Goal: Task Accomplishment & Management: Use online tool/utility

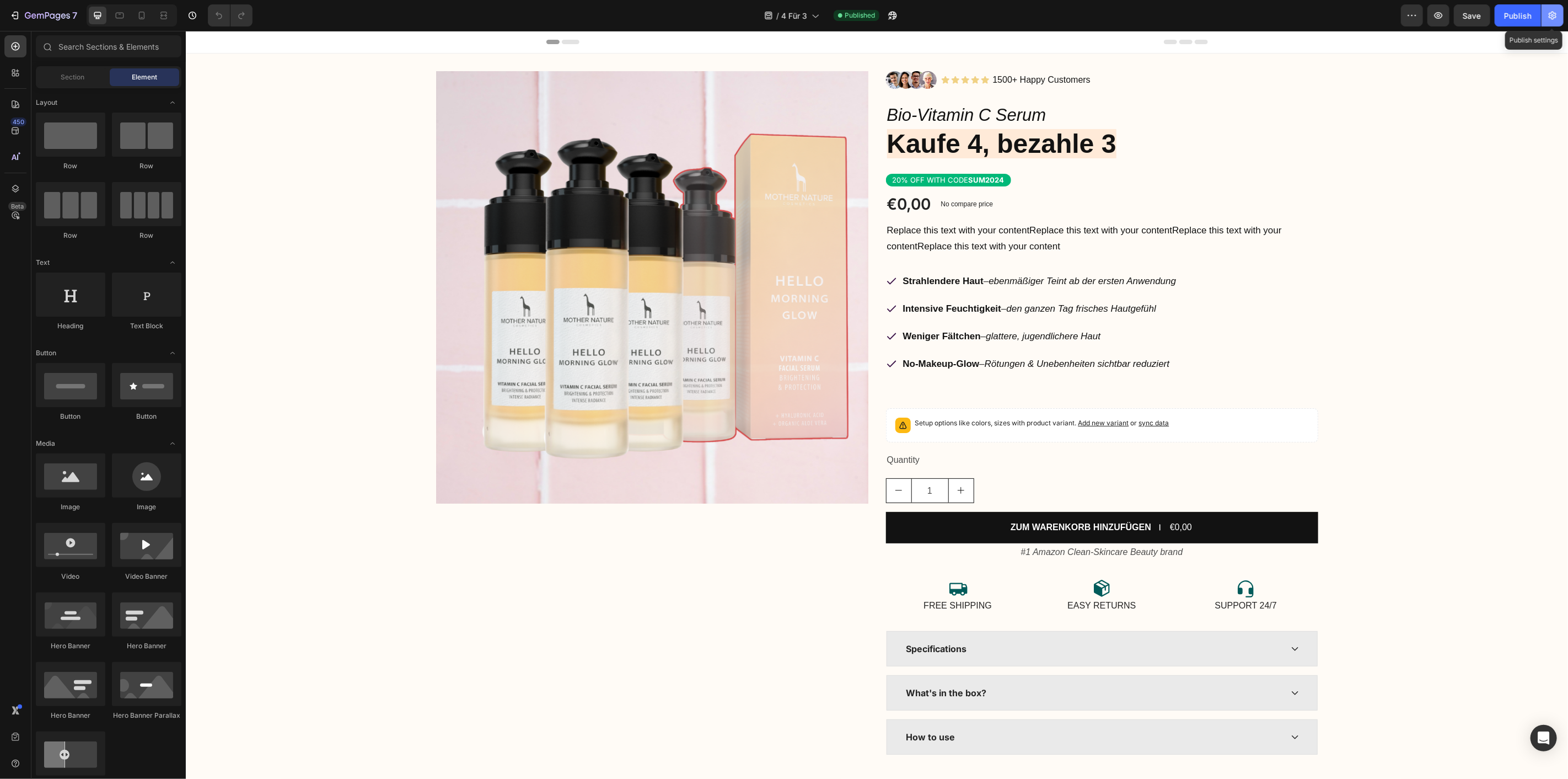
click at [1550, 17] on icon "button" at bounding box center [1553, 15] width 11 height 11
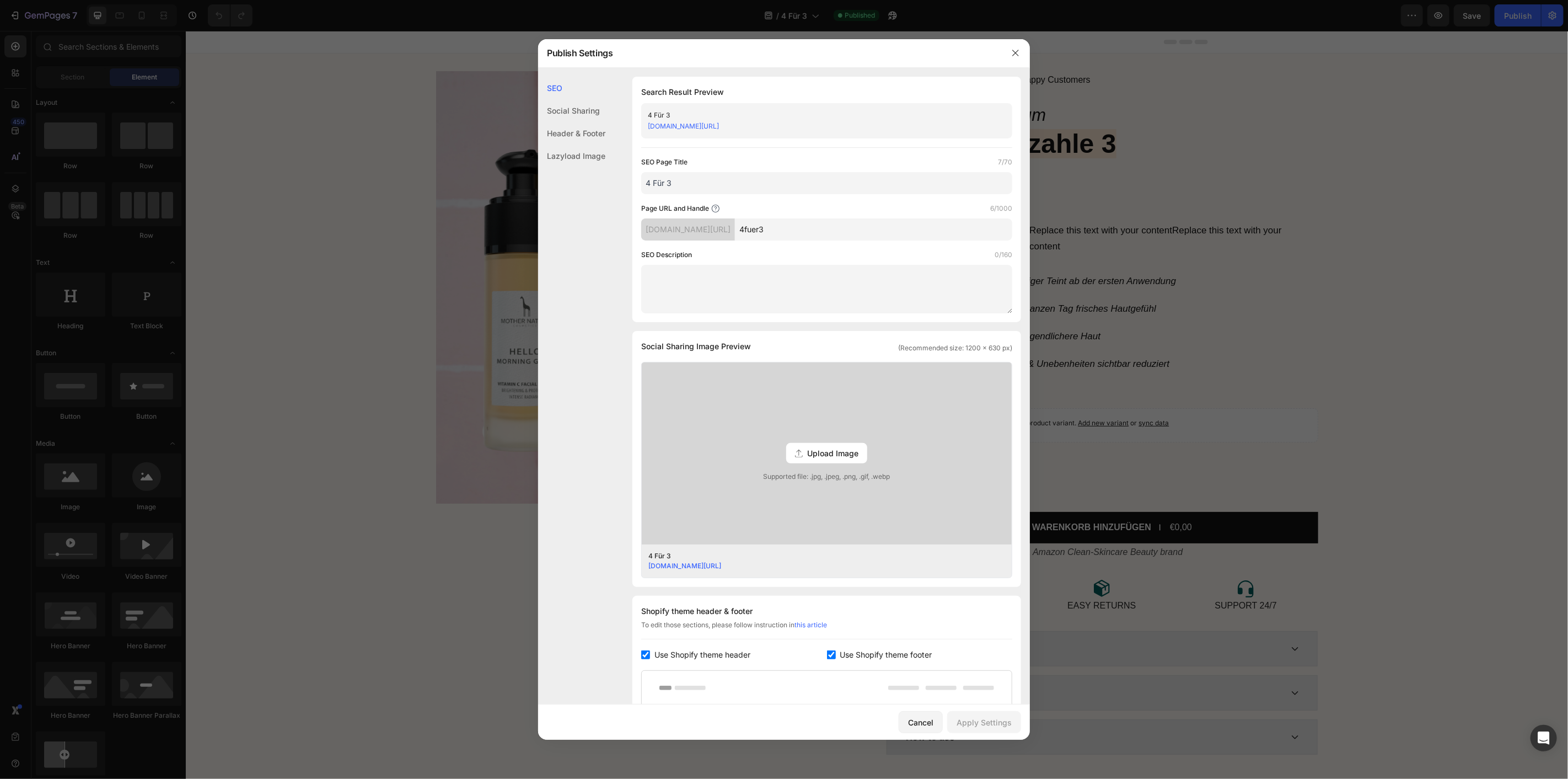
click at [581, 126] on div "Header & Footer" at bounding box center [572, 133] width 68 height 23
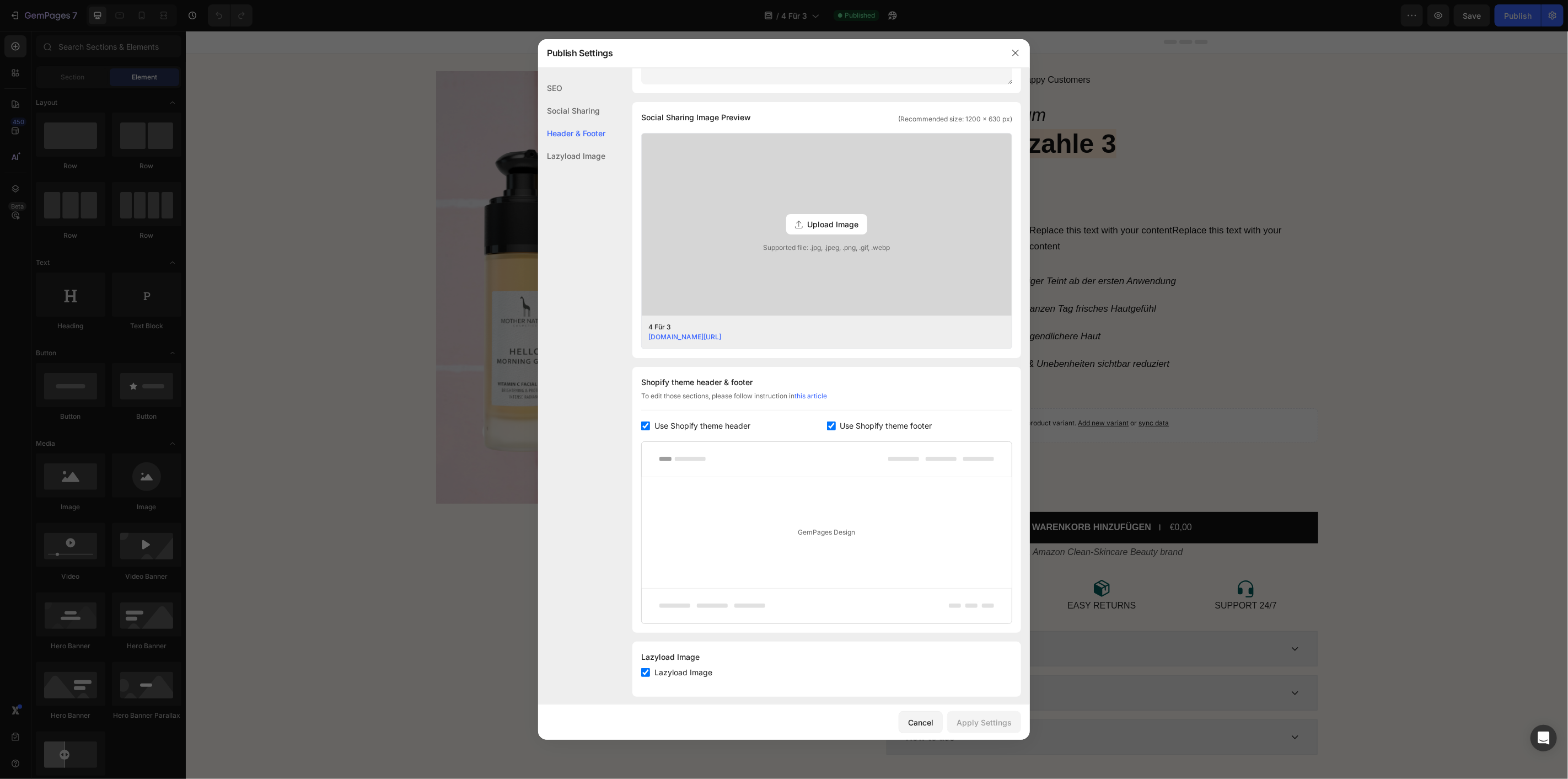
scroll to position [238, 0]
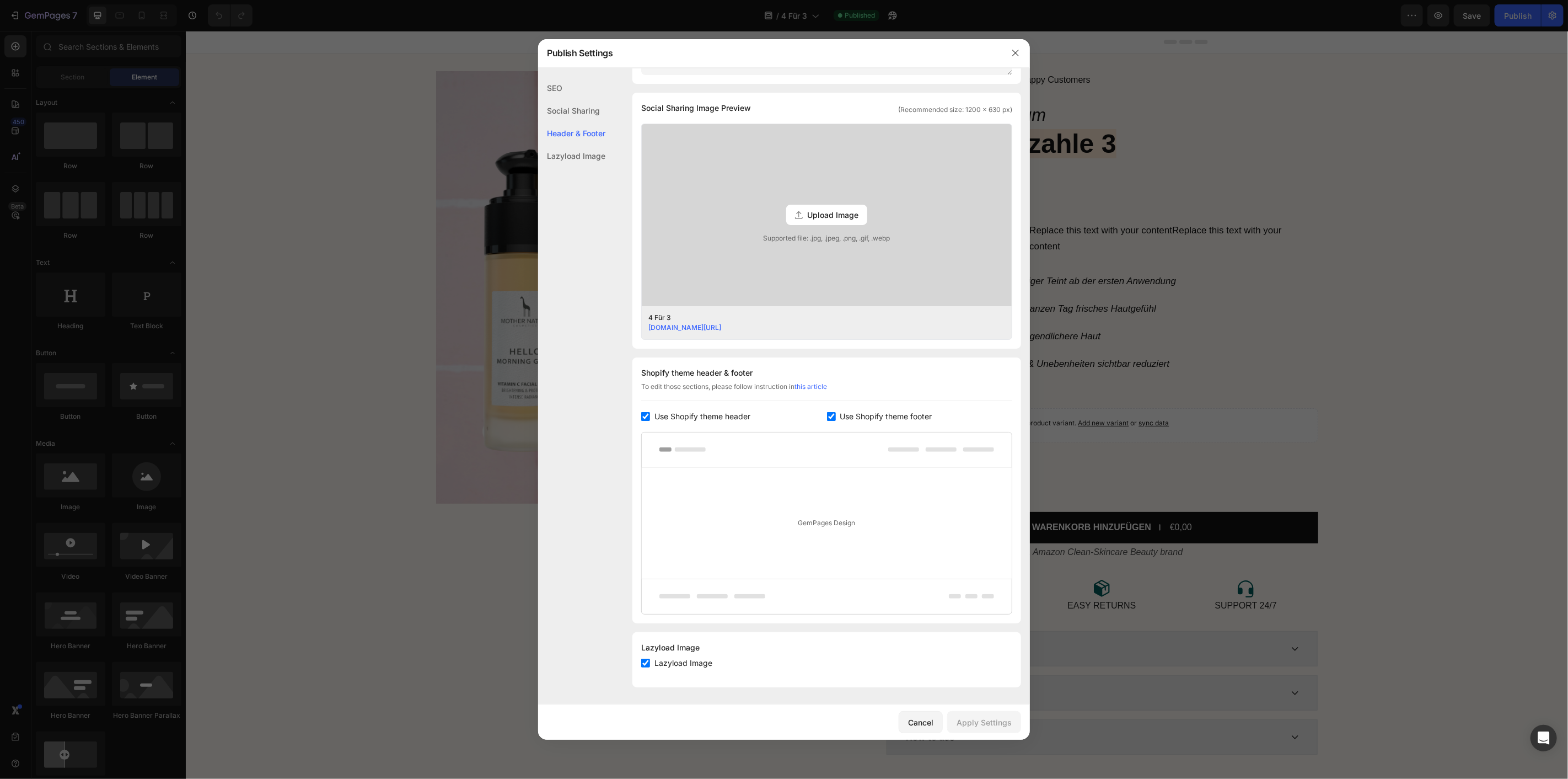
click at [1237, 268] on div at bounding box center [784, 389] width 1568 height 779
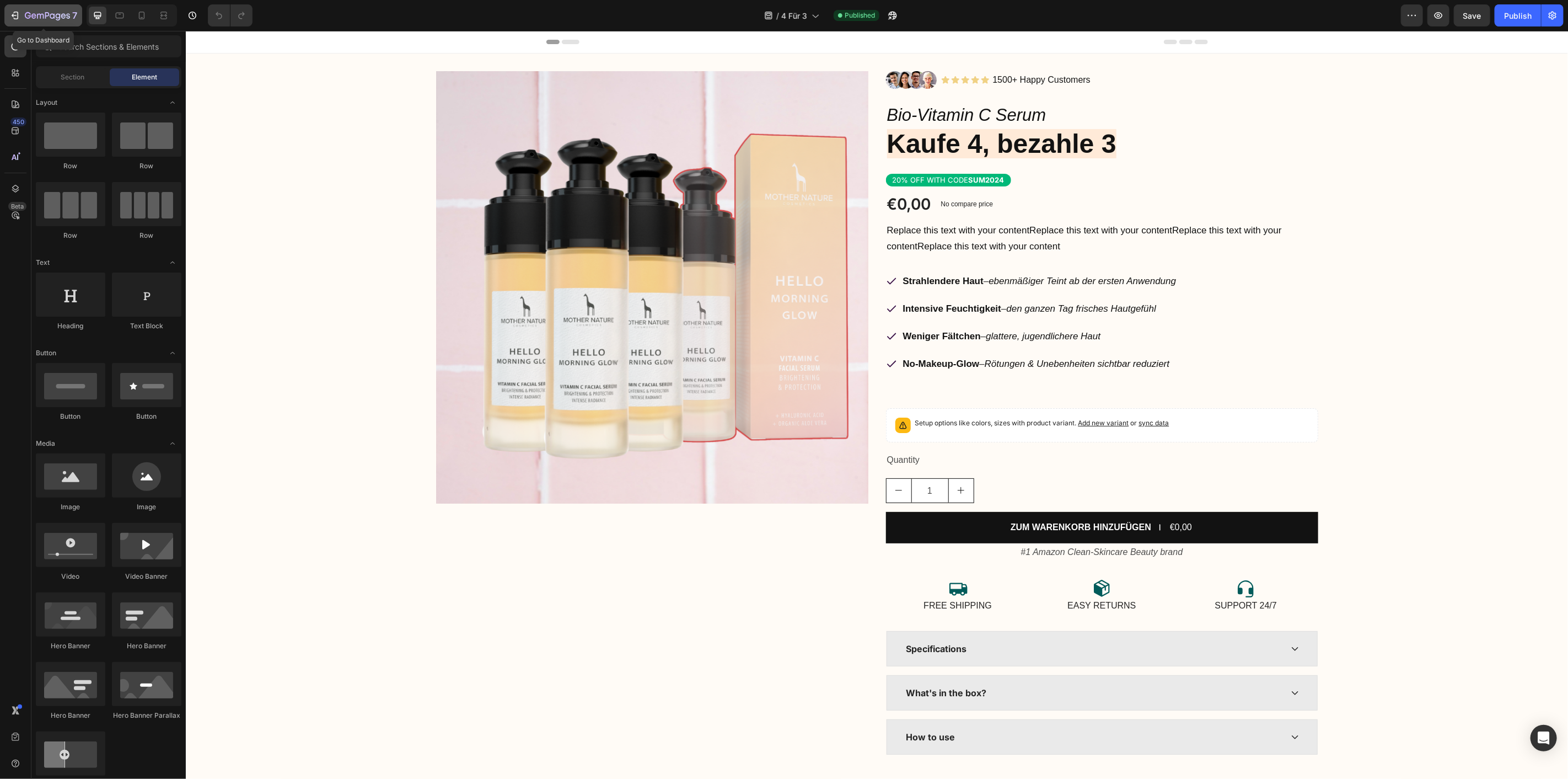
click at [16, 10] on icon "button" at bounding box center [15, 15] width 11 height 11
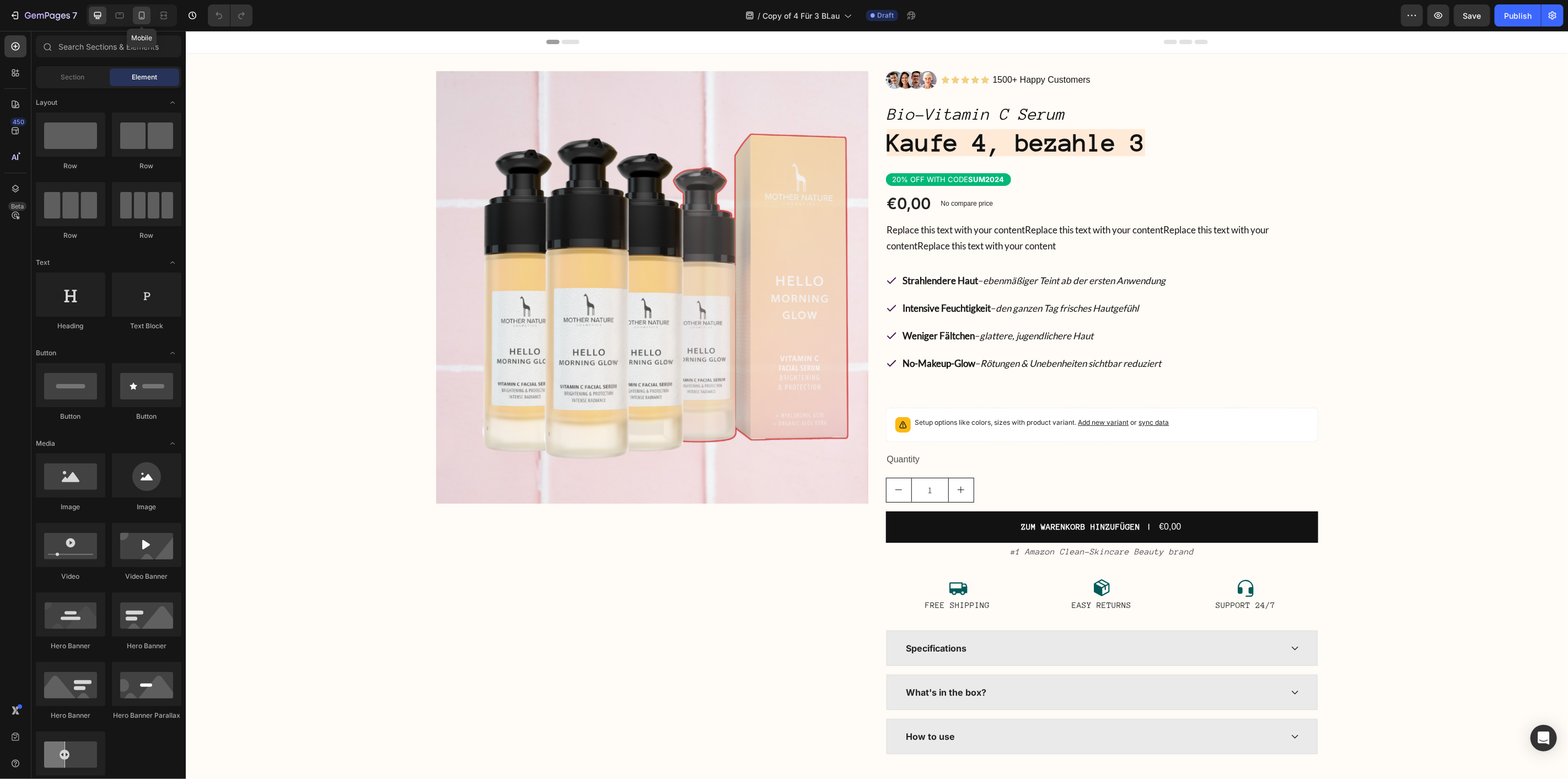
click at [144, 8] on div at bounding box center [141, 15] width 18 height 18
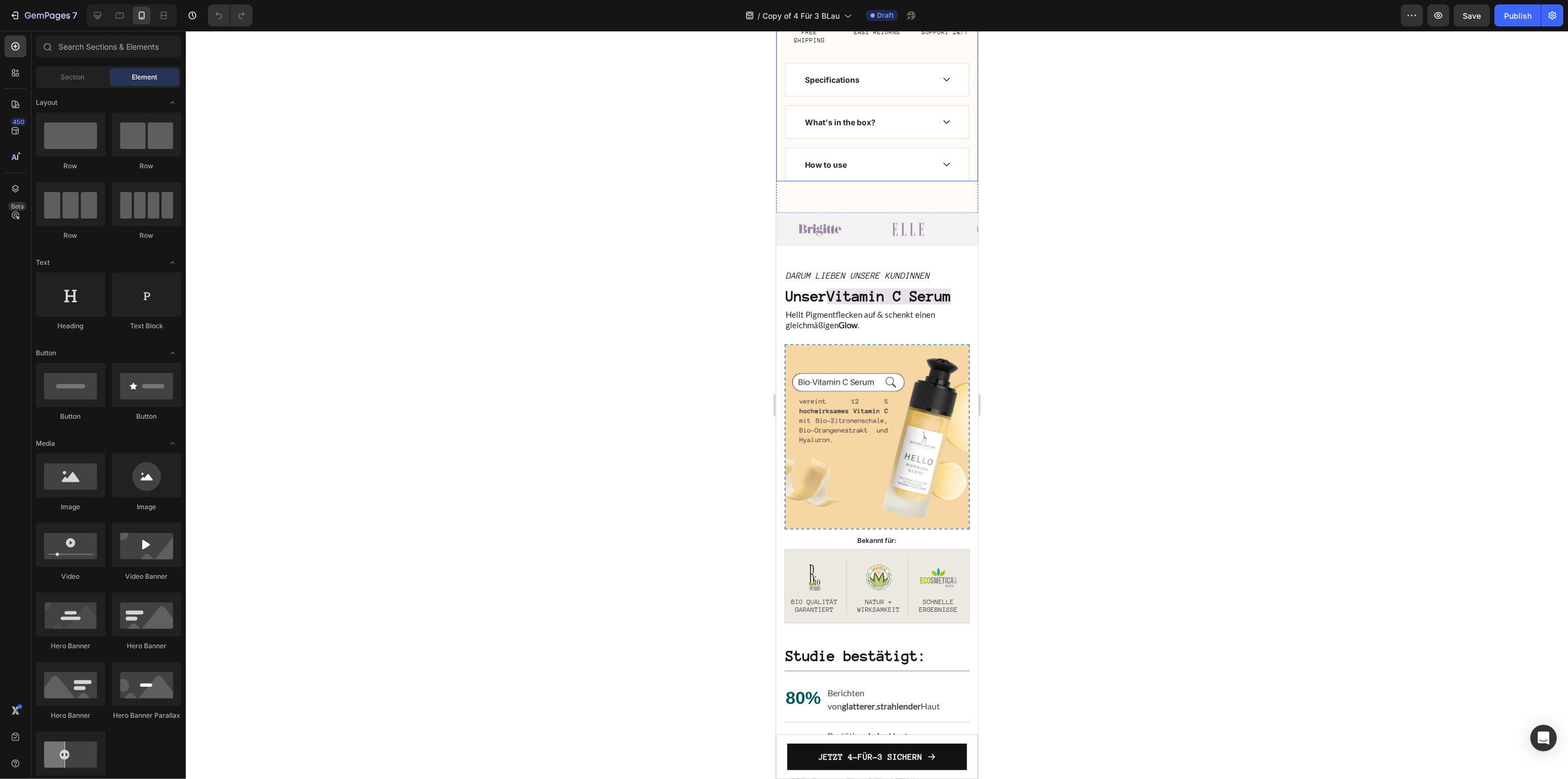
scroll to position [797, 0]
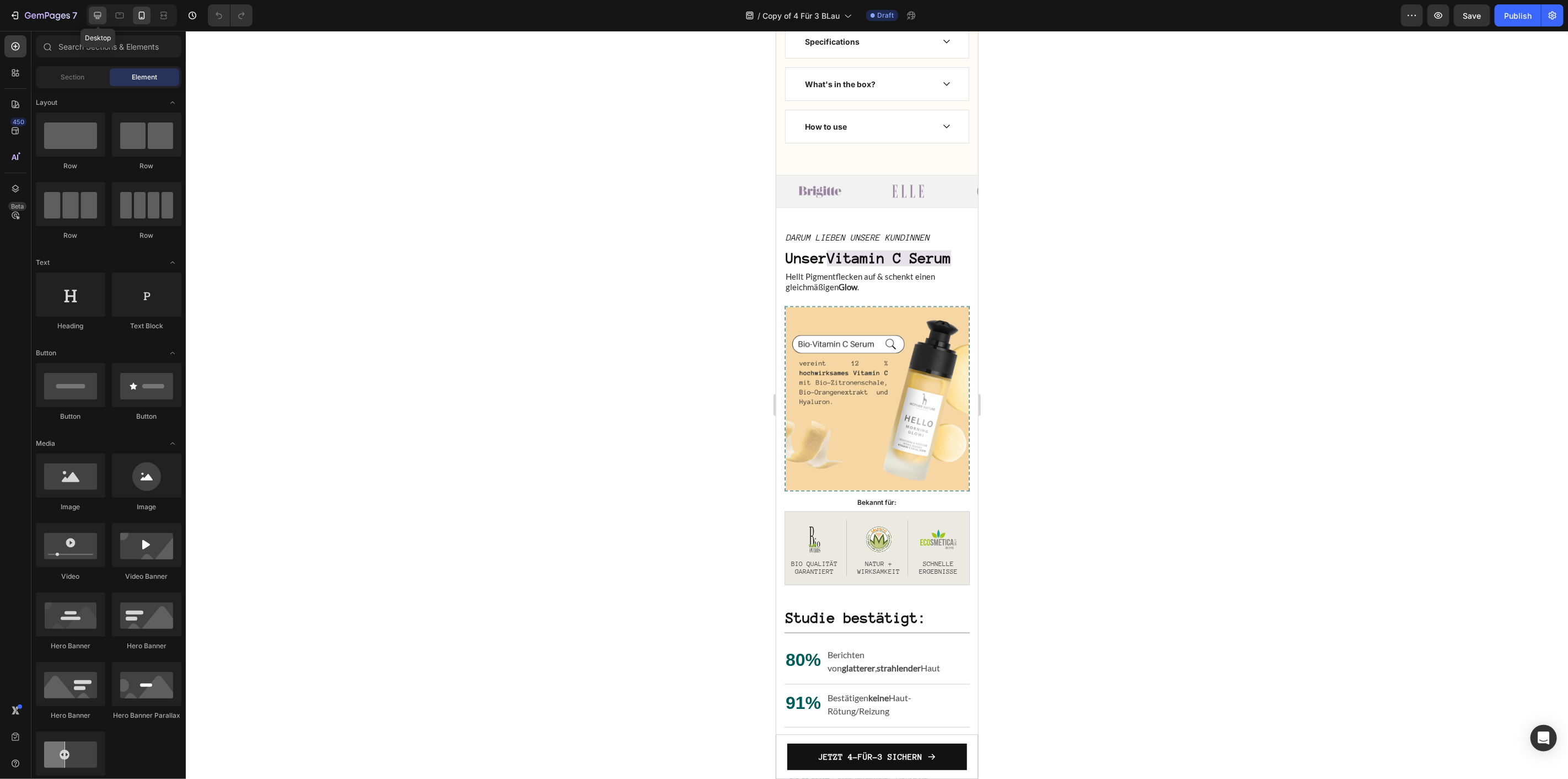
click at [103, 21] on div at bounding box center [97, 15] width 18 height 18
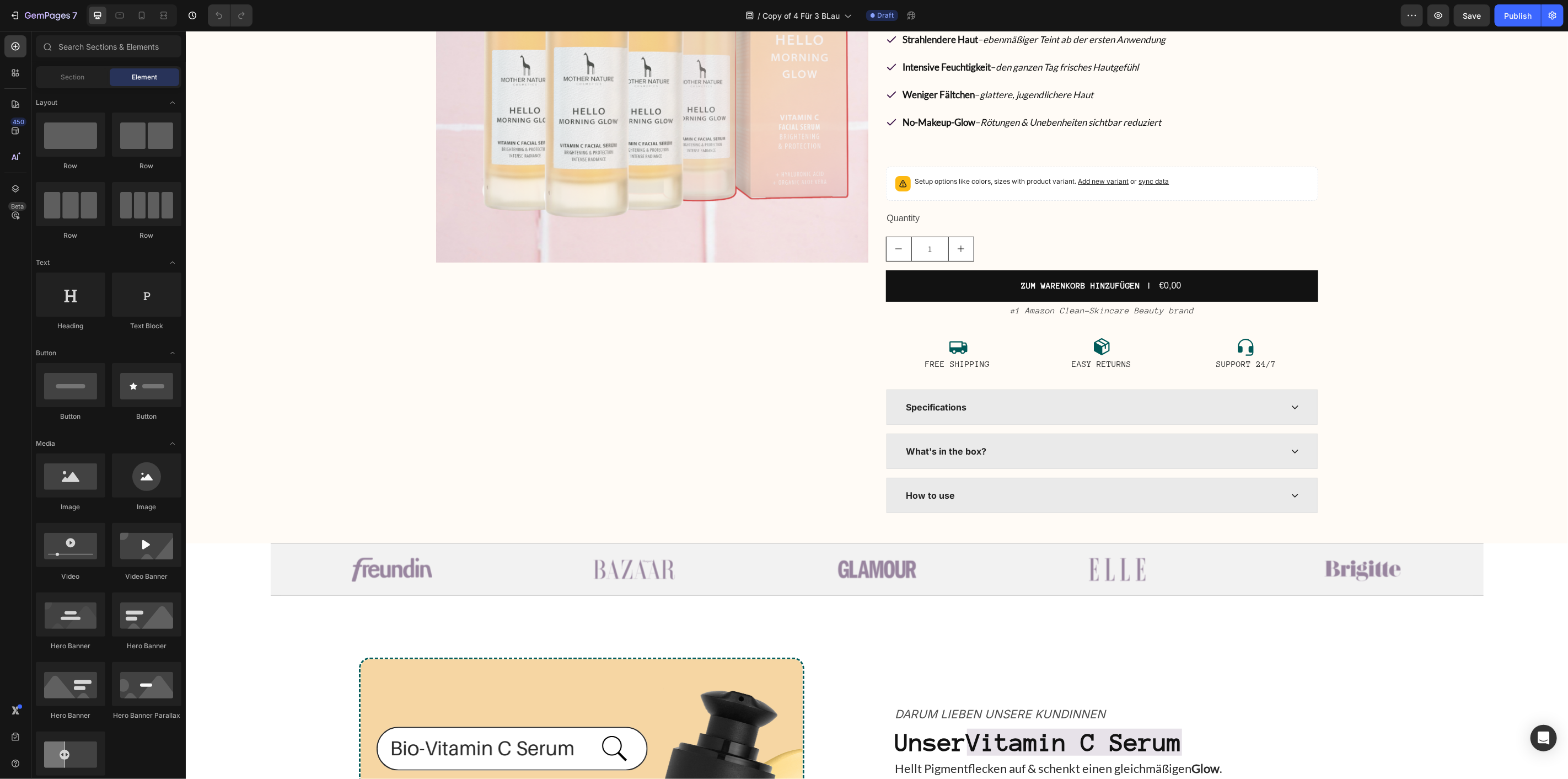
scroll to position [162, 0]
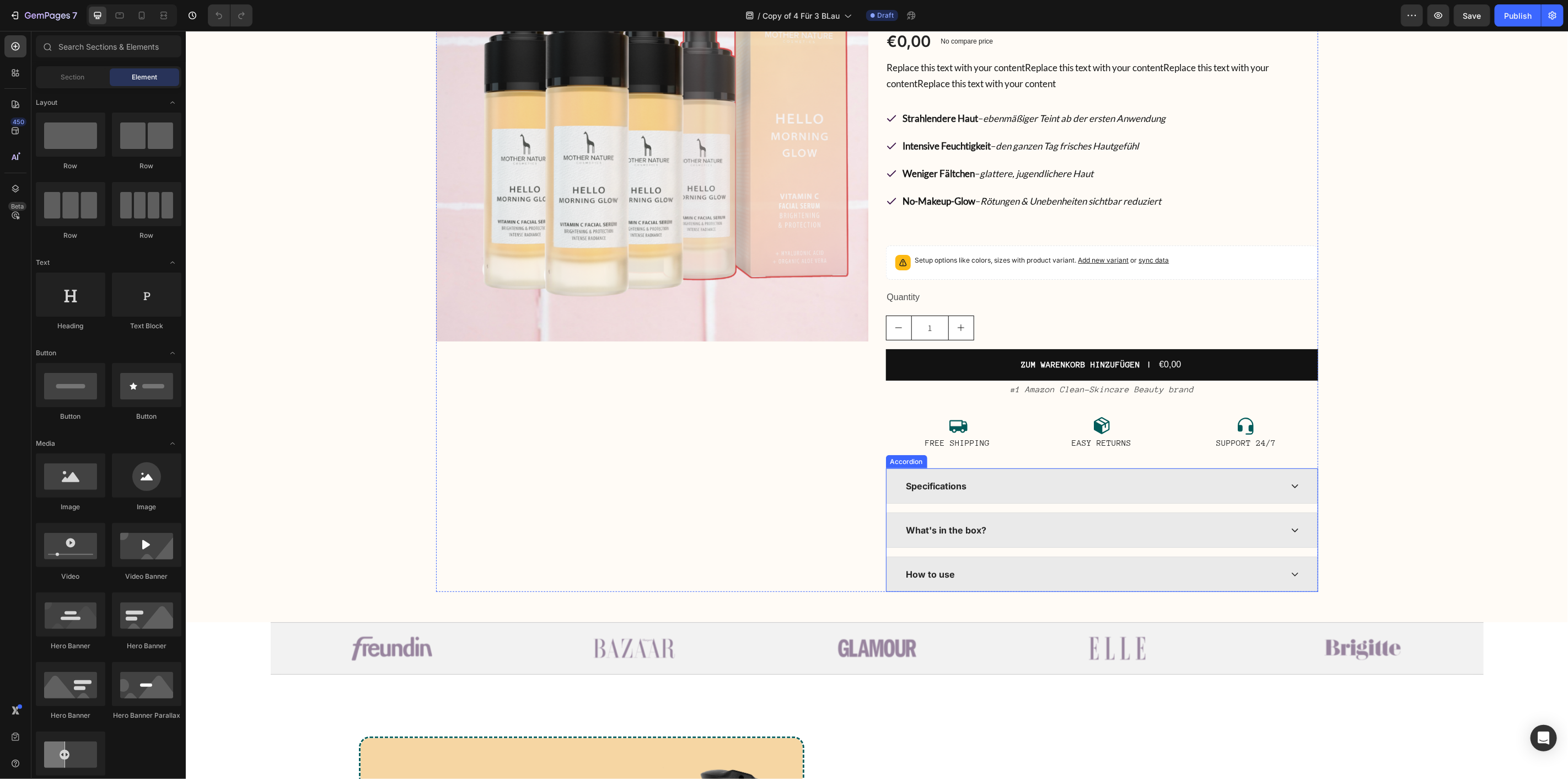
click at [922, 468] on div "Specifications" at bounding box center [1101, 485] width 430 height 34
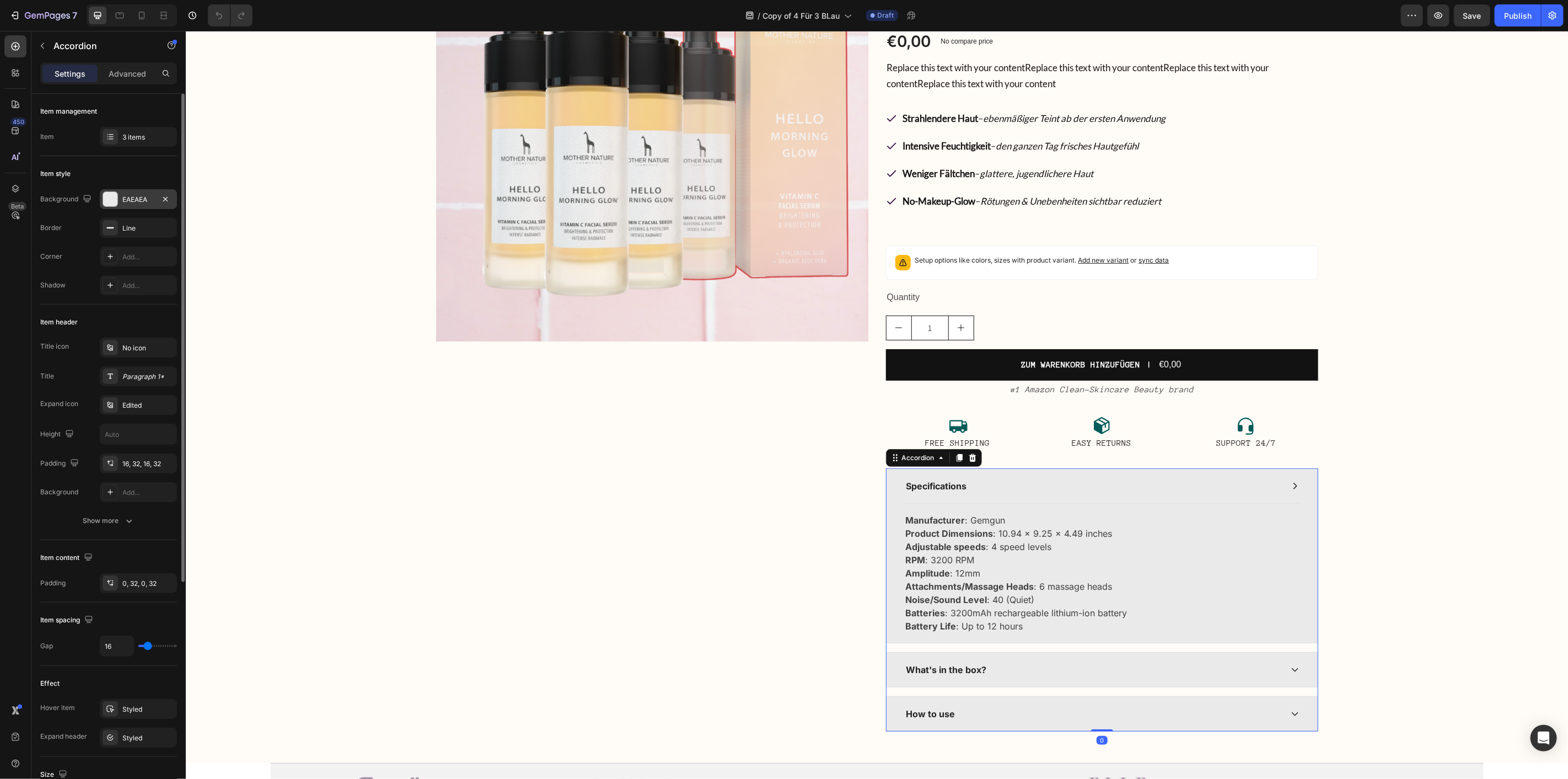
click at [133, 195] on div "EAEAEA" at bounding box center [138, 200] width 32 height 10
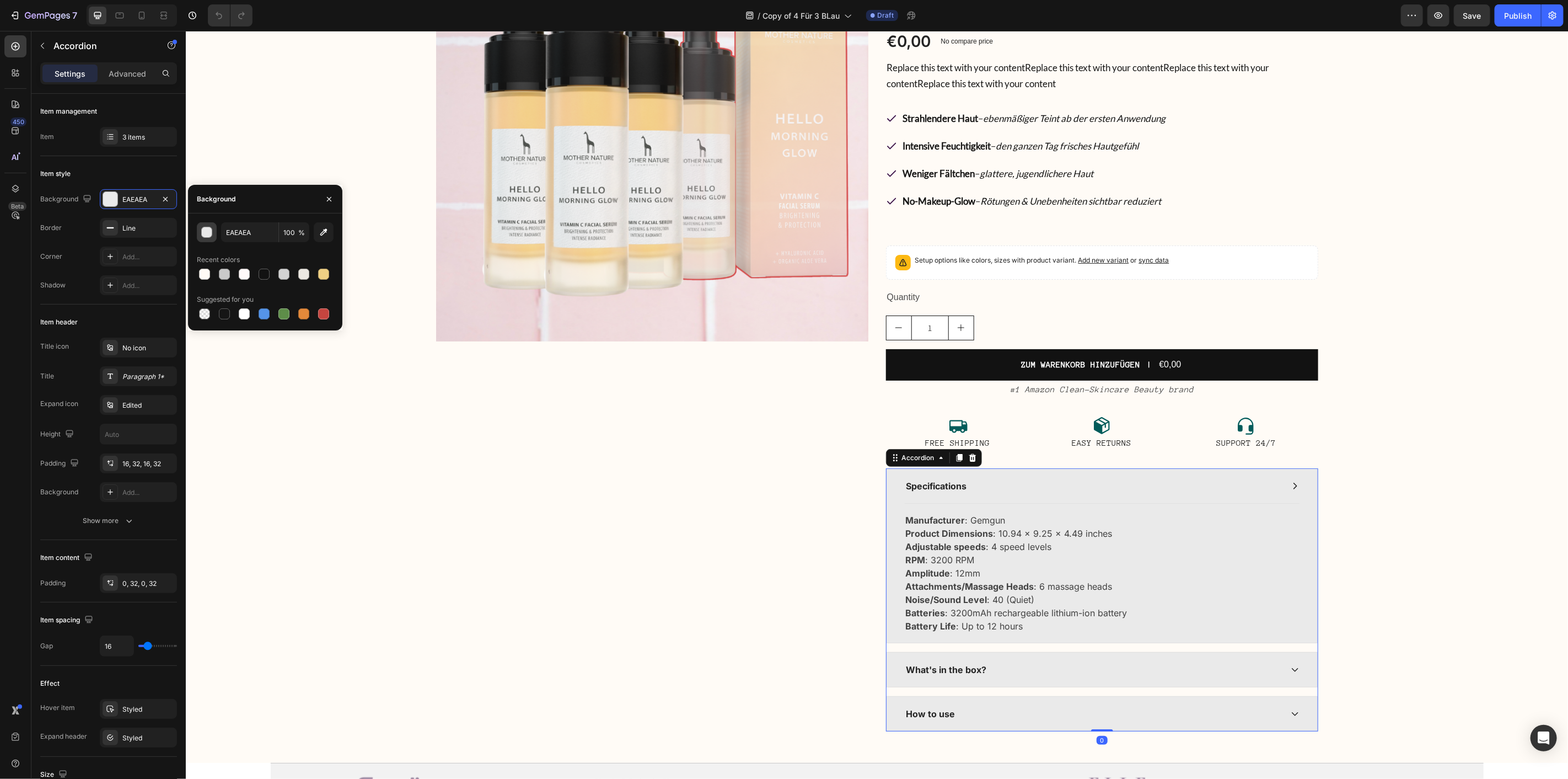
click at [215, 236] on button "button" at bounding box center [206, 232] width 20 height 20
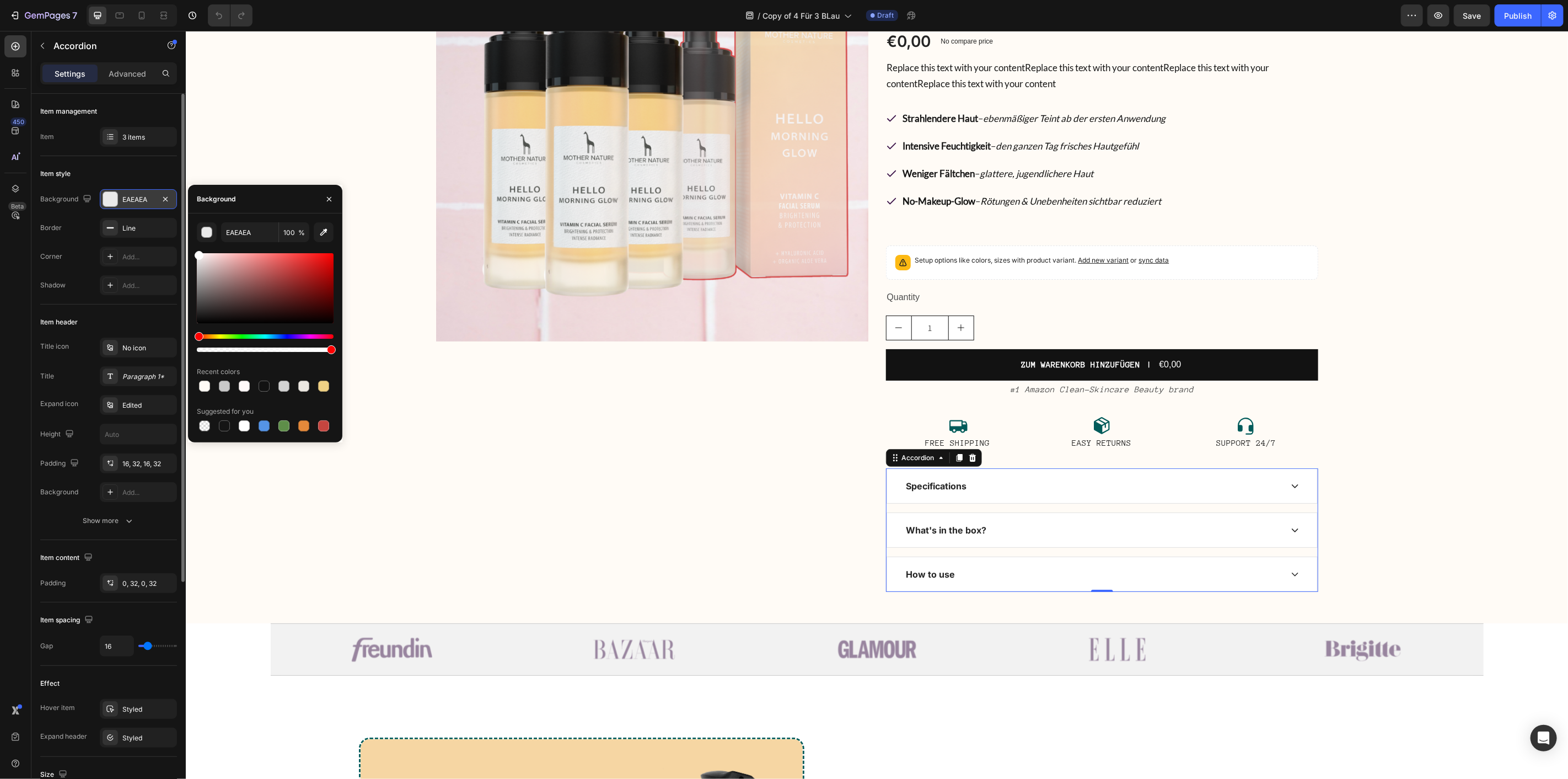
drag, startPoint x: 219, startPoint y: 270, endPoint x: 152, endPoint y: 203, distance: 94.8
click at [155, 219] on div "450 Beta Sections(18) Elements(83) Section Element Hero Section Product Detail …" at bounding box center [93, 405] width 186 height 748
type input "FFFFFF"
click at [272, 211] on div "Background" at bounding box center [265, 199] width 155 height 29
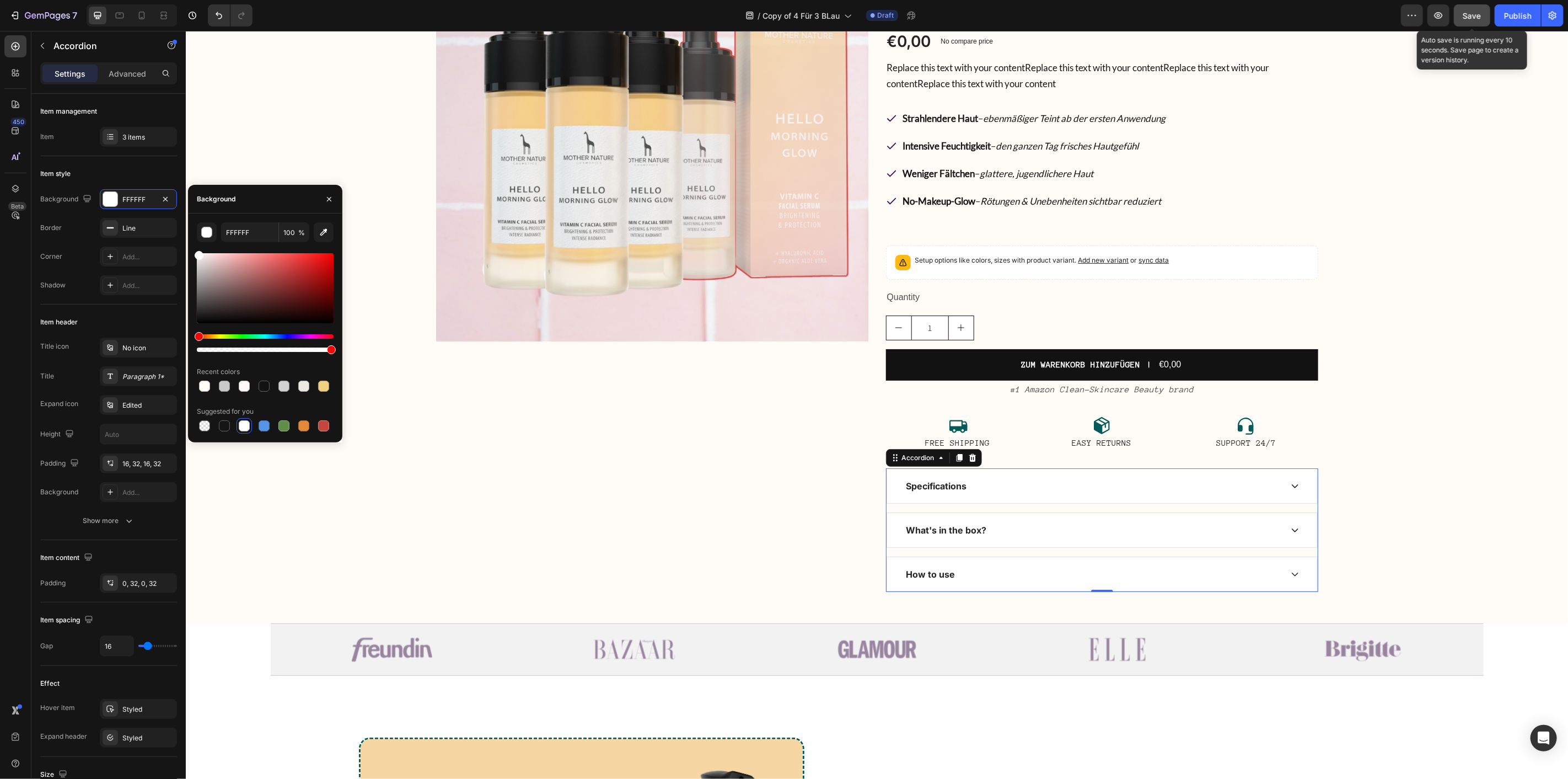
click at [1483, 20] on button "Save" at bounding box center [1472, 15] width 37 height 22
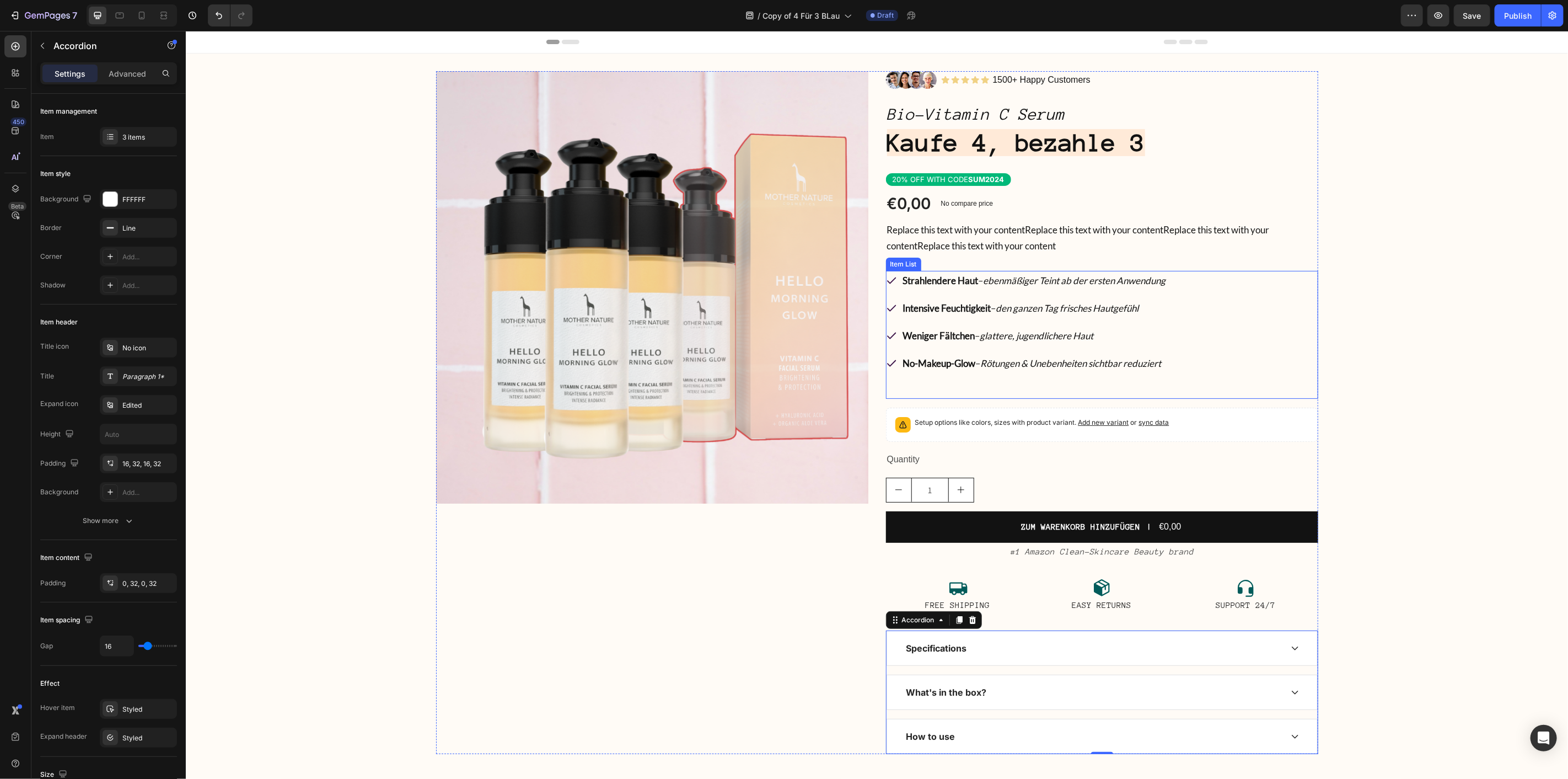
scroll to position [429, 0]
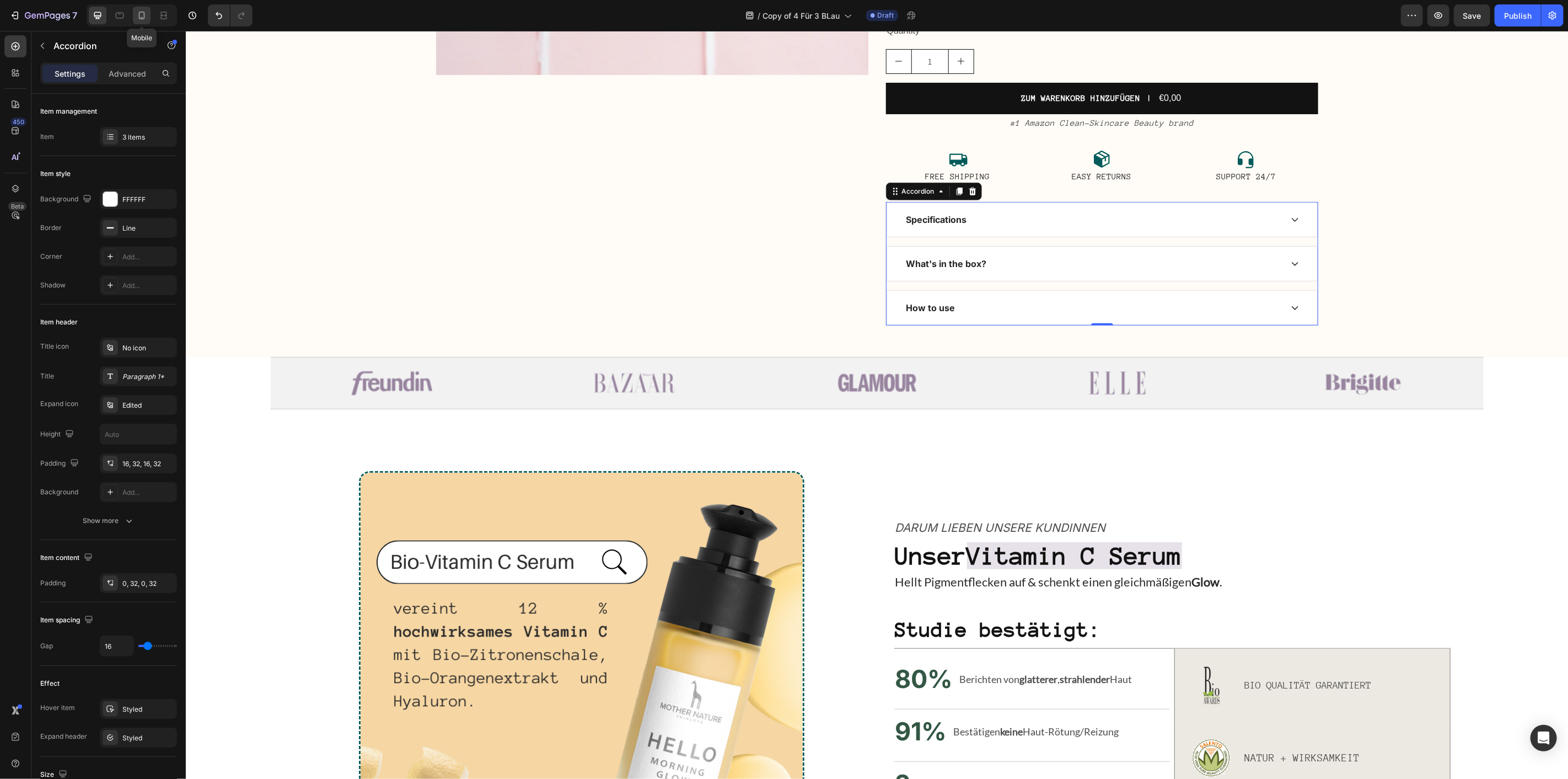
click at [141, 19] on icon at bounding box center [142, 15] width 6 height 8
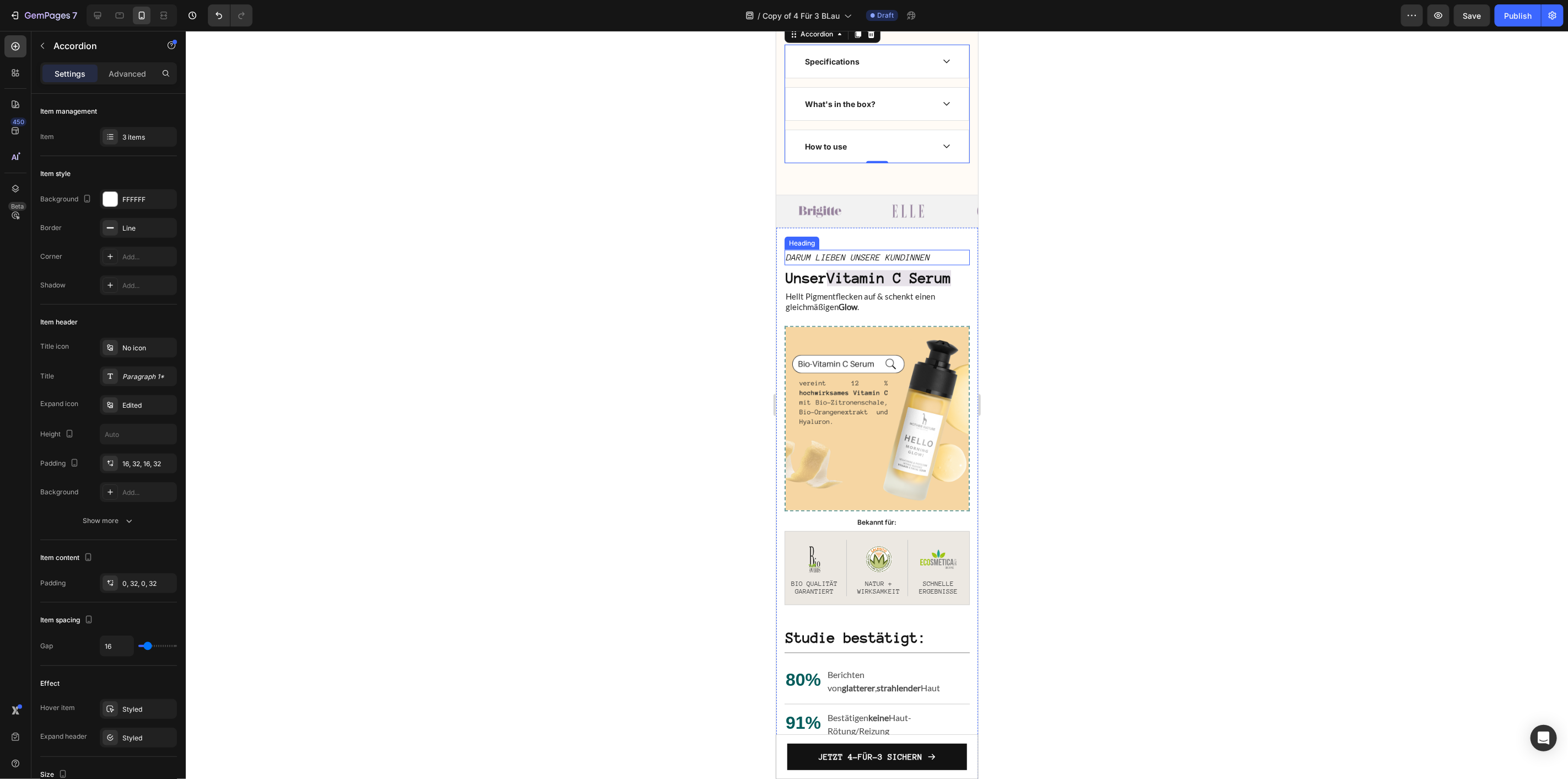
scroll to position [884, 0]
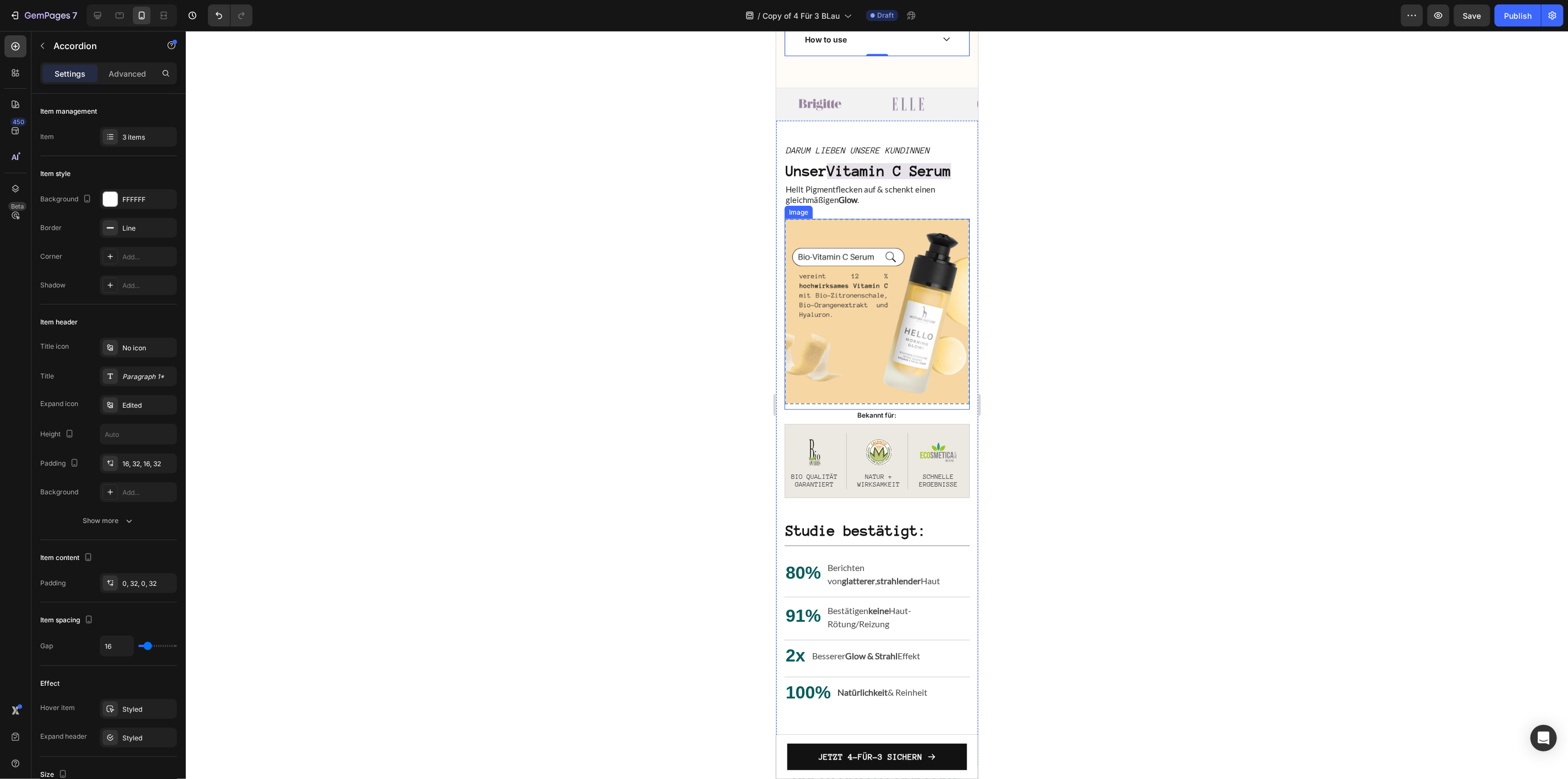
click at [879, 342] on img at bounding box center [877, 311] width 185 height 185
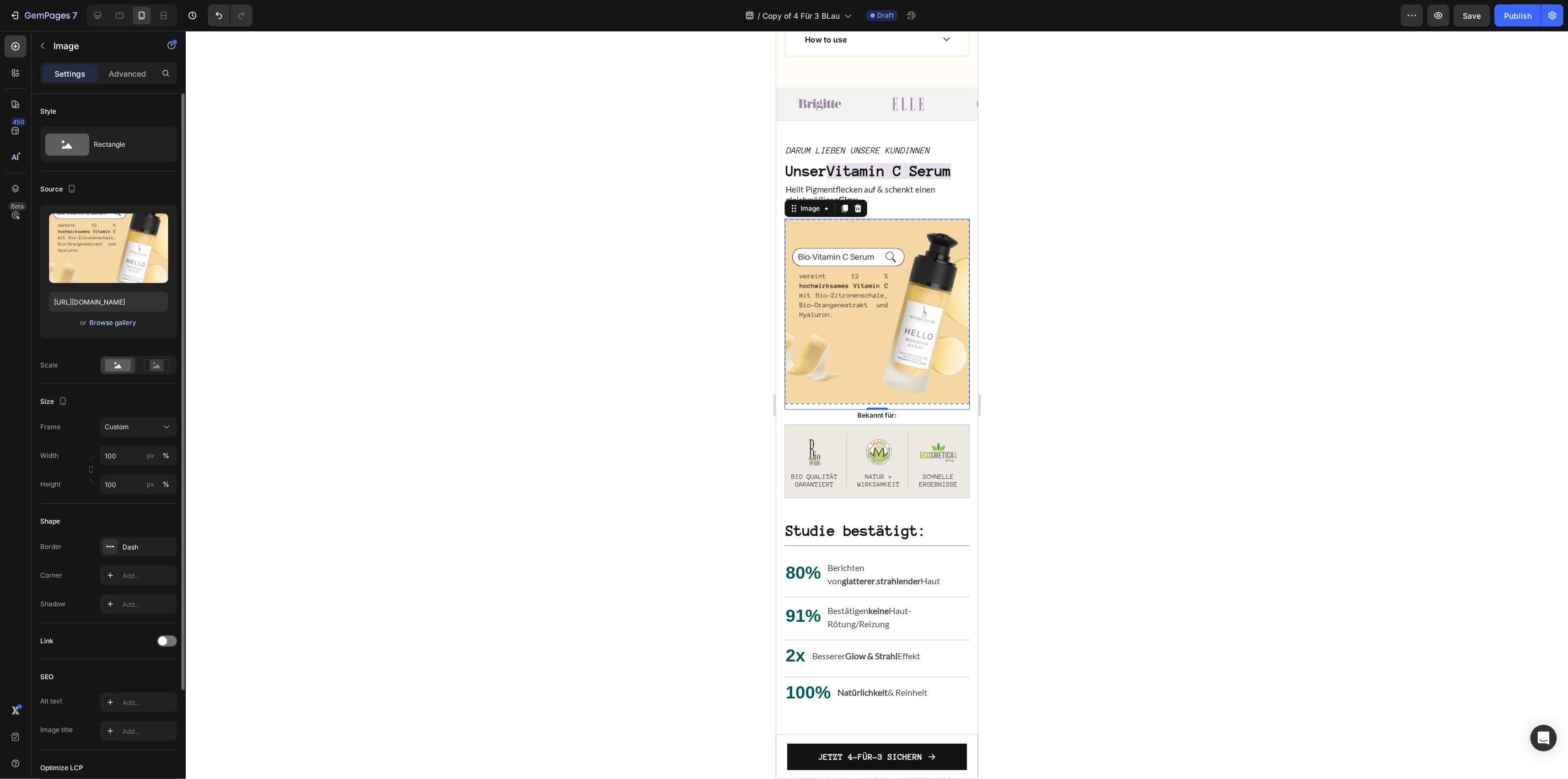
click at [122, 317] on button "Browse gallery" at bounding box center [113, 323] width 48 height 11
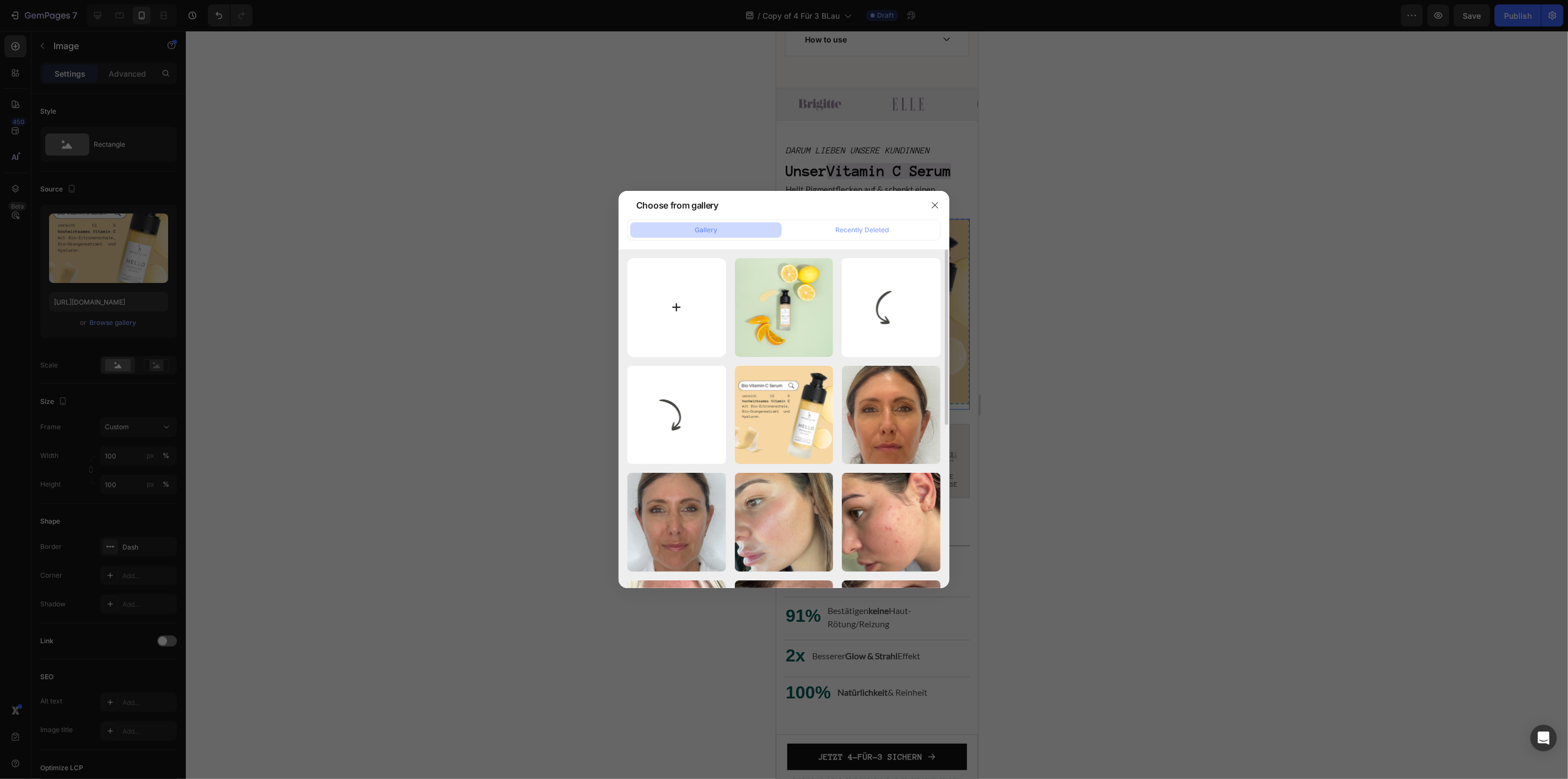
click at [679, 307] on input "file" at bounding box center [677, 308] width 99 height 99
type input "C:\fakepath\MN E-Mail (35).png"
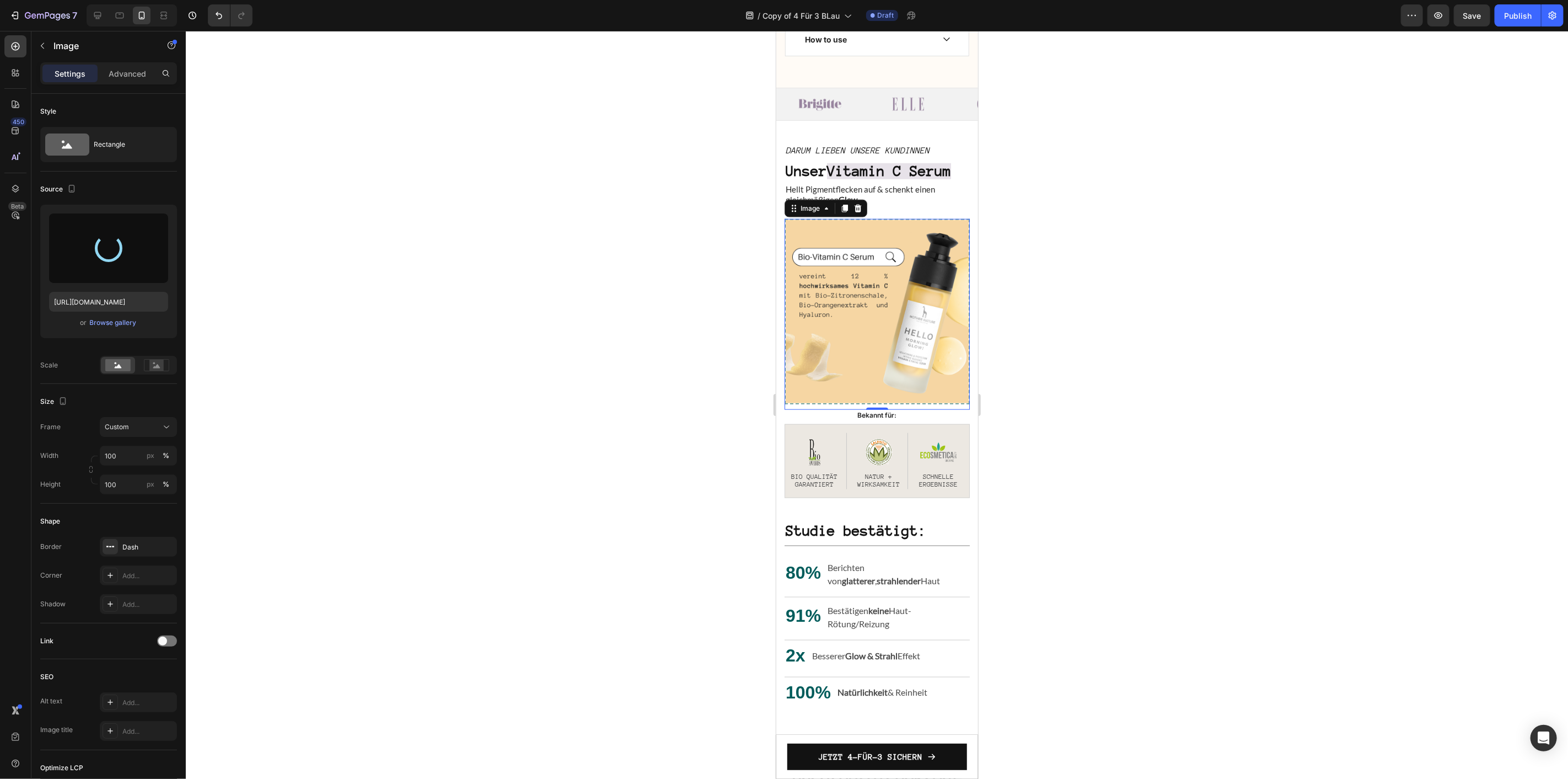
type input "[URL][DOMAIN_NAME]"
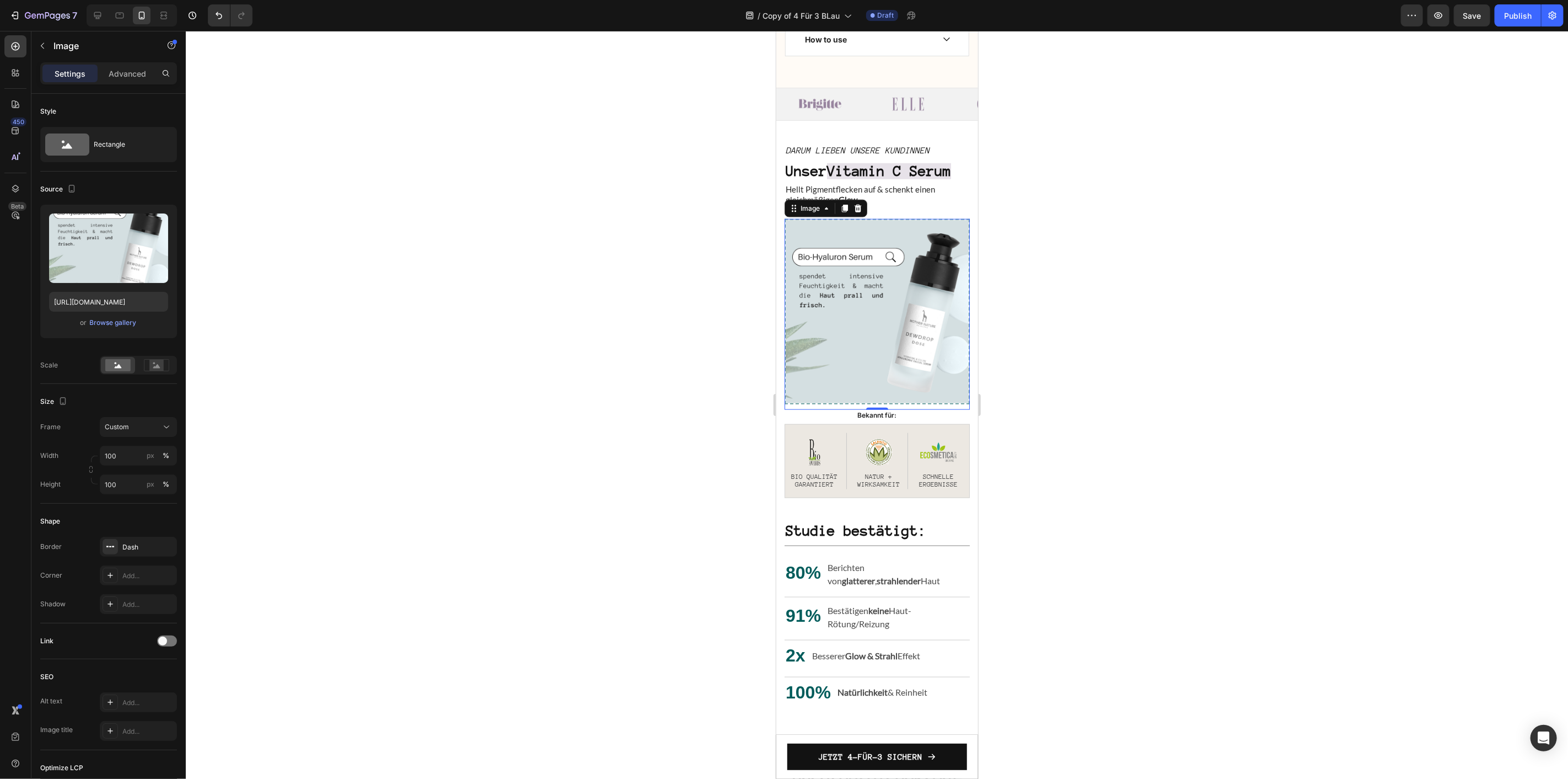
click at [1079, 372] on div at bounding box center [877, 405] width 1382 height 748
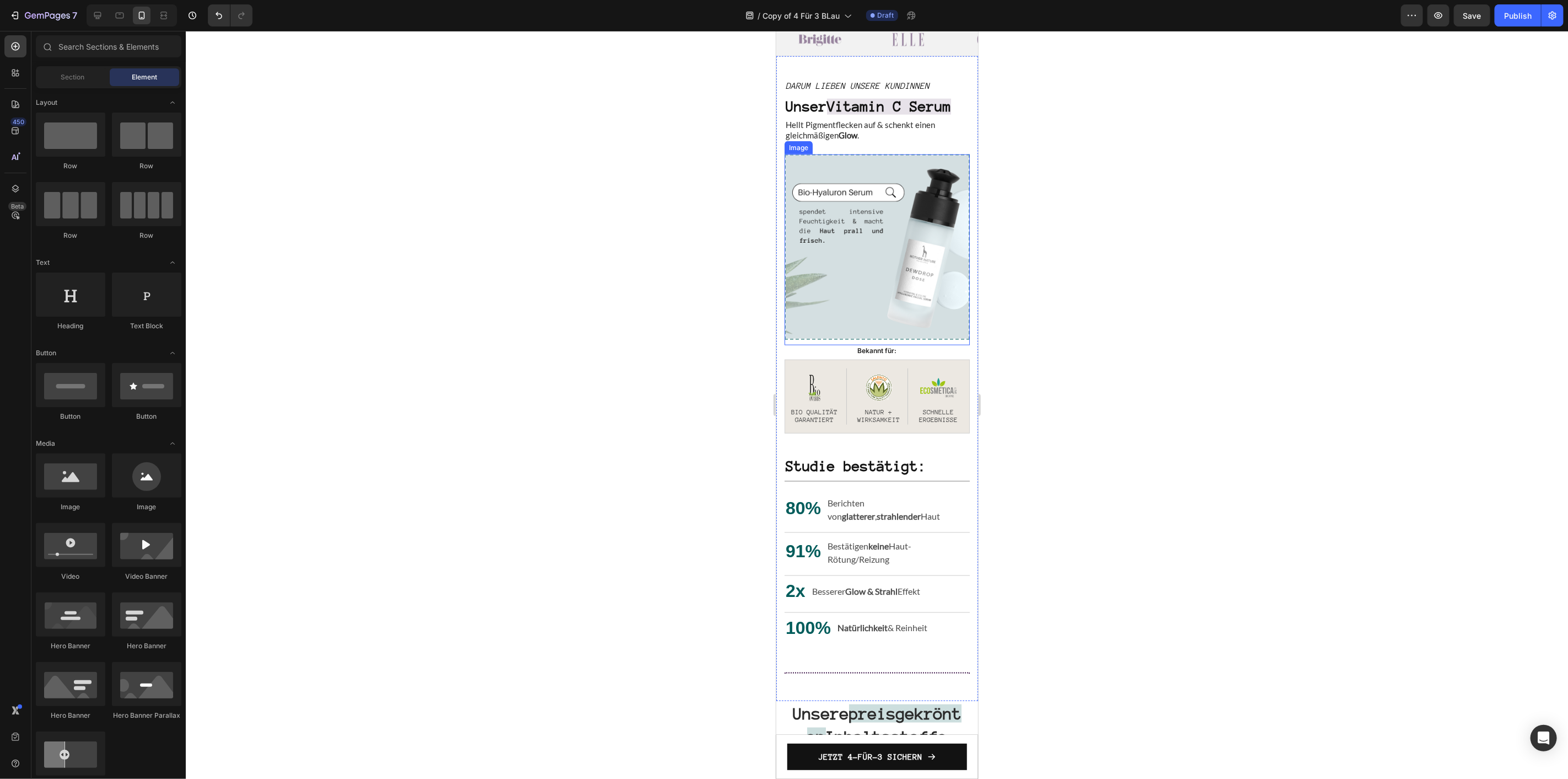
scroll to position [945, 0]
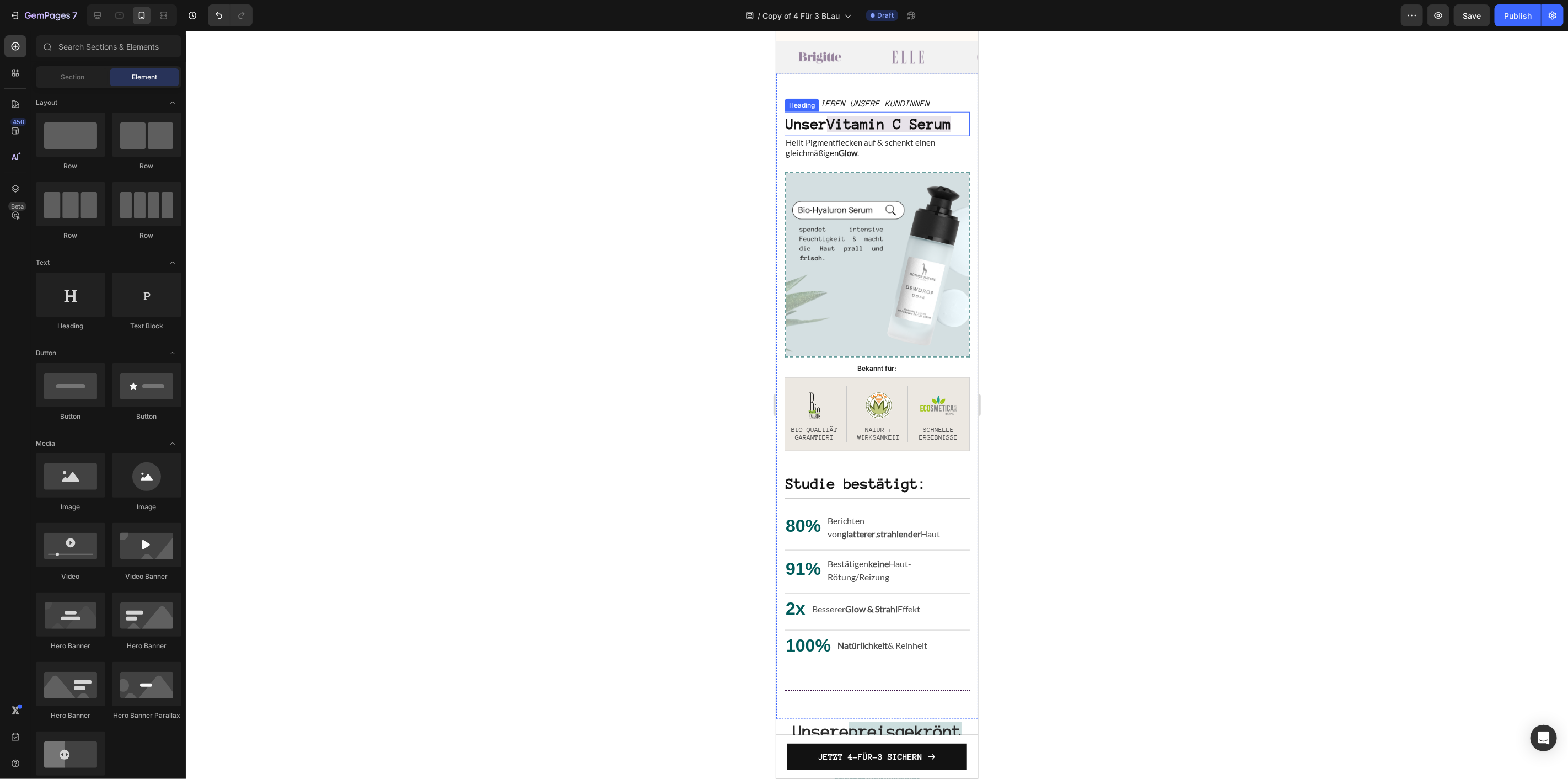
click at [840, 126] on strong "Vitamin C Serum" at bounding box center [889, 124] width 124 height 16
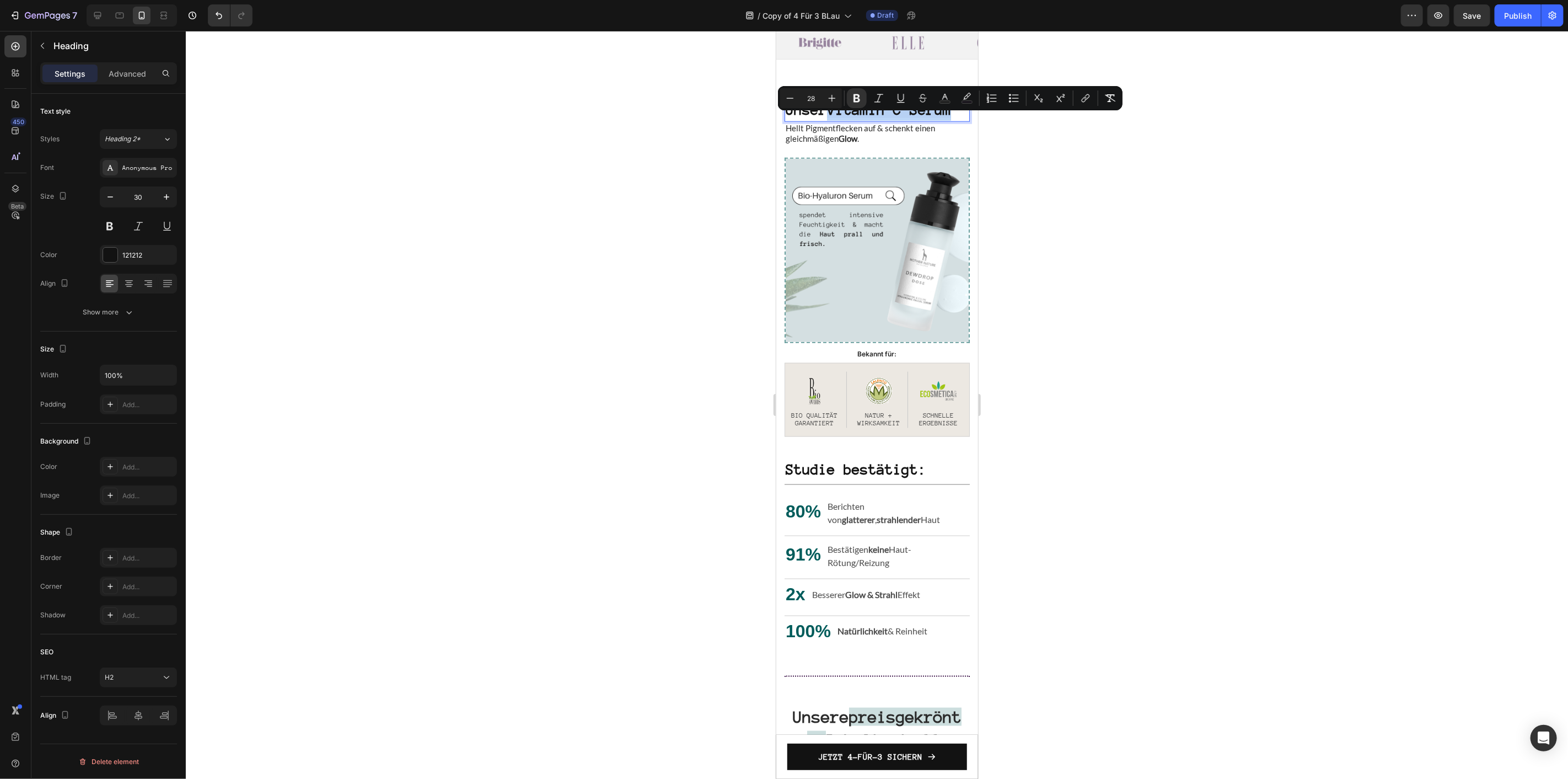
drag, startPoint x: 834, startPoint y: 124, endPoint x: 835, endPoint y: 140, distance: 16.0
click at [835, 120] on p "Unser Vitamin C Serum" at bounding box center [877, 109] width 183 height 22
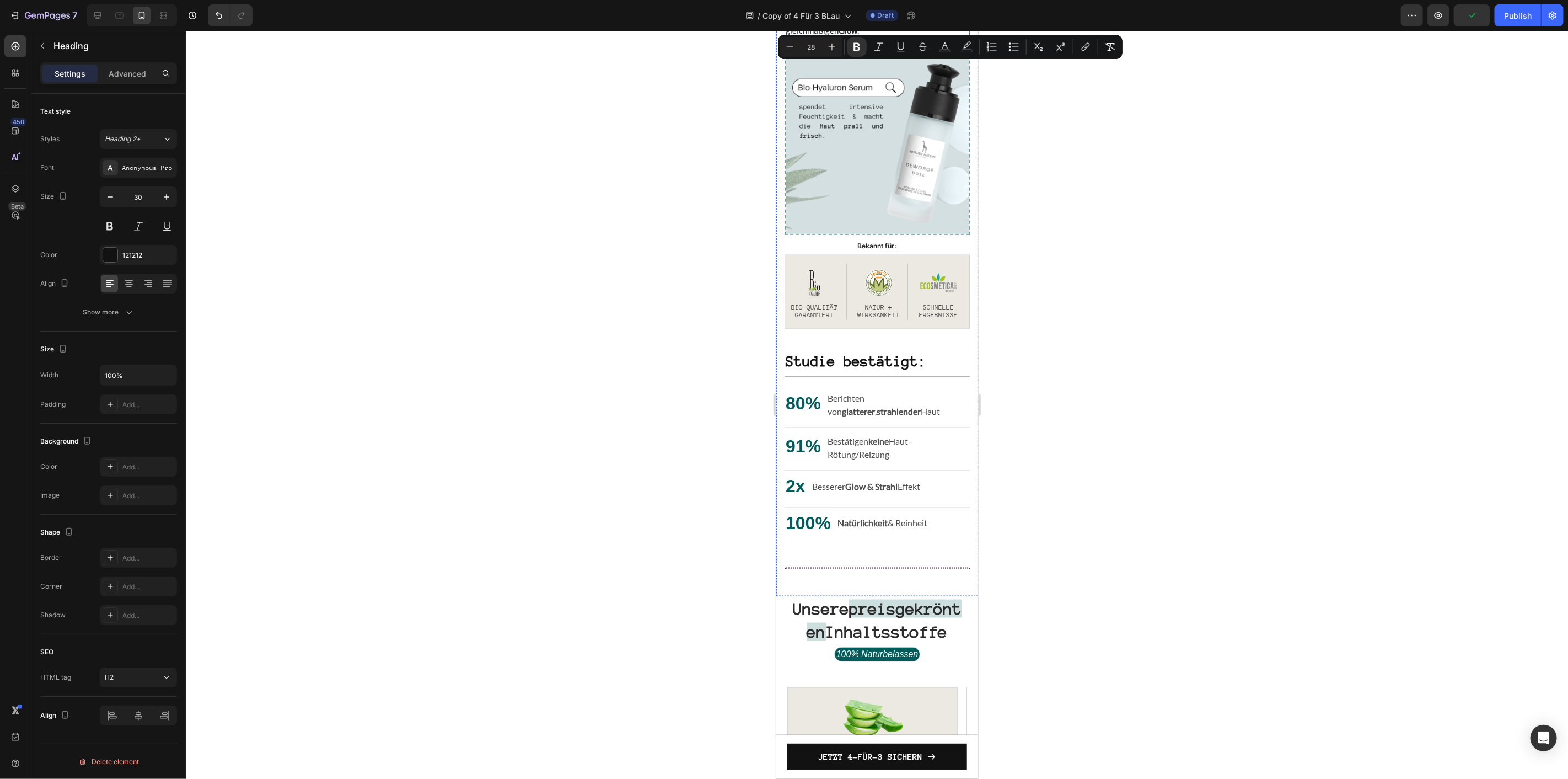
scroll to position [1006, 0]
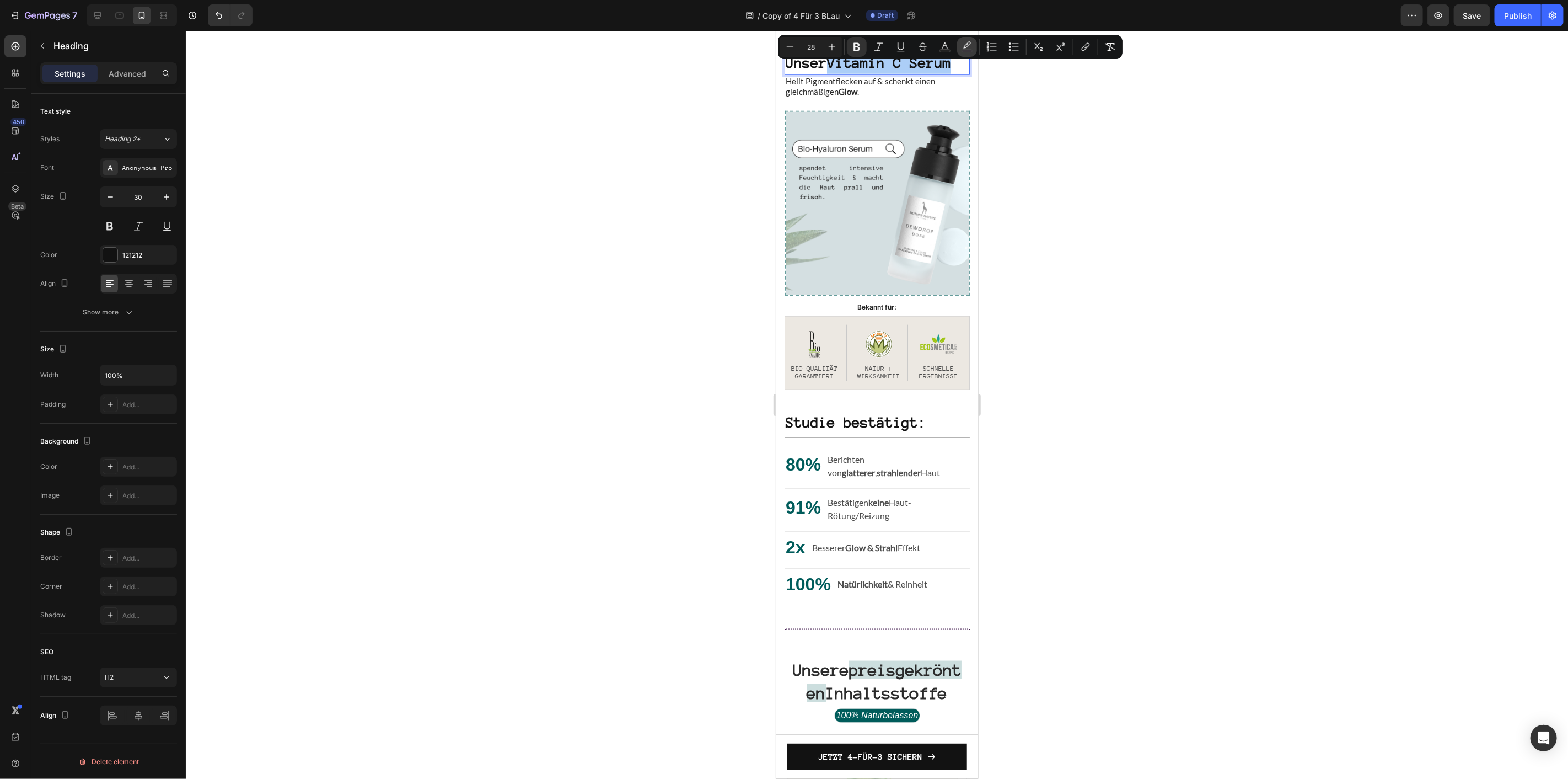
click at [962, 48] on icon "Editor contextual toolbar" at bounding box center [967, 47] width 11 height 11
type input "3F174B"
type input "12"
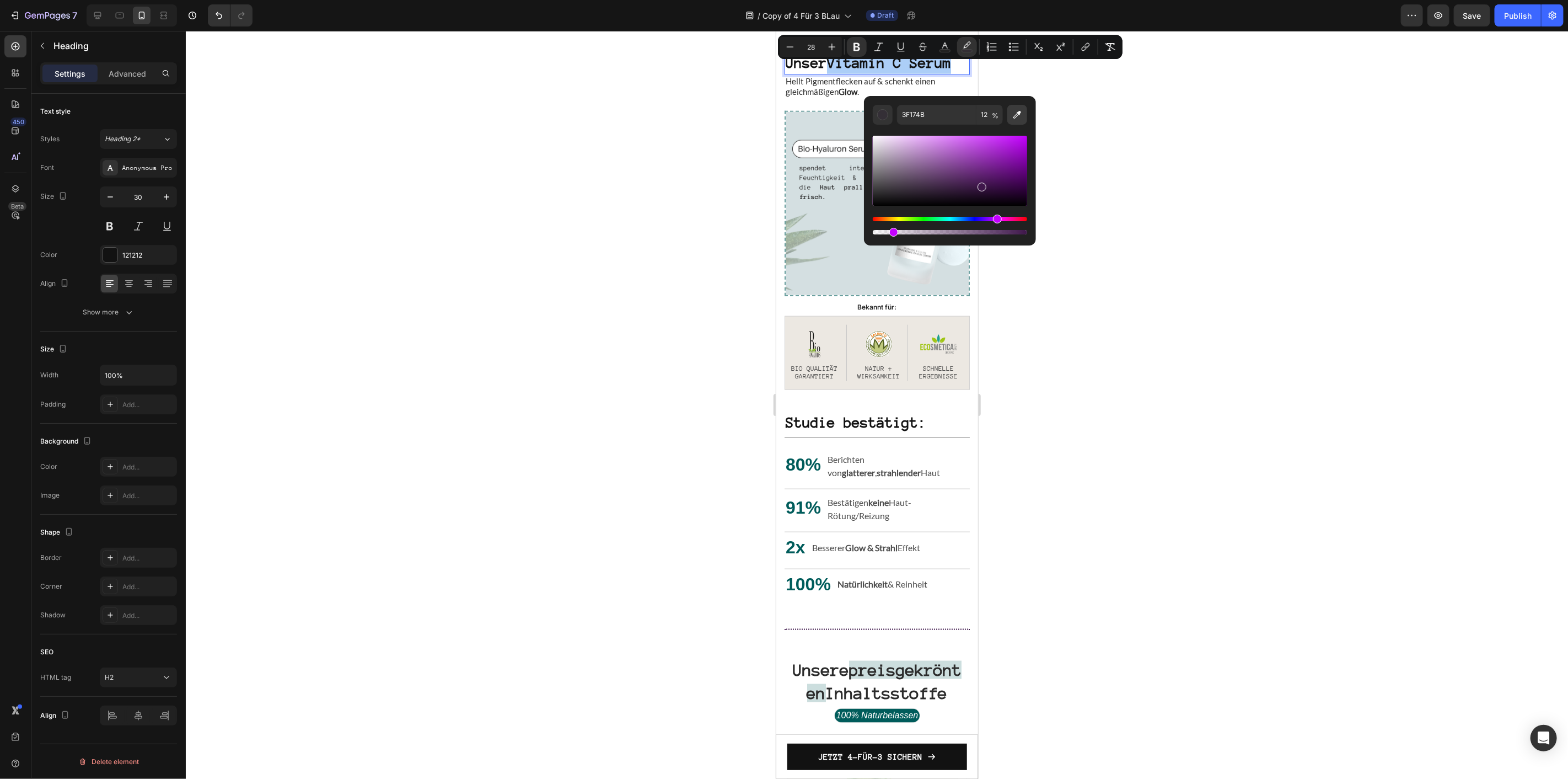
click at [1015, 120] on icon "Editor contextual toolbar" at bounding box center [1017, 115] width 11 height 11
type input "CCDEDE"
type input "100"
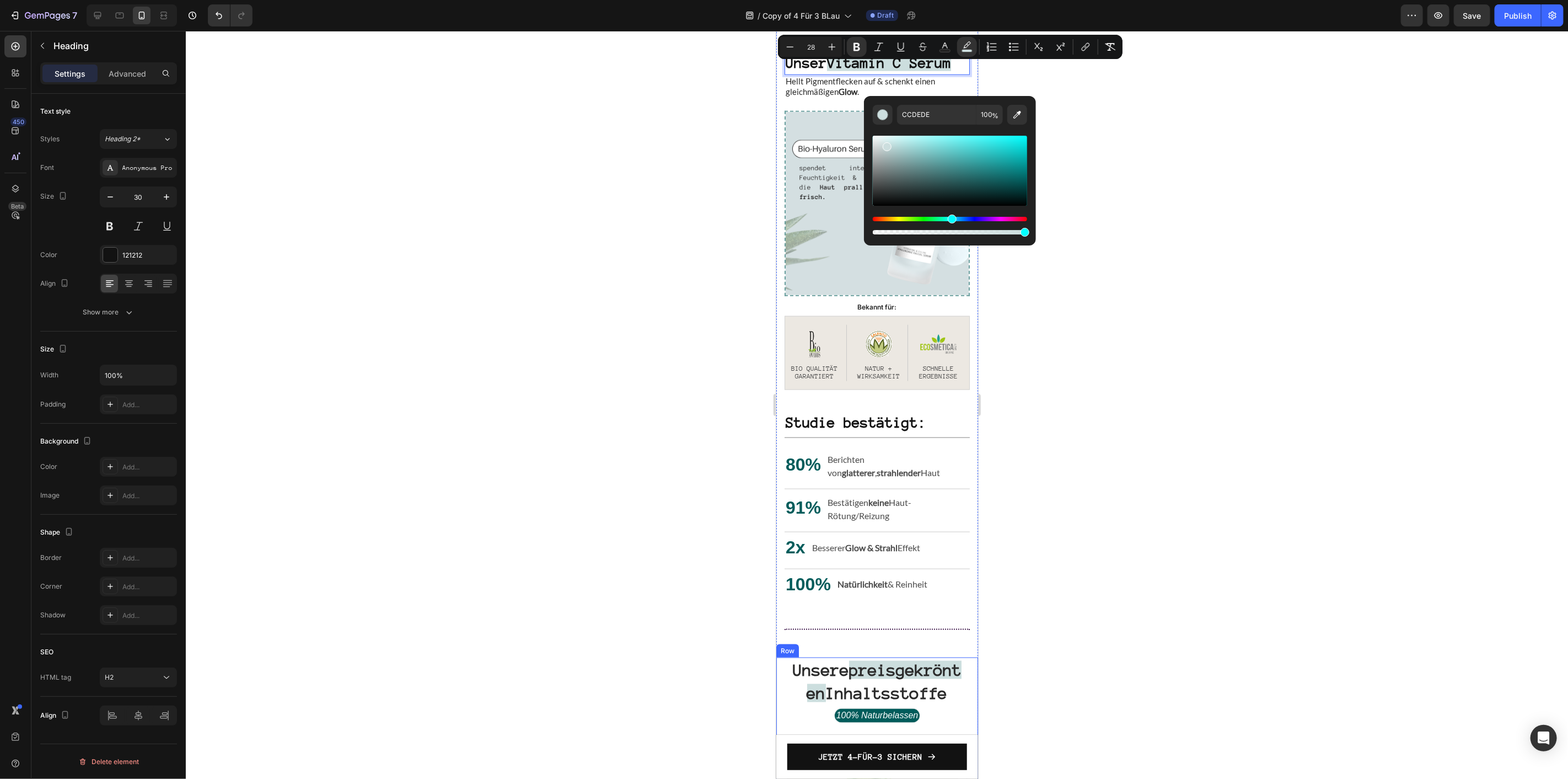
click at [1103, 607] on div at bounding box center [877, 405] width 1382 height 748
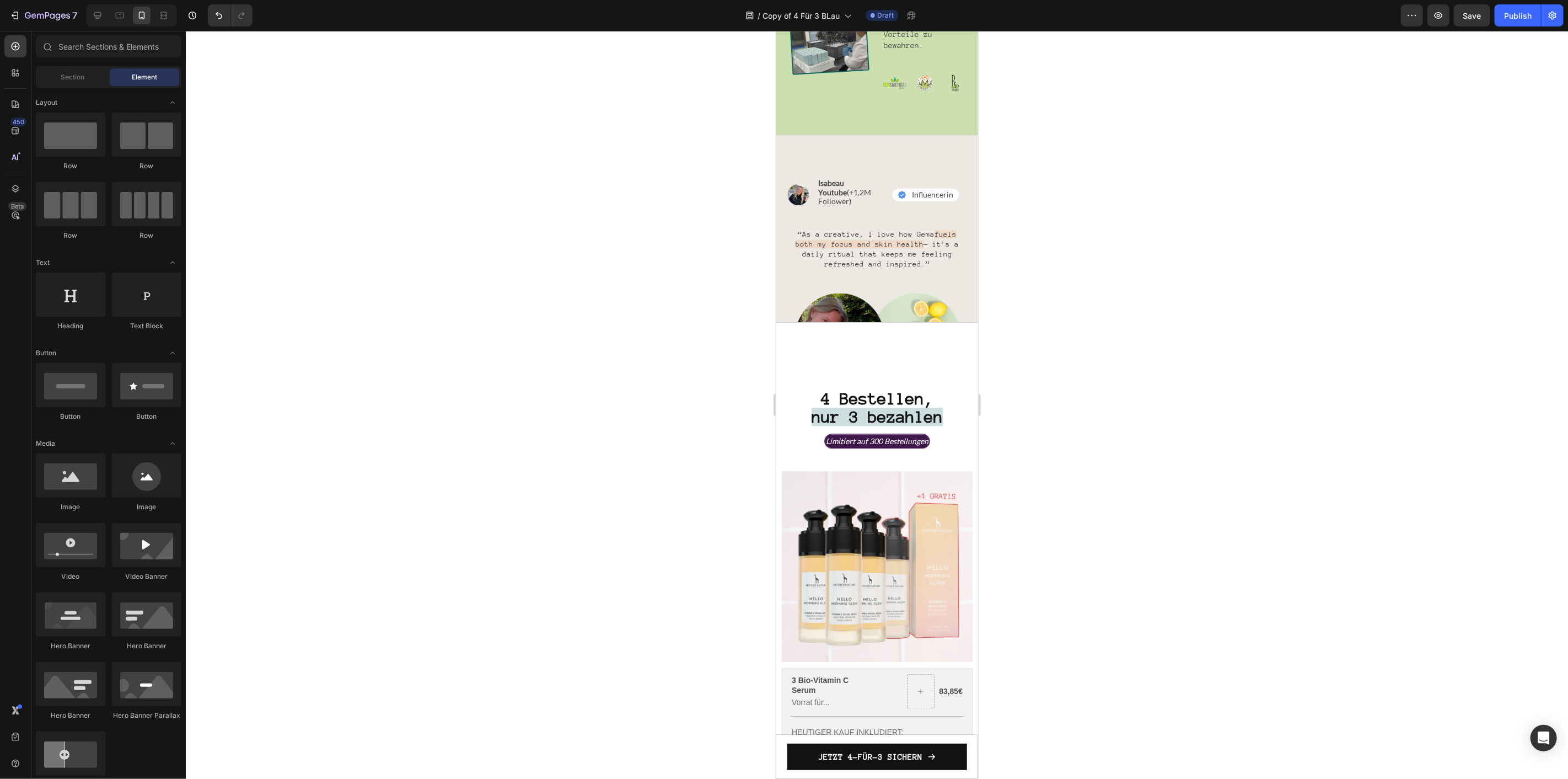
scroll to position [2363, 0]
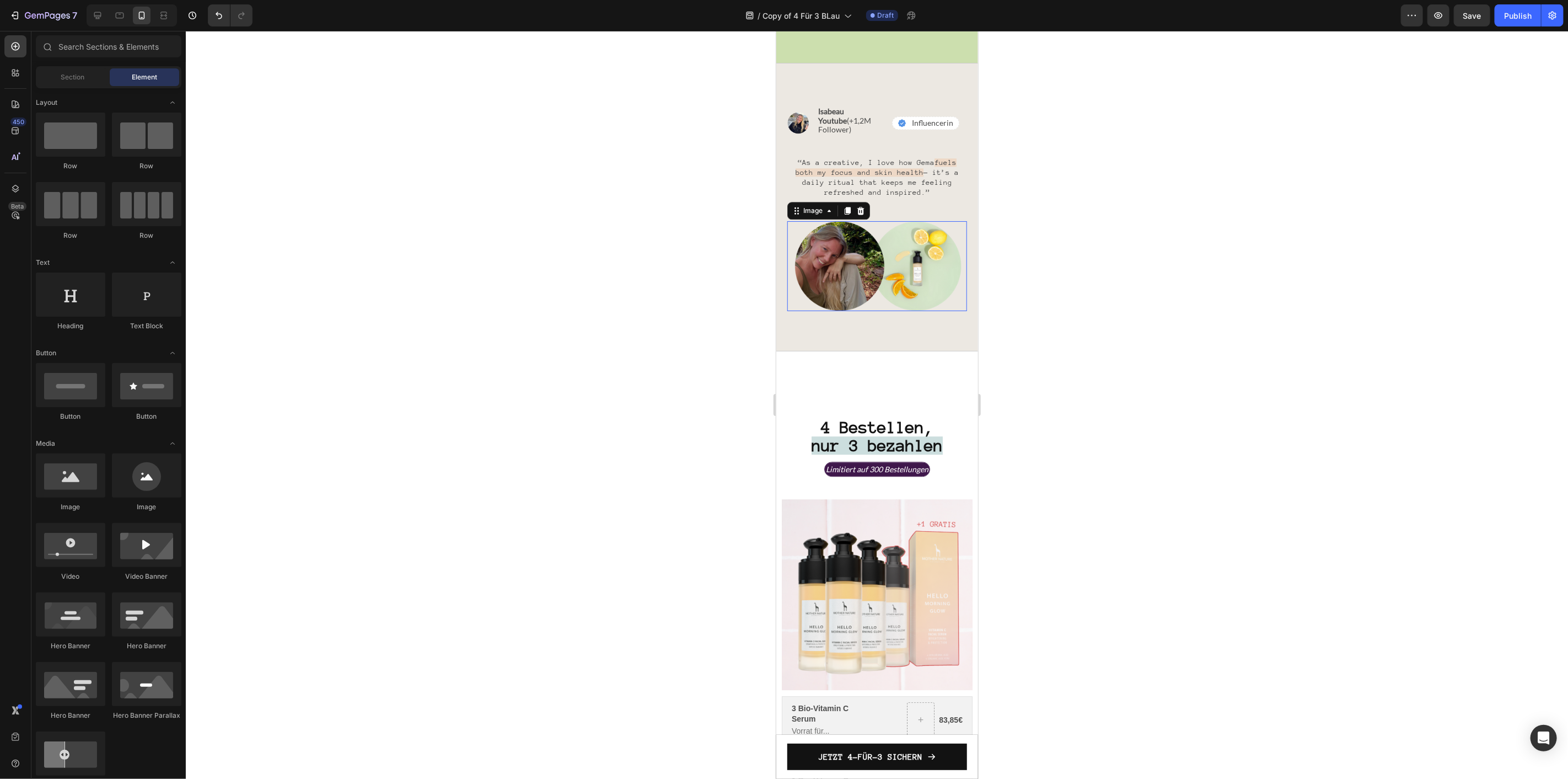
click at [874, 293] on img at bounding box center [877, 266] width 180 height 90
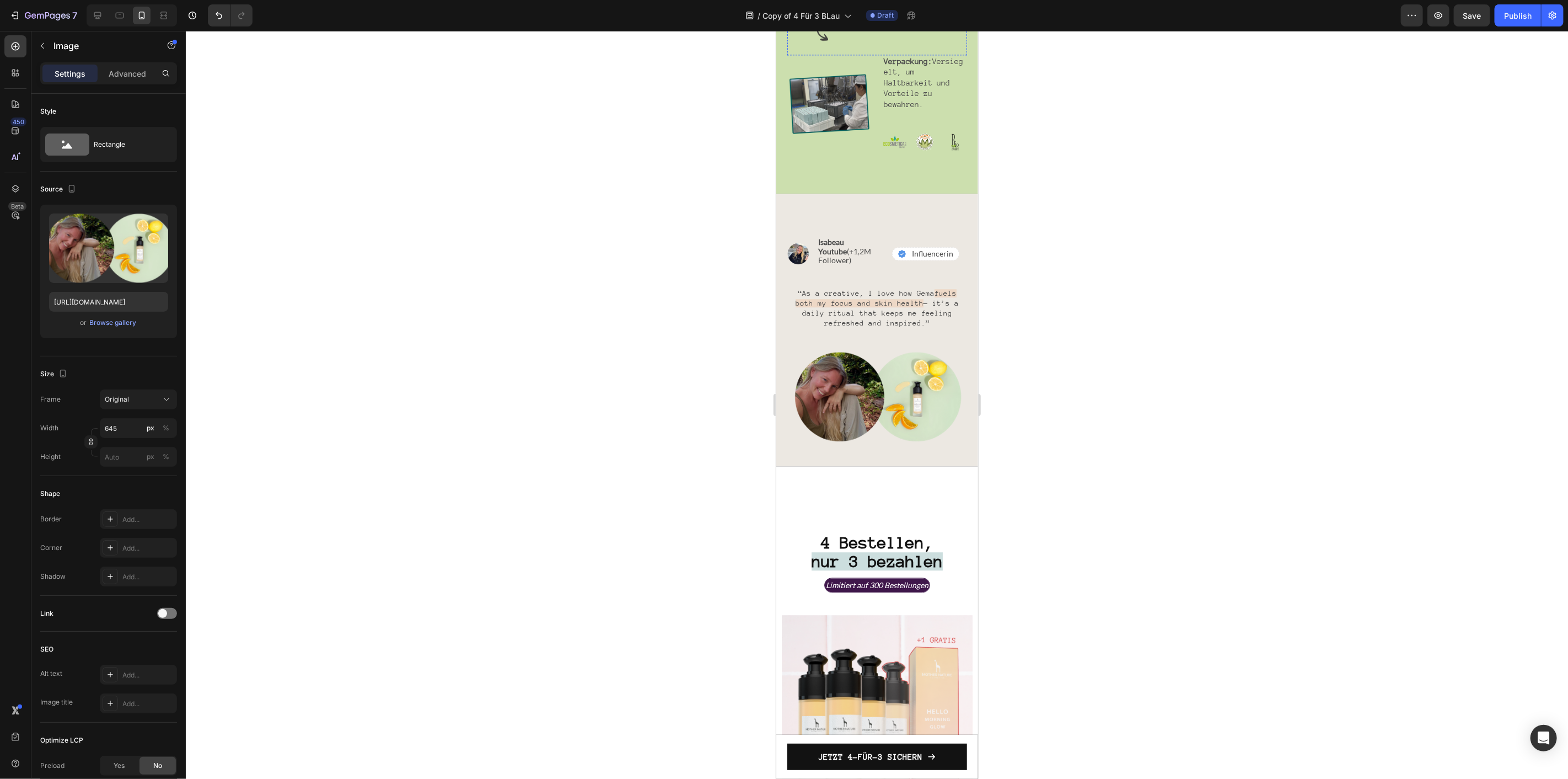
scroll to position [2247, 0]
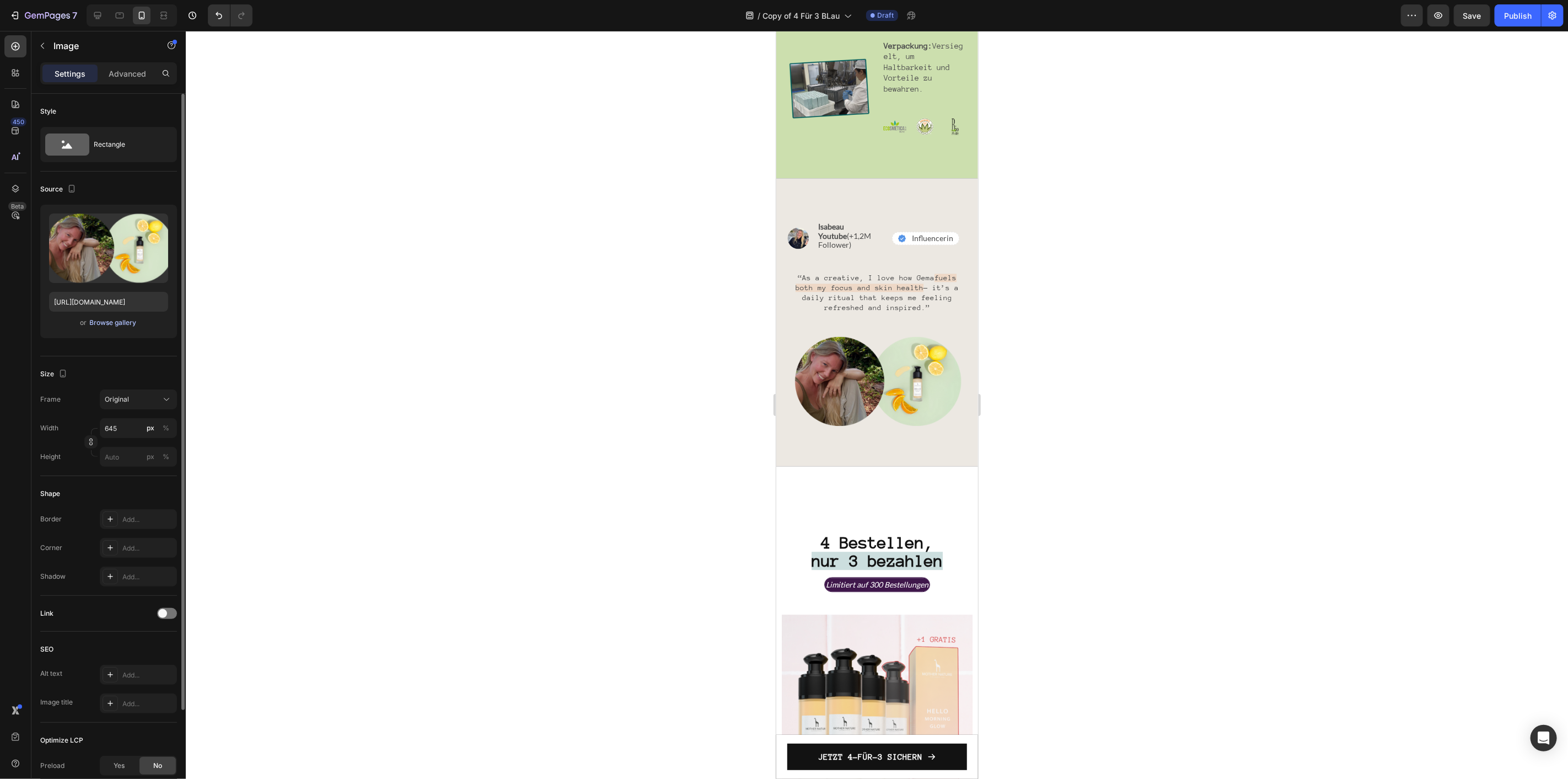
click at [108, 318] on div "Browse gallery" at bounding box center [113, 323] width 47 height 10
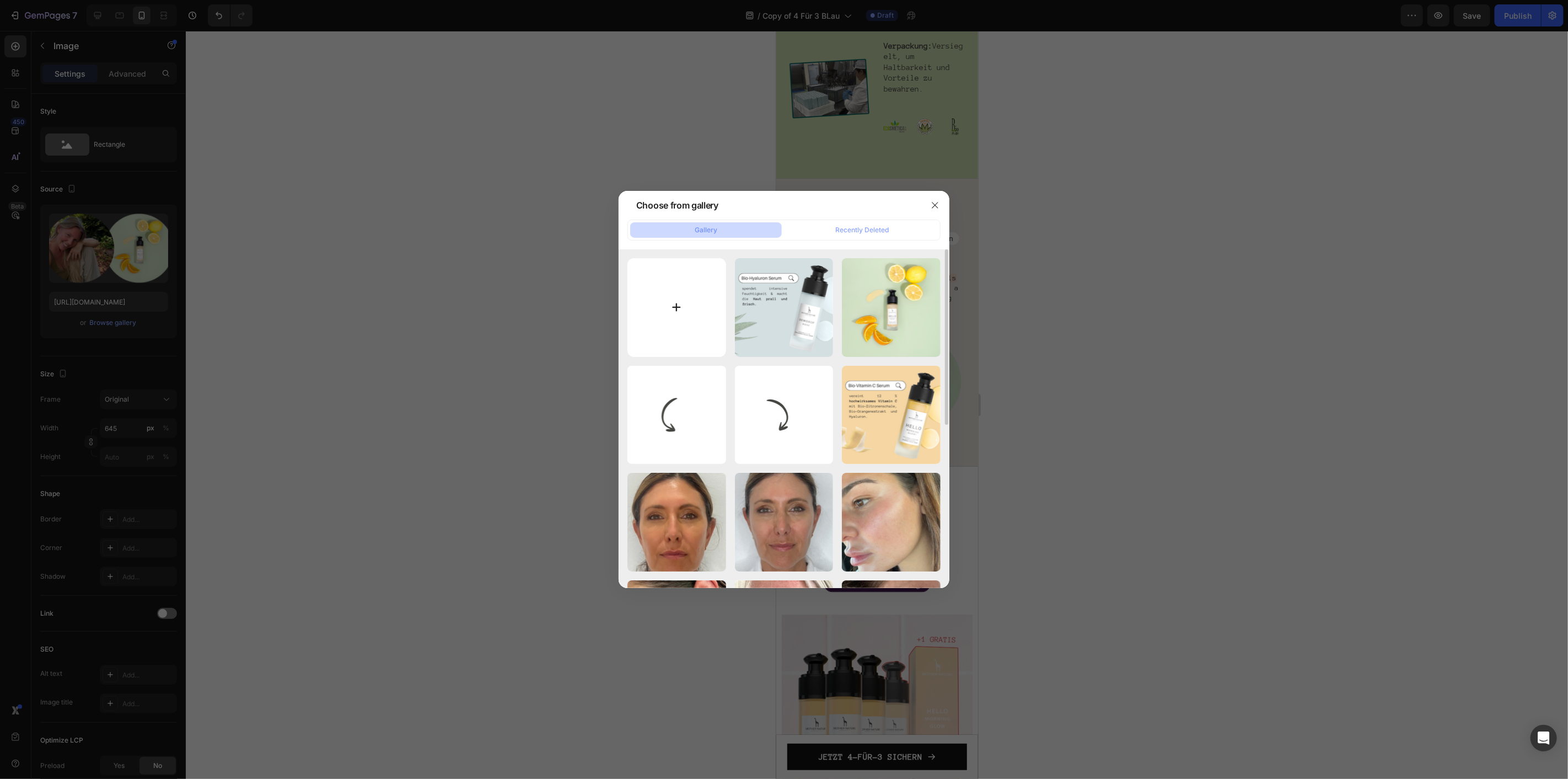
click at [675, 300] on input "file" at bounding box center [677, 308] width 99 height 99
type input "C:\fakepath\PTX E-Mail (800 x 600 px) (15).png"
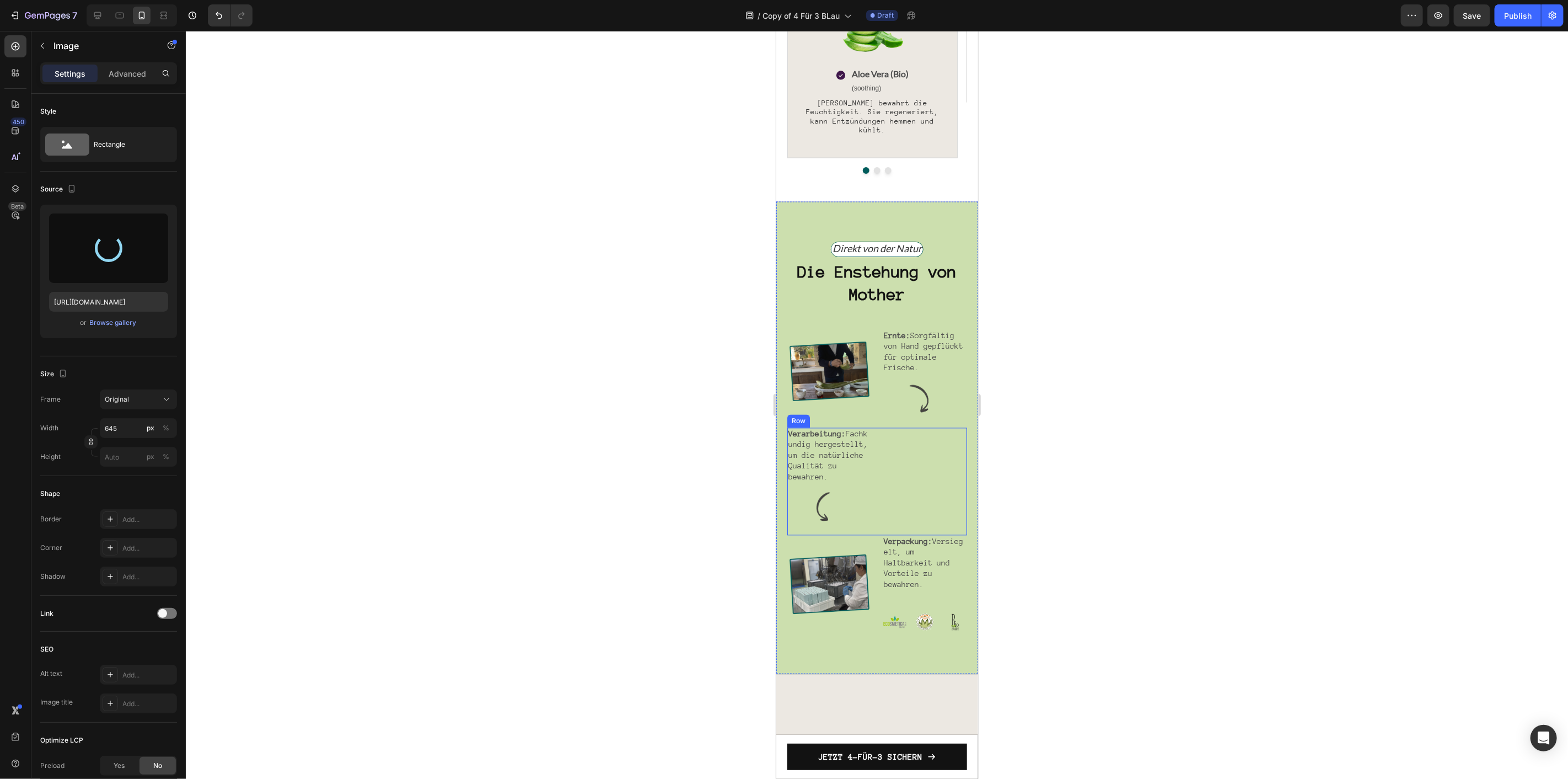
scroll to position [1635, 0]
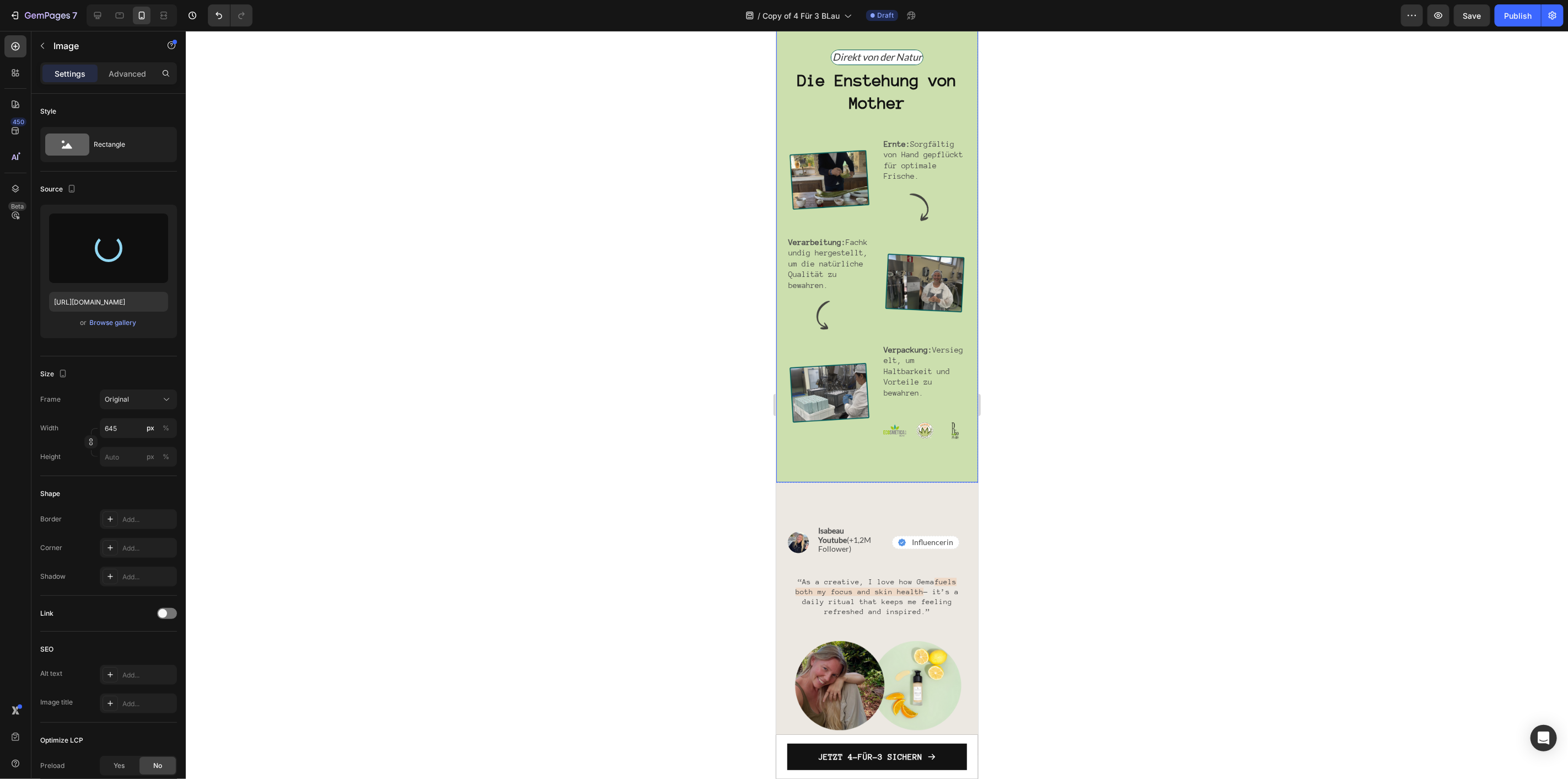
type input "[URL][DOMAIN_NAME]"
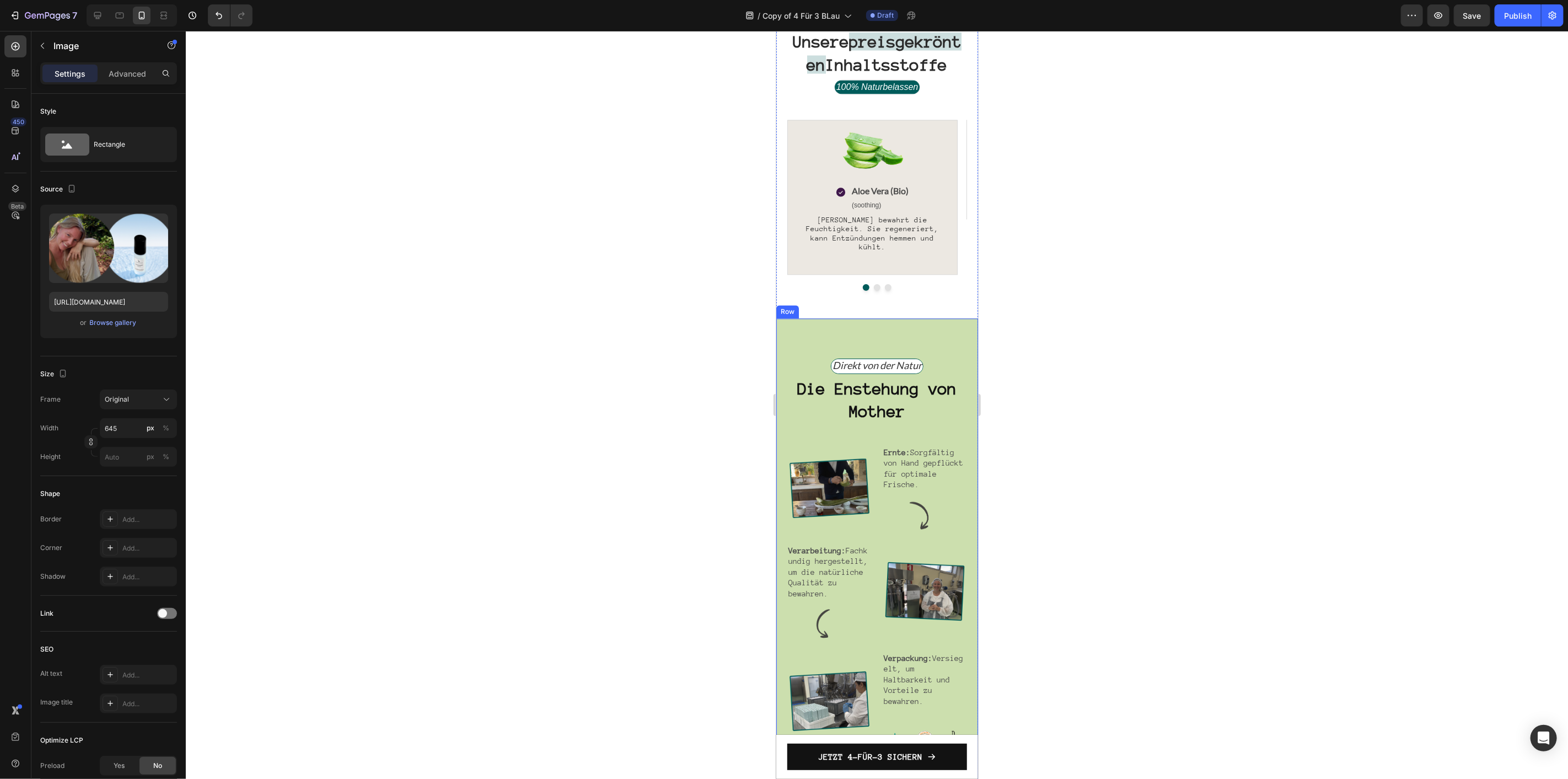
click at [942, 375] on div "Direkt von der Natur Text Block Row Die Enstehung von Mother Heading Image Ernt…" at bounding box center [877, 554] width 202 height 473
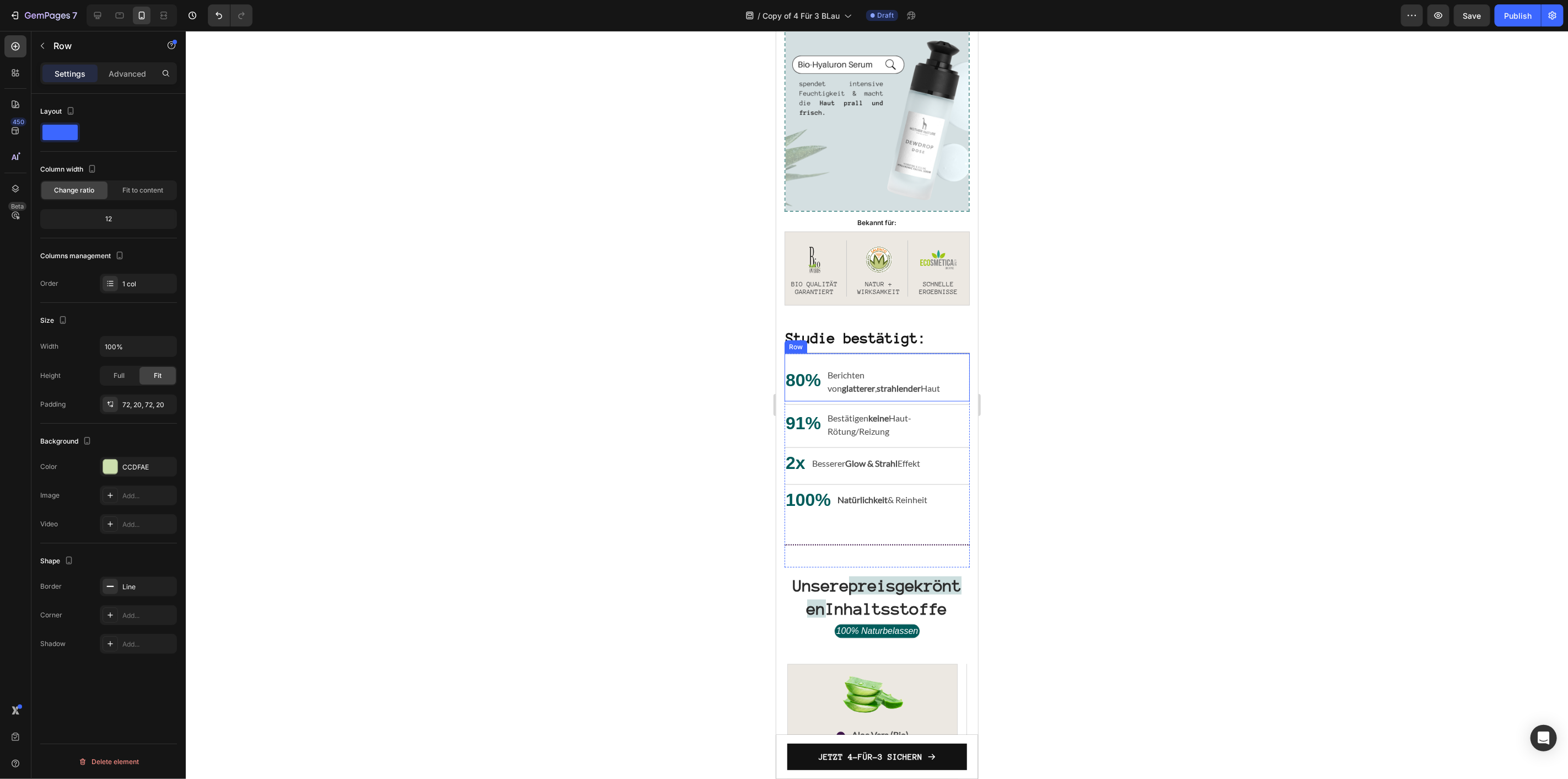
scroll to position [1083, 0]
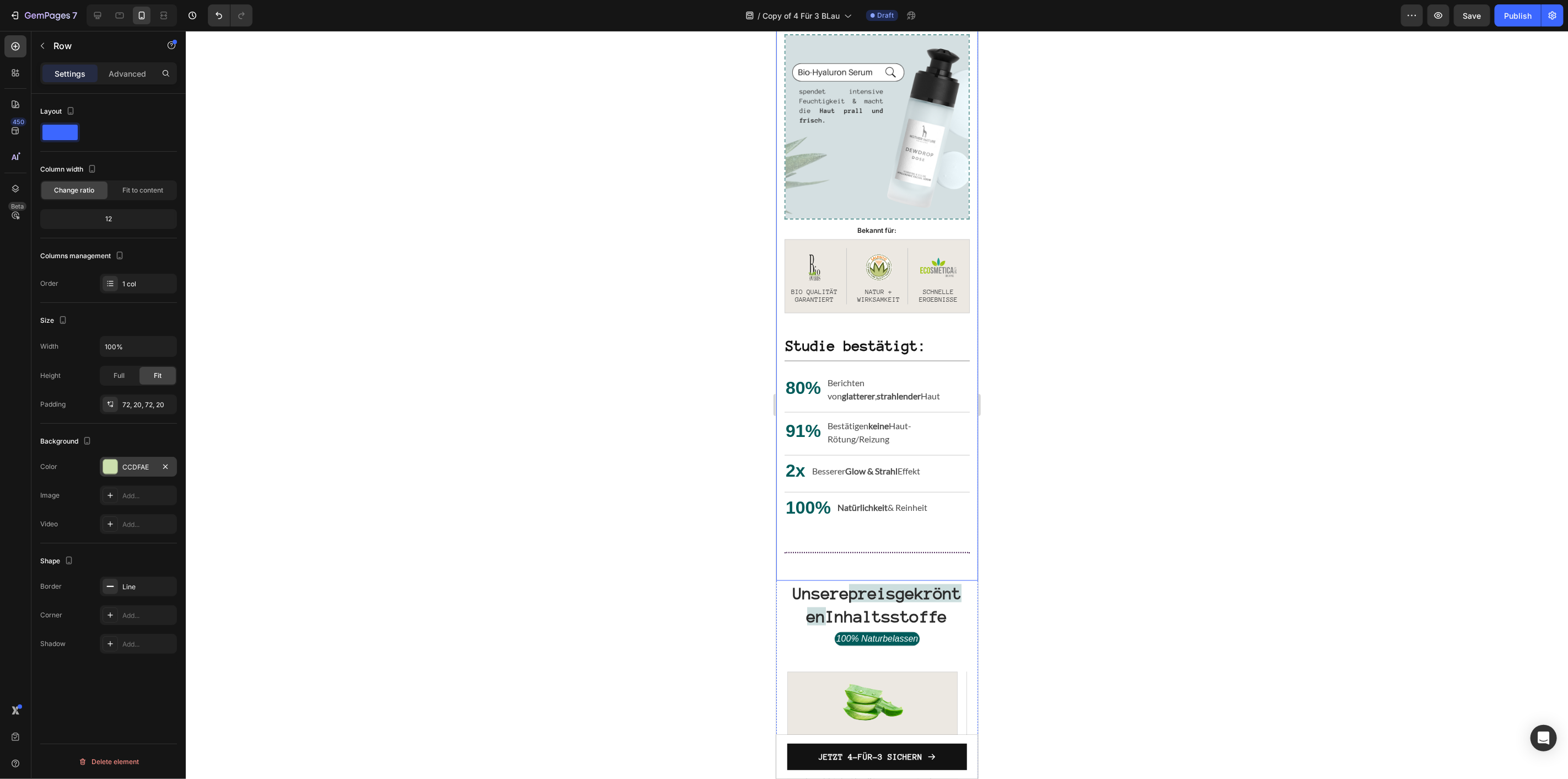
click at [122, 467] on div "CCDFAE" at bounding box center [138, 467] width 32 height 10
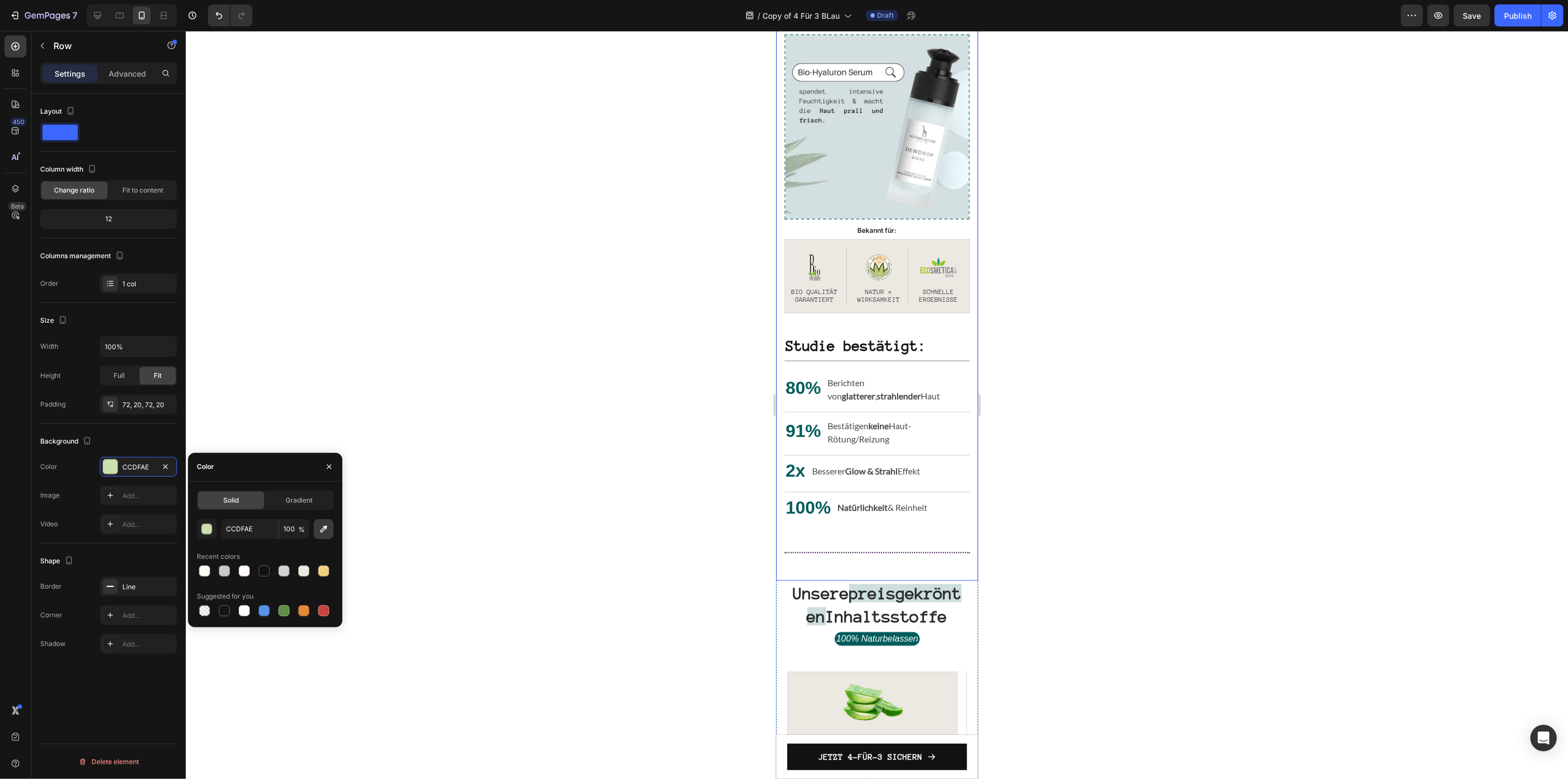
click at [327, 532] on icon "button" at bounding box center [324, 529] width 11 height 11
type input "D4DFE0"
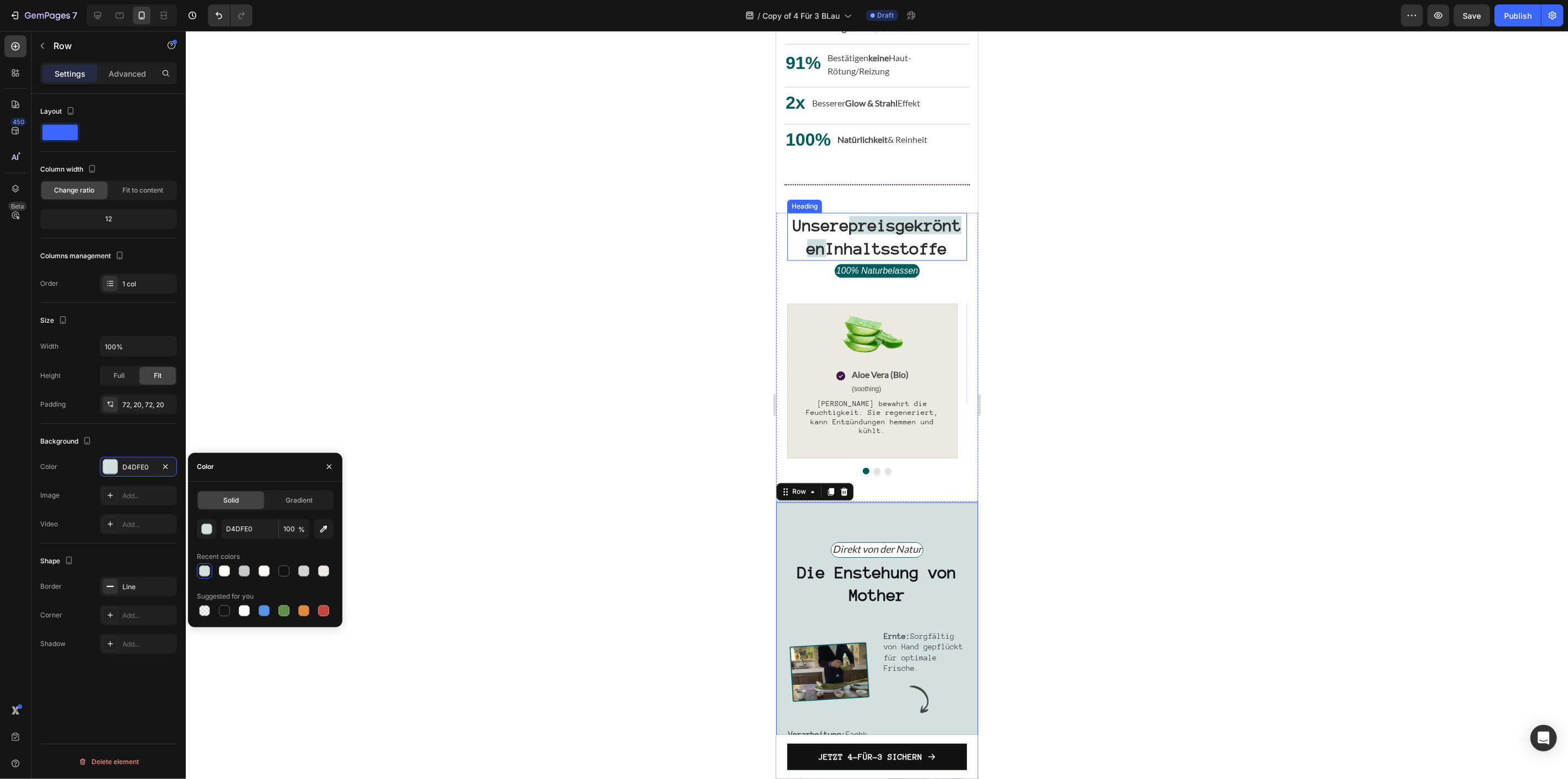
click at [878, 247] on h2 "Unsere preisgekrönten Inhaltsstoffe" at bounding box center [877, 236] width 180 height 48
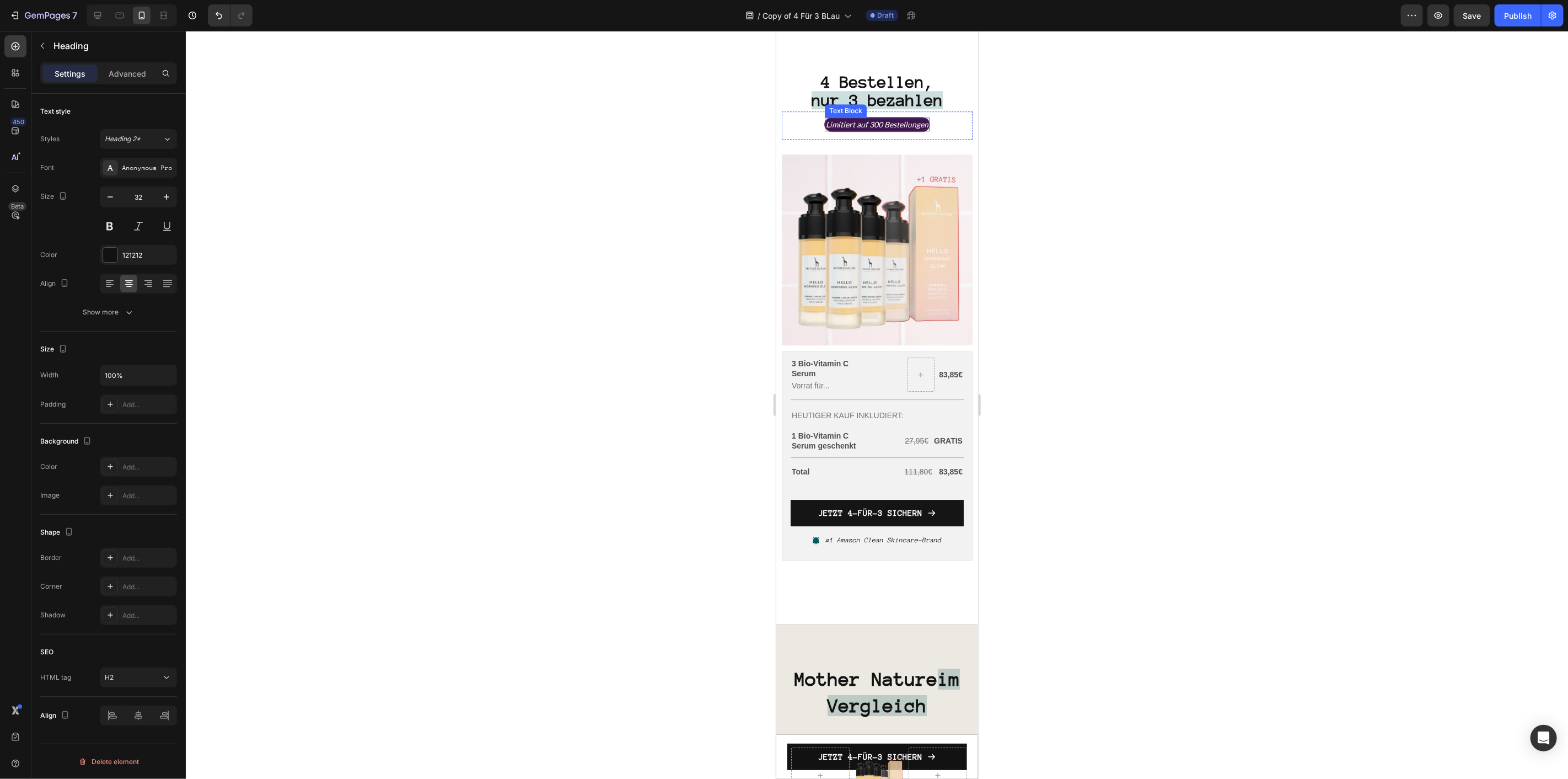
scroll to position [2807, 0]
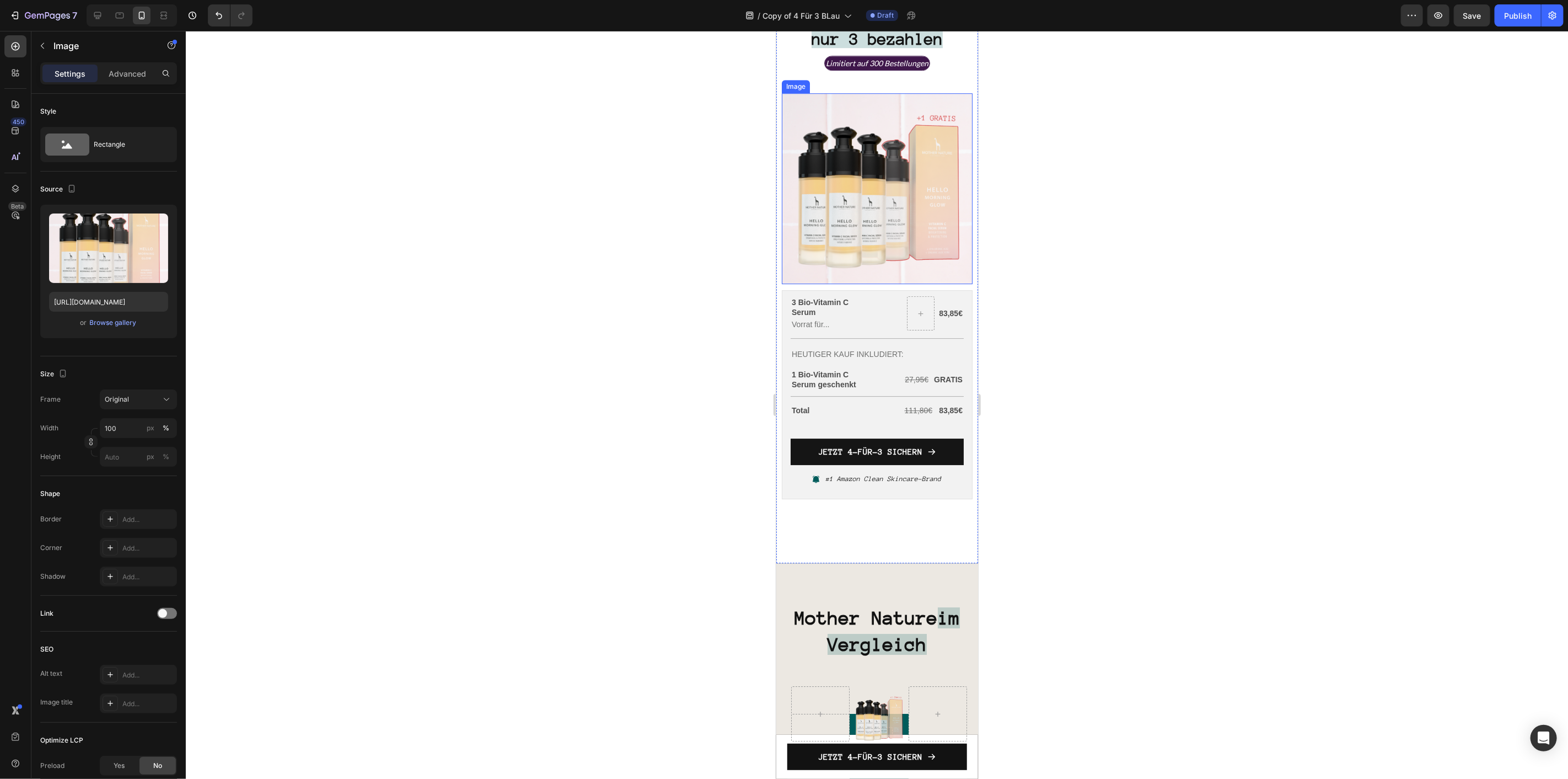
click at [884, 219] on img at bounding box center [876, 188] width 191 height 191
click at [111, 330] on div "Upload Image https://cdn.shopify.com/s/files/1/1613/5255/files/gempages_5858681…" at bounding box center [108, 271] width 137 height 133
click at [116, 327] on div "Browse gallery" at bounding box center [113, 323] width 47 height 10
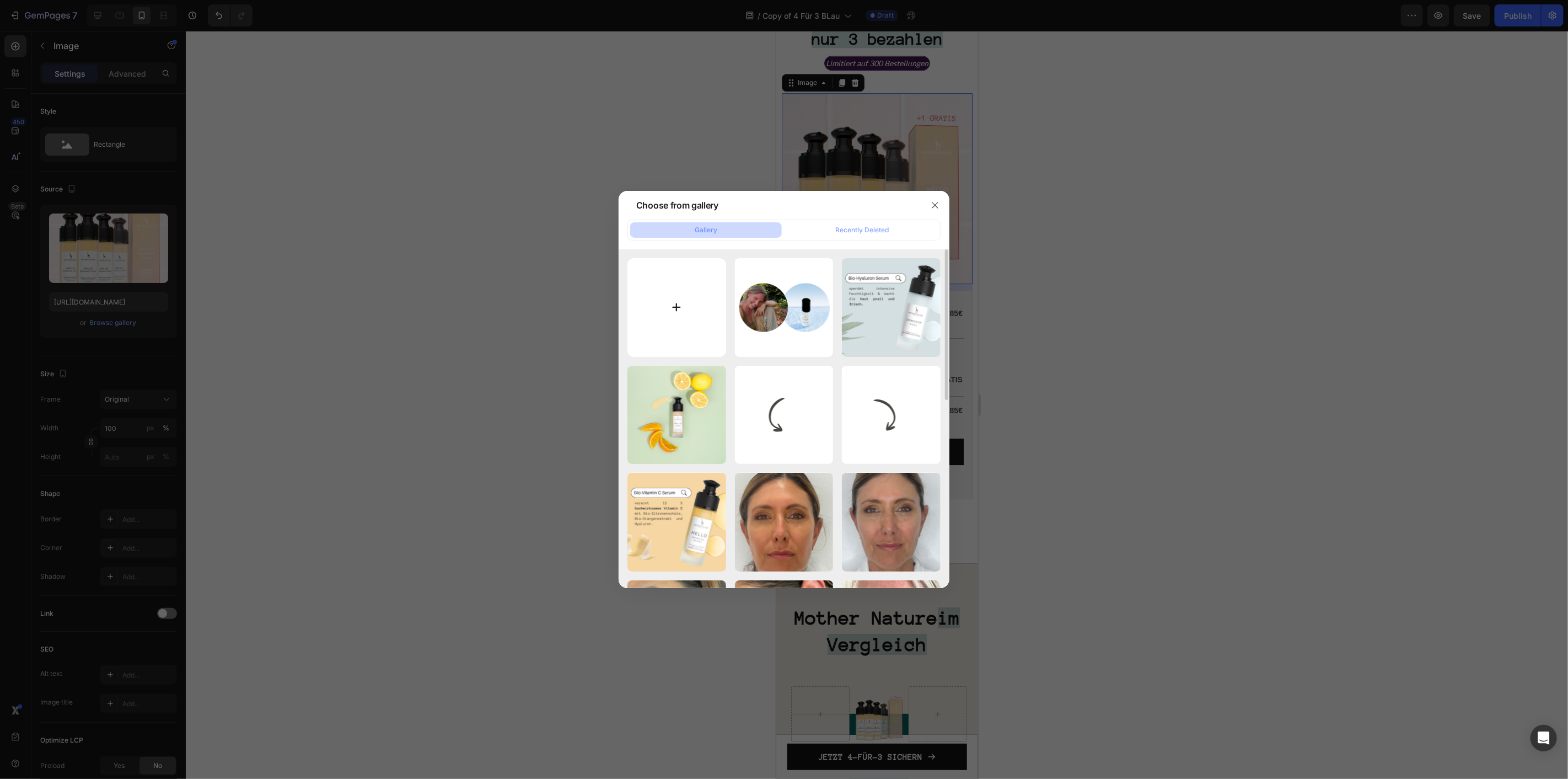
click at [710, 287] on input "file" at bounding box center [677, 308] width 99 height 99
type input "C:\fakepath\MN E-Mail (34).png"
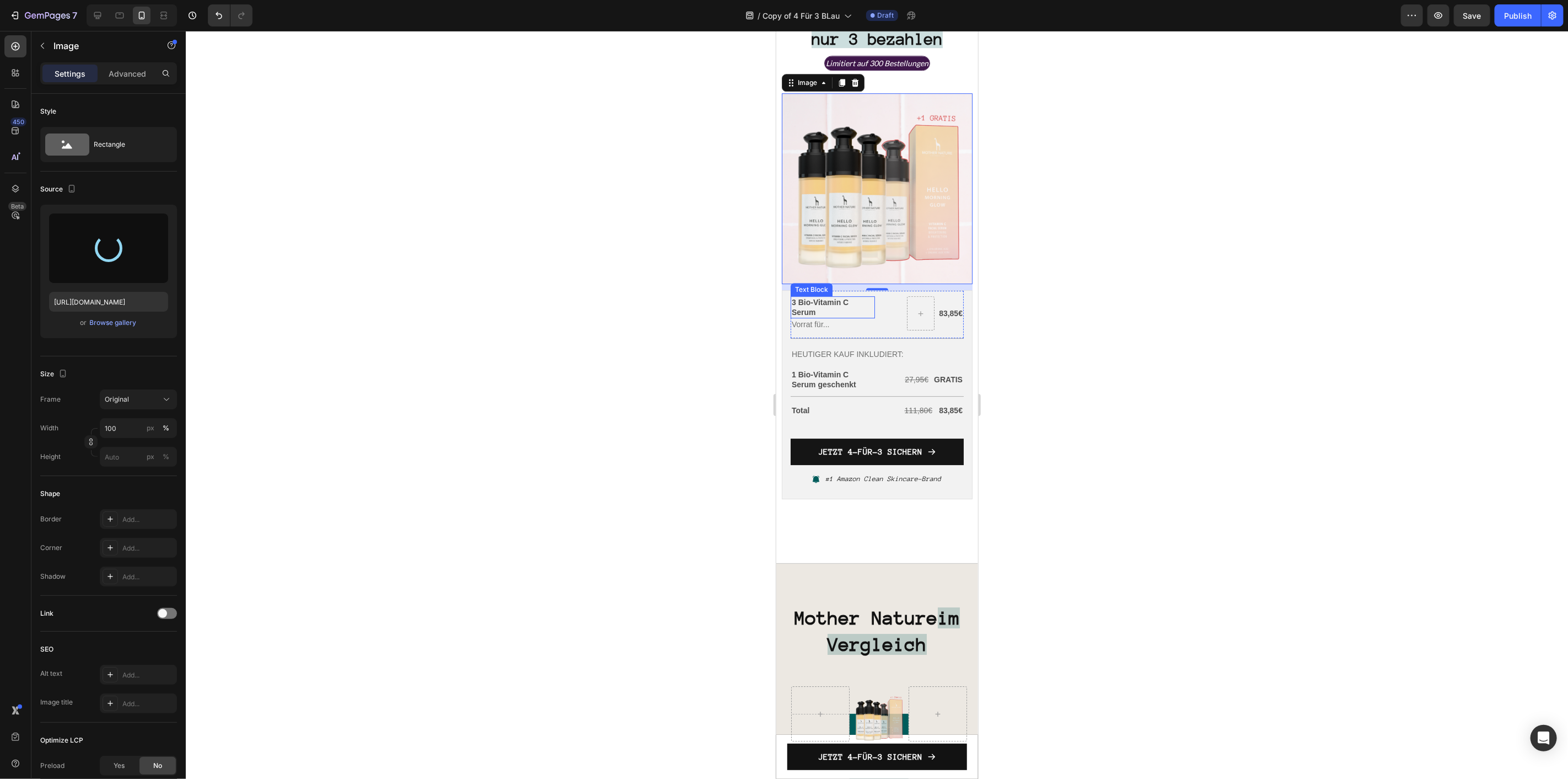
type input "[URL][DOMAIN_NAME]"
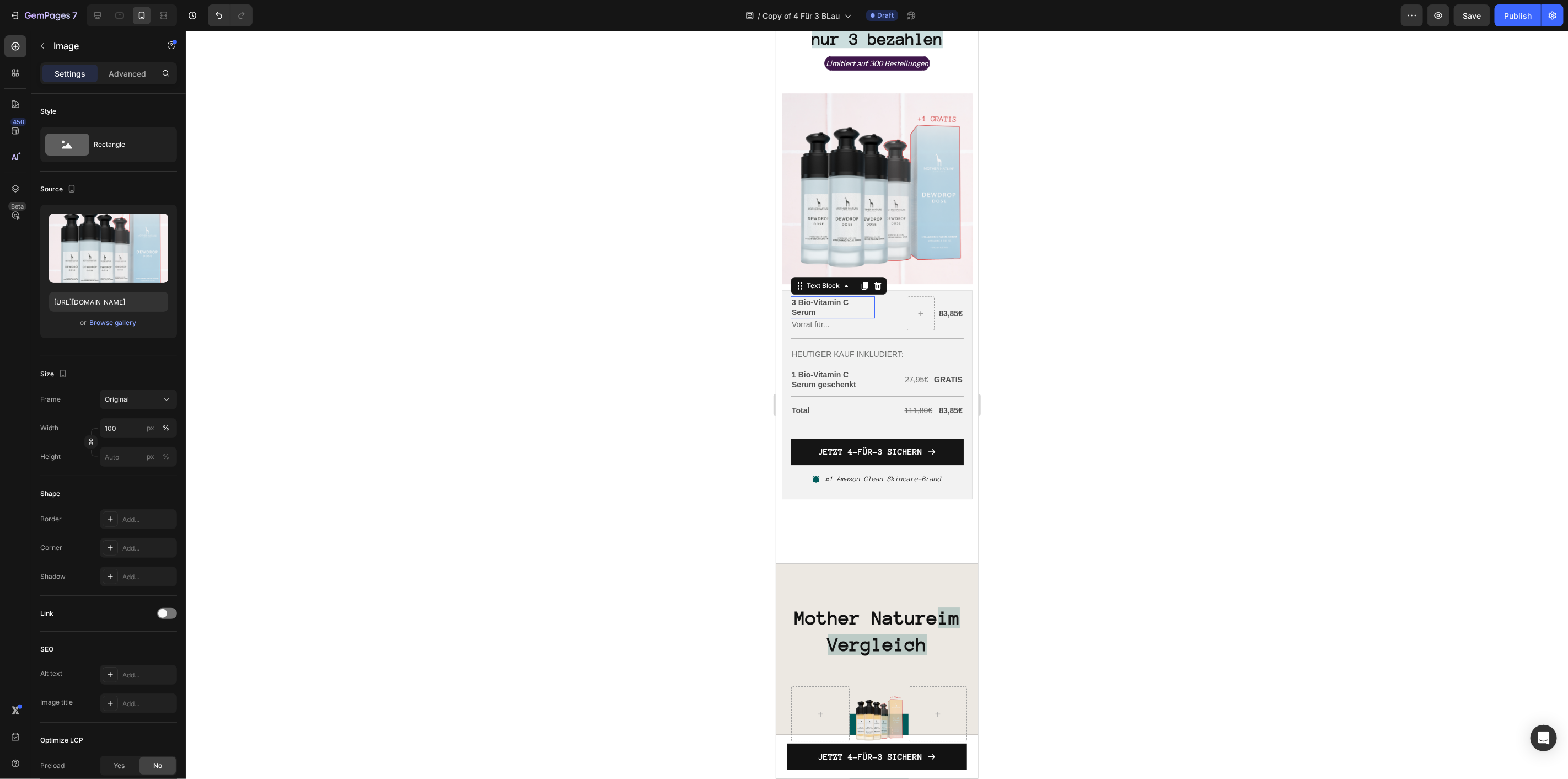
click at [851, 297] on p "3 Bio-Vitamin C Serum" at bounding box center [832, 306] width 82 height 20
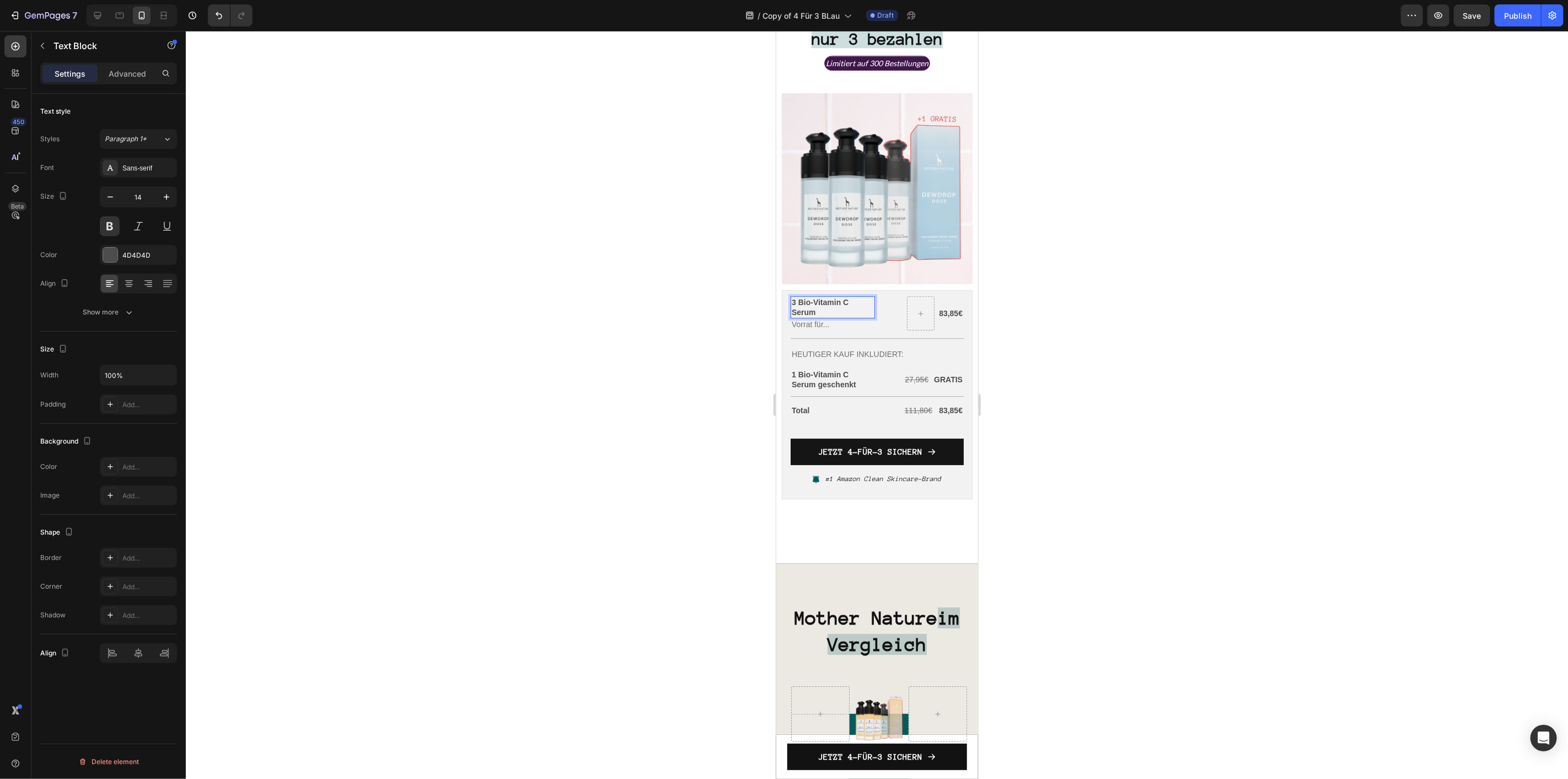
click at [852, 297] on p "3 Bio-Vitamin C Serum" at bounding box center [832, 306] width 82 height 20
click at [838, 301] on p "3 Bio-Hyaluron Serum" at bounding box center [832, 306] width 82 height 10
copy p "Hyaluron"
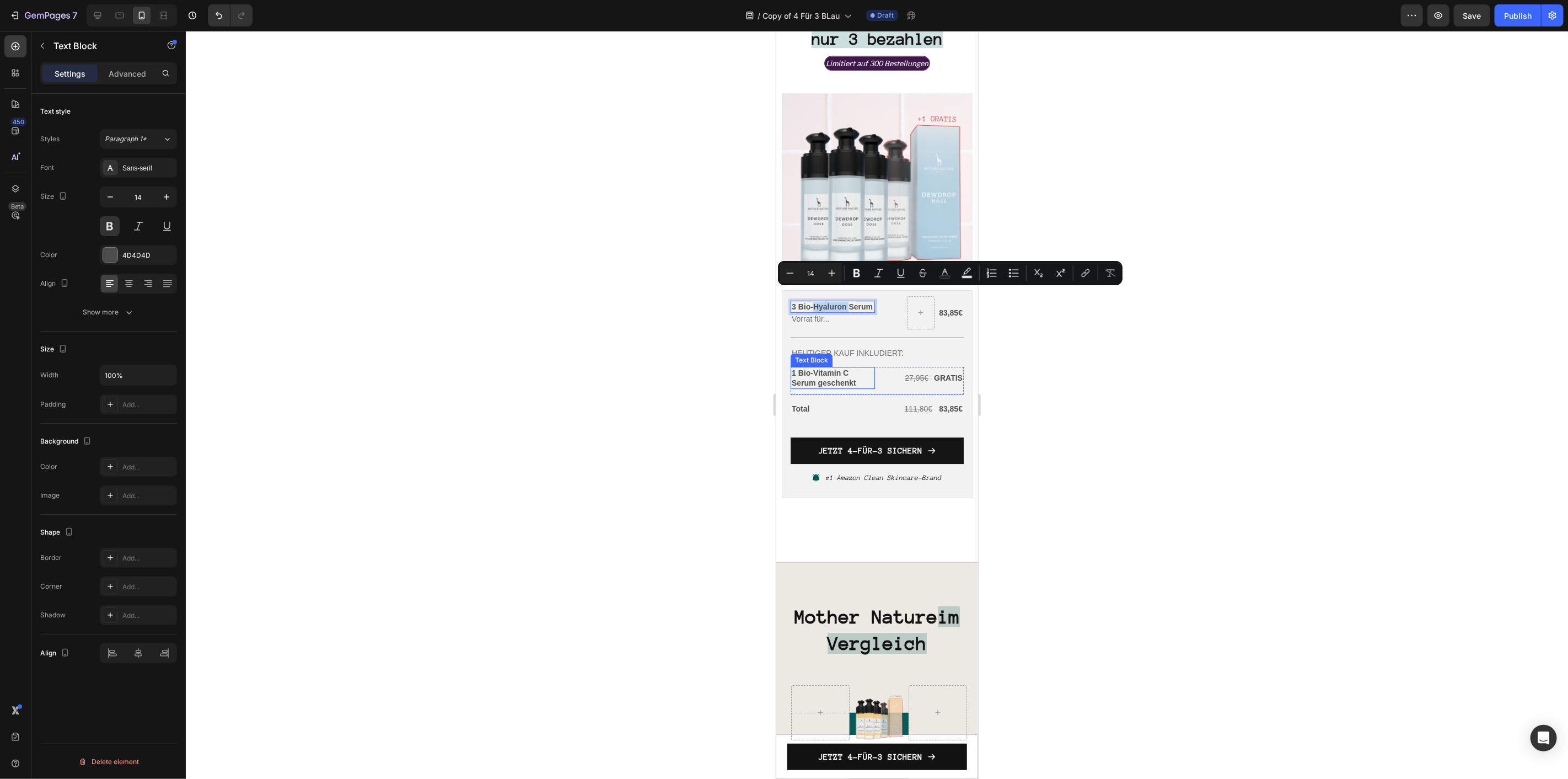
click at [831, 367] on p "1 Bio-Vitamin C Serum geschenkt" at bounding box center [832, 377] width 82 height 20
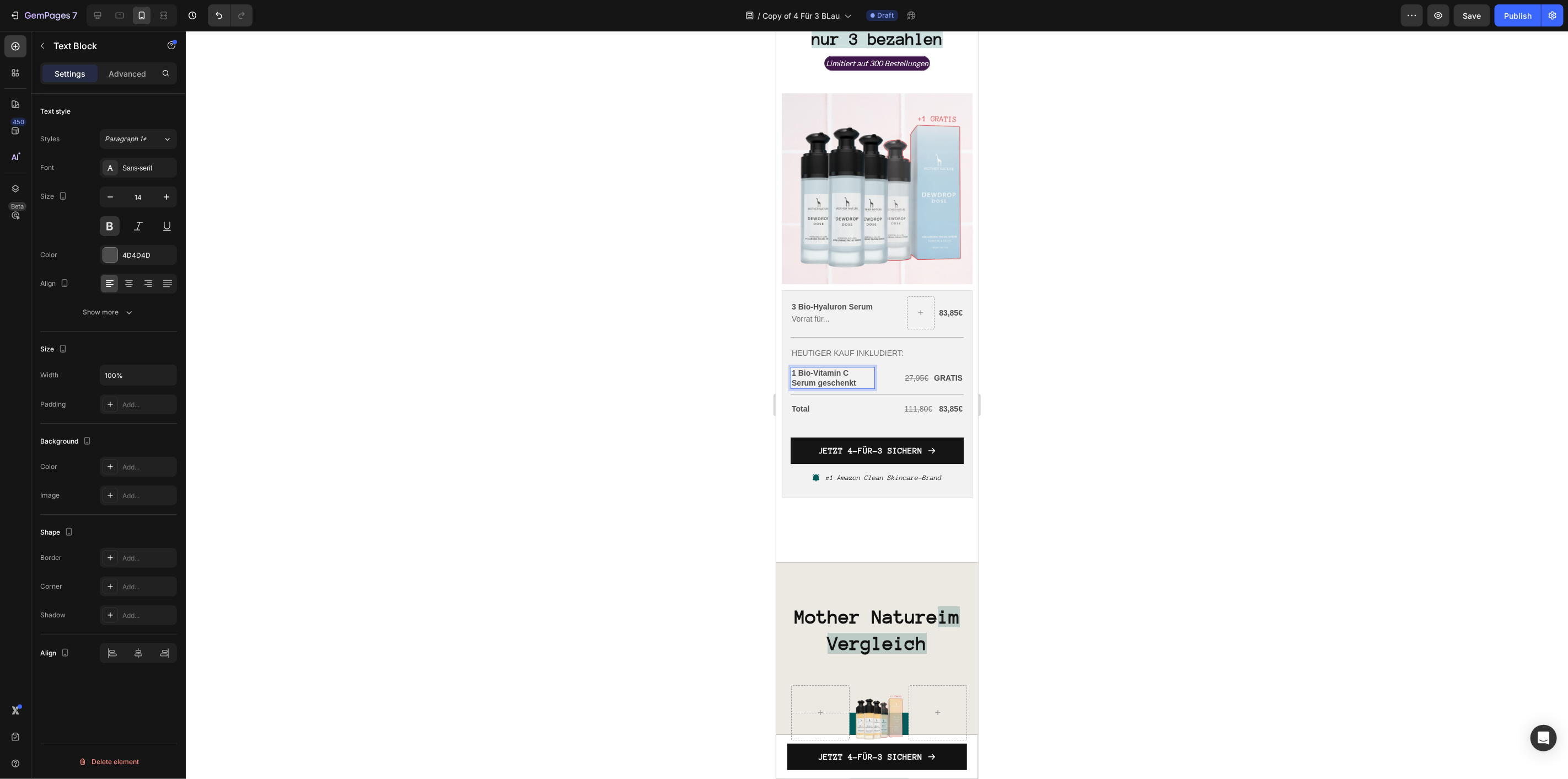
click at [853, 367] on p "1 Bio-Vitamin C Serum geschenkt" at bounding box center [832, 377] width 82 height 20
drag, startPoint x: 853, startPoint y: 362, endPoint x: 821, endPoint y: 362, distance: 32.0
click at [821, 367] on p "1 Bio-Vitamin C Serum geschenkt" at bounding box center [832, 377] width 82 height 20
click at [869, 183] on img at bounding box center [876, 188] width 191 height 191
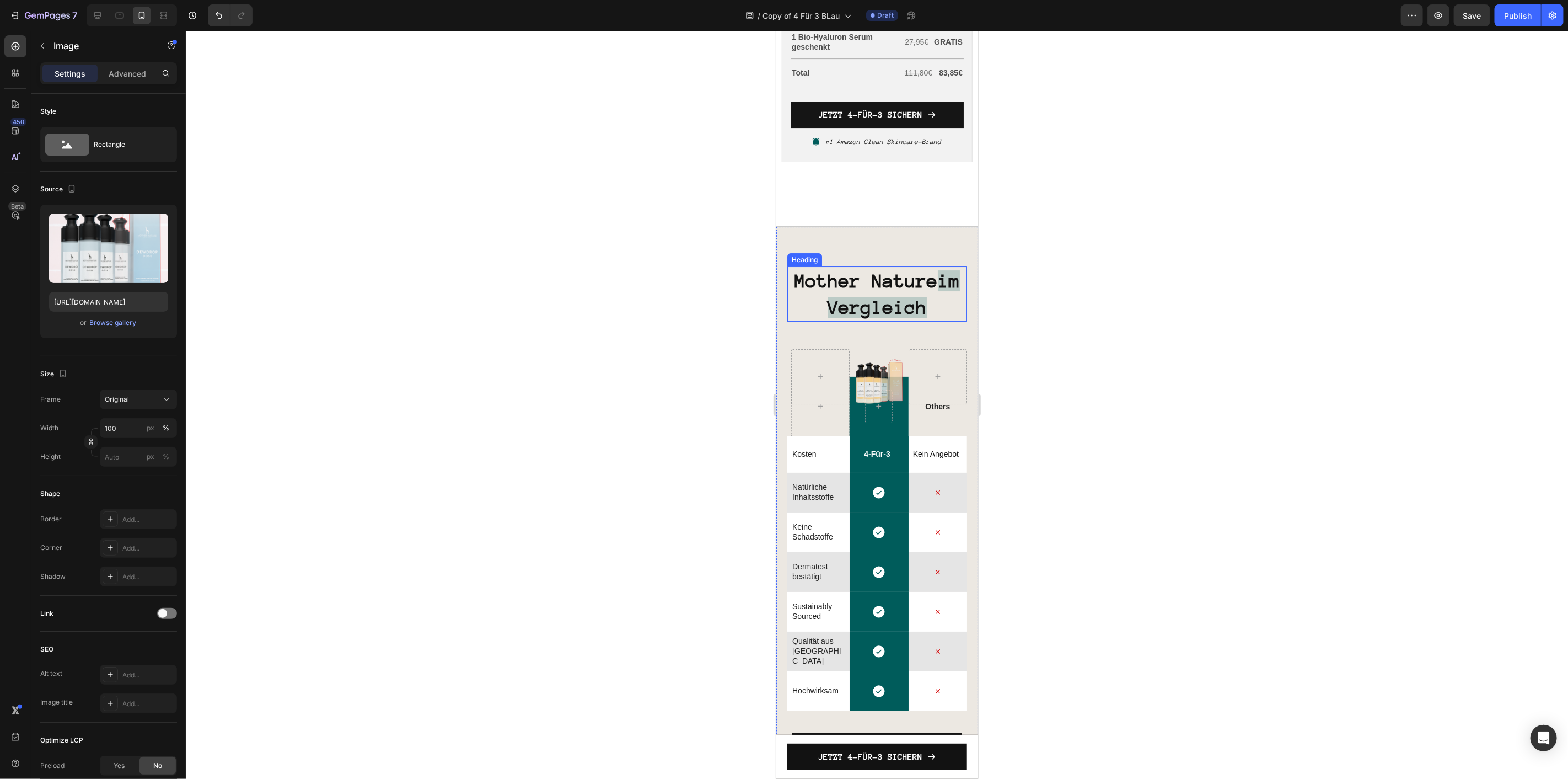
scroll to position [3174, 0]
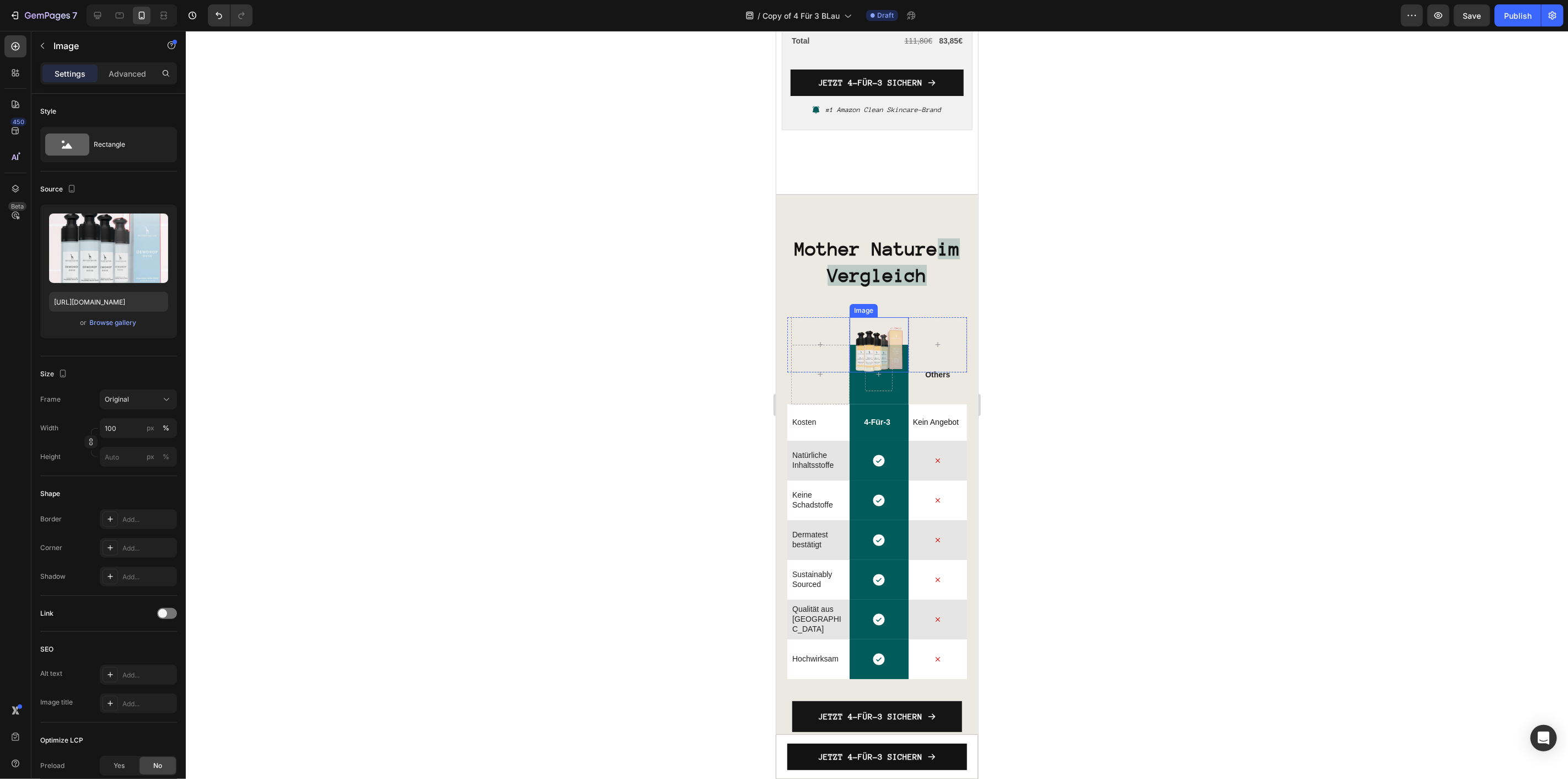
click at [867, 346] on img at bounding box center [878, 344] width 55 height 55
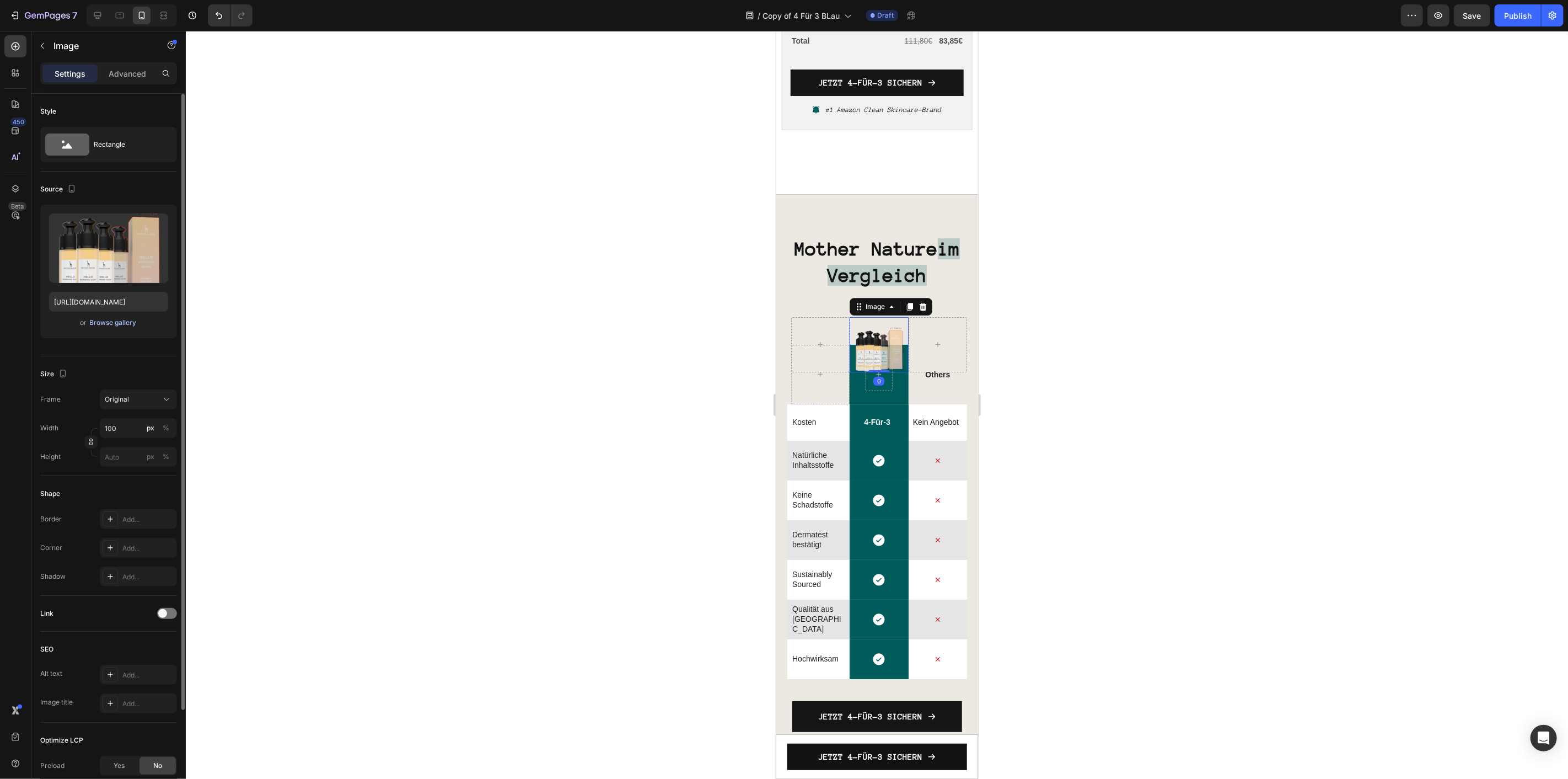
click at [120, 323] on div "Browse gallery" at bounding box center [113, 323] width 47 height 10
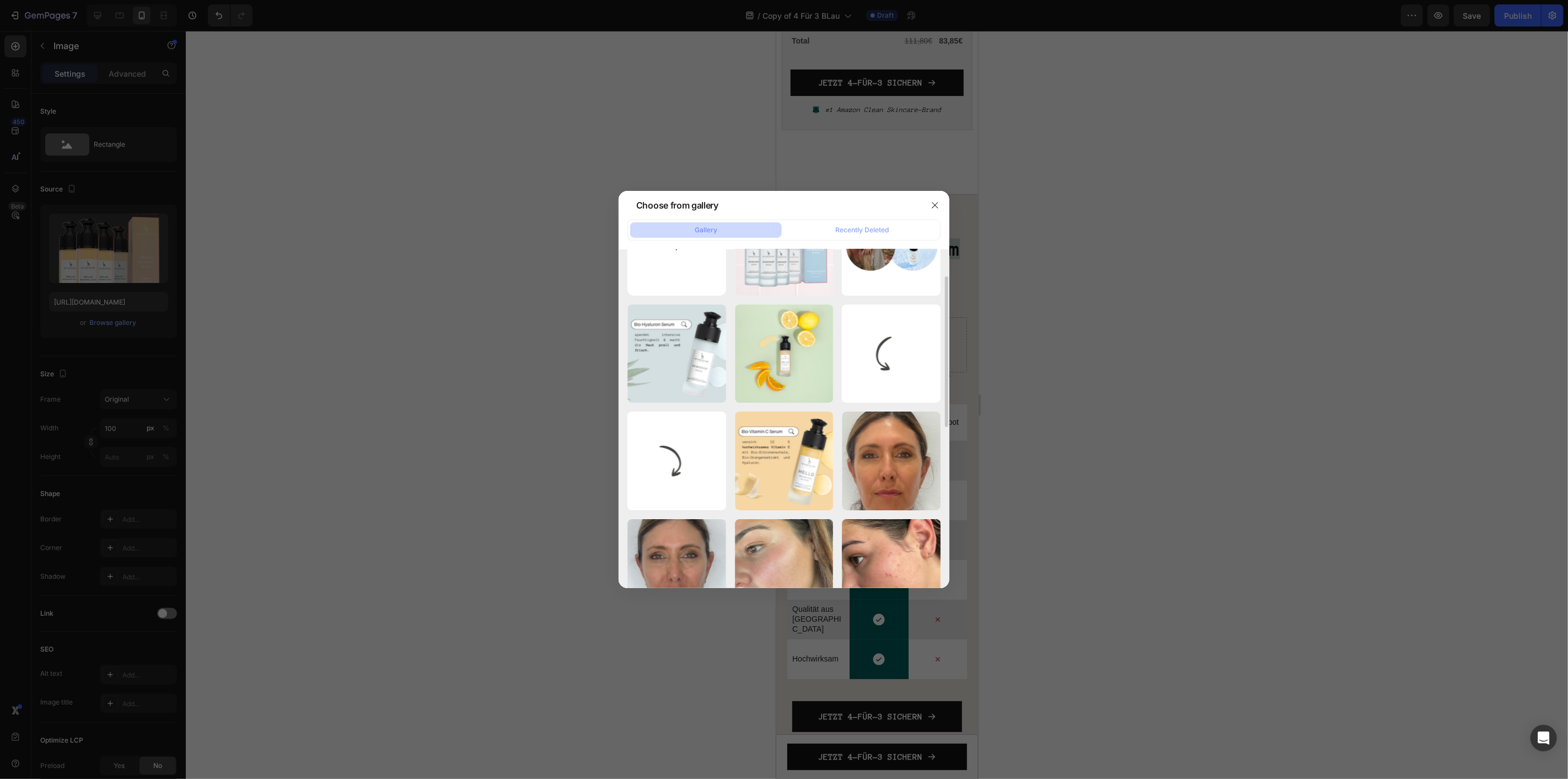
scroll to position [0, 0]
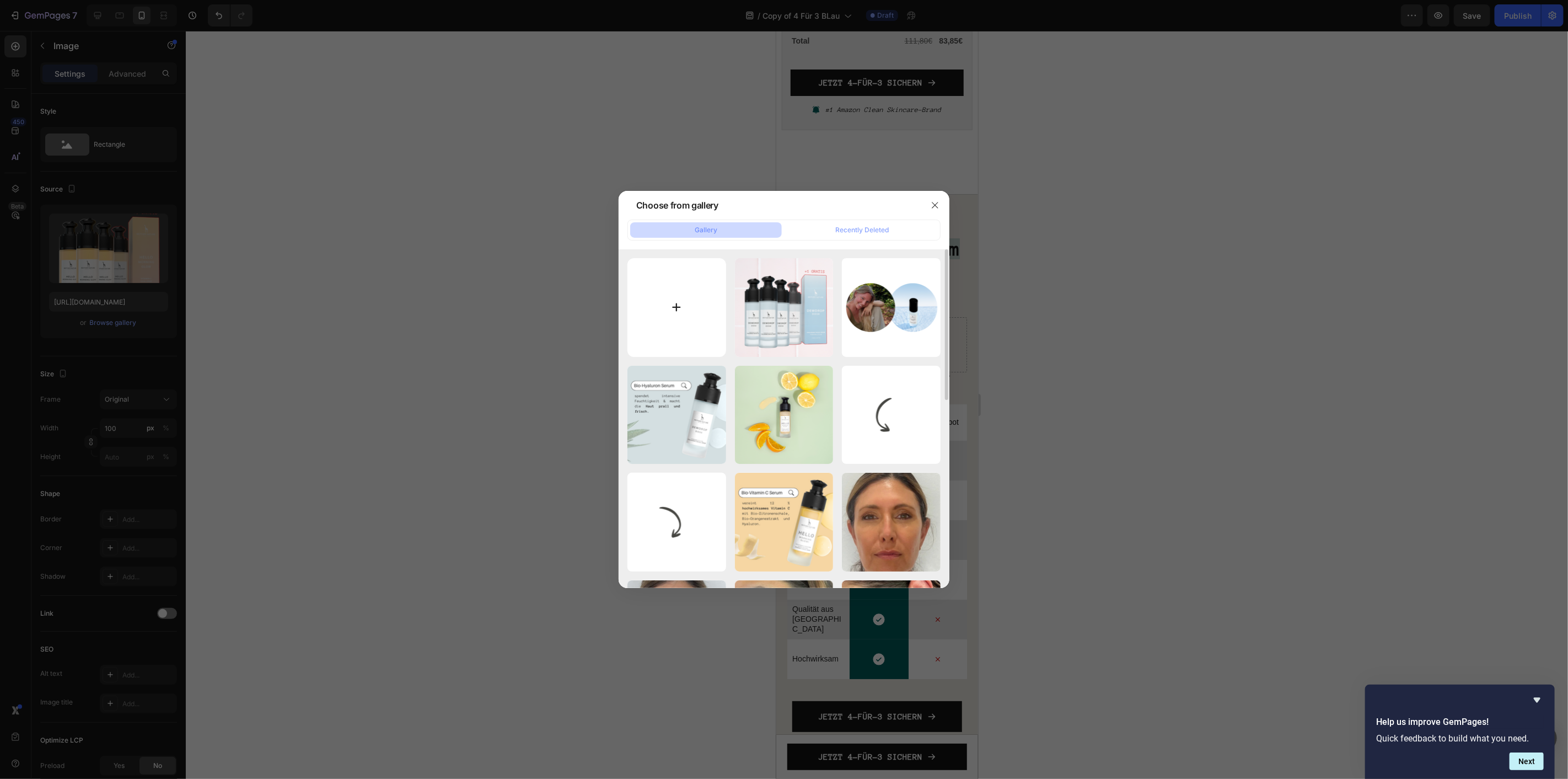
click at [678, 311] on input "file" at bounding box center [677, 308] width 99 height 99
type input "C:\fakepath\MN E-Mail (36).png"
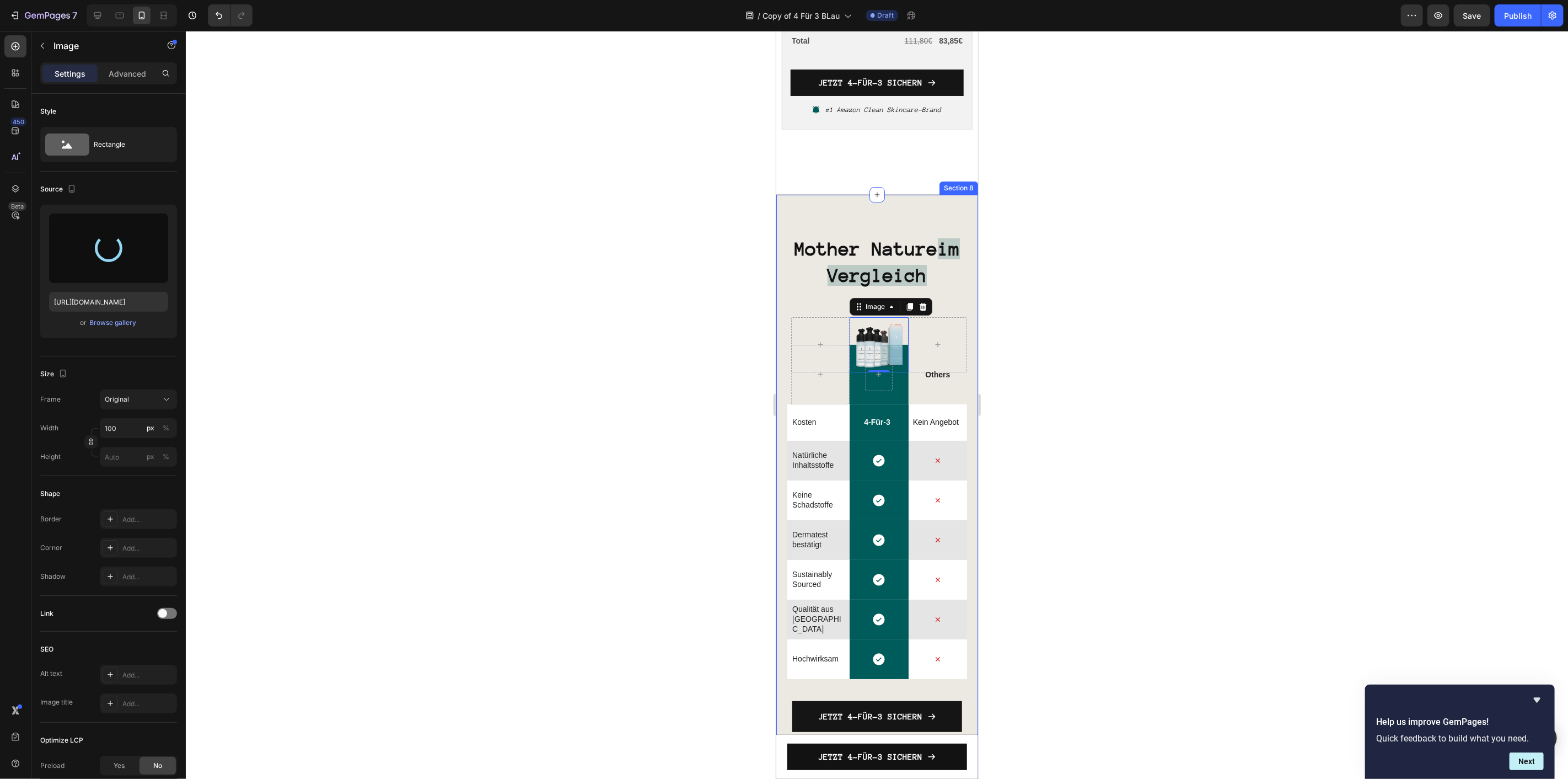
type input "[URL][DOMAIN_NAME]"
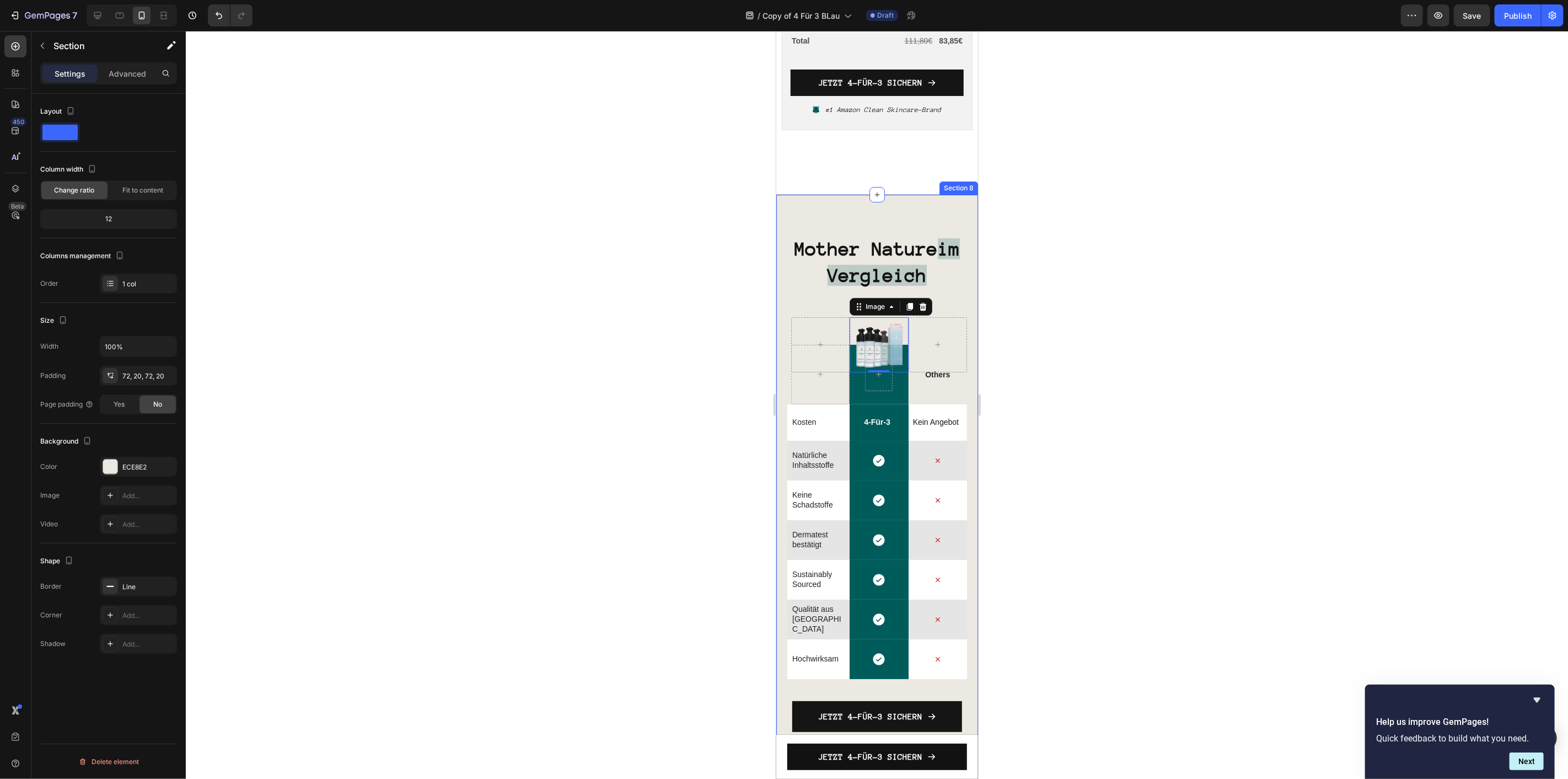
click at [873, 211] on div "Mother Nature im Vergleich Heading Image 0 Row Row Others Text Block Row Kosten…" at bounding box center [877, 491] width 202 height 594
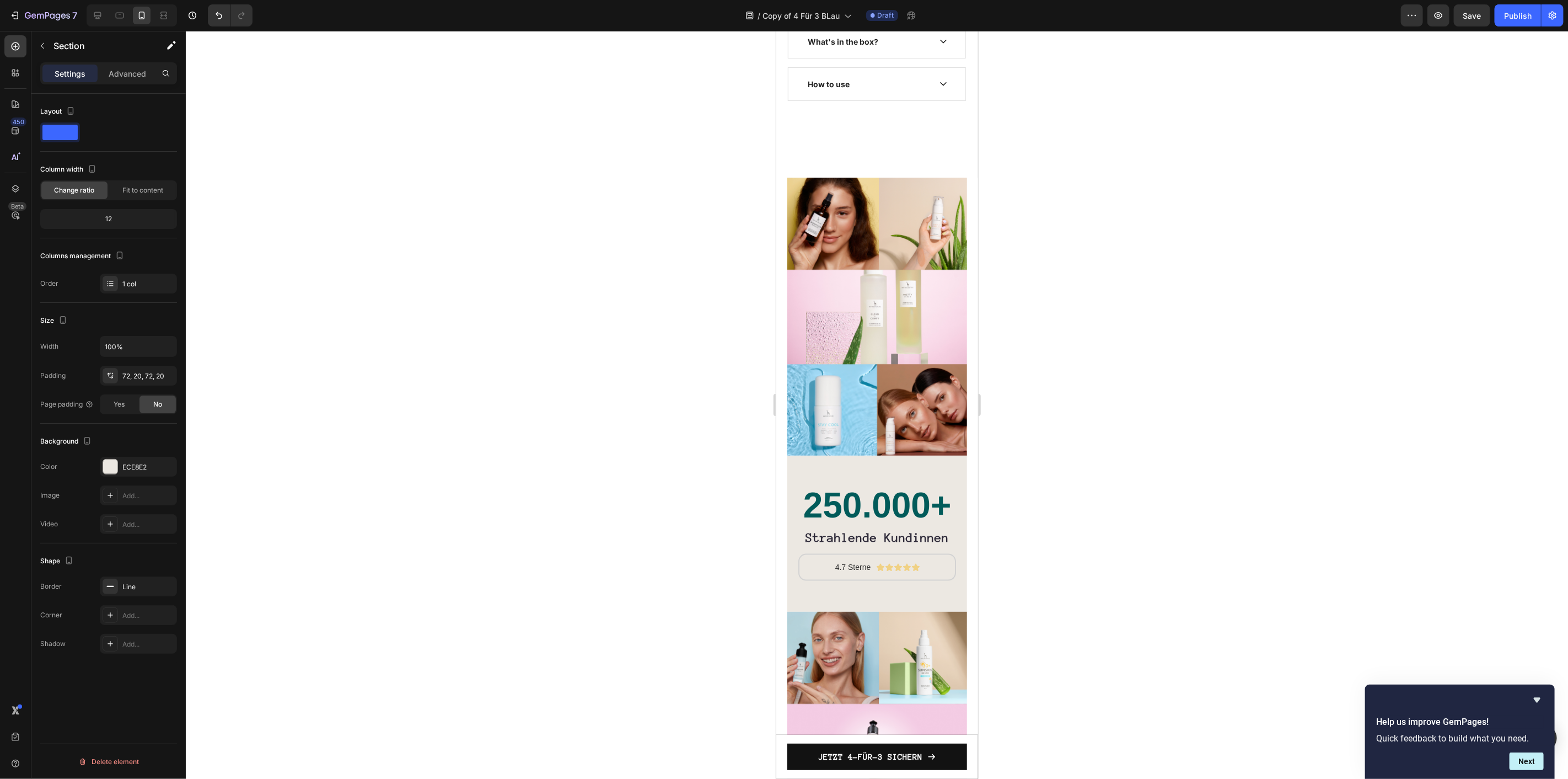
scroll to position [4645, 0]
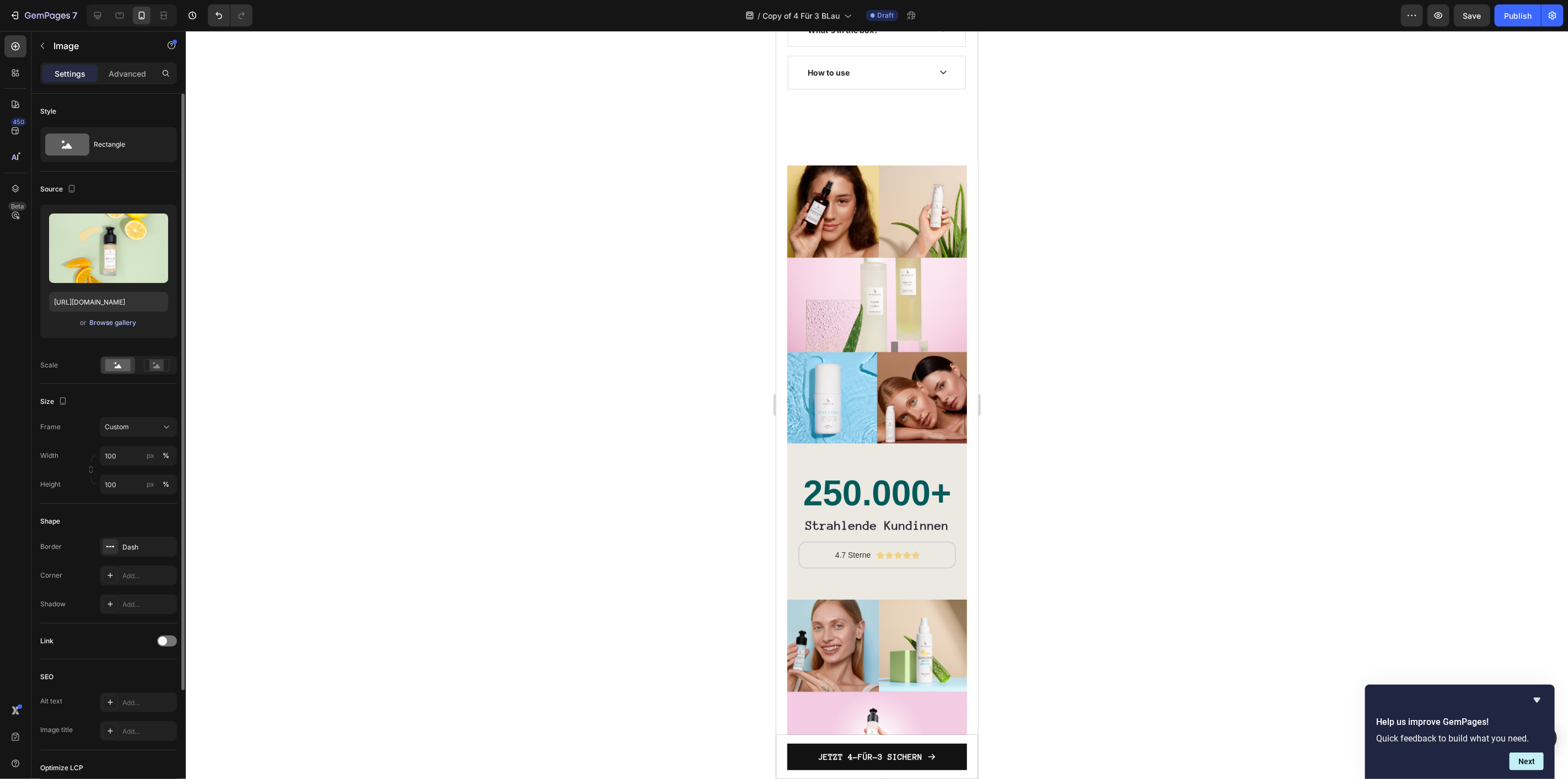
click at [124, 323] on div "Browse gallery" at bounding box center [113, 323] width 47 height 10
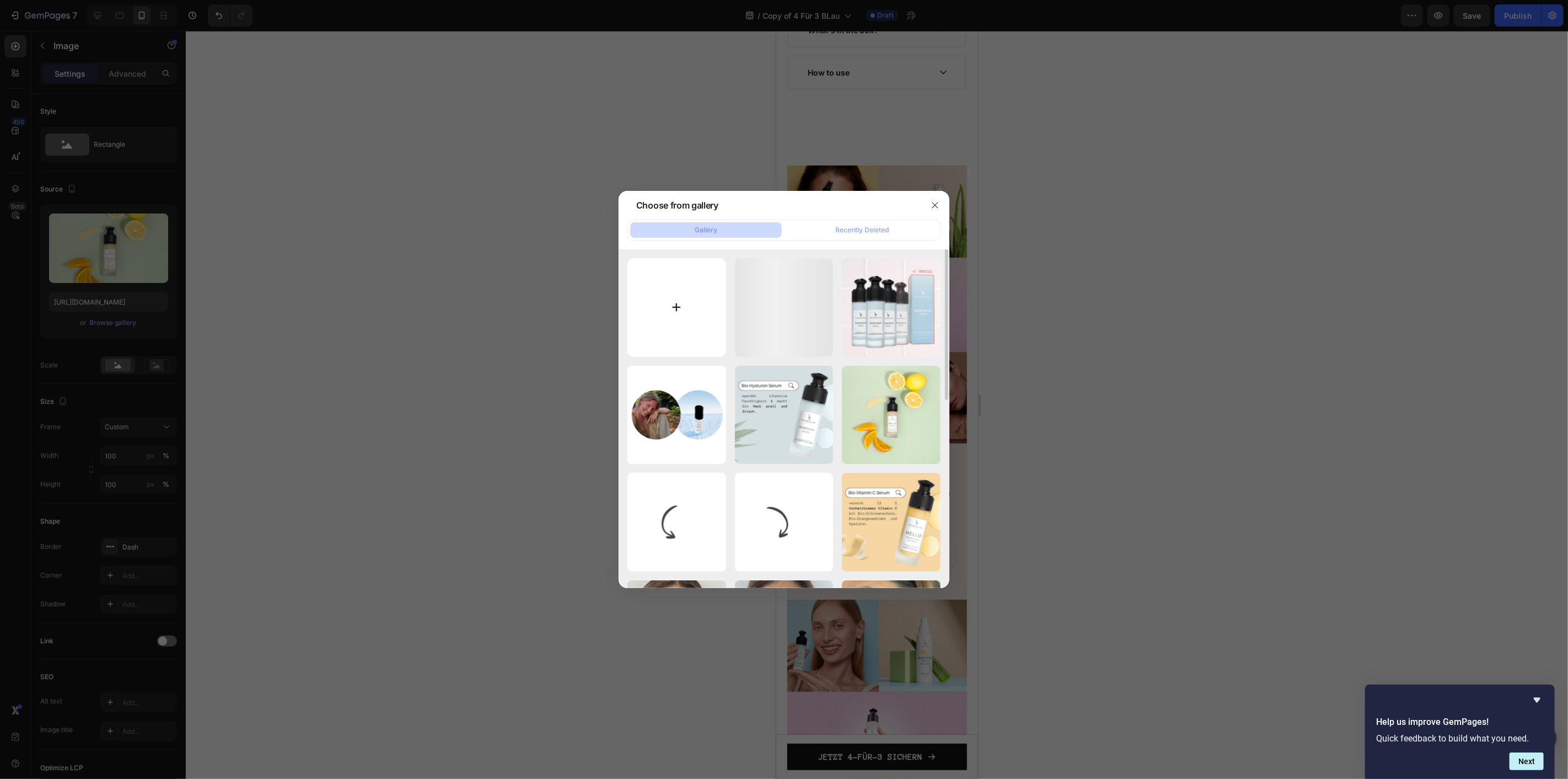
click at [665, 301] on input "file" at bounding box center [677, 308] width 99 height 99
type input "C:\fakepath\MN E-Mail (37).png"
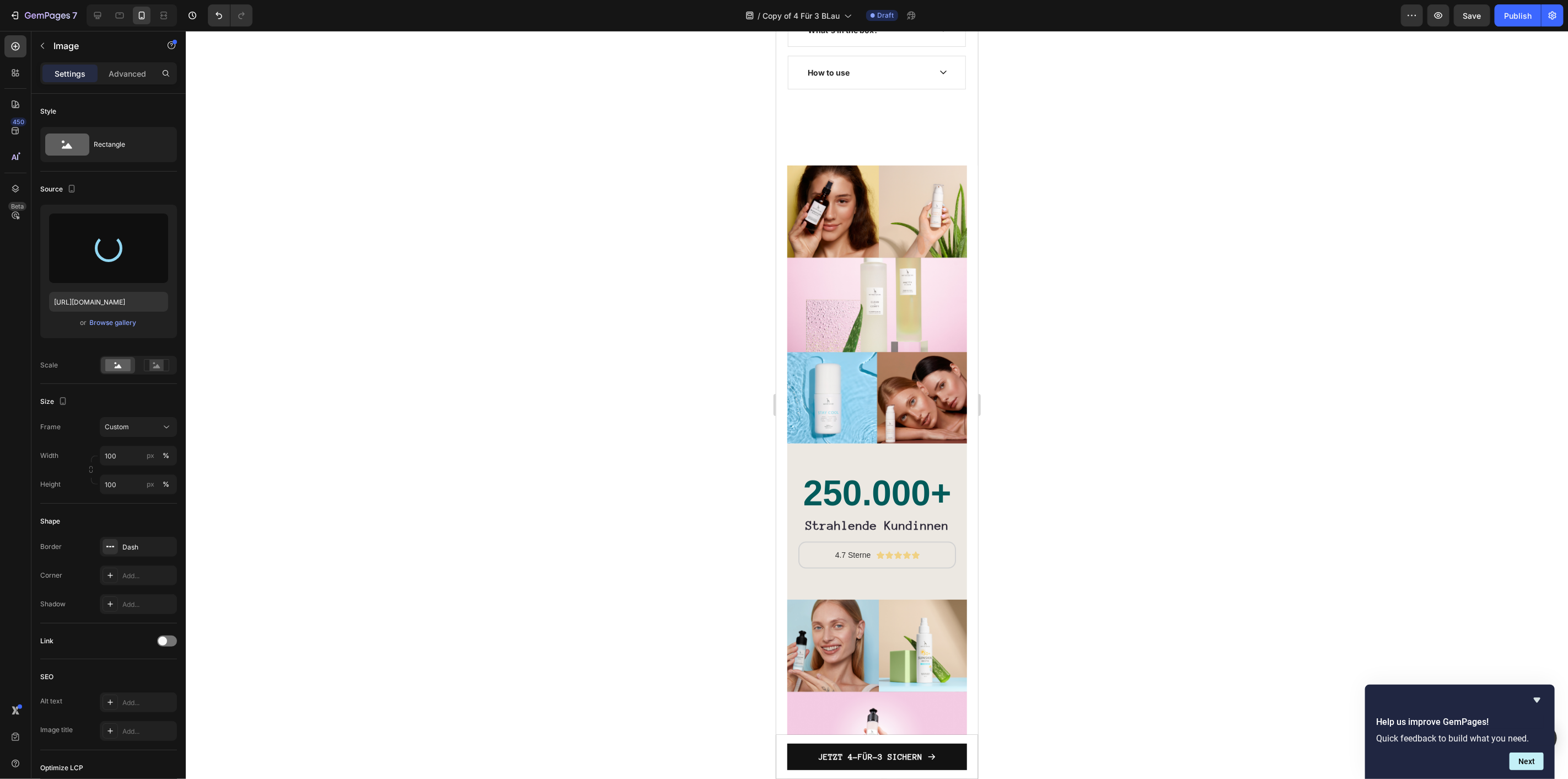
type input "[URL][DOMAIN_NAME]"
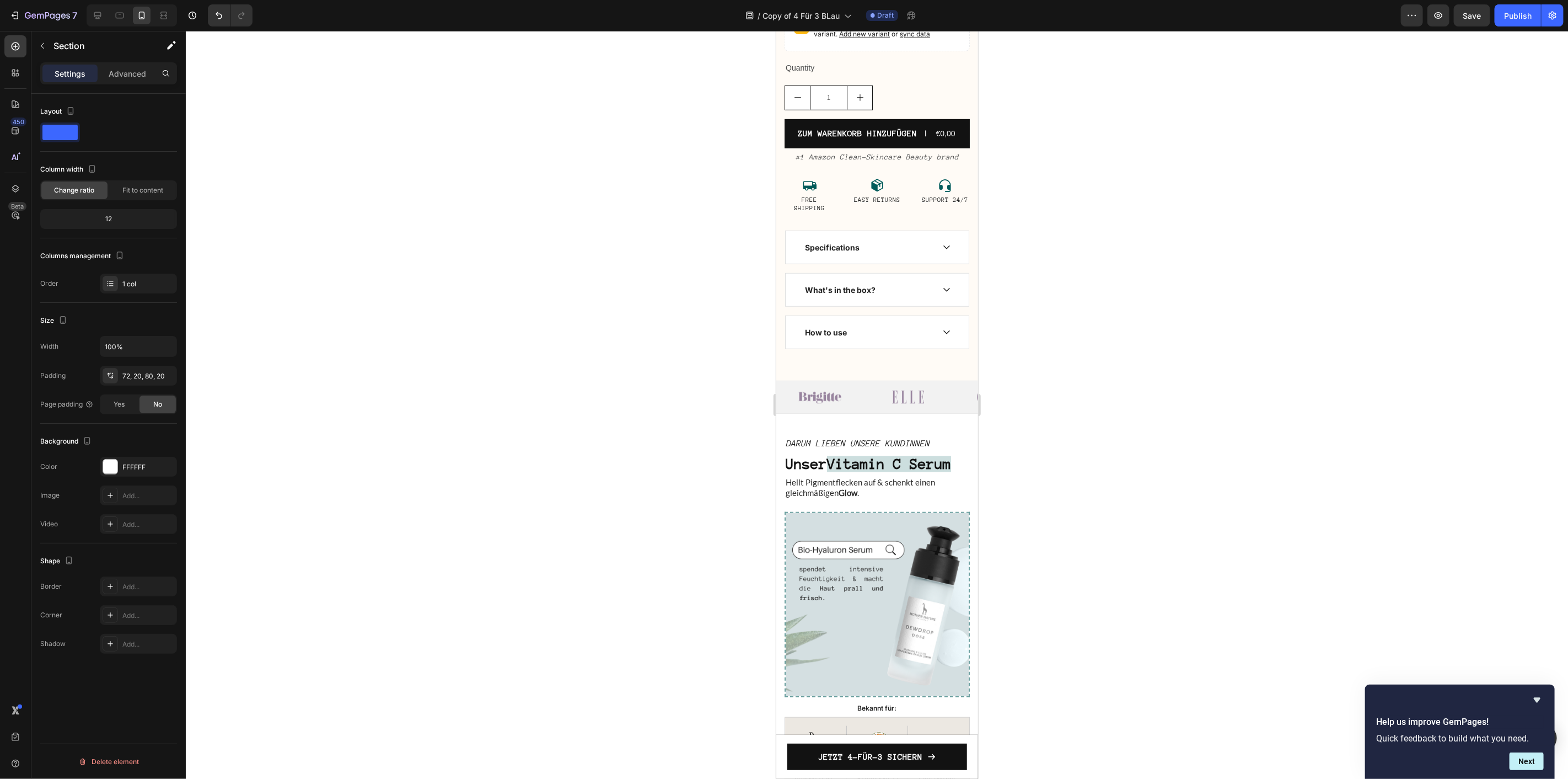
scroll to position [707, 0]
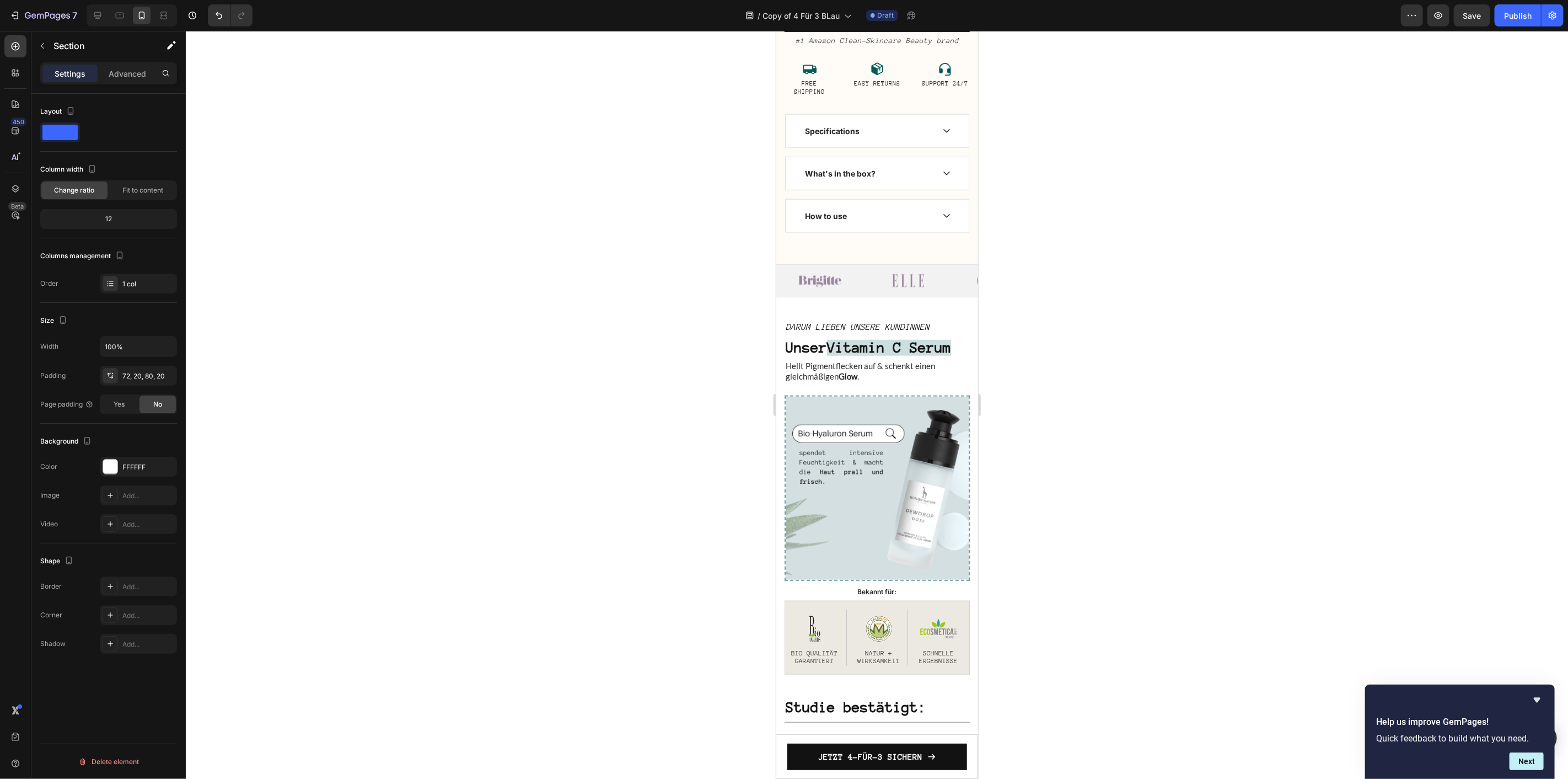
click at [108, 18] on div at bounding box center [131, 15] width 91 height 22
click at [105, 17] on div at bounding box center [97, 15] width 18 height 18
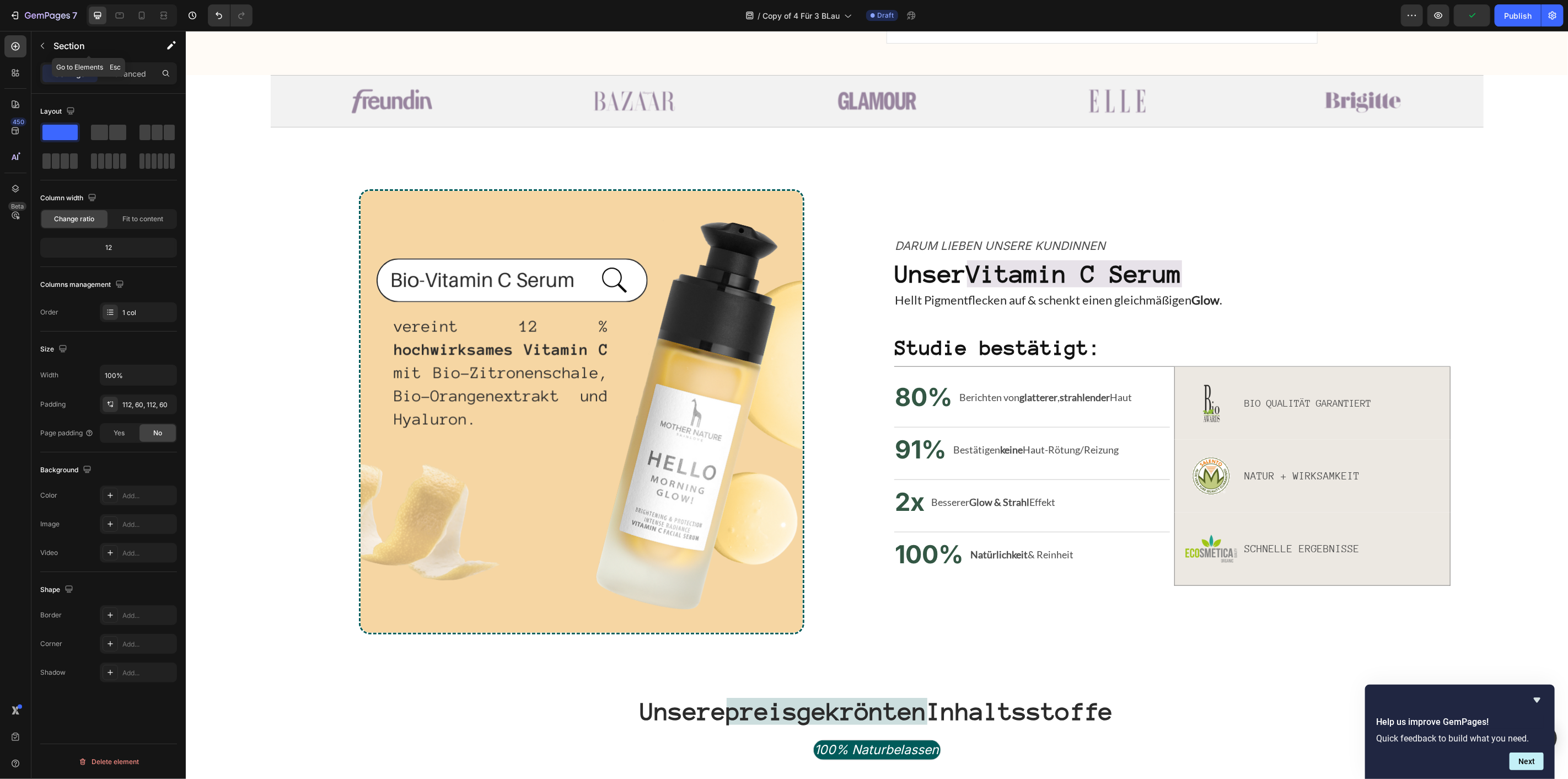
scroll to position [672, 0]
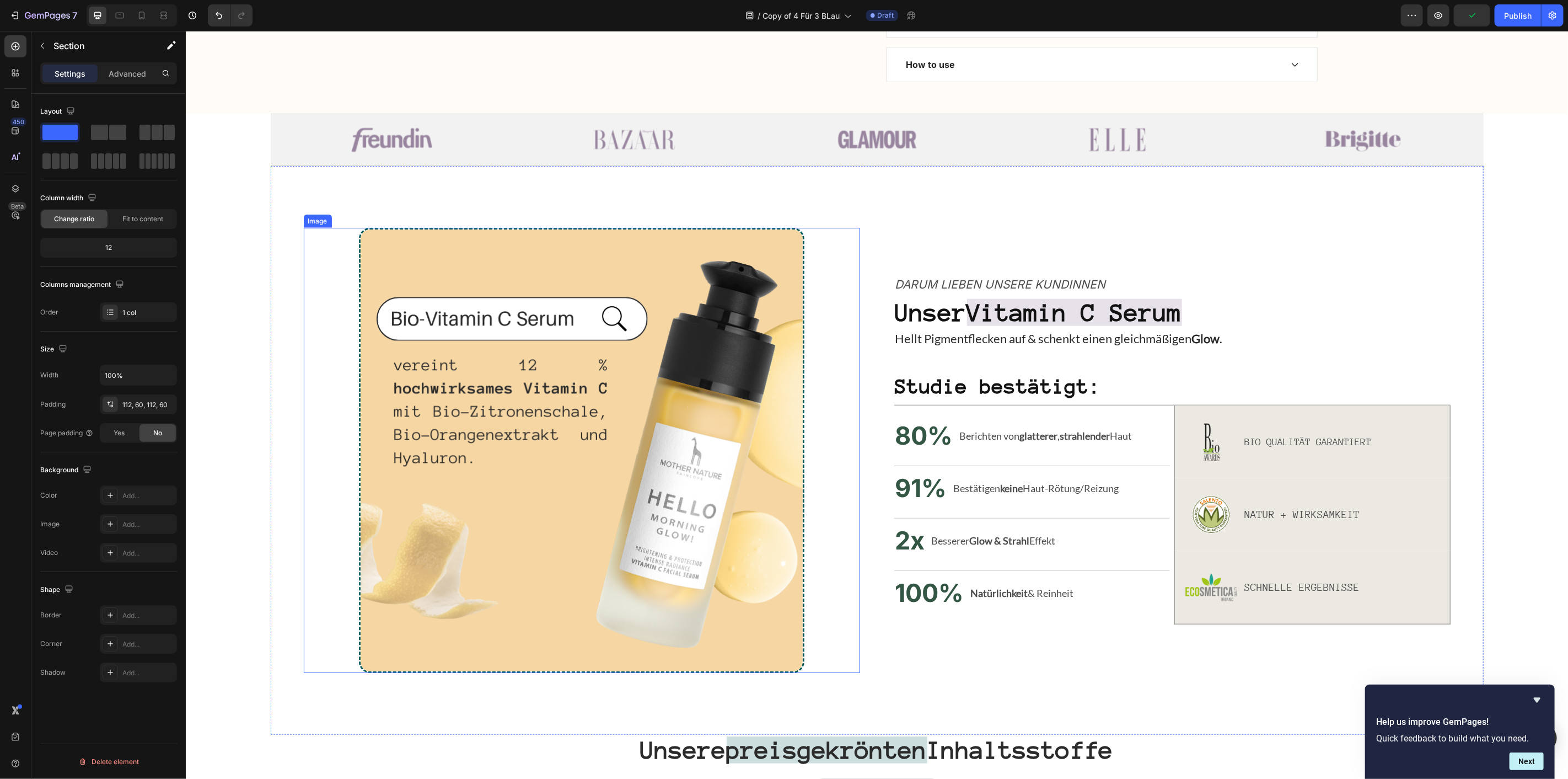
click at [641, 250] on img at bounding box center [581, 449] width 445 height 445
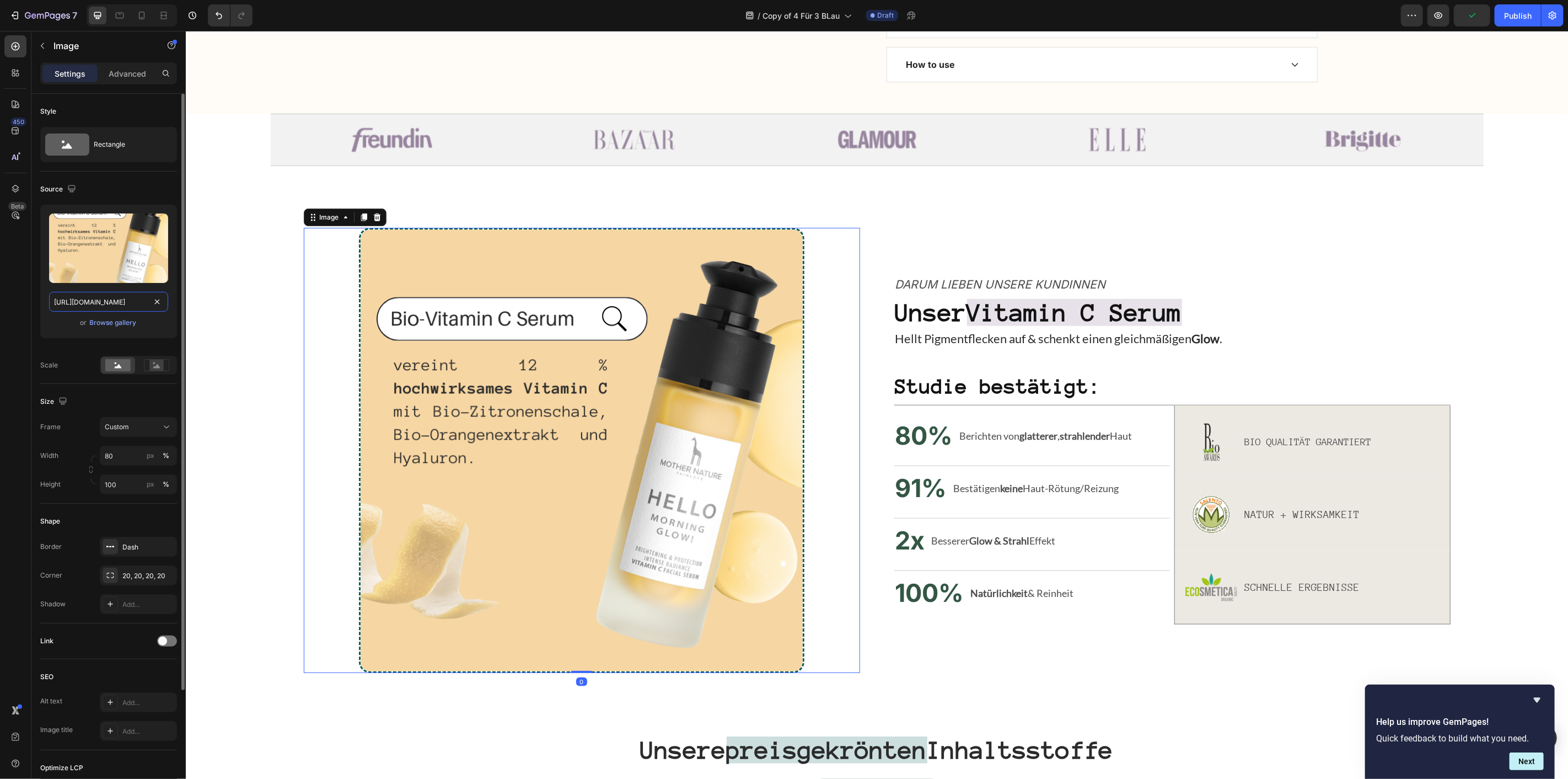
click at [121, 298] on input "https://cdn.shopify.com/s/files/1/1613/5255/files/gempages_585868164714201795-4…" at bounding box center [109, 301] width 119 height 20
click at [118, 238] on label at bounding box center [109, 249] width 119 height 69
click at [118, 257] on input "file" at bounding box center [108, 266] width 76 height 19
click at [122, 321] on div "Browse gallery" at bounding box center [113, 323] width 47 height 10
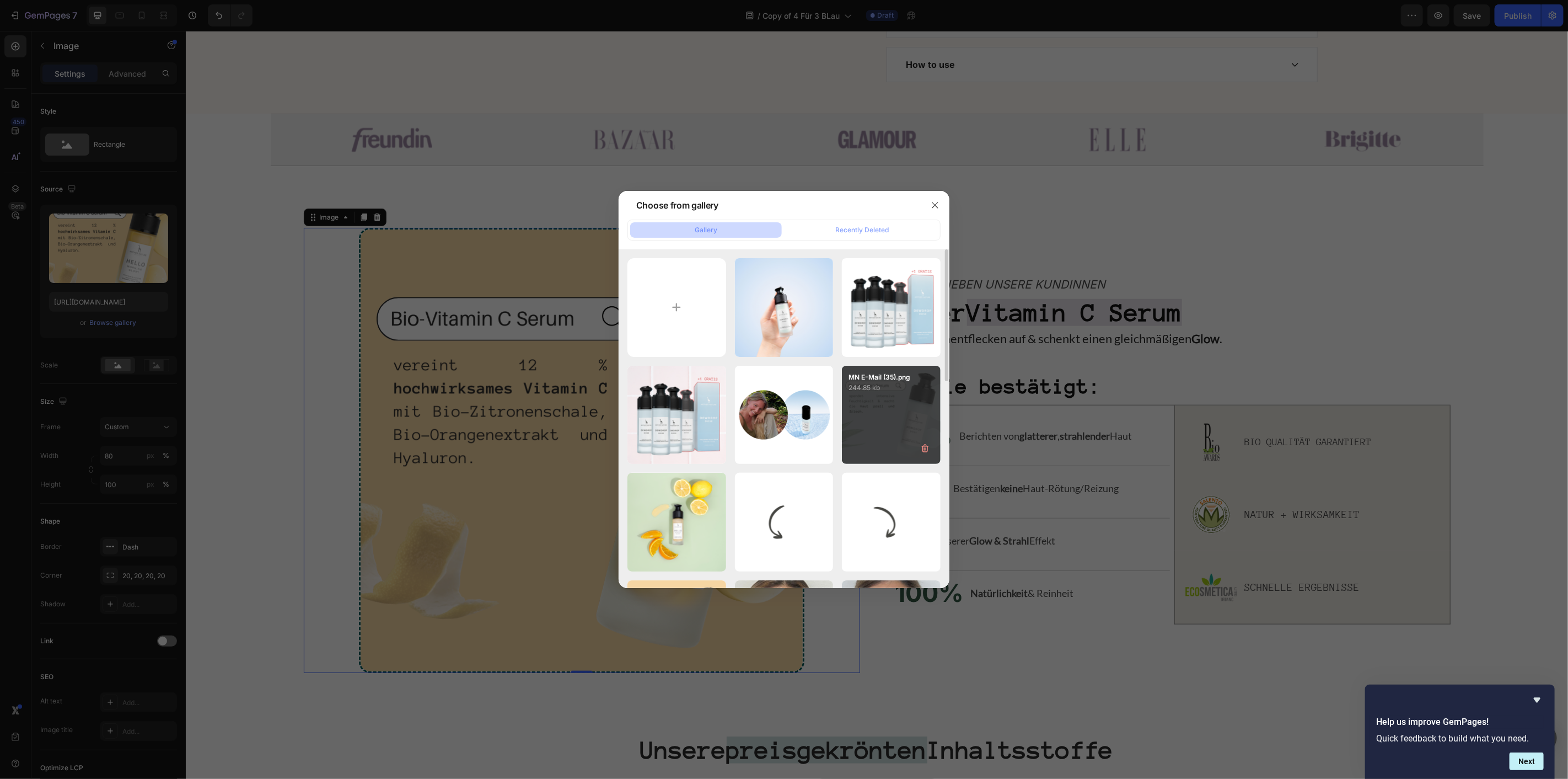
click at [879, 410] on div "MN E-Mail (35).png 244.85 kb" at bounding box center [891, 415] width 99 height 99
type input "https://cdn.shopify.com/s/files/1/1613/5255/files/gempages_585868164714201795-f…"
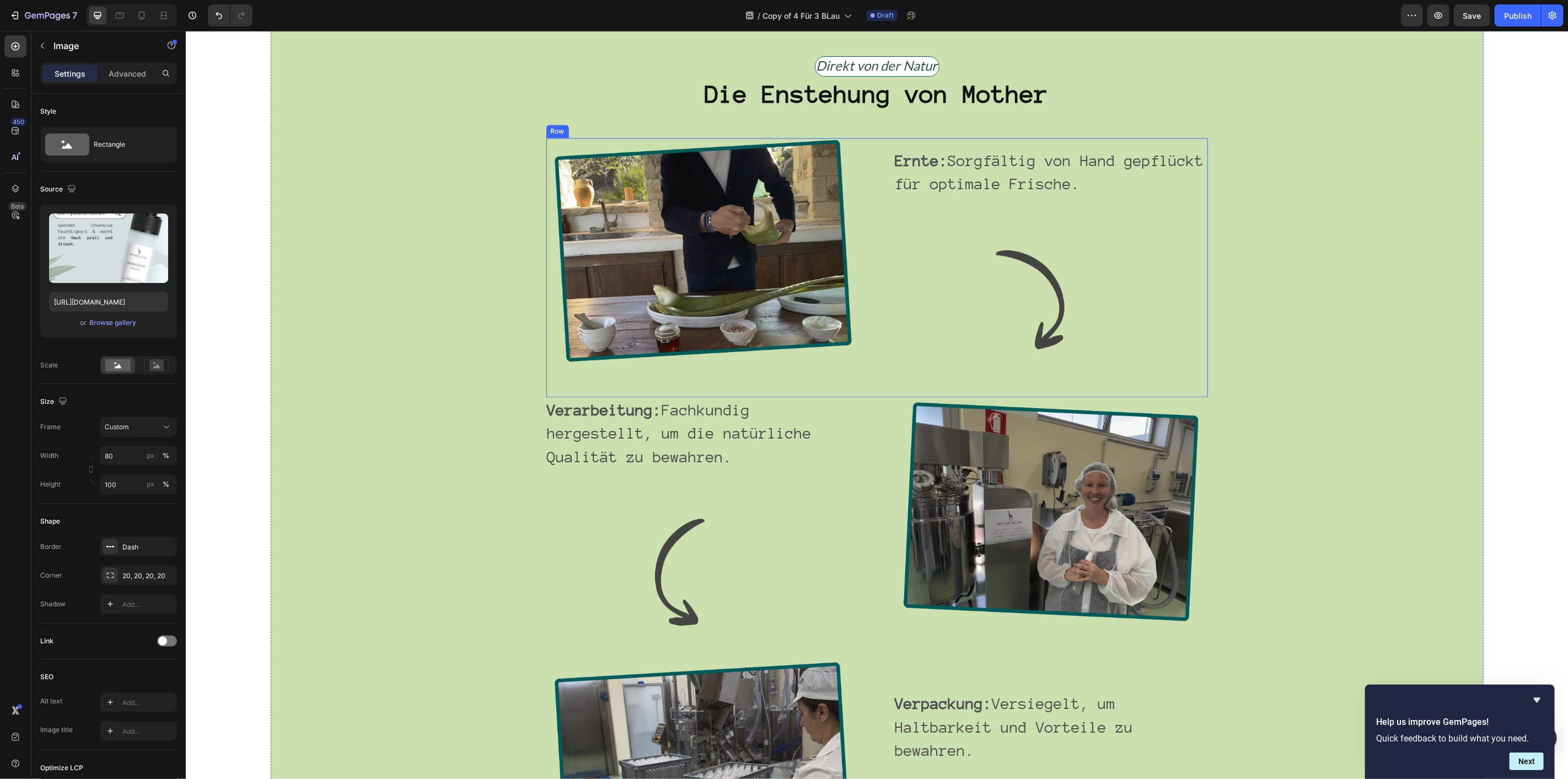
scroll to position [1837, 0]
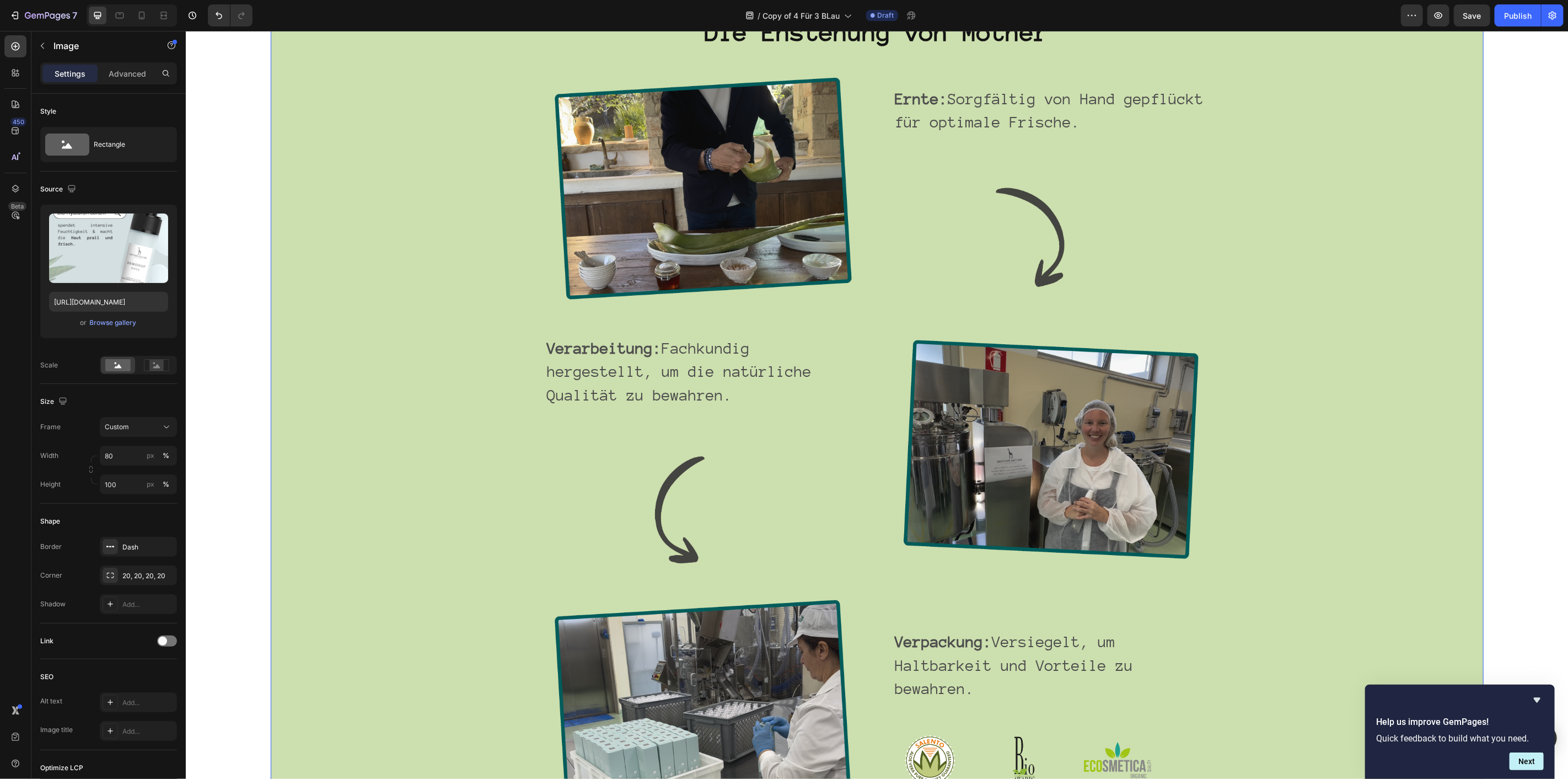
click at [379, 354] on div "Direkt von der Natur Text Block Row Die Enstehung von Mother Heading Image Ernt…" at bounding box center [877, 409] width 1147 height 833
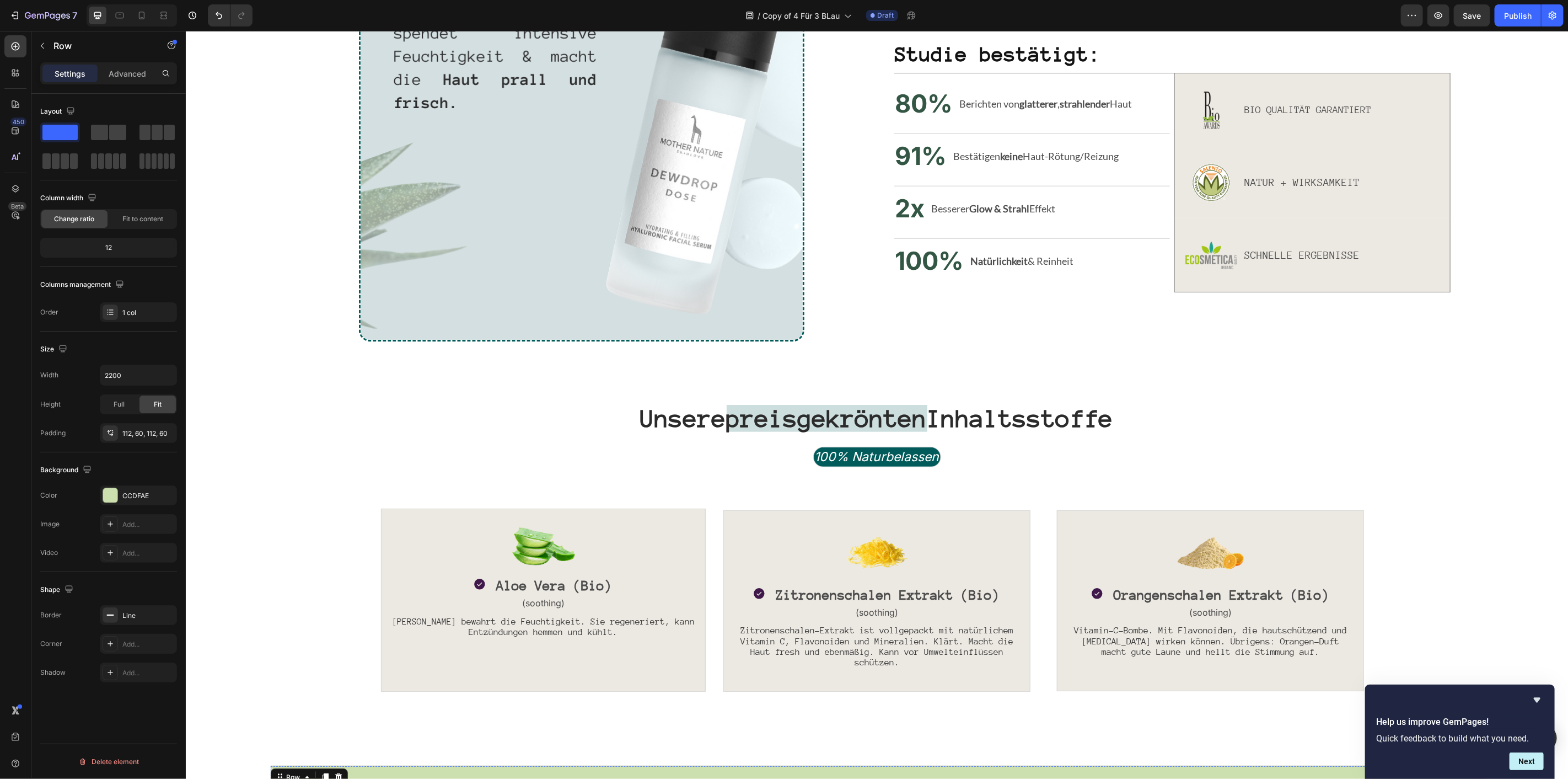
scroll to position [979, 0]
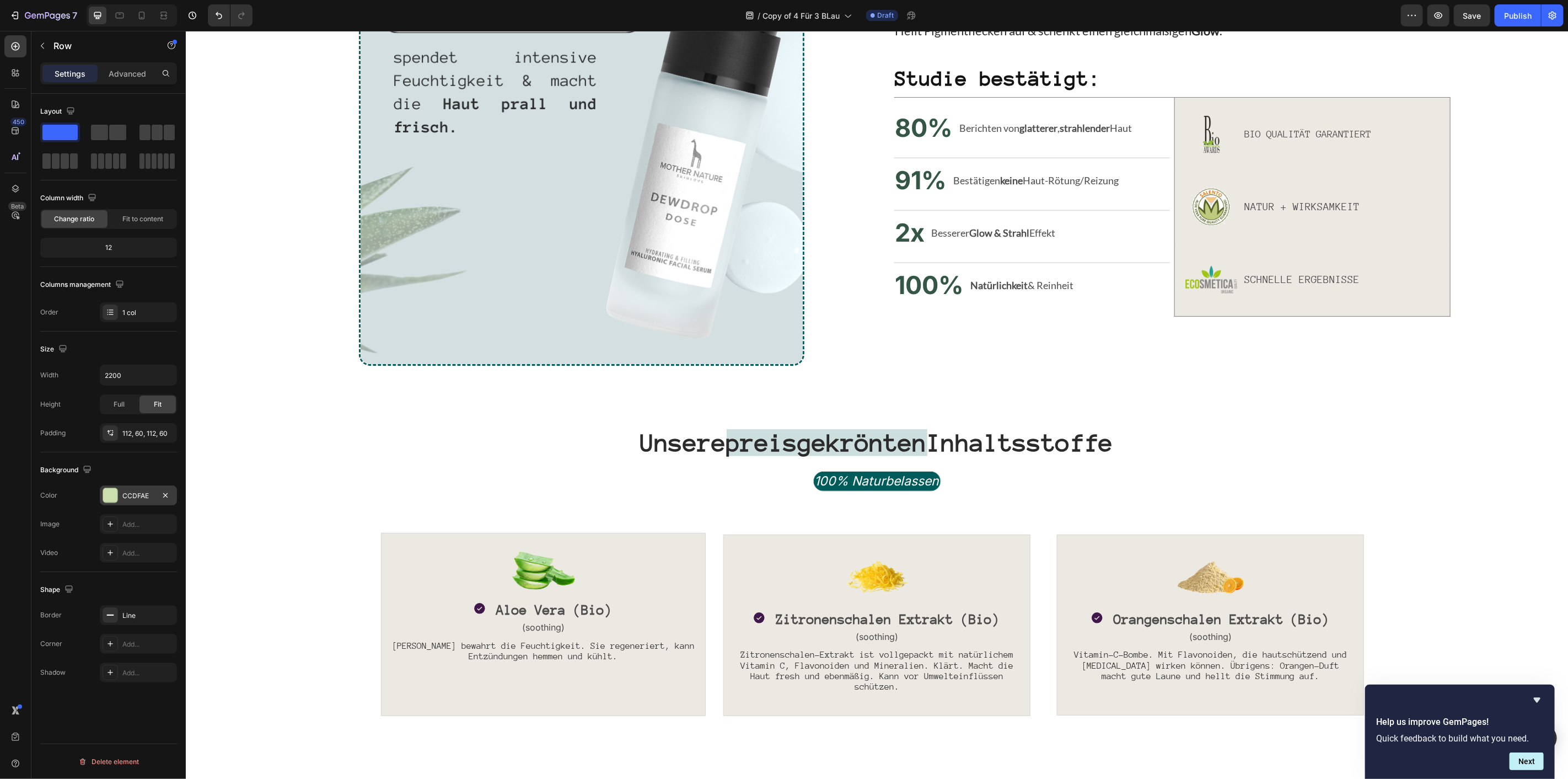
click at [143, 487] on div "CCDFAE" at bounding box center [138, 495] width 77 height 20
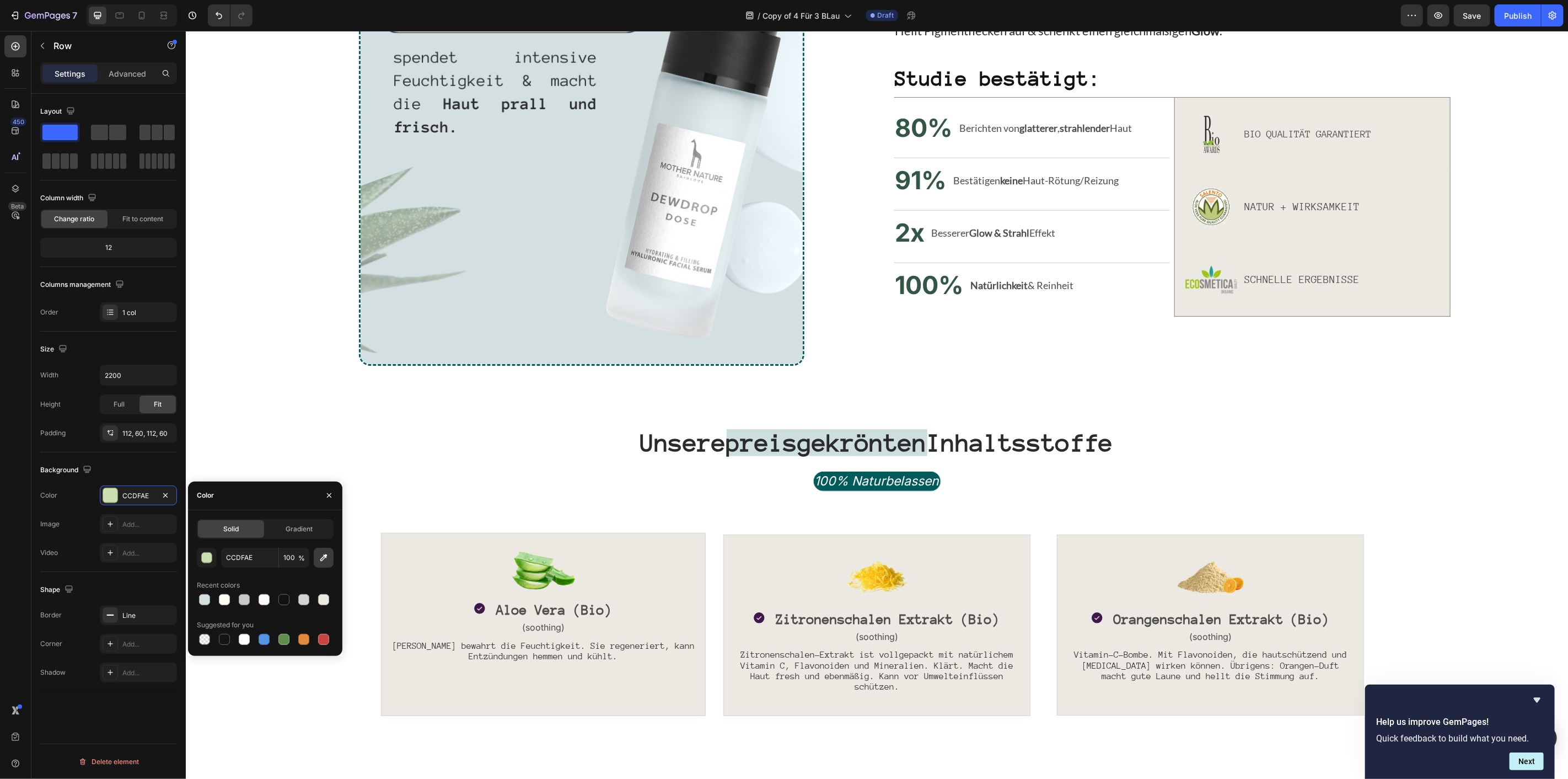
click at [316, 559] on button "button" at bounding box center [323, 557] width 20 height 20
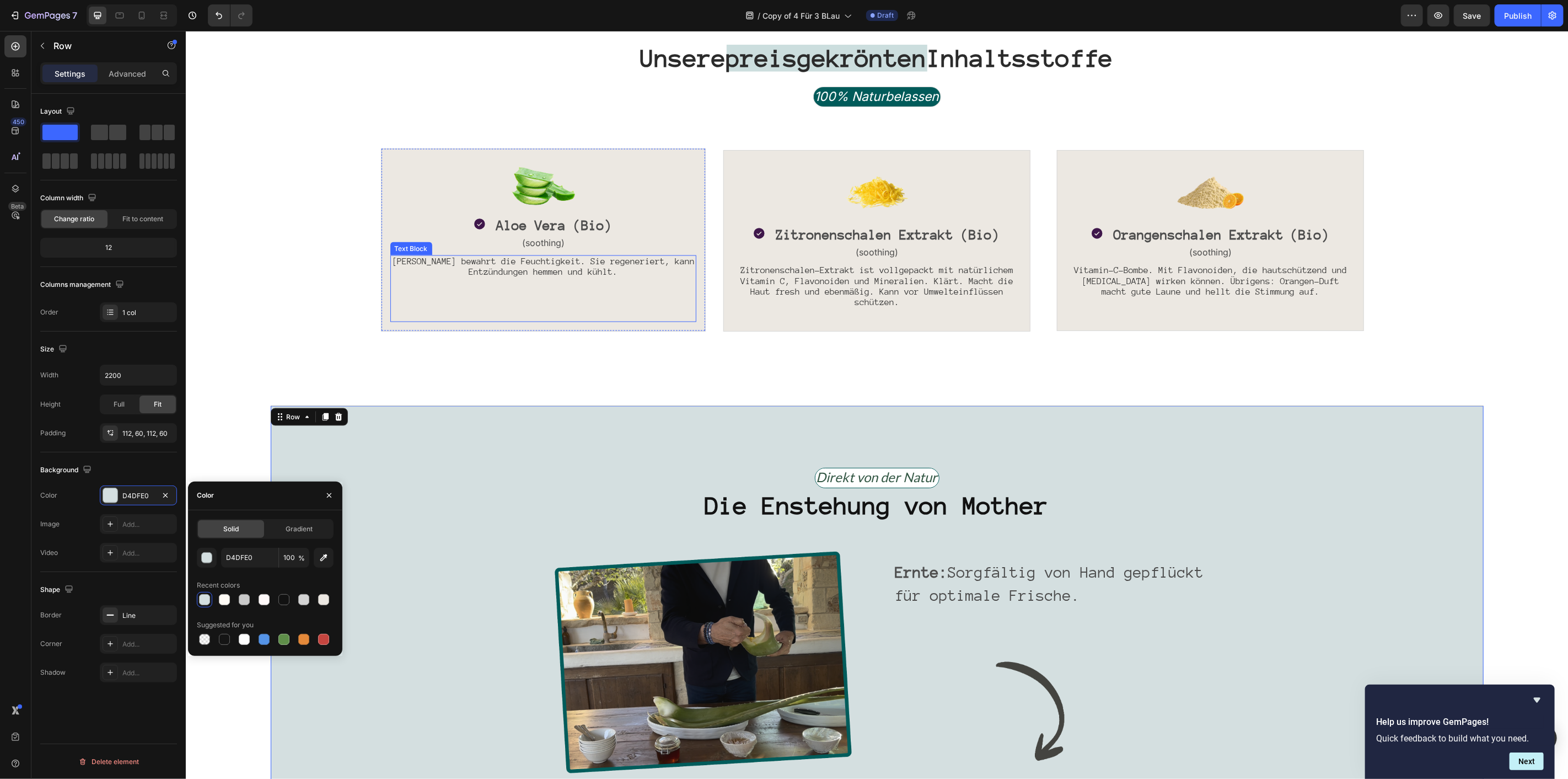
scroll to position [1469, 0]
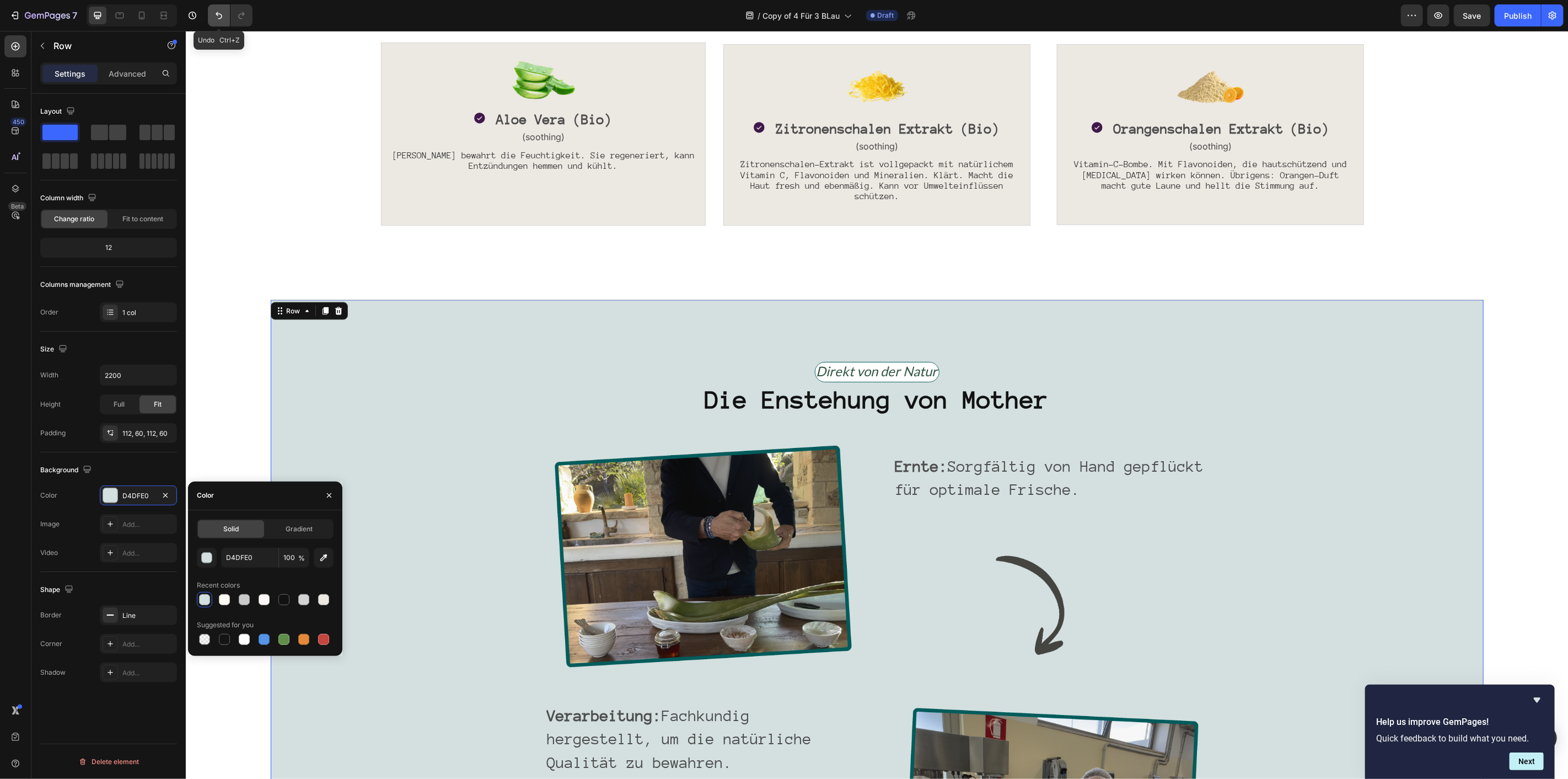
click at [211, 11] on button "Undo/Redo" at bounding box center [219, 15] width 22 height 22
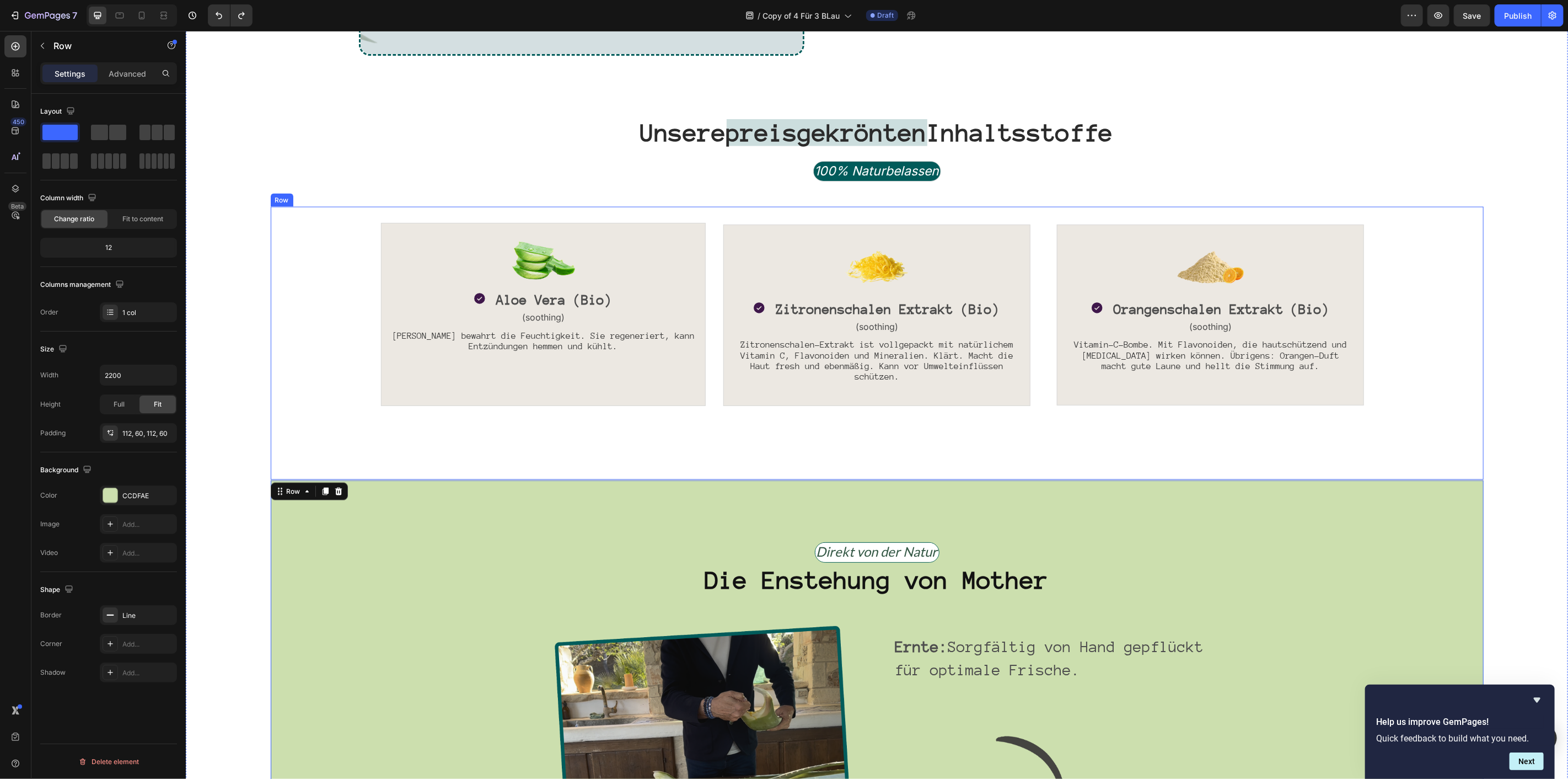
scroll to position [1162, 0]
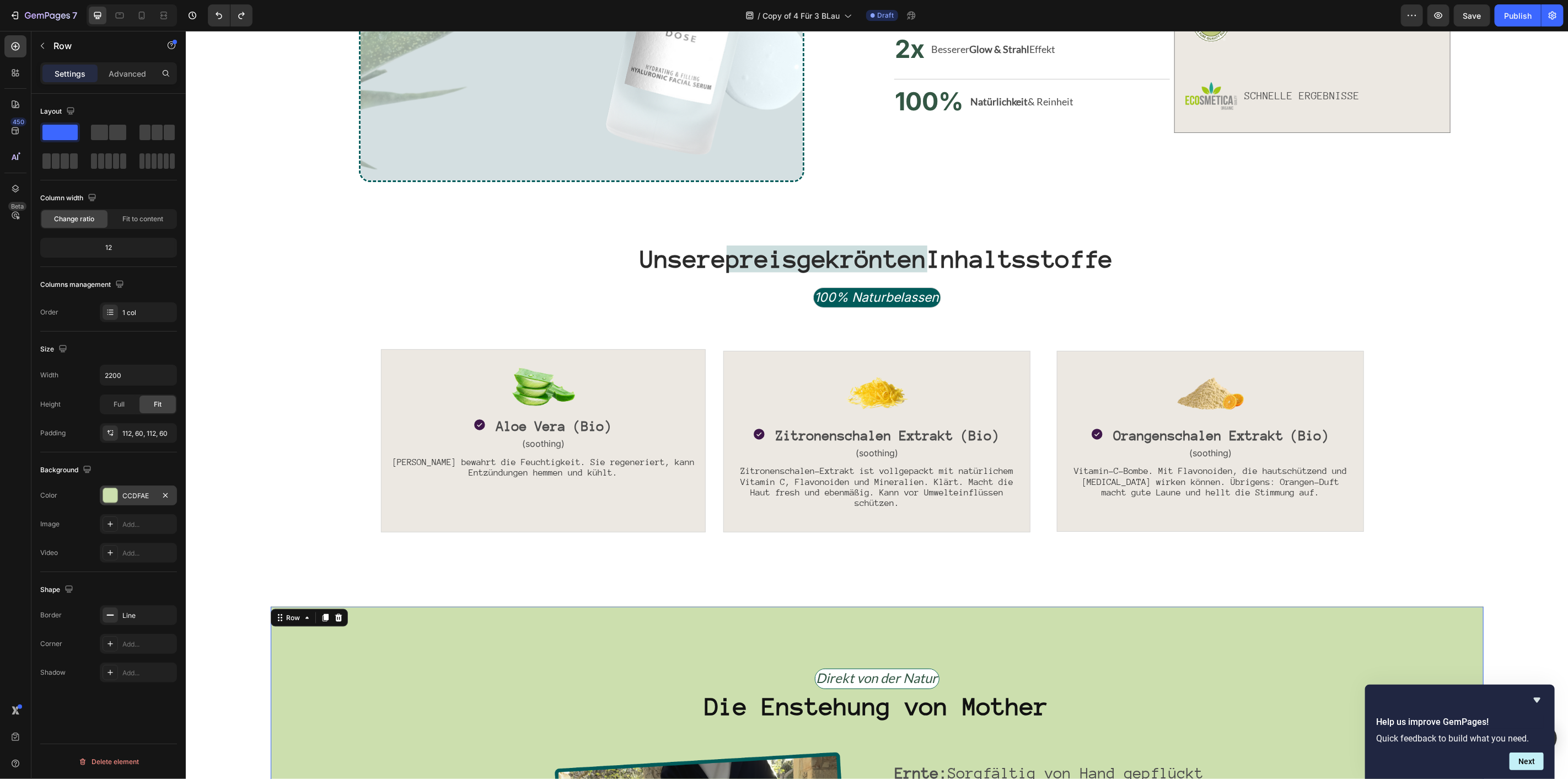
click at [118, 499] on div "CCDFAE" at bounding box center [138, 495] width 77 height 20
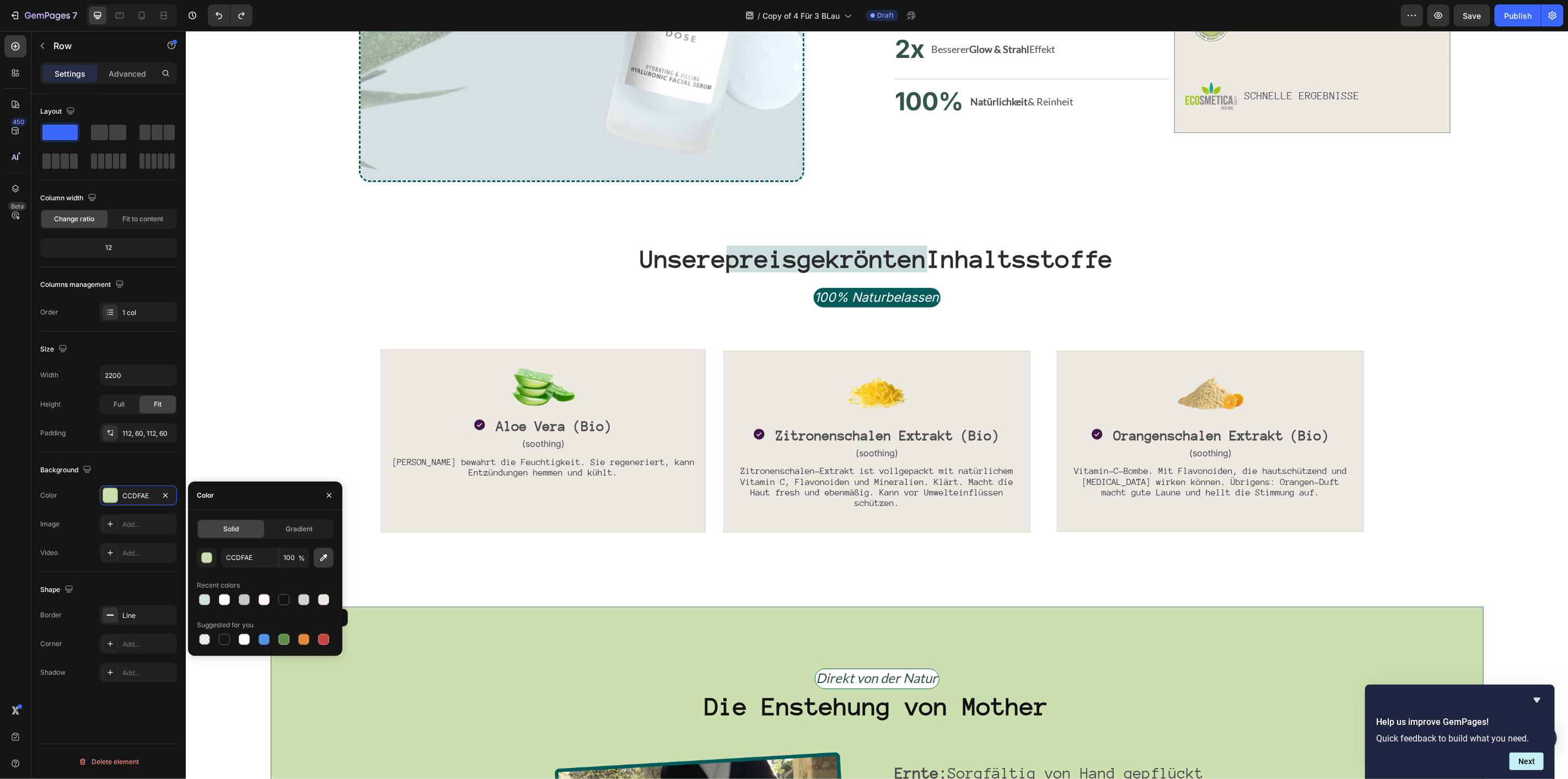
click at [323, 559] on icon "button" at bounding box center [324, 557] width 7 height 7
type input "D4DFE0"
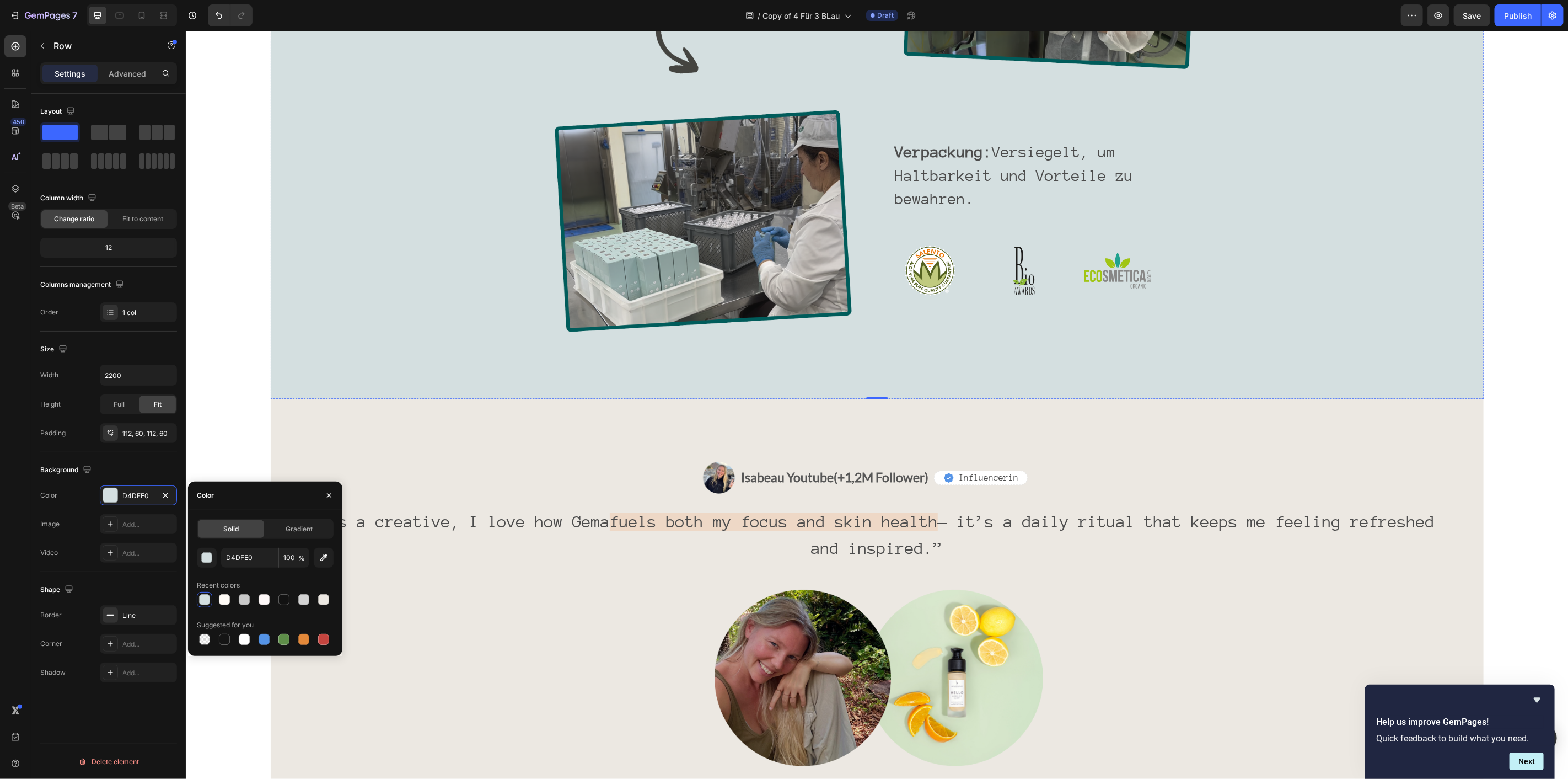
scroll to position [2695, 0]
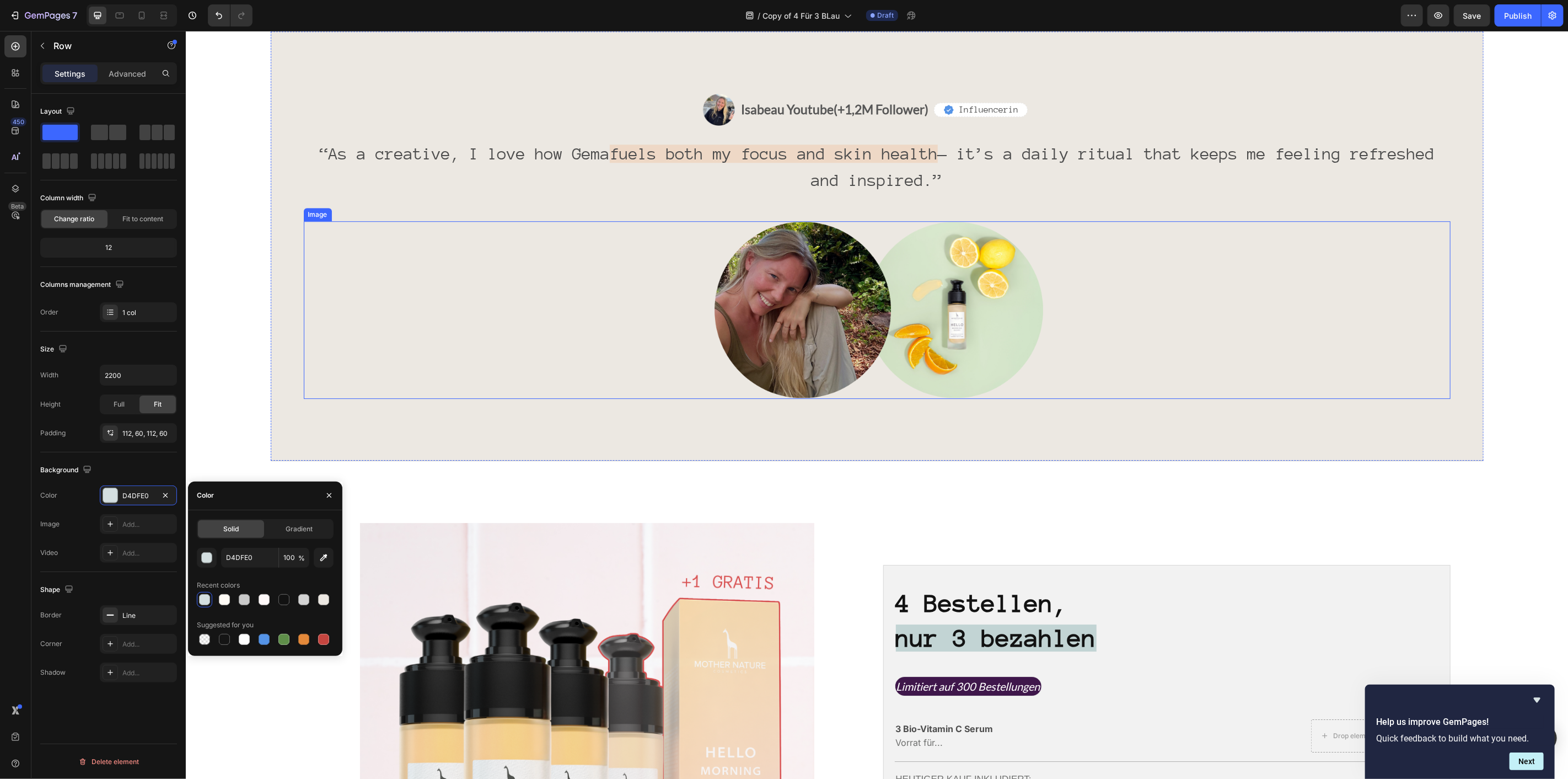
click at [891, 276] on img at bounding box center [877, 309] width 355 height 178
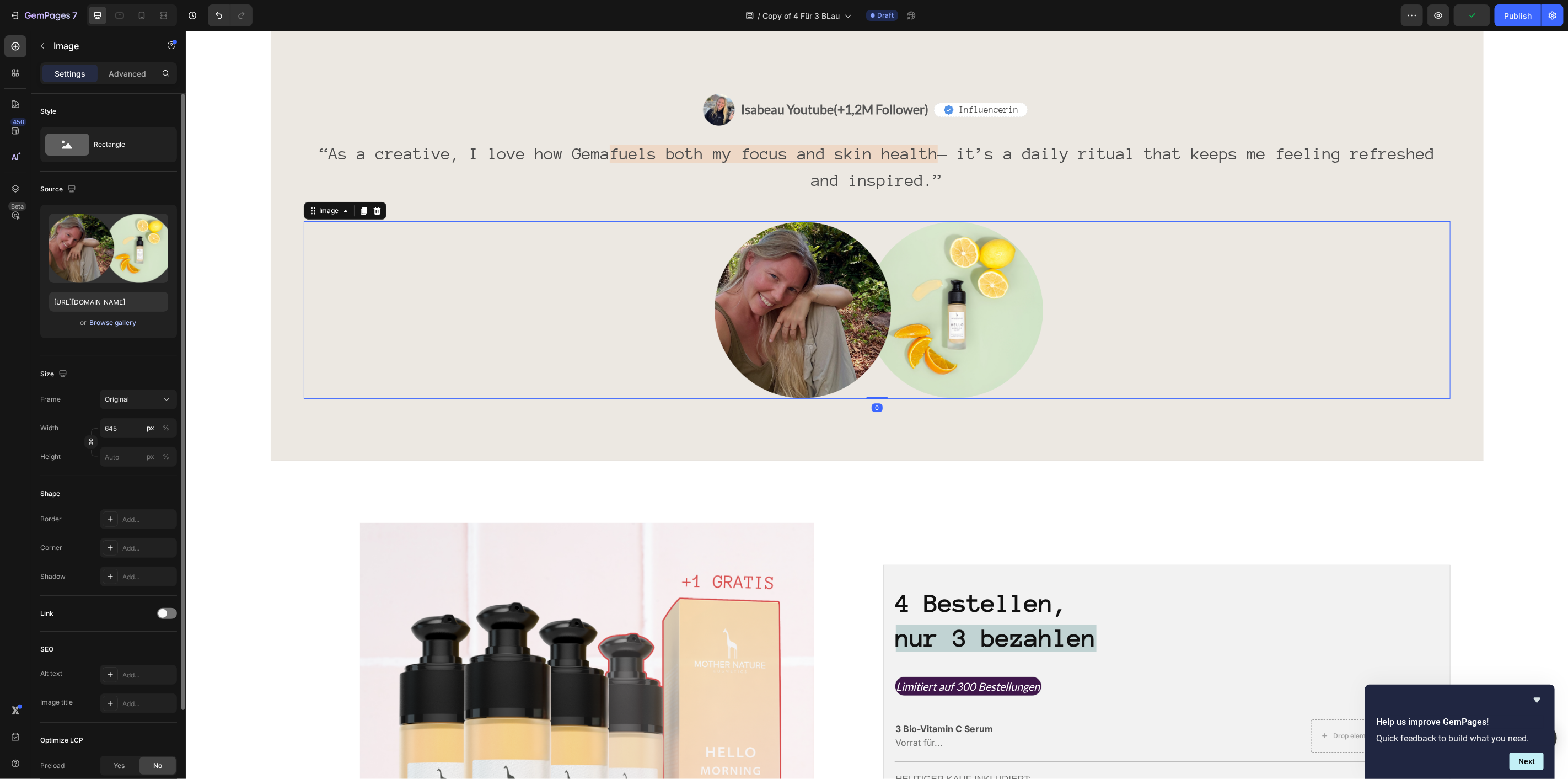
click at [113, 322] on div "Browse gallery" at bounding box center [113, 323] width 47 height 10
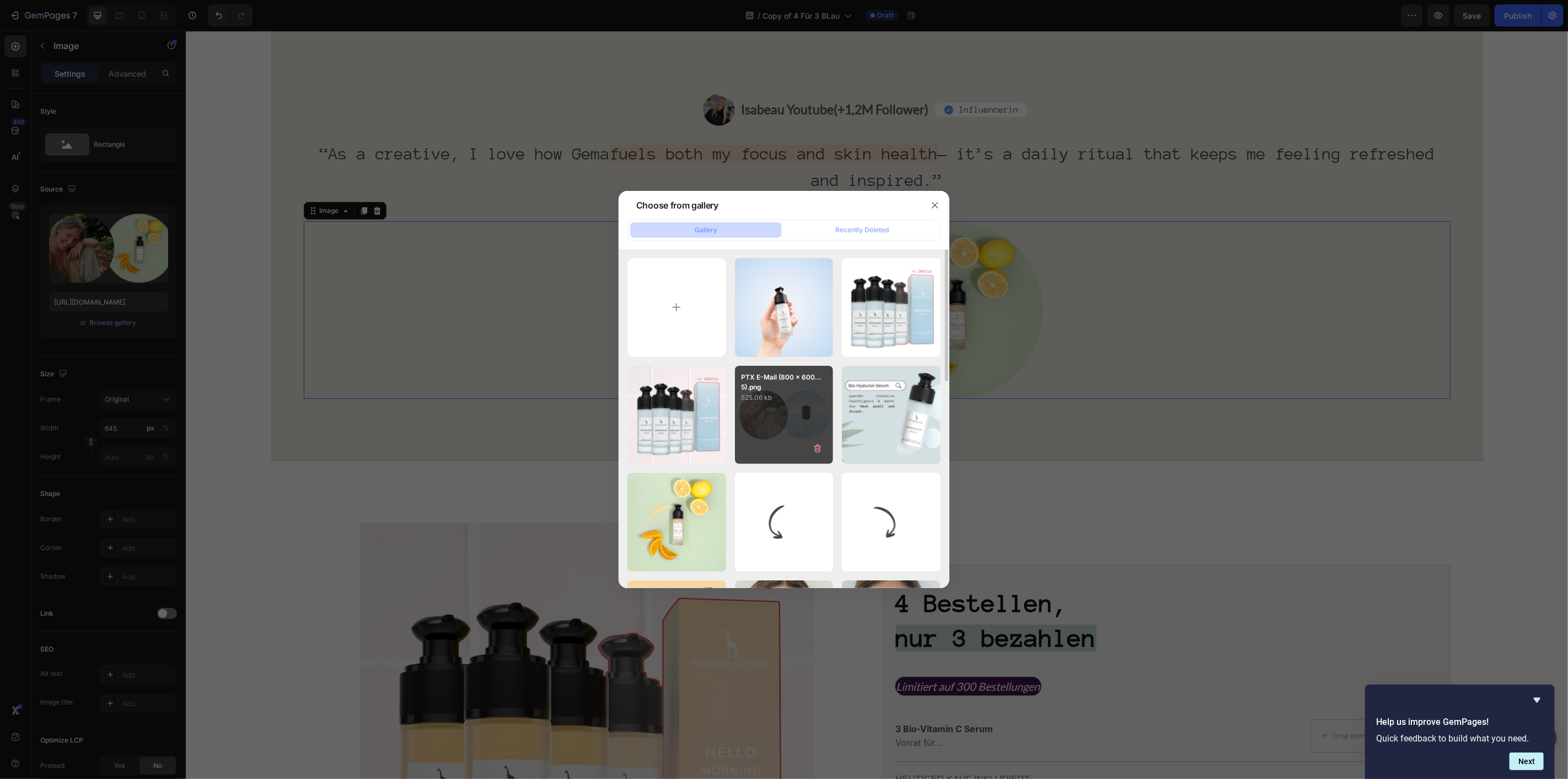
click at [770, 421] on div "PTX E-Mail (800 x 600...5).png 525.06 kb" at bounding box center [784, 415] width 99 height 99
type input "[URL][DOMAIN_NAME]"
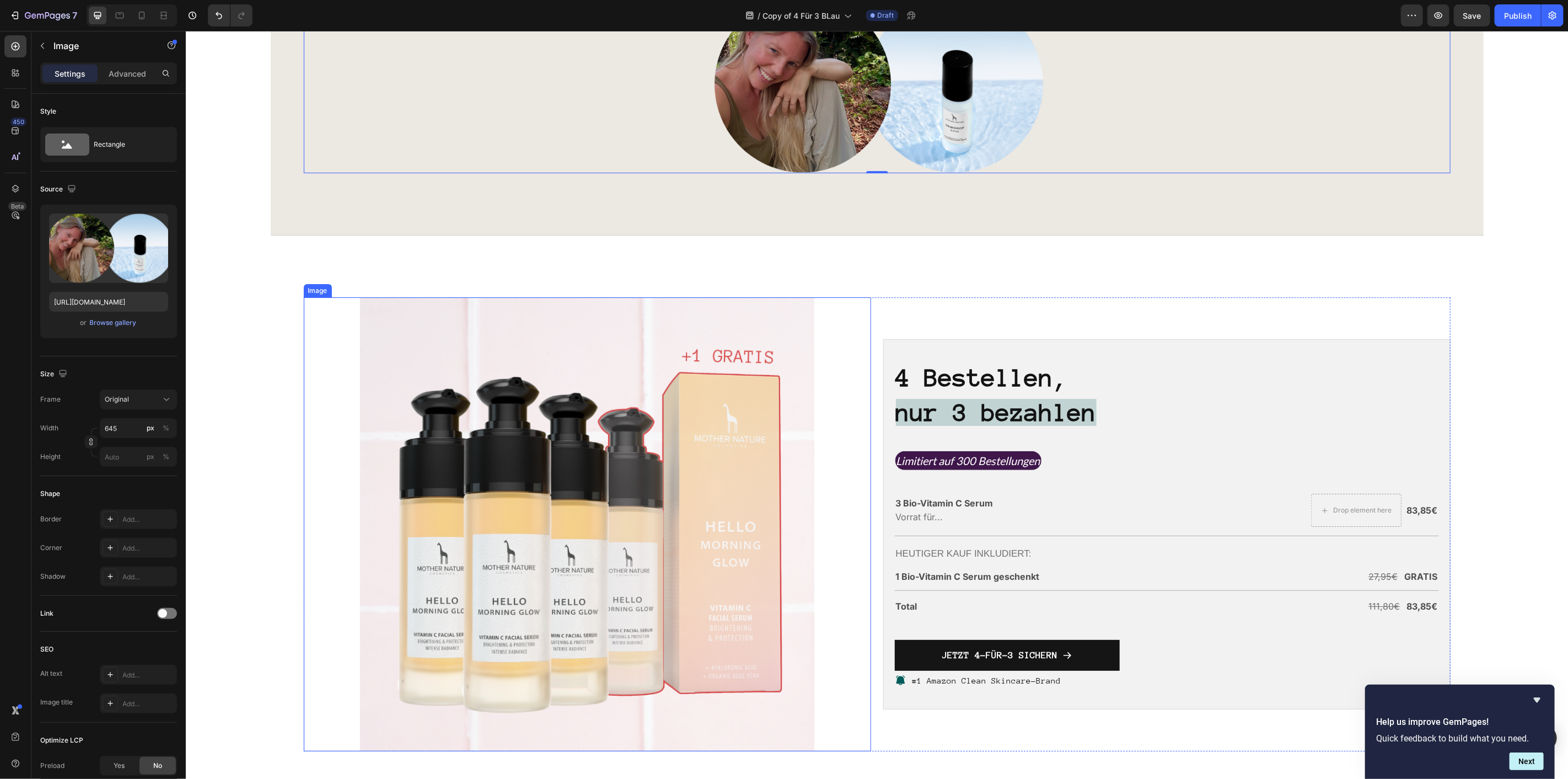
scroll to position [3001, 0]
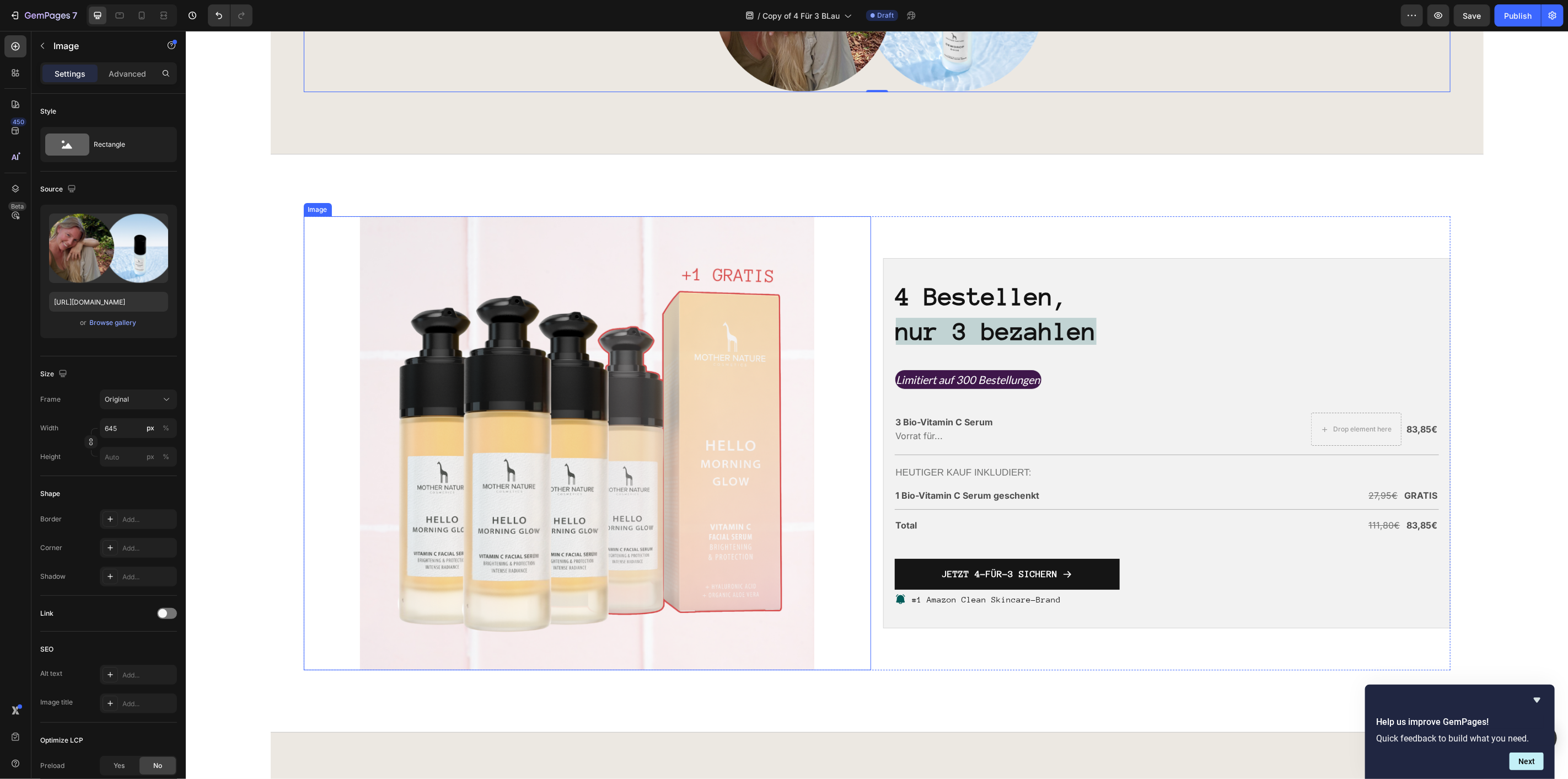
click at [555, 411] on img at bounding box center [586, 442] width 453 height 454
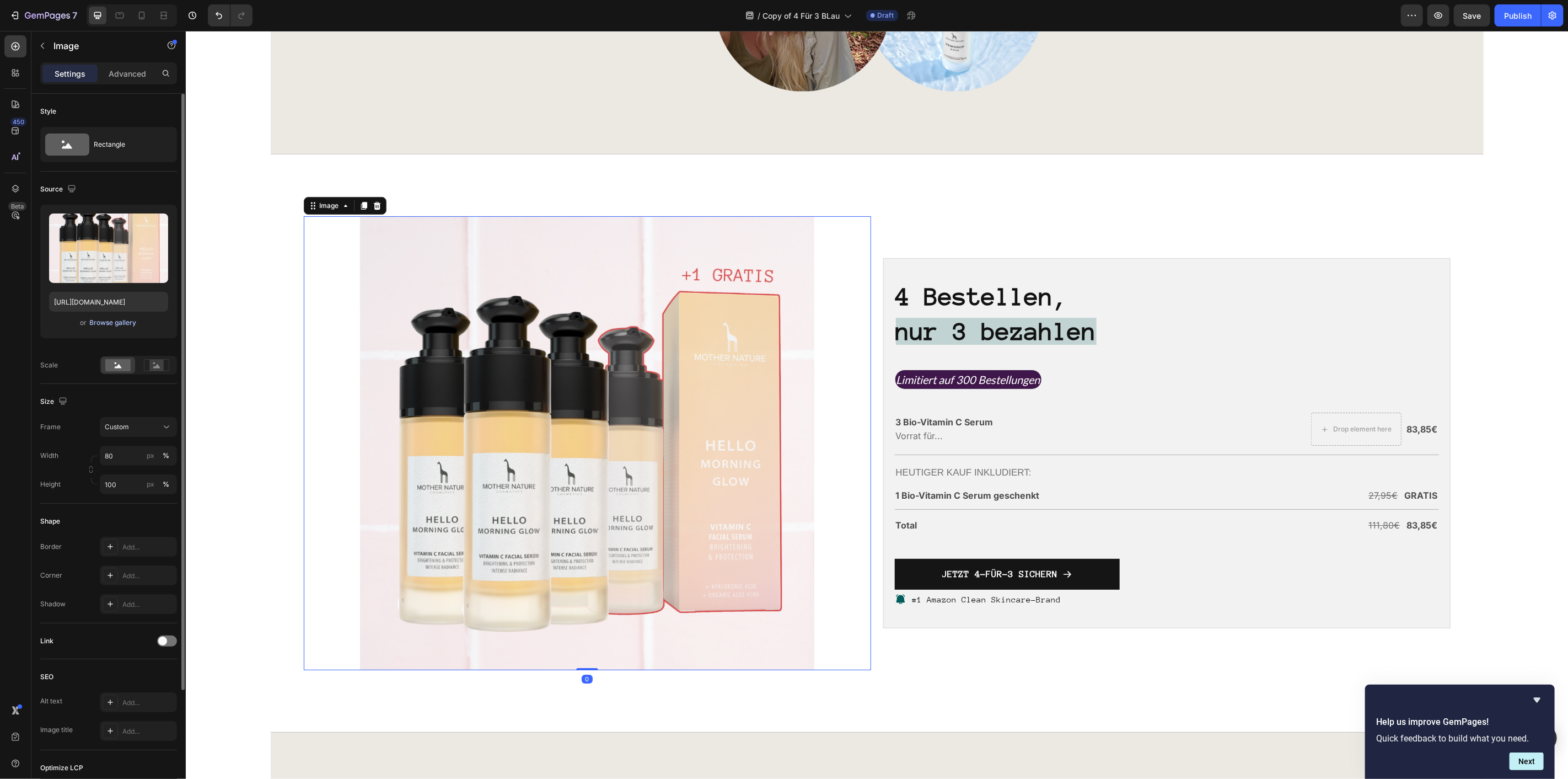
click at [109, 326] on div "Browse gallery" at bounding box center [113, 323] width 47 height 10
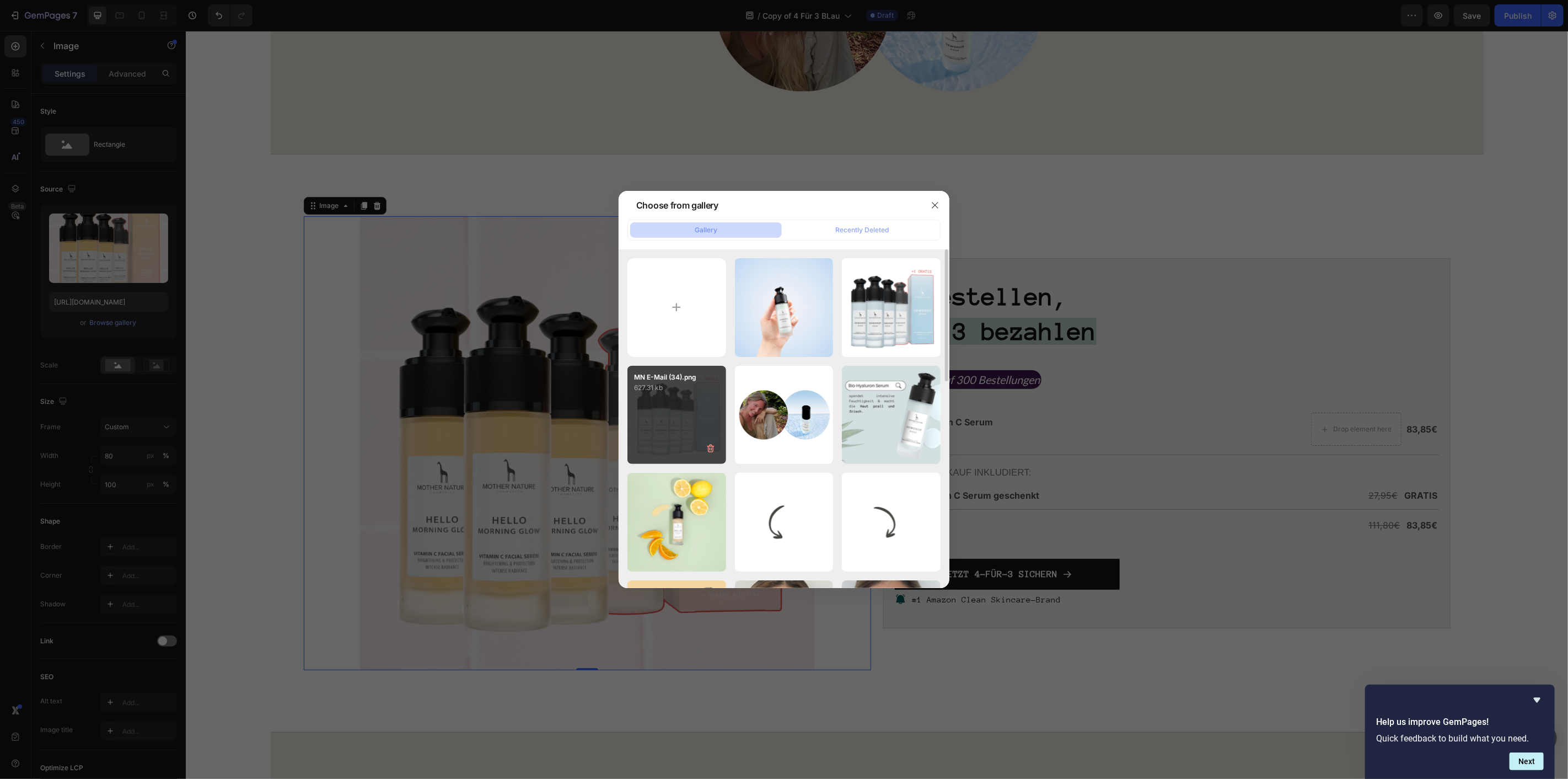
click at [707, 386] on p "627.31 kb" at bounding box center [677, 388] width 85 height 11
type input "[URL][DOMAIN_NAME]"
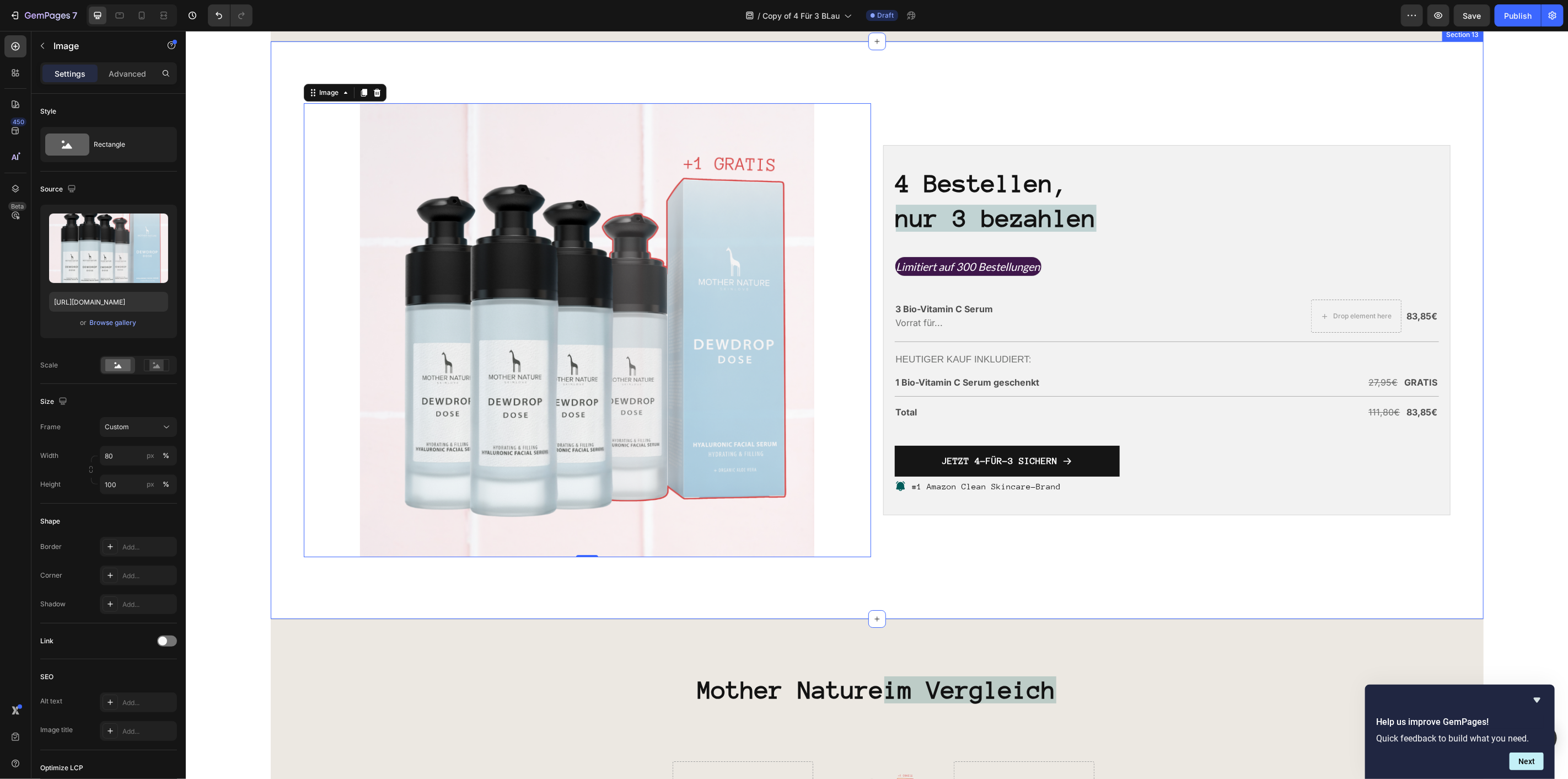
scroll to position [3124, 0]
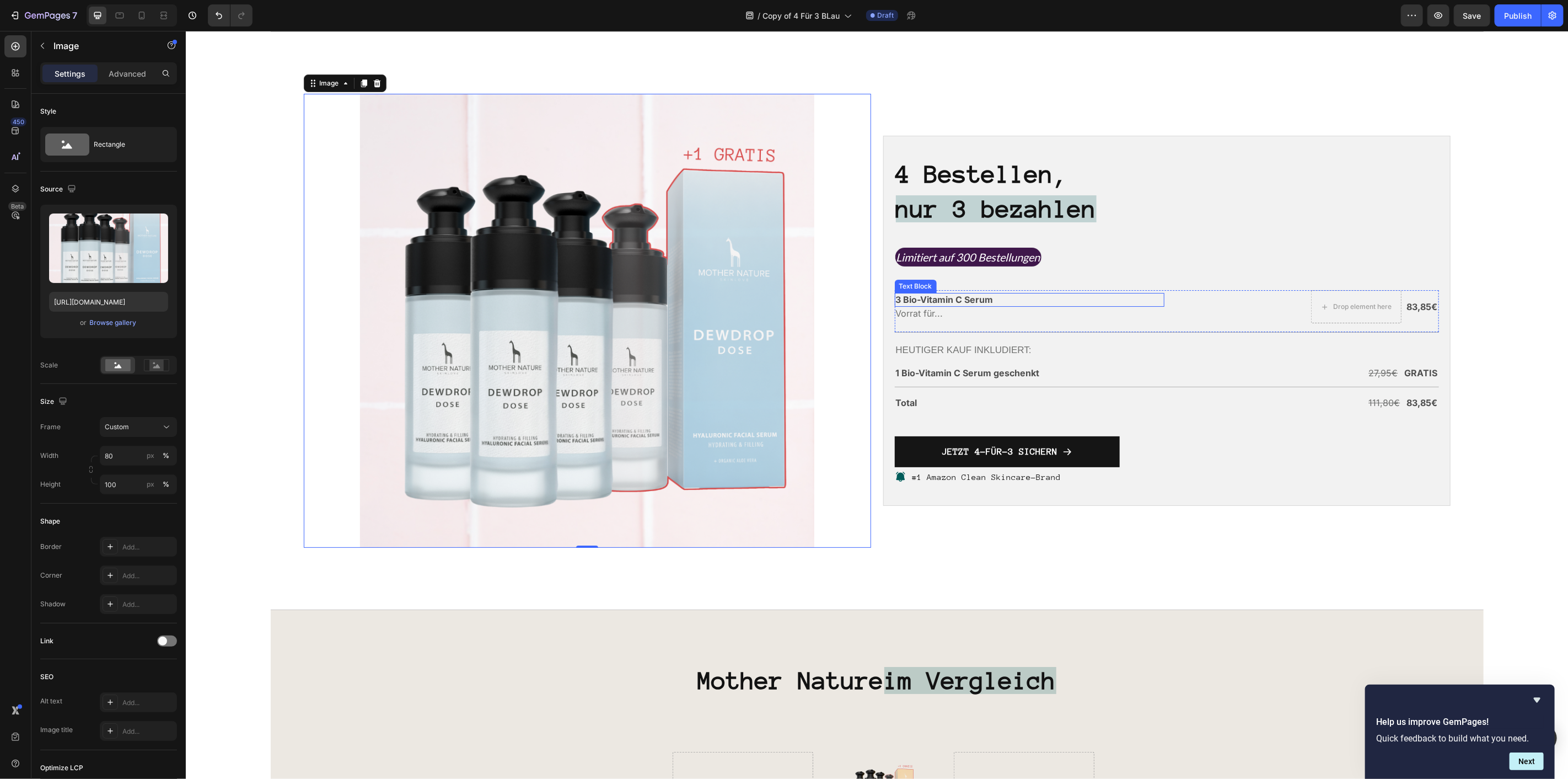
click at [956, 298] on p "3 Bio-Vitamin C Serum" at bounding box center [1029, 299] width 268 height 12
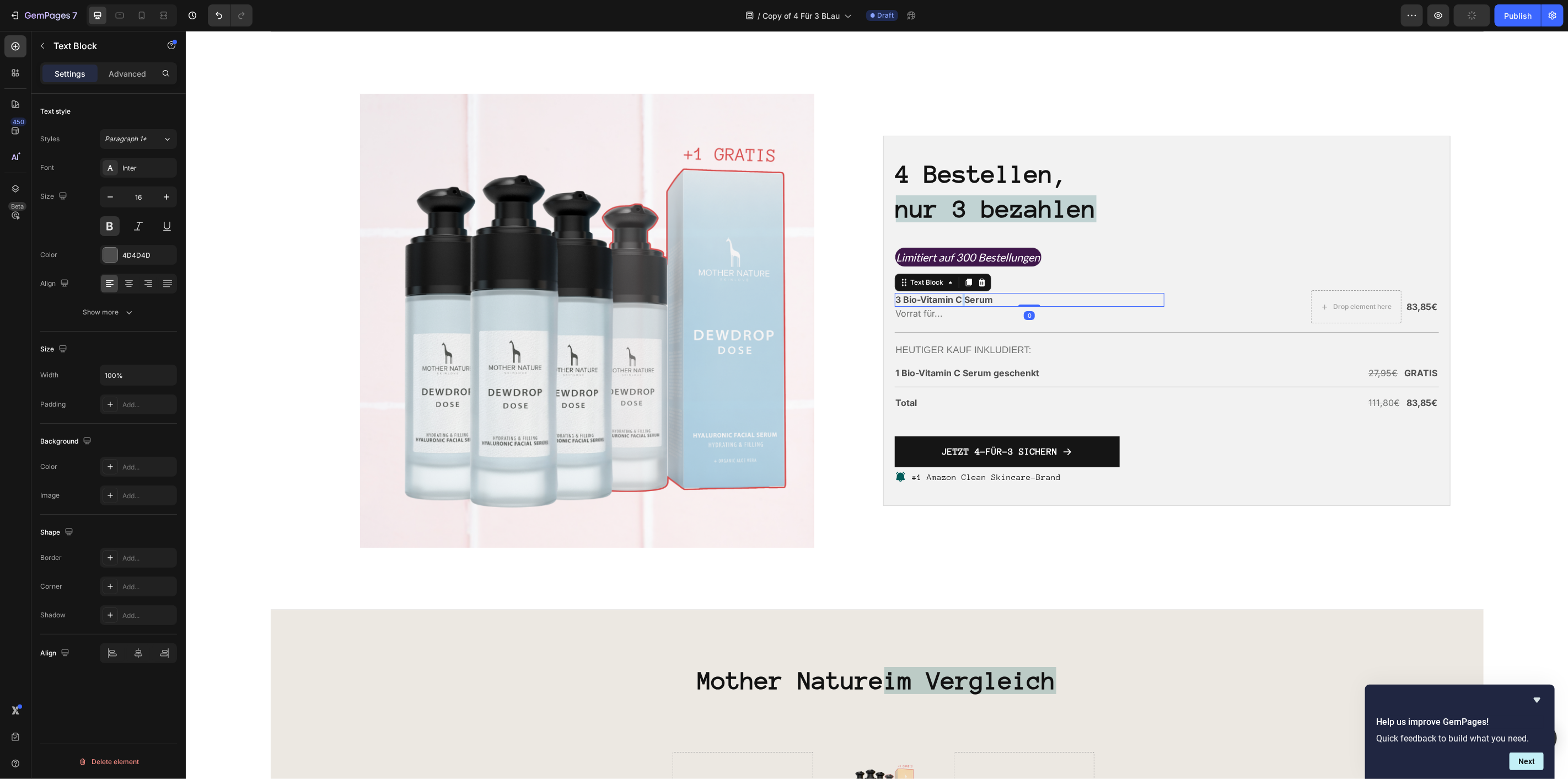
click at [956, 298] on p "3 Bio-Vitamin C Serum" at bounding box center [1029, 299] width 268 height 12
click at [939, 301] on p "3 Bio-Vitamin C Serum" at bounding box center [1029, 299] width 268 height 12
drag, startPoint x: 956, startPoint y: 298, endPoint x: 917, endPoint y: 298, distance: 39.0
click at [917, 298] on p "3 Bio-Vitamin C Serum" at bounding box center [1029, 299] width 268 height 12
click at [933, 298] on p "3 Bio-Hyaluron Serum" at bounding box center [1029, 299] width 268 height 12
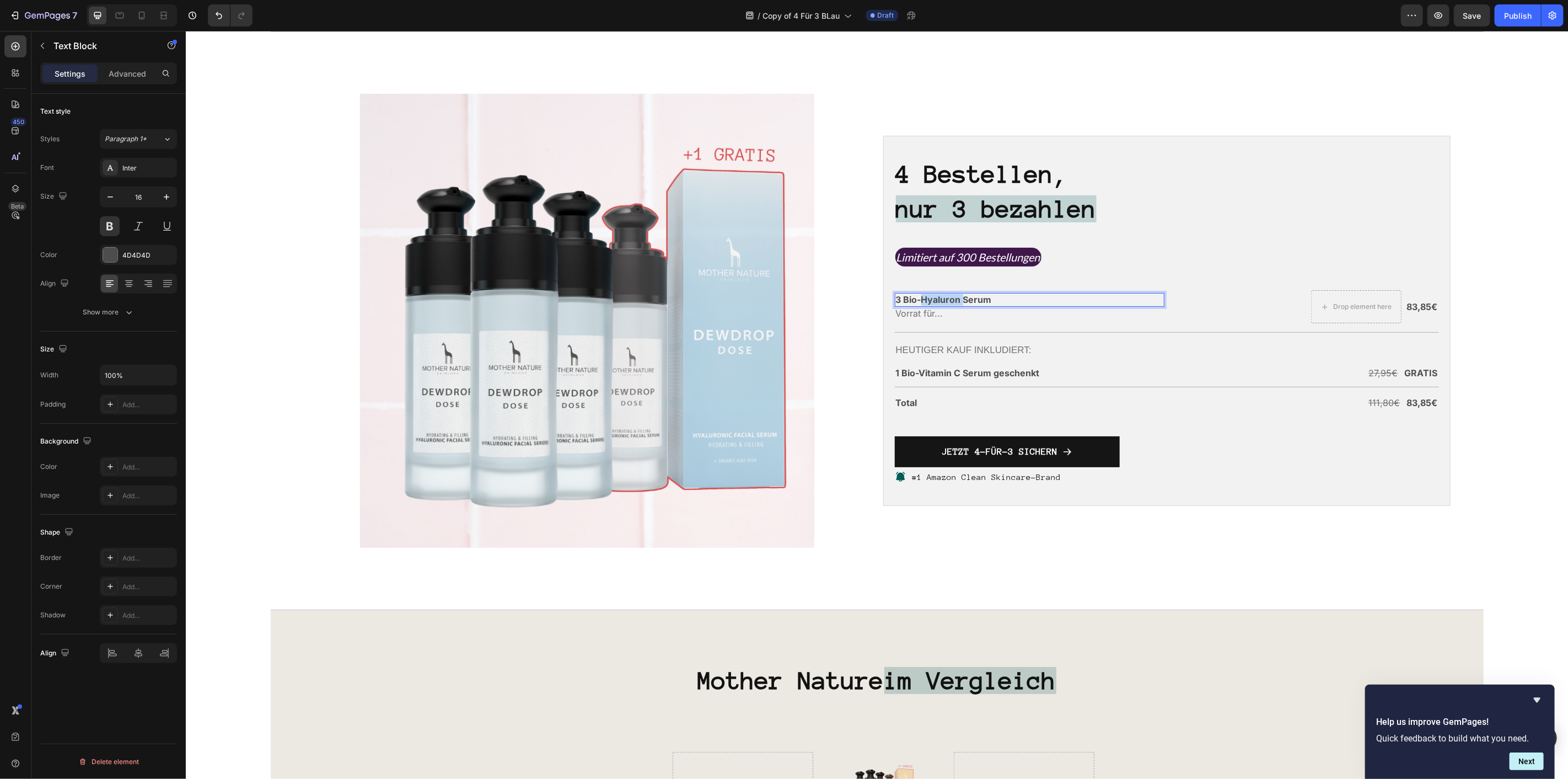
click at [933, 298] on p "3 Bio-Hyaluron Serum" at bounding box center [1029, 299] width 268 height 12
copy p "Hyaluron"
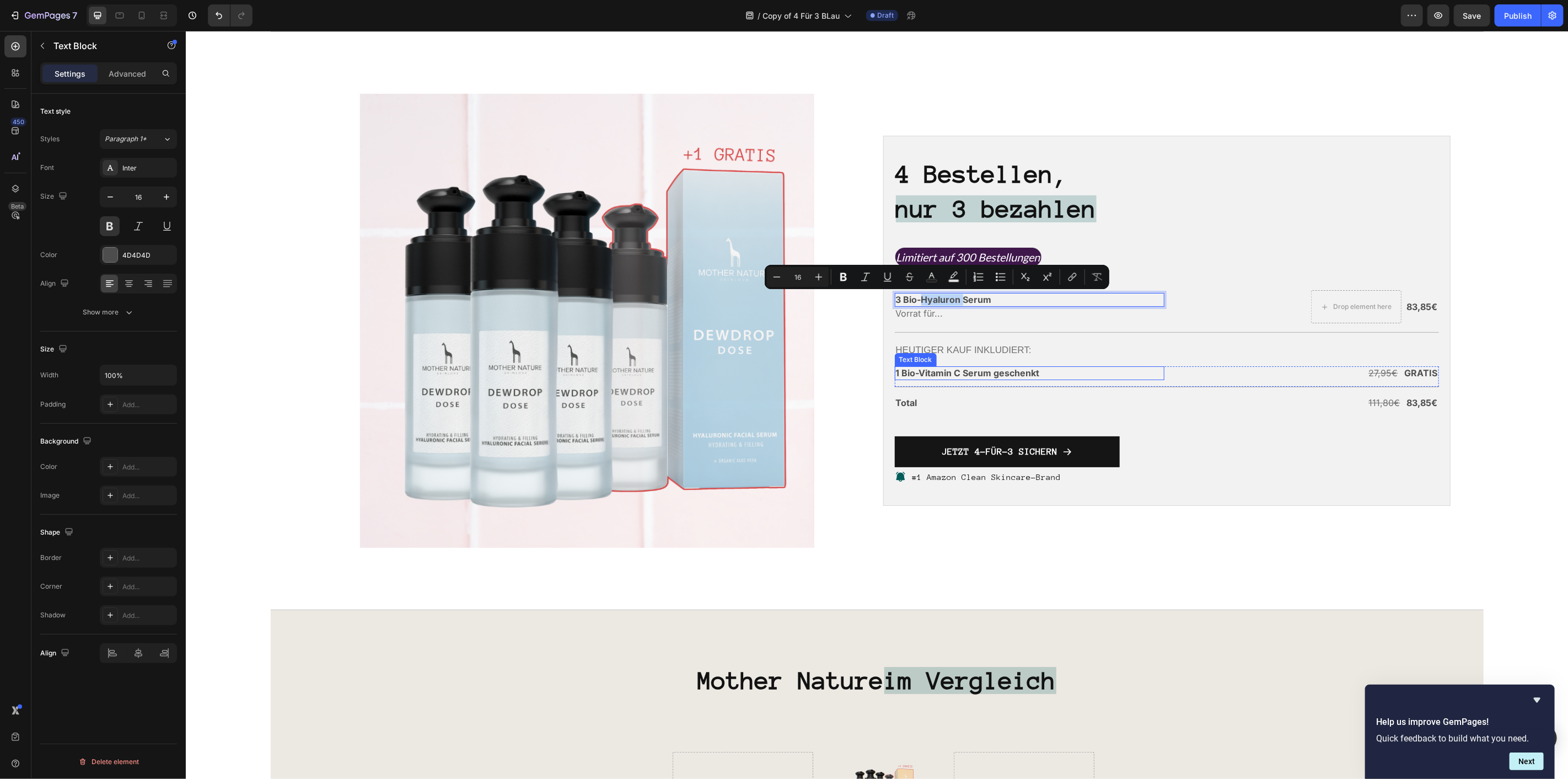
click at [938, 372] on p "1 Bio-Vitamin C Serum geschenkt" at bounding box center [1029, 372] width 268 height 12
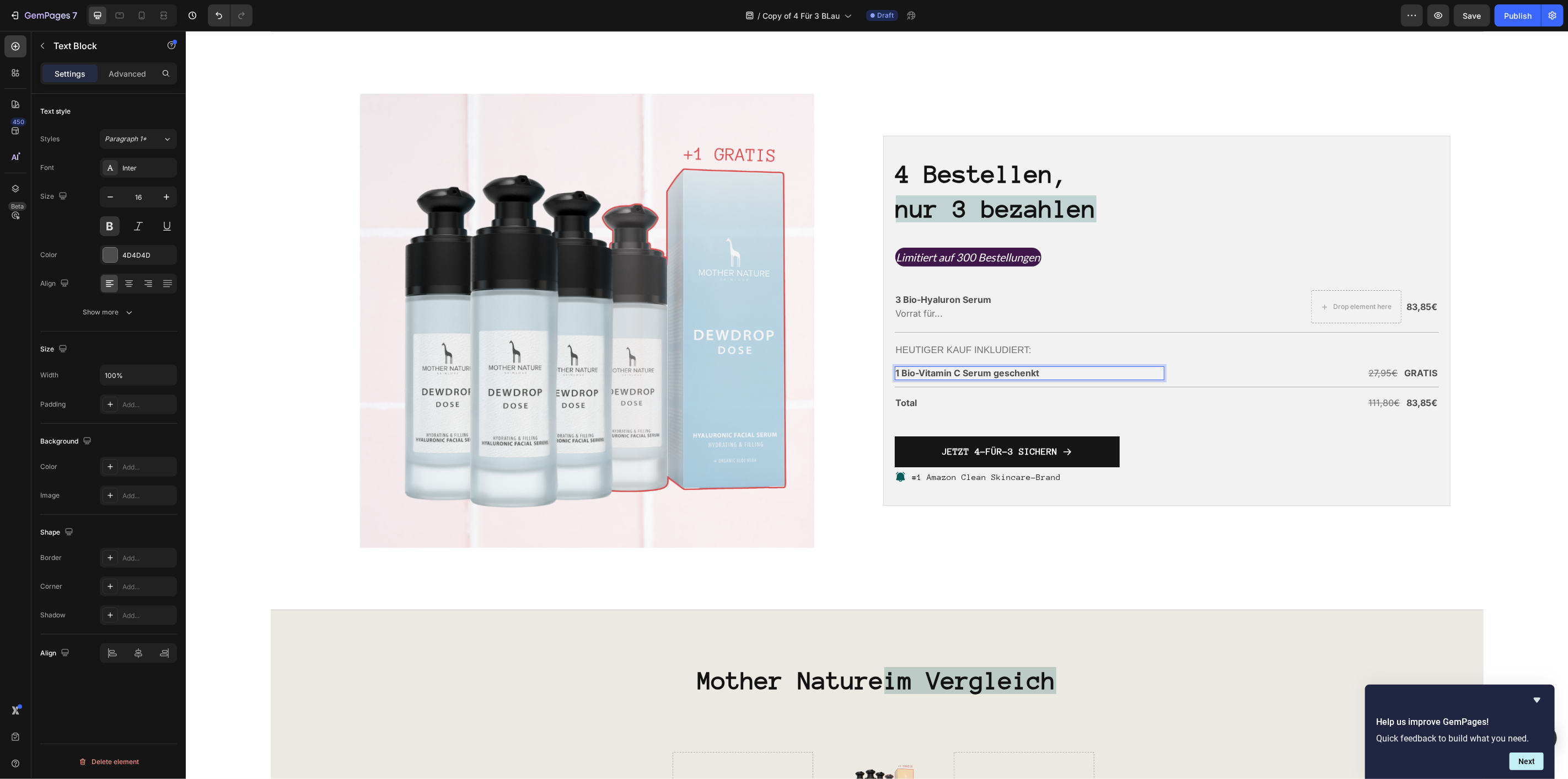
click at [962, 373] on p "1 Bio-Vitamin C Serum geschenkt" at bounding box center [1029, 372] width 268 height 12
drag, startPoint x: 955, startPoint y: 370, endPoint x: 918, endPoint y: 377, distance: 37.7
click at [918, 377] on p "1 Bio-Vitamin C Serum geschenkt" at bounding box center [1029, 372] width 268 height 12
click at [990, 300] on p "3 Bio-Hyaluron Serum" at bounding box center [1029, 299] width 268 height 12
click at [952, 295] on p "3 Bio-Hyaluron Serum" at bounding box center [1029, 299] width 268 height 12
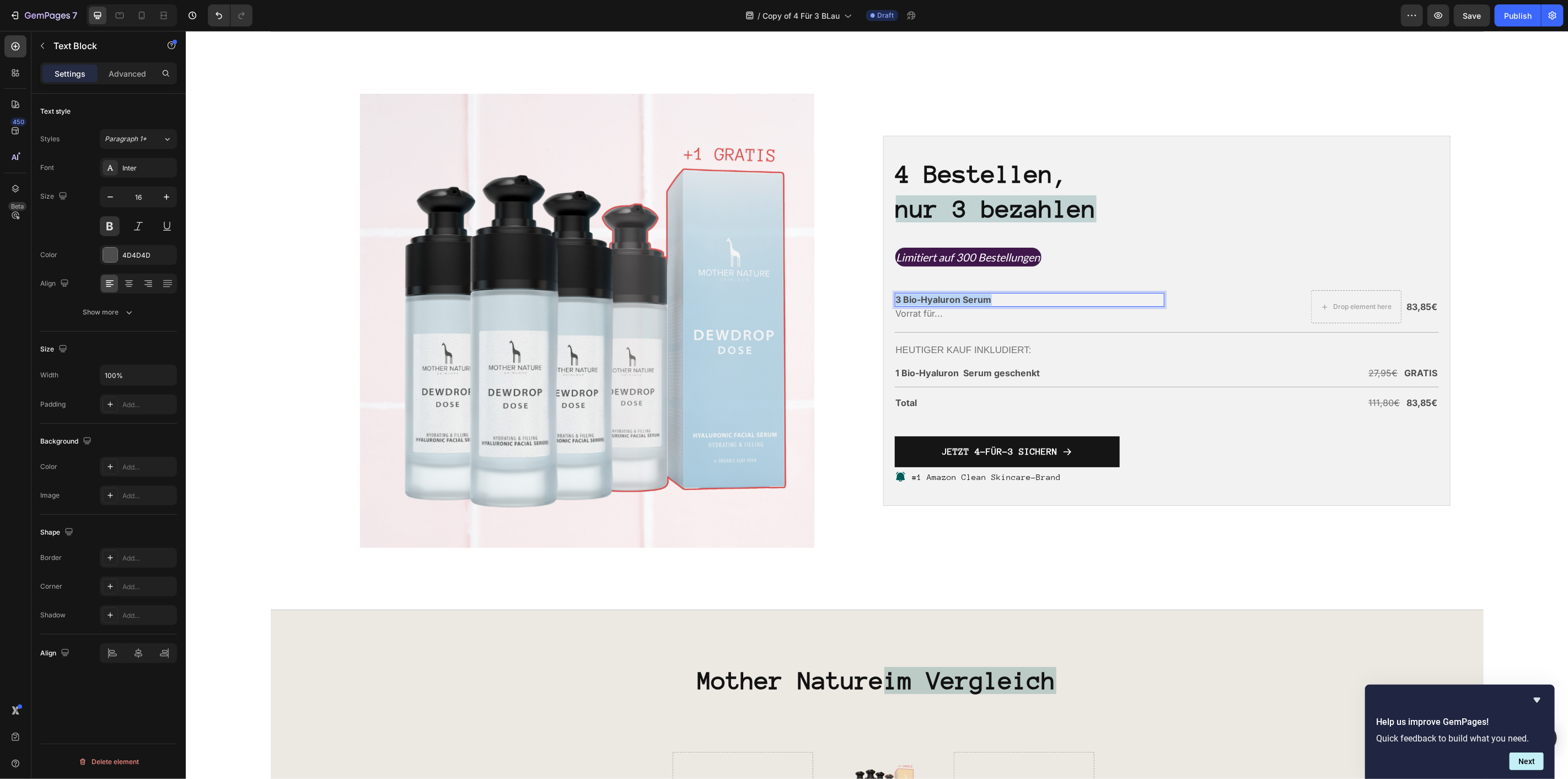
click at [952, 295] on p "3 Bio-Hyaluron Serum" at bounding box center [1029, 299] width 268 height 12
click at [828, 277] on button "Plus" at bounding box center [820, 277] width 20 height 20
type input "18"
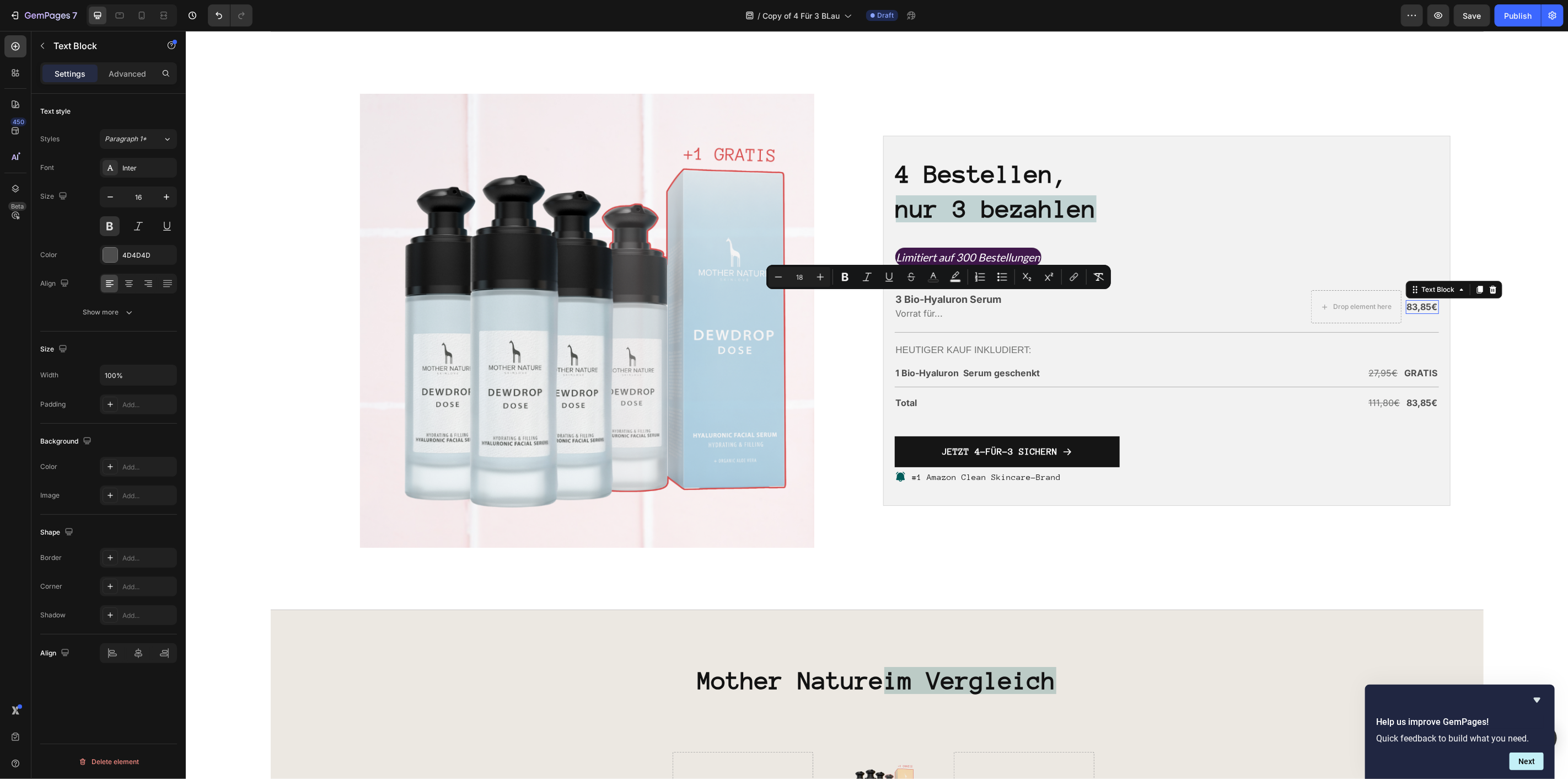
click at [1413, 303] on p "83,85€" at bounding box center [1422, 306] width 31 height 12
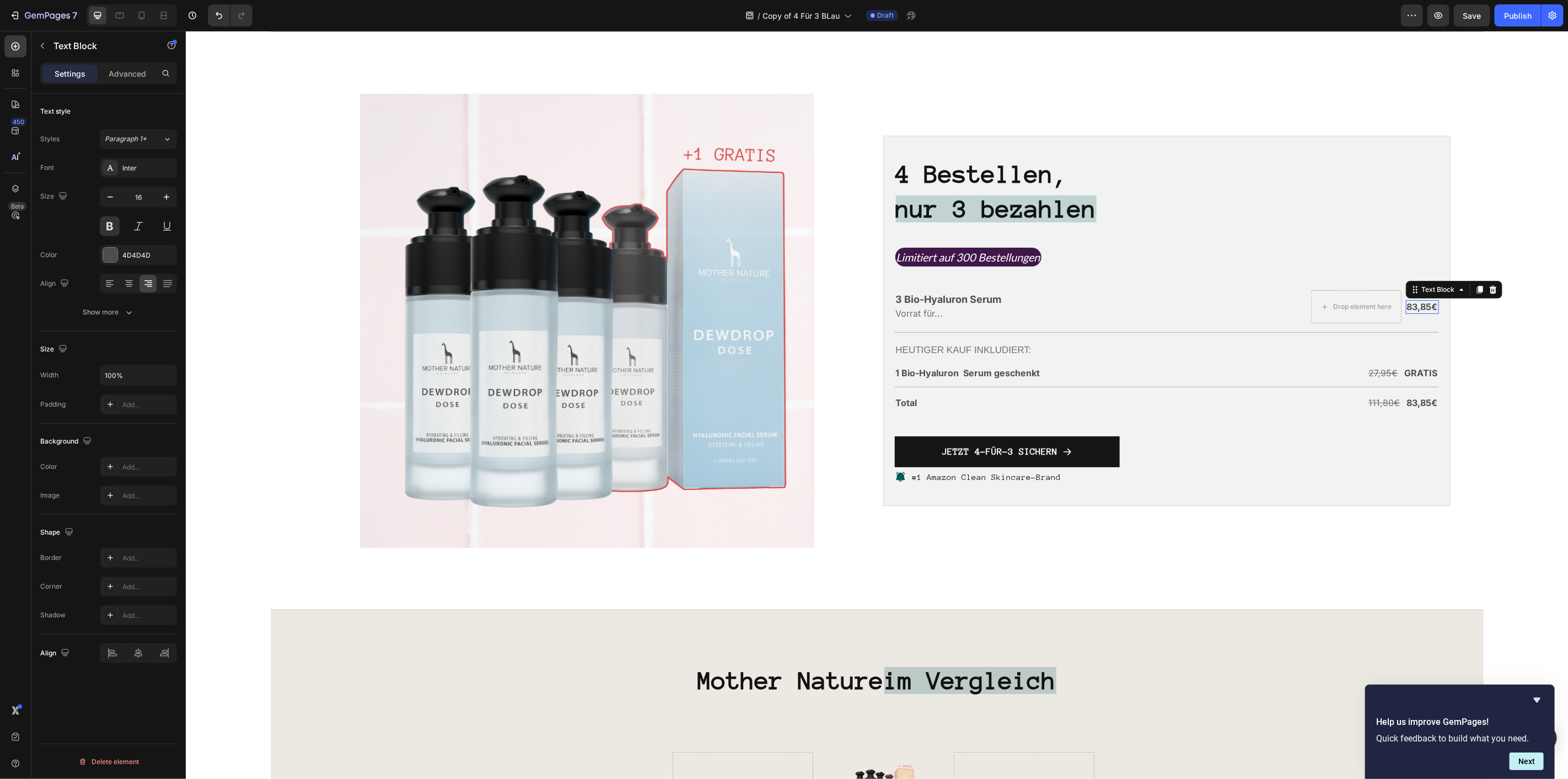
click at [1413, 303] on p "83,85€" at bounding box center [1422, 306] width 31 height 12
click at [1270, 280] on icon "Editor contextual toolbar" at bounding box center [1269, 284] width 11 height 11
type input "18"
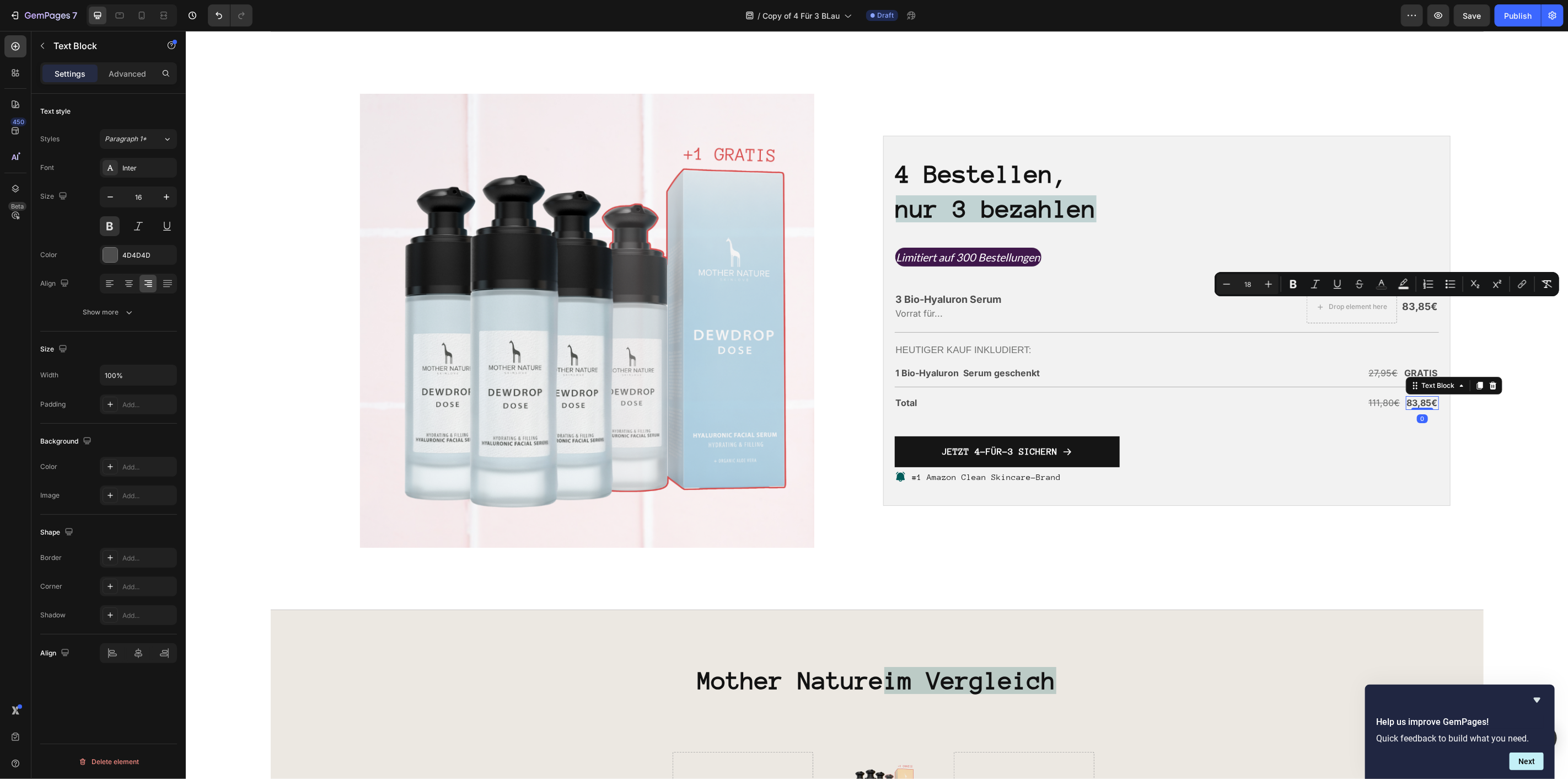
click at [1419, 406] on p "83,85€" at bounding box center [1422, 402] width 31 height 12
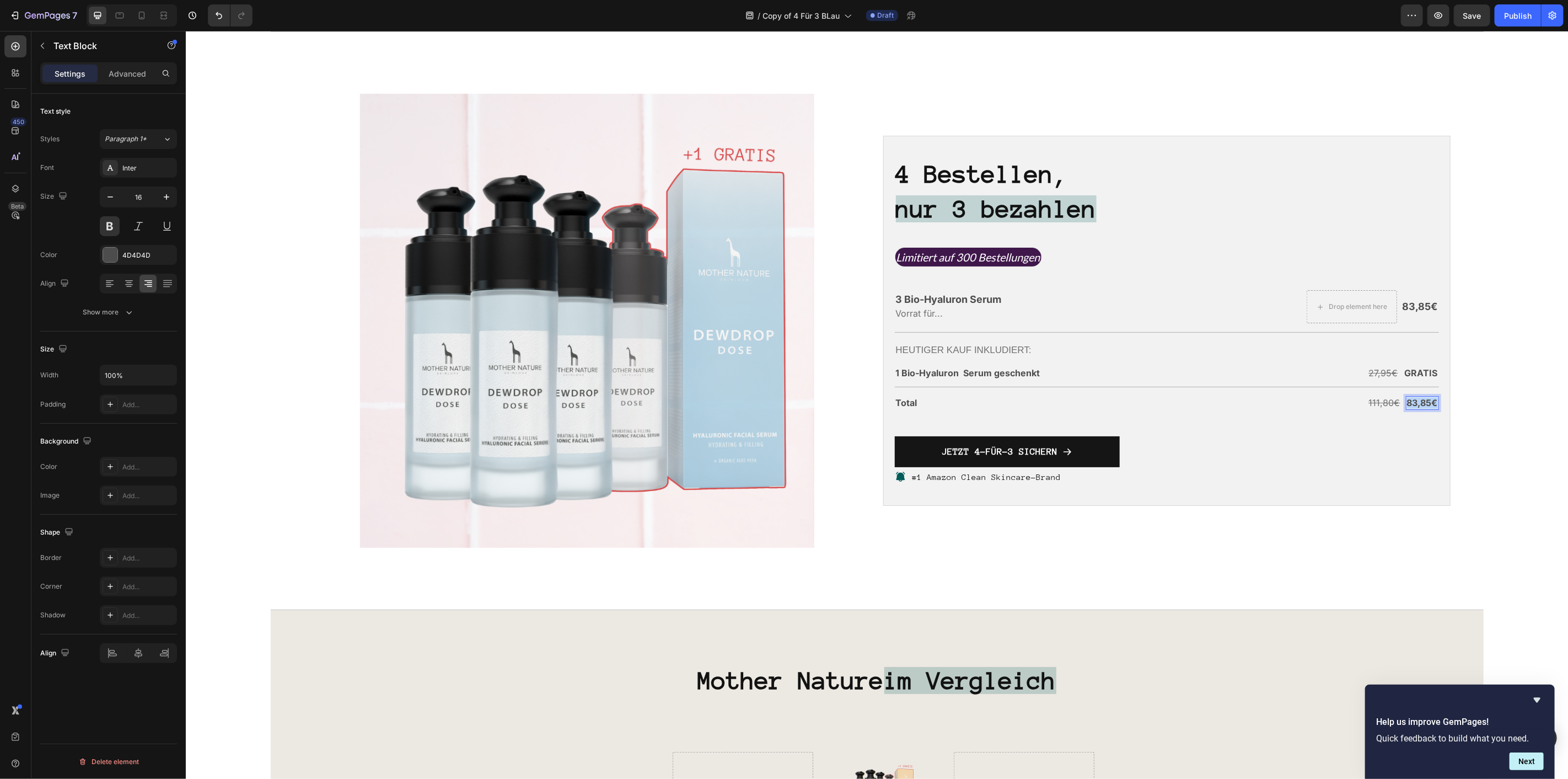
click at [1419, 406] on p "83,85€" at bounding box center [1422, 402] width 31 height 12
click at [1269, 373] on button "Plus" at bounding box center [1269, 381] width 20 height 20
type input "18"
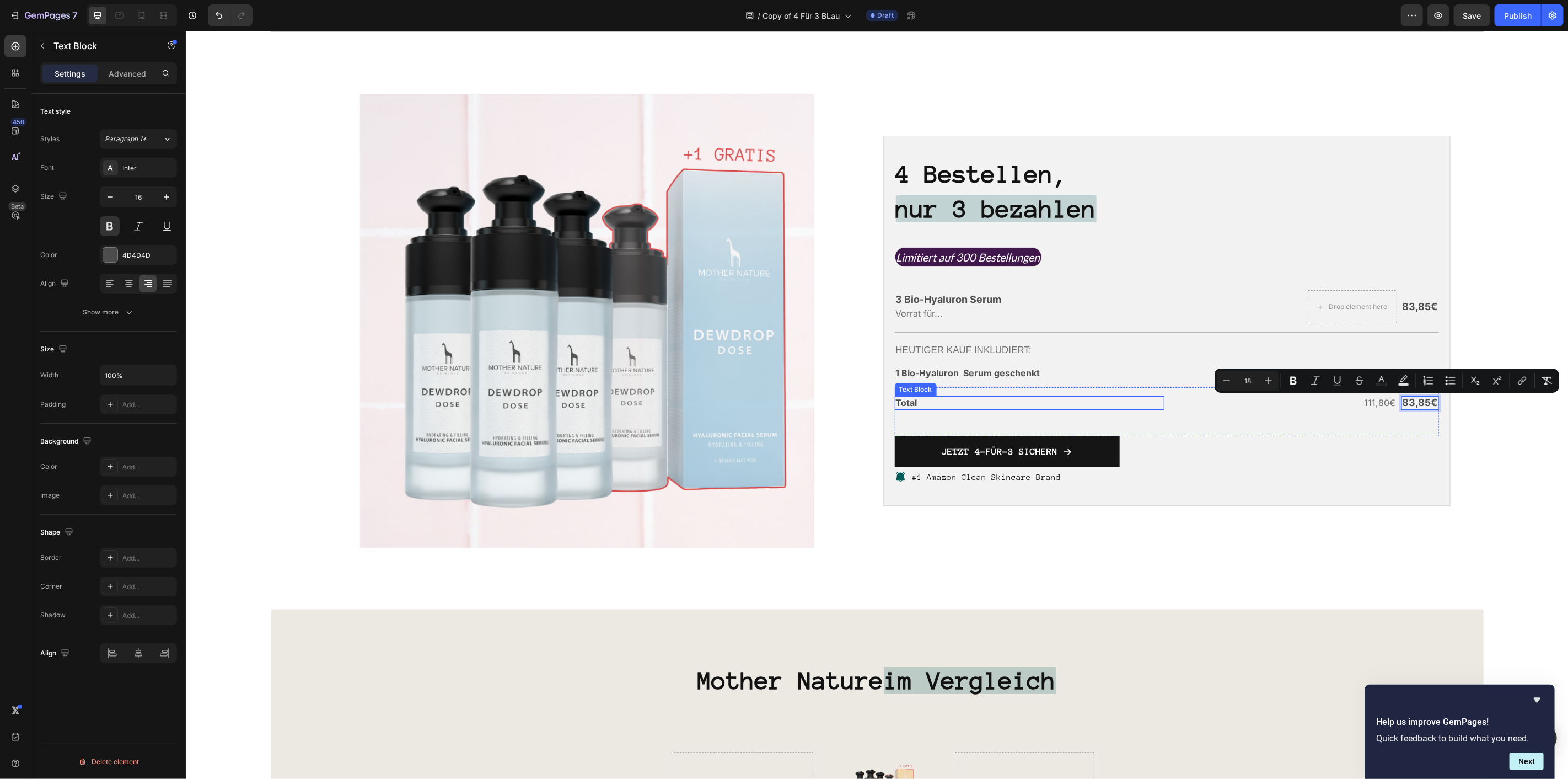
click at [909, 407] on p "Total" at bounding box center [1029, 402] width 268 height 12
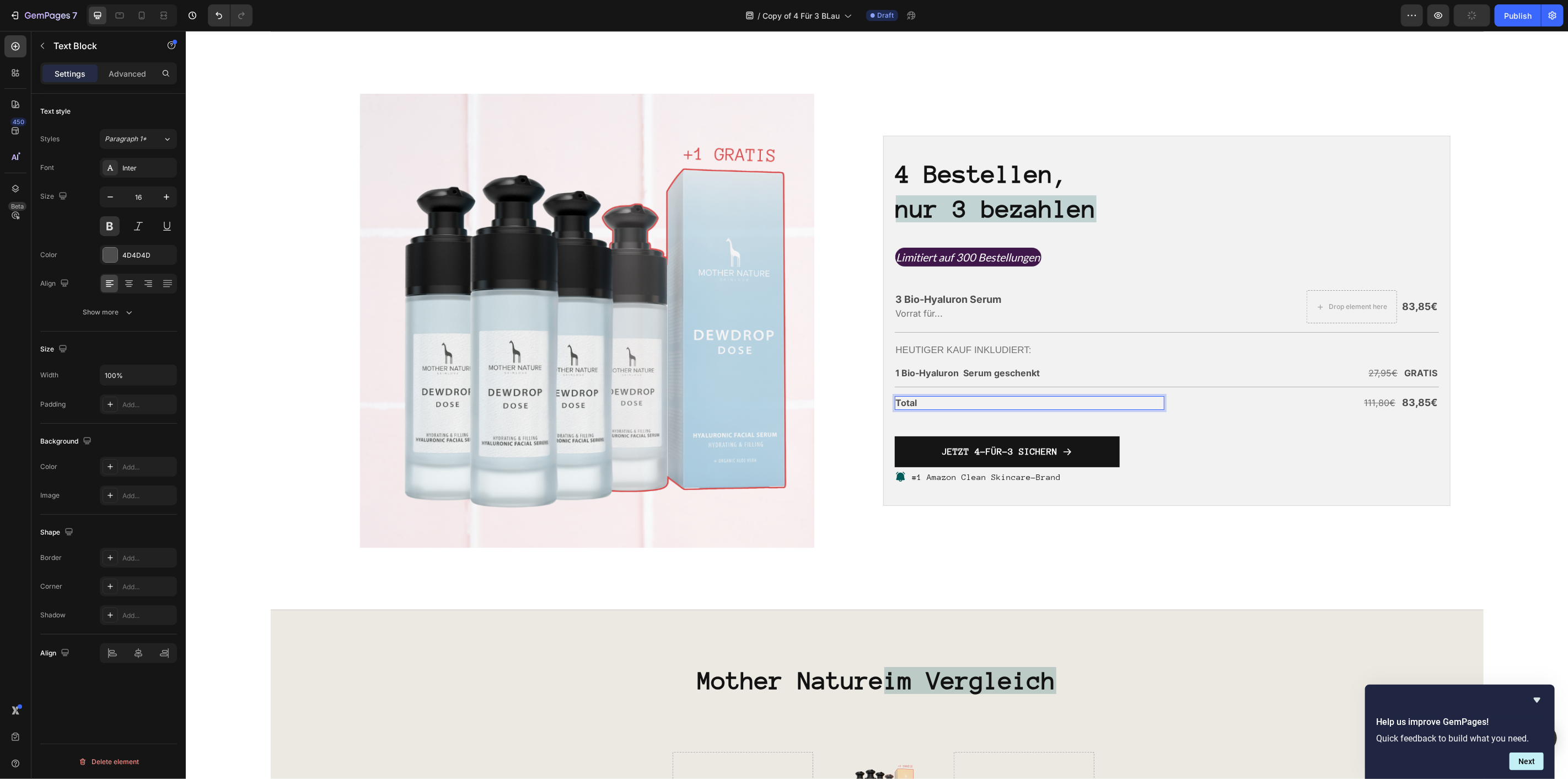
click at [909, 398] on p "Total" at bounding box center [1029, 402] width 268 height 12
click at [790, 381] on button "Plus" at bounding box center [783, 381] width 20 height 20
type input "18"
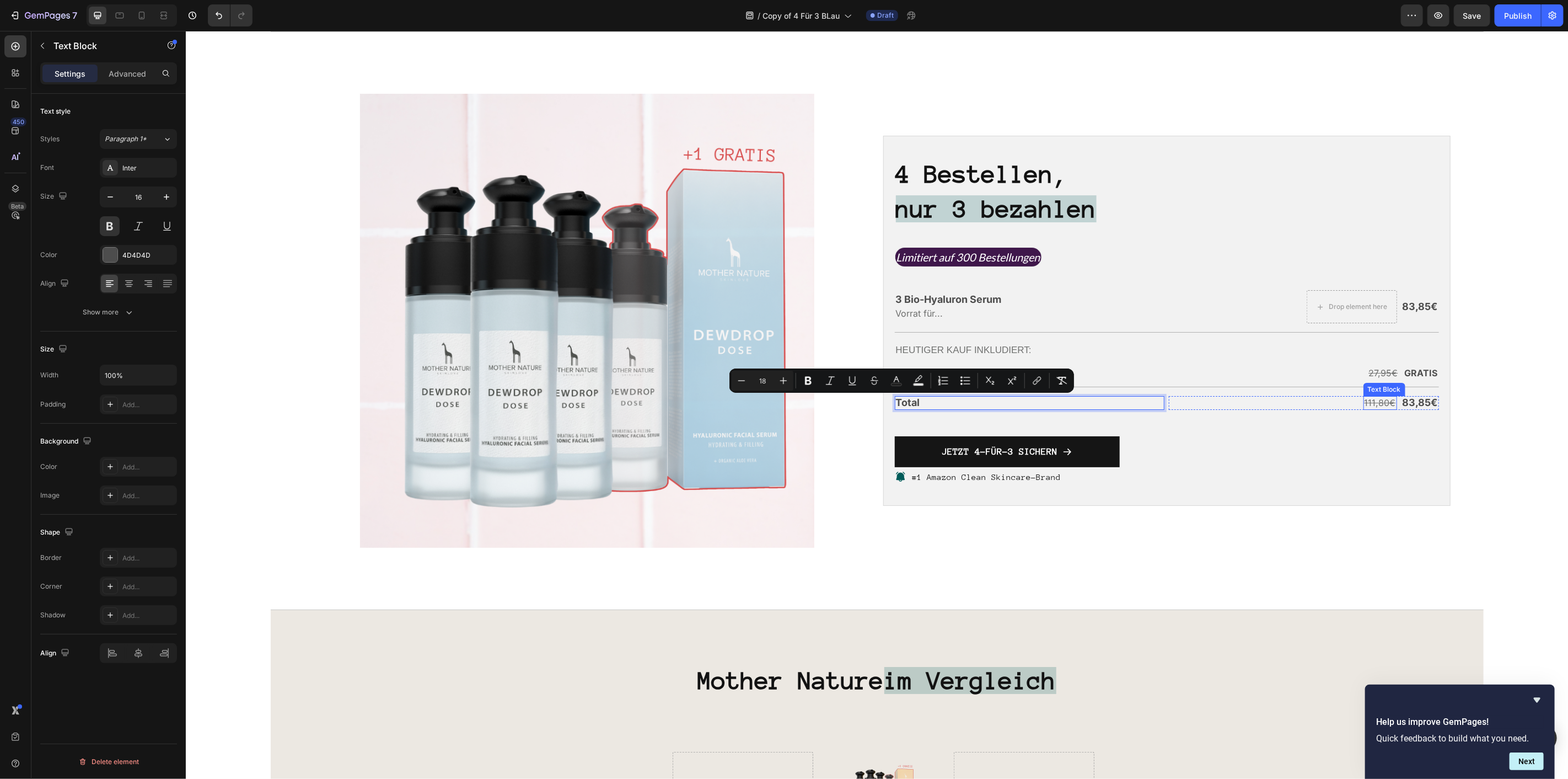
click at [1371, 400] on s "111,80€" at bounding box center [1380, 402] width 32 height 11
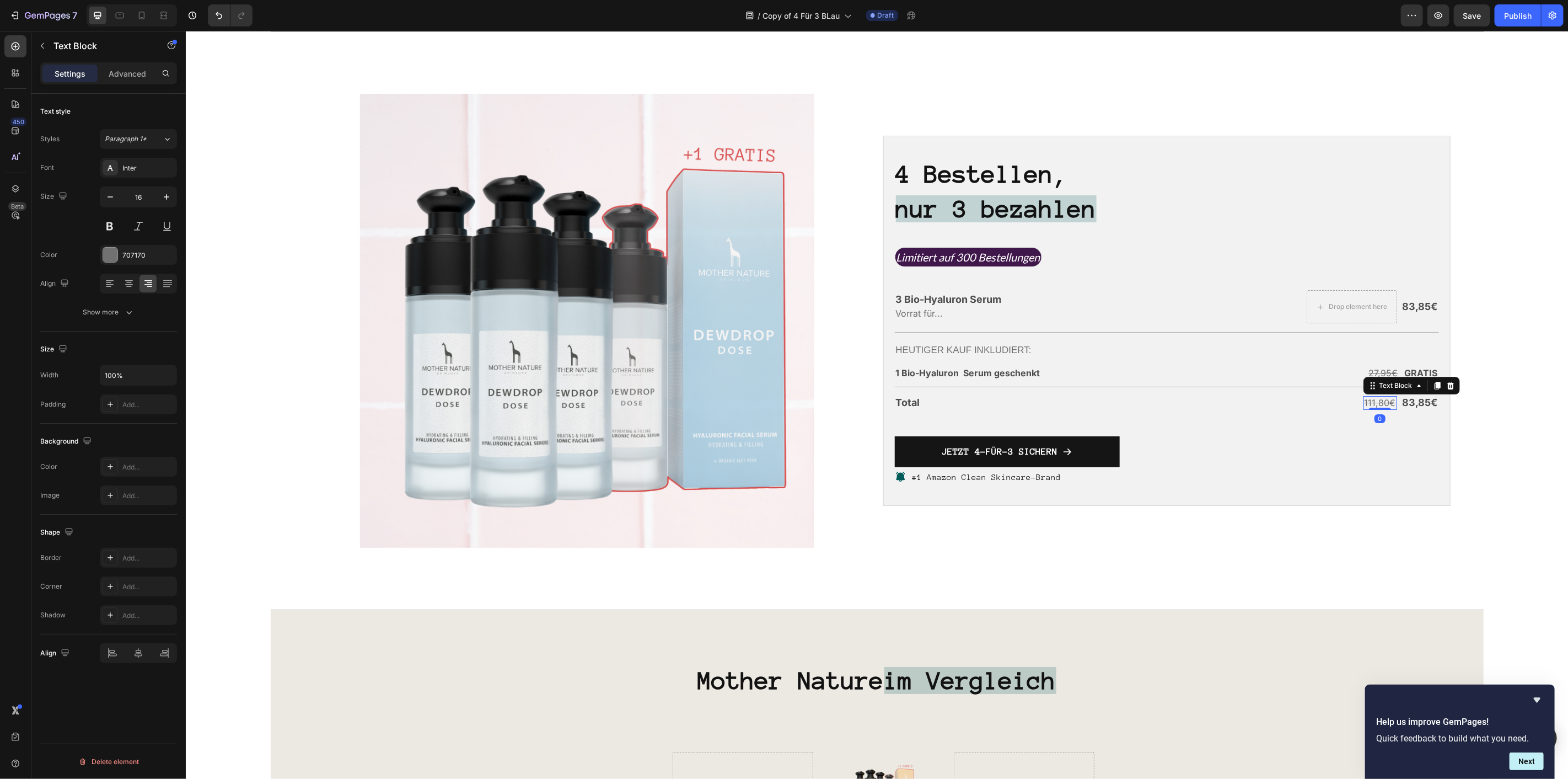
click at [1371, 400] on s "111,80€" at bounding box center [1380, 402] width 32 height 11
click at [1265, 384] on button "Plus" at bounding box center [1258, 381] width 20 height 20
type input "17"
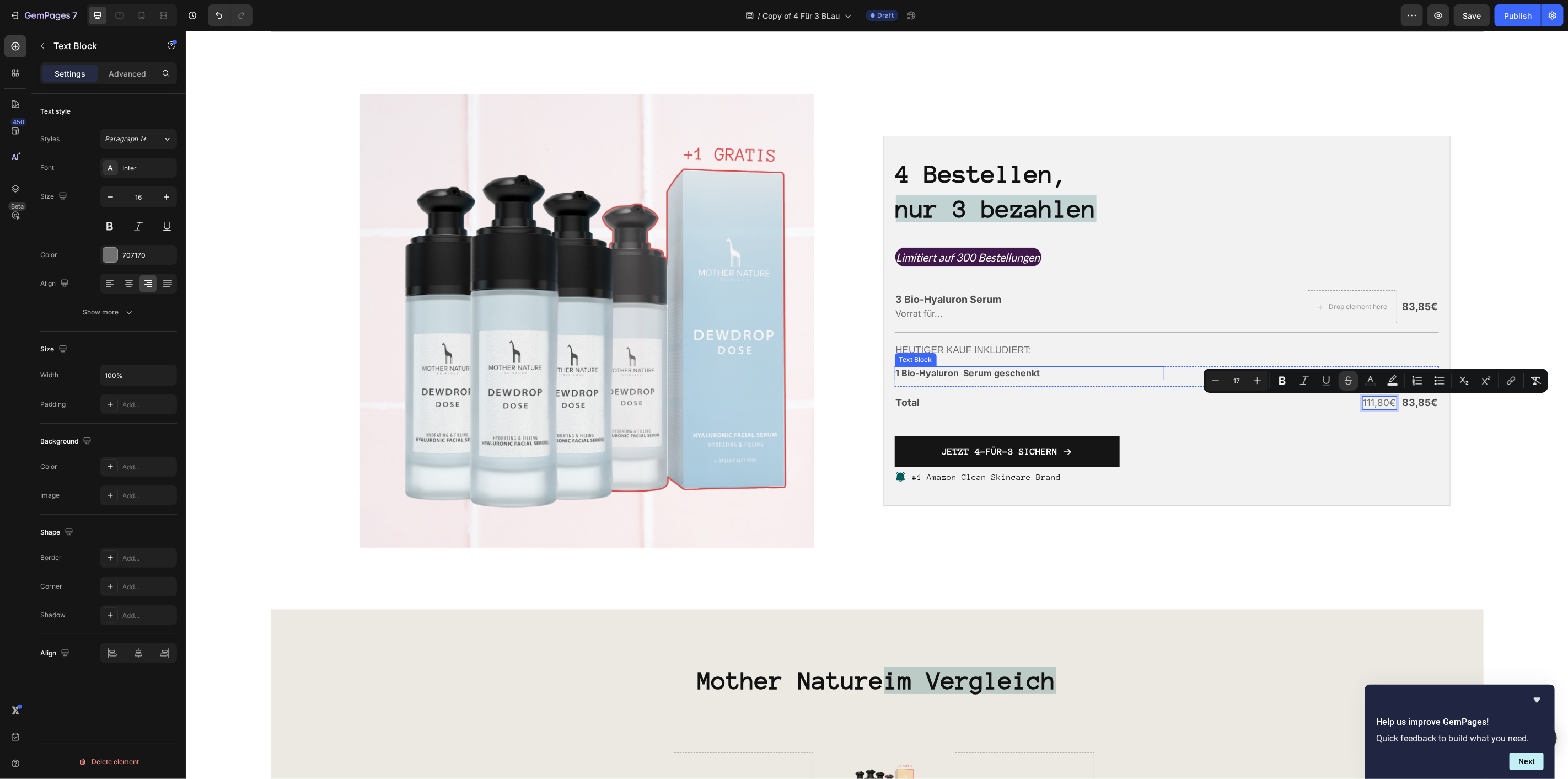
click at [1045, 367] on p "1 Bio-Hyaluron Serum geschenkt" at bounding box center [1029, 372] width 268 height 12
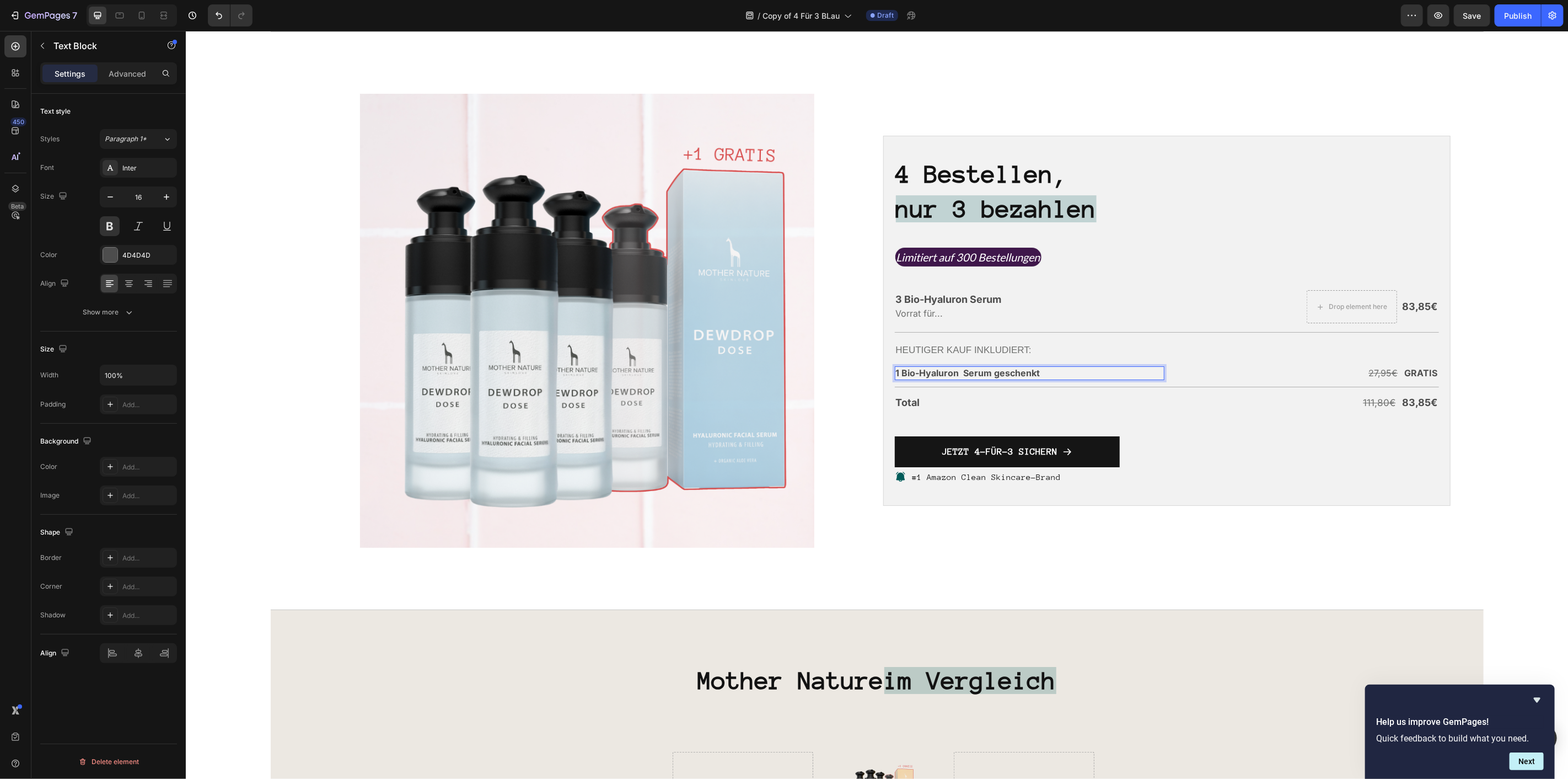
click at [1045, 367] on p "1 Bio-Hyaluron Serum geschenkt" at bounding box center [1029, 372] width 268 height 12
click at [939, 368] on p "1 Bio-Hyaluron Serum geschenkt" at bounding box center [1029, 372] width 268 height 12
click at [853, 348] on button "Plus" at bounding box center [845, 350] width 20 height 20
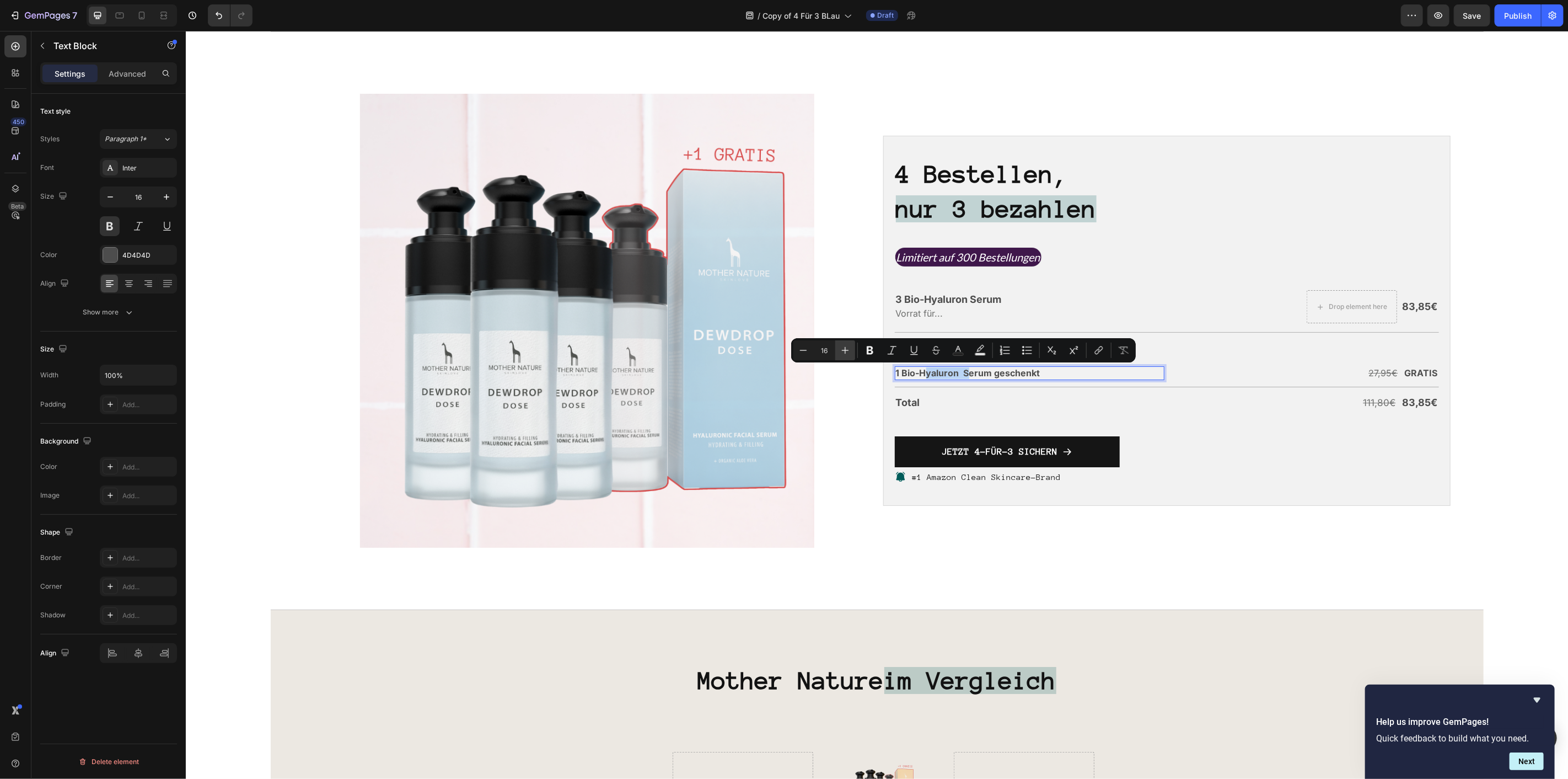
type input "17"
click at [1124, 382] on div "1 Bio-Hyaluron Serum geschenkt Text Block 0 27,95€ Text Block GRATIS Text Block…" at bounding box center [1166, 376] width 544 height 21
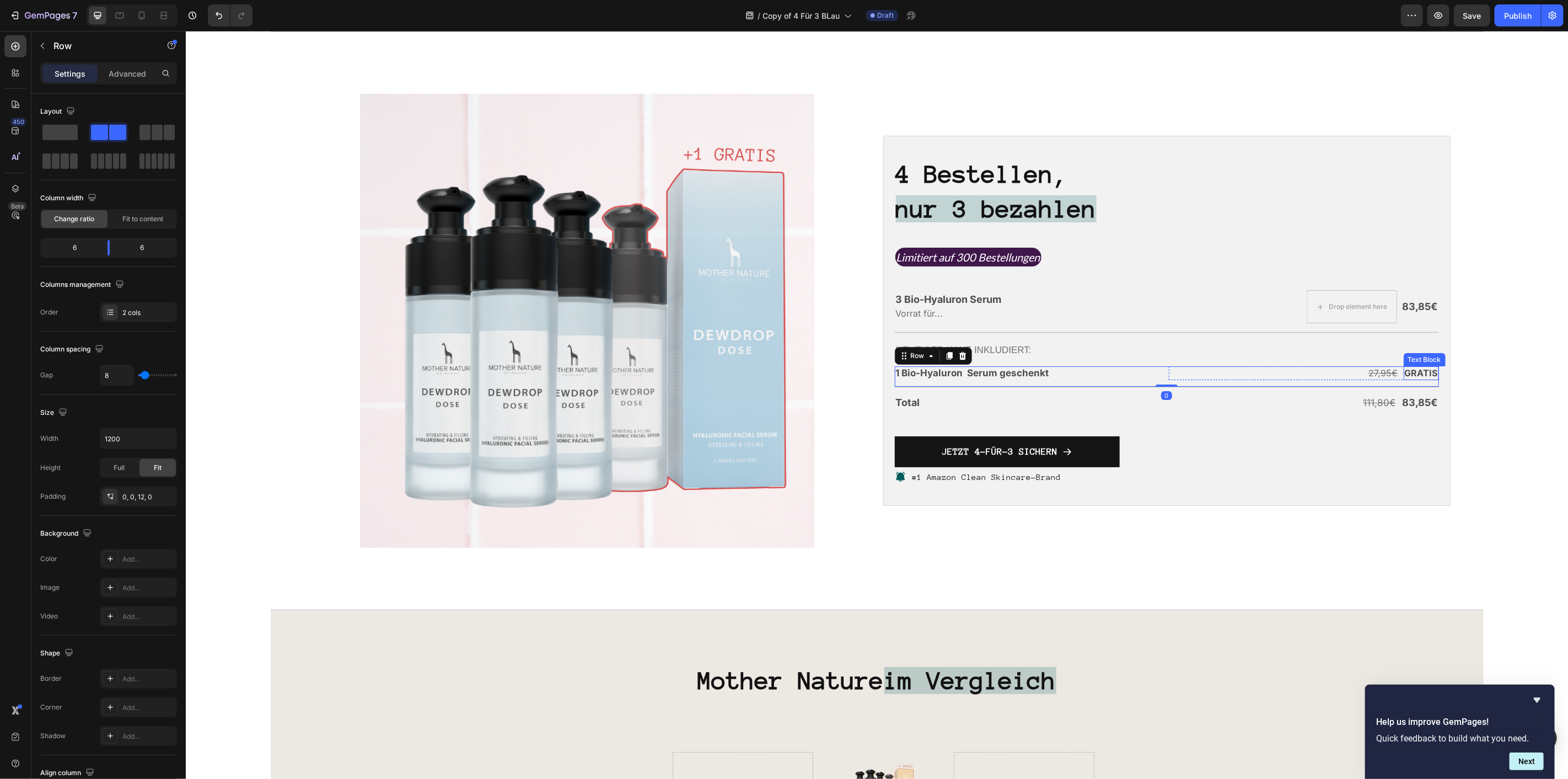
click at [1407, 372] on p "GRATIS" at bounding box center [1421, 372] width 33 height 12
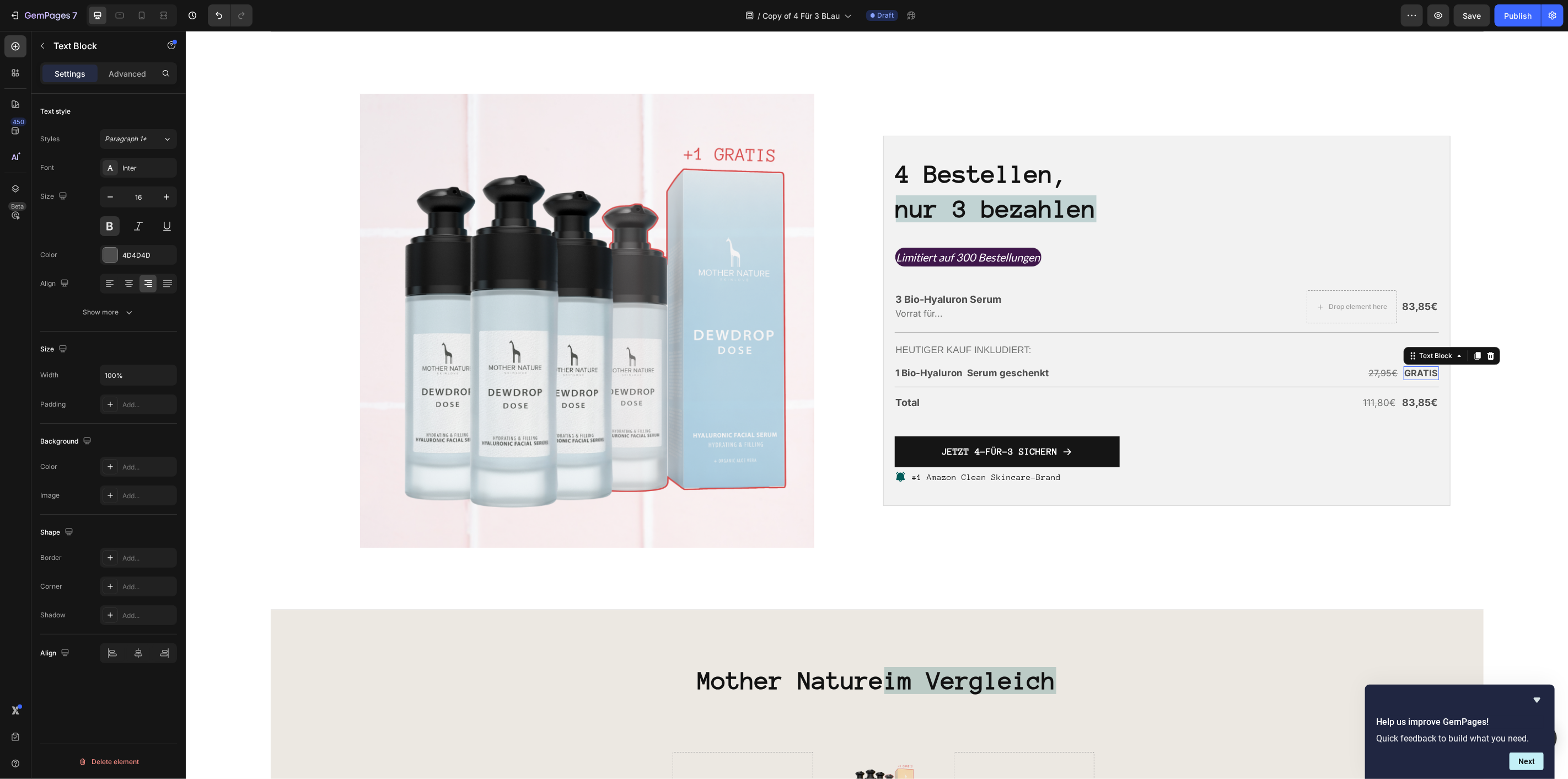
click at [1407, 372] on p "GRATIS" at bounding box center [1421, 372] width 33 height 12
click at [1275, 345] on button "Plus" at bounding box center [1269, 350] width 20 height 20
type input "18"
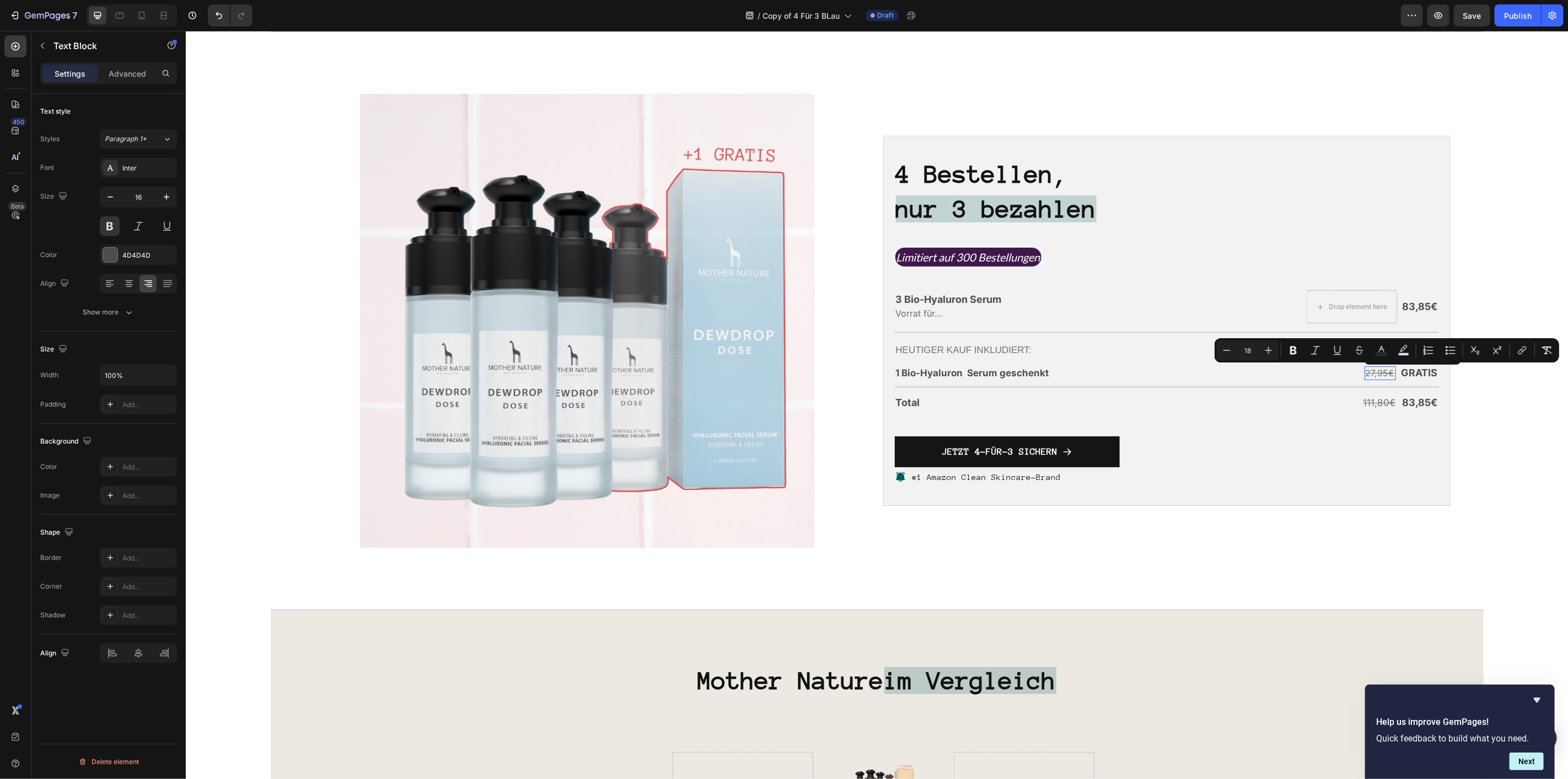
click at [1374, 375] on s "27,95€" at bounding box center [1380, 372] width 29 height 11
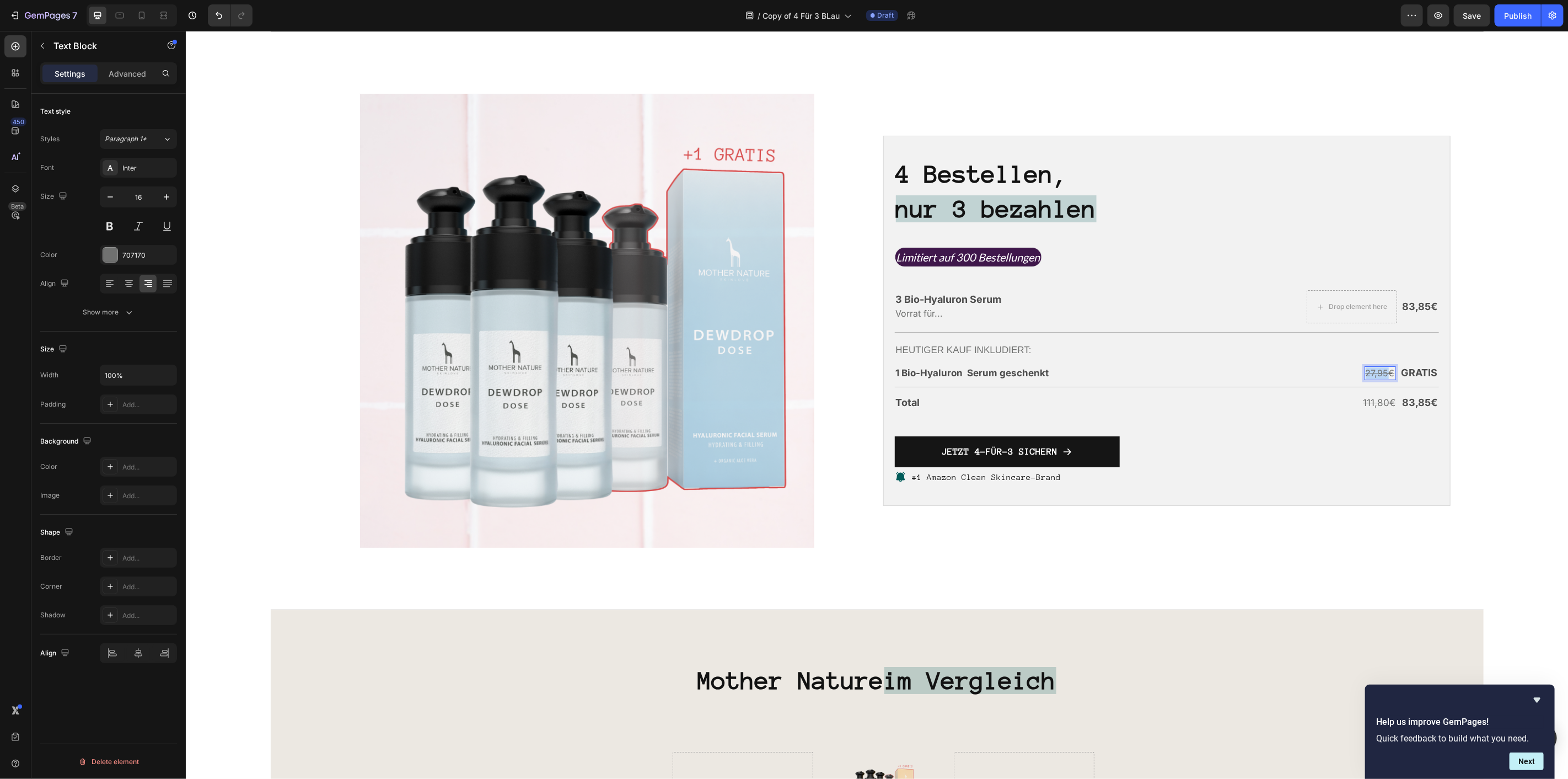
click at [1374, 375] on s "27,95€" at bounding box center [1380, 372] width 29 height 11
click at [1430, 377] on span "GRATIS" at bounding box center [1419, 372] width 37 height 12
click at [1419, 372] on span "GRATIS" at bounding box center [1419, 372] width 37 height 12
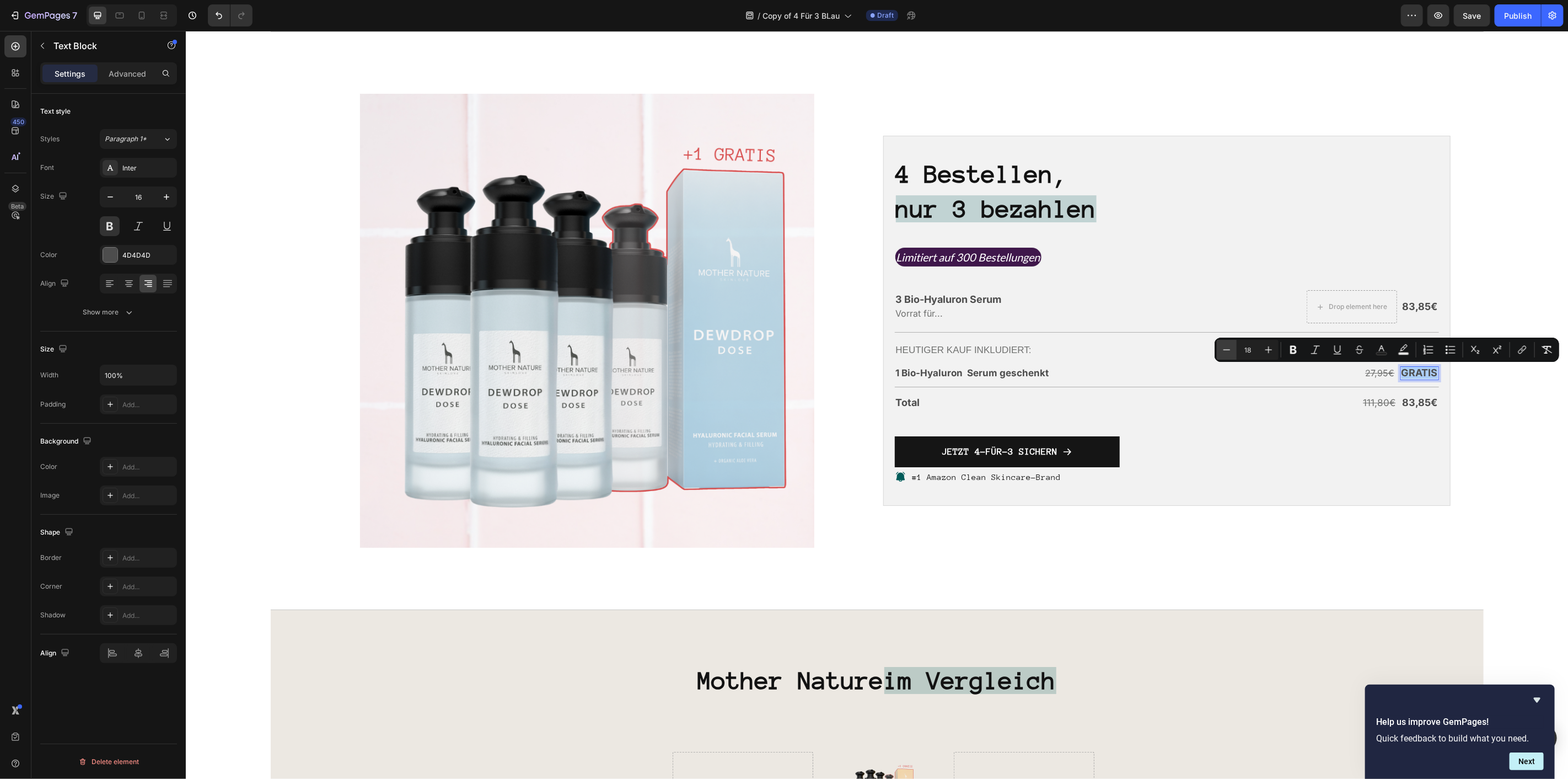
click at [1233, 348] on button "Minus" at bounding box center [1227, 350] width 20 height 20
type input "17"
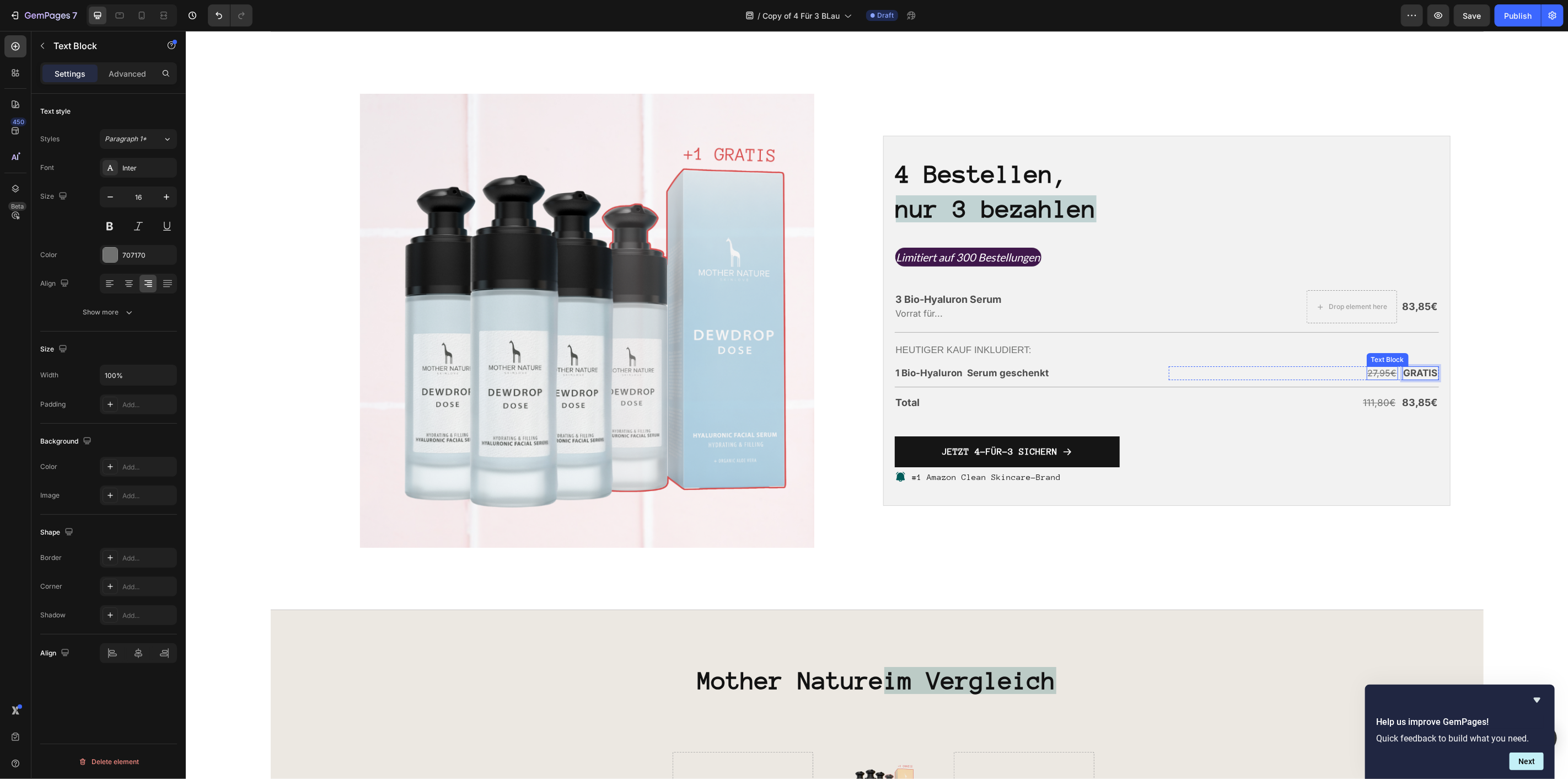
click at [1376, 370] on s "27,95€" at bounding box center [1382, 372] width 29 height 11
click at [1264, 350] on icon "Editor contextual toolbar" at bounding box center [1259, 350] width 11 height 11
type input "17"
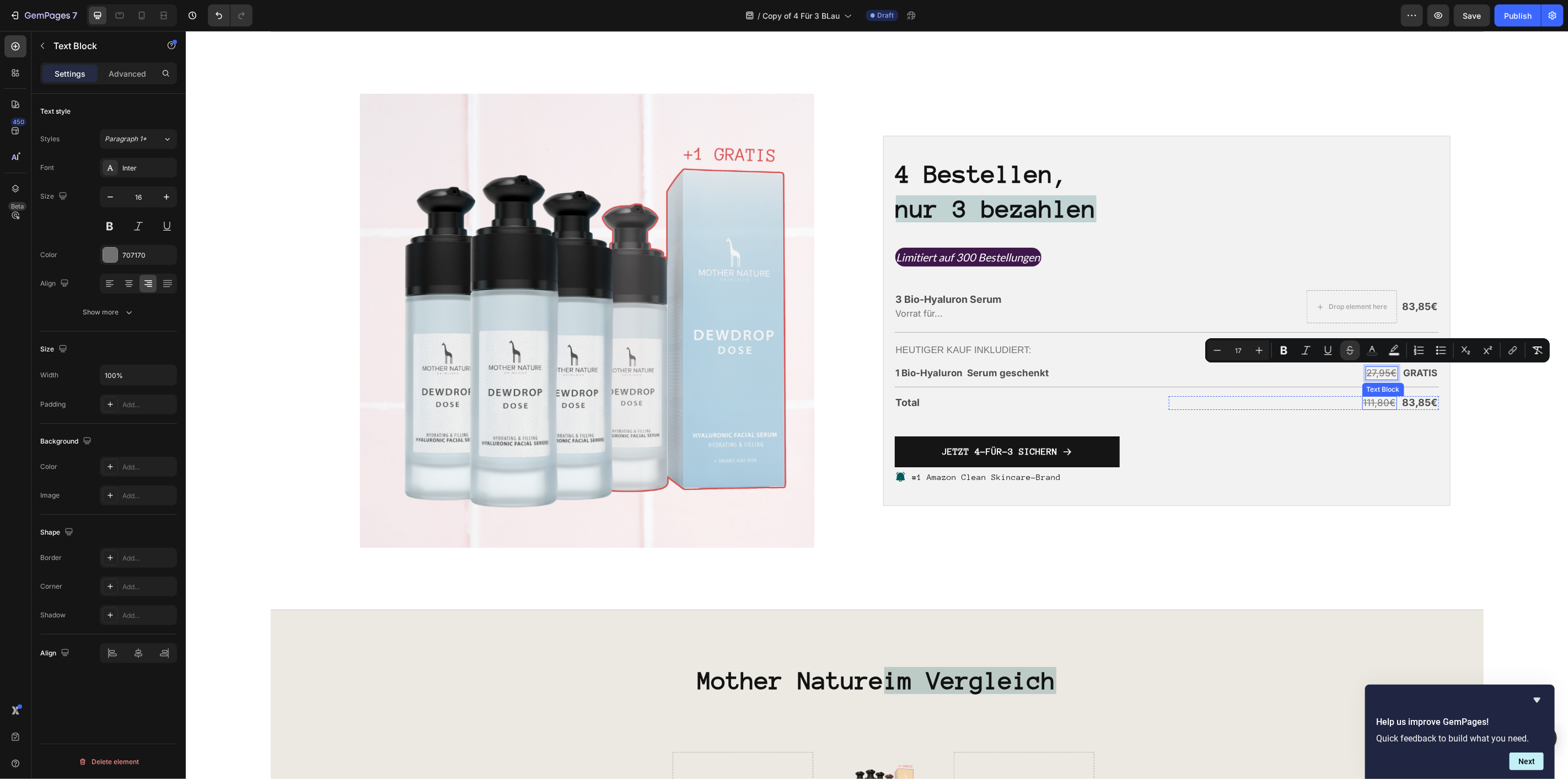
click at [1379, 400] on s "111,80€" at bounding box center [1379, 402] width 32 height 11
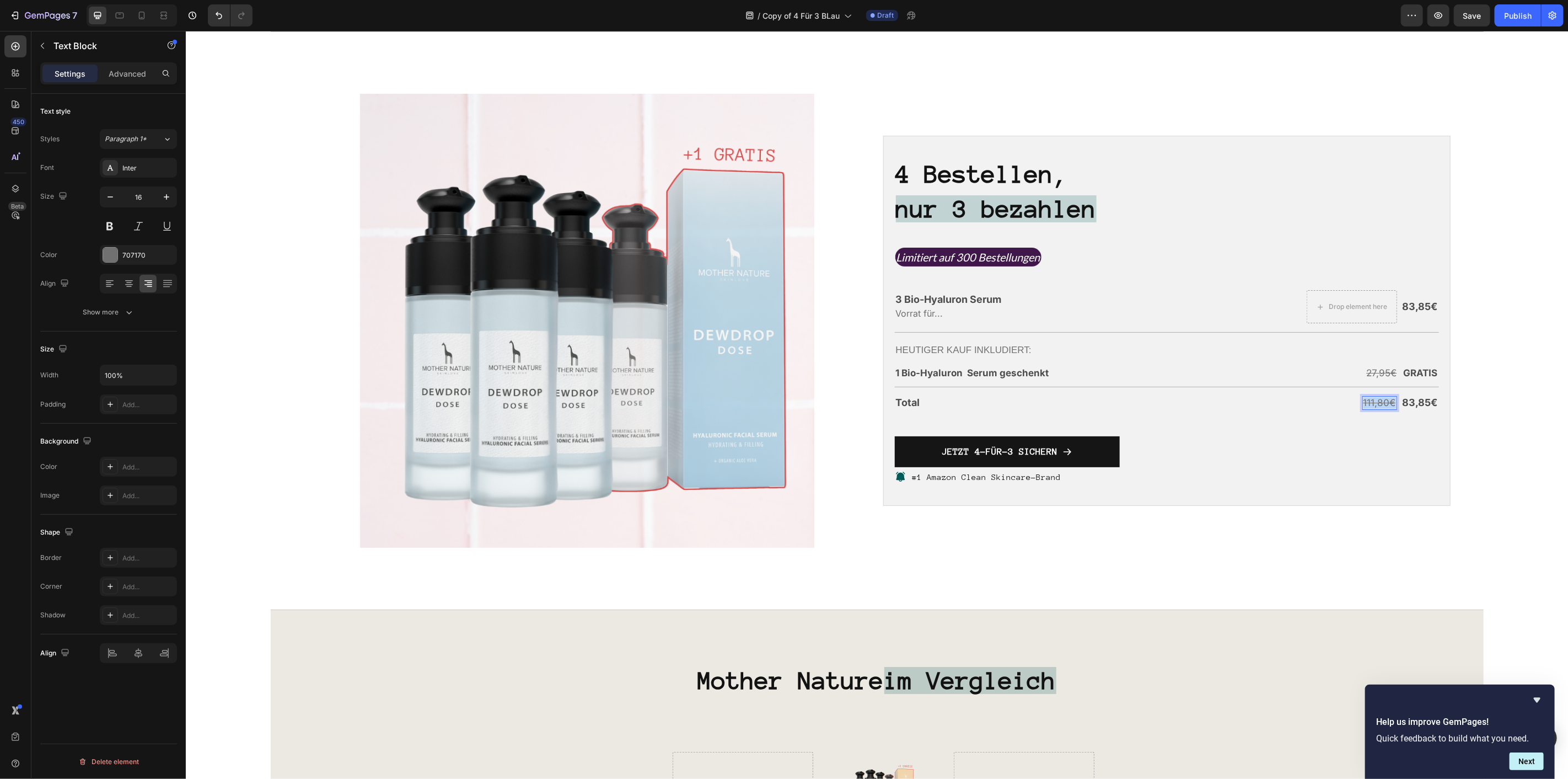
click at [1379, 400] on s "111,80€" at bounding box center [1379, 402] width 32 height 11
click at [1407, 397] on span "83,85€" at bounding box center [1419, 401] width 35 height 12
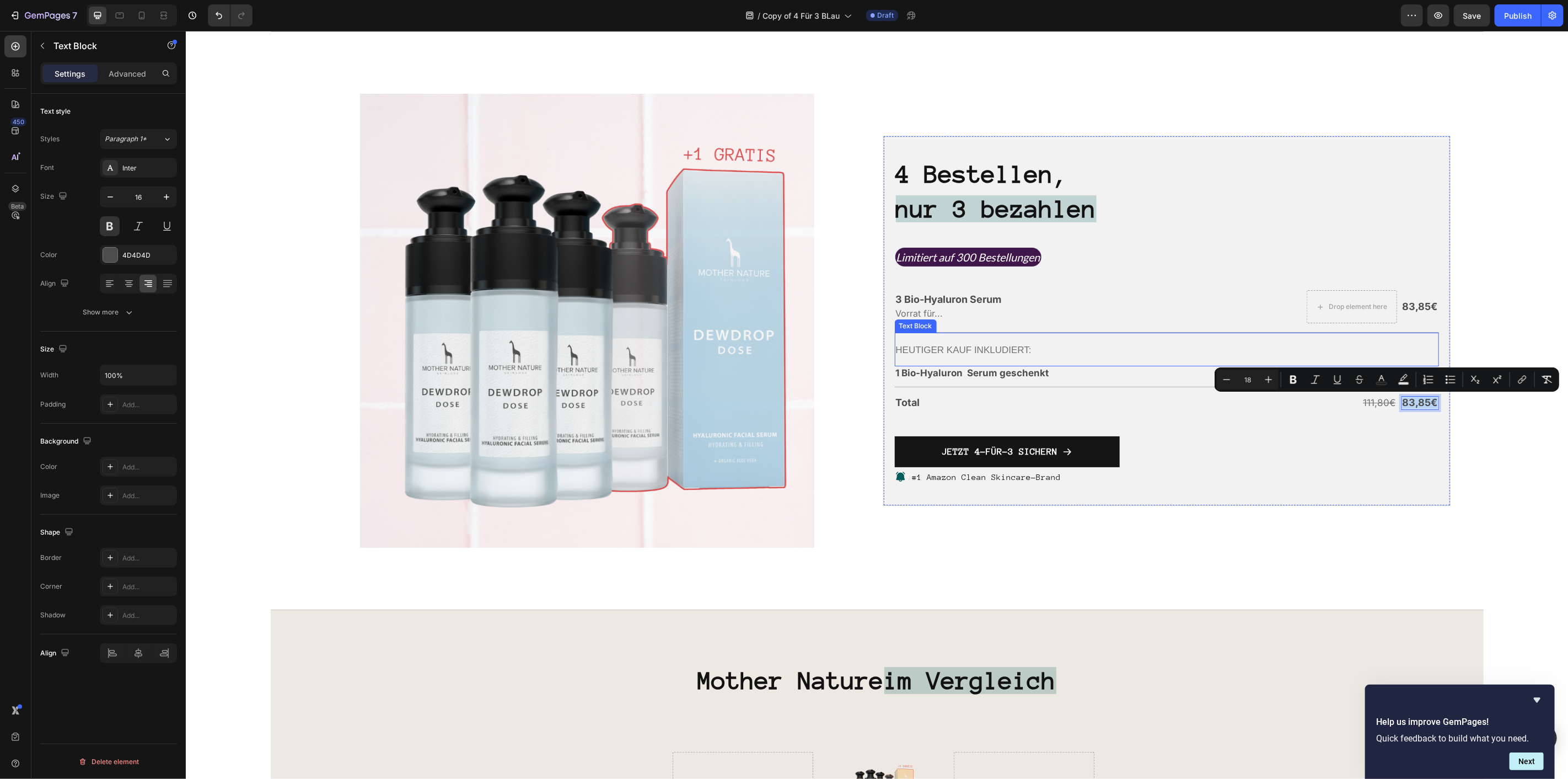
click at [1016, 347] on span "Heutiger Kauf inkludiert:" at bounding box center [963, 349] width 136 height 10
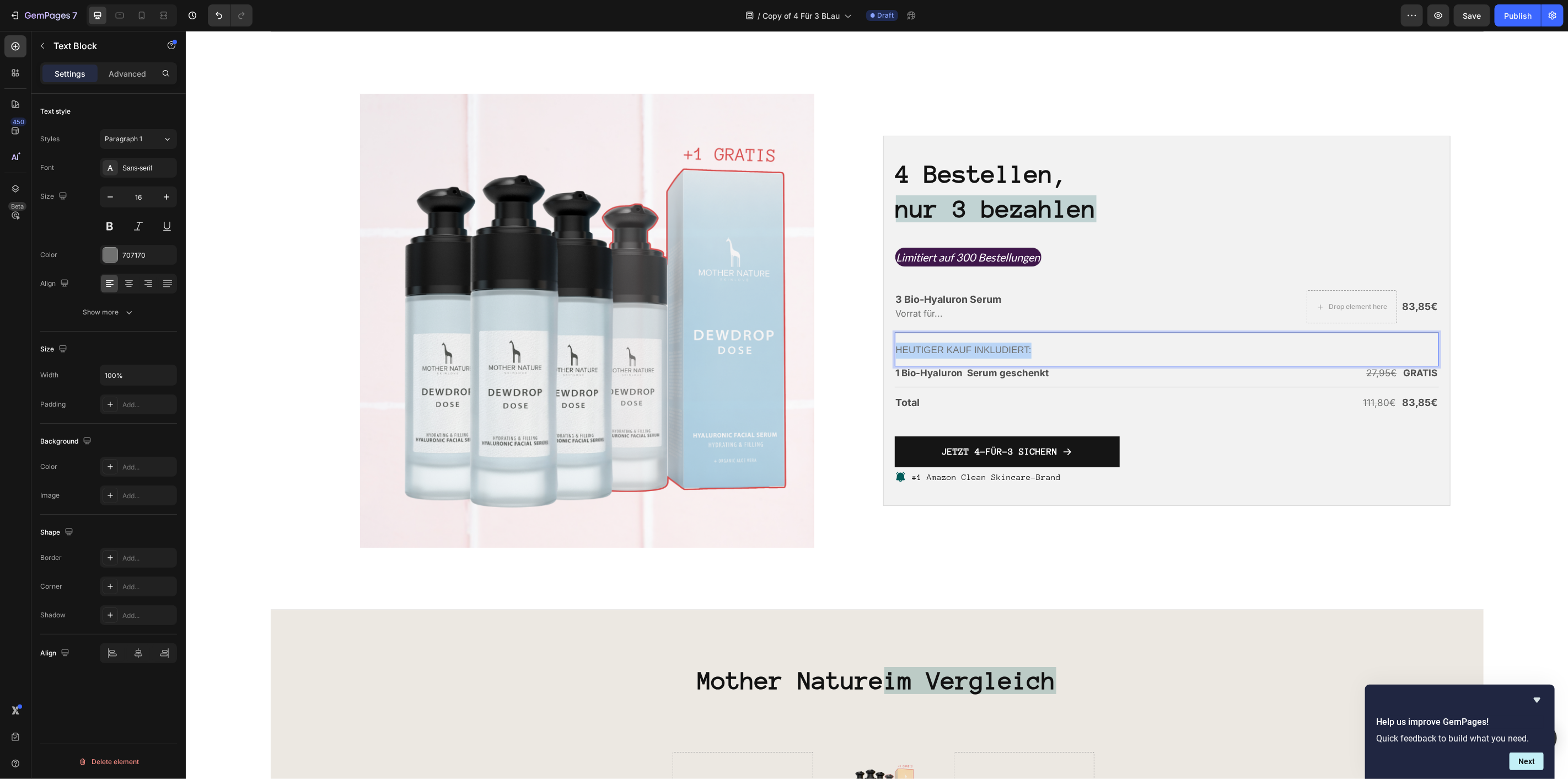
click at [1016, 347] on span "Heutiger Kauf inkludiert:" at bounding box center [963, 349] width 136 height 10
click at [842, 328] on icon "Editor contextual toolbar" at bounding box center [841, 328] width 7 height 7
type input "18"
click at [1205, 195] on h2 "4 Bestellen, nur 3 bezahlen" at bounding box center [1166, 191] width 544 height 71
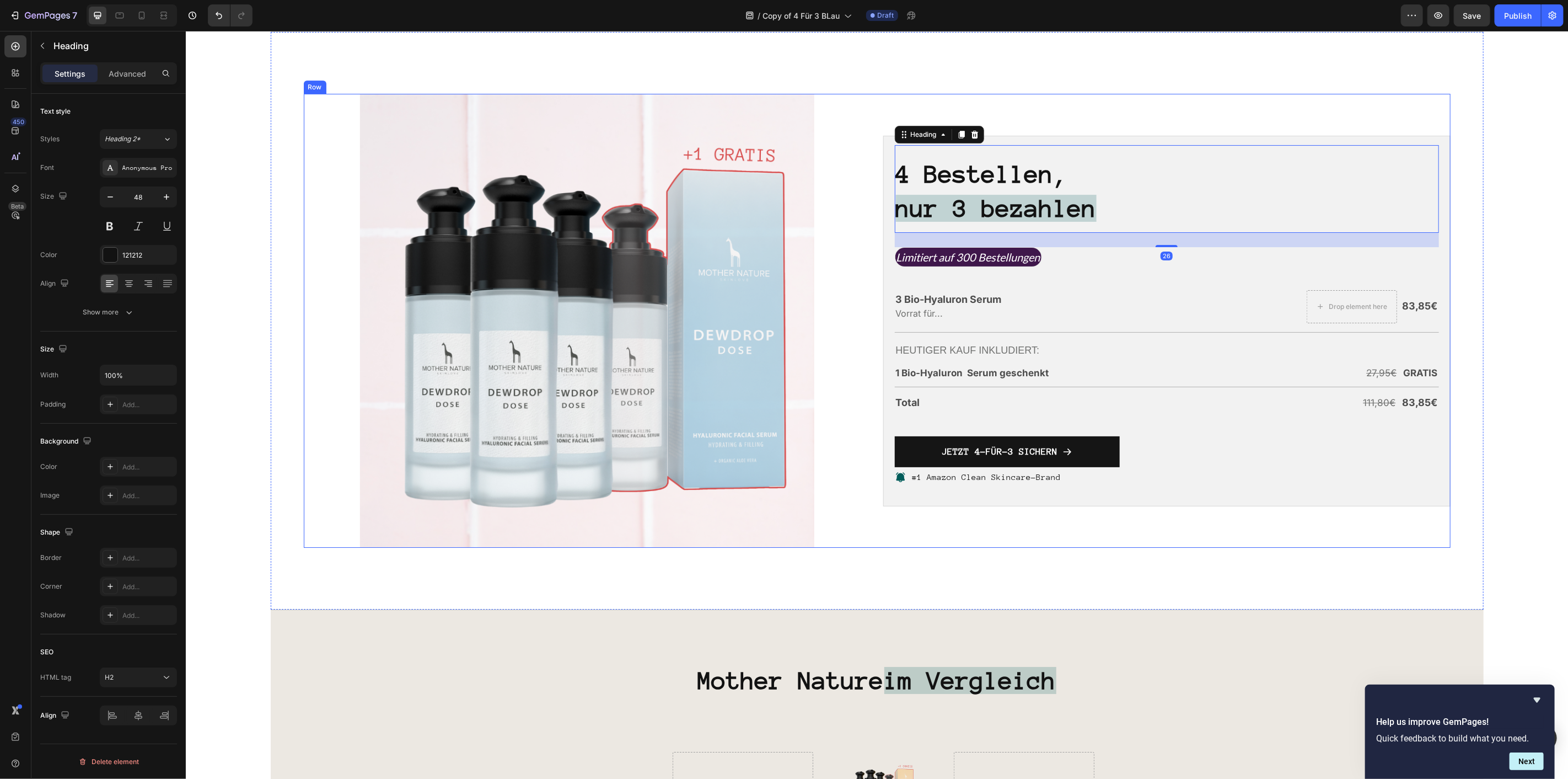
click at [1210, 114] on div "4 Bestellen, nur 3 bezahlen Heading 26 Limitiert auf 300 Bestellungen Text Bloc…" at bounding box center [1166, 320] width 567 height 454
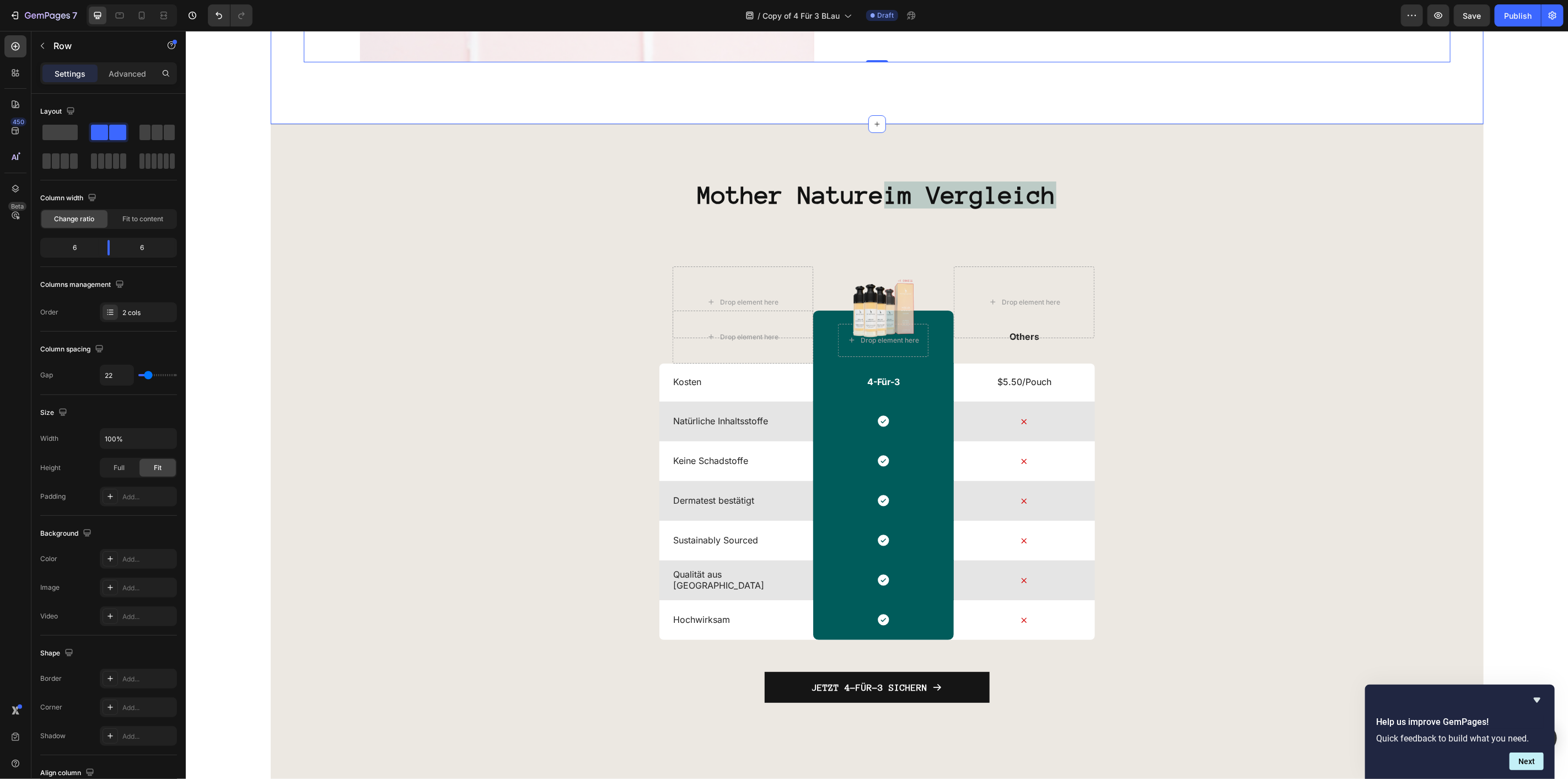
scroll to position [3615, 0]
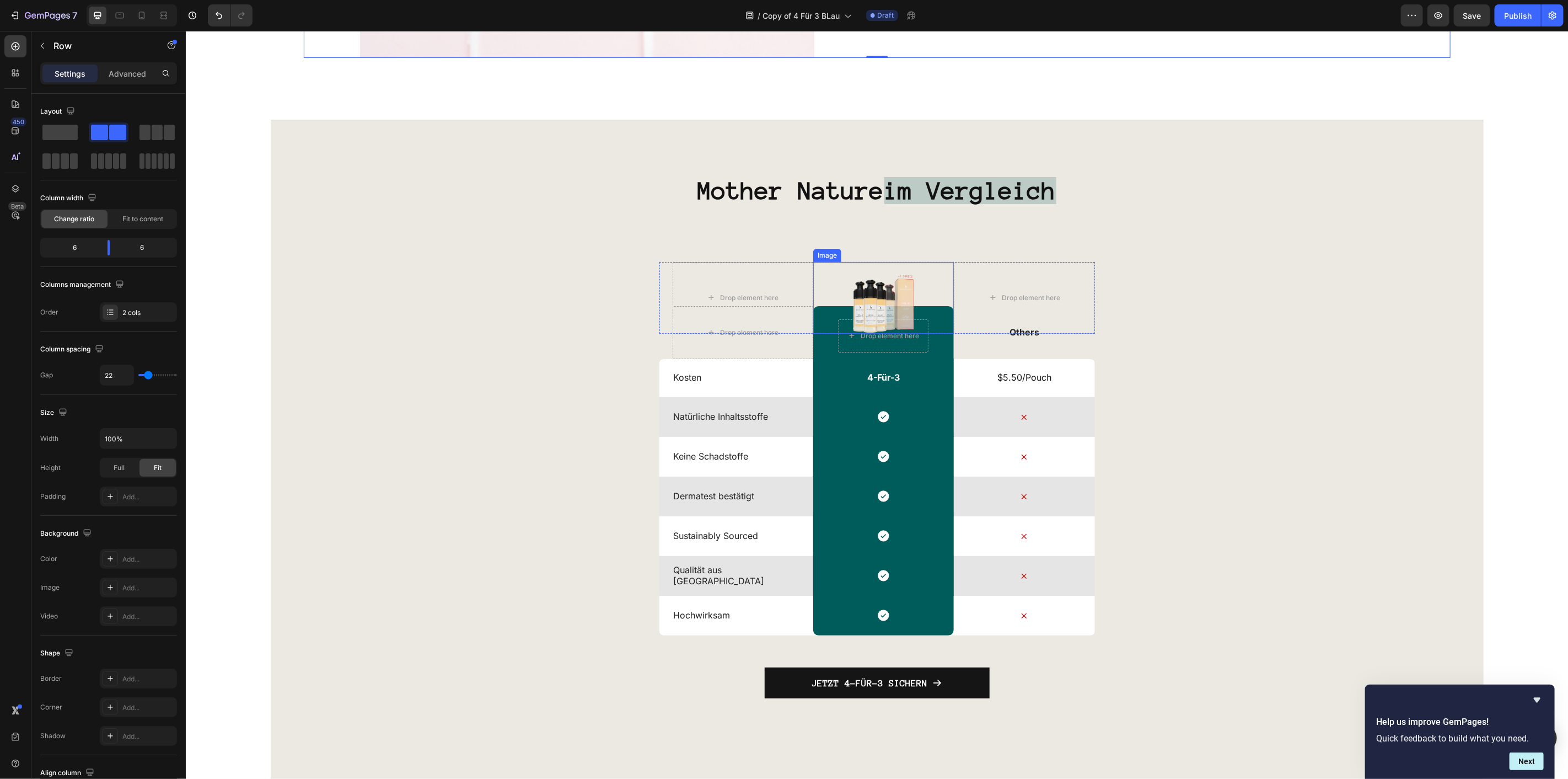
click at [881, 293] on img at bounding box center [883, 297] width 72 height 72
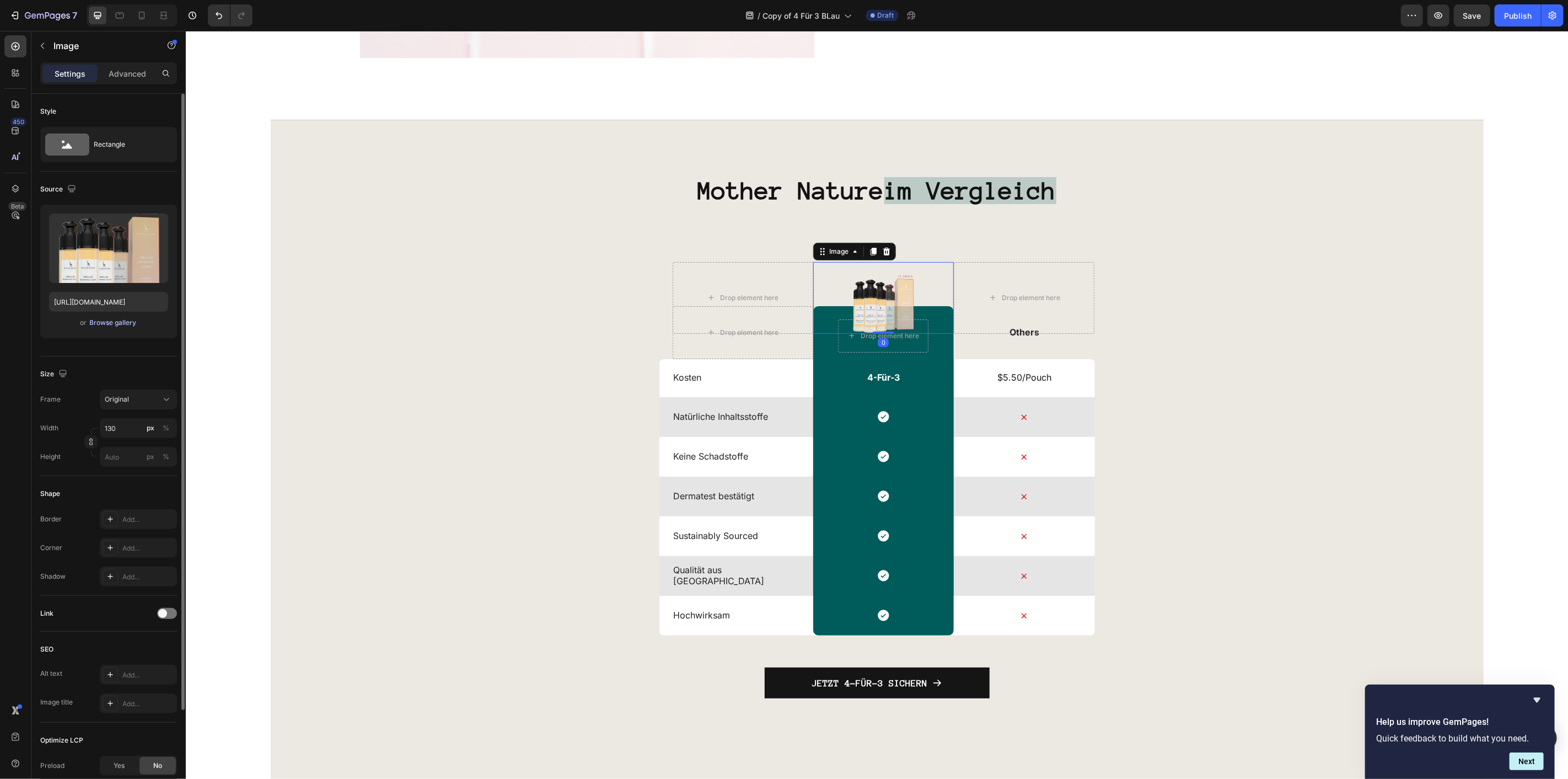
click at [130, 318] on div "Browse gallery" at bounding box center [113, 323] width 47 height 10
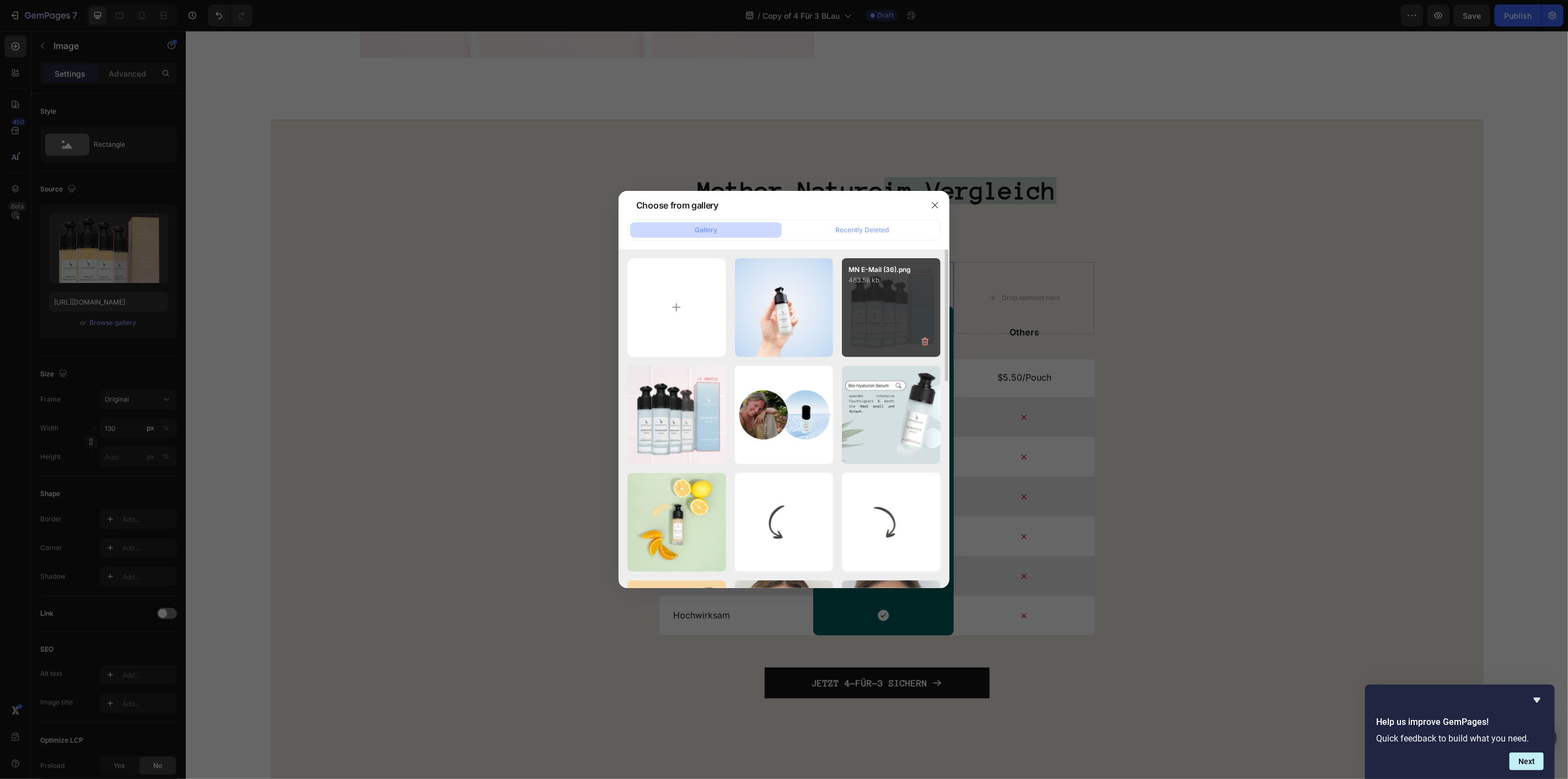
click at [882, 304] on div "MN E-Mail (36).png 483.58 kb" at bounding box center [891, 308] width 99 height 99
type input "https://cdn.shopify.com/s/files/1/1613/5255/files/gempages_585868164714201795-e…"
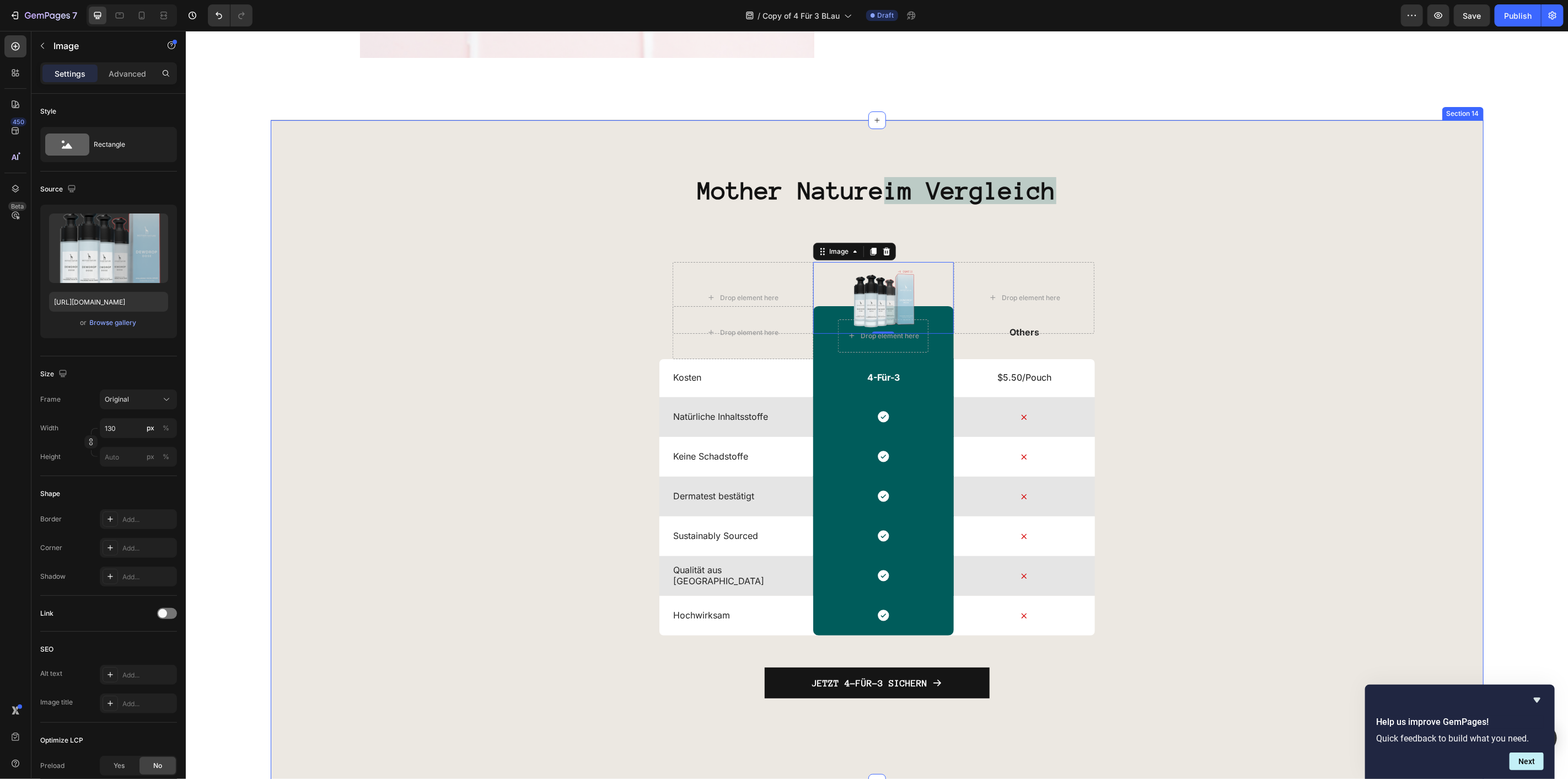
click at [1284, 239] on div "Mother Nature im Vergleich Heading Drop element here Image 0 Drop element here …" at bounding box center [877, 451] width 1213 height 553
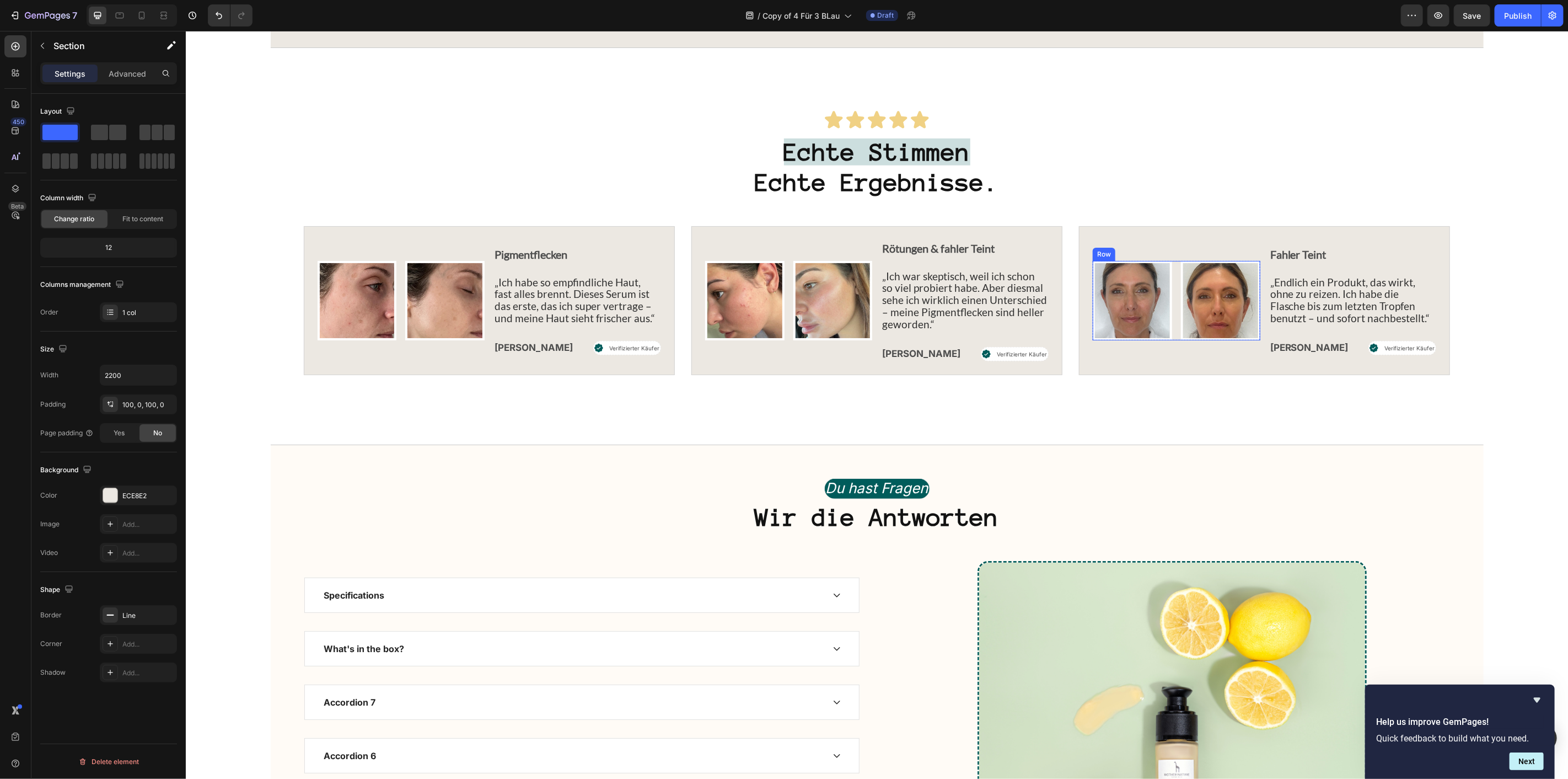
scroll to position [4595, 0]
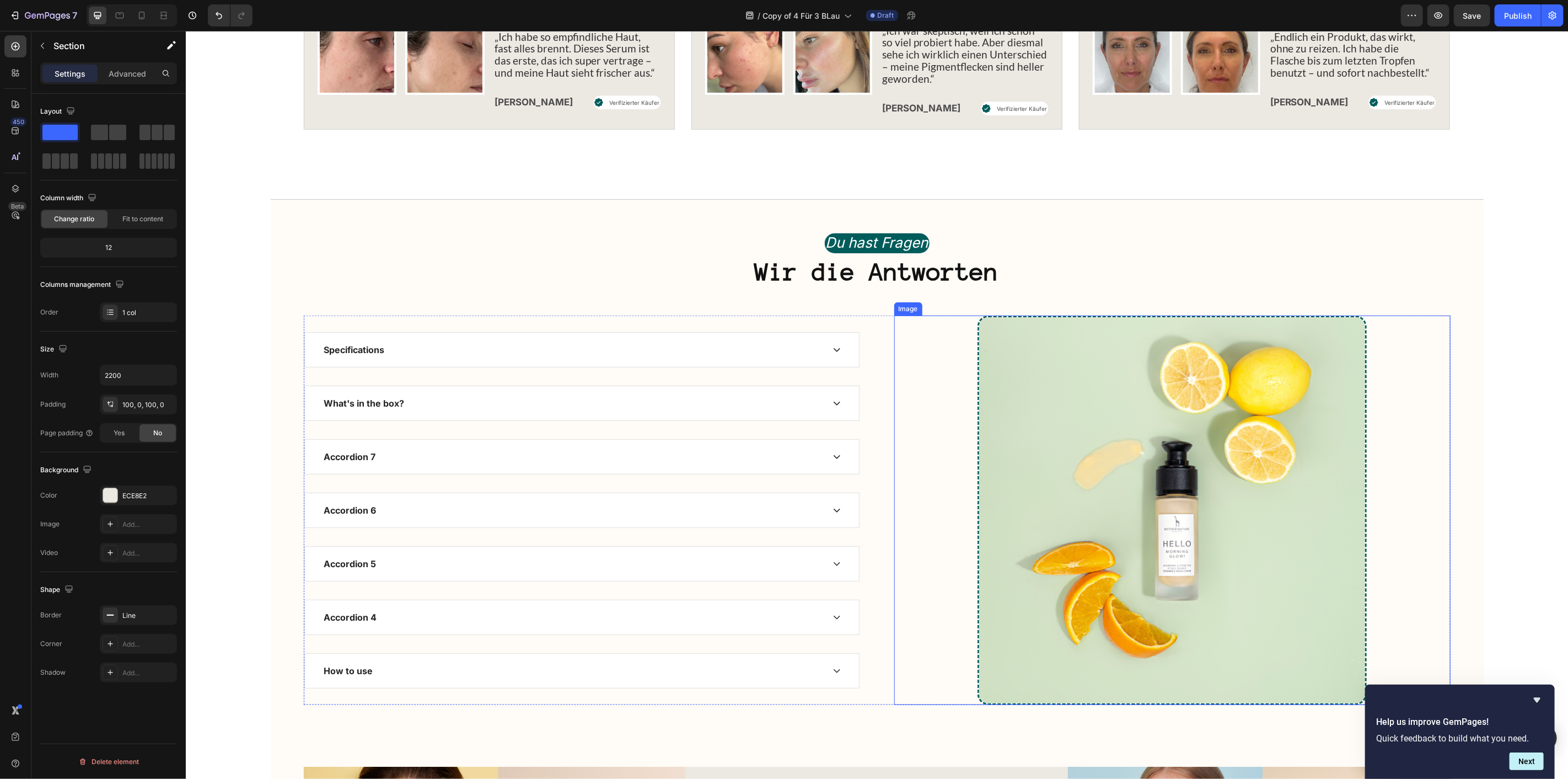
click at [1150, 409] on img at bounding box center [1171, 509] width 389 height 389
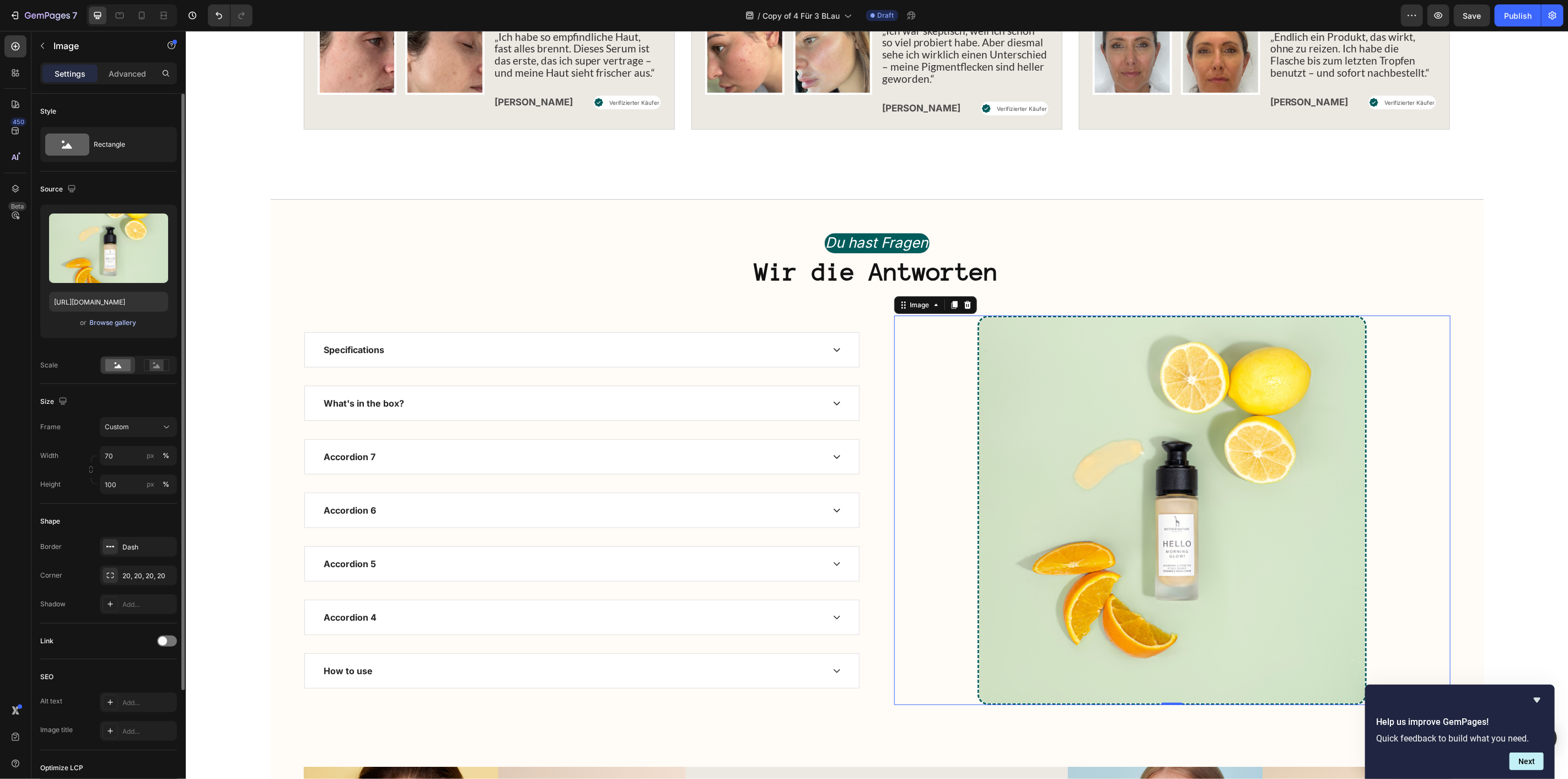
click at [120, 320] on div "Browse gallery" at bounding box center [113, 323] width 47 height 10
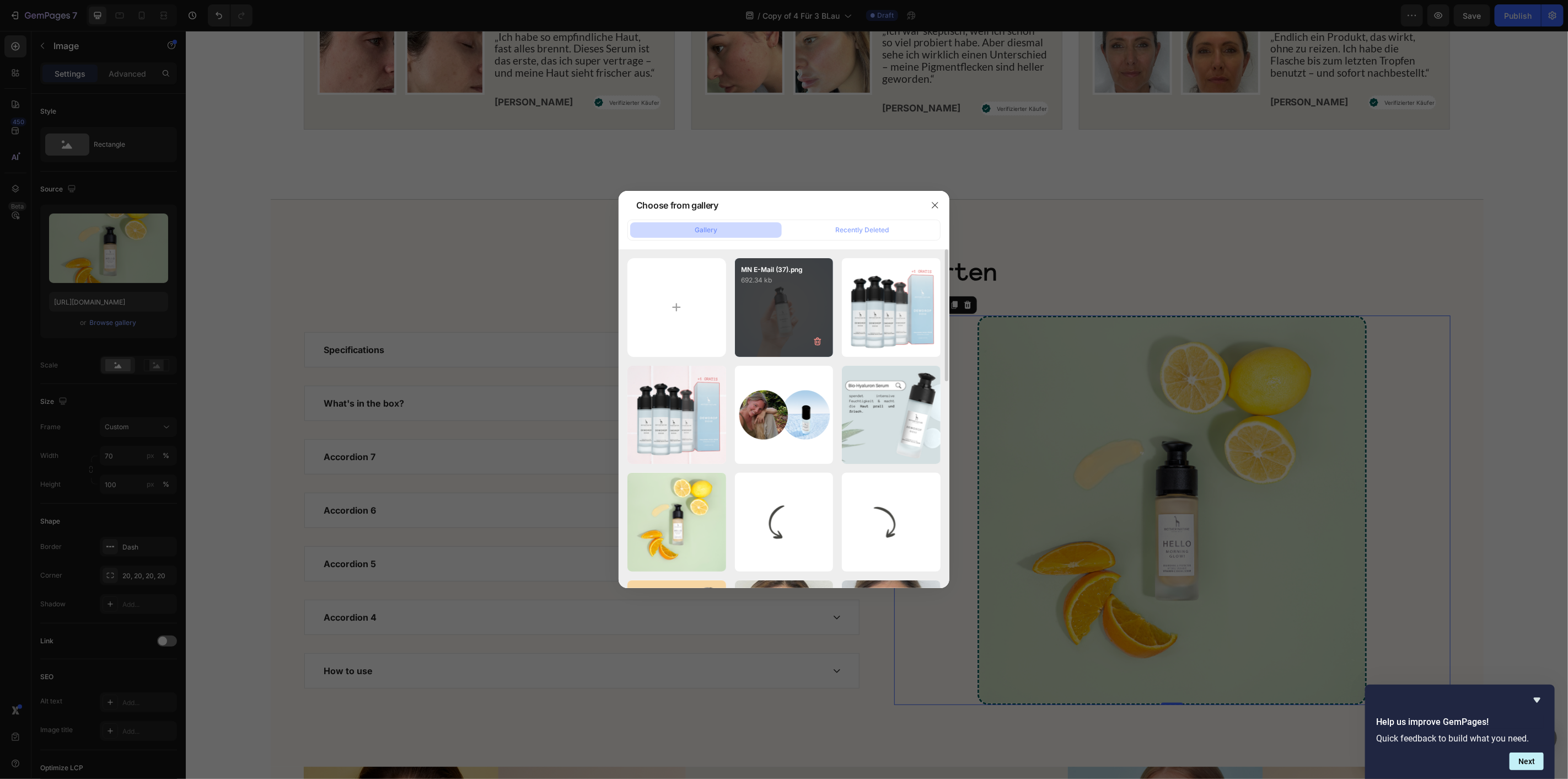
click at [783, 322] on div "MN E-Mail (37).png 692.34 kb" at bounding box center [784, 308] width 99 height 99
type input "https://cdn.shopify.com/s/files/1/1613/5255/files/gempages_585868164714201795-5…"
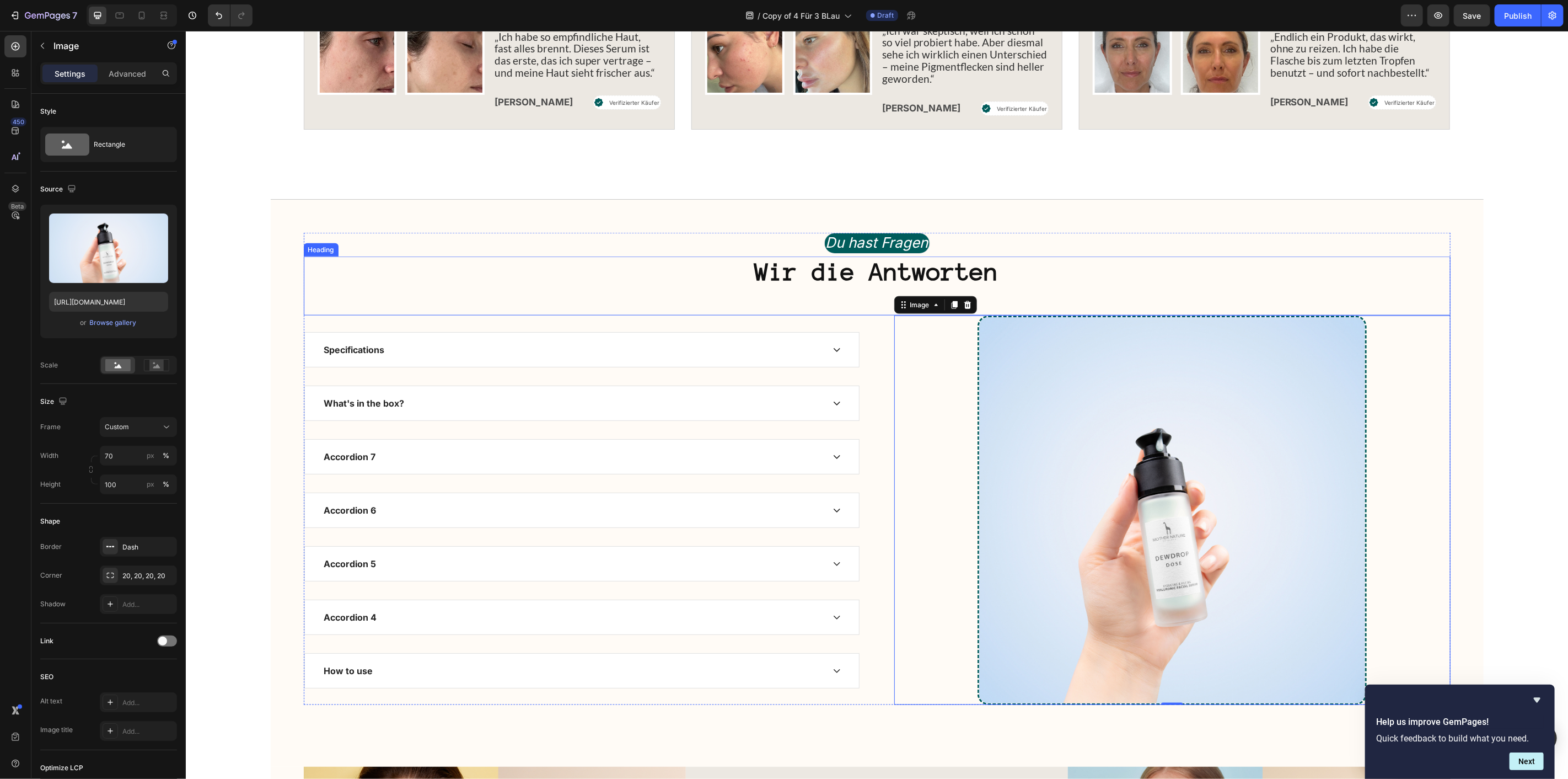
click at [1220, 253] on div "Du hast Fragen Text Block Row" at bounding box center [877, 244] width 1147 height 24
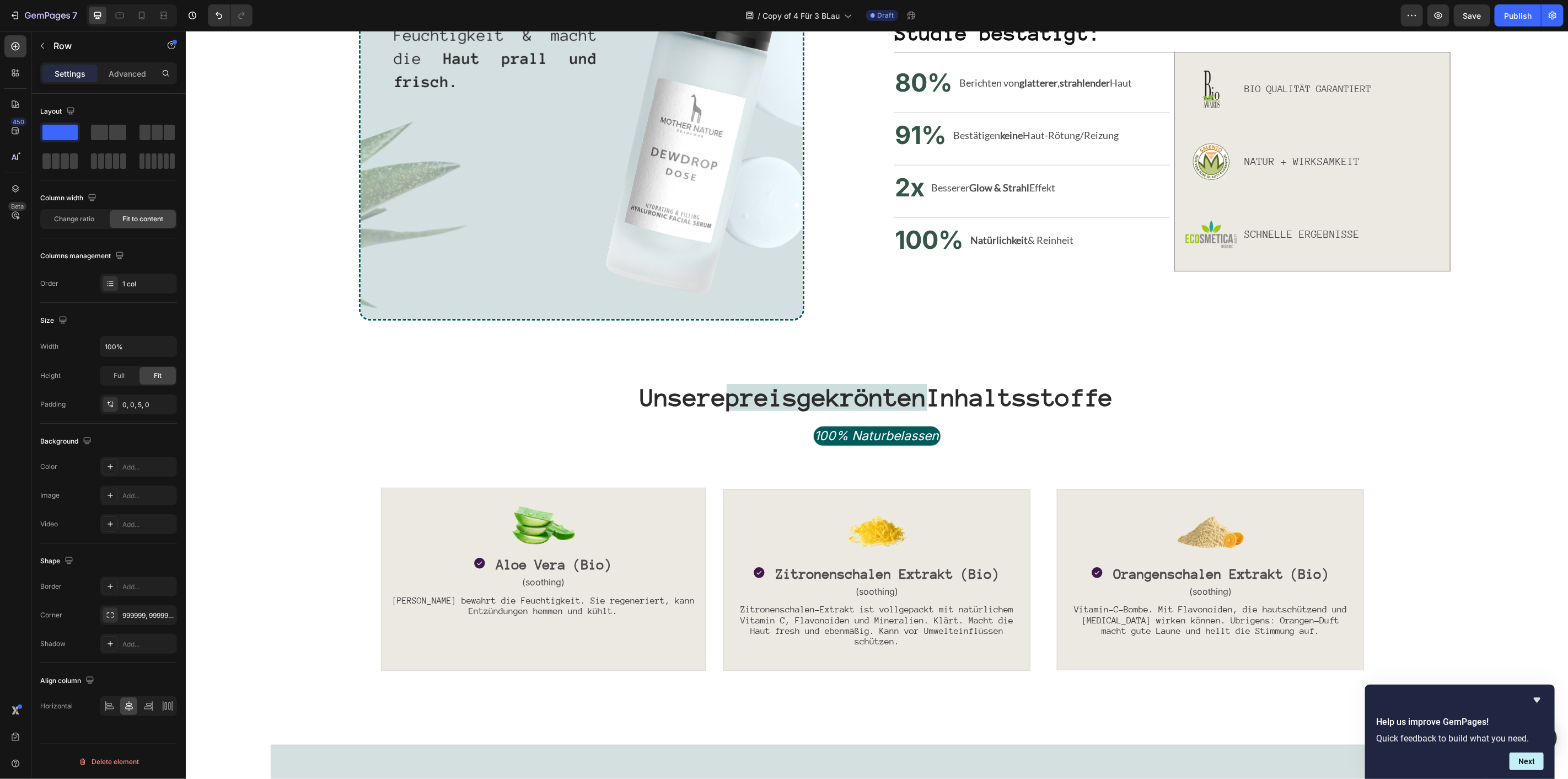
scroll to position [1027, 0]
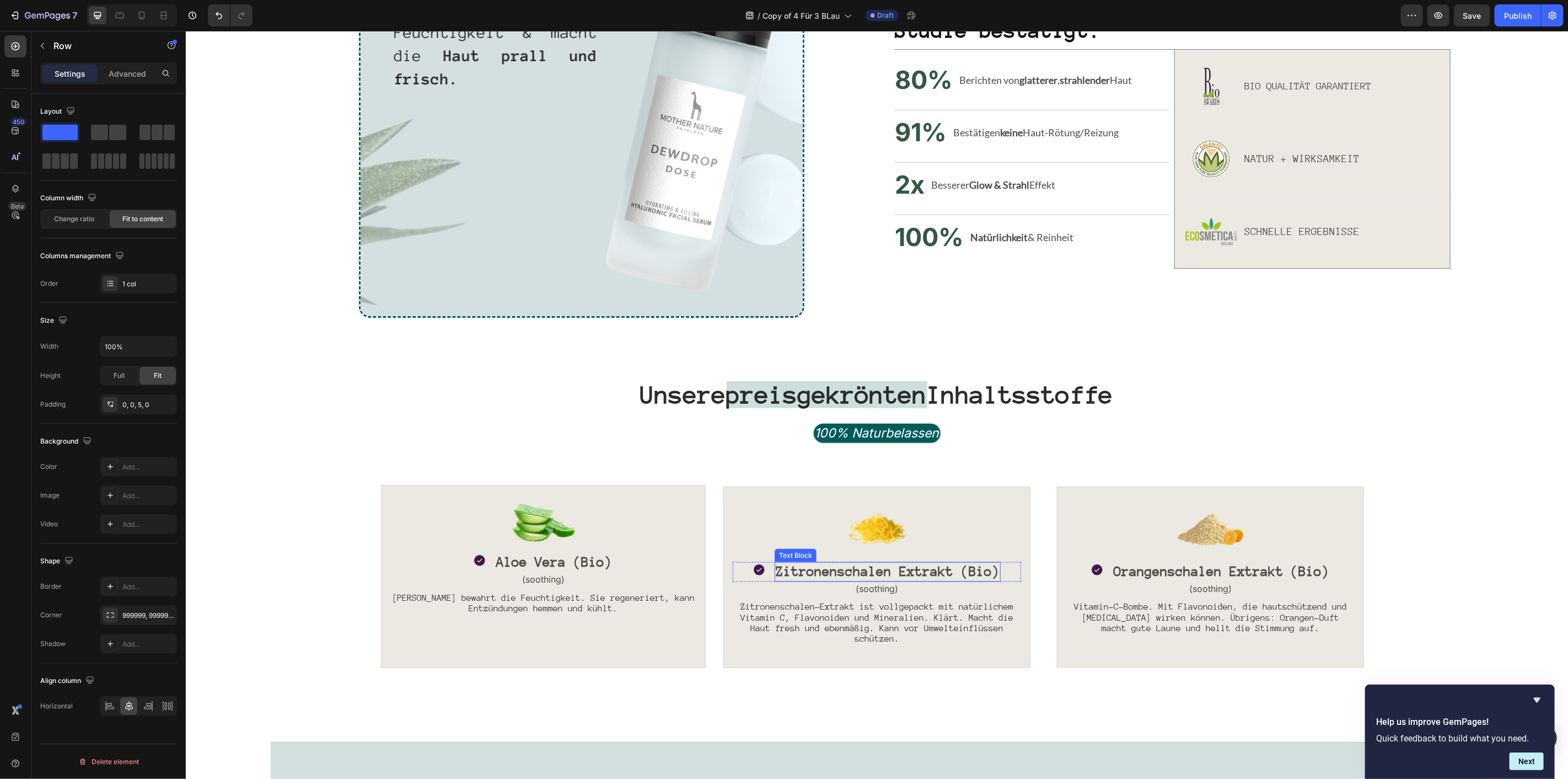
click at [864, 571] on span "Zitronenschalen Extrakt (Bio)" at bounding box center [887, 571] width 224 height 15
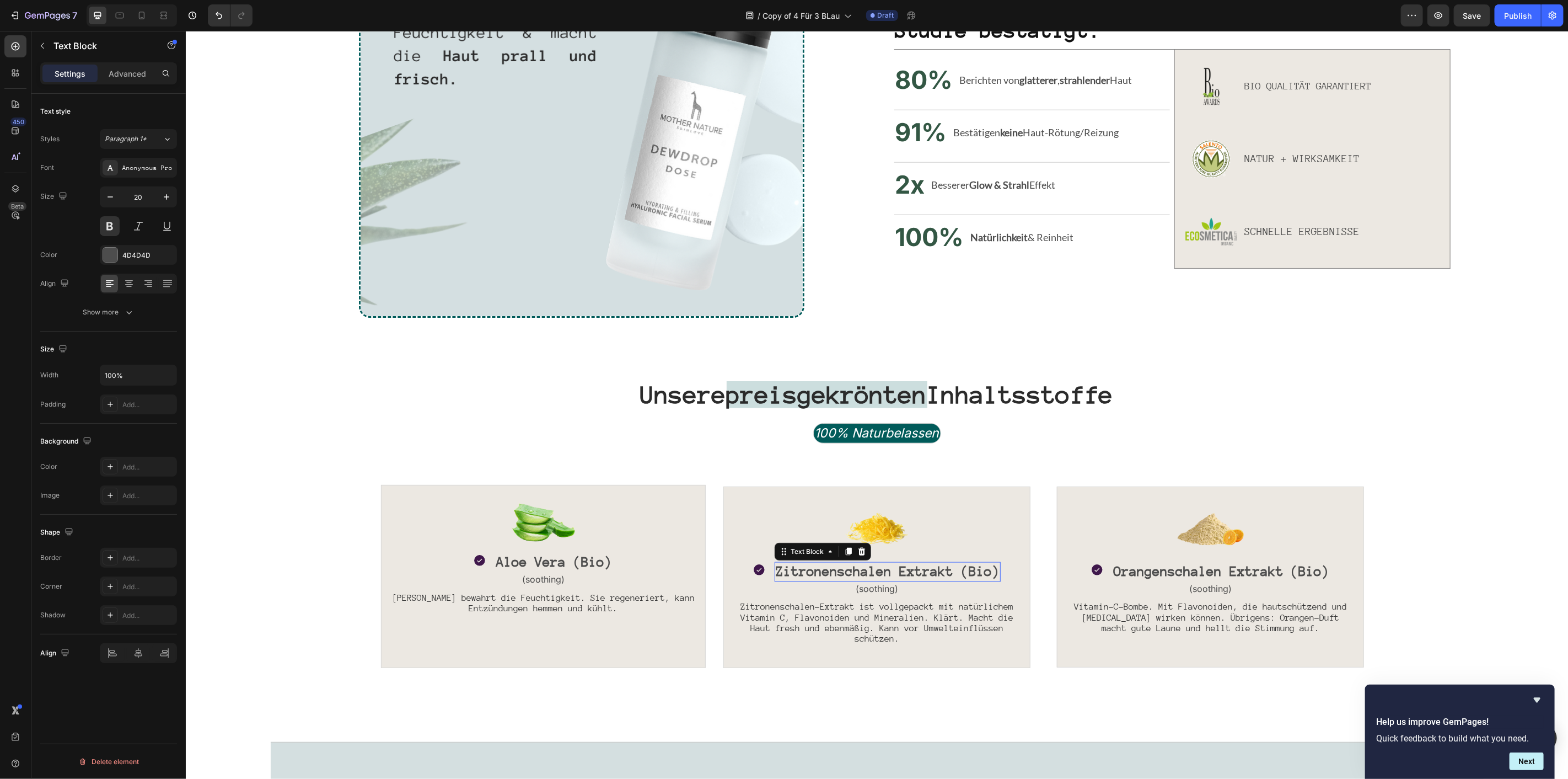
click at [864, 571] on span "Zitronenschalen Extrakt (Bio)" at bounding box center [887, 571] width 224 height 15
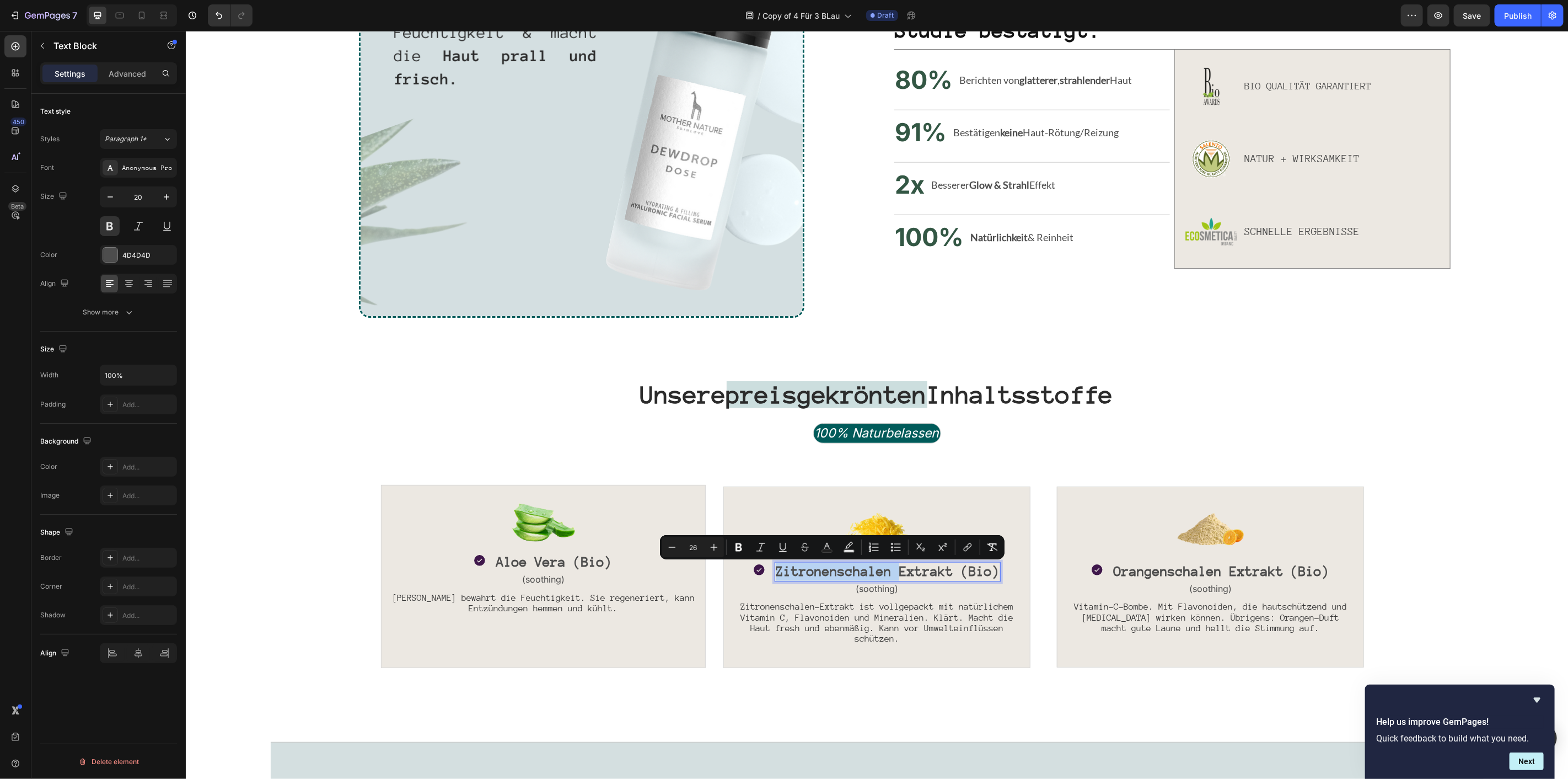
click at [869, 568] on span "Zitronenschalen Extrakt (Bio)" at bounding box center [887, 571] width 224 height 15
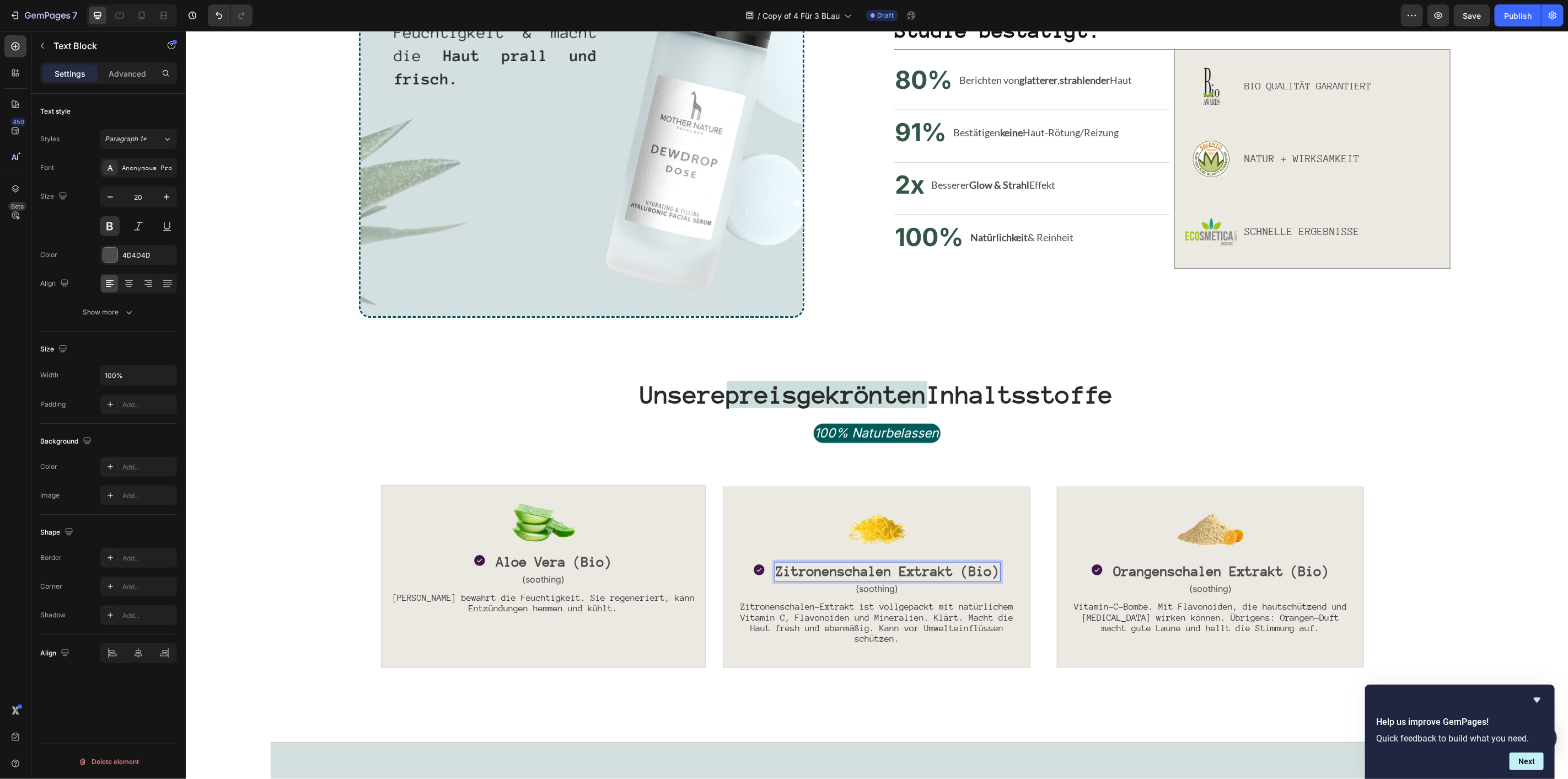
click at [942, 566] on span "Zitronenschalen Extrakt (Bio)" at bounding box center [887, 571] width 224 height 15
click at [148, 15] on div at bounding box center [141, 15] width 18 height 18
type input "12"
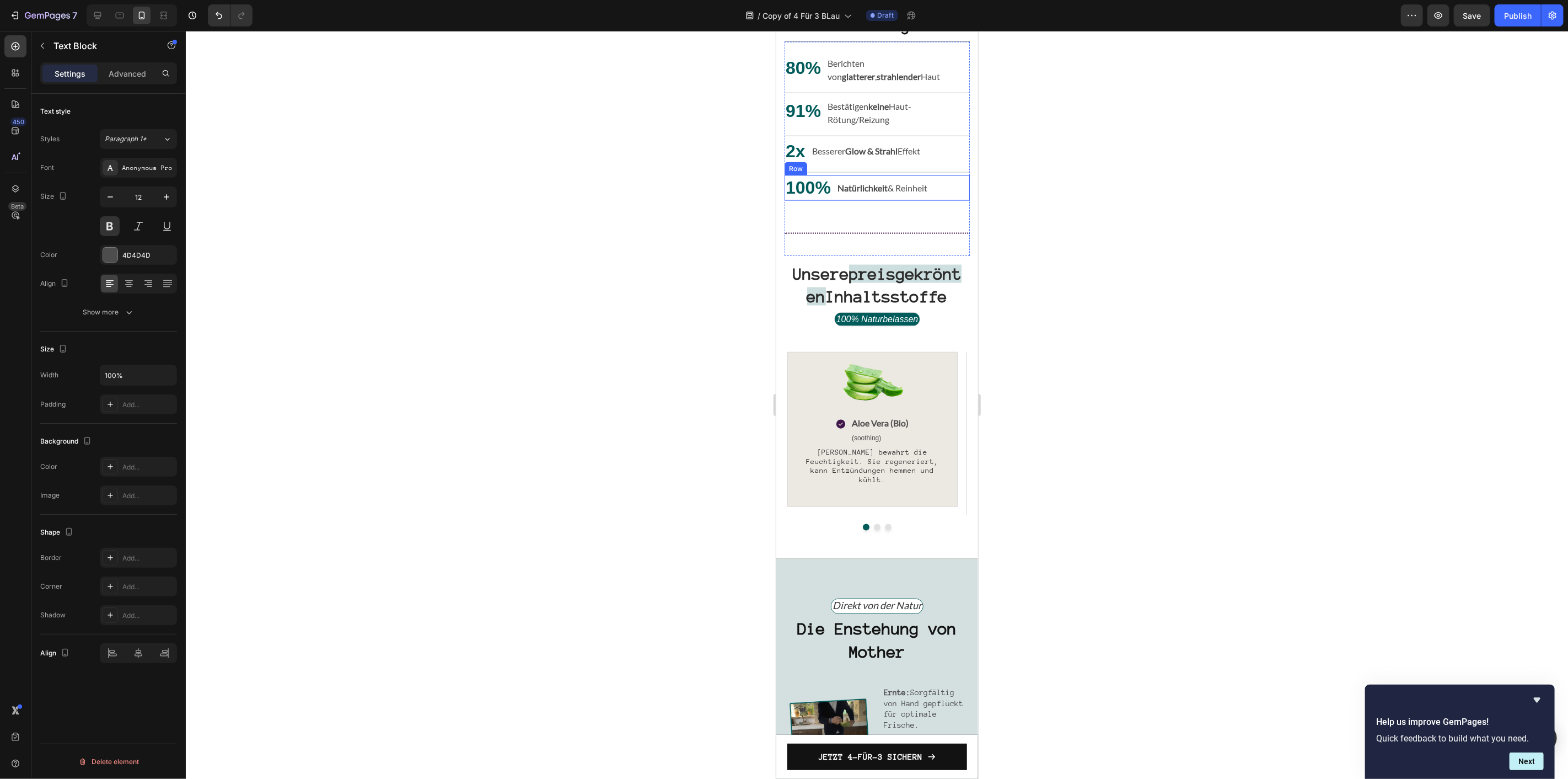
scroll to position [1355, 0]
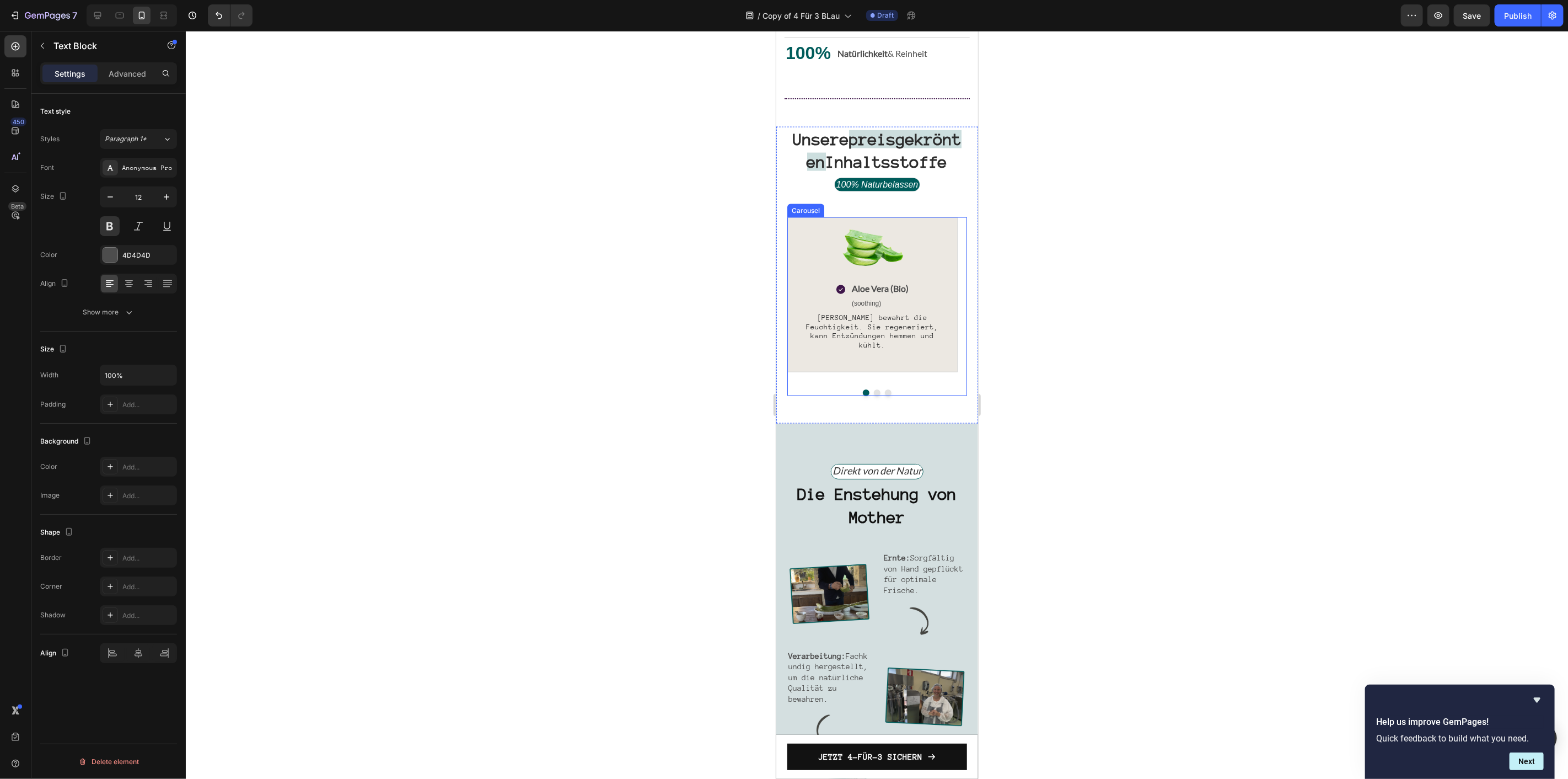
click at [872, 395] on div "Image Icon Aloe Vera (Bio) Text Block (soothing) Text Block Row Aloe Vera bewah…" at bounding box center [877, 306] width 180 height 178
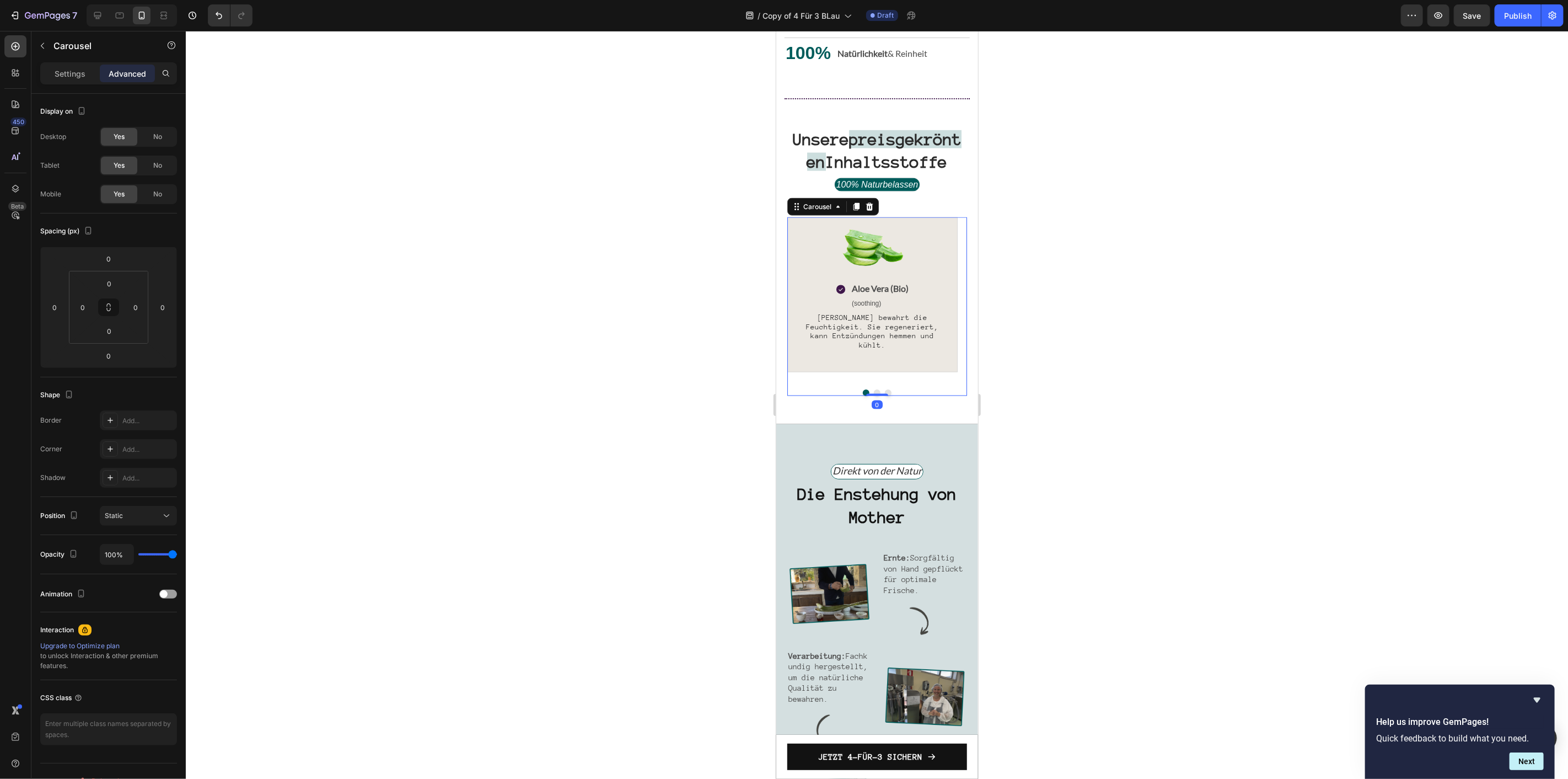
click at [873, 395] on button "Dot" at bounding box center [877, 392] width 7 height 7
click at [876, 291] on span "Zitronenschalen Extrakt (Bio)" at bounding box center [880, 286] width 112 height 10
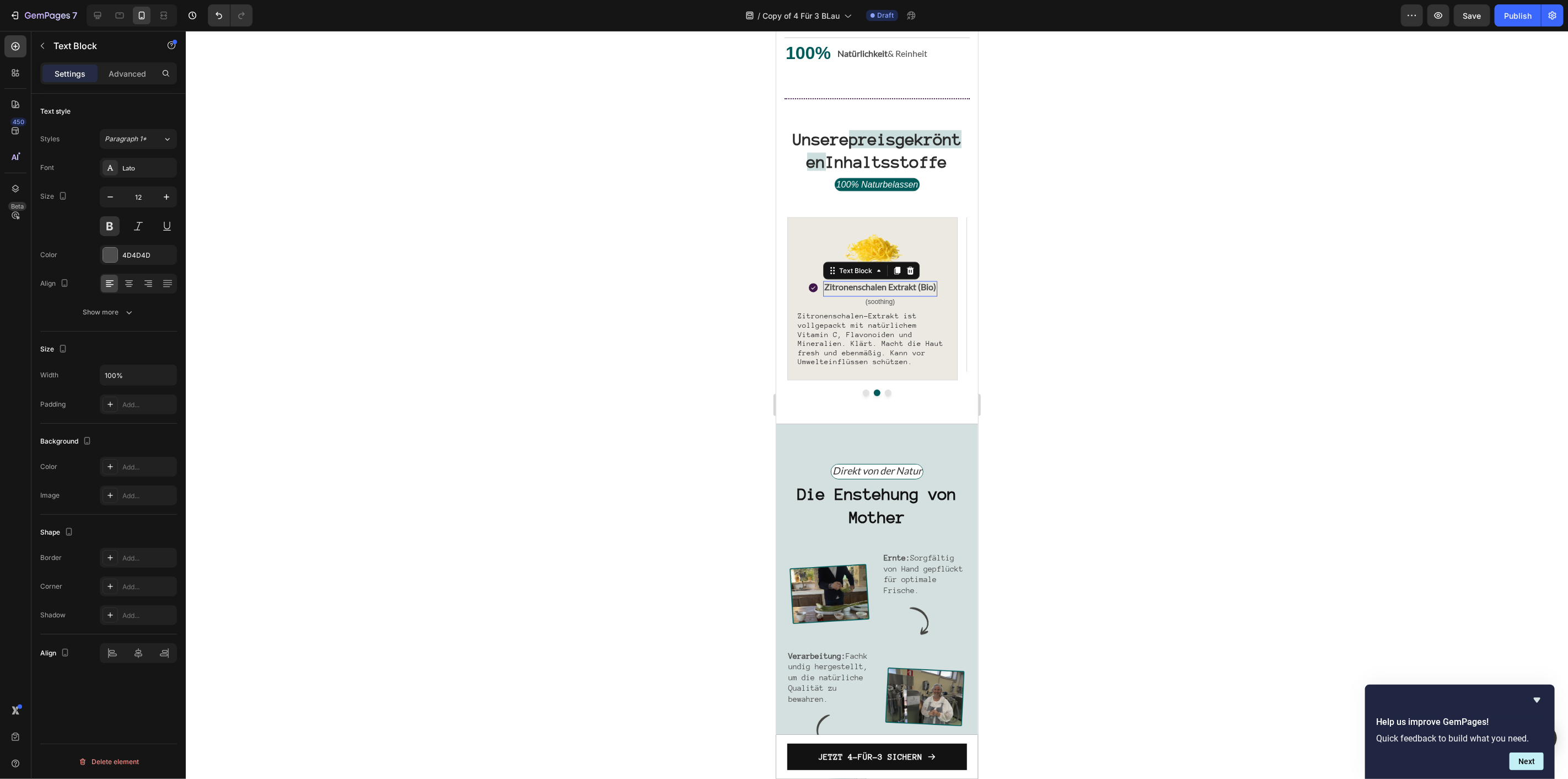
click at [876, 291] on span "Zitronenschalen Extrakt (Bio)" at bounding box center [880, 286] width 112 height 10
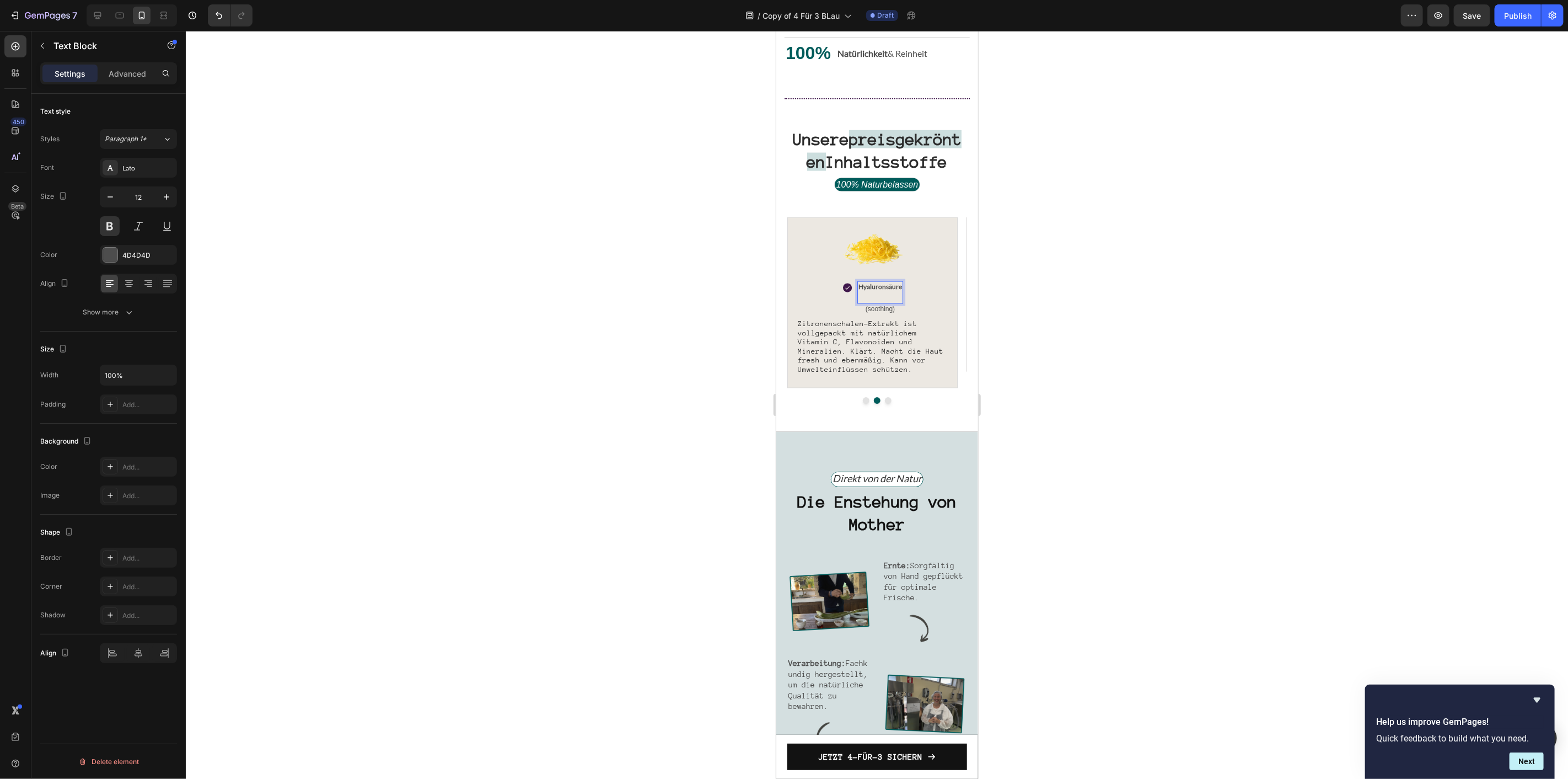
click at [765, 270] on div at bounding box center [877, 405] width 1382 height 748
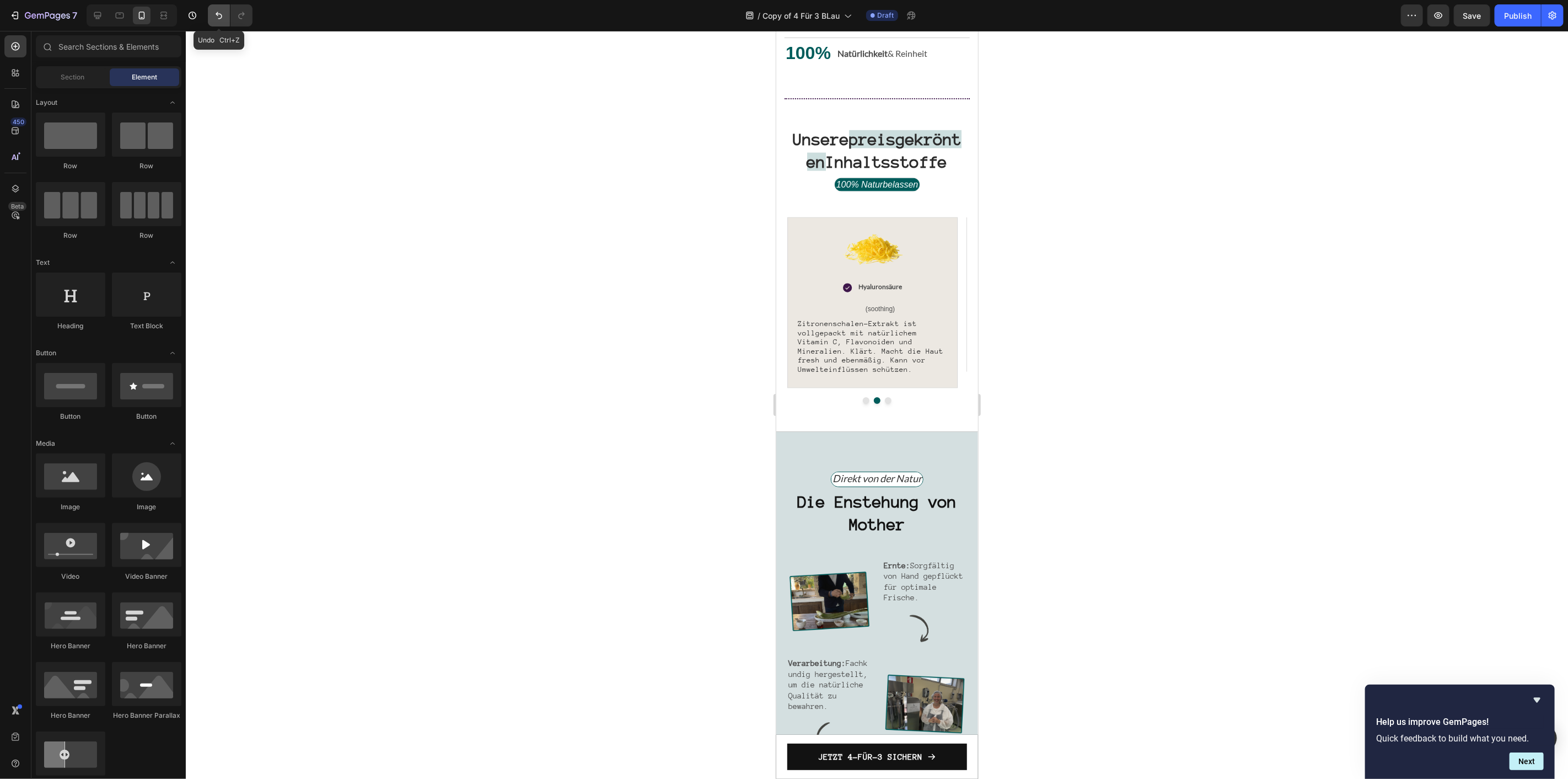
click at [217, 13] on icon "Undo/Redo" at bounding box center [219, 16] width 7 height 7
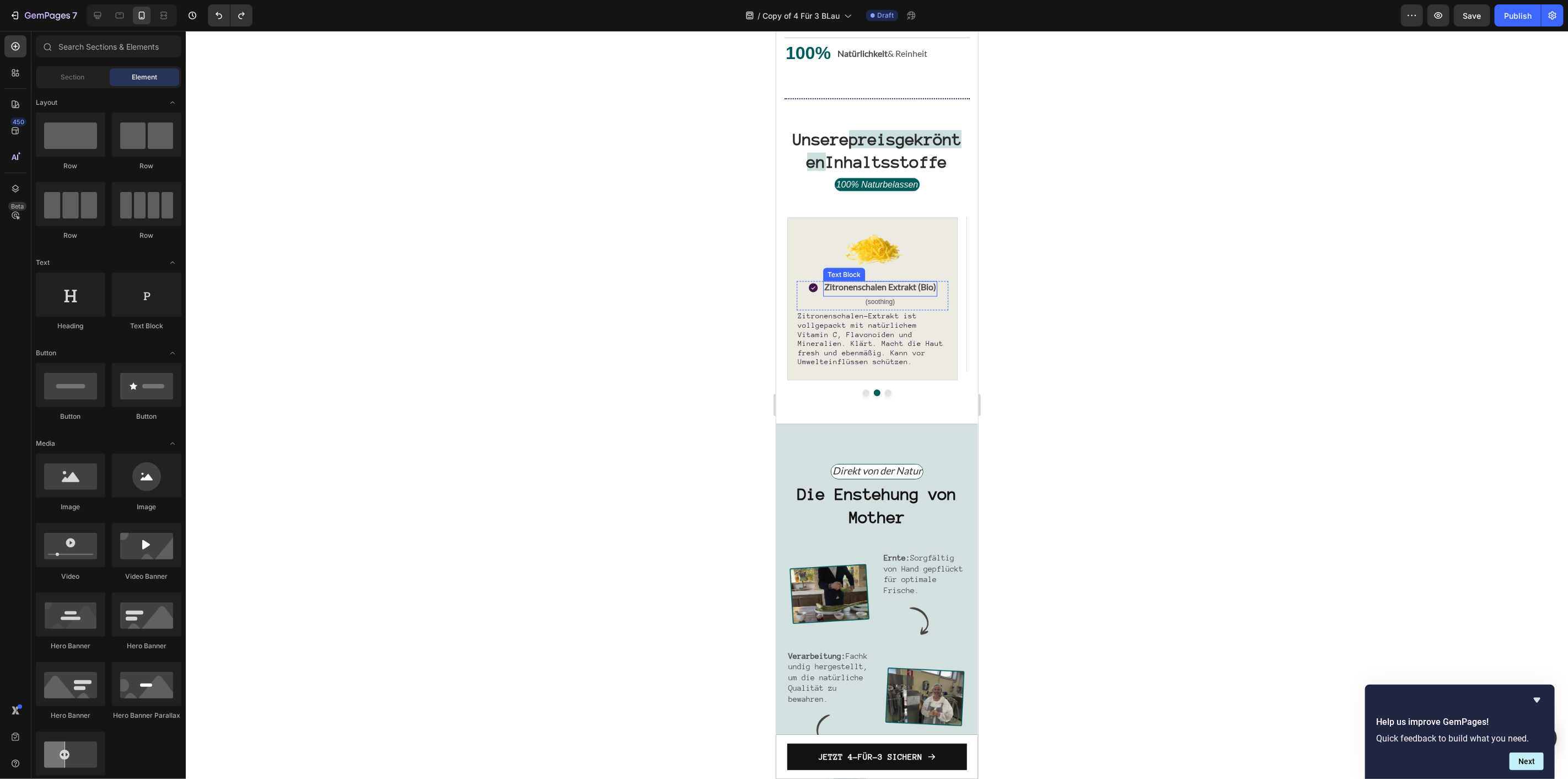
click at [895, 291] on span "Zitronenschalen Extrakt (Bio)" at bounding box center [880, 286] width 112 height 10
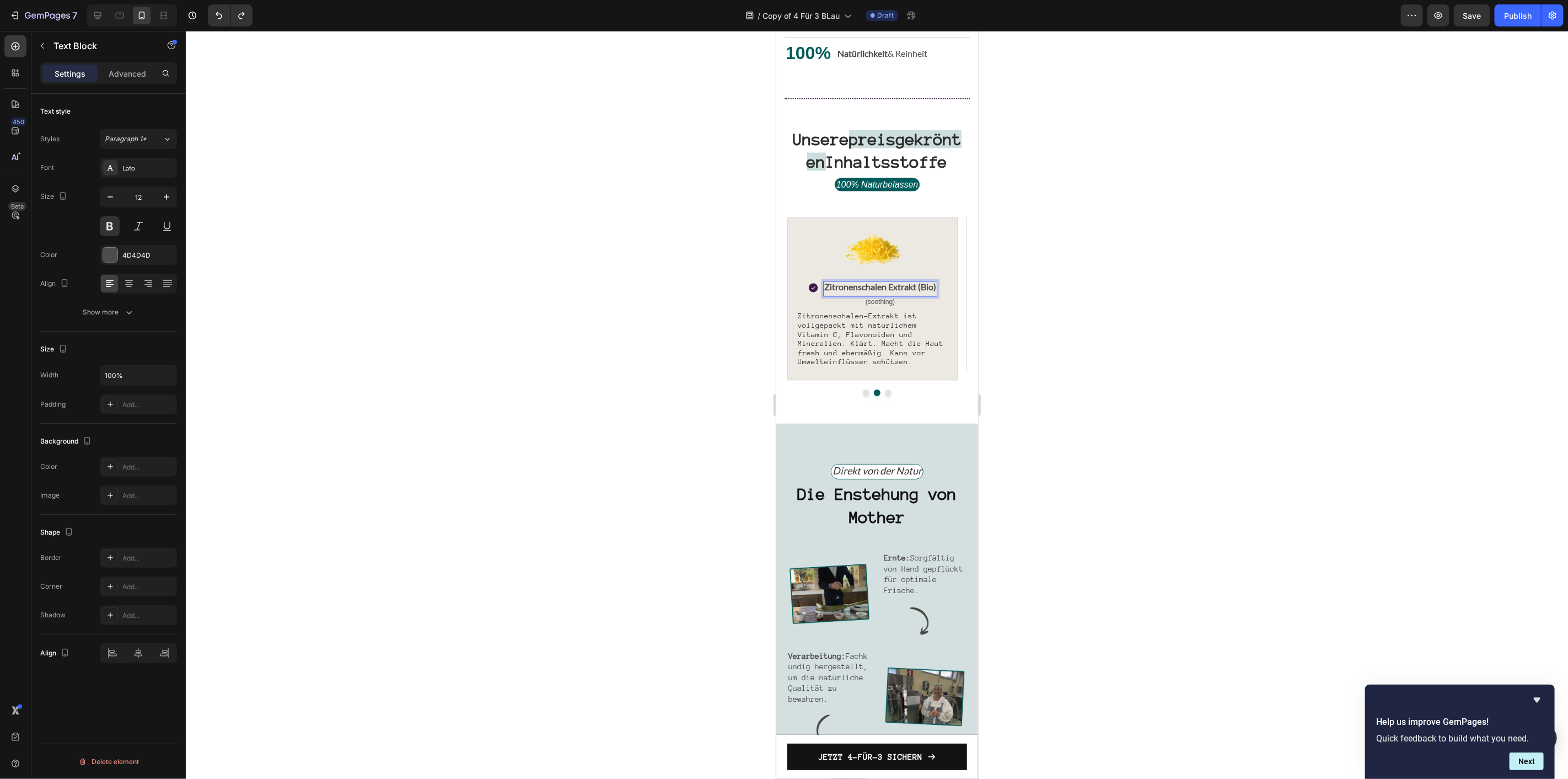
click at [922, 291] on span "Zitronenschalen Extrakt (Bio)" at bounding box center [880, 286] width 112 height 10
drag, startPoint x: 915, startPoint y: 319, endPoint x: 822, endPoint y: 325, distance: 93.2
click at [824, 291] on span "Zitronenschalen Extrakt (Bio)" at bounding box center [880, 286] width 112 height 10
click at [871, 291] on span "Hyaloron(Bio)" at bounding box center [879, 286] width 54 height 10
click at [888, 291] on span "Hyaluron(Bio)" at bounding box center [879, 286] width 54 height 10
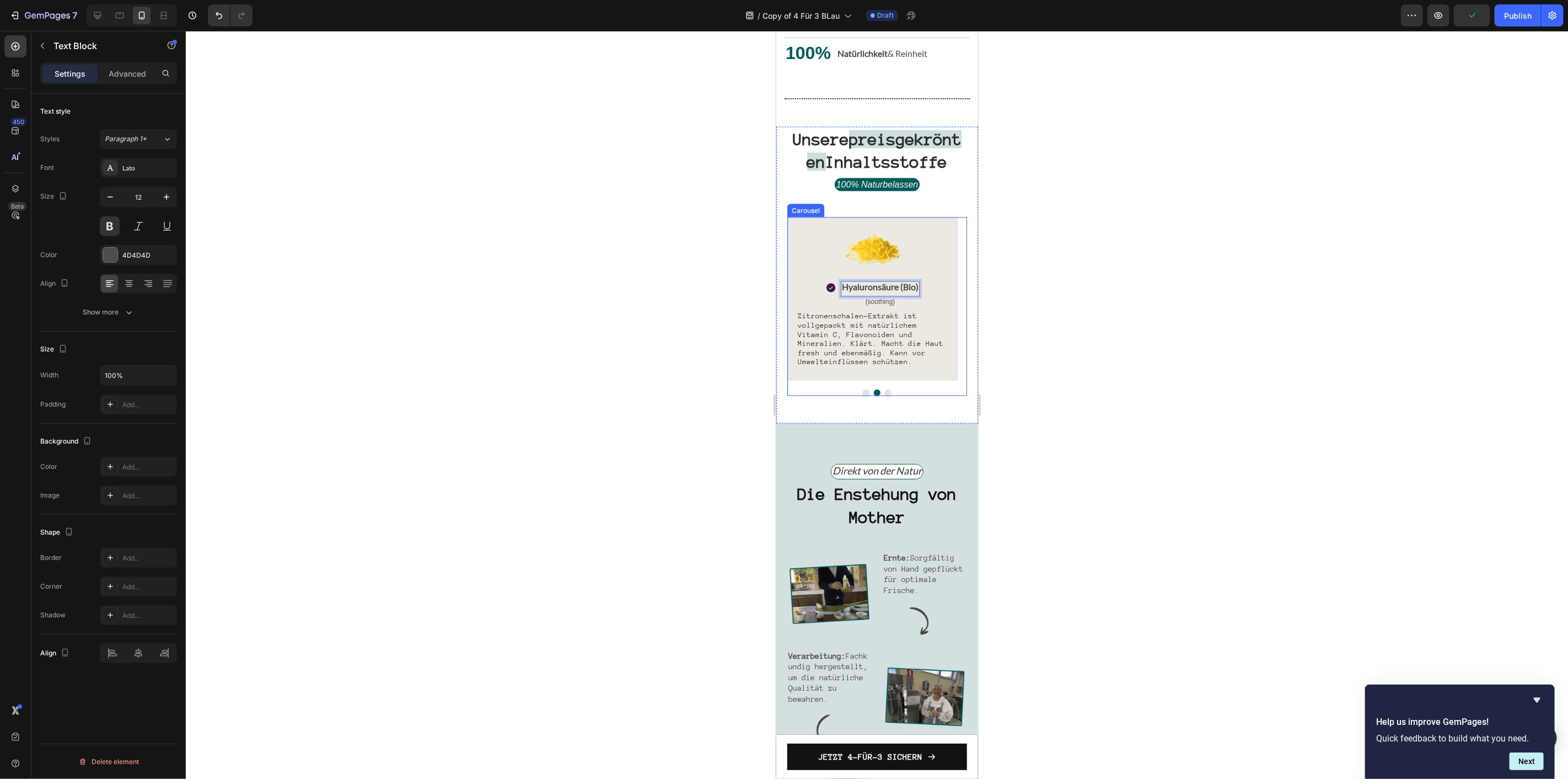
click at [884, 395] on button "Dot" at bounding box center [887, 392] width 7 height 7
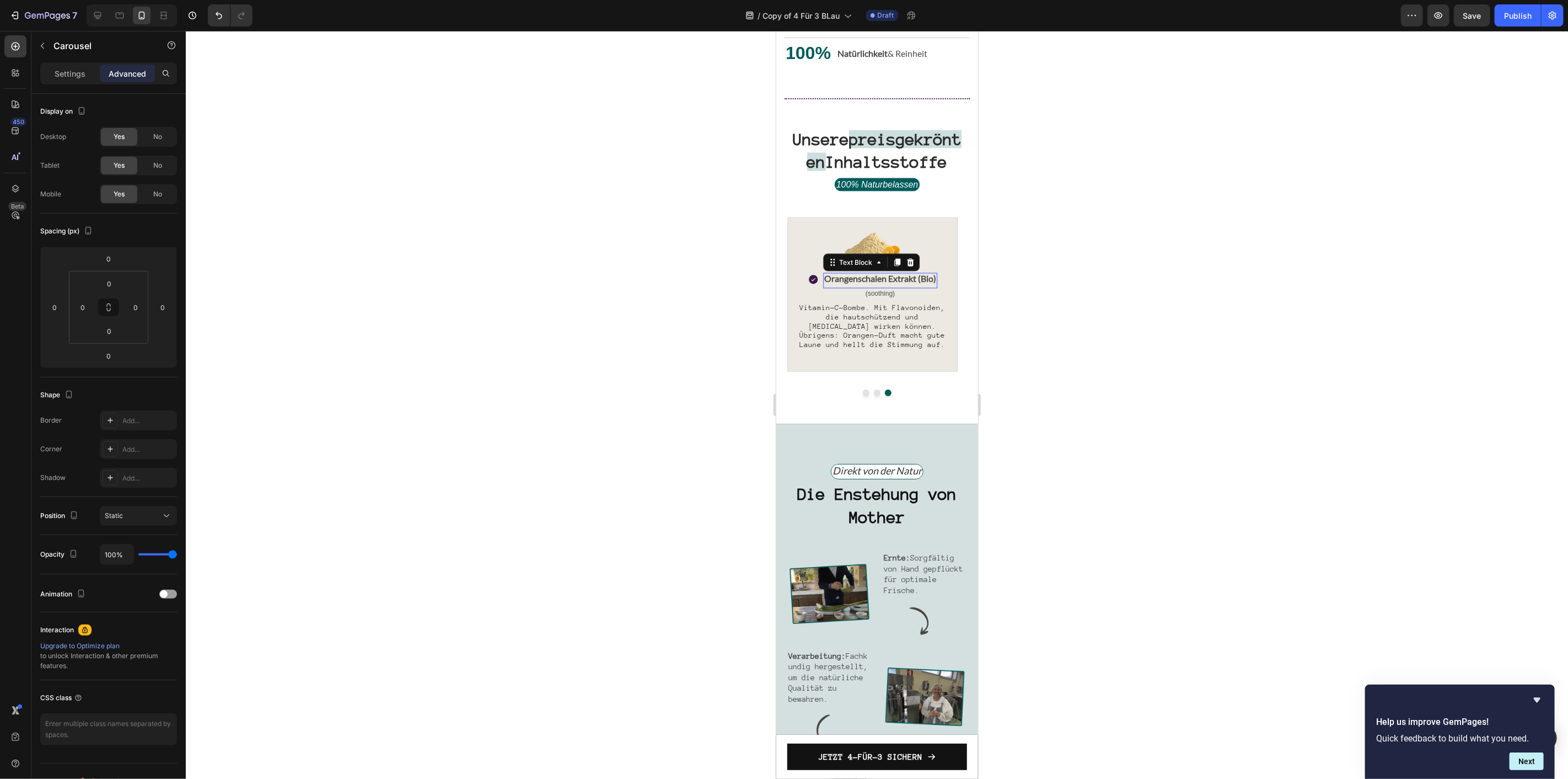
click at [872, 283] on span "Orangenschalen Extrakt (Bio)" at bounding box center [880, 277] width 112 height 10
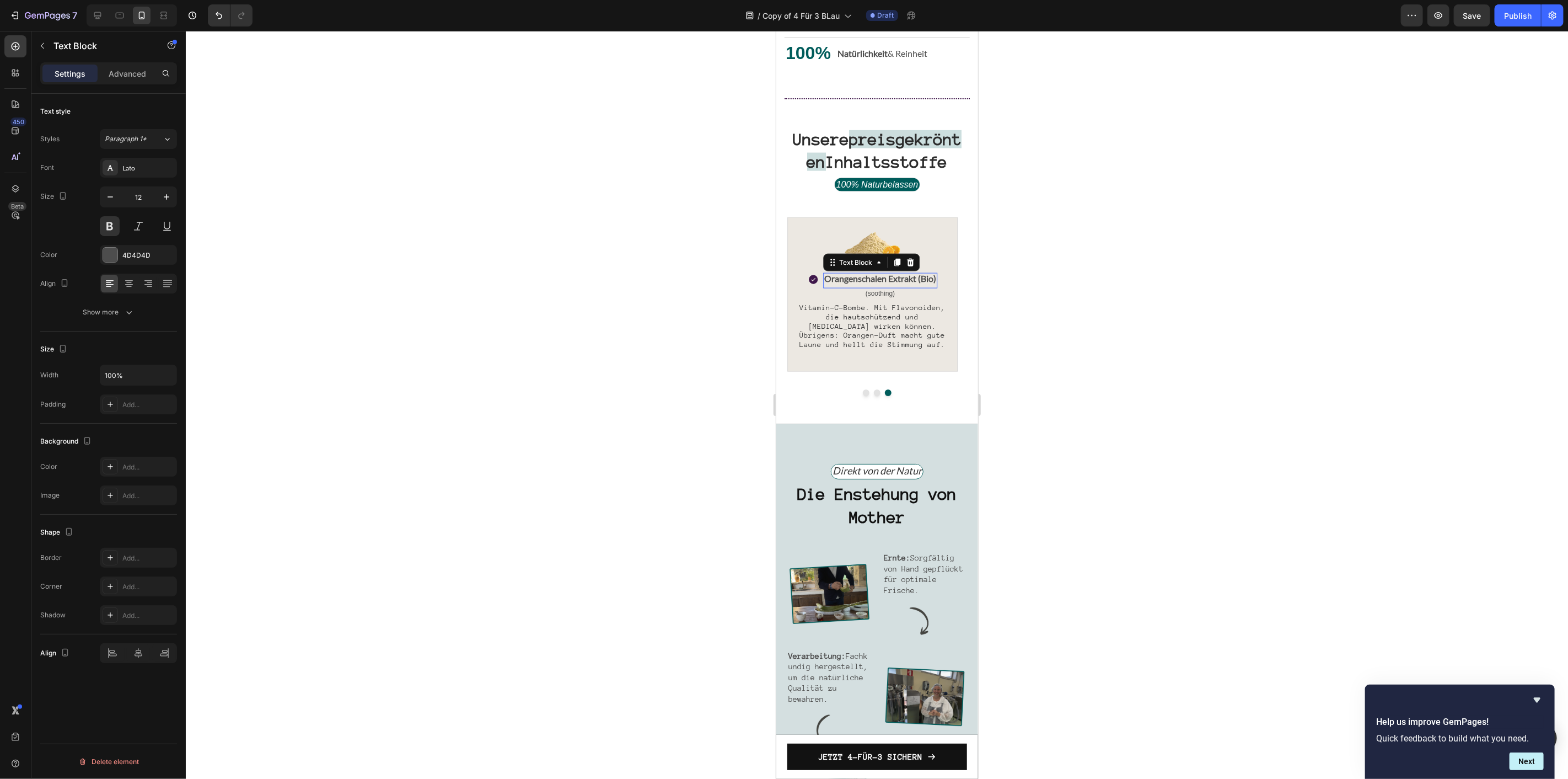
click at [872, 283] on span "Orangenschalen Extrakt (Bio)" at bounding box center [880, 277] width 112 height 10
click at [908, 283] on span "Orangenschalen Extrakt (Bio)" at bounding box center [880, 277] width 112 height 10
drag, startPoint x: 917, startPoint y: 315, endPoint x: 825, endPoint y: 308, distance: 92.3
click at [825, 283] on span "Orangenschalen Extrakt (Bio)" at bounding box center [880, 277] width 112 height 10
click at [866, 272] on img at bounding box center [872, 245] width 55 height 55
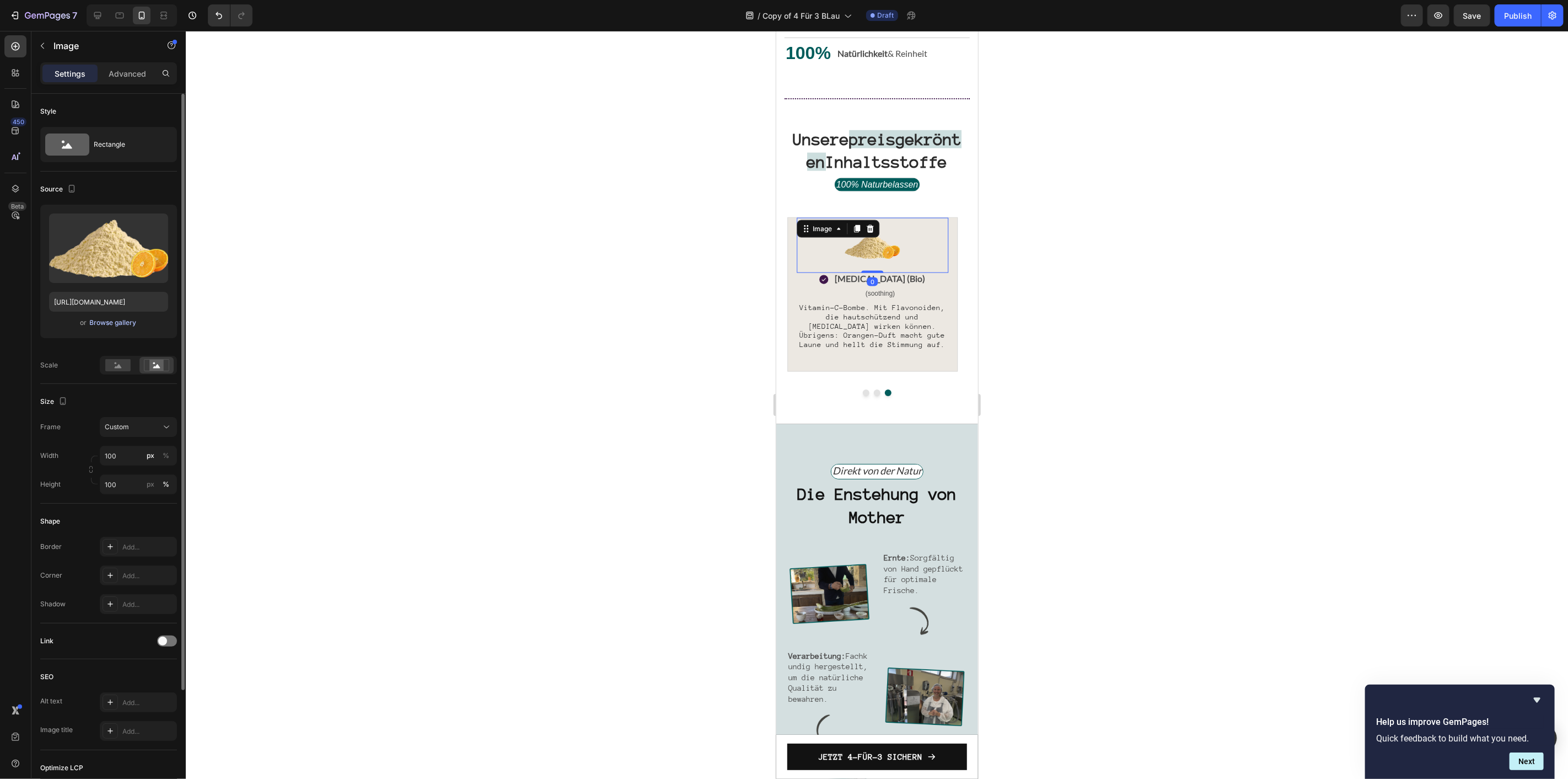
click at [109, 318] on div "Browse gallery" at bounding box center [113, 323] width 47 height 10
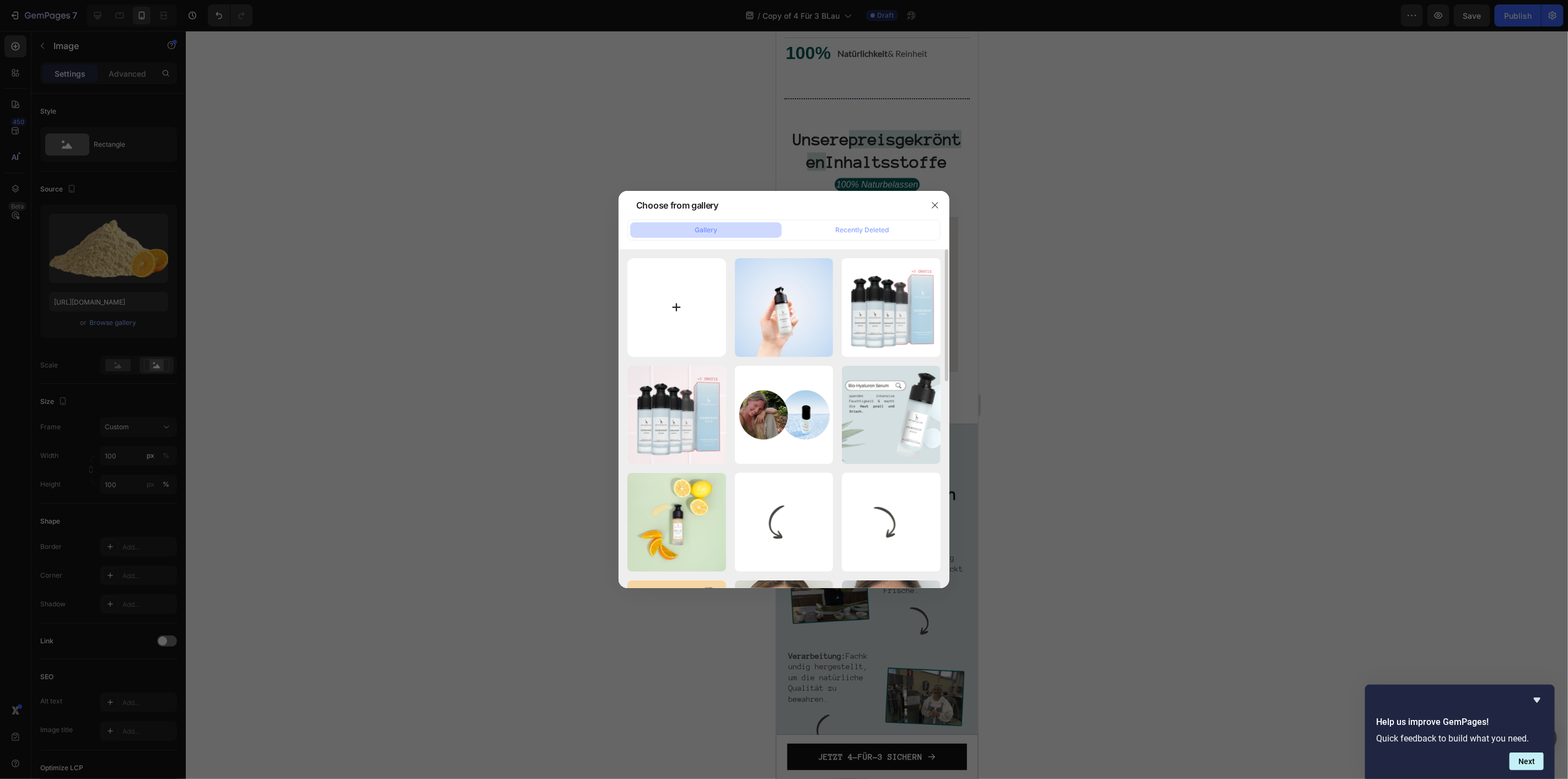
click at [719, 319] on input "file" at bounding box center [677, 308] width 99 height 99
type input "C:\fakepath\Betaine.webp"
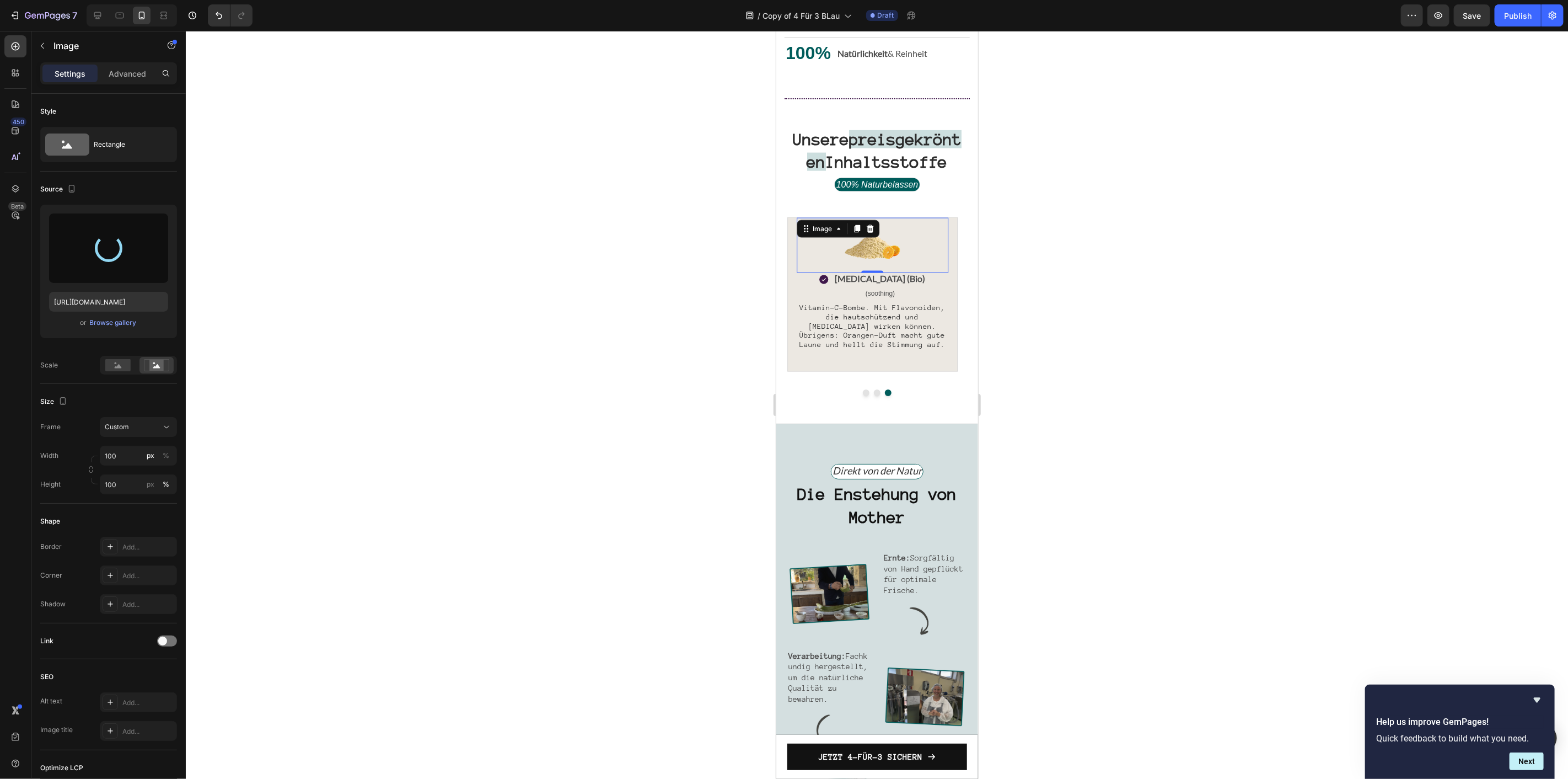
type input "https://cdn.shopify.com/s/files/1/1613/5255/files/gempages_585868164714201795-2…"
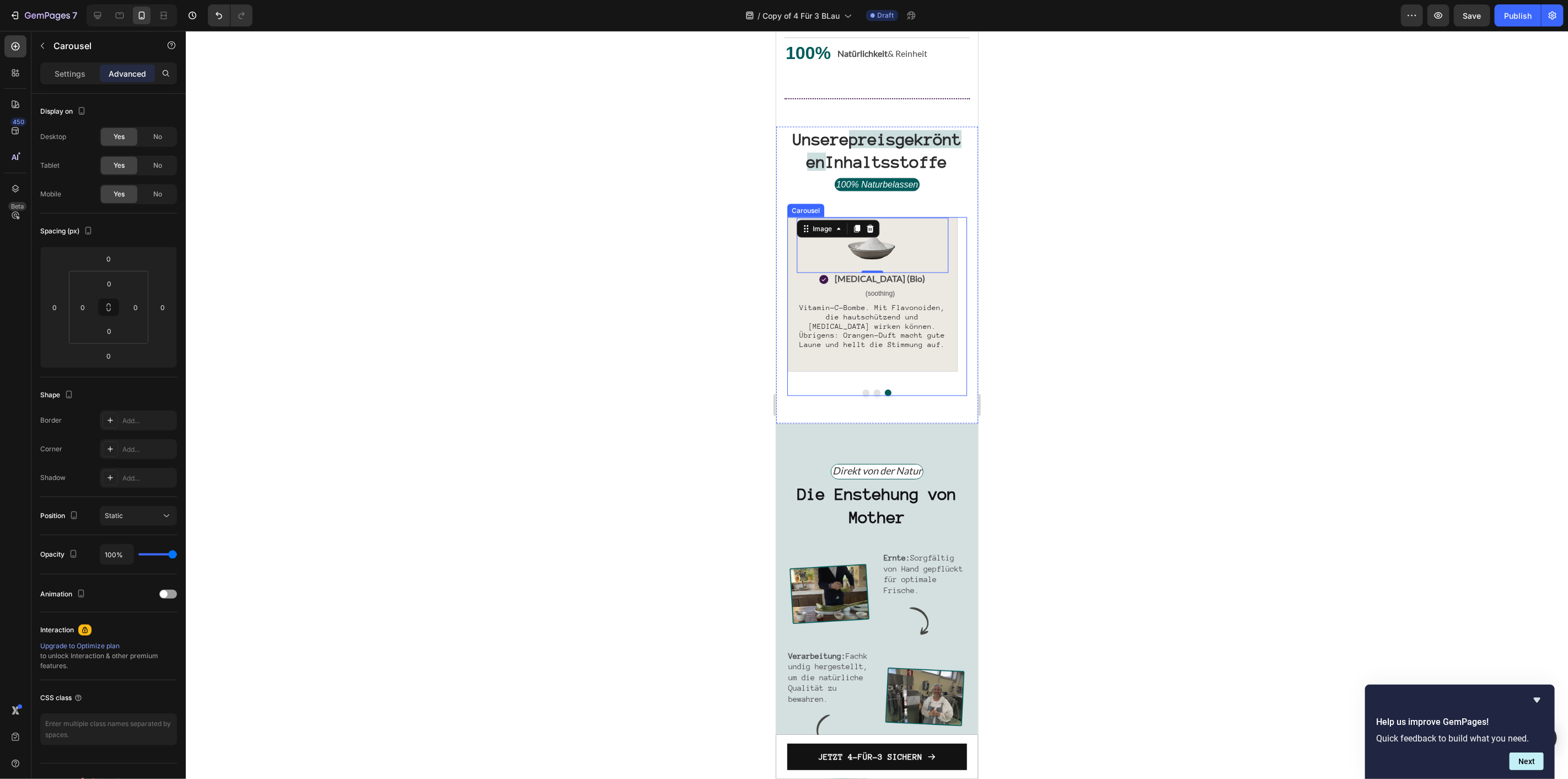
click at [873, 395] on button "Dot" at bounding box center [877, 392] width 7 height 7
click at [869, 281] on img at bounding box center [872, 249] width 63 height 63
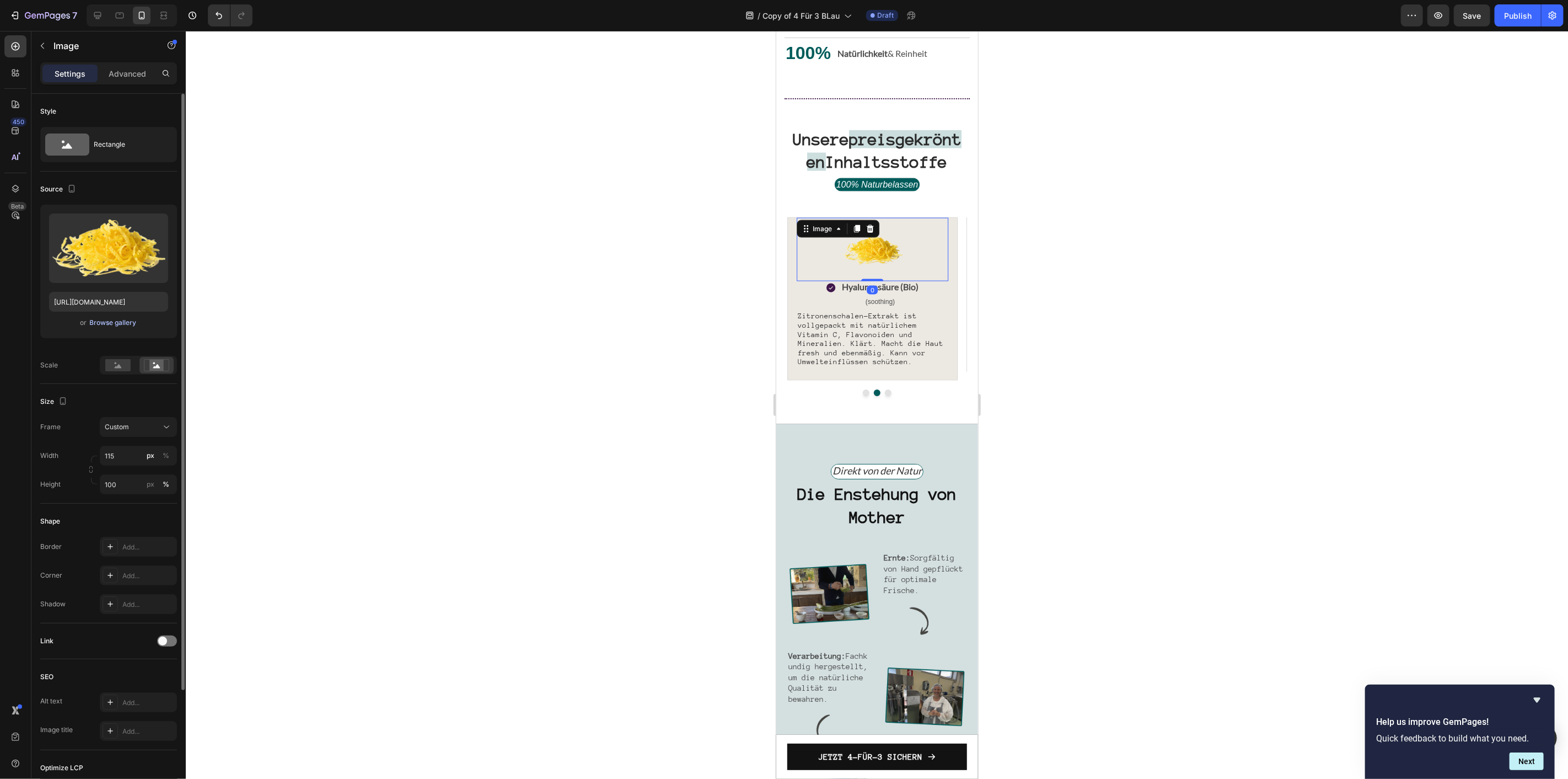
click at [123, 323] on div "Browse gallery" at bounding box center [113, 323] width 47 height 10
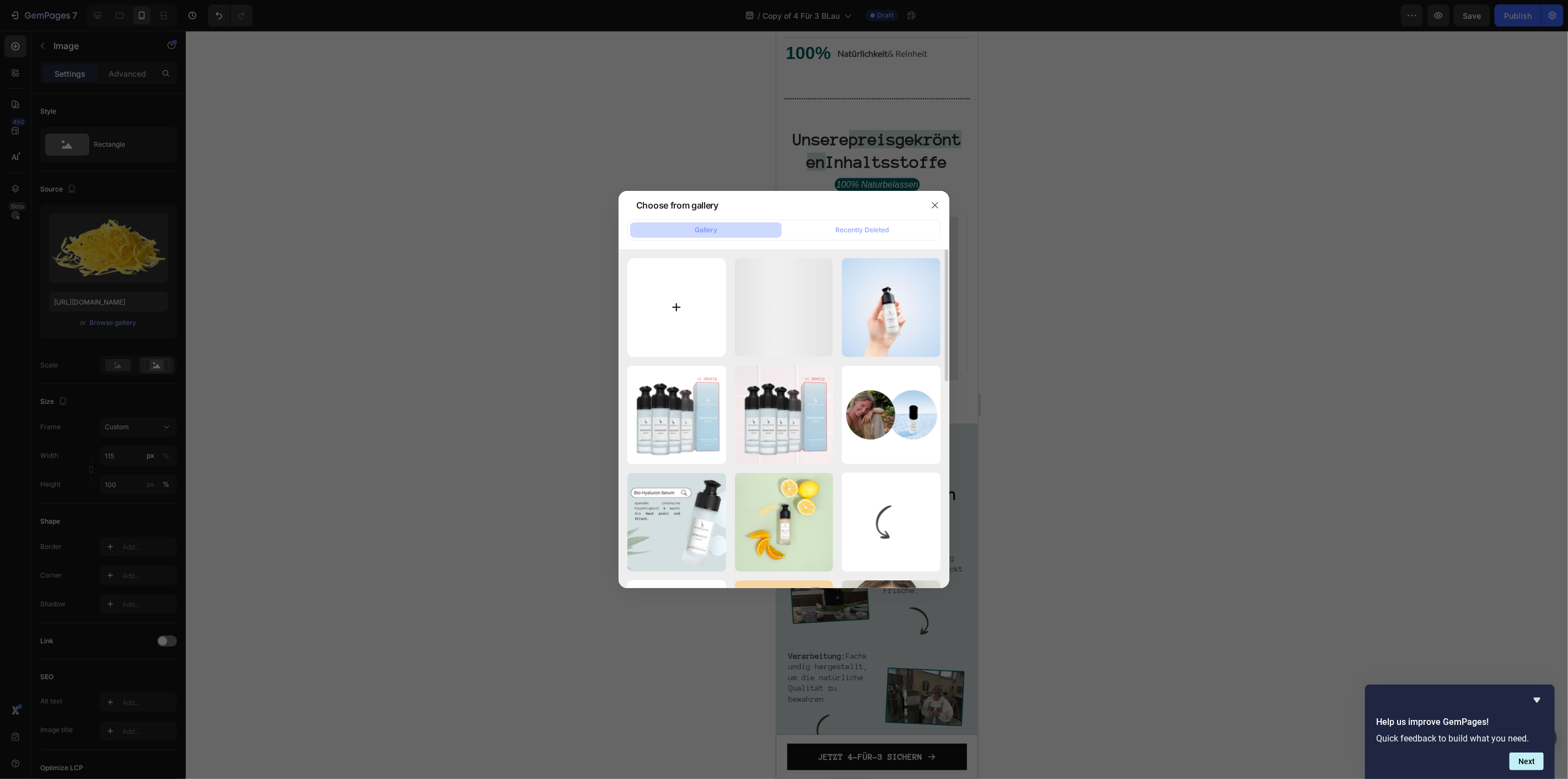
click at [724, 298] on input "file" at bounding box center [677, 308] width 99 height 99
type input "C:\fakepath\HYALURONSAURE.webp"
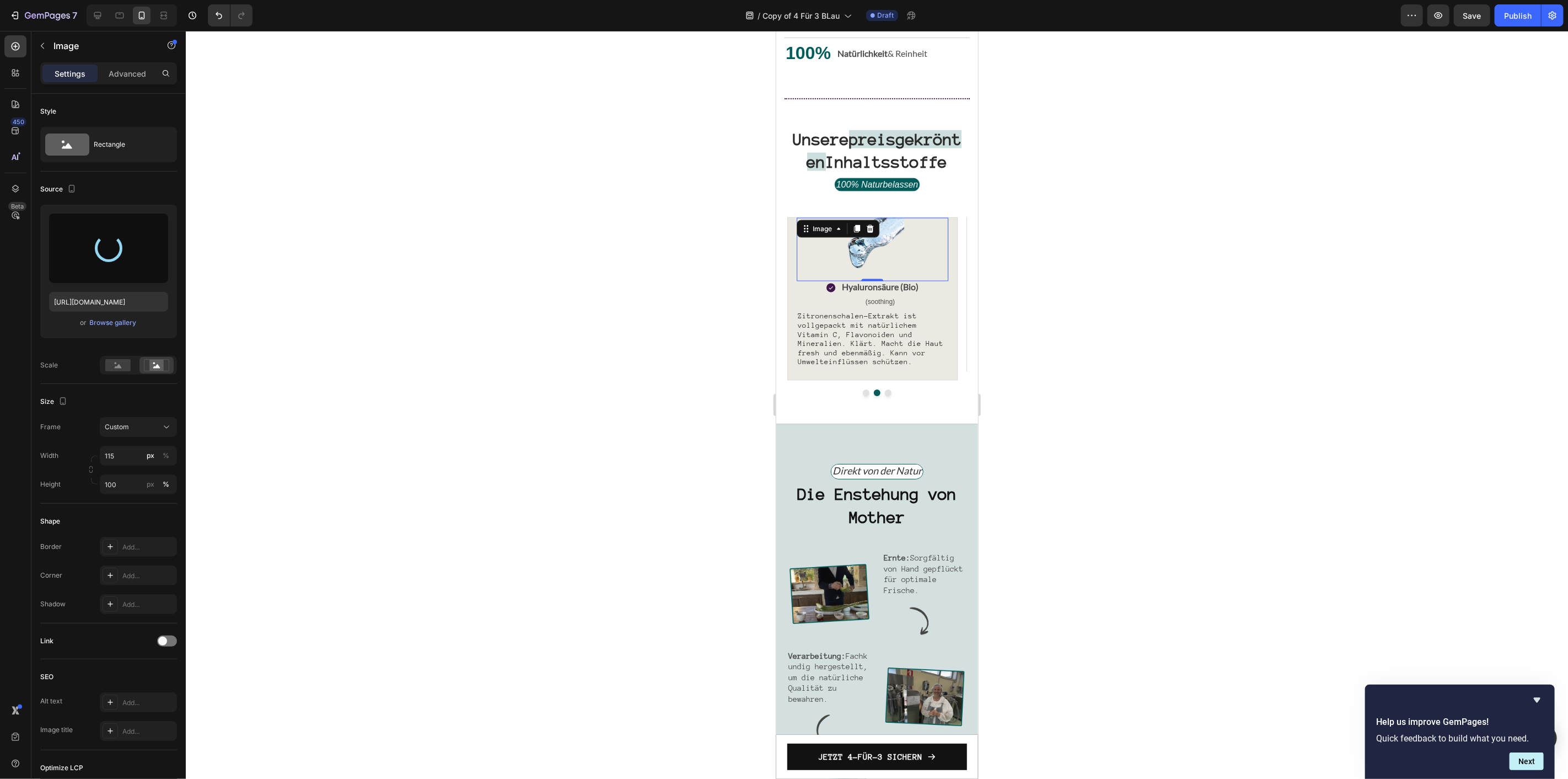
type input "https://cdn.shopify.com/s/files/1/1613/5255/files/gempages_585868164714201795-4…"
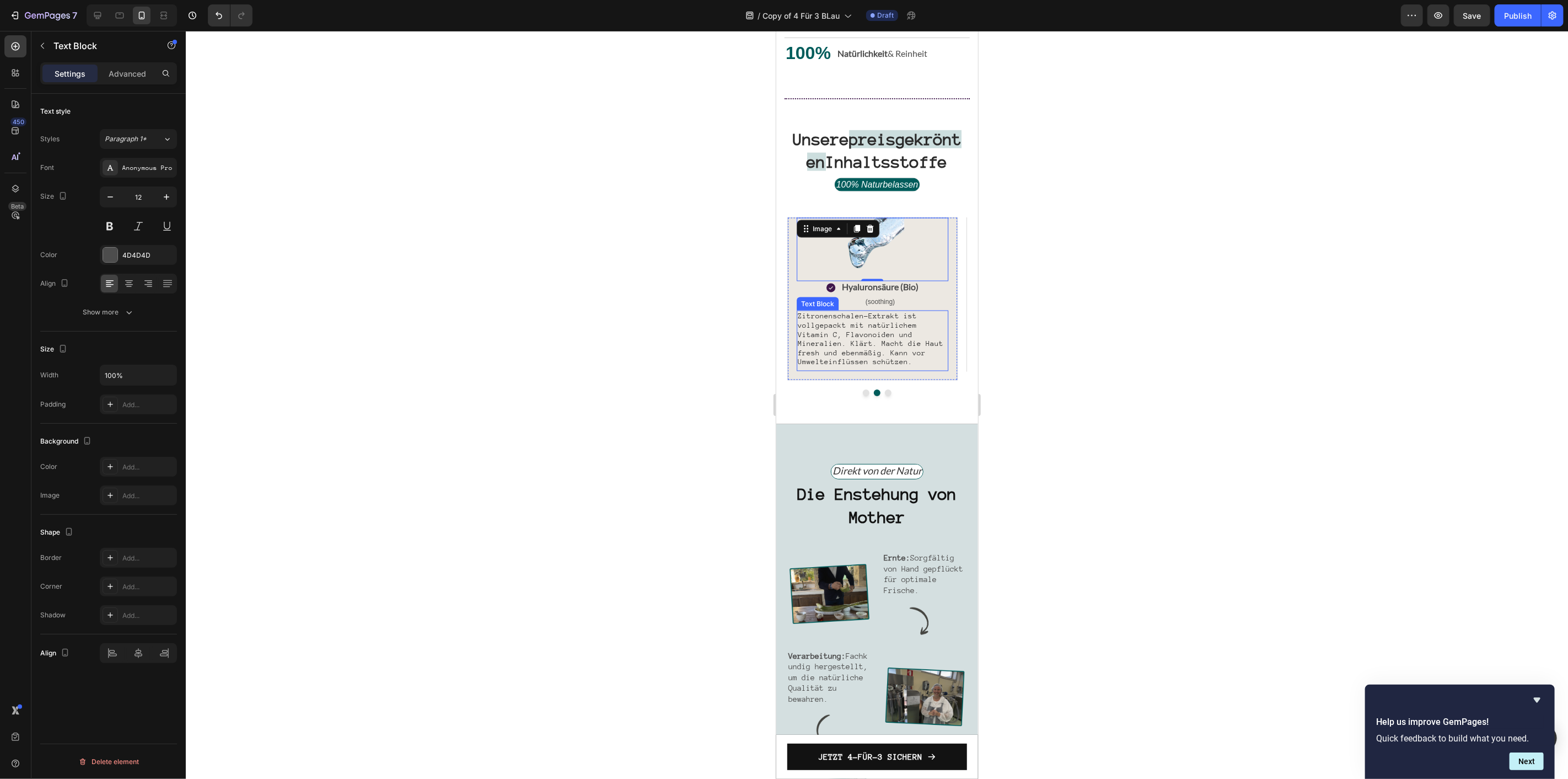
click at [850, 365] on span "Zitronenschalen-Extrakt ist vollgepackt mit natürlichem Vitamin C, Flavonoiden …" at bounding box center [870, 338] width 145 height 54
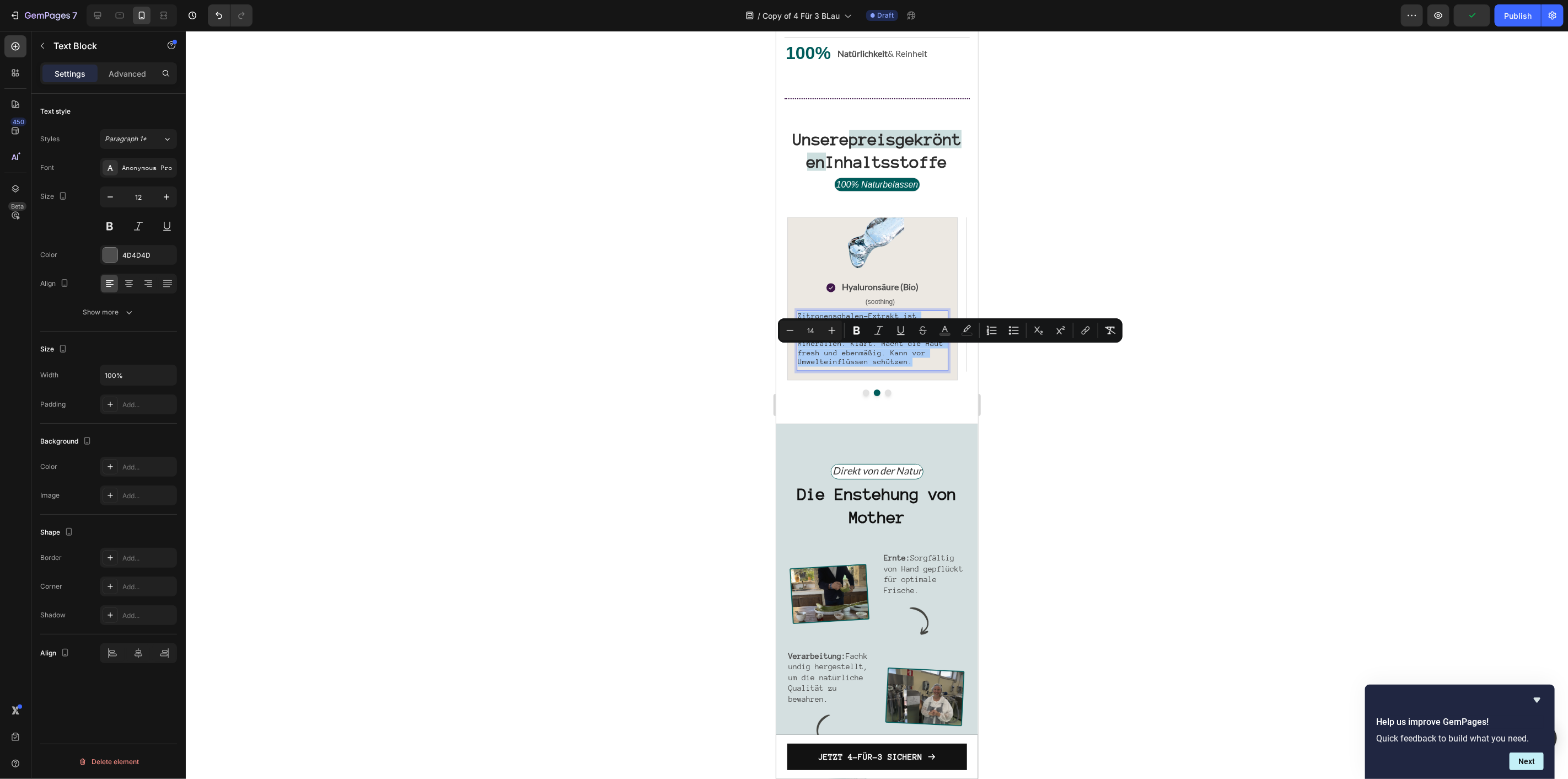
click at [1111, 411] on div at bounding box center [877, 405] width 1382 height 748
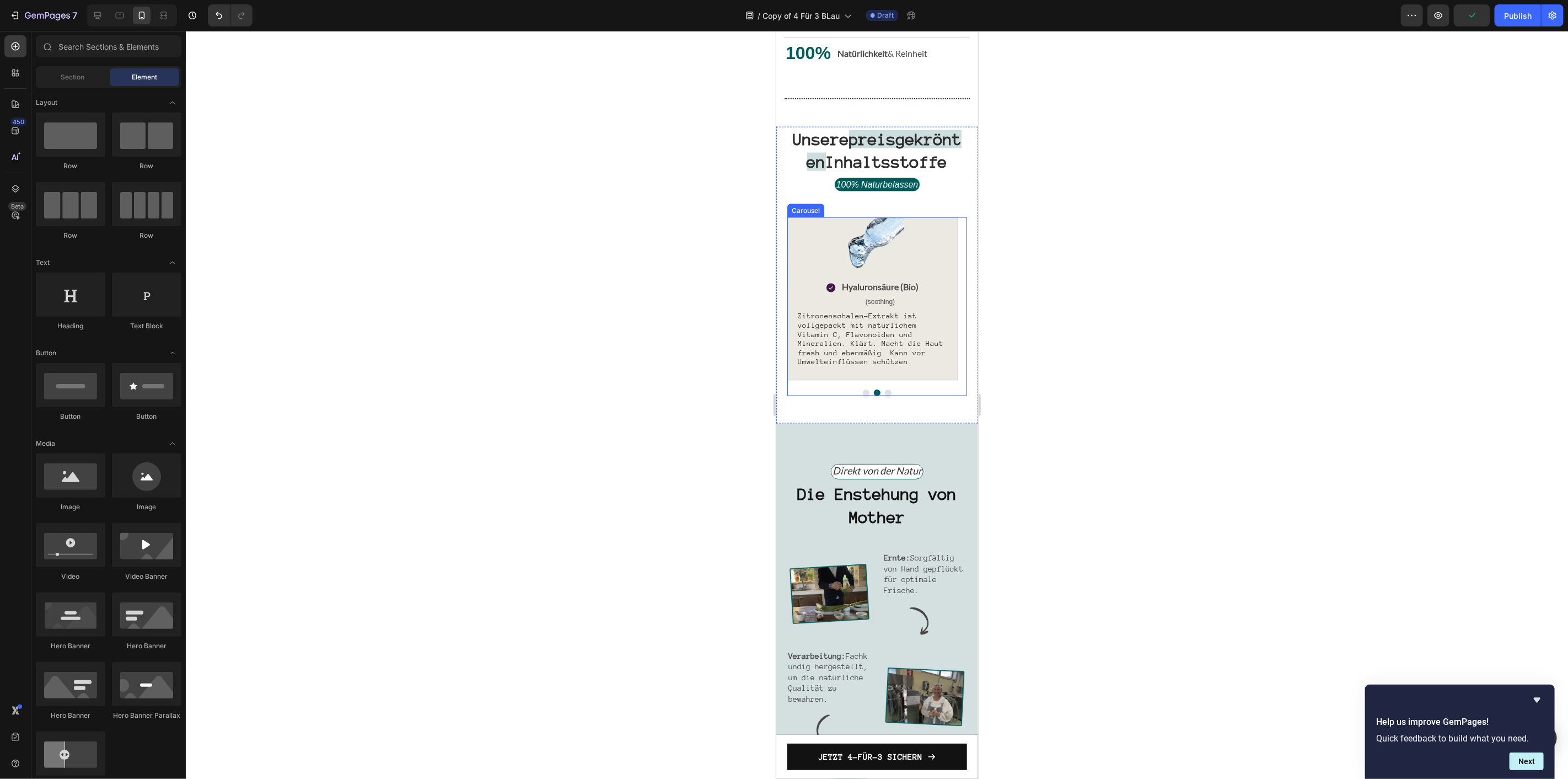
click at [863, 395] on button "Dot" at bounding box center [866, 392] width 7 height 7
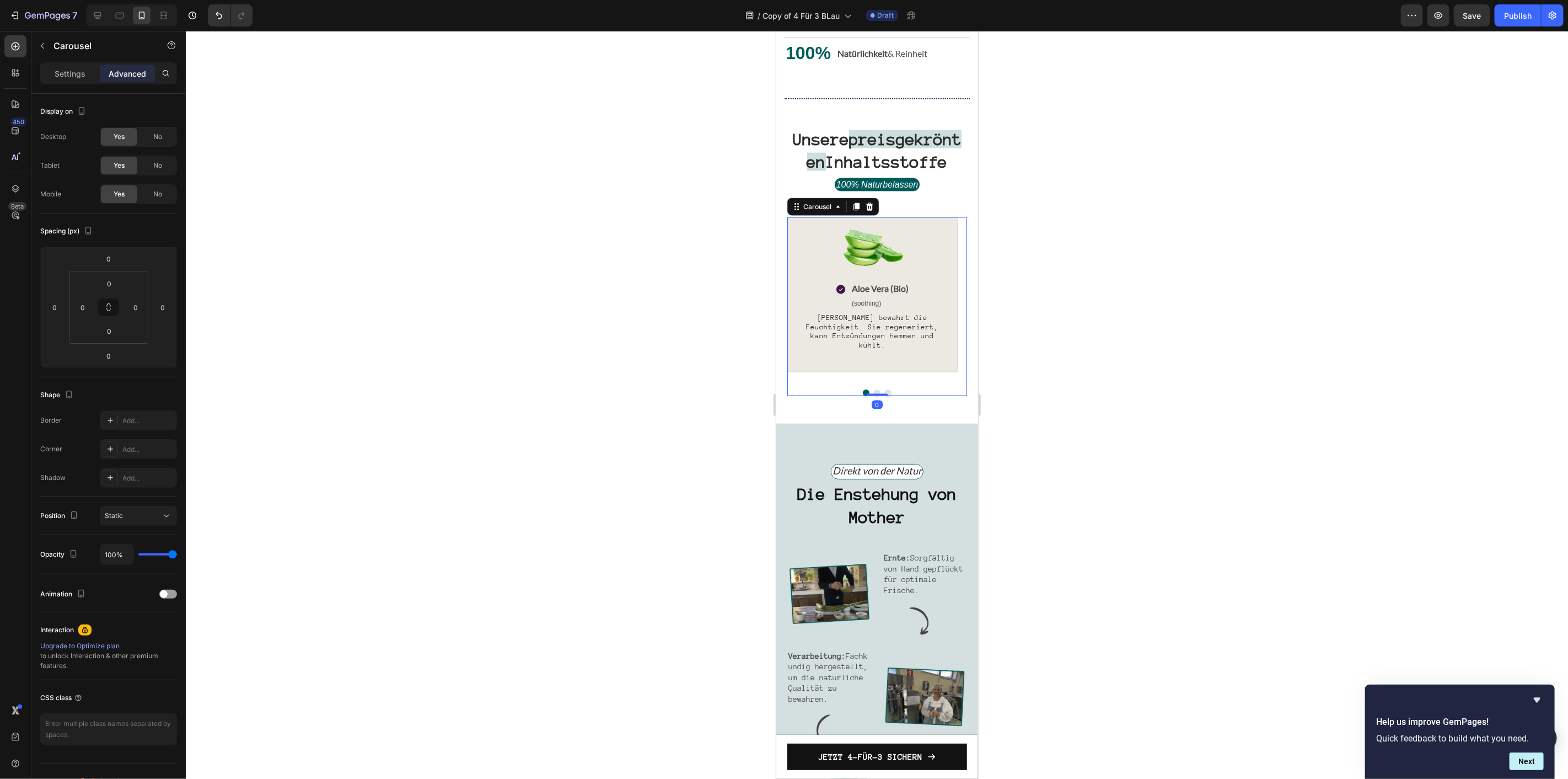
click at [873, 395] on button "Dot" at bounding box center [877, 392] width 7 height 7
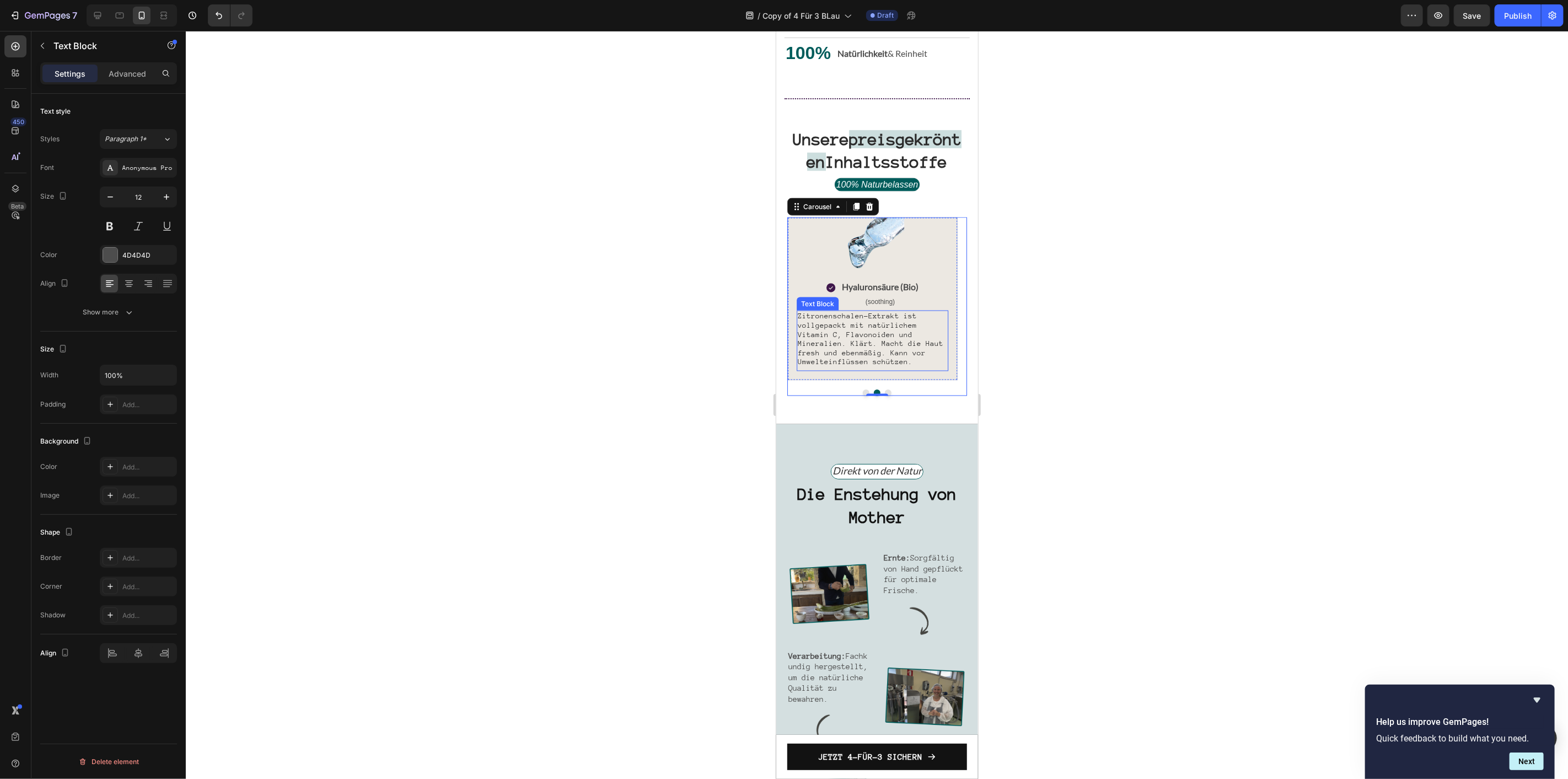
click at [869, 364] on p "Zitronenschalen-Extrakt ist vollgepackt mit natürlichem Vitamin C, Flavonoiden …" at bounding box center [872, 339] width 149 height 55
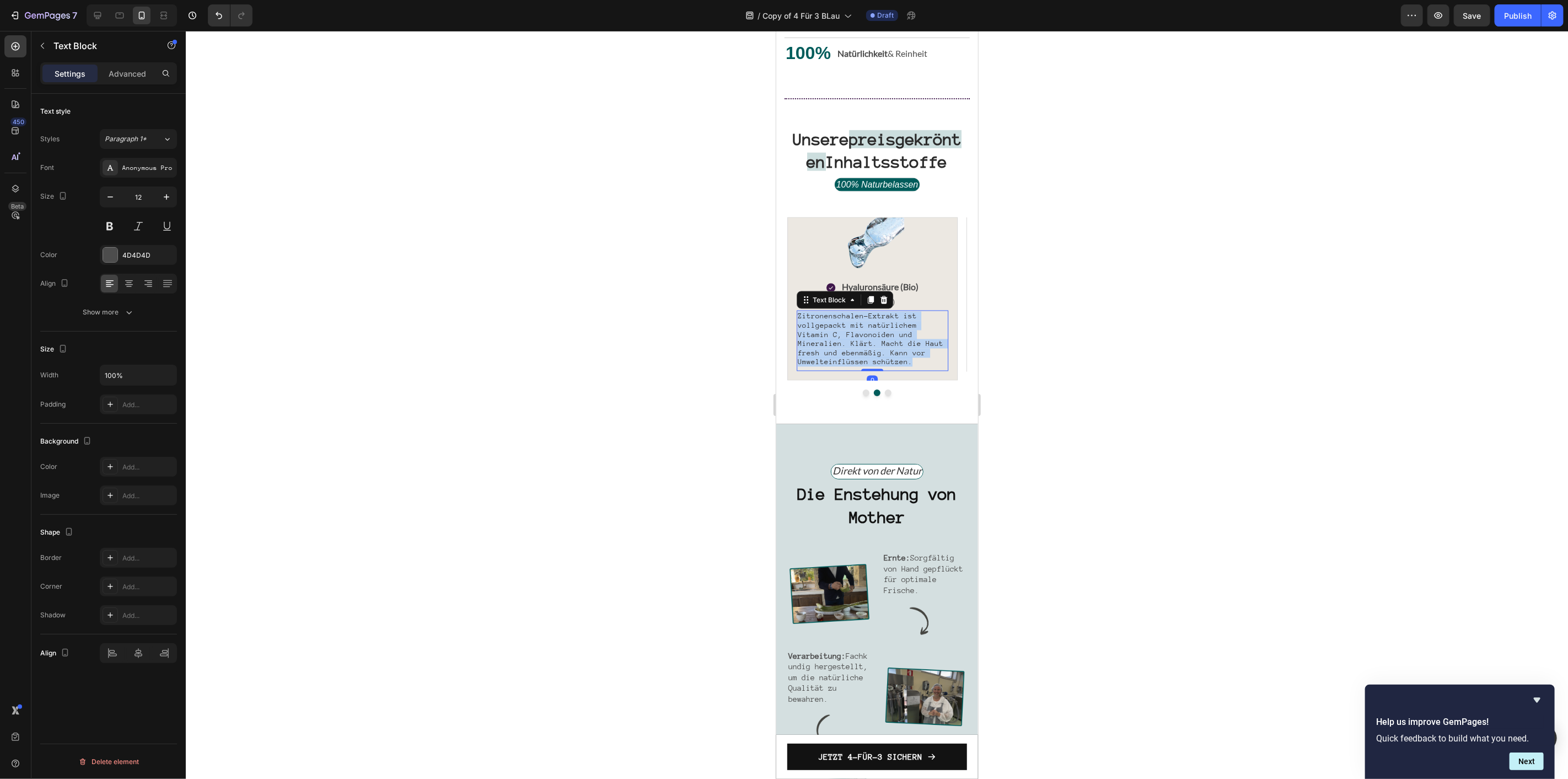
click at [869, 364] on p "Zitronenschalen-Extrakt ist vollgepackt mit natürlichem Vitamin C, Flavonoiden …" at bounding box center [872, 339] width 149 height 55
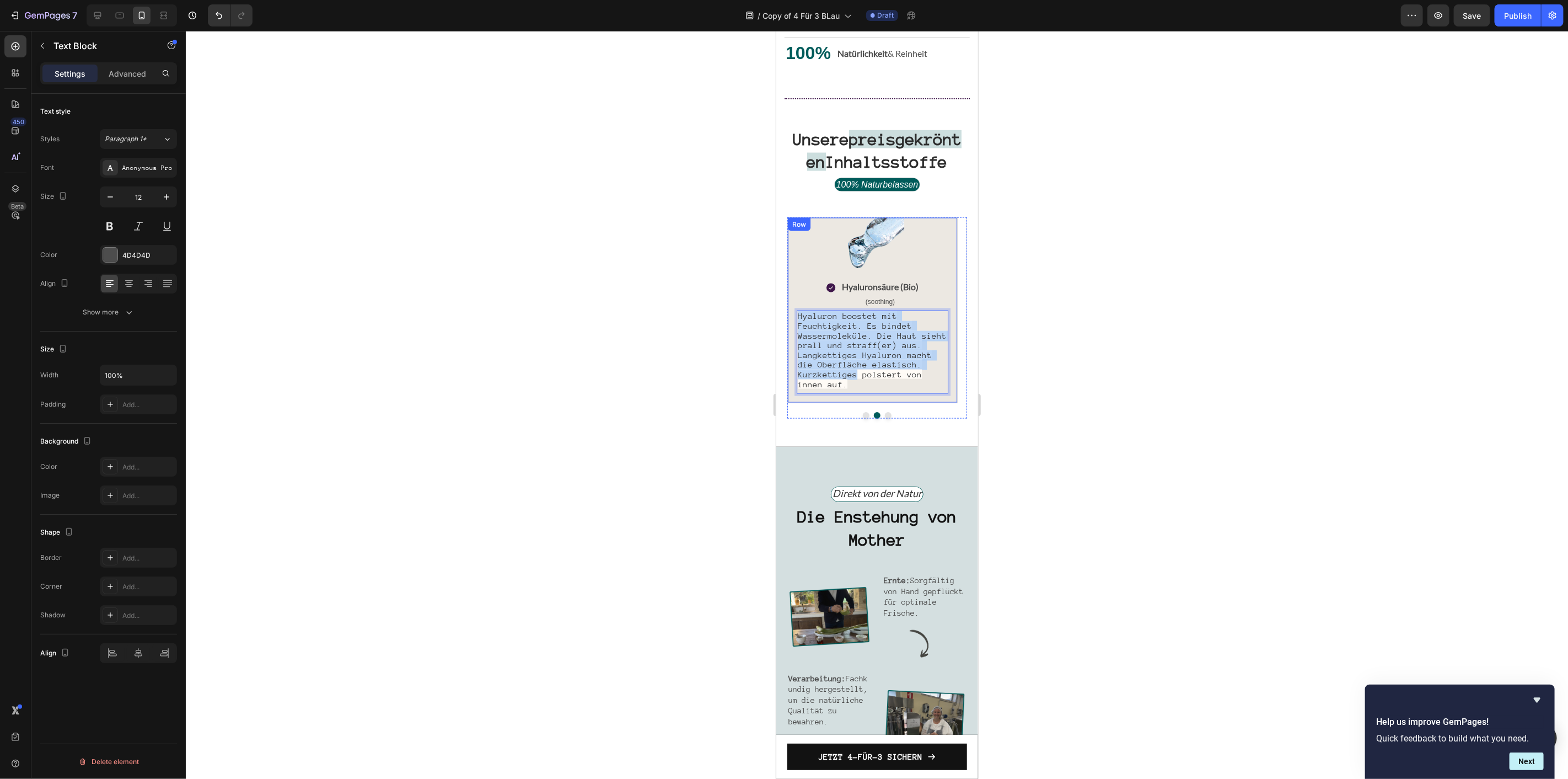
drag, startPoint x: 852, startPoint y: 407, endPoint x: 789, endPoint y: 342, distance: 90.5
click at [789, 342] on div "Image Icon Hyaluronsäure (Bio) Text Block (soothing) Text Block Row Hyaluron bo…" at bounding box center [872, 309] width 170 height 186
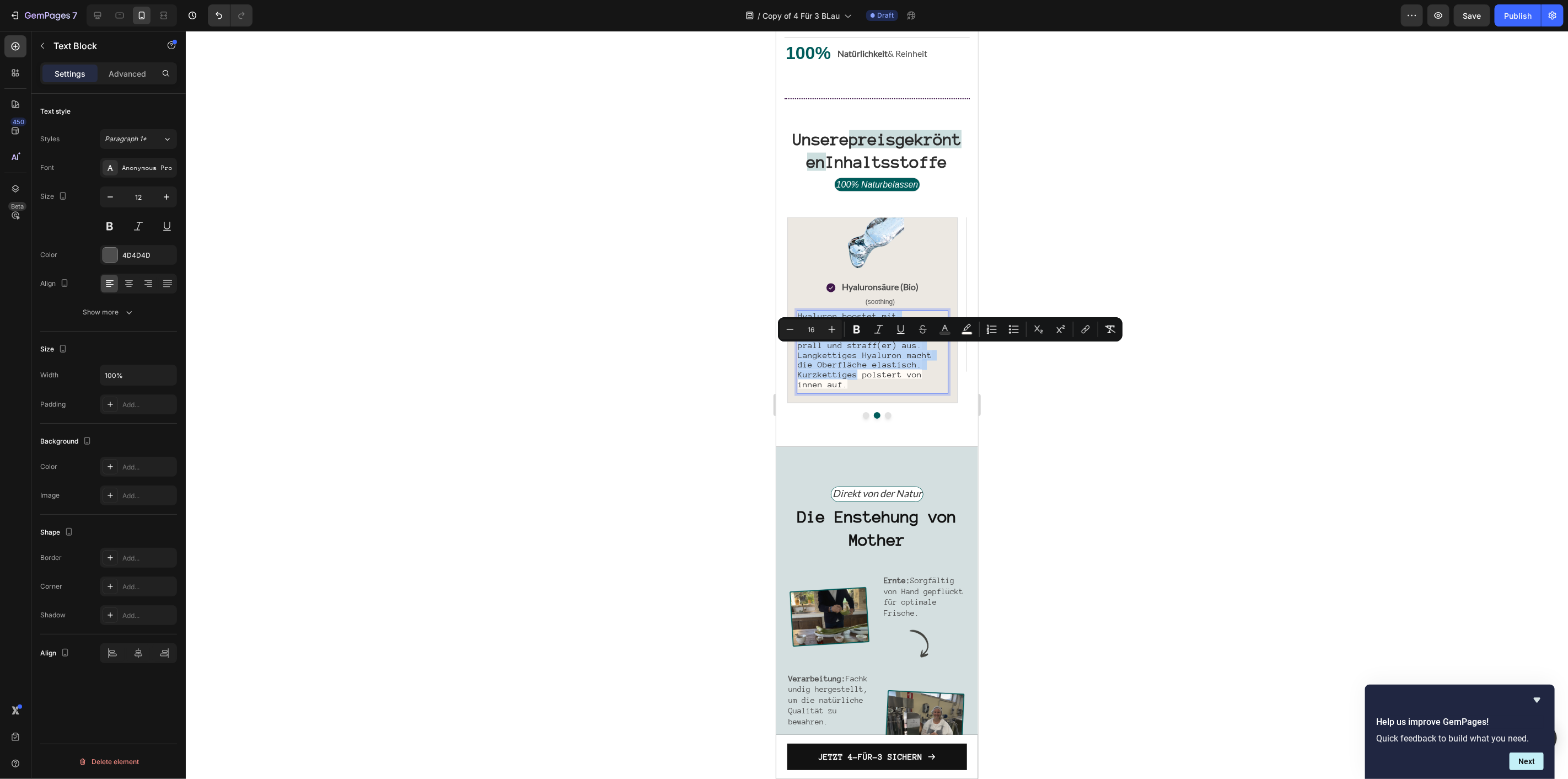
click at [833, 388] on span "Hyaluron boostet mit Feuchtigkeit. Es bindet Wassermoleküle. Die Haut sieht pra…" at bounding box center [872, 349] width 149 height 77
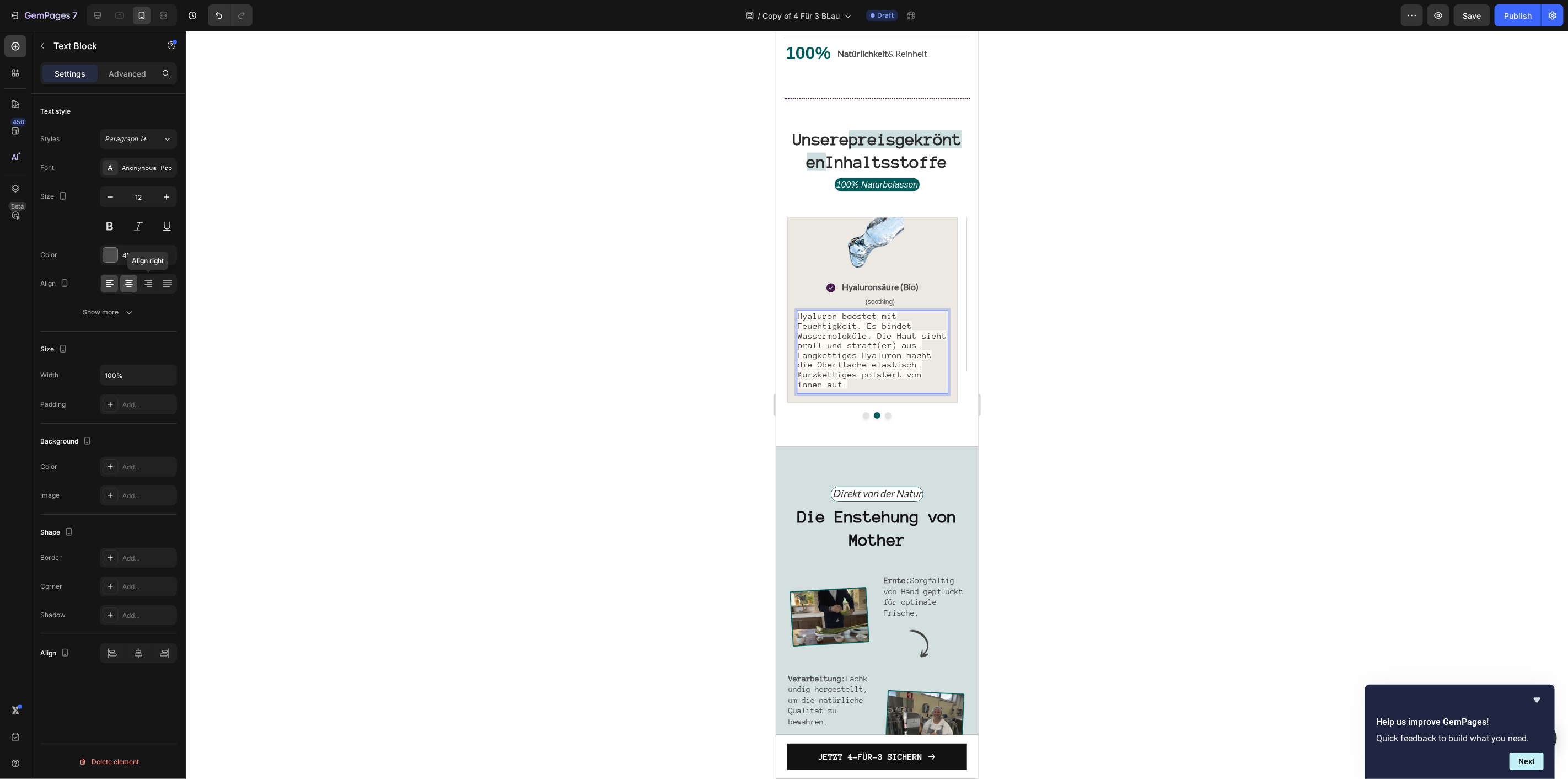
click at [122, 284] on div at bounding box center [128, 283] width 17 height 18
click at [908, 382] on span "Hyaluron boostet mit Feuchtigkeit. Es bindet Wassermoleküle. Die Haut sieht pra…" at bounding box center [872, 349] width 149 height 77
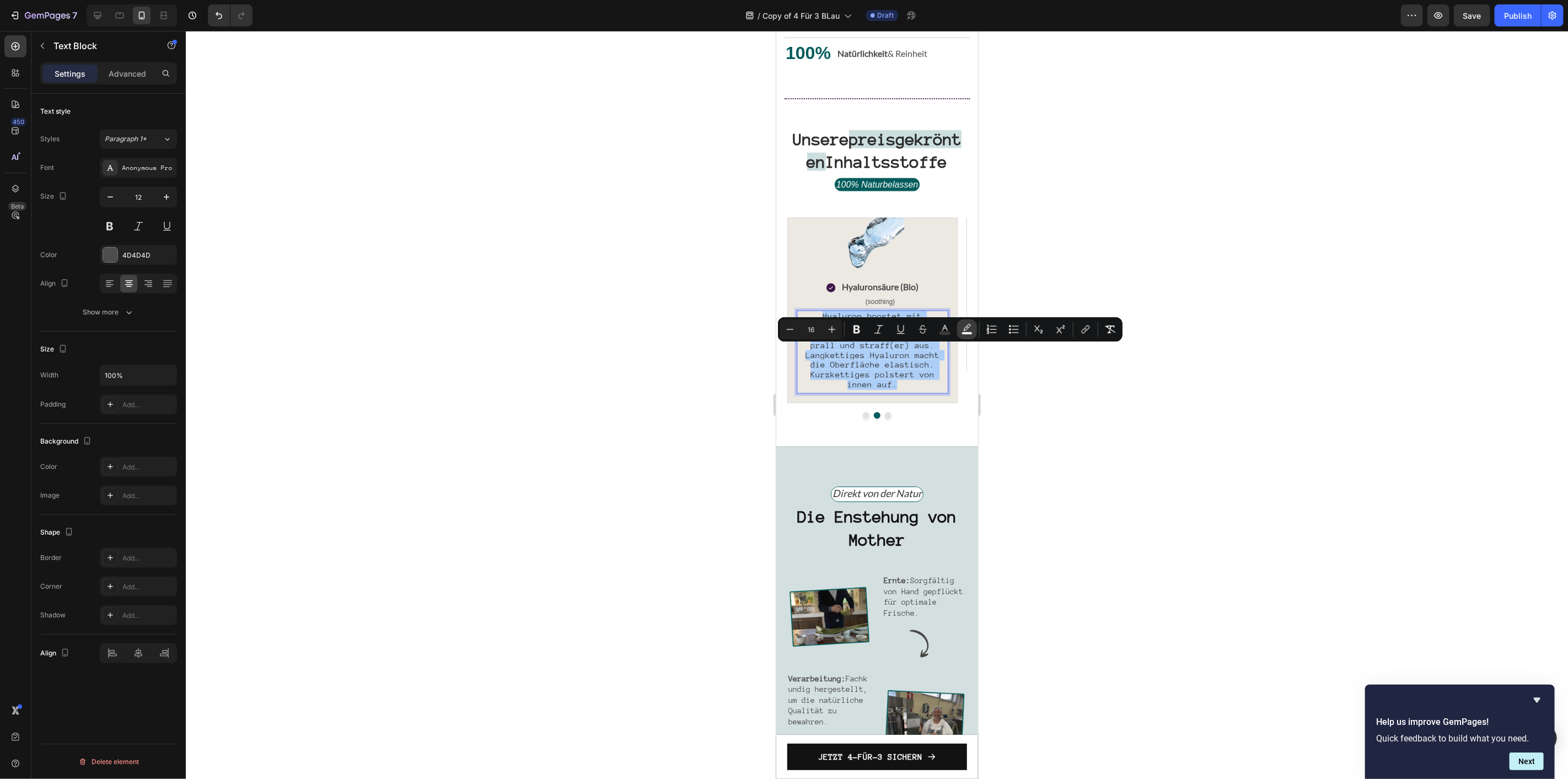
click at [967, 332] on rect "Editor contextual toolbar" at bounding box center [967, 333] width 10 height 3
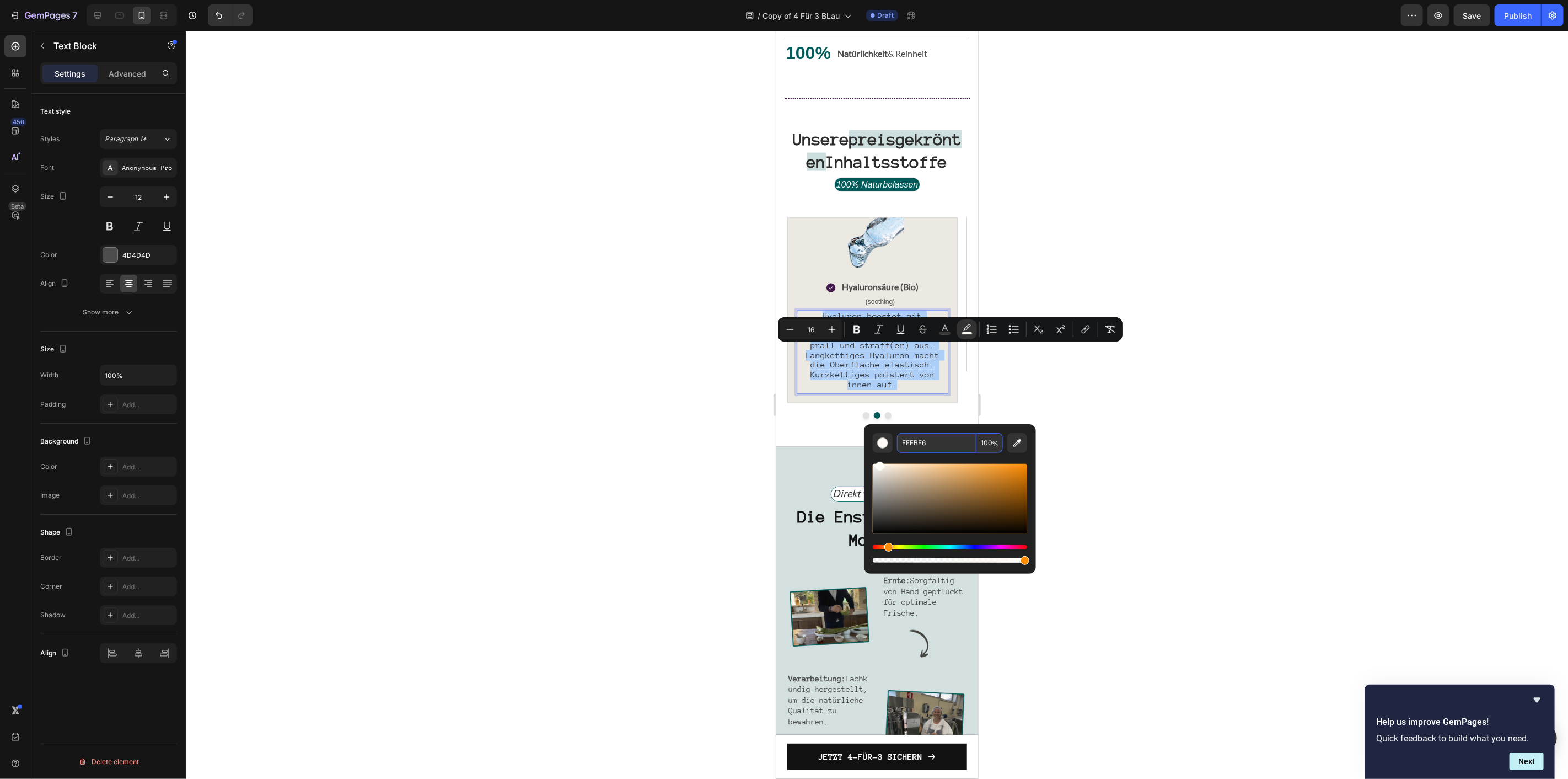
click at [985, 453] on input "100" at bounding box center [989, 443] width 26 height 20
type input "0"
click at [1161, 381] on div at bounding box center [877, 405] width 1382 height 748
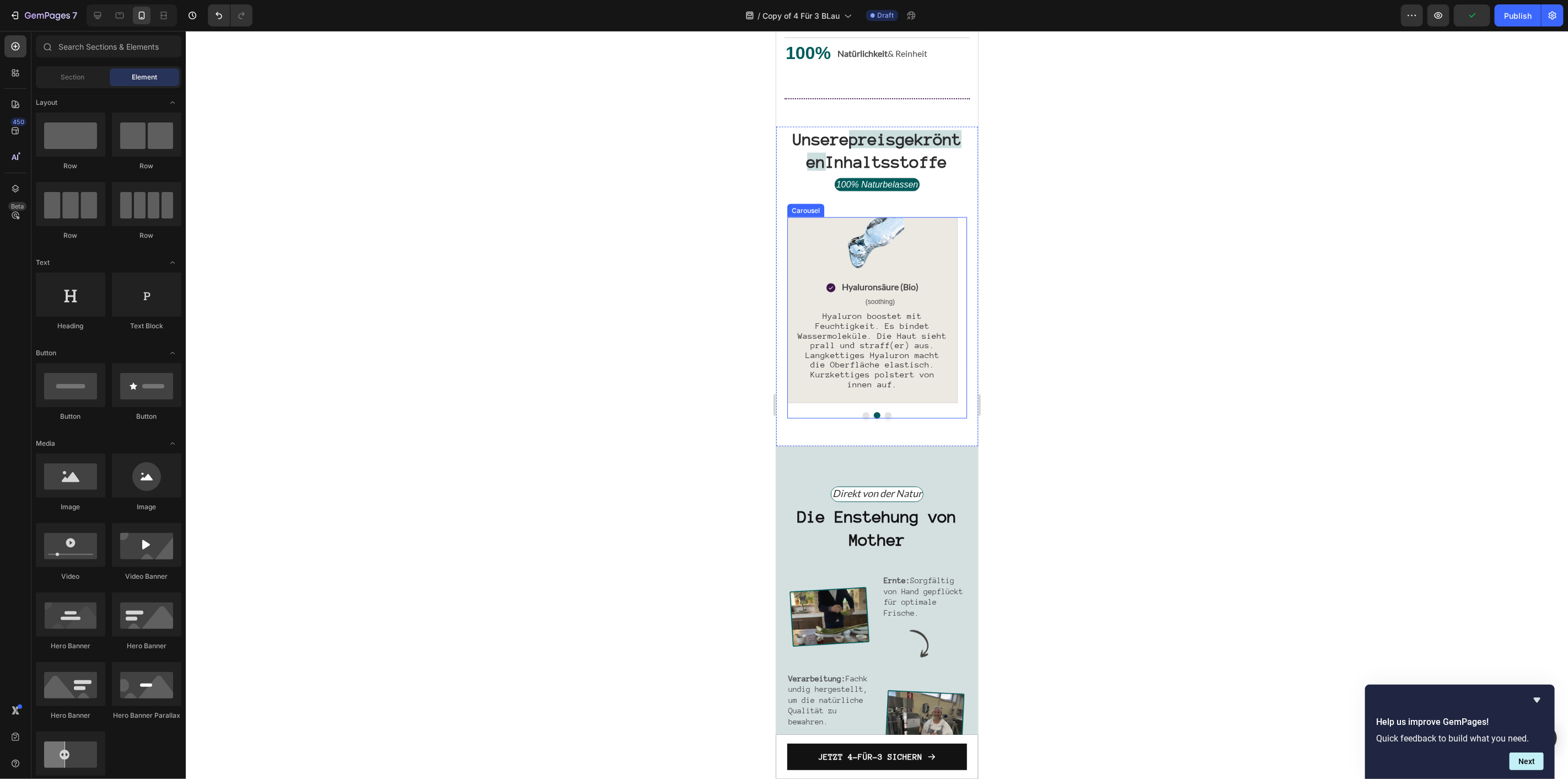
click at [863, 418] on button "Dot" at bounding box center [866, 415] width 7 height 7
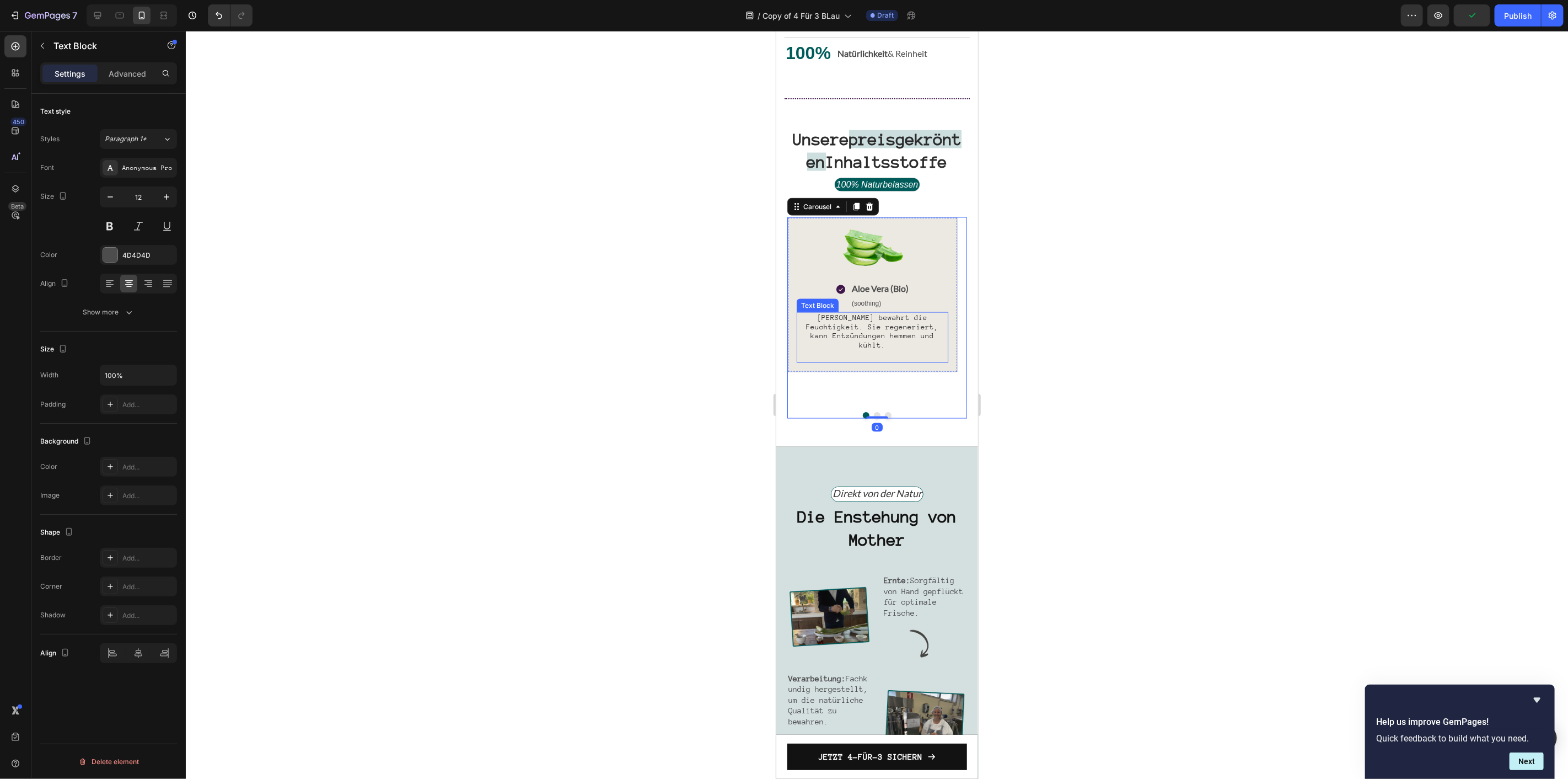
click at [886, 348] on span "[PERSON_NAME] bewahrt die Feuchtigkeit. Sie regeneriert, kann Entzündungen hemm…" at bounding box center [871, 331] width 132 height 36
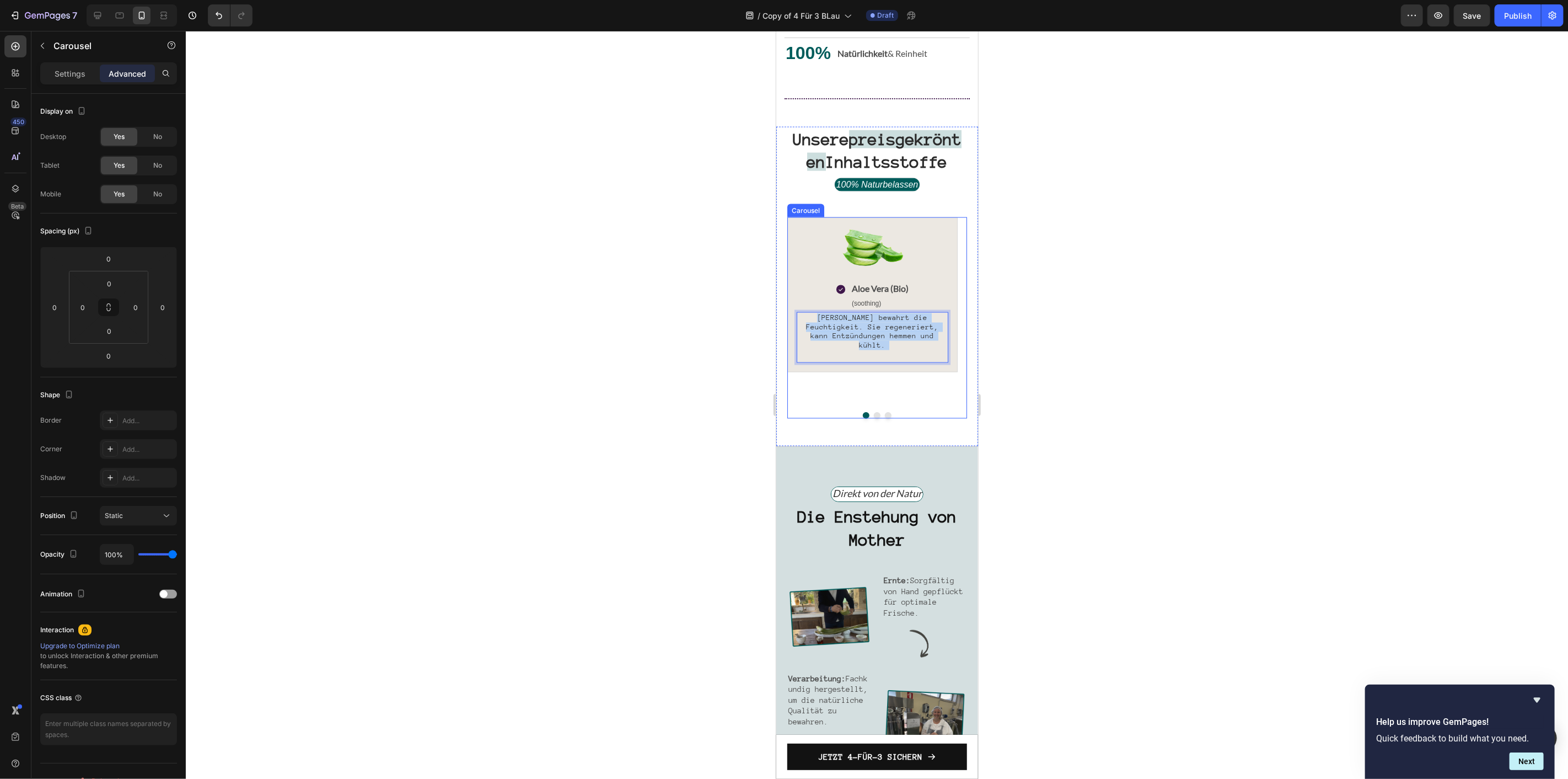
click at [873, 418] on button "Dot" at bounding box center [877, 415] width 7 height 7
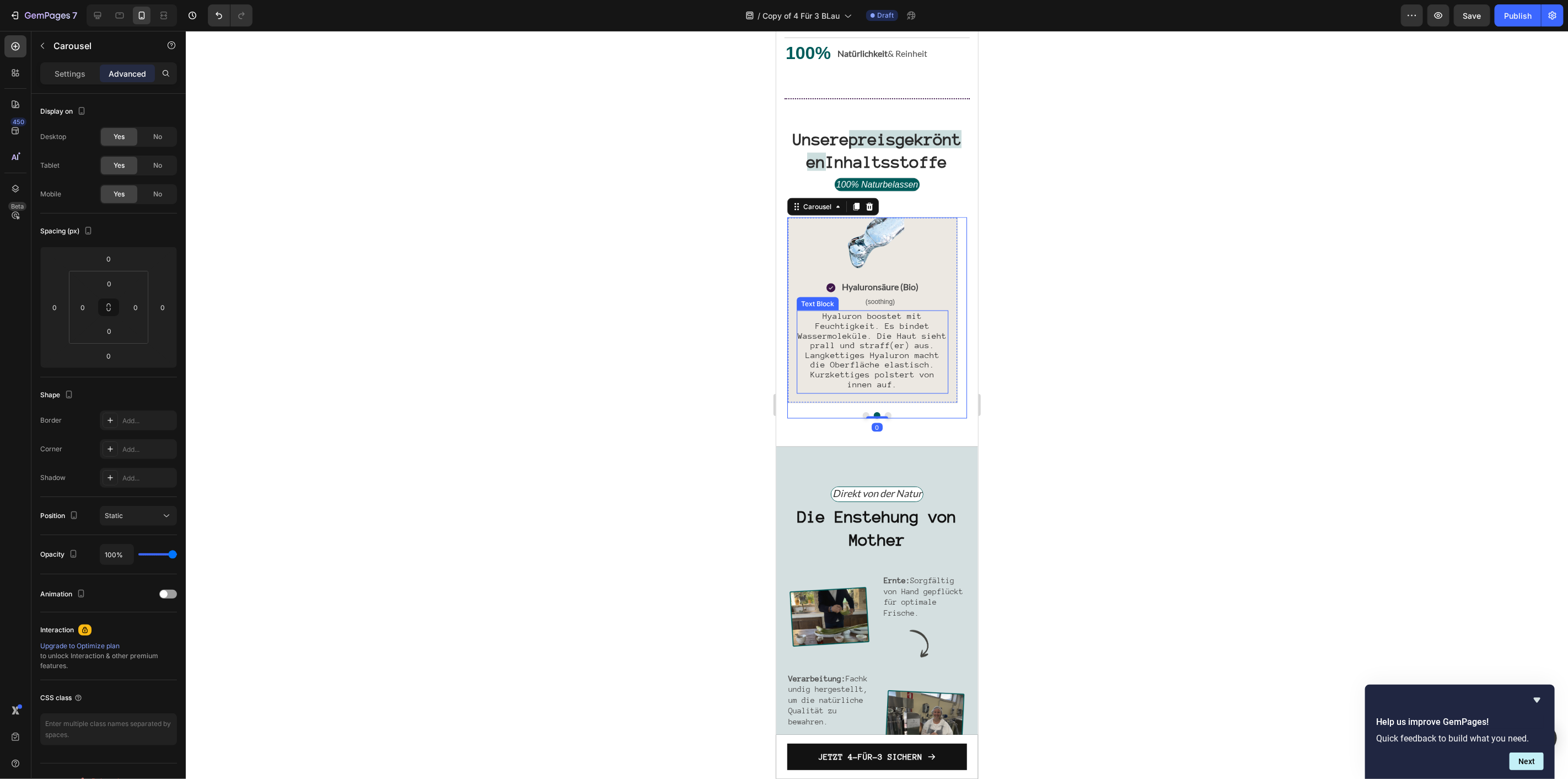
click at [869, 378] on span "Hyaluron boostet mit Feuchtigkeit. Es bindet Wassermoleküle. Die Haut sieht pra…" at bounding box center [872, 349] width 149 height 77
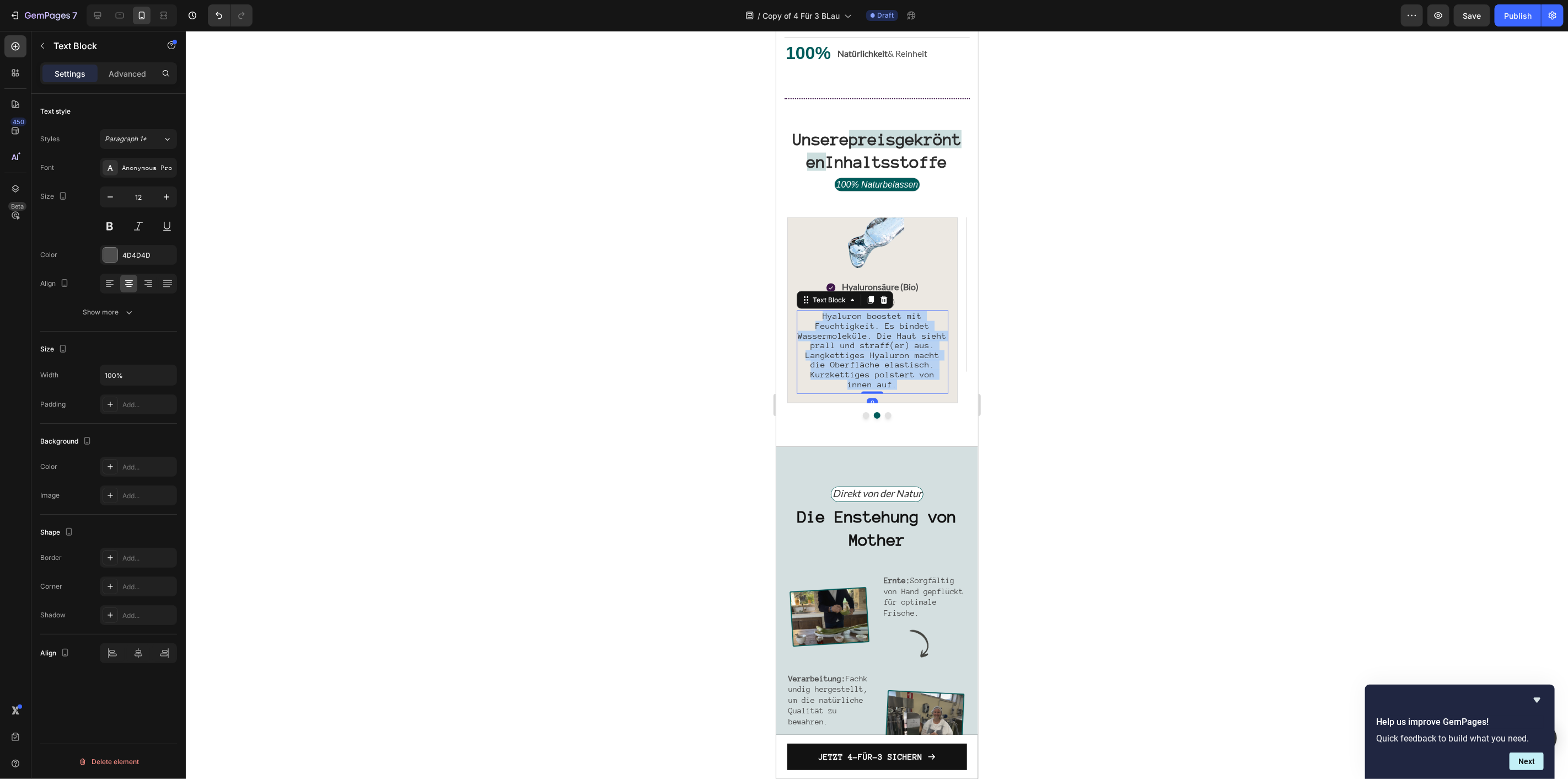
click at [869, 378] on span "Hyaluron boostet mit Feuchtigkeit. Es bindet Wassermoleküle. Die Haut sieht pra…" at bounding box center [872, 349] width 149 height 77
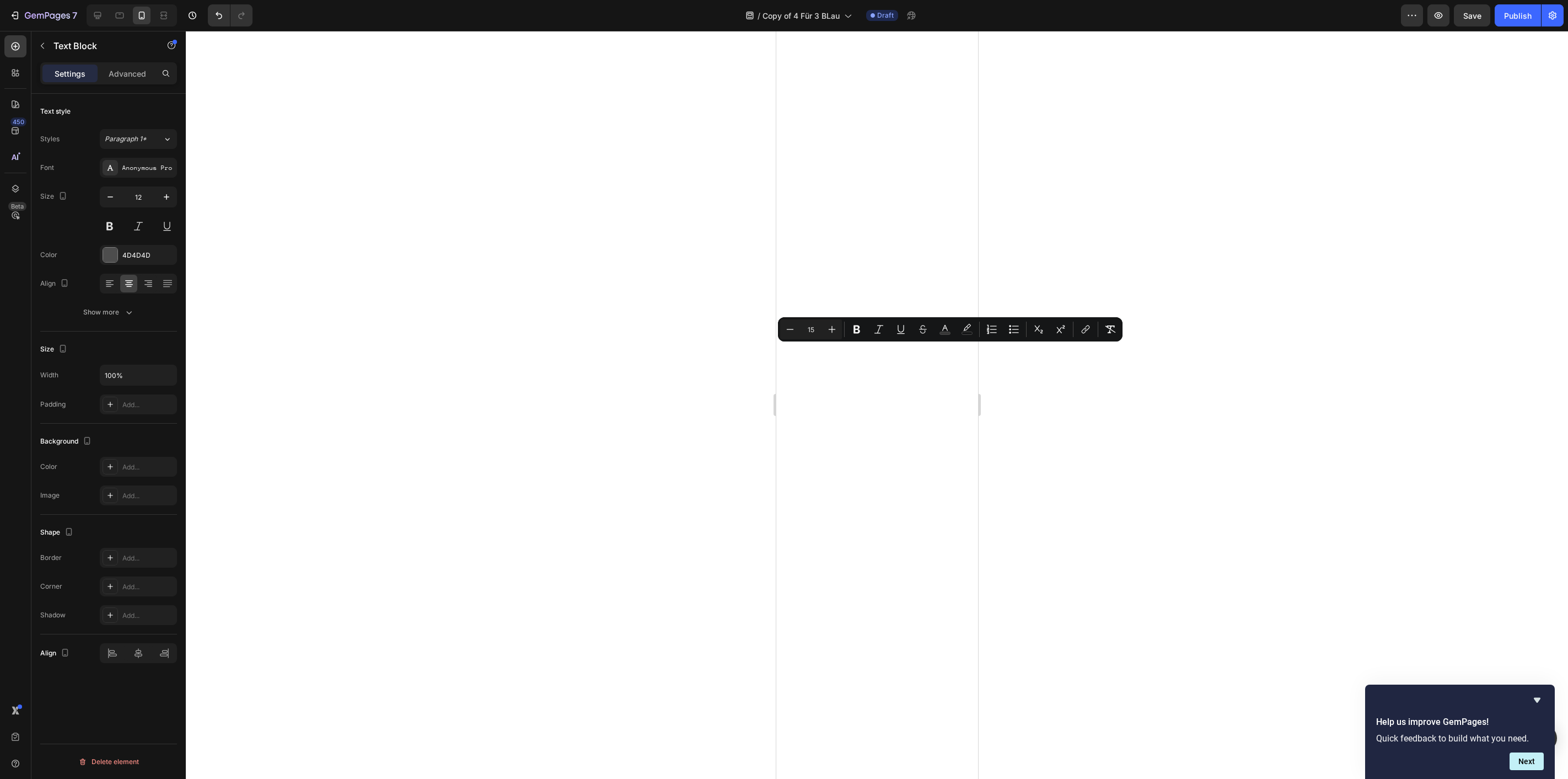
click at [797, 333] on button "Minus" at bounding box center [790, 329] width 20 height 20
type input "14"
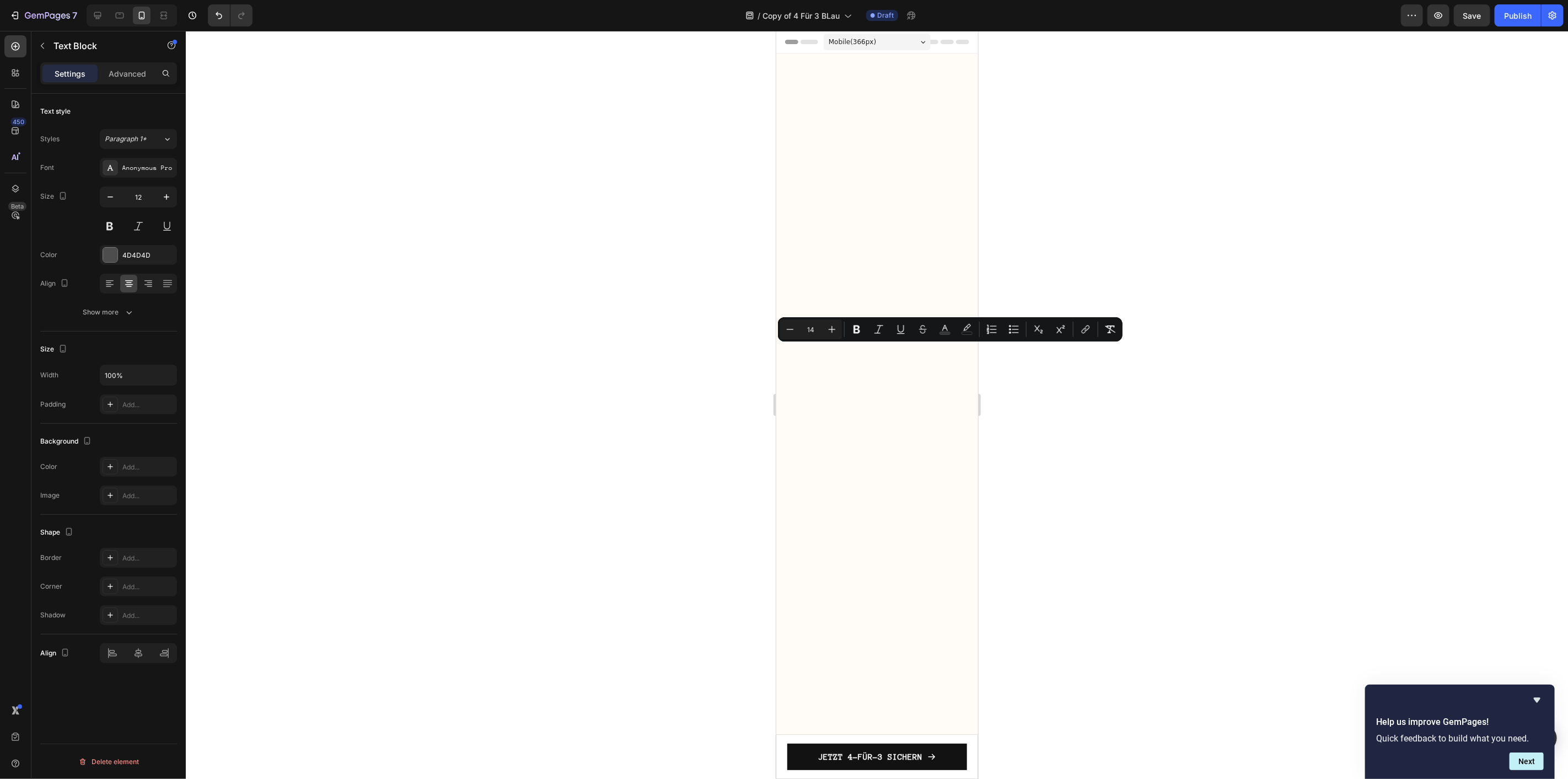
scroll to position [1355, 0]
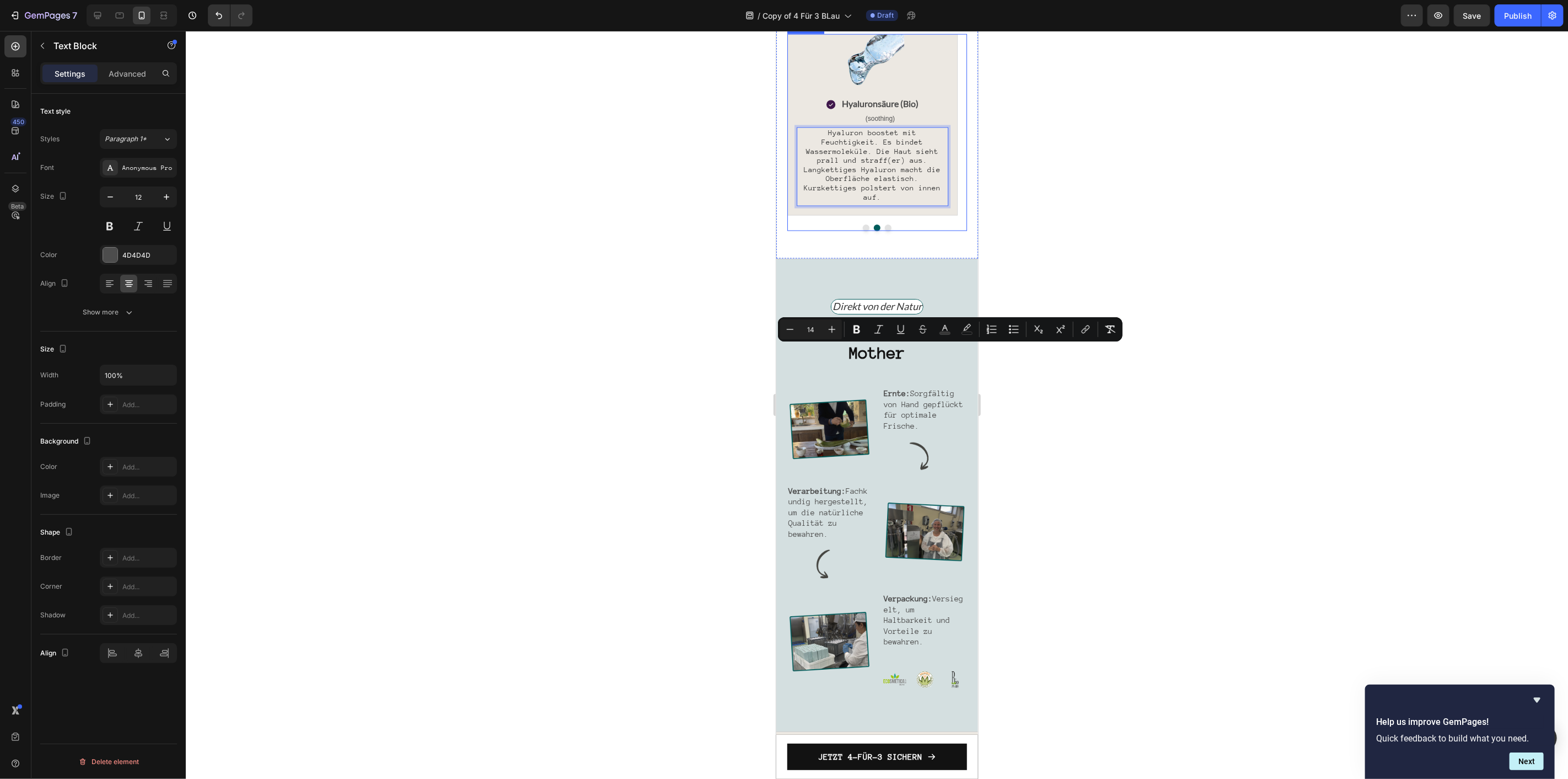
click at [863, 231] on button "Dot" at bounding box center [866, 227] width 7 height 7
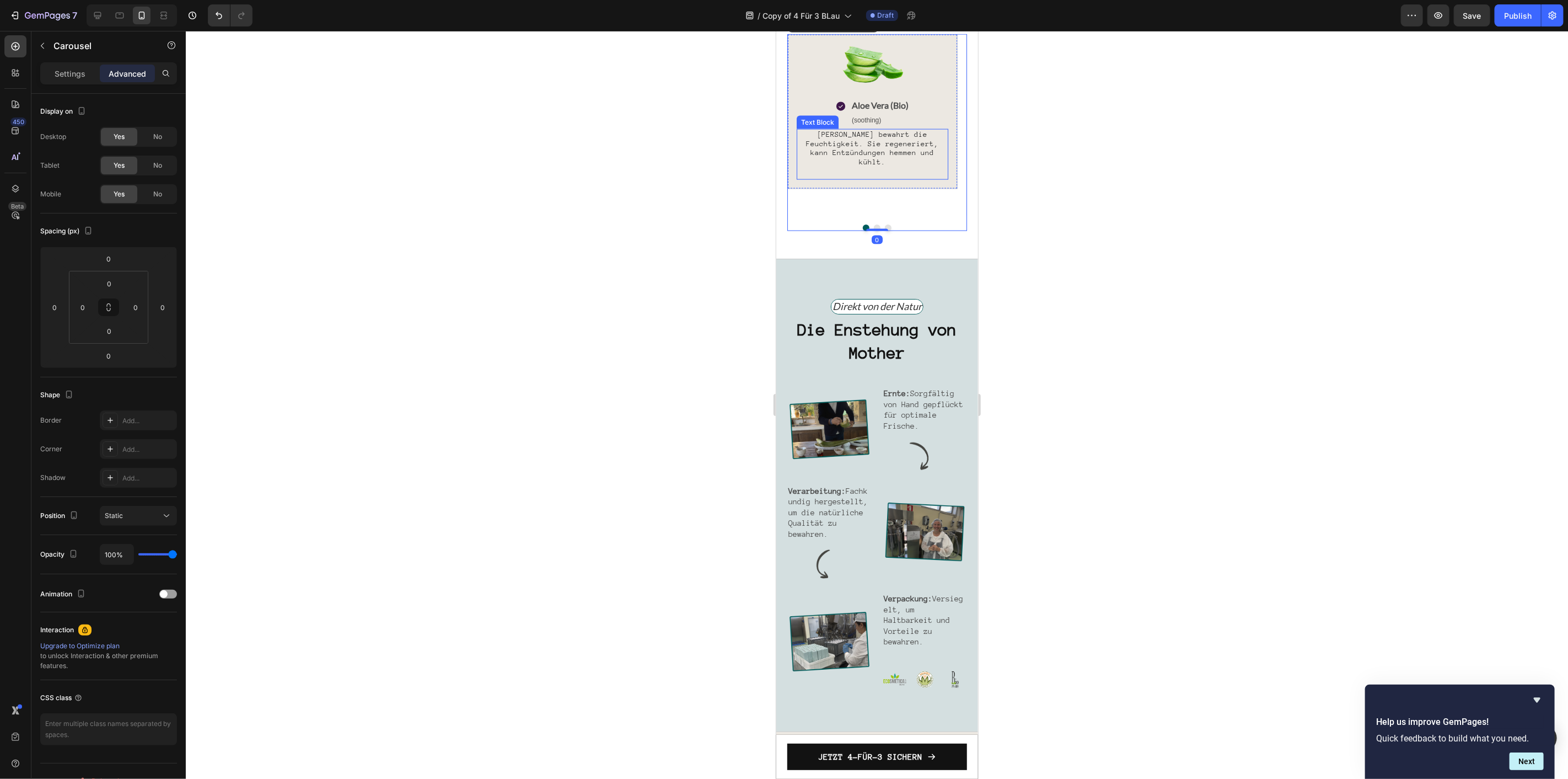
click at [884, 166] on span "[PERSON_NAME] bewahrt die Feuchtigkeit. Sie regeneriert, kann Entzündungen hemm…" at bounding box center [871, 147] width 132 height 36
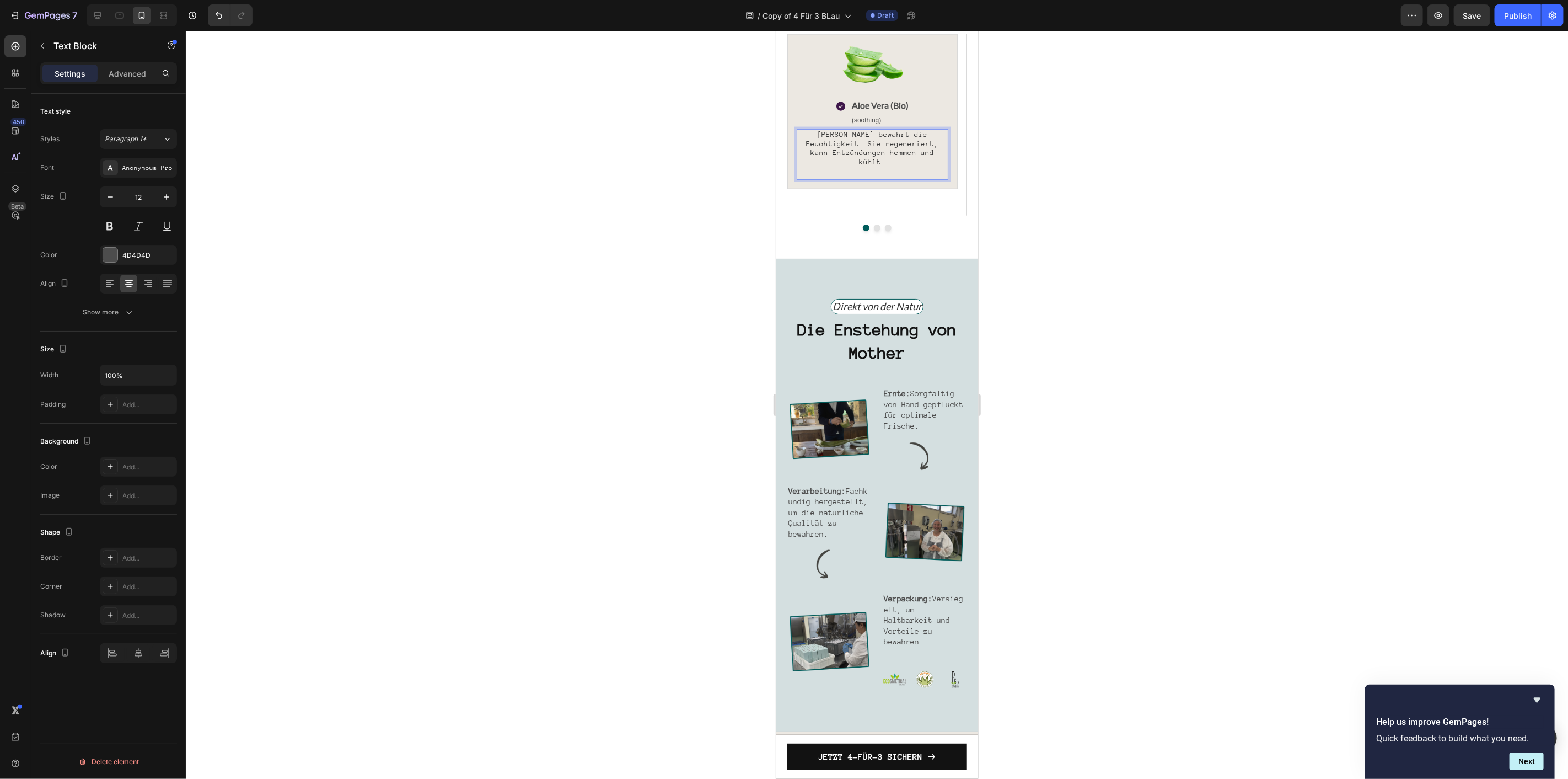
click at [884, 166] on span "[PERSON_NAME] bewahrt die Feuchtigkeit. Sie regeneriert, kann Entzündungen hemm…" at bounding box center [871, 147] width 132 height 36
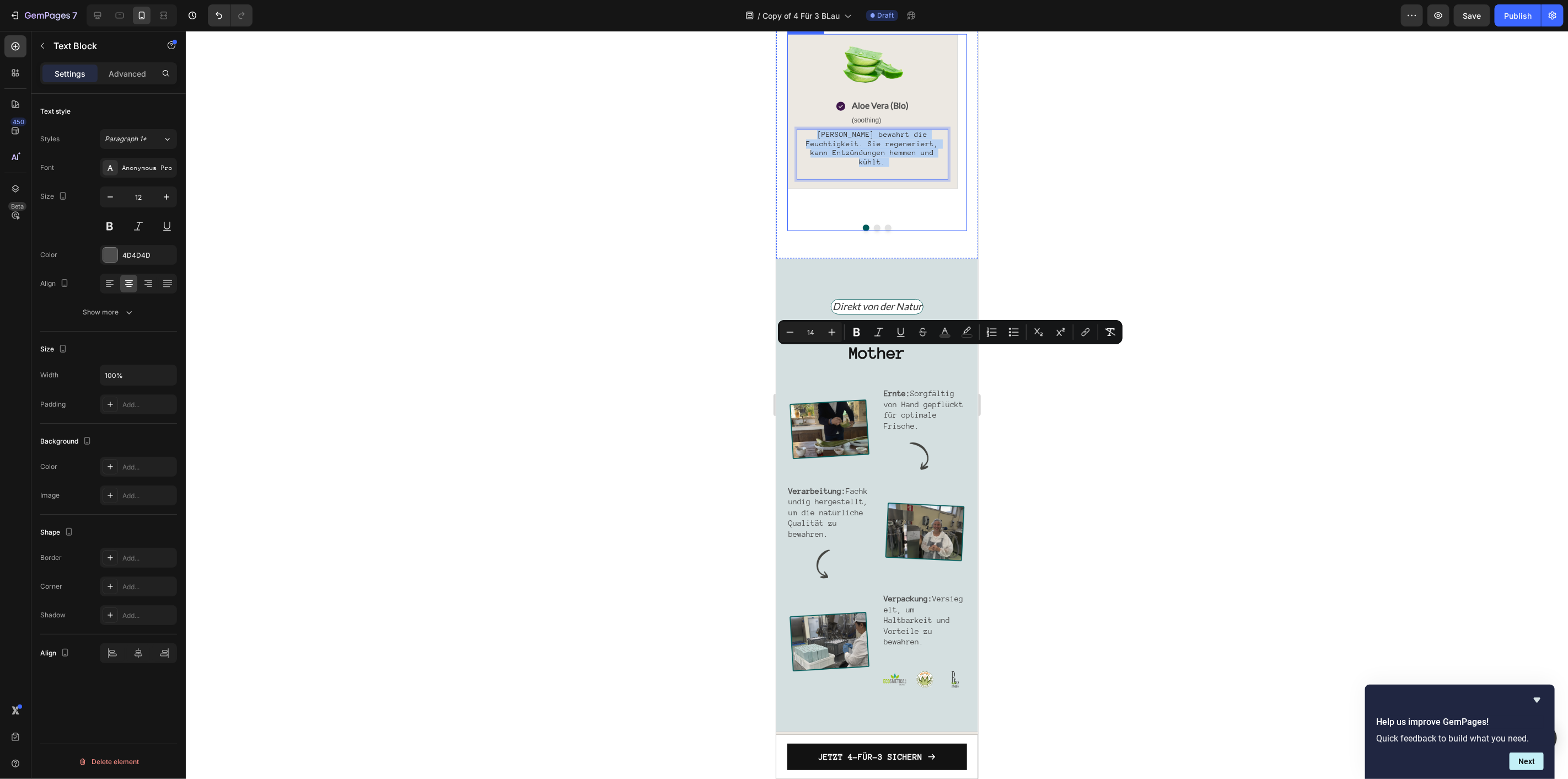
click at [882, 231] on div "Image Icon Aloe Vera (Bio) Text Block (soothing) Text Block Row Aloe Vera bewah…" at bounding box center [877, 132] width 180 height 197
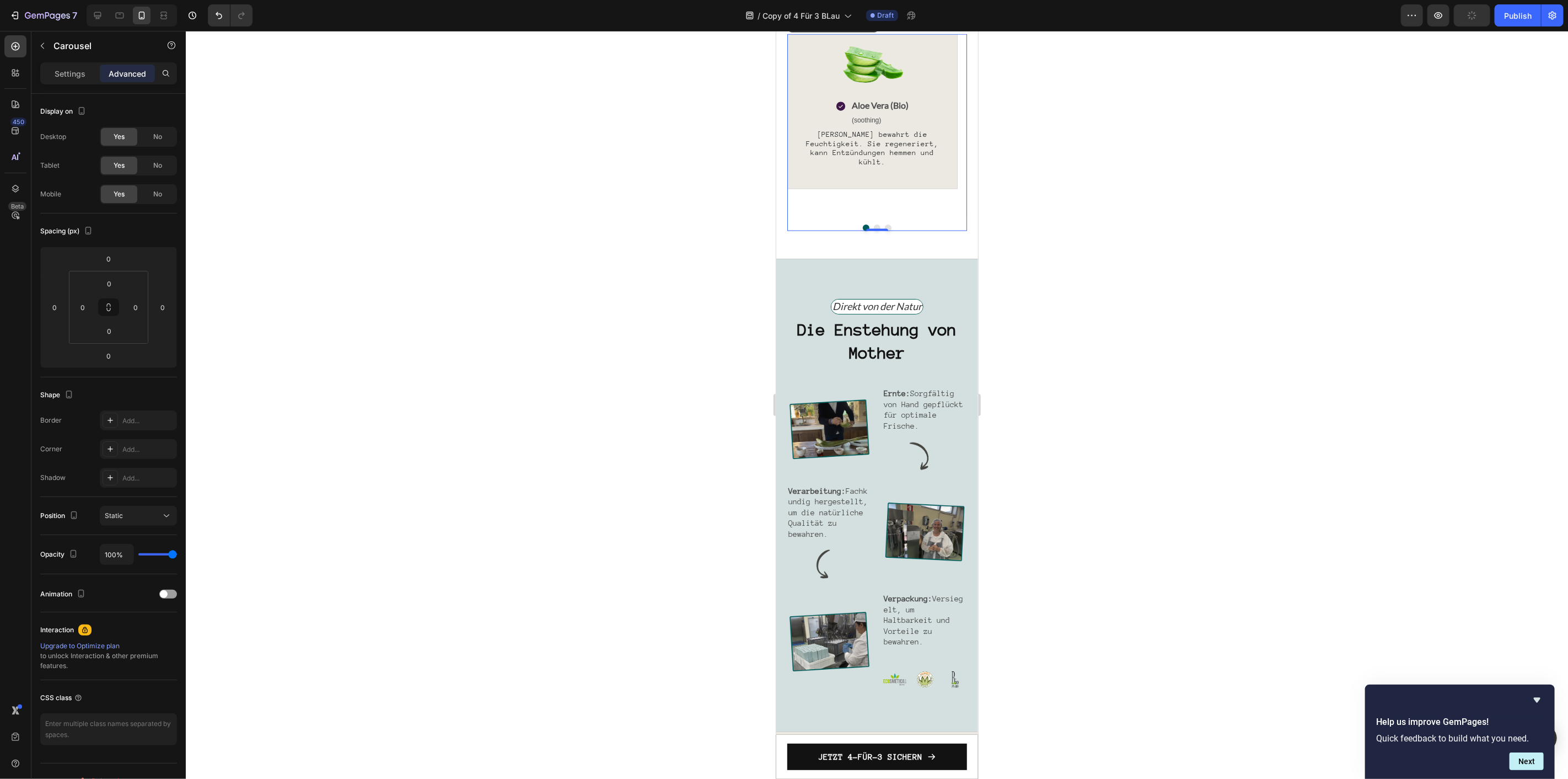
click at [884, 231] on button "Dot" at bounding box center [887, 227] width 7 height 7
click at [885, 164] on span "Vitamin-C-Bombe. Mit Flavonoiden, die hautschützend und [MEDICAL_DATA] wirken k…" at bounding box center [871, 142] width 145 height 44
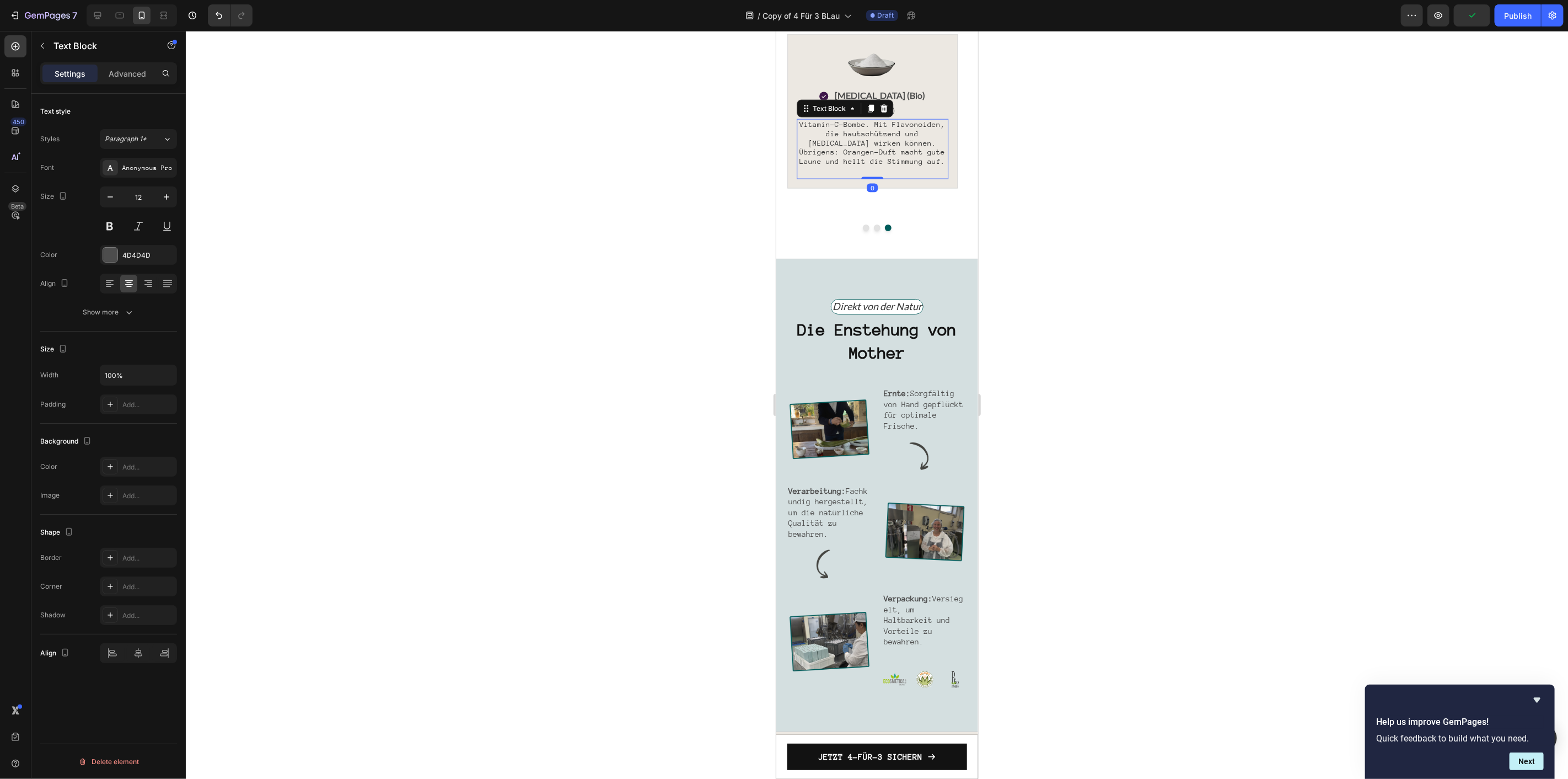
click at [885, 164] on span "Vitamin-C-Bombe. Mit Flavonoiden, die hautschützend und [MEDICAL_DATA] wirken k…" at bounding box center [871, 142] width 145 height 44
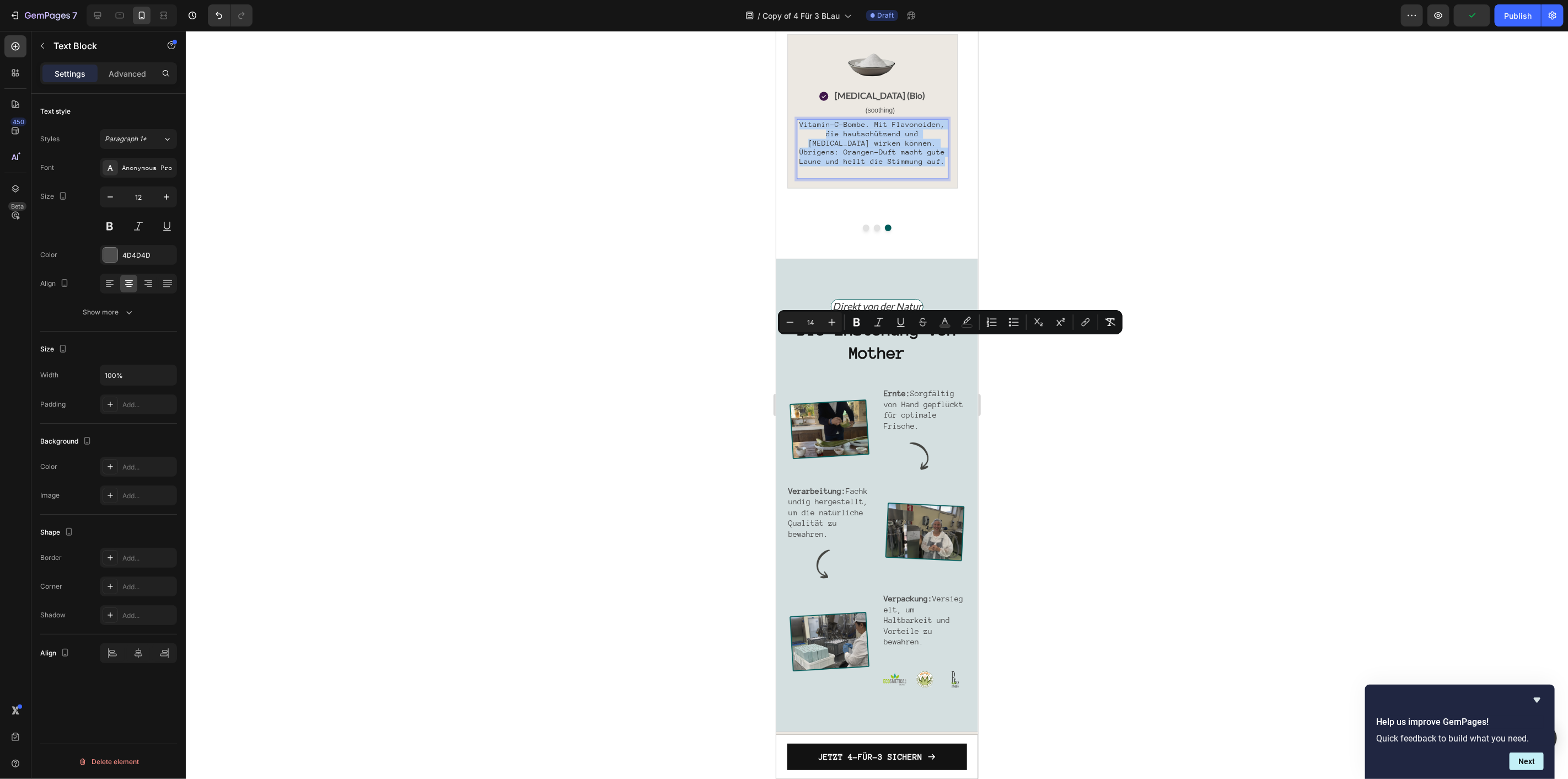
type input "16"
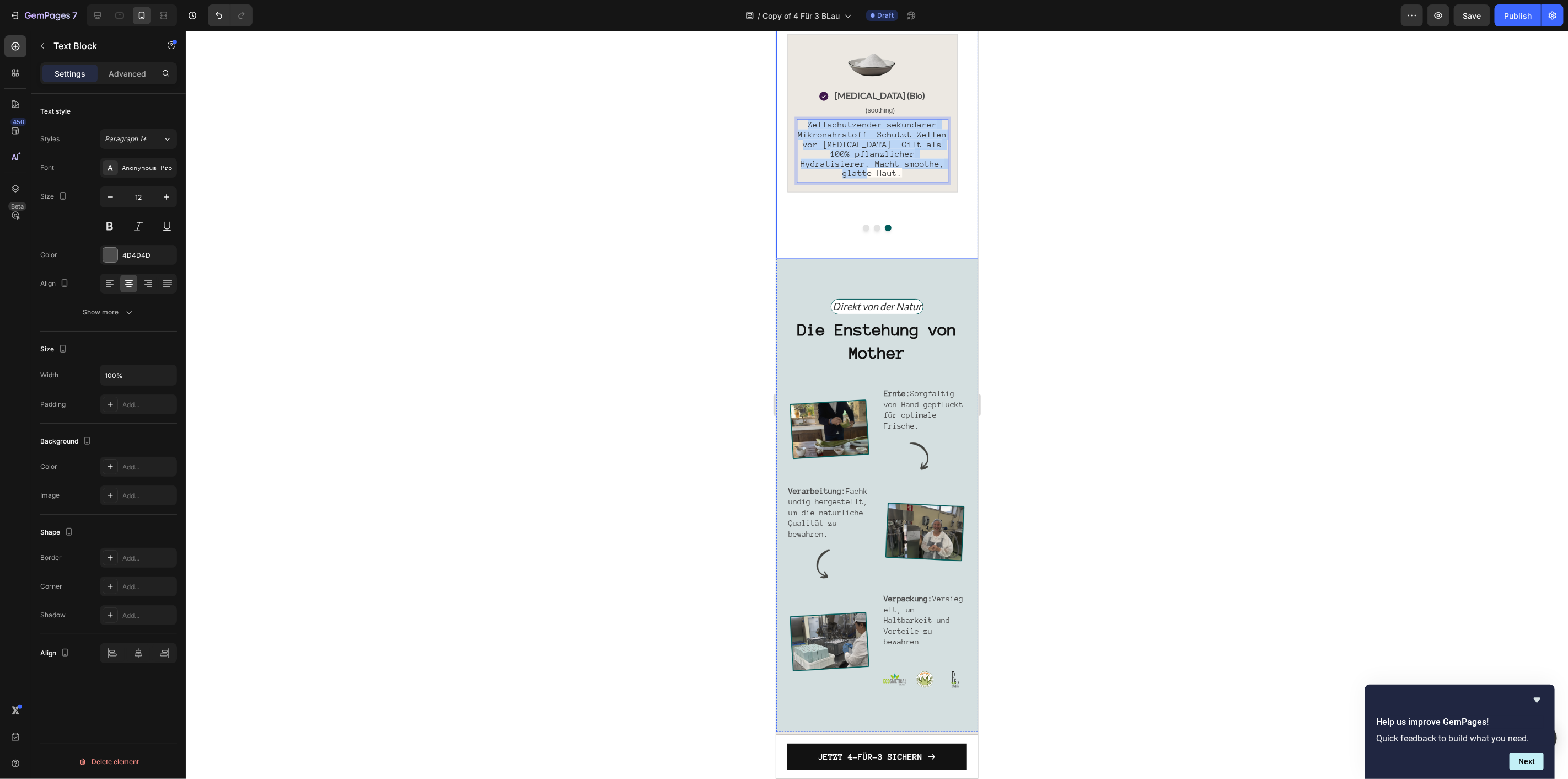
drag, startPoint x: 934, startPoint y: 378, endPoint x: 1550, endPoint y: 368, distance: 616.1
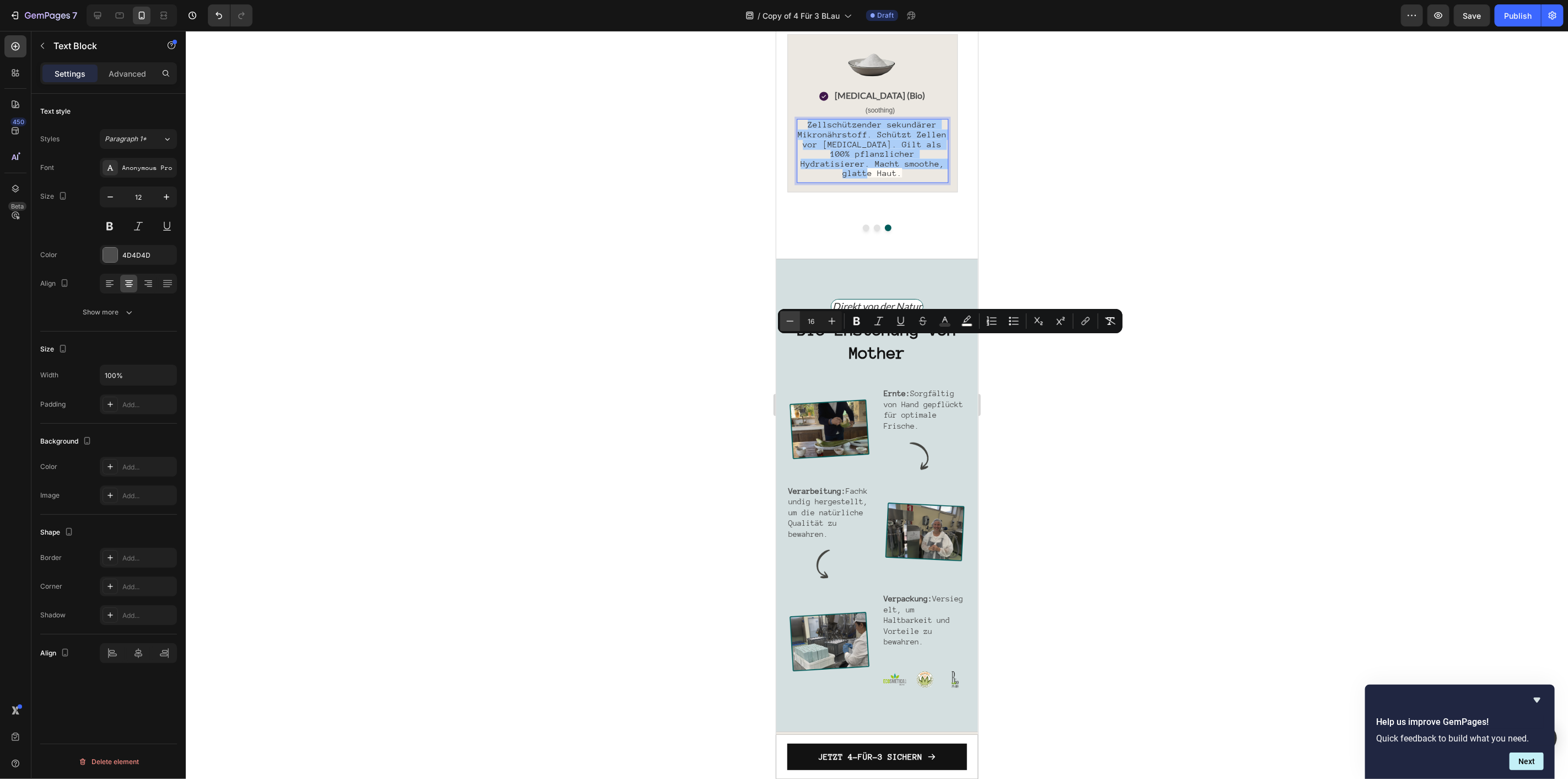
click at [796, 325] on button "Minus" at bounding box center [790, 321] width 20 height 20
type input "14"
click at [965, 328] on button "color" at bounding box center [967, 321] width 20 height 20
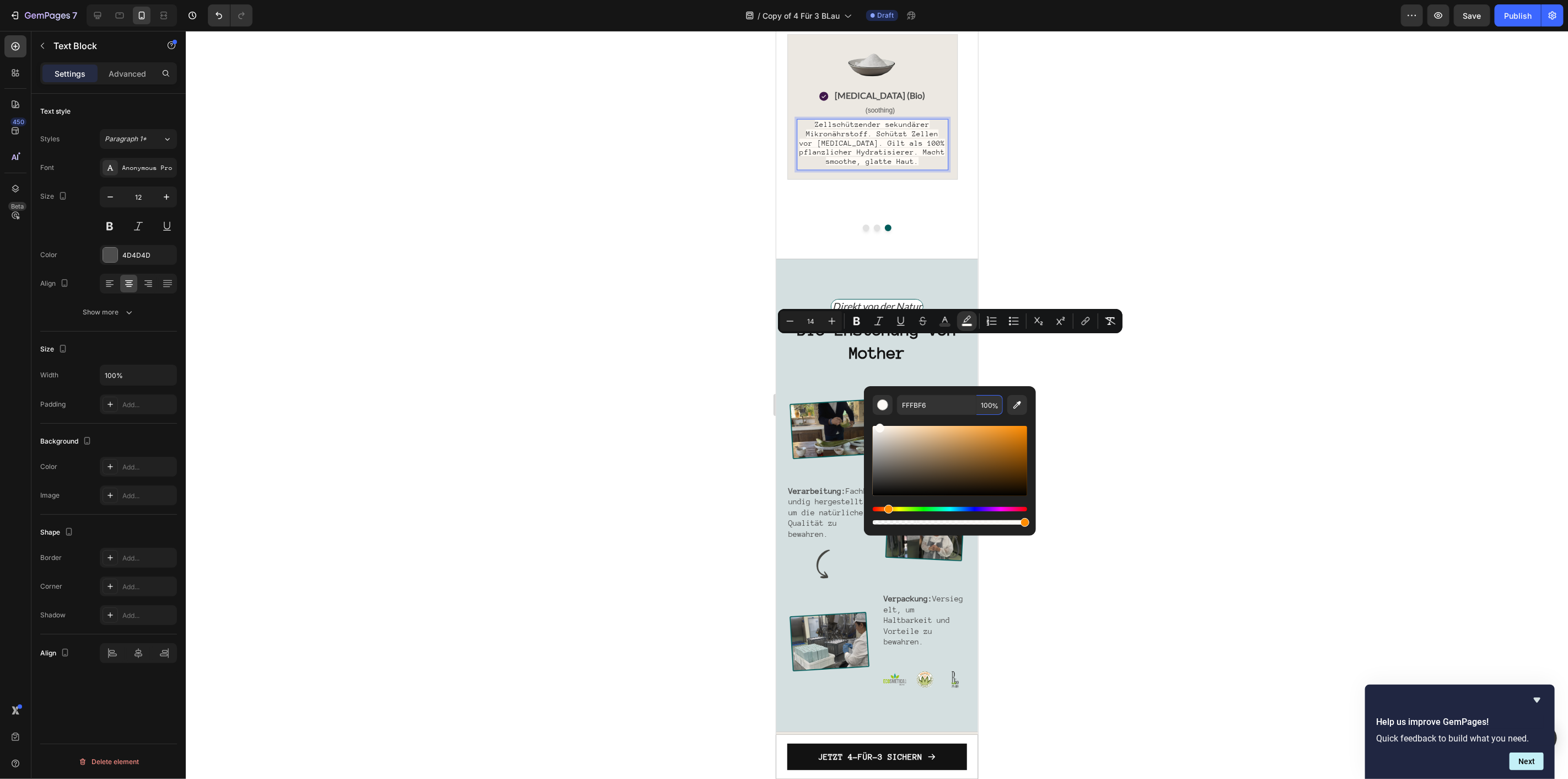
click at [992, 396] on input "100" at bounding box center [989, 405] width 26 height 20
type input "0"
click at [869, 231] on div "Unsere preisgekrönten Inhaltsstoffe Heading 100% Naturbelassen Text Block Row I…" at bounding box center [877, 87] width 180 height 287
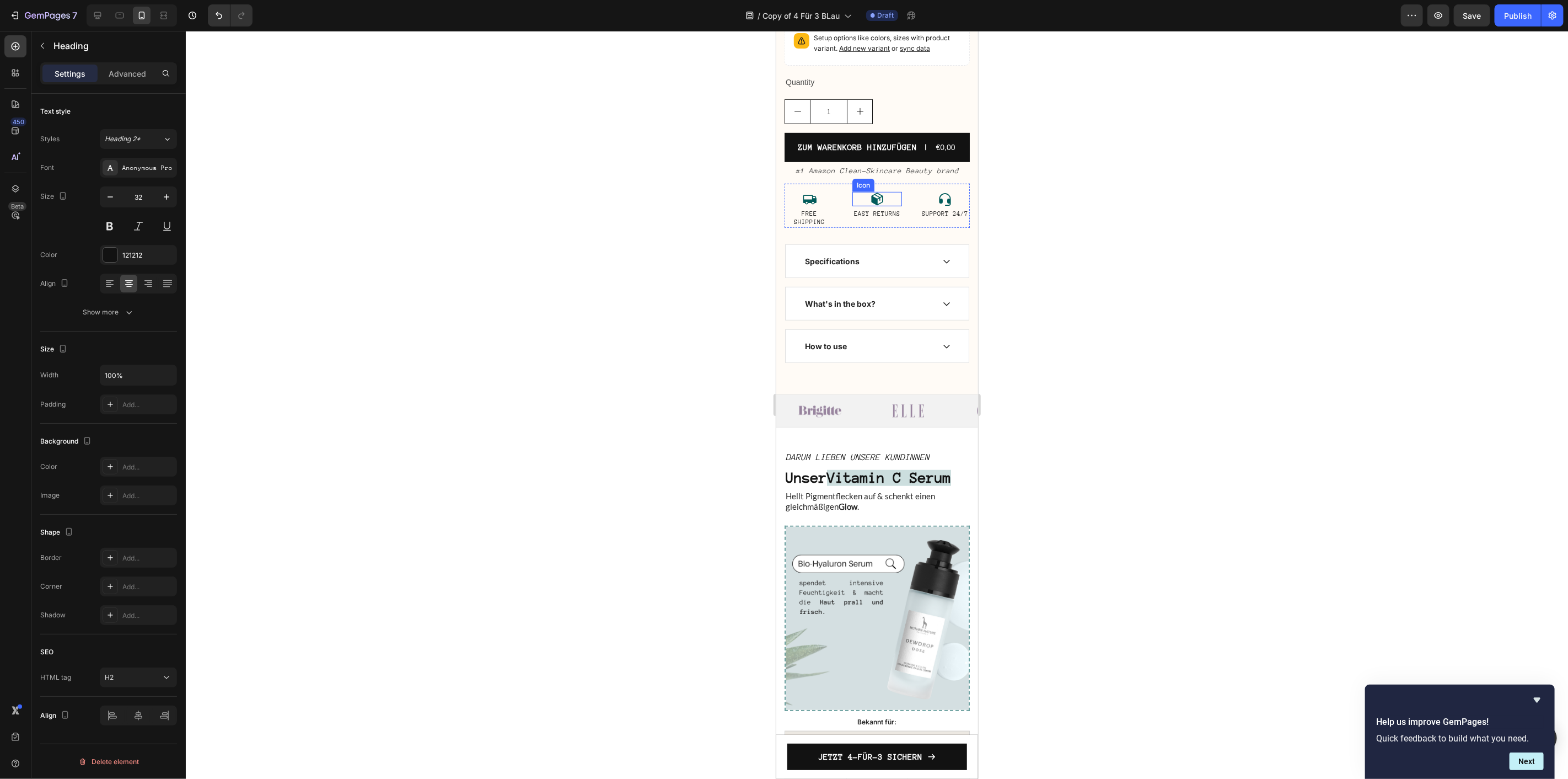
scroll to position [682, 0]
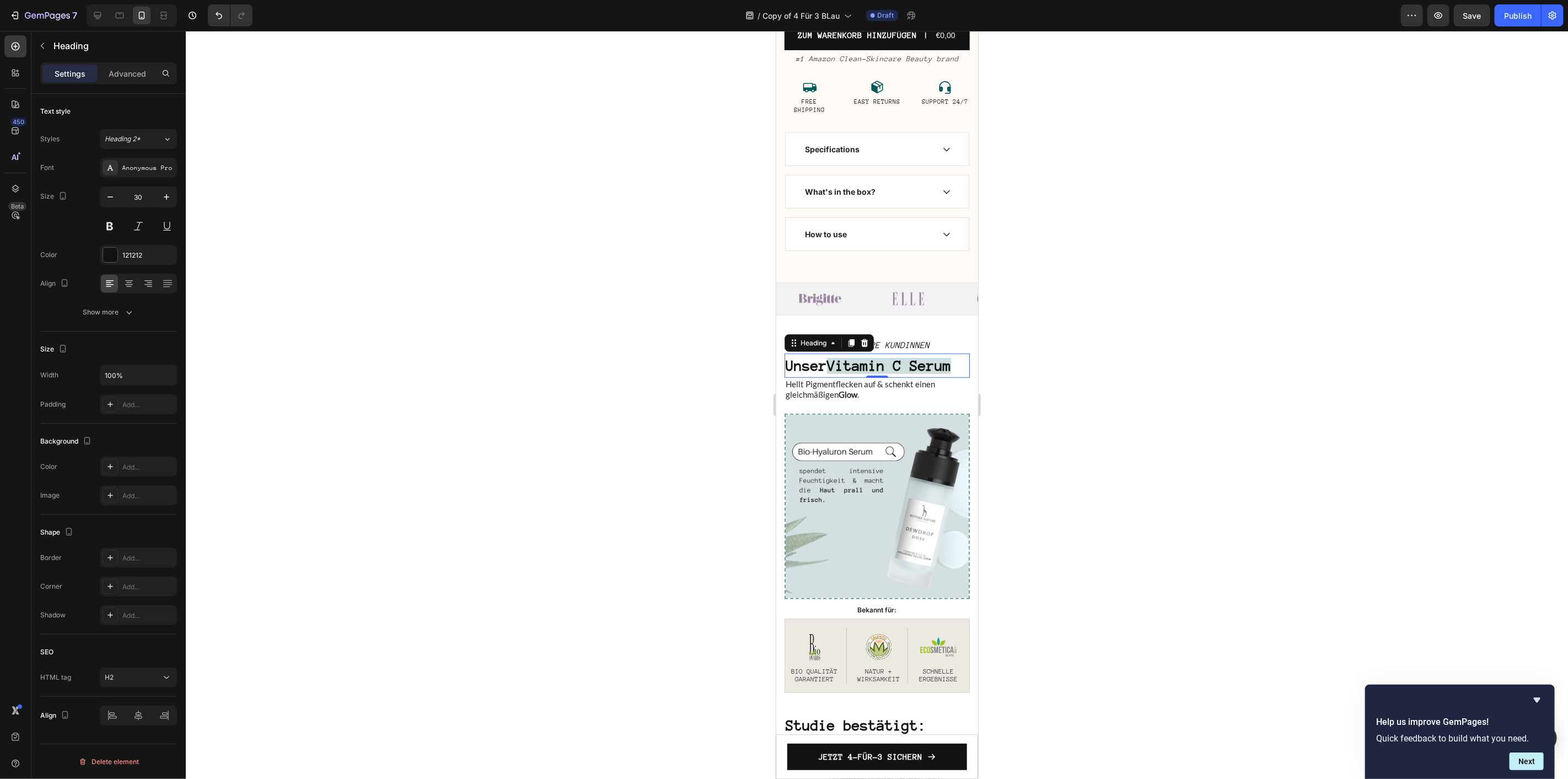
click at [827, 373] on strong "Unser" at bounding box center [806, 365] width 41 height 16
click at [839, 373] on strong "Vitamin C Serum" at bounding box center [889, 365] width 124 height 16
drag, startPoint x: 833, startPoint y: 386, endPoint x: 845, endPoint y: 399, distance: 17.7
click at [845, 376] on p "Unser Vitamin C Serum" at bounding box center [877, 365] width 183 height 22
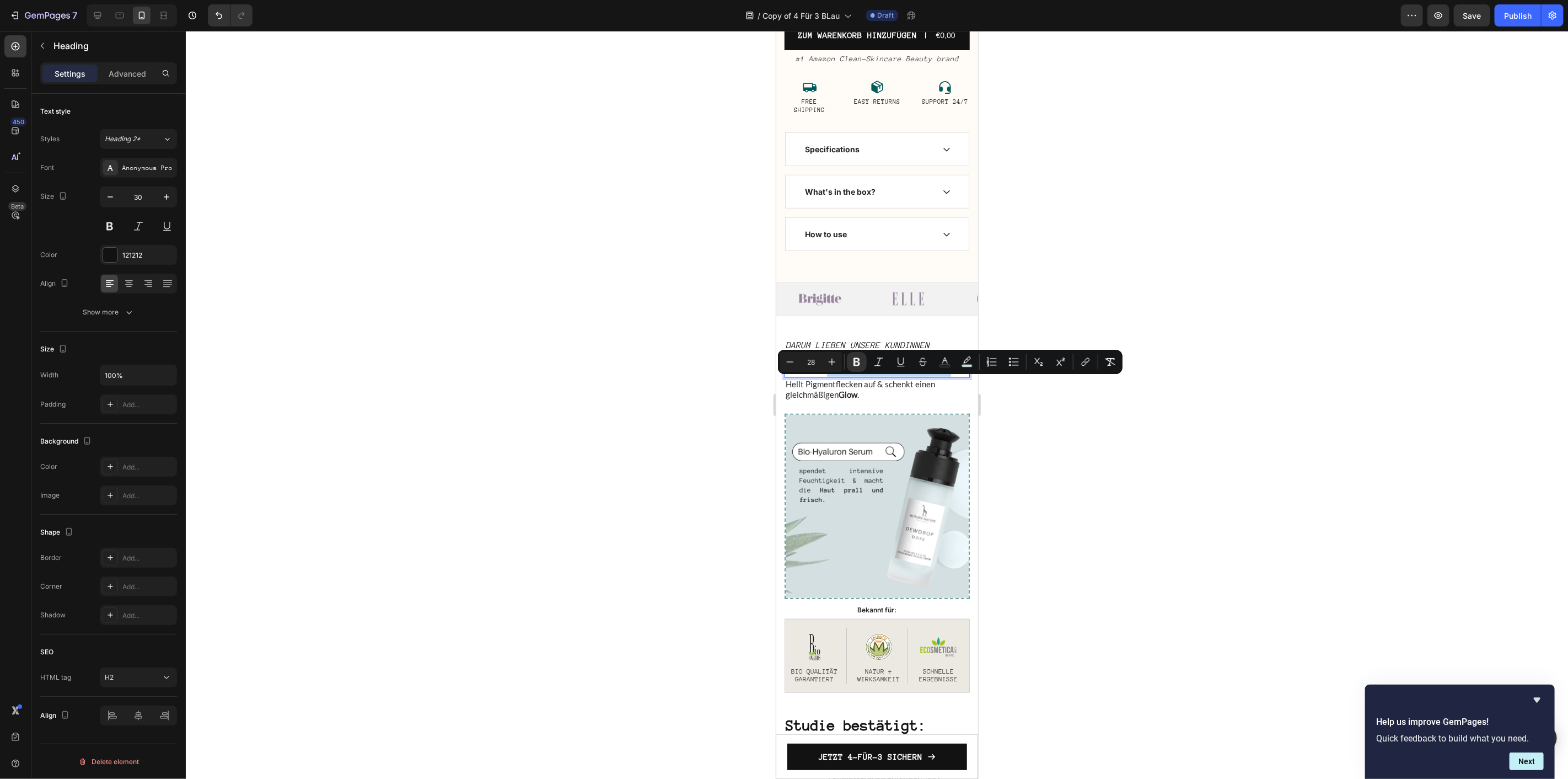
click at [836, 373] on strong "Vitamin C Serum" at bounding box center [889, 365] width 124 height 16
click at [841, 373] on strong "Vitamin C Serum" at bounding box center [889, 365] width 124 height 16
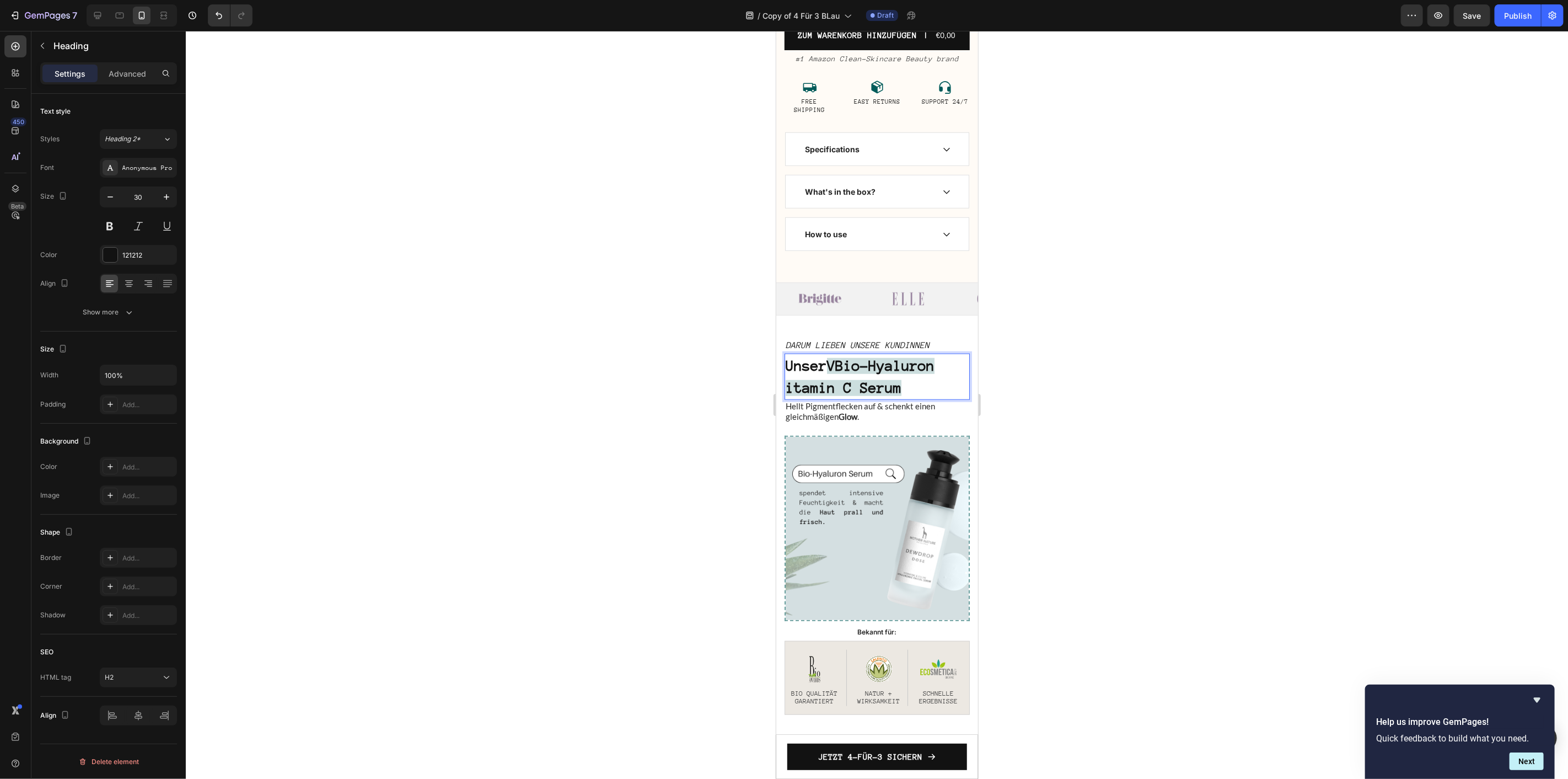
click at [840, 387] on strong "VBio-Hyaluron itamin C Serum" at bounding box center [859, 376] width 149 height 38
click at [835, 395] on strong "Bio-Hyaluron itamin C Serum" at bounding box center [855, 376] width 141 height 38
click at [863, 395] on strong "Bio-Hyaluron itamin C Serum" at bounding box center [855, 376] width 141 height 38
click at [929, 353] on h2 "Darum lieben unsere Kundinnen" at bounding box center [877, 344] width 185 height 15
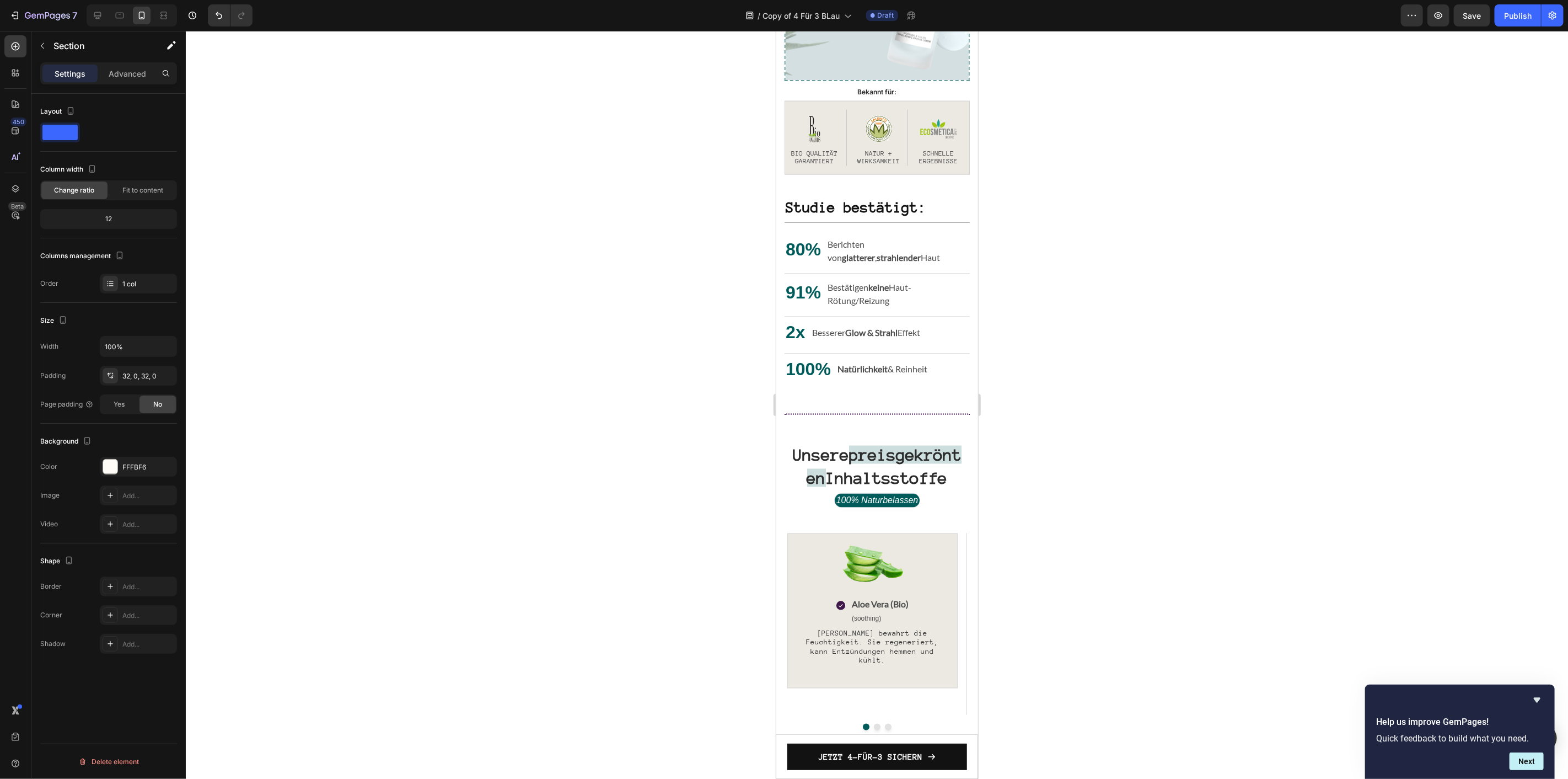
scroll to position [1256, 0]
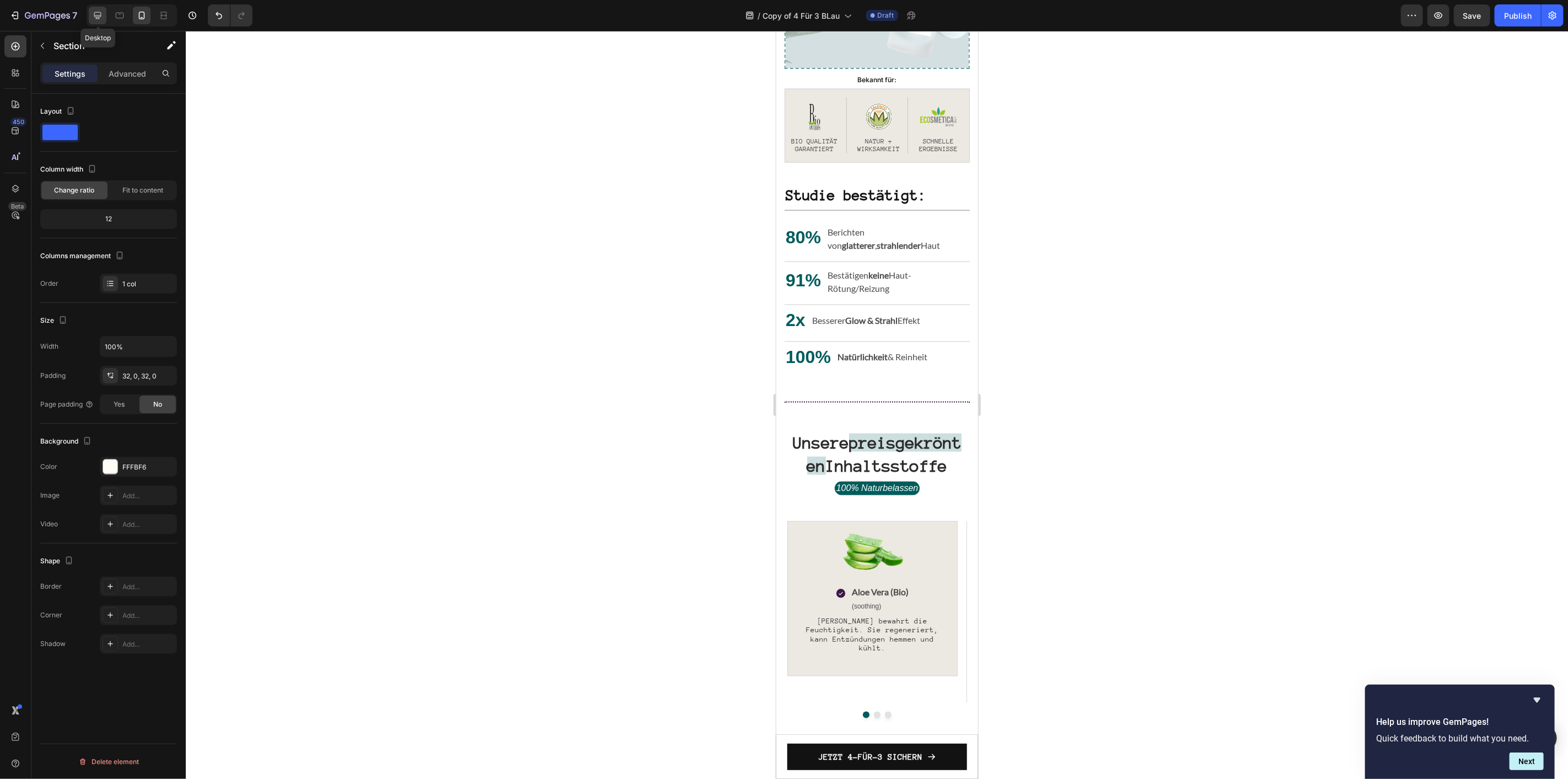
click at [97, 15] on icon at bounding box center [98, 16] width 7 height 7
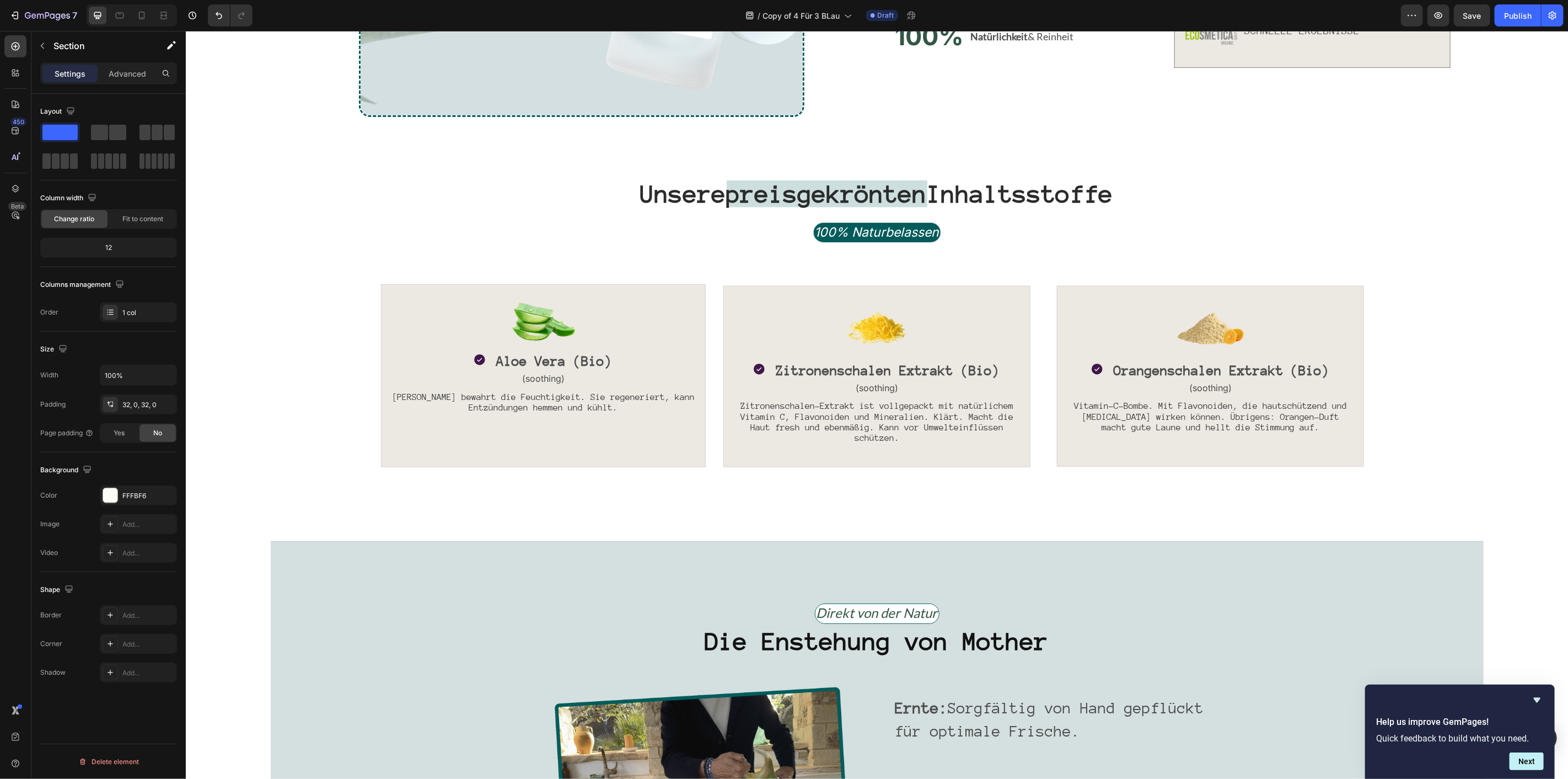
scroll to position [1367, 0]
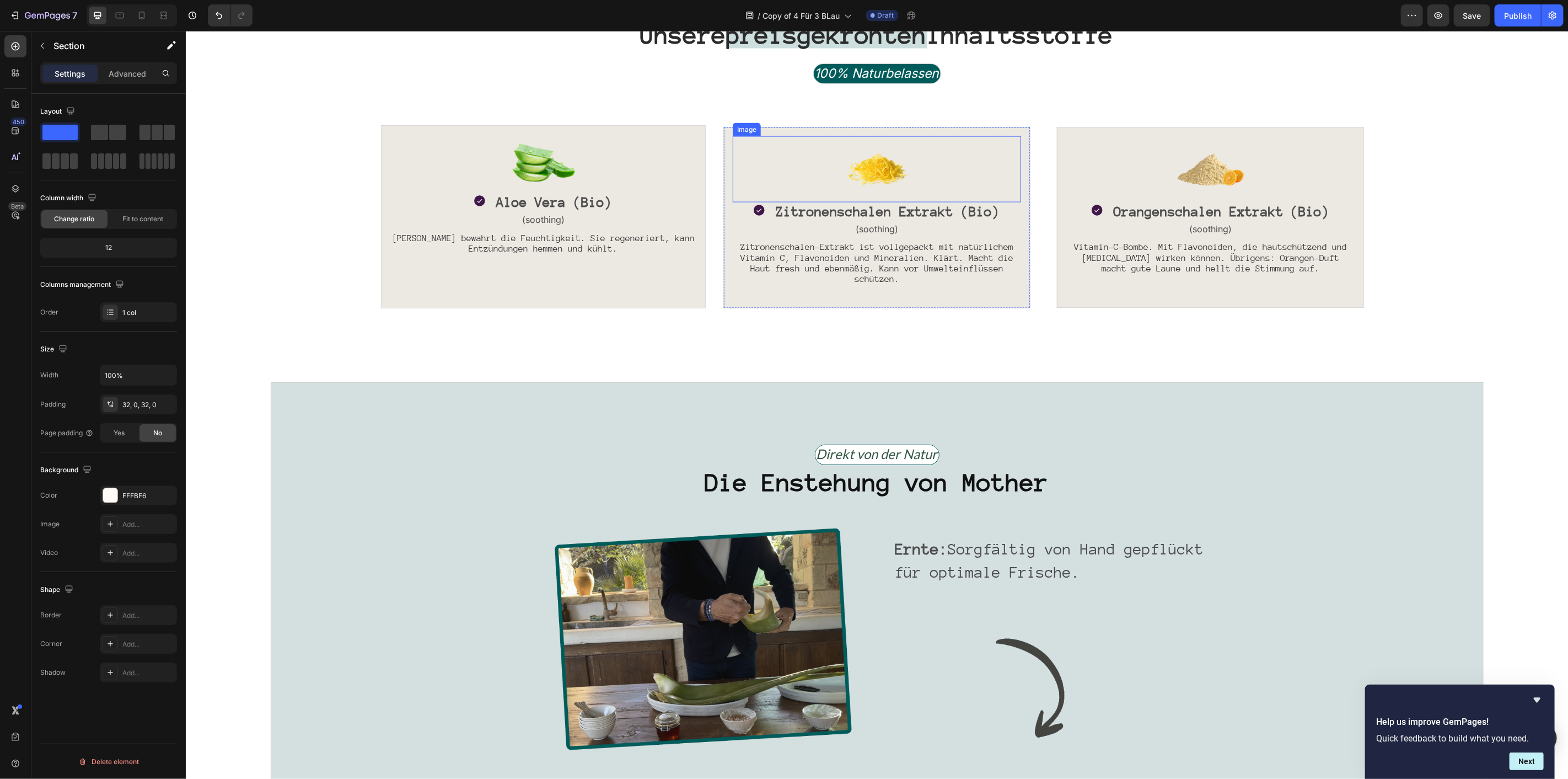
click at [881, 169] on img at bounding box center [876, 169] width 66 height 66
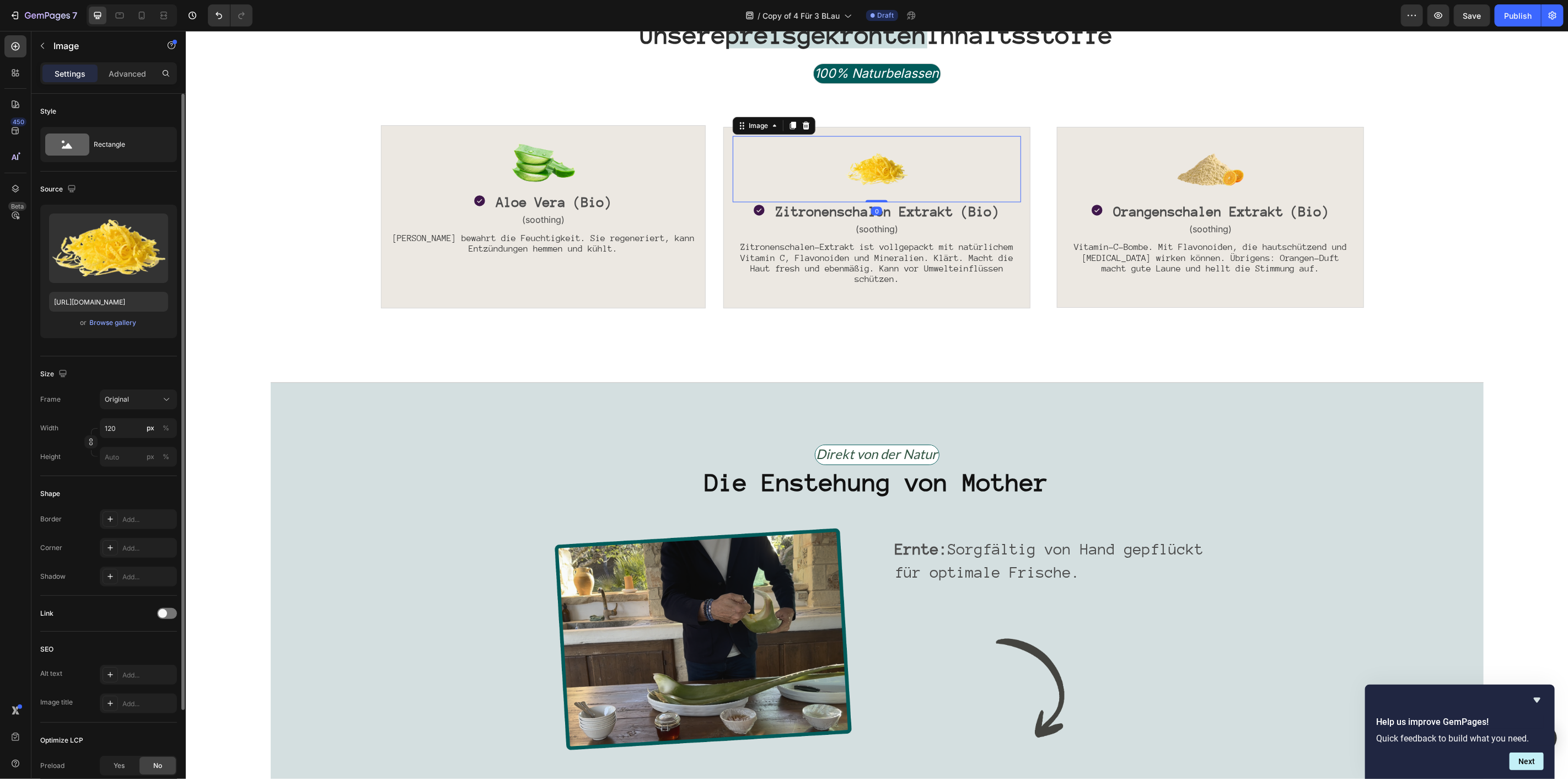
click at [114, 330] on div "Upload Image https://cdn.shopify.com/s/files/1/1613/5255/files/gempages_5858681…" at bounding box center [108, 271] width 137 height 133
click at [114, 330] on div "Upload Image https://cdn.shopify.com/s/files/1/1613/5255/files/gempages_5858681…" at bounding box center [108, 271] width 137 height 133
click at [116, 325] on div "Browse gallery" at bounding box center [113, 323] width 47 height 10
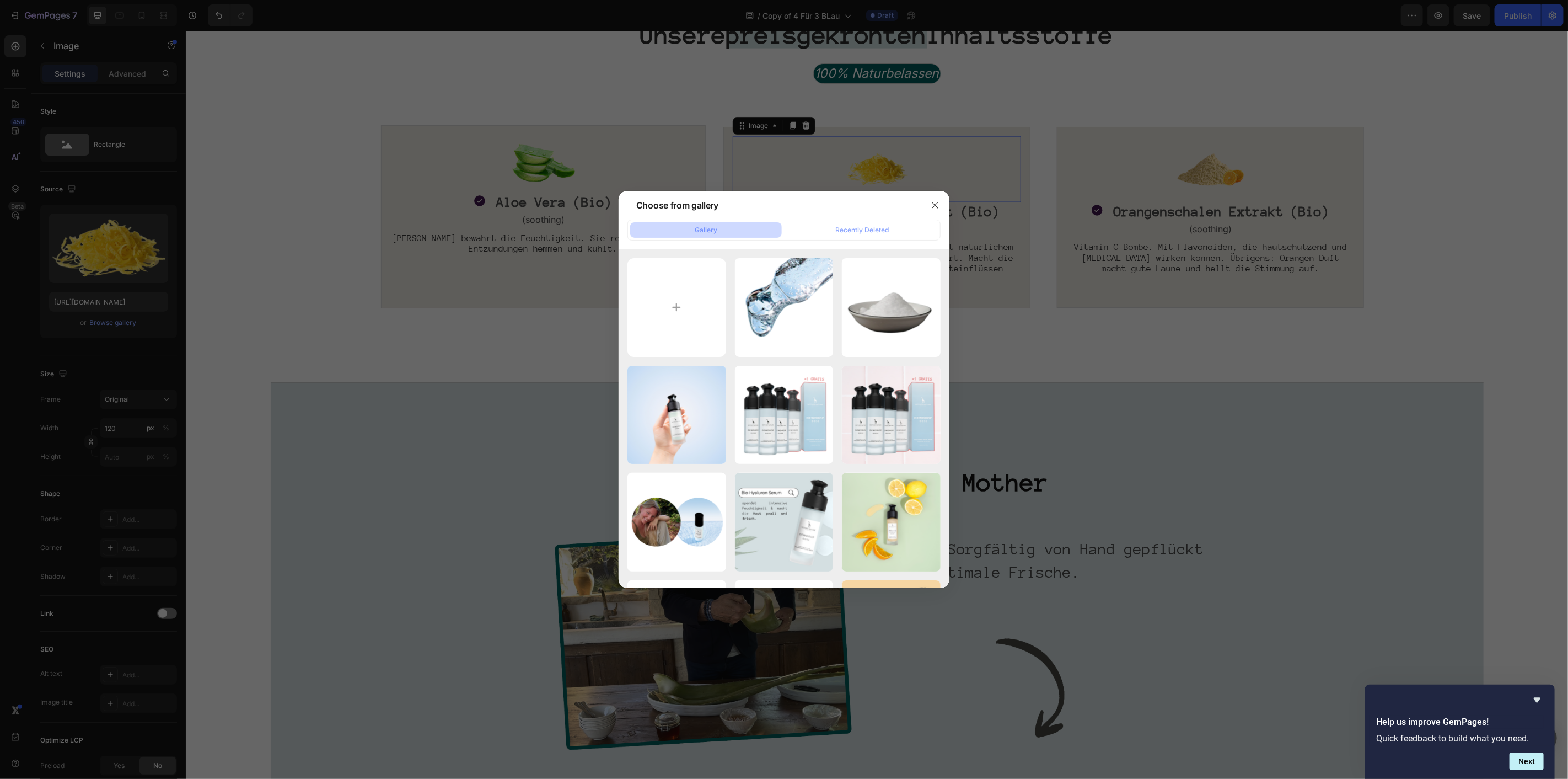
click at [0, 0] on div "HYALURONSAURE.webp 47.58 kb" at bounding box center [0, 0] width 0 height 0
type input "[URL][DOMAIN_NAME]"
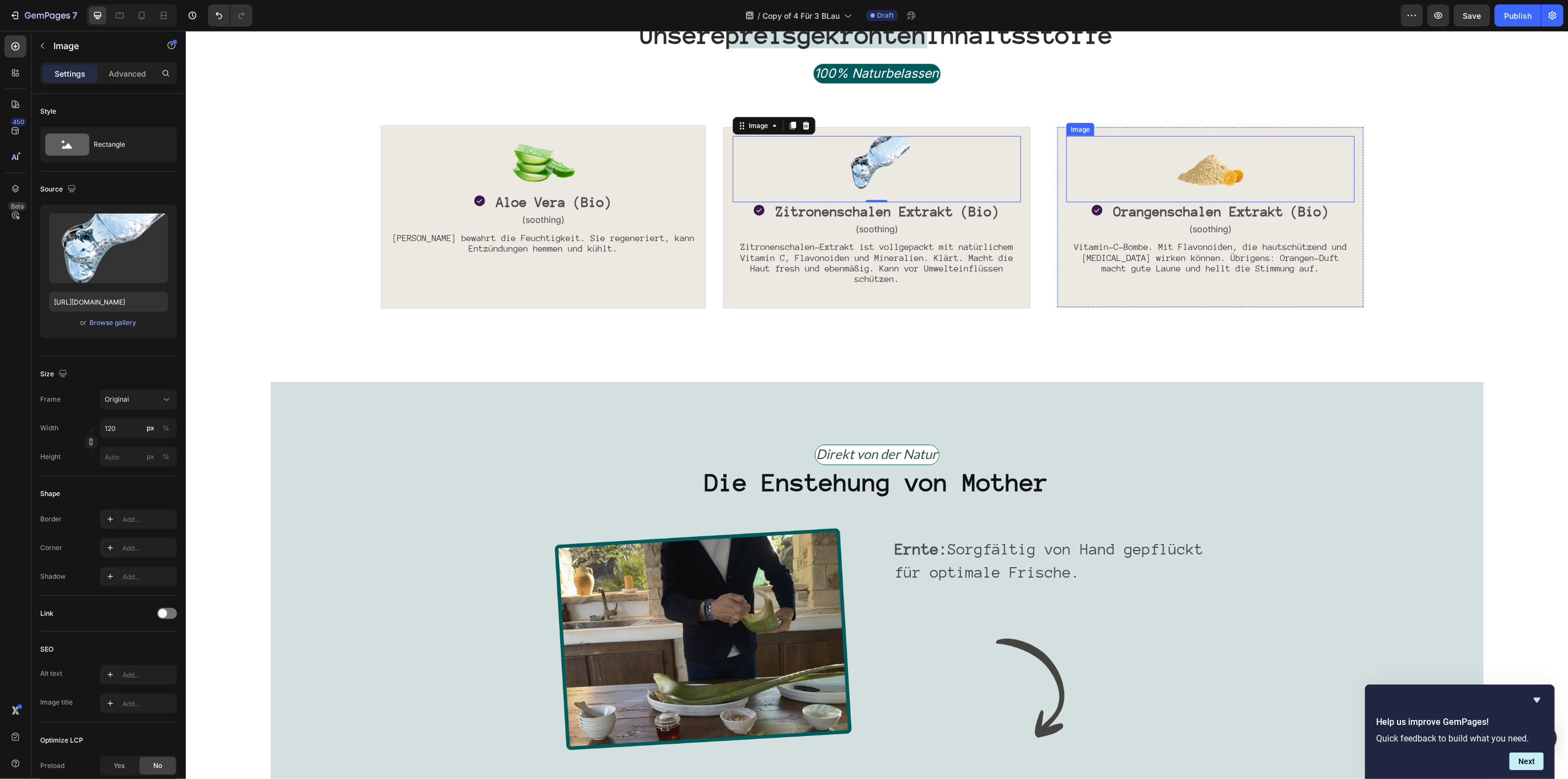
click at [1192, 161] on img at bounding box center [1210, 169] width 66 height 66
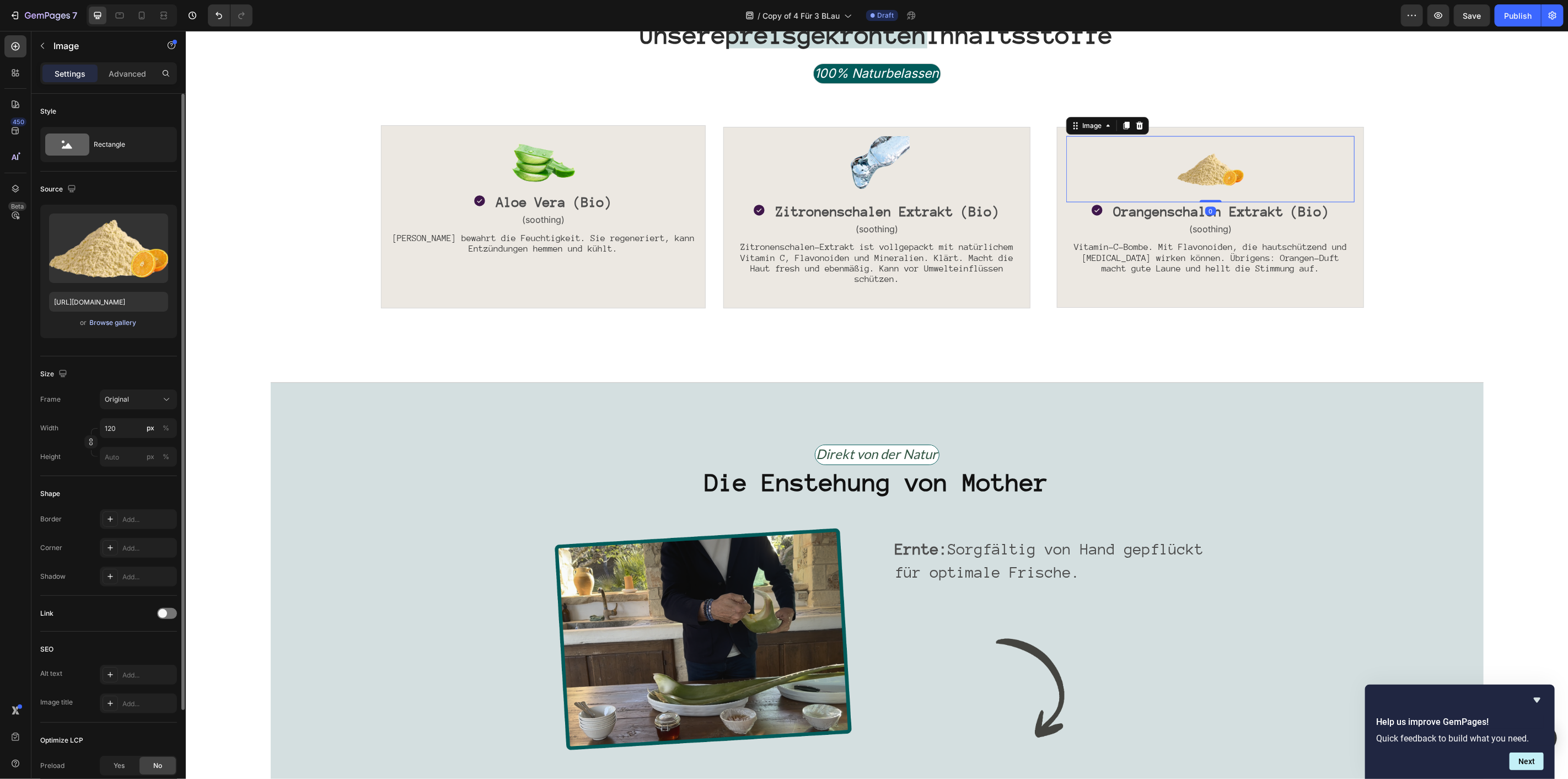
click at [108, 326] on div "Browse gallery" at bounding box center [113, 323] width 47 height 10
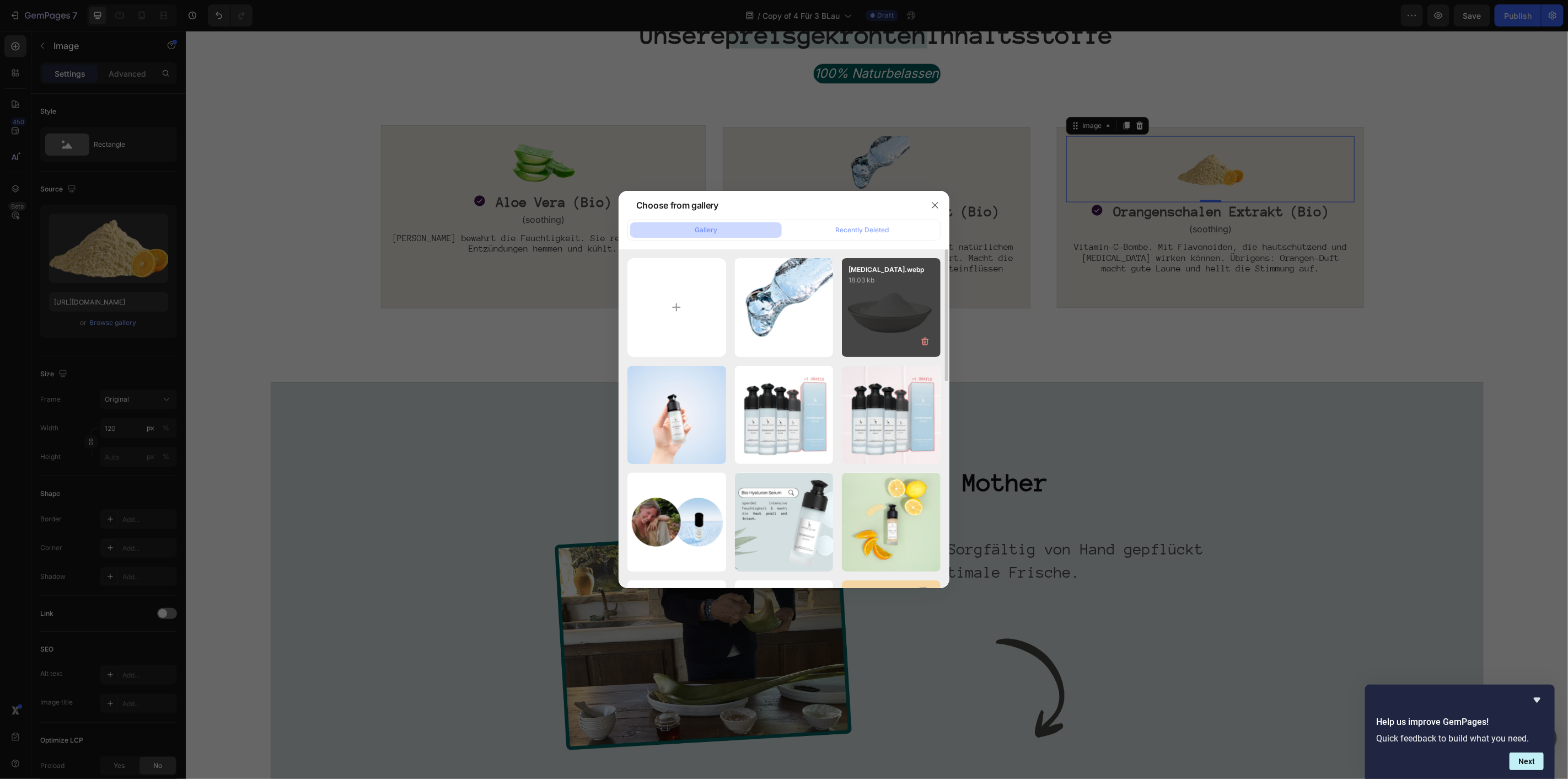
click at [869, 308] on div "[MEDICAL_DATA].webp 18.03 kb" at bounding box center [891, 308] width 99 height 99
type input "[URL][DOMAIN_NAME]"
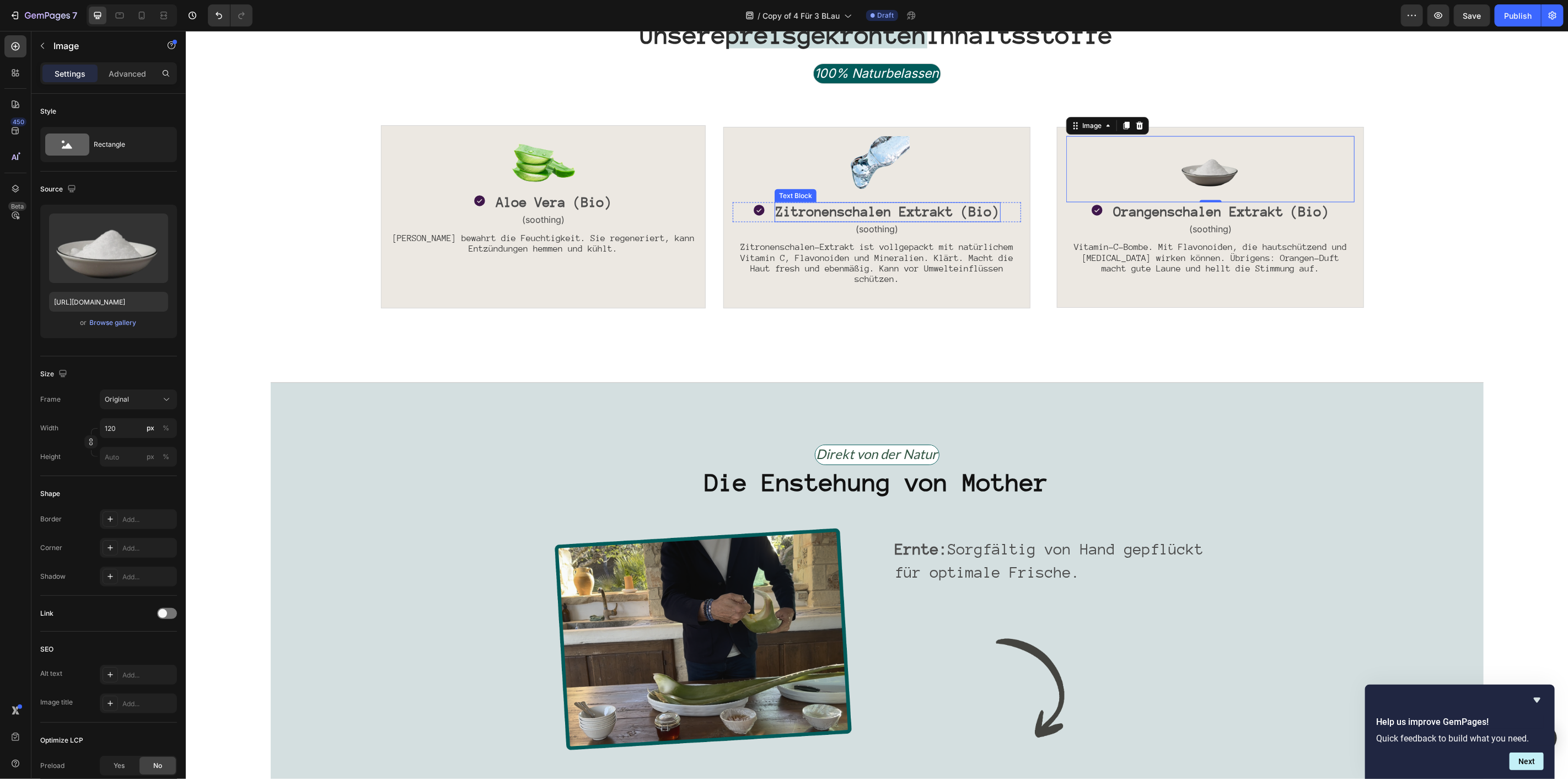
click at [886, 214] on span "Zitronenschalen Extrakt (Bio)" at bounding box center [887, 211] width 224 height 15
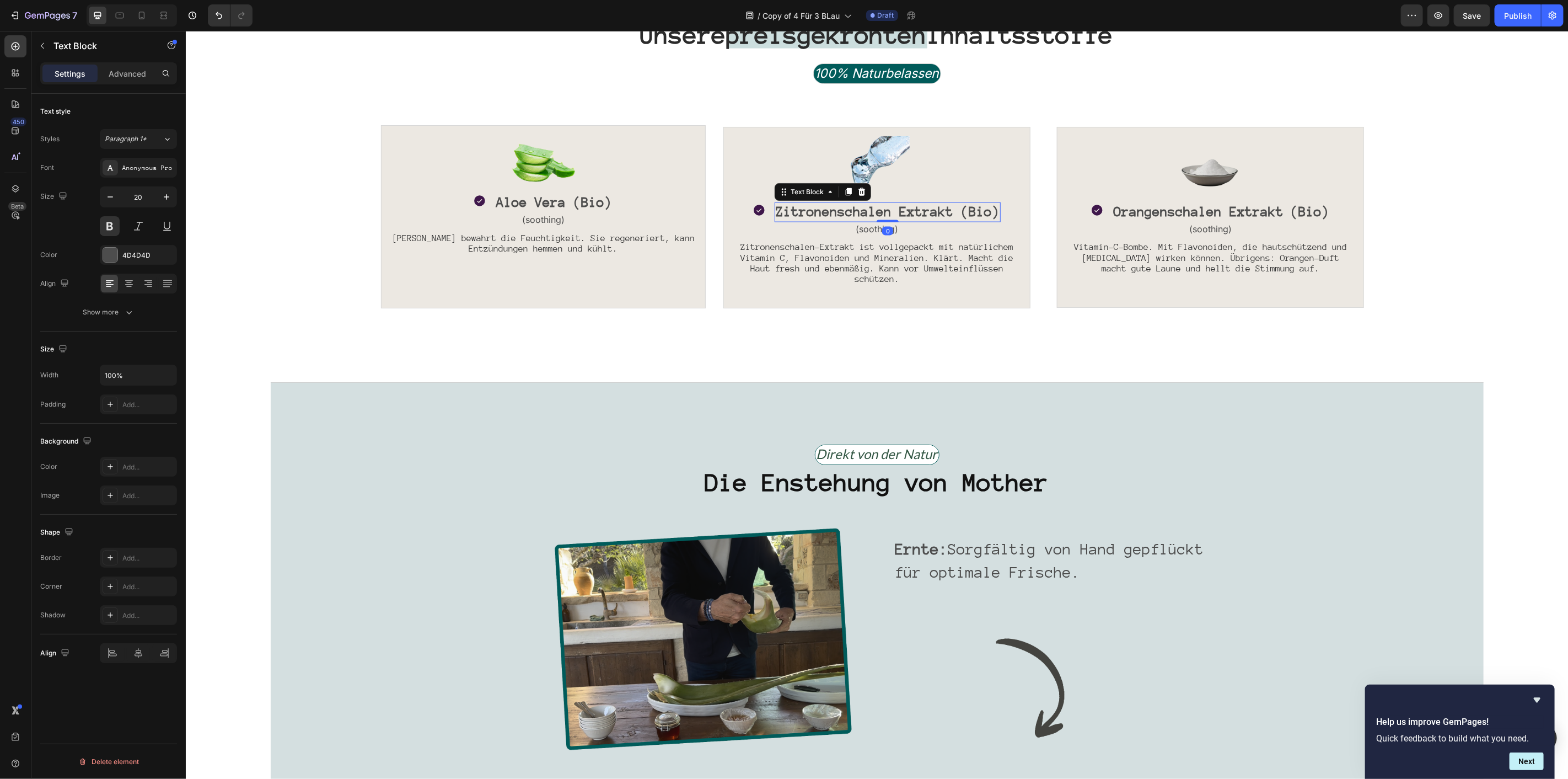
click at [886, 214] on span "Zitronenschalen Extrakt (Bio)" at bounding box center [887, 211] width 224 height 15
click at [936, 208] on span "Zitronenschalen Extrakt (Bio)" at bounding box center [887, 211] width 224 height 15
drag, startPoint x: 950, startPoint y: 208, endPoint x: 760, endPoint y: 214, distance: 190.1
click at [760, 214] on div "Icon Zitronenschalen Extrakt (Bio) Text Block 0 Row" at bounding box center [877, 212] width 289 height 20
click at [1191, 196] on img at bounding box center [1210, 169] width 66 height 66
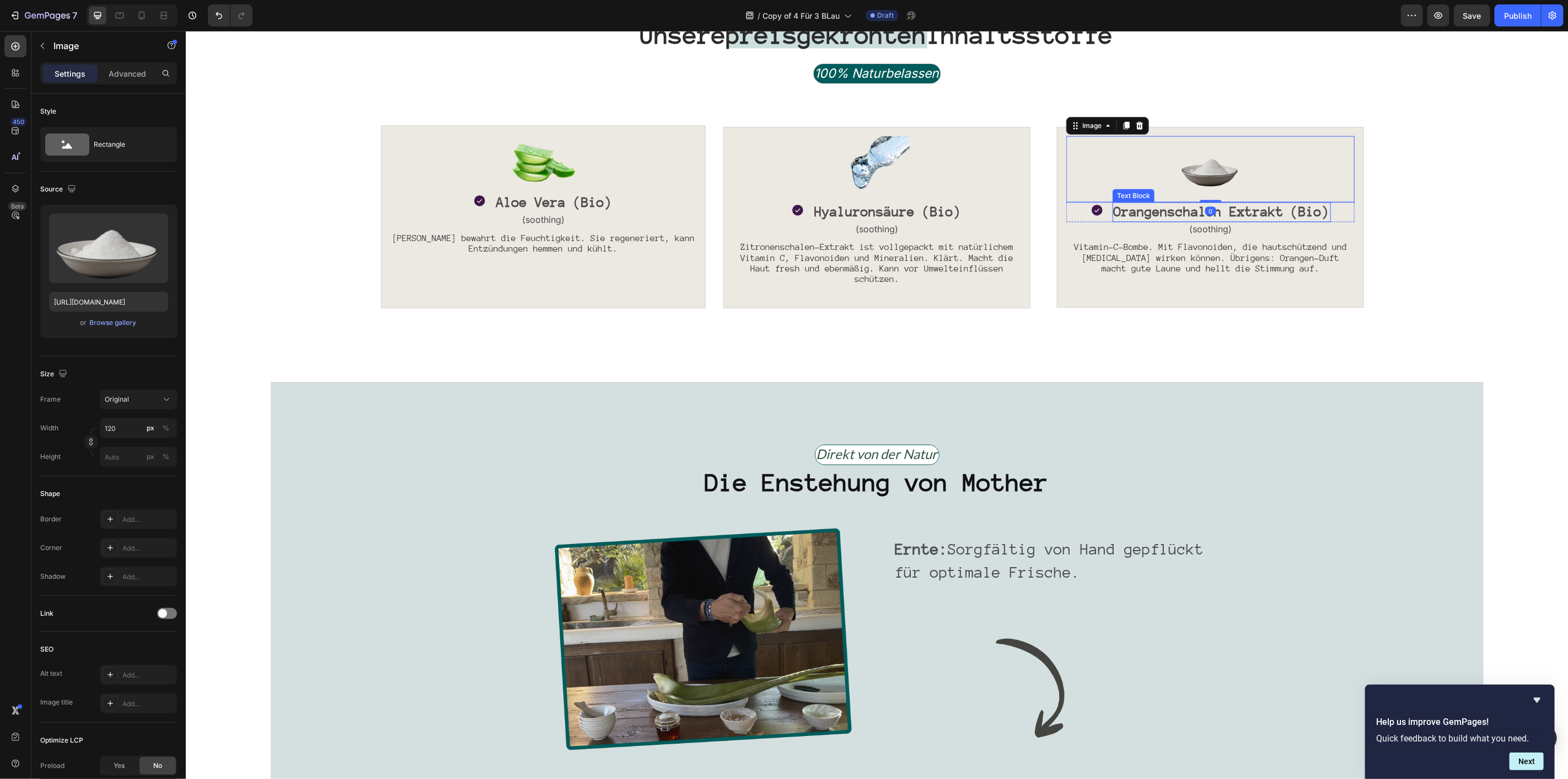
click at [1188, 203] on p "Orangenschalen Extrakt (Bio)" at bounding box center [1221, 211] width 216 height 18
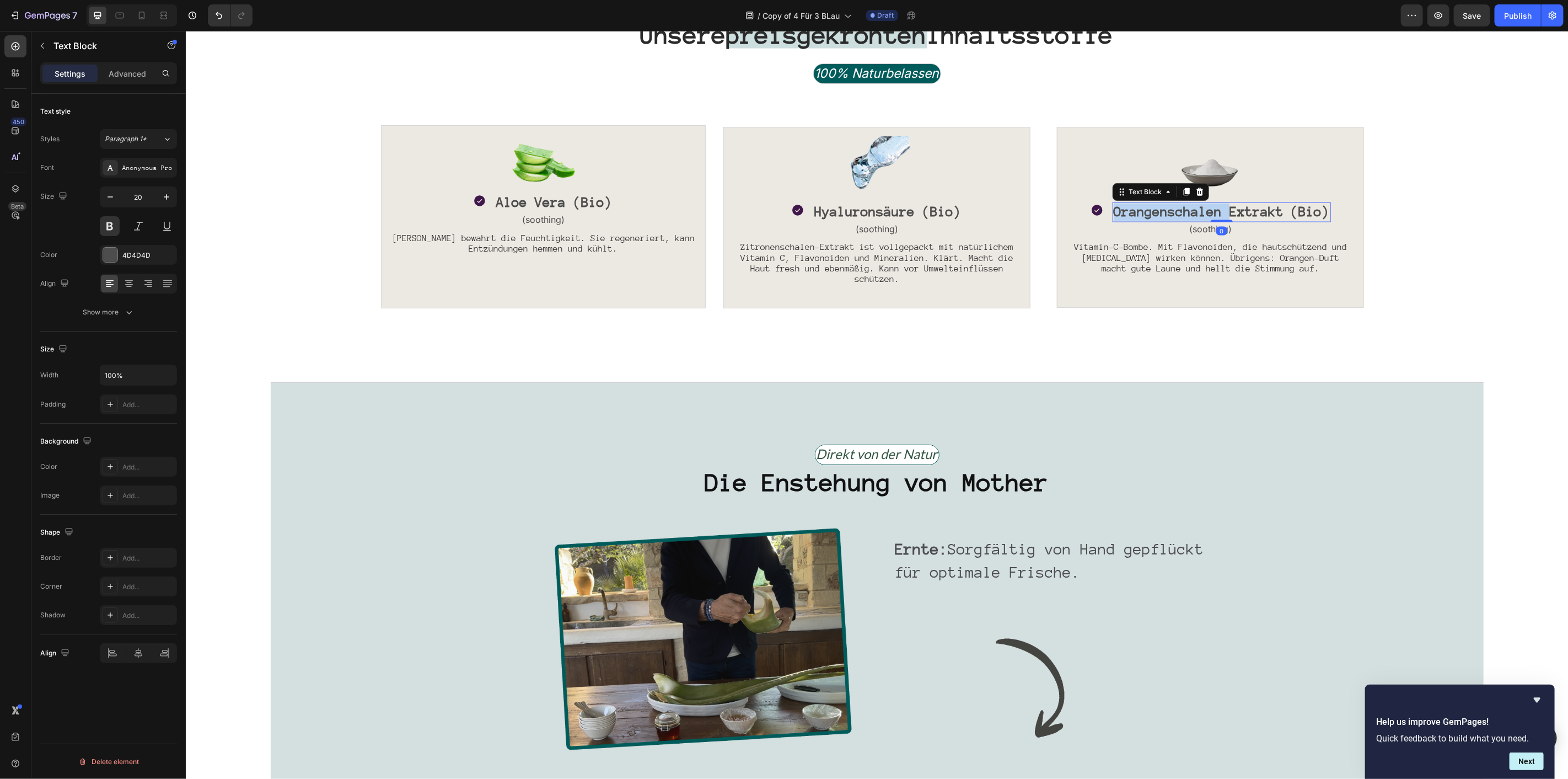
click at [1188, 203] on p "Orangenschalen Extrakt (Bio)" at bounding box center [1221, 211] width 216 height 18
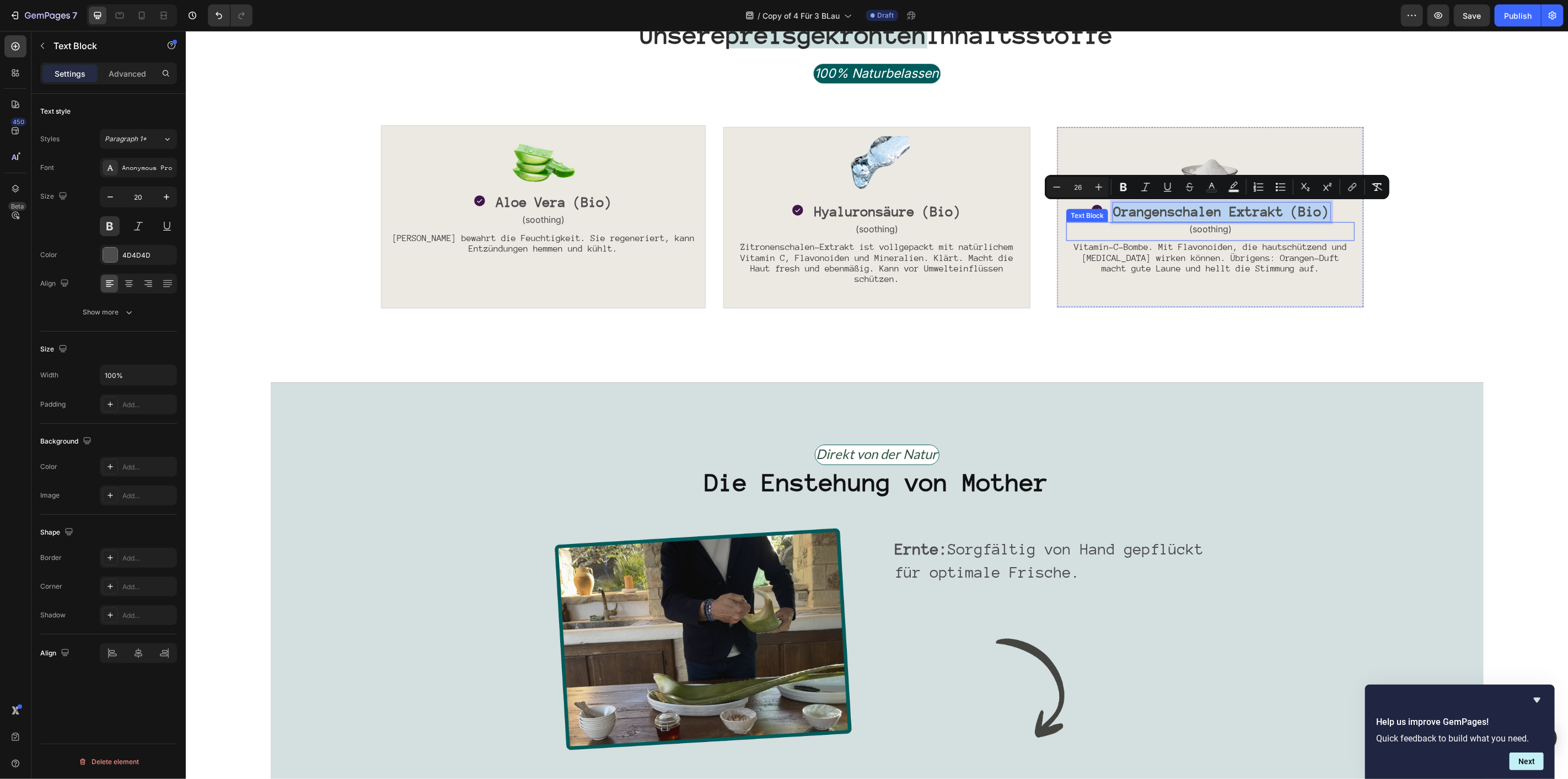
click at [1282, 225] on p "(soothing)" at bounding box center [1210, 228] width 286 height 12
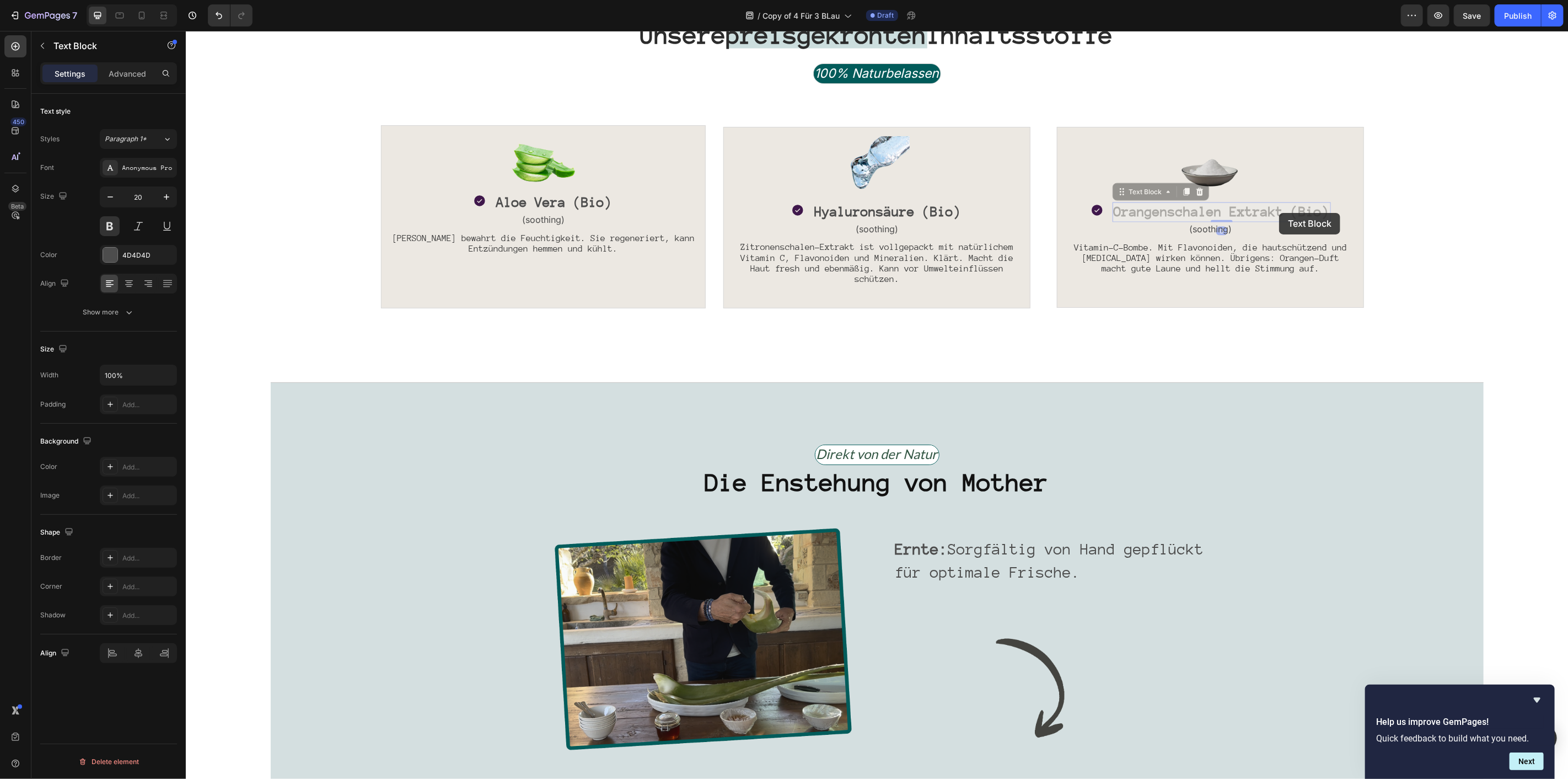
drag, startPoint x: 1278, startPoint y: 213, endPoint x: 1263, endPoint y: 213, distance: 15.0
drag, startPoint x: 1277, startPoint y: 208, endPoint x: 1101, endPoint y: 215, distance: 176.1
click at [1101, 215] on div "Icon Orangenschalen Extrakt (Bio) Text Block 0 Row" at bounding box center [1210, 212] width 289 height 20
click at [898, 256] on span "Zitronenschalen-Extrakt ist vollgepackt mit natürlichem Vitamin C, Flavonoiden …" at bounding box center [877, 263] width 273 height 42
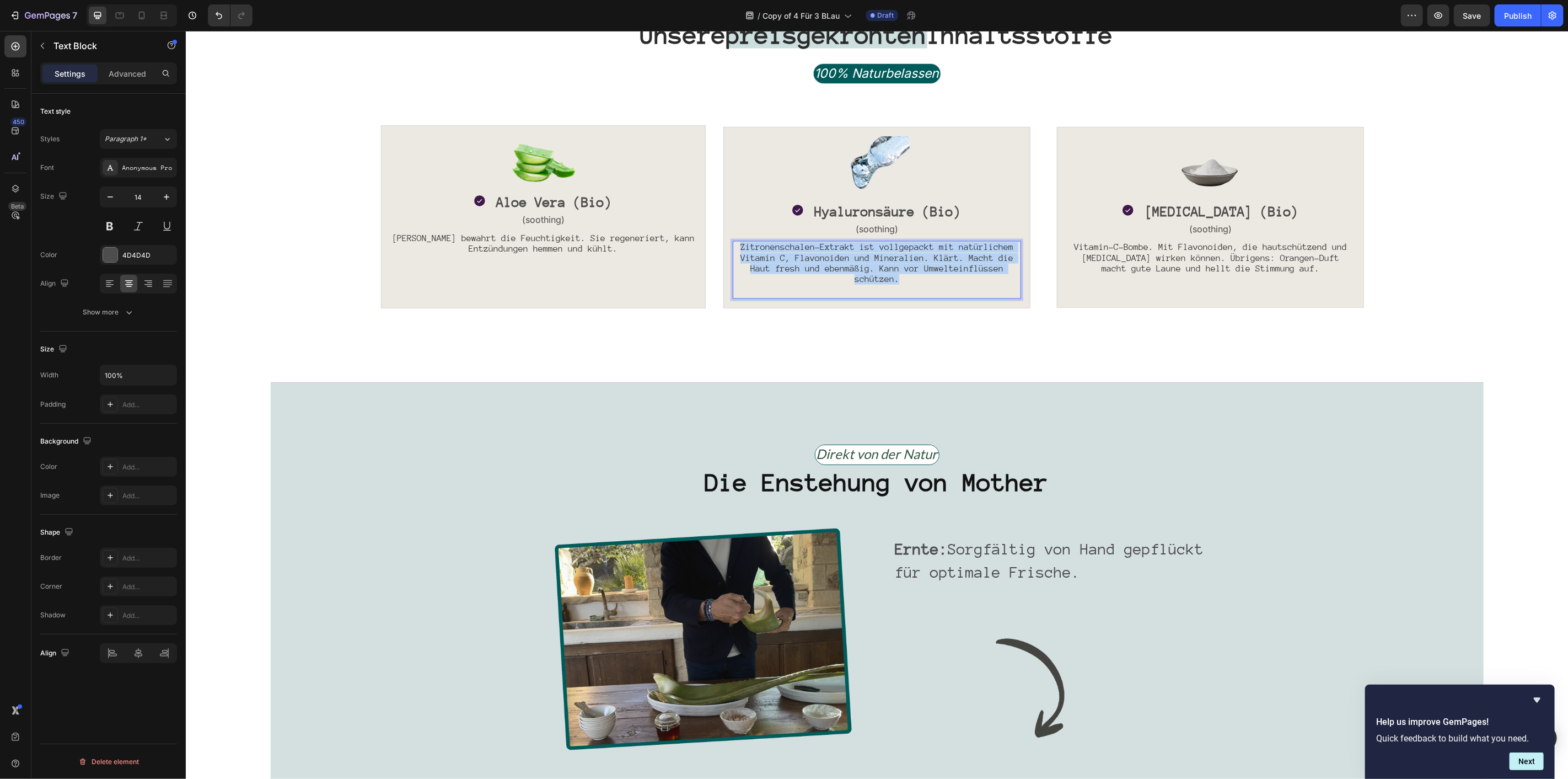
click at [898, 256] on span "Zitronenschalen-Extrakt ist vollgepackt mit natürlichem Vitamin C, Flavonoiden …" at bounding box center [877, 263] width 273 height 42
type input "16"
click at [900, 259] on span "Hyaluron boostet mit Feuchtigkeit. Es bindet Wassermoleküle. Die Haut sieht pra…" at bounding box center [876, 263] width 278 height 41
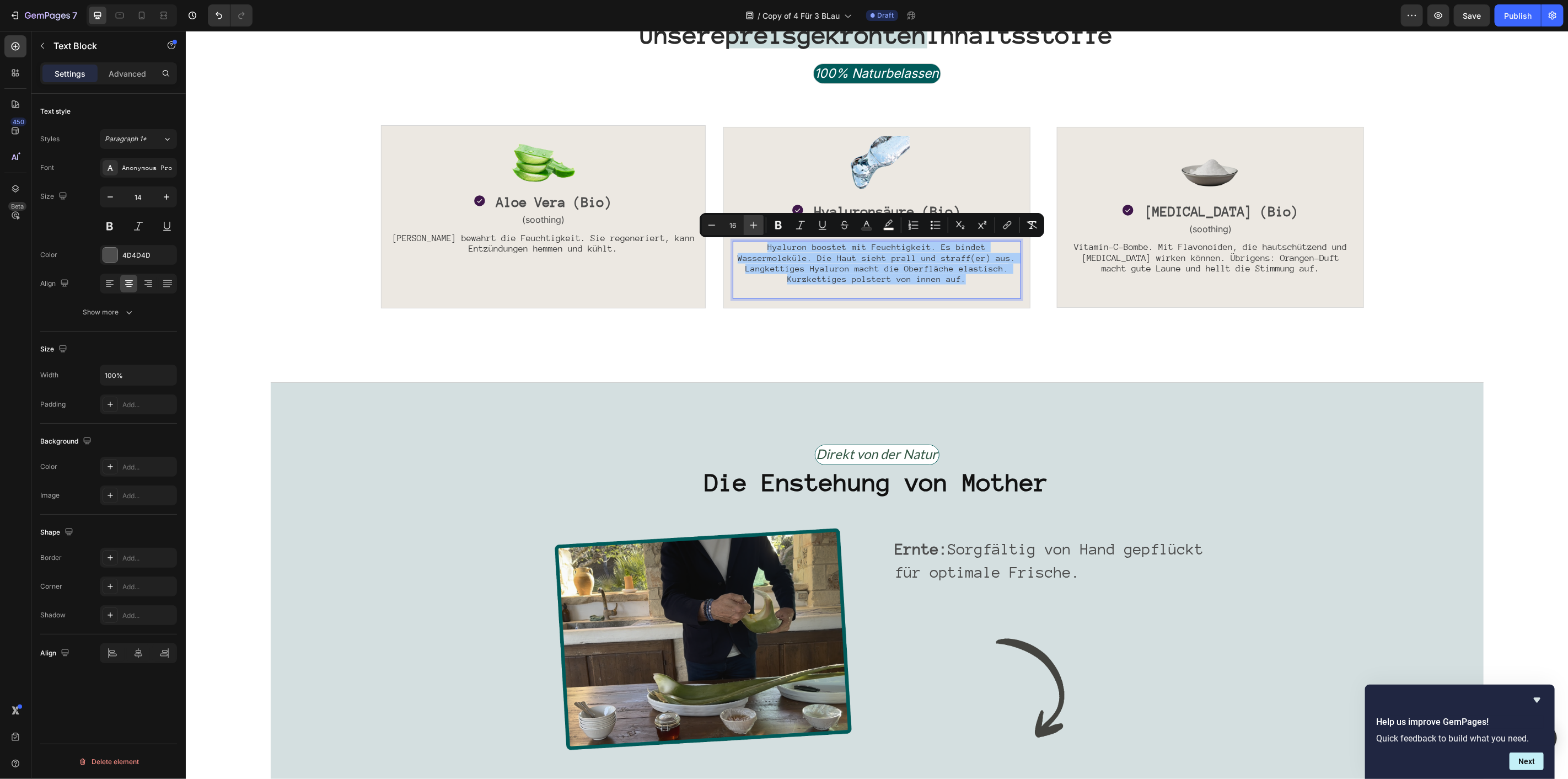
click at [748, 224] on icon "Editor contextual toolbar" at bounding box center [754, 225] width 11 height 11
type input "17"
click at [886, 228] on rect "Editor contextual toolbar" at bounding box center [889, 229] width 10 height 3
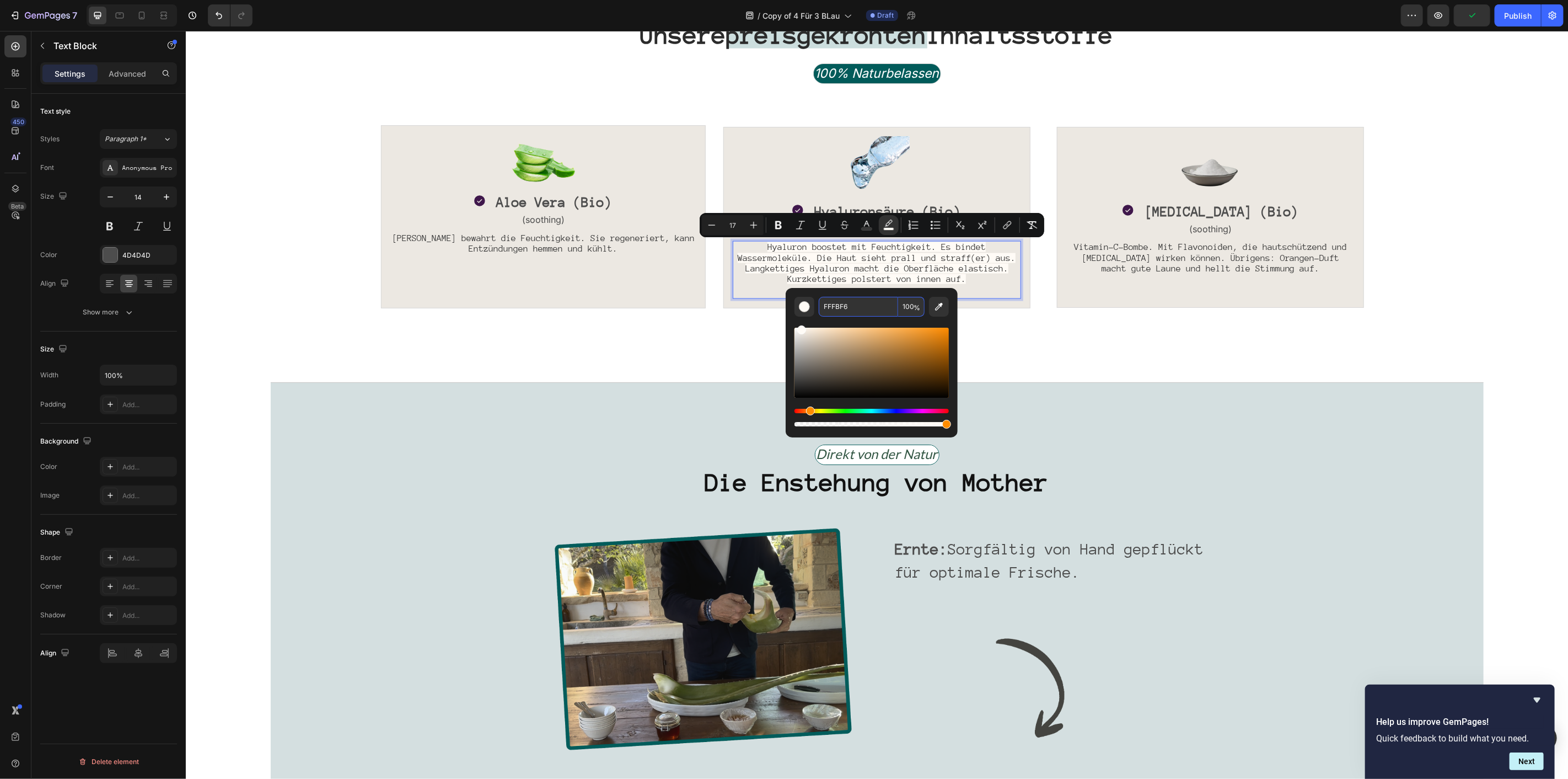
click at [908, 307] on input "100" at bounding box center [911, 306] width 26 height 20
type input "0"
click at [780, 290] on div "Hyaluron boostet mit Feuchtigkeit. Es bindet Wassermoleküle. Die Haut sieht pra…" at bounding box center [877, 269] width 289 height 58
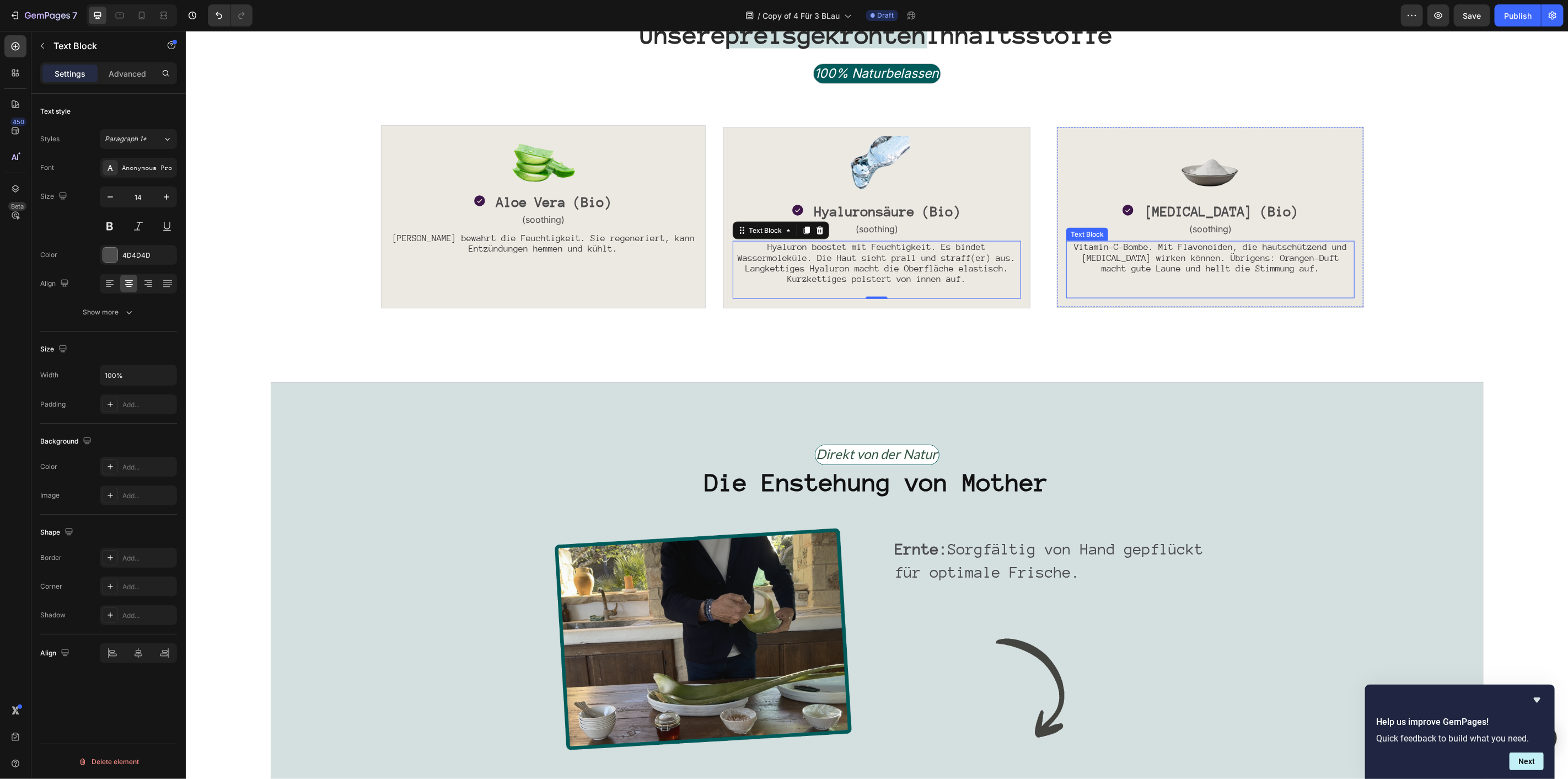
click at [1273, 252] on span "Vitamin-C-Bombe. Mit Flavonoiden, die hautschützend und skin-lightening wirken …" at bounding box center [1210, 257] width 273 height 31
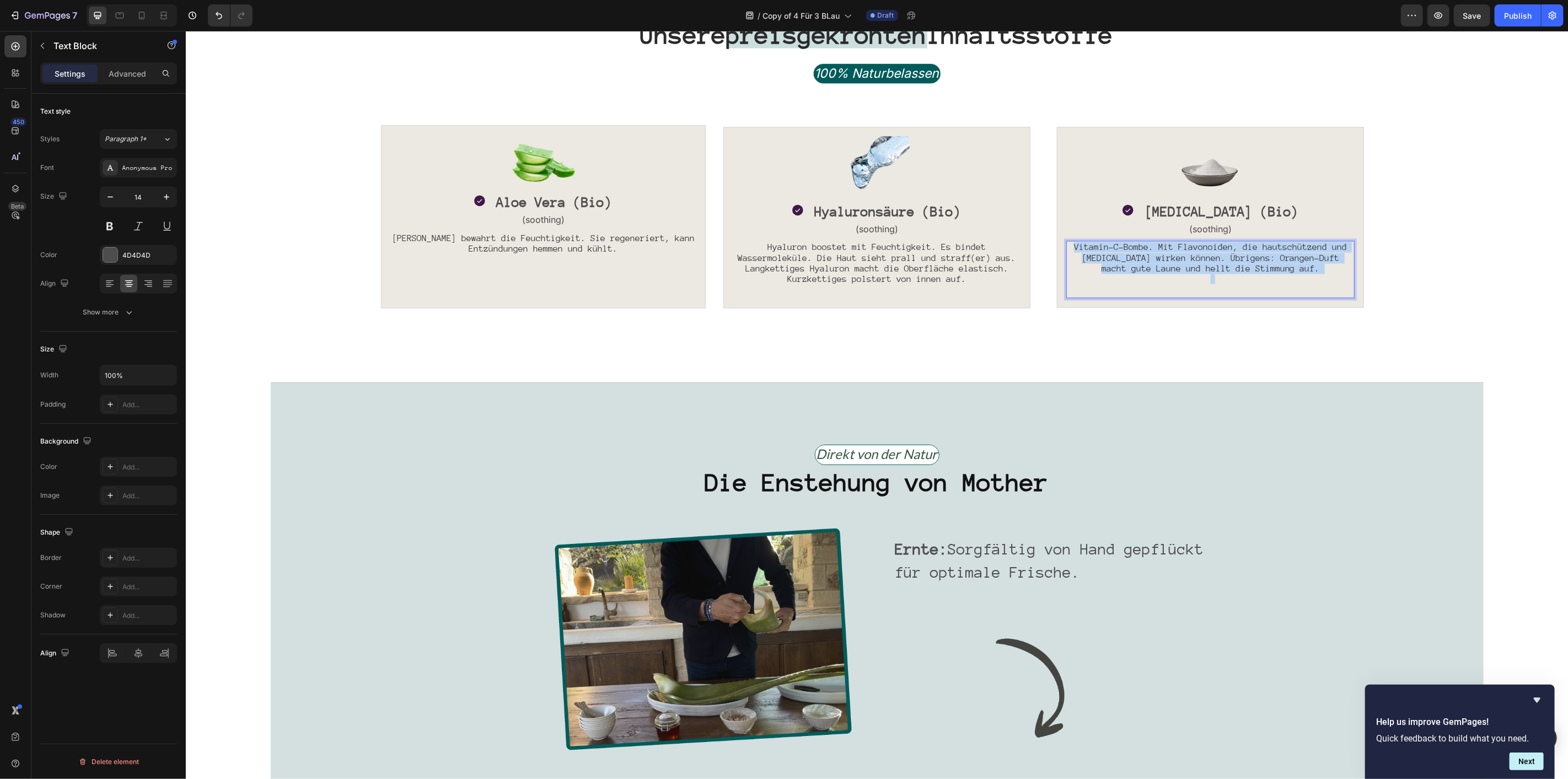
click at [1273, 252] on span "Vitamin-C-Bombe. Mit Flavonoiden, die hautschützend und skin-lightening wirken …" at bounding box center [1210, 257] width 273 height 31
click at [1240, 263] on span "Zellschützender sekundärer Mikronährstoff. Schützt Zellen vor [MEDICAL_DATA]. G…" at bounding box center [1209, 257] width 283 height 30
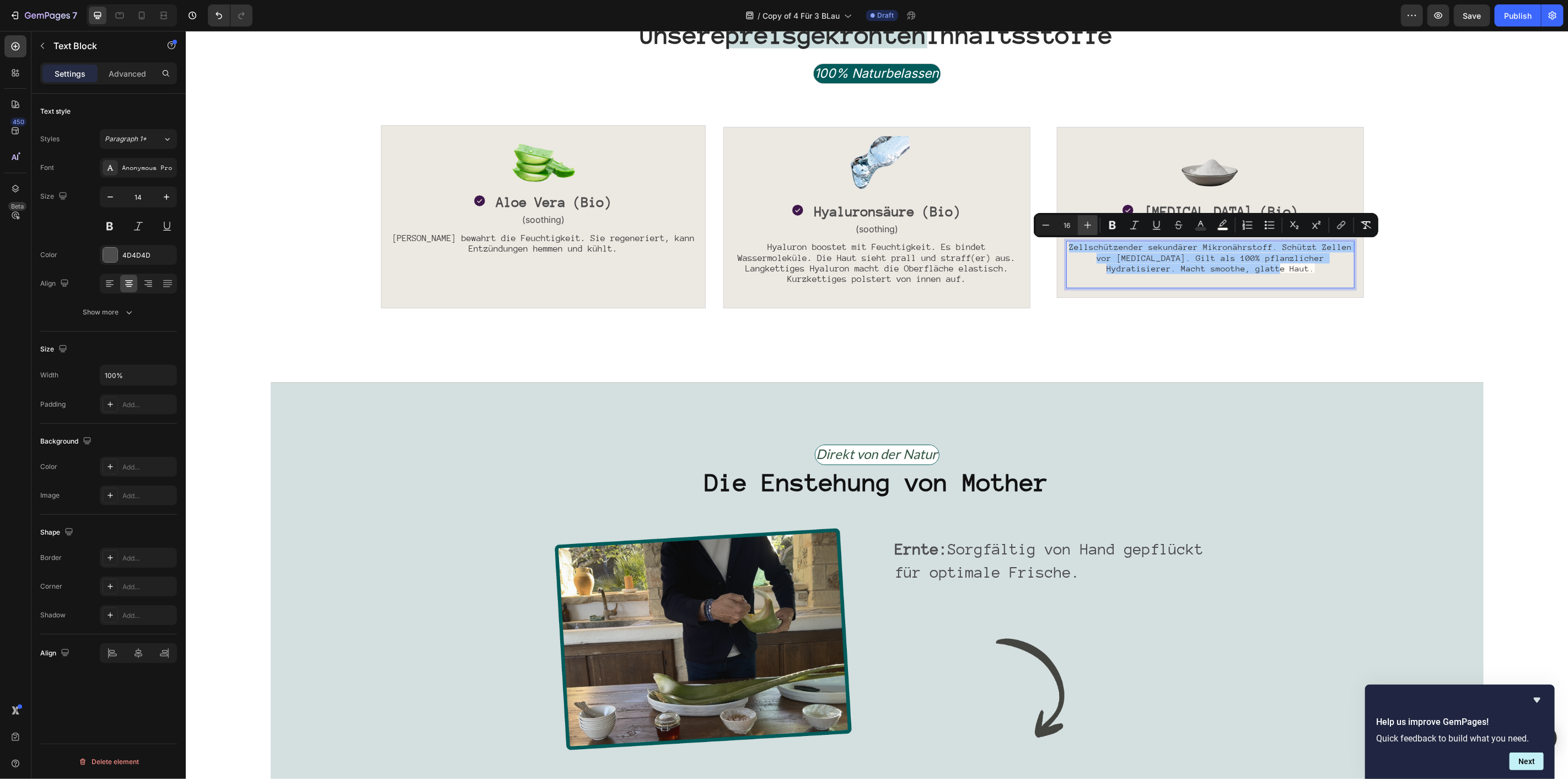
click at [1083, 217] on button "Plus" at bounding box center [1088, 225] width 20 height 20
type input "17"
click at [1226, 228] on rect "Editor contextual toolbar" at bounding box center [1223, 229] width 10 height 3
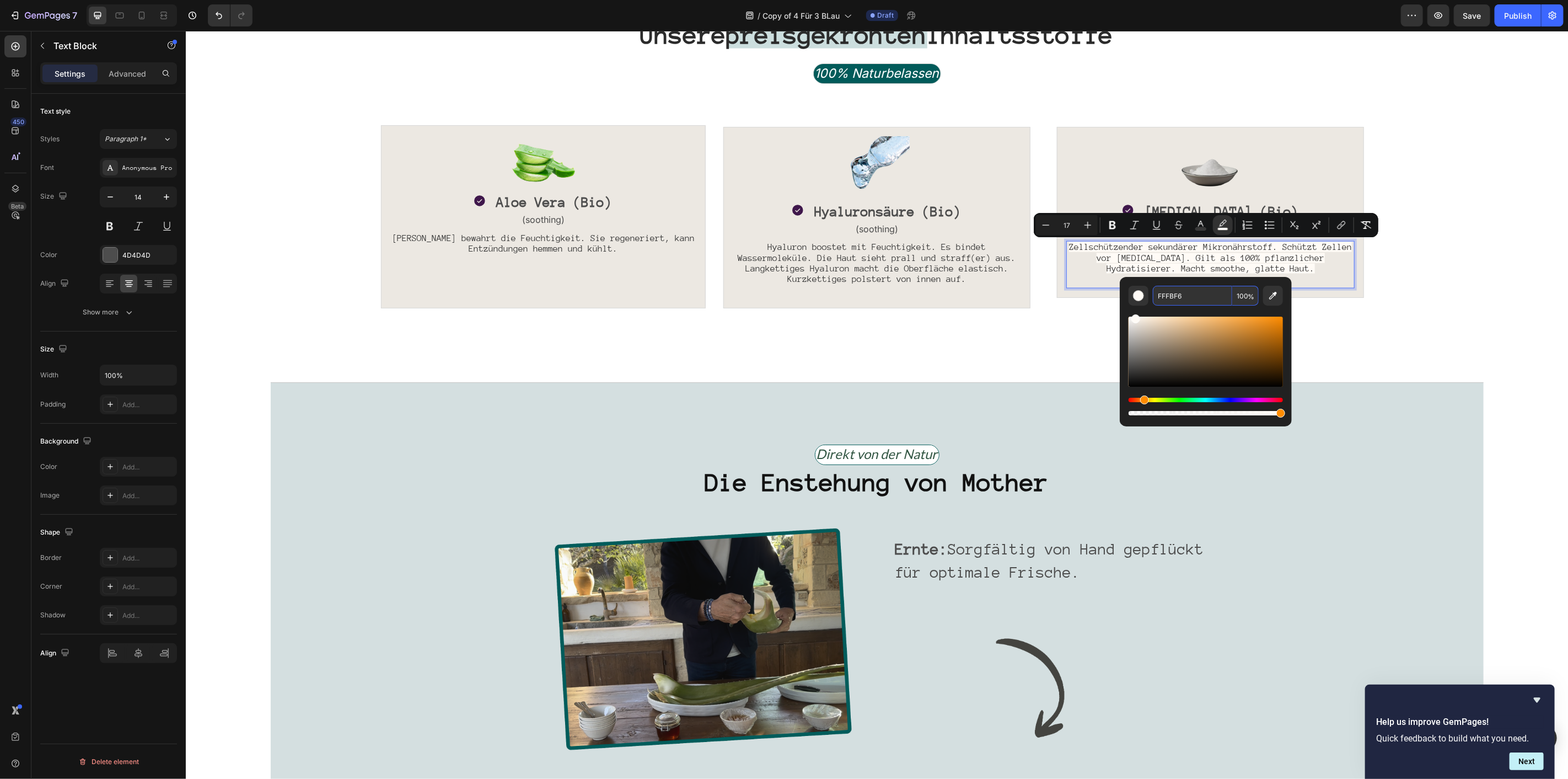
click at [1245, 291] on input "100" at bounding box center [1245, 295] width 26 height 20
type input "0"
click at [1328, 175] on div at bounding box center [1210, 169] width 289 height 66
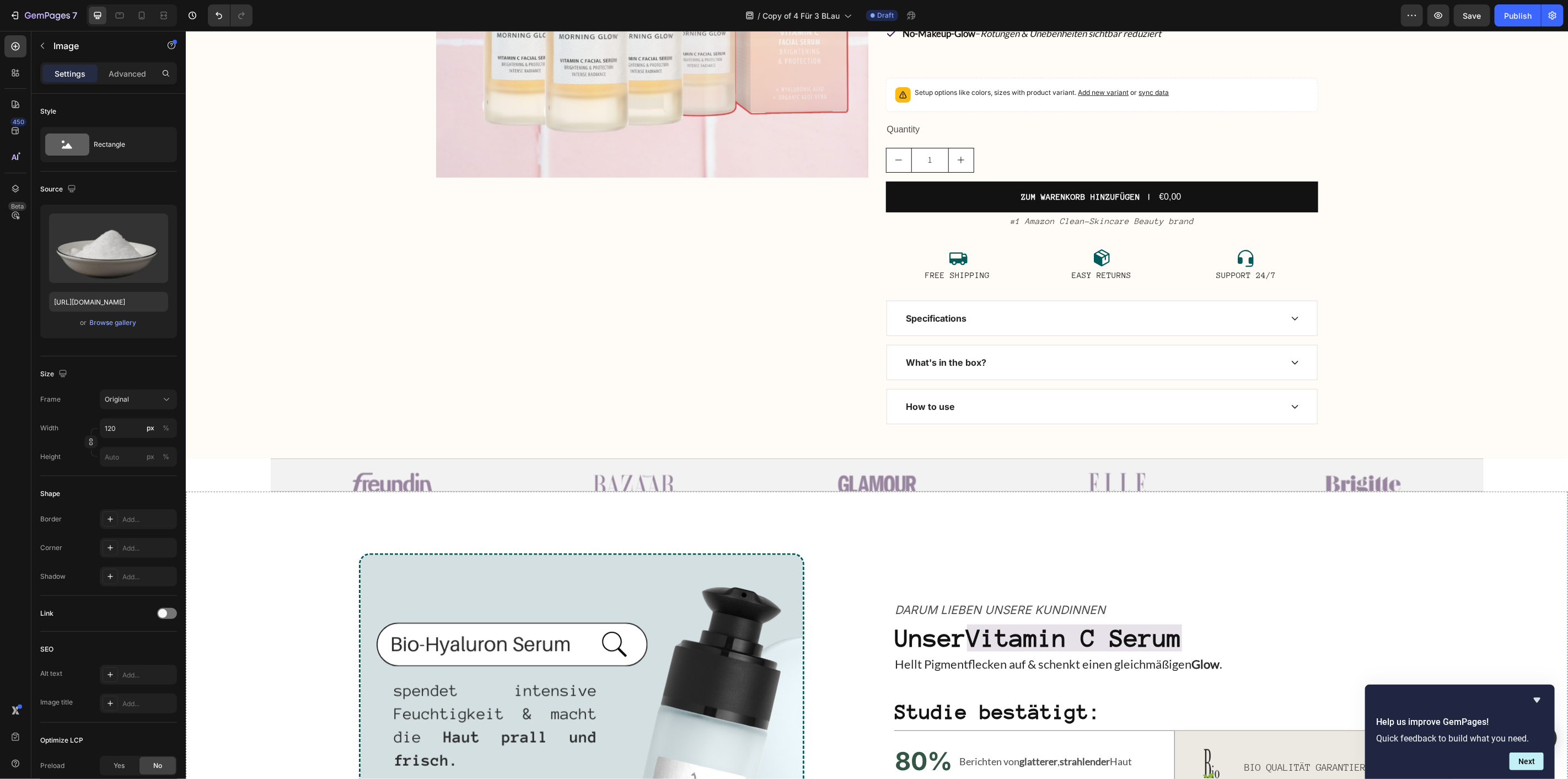
scroll to position [325, 0]
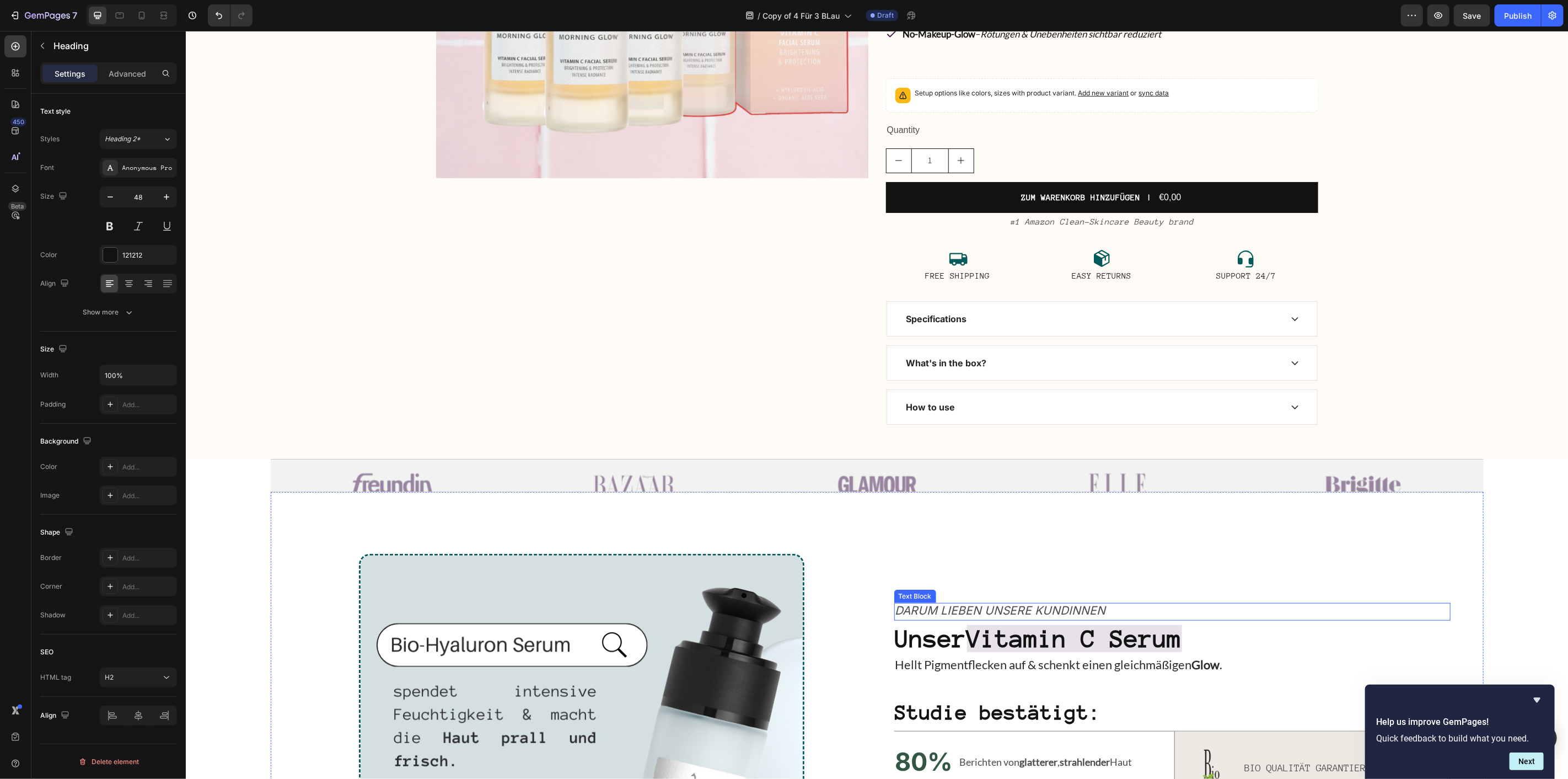
click at [1023, 643] on strong "Vitamin C Serum" at bounding box center [1074, 638] width 215 height 27
click at [1024, 643] on h2 "Unser Vitamin C Serum" at bounding box center [1172, 638] width 556 height 37
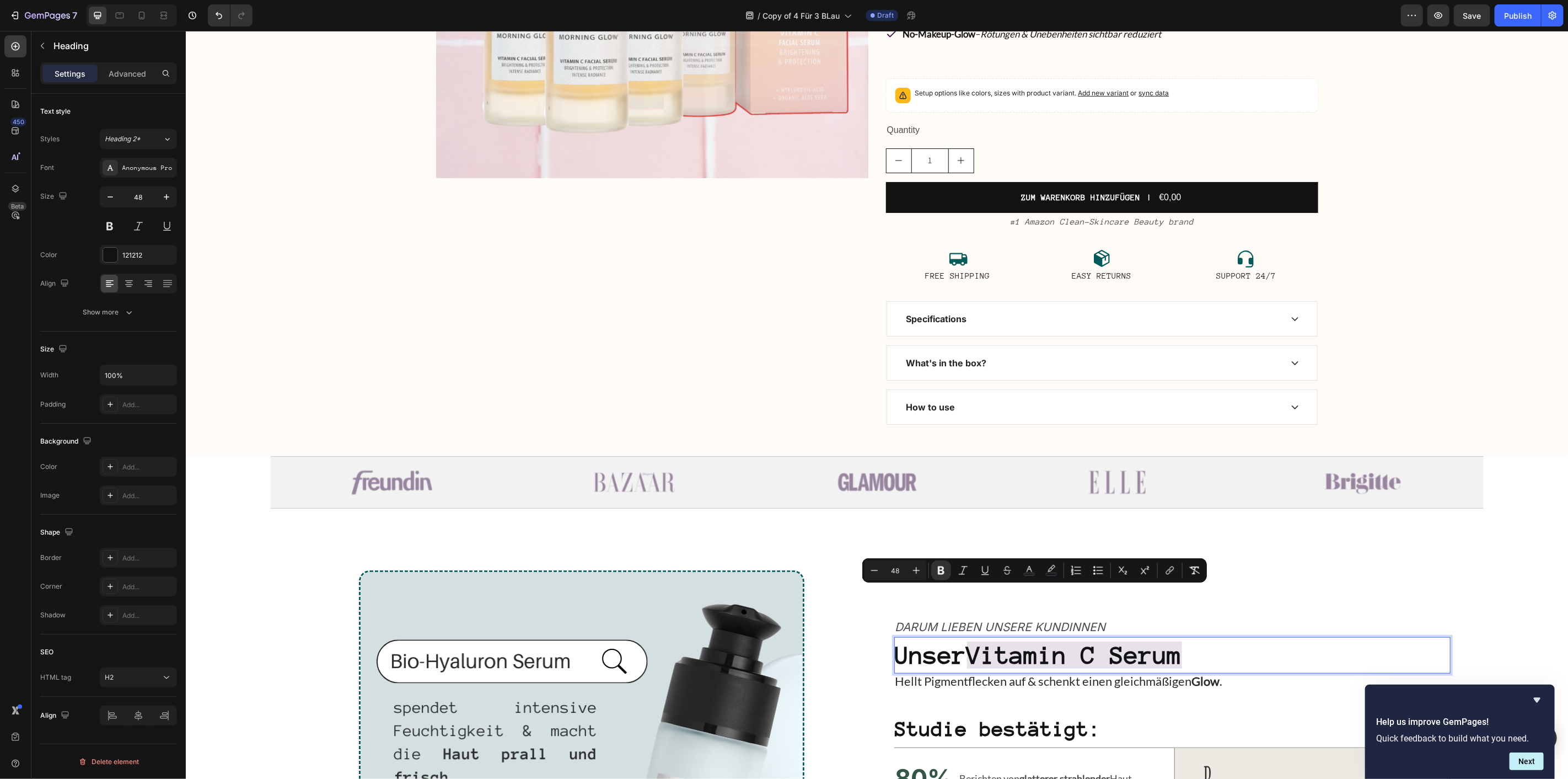
scroll to position [632, 0]
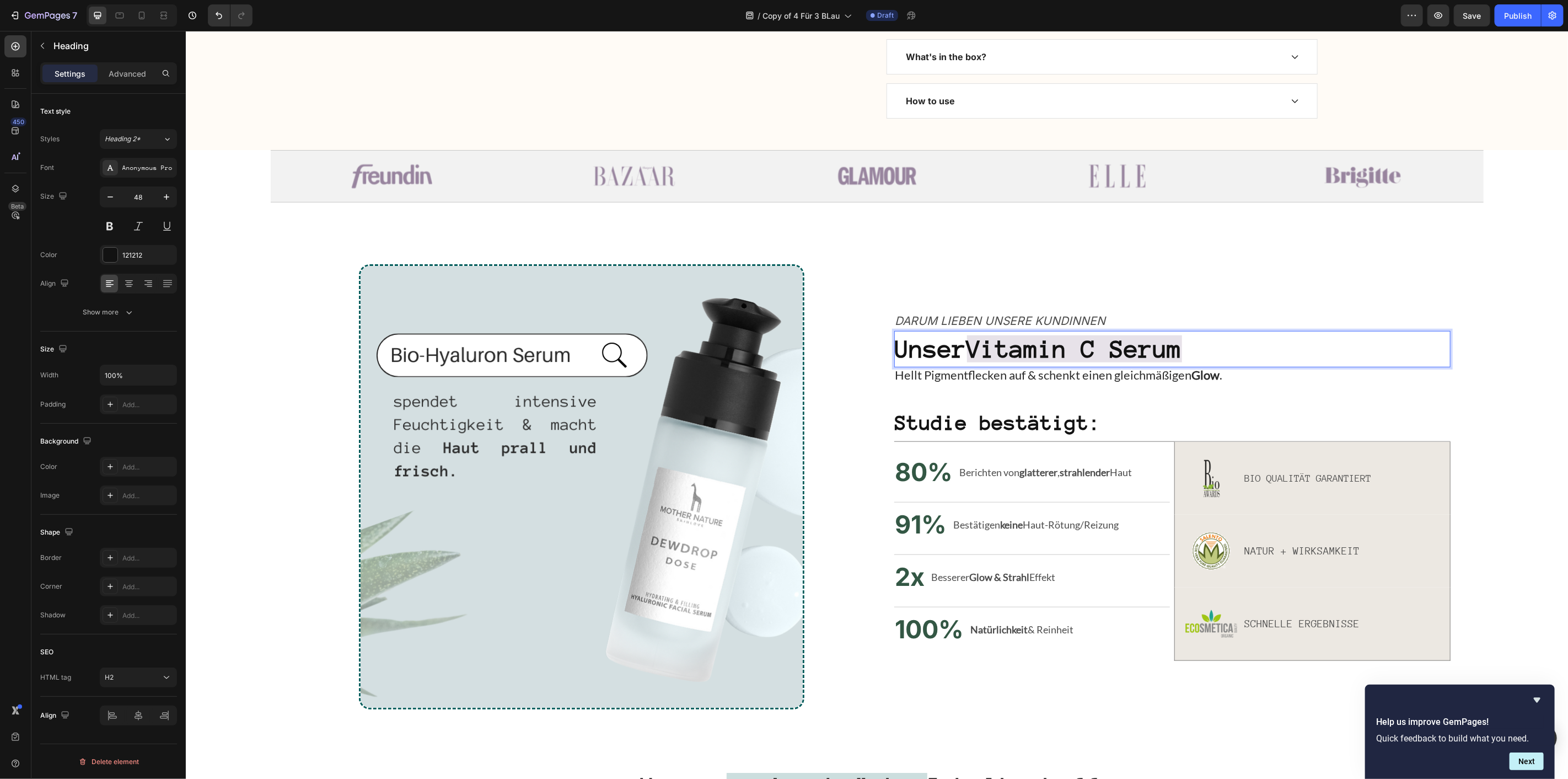
click at [1181, 359] on strong "Vitamin C Serum" at bounding box center [1074, 348] width 215 height 27
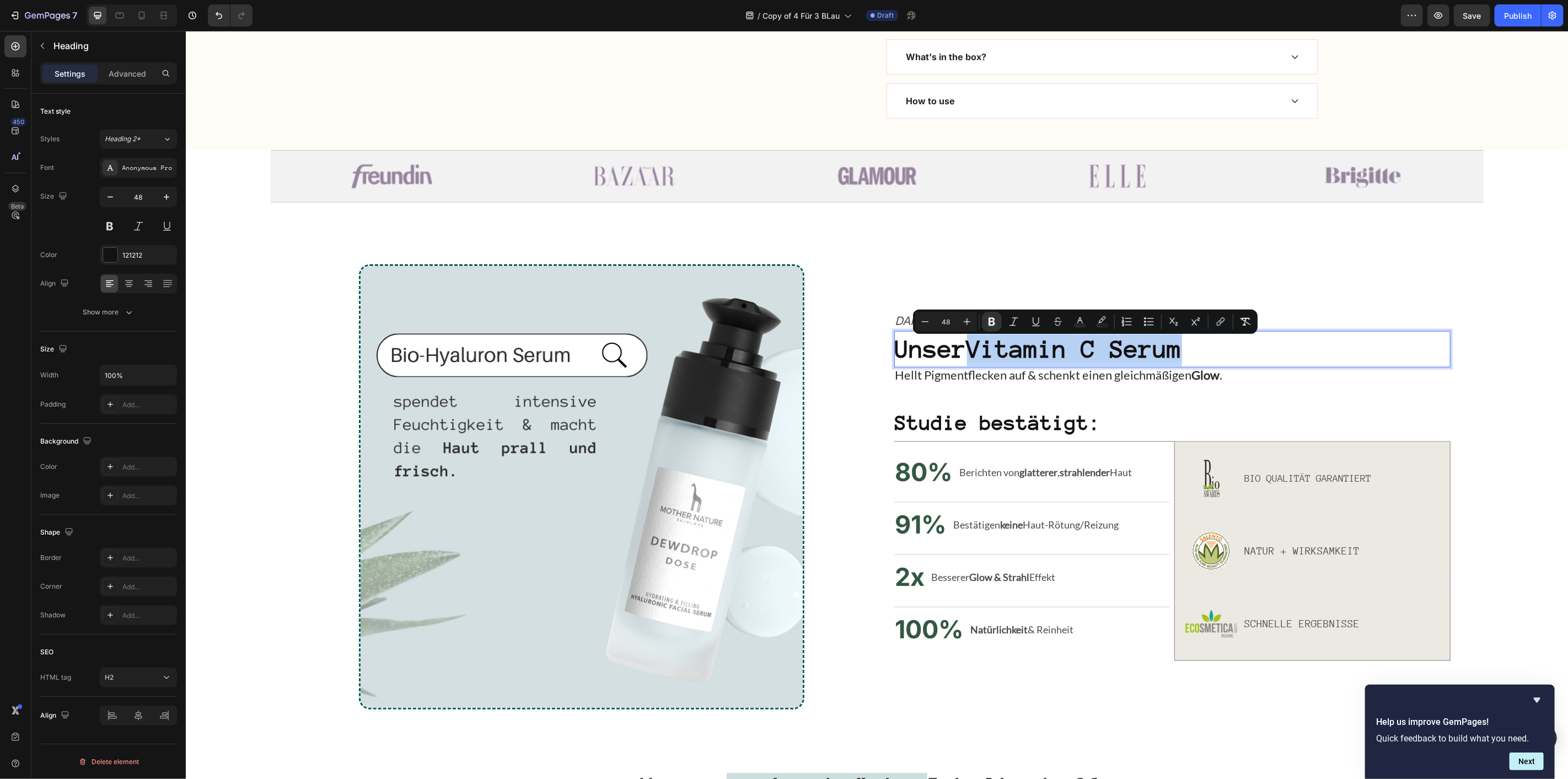
drag, startPoint x: 1188, startPoint y: 356, endPoint x: 979, endPoint y: 359, distance: 209.0
click at [979, 359] on strong "Vitamin C Serum" at bounding box center [1074, 348] width 215 height 27
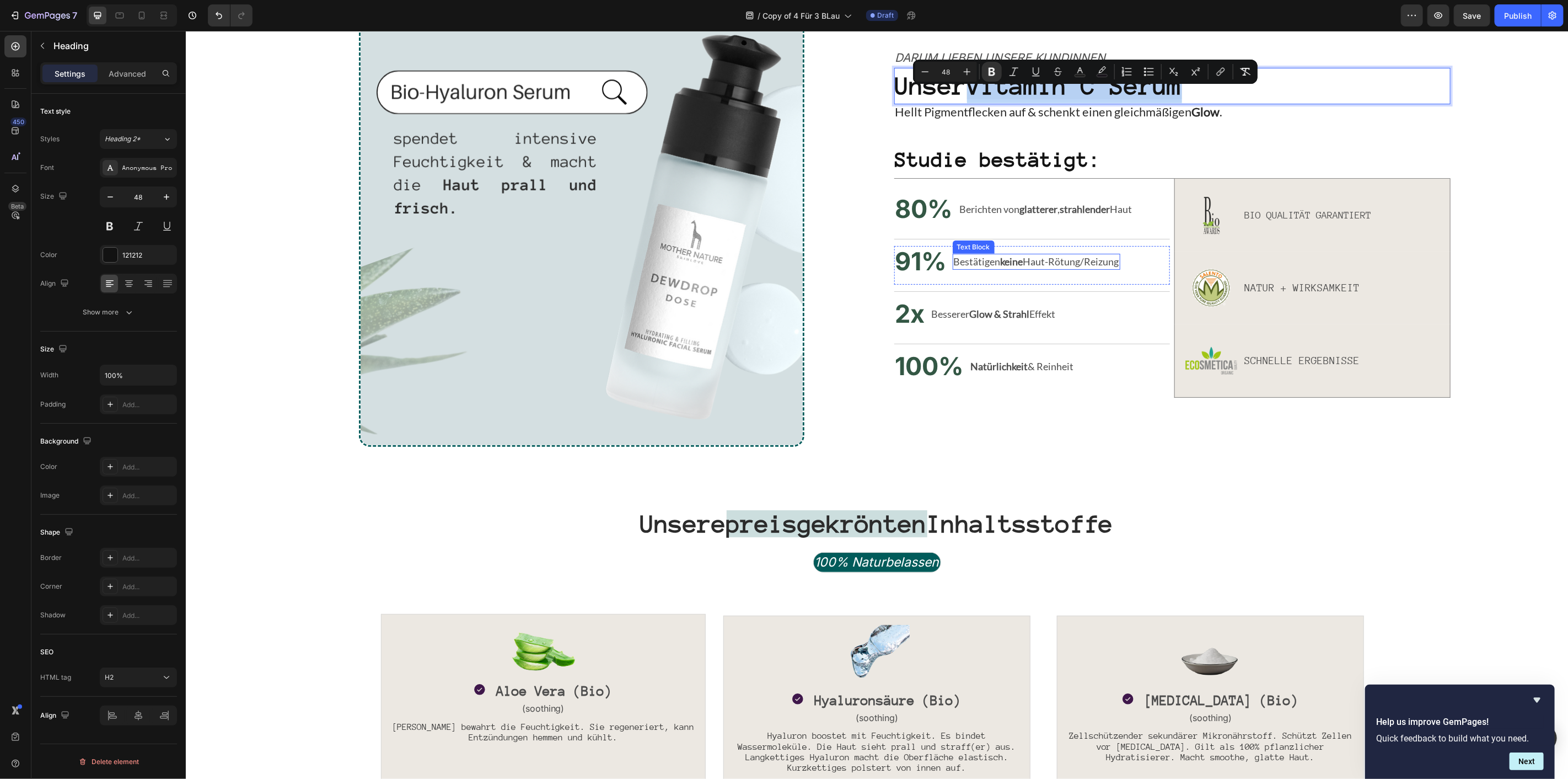
scroll to position [877, 0]
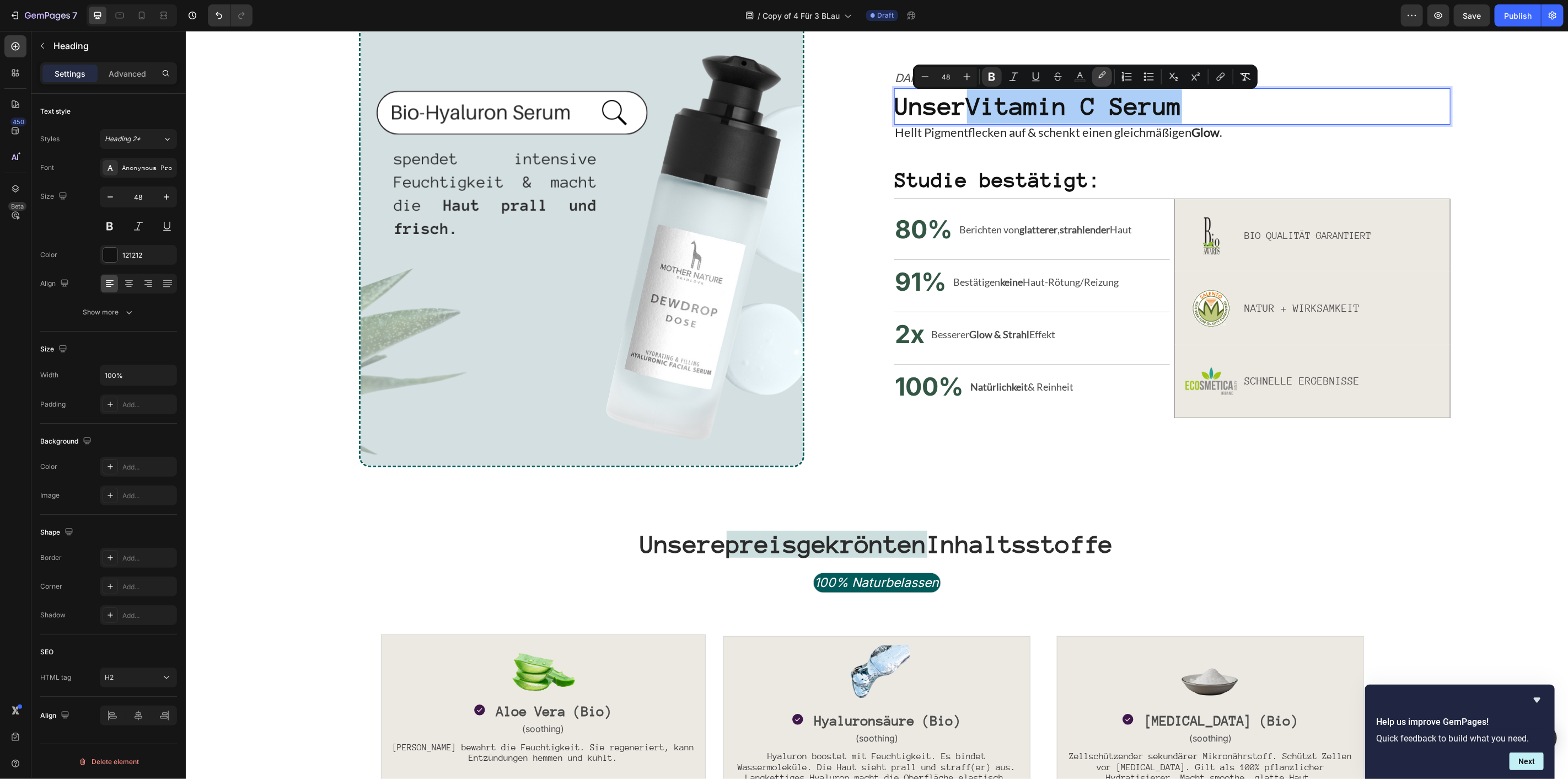
click at [1097, 72] on icon "Editor contextual toolbar" at bounding box center [1102, 77] width 11 height 11
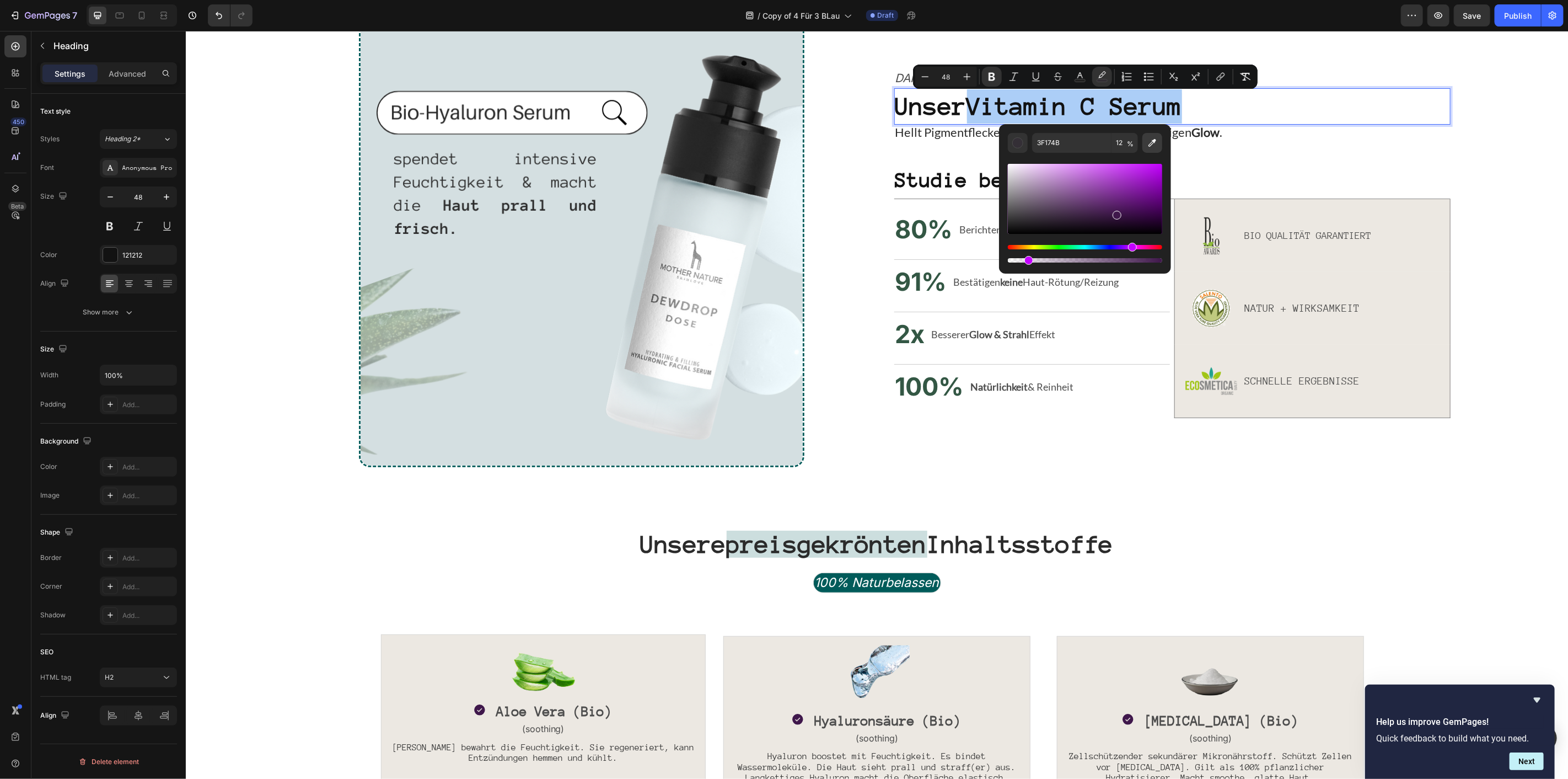
click at [1150, 147] on icon "Editor contextual toolbar" at bounding box center [1152, 143] width 11 height 11
type input "CCDEDE"
type input "100"
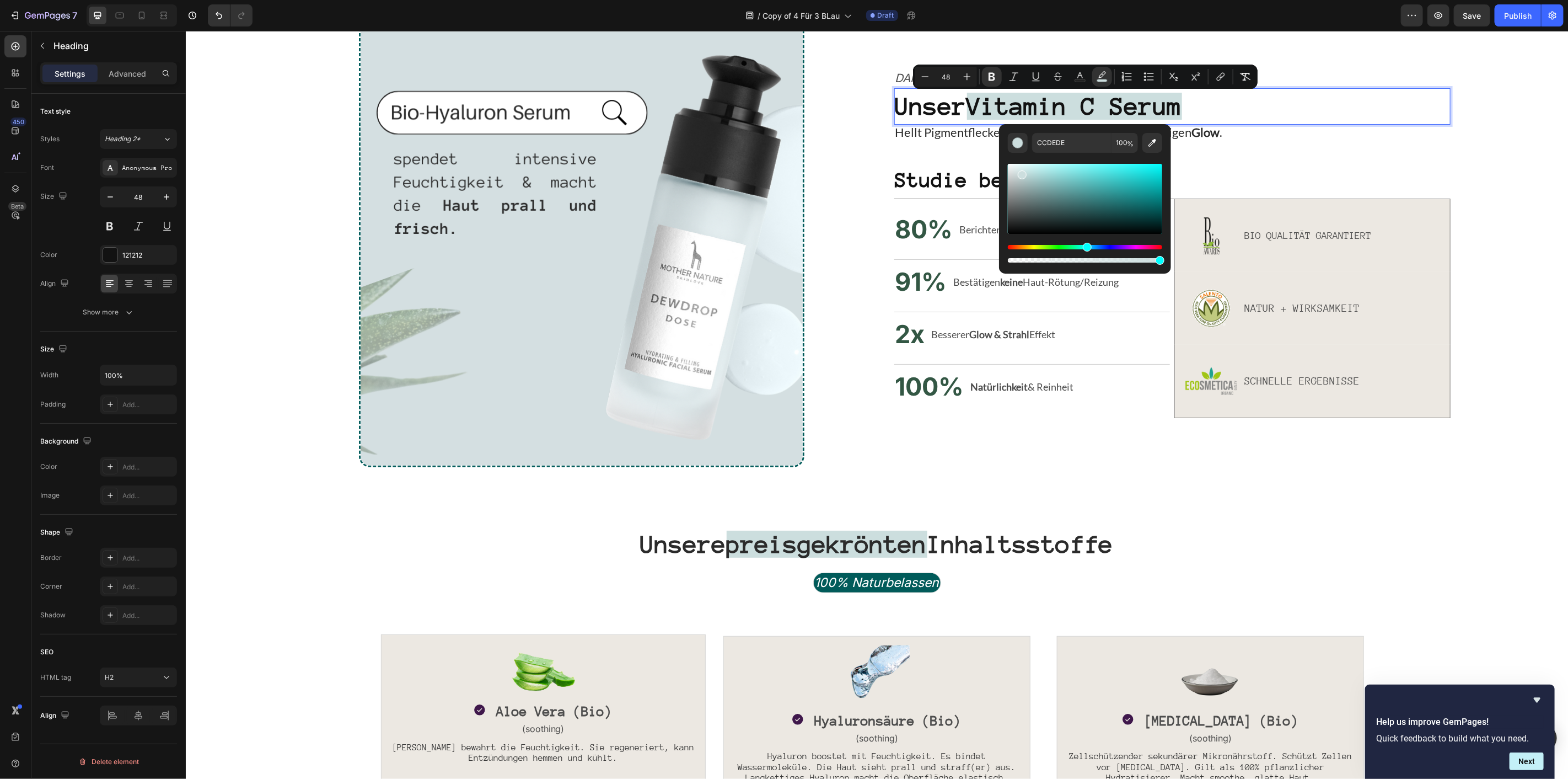
click at [1010, 96] on strong "Vitamin C Serum" at bounding box center [1074, 105] width 215 height 27
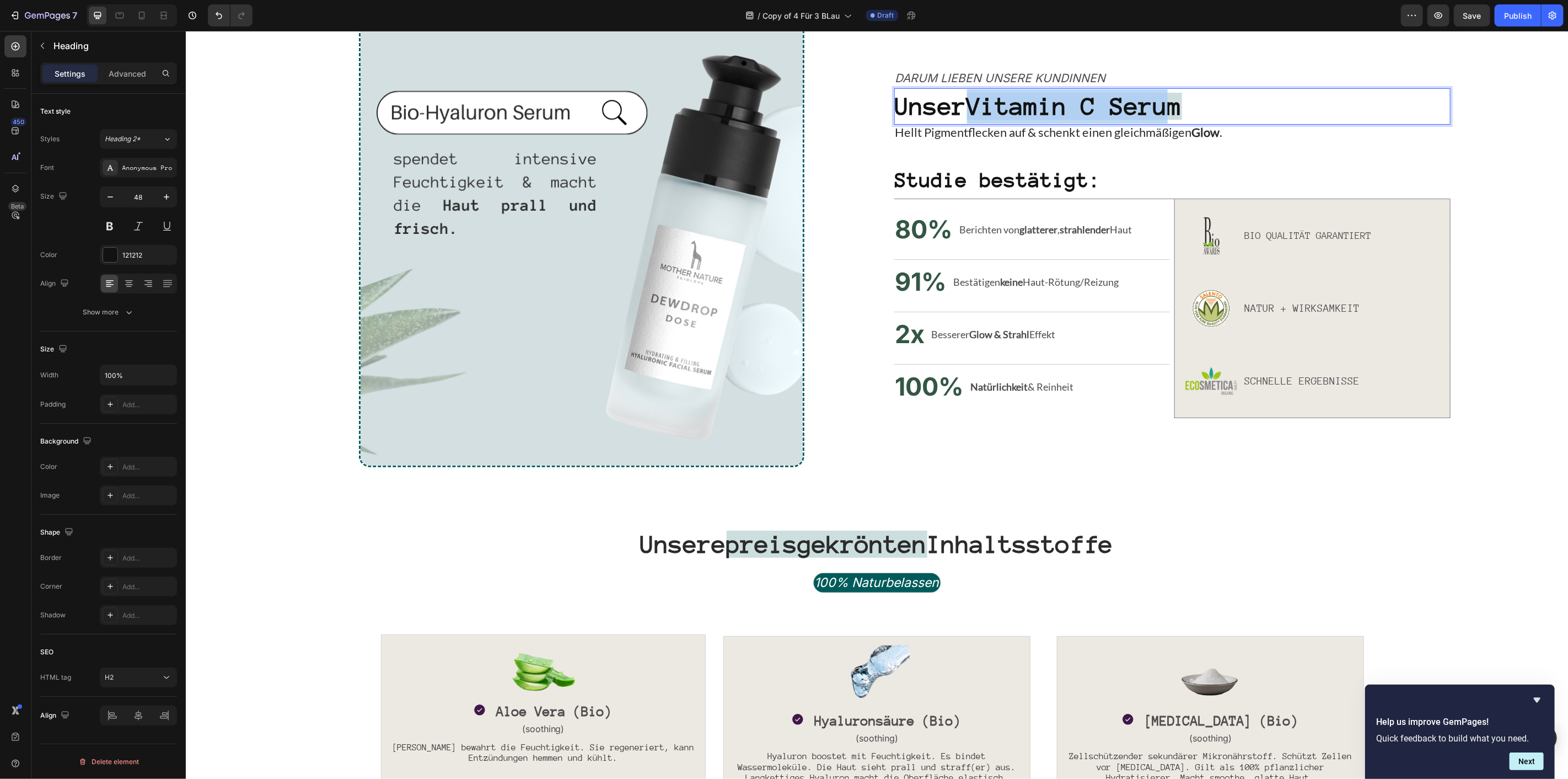
drag, startPoint x: 976, startPoint y: 97, endPoint x: 1181, endPoint y: 111, distance: 205.5
click at [1181, 111] on strong "Vitamin C Serum" at bounding box center [1074, 105] width 215 height 27
click at [1193, 111] on p "Unser Vitamin C Serum" at bounding box center [1172, 106] width 554 height 34
drag, startPoint x: 1193, startPoint y: 111, endPoint x: 996, endPoint y: 111, distance: 197.0
click at [996, 111] on p "Unser Vitamin C Serum" at bounding box center [1172, 106] width 554 height 34
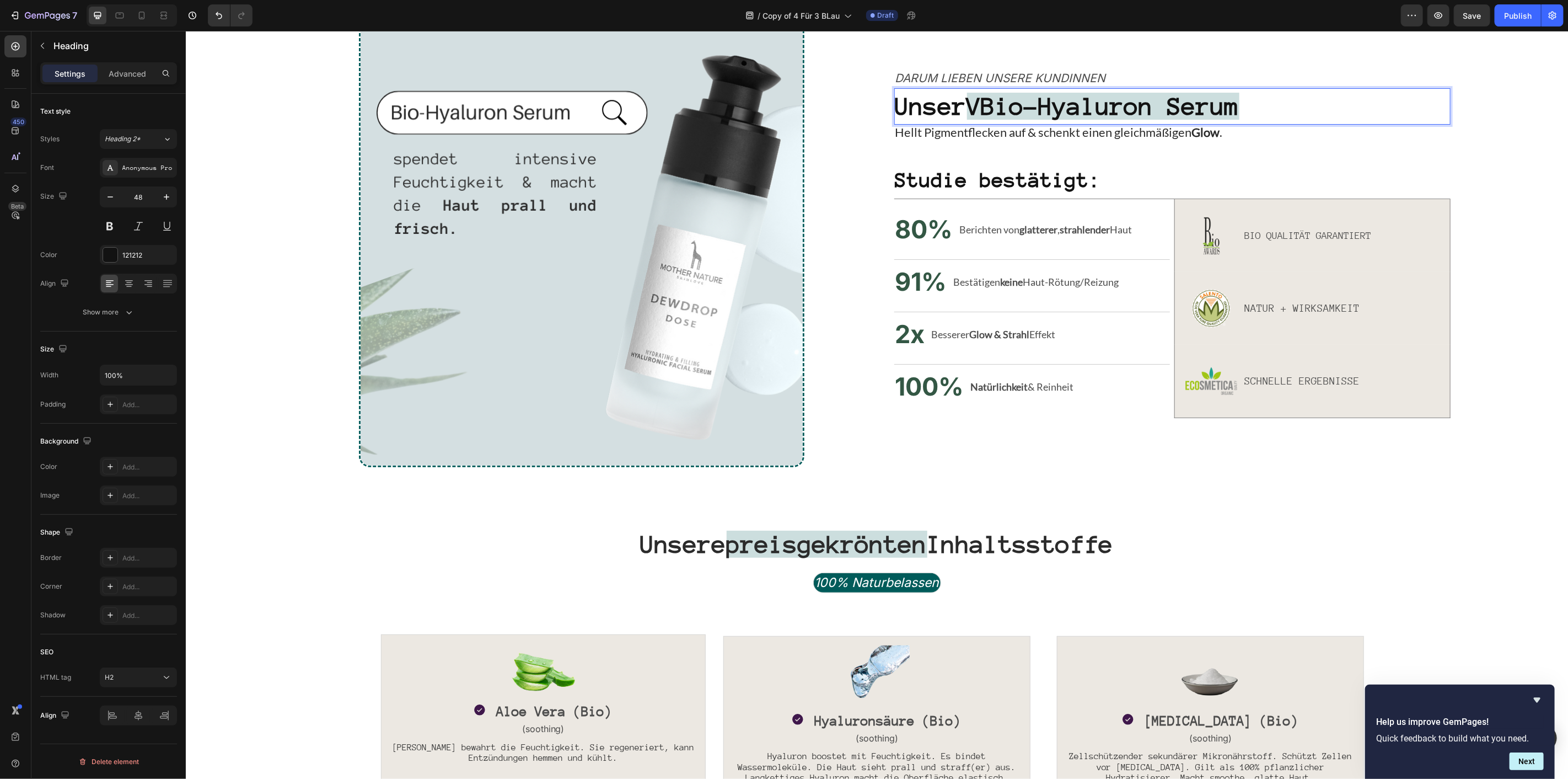
click at [996, 111] on strong "VBio-Hyaluron Serum" at bounding box center [1102, 105] width 272 height 27
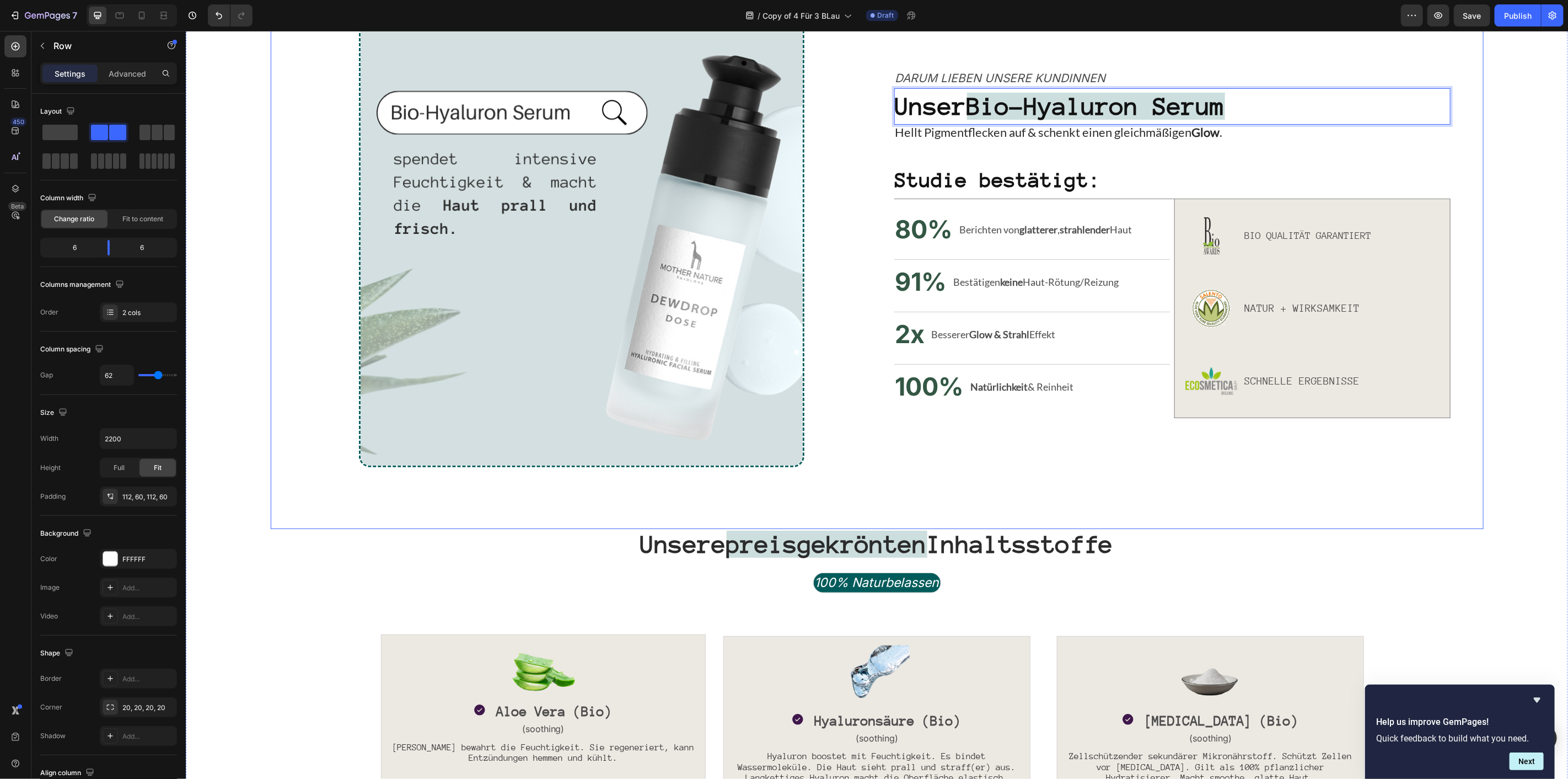
click at [1166, 61] on div "Darum lieben unsere Kundinnen Text Block Unser Bio-Hyaluron Serum Heading 0 Hel…" at bounding box center [1172, 243] width 556 height 445
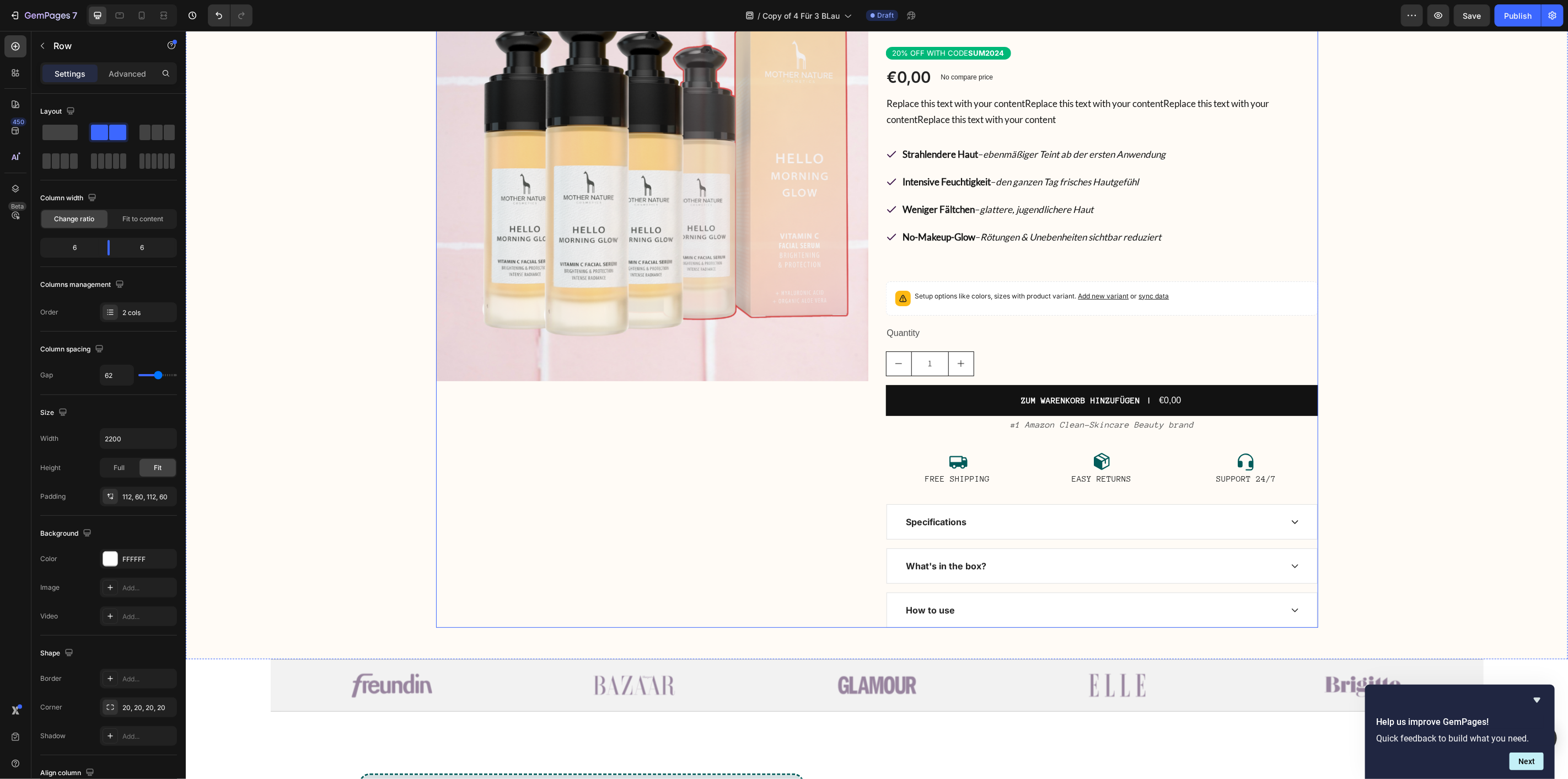
scroll to position [0, 0]
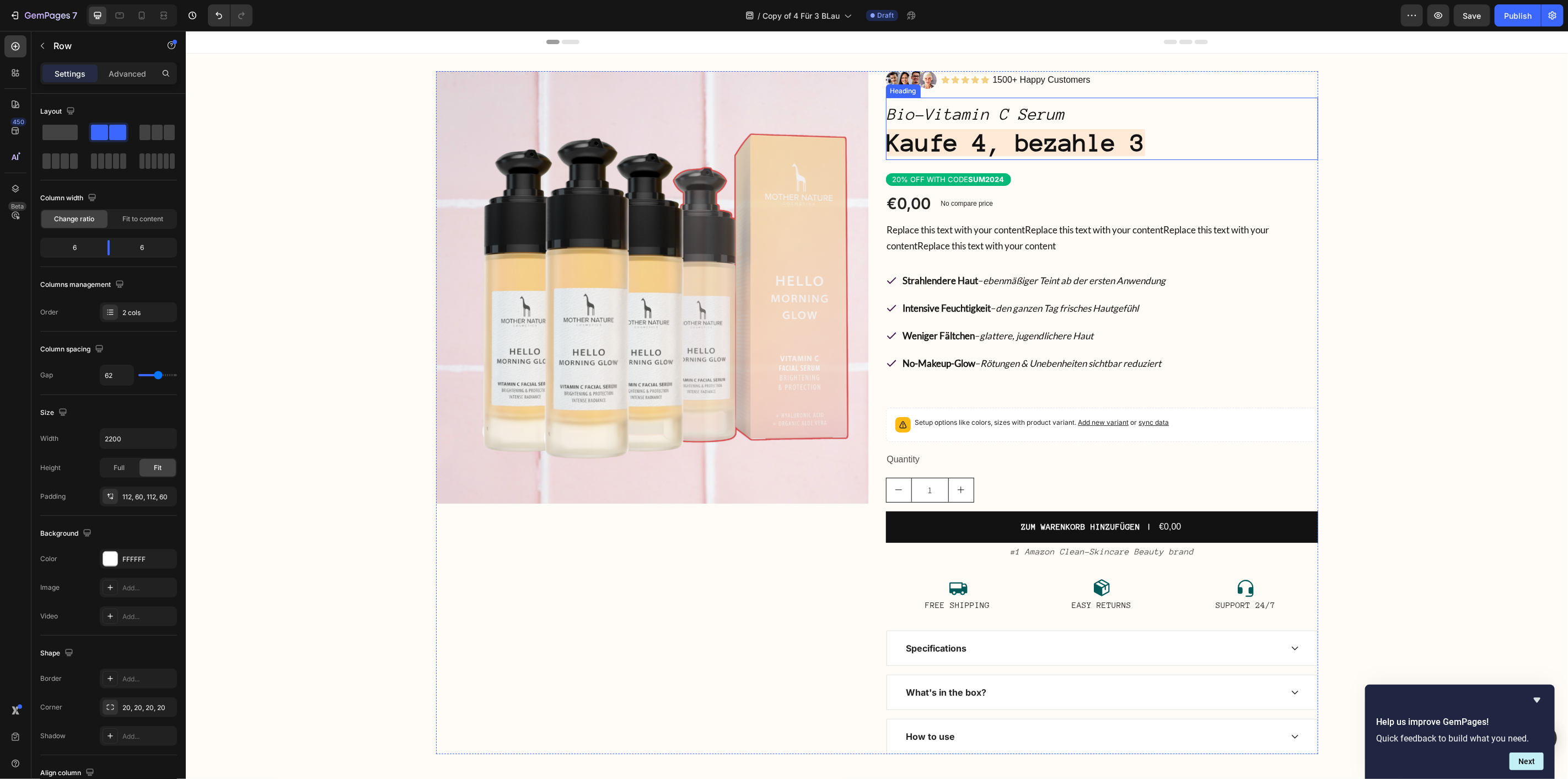
click at [986, 115] on icon "Bio-Vitamin C Serum" at bounding box center [975, 113] width 178 height 18
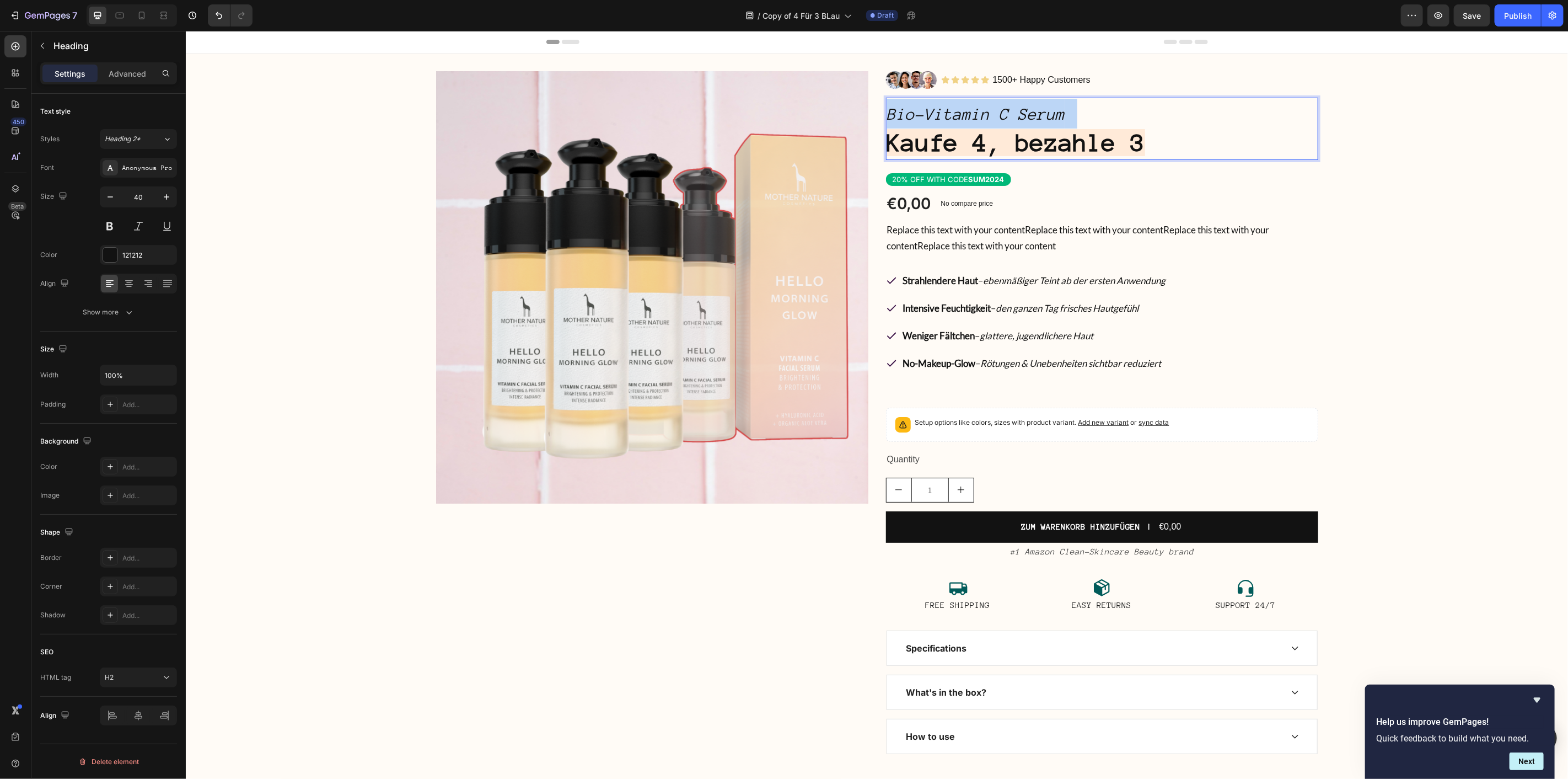
click at [986, 115] on icon "Bio-Vitamin C Serum" at bounding box center [975, 113] width 178 height 18
click at [1055, 121] on icon "Bio-Vitamin C Serum" at bounding box center [975, 113] width 178 height 18
drag, startPoint x: 922, startPoint y: 113, endPoint x: 1111, endPoint y: 117, distance: 189.0
click at [1111, 117] on p "Bio-Vitamin C Serum Kaufe 4, bezahle 3" at bounding box center [1101, 128] width 430 height 60
click at [1144, 138] on strong "Kaufe 4, bezahle 3" at bounding box center [1015, 142] width 258 height 27
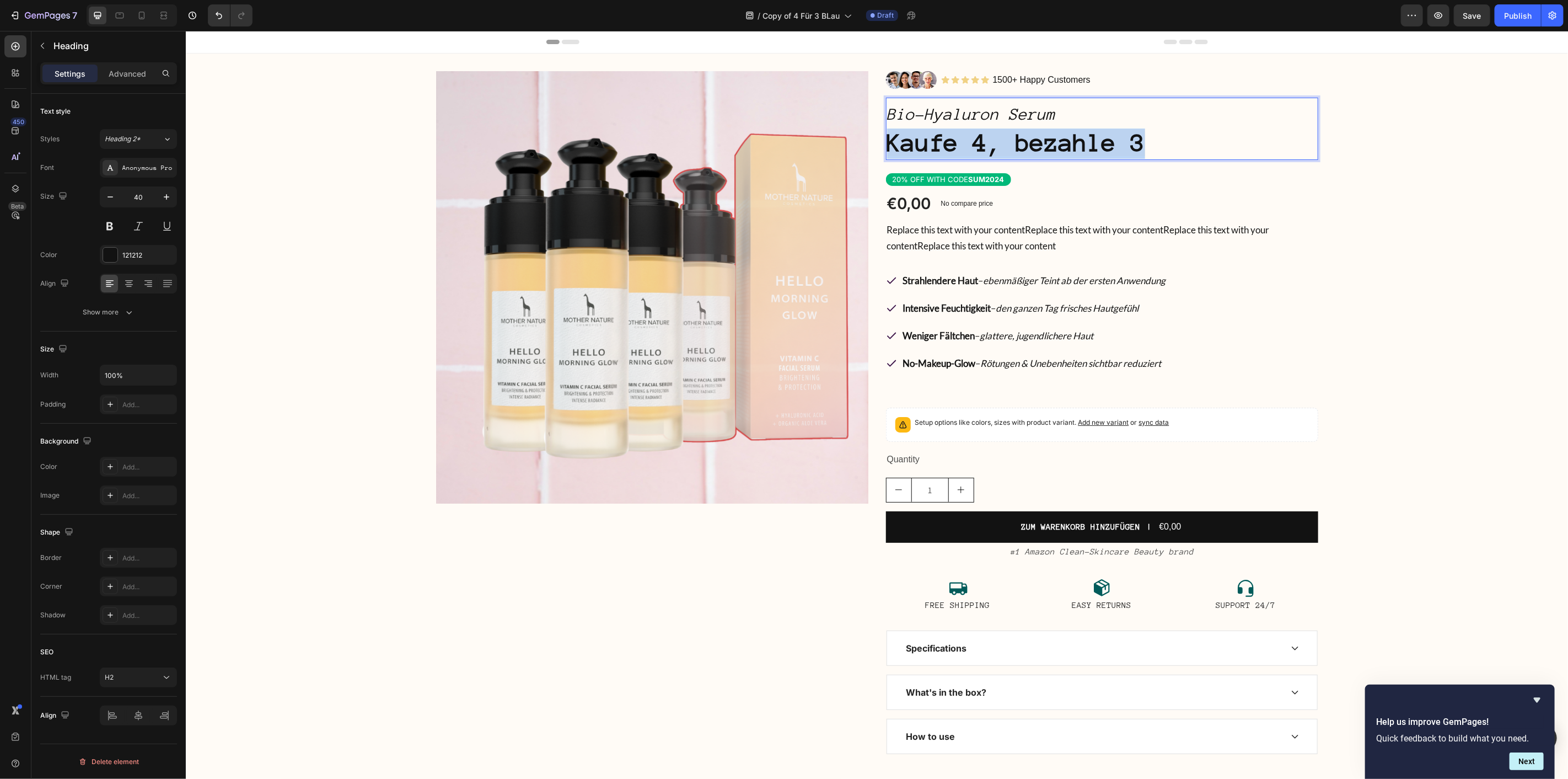
drag, startPoint x: 1150, startPoint y: 142, endPoint x: 886, endPoint y: 133, distance: 264.2
click at [886, 133] on p "Bio-Hyaluron Serum Kaufe 4, bezahle 3" at bounding box center [1101, 128] width 430 height 60
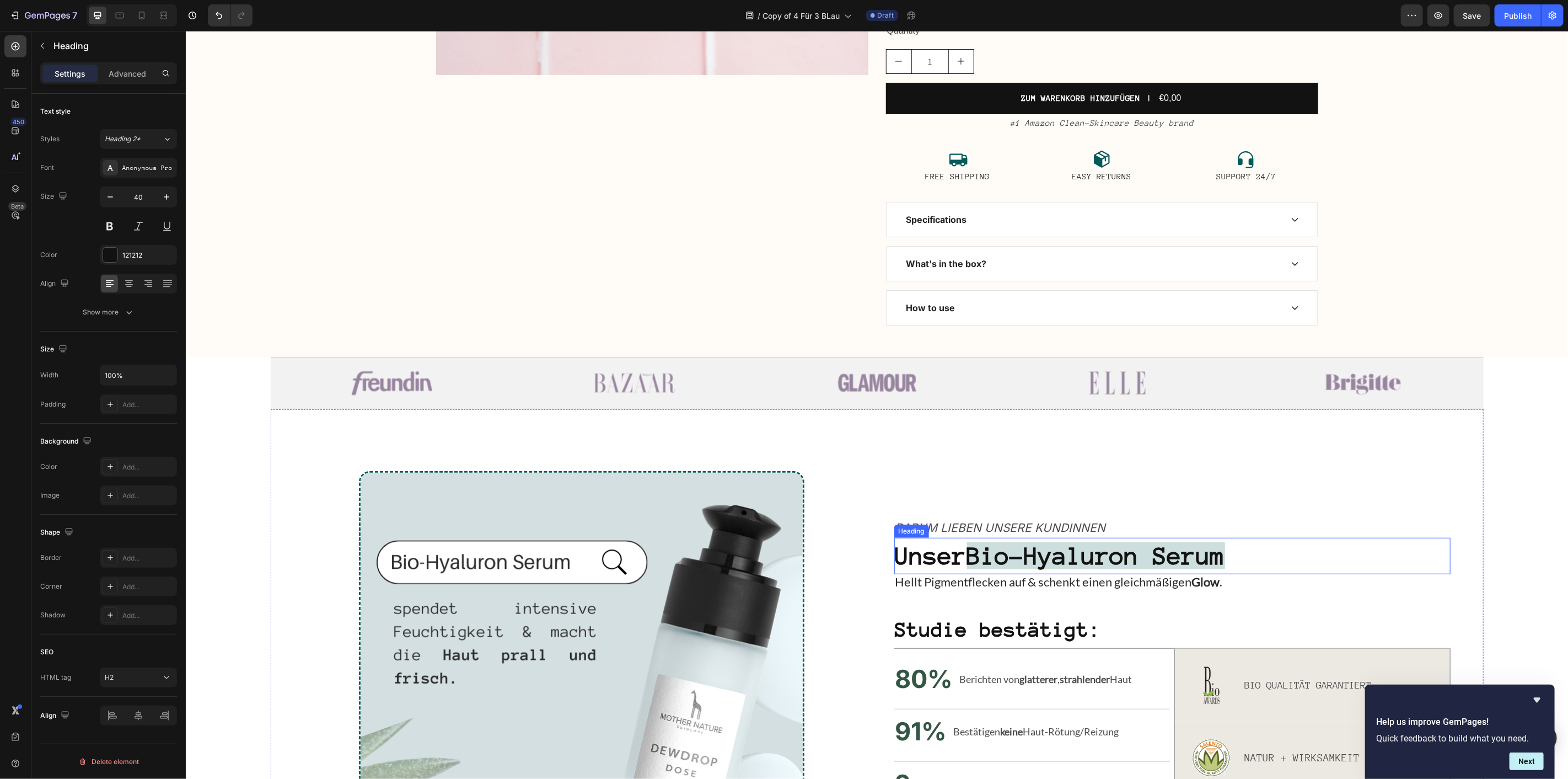
click at [1113, 562] on strong "Bio-Hyaluron Serum" at bounding box center [1096, 555] width 258 height 27
click at [1118, 550] on strong "Bio-Hyaluron Serum" at bounding box center [1096, 555] width 258 height 27
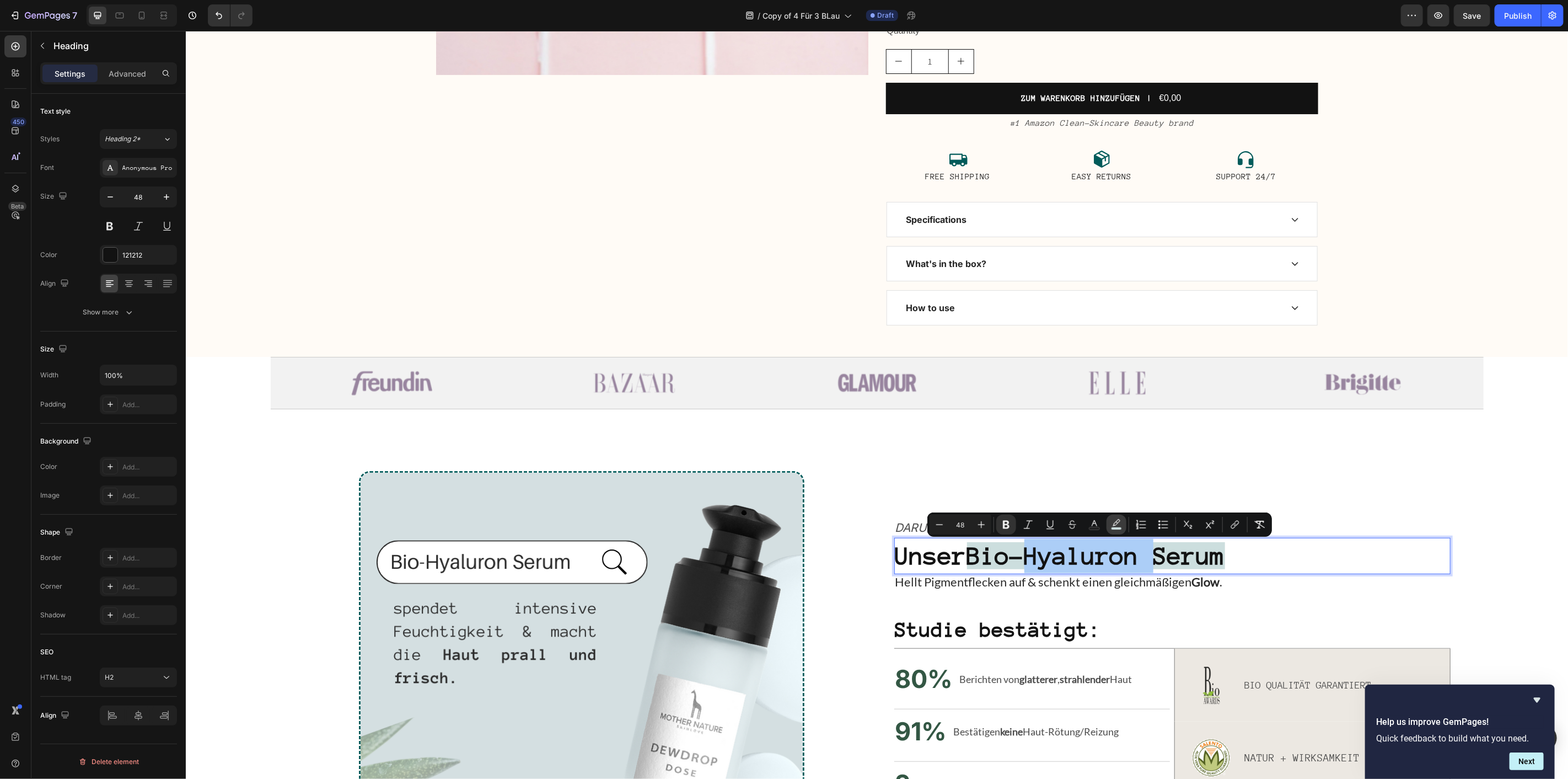
click at [1117, 523] on icon "Editor contextual toolbar" at bounding box center [1116, 524] width 11 height 11
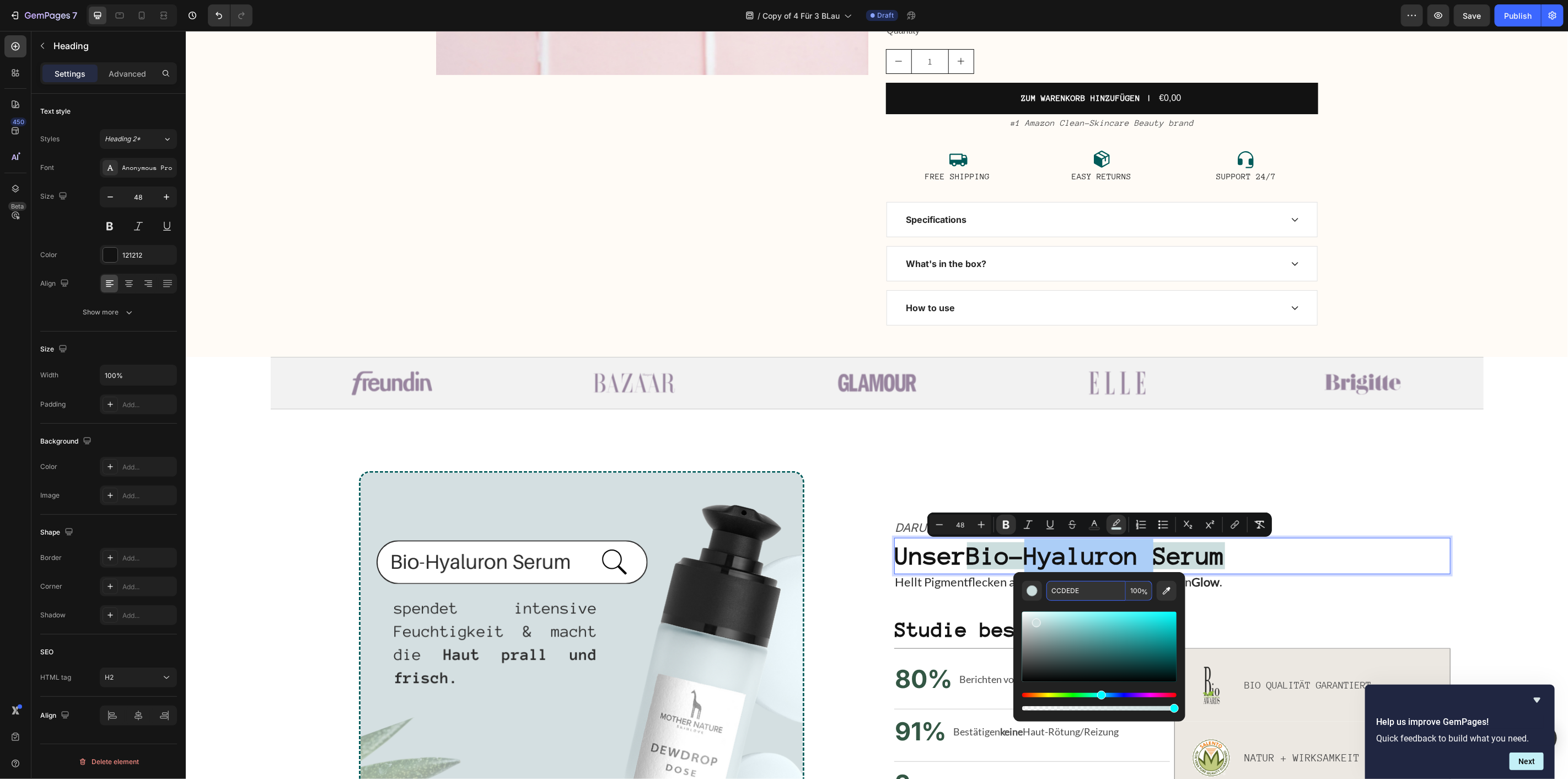
click at [1096, 590] on input "CCDEDE" at bounding box center [1086, 591] width 79 height 20
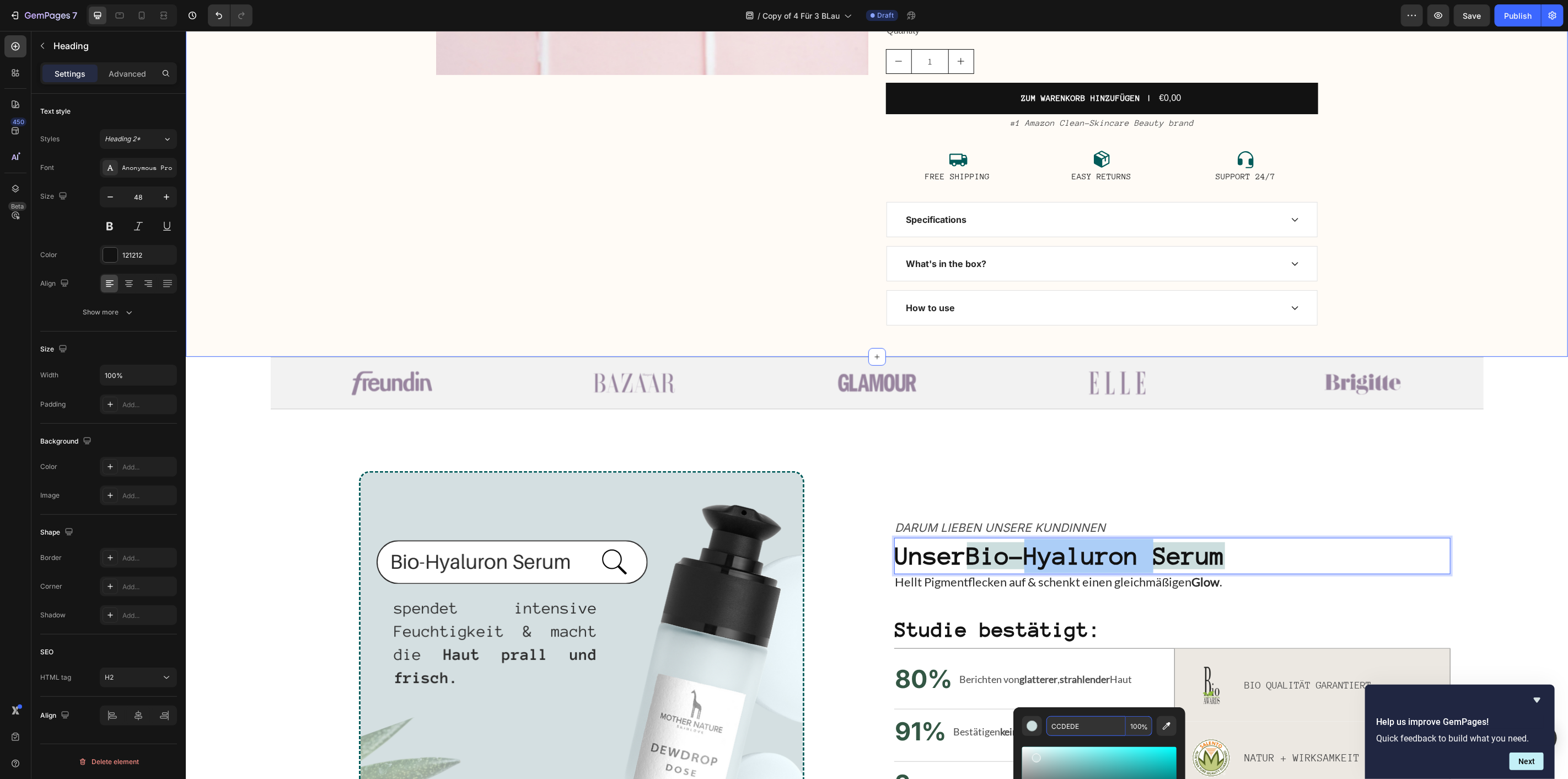
scroll to position [0, 0]
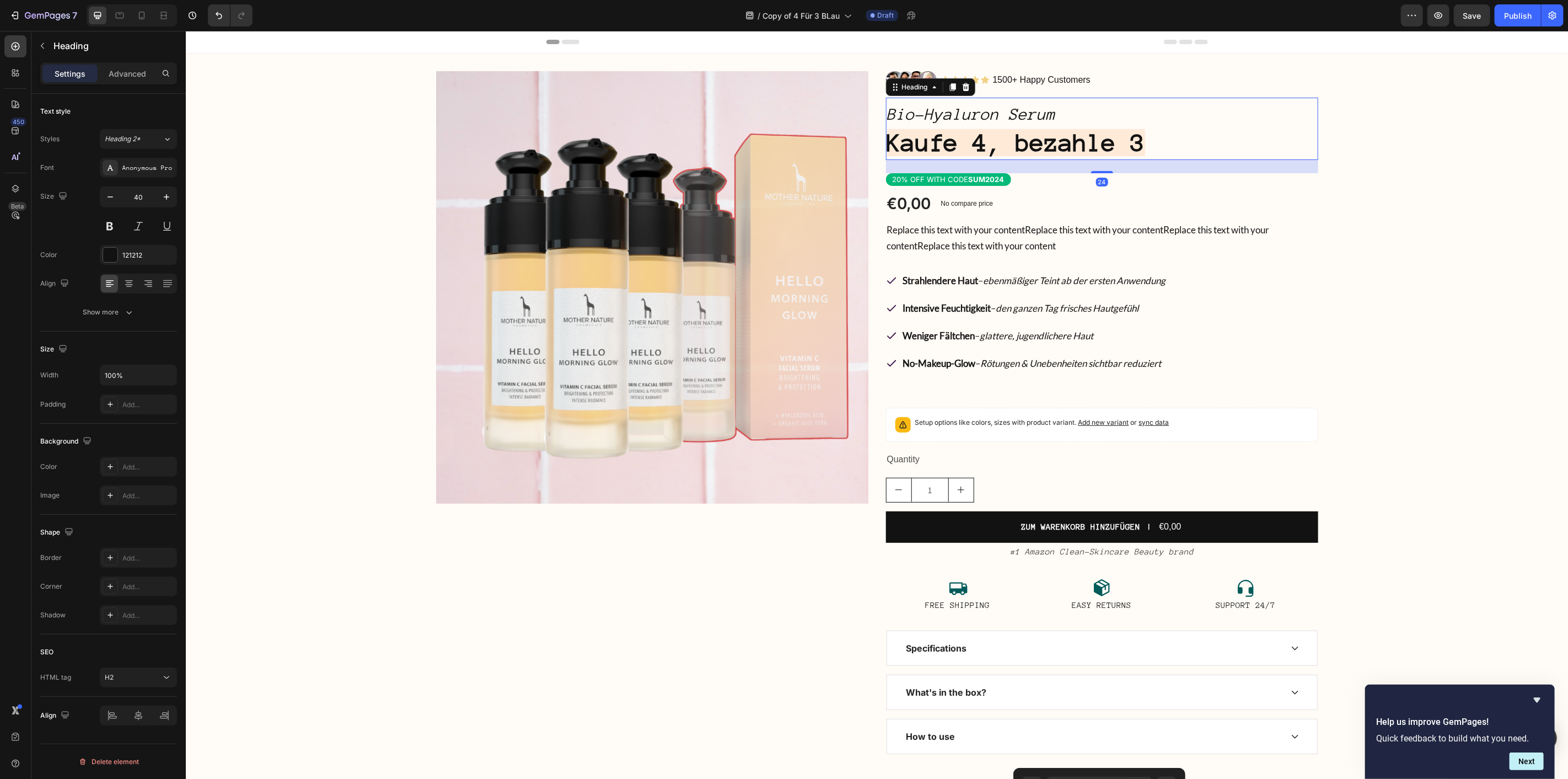
click at [1129, 144] on strong "Kaufe 4, bezahle 3" at bounding box center [1015, 142] width 258 height 27
click at [1144, 136] on p "Bio-Hyaluron Serum Kaufe 4, bezahle 3" at bounding box center [1101, 128] width 430 height 60
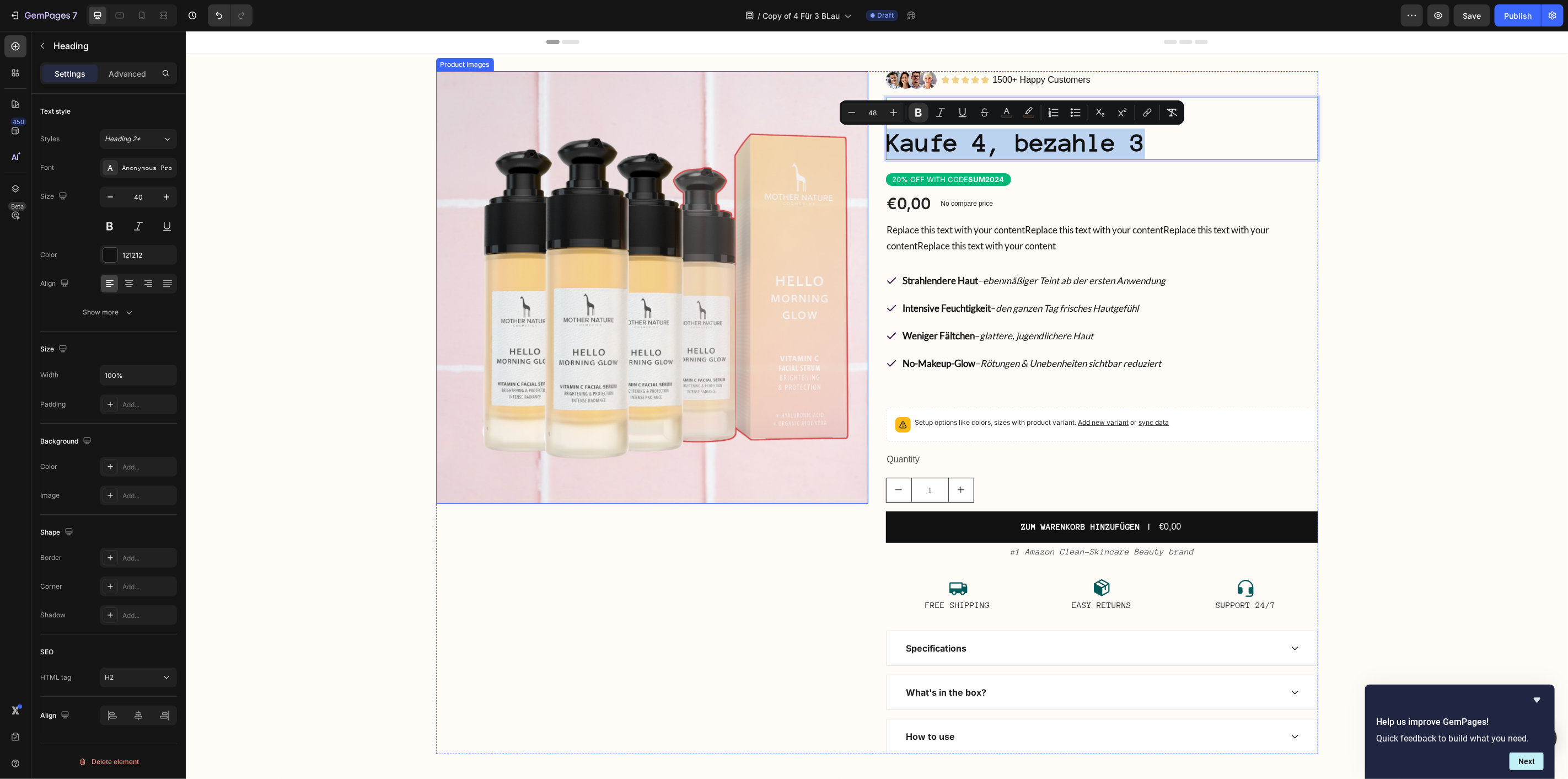
drag, startPoint x: 1144, startPoint y: 139, endPoint x: 854, endPoint y: 129, distance: 290.2
click at [854, 129] on div "Product Images Image Icon Icon Icon Icon Icon Icon List 1500+ Happy Customers T…" at bounding box center [877, 412] width 882 height 683
click at [1037, 111] on button "color" at bounding box center [1029, 112] width 20 height 20
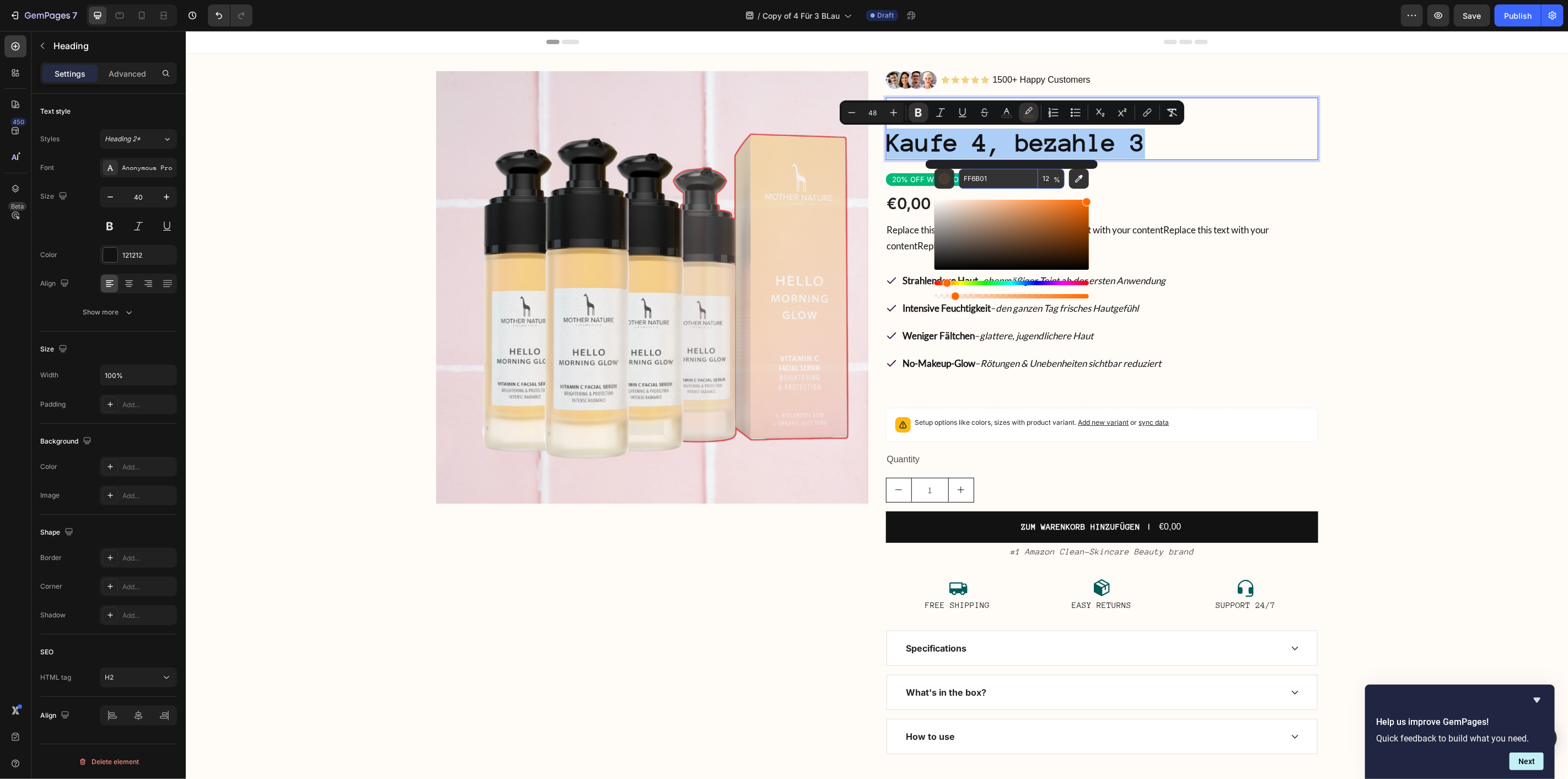
click at [985, 177] on input "FF6B01" at bounding box center [998, 178] width 79 height 20
paste input "CCDEDE"
type input "CCDEDE"
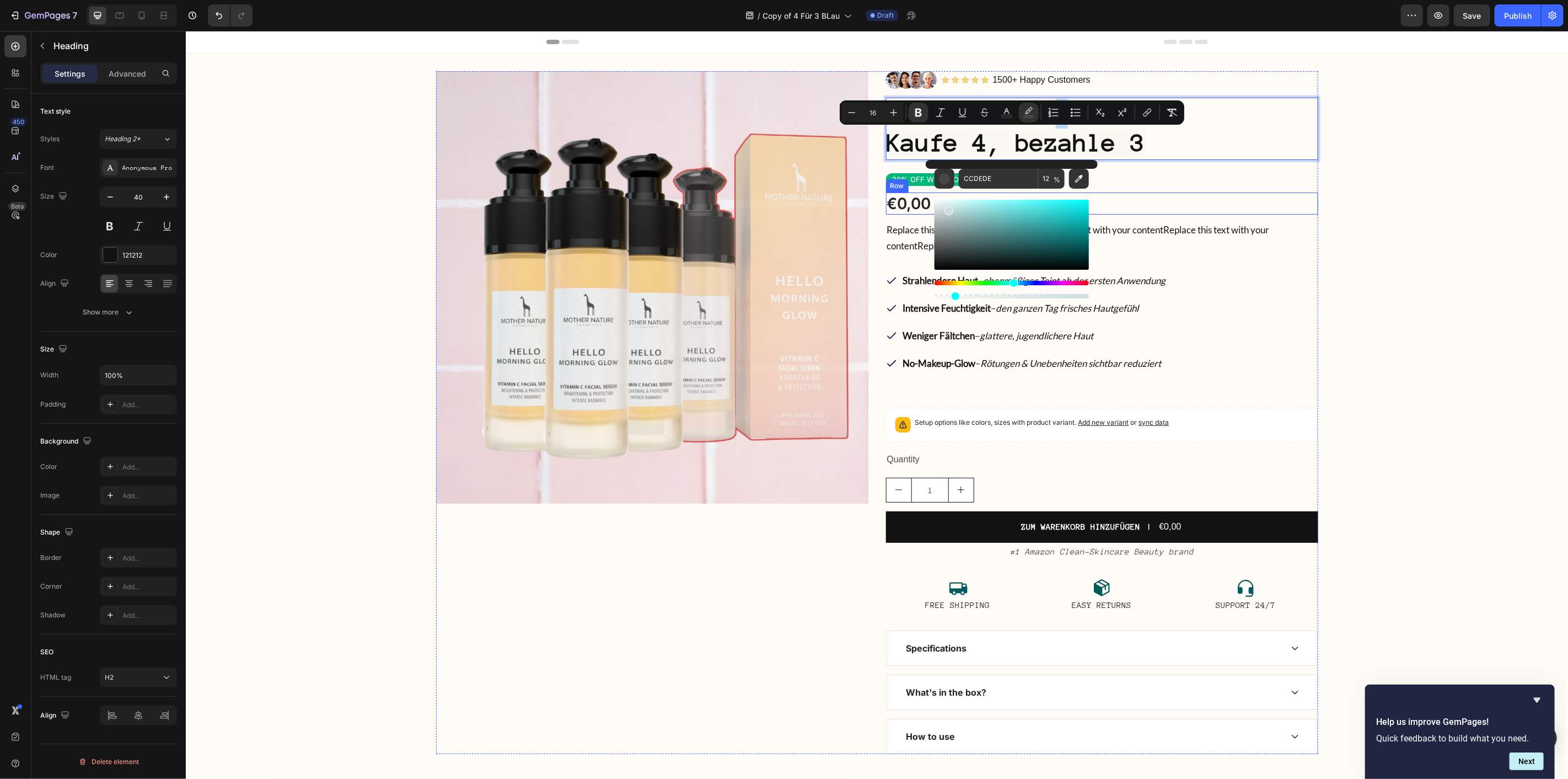
click at [1225, 193] on div "€0,00 Product Price Product Price No compare price Product Price Row" at bounding box center [1102, 203] width 432 height 22
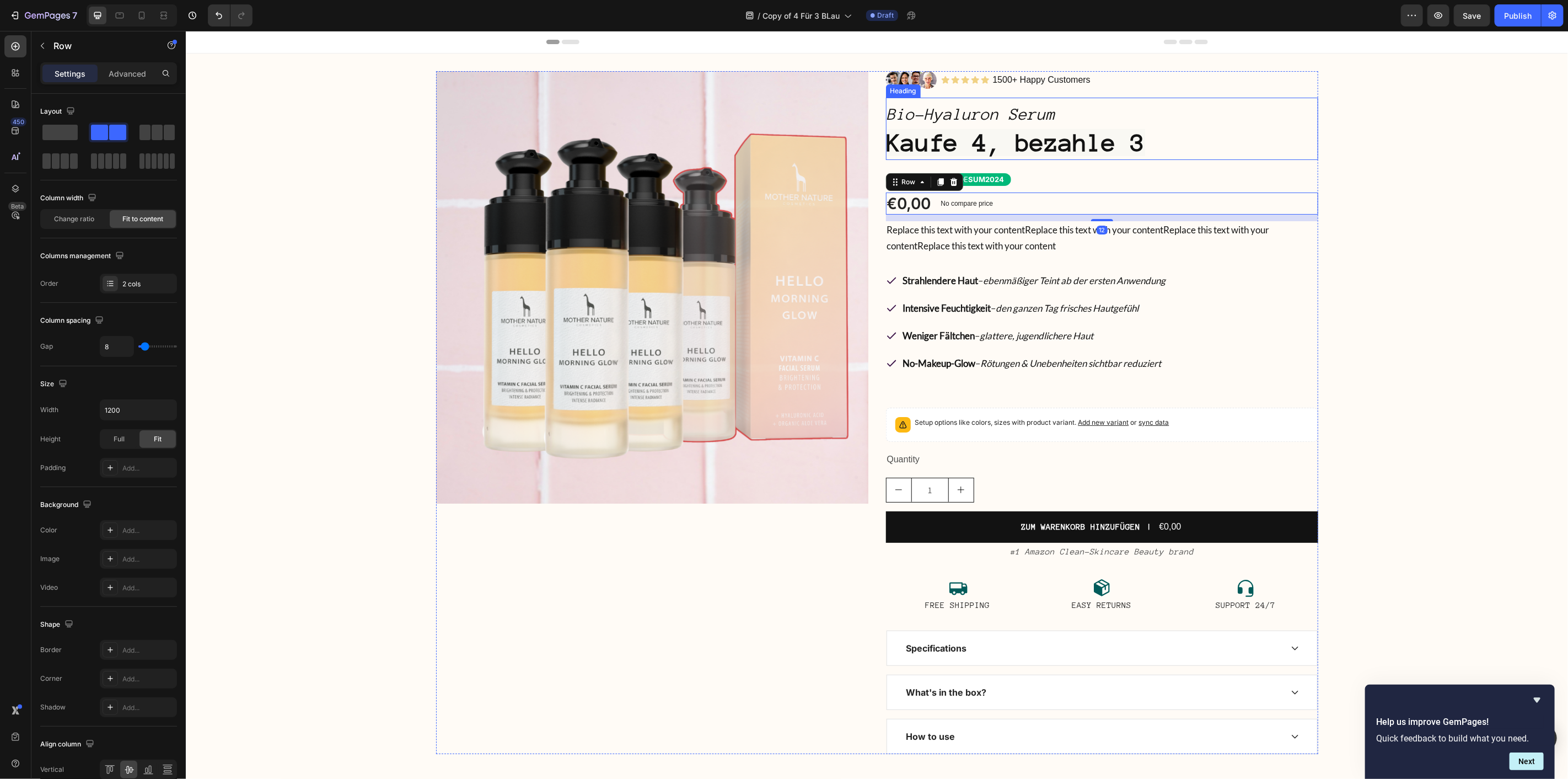
click at [1100, 139] on strong "Kaufe 4, bezahle 3" at bounding box center [1015, 142] width 258 height 27
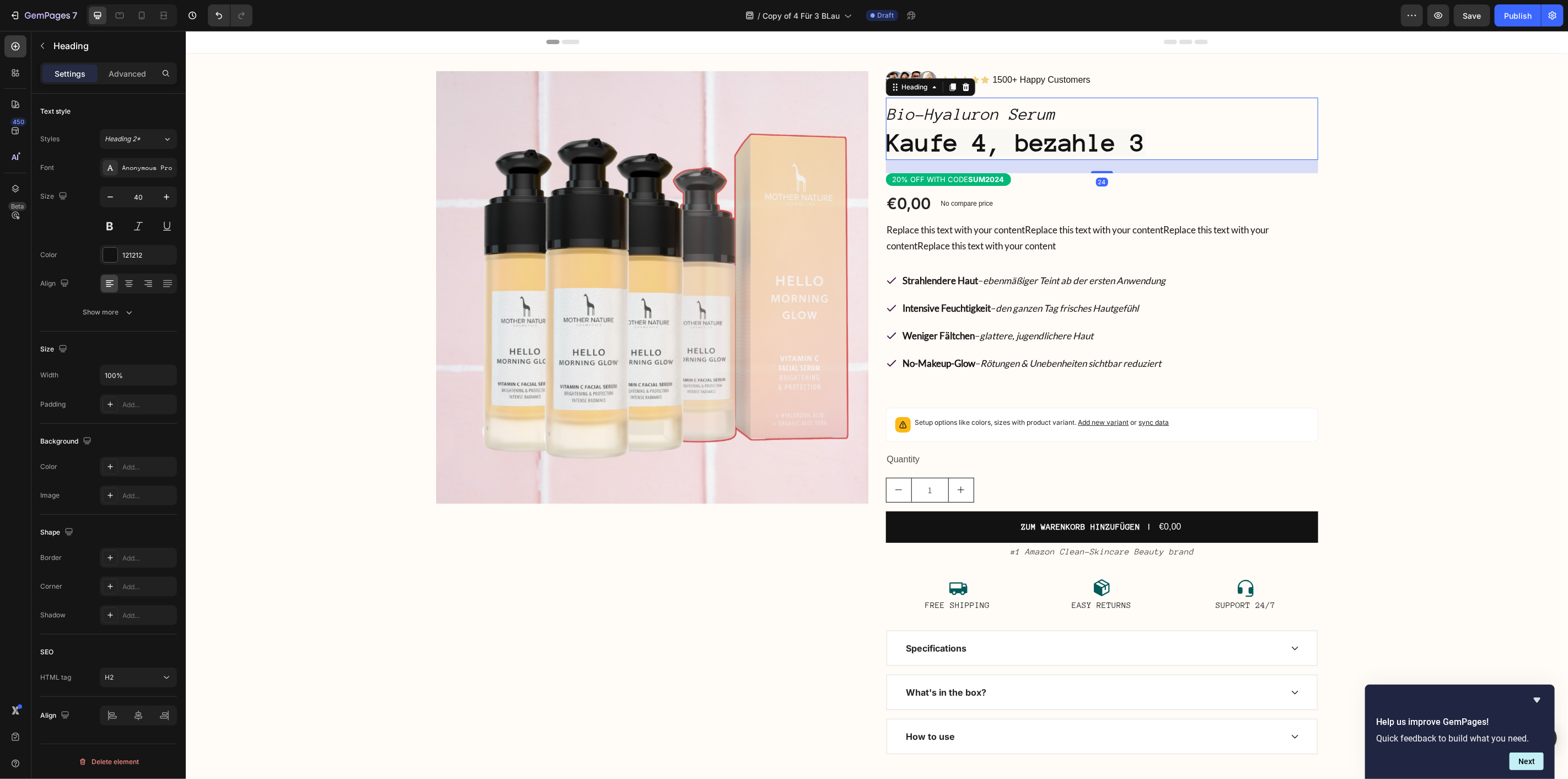
click at [1100, 139] on strong "Kaufe 4, bezahle 3" at bounding box center [1015, 142] width 258 height 27
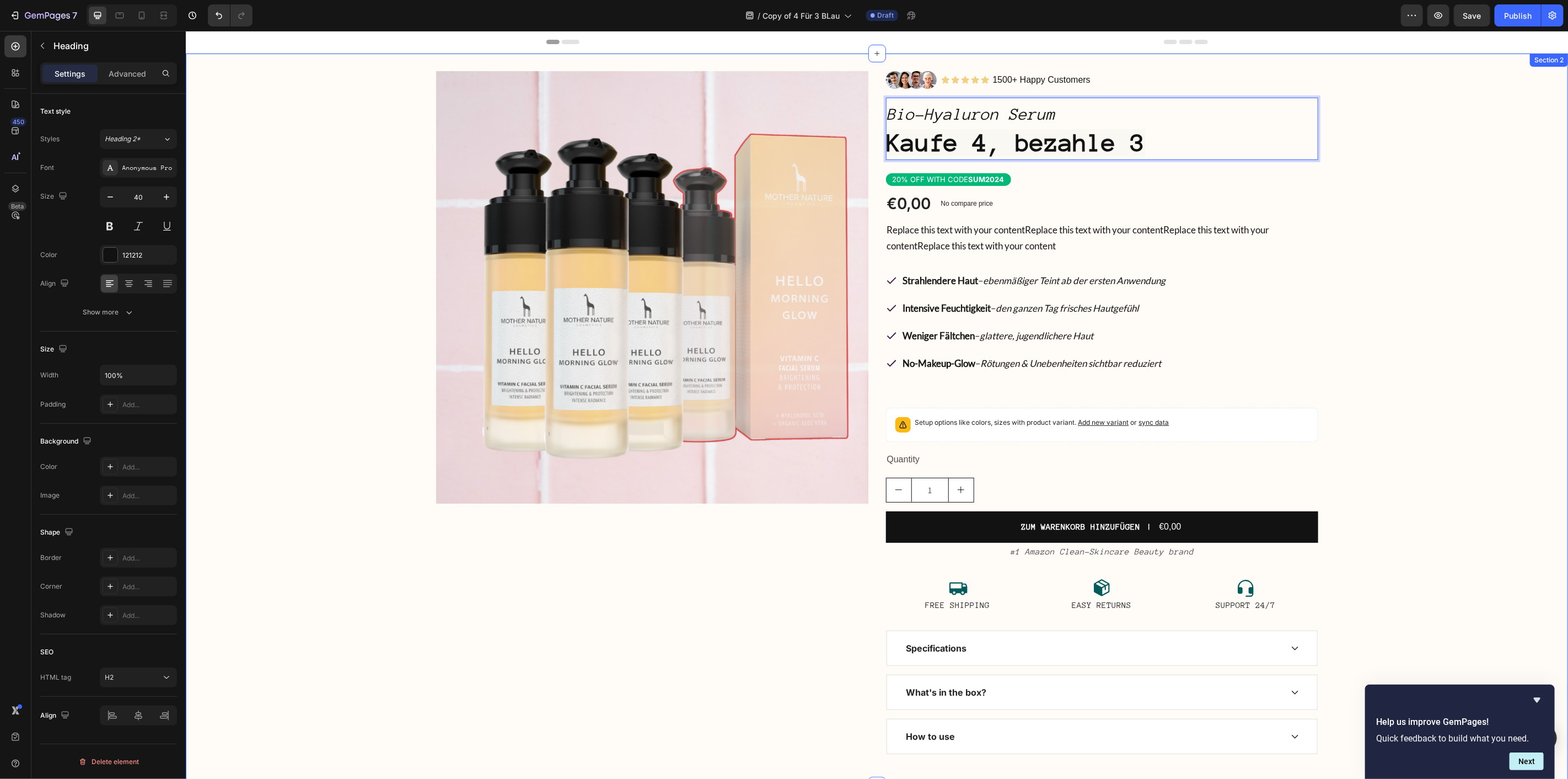
scroll to position [490, 0]
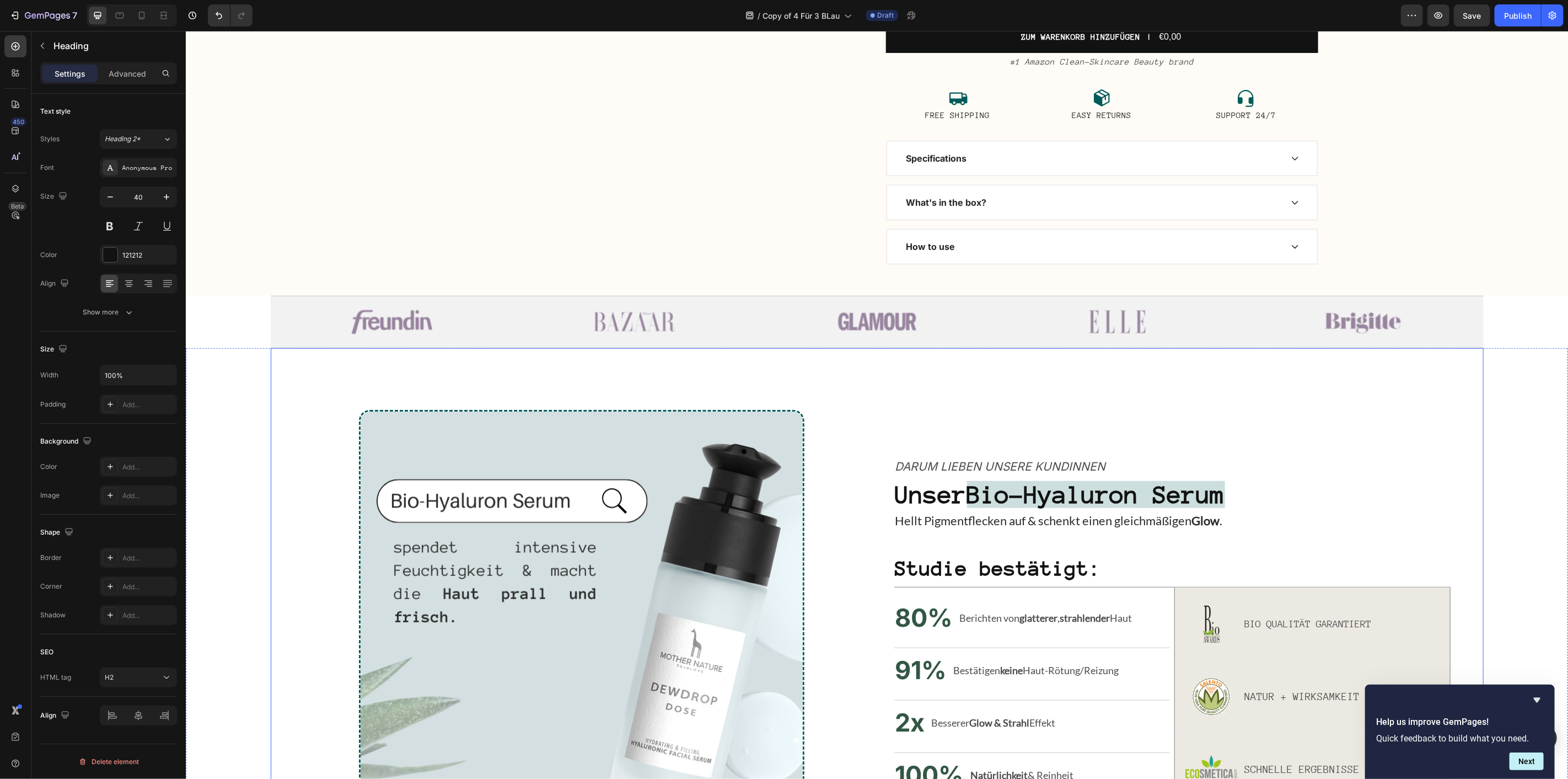
click at [1096, 495] on strong "Bio-Hyaluron Serum" at bounding box center [1096, 494] width 258 height 27
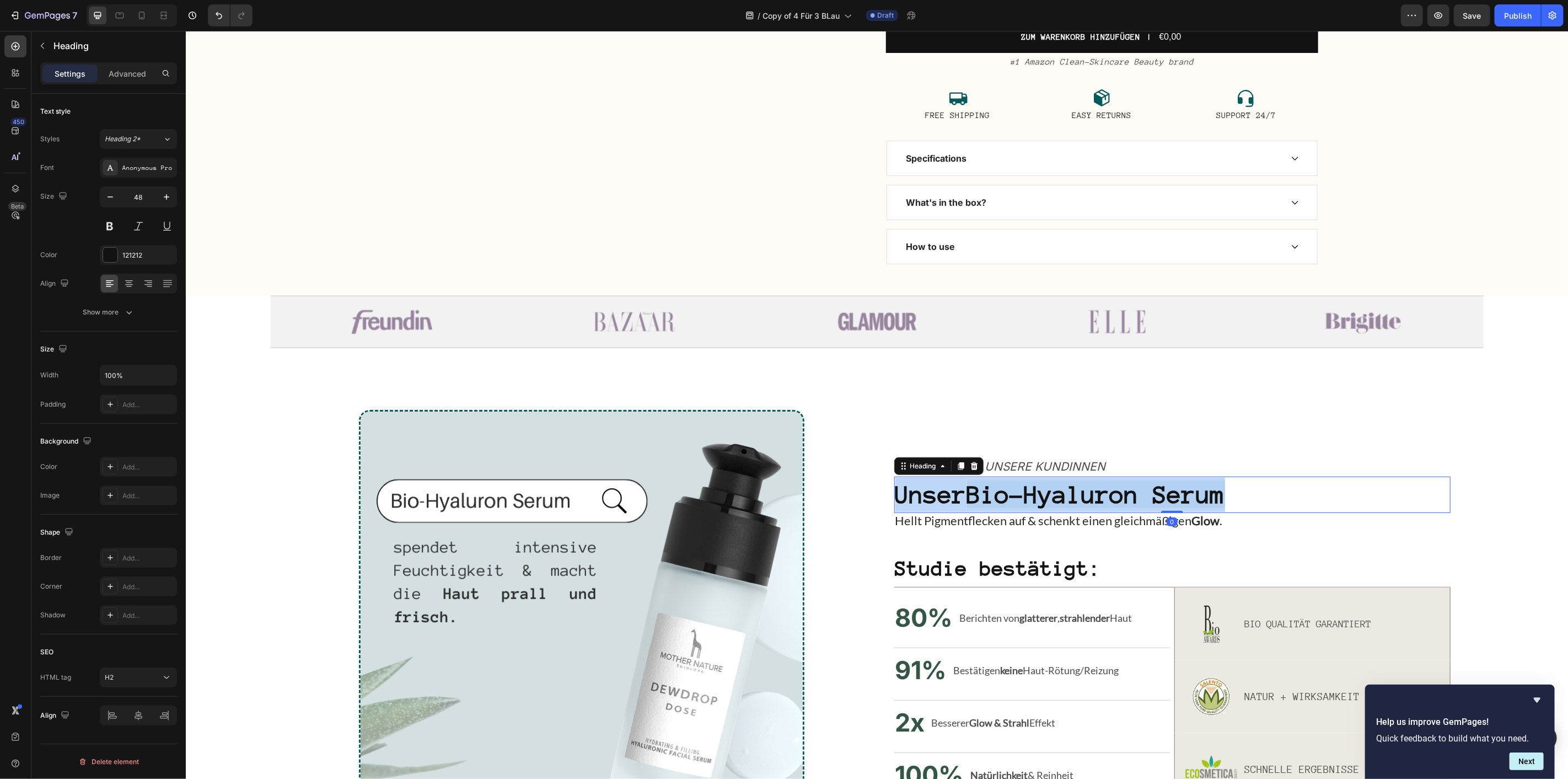
click at [1096, 495] on strong "Bio-Hyaluron Serum" at bounding box center [1096, 494] width 258 height 27
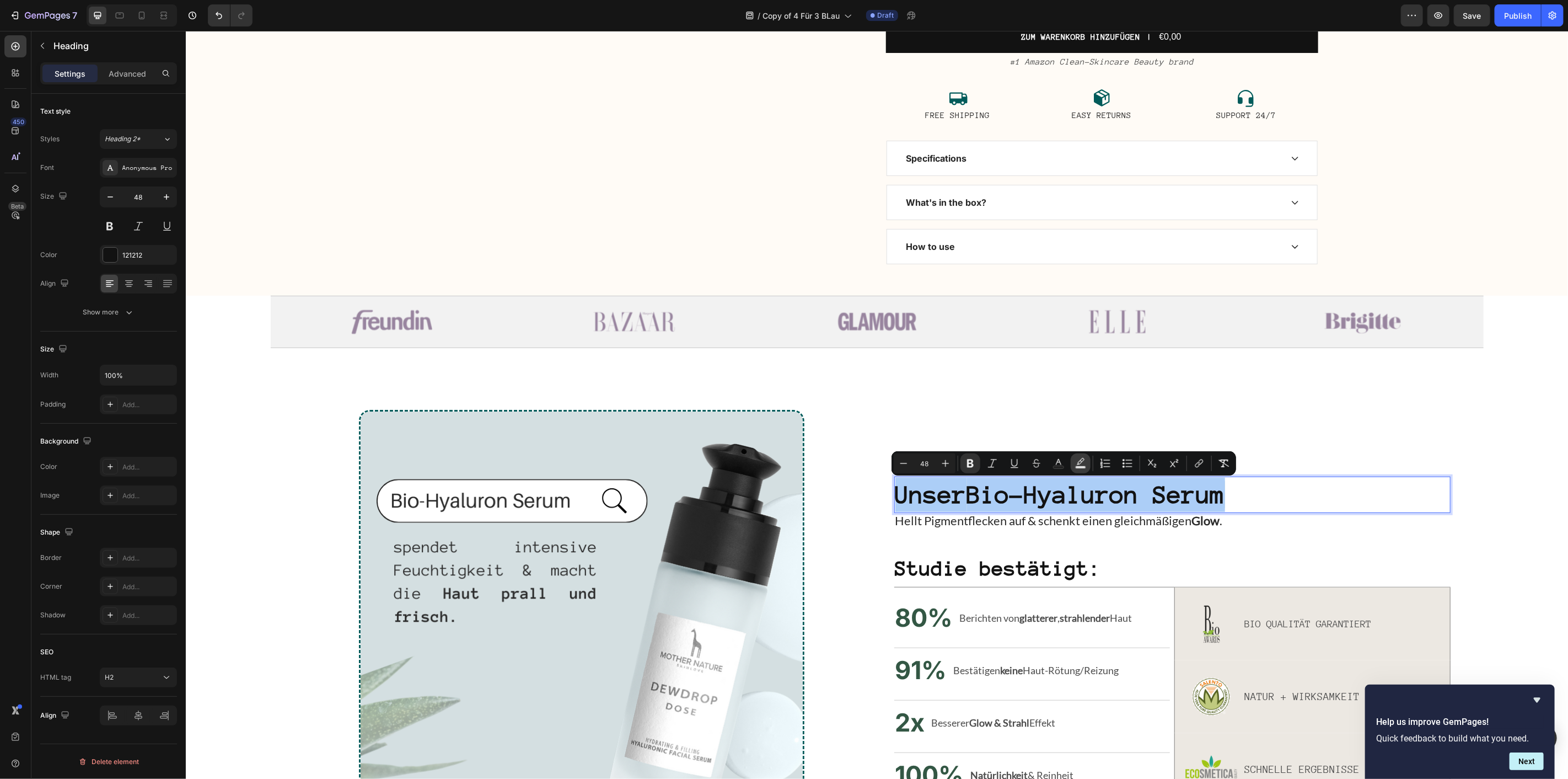
click at [1079, 464] on icon "Editor contextual toolbar" at bounding box center [1080, 464] width 11 height 11
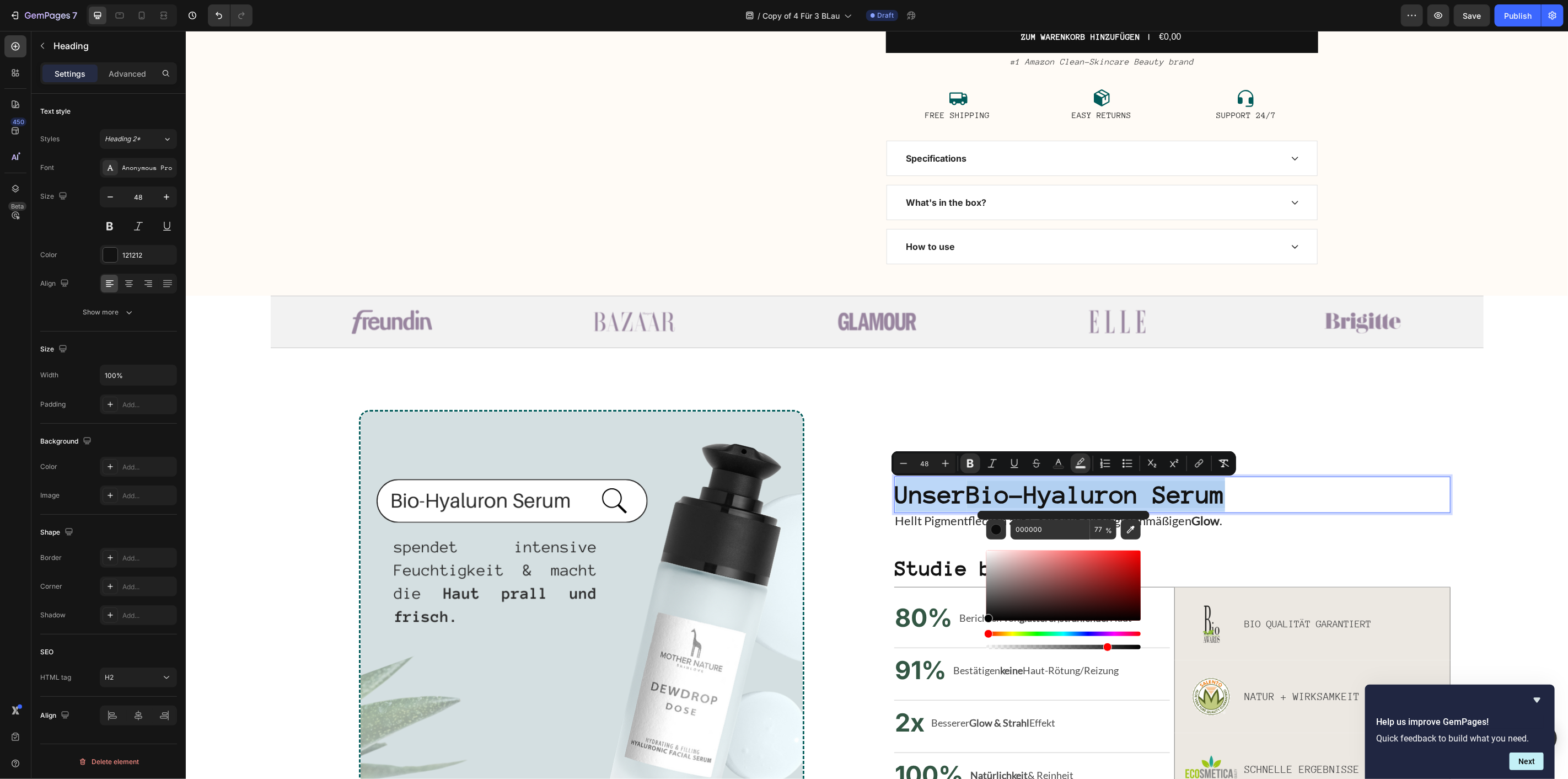
click at [1166, 496] on strong "Bio-Hyaluron Serum" at bounding box center [1096, 494] width 258 height 27
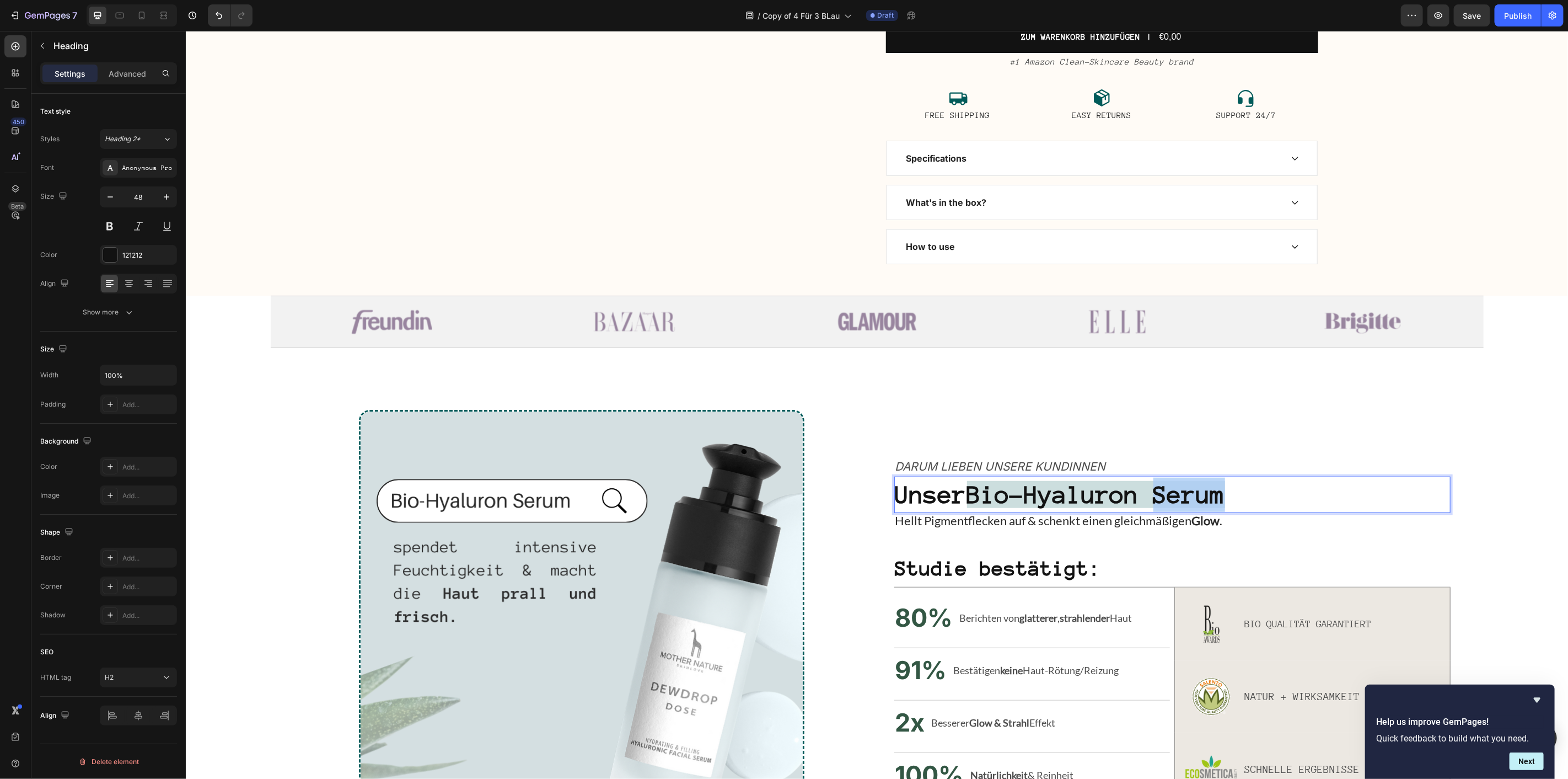
click at [1167, 496] on strong "Bio-Hyaluron Serum" at bounding box center [1096, 494] width 258 height 27
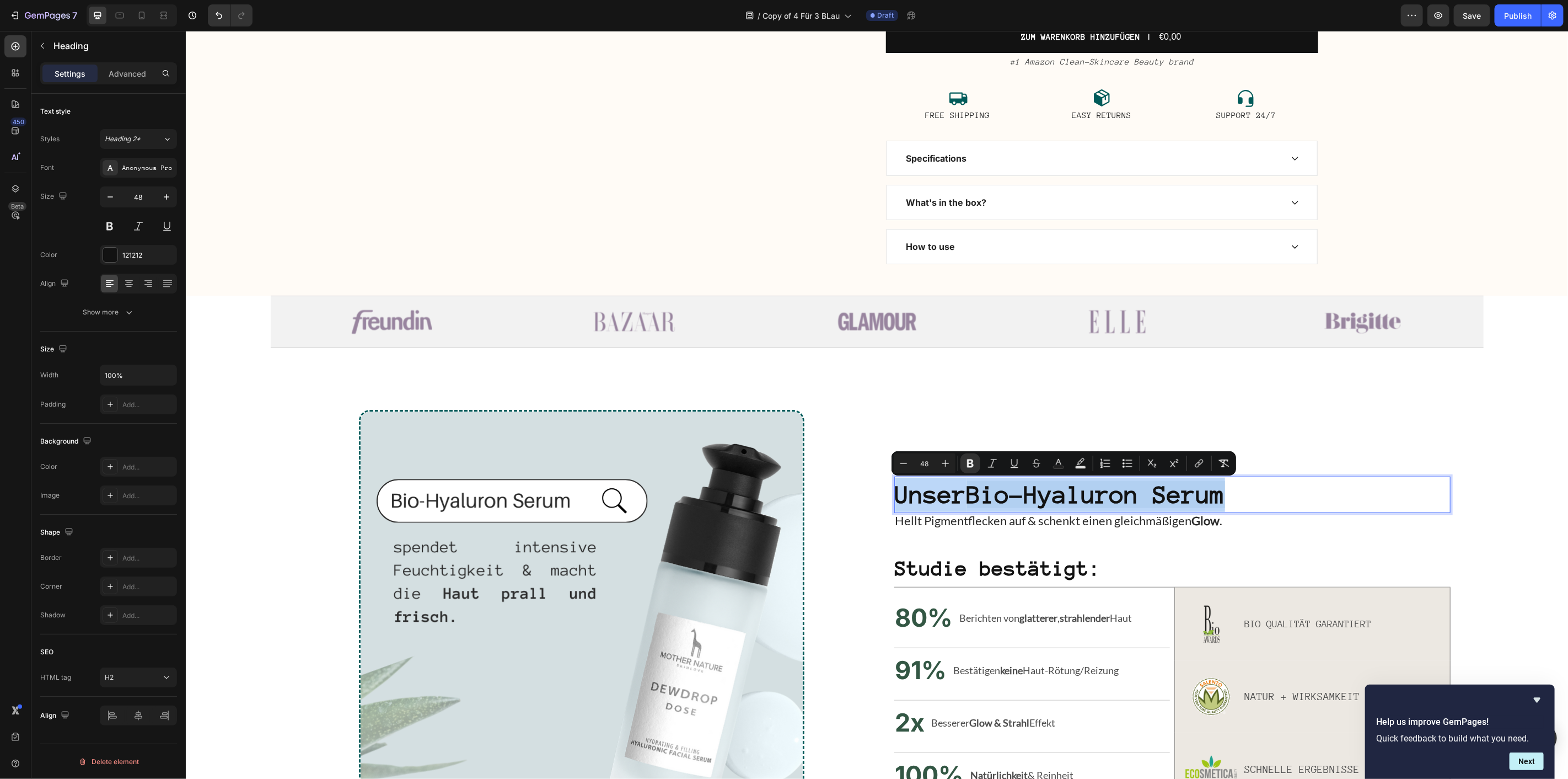
click at [1094, 493] on strong "Bio-Hyaluron Serum" at bounding box center [1096, 494] width 258 height 27
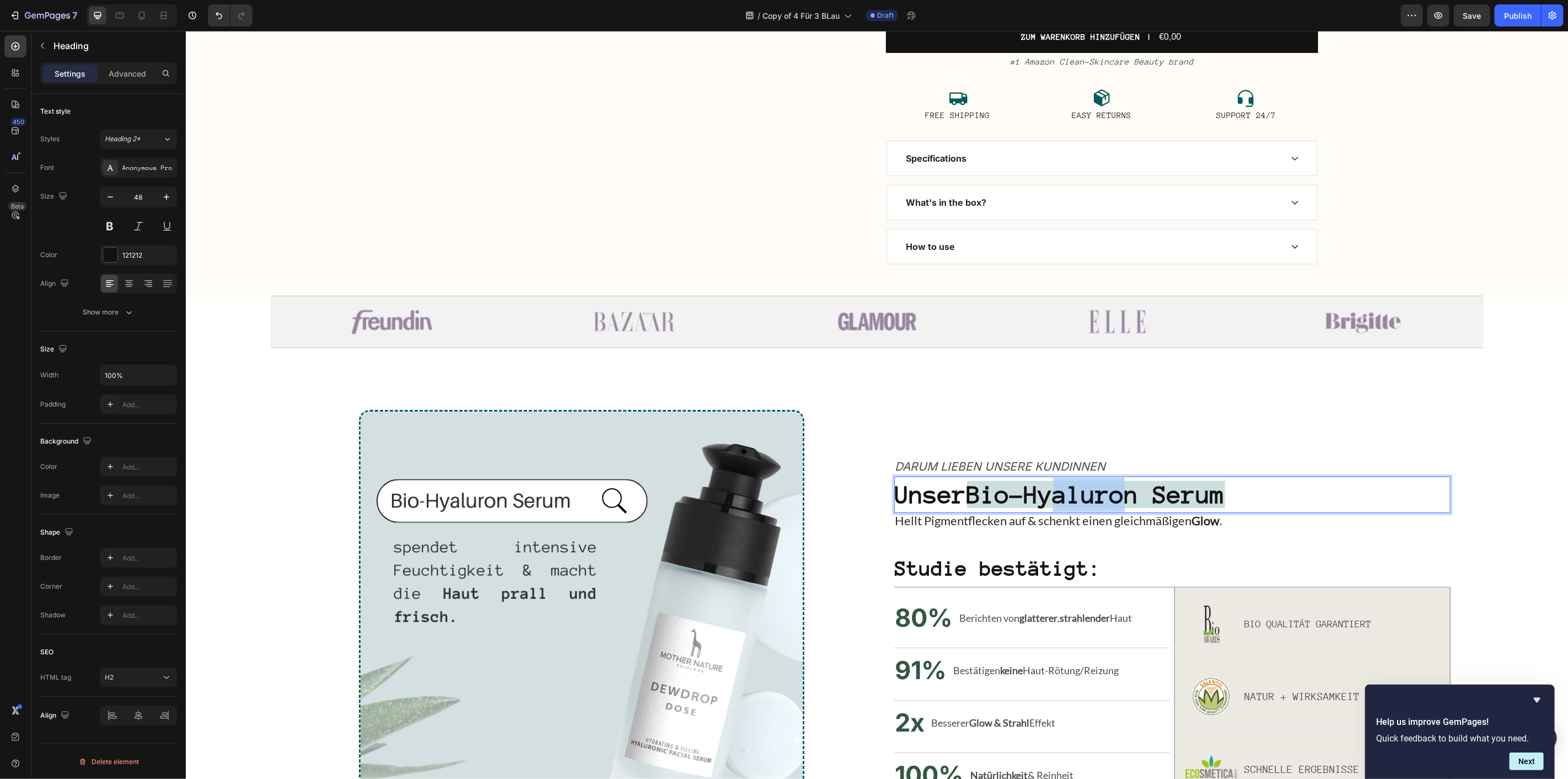
drag, startPoint x: 1069, startPoint y: 495, endPoint x: 1135, endPoint y: 495, distance: 66.0
click at [1135, 495] on strong "Bio-Hyaluron Serum" at bounding box center [1096, 494] width 258 height 27
click at [1115, 462] on icon "Editor contextual toolbar" at bounding box center [1116, 464] width 11 height 11
type input "CCDEDE"
type input "100"
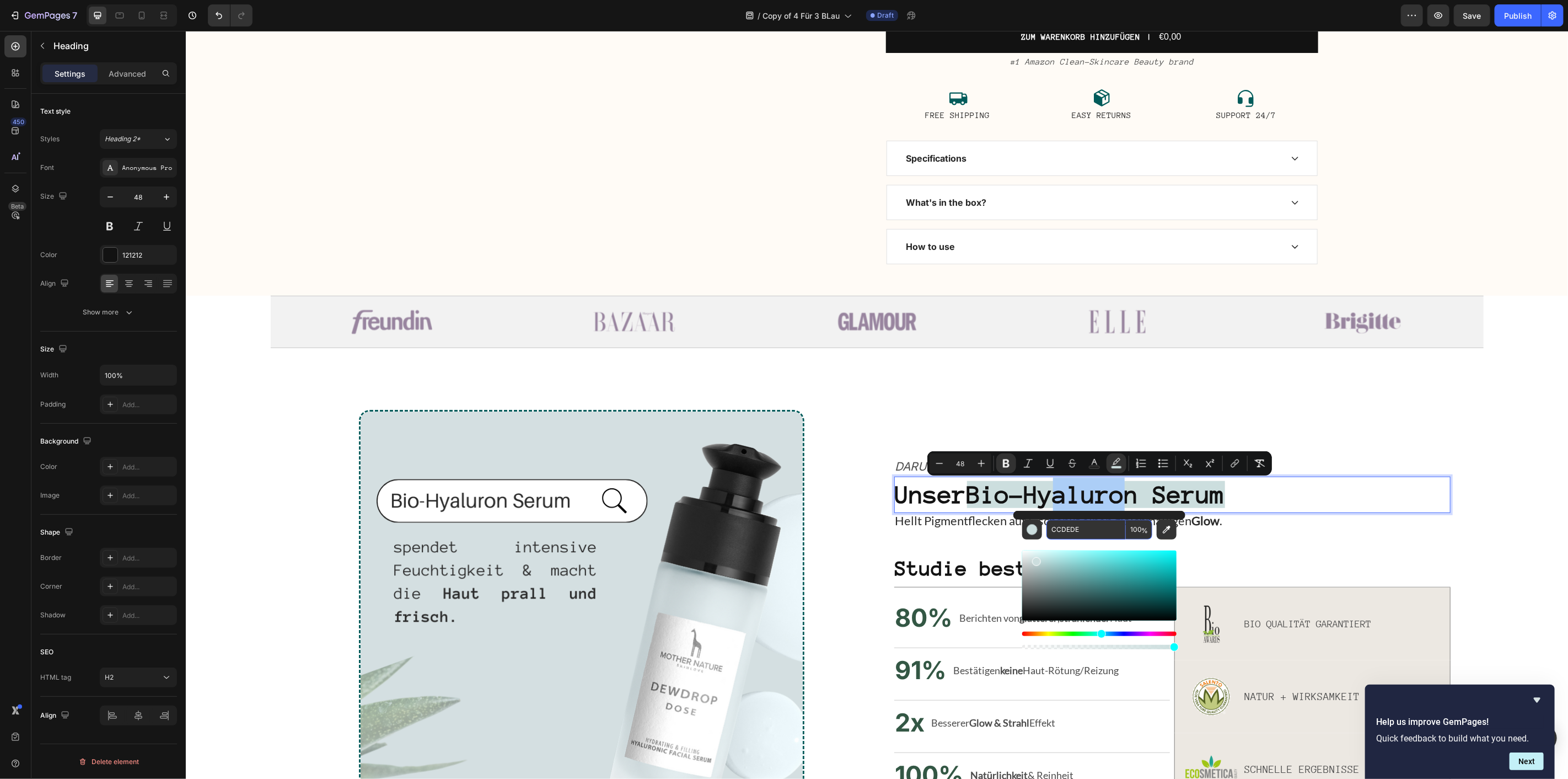
click at [1083, 527] on input "CCDEDE" at bounding box center [1086, 529] width 79 height 20
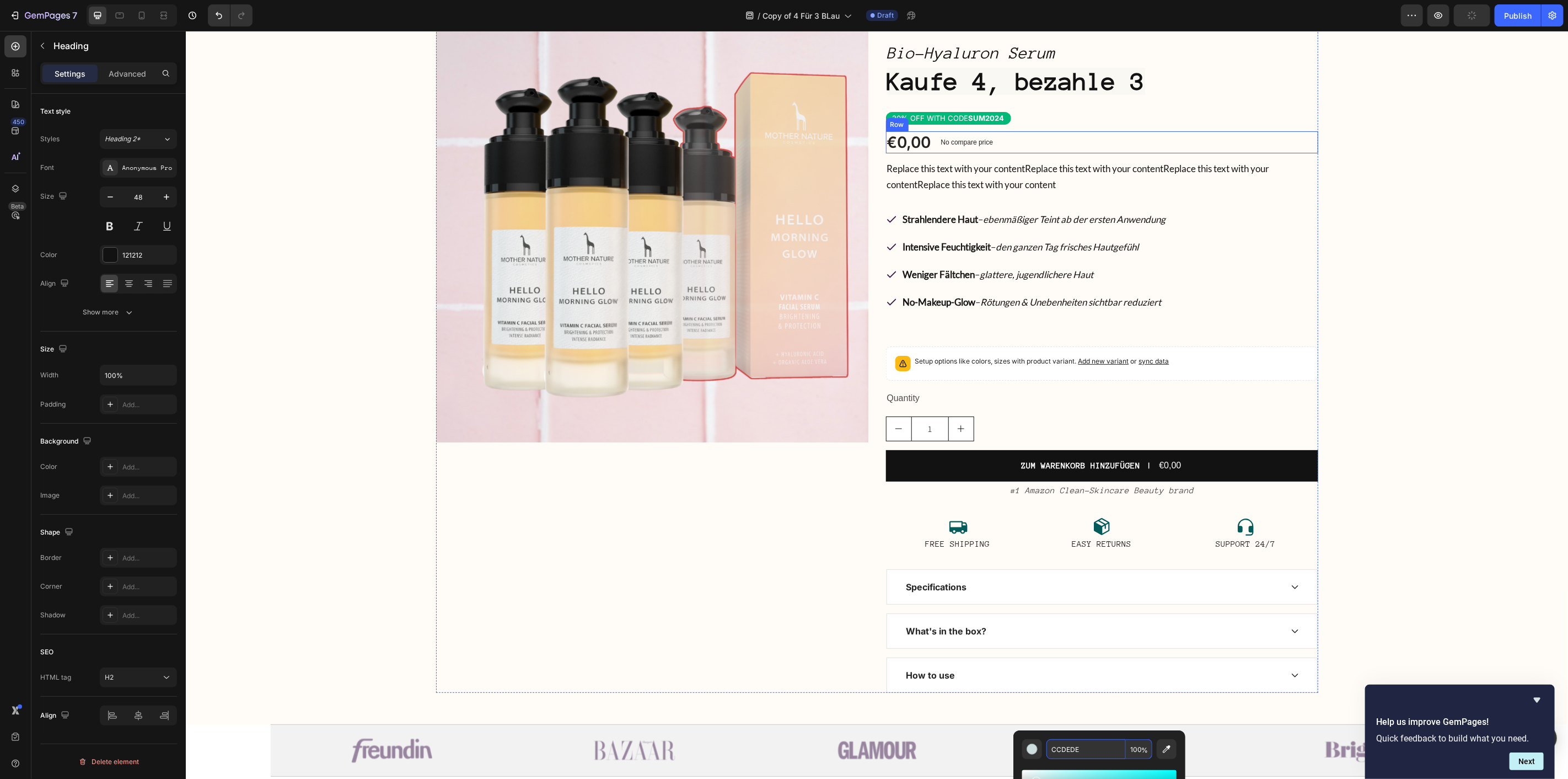
scroll to position [0, 0]
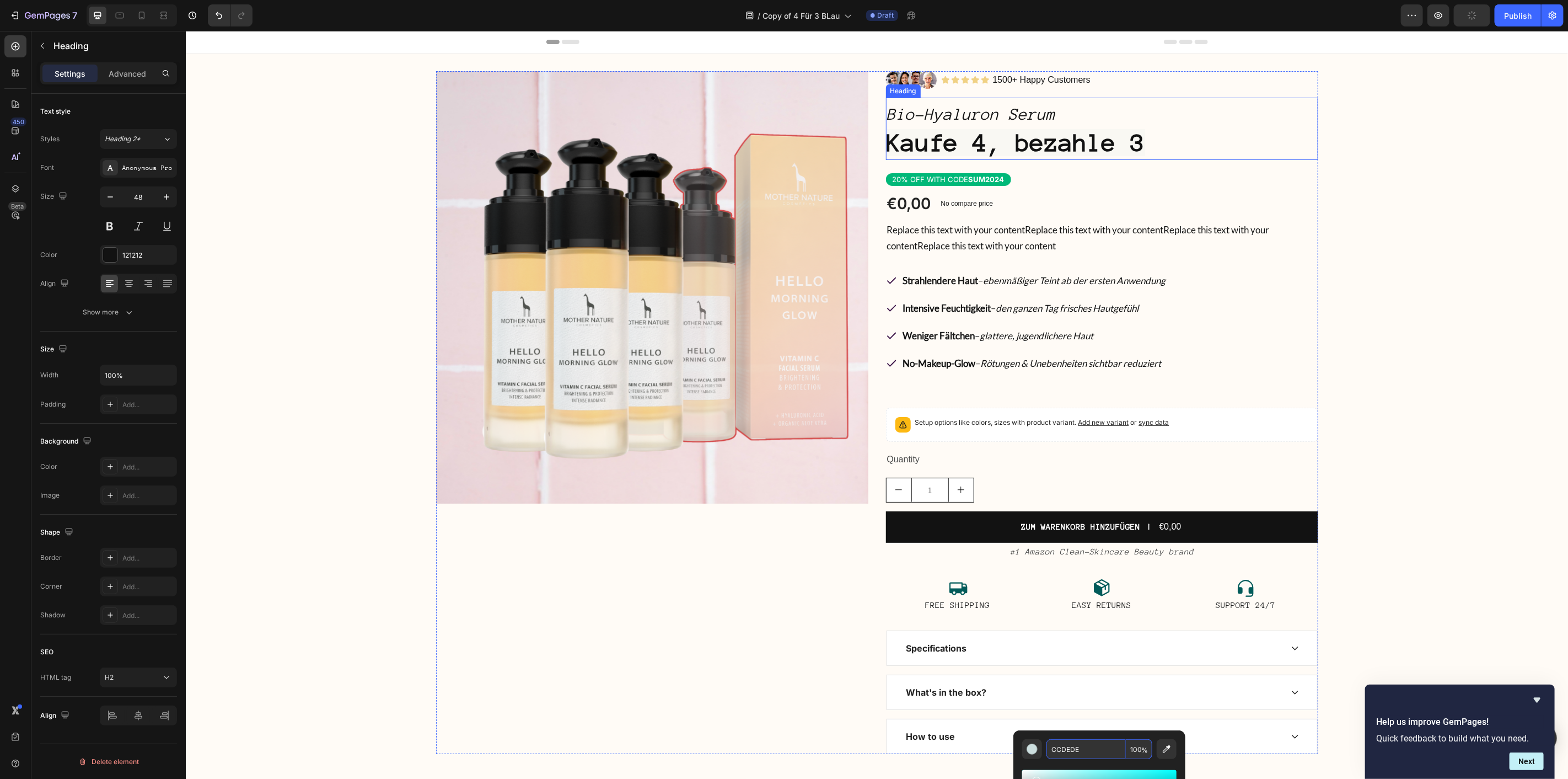
click at [1055, 144] on strong "Kaufe 4, bezahle 3" at bounding box center [1015, 142] width 258 height 27
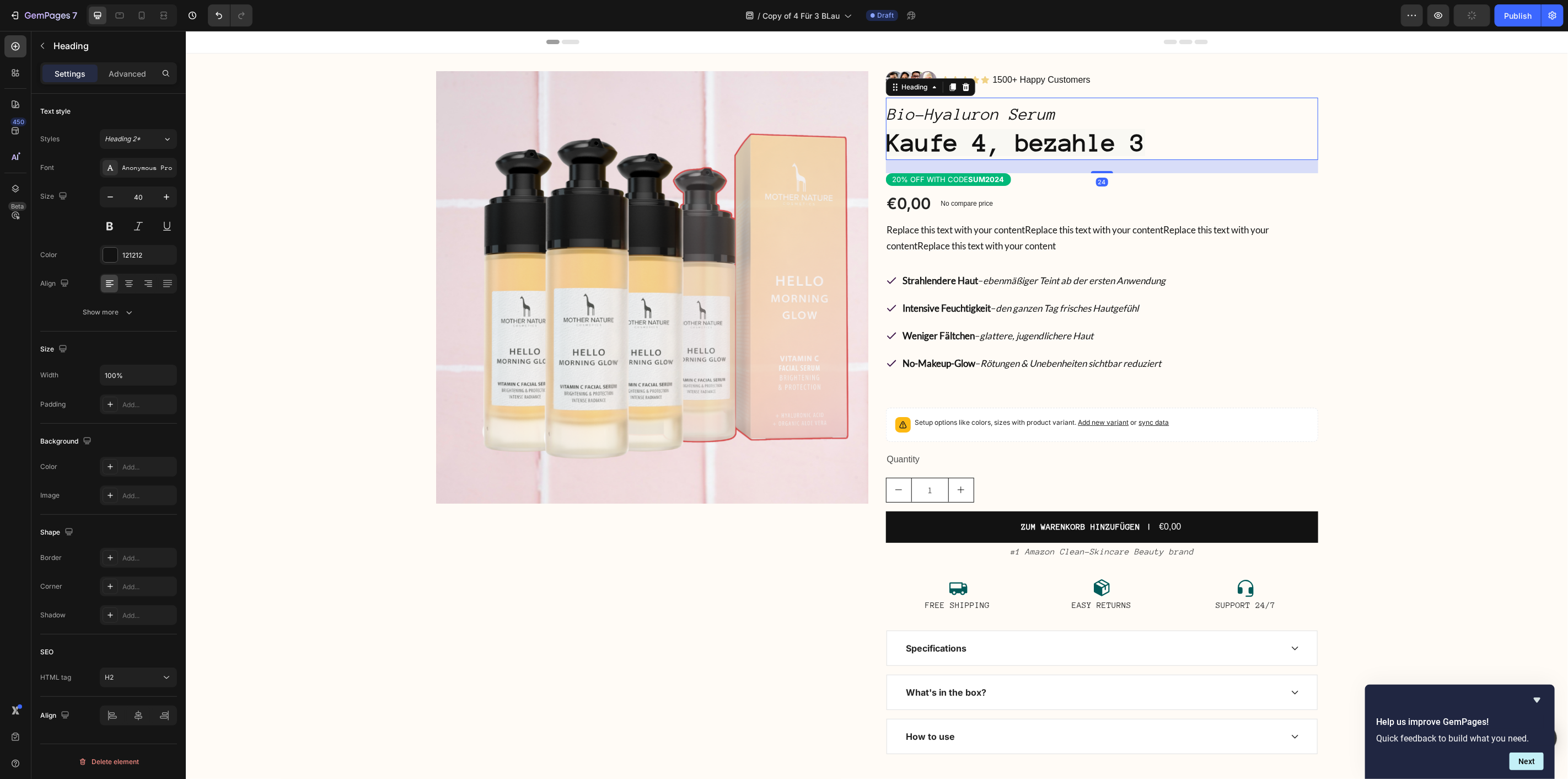
click at [980, 139] on strong "Kaufe 4, bezahle 3" at bounding box center [1015, 142] width 258 height 27
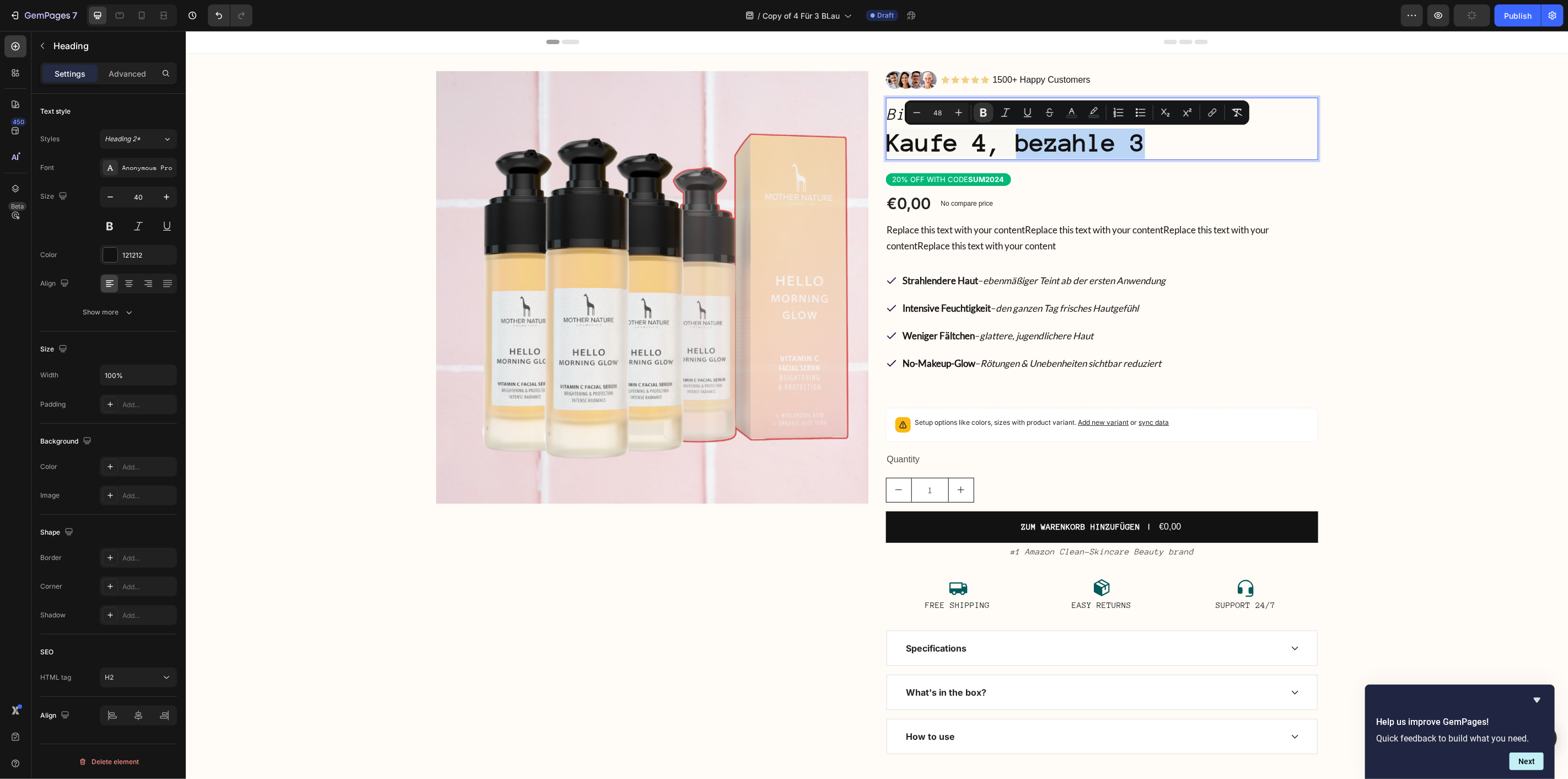
drag, startPoint x: 1006, startPoint y: 142, endPoint x: 1135, endPoint y: 147, distance: 129.1
click at [1135, 147] on strong "Kaufe 4, bezahle 3" at bounding box center [1015, 142] width 258 height 27
click at [1090, 110] on icon "Editor contextual toolbar" at bounding box center [1094, 113] width 11 height 11
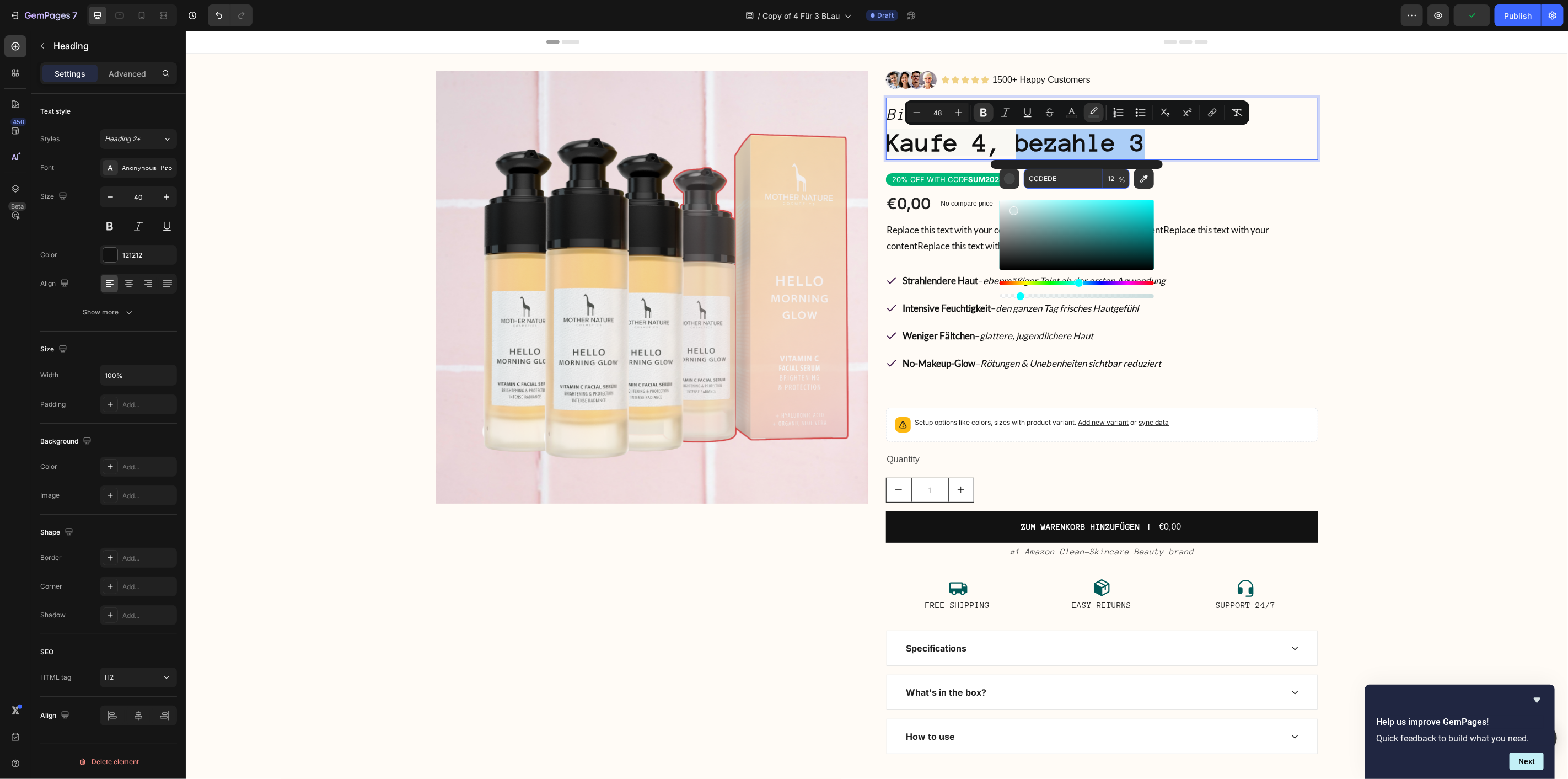
click at [1105, 178] on input "12" at bounding box center [1116, 178] width 26 height 20
type input "100"
click at [1251, 182] on div "20% OFF WITH CODE SUM2024" at bounding box center [1102, 179] width 432 height 13
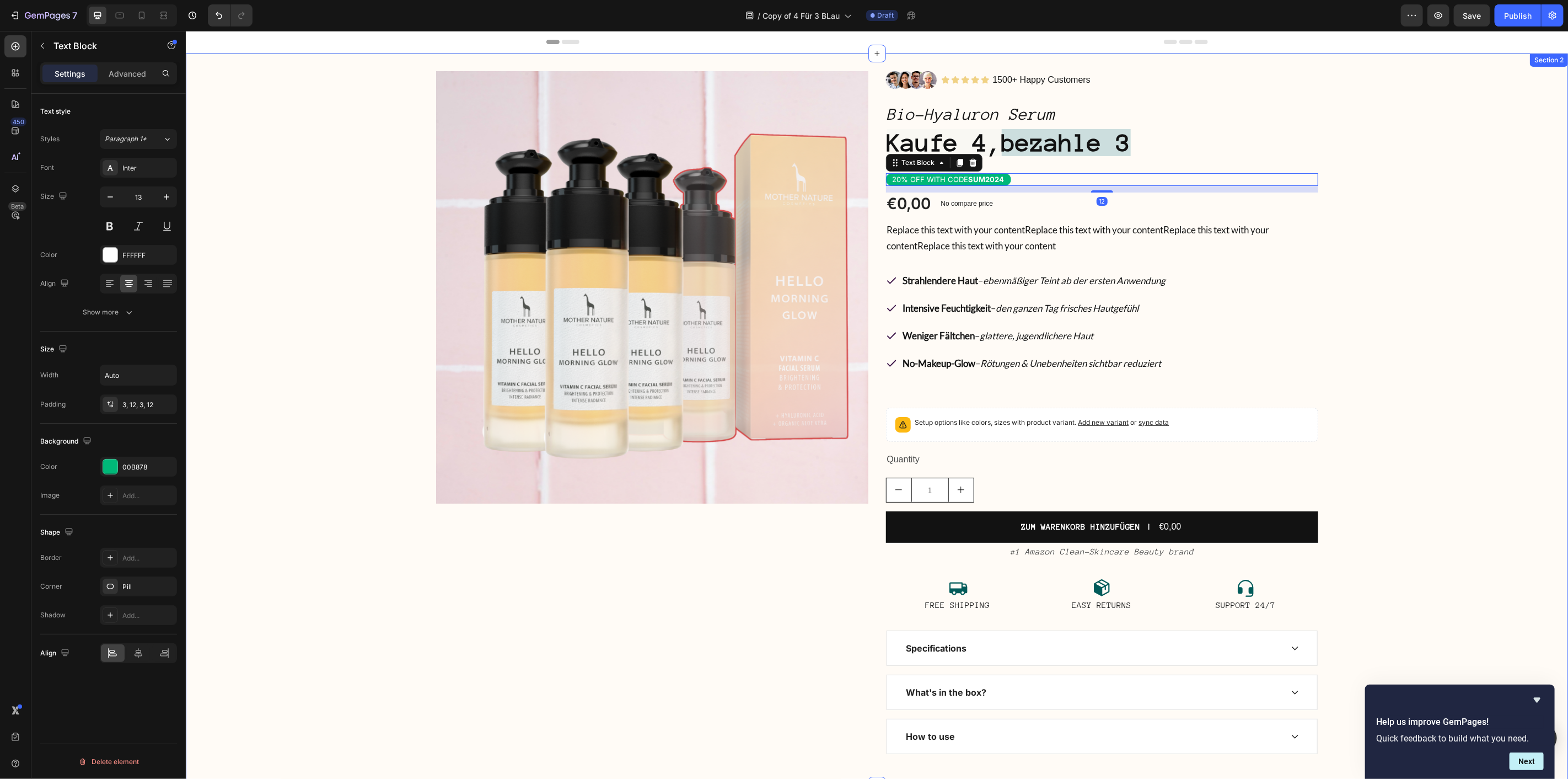
click at [1483, 200] on div "Product Images Image Icon Icon Icon Icon Icon Icon List 1500+ Happy Customers T…" at bounding box center [876, 419] width 1382 height 697
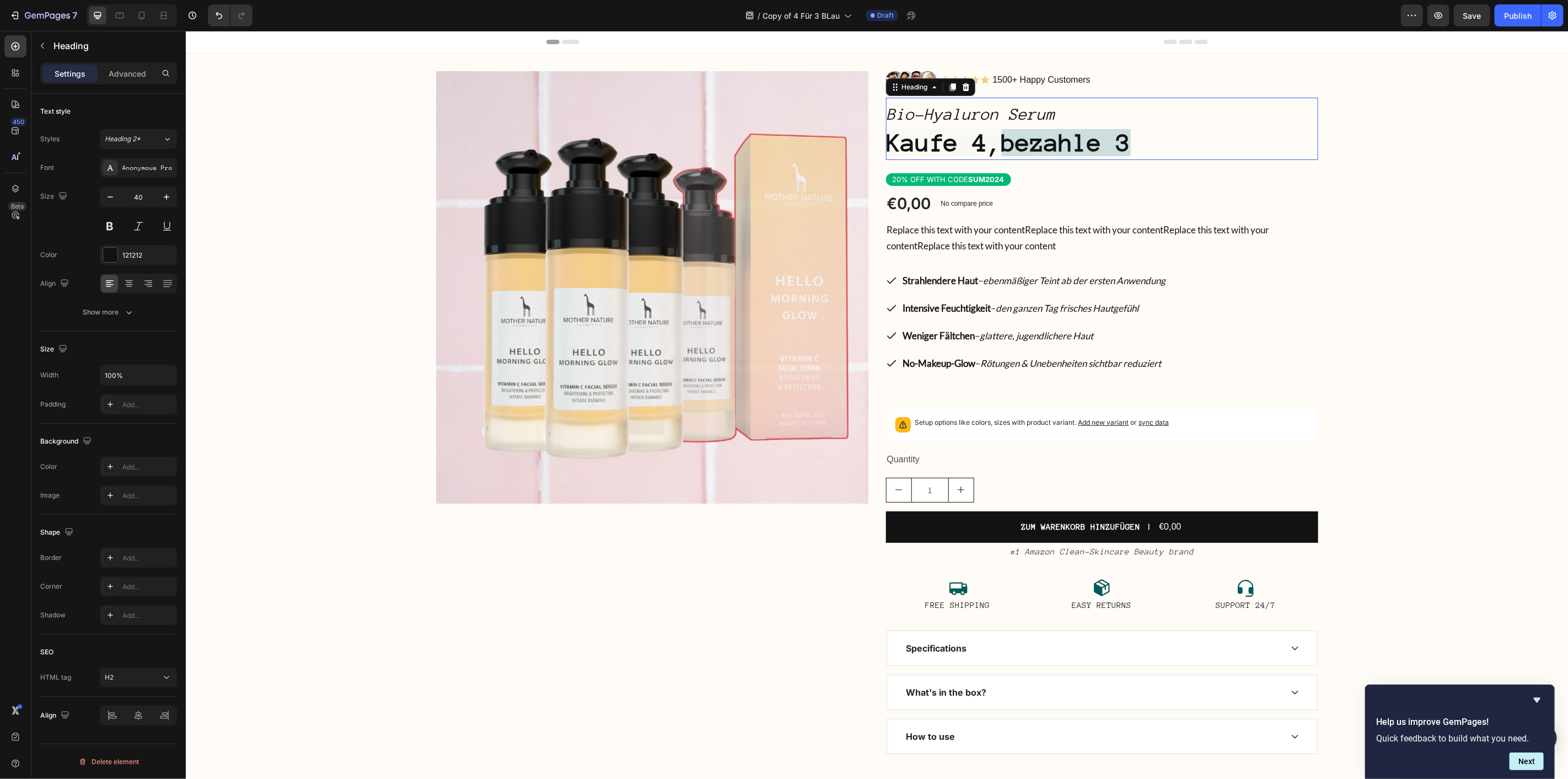
click at [1000, 140] on strong "Kaufe 4," at bounding box center [943, 142] width 114 height 27
drag, startPoint x: 991, startPoint y: 141, endPoint x: 1013, endPoint y: 143, distance: 22.1
click at [1001, 143] on strong "Kaufe 4," at bounding box center [943, 142] width 114 height 27
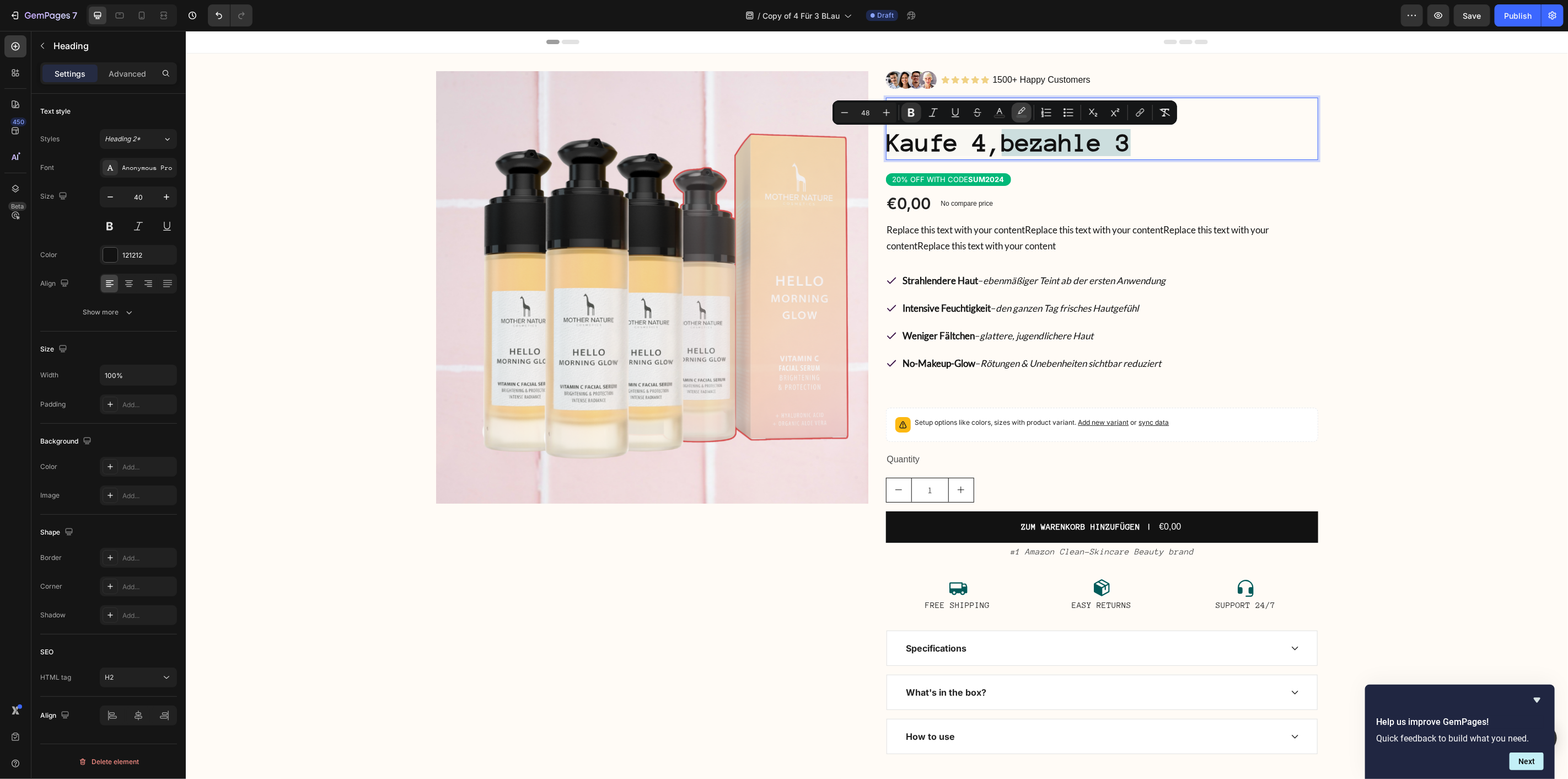
click at [1013, 113] on button "color" at bounding box center [1021, 112] width 20 height 20
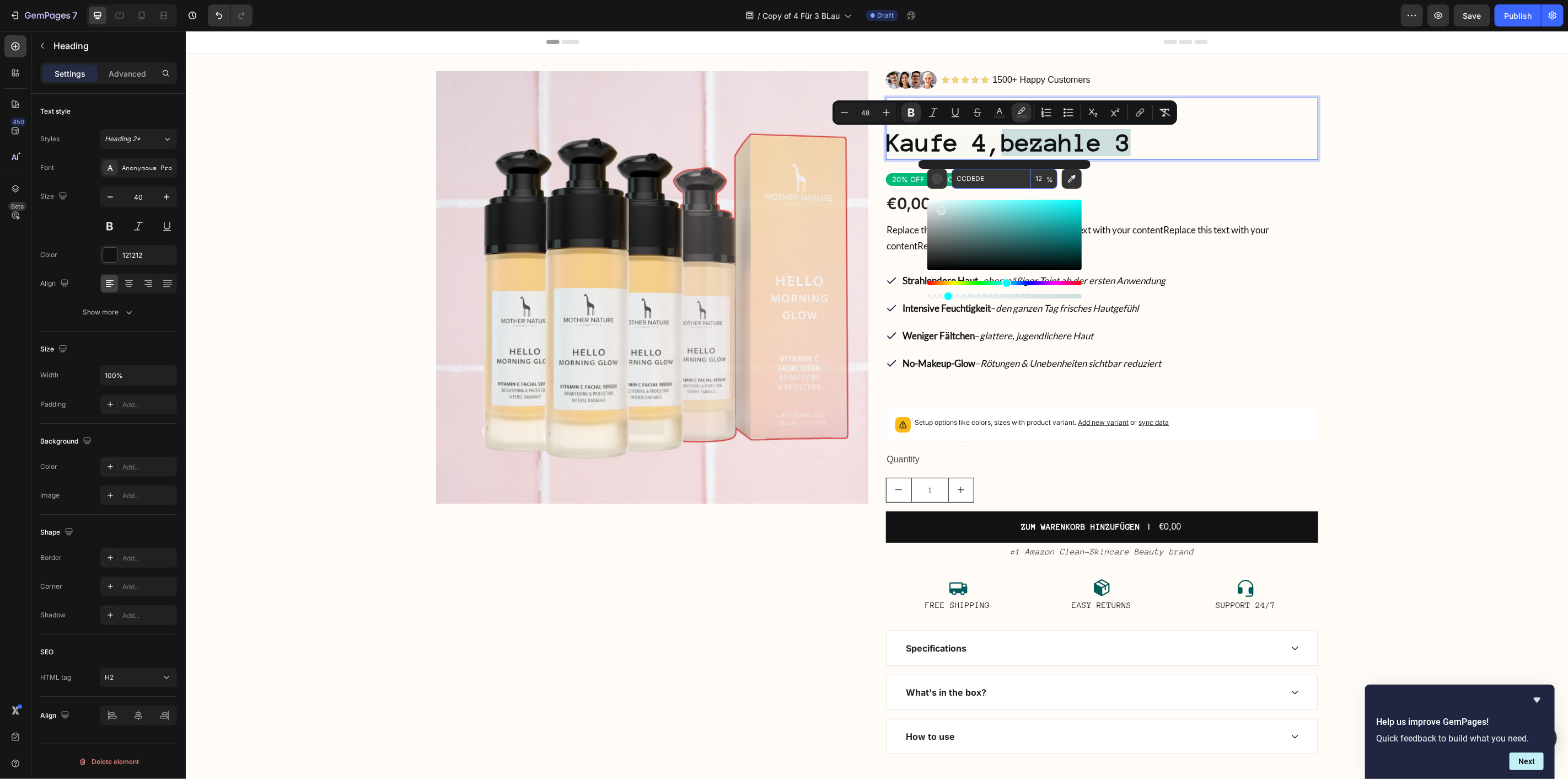
click at [1043, 172] on input "12" at bounding box center [1044, 178] width 26 height 20
type input "100"
click at [1195, 179] on div "20% OFF WITH CODE SUM2024" at bounding box center [1102, 179] width 432 height 13
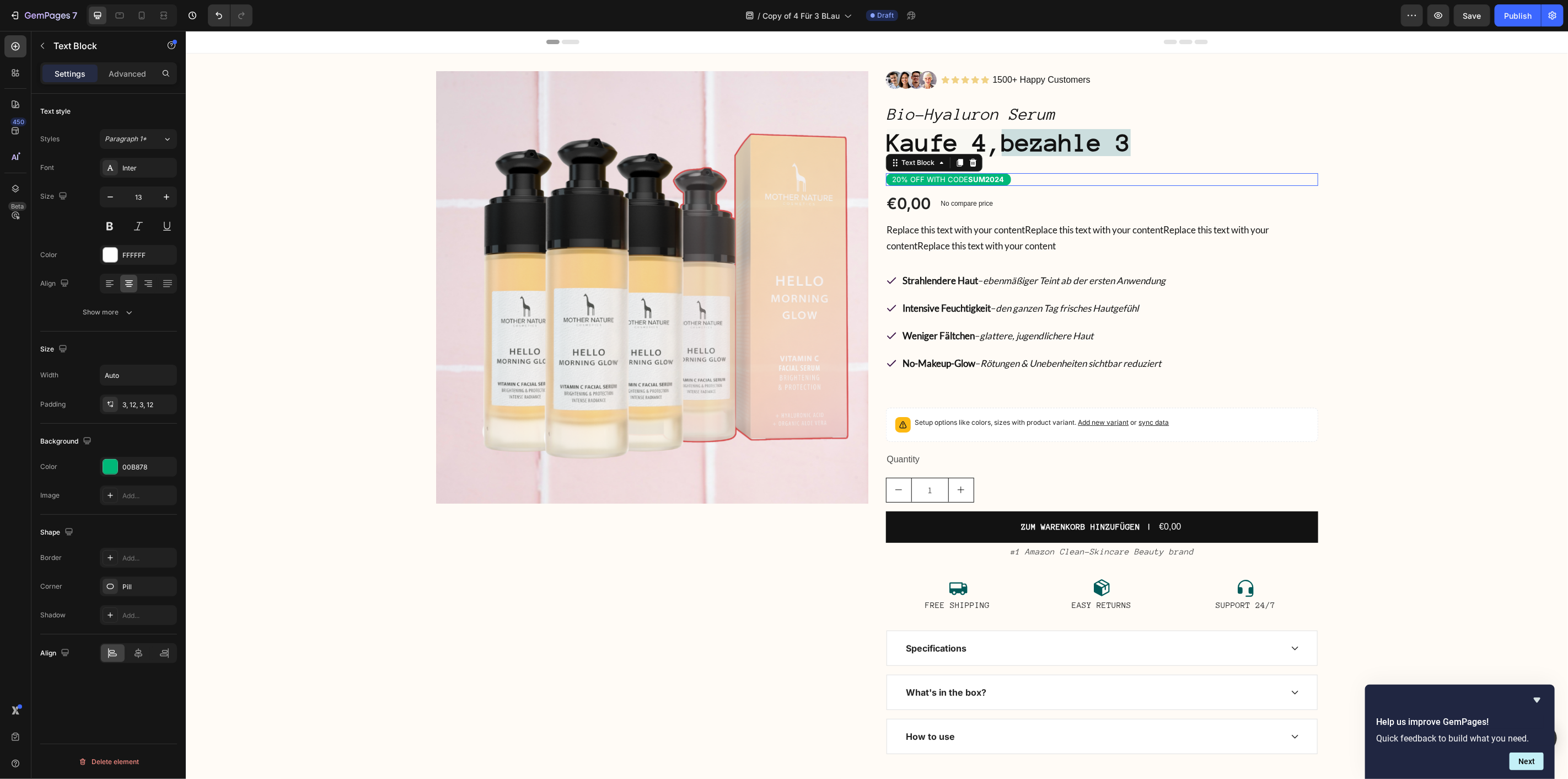
click at [1195, 179] on div "20% OFF WITH CODE SUM2024" at bounding box center [1102, 179] width 432 height 13
click at [1014, 144] on strong "bezahle 3" at bounding box center [1066, 142] width 129 height 27
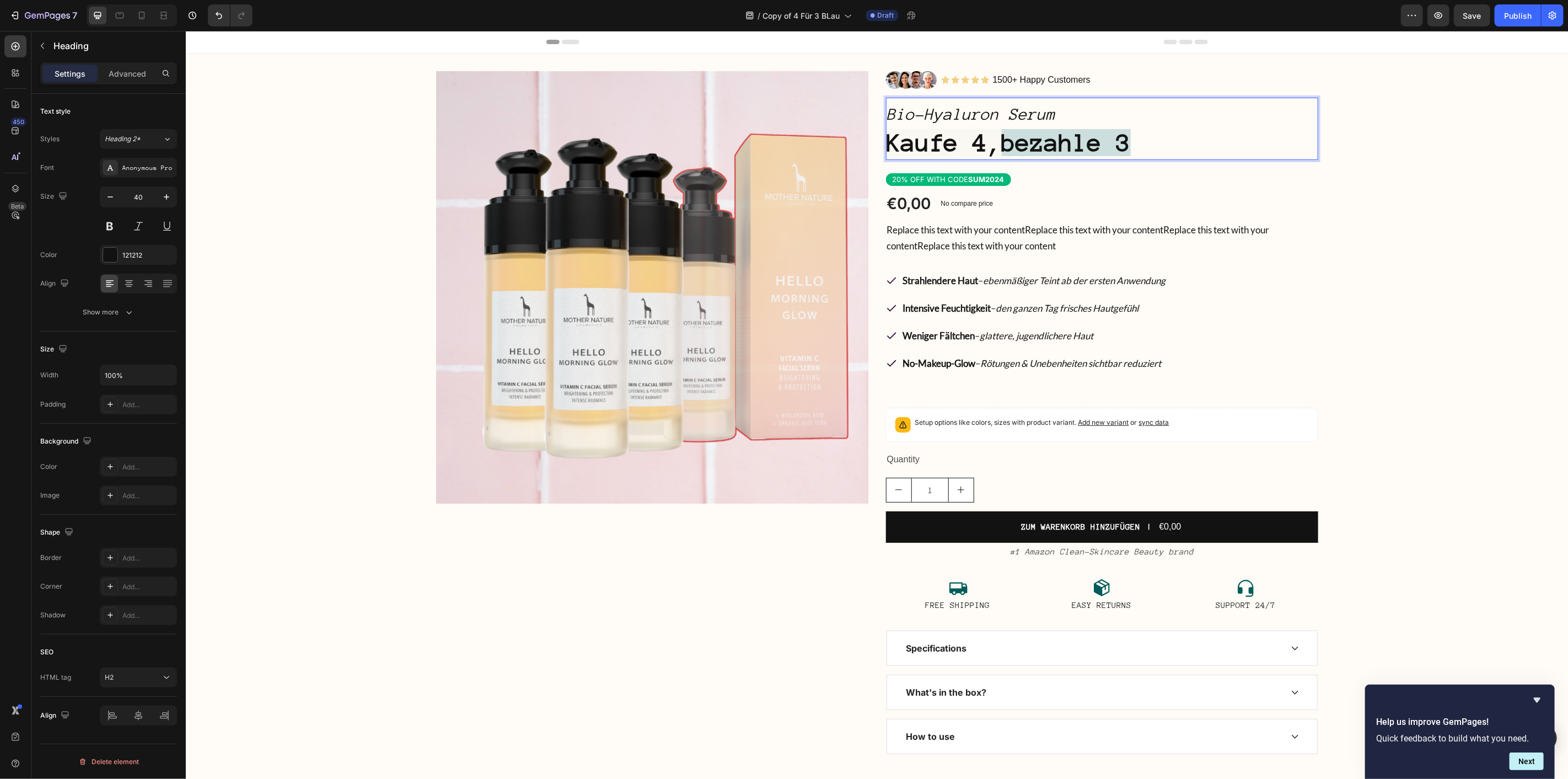
click at [1006, 141] on strong "bezahle 3" at bounding box center [1066, 142] width 129 height 27
click at [1003, 145] on strong "bezahle 3" at bounding box center [1066, 142] width 129 height 27
click at [1150, 136] on p "Bio-Hyaluron Serum Kaufe 4, bezahle 3" at bounding box center [1101, 128] width 430 height 60
click at [1228, 206] on div "€0,00 Product Price Product Price No compare price Product Price Row" at bounding box center [1102, 203] width 432 height 22
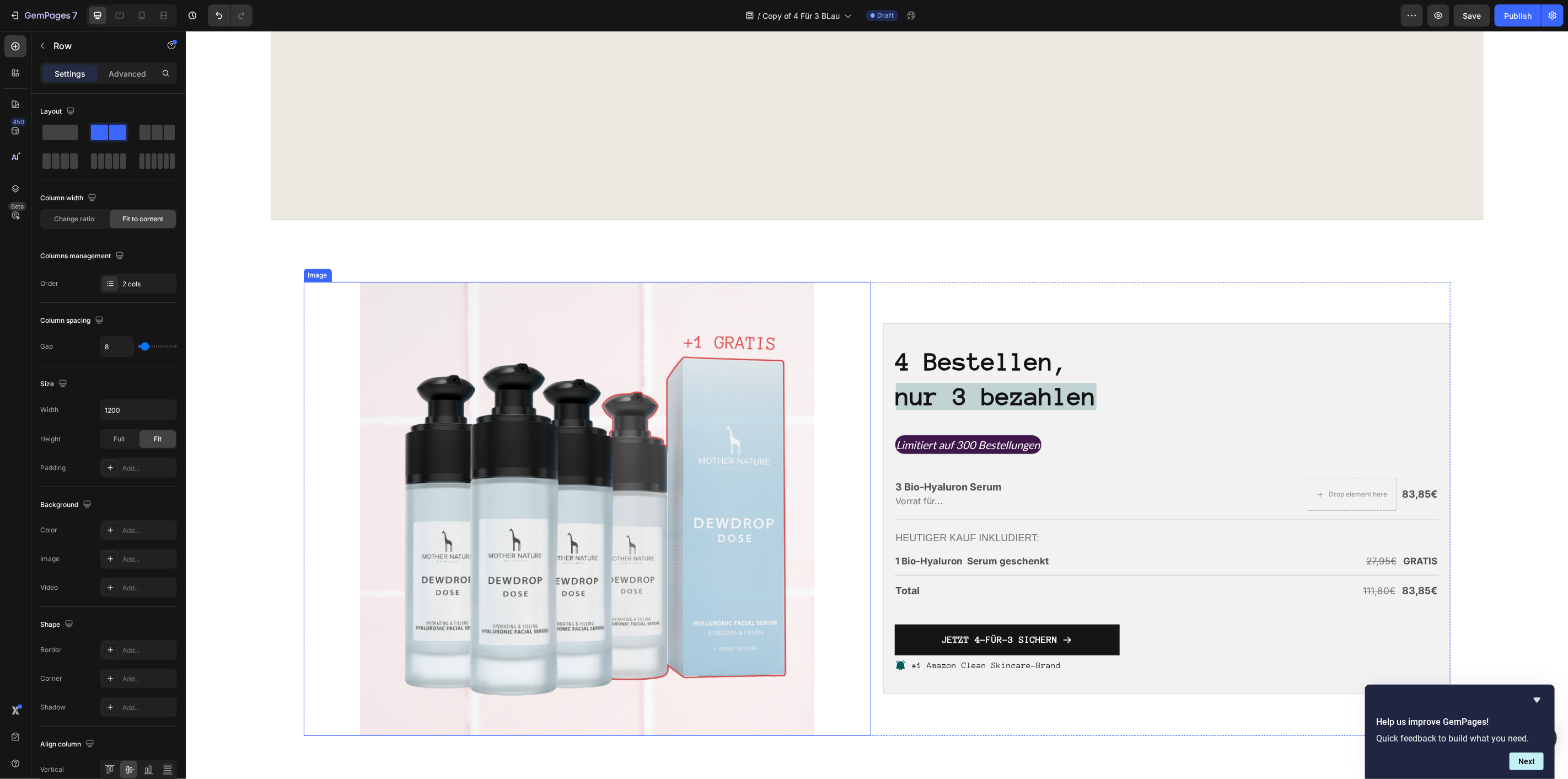
scroll to position [3126, 0]
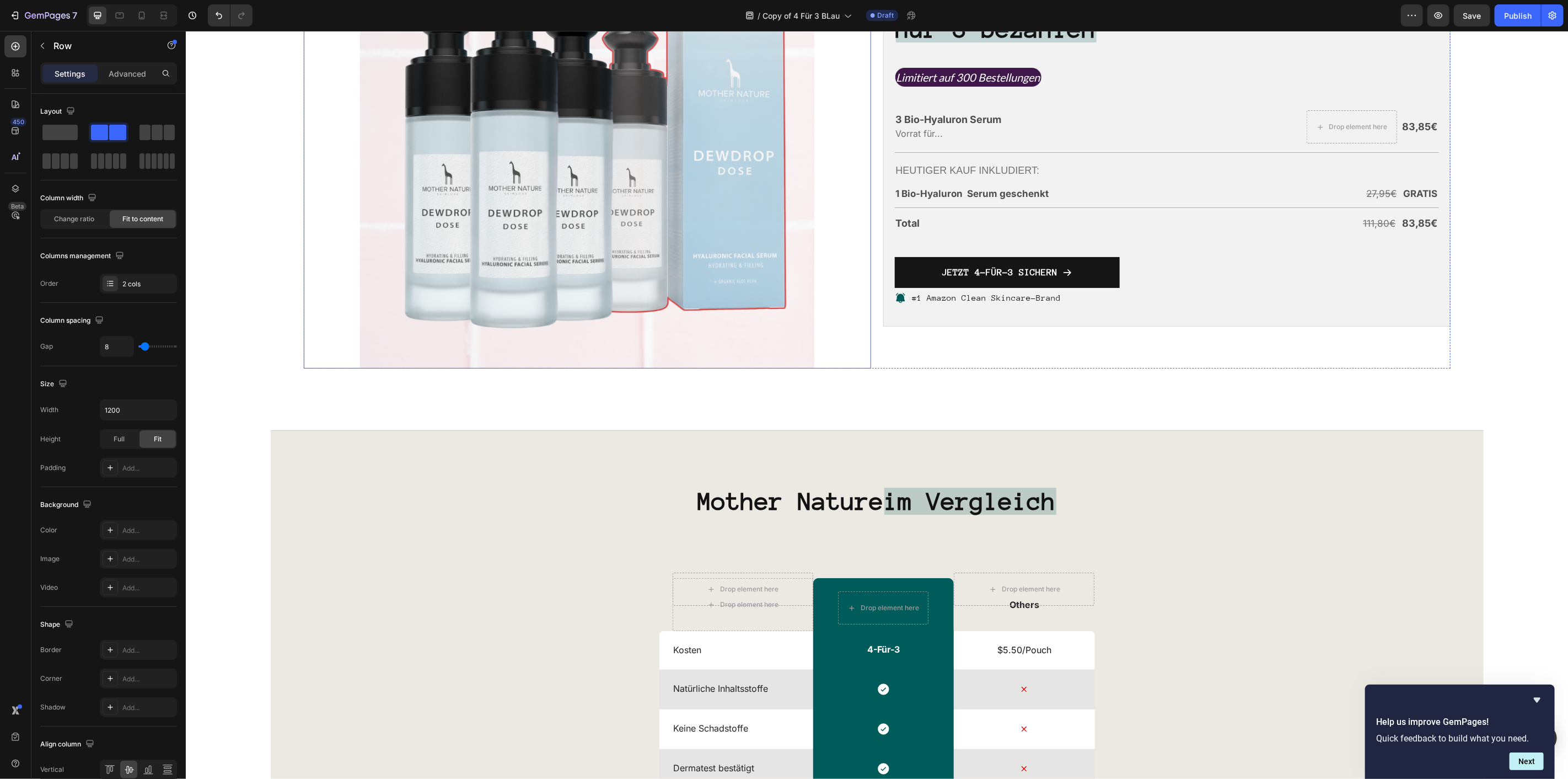
click at [540, 292] on img at bounding box center [586, 141] width 453 height 454
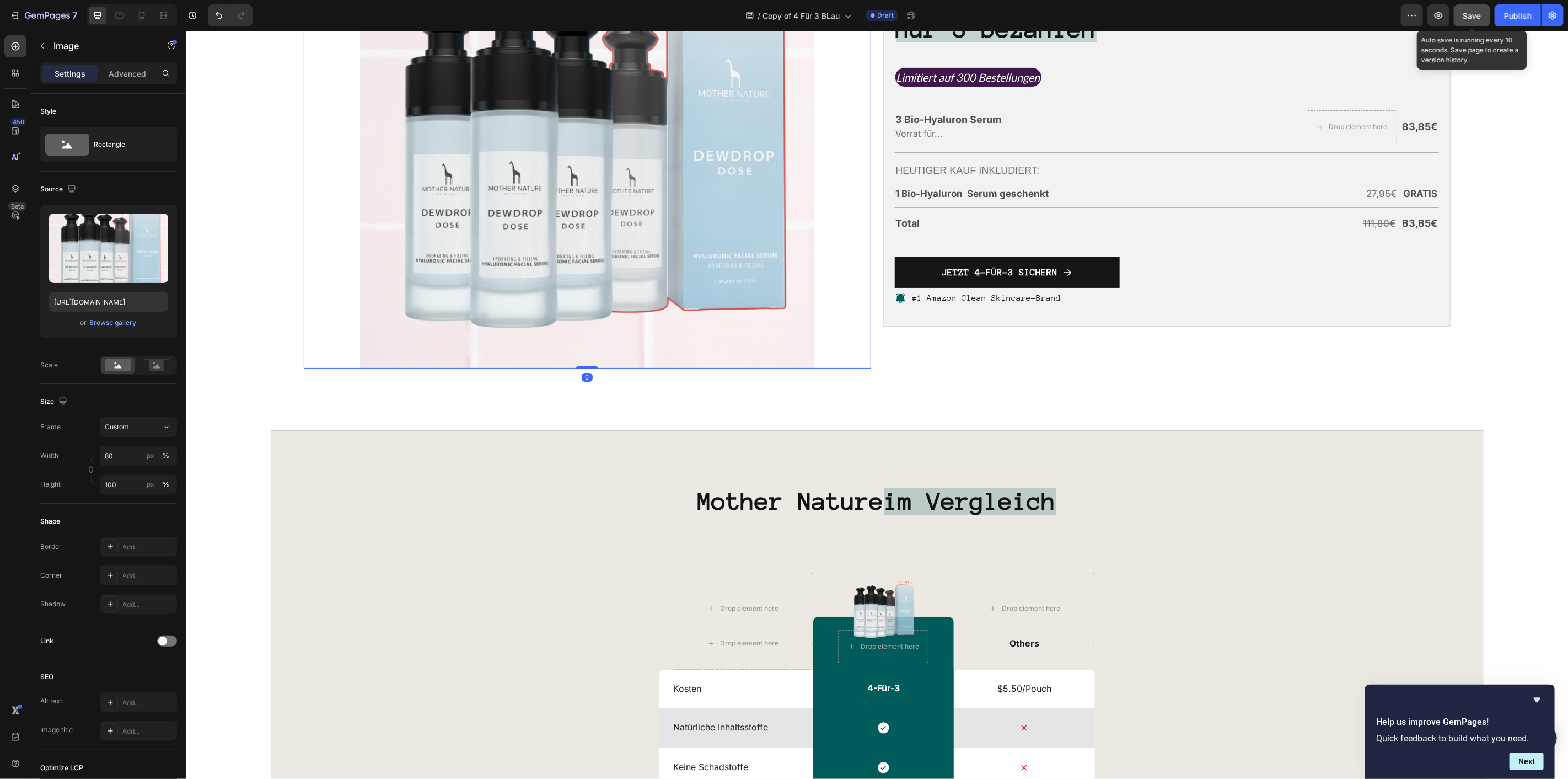
click at [1480, 15] on span "Save" at bounding box center [1472, 15] width 18 height 9
click at [141, 15] on icon at bounding box center [142, 15] width 11 height 11
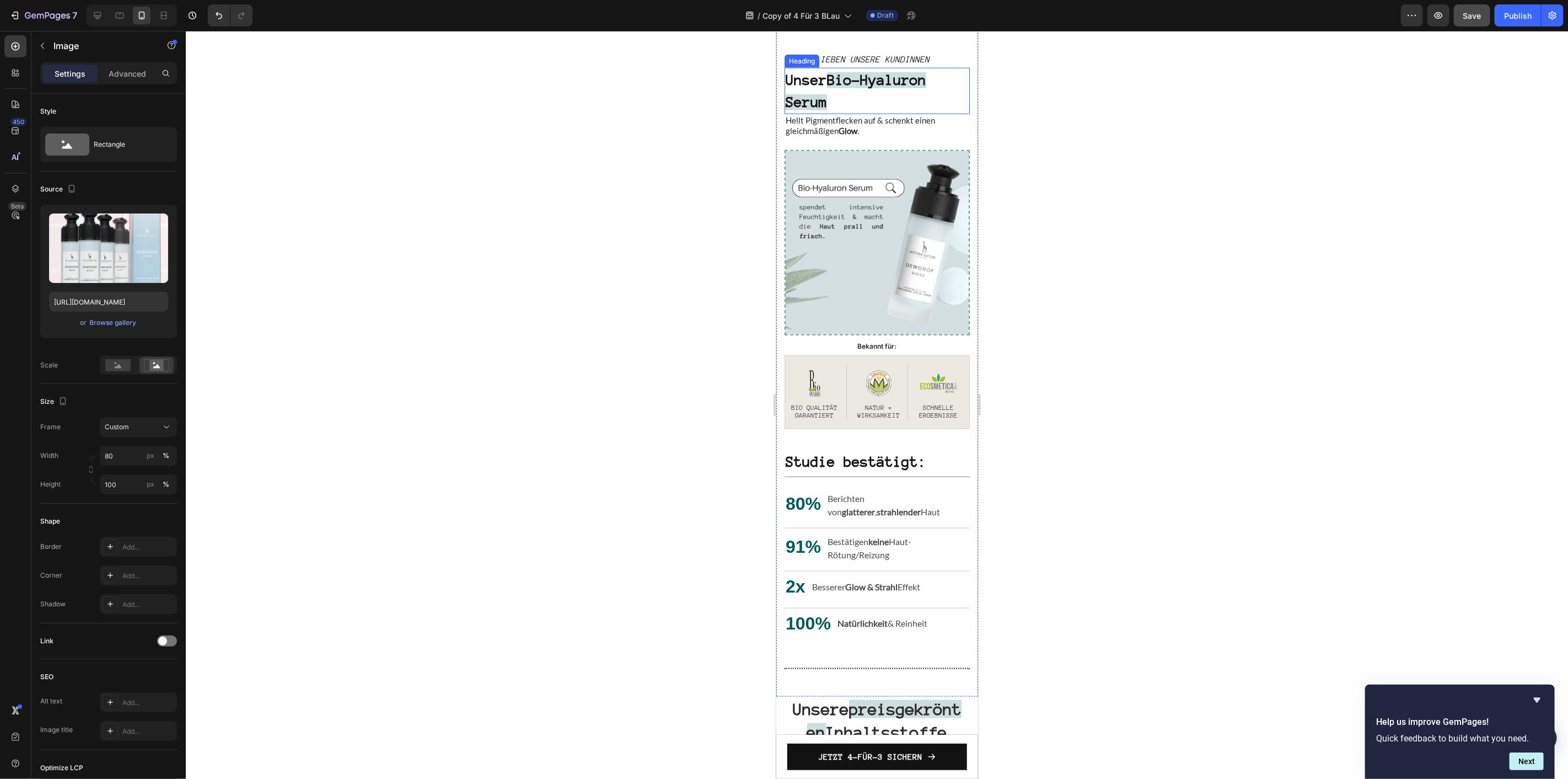
scroll to position [1281, 0]
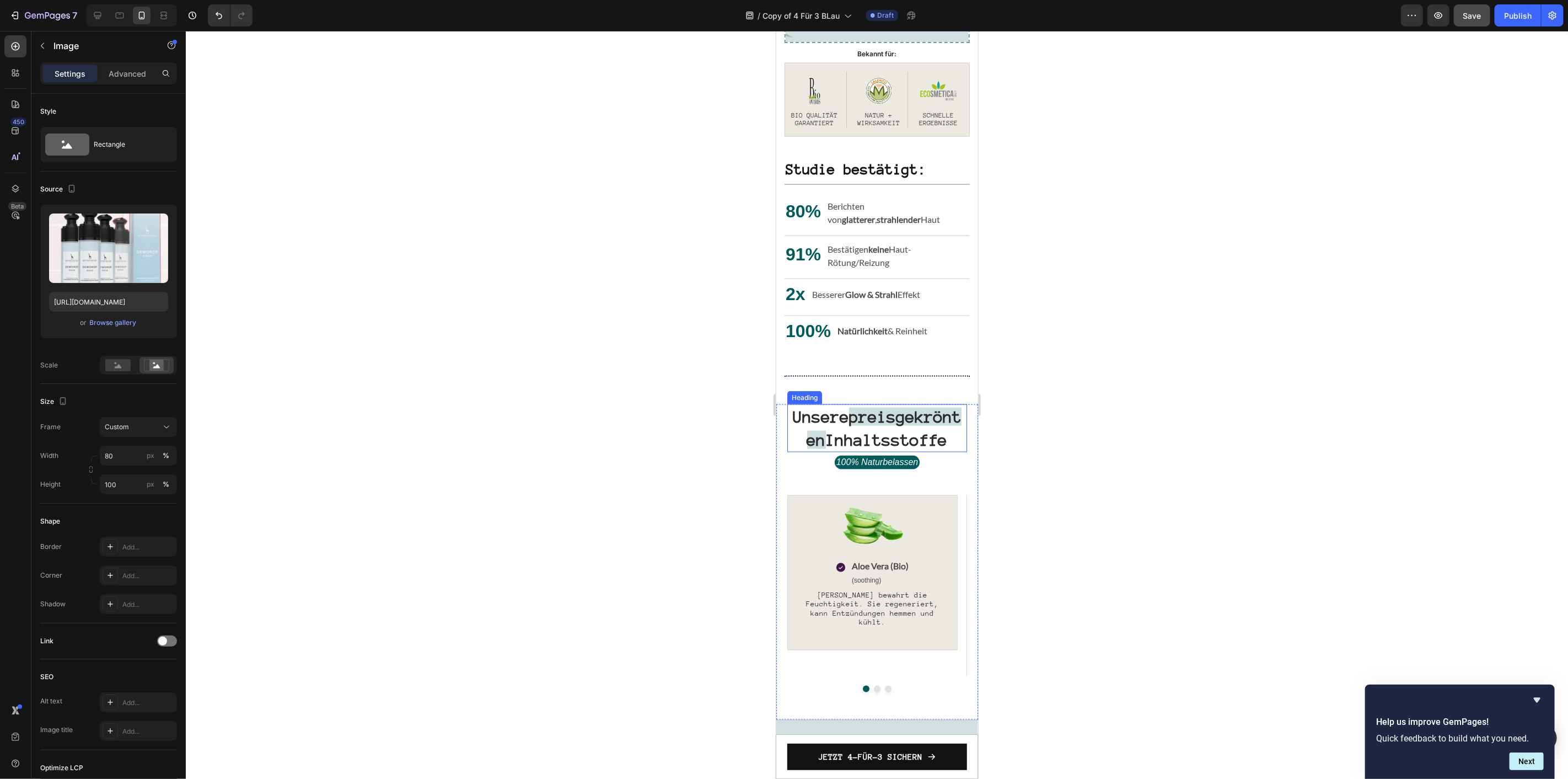
click at [885, 429] on strong "preisgekrönten" at bounding box center [884, 428] width 155 height 41
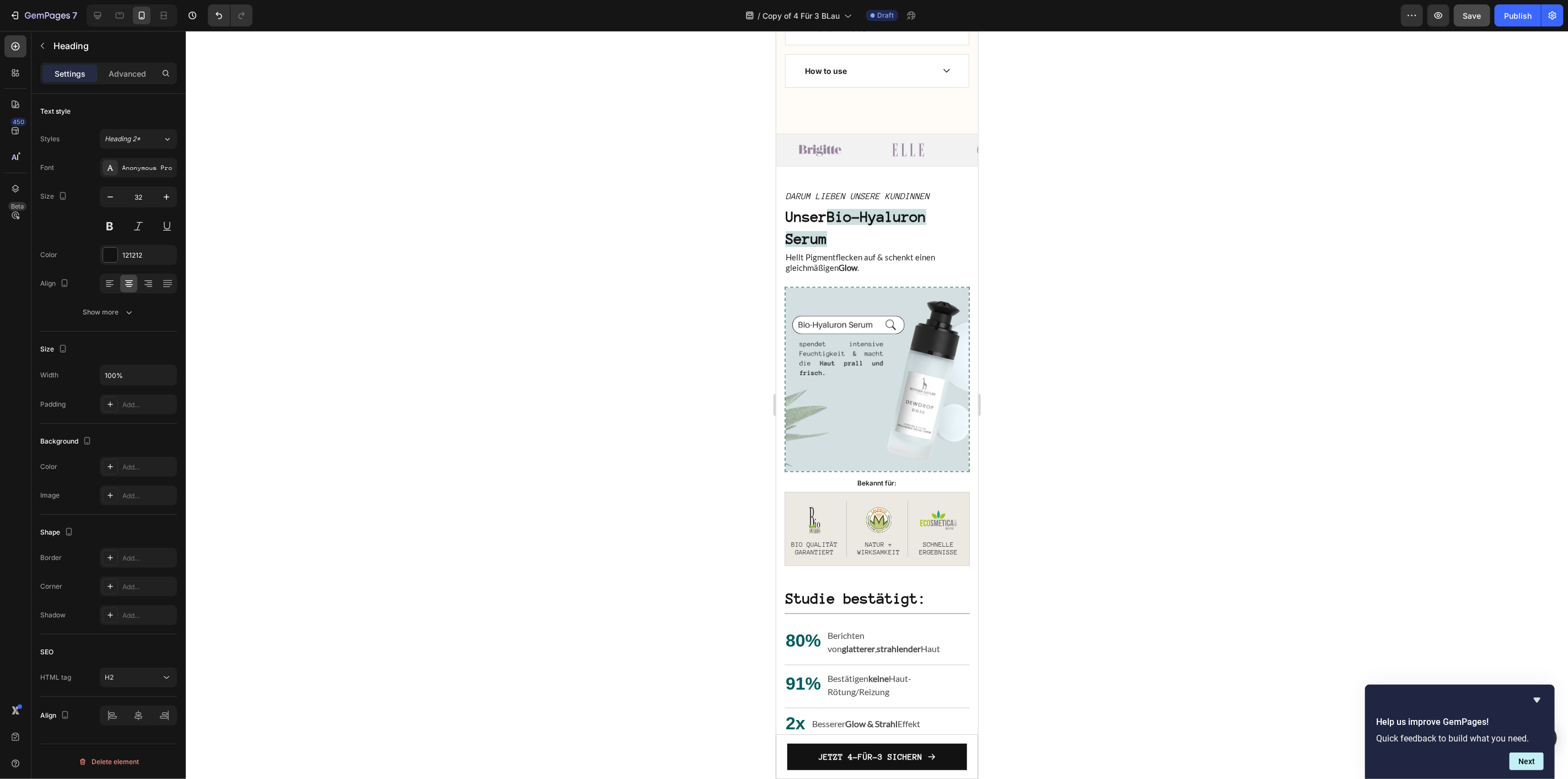
scroll to position [791, 0]
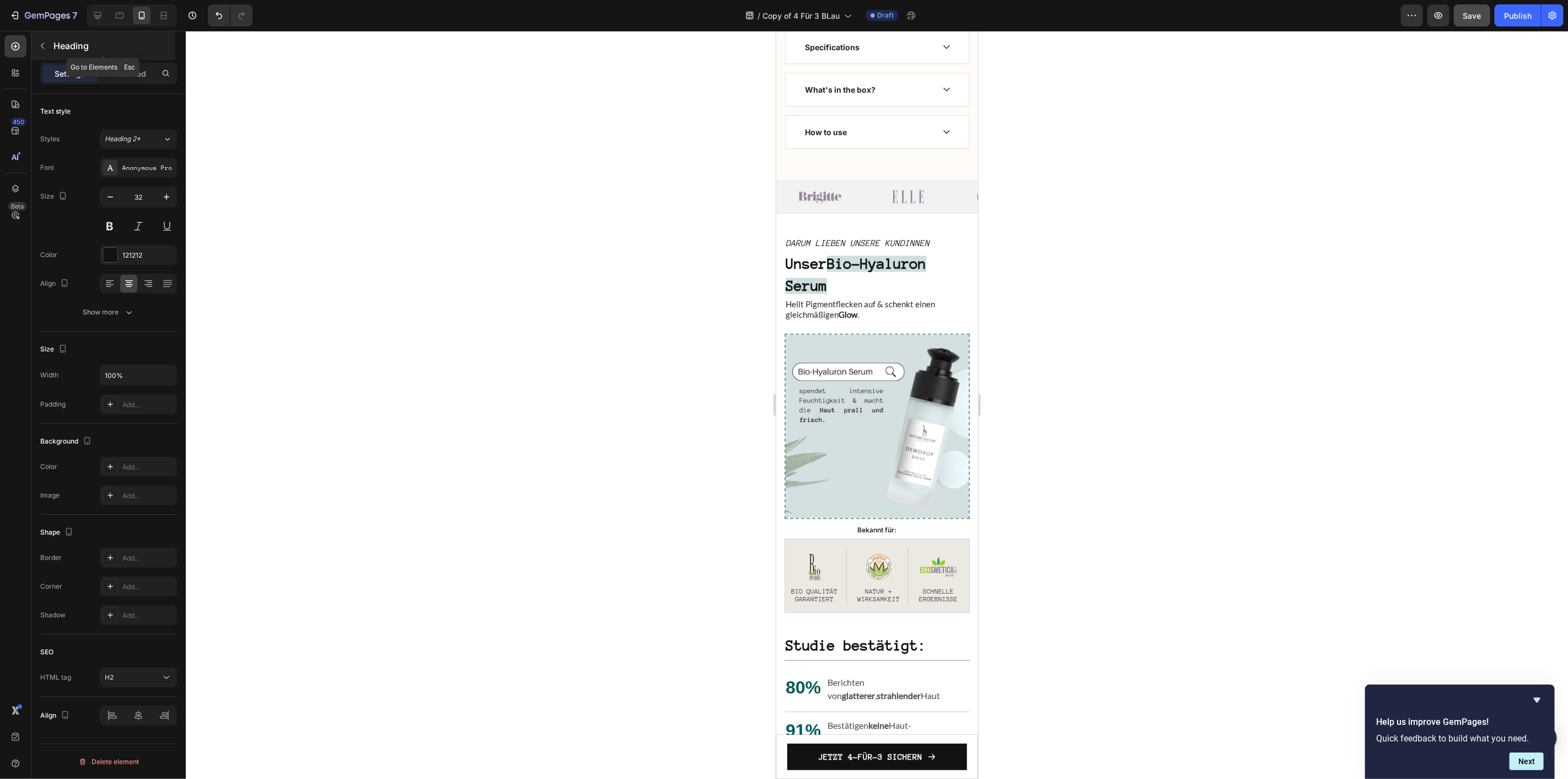
click at [46, 41] on icon "button" at bounding box center [42, 46] width 9 height 9
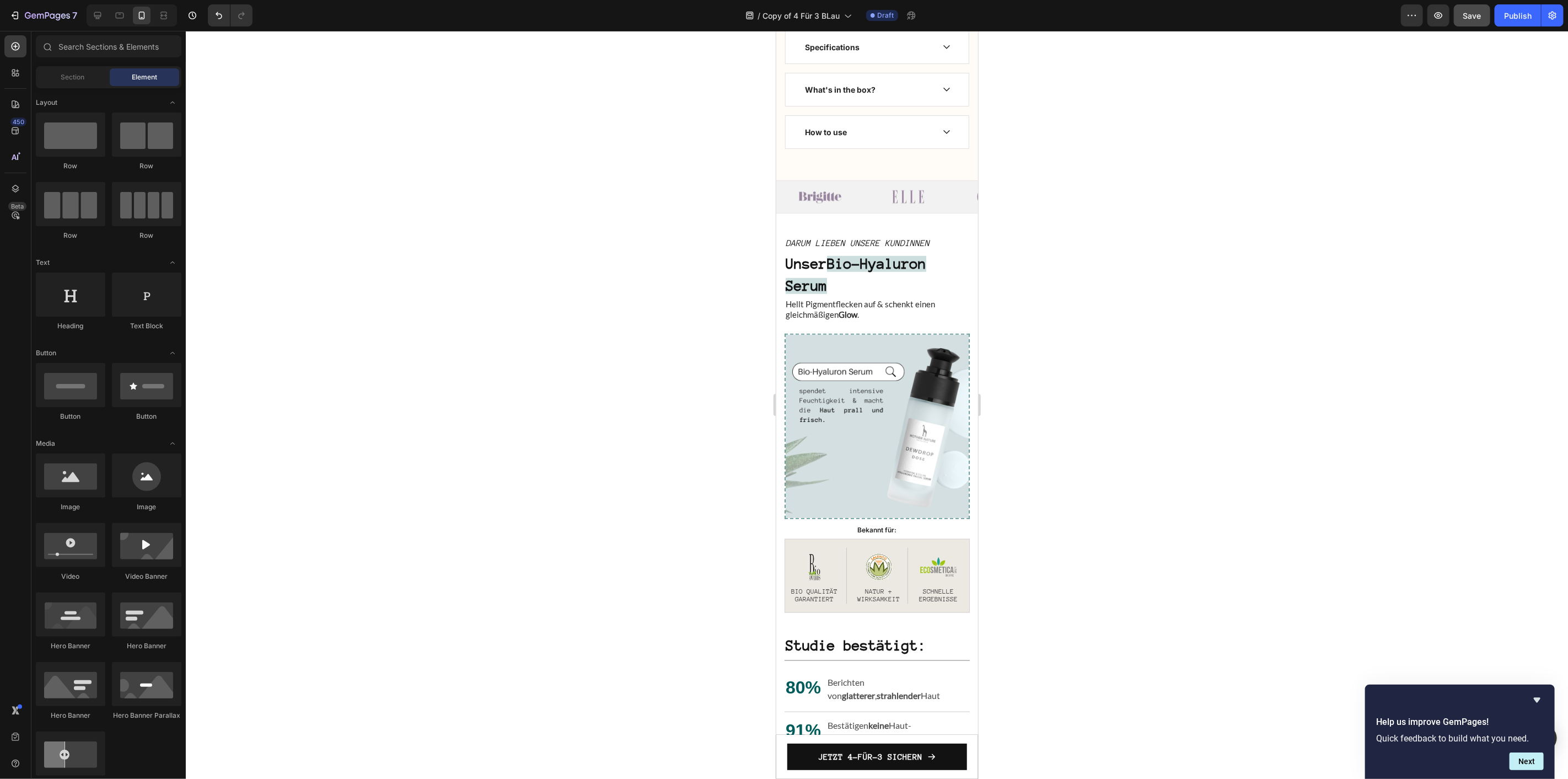
click at [46, 42] on icon at bounding box center [47, 46] width 9 height 9
click at [15, 21] on icon "button" at bounding box center [15, 15] width 11 height 11
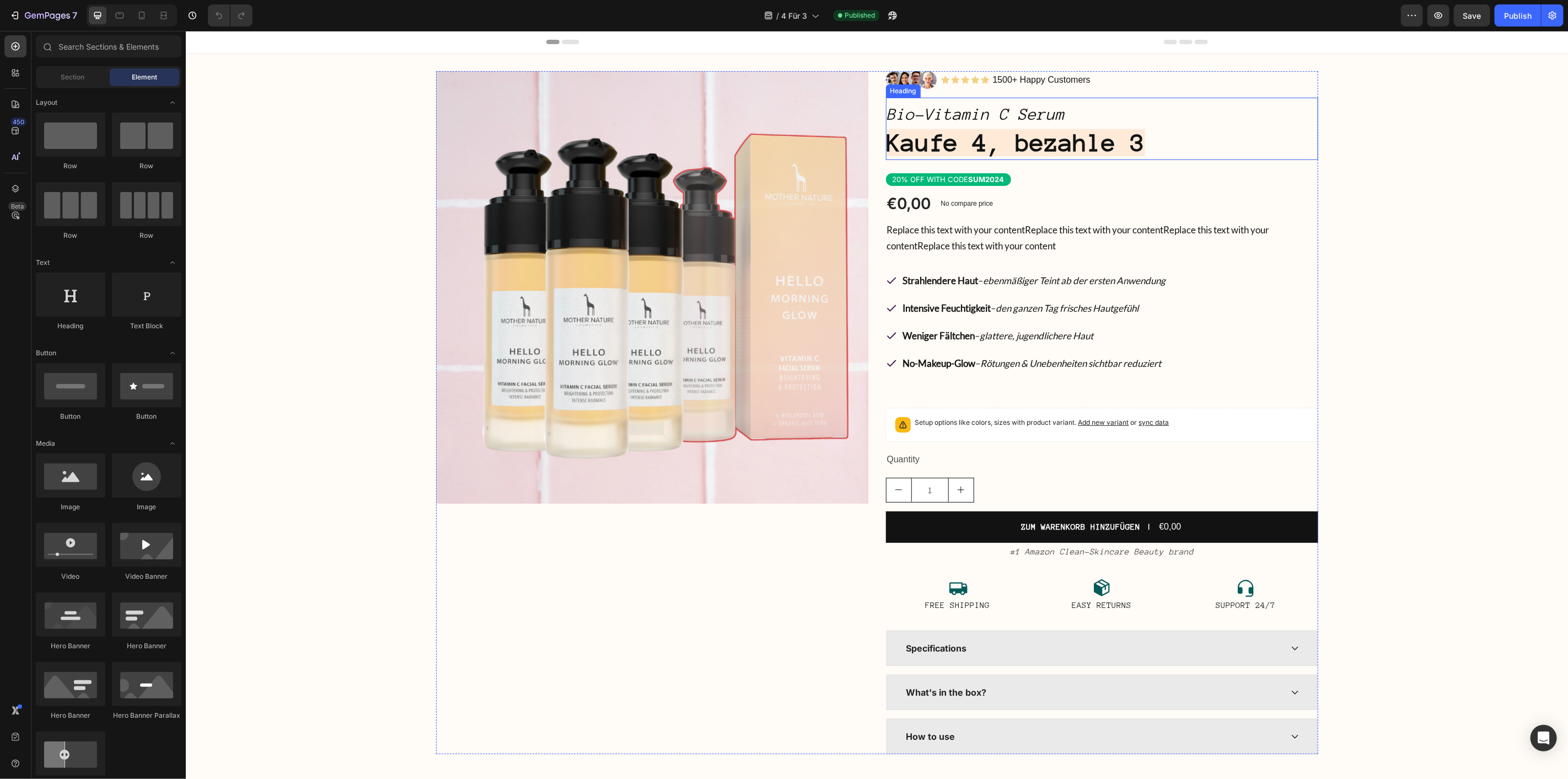
click at [1097, 138] on strong "Kaufe 4, bezahle 3" at bounding box center [1015, 142] width 258 height 27
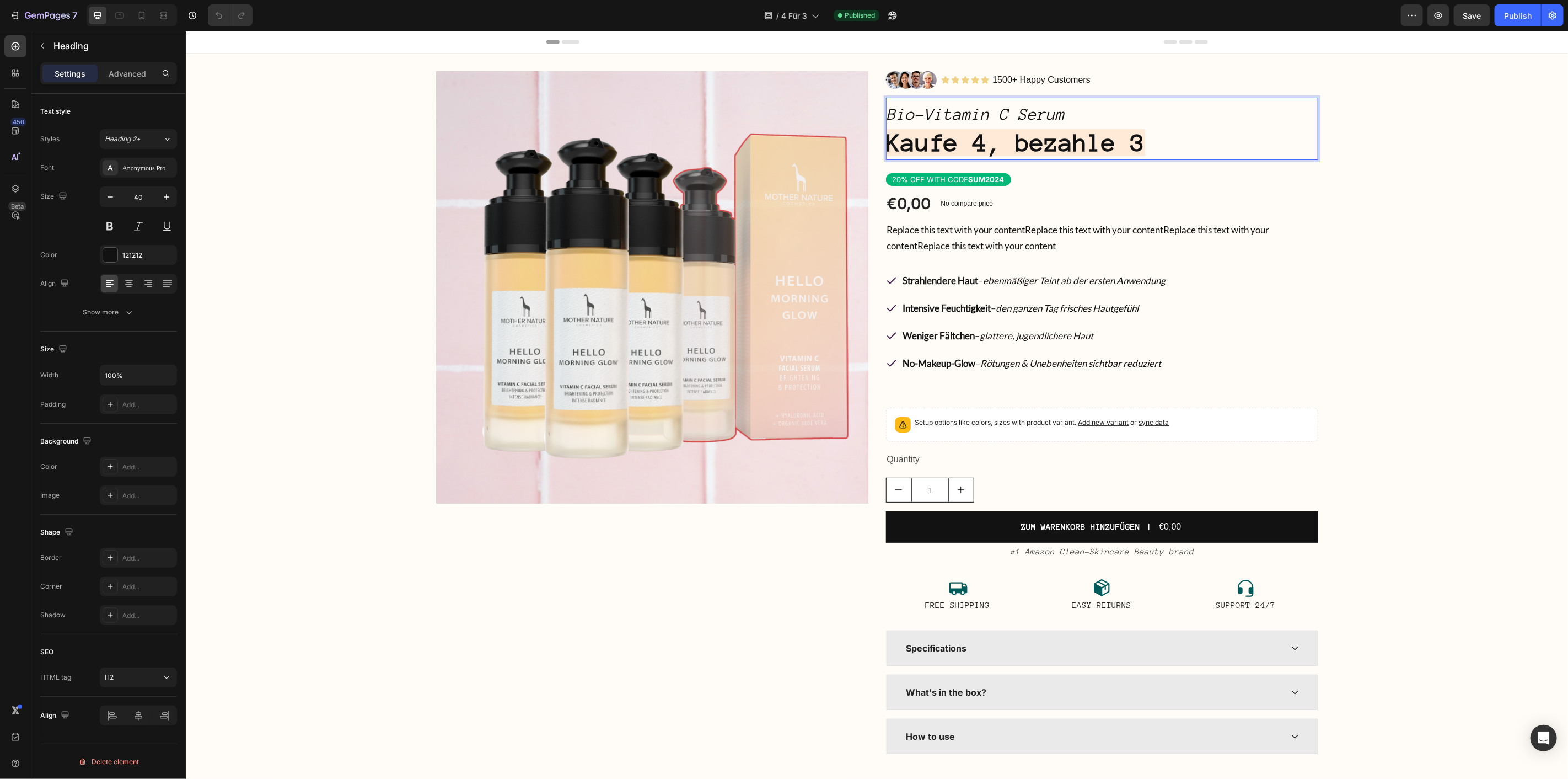
click at [1144, 145] on strong "Kaufe 4, bezahle 3" at bounding box center [1015, 142] width 258 height 27
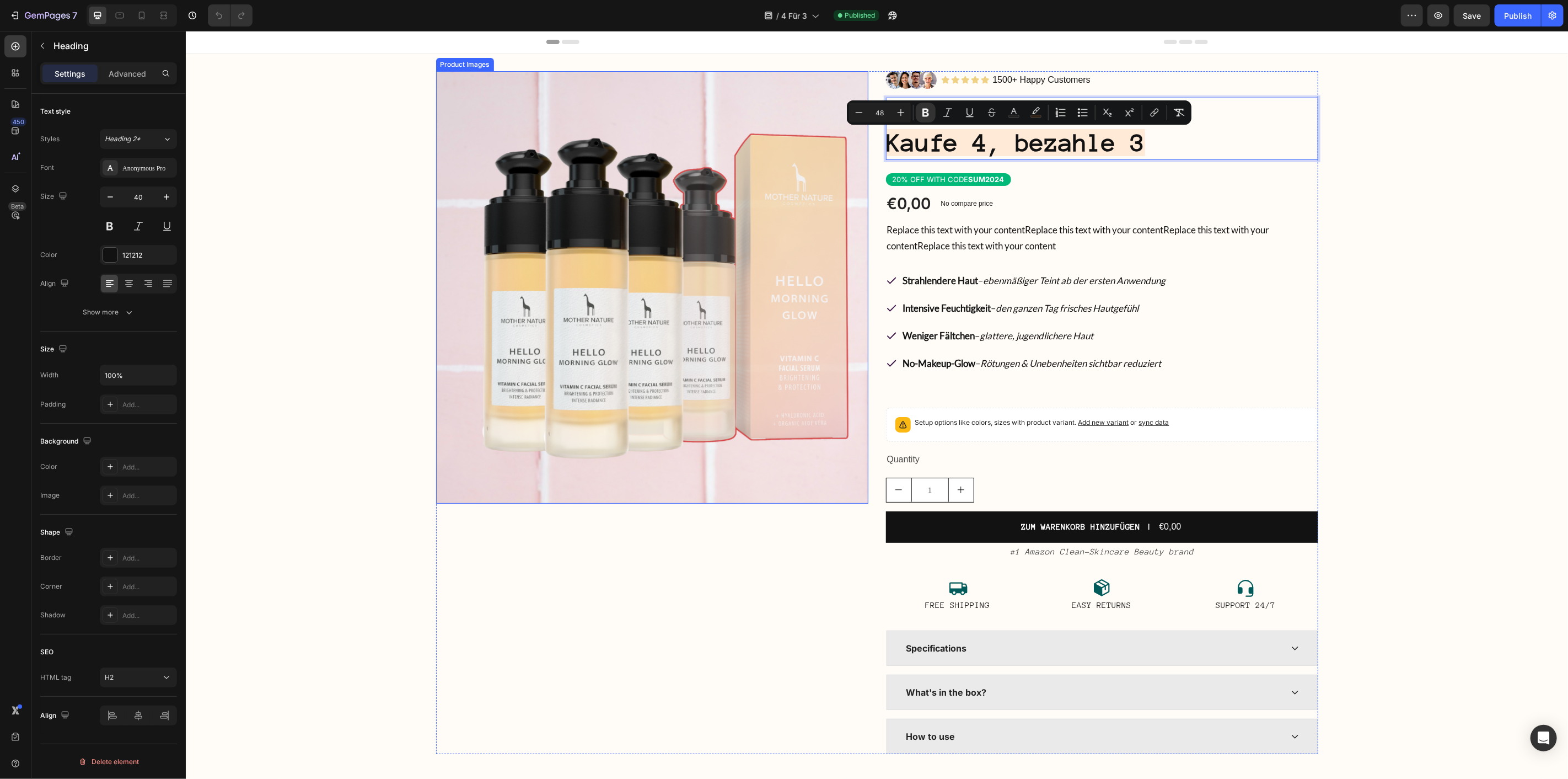
drag, startPoint x: 1151, startPoint y: 145, endPoint x: 839, endPoint y: 145, distance: 312.0
click at [839, 145] on div "Product Images Image Icon Icon Icon Icon Icon Icon List 1500+ Happy Customers T…" at bounding box center [877, 412] width 882 height 683
click at [1017, 116] on rect "Editor contextual toolbar" at bounding box center [1014, 116] width 10 height 3
type input "121212"
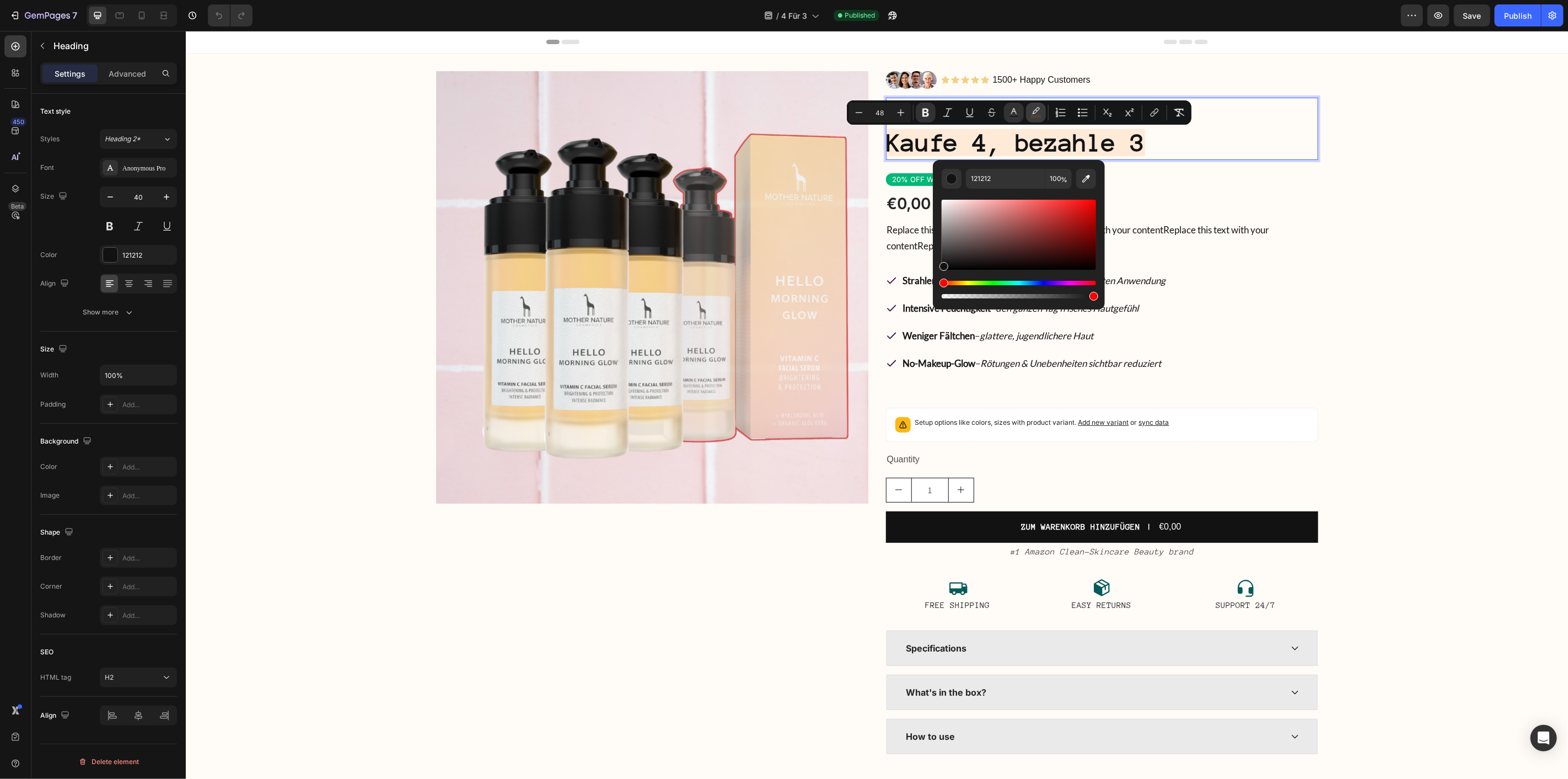
click at [1038, 106] on button "color" at bounding box center [1036, 112] width 20 height 20
type input "FF6B01"
type input "12"
click at [1056, 179] on input "12" at bounding box center [1058, 178] width 26 height 20
click at [1027, 178] on input "FF6B01" at bounding box center [1006, 178] width 79 height 20
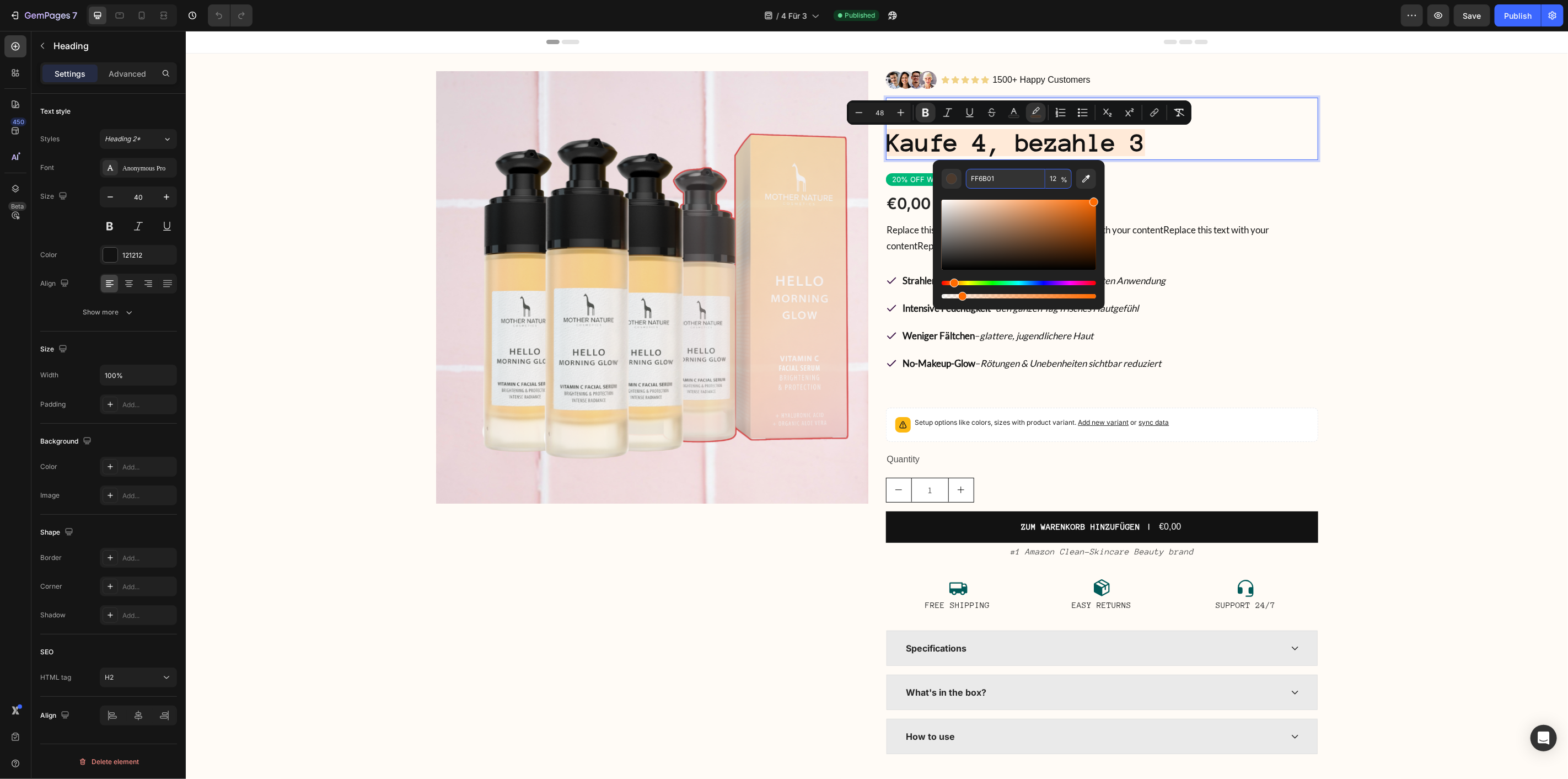
click at [1027, 178] on input "FF6B01" at bounding box center [1006, 178] width 79 height 20
paste input "CCDEDE"
type input "CCDEDE"
click at [1048, 175] on input "12" at bounding box center [1058, 178] width 26 height 20
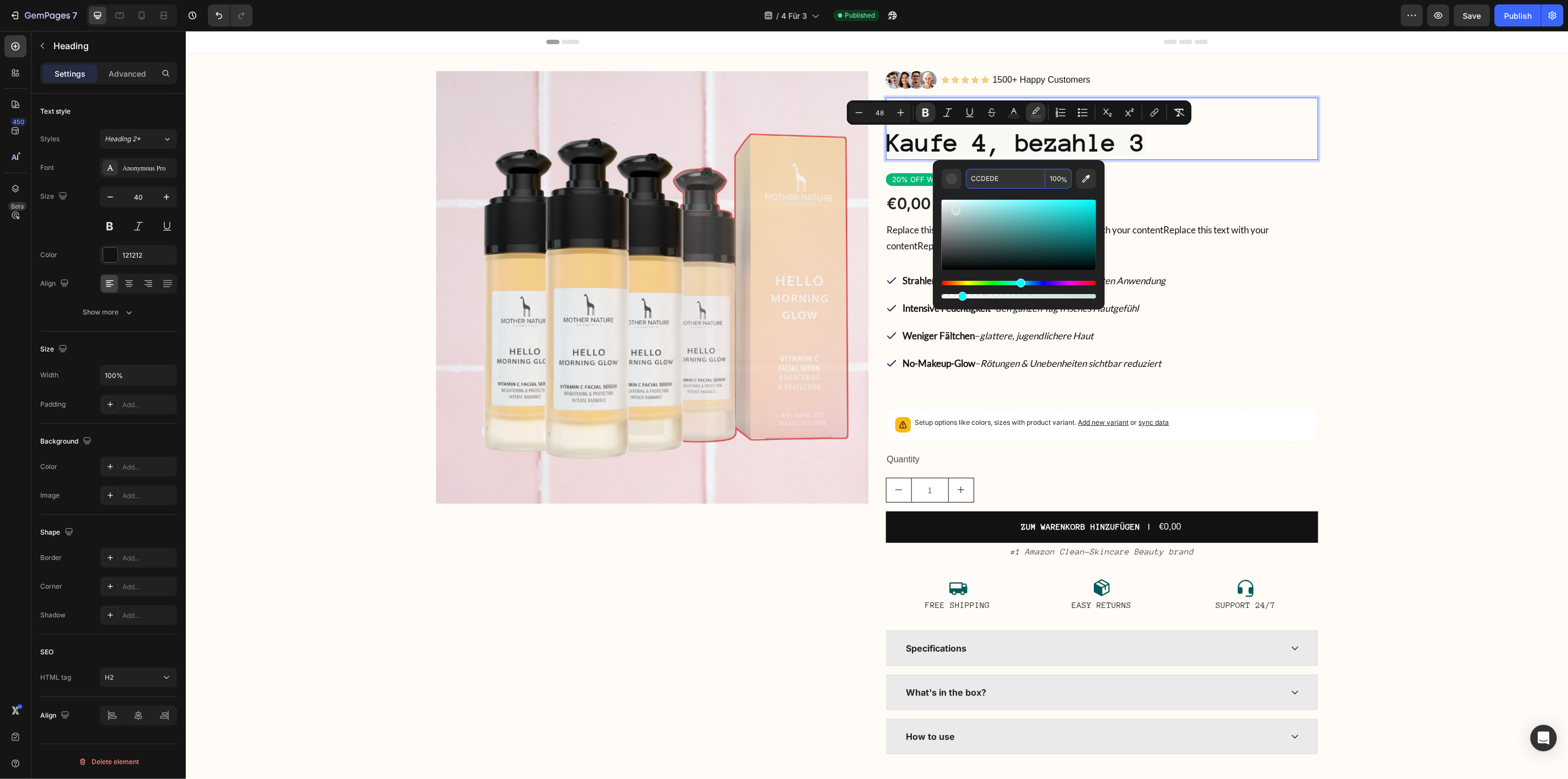
type input "100"
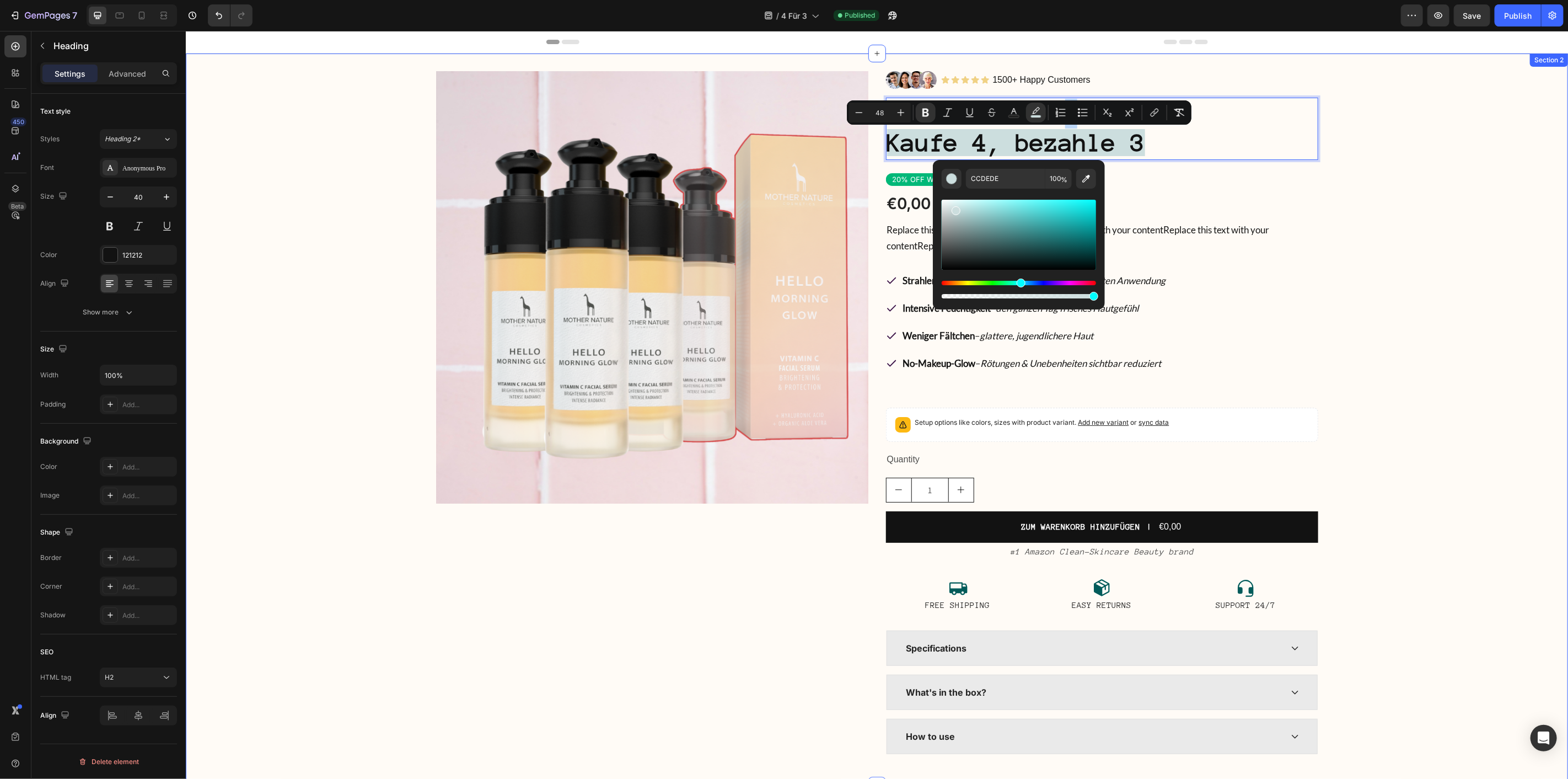
click at [1555, 252] on div "Product Images Image Icon Icon Icon Icon Icon Icon List 1500+ Happy Customers T…" at bounding box center [876, 419] width 1382 height 697
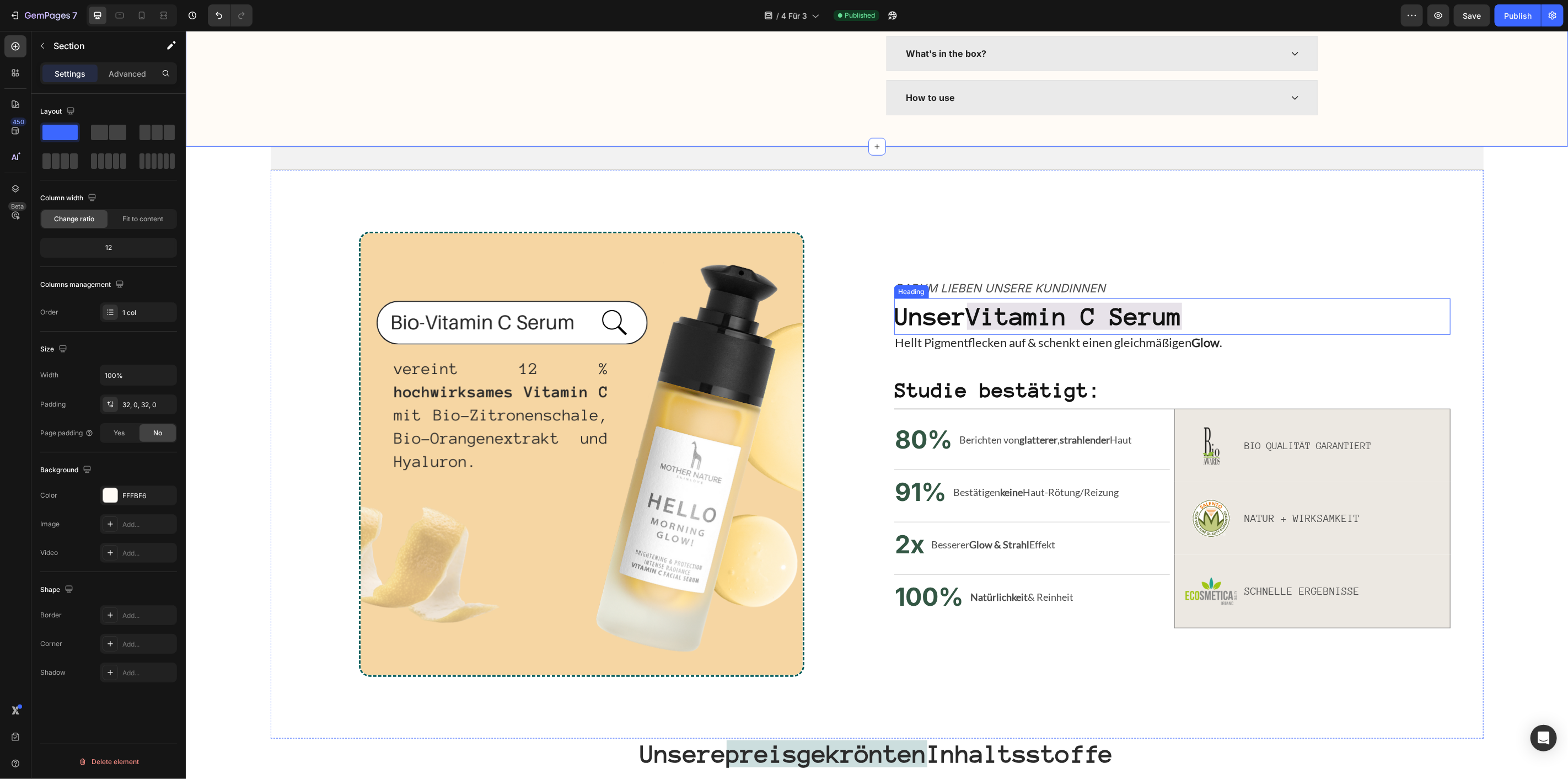
scroll to position [674, 0]
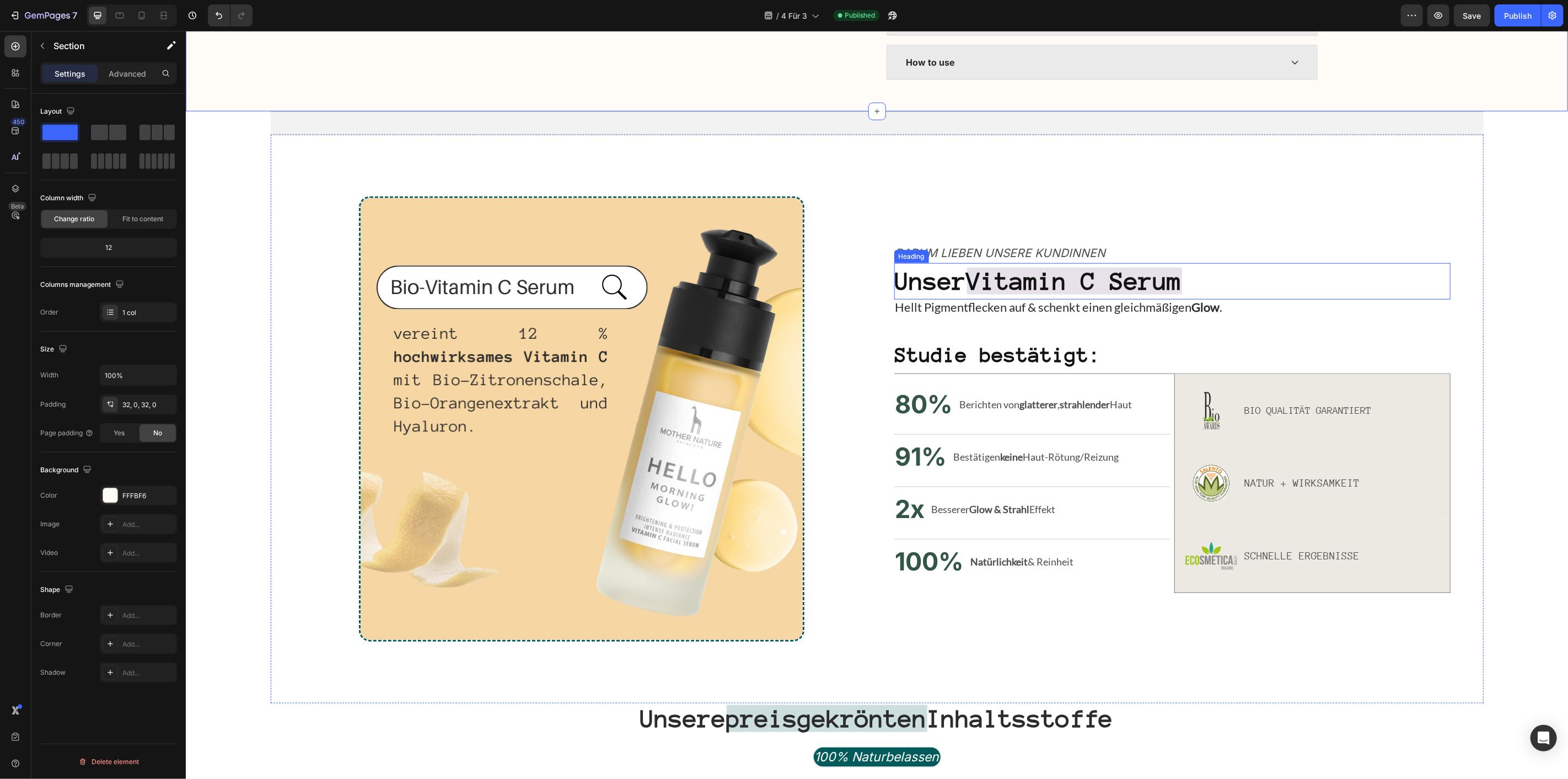
click at [1033, 294] on strong "Vitamin C Serum" at bounding box center [1074, 280] width 215 height 27
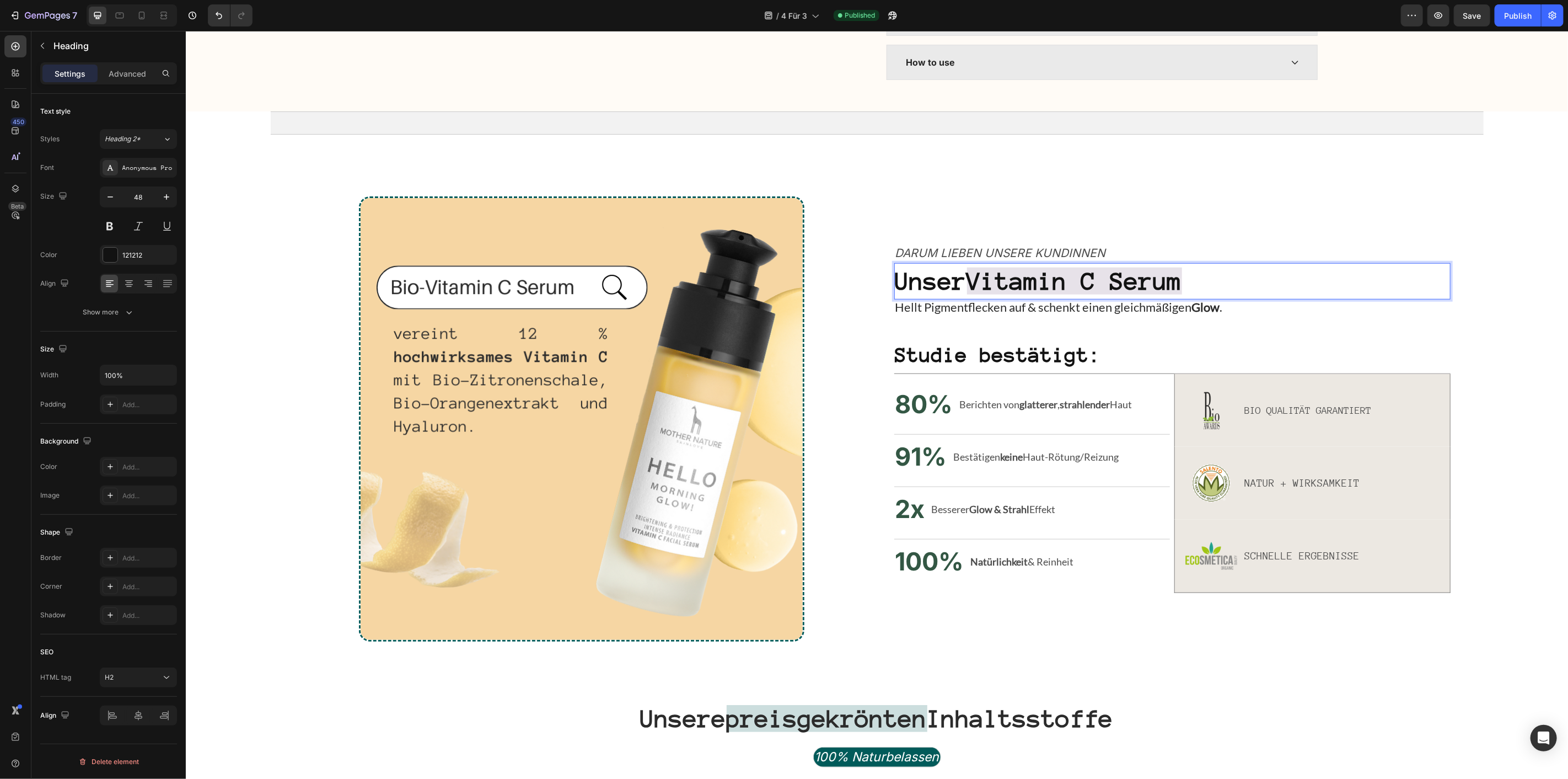
click at [967, 294] on strong "Unser" at bounding box center [931, 280] width 72 height 27
drag, startPoint x: 978, startPoint y: 307, endPoint x: 1191, endPoint y: 301, distance: 213.1
click at [1181, 294] on strong "Vitamin C Serum" at bounding box center [1074, 280] width 215 height 27
click at [1099, 282] on rect "Editor contextual toolbar" at bounding box center [1102, 283] width 10 height 3
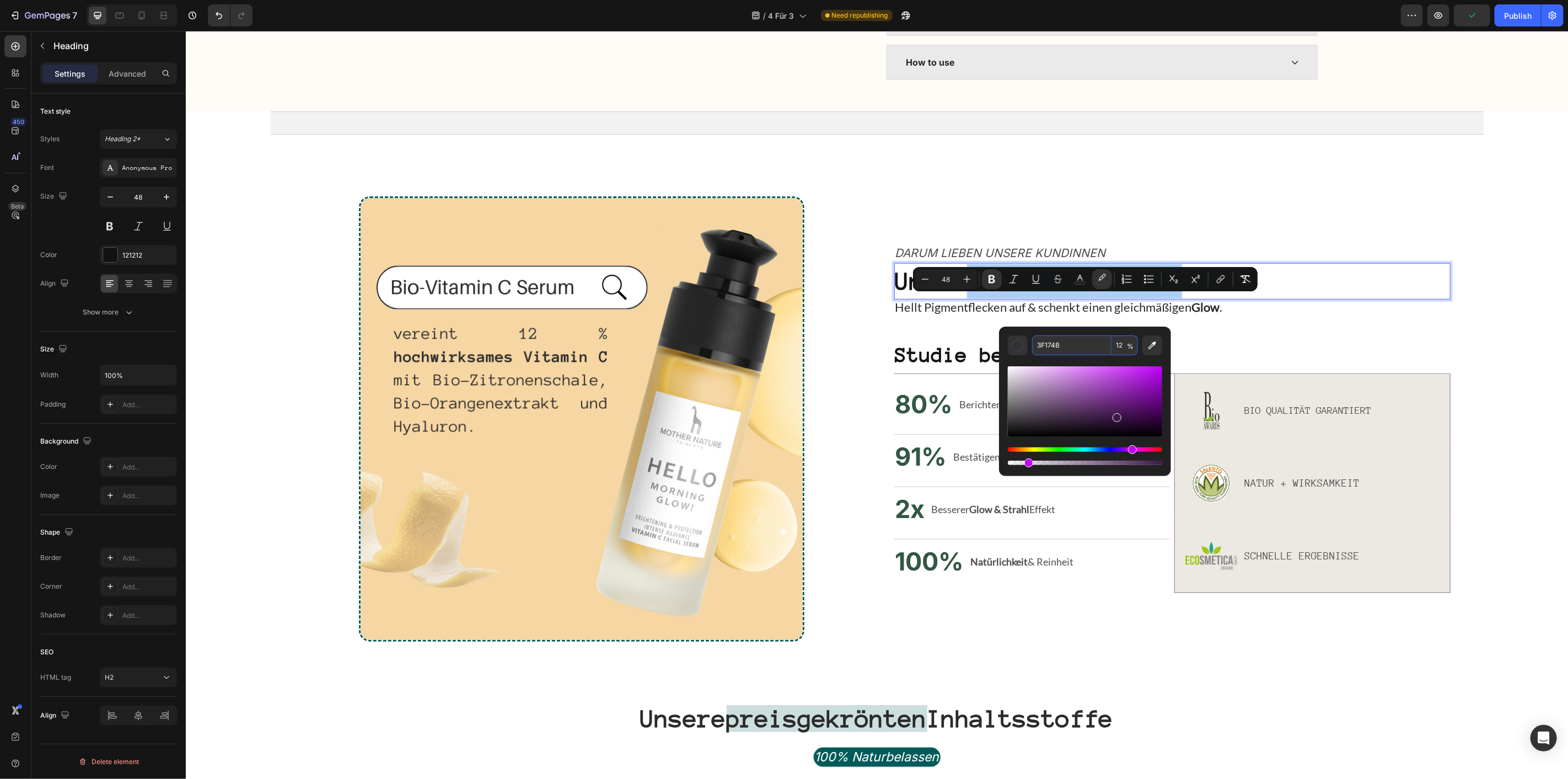
click at [1093, 344] on input "3F174B" at bounding box center [1072, 345] width 79 height 20
paste input "CCDEDE"
type input "CCDEDE"
click at [1125, 344] on input "12" at bounding box center [1124, 345] width 26 height 20
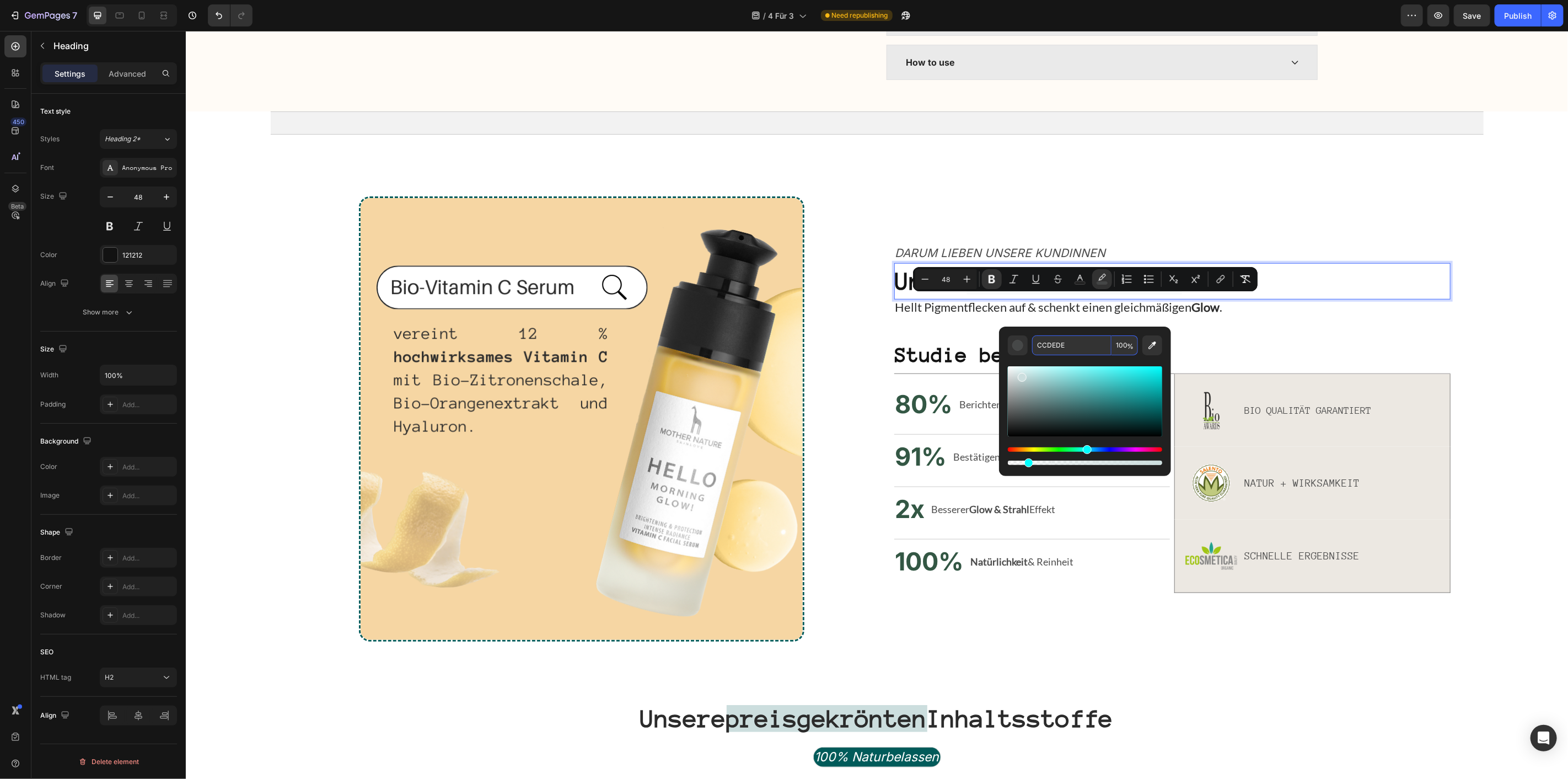
scroll to position [0, 3]
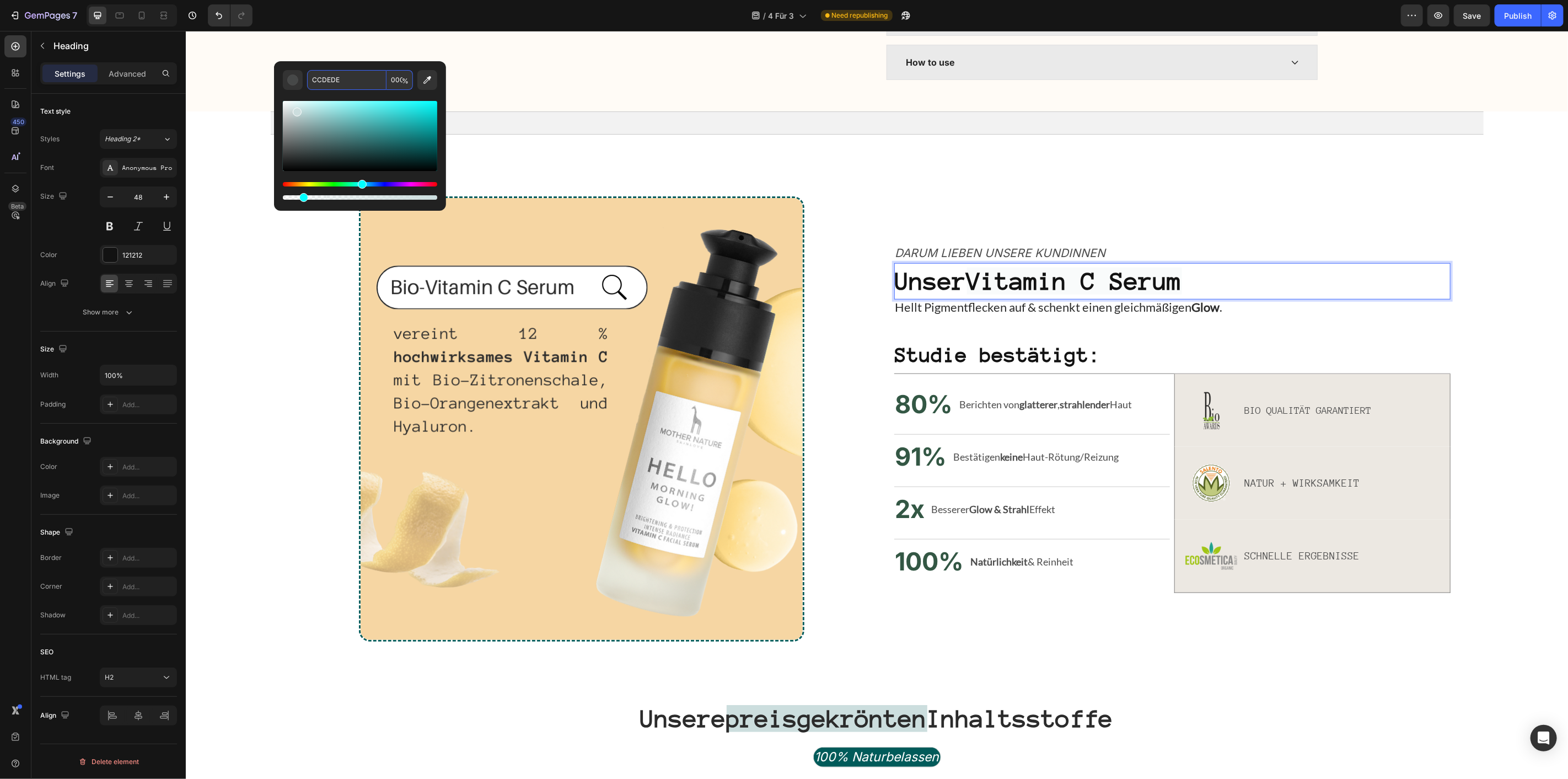
type input "100"
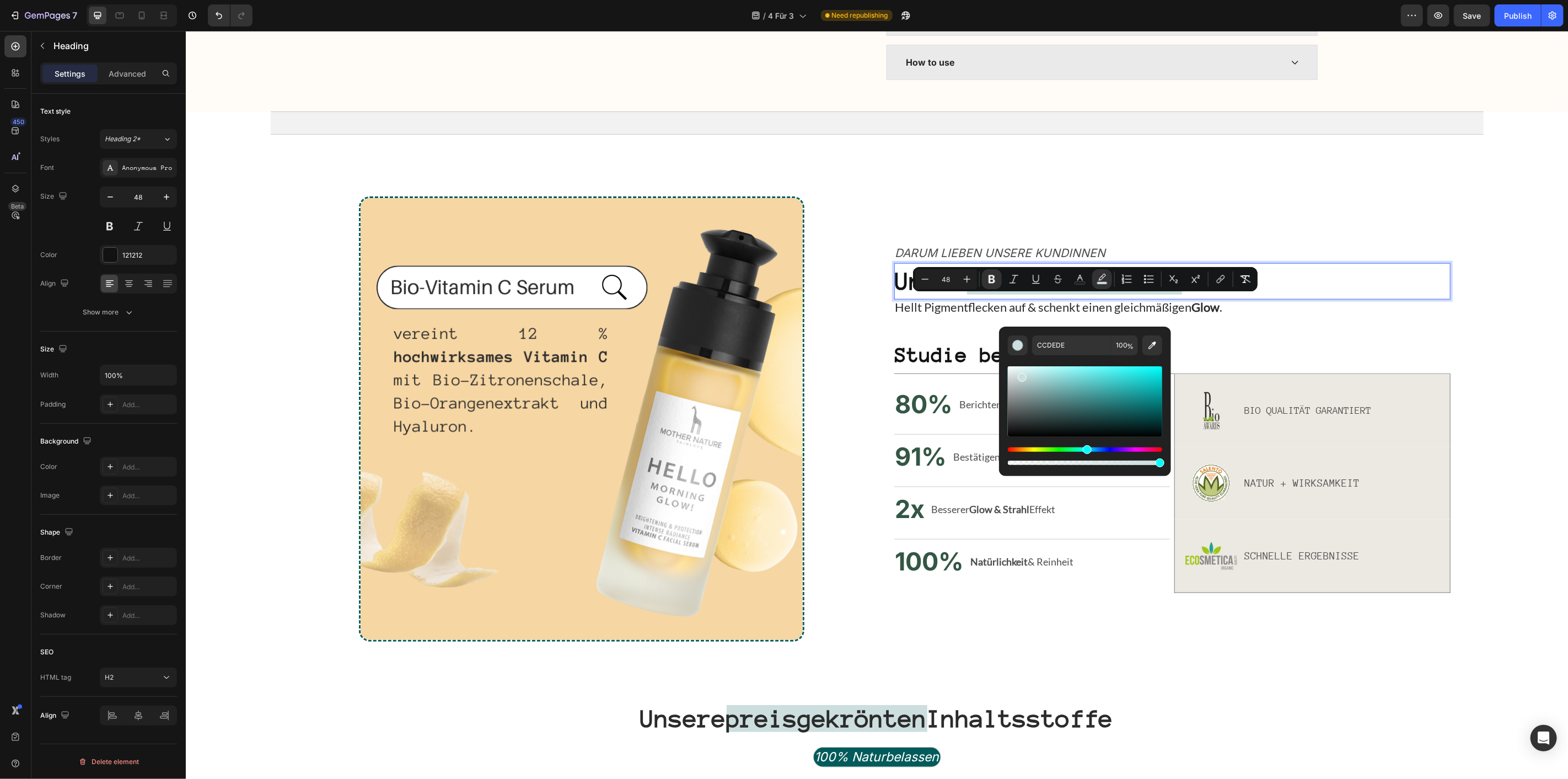
click at [1247, 298] on p "Unser Vitamin C Serum" at bounding box center [1172, 281] width 554 height 34
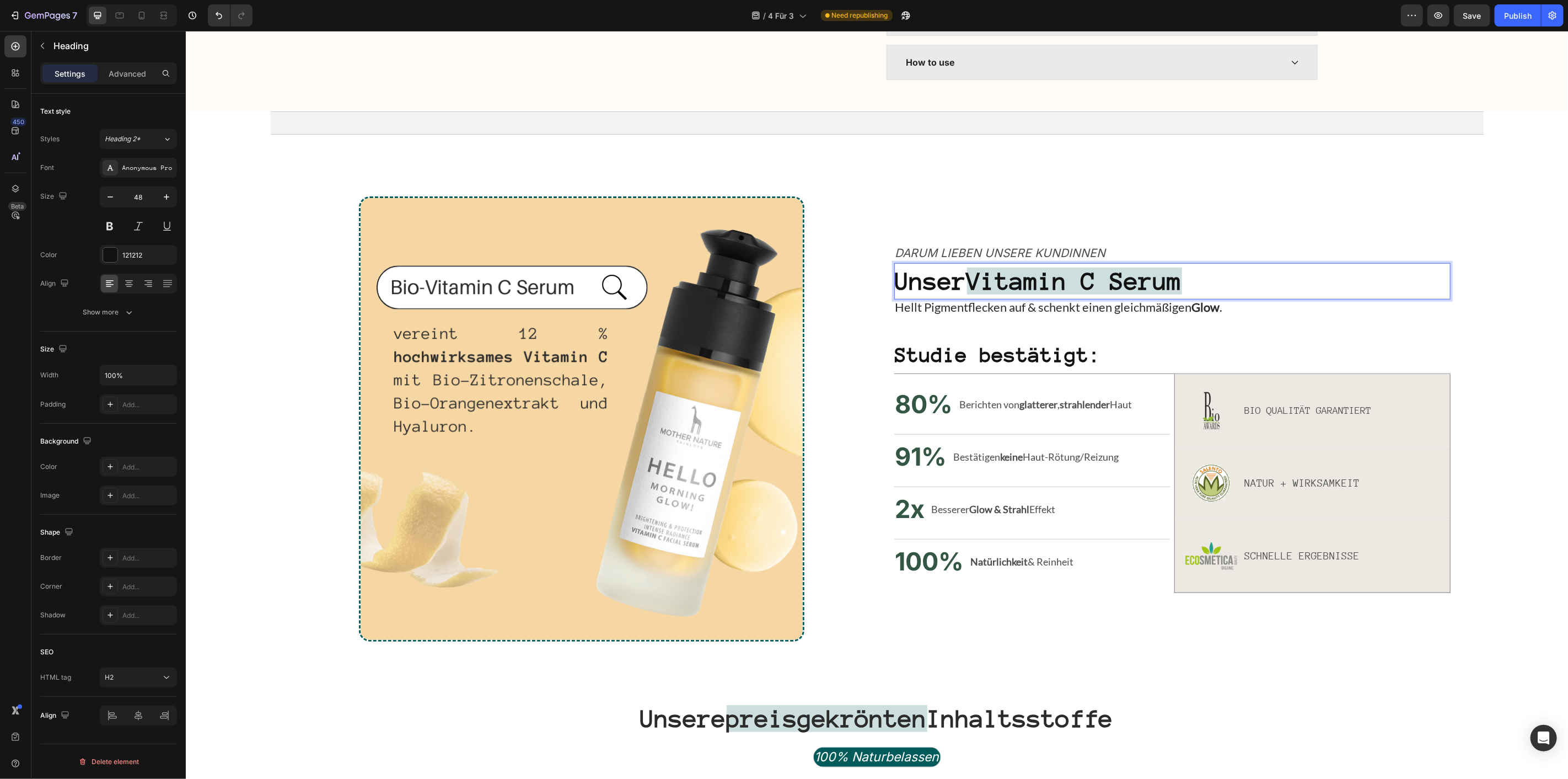
click at [979, 294] on strong "Vitamin C Serum" at bounding box center [1074, 280] width 215 height 27
click at [980, 294] on strong "Vitamin C Serum" at bounding box center [1074, 280] width 215 height 27
click at [993, 294] on strong "Vitamin C Serum" at bounding box center [1074, 280] width 215 height 27
click at [993, 294] on strong "VBio-Vitamin C Serum" at bounding box center [1110, 280] width 287 height 27
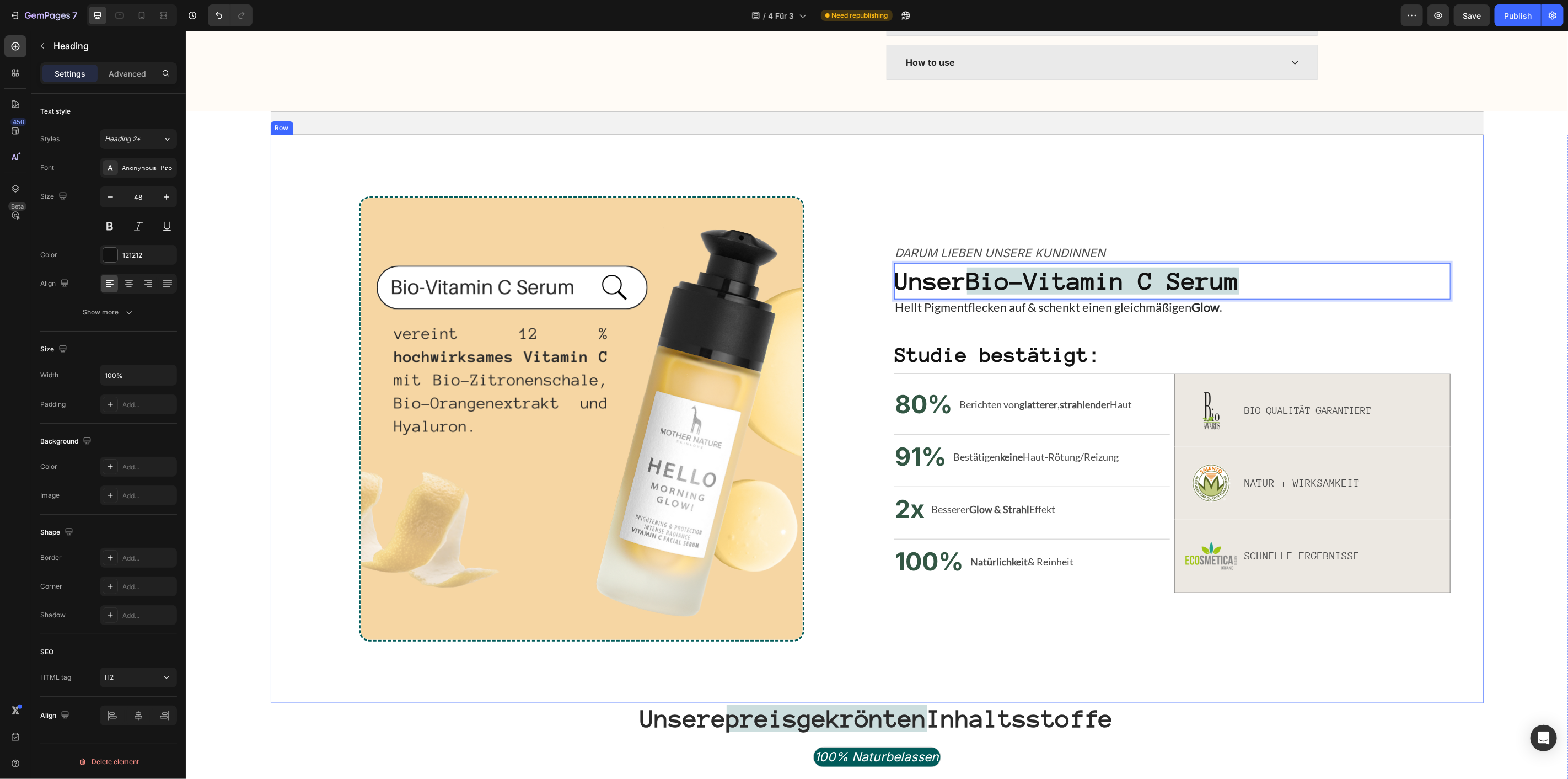
click at [1213, 209] on div "Image Darum lieben unsere Kundinnen Text Block Unser Bio-Vitamin C Serum Headin…" at bounding box center [877, 418] width 1213 height 569
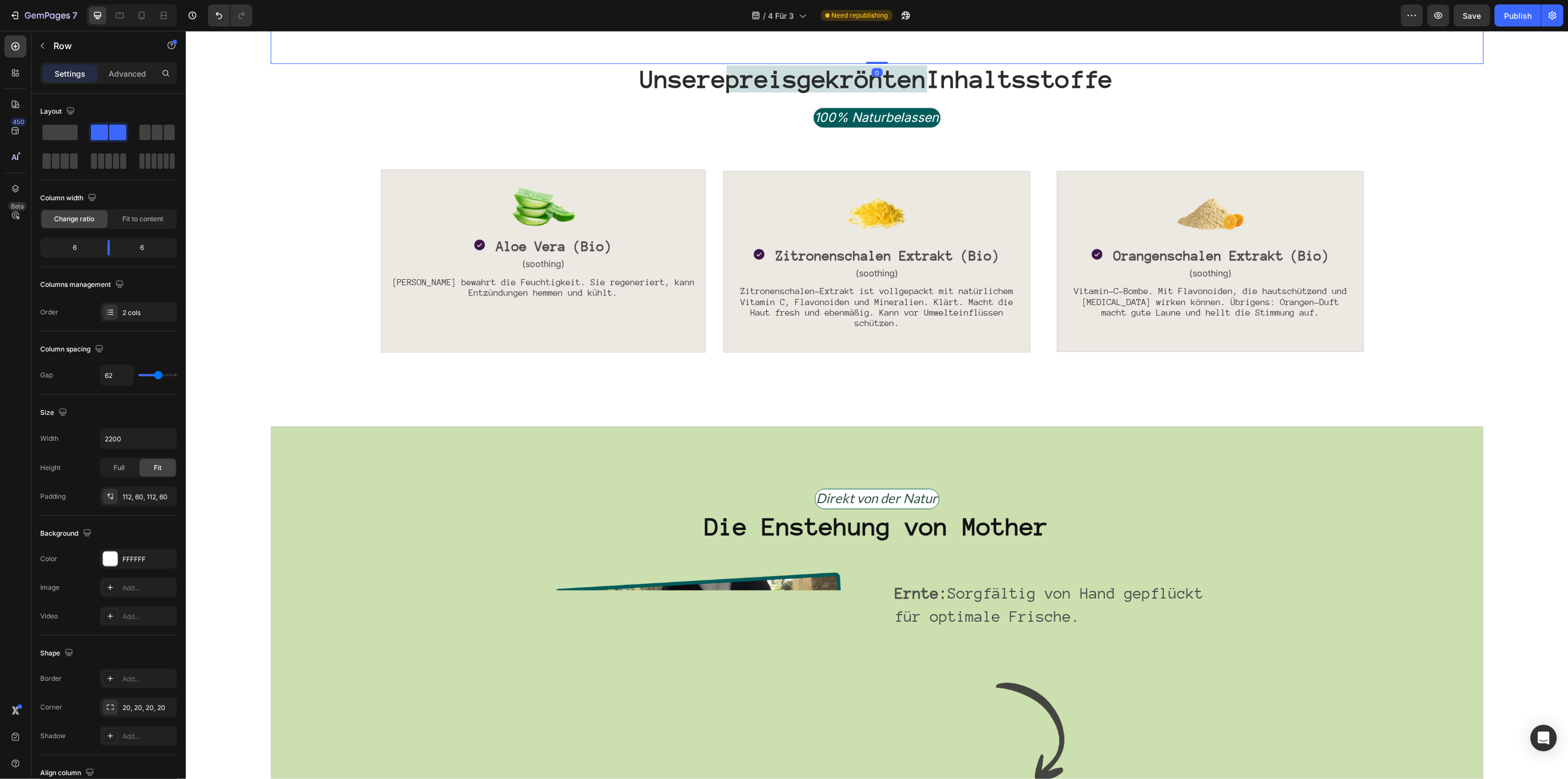
scroll to position [1348, 0]
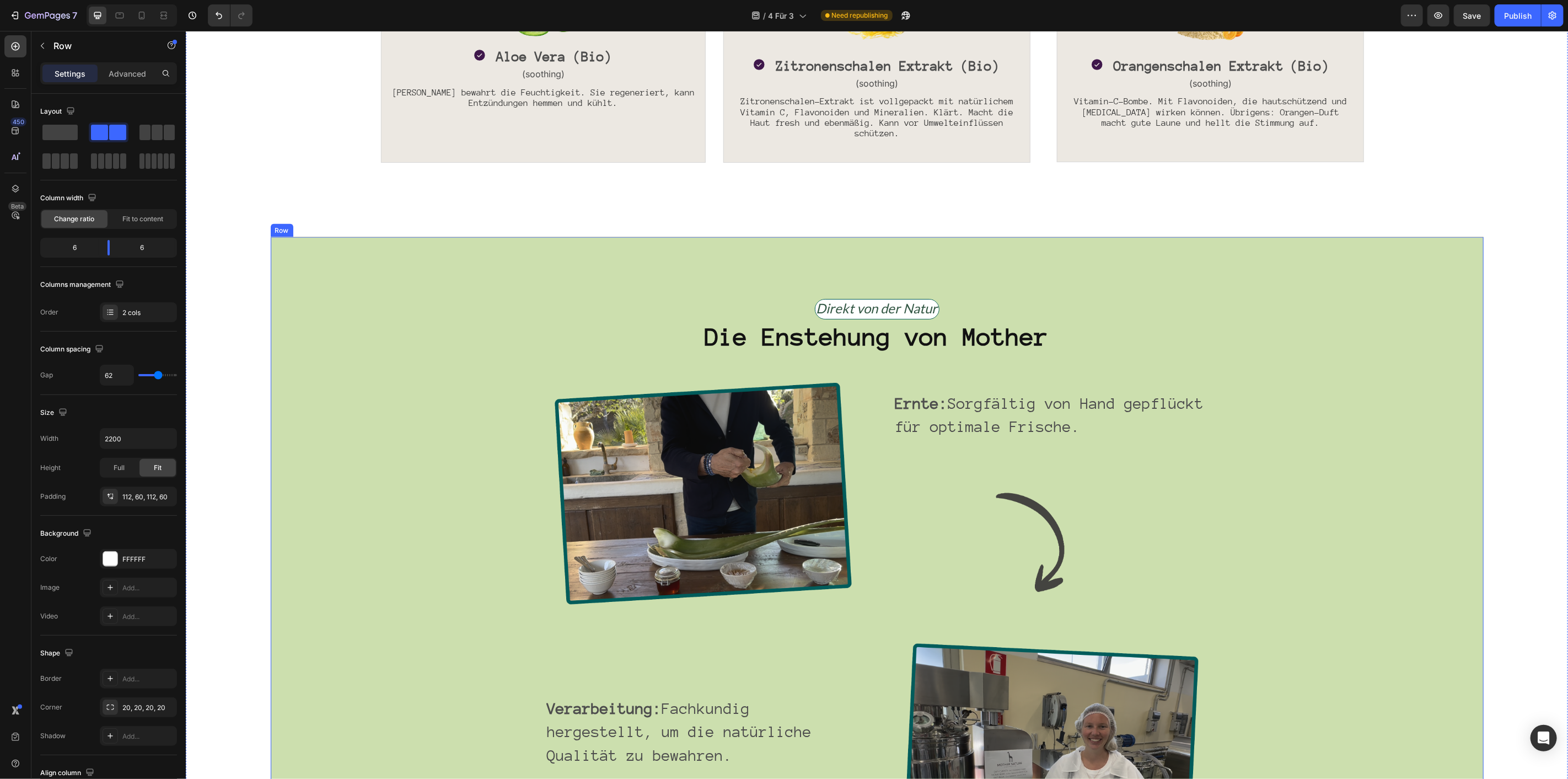
click at [466, 261] on div "Direkt von der Natur Text Block Row Die Enstehung von Mother Heading Image Ernt…" at bounding box center [877, 683] width 1213 height 893
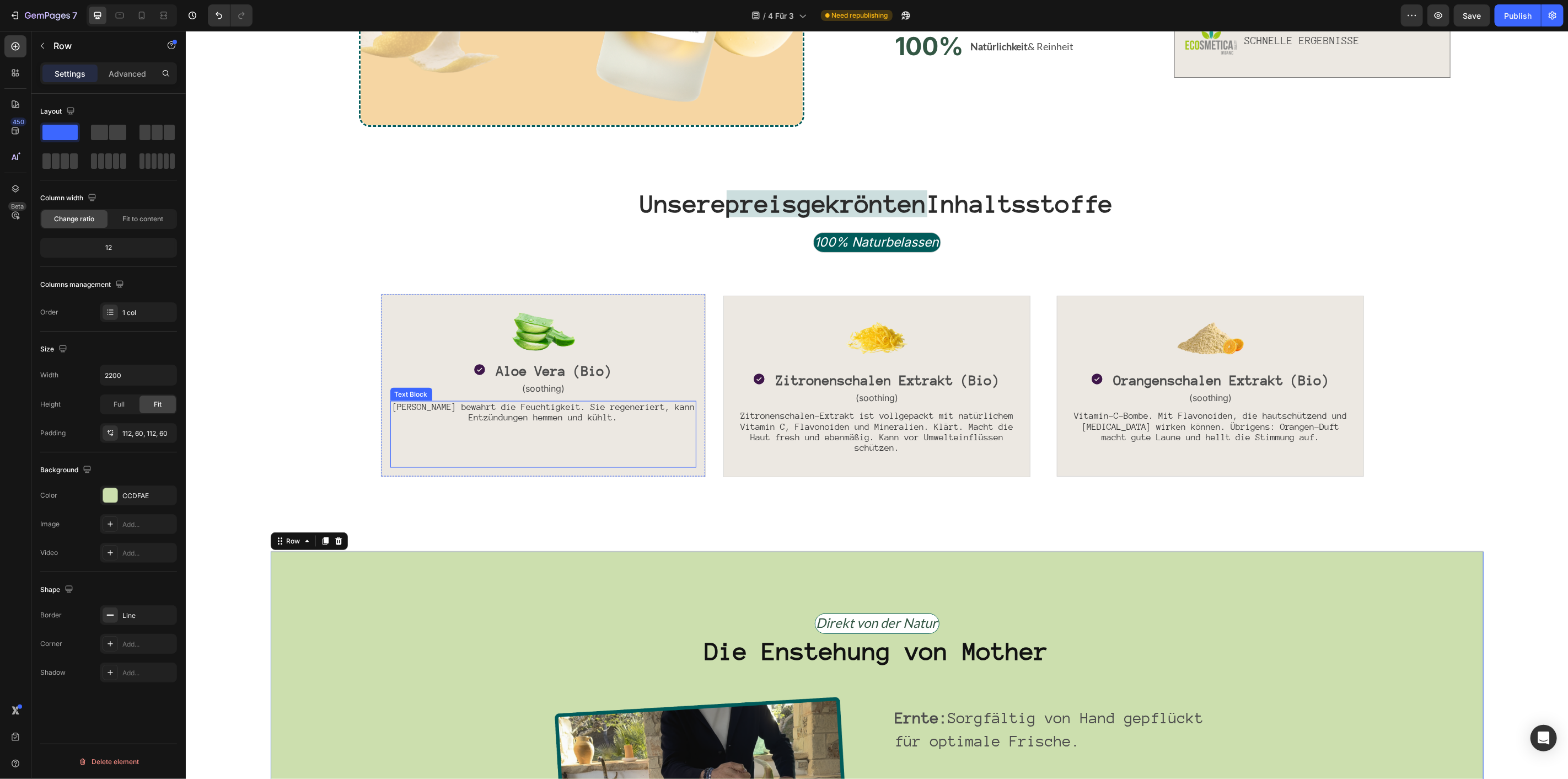
scroll to position [1042, 0]
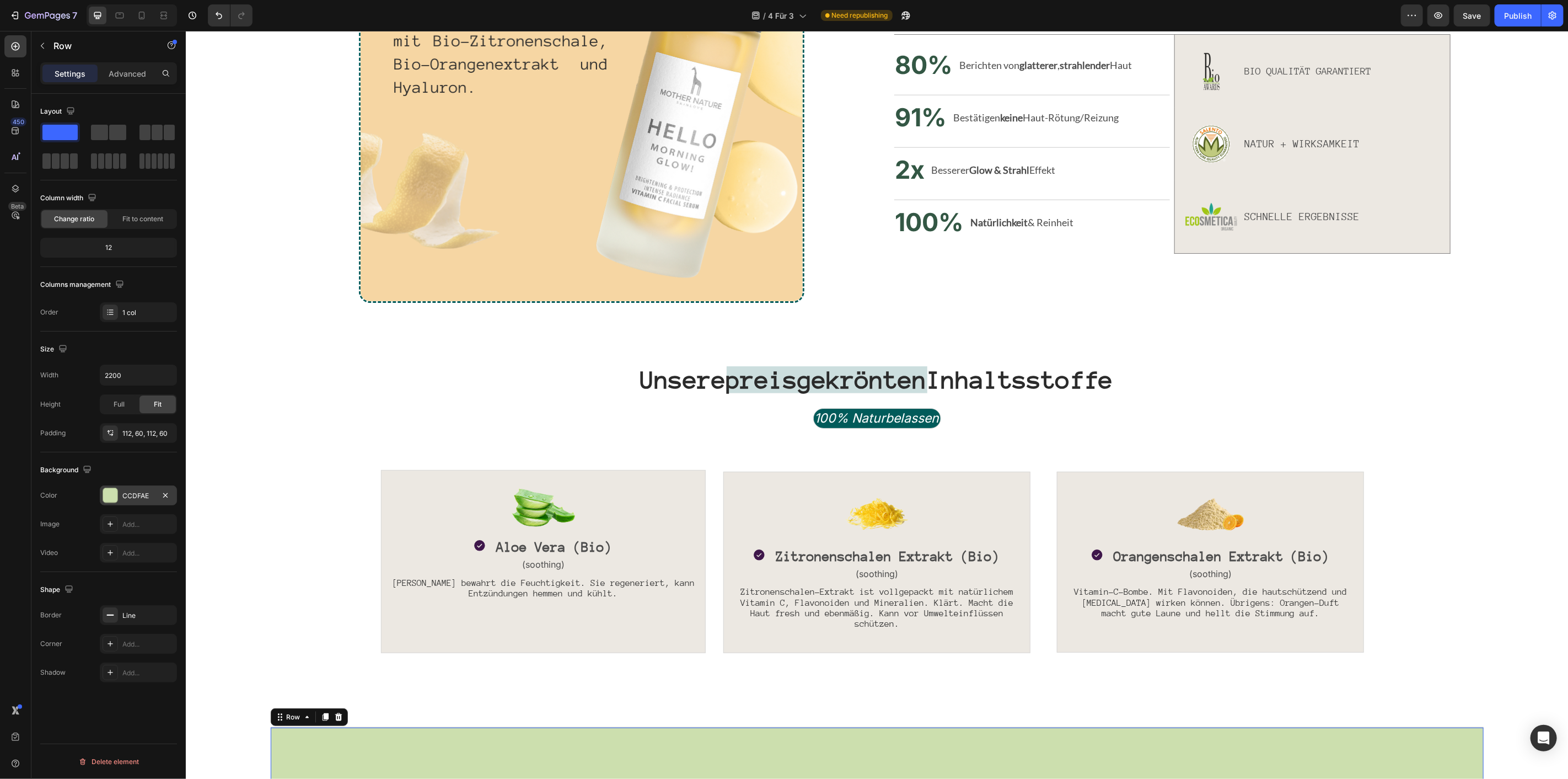
click at [138, 493] on div "CCDFAE" at bounding box center [138, 496] width 32 height 10
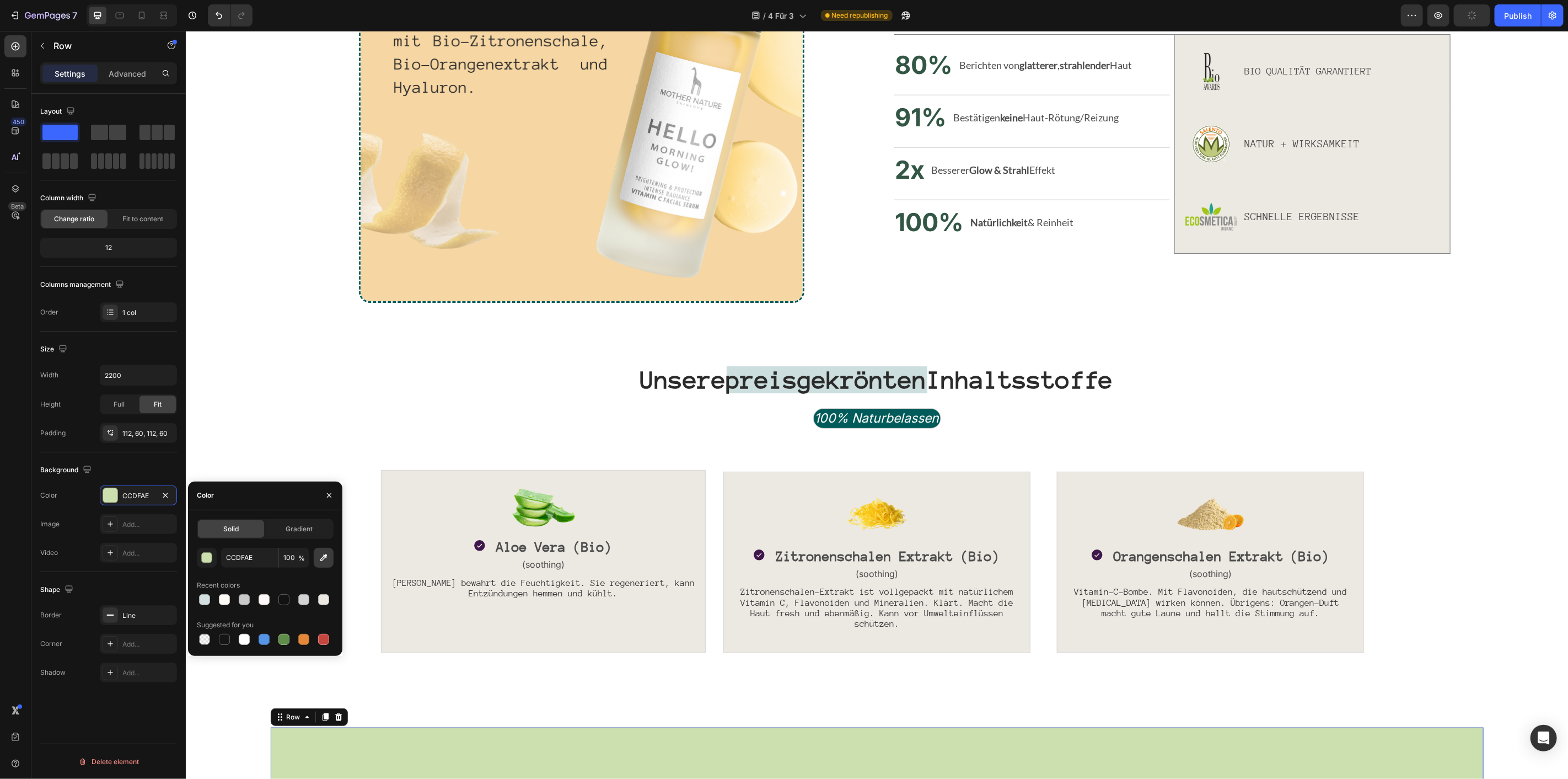
click at [321, 556] on icon "button" at bounding box center [324, 558] width 11 height 11
type input "F6D6A3"
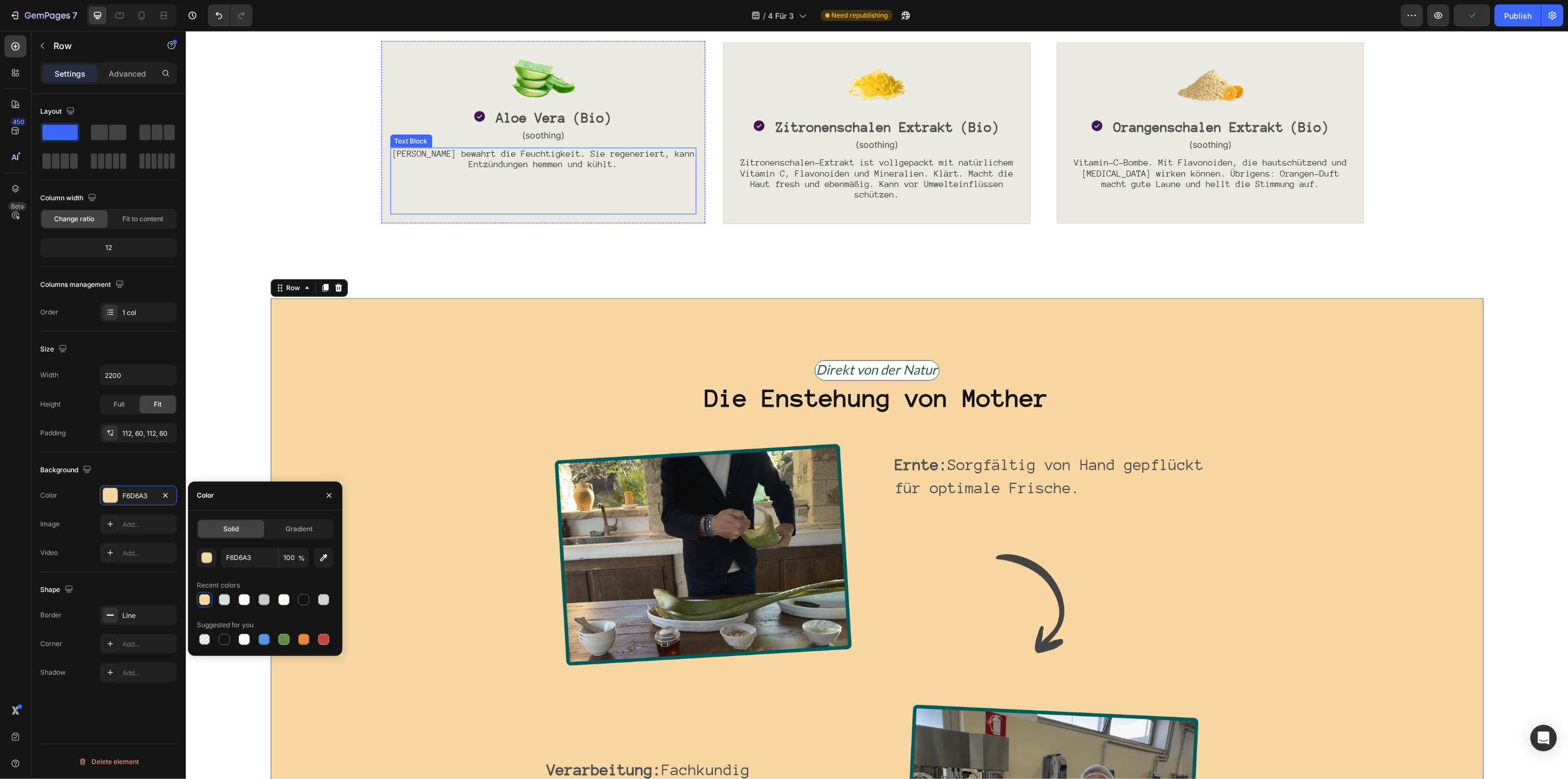
click at [524, 223] on div "Image Icon Aloe Vera (Bio) Text Block Row (soothing) Text Block Aloe Vera bewah…" at bounding box center [542, 133] width 324 height 200
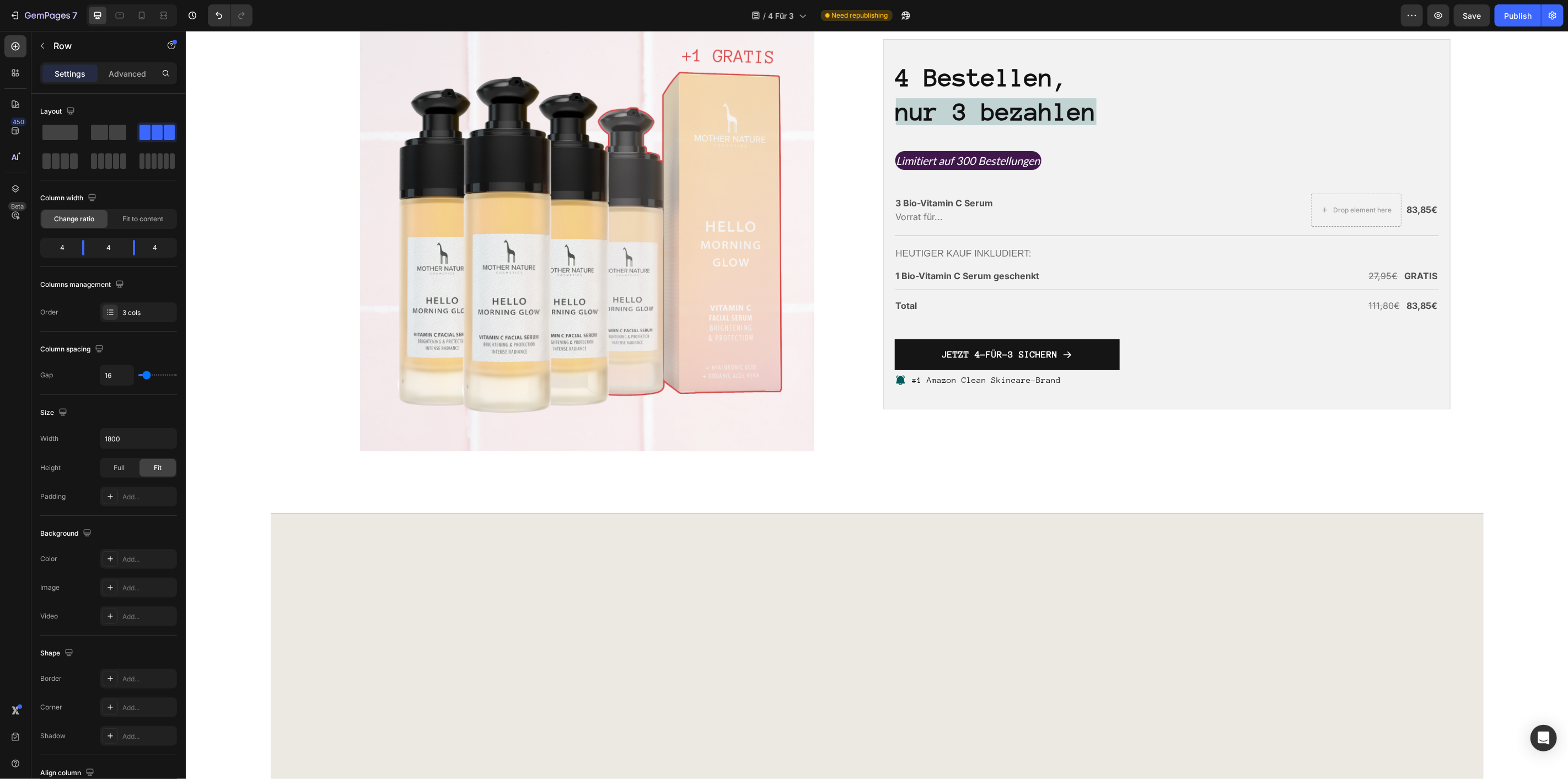
scroll to position [3065, 0]
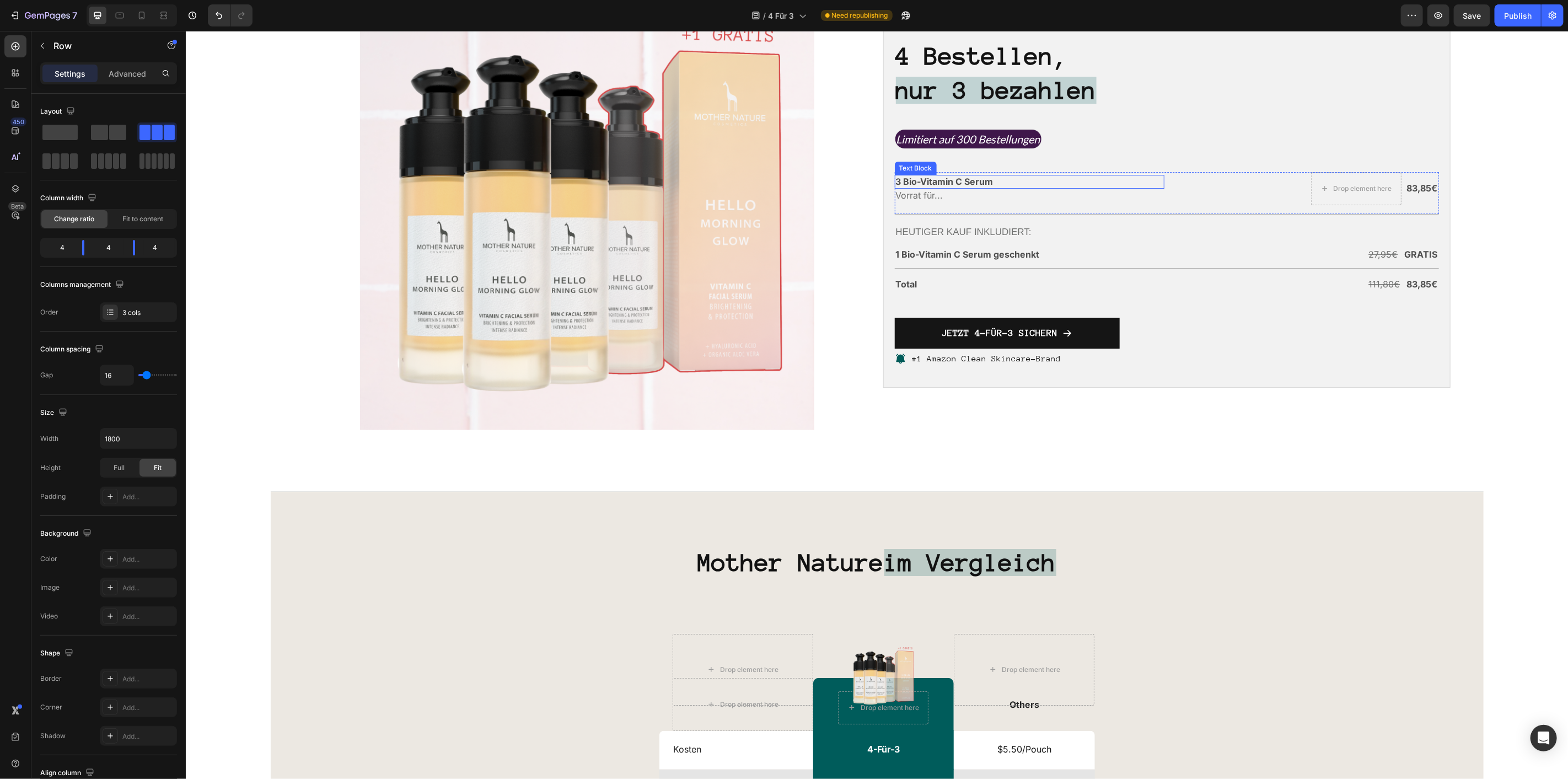
click at [957, 187] on p "3 Bio-Vitamin C Serum" at bounding box center [1029, 181] width 268 height 12
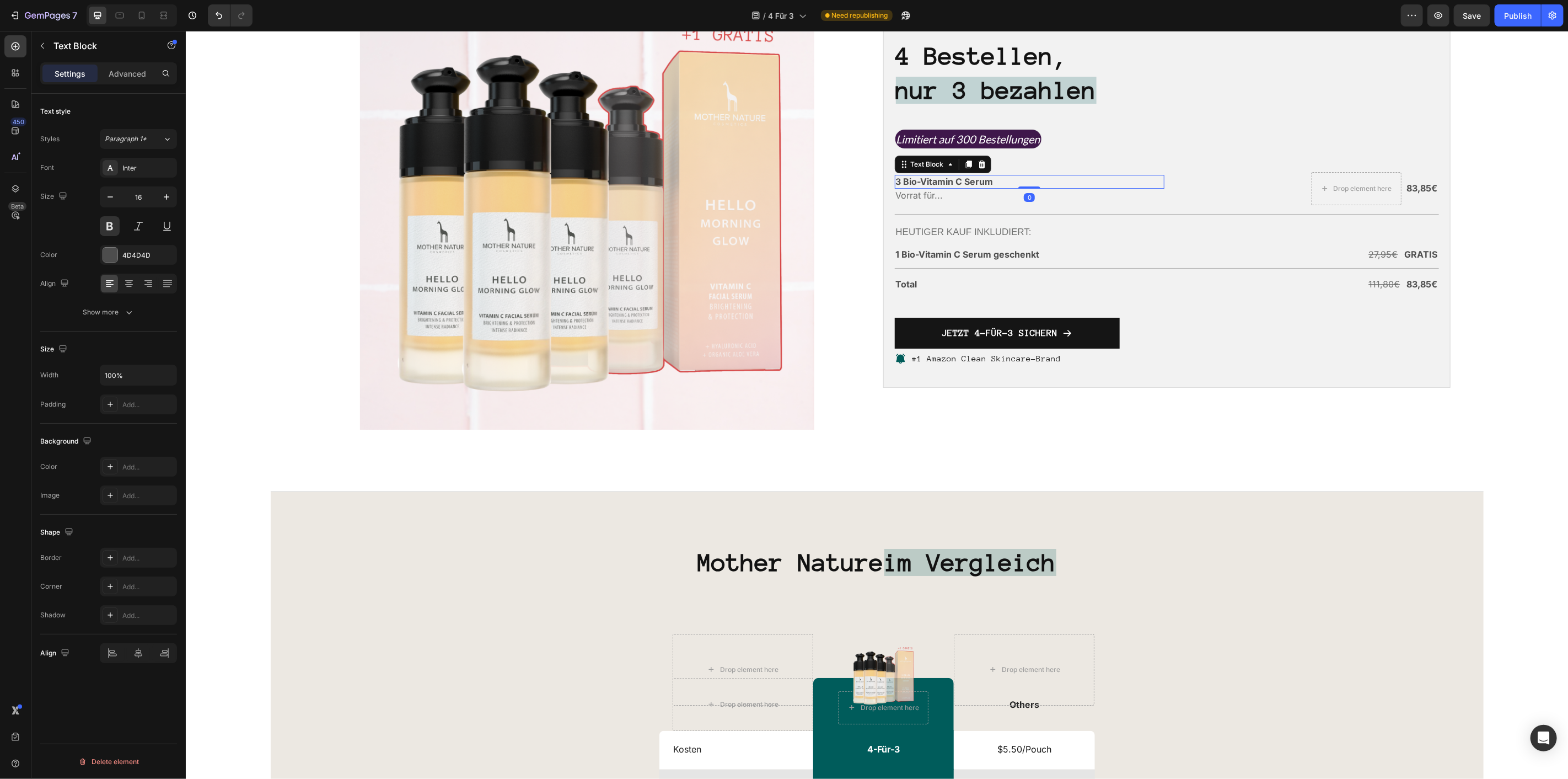
click at [957, 187] on p "3 Bio-Vitamin C Serum" at bounding box center [1029, 181] width 268 height 12
click at [822, 340] on icon "Editor contextual toolbar" at bounding box center [822, 336] width 11 height 11
type input "18"
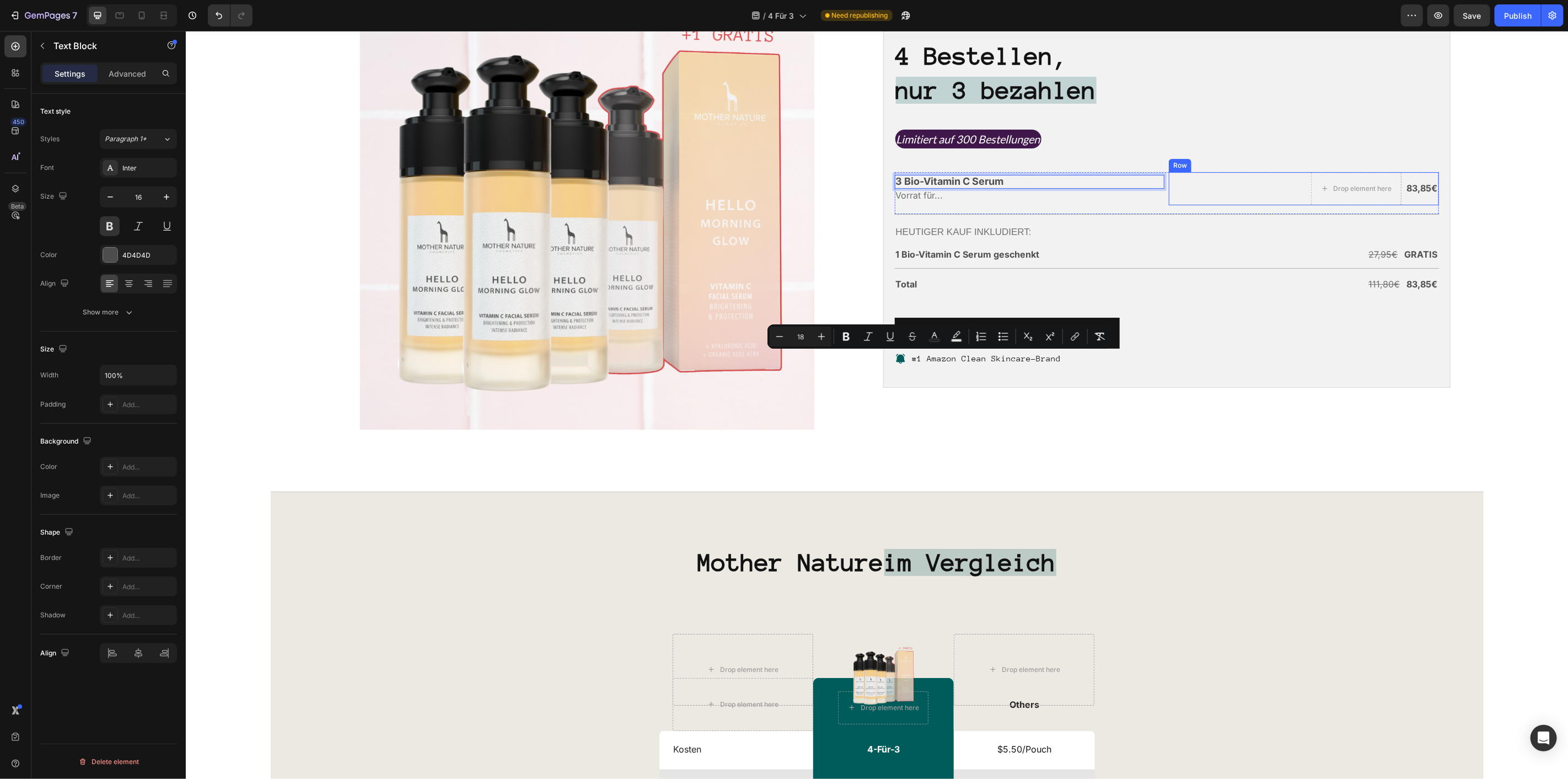
click at [1409, 194] on p "83,85€" at bounding box center [1422, 188] width 31 height 12
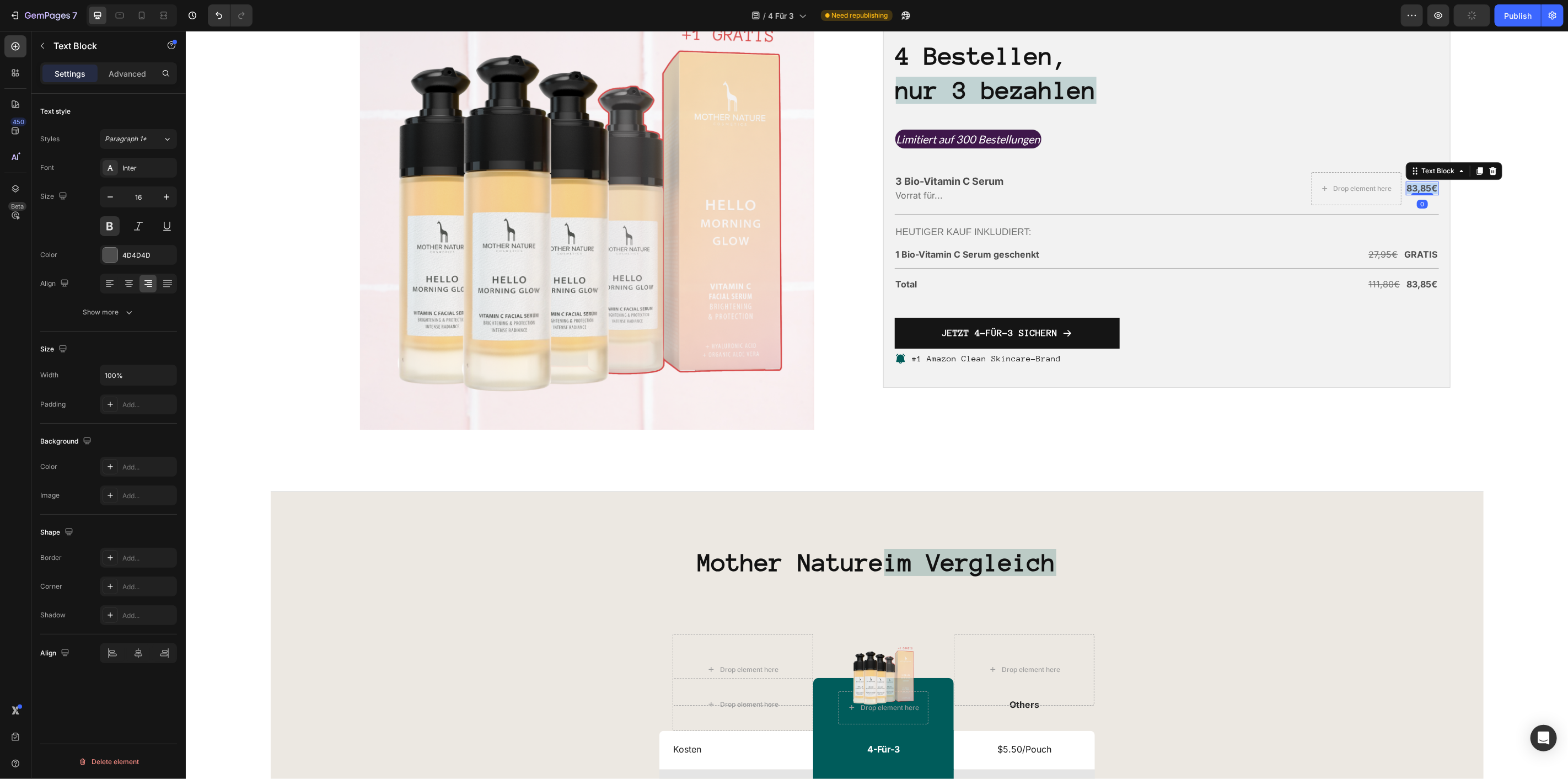
click at [1409, 194] on p "83,85€" at bounding box center [1422, 188] width 31 height 12
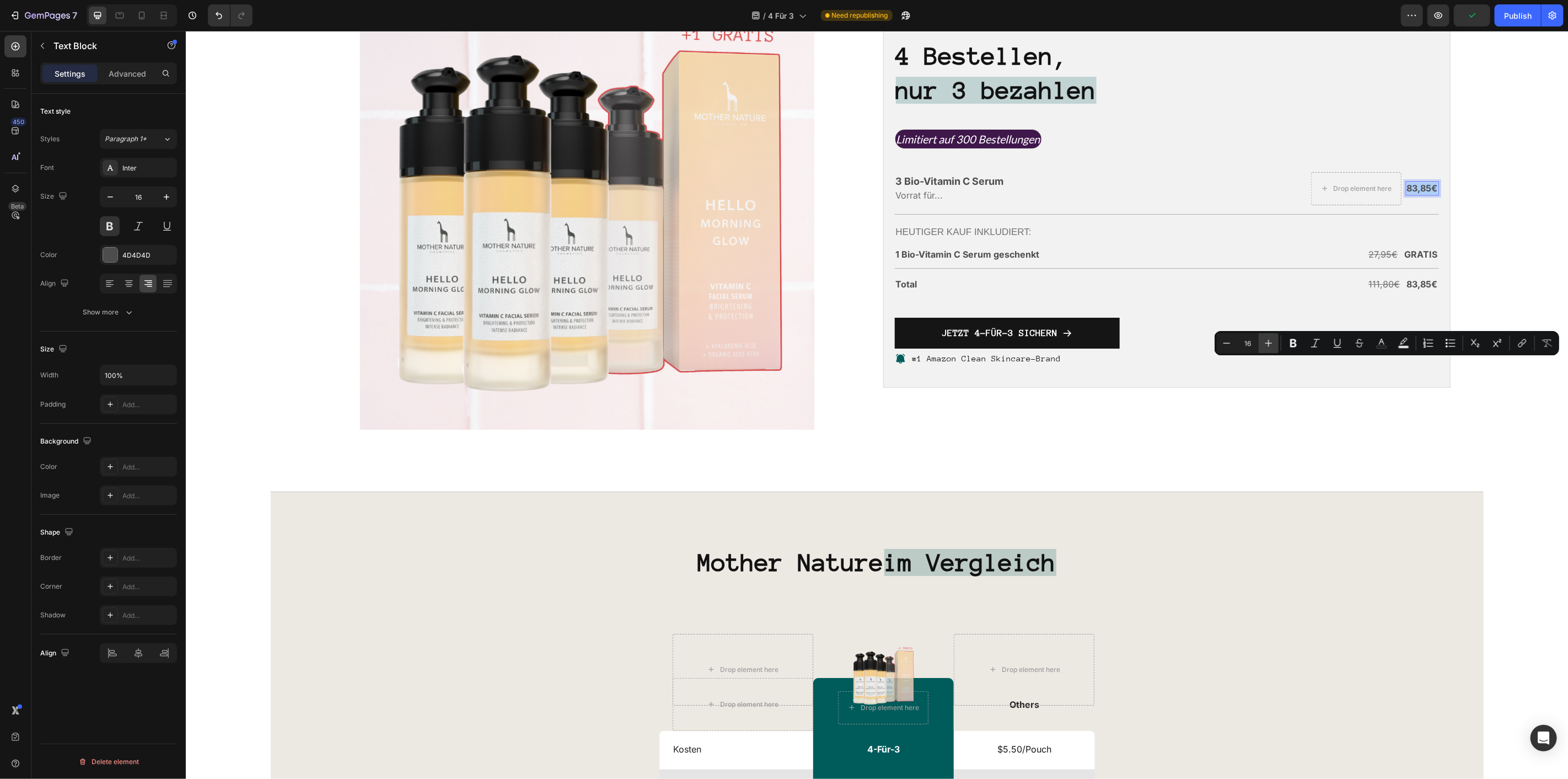
click at [1264, 345] on icon "Editor contextual toolbar" at bounding box center [1269, 343] width 11 height 11
type input "18"
click at [903, 290] on p "Total" at bounding box center [1029, 284] width 268 height 12
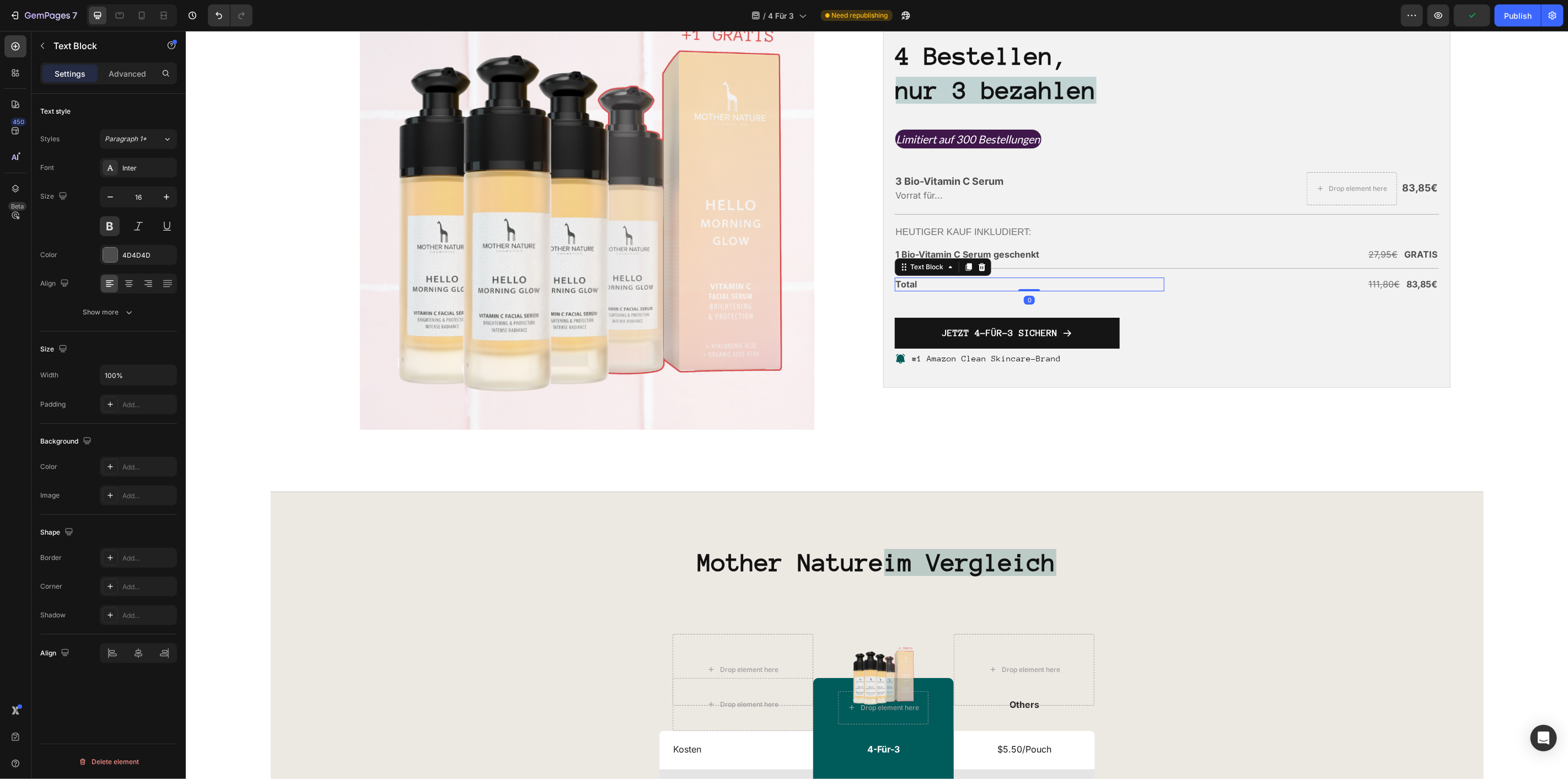
click at [903, 290] on p "Total" at bounding box center [1029, 284] width 268 height 12
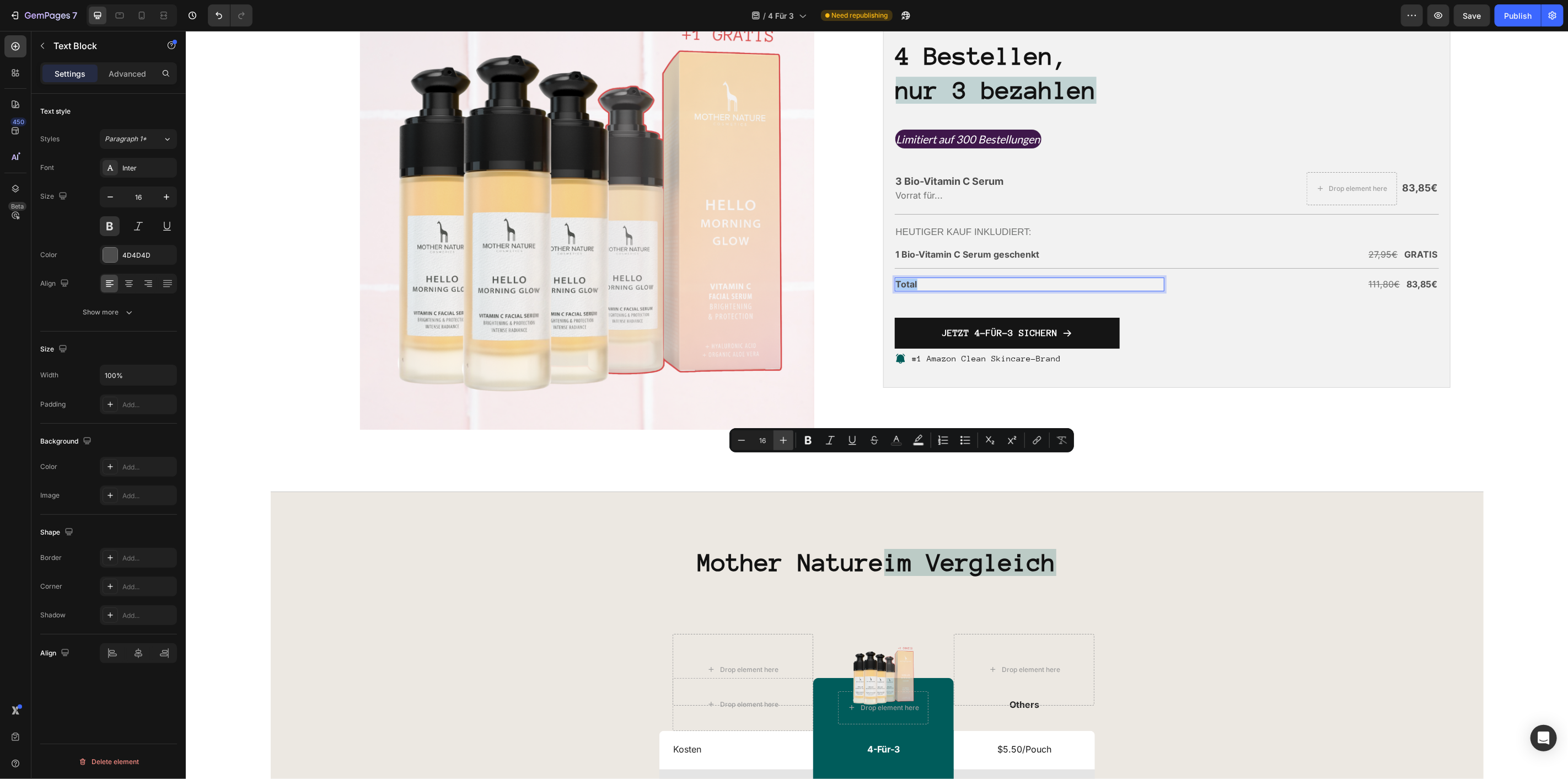
click at [780, 438] on icon "Editor contextual toolbar" at bounding box center [783, 440] width 11 height 11
type input "18"
click at [1414, 290] on p "83,85€" at bounding box center [1422, 284] width 31 height 12
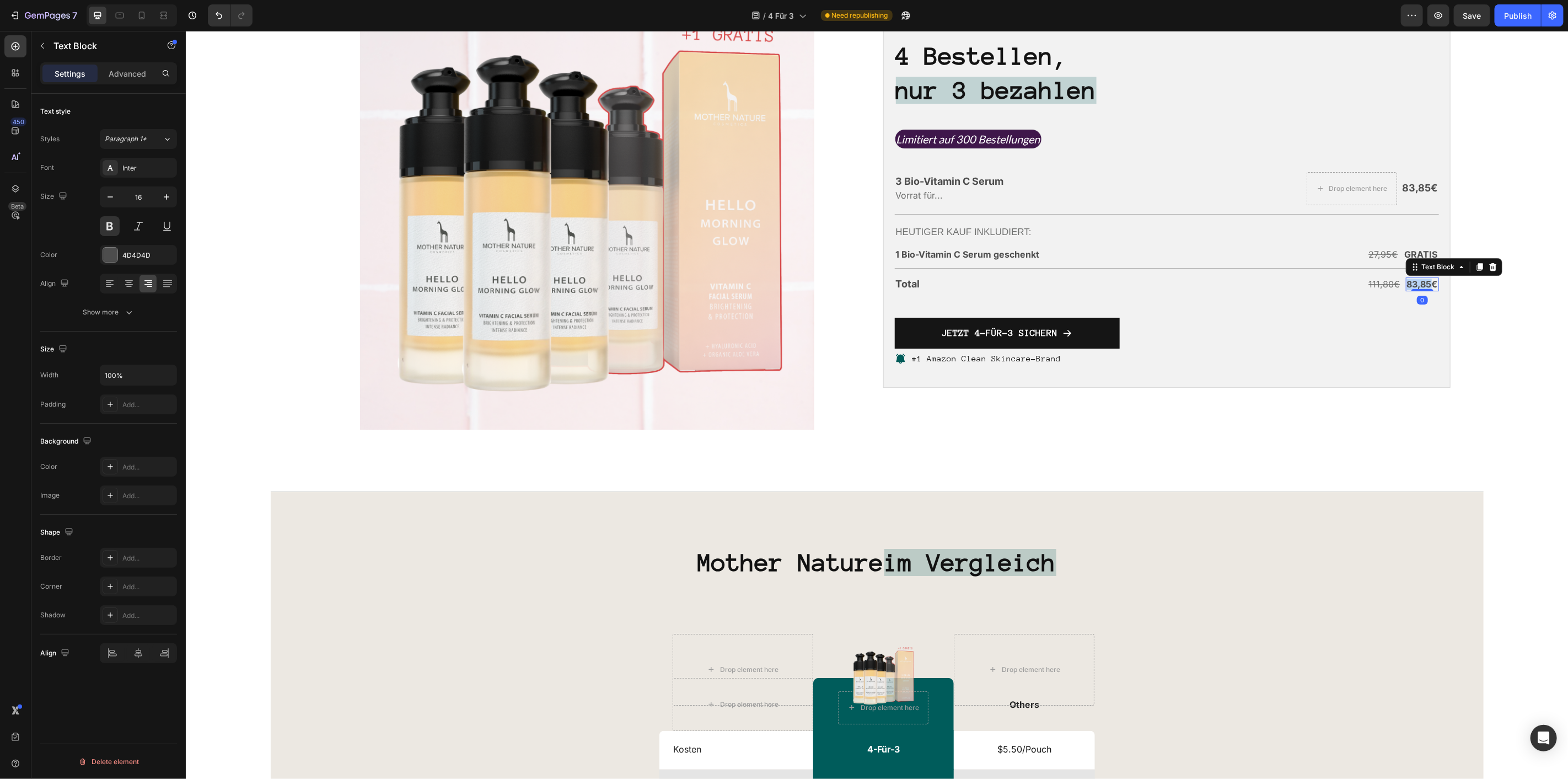
click at [1414, 290] on p "83,85€" at bounding box center [1422, 284] width 31 height 12
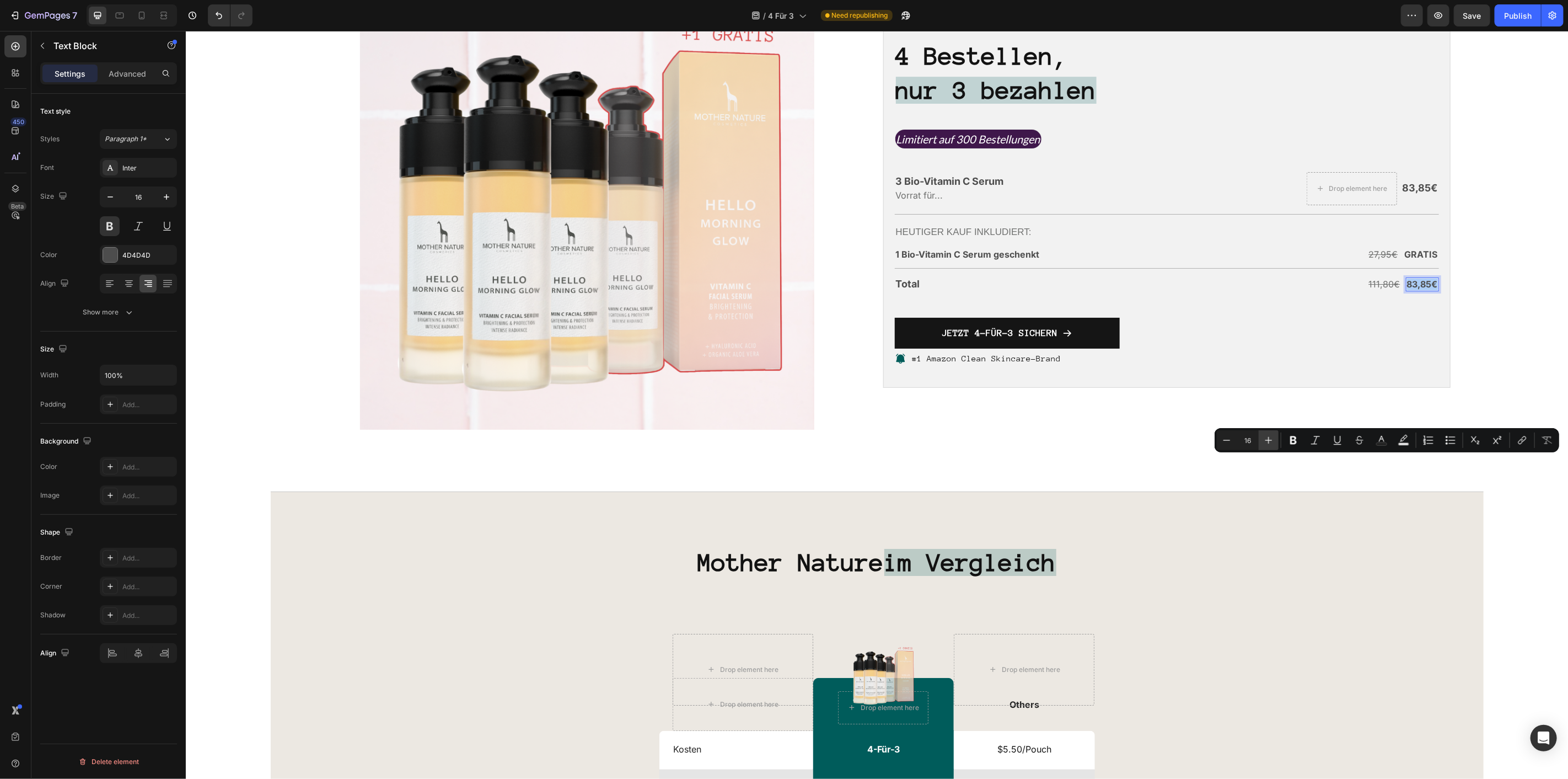
click at [1269, 440] on icon "Editor contextual toolbar" at bounding box center [1269, 440] width 7 height 7
type input "18"
click at [1385, 289] on s "111,80€" at bounding box center [1380, 284] width 32 height 11
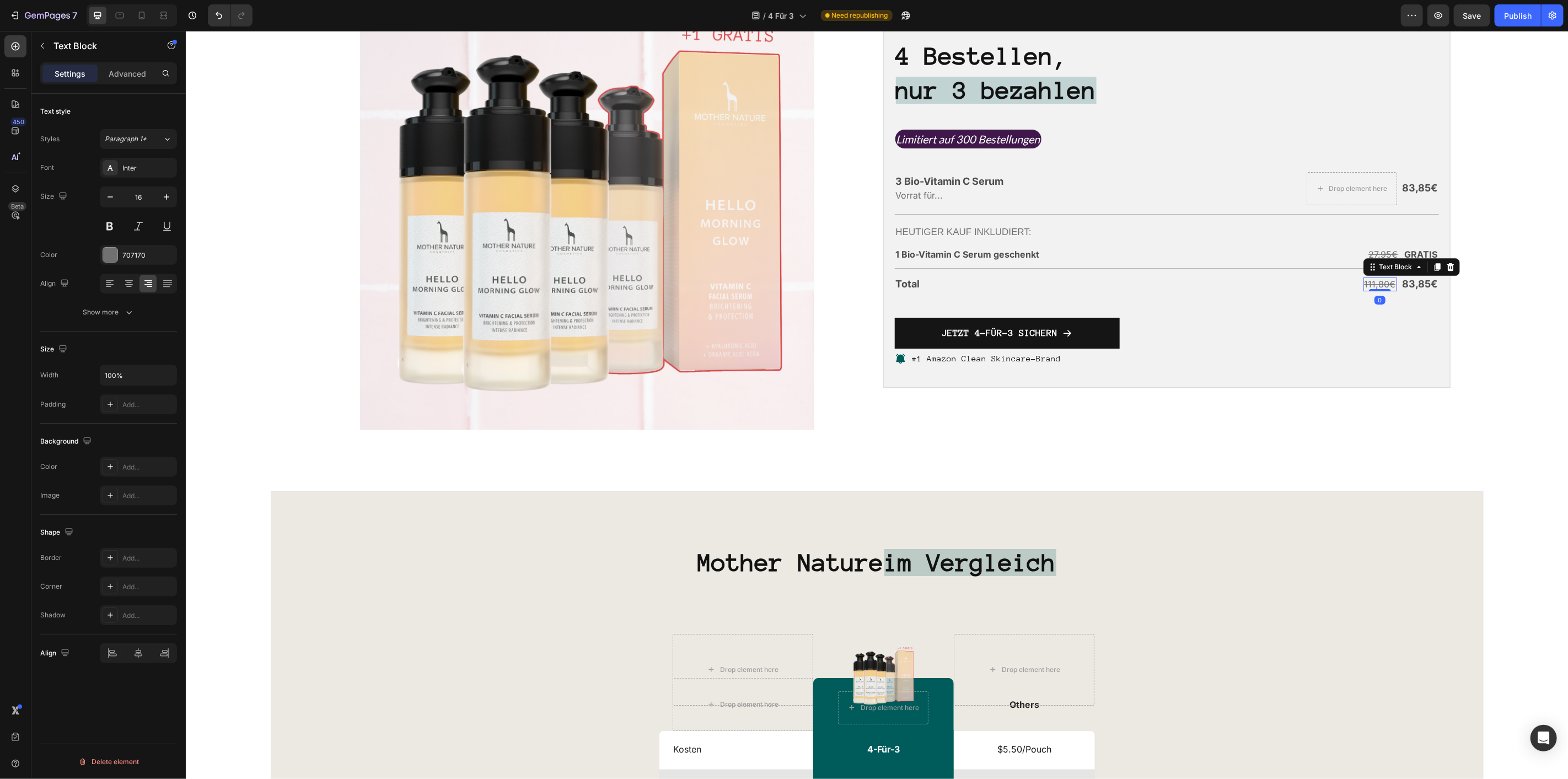
click at [1385, 289] on s "111,80€" at bounding box center [1380, 284] width 32 height 11
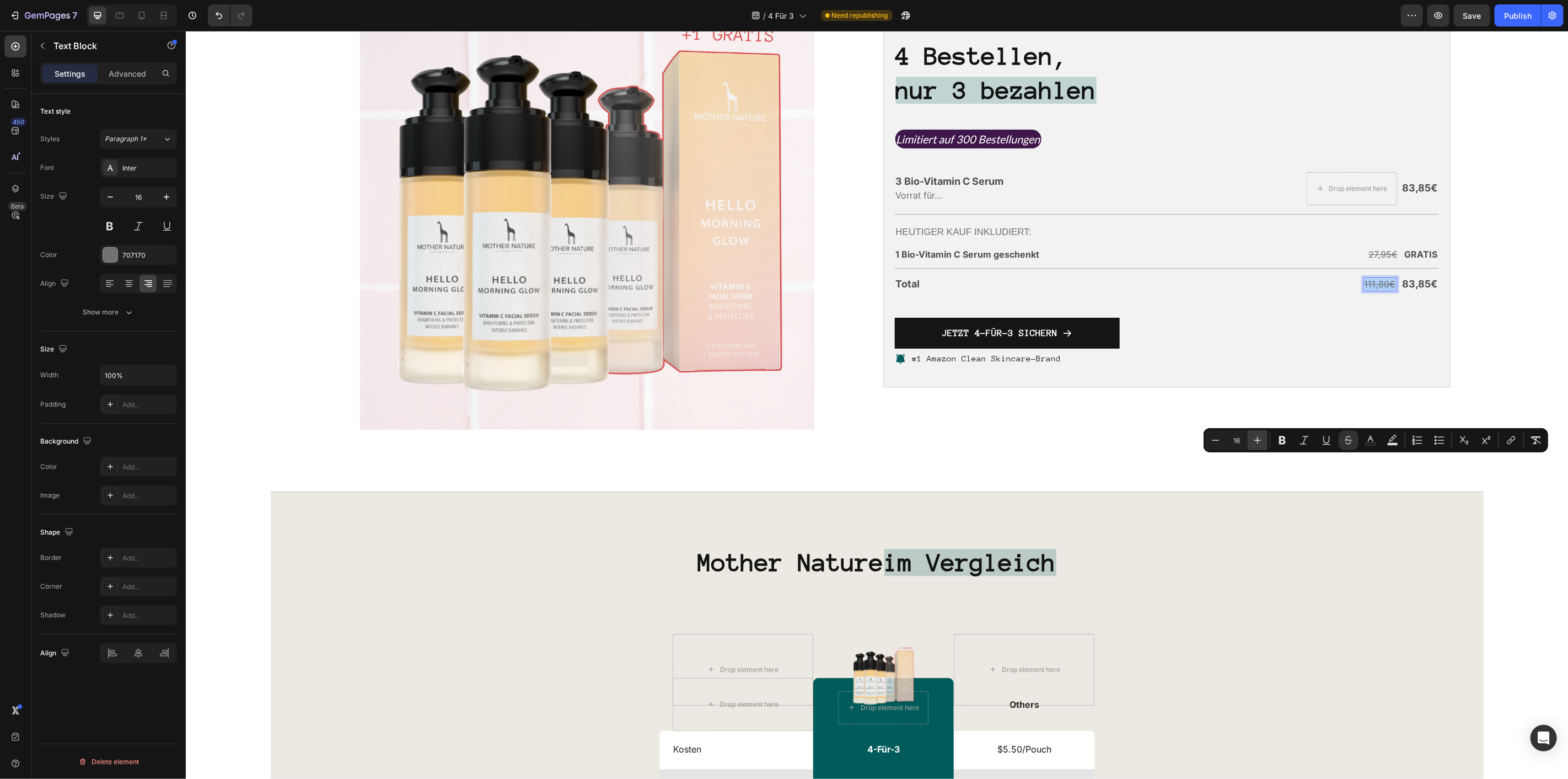
drag, startPoint x: 1253, startPoint y: 443, endPoint x: 1115, endPoint y: 439, distance: 138.1
click at [1253, 443] on icon "Editor contextual toolbar" at bounding box center [1258, 440] width 11 height 11
type input "17"
click at [1320, 351] on div "JETZT 4-FÜR-3 SICHERN Button" at bounding box center [1166, 334] width 544 height 33
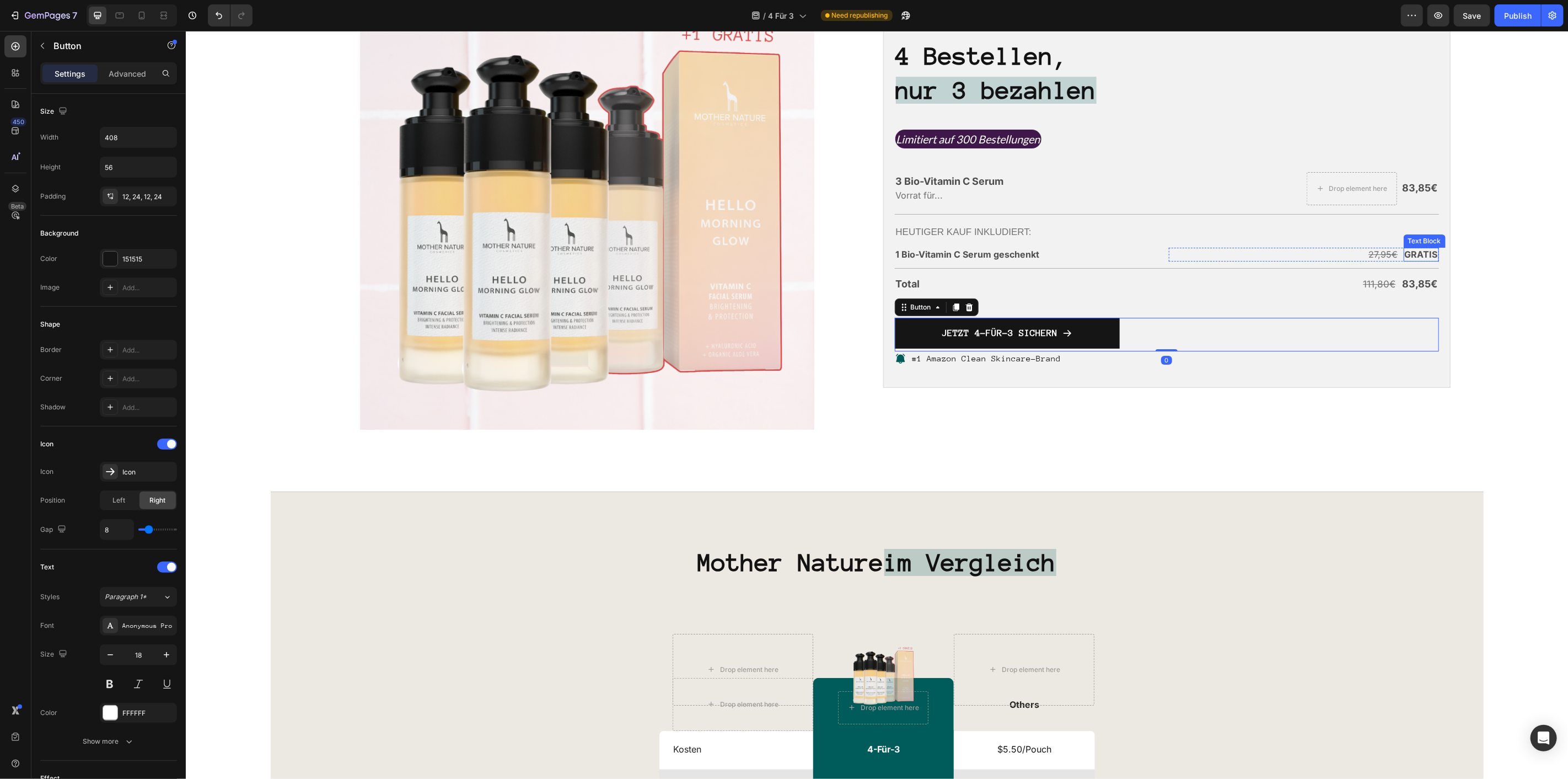
click at [1407, 260] on p "GRATIS" at bounding box center [1421, 254] width 33 height 12
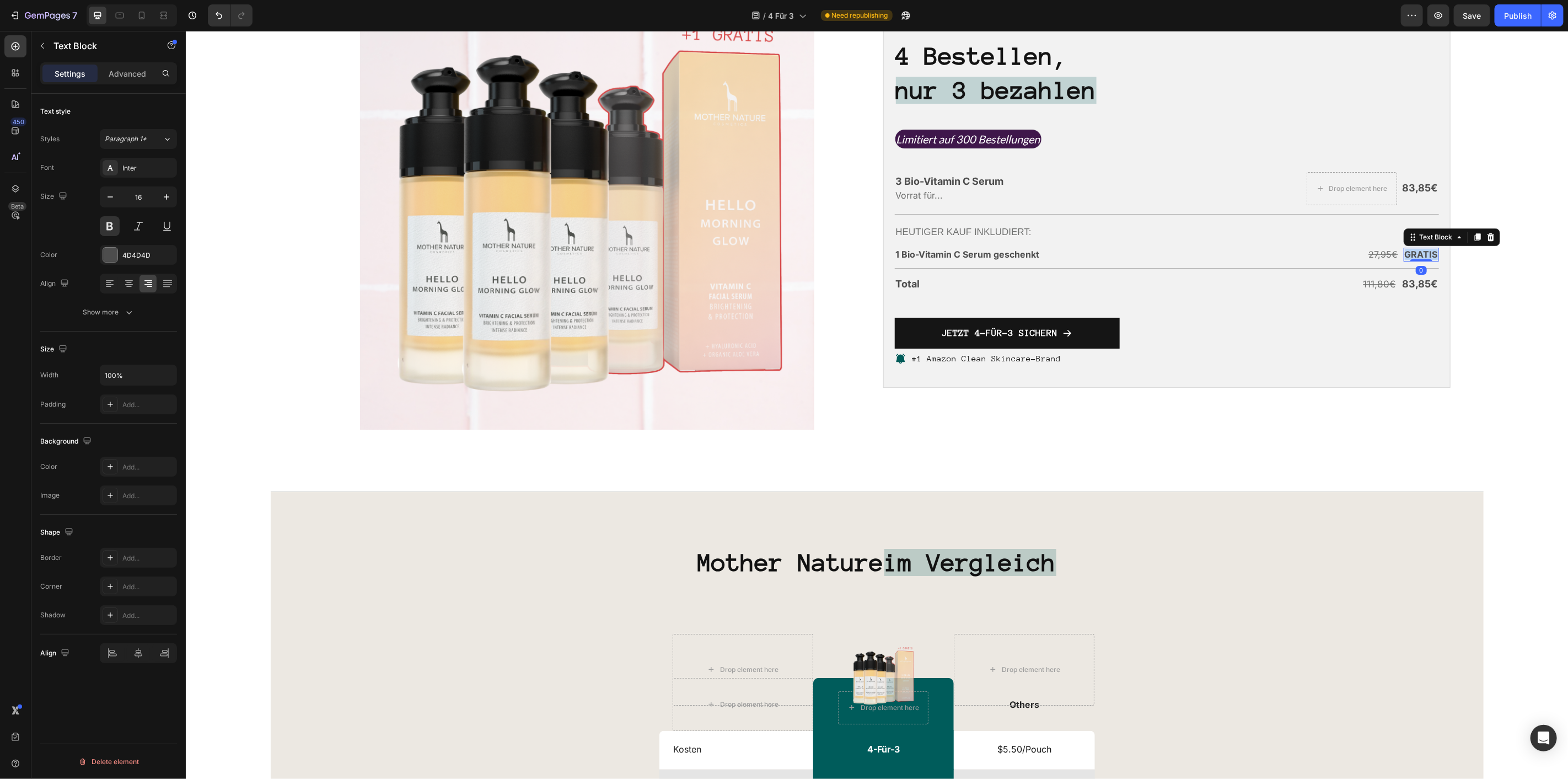
click at [1407, 260] on p "GRATIS" at bounding box center [1421, 254] width 33 height 12
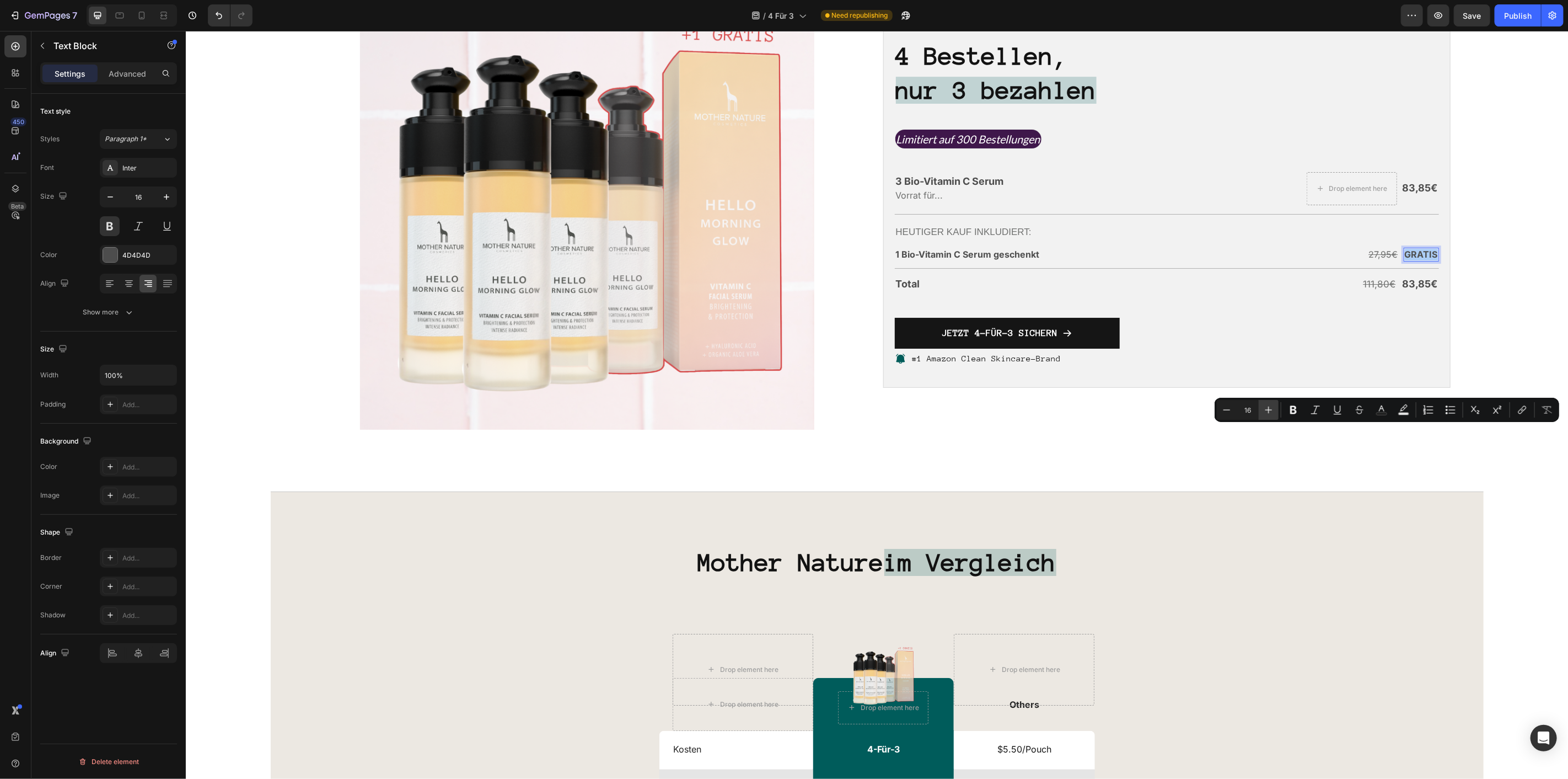
click at [1276, 407] on button "Plus" at bounding box center [1269, 410] width 20 height 20
type input "17"
click at [1375, 261] on div "27,95€ Text Block" at bounding box center [1382, 254] width 32 height 14
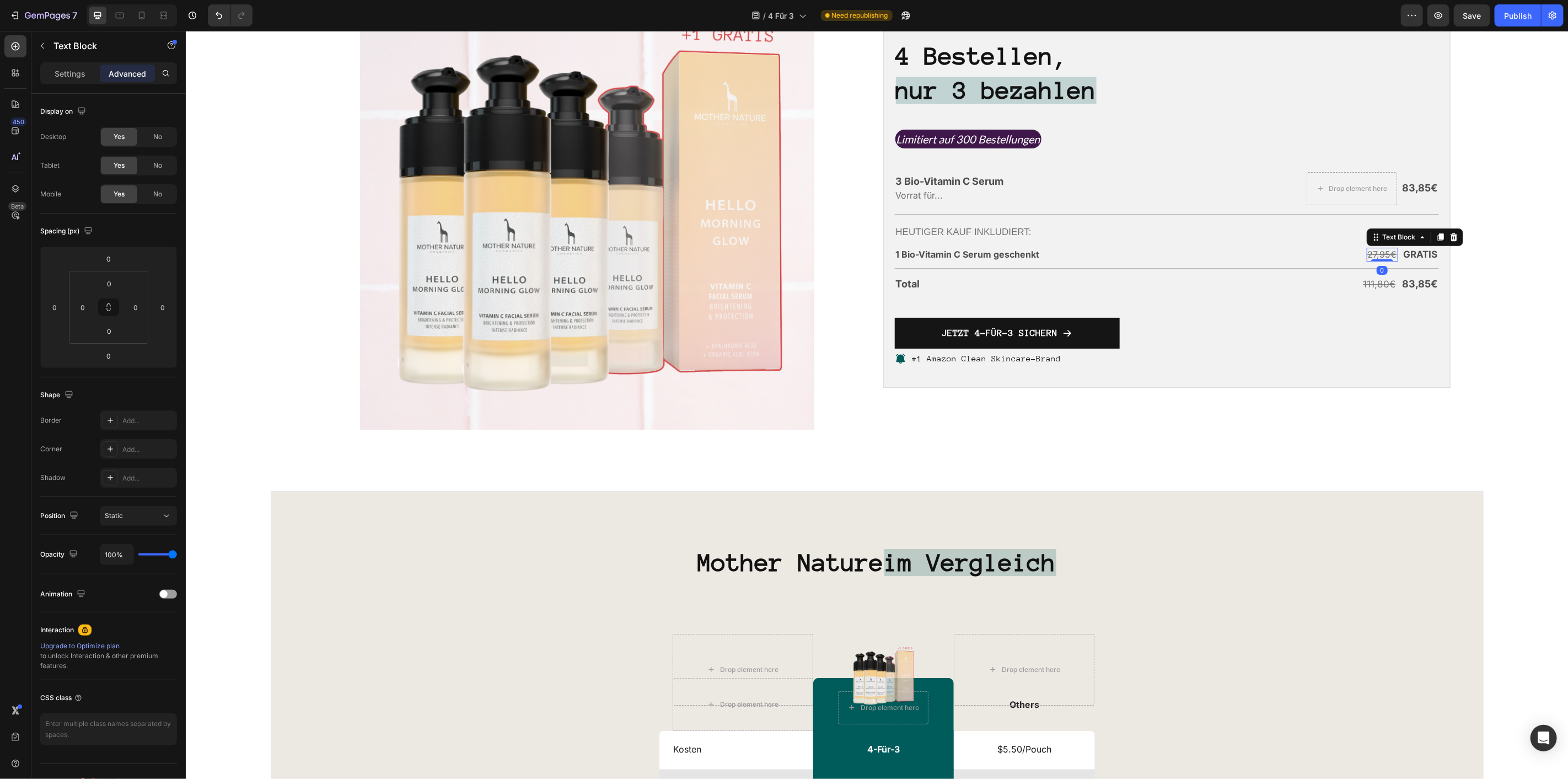
click at [1375, 261] on div at bounding box center [1382, 260] width 22 height 2
click at [1371, 259] on s "27,95€" at bounding box center [1382, 254] width 29 height 11
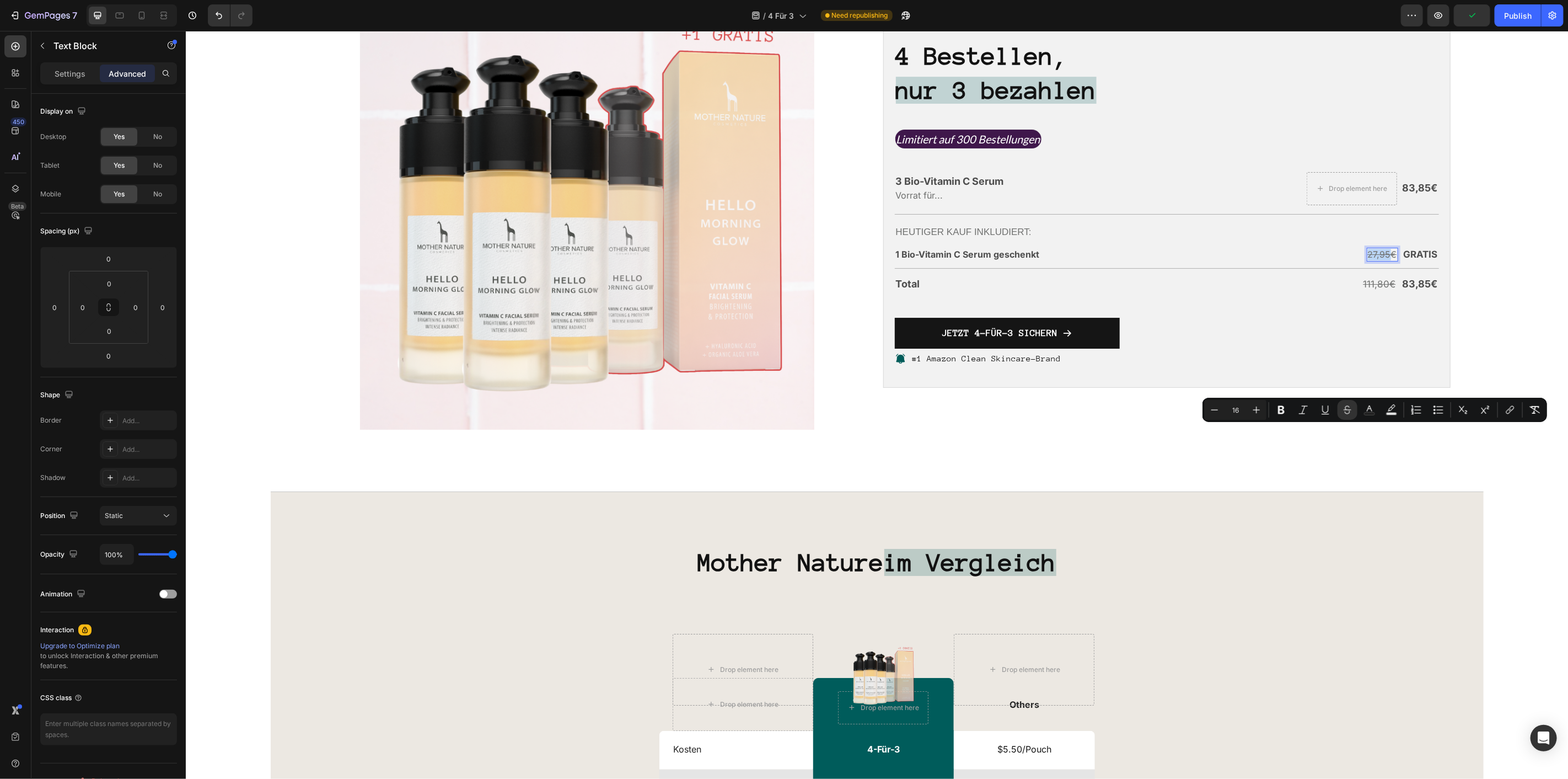
click at [1371, 259] on s "27,95€" at bounding box center [1382, 254] width 29 height 11
click at [1265, 410] on button "Plus" at bounding box center [1259, 410] width 20 height 20
type input "17"
click at [1029, 260] on p "1 Bio-Vitamin C Serum geschenkt" at bounding box center [1029, 254] width 268 height 12
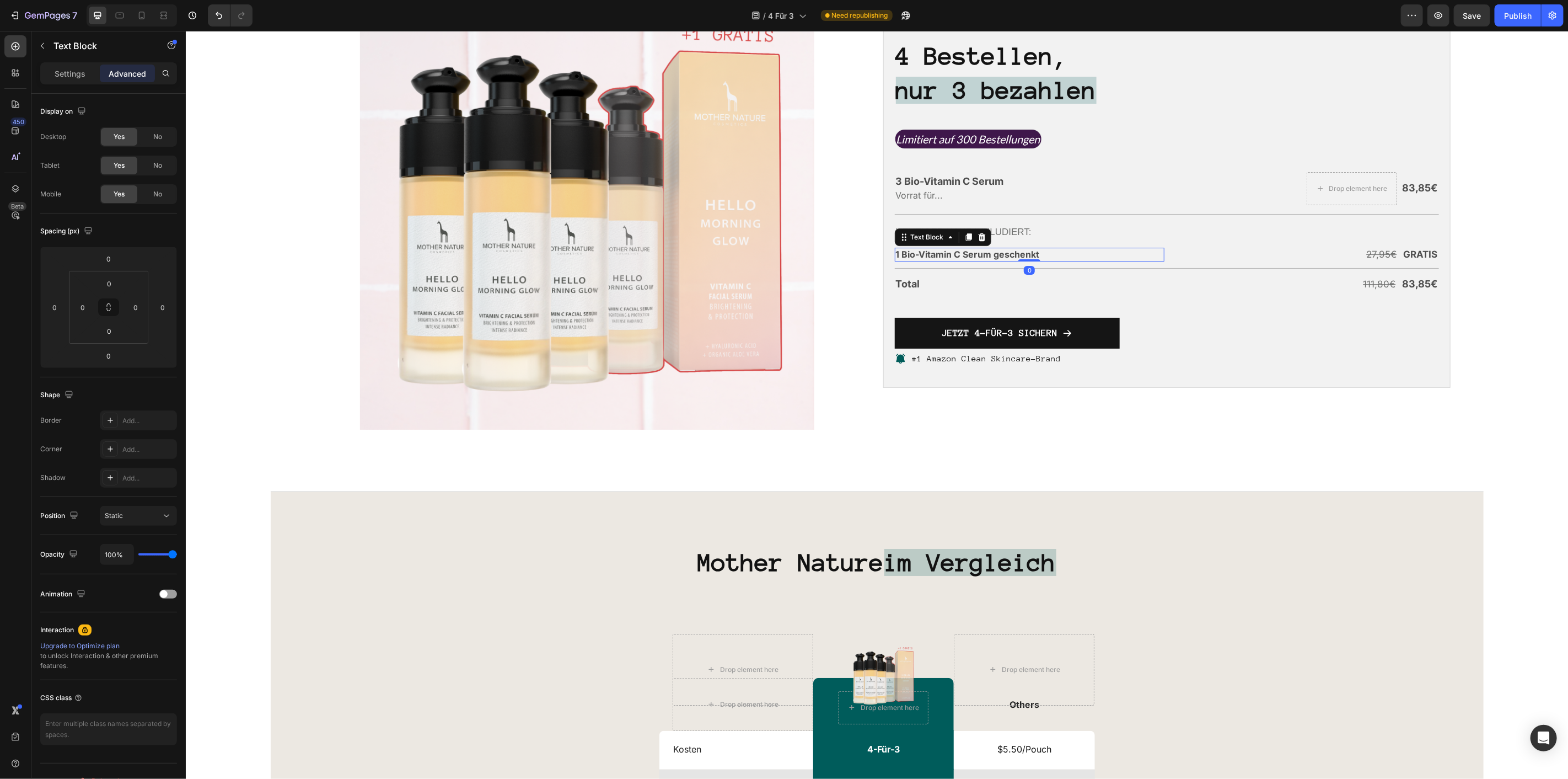
click at [1029, 260] on p "1 Bio-Vitamin C Serum geschenkt" at bounding box center [1029, 254] width 268 height 12
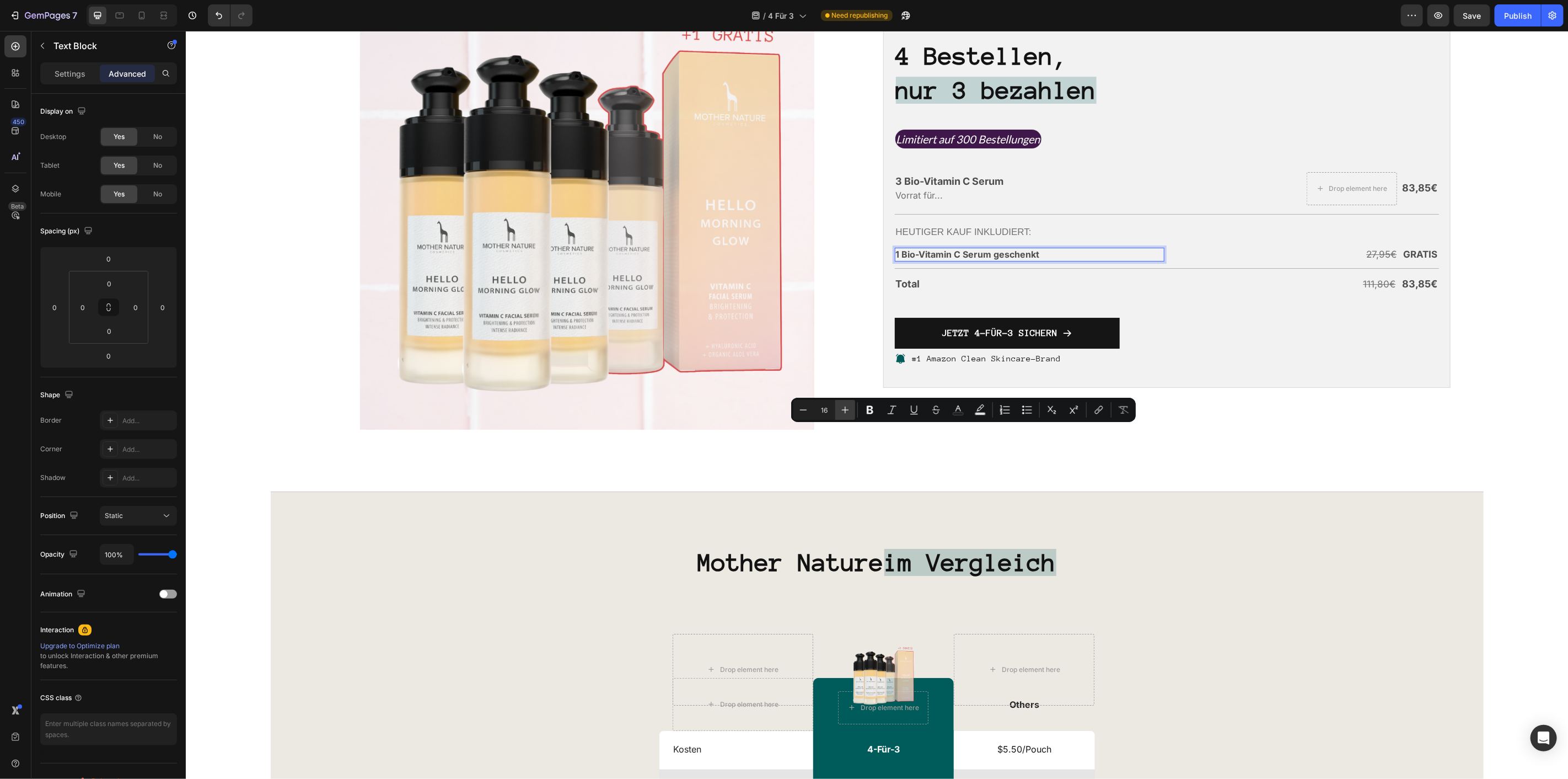
click at [844, 415] on icon "Editor contextual toolbar" at bounding box center [845, 410] width 11 height 11
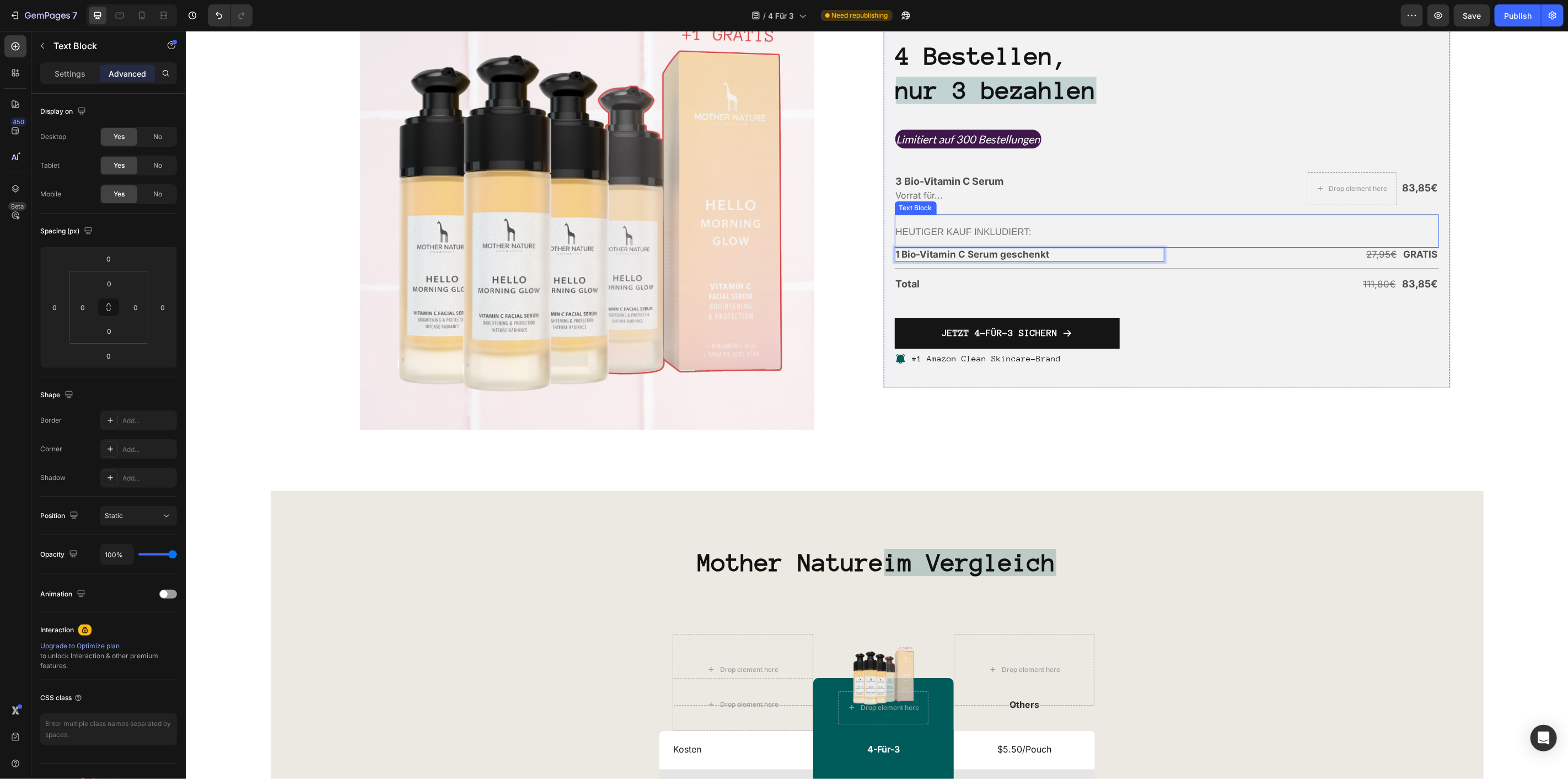
click at [963, 241] on div "Heutiger Kauf inkludiert:" at bounding box center [1166, 232] width 544 height 18
click at [957, 237] on span "Heutiger Kauf inkludiert:" at bounding box center [963, 231] width 136 height 10
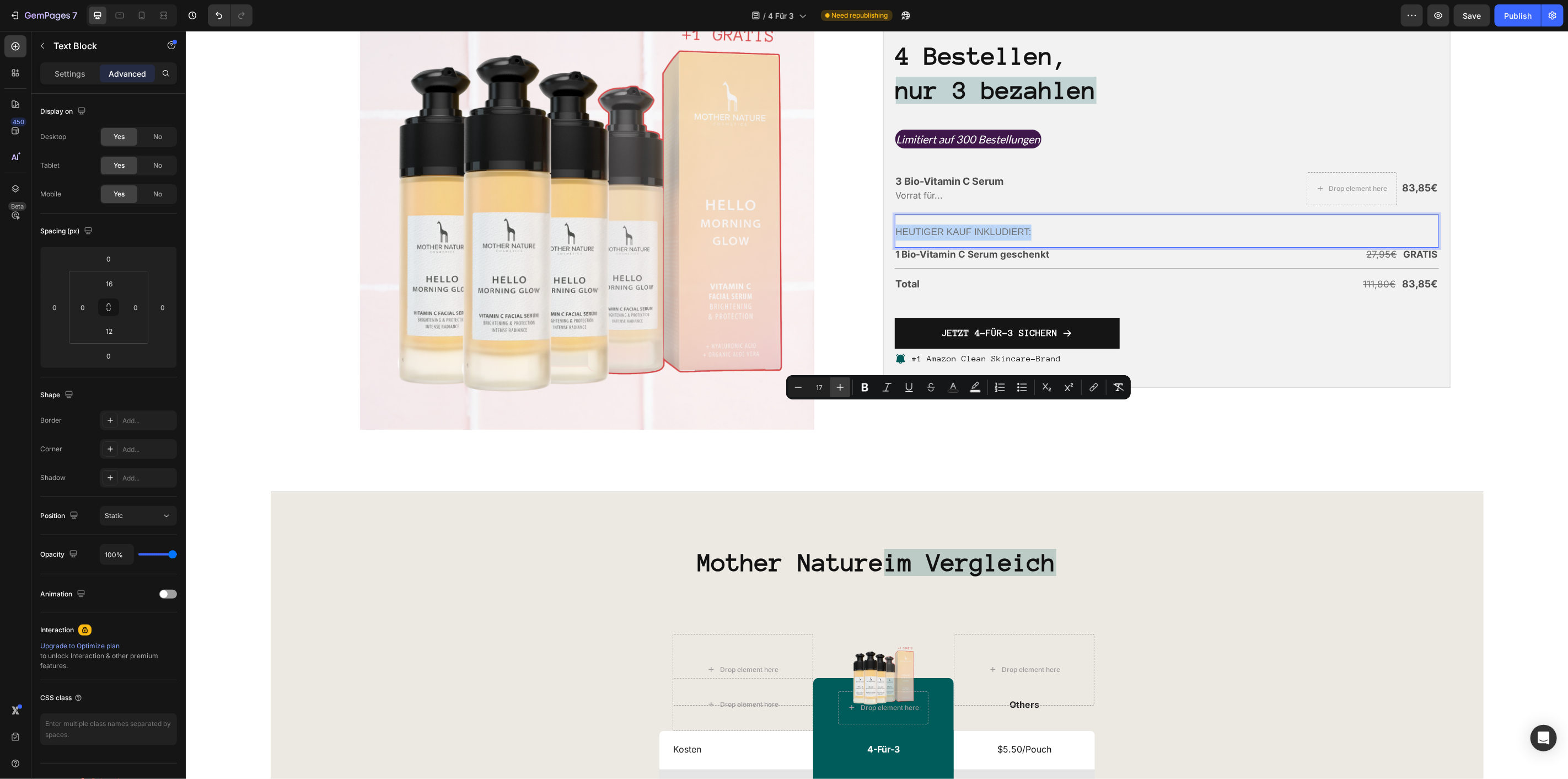
click at [850, 384] on button "Plus" at bounding box center [840, 387] width 20 height 20
type input "18"
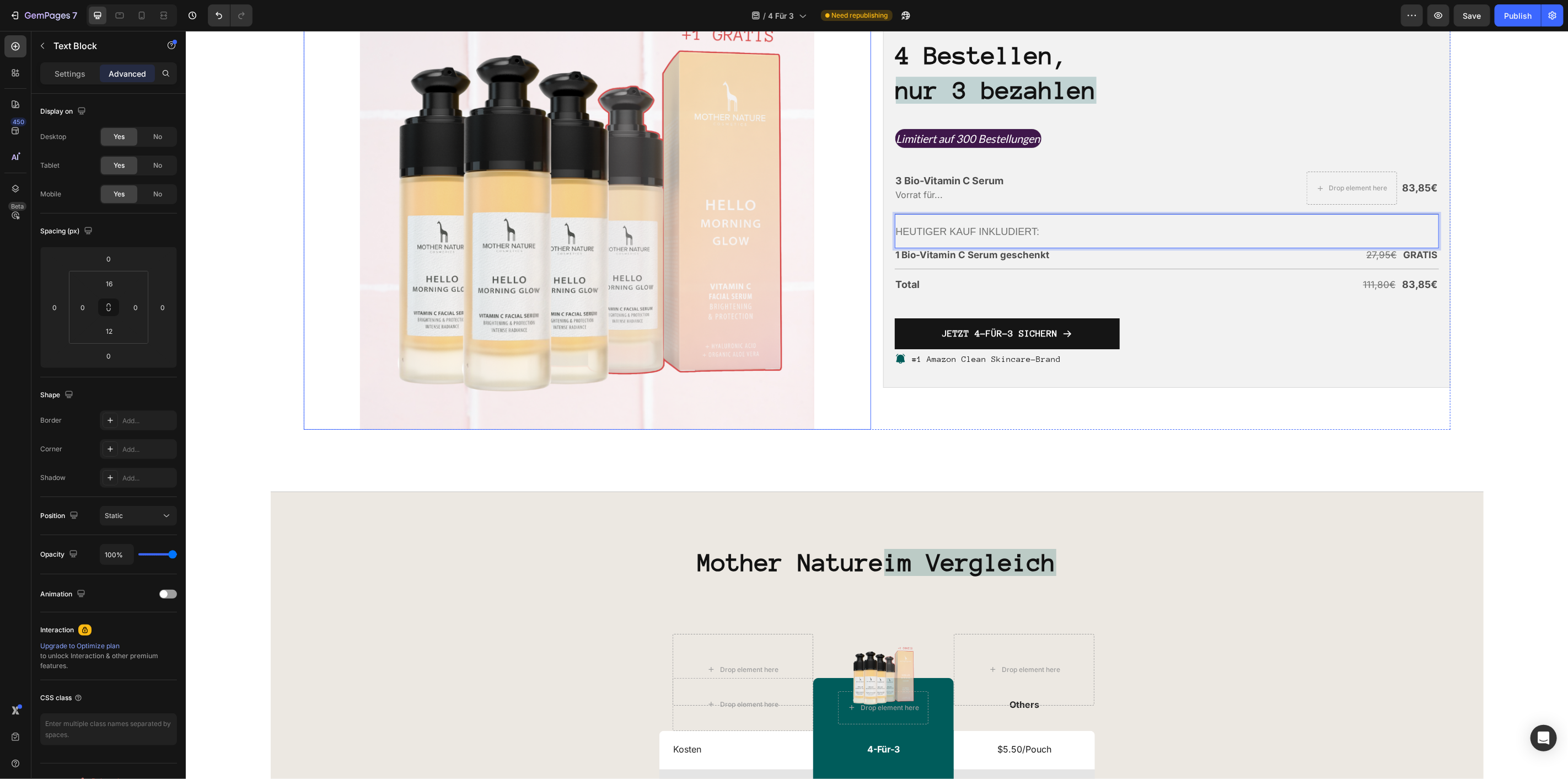
click at [1092, 103] on strong "nur 3 bezahlen" at bounding box center [996, 90] width 201 height 27
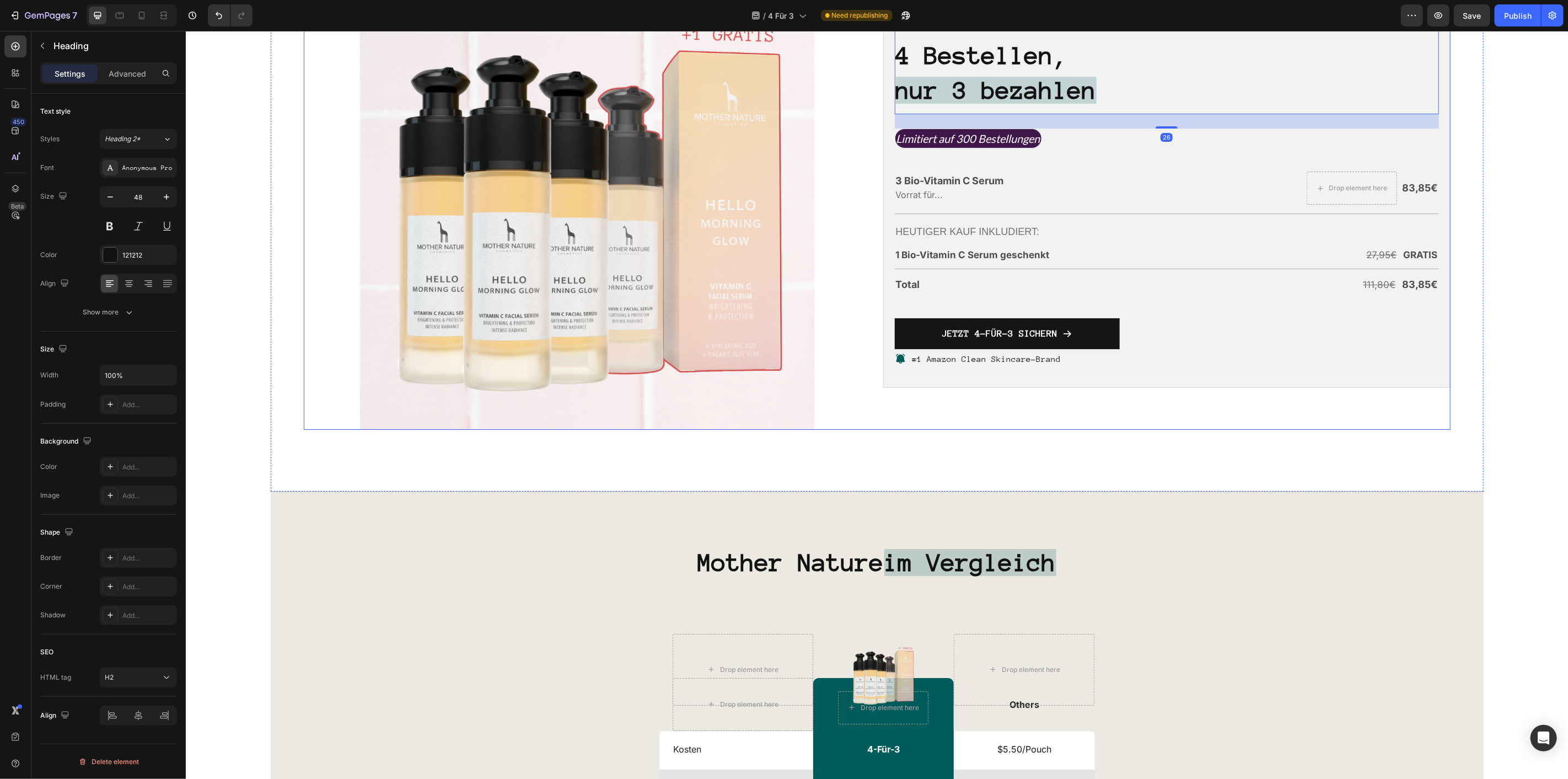
click at [1043, 153] on div "4 Bestellen, nur 3 bezahlen Heading 26 Limitiert auf 300 Bestellungen Text Bloc…" at bounding box center [1166, 202] width 567 height 454
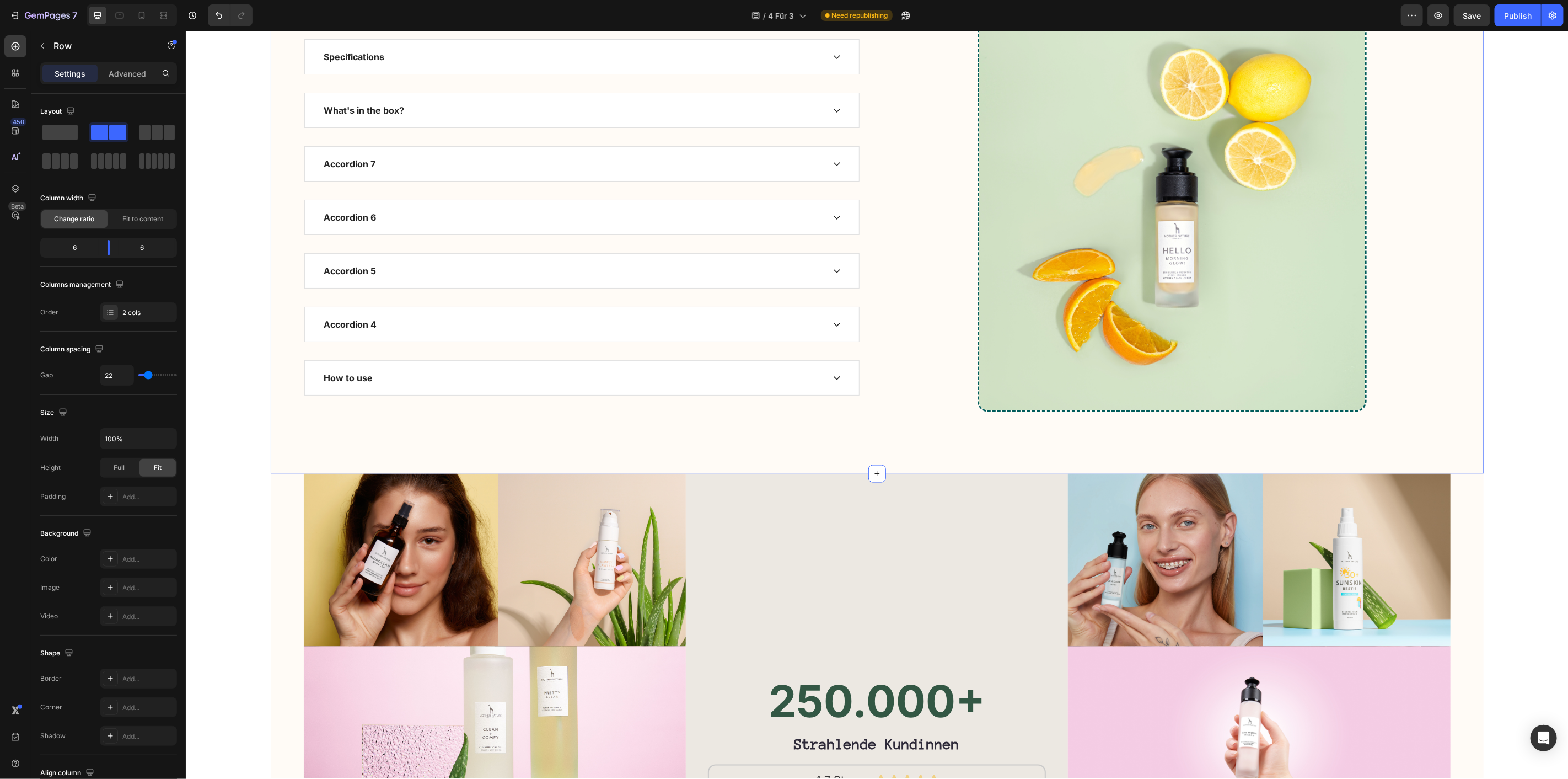
scroll to position [4678, 0]
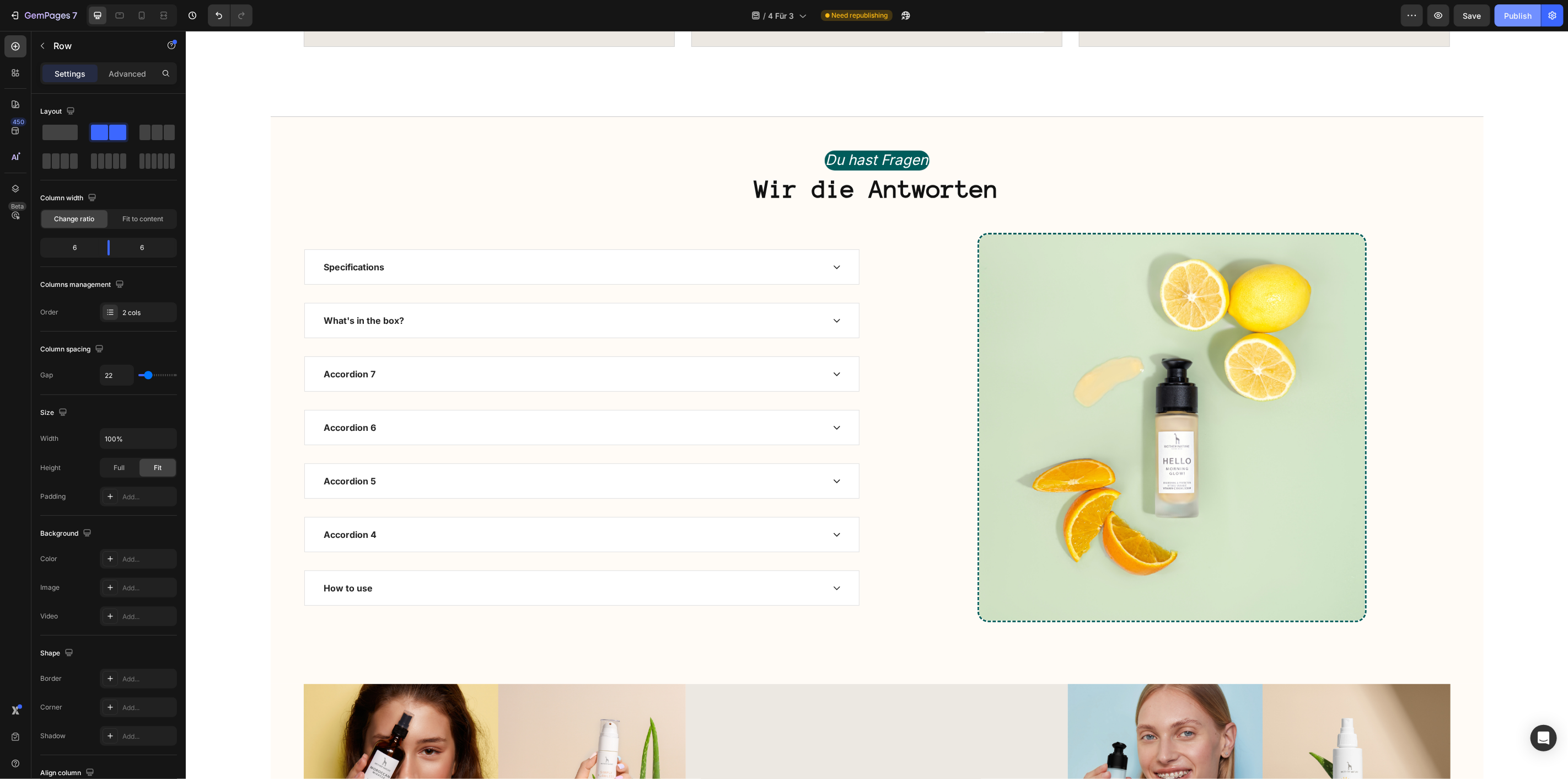
click at [1503, 15] on button "Publish" at bounding box center [1518, 15] width 46 height 22
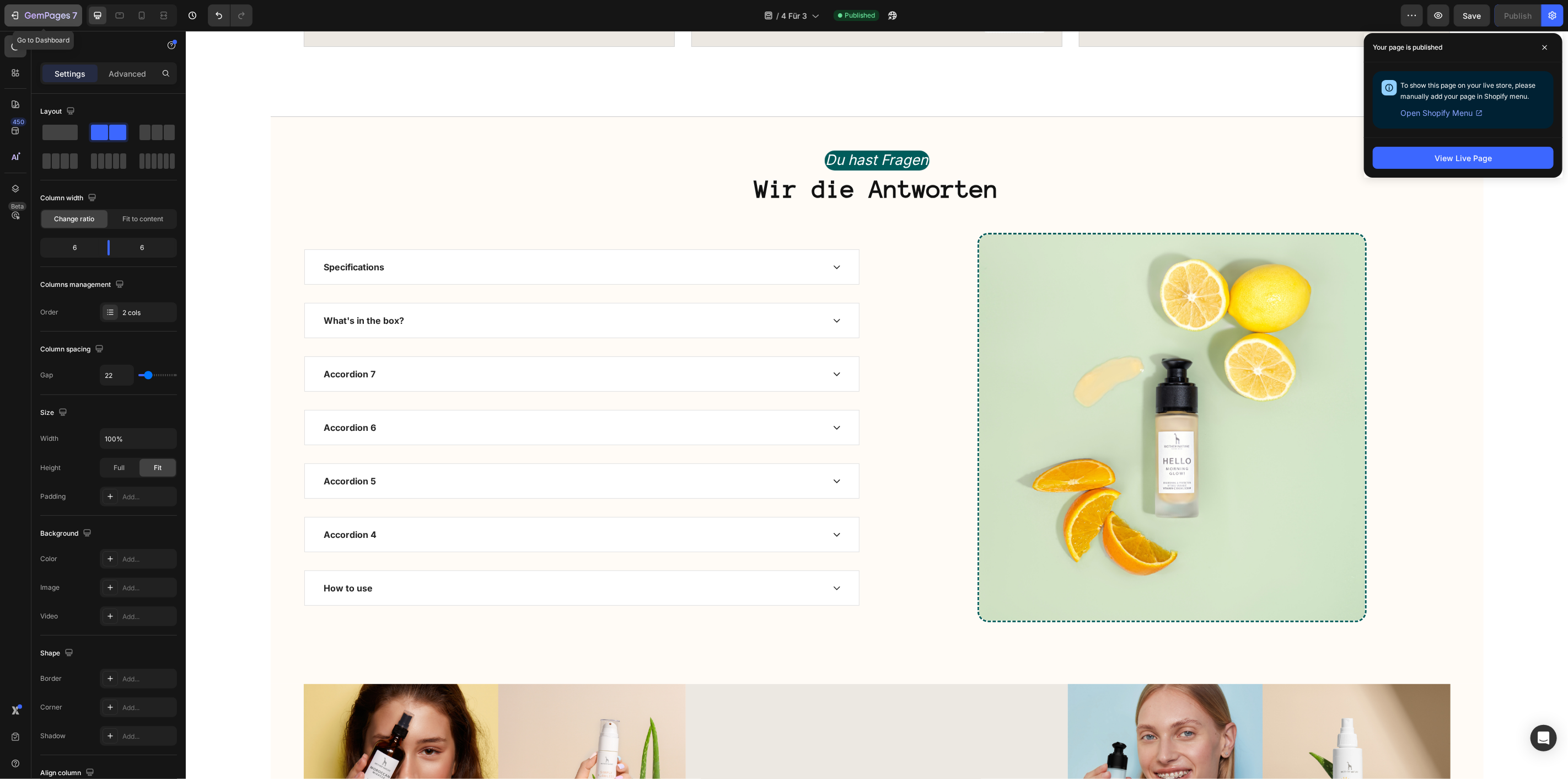
click at [21, 6] on button "7" at bounding box center [43, 15] width 78 height 22
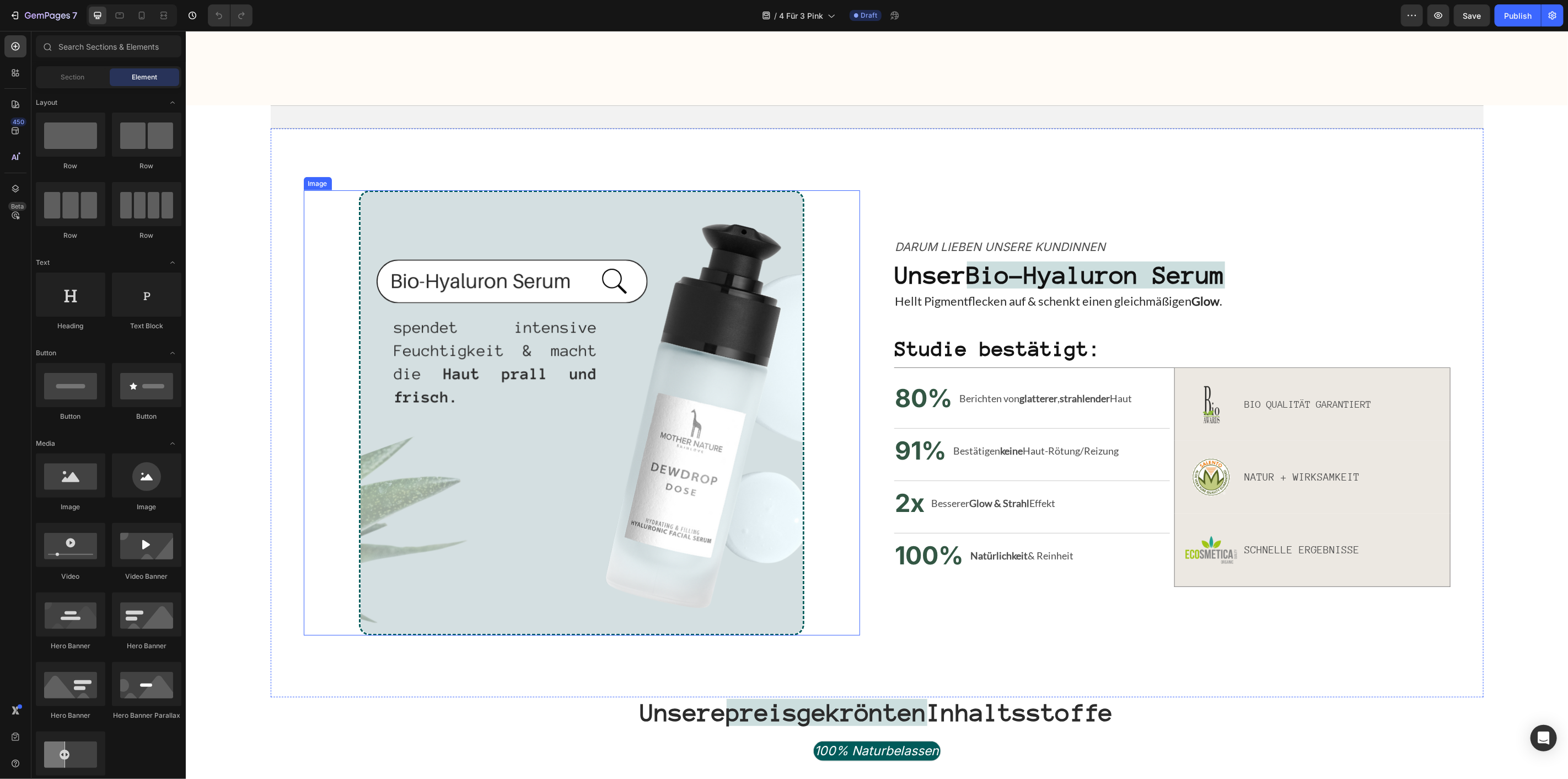
scroll to position [674, 0]
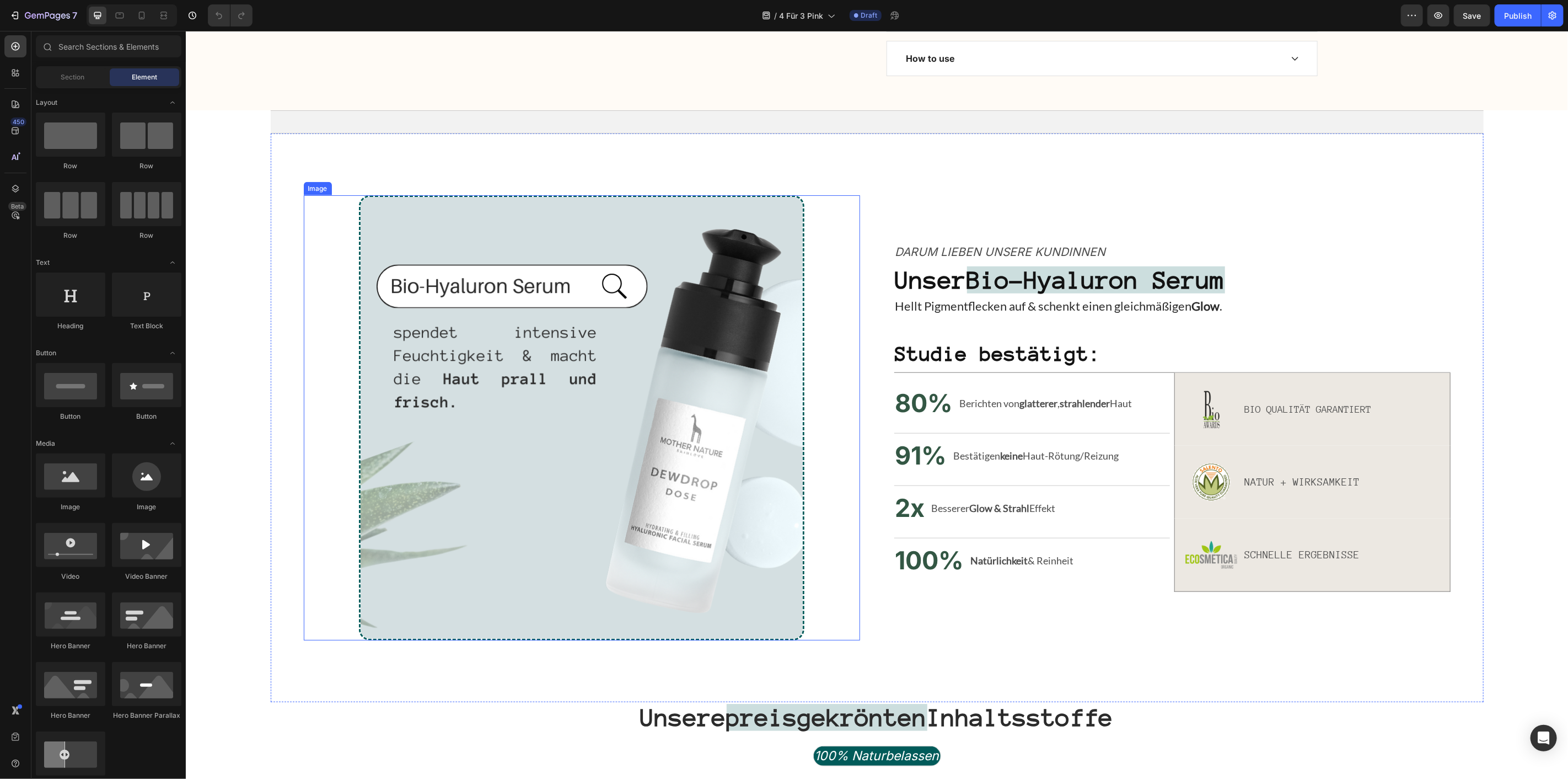
click at [665, 283] on img at bounding box center [581, 417] width 445 height 445
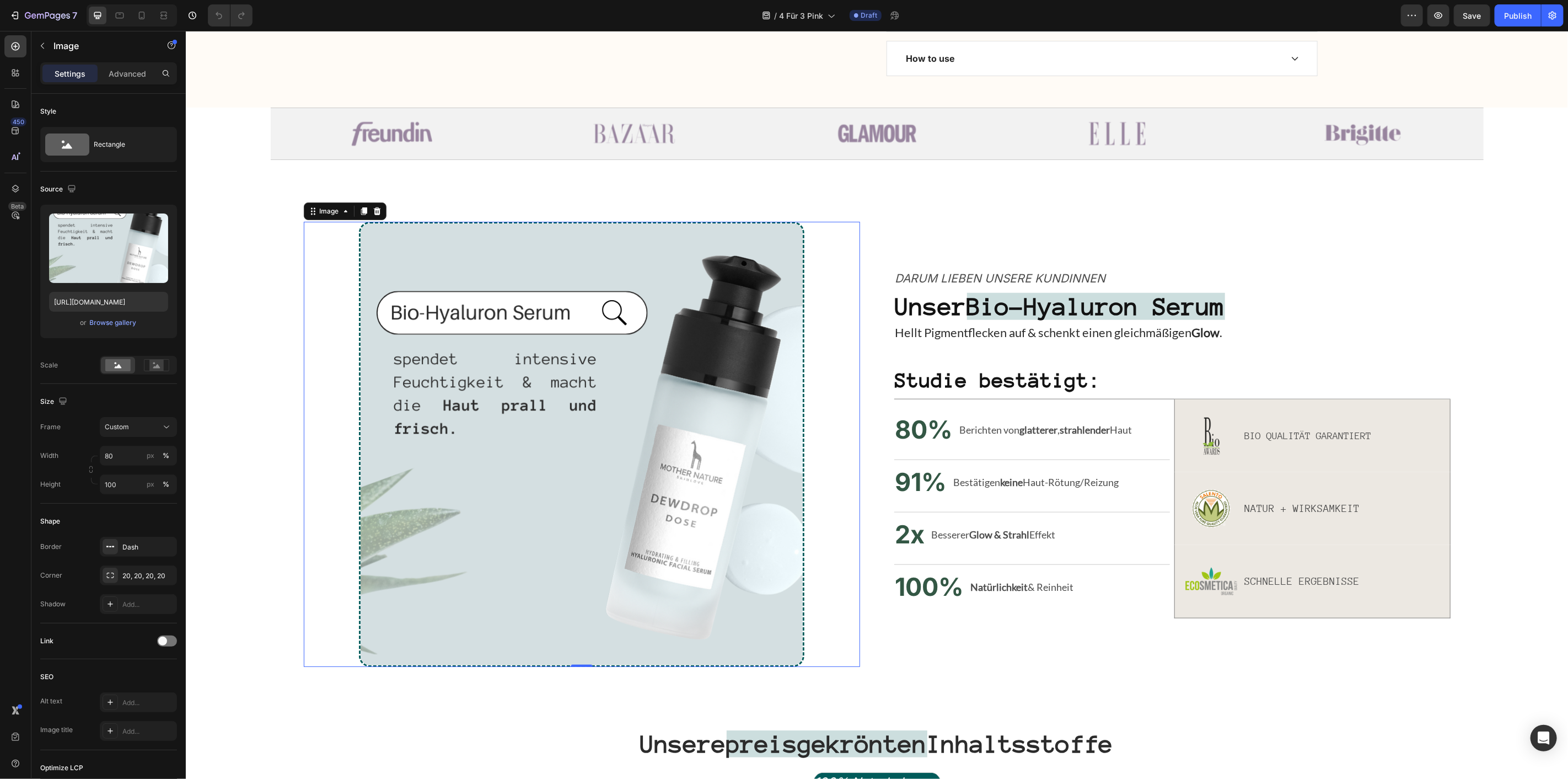
click at [512, 373] on img at bounding box center [581, 443] width 445 height 445
click at [108, 323] on div "Browse gallery" at bounding box center [113, 323] width 47 height 10
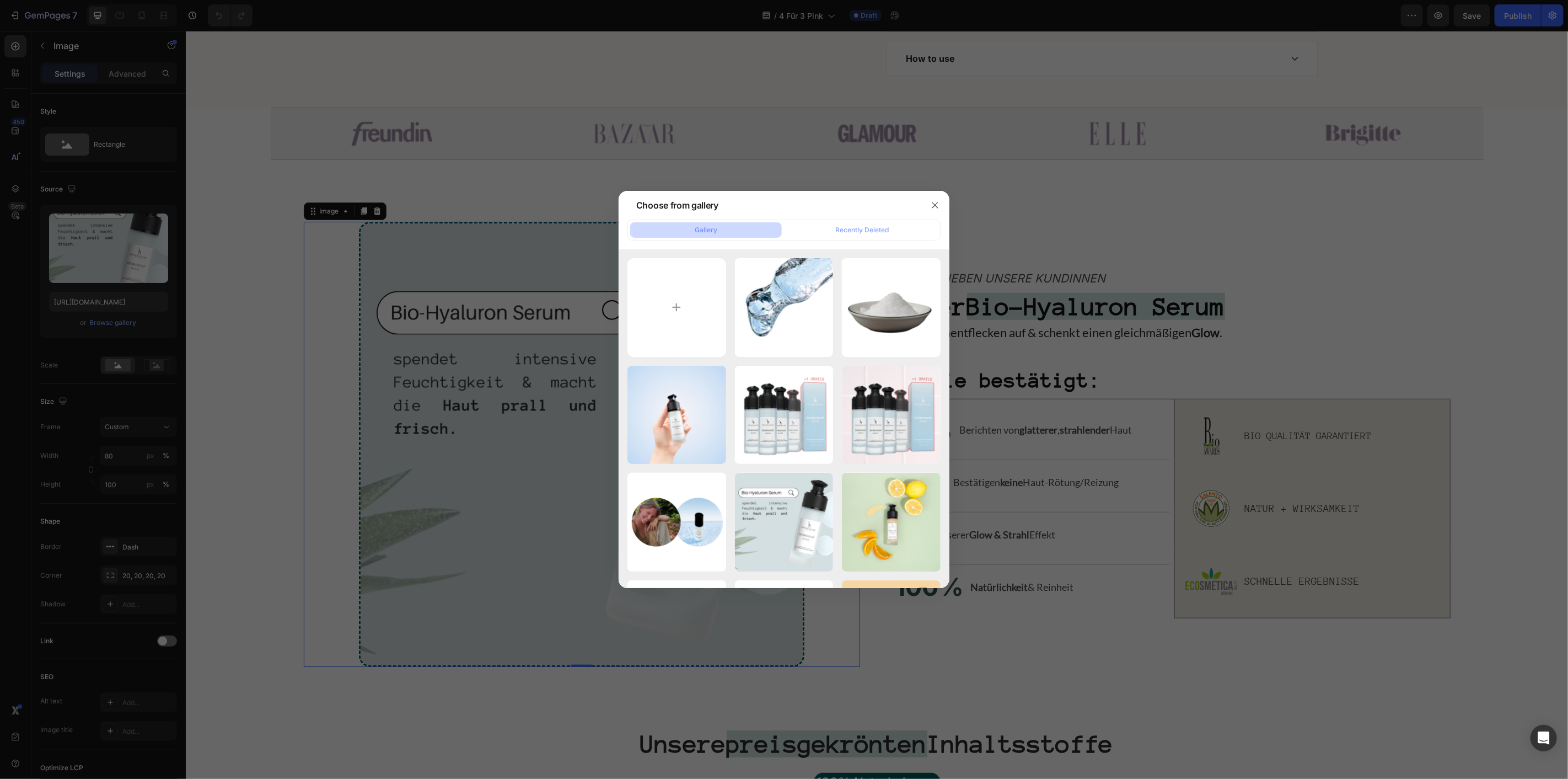
click at [351, 247] on div at bounding box center [784, 389] width 1568 height 779
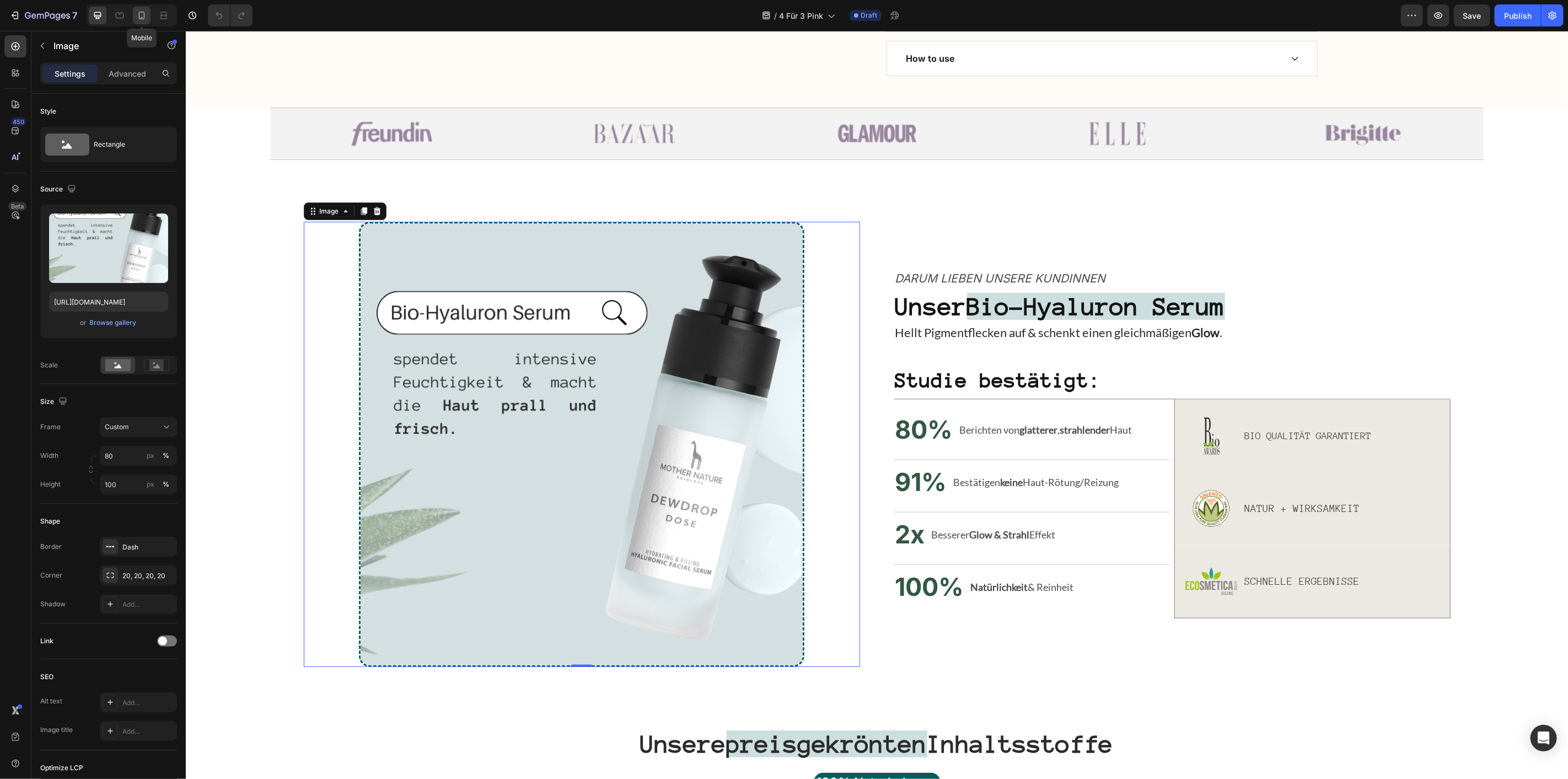
click at [134, 9] on div at bounding box center [141, 15] width 18 height 18
type input "100"
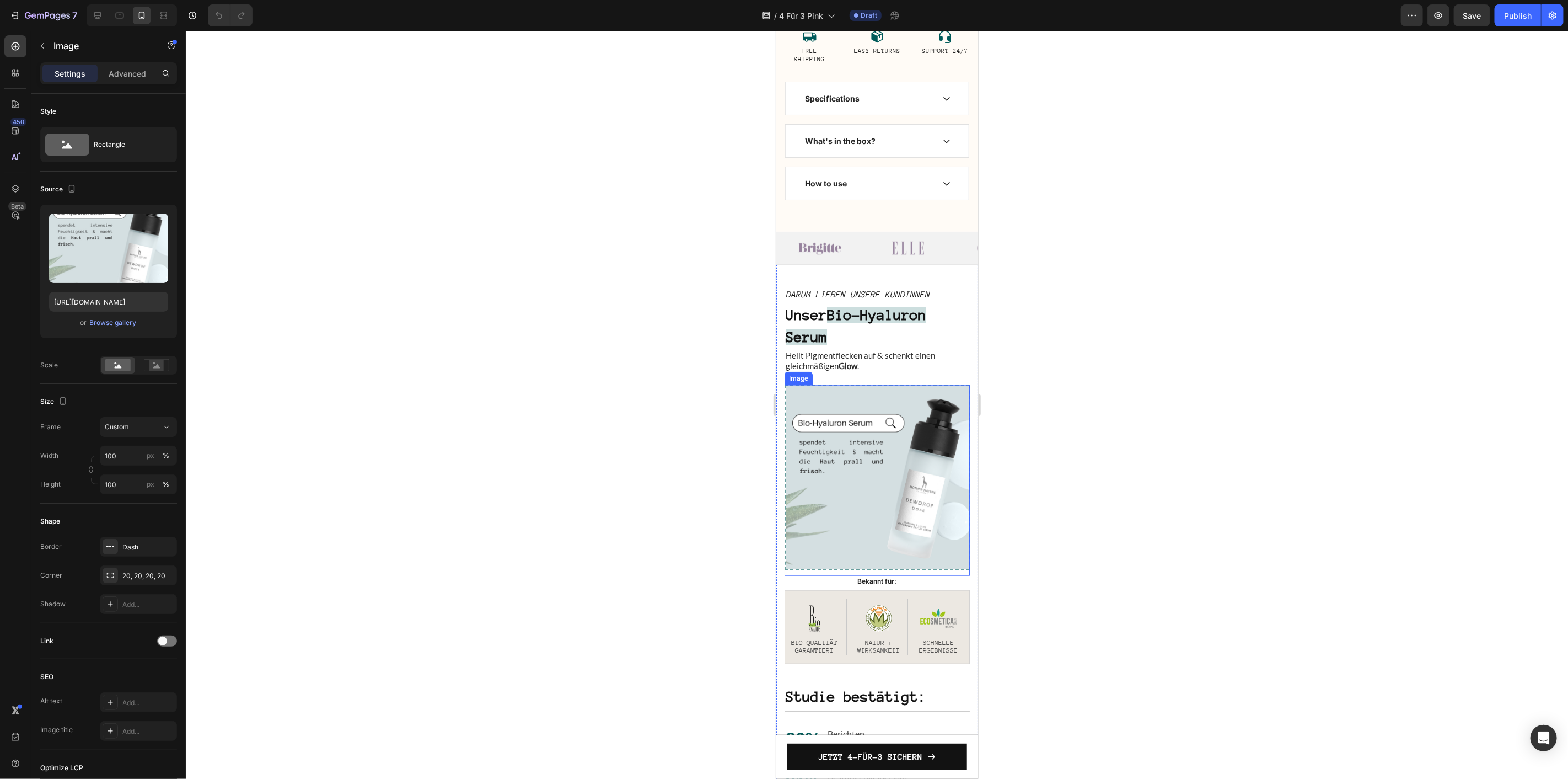
scroll to position [758, 0]
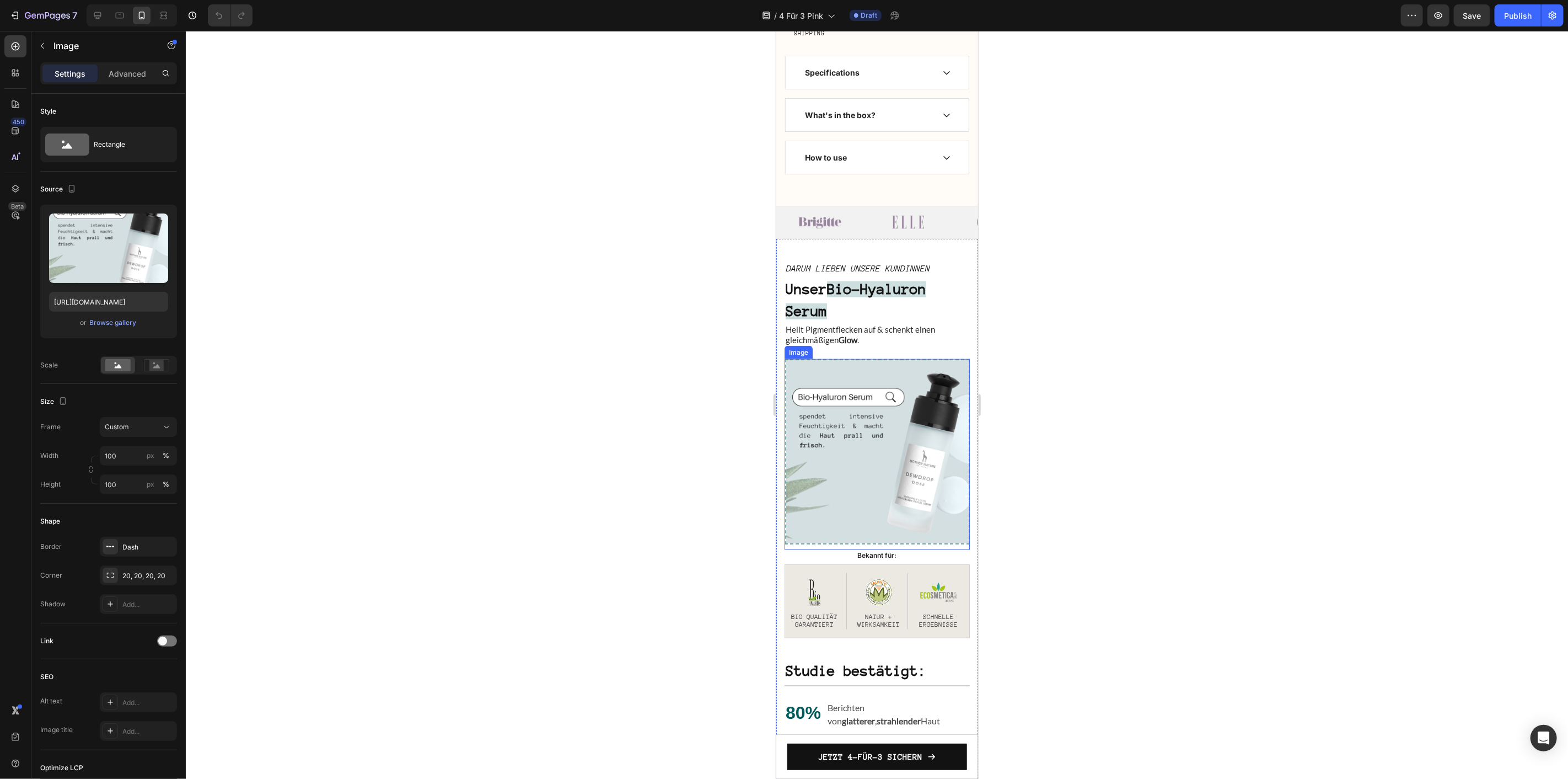
click at [866, 465] on img at bounding box center [877, 451] width 185 height 185
click at [112, 323] on div "Browse gallery" at bounding box center [113, 323] width 47 height 10
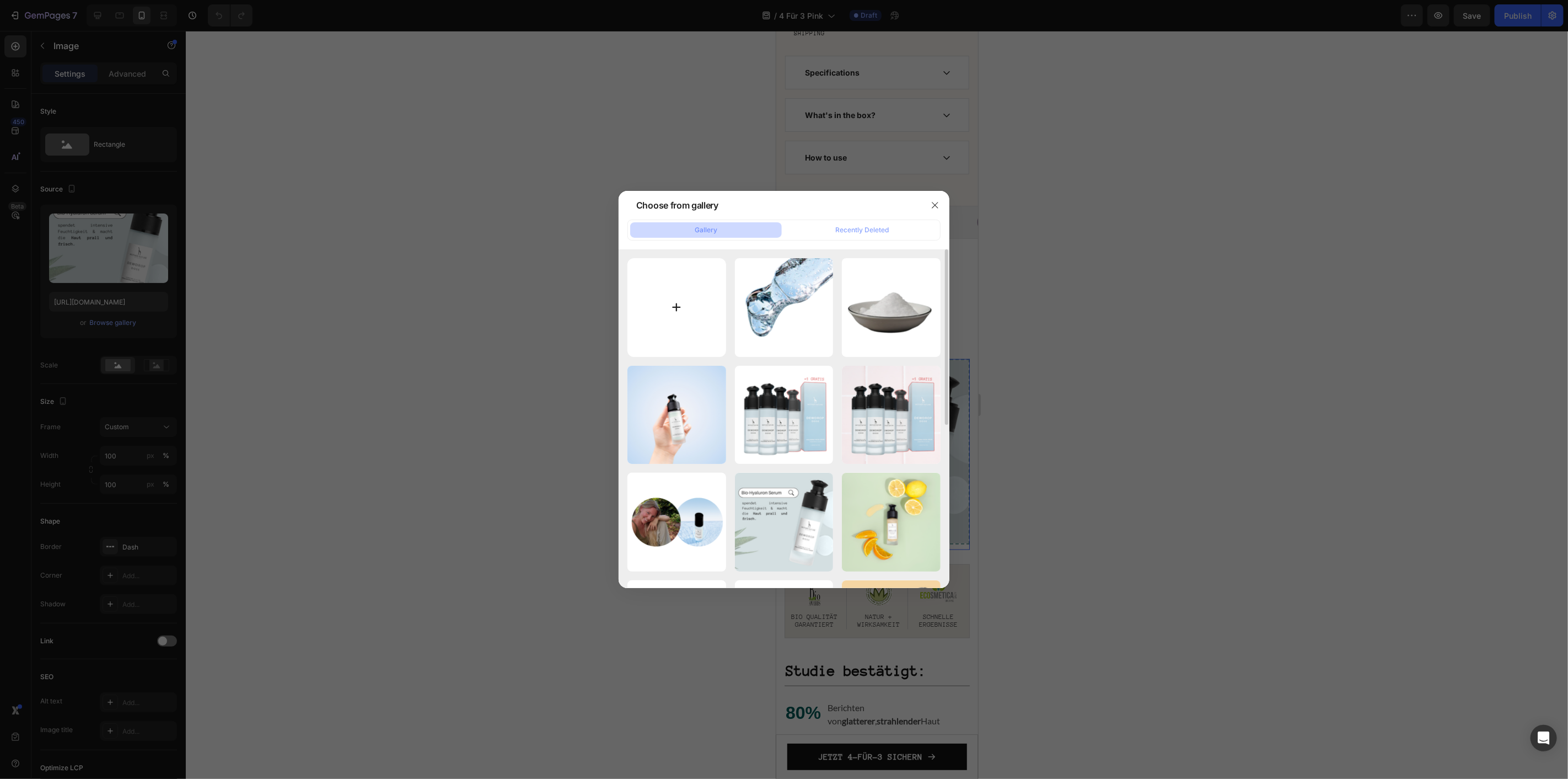
click at [684, 301] on input "file" at bounding box center [677, 308] width 99 height 99
type input "C:\fakepath\MN E-Mail (38).png"
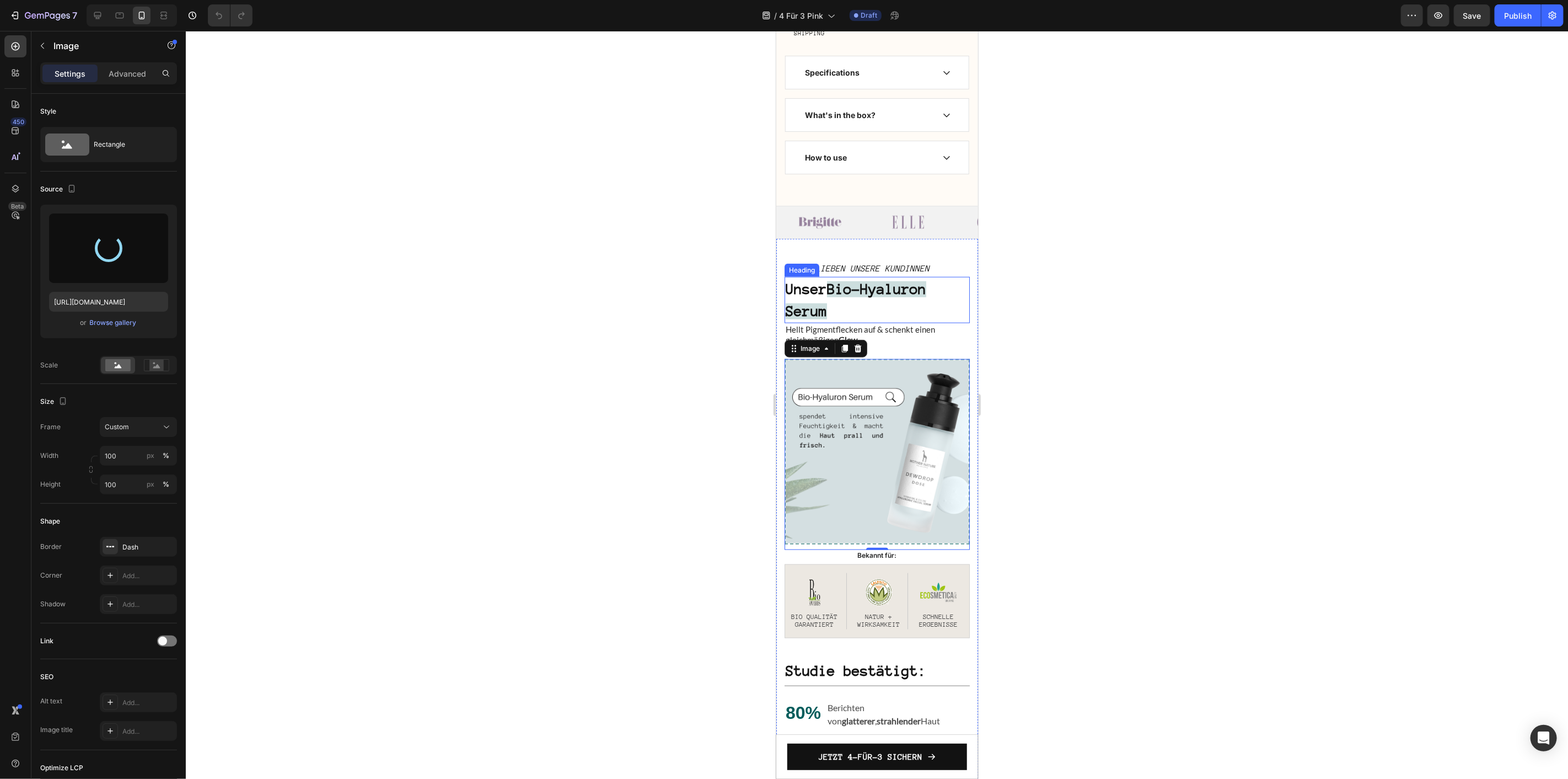
click at [850, 311] on strong "Bio-Hyaluron Serum" at bounding box center [855, 300] width 141 height 38
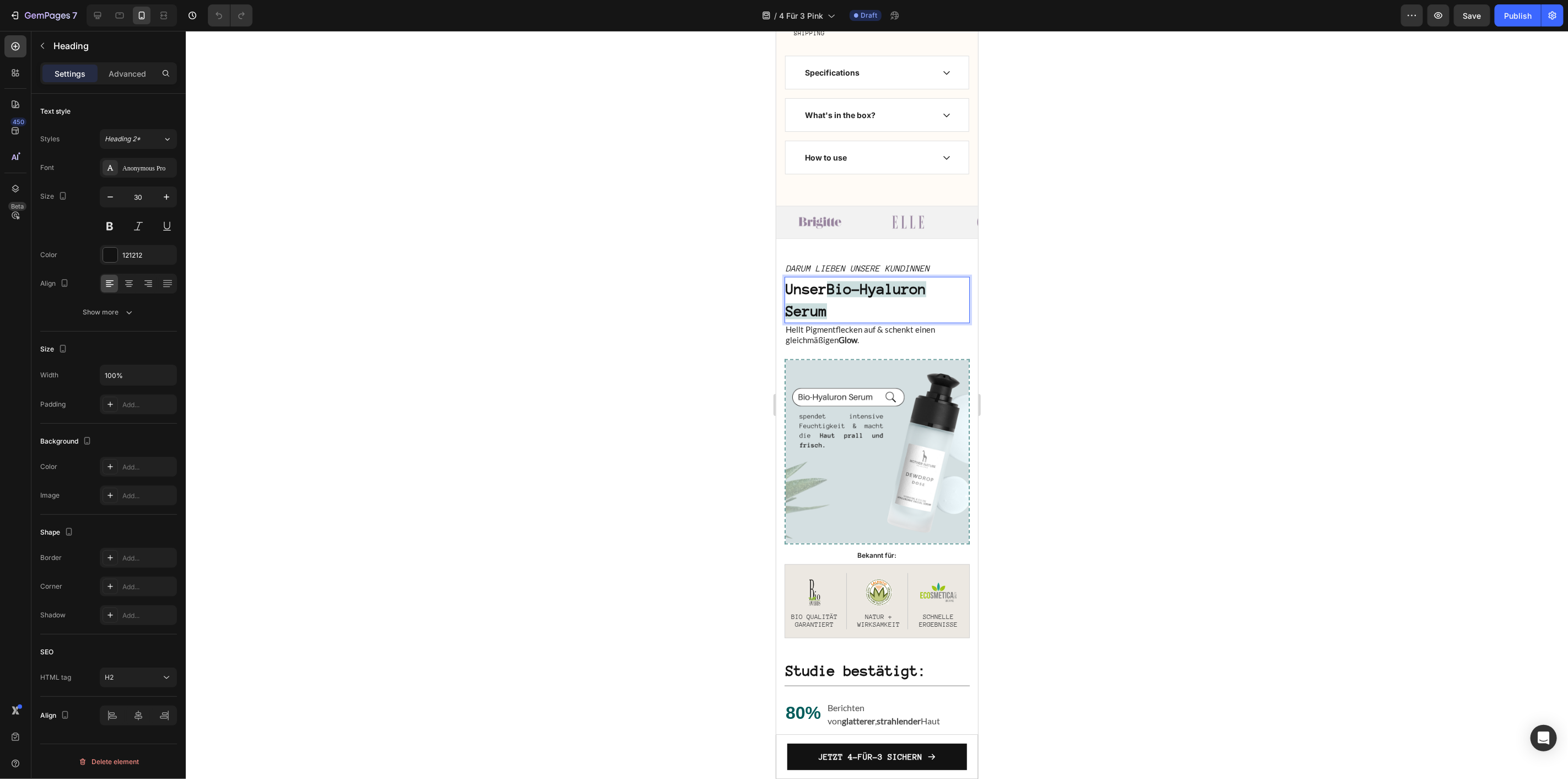
click at [867, 310] on strong "Bio-Hyaluron Serum" at bounding box center [855, 300] width 141 height 38
drag, startPoint x: 870, startPoint y: 310, endPoint x: 936, endPoint y: 314, distance: 66.1
click at [926, 314] on strong "Bio-Hyaluron Serum" at bounding box center [855, 300] width 141 height 38
click at [1043, 308] on div at bounding box center [877, 405] width 1382 height 748
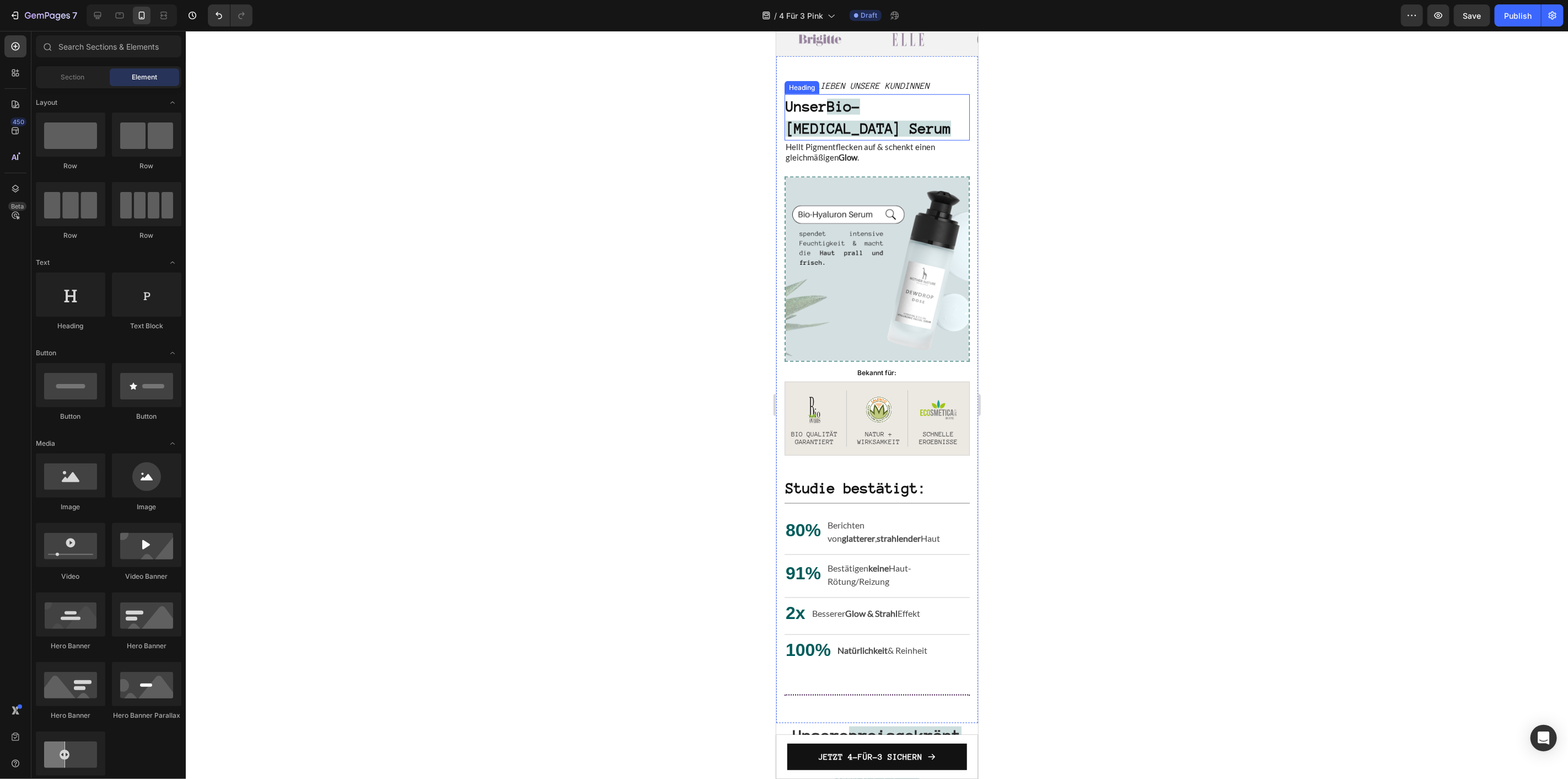
scroll to position [942, 0]
click at [918, 286] on img at bounding box center [877, 267] width 185 height 185
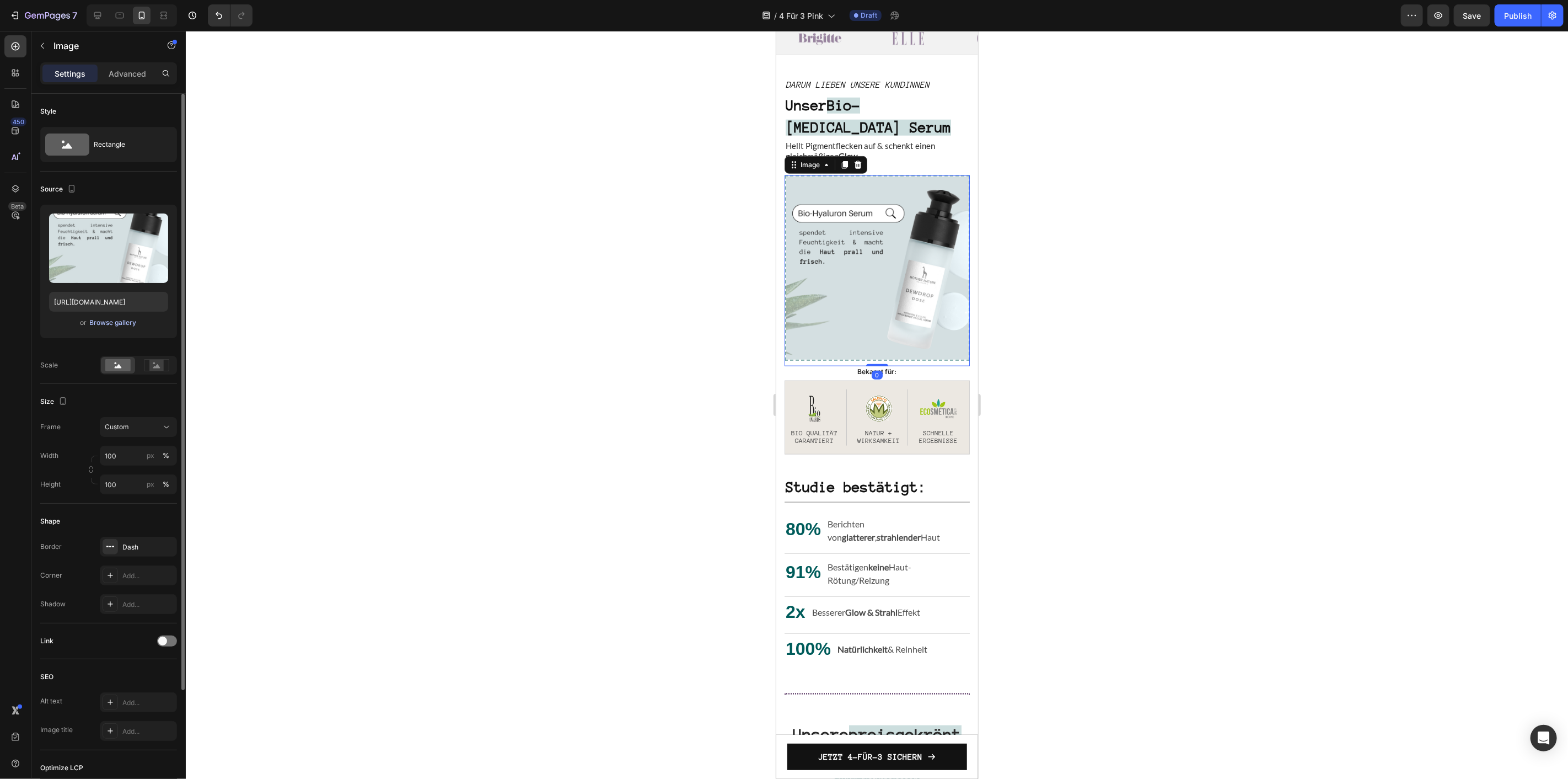
click at [122, 318] on div "Browse gallery" at bounding box center [113, 323] width 47 height 10
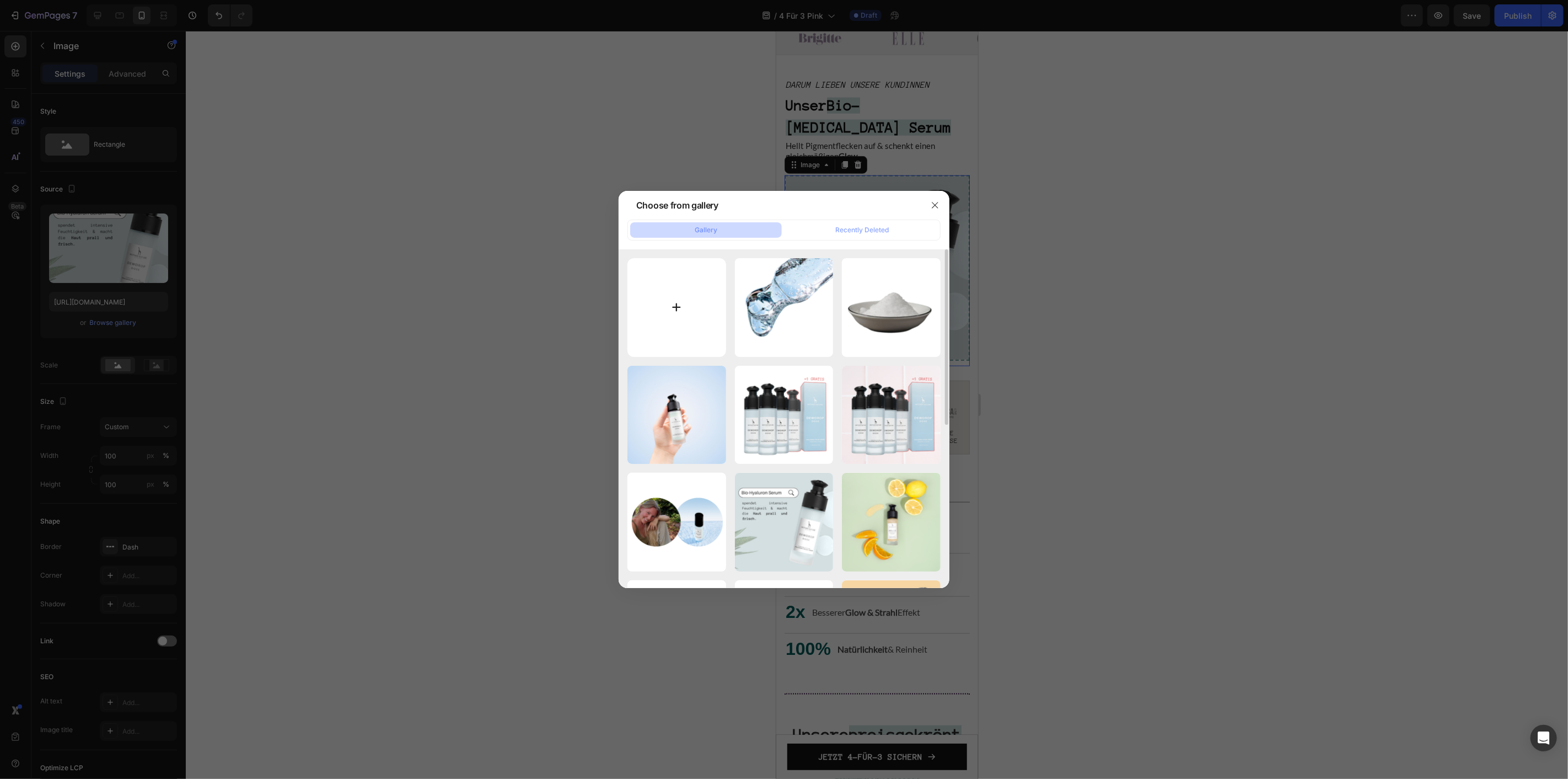
click at [716, 320] on input "file" at bounding box center [677, 308] width 99 height 99
type input "C:\fakepath\MN E-Mail (38).png"
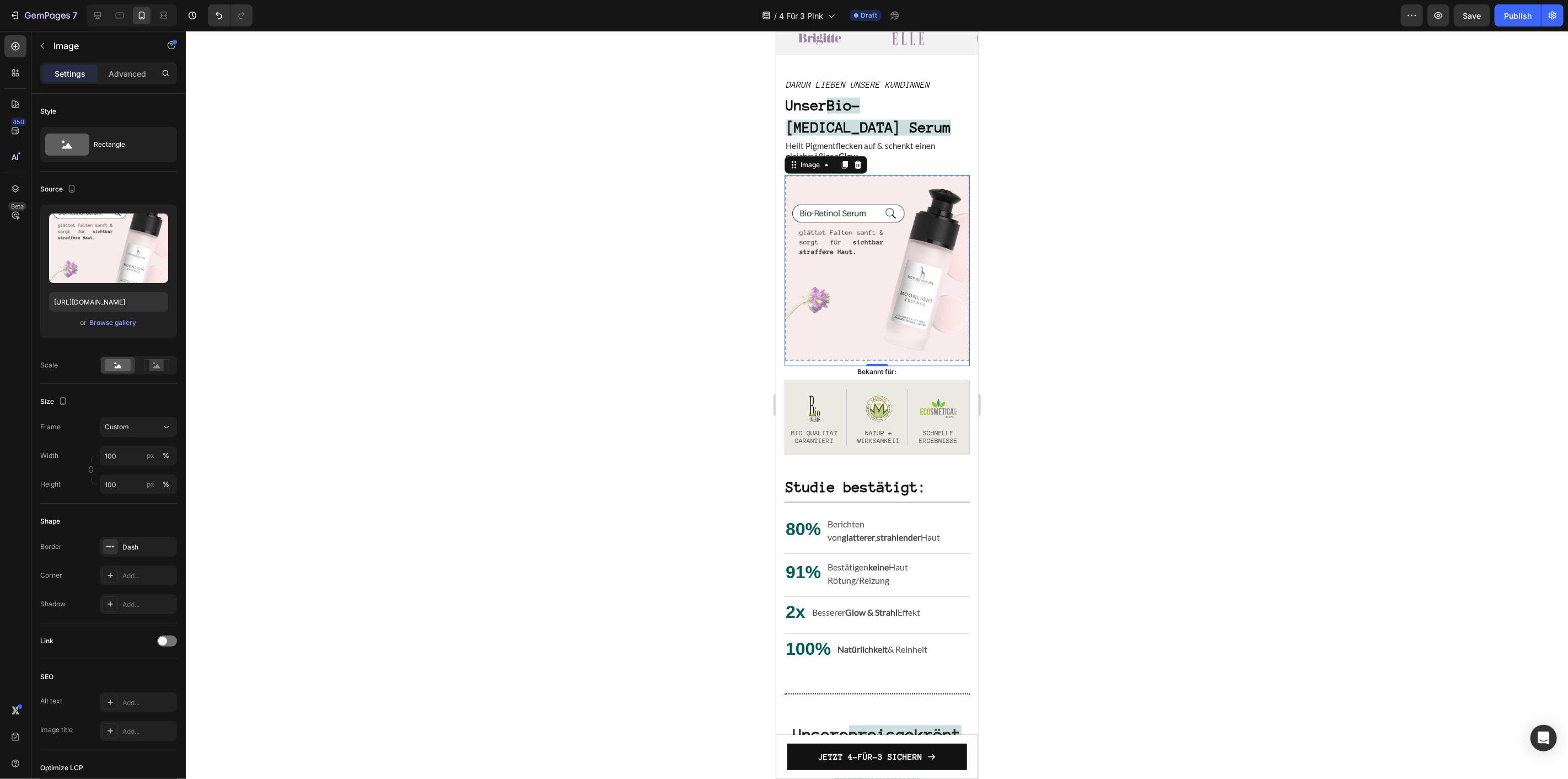
type input "[URL][DOMAIN_NAME]"
click at [836, 129] on strong "Bio-[MEDICAL_DATA] Serum" at bounding box center [868, 116] width 166 height 38
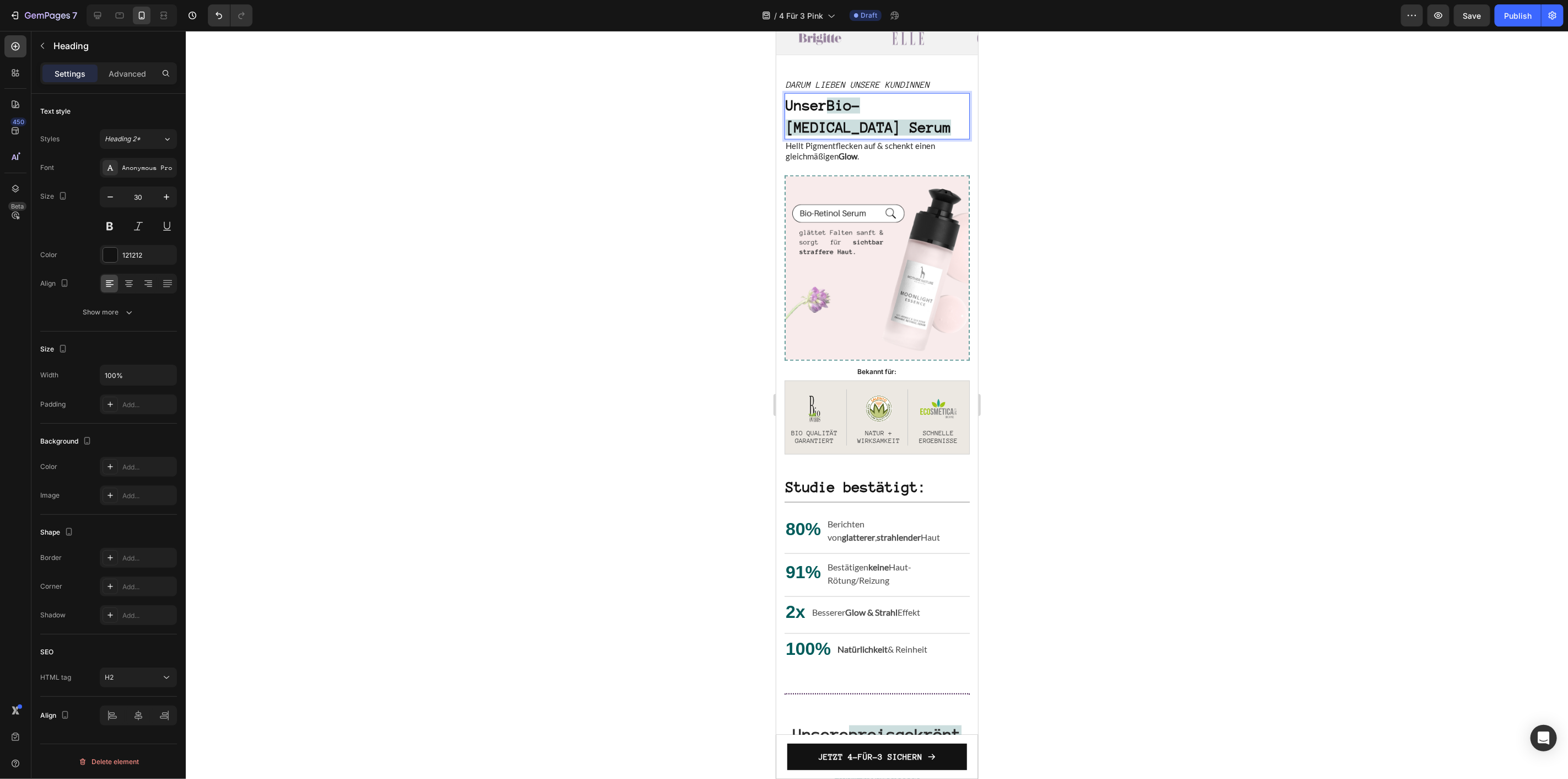
click at [827, 113] on strong "Unser" at bounding box center [806, 105] width 41 height 16
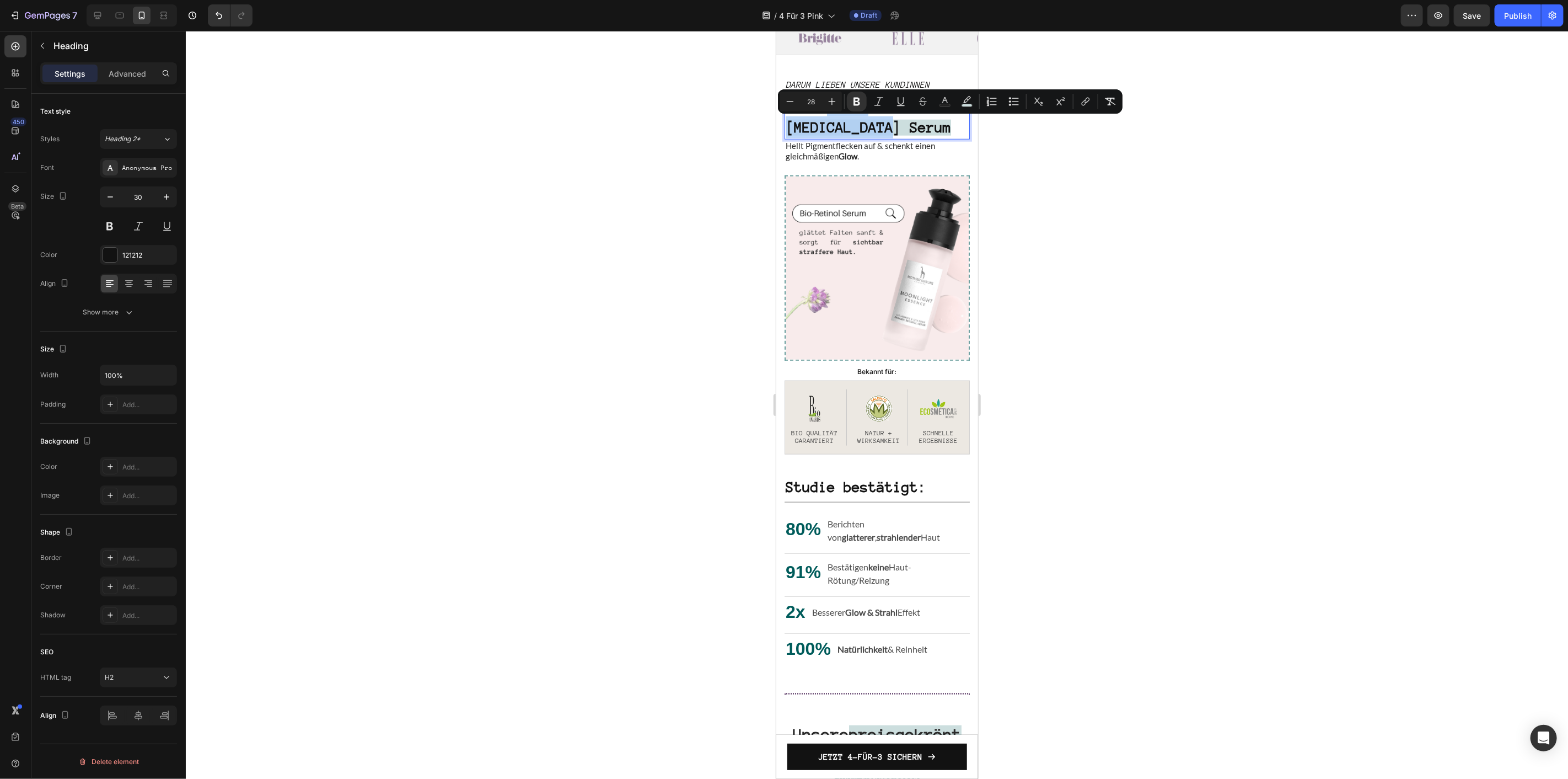
drag, startPoint x: 835, startPoint y: 124, endPoint x: 841, endPoint y: 146, distance: 22.8
click at [841, 138] on p "Unser Bio-[MEDICAL_DATA] Serum" at bounding box center [877, 116] width 183 height 44
click at [956, 105] on div "Minus 28 Plus Bold Italic Underline Strikethrough Text Color color Numbered Lis…" at bounding box center [950, 101] width 340 height 20
click at [966, 105] on rect "Editor contextual toolbar" at bounding box center [967, 105] width 10 height 3
type input "CCDEDE"
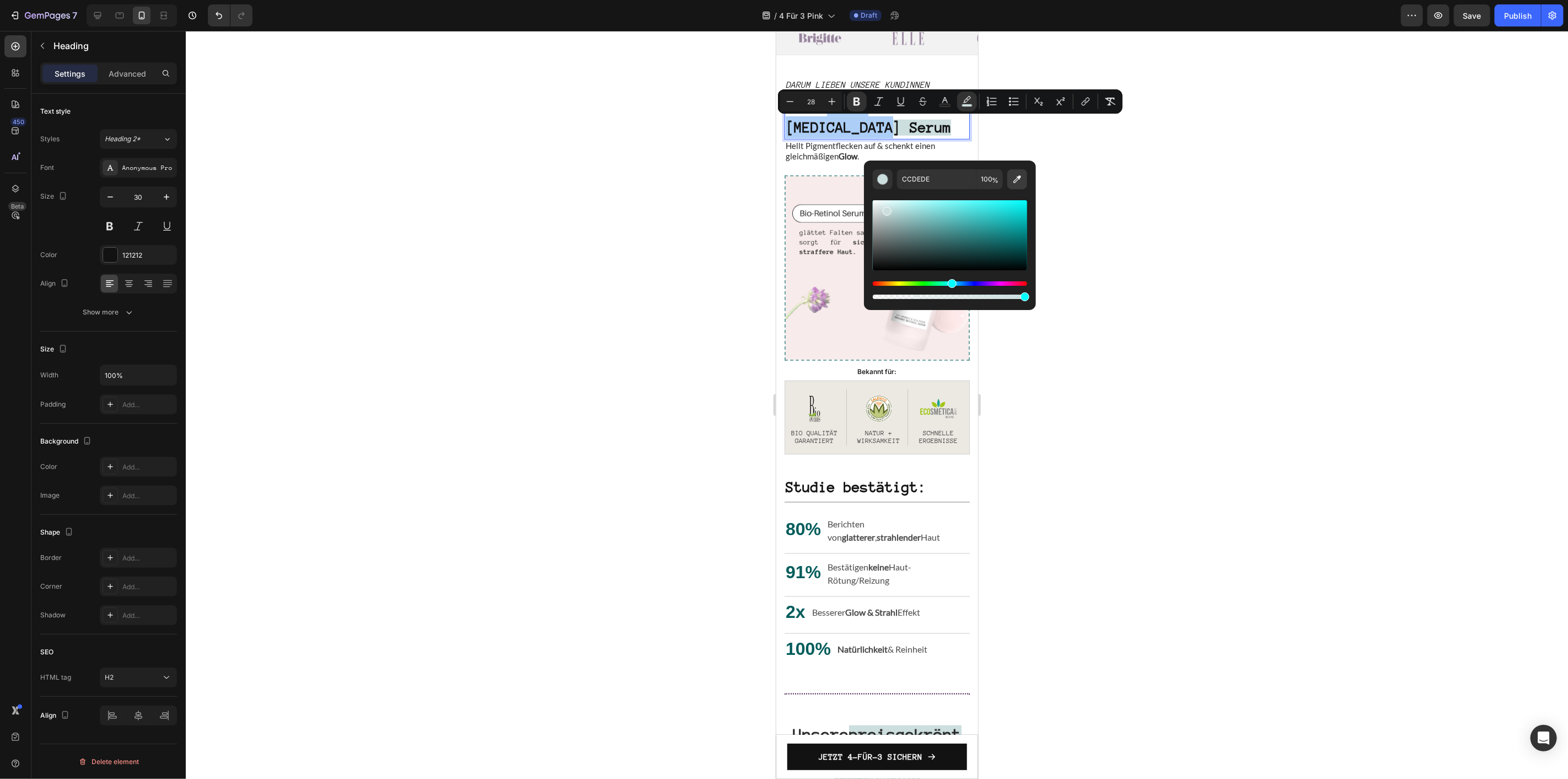
click at [1017, 185] on button "Editor contextual toolbar" at bounding box center [1017, 179] width 20 height 20
type input "F8EBEB"
click at [1121, 197] on div at bounding box center [877, 405] width 1382 height 748
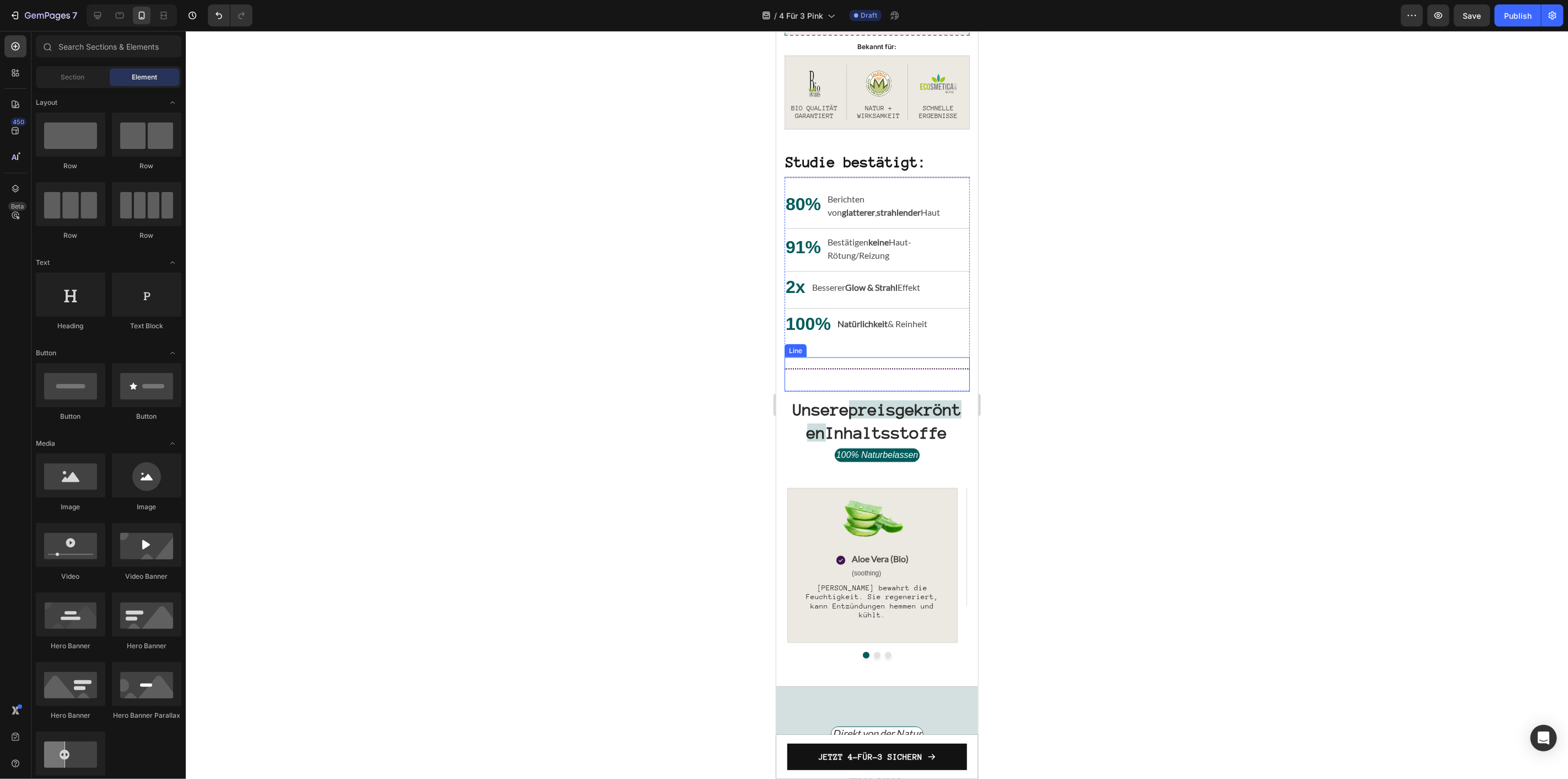
scroll to position [1309, 0]
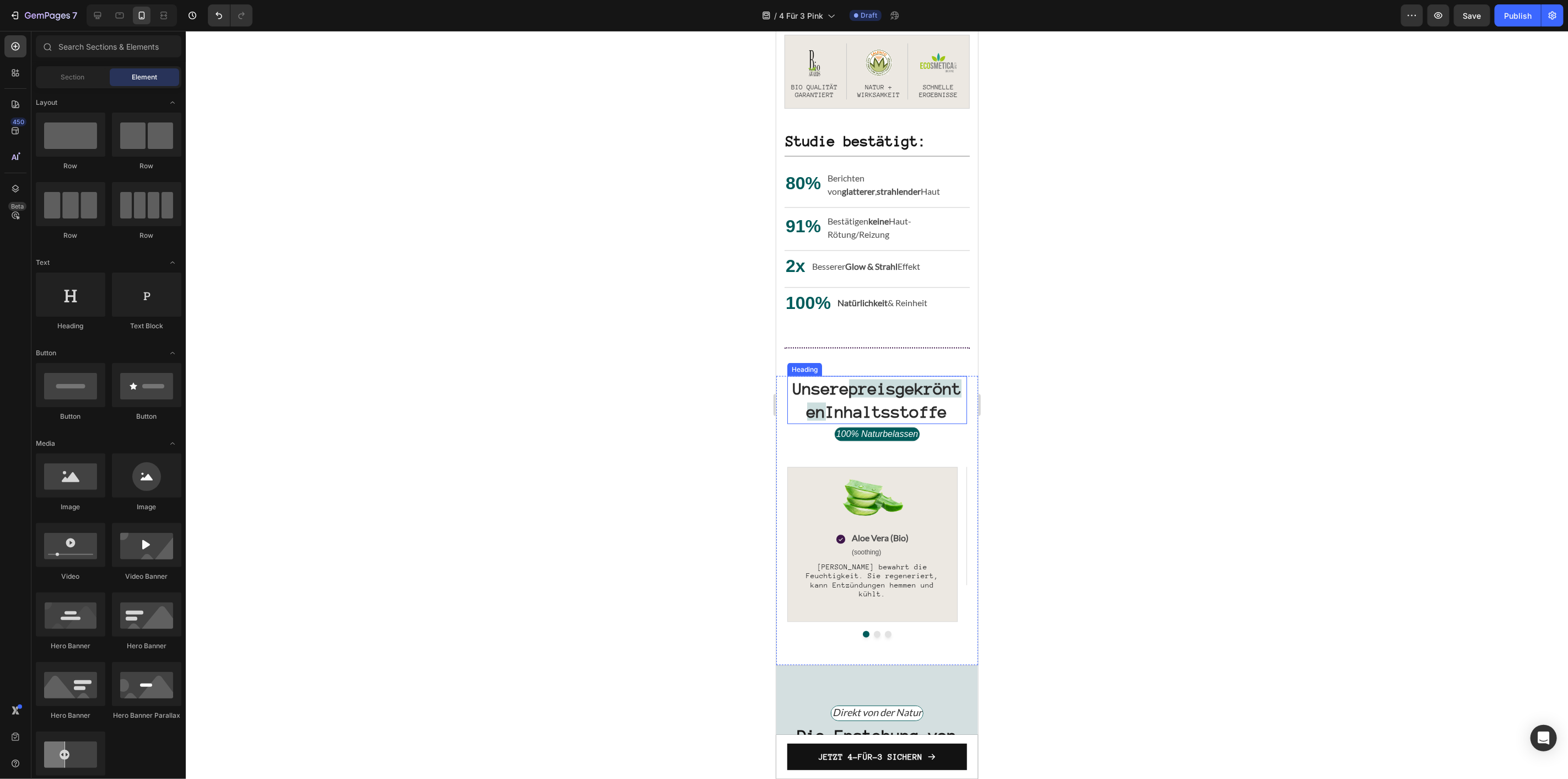
click at [909, 403] on strong "preisgekrönten" at bounding box center [884, 400] width 155 height 41
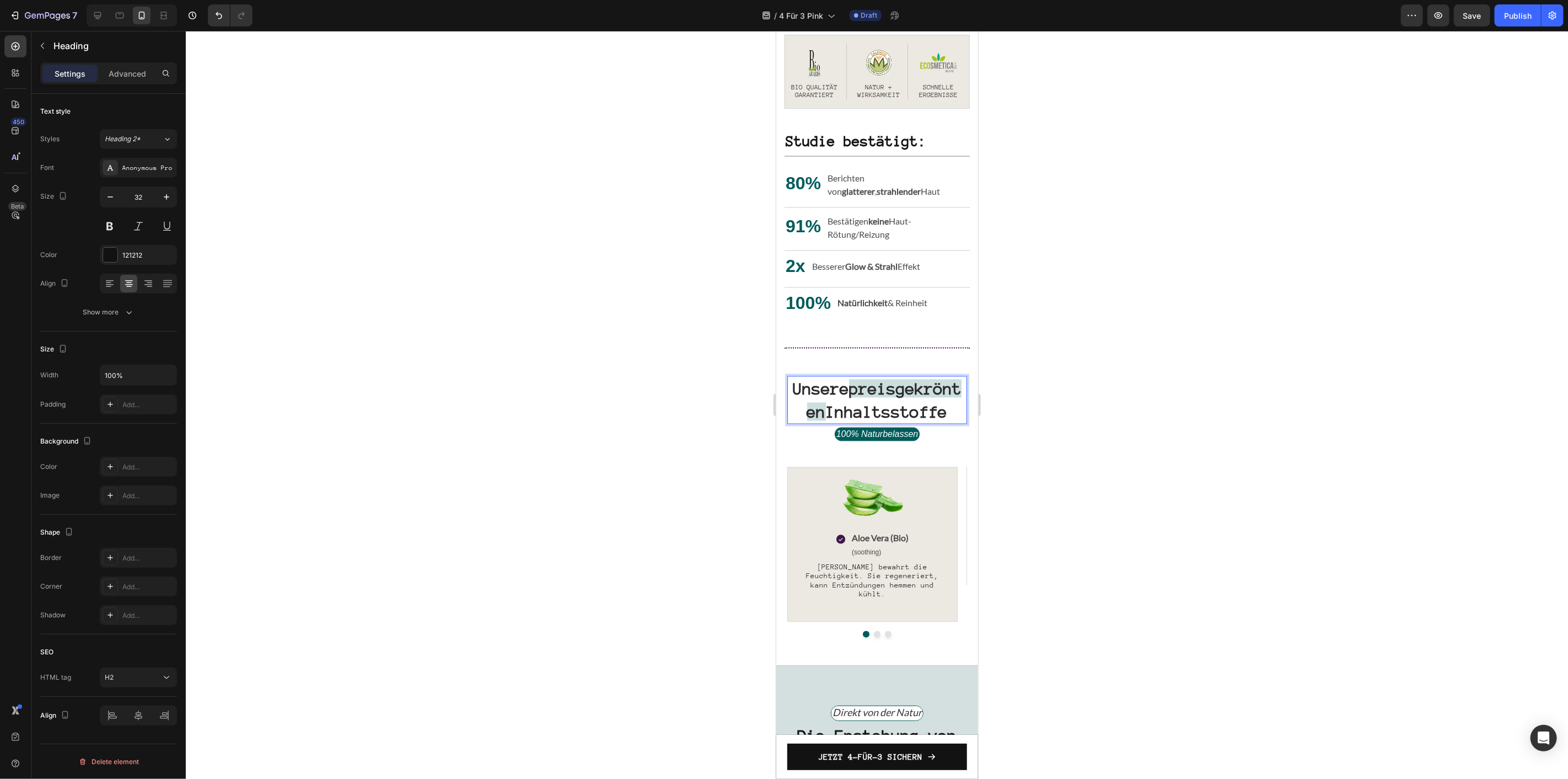
click at [910, 404] on strong "preisgekrönten" at bounding box center [884, 400] width 155 height 41
click at [950, 407] on p "Unsere preisgekrönten Inhaltsstoffe" at bounding box center [877, 400] width 178 height 46
drag, startPoint x: 937, startPoint y: 404, endPoint x: 807, endPoint y: 407, distance: 130.0
click at [807, 407] on strong "preisgekrönten" at bounding box center [884, 400] width 155 height 41
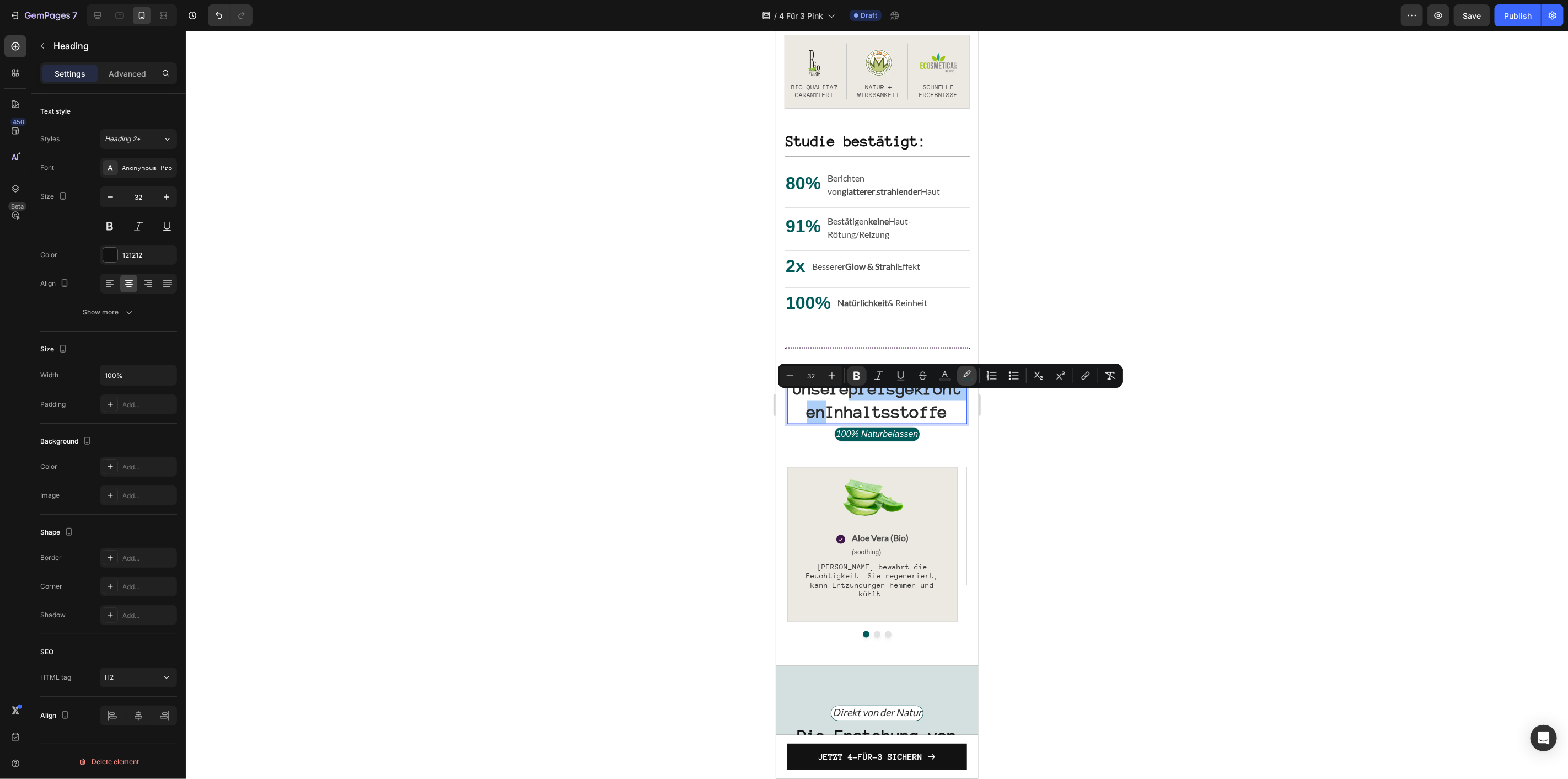
click at [966, 378] on rect "Editor contextual toolbar" at bounding box center [967, 379] width 10 height 3
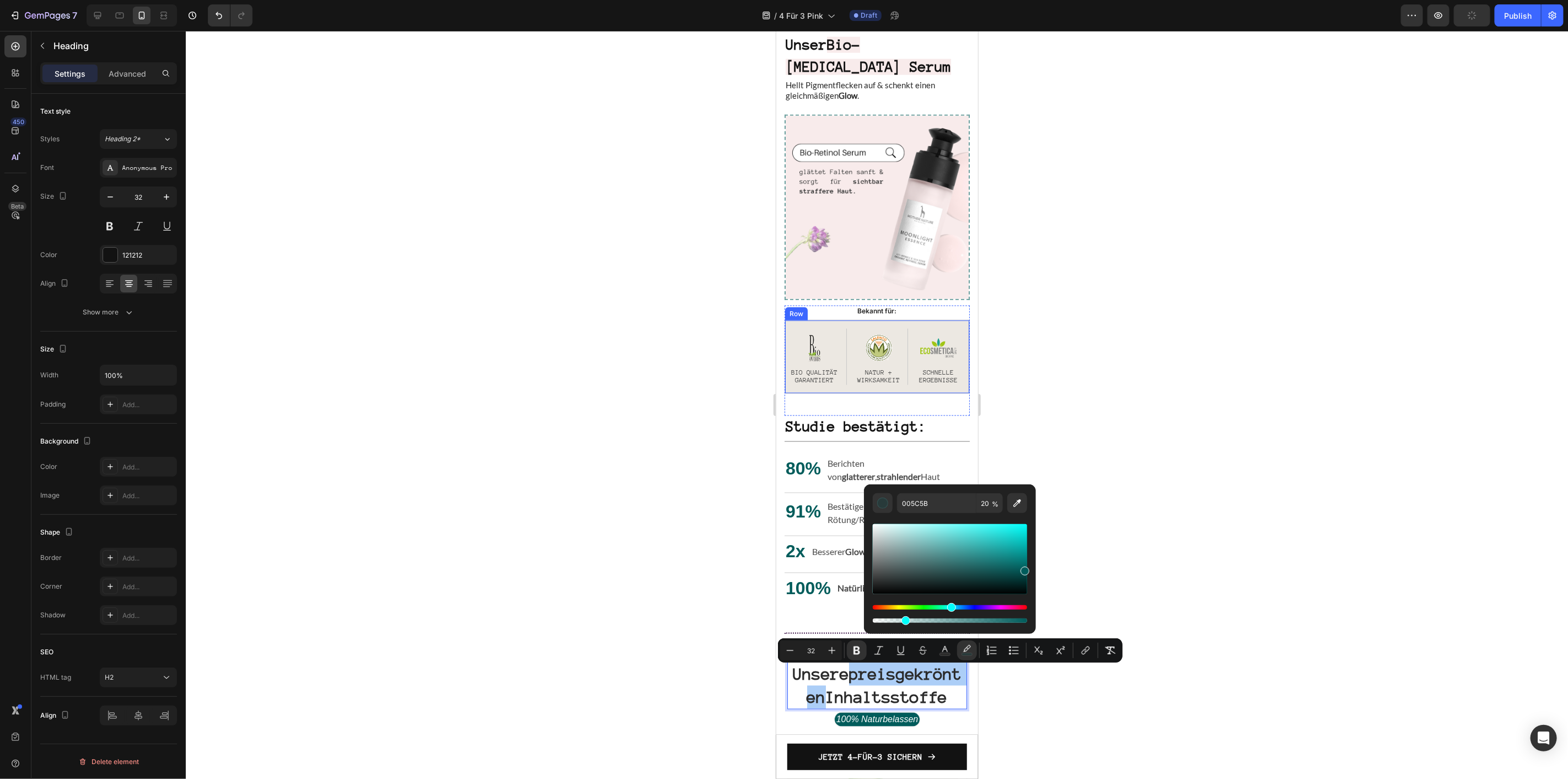
scroll to position [1003, 0]
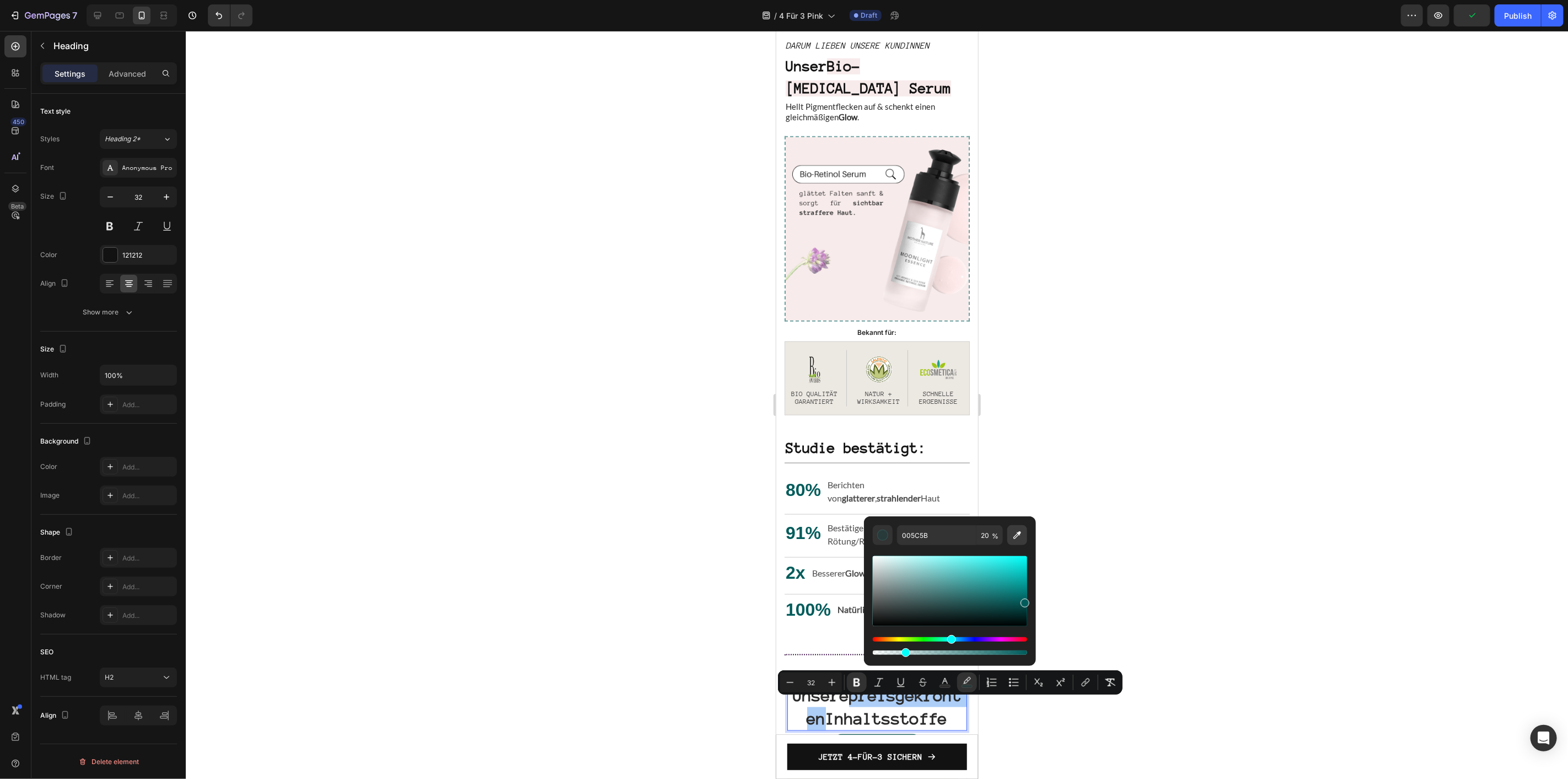
click at [1013, 529] on button "Editor contextual toolbar" at bounding box center [1017, 535] width 20 height 20
type input "F8EBEB"
type input "100"
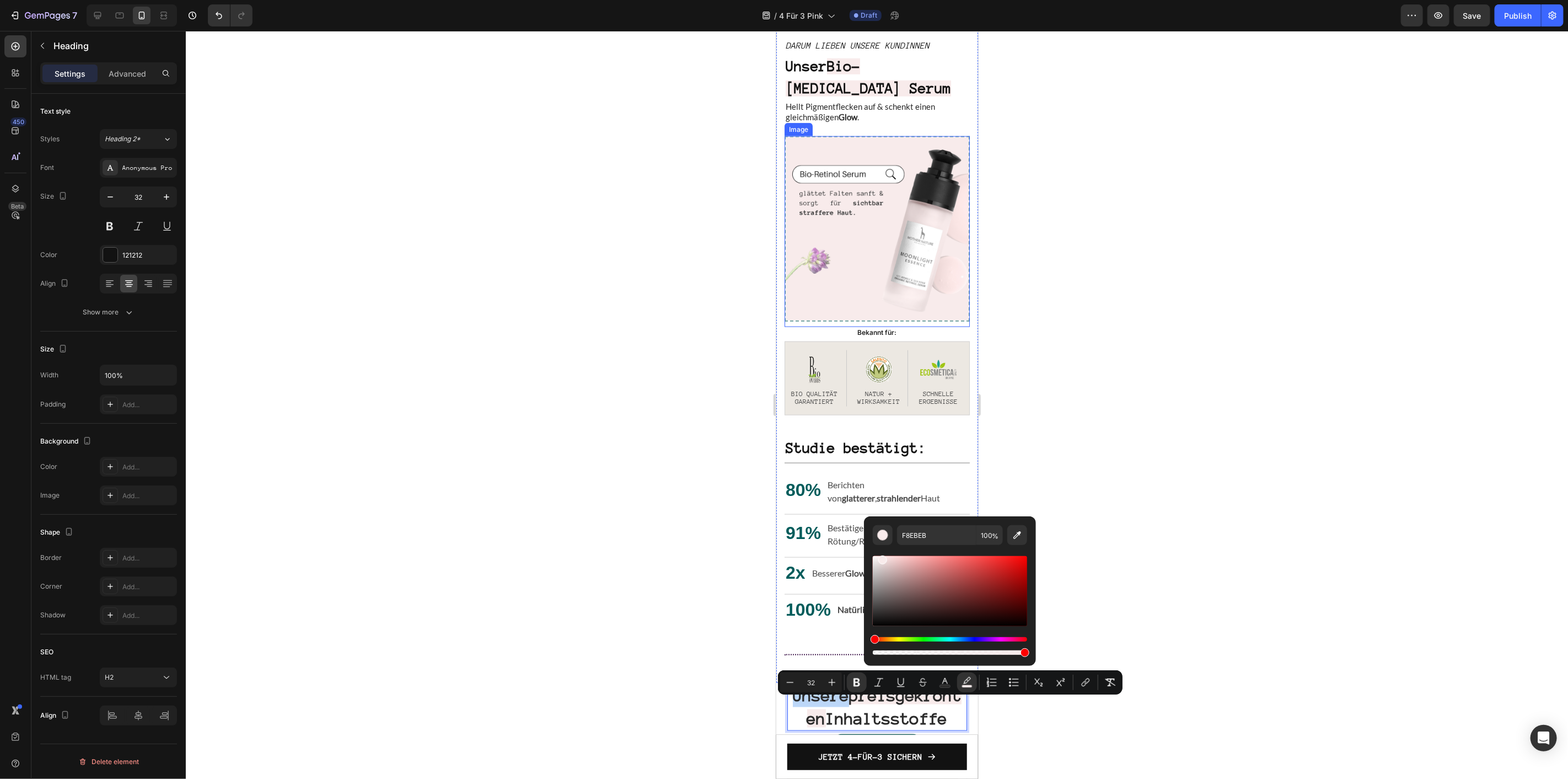
click at [894, 165] on img at bounding box center [877, 228] width 185 height 185
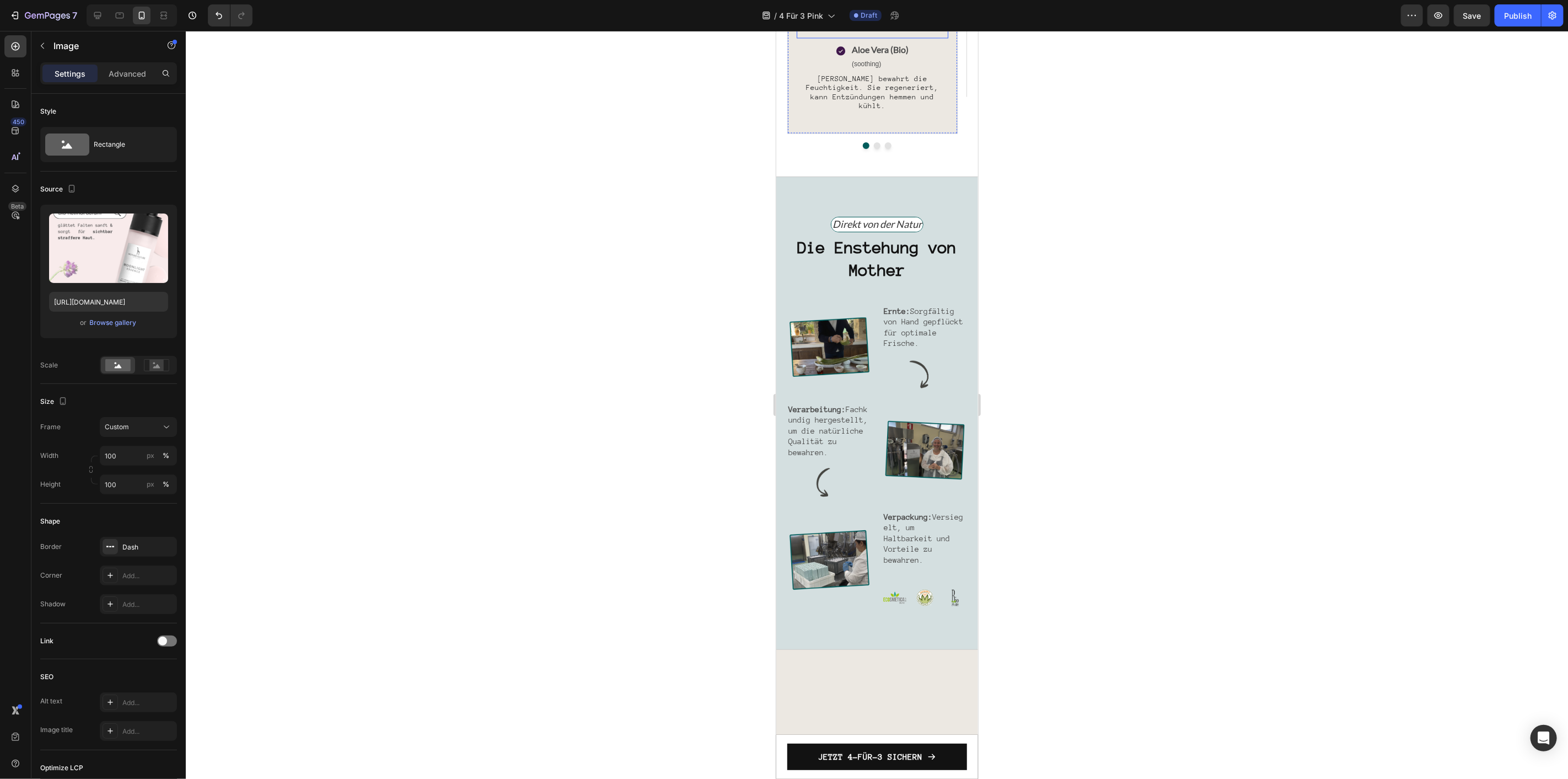
scroll to position [1800, 0]
click at [884, 192] on div "Direkt von der Natur Text Block Row Die Enstehung von Mother Heading Image Ernt…" at bounding box center [877, 411] width 202 height 473
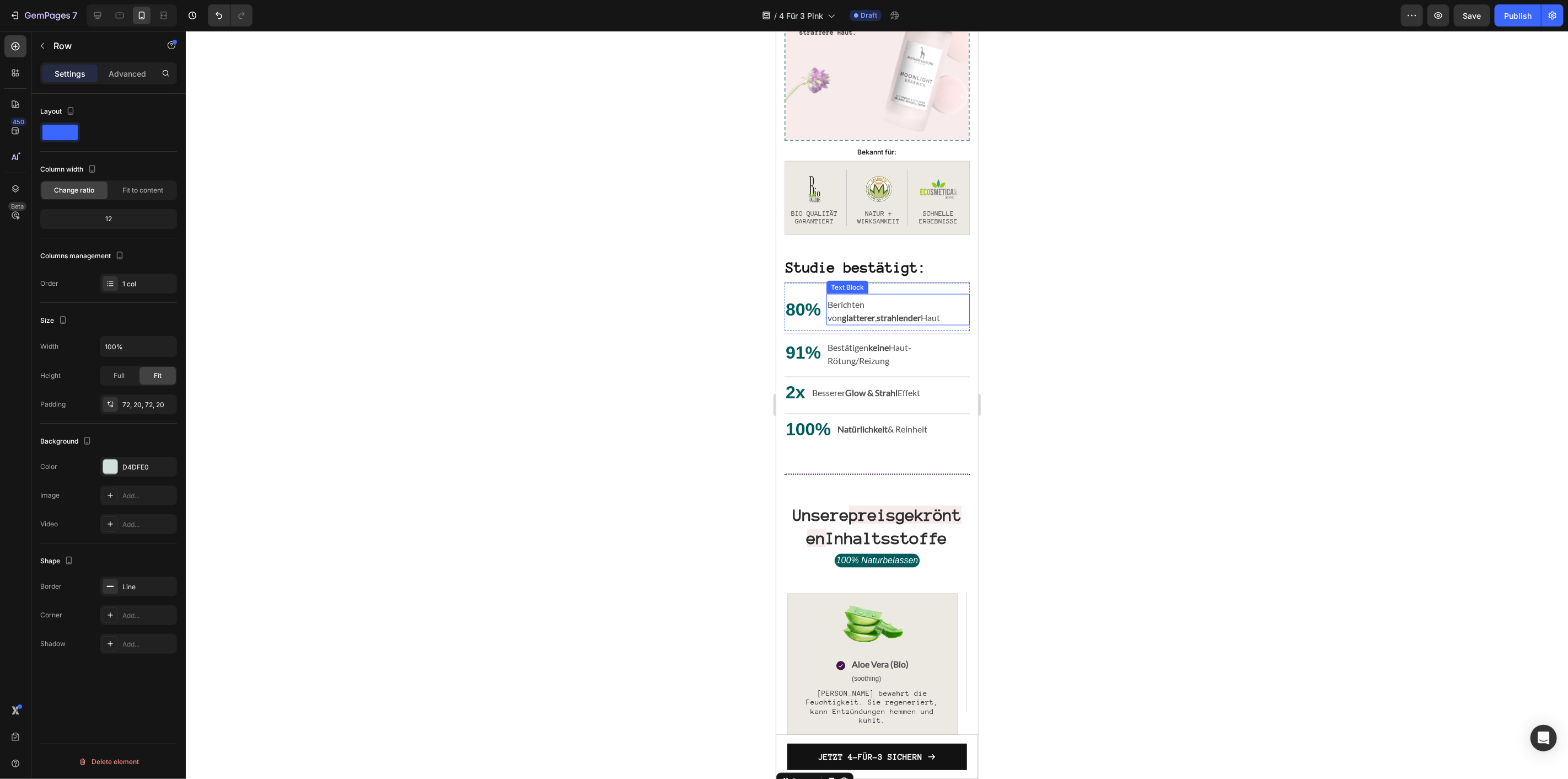
scroll to position [1065, 0]
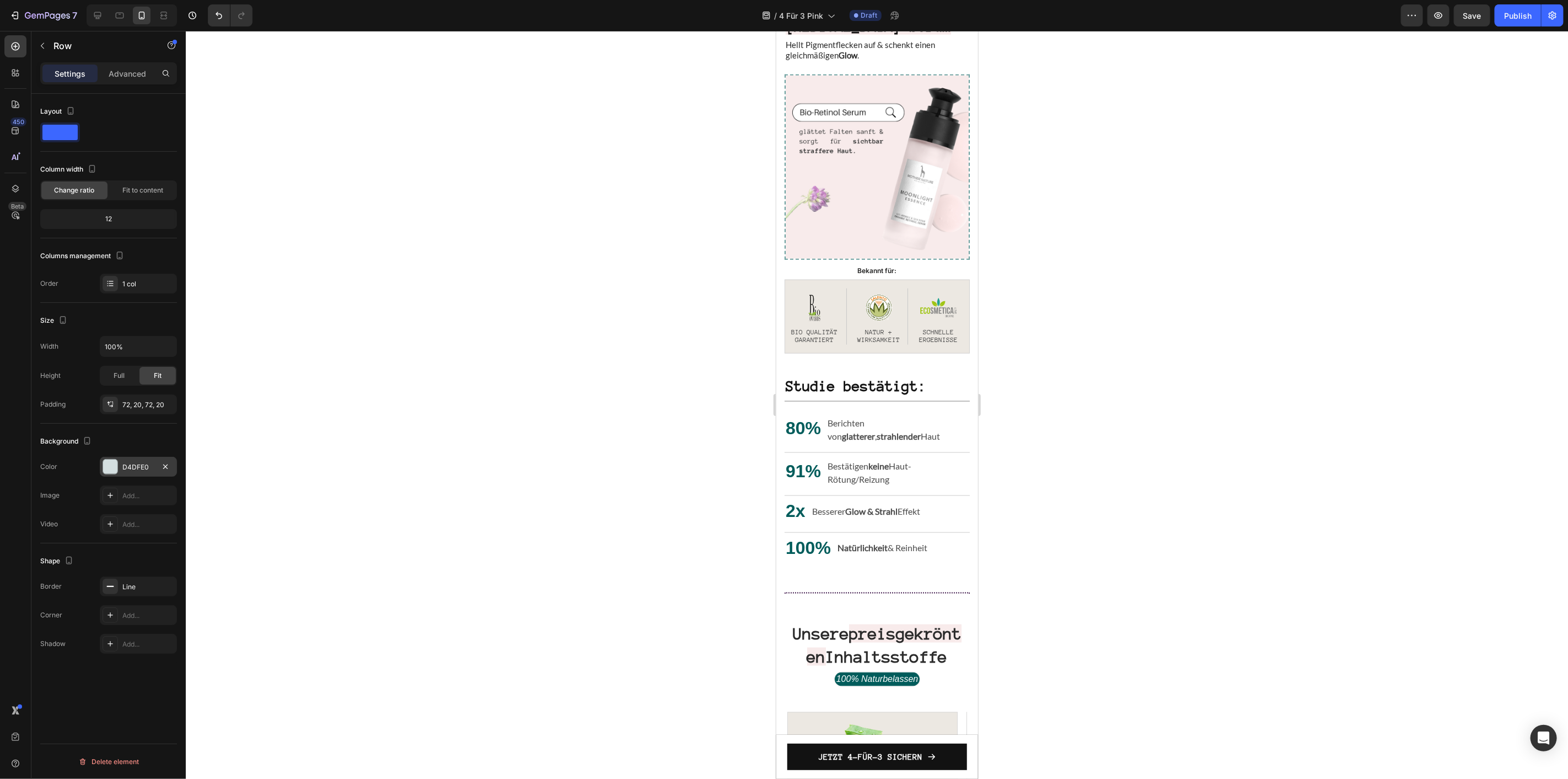
click at [109, 462] on div at bounding box center [110, 467] width 15 height 15
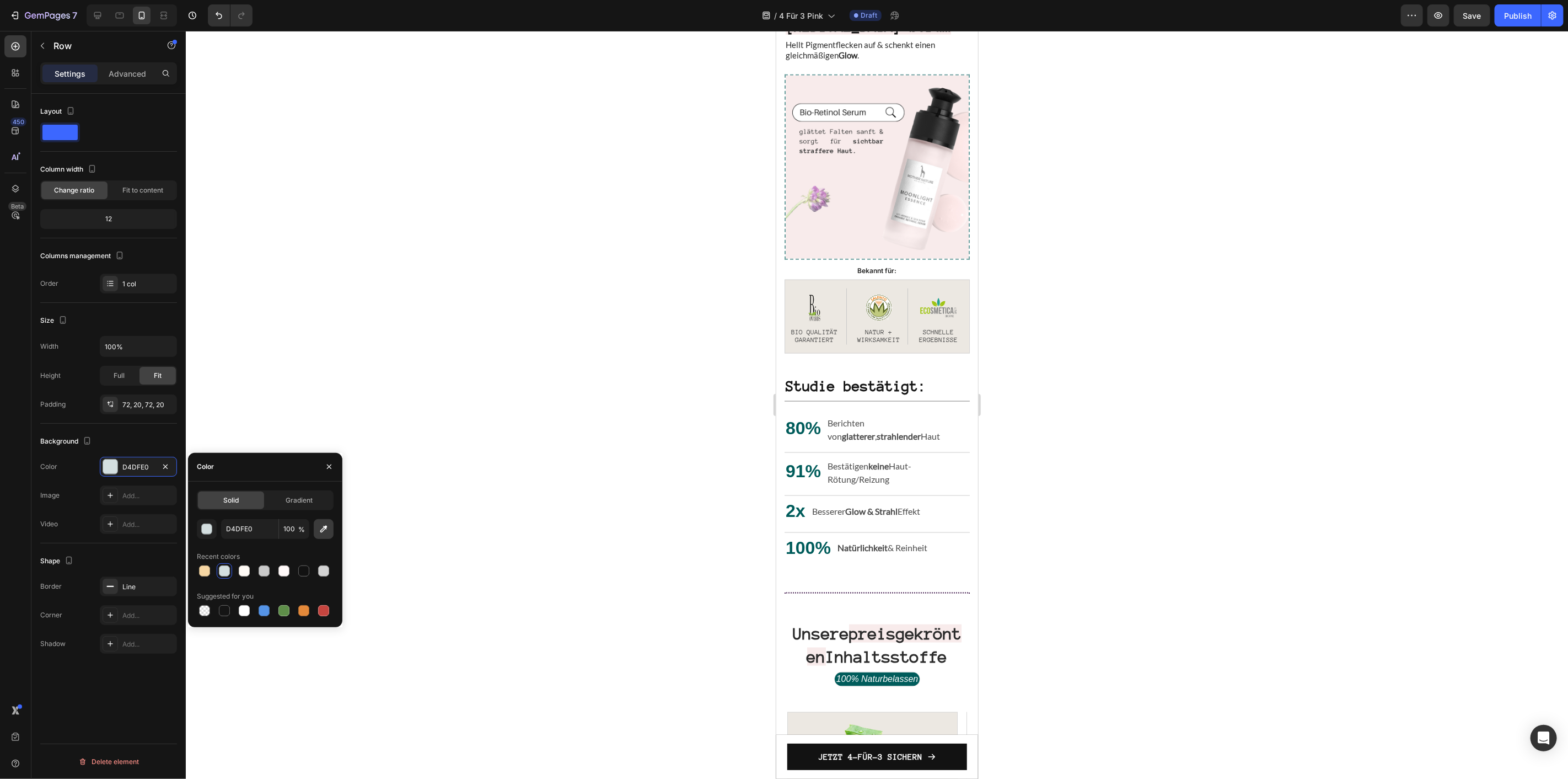
click at [324, 536] on button "button" at bounding box center [323, 529] width 20 height 20
type input "F8EBEB"
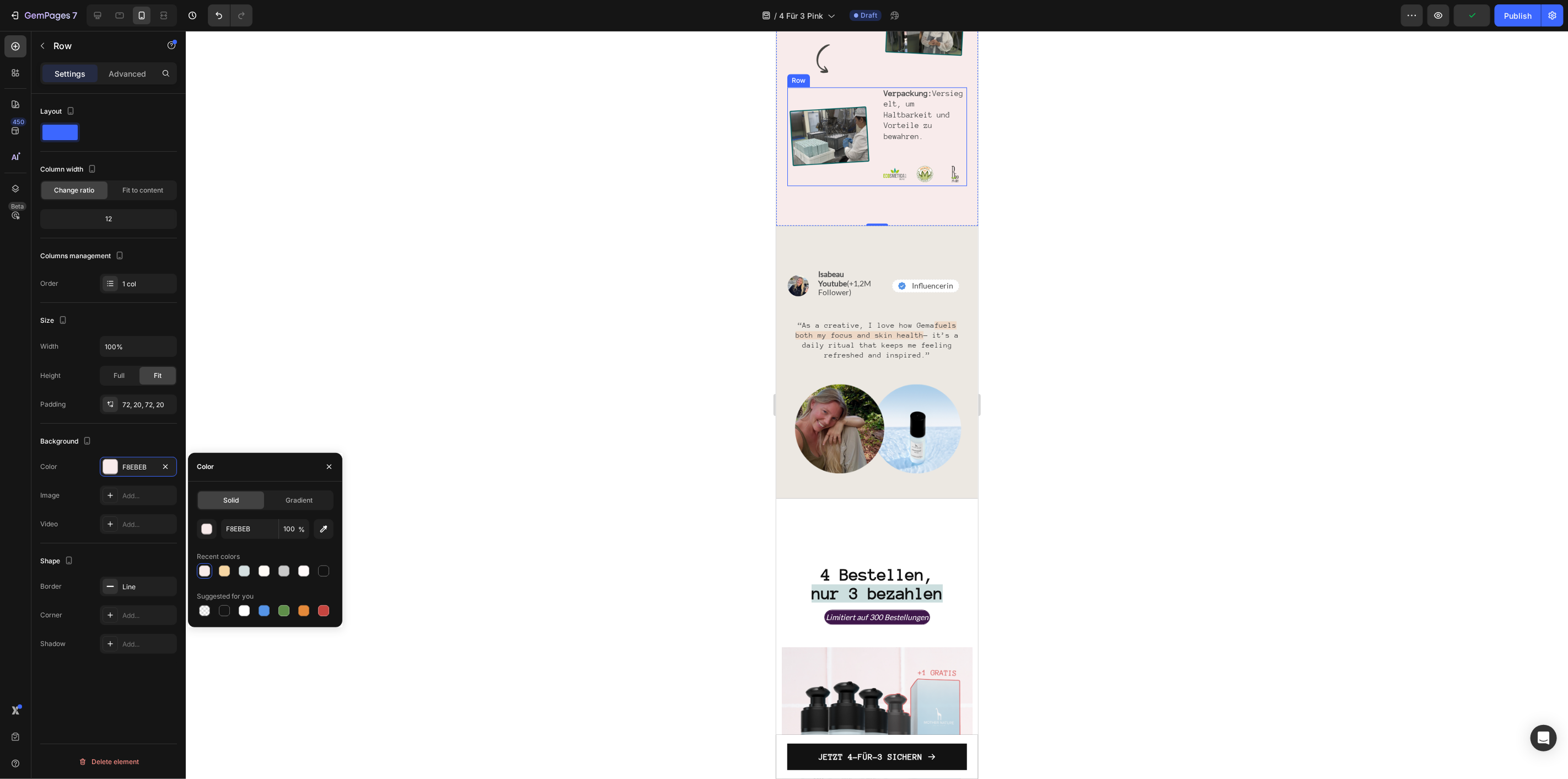
scroll to position [2229, 0]
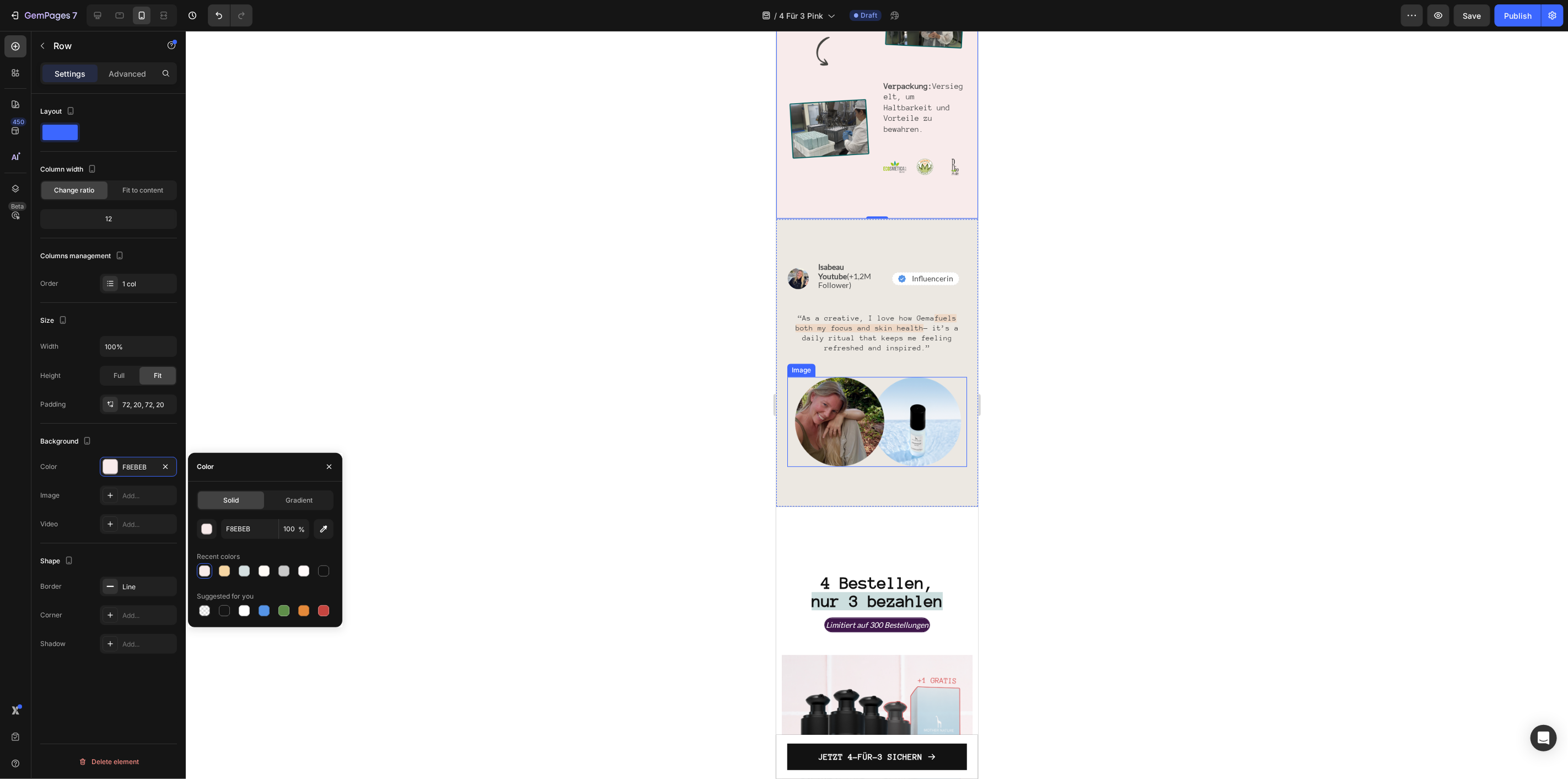
click at [880, 411] on img at bounding box center [877, 421] width 180 height 90
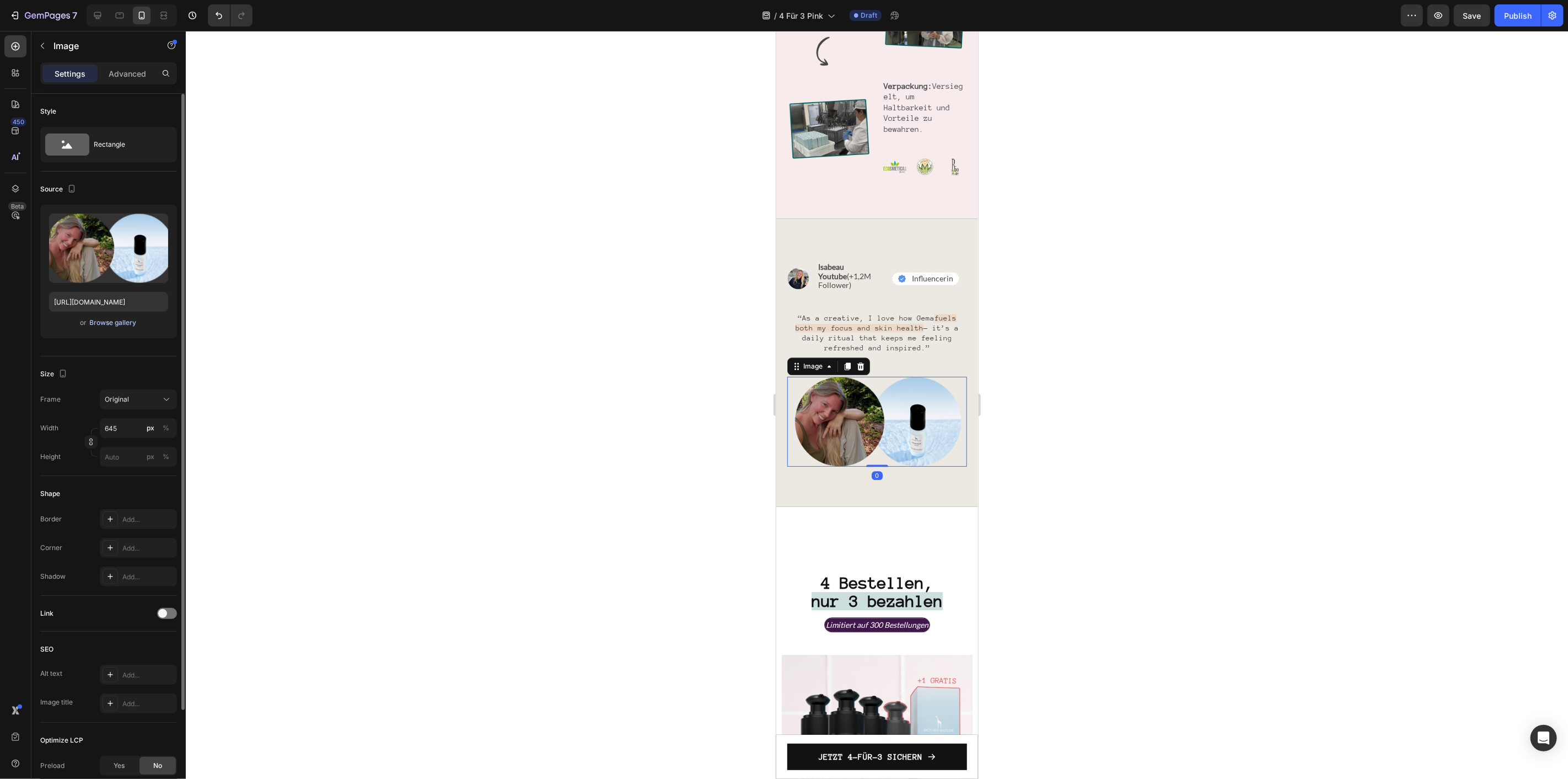
click at [119, 322] on div "Browse gallery" at bounding box center [113, 323] width 47 height 10
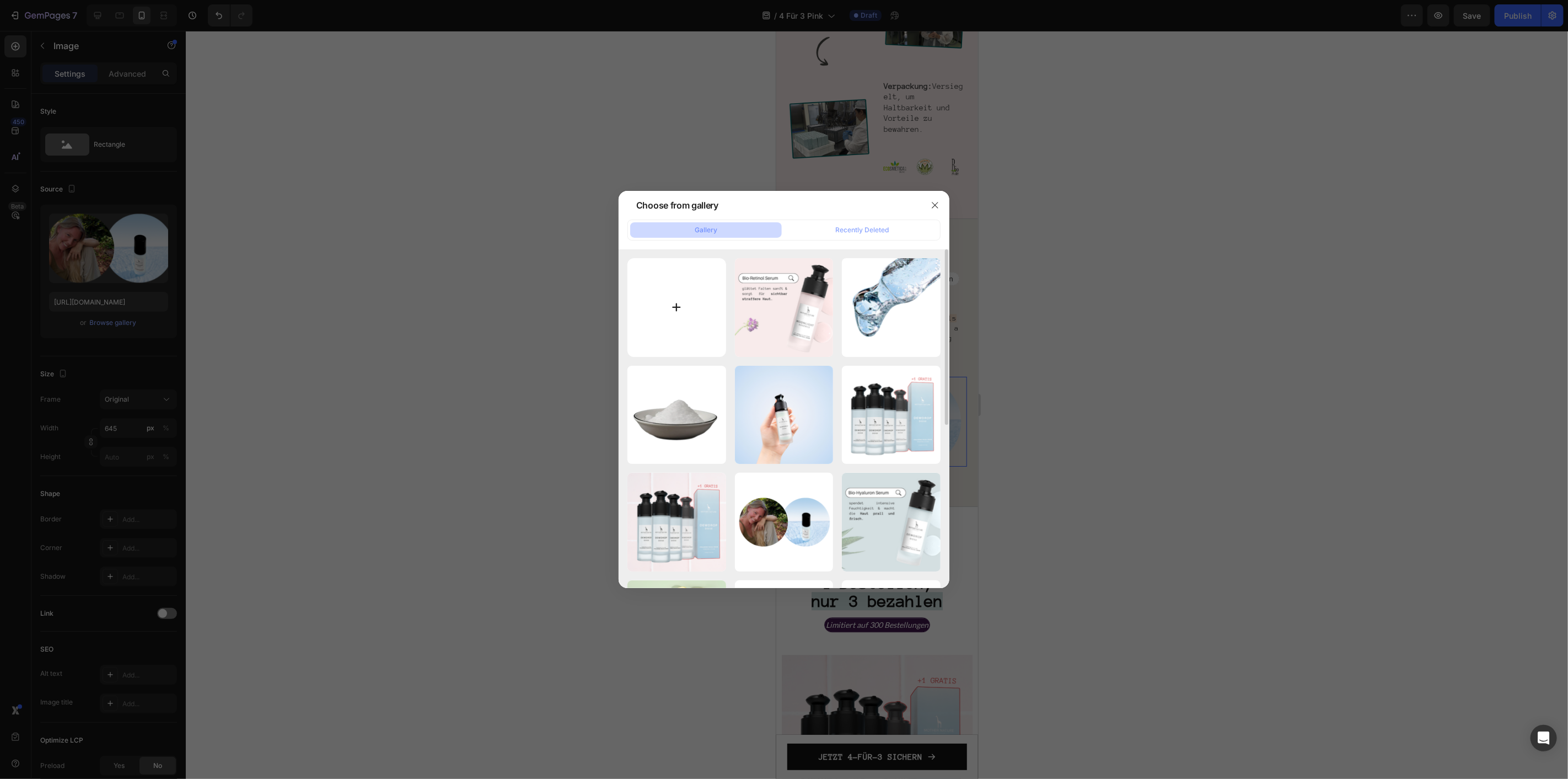
click at [711, 334] on input "file" at bounding box center [677, 308] width 99 height 99
click at [648, 300] on input "file" at bounding box center [677, 308] width 99 height 99
type input "C:\fakepath\PTX E-Mail (800 x 600 px) (16).png"
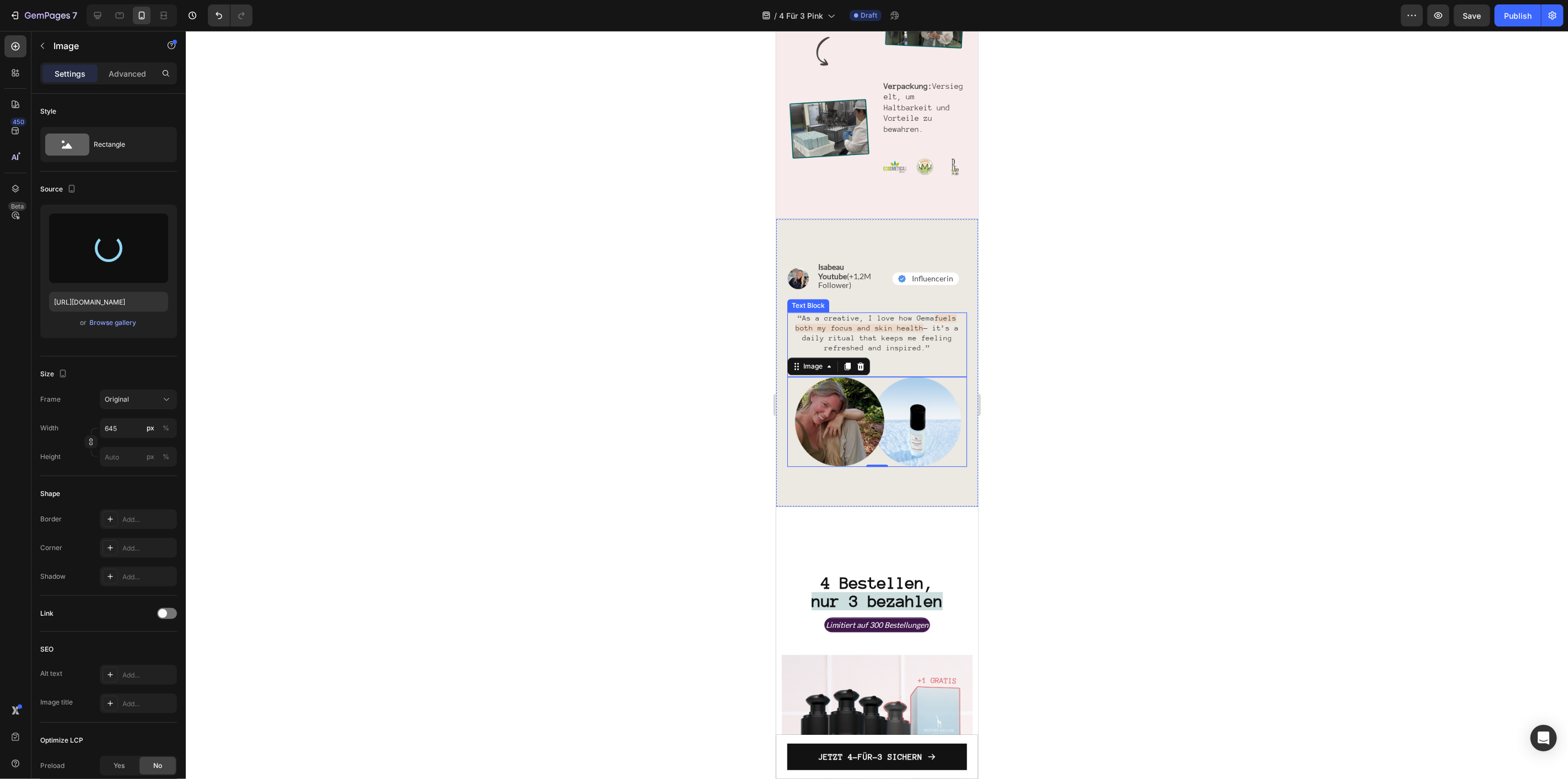
type input "[URL][DOMAIN_NAME]"
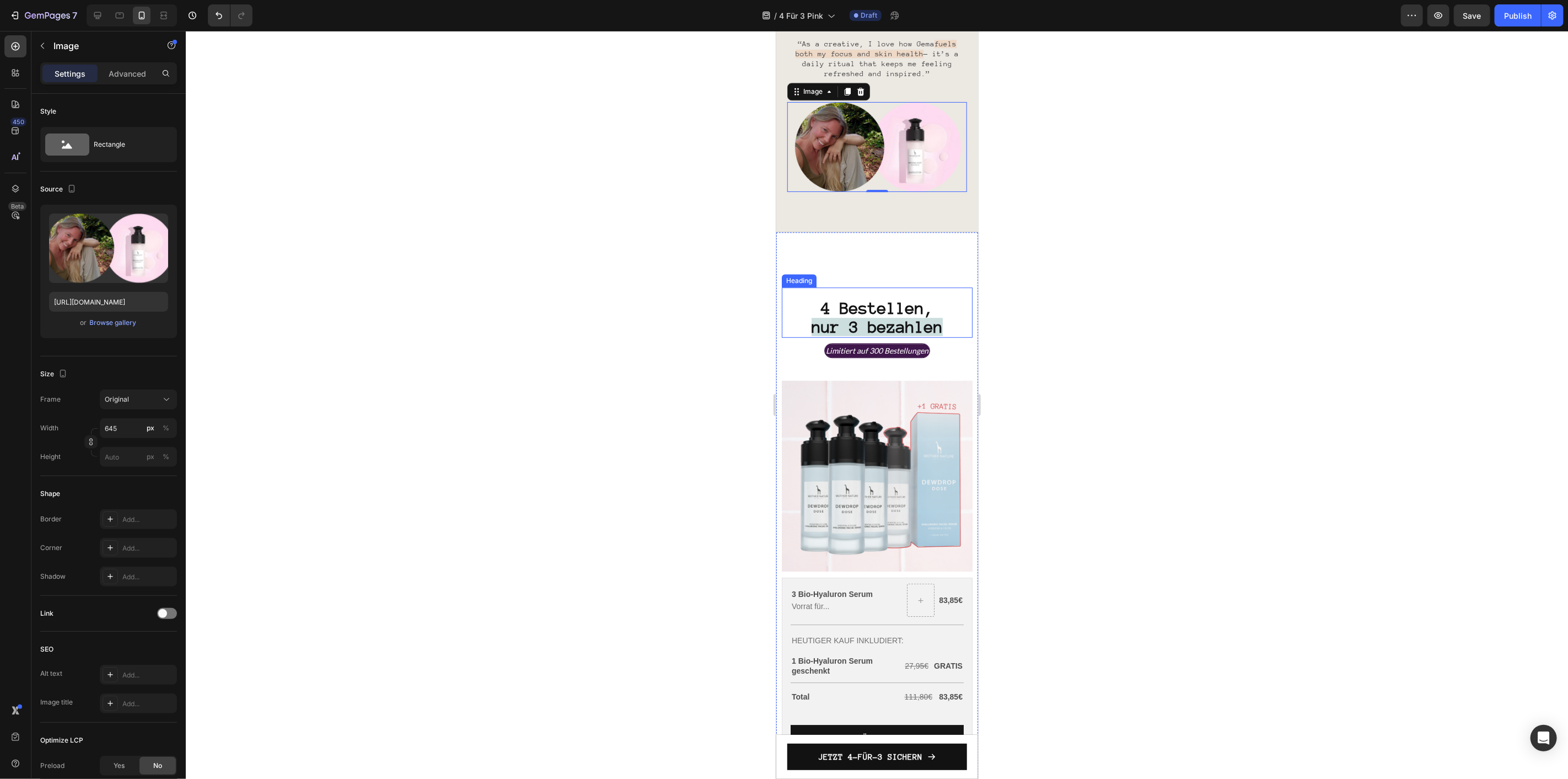
scroll to position [2596, 0]
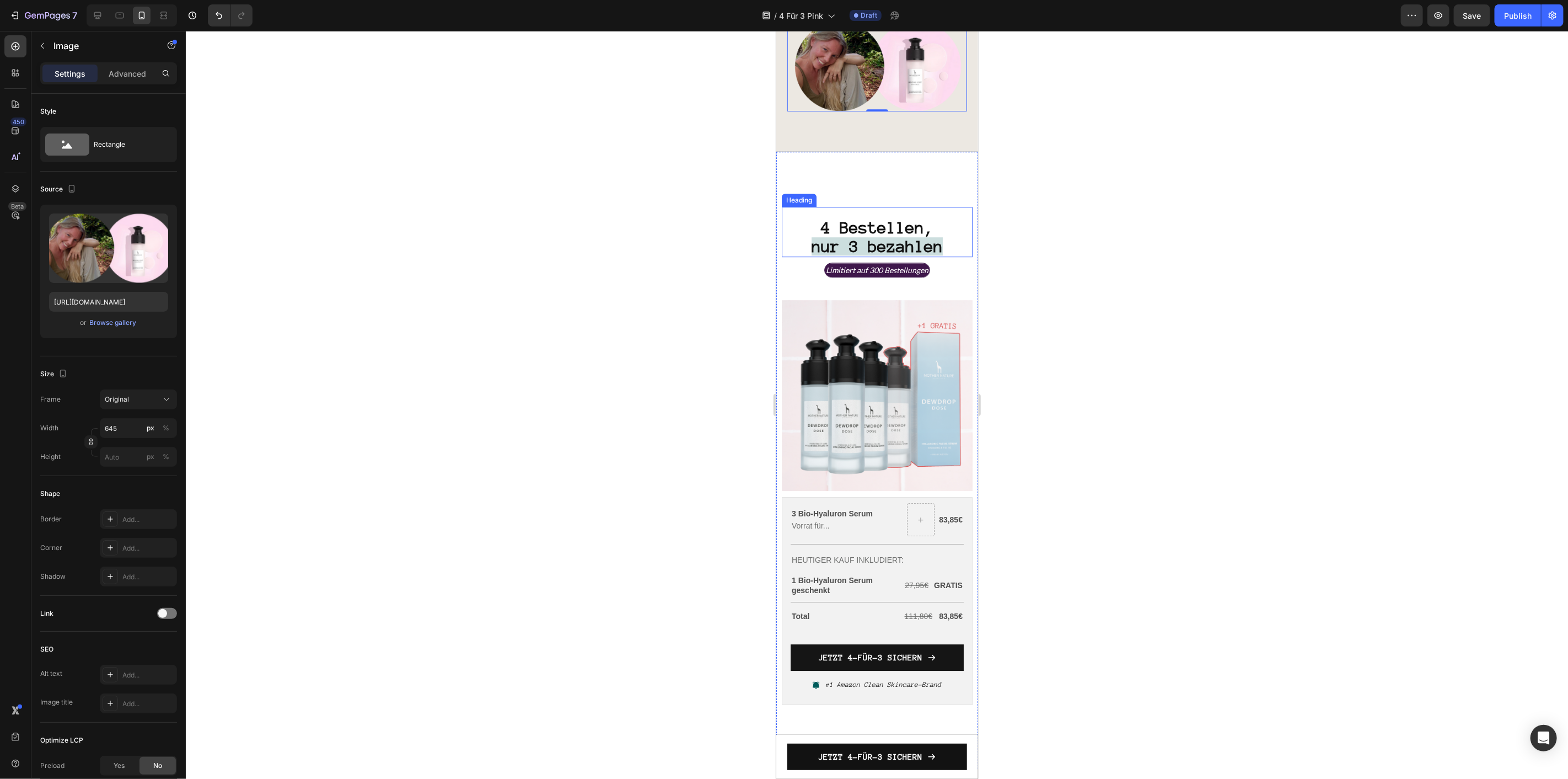
click at [862, 334] on img at bounding box center [876, 395] width 191 height 191
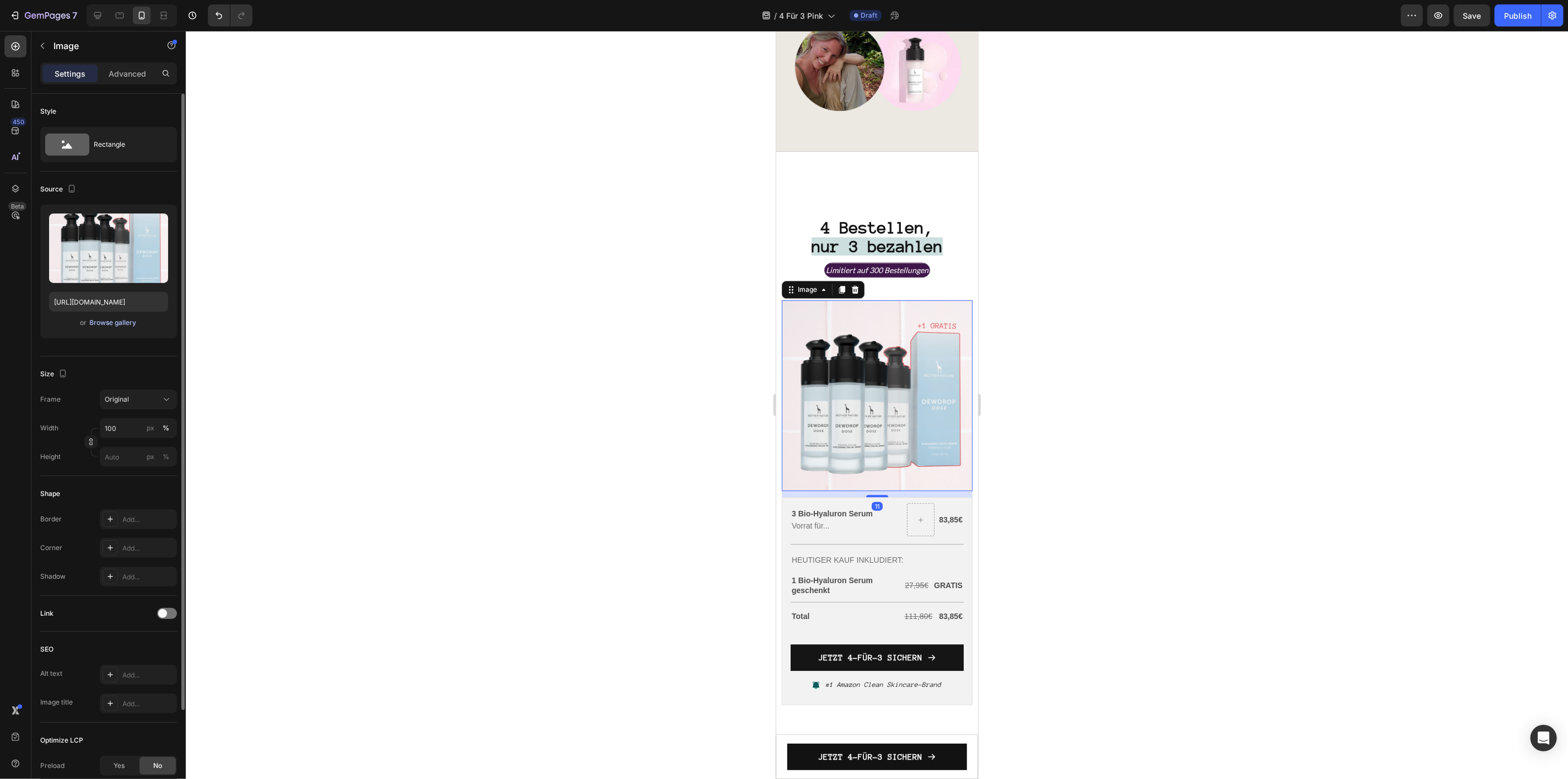
click at [127, 321] on div "Browse gallery" at bounding box center [113, 323] width 47 height 10
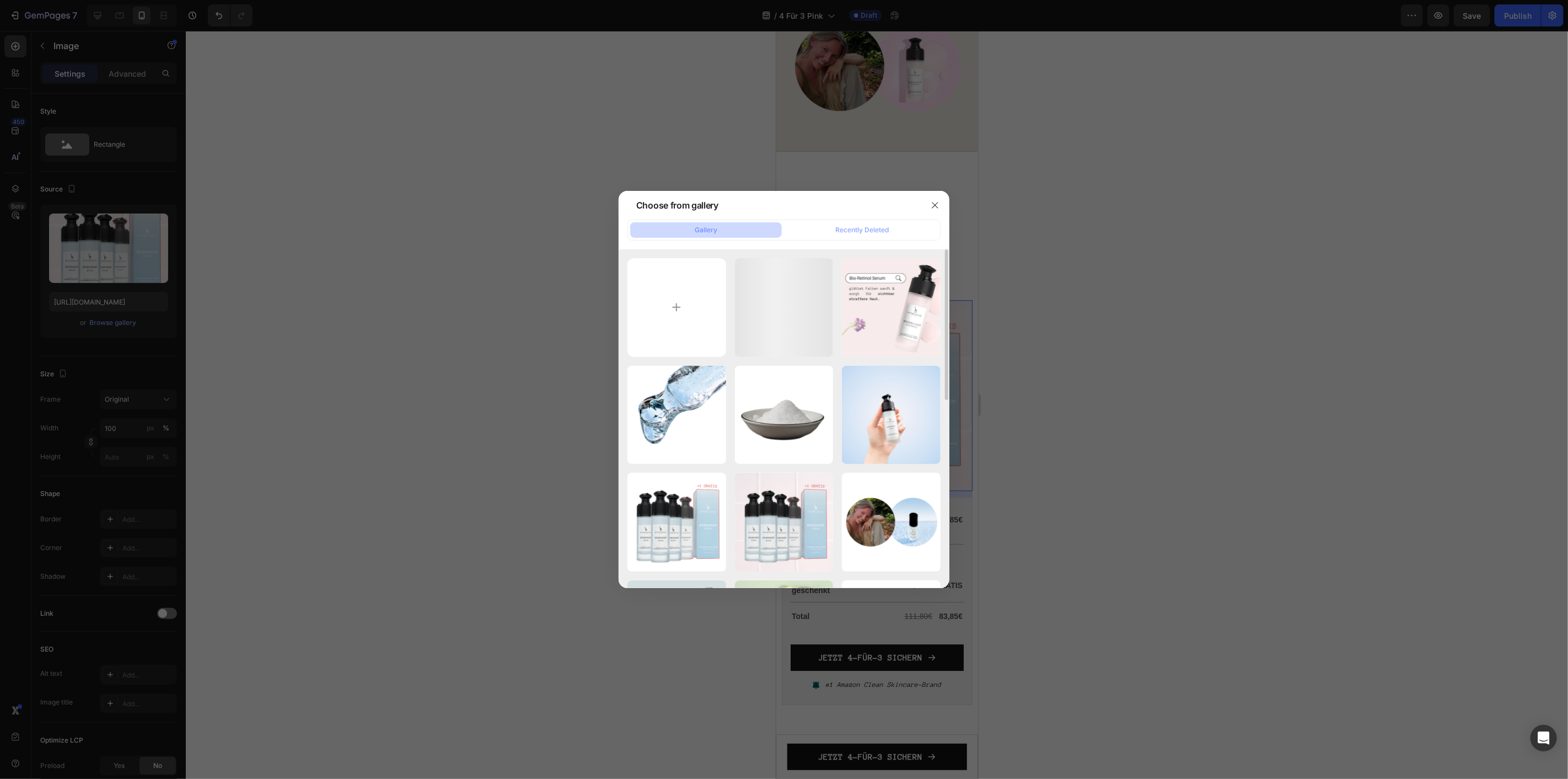
click at [730, 292] on div "PTX E-Mail (800 x 600...6).png 457.27 kb MN E-Mail (38).png 250.97 kb HYALURONS…" at bounding box center [784, 630] width 313 height 743
click at [715, 296] on input "file" at bounding box center [677, 308] width 99 height 99
type input "C:\fakepath\MN E-Mail (40).png"
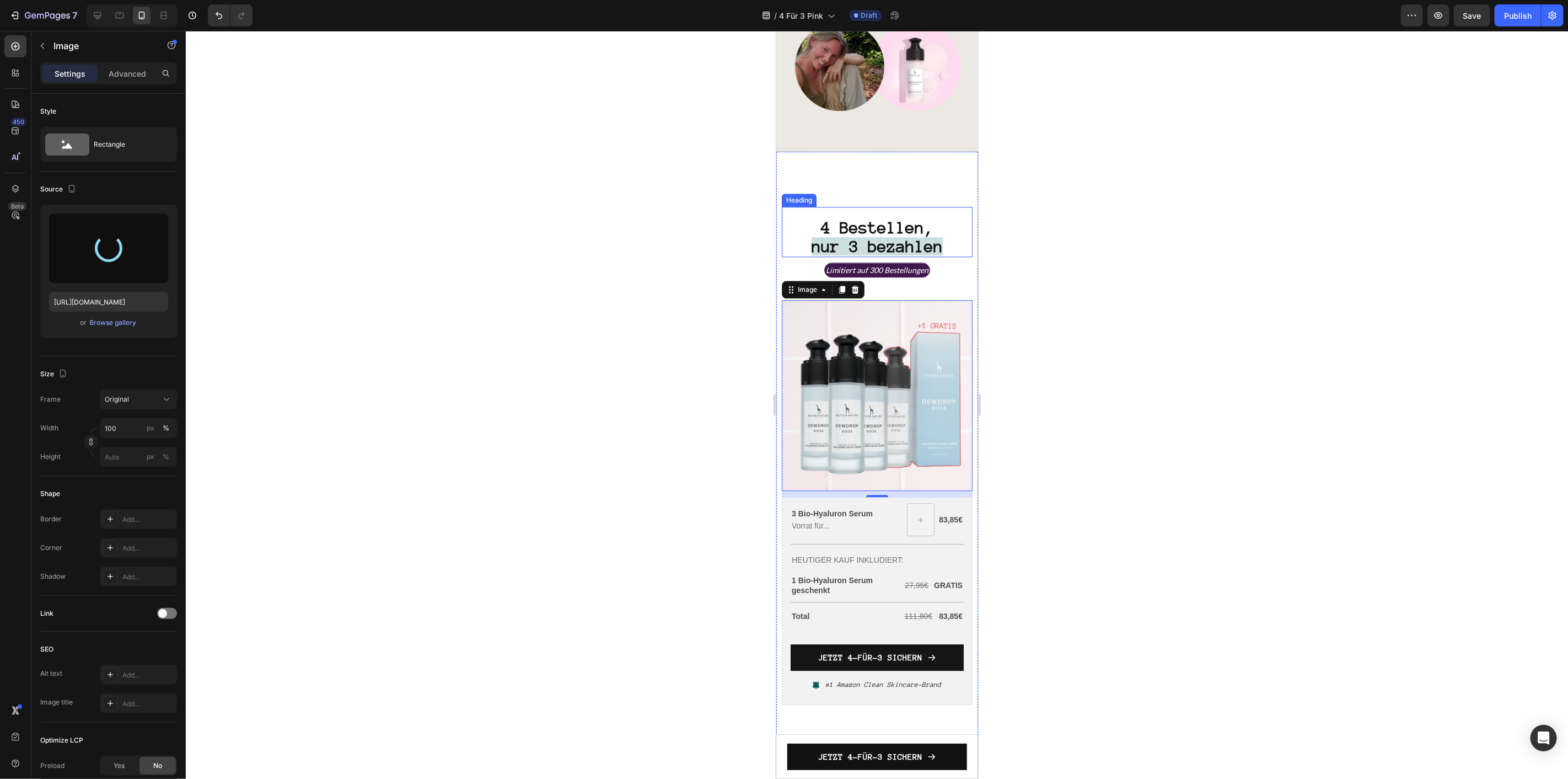
scroll to position [2658, 0]
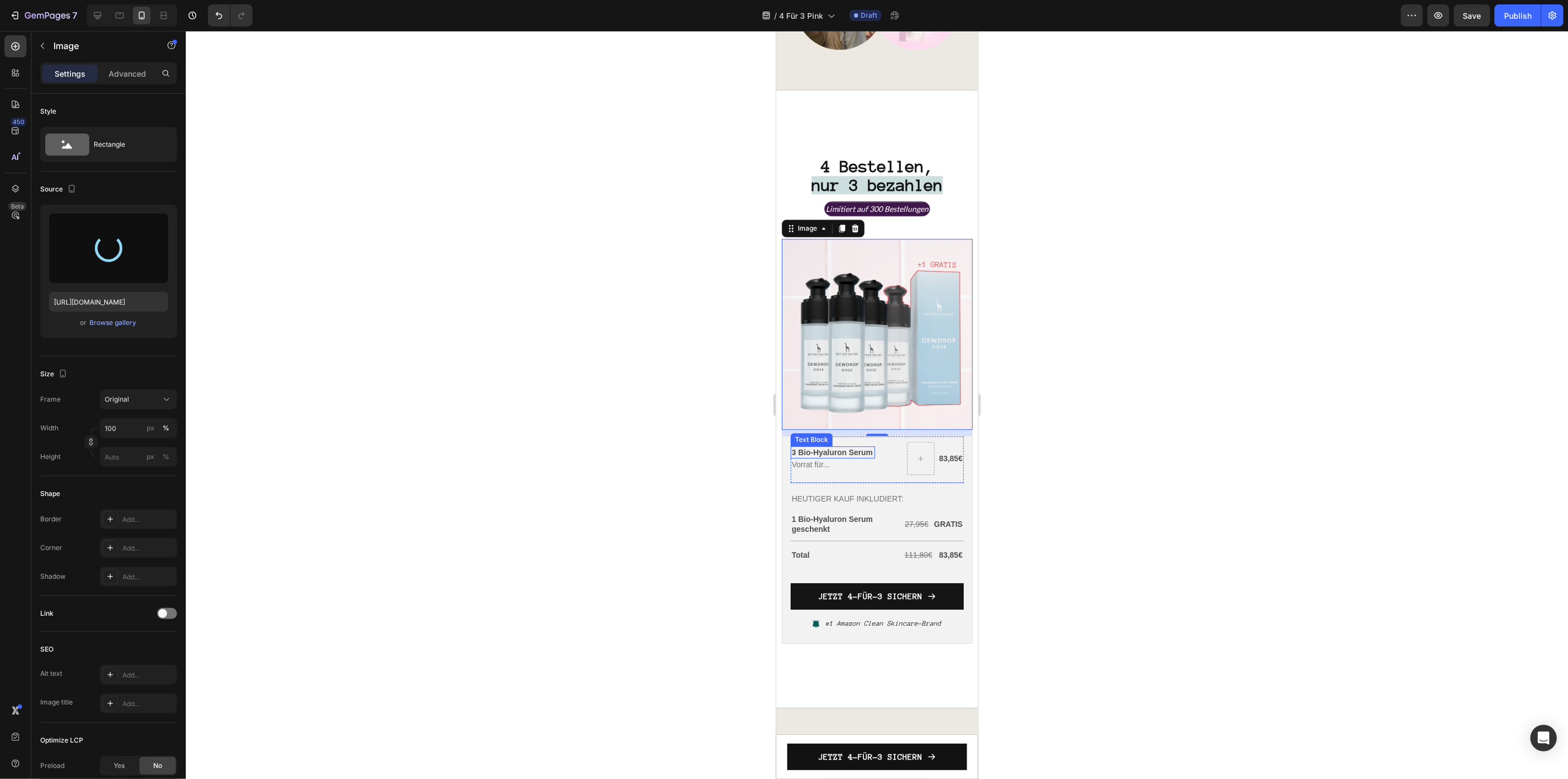
click at [832, 447] on p "3 Bio-Hyaluron Serum" at bounding box center [832, 452] width 82 height 10
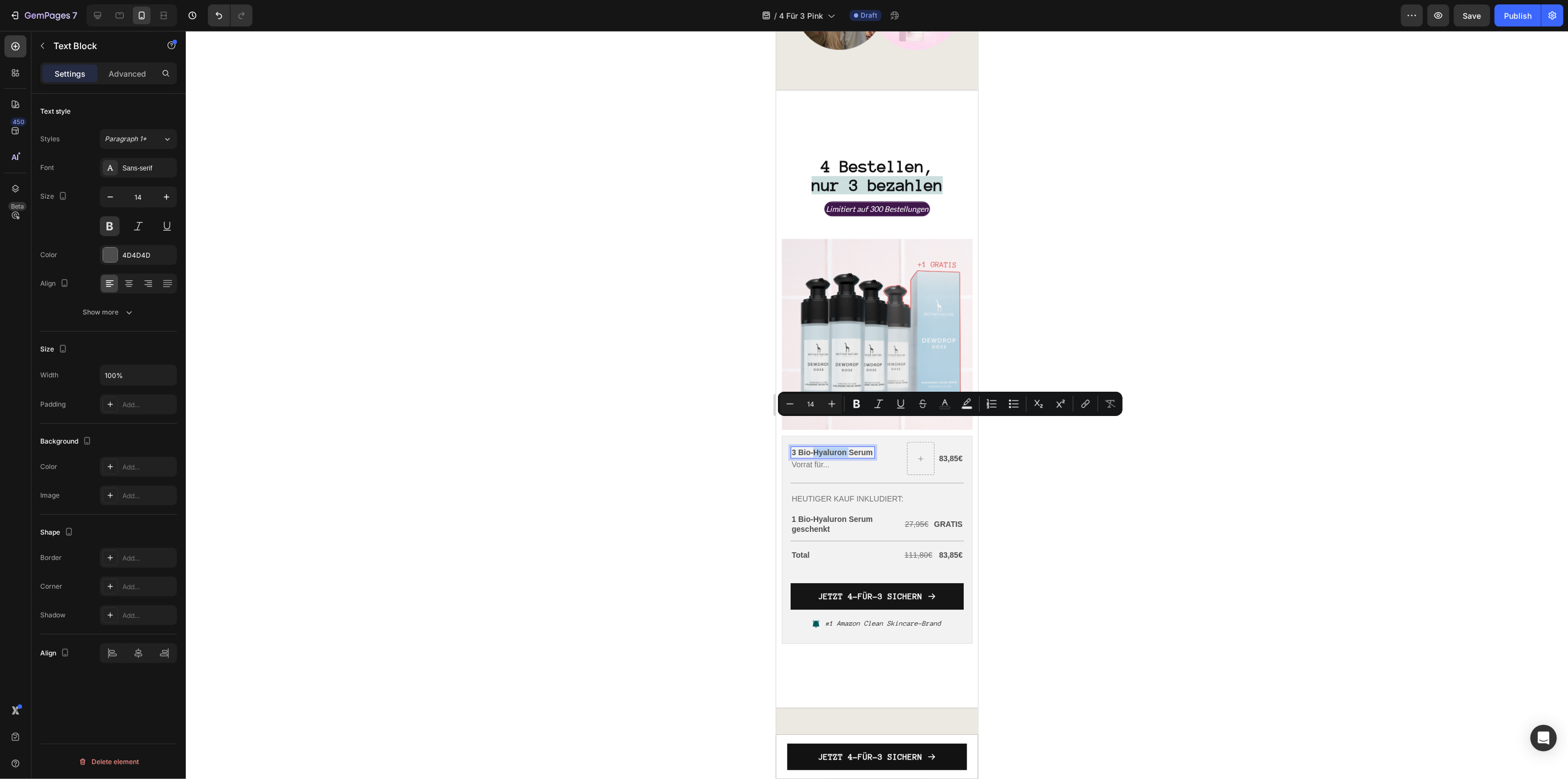
click at [864, 311] on img at bounding box center [876, 333] width 191 height 191
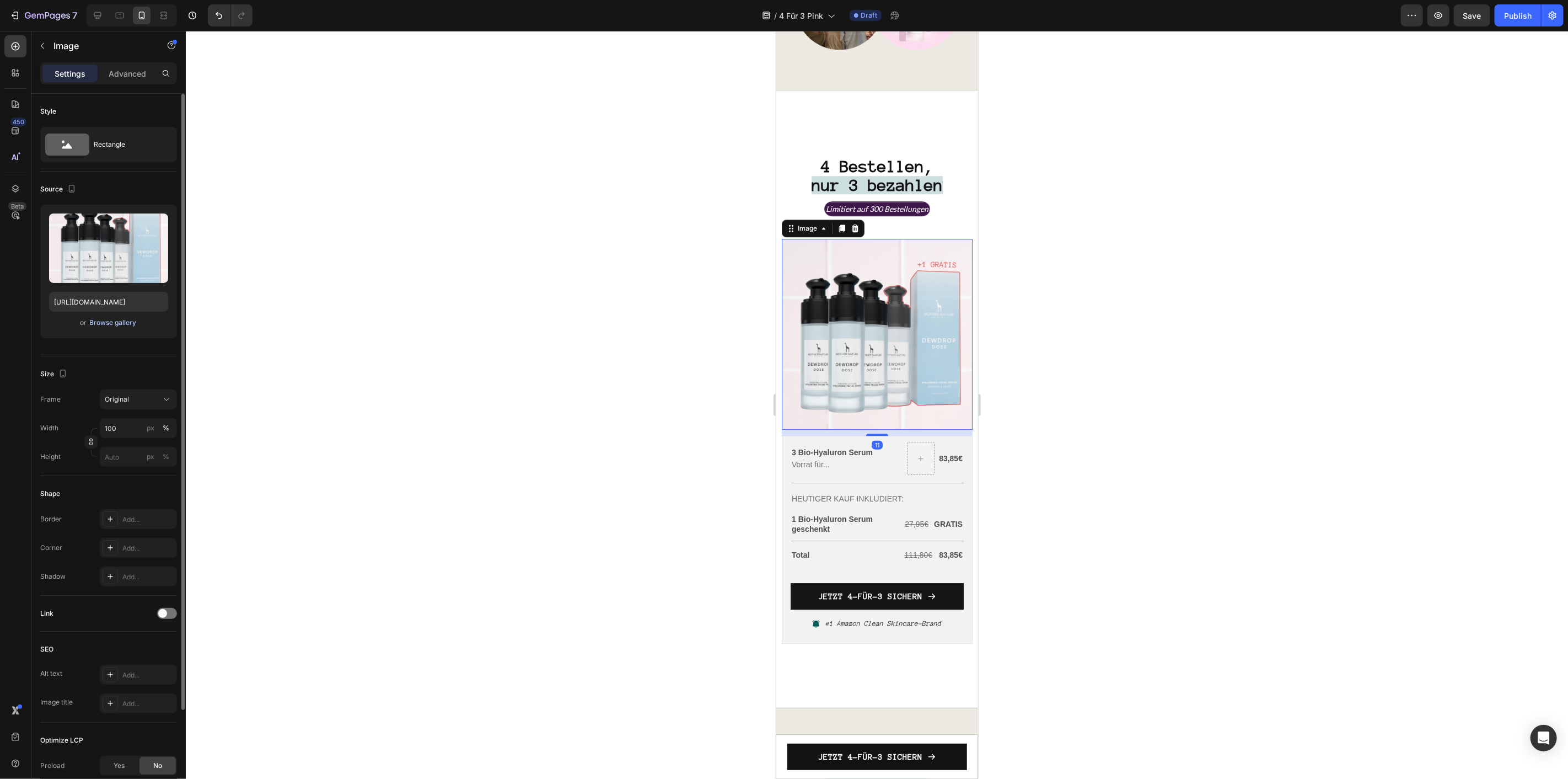
click at [116, 325] on div "Browse gallery" at bounding box center [113, 323] width 47 height 10
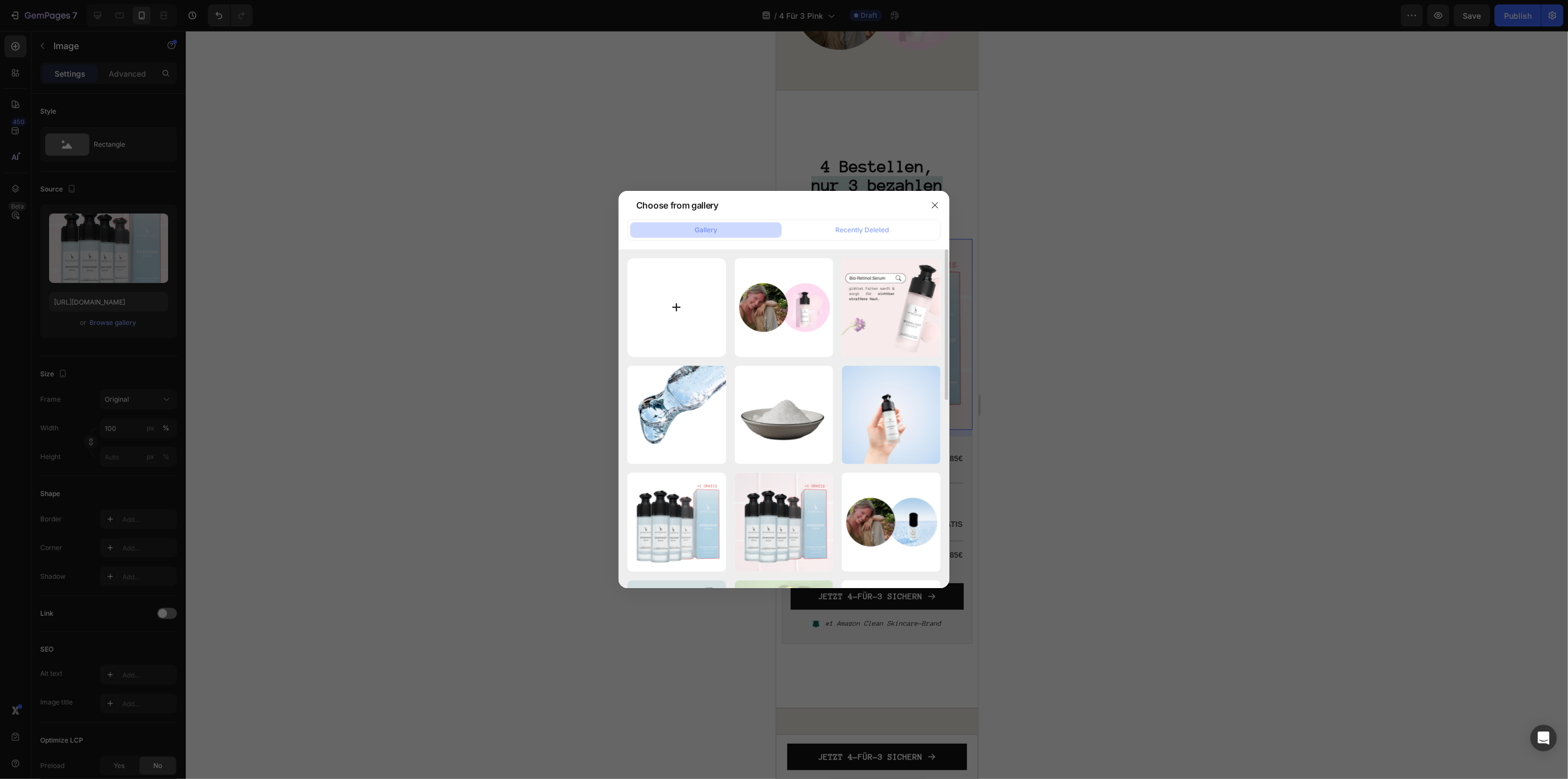
click at [681, 273] on input "file" at bounding box center [677, 308] width 99 height 99
type input "C:\fakepath\MN E-Mail (40).png"
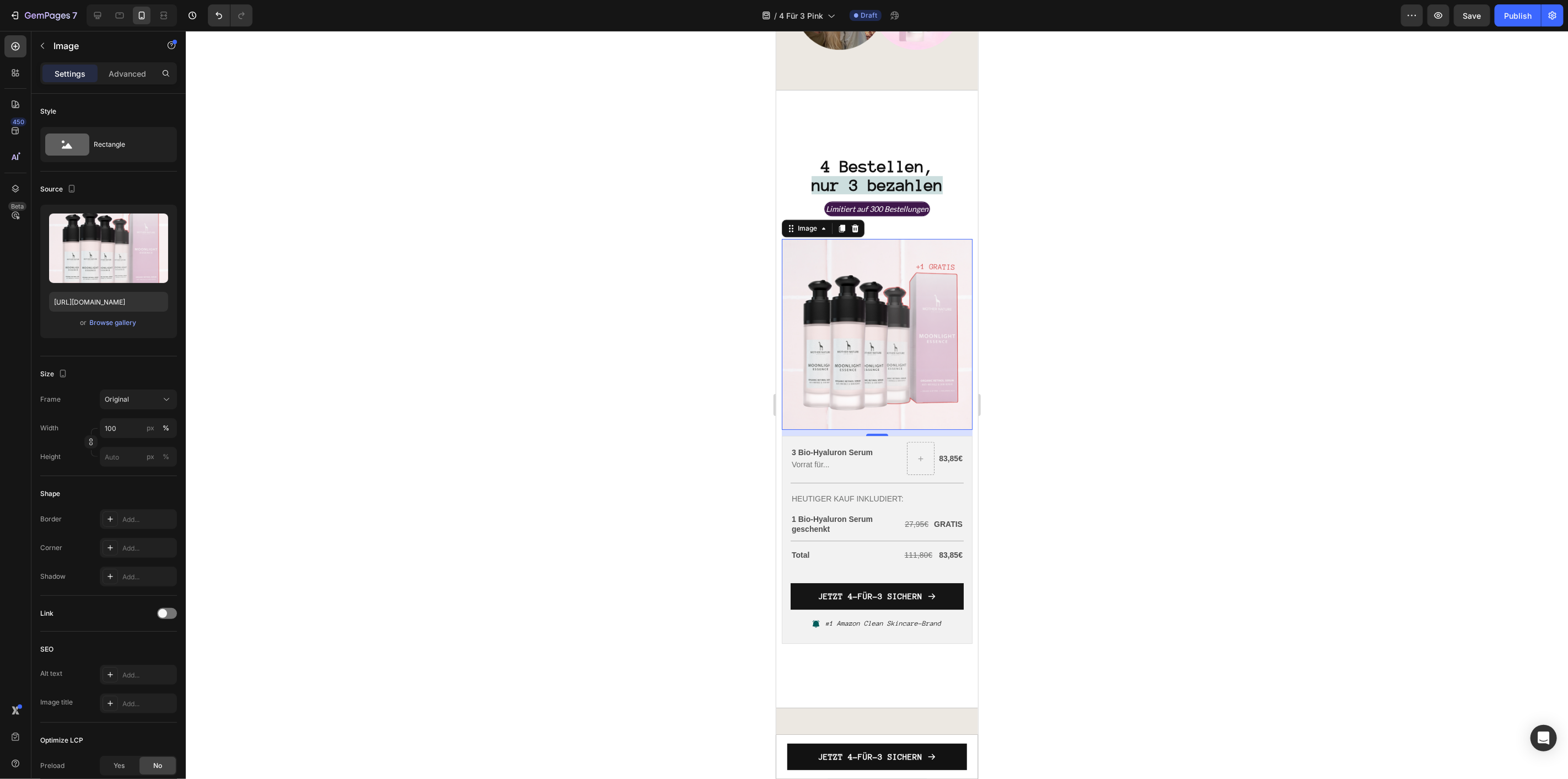
type input "[URL][DOMAIN_NAME]"
click at [835, 447] on p "3 Bio-Hyaluron Serum" at bounding box center [832, 452] width 82 height 10
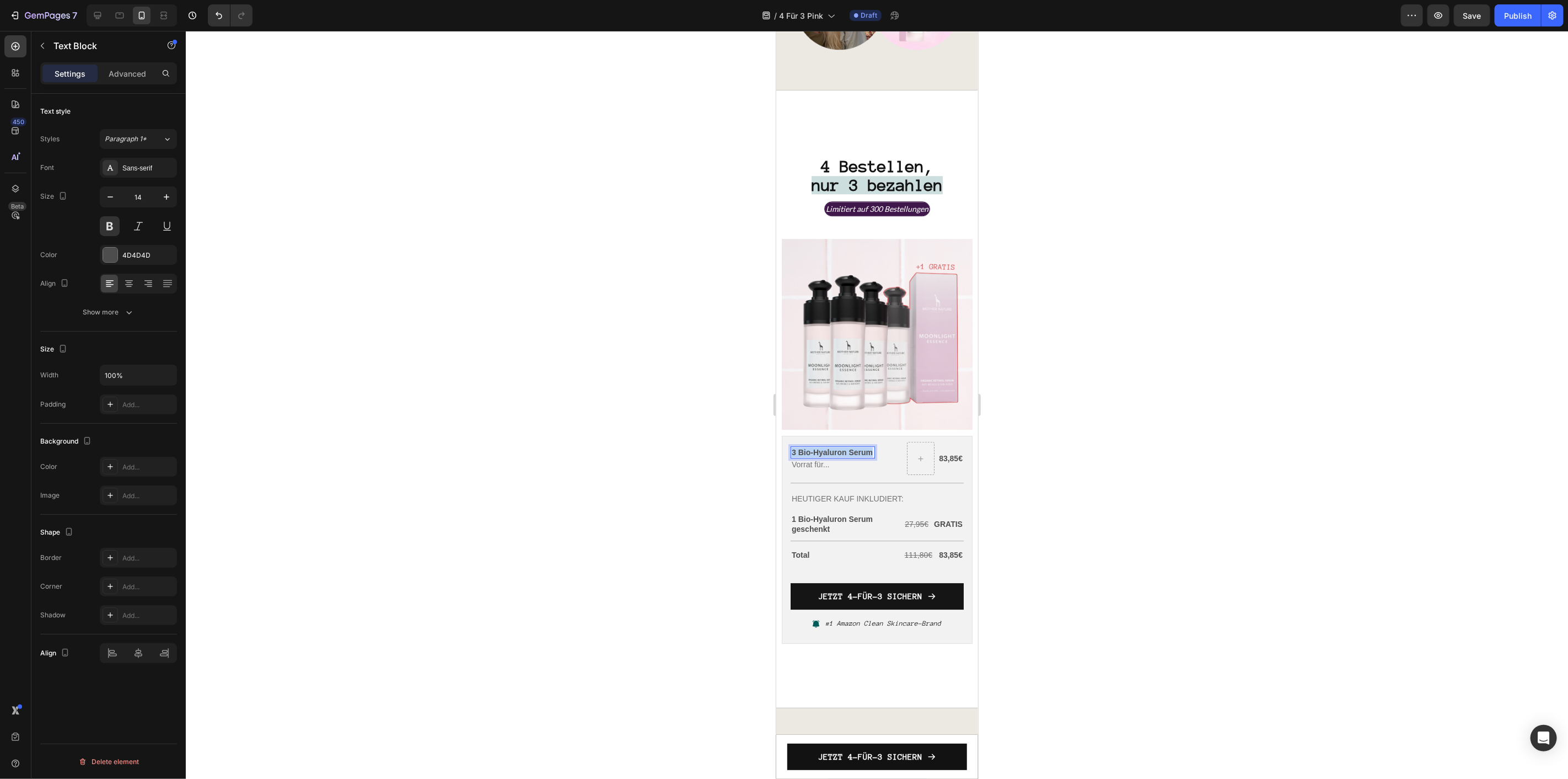
click at [835, 447] on p "3 Bio-Hyaluron Serum" at bounding box center [832, 452] width 82 height 10
click at [834, 447] on p "3 Bio-Hyaluron Serum" at bounding box center [832, 452] width 82 height 10
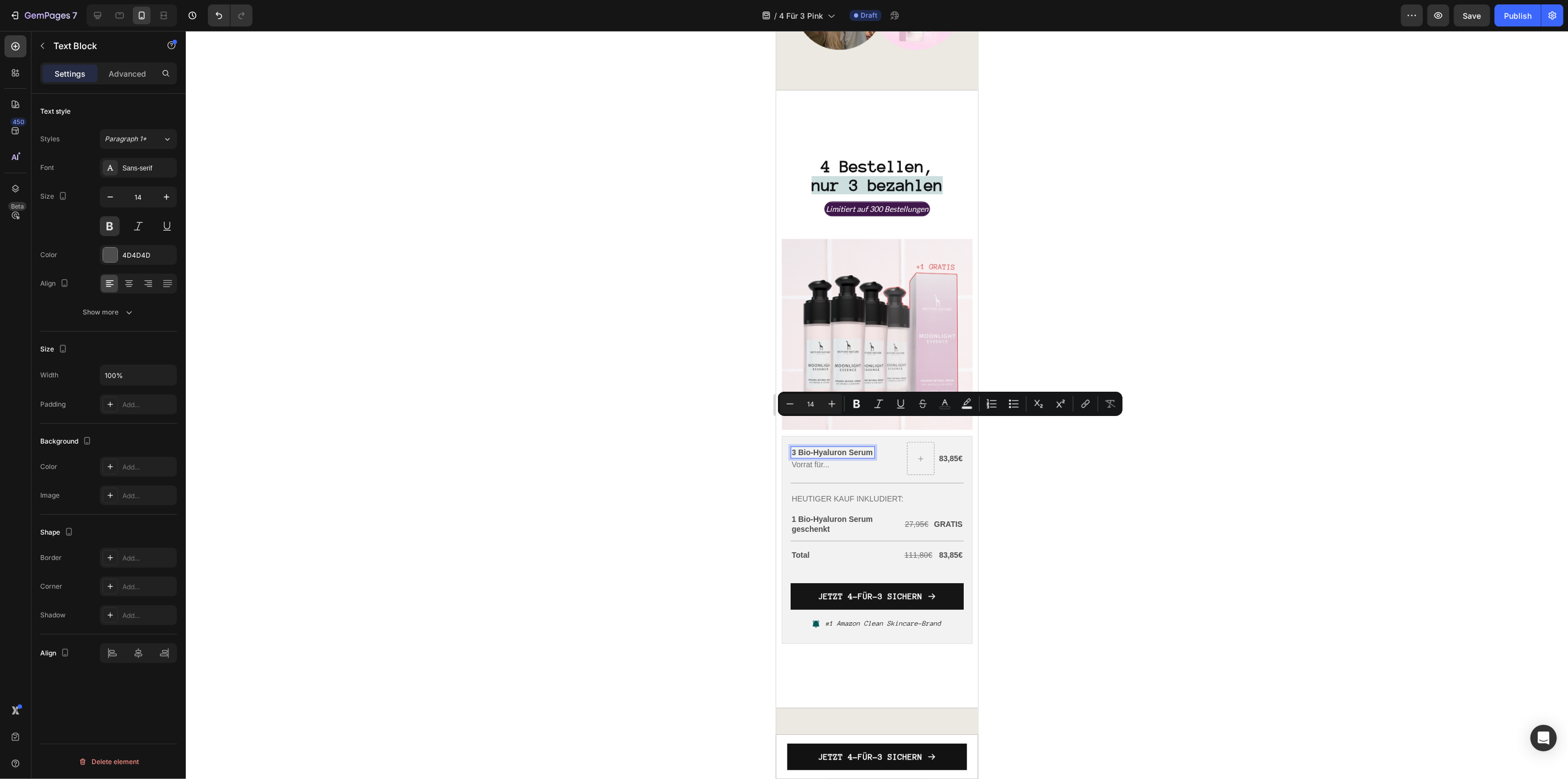
scroll to position [2662, 0]
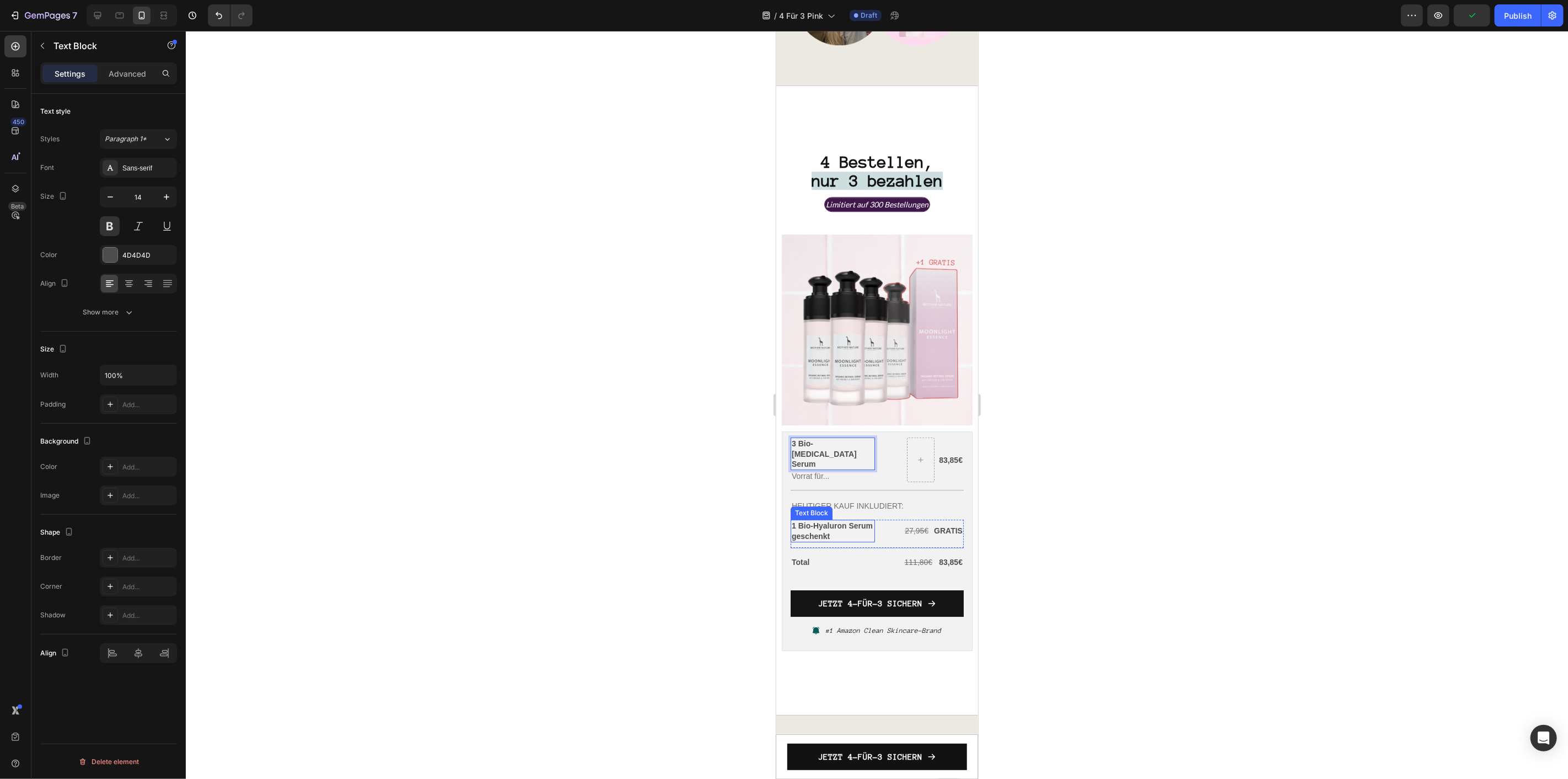
click at [831, 520] on p "1 Bio-Hyaluron Serum geschenkt" at bounding box center [832, 530] width 82 height 20
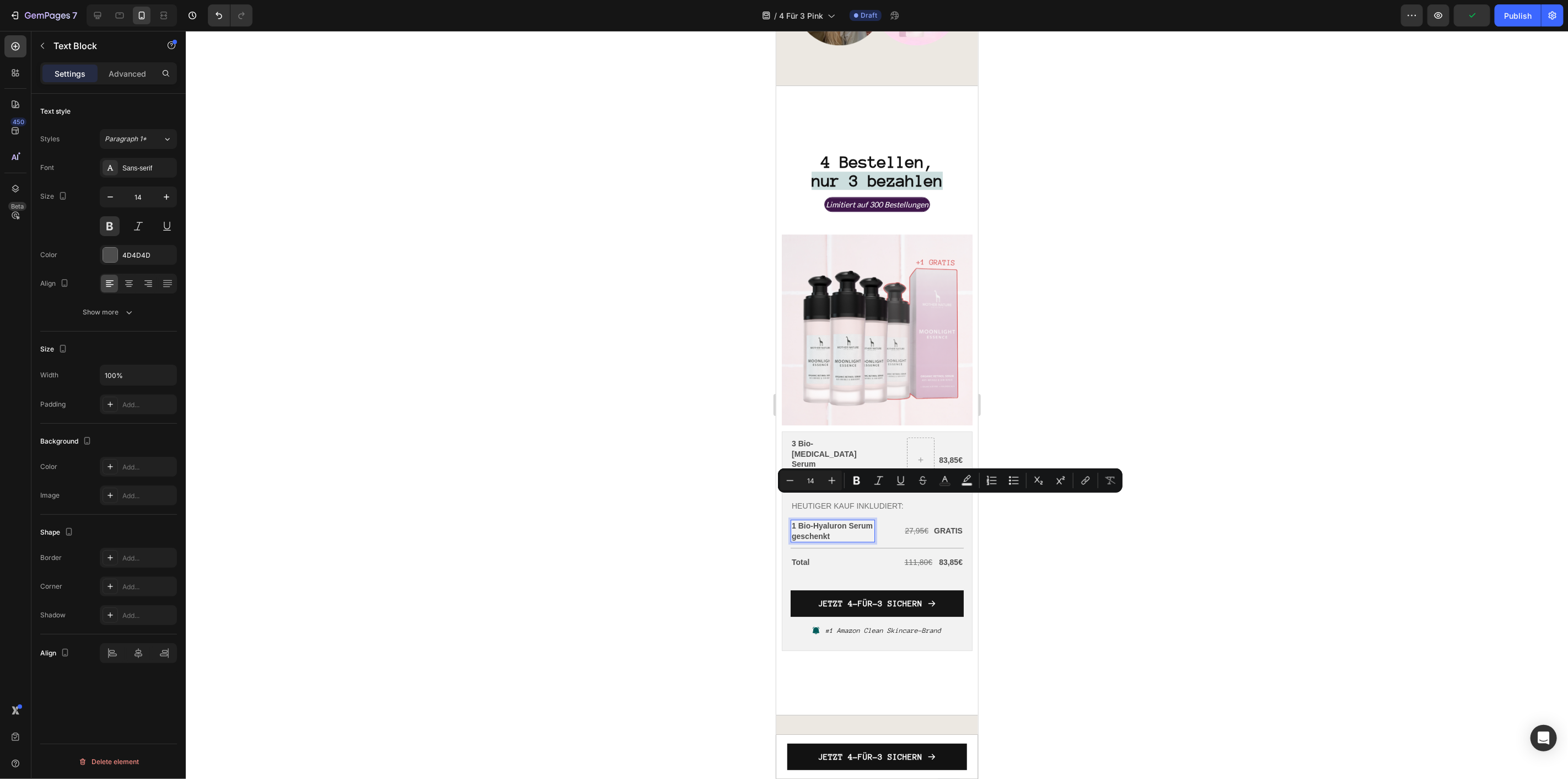
click at [822, 520] on p "1 Bio-Hyaluron Serum geschenkt" at bounding box center [832, 530] width 82 height 20
click at [834, 520] on p "1 Bio-Hyaluron Serum geschenkt" at bounding box center [832, 530] width 82 height 20
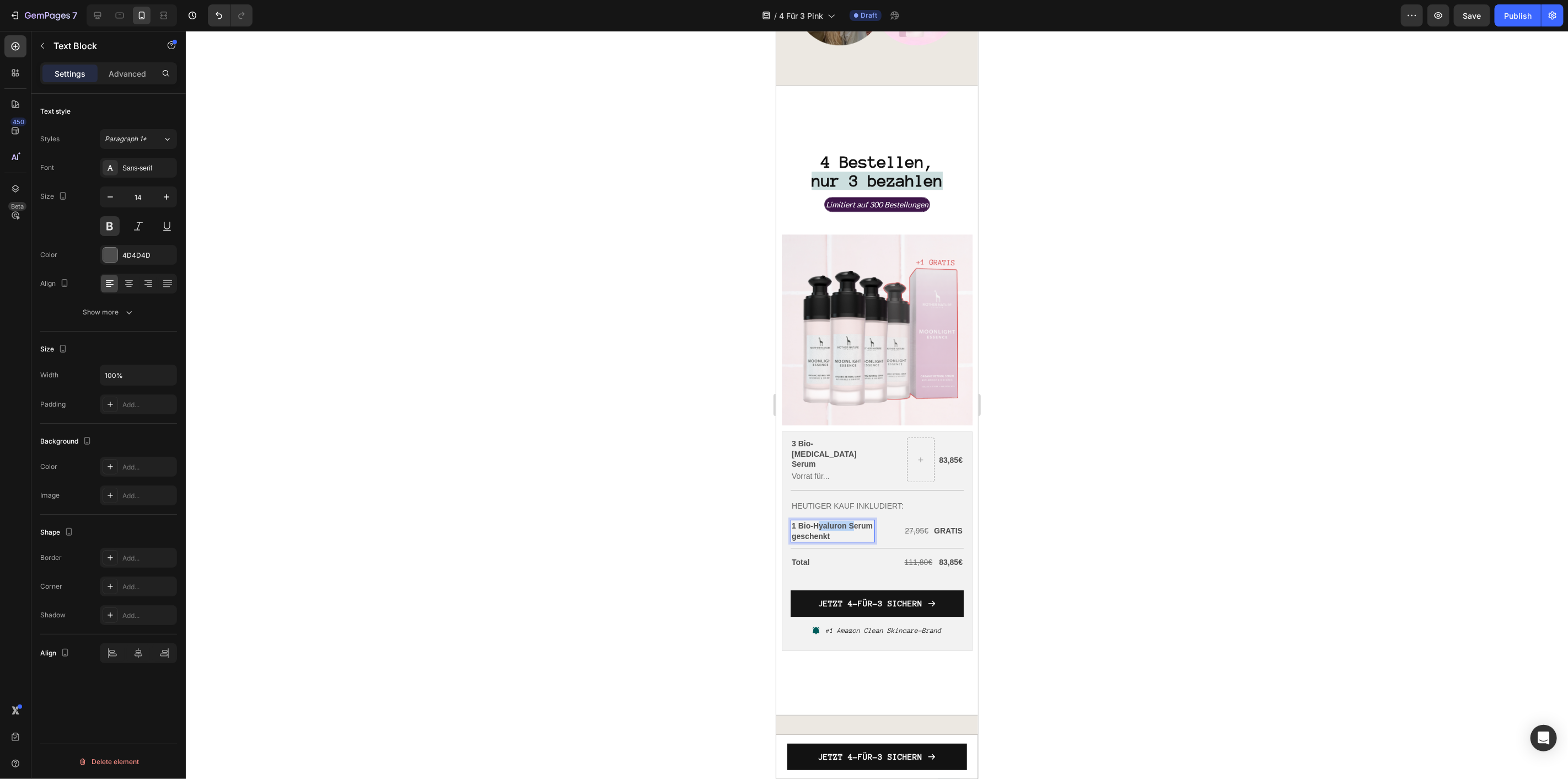
click at [834, 520] on p "1 Bio-Hyaluron Serum geschenkt" at bounding box center [832, 530] width 82 height 20
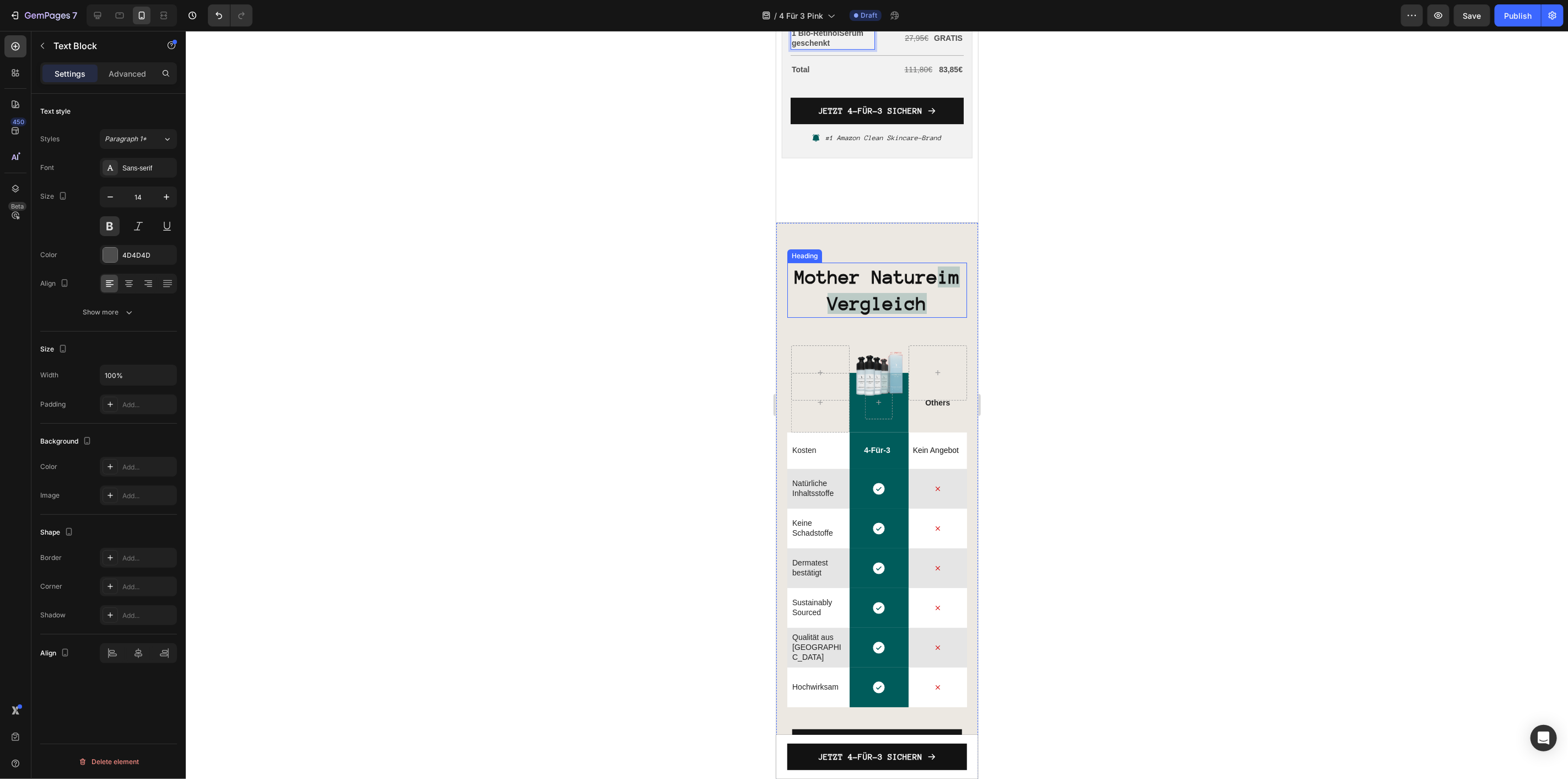
scroll to position [3153, 0]
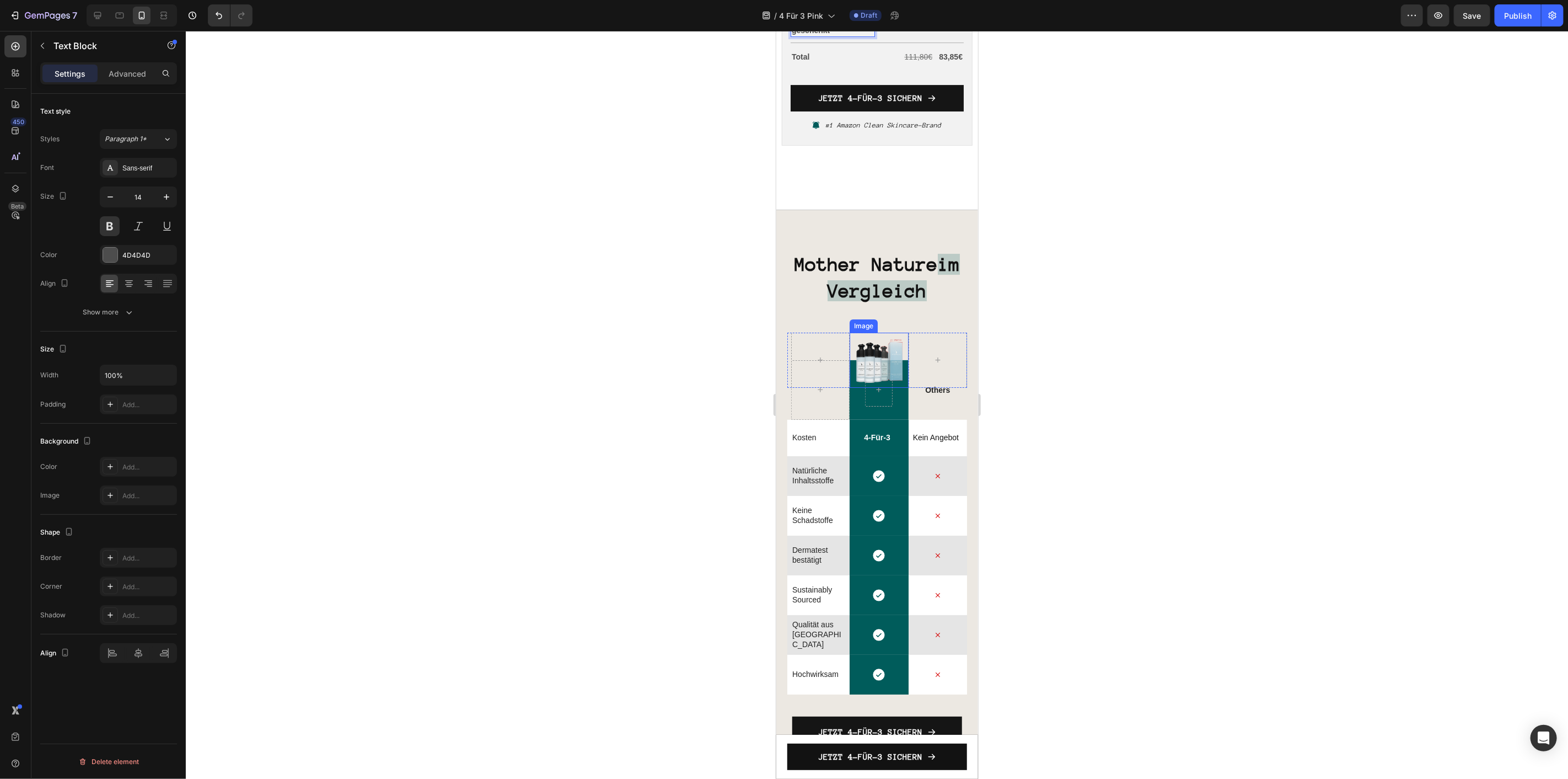
click at [875, 350] on img at bounding box center [878, 359] width 55 height 55
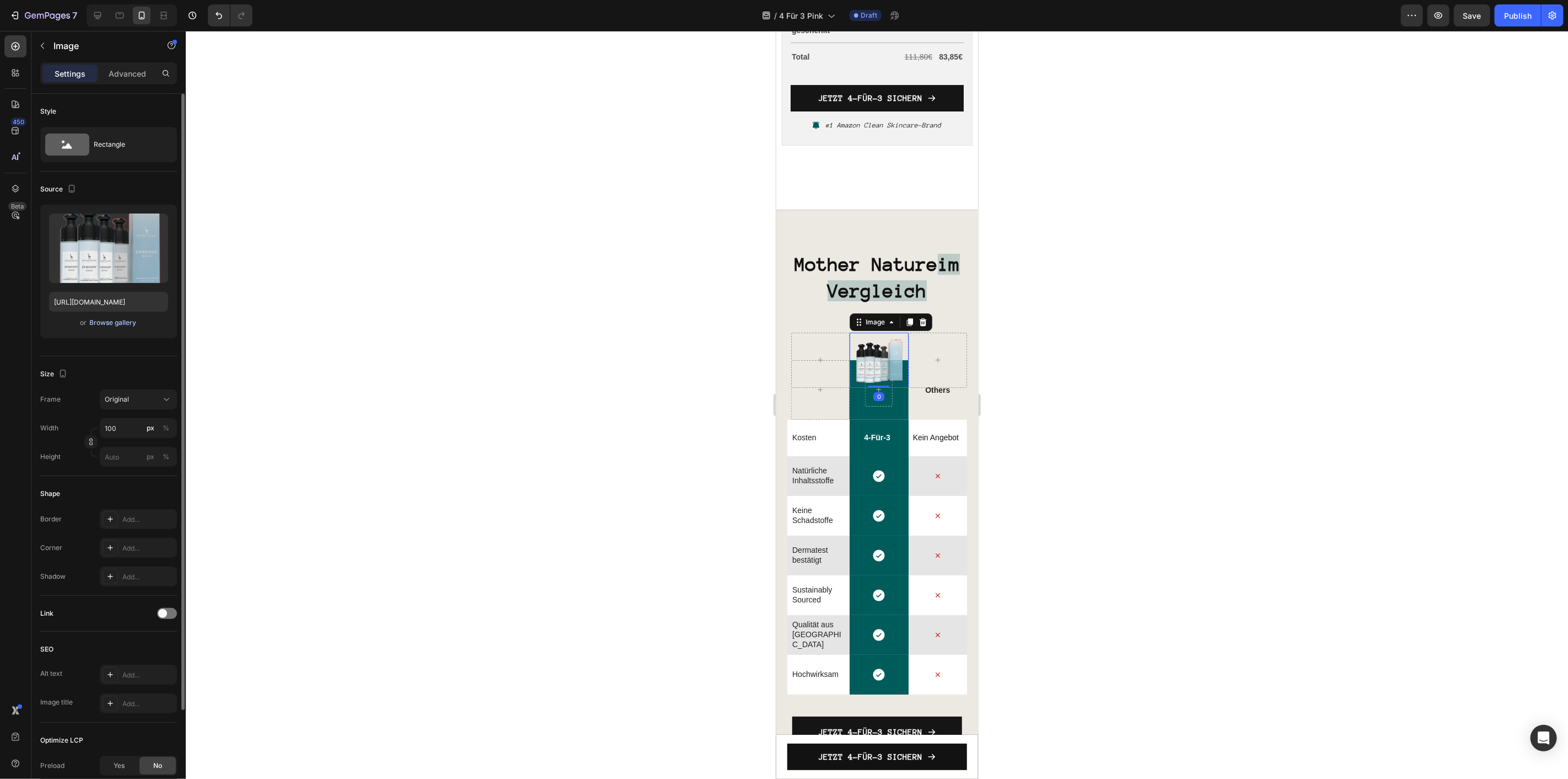
click at [114, 327] on div "Browse gallery" at bounding box center [113, 323] width 47 height 10
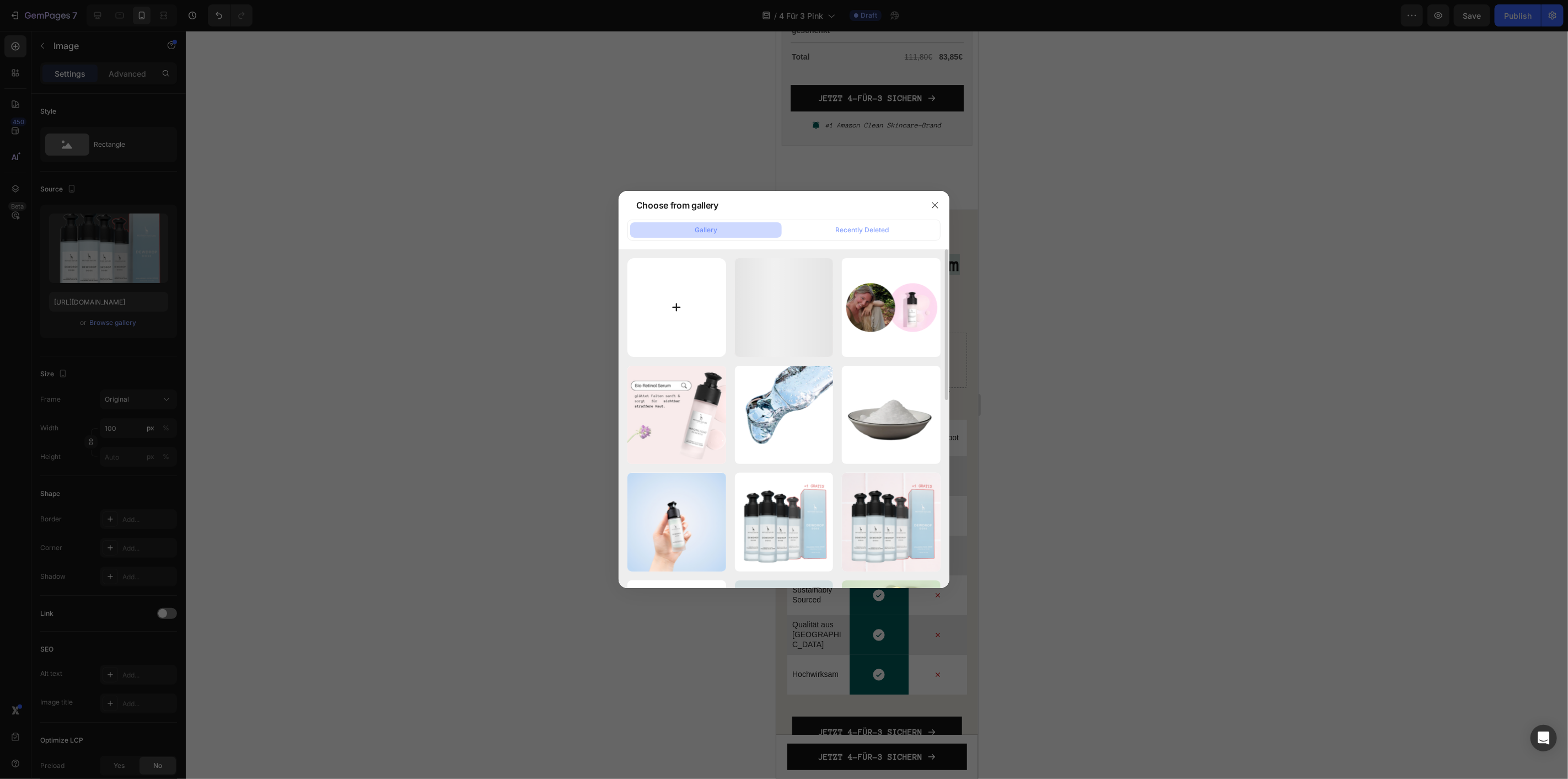
click at [653, 315] on input "file" at bounding box center [677, 308] width 99 height 99
type input "C:\fakepath\MN E-Mail (39).png"
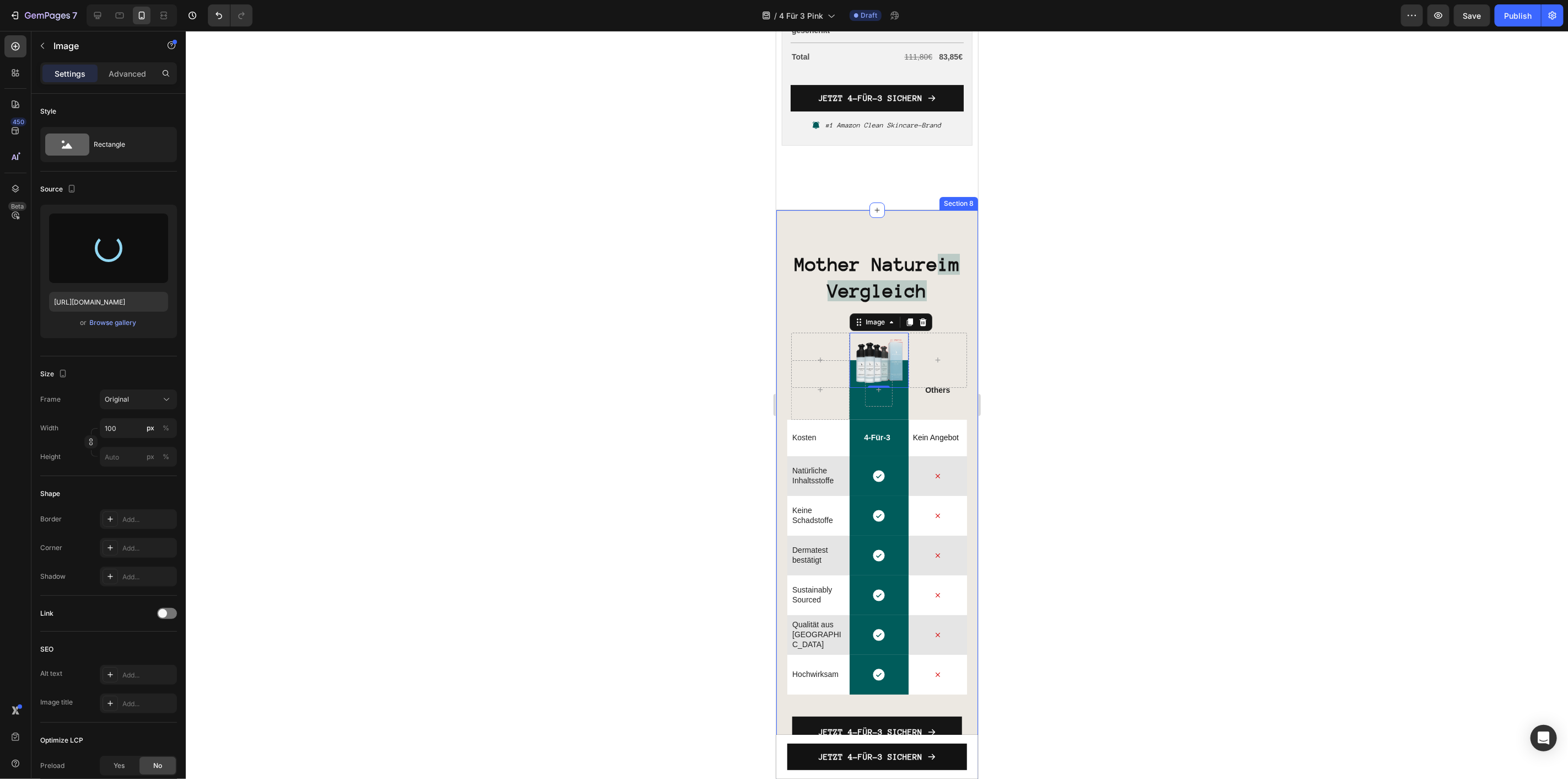
type input "[URL][DOMAIN_NAME]"
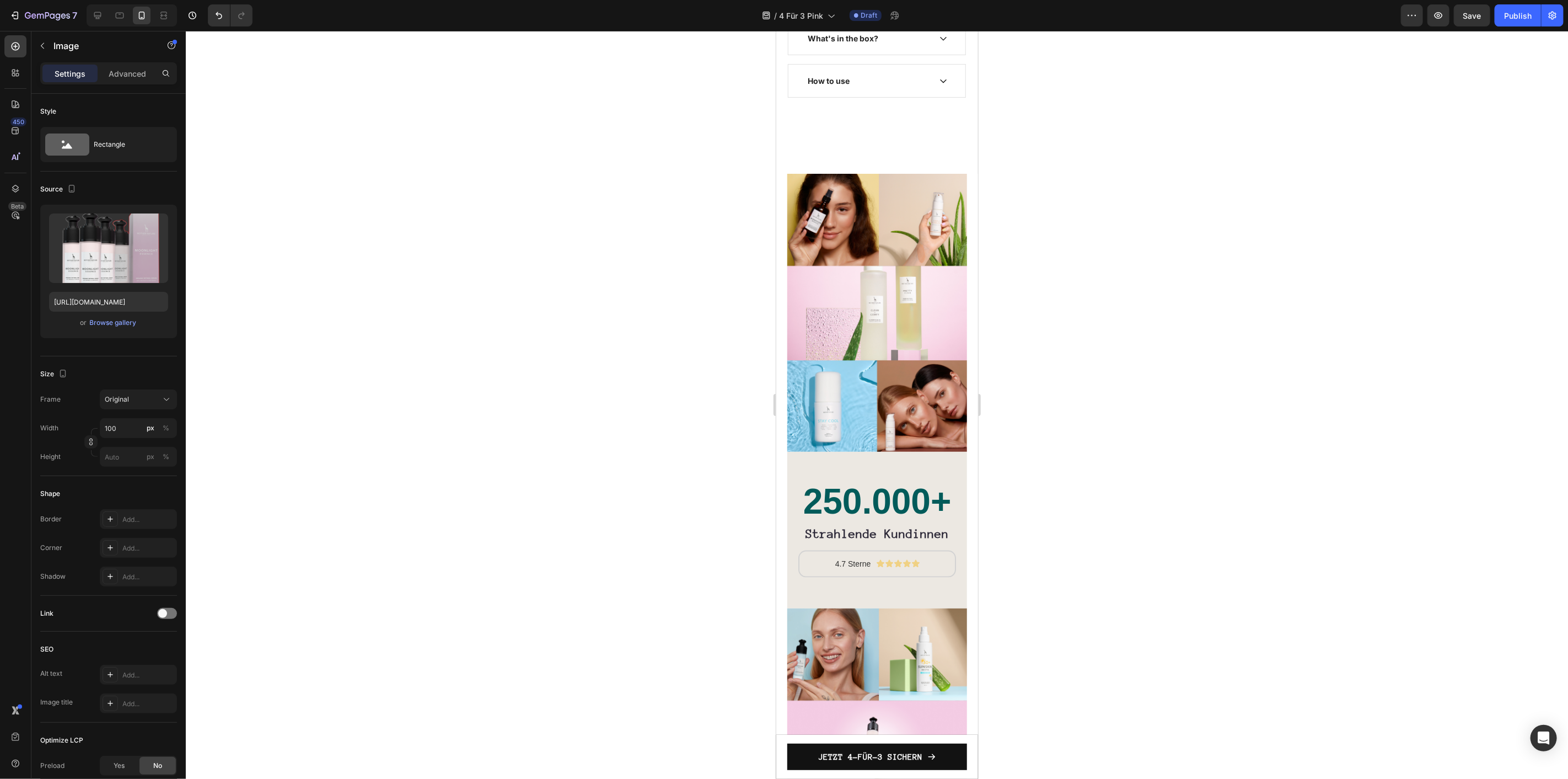
scroll to position [4624, 0]
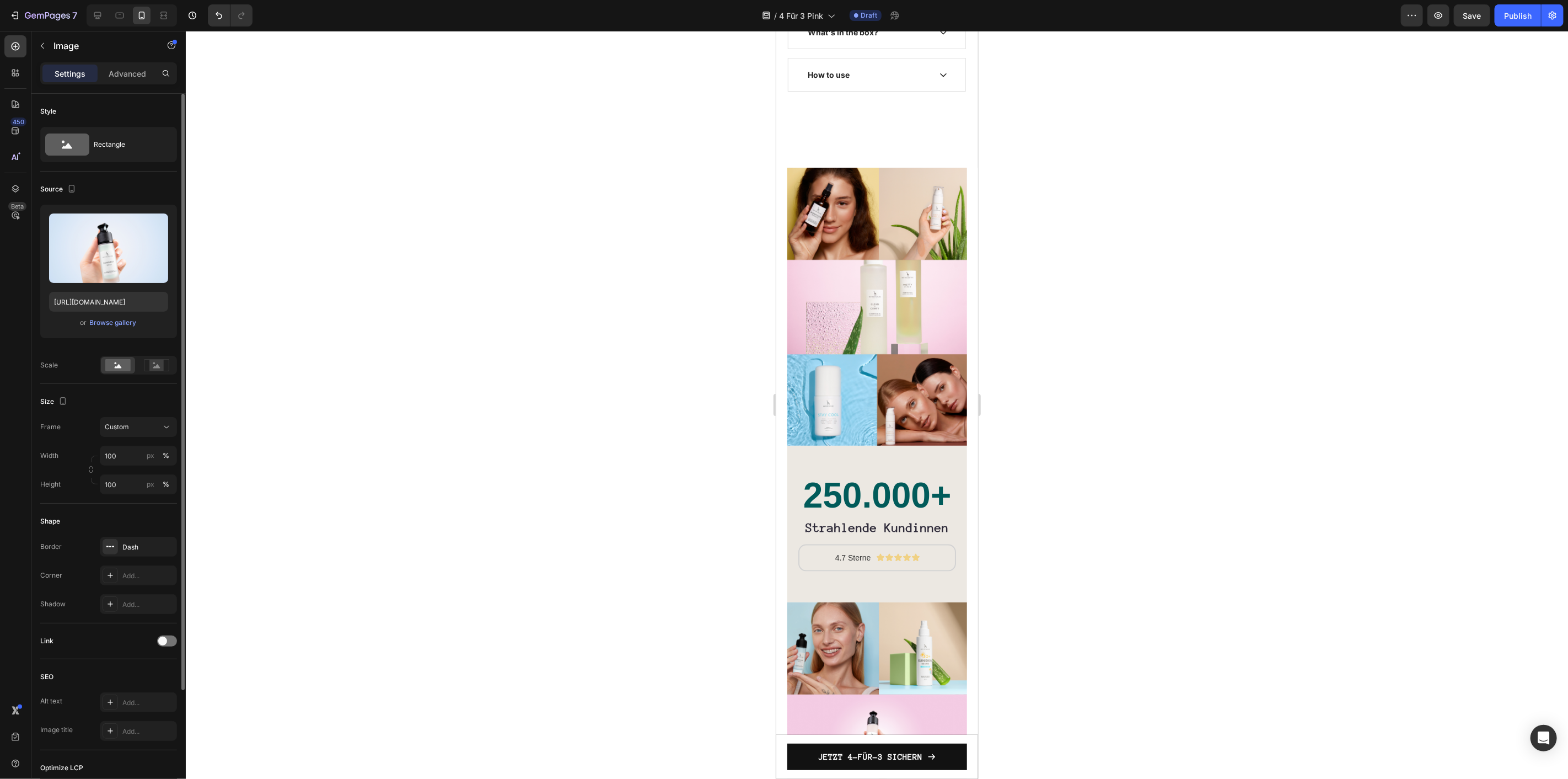
click at [123, 328] on div "or Browse gallery" at bounding box center [109, 323] width 119 height 13
click at [122, 327] on div "Browse gallery" at bounding box center [113, 323] width 47 height 10
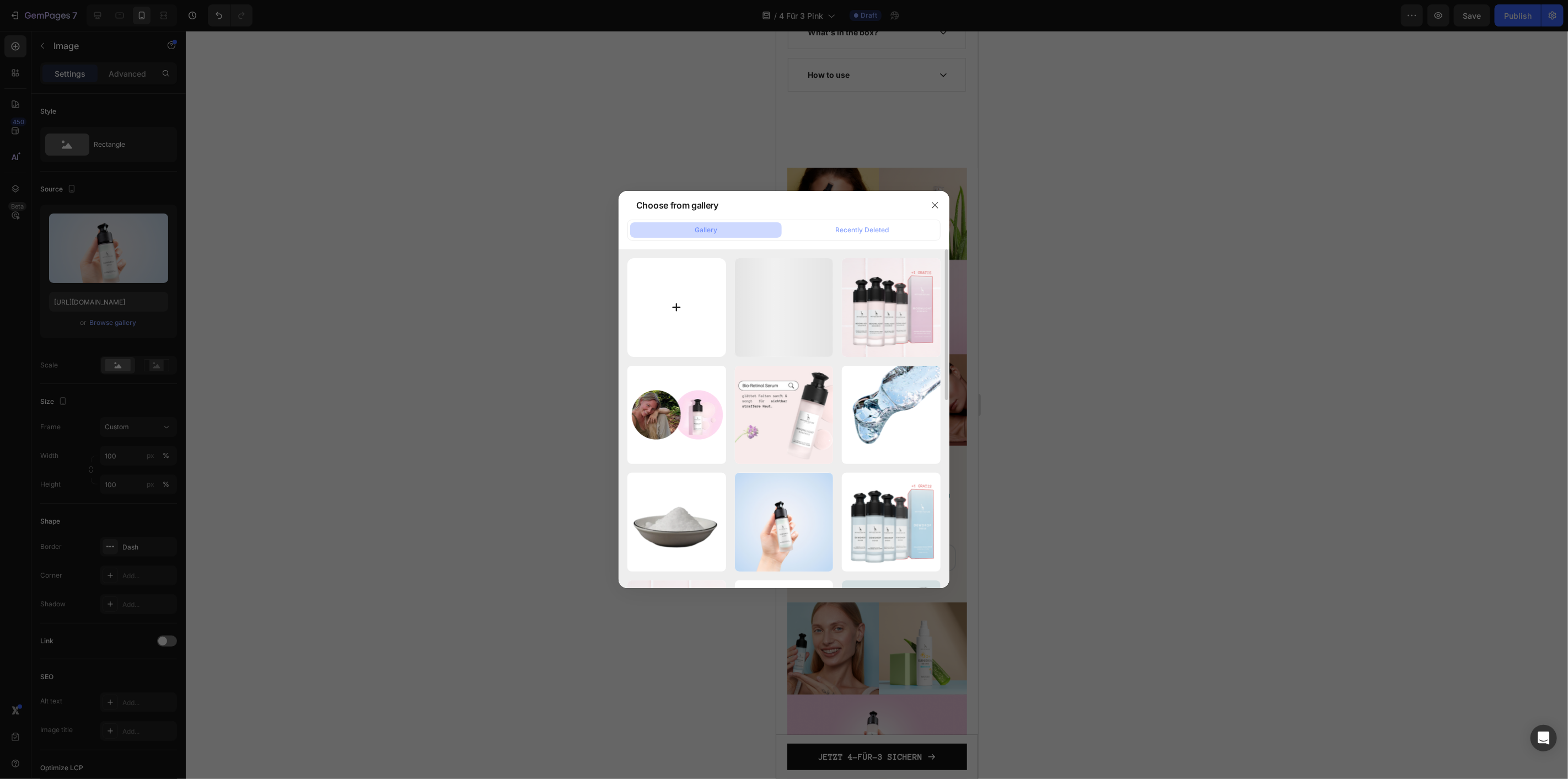
click at [674, 289] on input "file" at bounding box center [677, 308] width 99 height 99
type input "C:\fakepath\MN E-Mail (41).png"
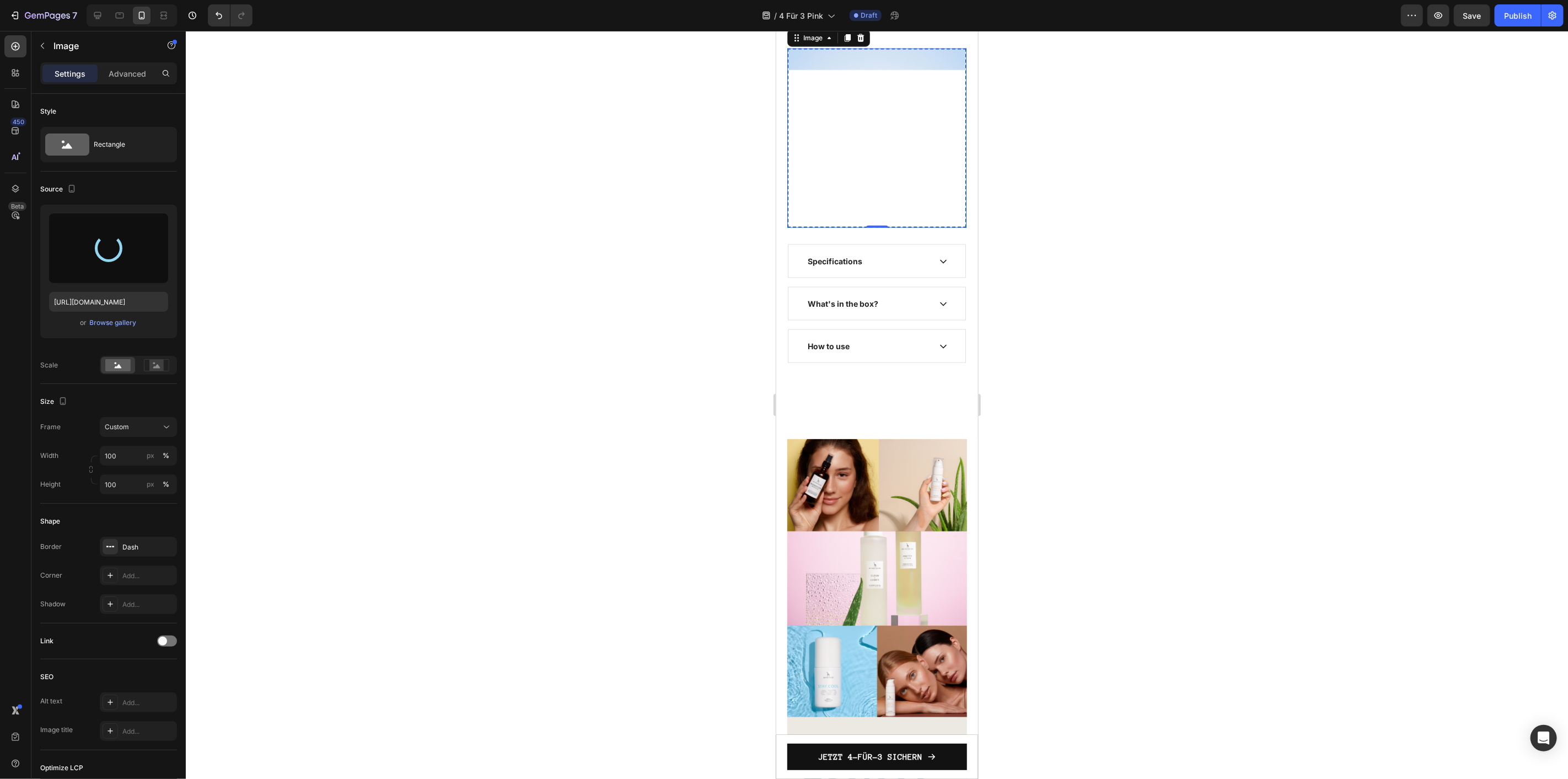
scroll to position [4502, 0]
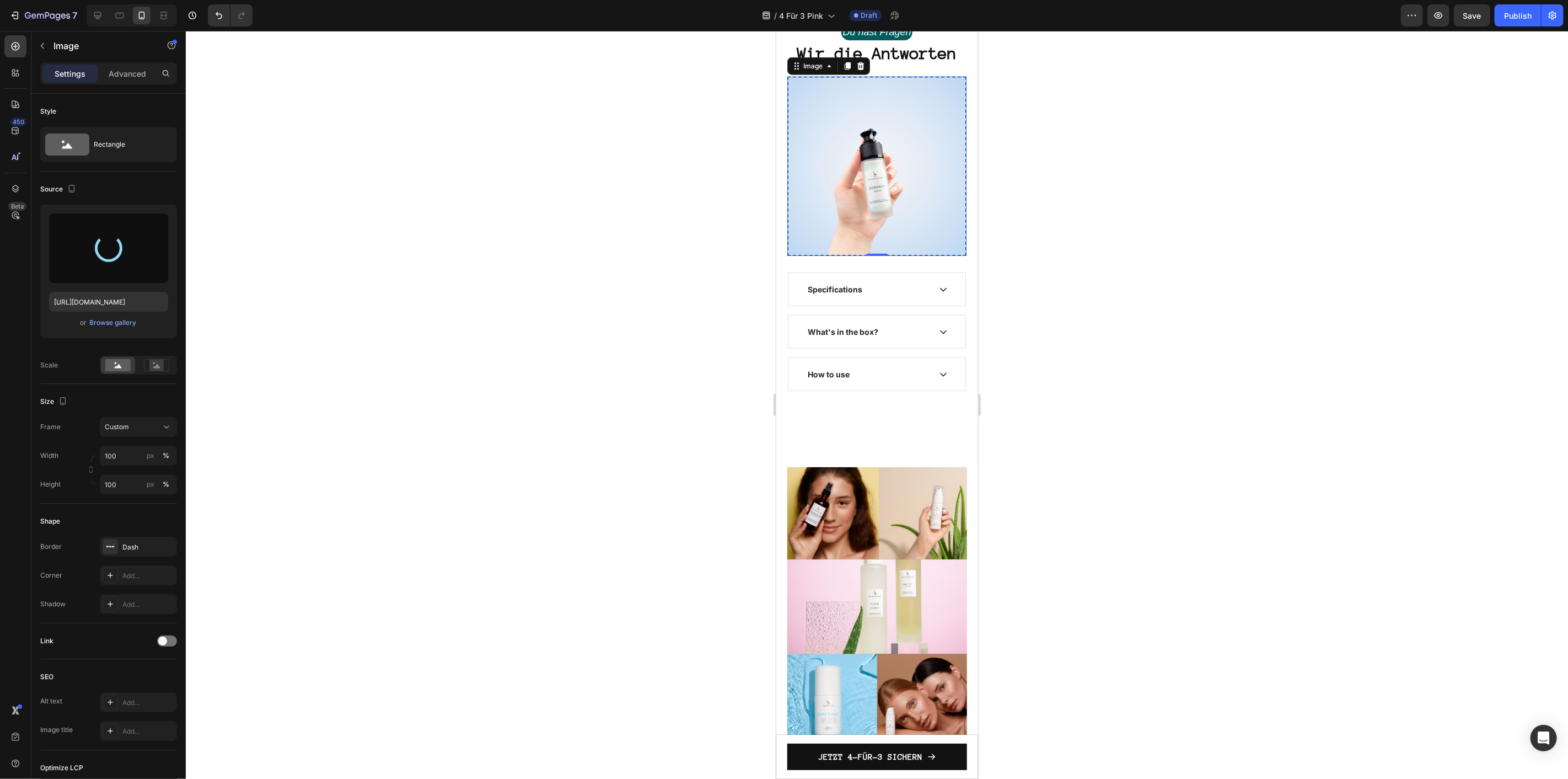
type input "[URL][DOMAIN_NAME]"
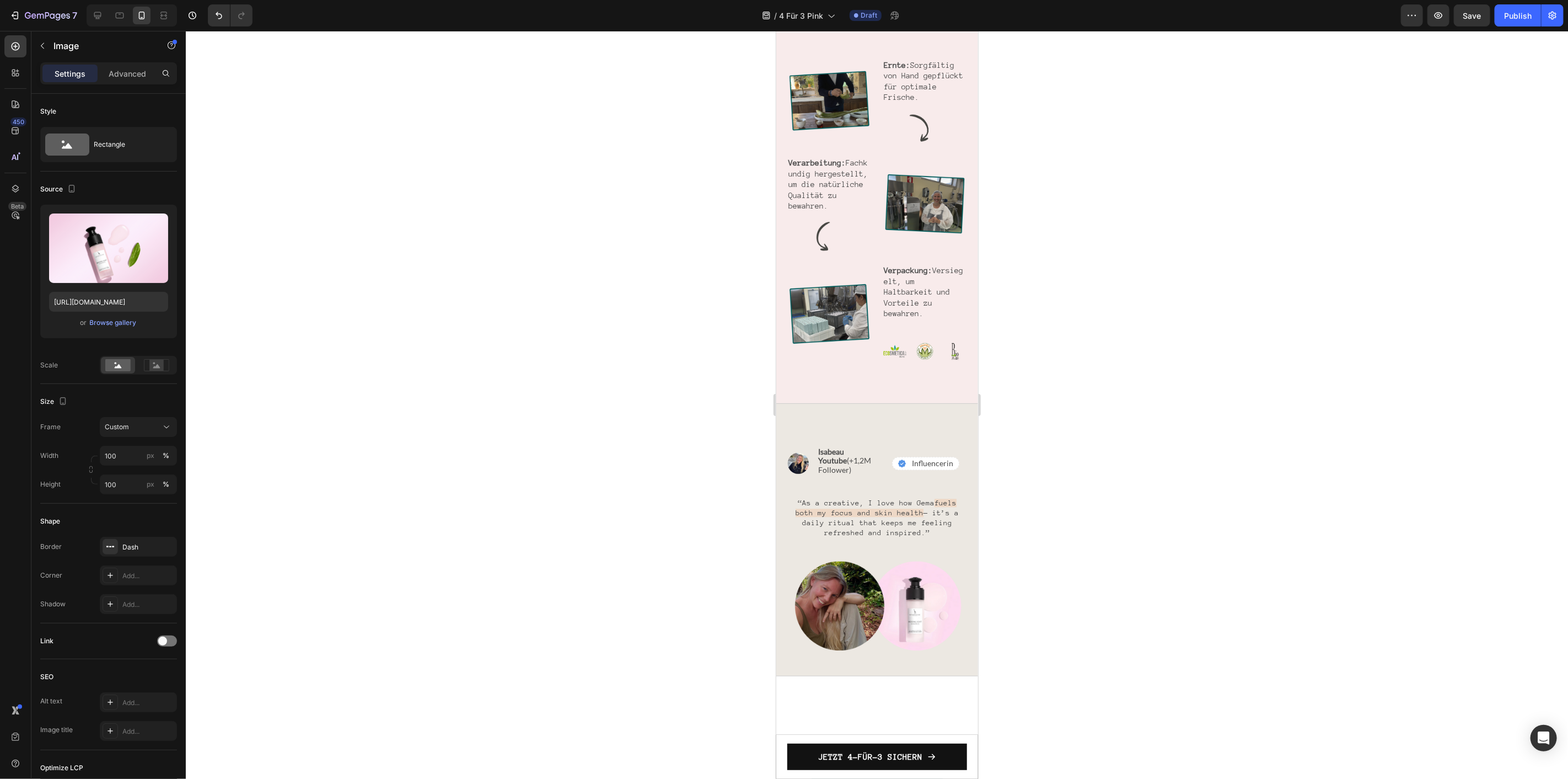
scroll to position [2271, 0]
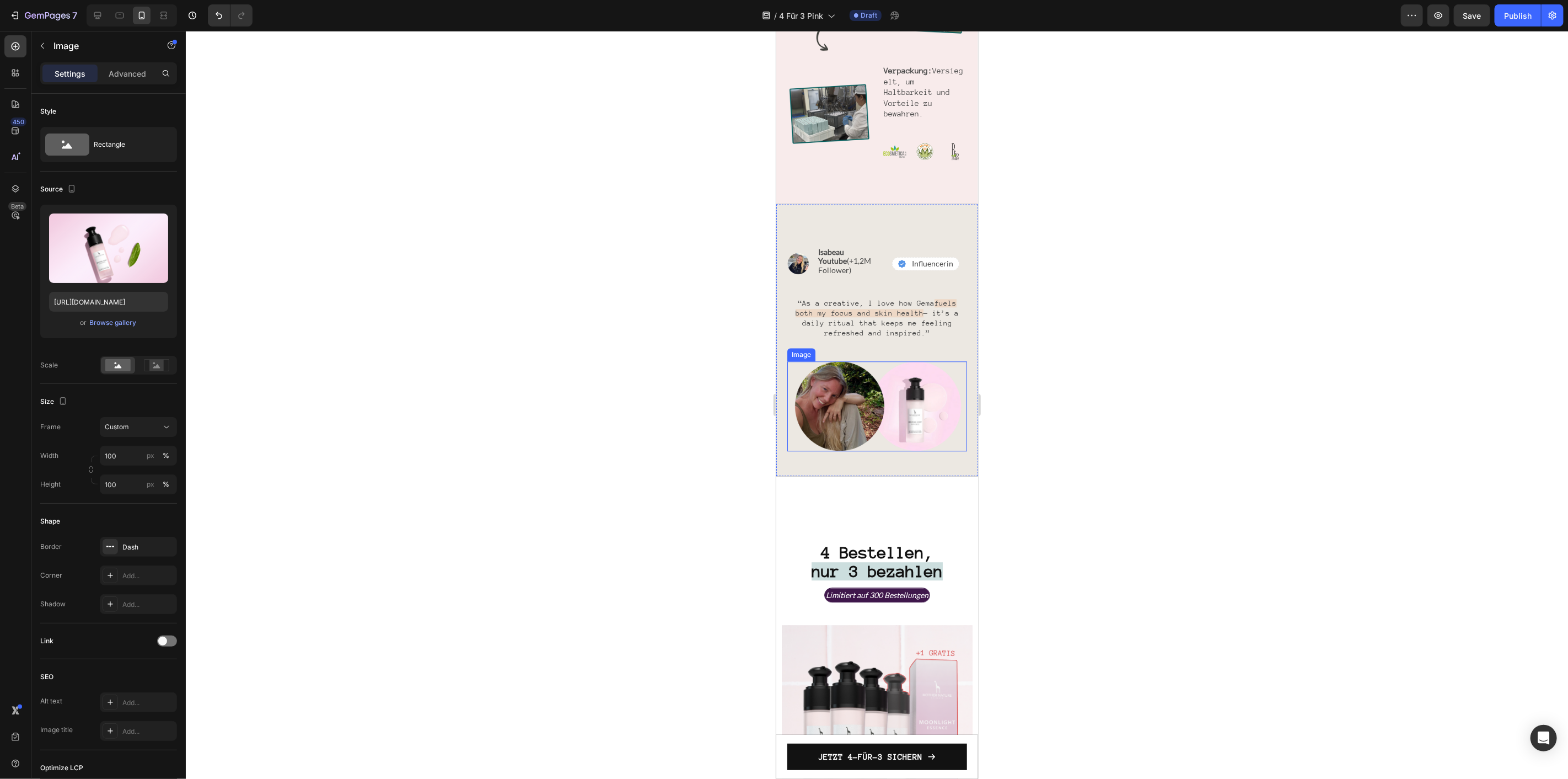
click at [901, 376] on img at bounding box center [877, 406] width 180 height 90
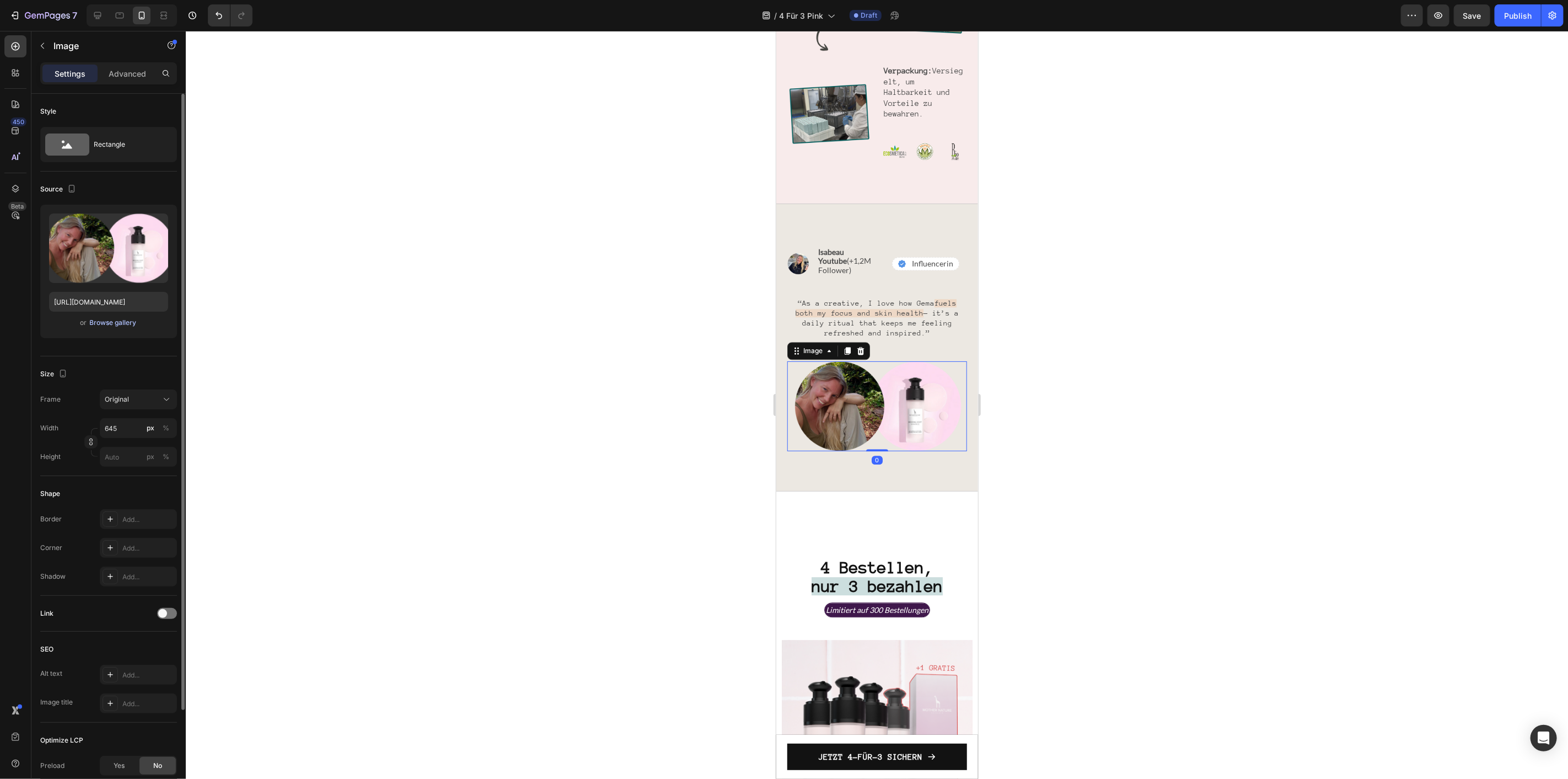
click at [120, 325] on div "Browse gallery" at bounding box center [113, 323] width 47 height 10
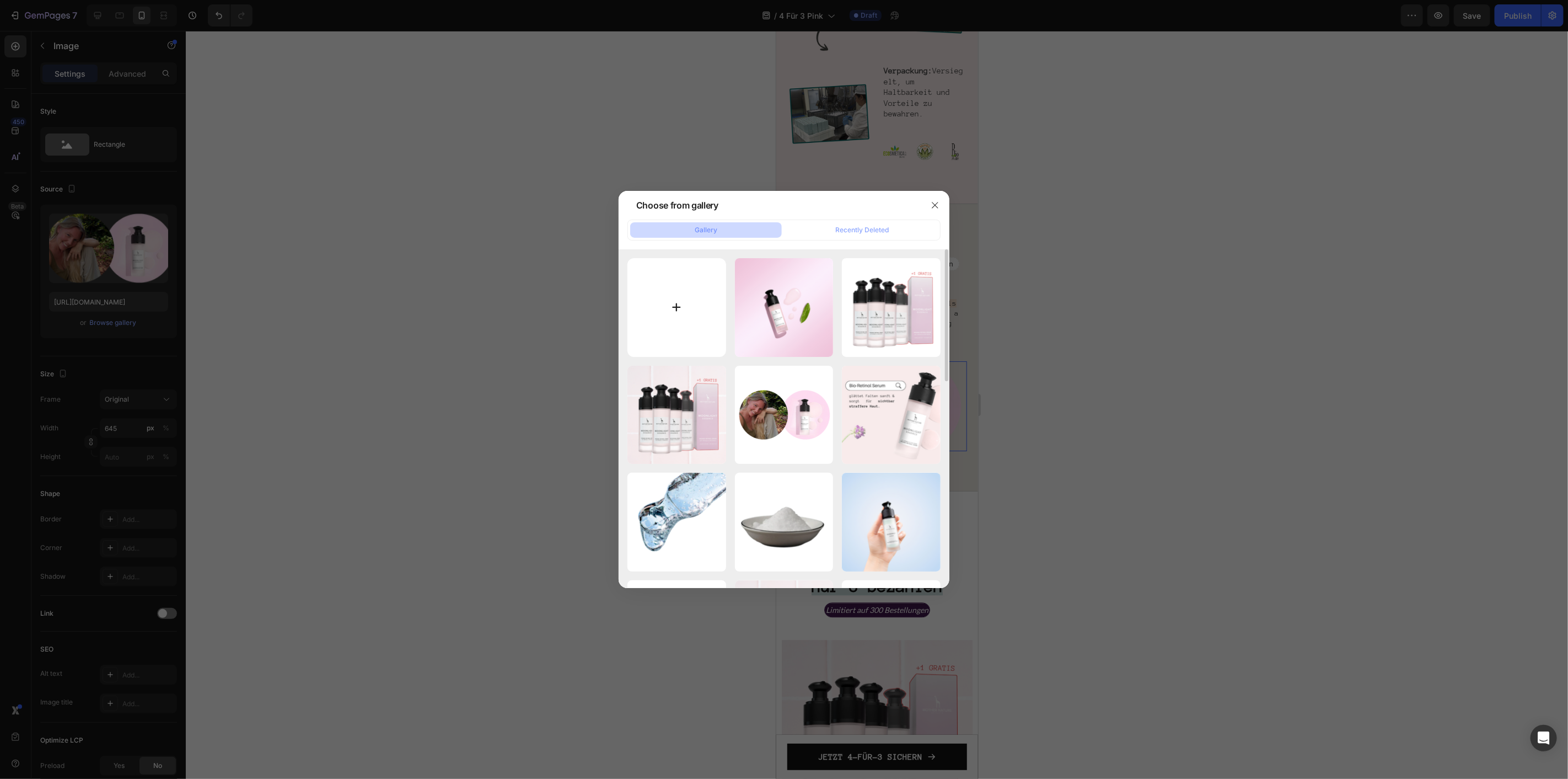
click at [658, 311] on input "file" at bounding box center [677, 308] width 99 height 99
type input "C:\fakepath\PTX E-Mail (800 x 600 px) (17).png"
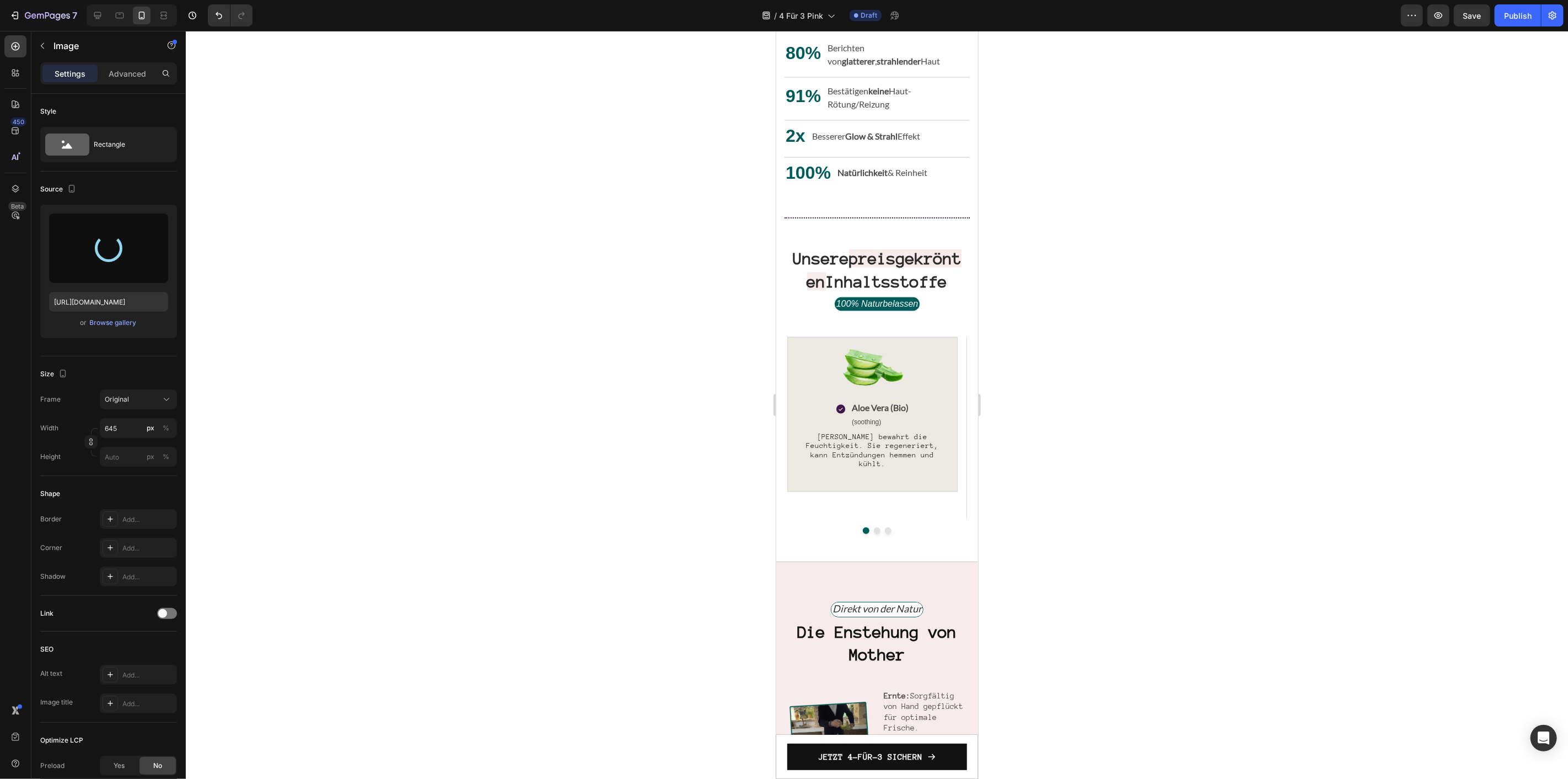
scroll to position [1352, 0]
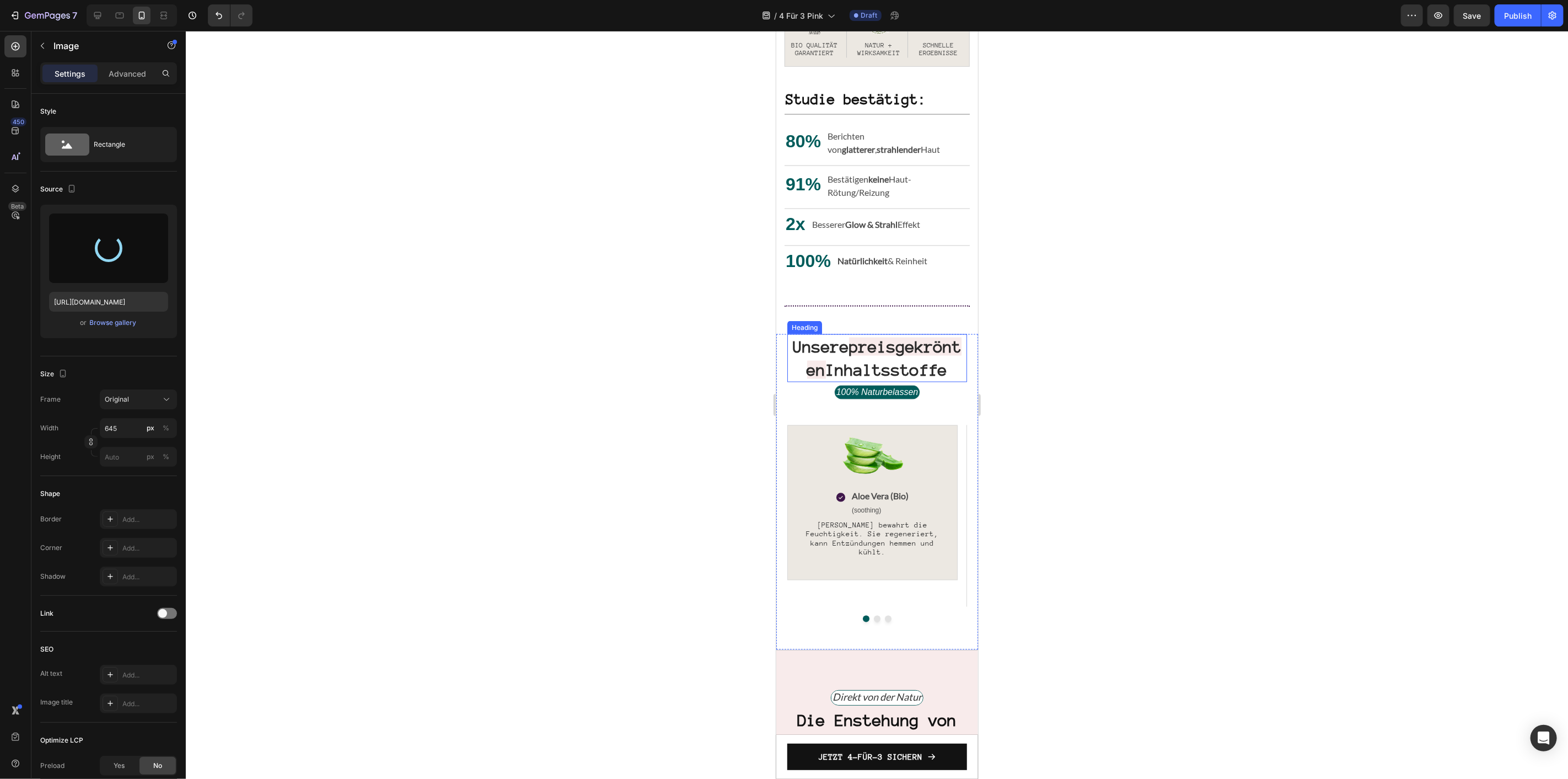
type input "[URL][DOMAIN_NAME]"
click at [927, 354] on strong "preisgekrönten" at bounding box center [884, 358] width 155 height 41
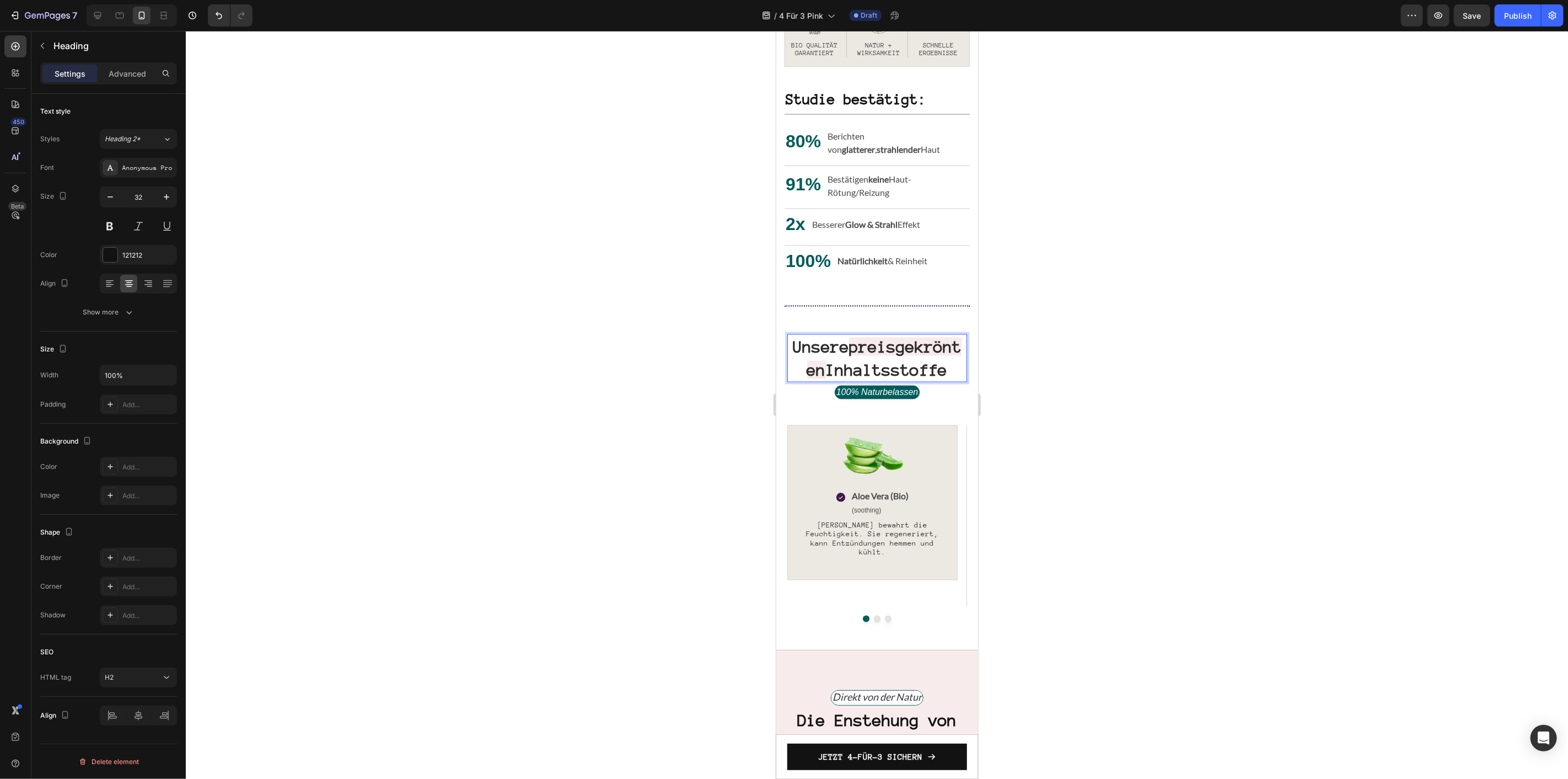
click at [927, 354] on strong "preisgekrönten" at bounding box center [884, 358] width 155 height 41
click at [926, 358] on strong "preisgekrönten" at bounding box center [884, 358] width 155 height 41
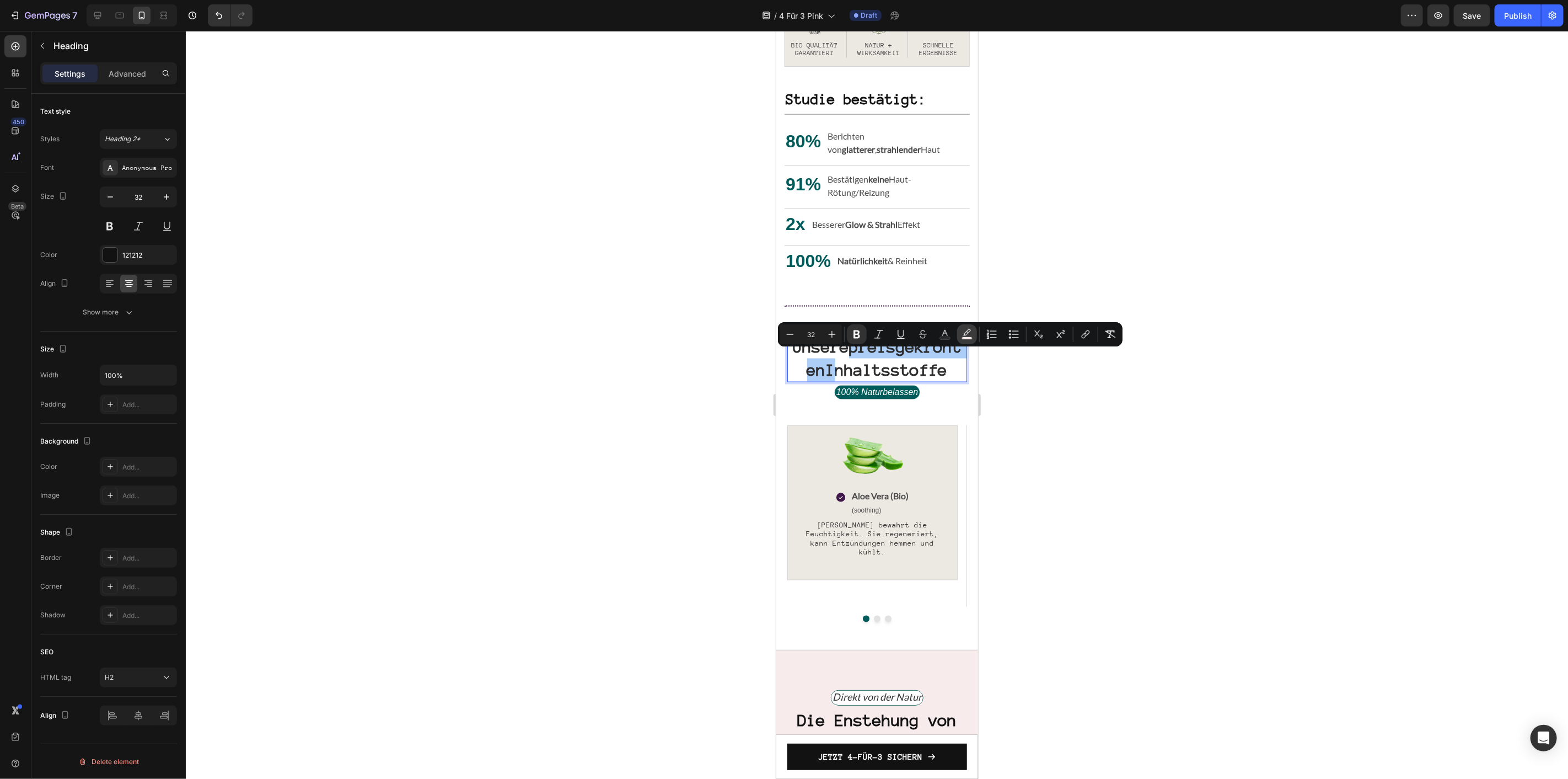
click at [966, 337] on rect "Editor contextual toolbar" at bounding box center [967, 338] width 10 height 3
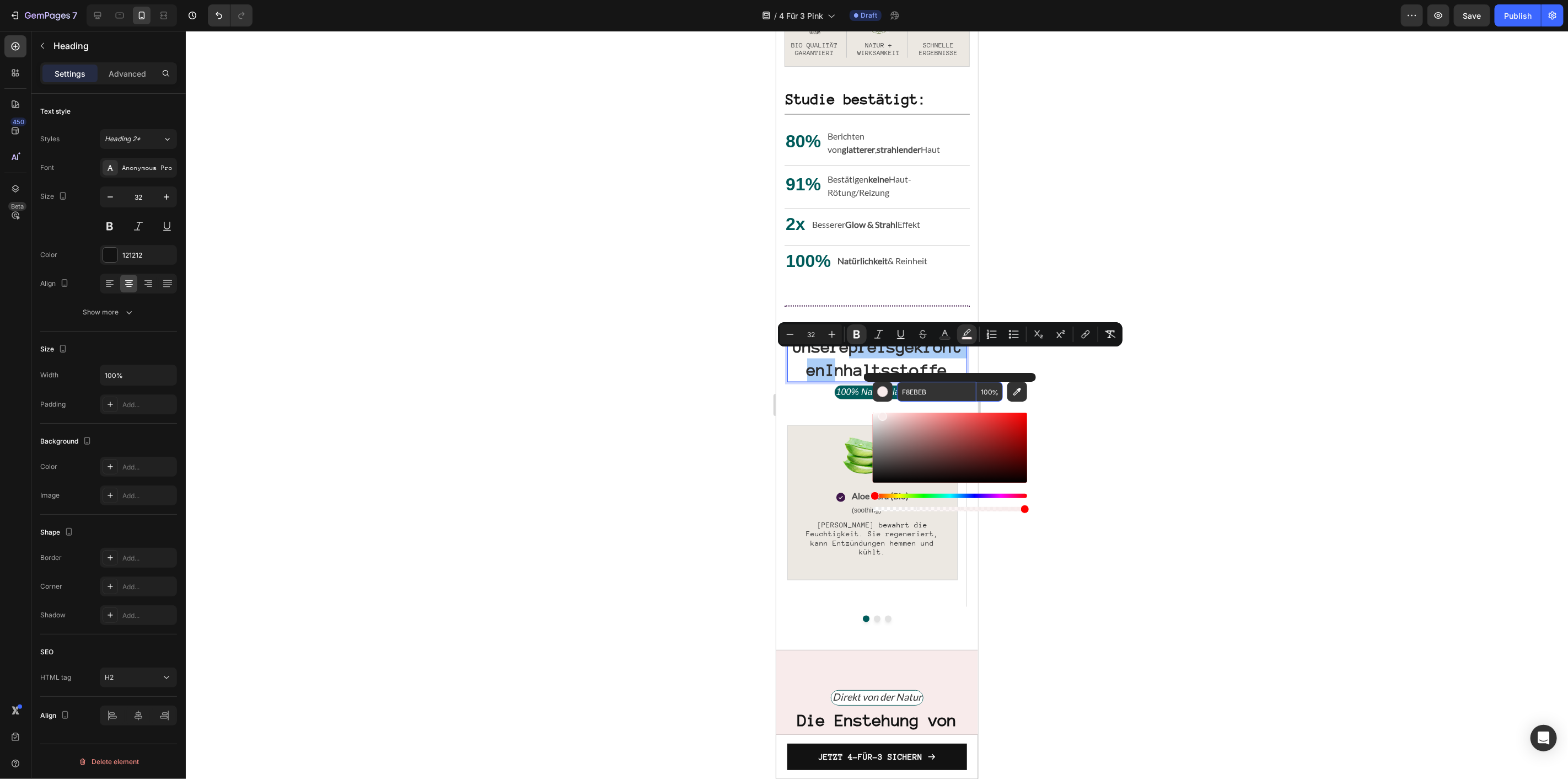
click at [946, 392] on input "F8EBEB" at bounding box center [937, 392] width 79 height 20
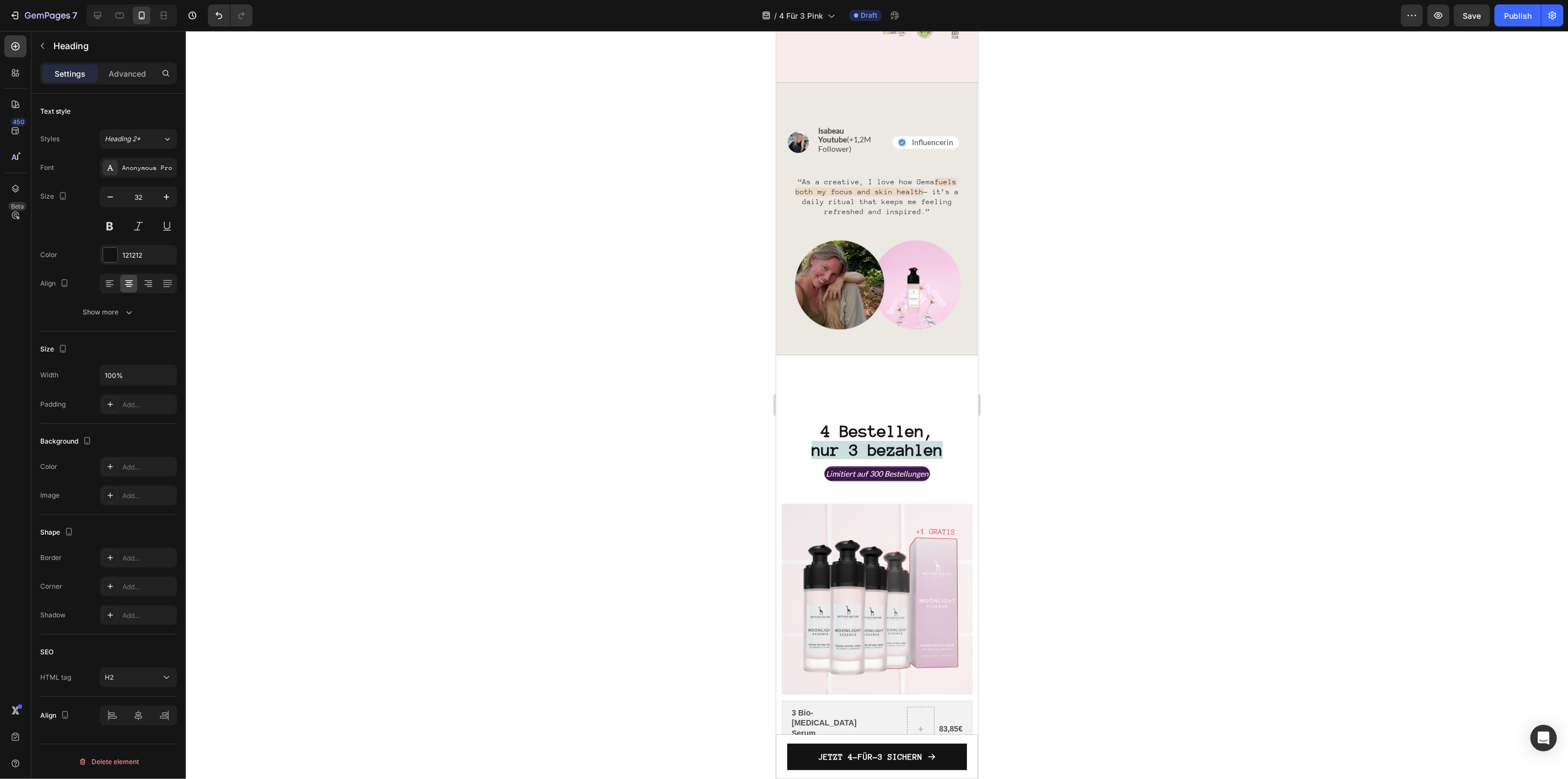
scroll to position [2393, 0]
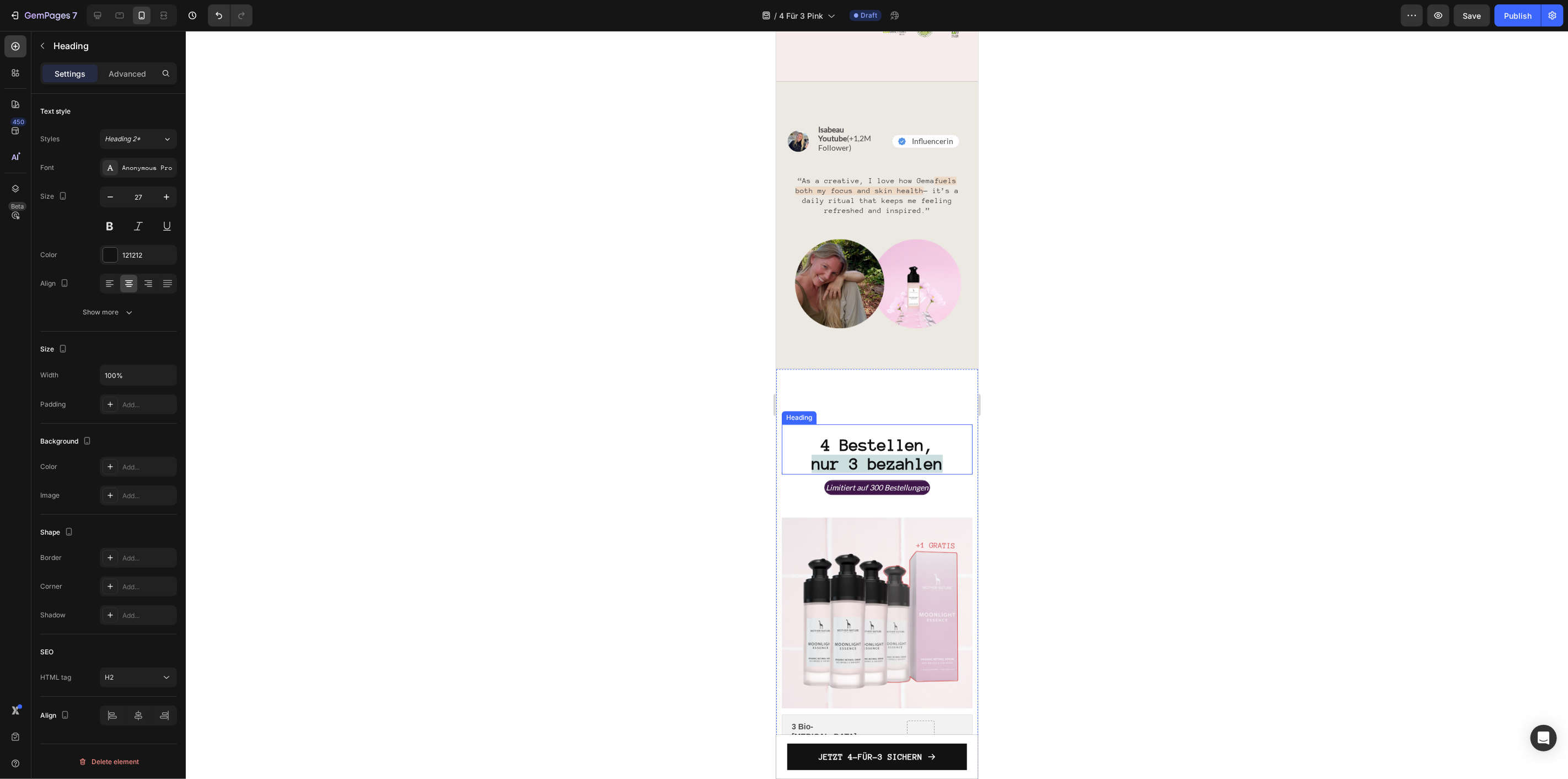
click at [849, 454] on strong "nur 3 bezahlen" at bounding box center [877, 463] width 131 height 18
click at [909, 454] on strong "nur 3 bezahlen" at bounding box center [877, 463] width 131 height 18
drag, startPoint x: 939, startPoint y: 431, endPoint x: 795, endPoint y: 431, distance: 144.0
click at [795, 436] on p "4 Bestellen, nur 3 bezahlen" at bounding box center [877, 454] width 189 height 37
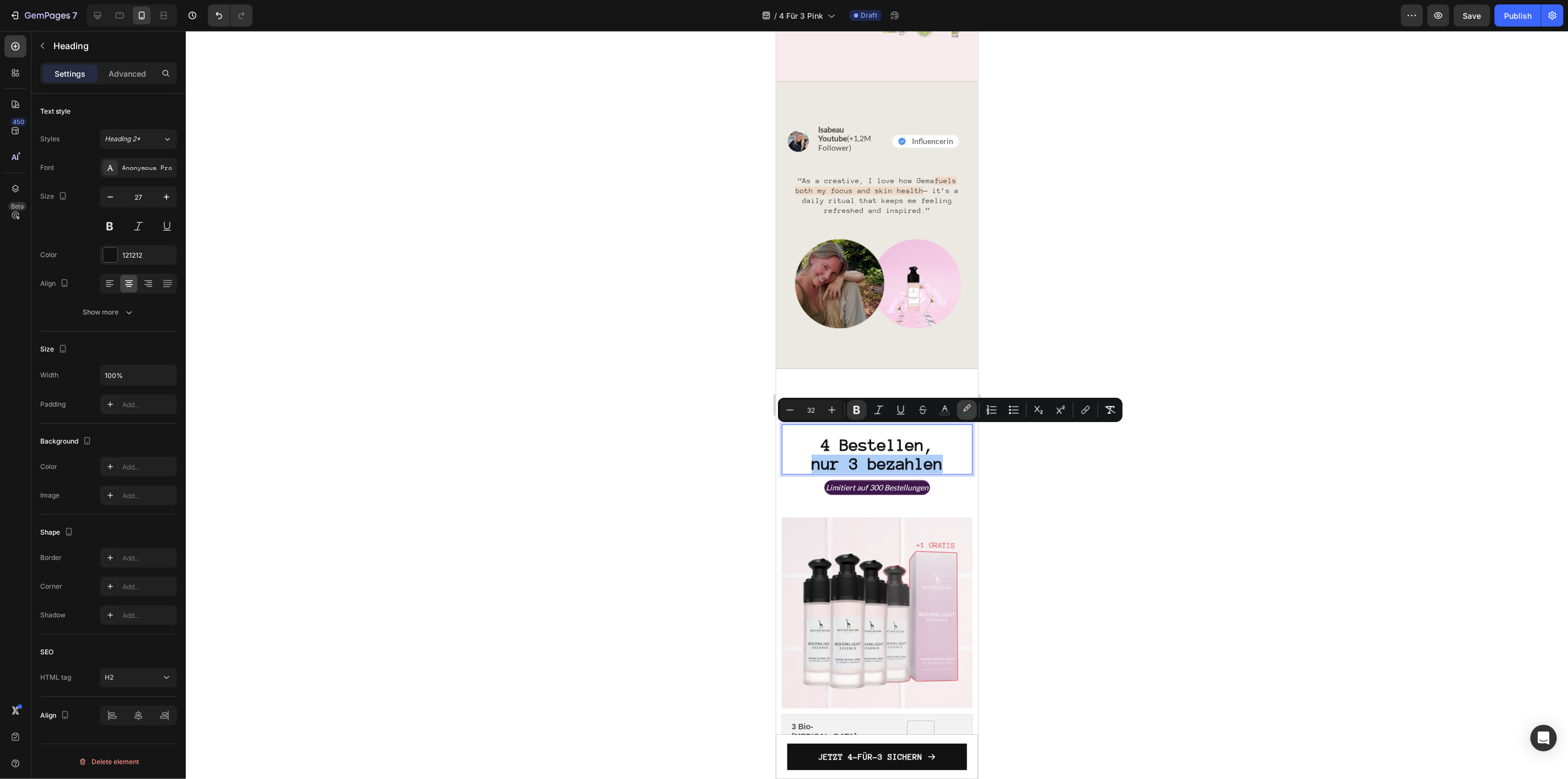
click at [969, 411] on icon "Editor contextual toolbar" at bounding box center [967, 410] width 11 height 11
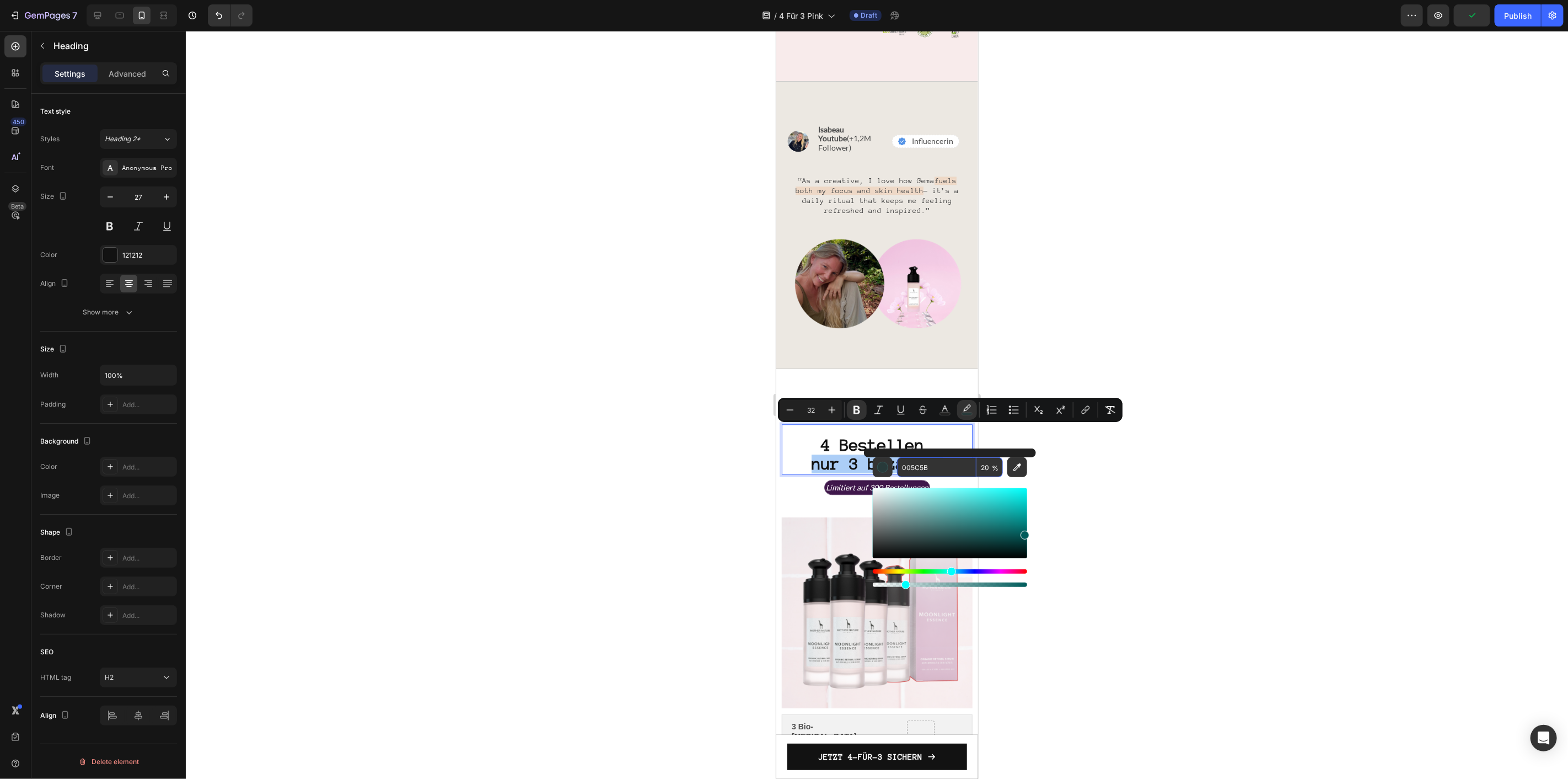
click at [961, 464] on input "005C5B" at bounding box center [937, 467] width 79 height 20
paste input "F8EBE"
type input "F8EBEB"
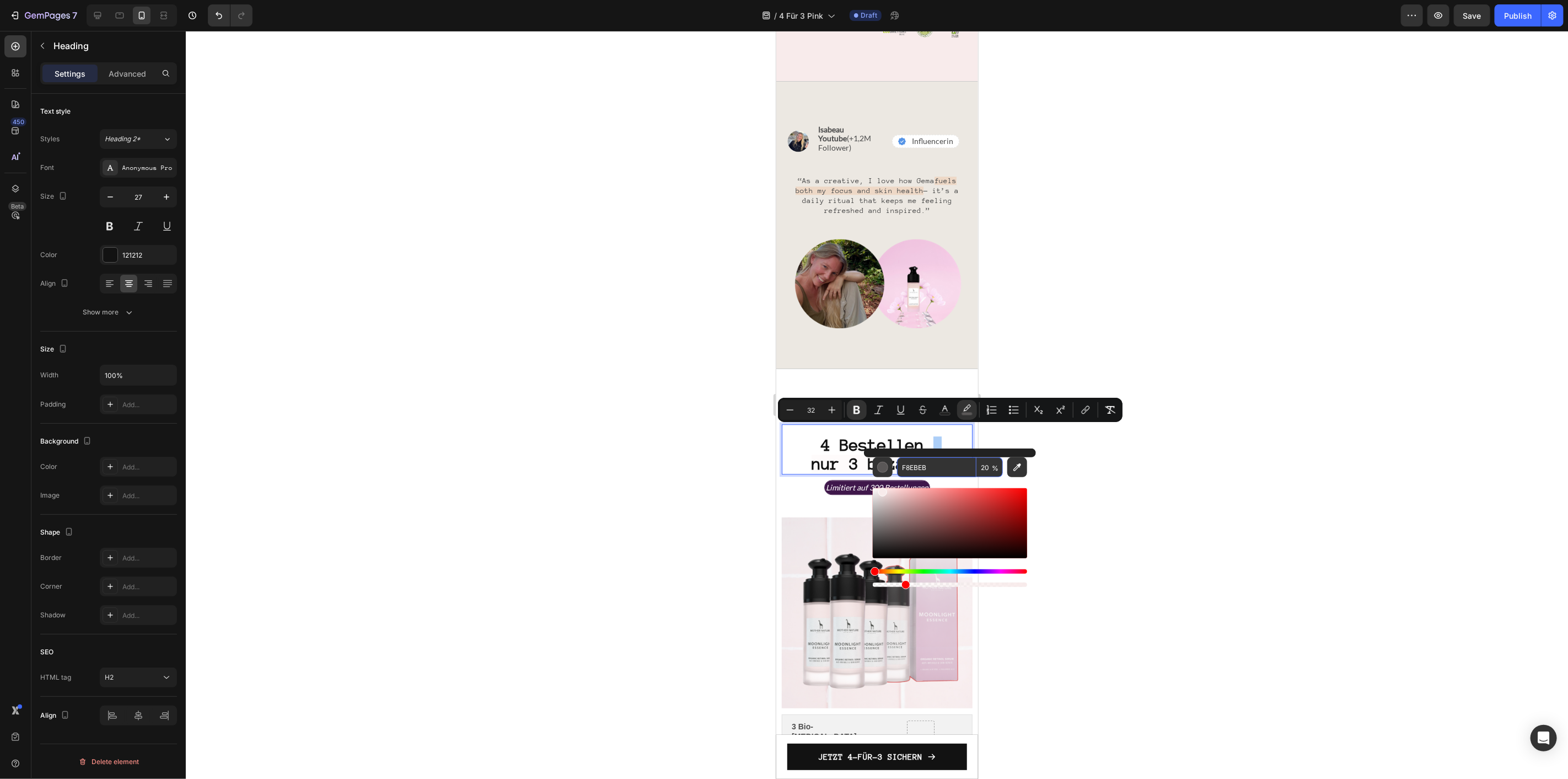
click at [988, 462] on input "20" at bounding box center [989, 467] width 26 height 20
type input "100"
click at [920, 368] on div "4 Bestellen, nur 3 bezahlen Heading 0 Limitiert auf 300 Bestellungen Text Block…" at bounding box center [877, 683] width 202 height 629
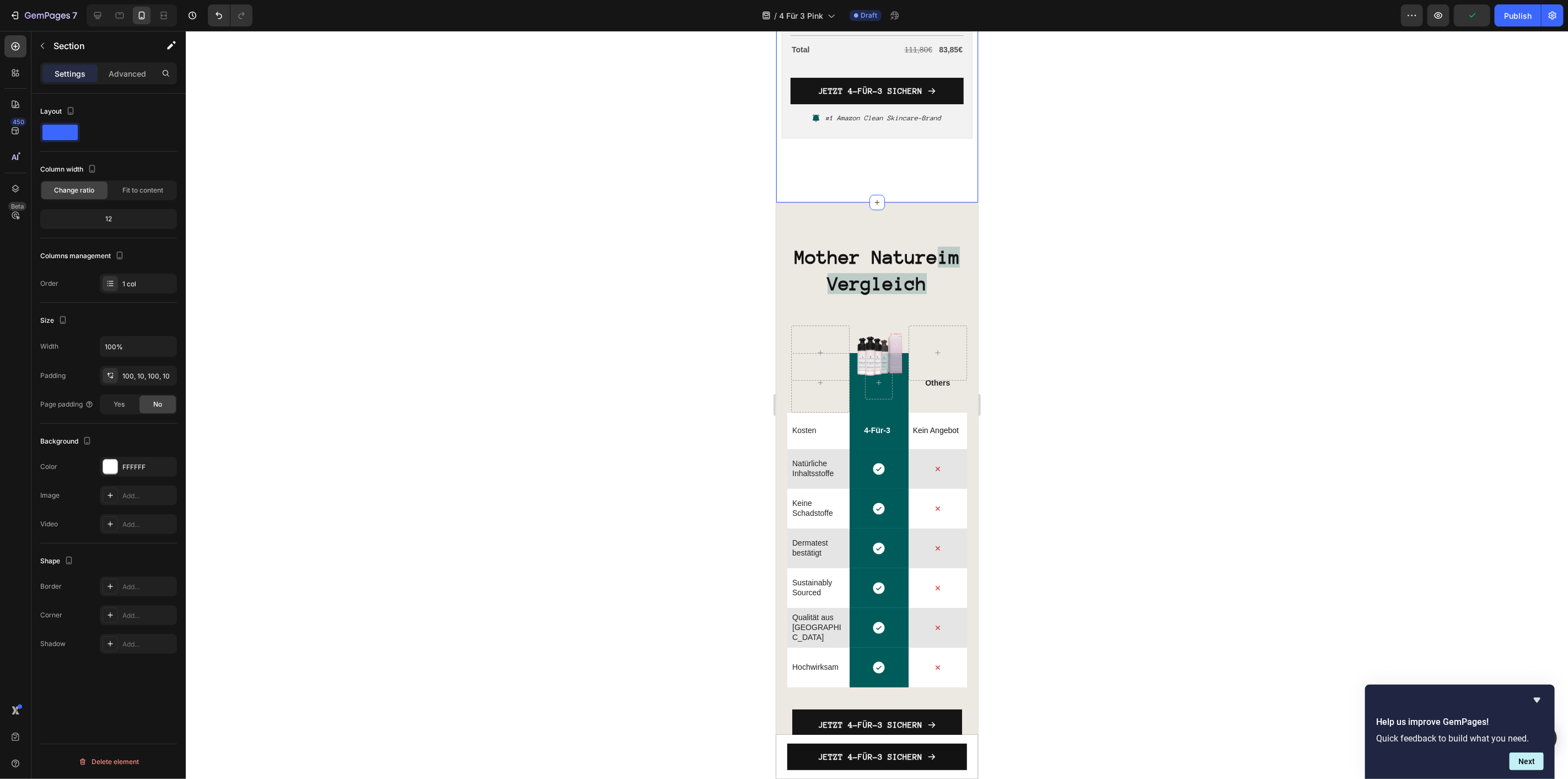
scroll to position [3190, 0]
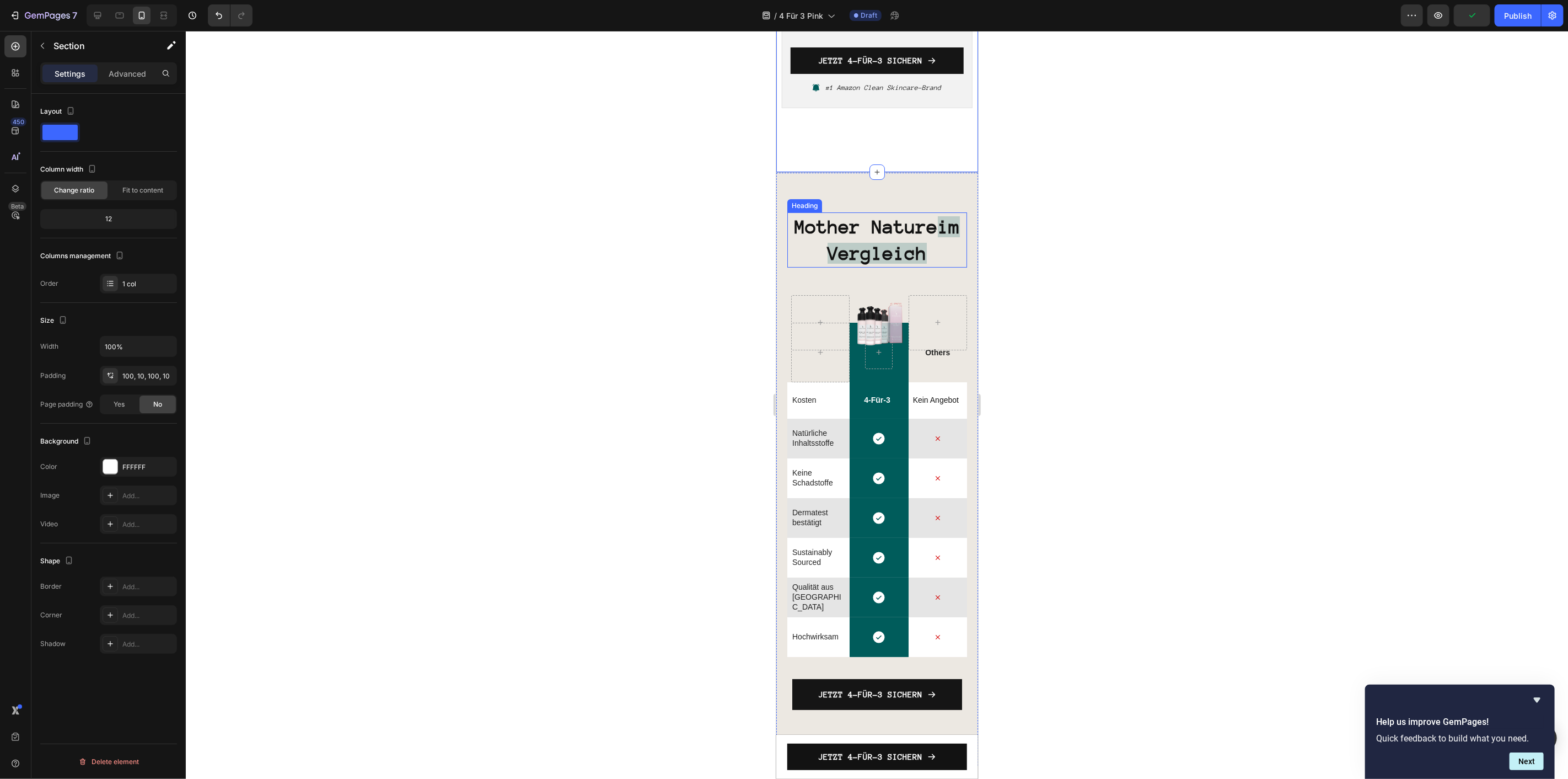
click at [864, 230] on strong "im Vergleich" at bounding box center [893, 239] width 132 height 48
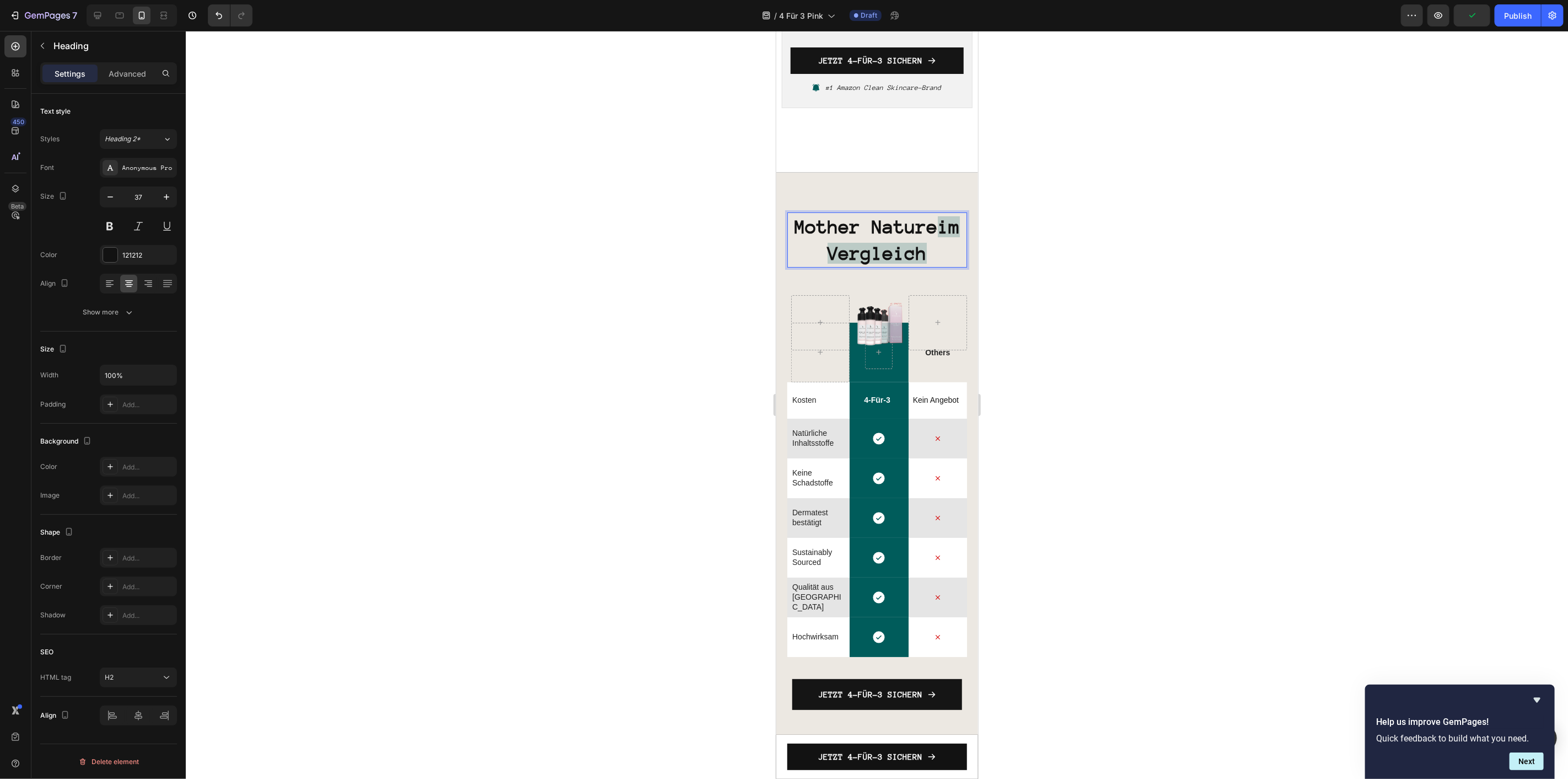
click at [864, 230] on strong "im Vergleich" at bounding box center [893, 239] width 132 height 48
click at [933, 230] on strong "im Vergleich" at bounding box center [893, 239] width 132 height 48
drag, startPoint x: 930, startPoint y: 234, endPoint x: 903, endPoint y: 231, distance: 27.2
click at [903, 231] on strong "im Vergleich" at bounding box center [893, 239] width 132 height 48
drag, startPoint x: 939, startPoint y: 228, endPoint x: 796, endPoint y: 233, distance: 143.1
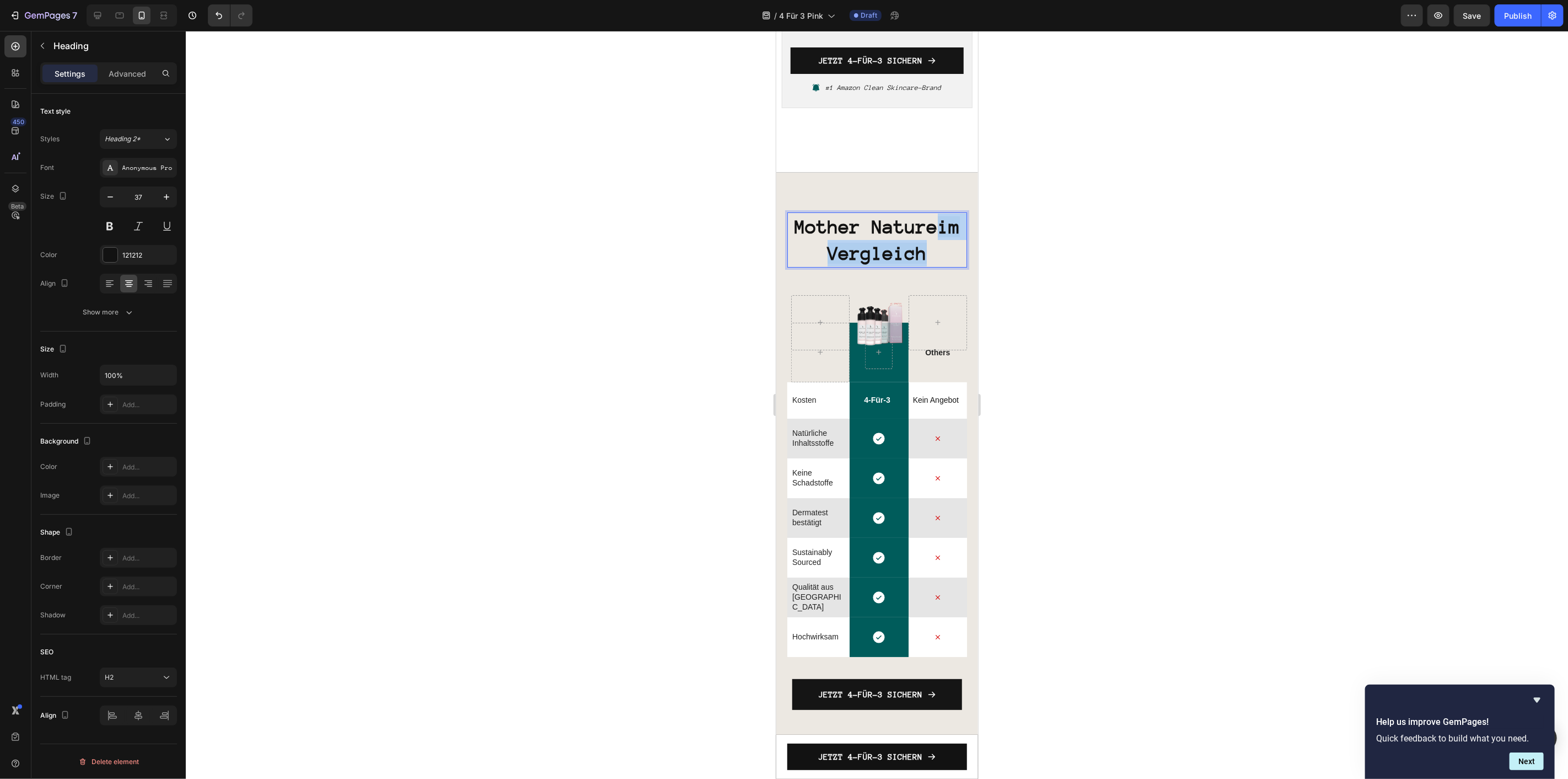
click at [796, 233] on p "Mother Nature im Vergleich" at bounding box center [877, 239] width 178 height 53
click at [962, 202] on icon "Editor contextual toolbar" at bounding box center [967, 207] width 11 height 11
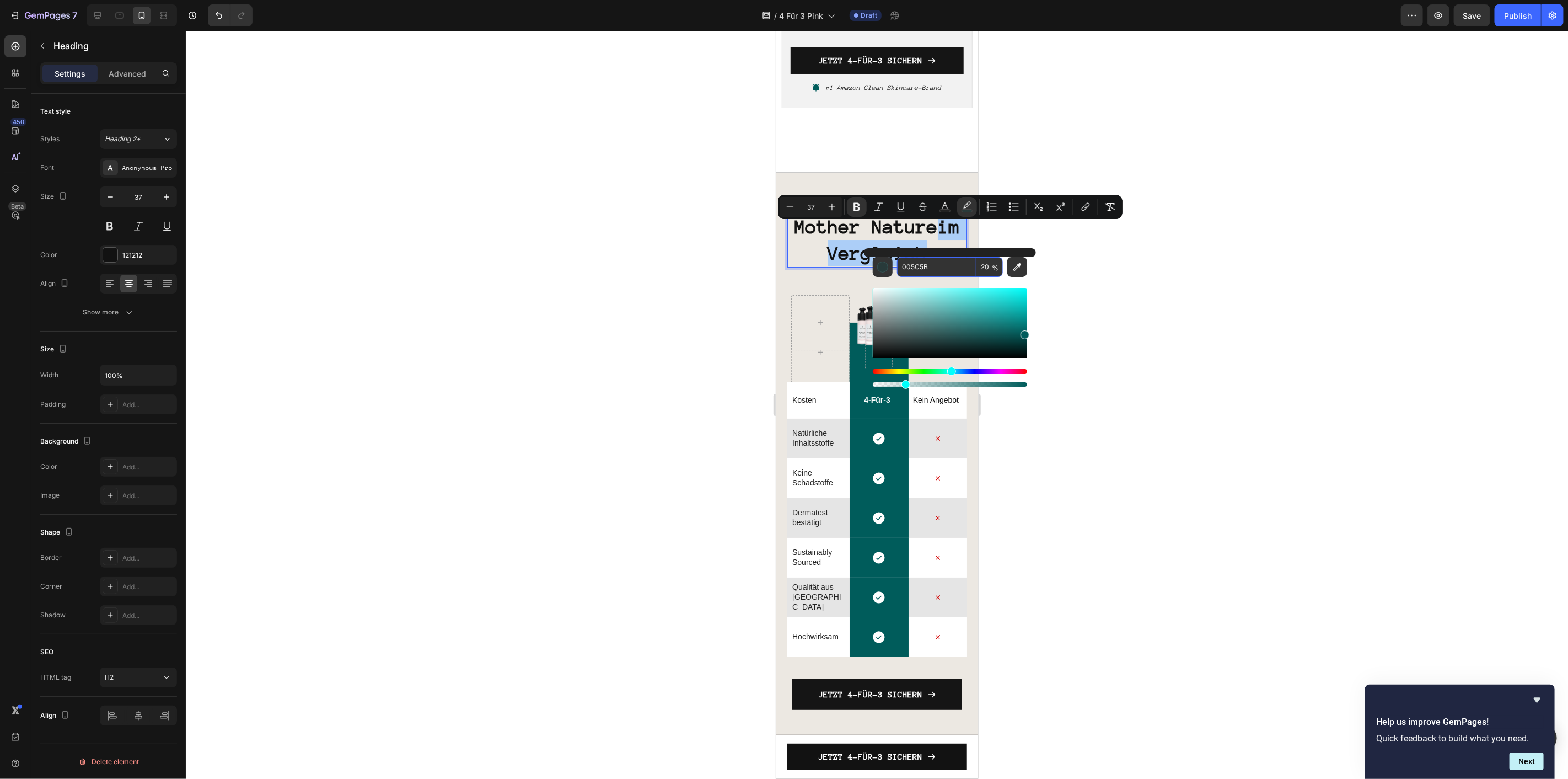
click at [991, 264] on input "20" at bounding box center [989, 267] width 26 height 20
type input "100"
click at [957, 267] on input "005C5B" at bounding box center [937, 267] width 79 height 20
type input "F8EBEB"
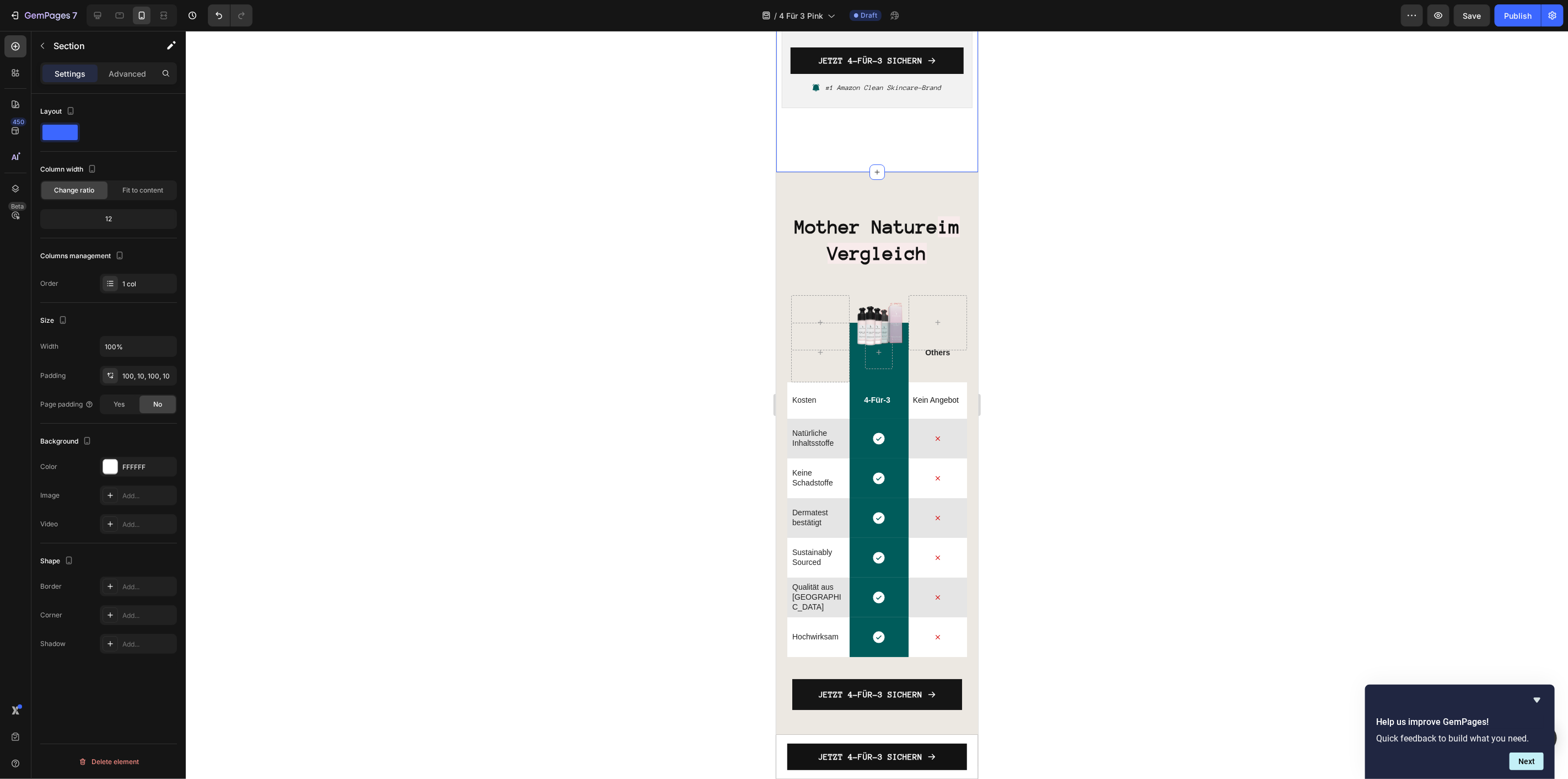
click at [218, 19] on icon "Undo/Redo" at bounding box center [219, 15] width 11 height 11
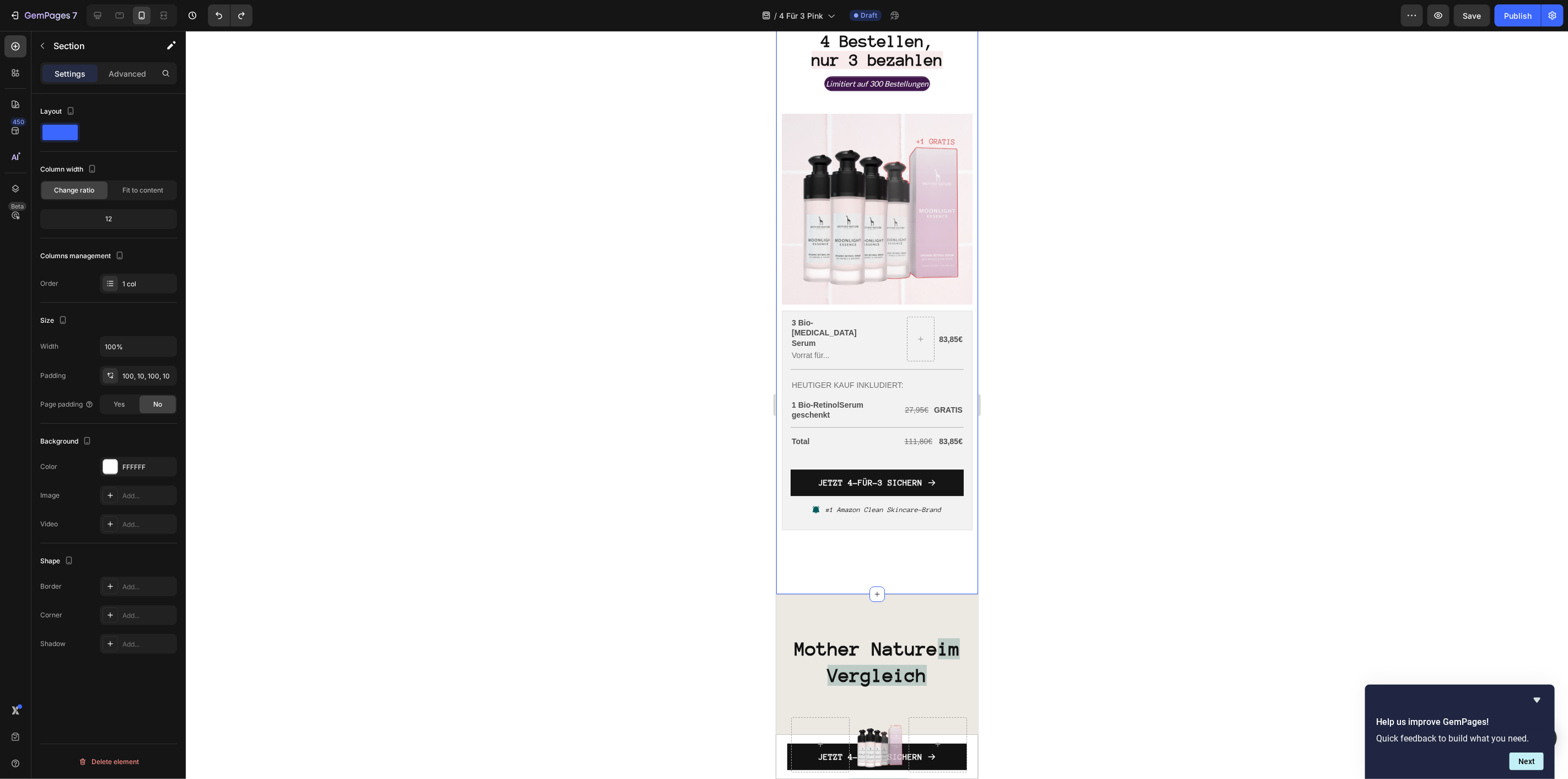
scroll to position [2516, 0]
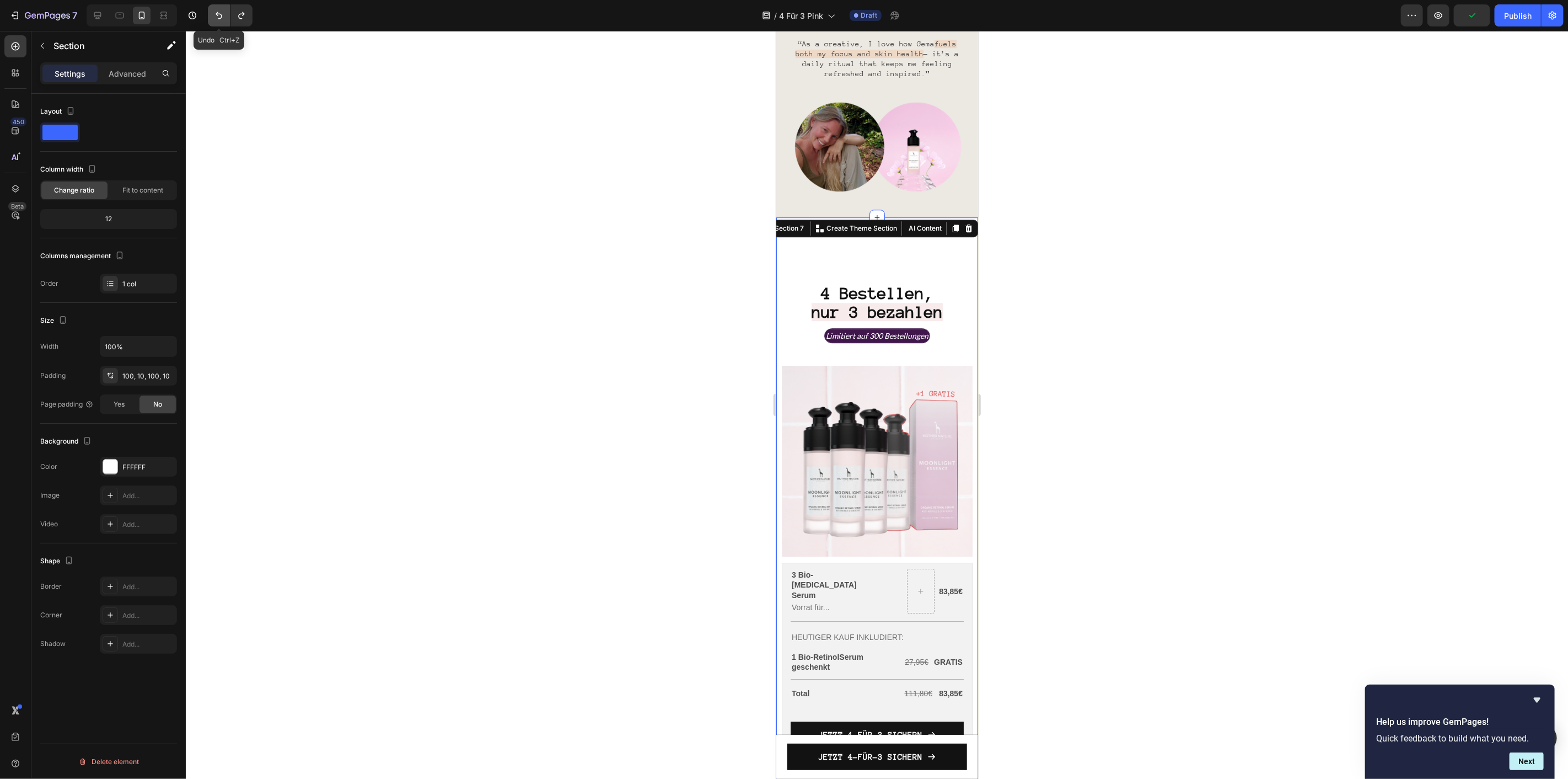
click at [217, 13] on icon "Undo/Redo" at bounding box center [219, 16] width 7 height 7
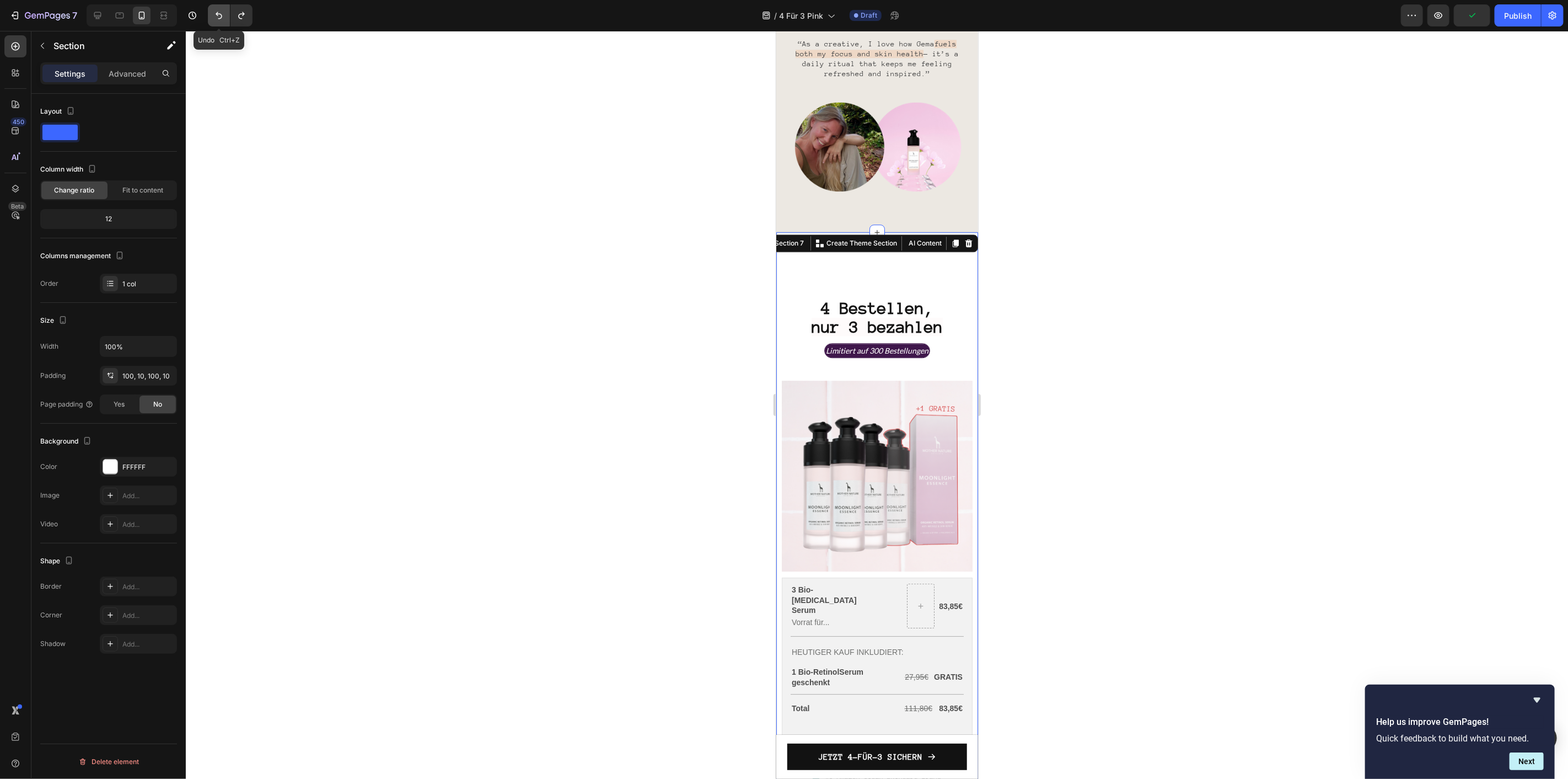
click at [217, 13] on icon "Undo/Redo" at bounding box center [219, 16] width 7 height 7
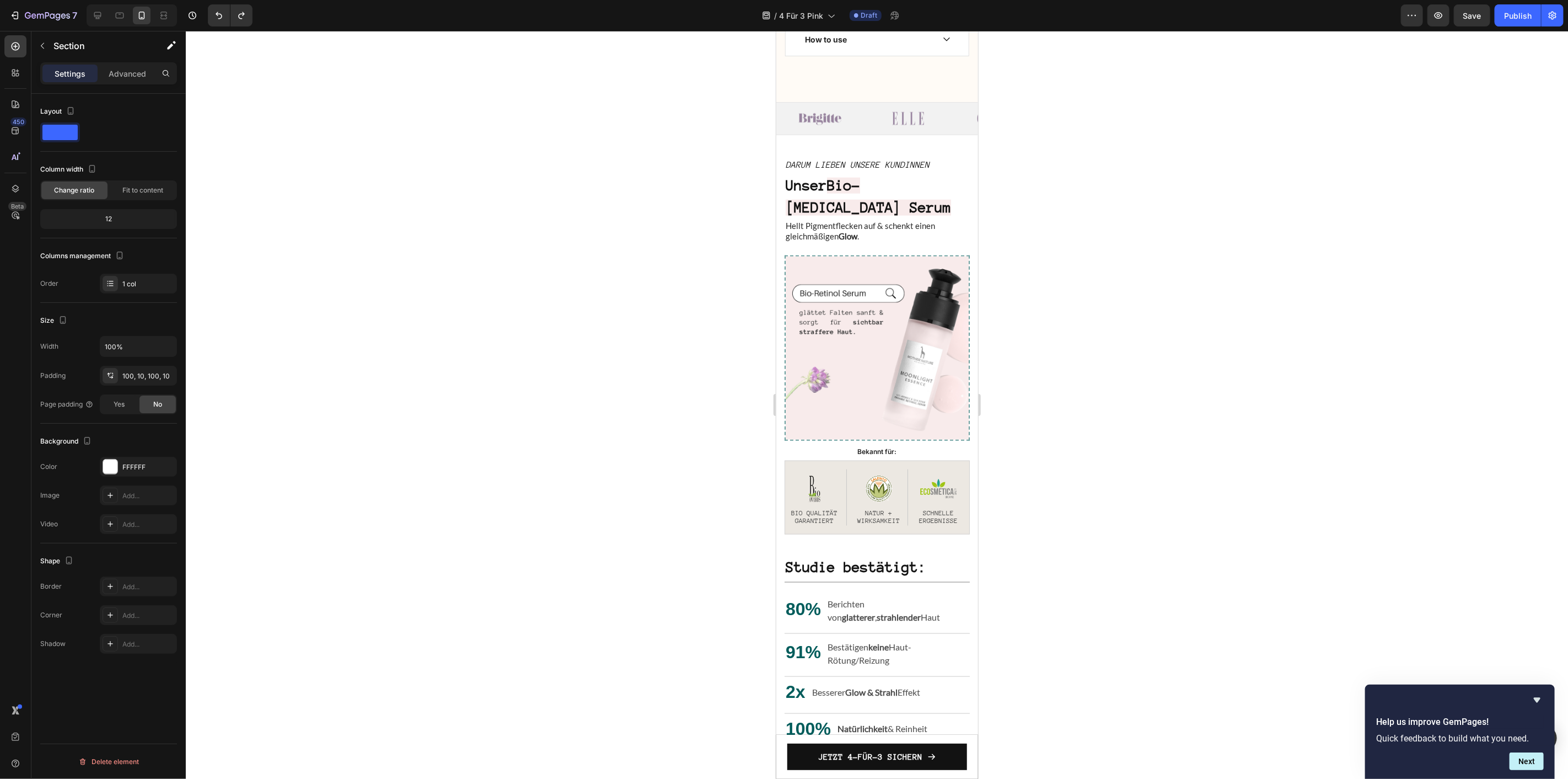
scroll to position [1190, 0]
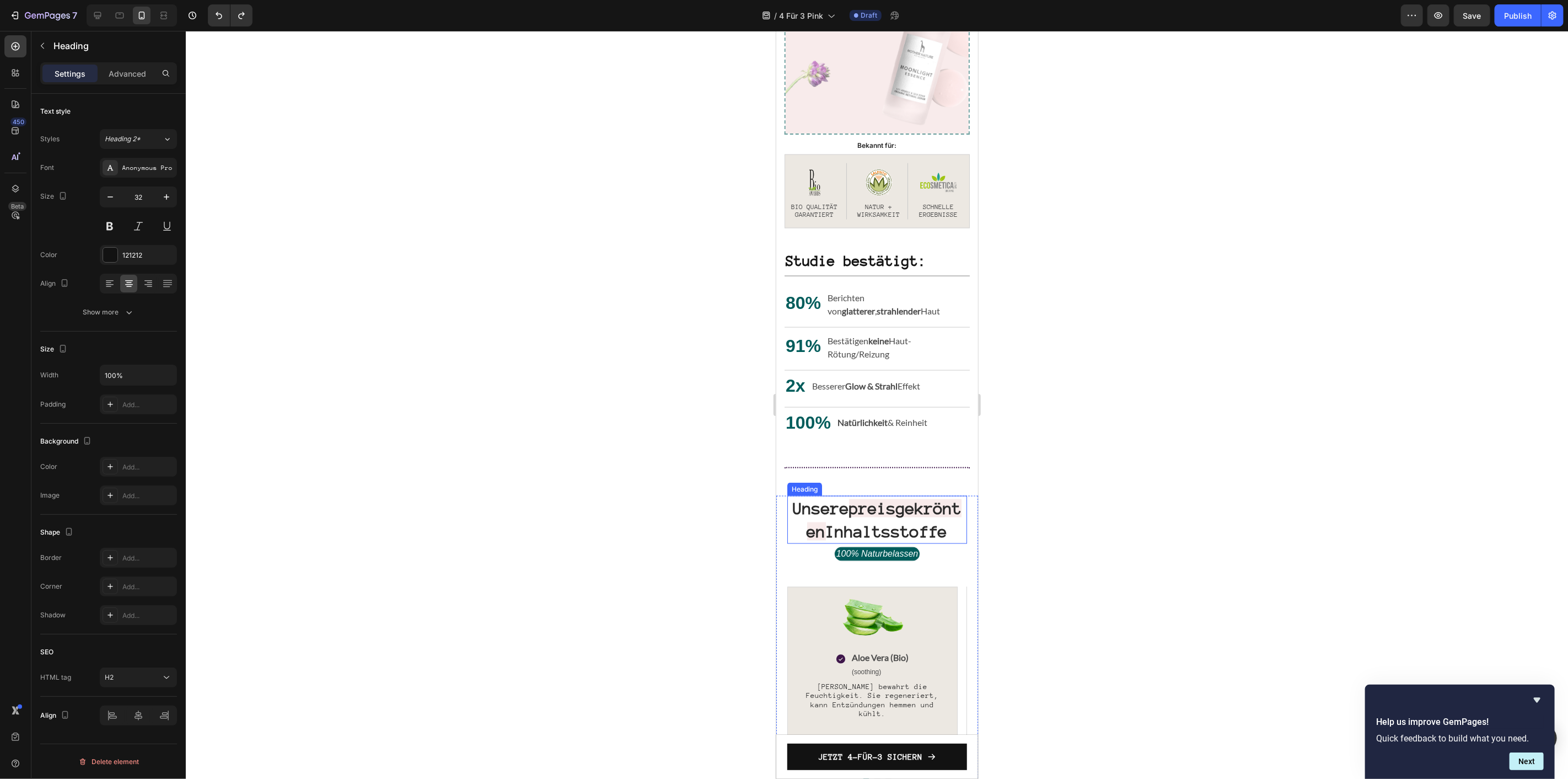
click at [892, 520] on strong "preisgekrönten" at bounding box center [884, 520] width 155 height 41
click at [927, 522] on strong "preisgekrönten" at bounding box center [884, 520] width 155 height 41
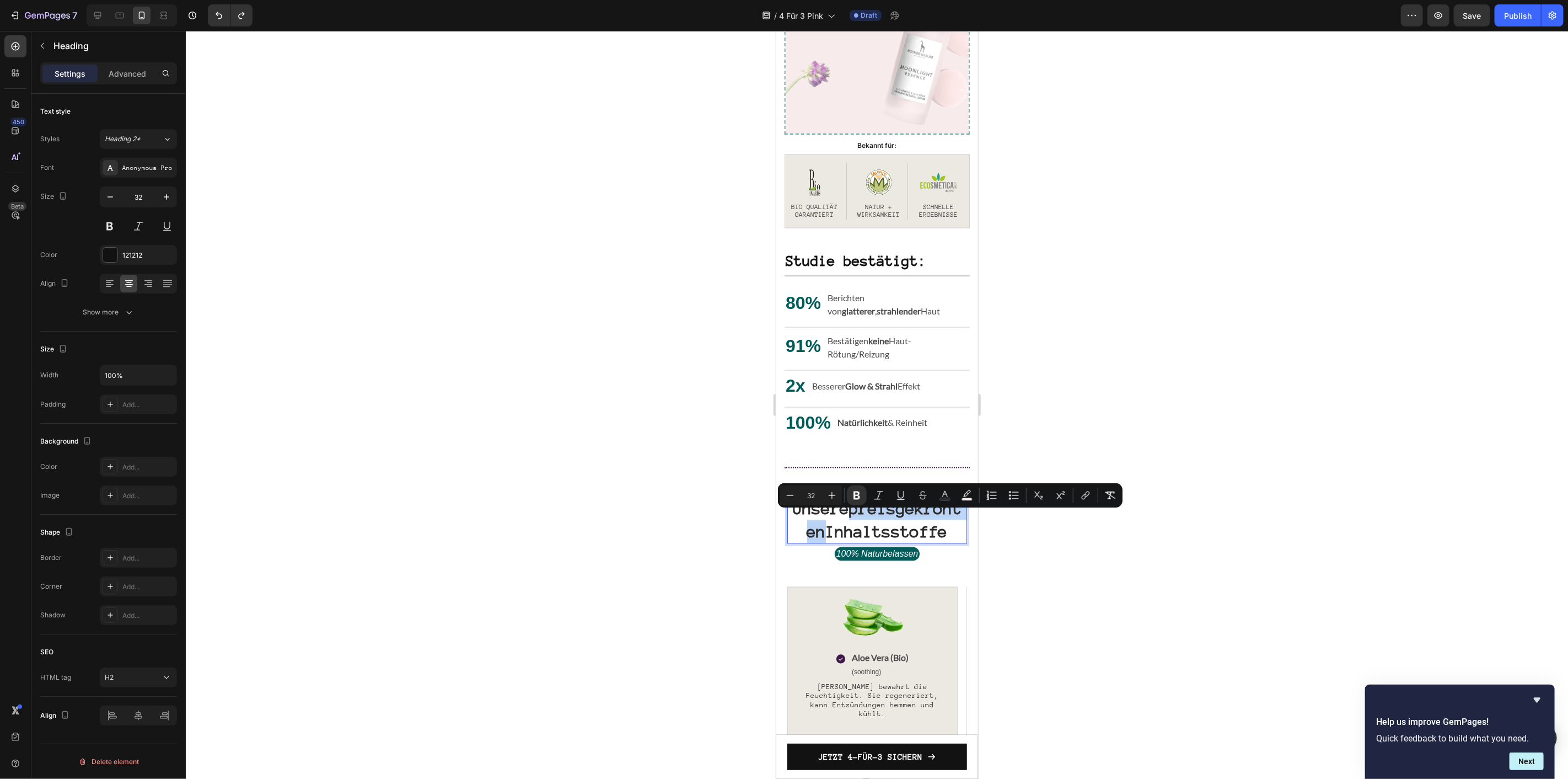
drag, startPoint x: 948, startPoint y: 524, endPoint x: 807, endPoint y: 521, distance: 141.0
click at [807, 521] on p "Unsere preisgekrönten Inhaltsstoffe" at bounding box center [877, 519] width 178 height 46
click at [968, 496] on icon "Editor contextual toolbar" at bounding box center [967, 495] width 11 height 11
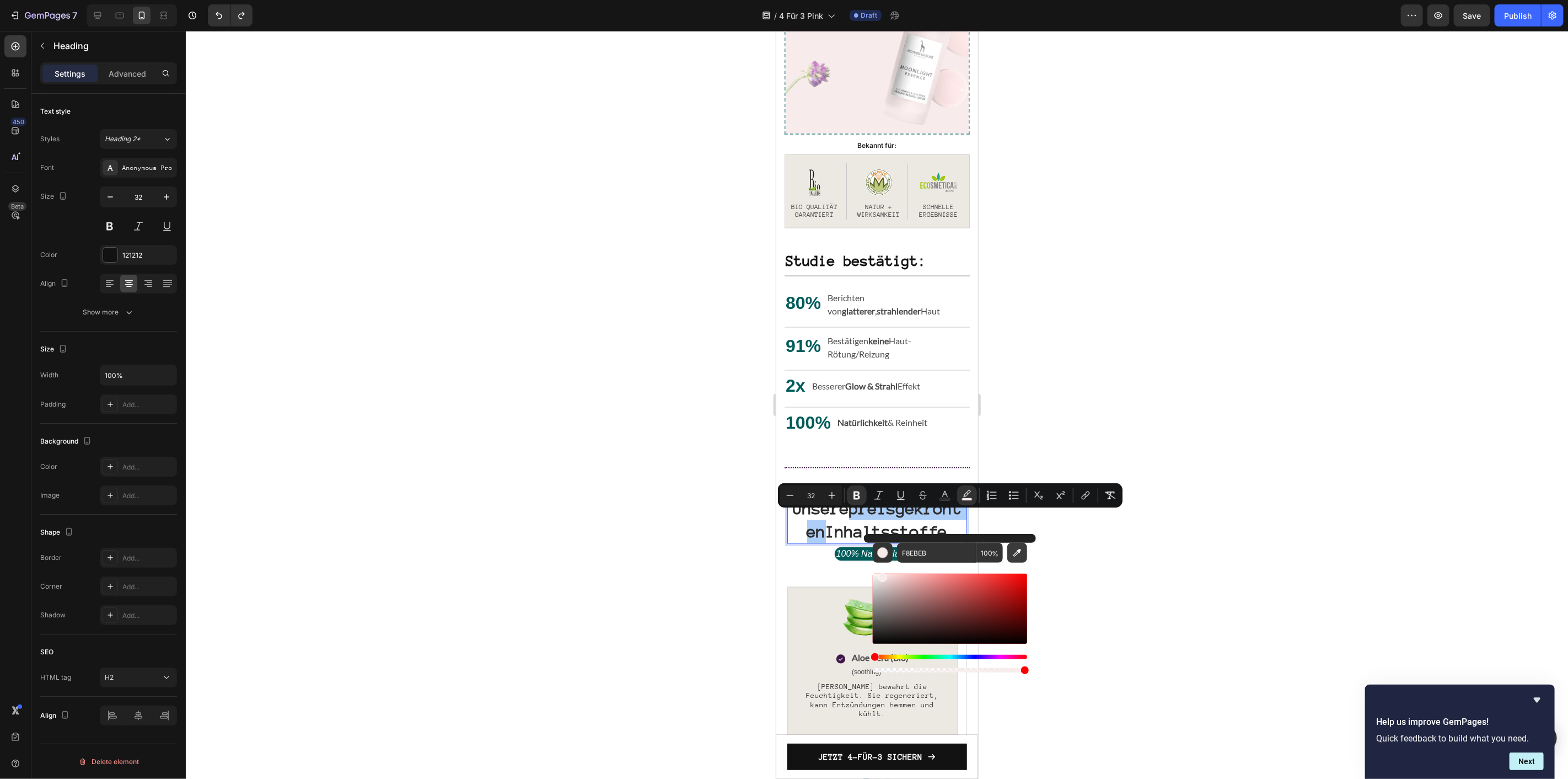
click at [1010, 554] on button "Editor contextual toolbar" at bounding box center [1017, 552] width 20 height 20
type input "005C5B"
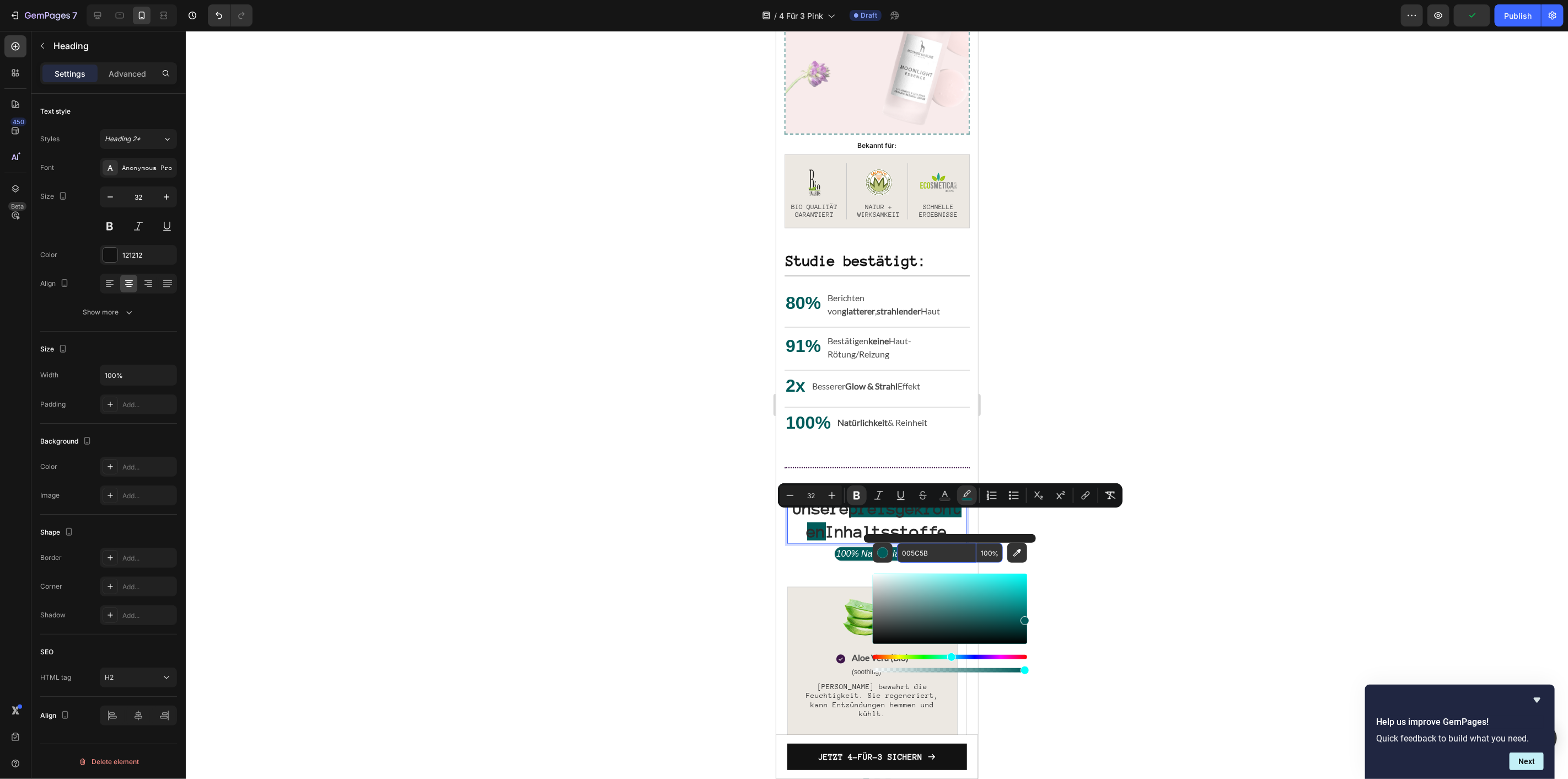
click at [986, 553] on input "100" at bounding box center [989, 552] width 26 height 20
type input "20"
click at [798, 278] on div "Heading" at bounding box center [802, 284] width 36 height 13
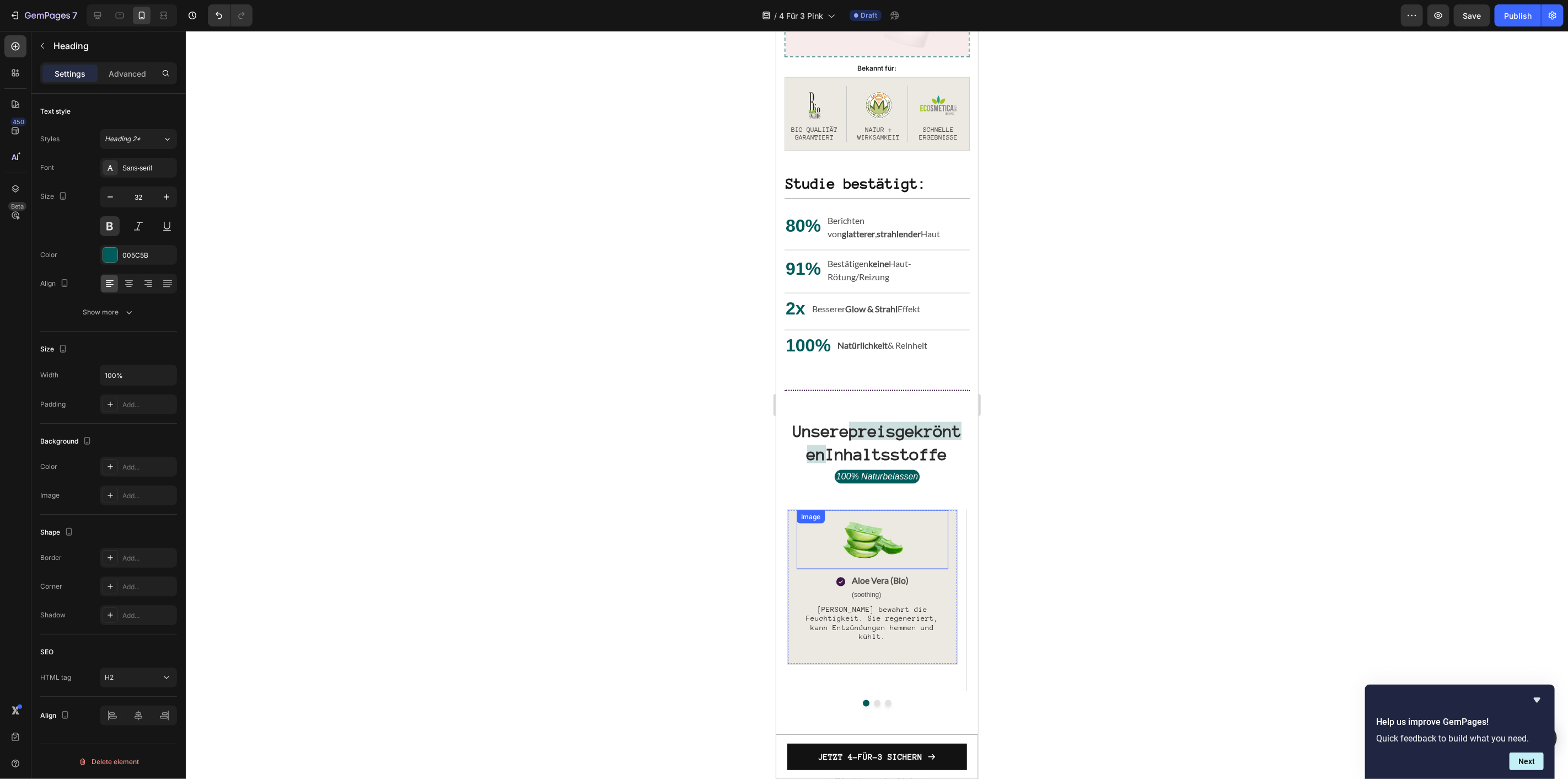
scroll to position [1391, 0]
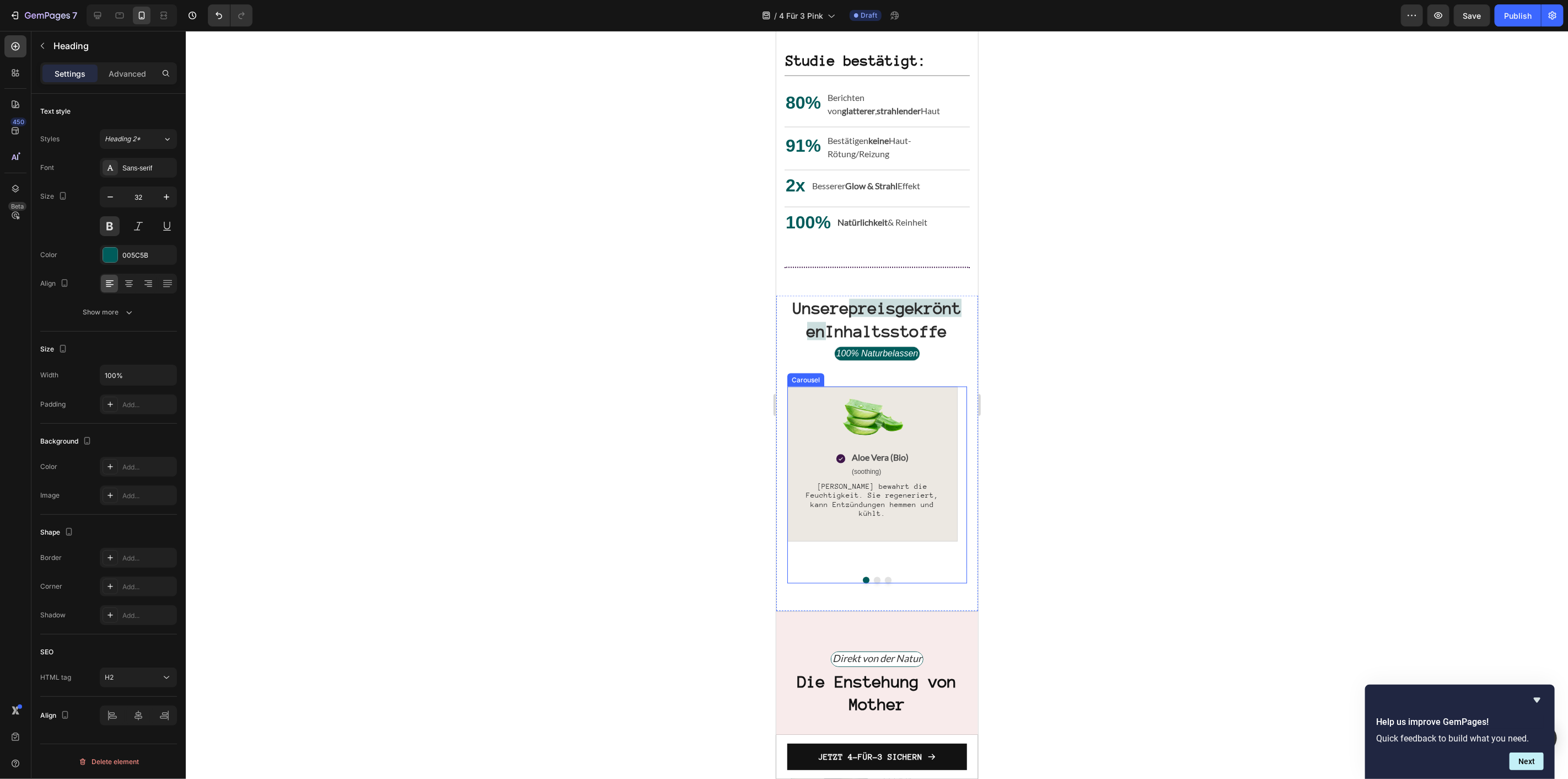
click at [873, 577] on button "Dot" at bounding box center [877, 580] width 7 height 7
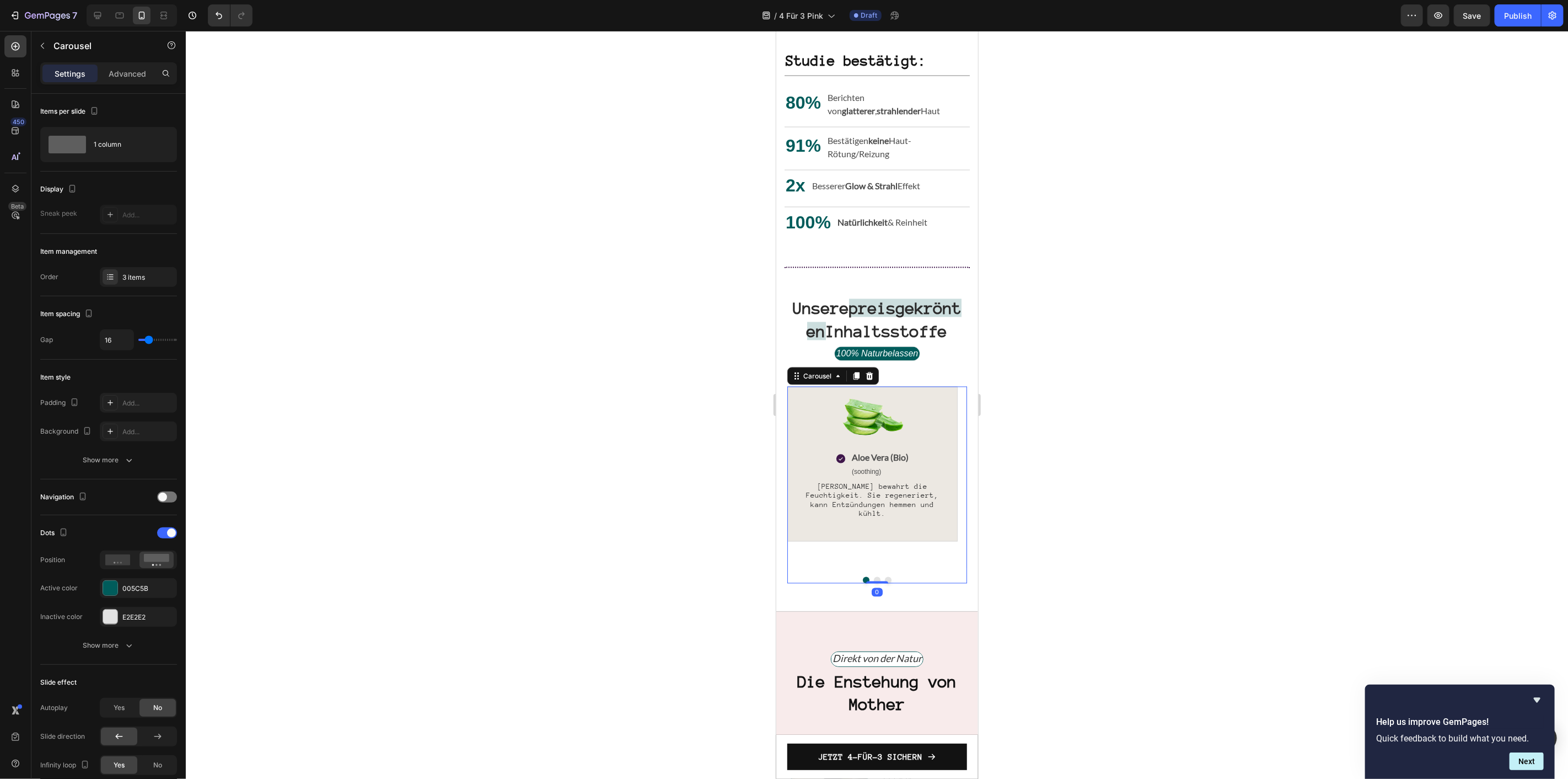
click at [873, 577] on button "Dot" at bounding box center [877, 580] width 7 height 7
click at [875, 460] on span "Hyaluronsäure (Bio)" at bounding box center [880, 455] width 77 height 10
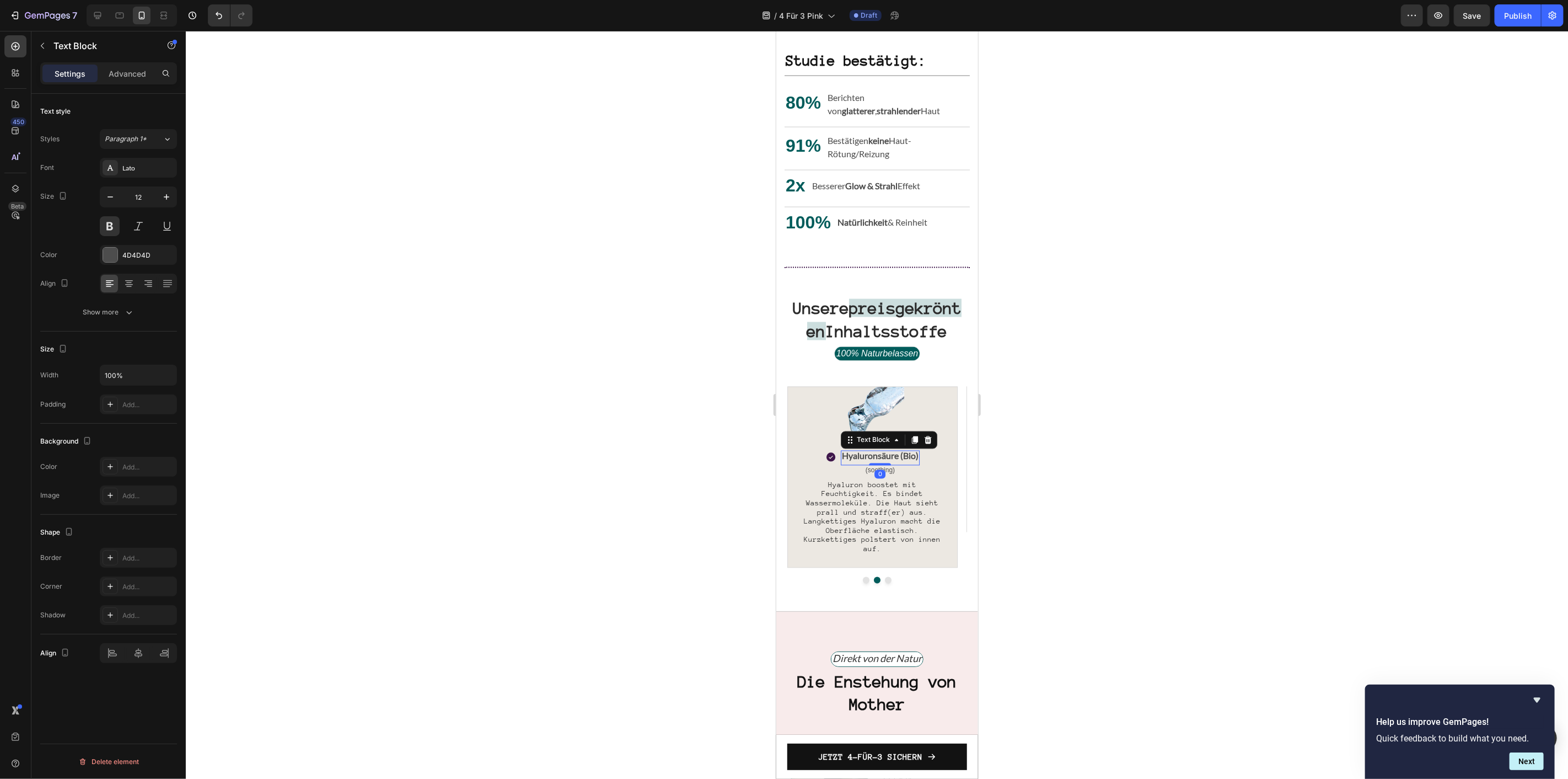
click at [875, 460] on span "Hyaluronsäure (Bio)" at bounding box center [880, 455] width 77 height 10
click at [874, 426] on img at bounding box center [872, 418] width 63 height 63
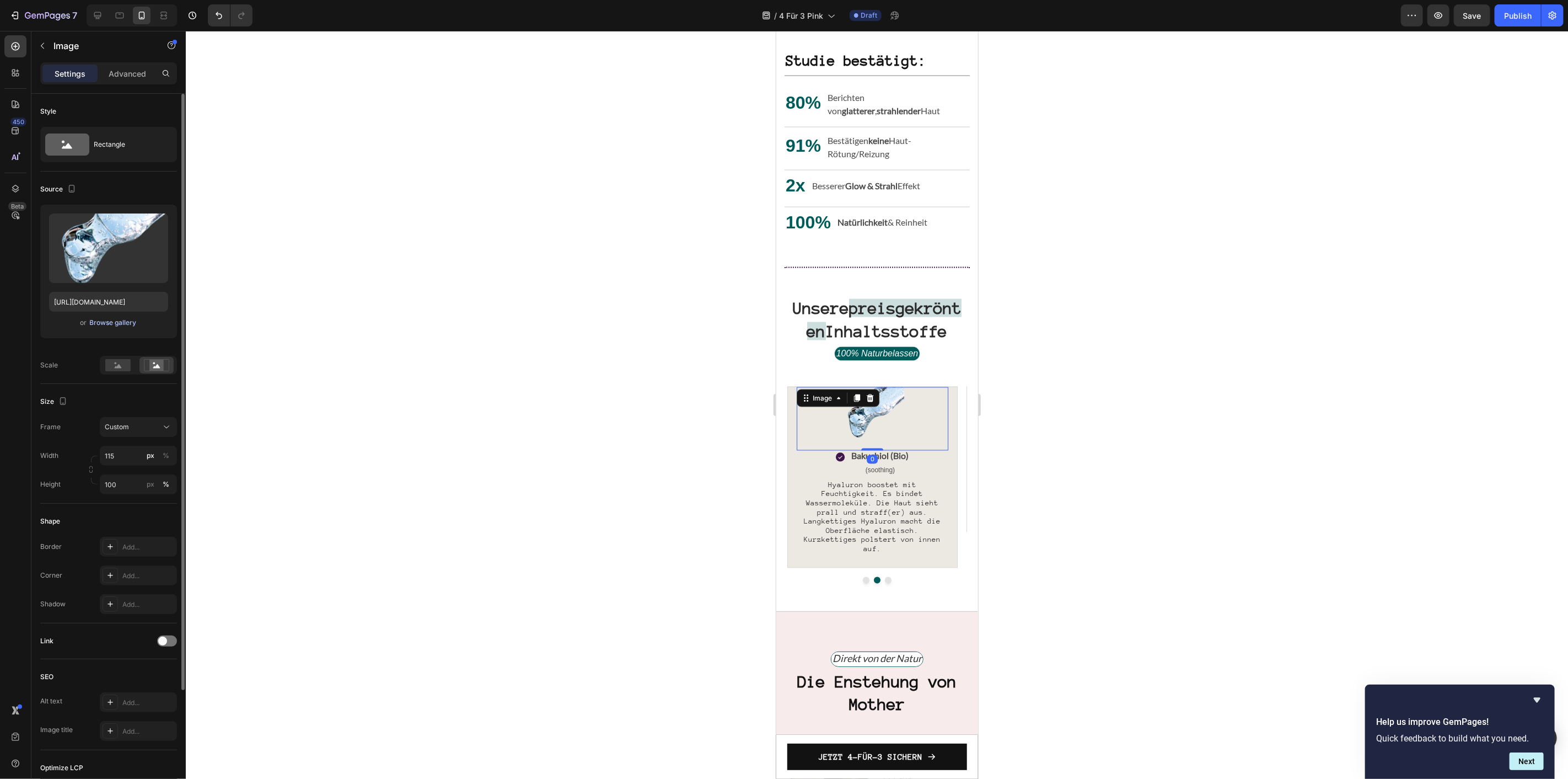
click at [114, 320] on div "Browse gallery" at bounding box center [113, 323] width 47 height 10
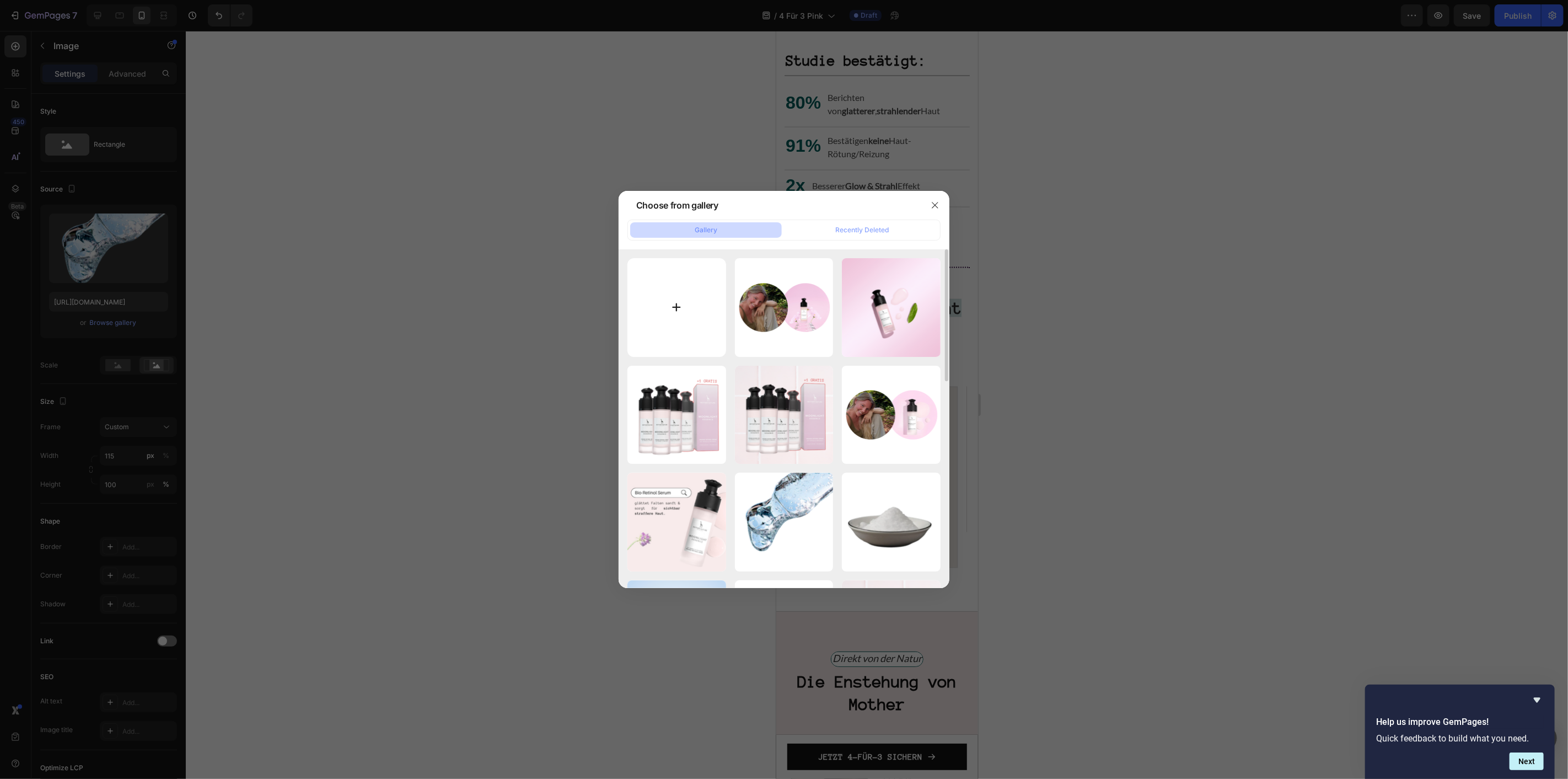
click at [670, 289] on input "file" at bounding box center [677, 308] width 99 height 99
type input "C:\fakepath\Bakuchiol_3a710792-406f-4129-a77f-a6deb538c0b1.webp"
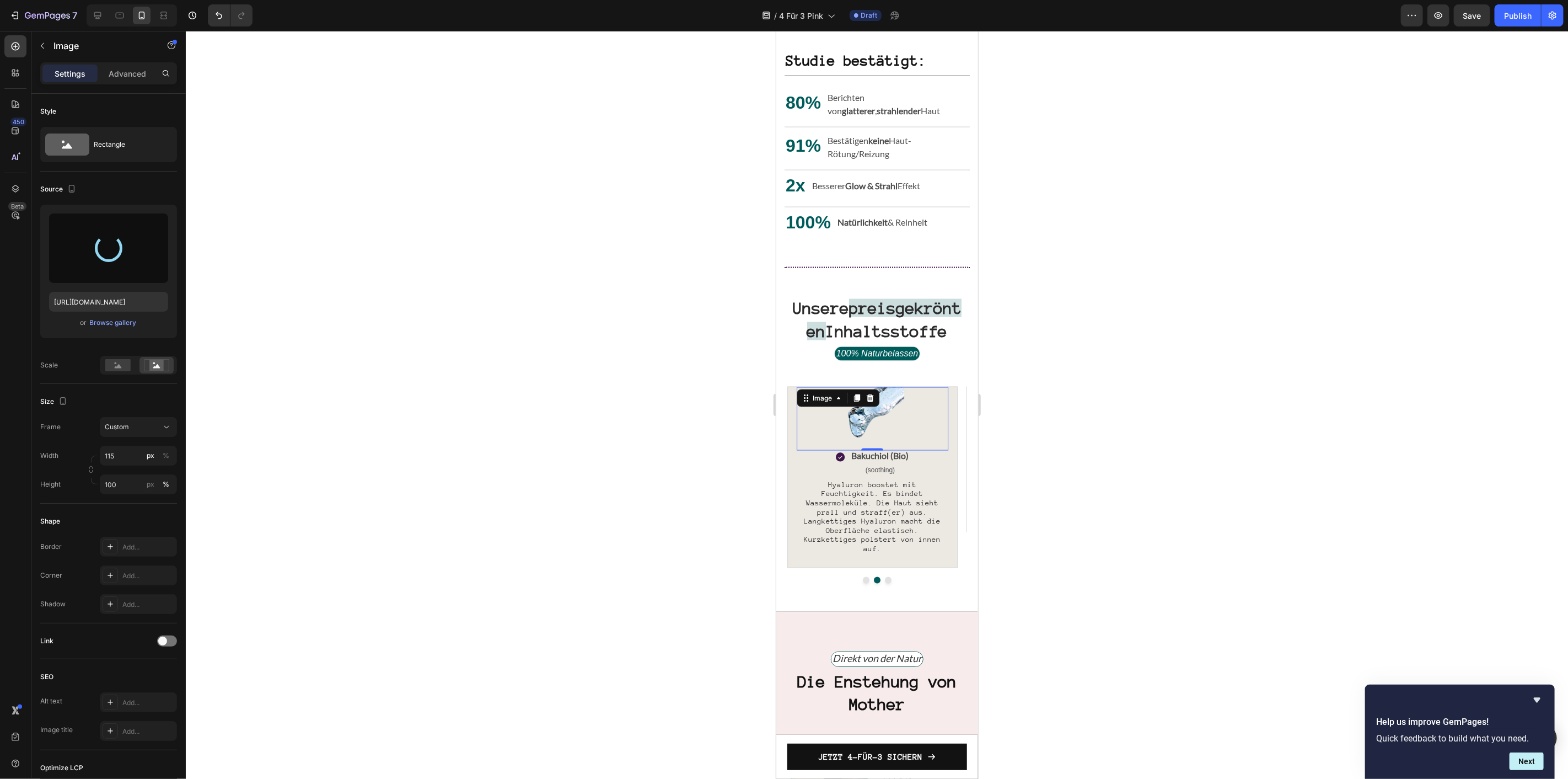
type input "https://cdn.shopify.com/s/files/1/1613/5255/files/gempages_585868164714201795-5…"
click at [855, 538] on span "Hyaluron boostet mit Feuchtigkeit. Es bindet Wassermoleküle. Die Haut sieht pra…" at bounding box center [872, 516] width 137 height 72
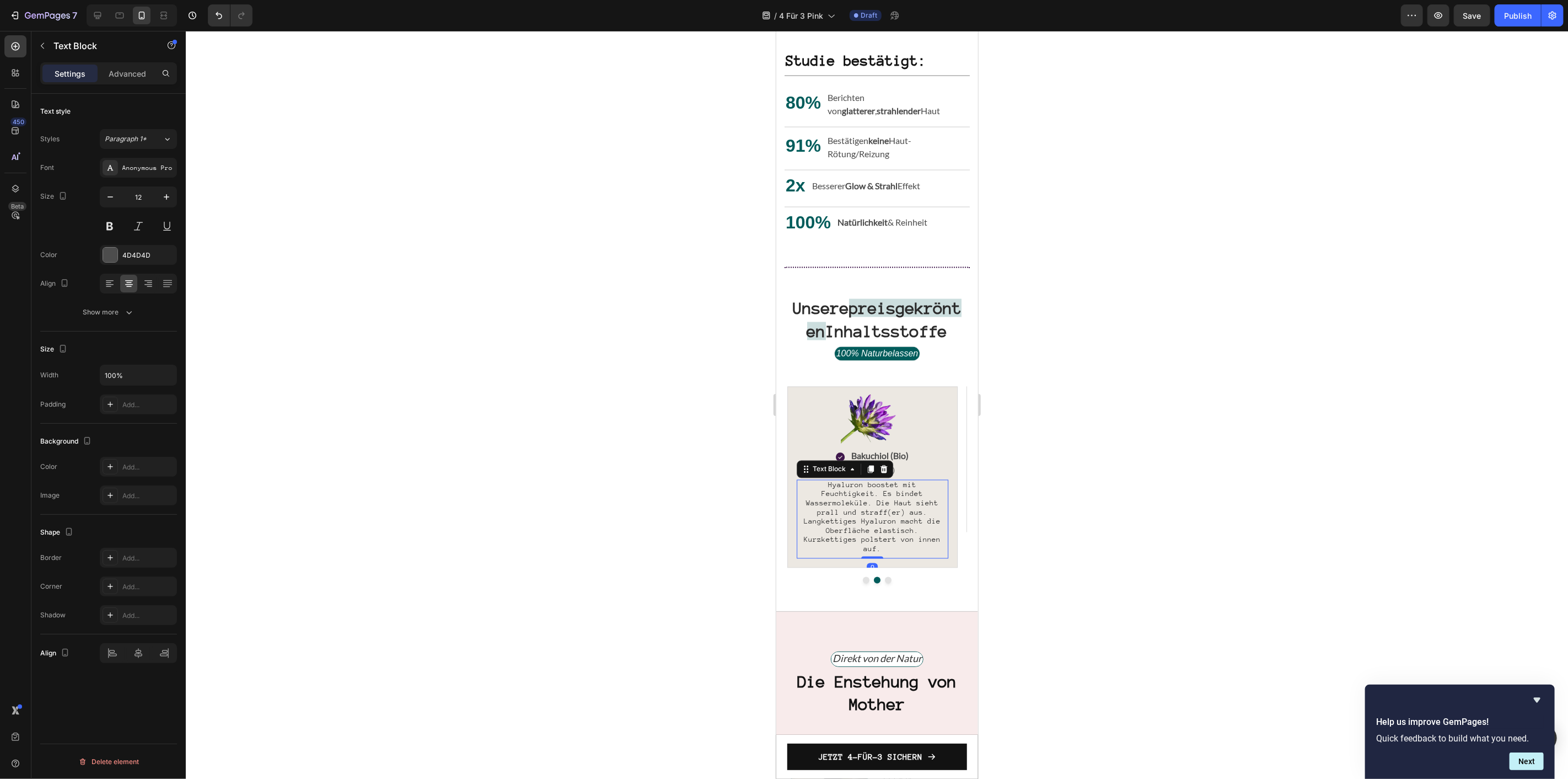
click at [855, 538] on span "Hyaluron boostet mit Feuchtigkeit. Es bindet Wassermoleküle. Die Haut sieht pra…" at bounding box center [872, 516] width 137 height 72
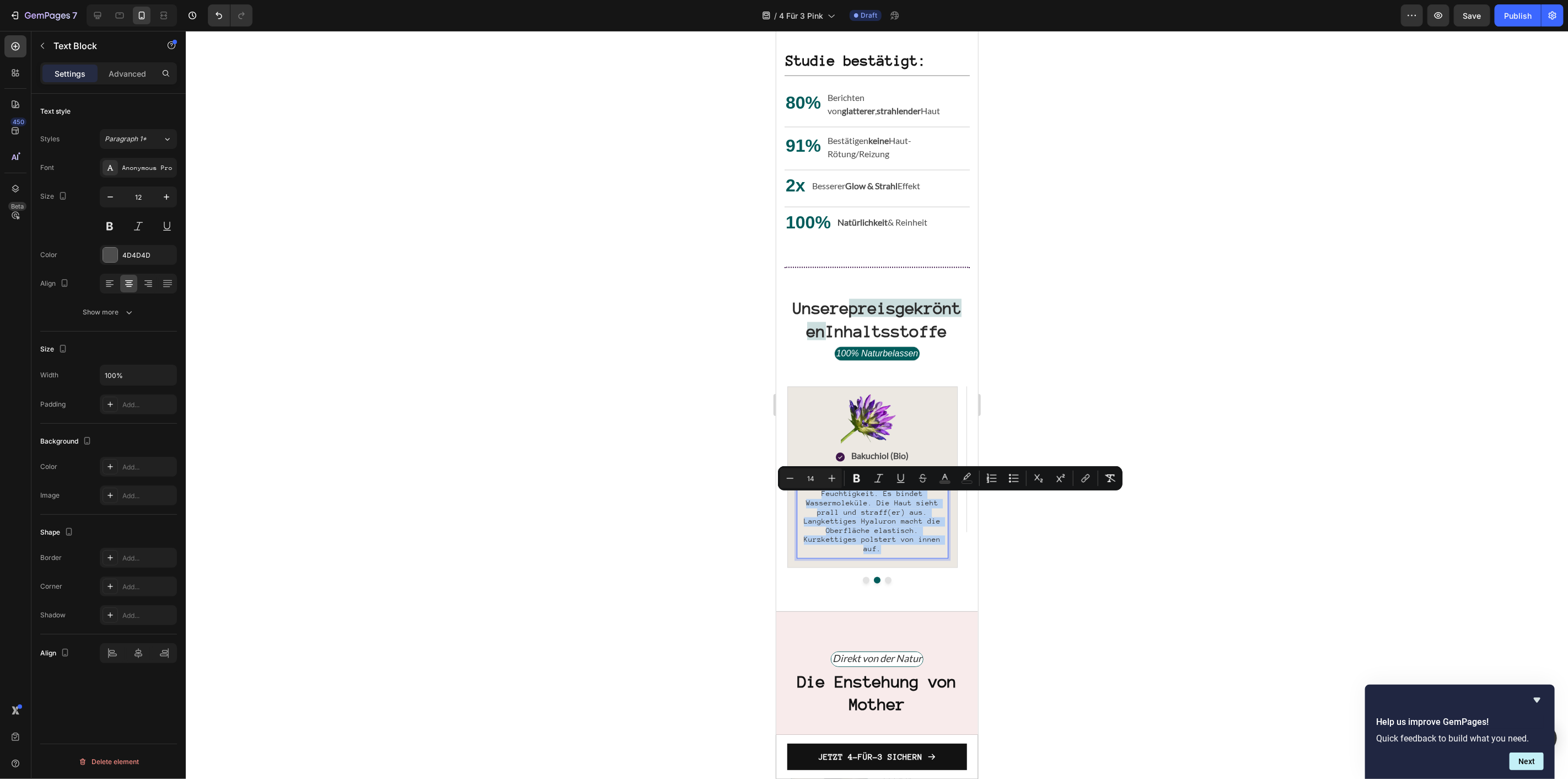
type input "16"
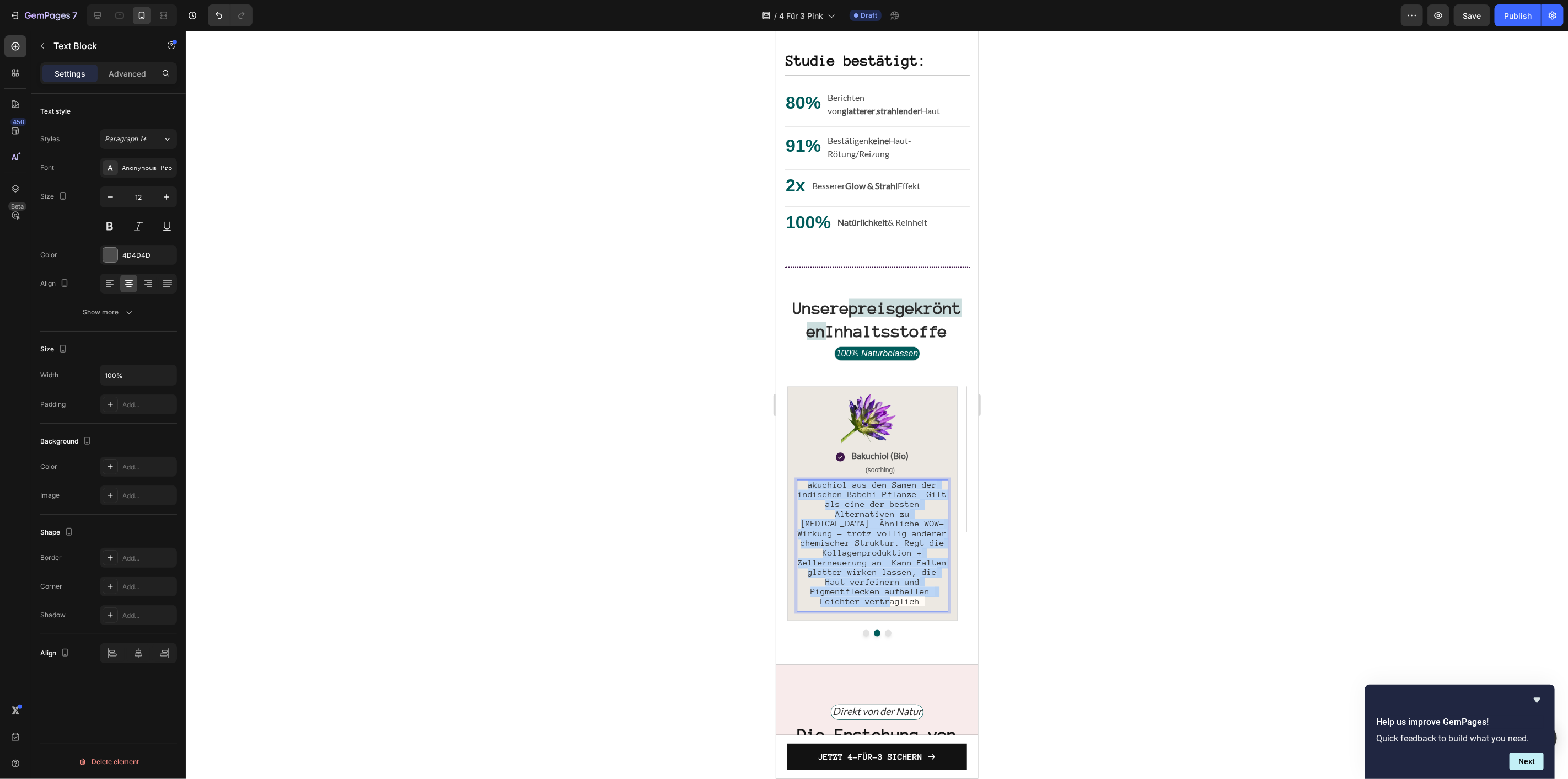
drag, startPoint x: 928, startPoint y: 605, endPoint x: 771, endPoint y: 485, distance: 197.6
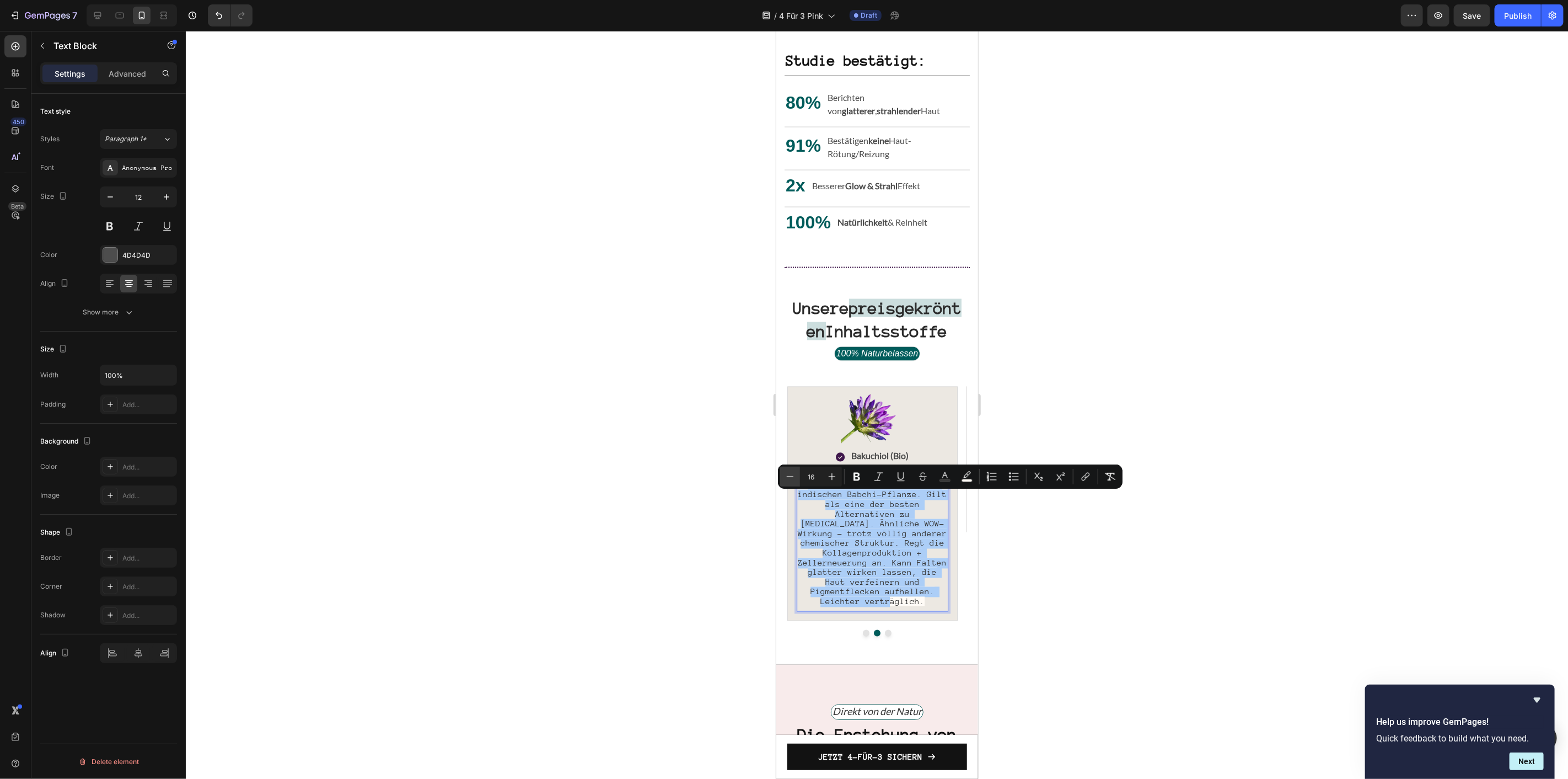
click at [793, 477] on icon "Editor contextual toolbar" at bounding box center [790, 477] width 11 height 11
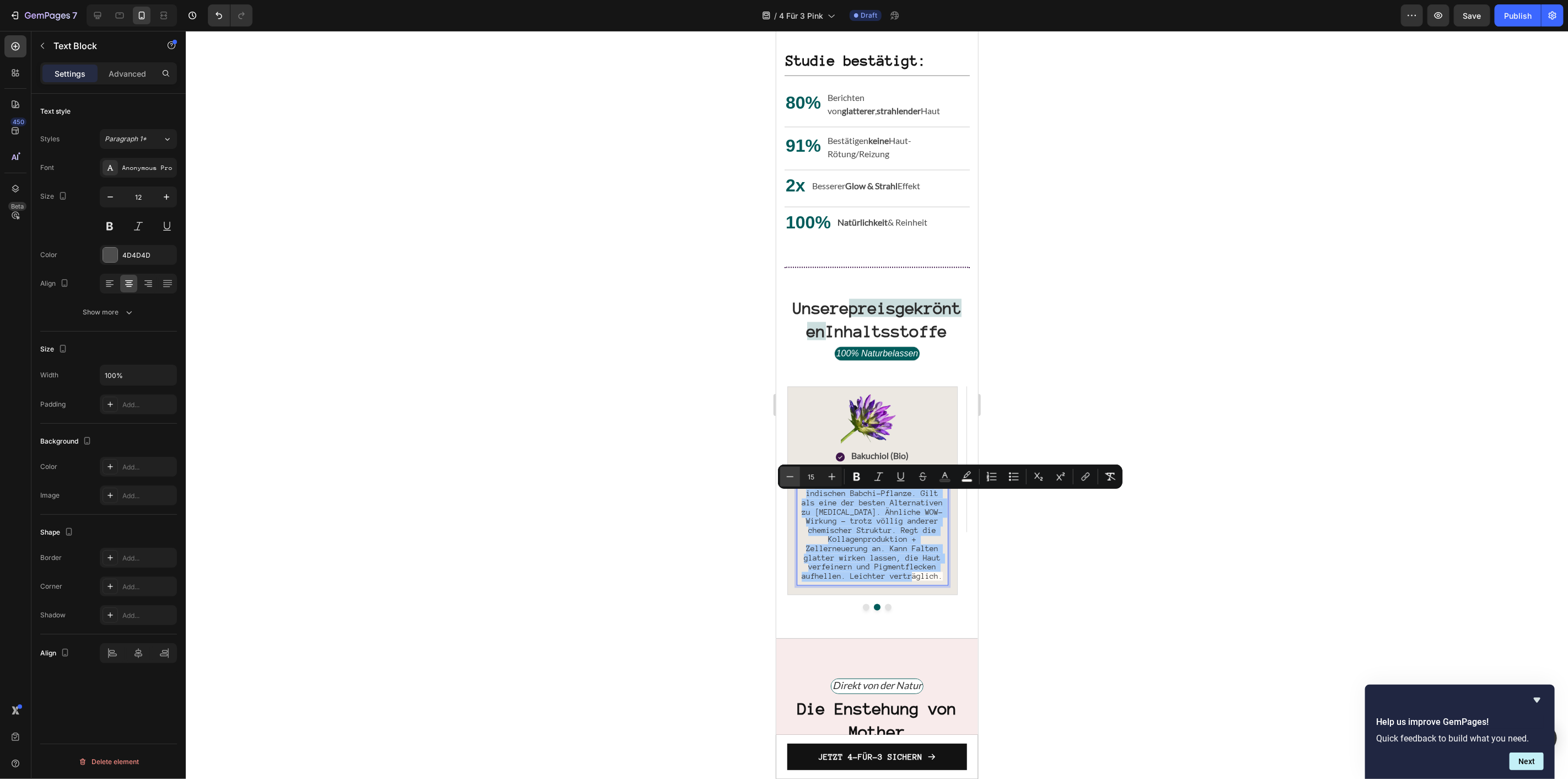
click at [793, 477] on icon "Editor contextual toolbar" at bounding box center [790, 477] width 11 height 11
type input "14"
click at [967, 480] on rect "Editor contextual toolbar" at bounding box center [967, 481] width 10 height 3
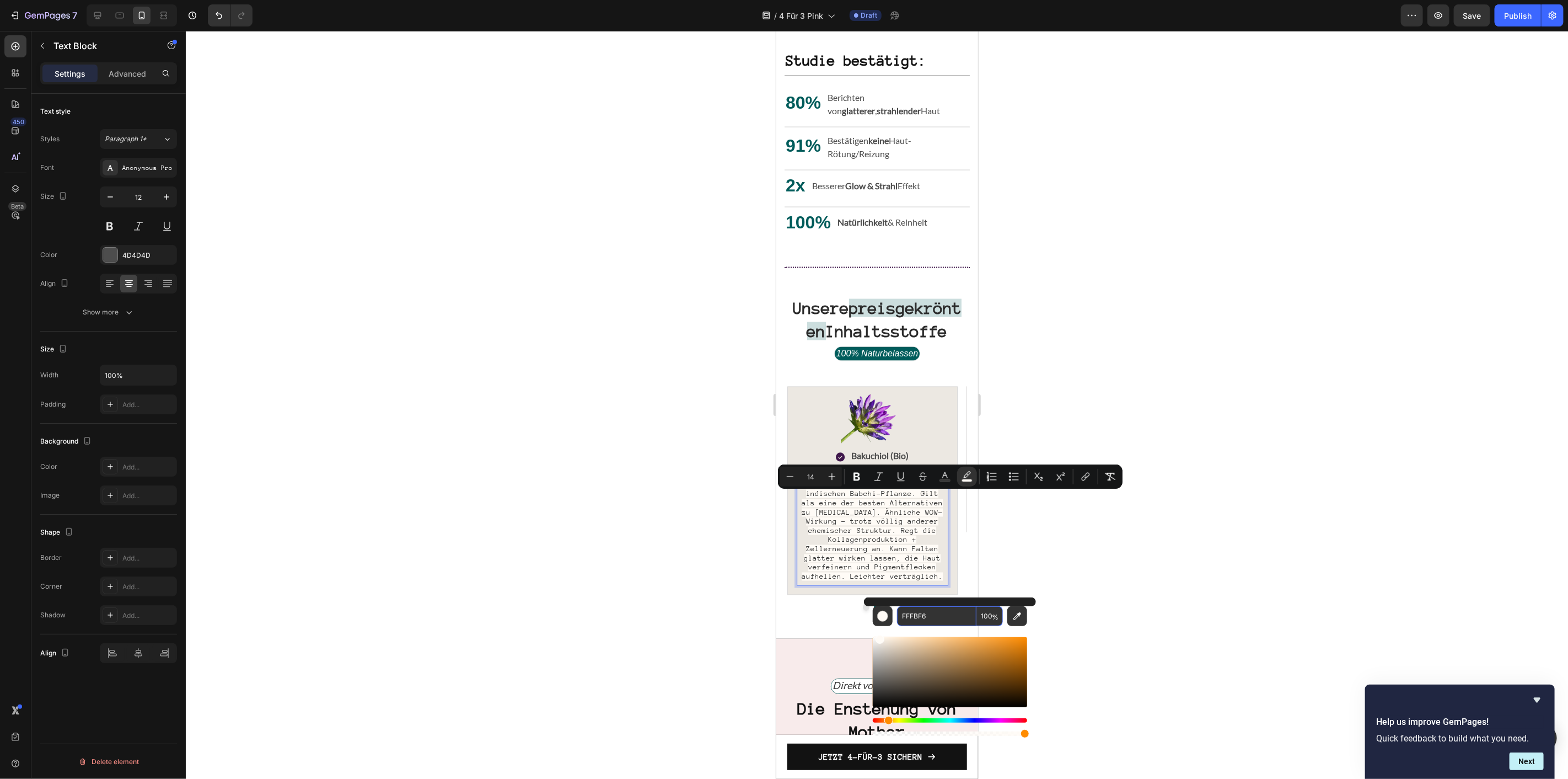
click at [988, 615] on input "100" at bounding box center [989, 616] width 26 height 20
type input "0"
click at [903, 557] on span "akuchiol aus den Samen der indischen Babchi-Pflanze. Gilt als eine der besten A…" at bounding box center [872, 530] width 141 height 100
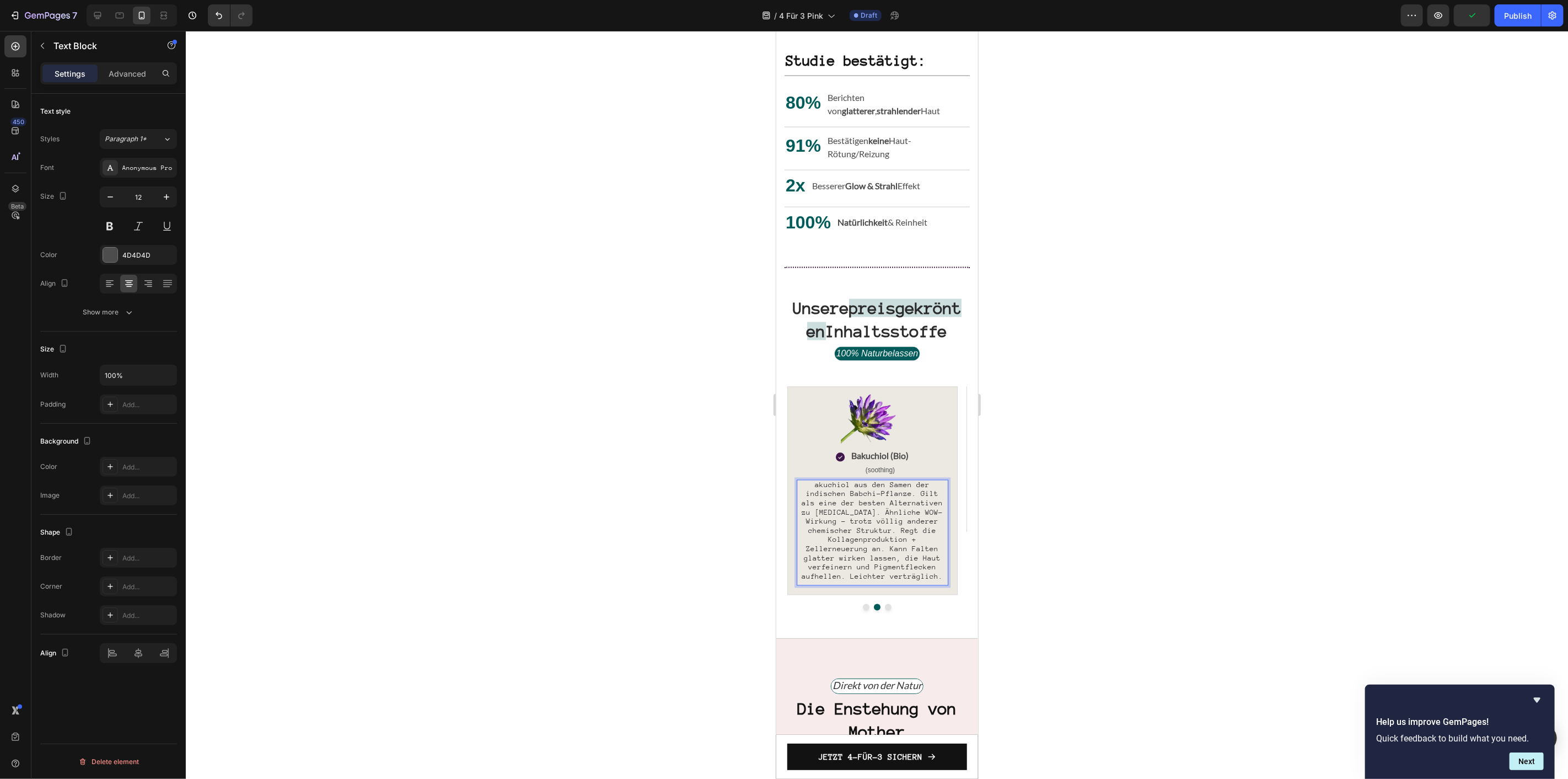
click at [764, 571] on div at bounding box center [877, 405] width 1382 height 748
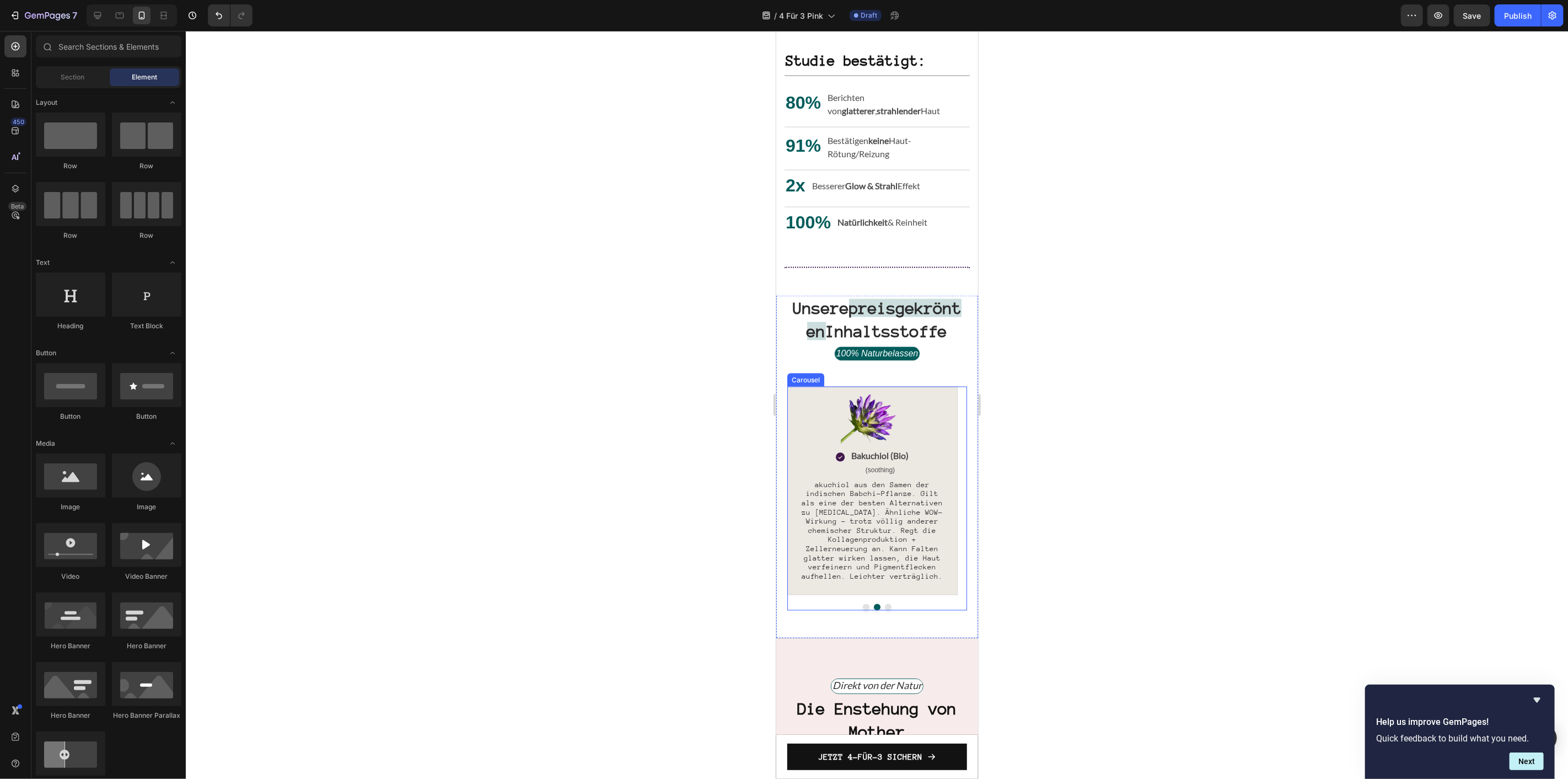
click at [863, 610] on button "Dot" at bounding box center [866, 607] width 7 height 7
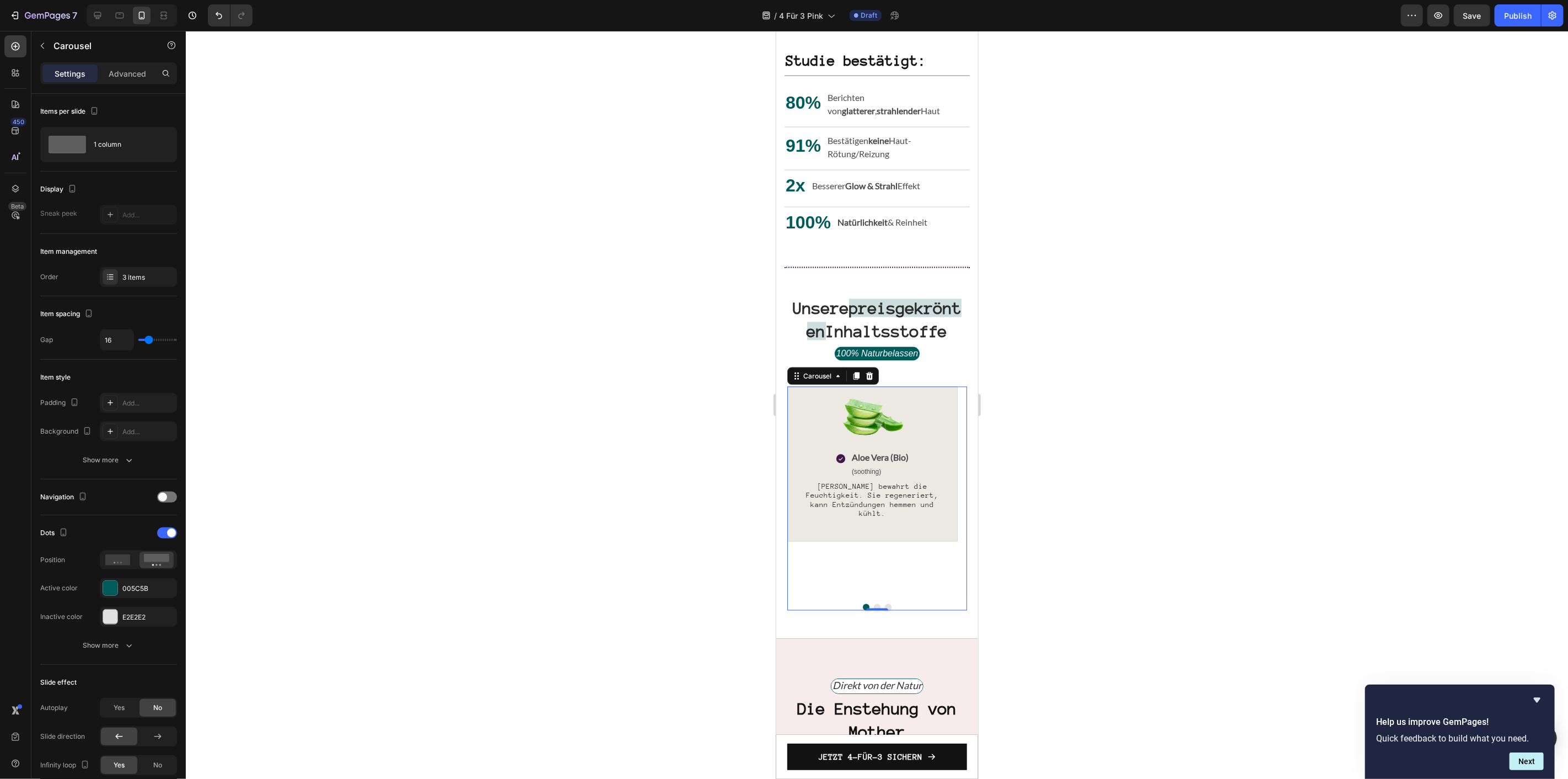
click at [873, 610] on button "Dot" at bounding box center [877, 607] width 7 height 7
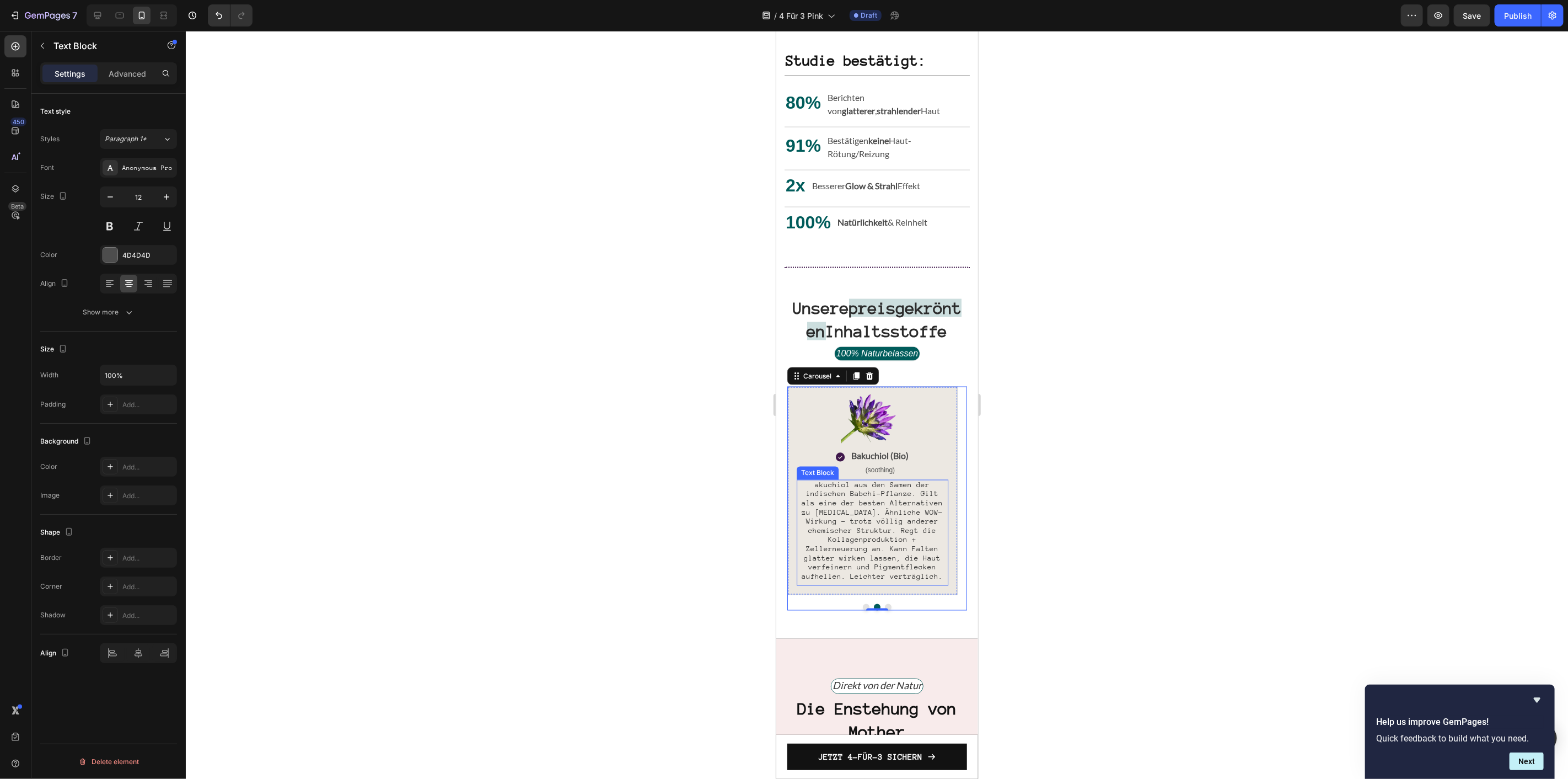
click at [917, 539] on p "akuchiol aus den Samen der indischen Babchi-Pflanze. Gilt als eine der besten A…" at bounding box center [872, 531] width 149 height 101
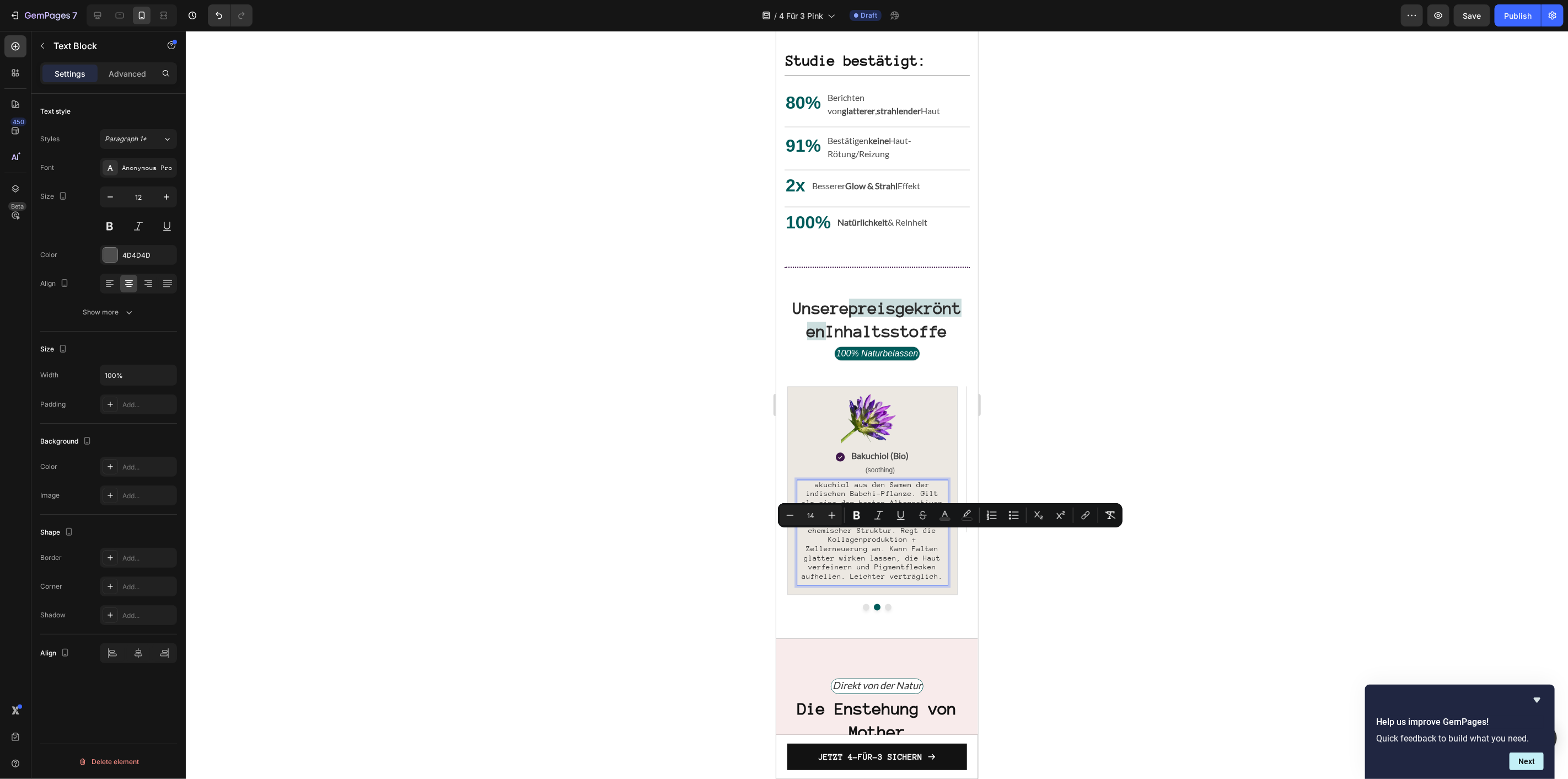
click at [909, 553] on span "akuchiol aus den Samen der indischen Babchi-Pflanze. Gilt als eine der besten A…" at bounding box center [872, 530] width 141 height 100
click at [819, 501] on span "akuchiol aus den Samen der indischen Babchi-Pflanze. Gilt als eine der besten A…" at bounding box center [872, 530] width 141 height 100
click at [813, 496] on p "akuchiol aus den Samen der indischen Babchi-Pflanze. Gilt als eine der besten A…" at bounding box center [872, 531] width 149 height 101
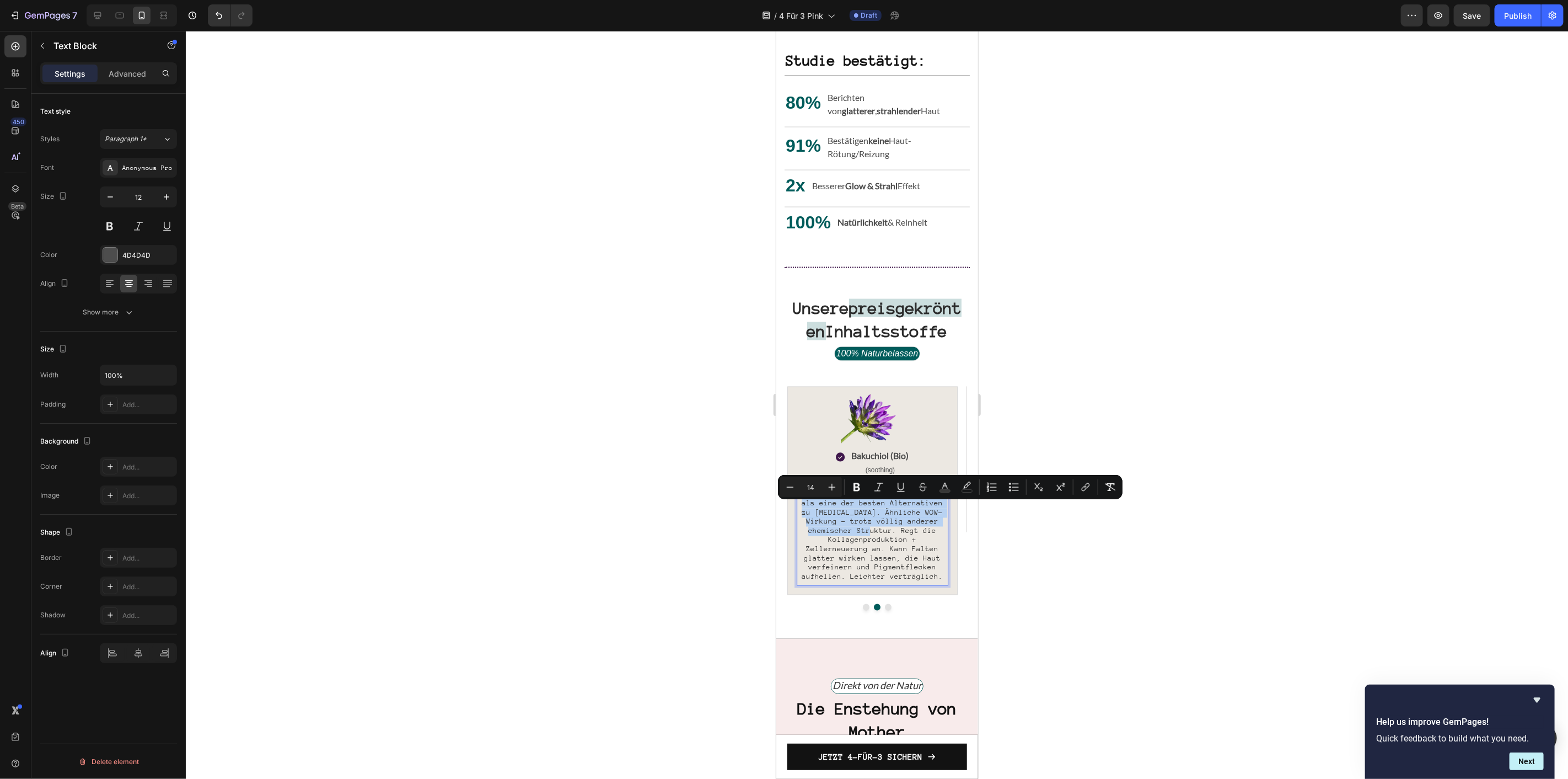
drag, startPoint x: 875, startPoint y: 543, endPoint x: 909, endPoint y: 506, distance: 50.2
click at [909, 506] on span "Bakuchiol aus den Samen der indischen Babchi-Pflanze. Gilt als eine der besten …" at bounding box center [872, 530] width 141 height 100
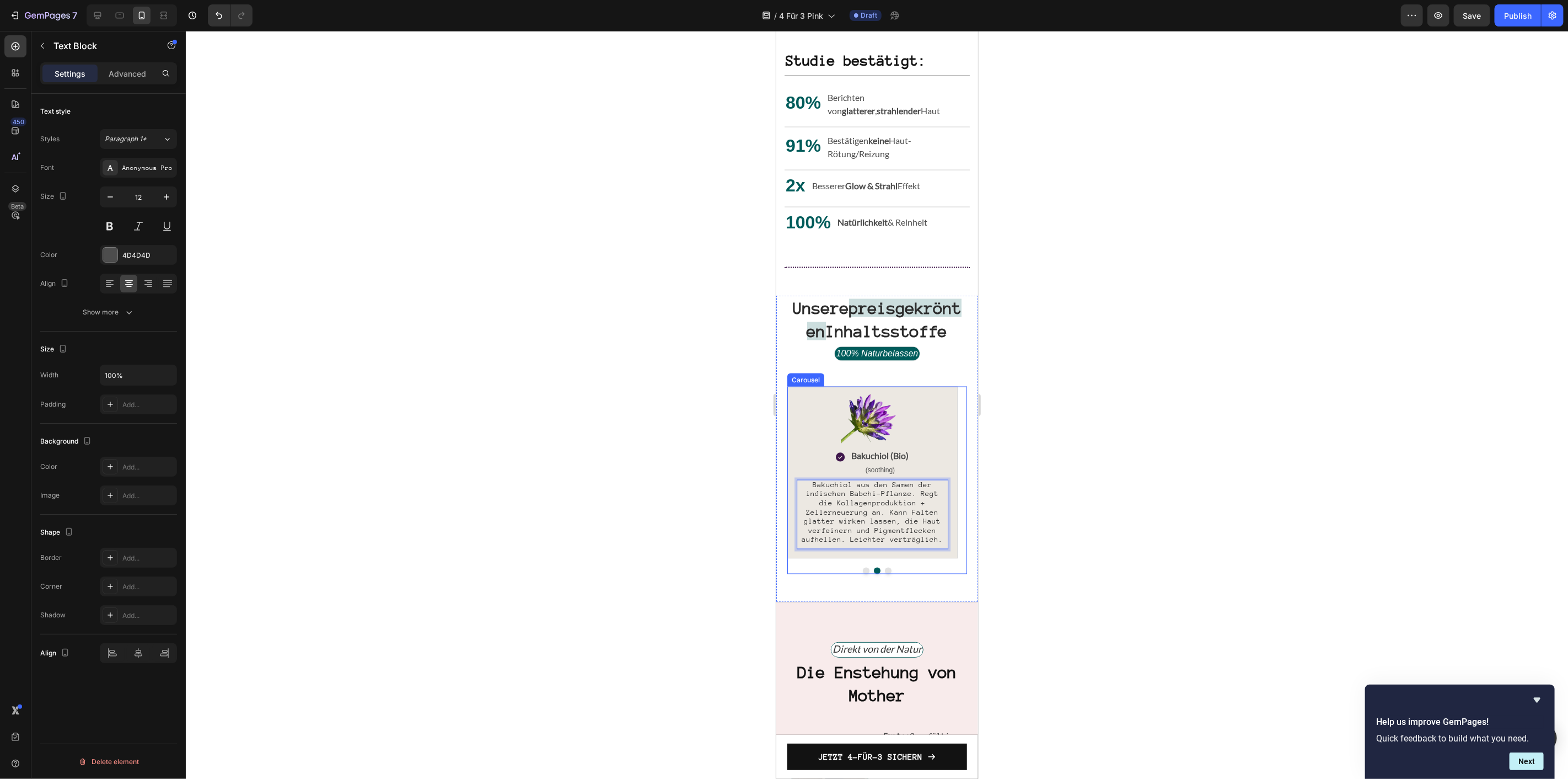
click at [863, 574] on button "Dot" at bounding box center [866, 570] width 7 height 7
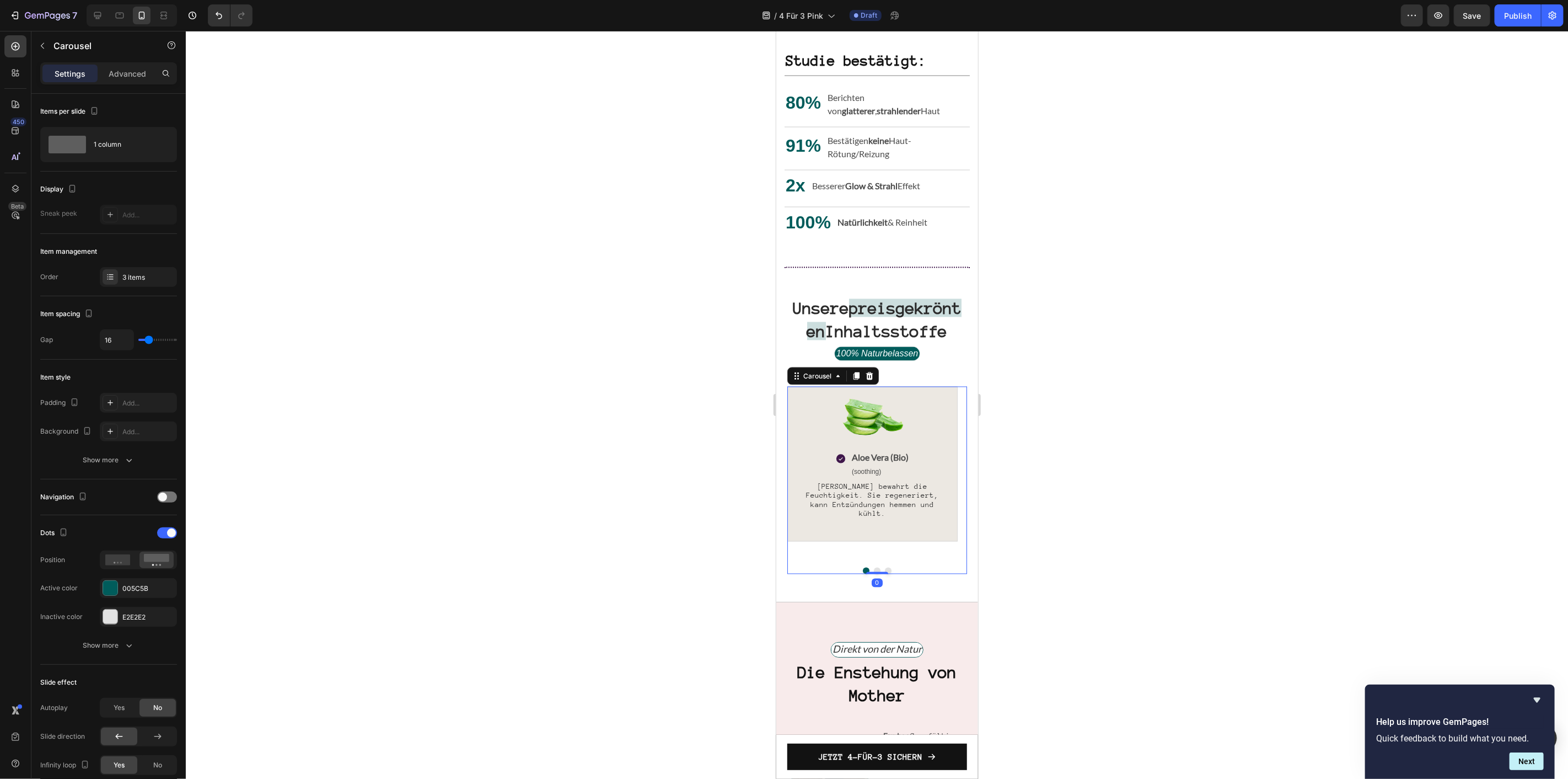
click at [874, 574] on button "Dot" at bounding box center [877, 570] width 7 height 7
click at [884, 574] on button "Dot" at bounding box center [887, 570] width 7 height 7
click at [864, 453] on span "Betaine (Bio)" at bounding box center [879, 447] width 91 height 10
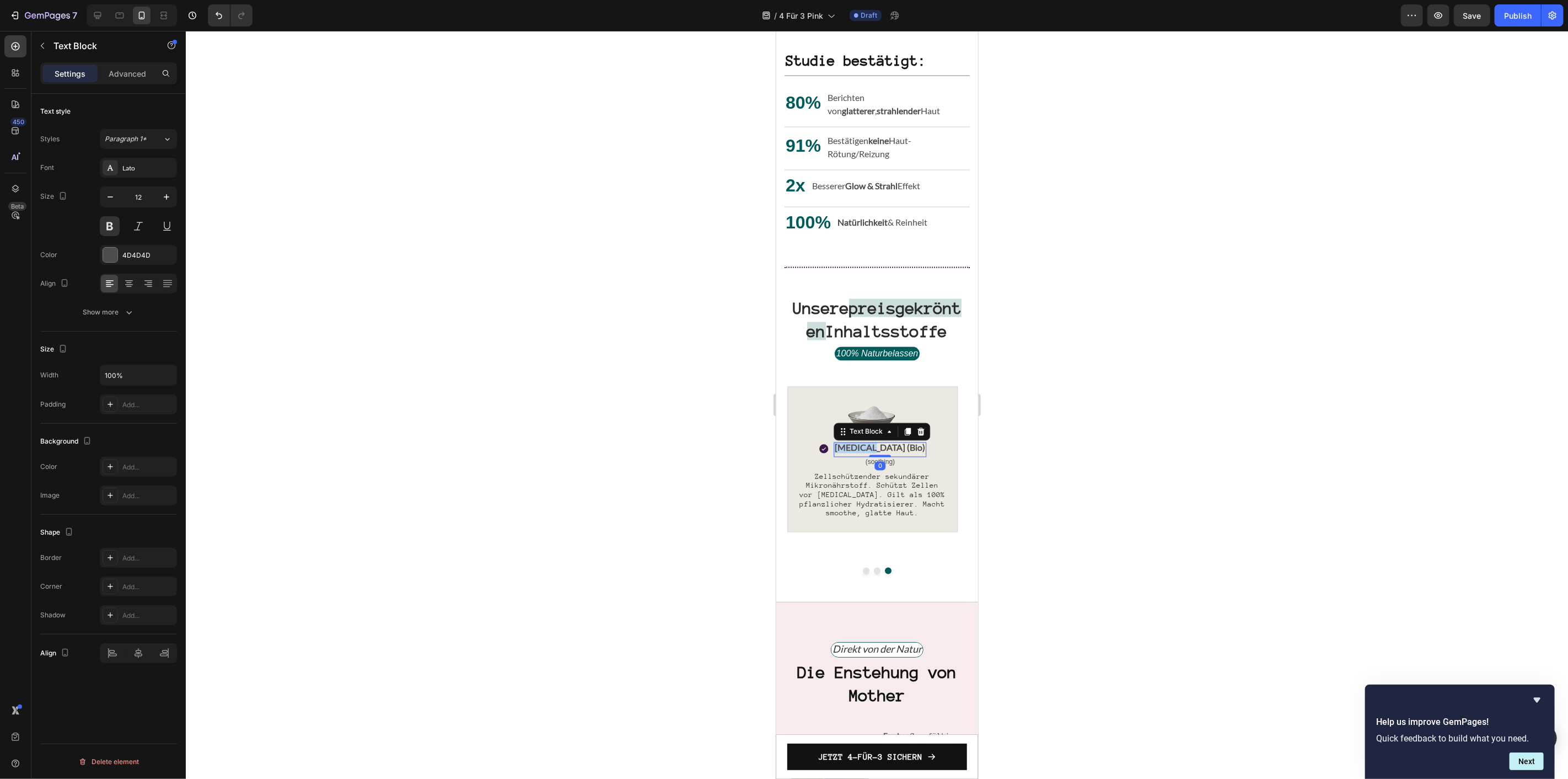
click at [864, 453] on span "Betaine (Bio)" at bounding box center [879, 447] width 91 height 10
click at [898, 453] on span "Mattenbohnen (Bio)" at bounding box center [880, 447] width 78 height 10
click at [877, 509] on span "Zellschützender sekundärer Mikronährstoff. Schützt Zellen vor dryness. Gilt als…" at bounding box center [871, 494] width 145 height 44
click at [877, 509] on span "Zellschützender sekundärer Mikronährstoff. Schützt Zellen vor [MEDICAL_DATA]. G…" at bounding box center [871, 494] width 145 height 44
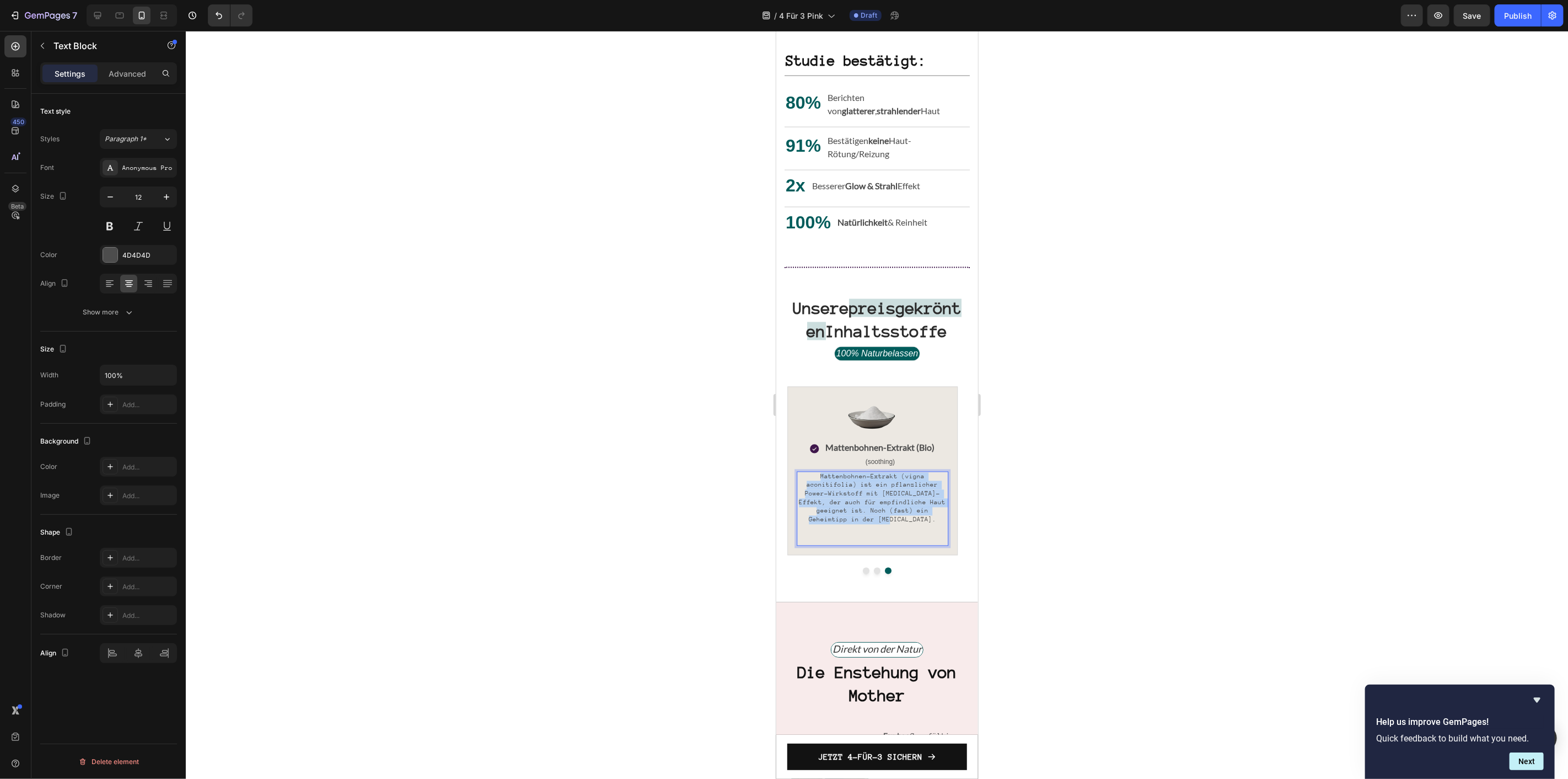
drag, startPoint x: 922, startPoint y: 526, endPoint x: 1549, endPoint y: 509, distance: 627.2
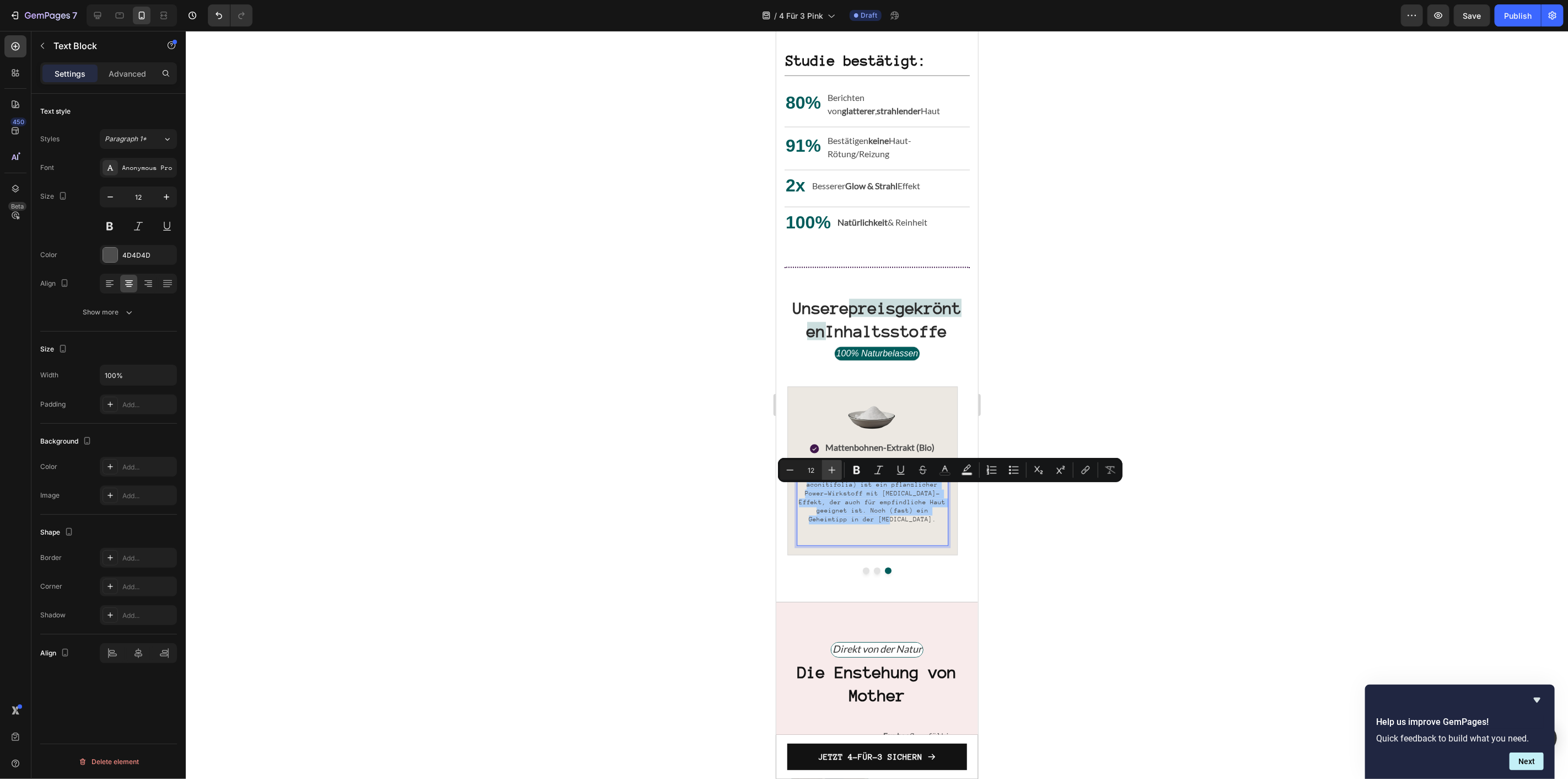
click at [835, 471] on icon "Editor contextual toolbar" at bounding box center [832, 470] width 11 height 11
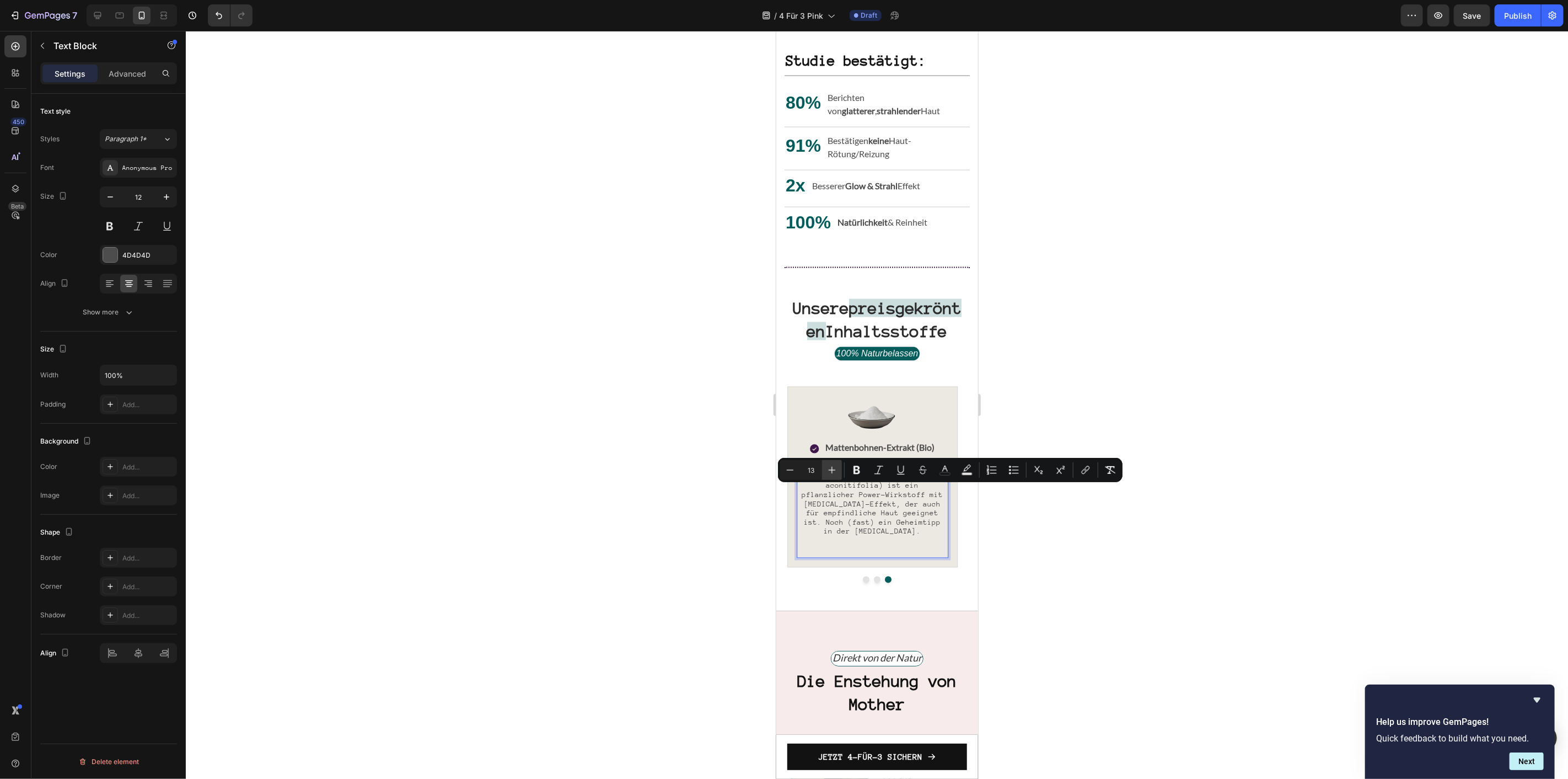
type input "14"
click at [869, 563] on div "Image Icon Mattenbohnen-Extrakt (Bio) Text Block (soothing) Text Block Row Matt…" at bounding box center [872, 477] width 170 height 182
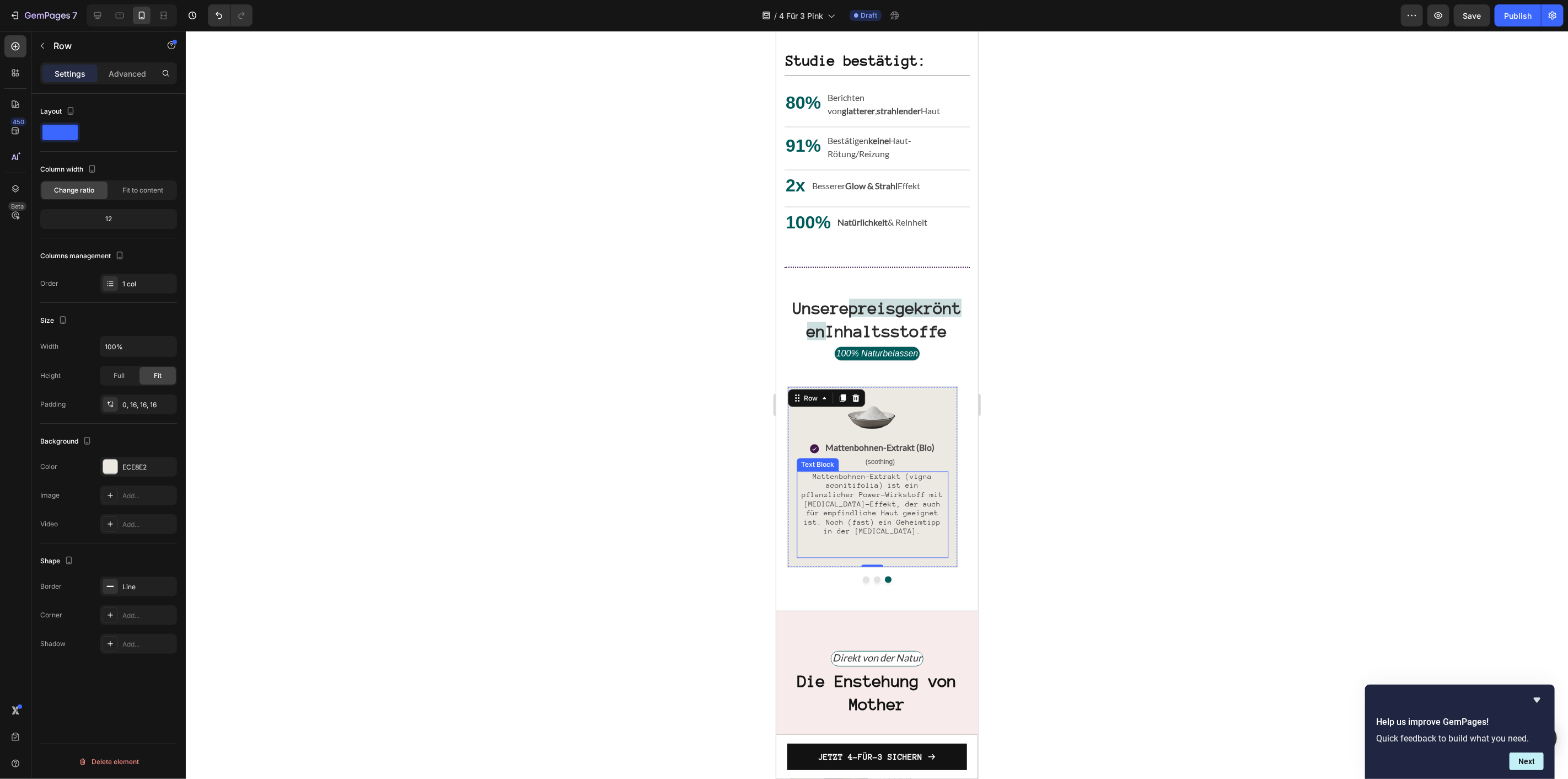
click at [884, 549] on p "Rich Text Editor. Editing area: main" at bounding box center [872, 545] width 149 height 17
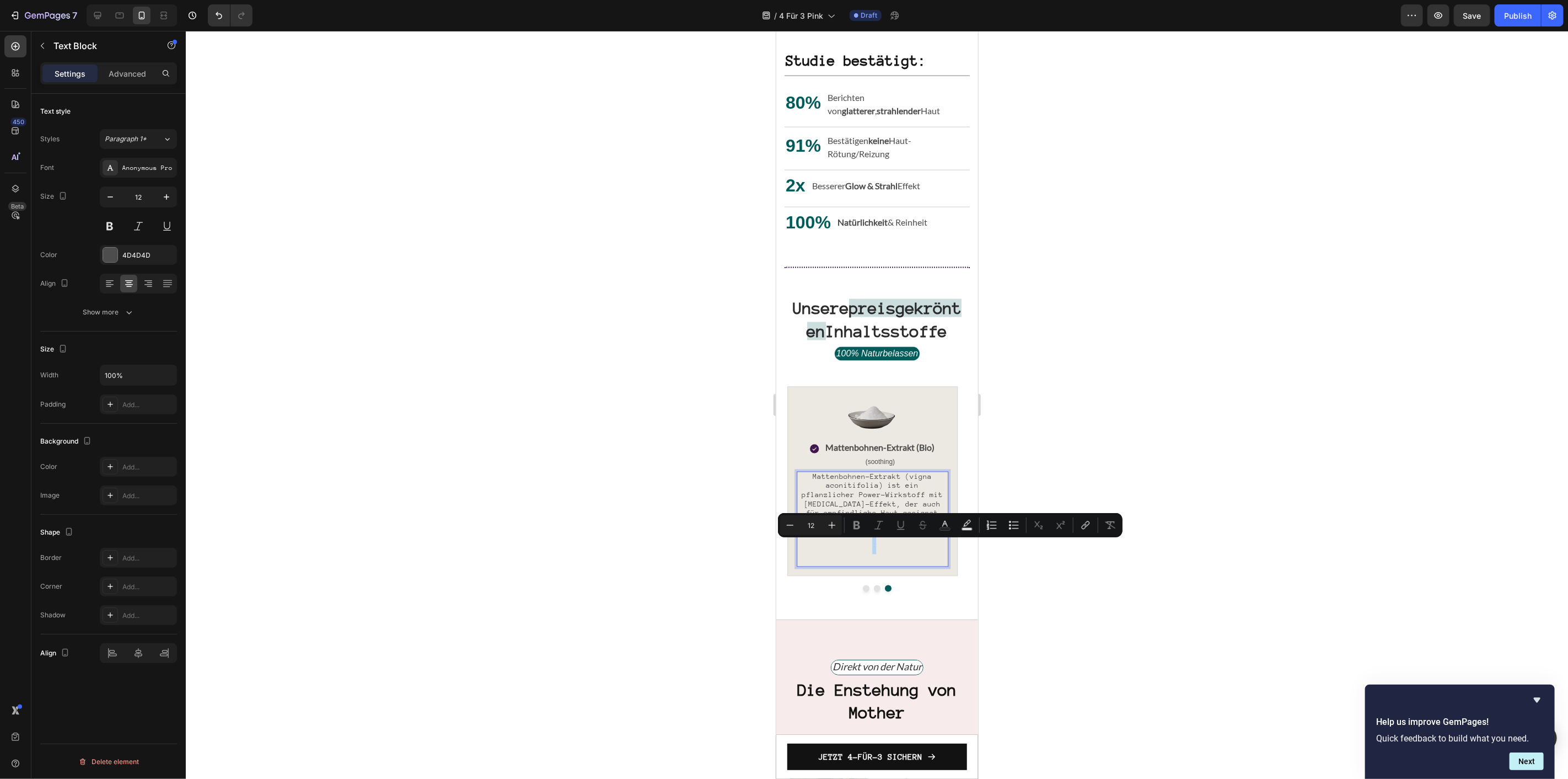
click at [883, 549] on p "Rich Text Editor. Editing area: main" at bounding box center [872, 549] width 149 height 26
click at [881, 552] on p "Rich Text Editor. Editing area: main" at bounding box center [872, 549] width 149 height 26
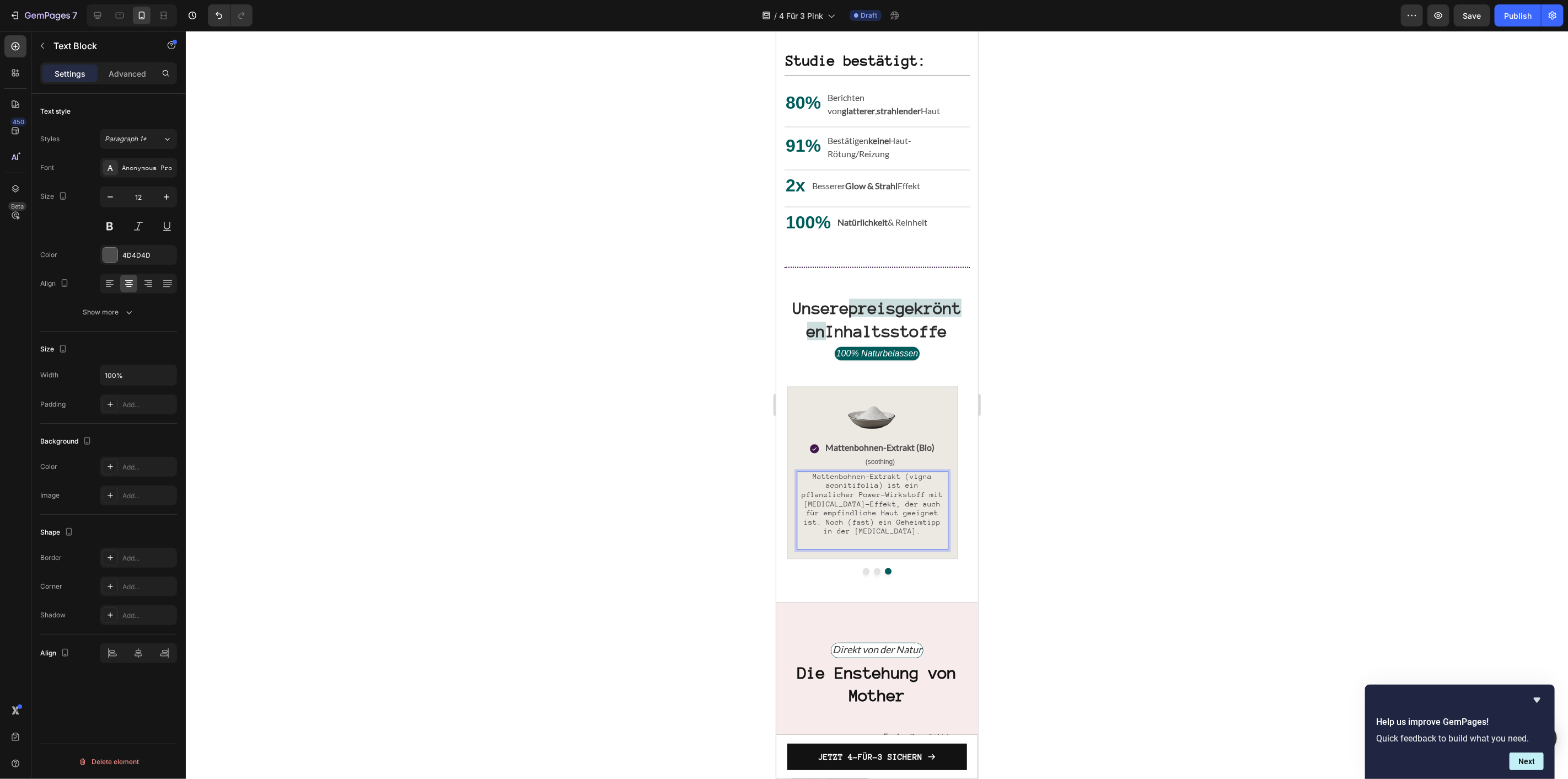
click at [875, 545] on p "Mattenbohnen-Extrakt (vigna aconitifolia) ist ein pflanzlicher Power-Wirkstoff …" at bounding box center [872, 509] width 149 height 73
click at [916, 574] on div "Image Icon Aloe Vera (Bio) Text Block (soothing) Text Block Row Aloe Vera bewah…" at bounding box center [877, 480] width 180 height 188
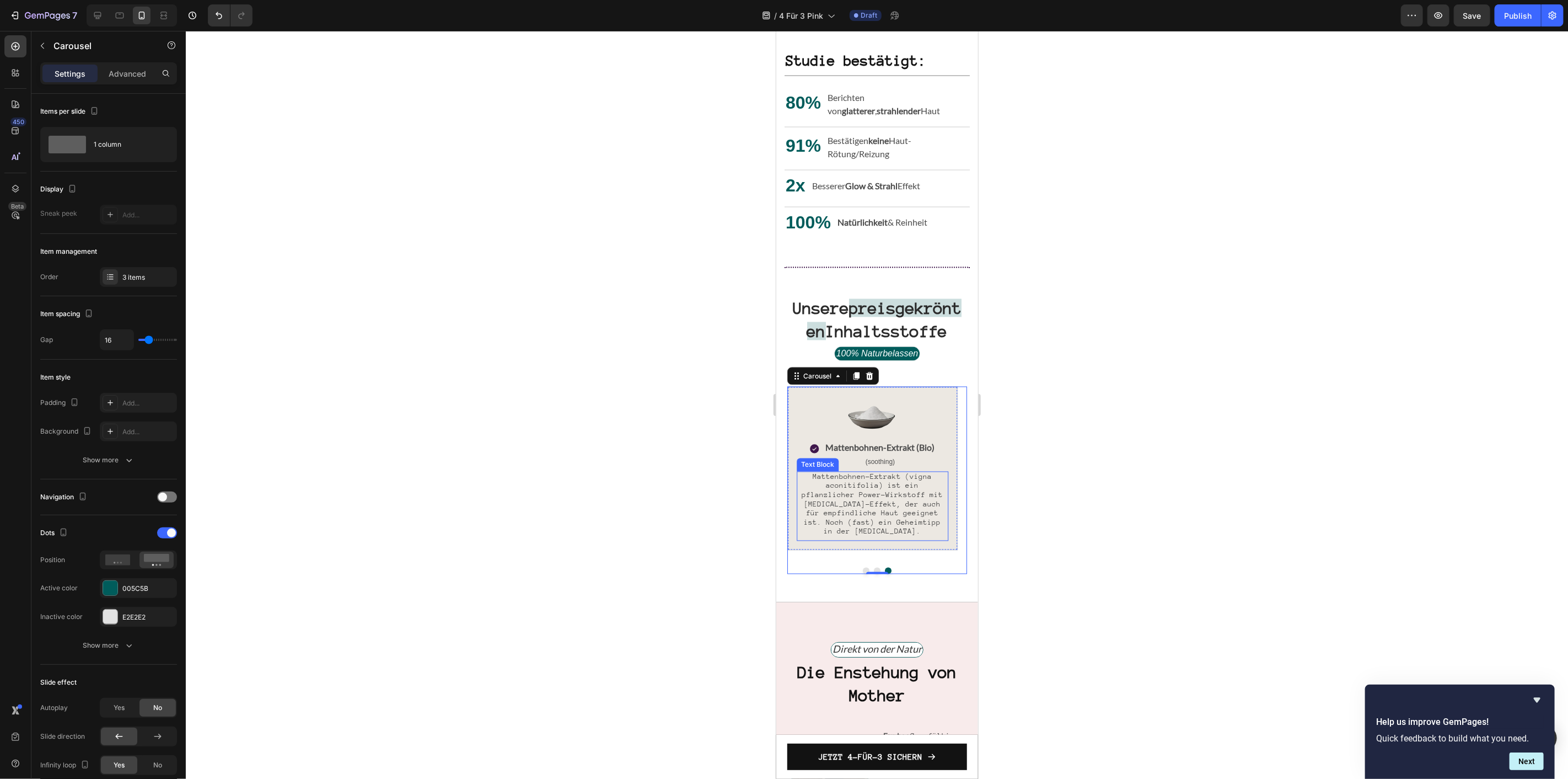
click at [929, 535] on span "Mattenbohnen-Extrakt (vigna aconitifolia) ist ein pflanzlicher Power-Wirkstoff …" at bounding box center [872, 504] width 141 height 63
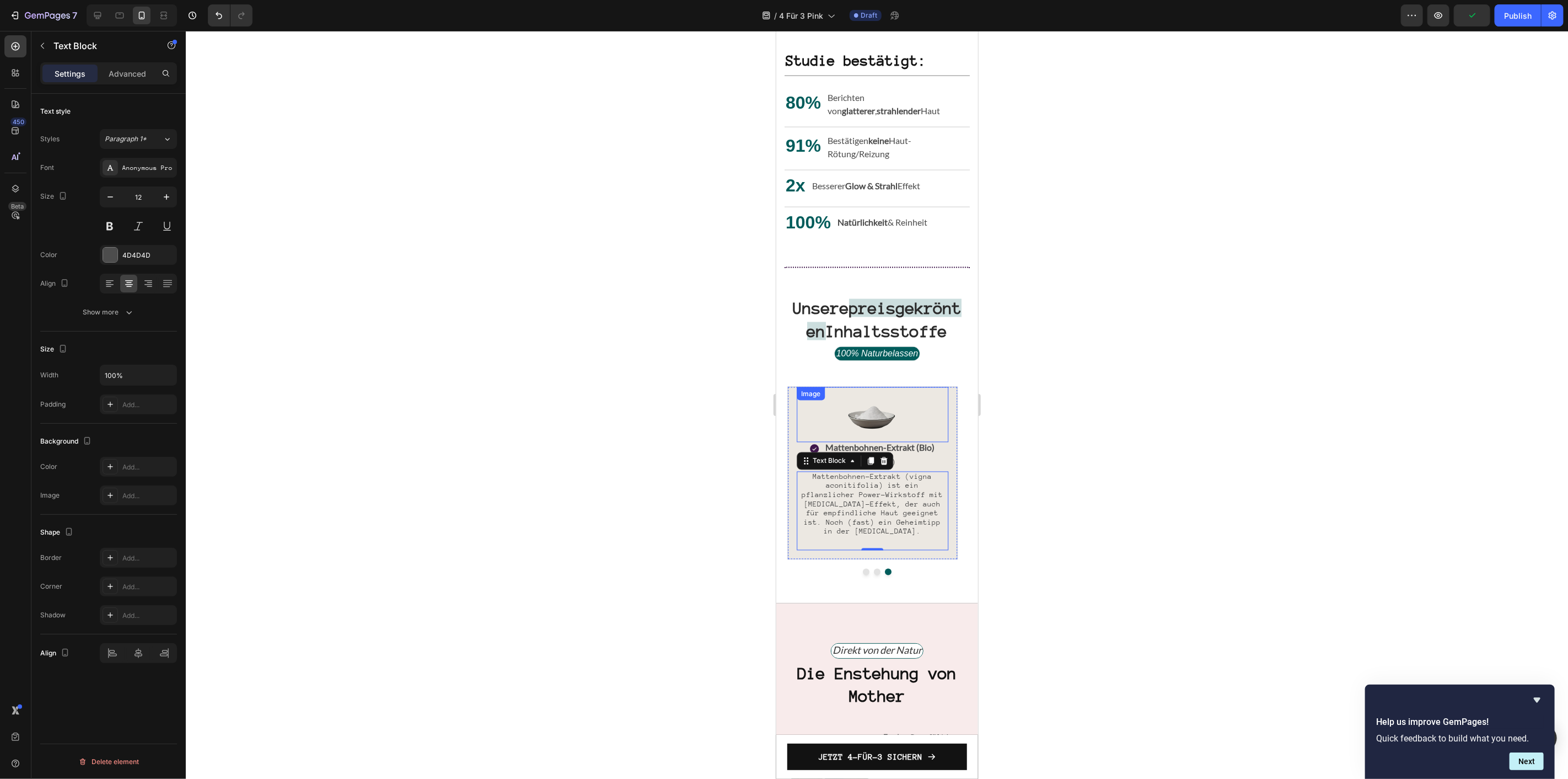
click at [879, 425] on img at bounding box center [872, 414] width 55 height 55
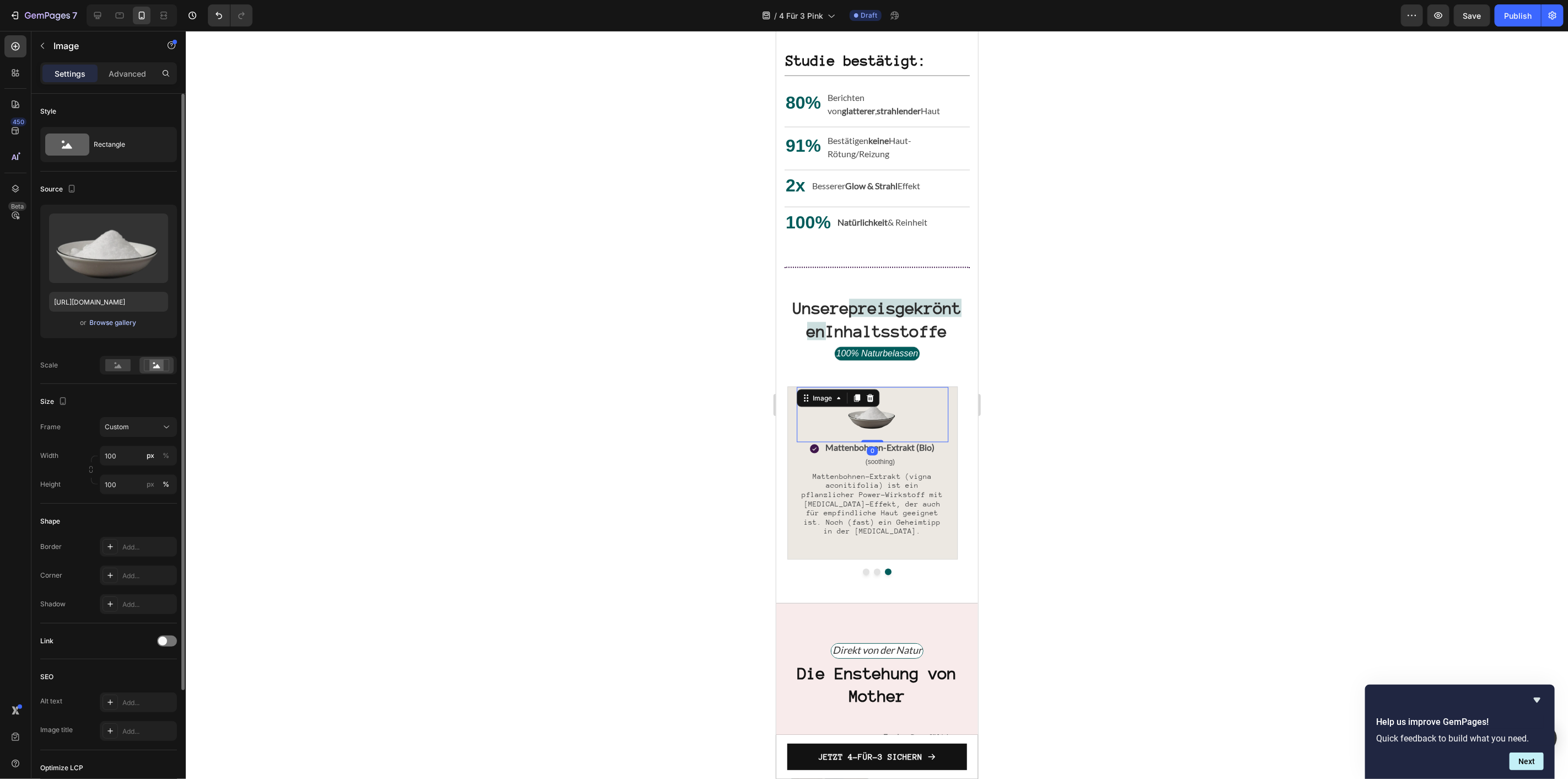
click at [111, 326] on div "Browse gallery" at bounding box center [113, 323] width 47 height 10
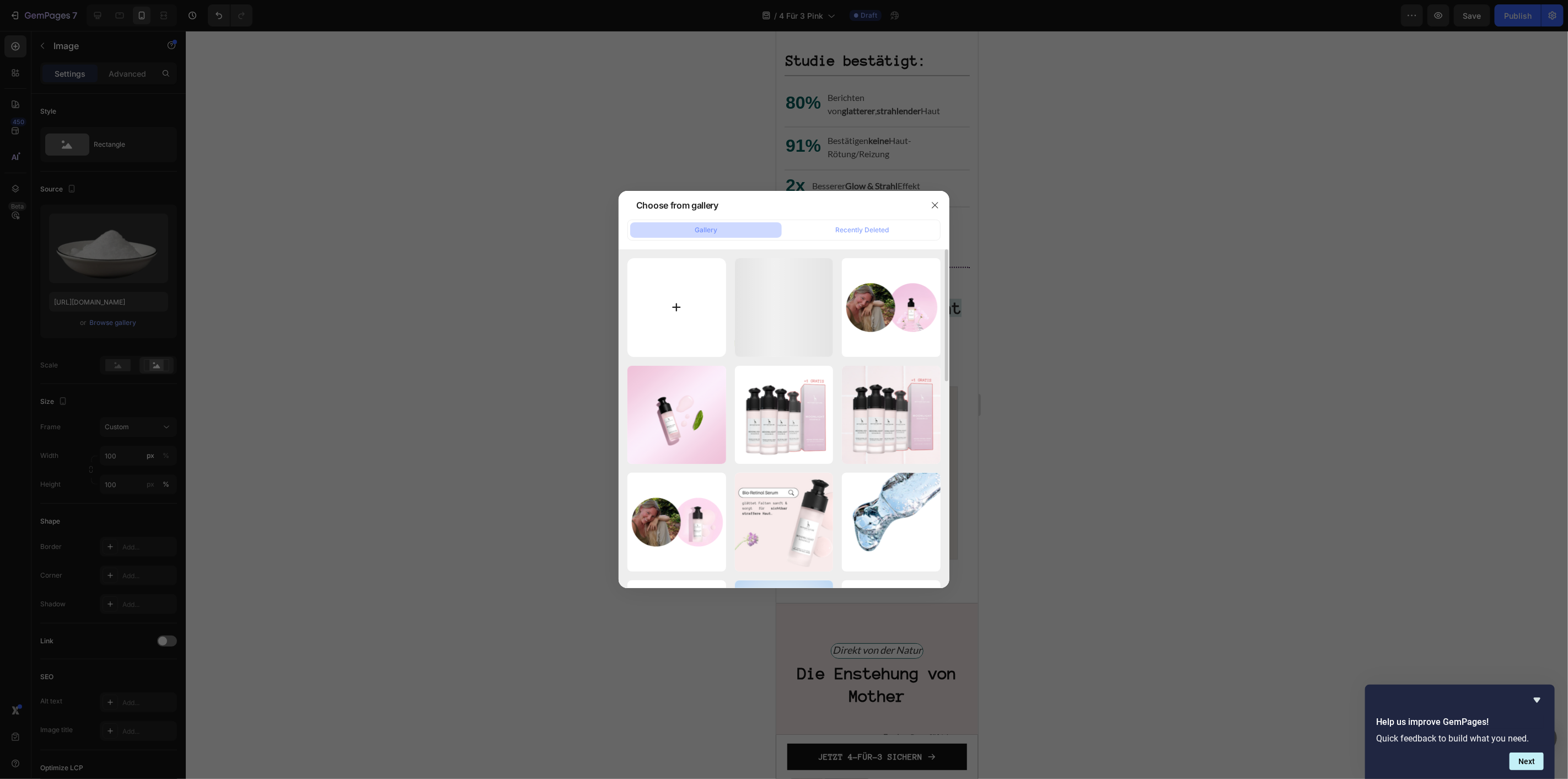
click at [658, 308] on input "file" at bounding box center [677, 308] width 99 height 99
type input "C:\fakepath\Vigna_acontifolia.webp"
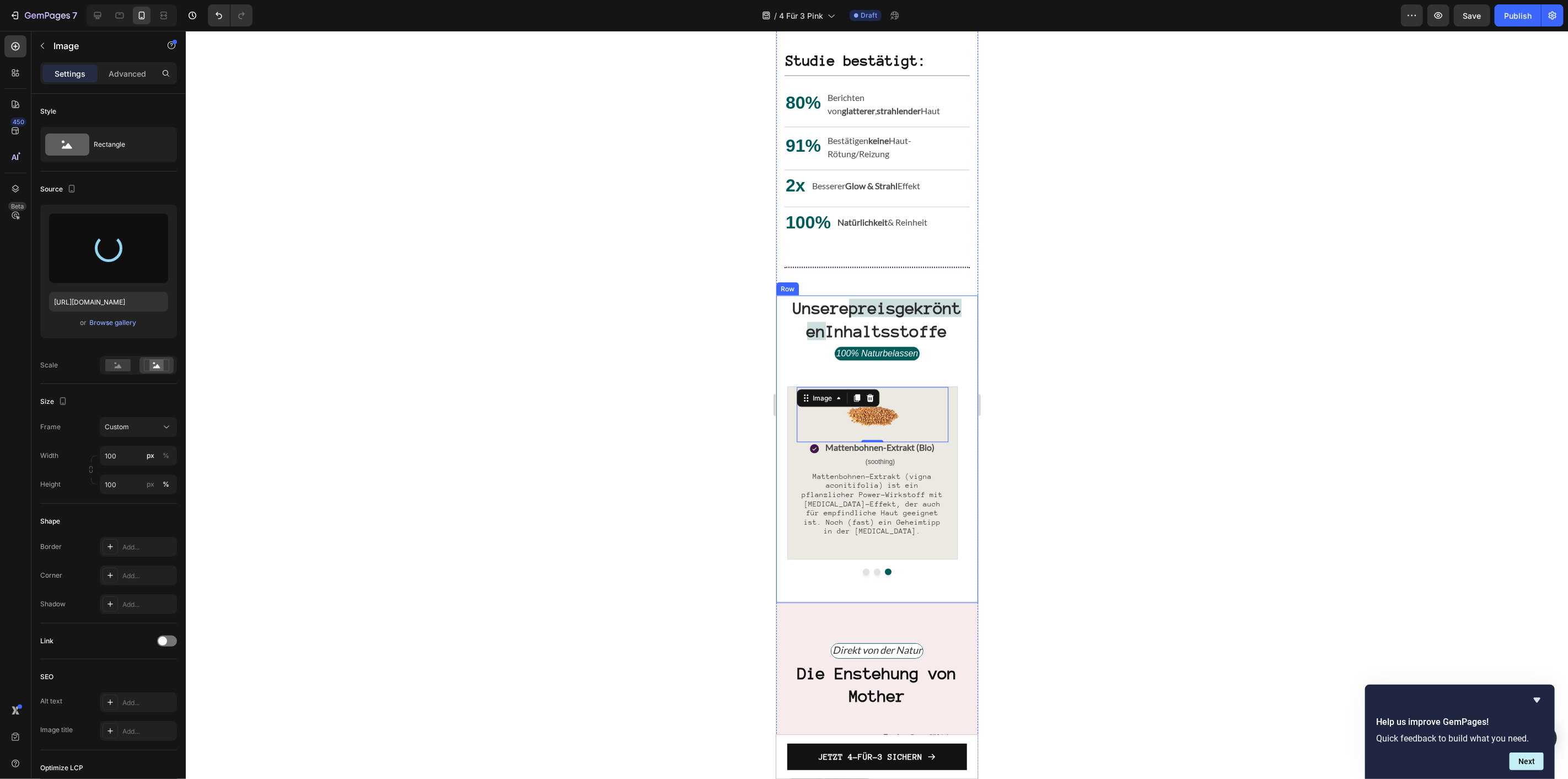
type input "https://cdn.shopify.com/s/files/1/1613/5255/files/gempages_585868164714201795-e…"
click at [918, 574] on div "Image Icon Aloe Vera (Bio) Text Block (soothing) Text Block Row Aloe Vera bewah…" at bounding box center [877, 481] width 180 height 189
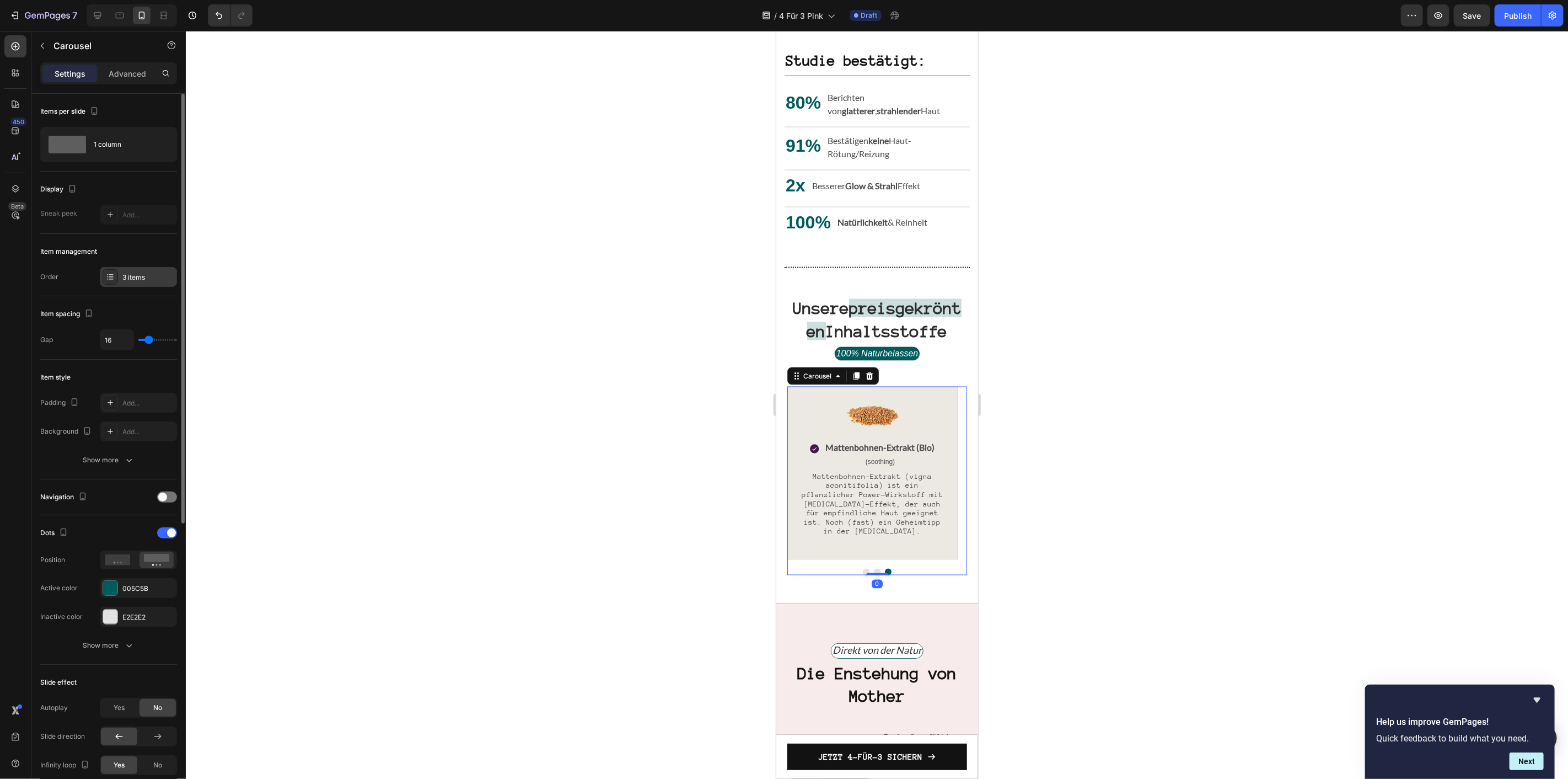
click at [136, 280] on div "3 items" at bounding box center [148, 277] width 52 height 10
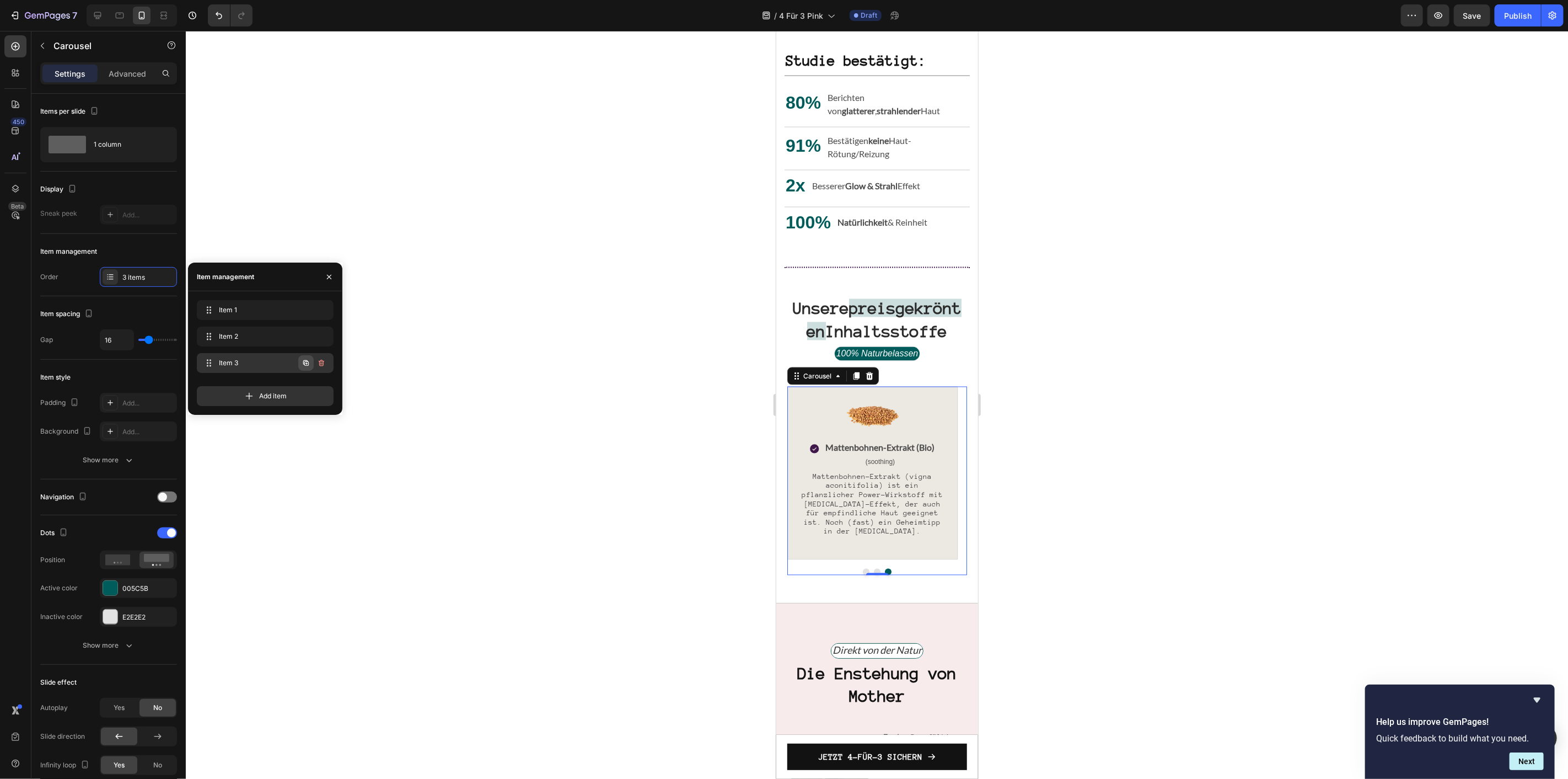
click at [307, 365] on icon "button" at bounding box center [306, 362] width 5 height 5
click at [890, 575] on button "Dot" at bounding box center [893, 571] width 7 height 7
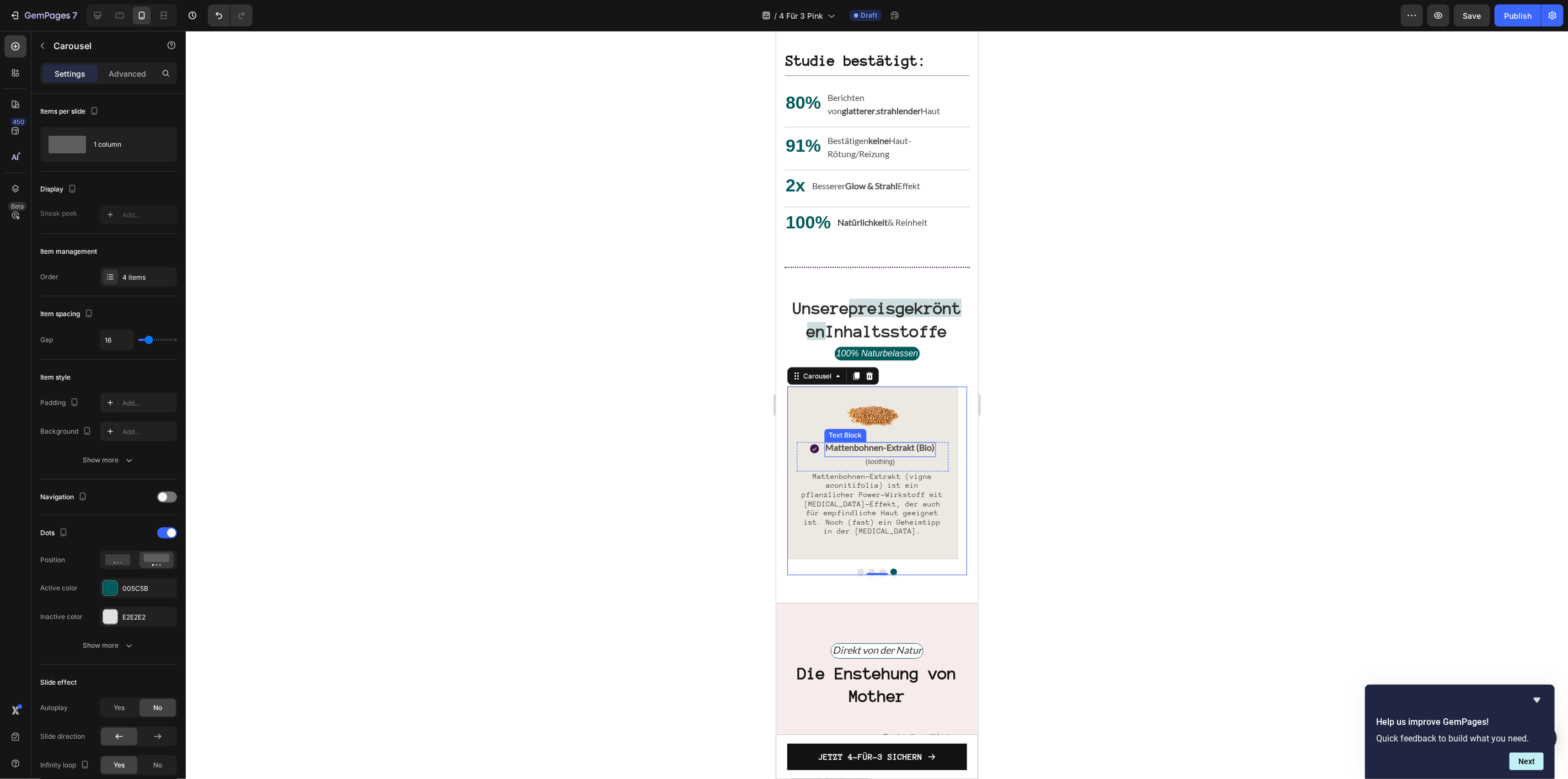
click at [881, 453] on span "Mattenbohnen-Extrakt (Bio)" at bounding box center [879, 447] width 109 height 10
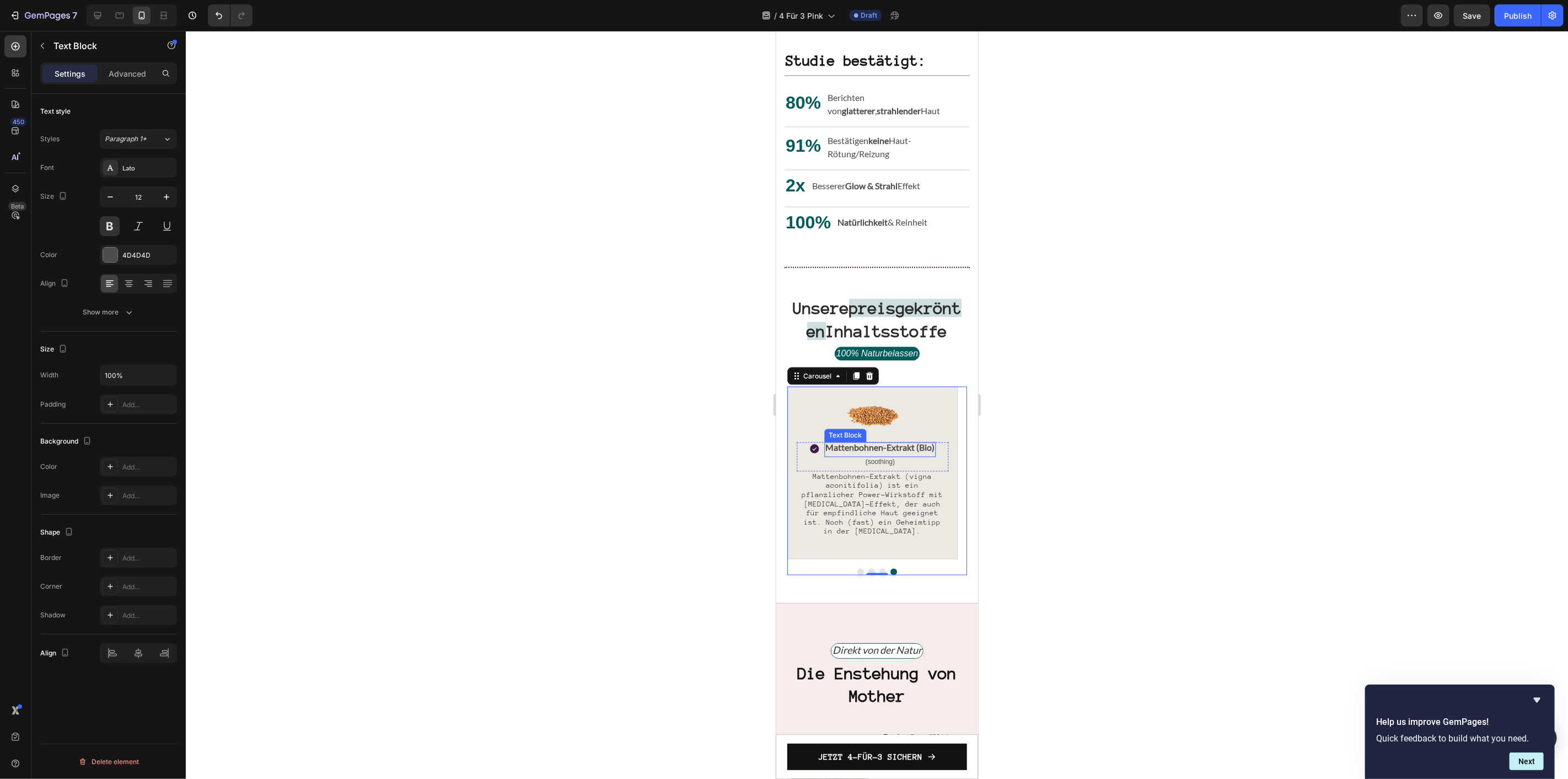
click at [881, 453] on span "Mattenbohnen-Extrakt (Bio)" at bounding box center [879, 447] width 109 height 10
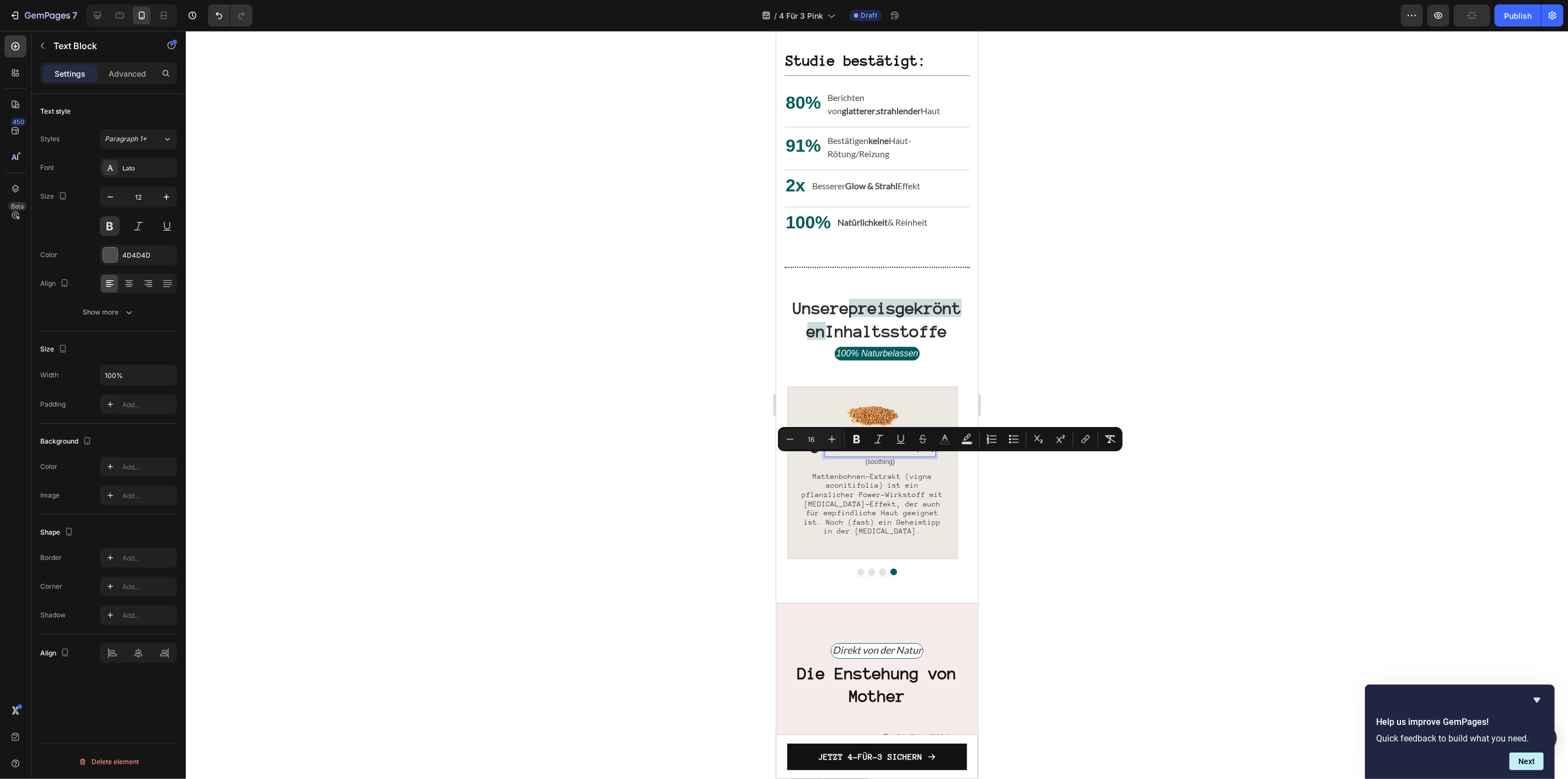
click at [917, 453] on span "Mattenbohnen-Extrakt (Bio)" at bounding box center [879, 447] width 109 height 10
drag, startPoint x: 914, startPoint y: 460, endPoint x: 819, endPoint y: 464, distance: 95.1
click at [819, 464] on div "Icon Mattenbohnen-Extrakt (Bio) Text Block 0 (soothing) Text Block Row" at bounding box center [872, 457] width 152 height 29
click at [849, 526] on span "Mattenbohnen-Extrakt (vigna aconitifolia) ist ein pflanzlicher Power-Wirkstoff …" at bounding box center [872, 504] width 141 height 63
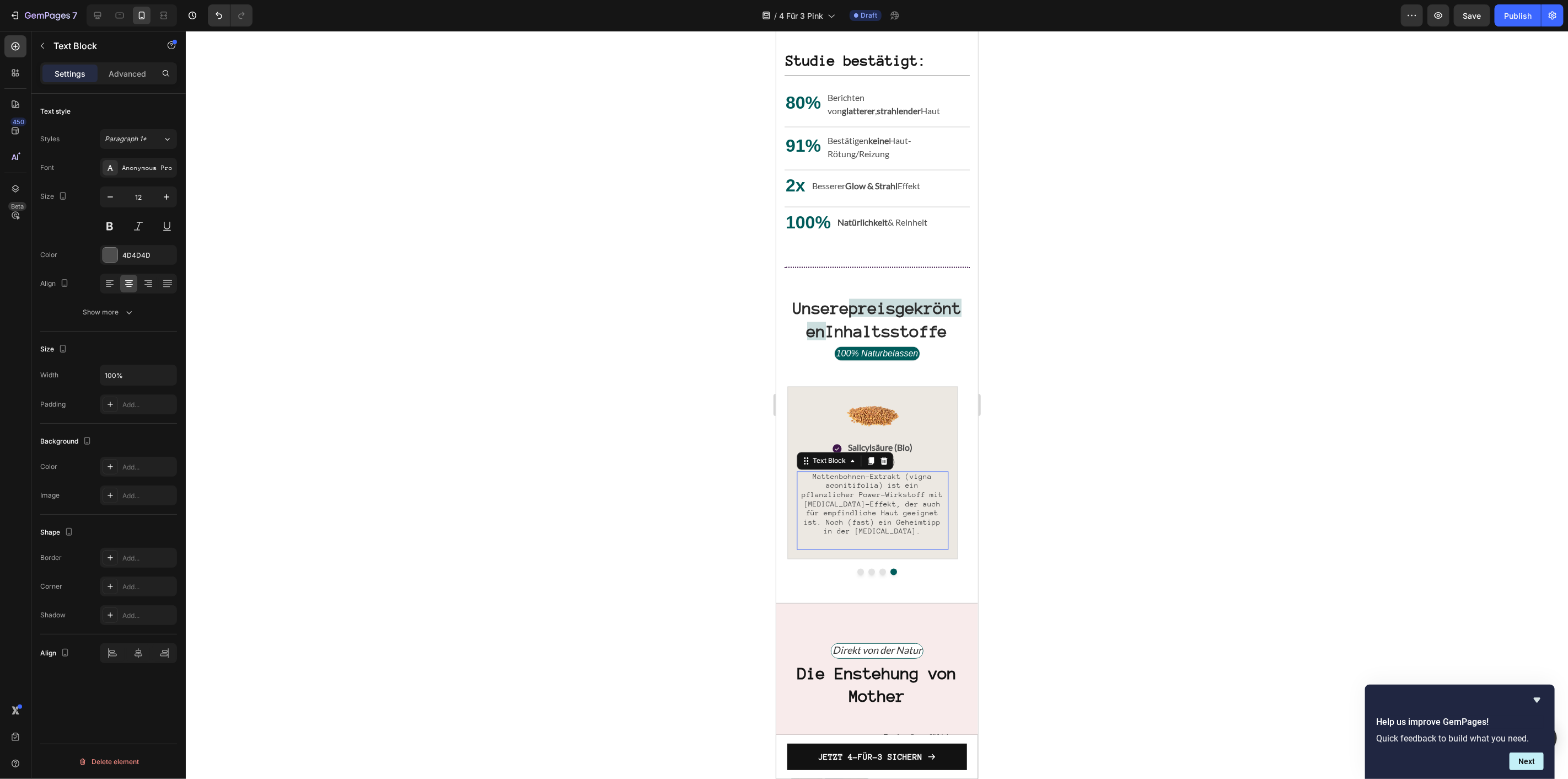
click at [849, 526] on span "Mattenbohnen-Extrakt (vigna aconitifolia) ist ein pflanzlicher Power-Wirkstoff …" at bounding box center [872, 504] width 141 height 63
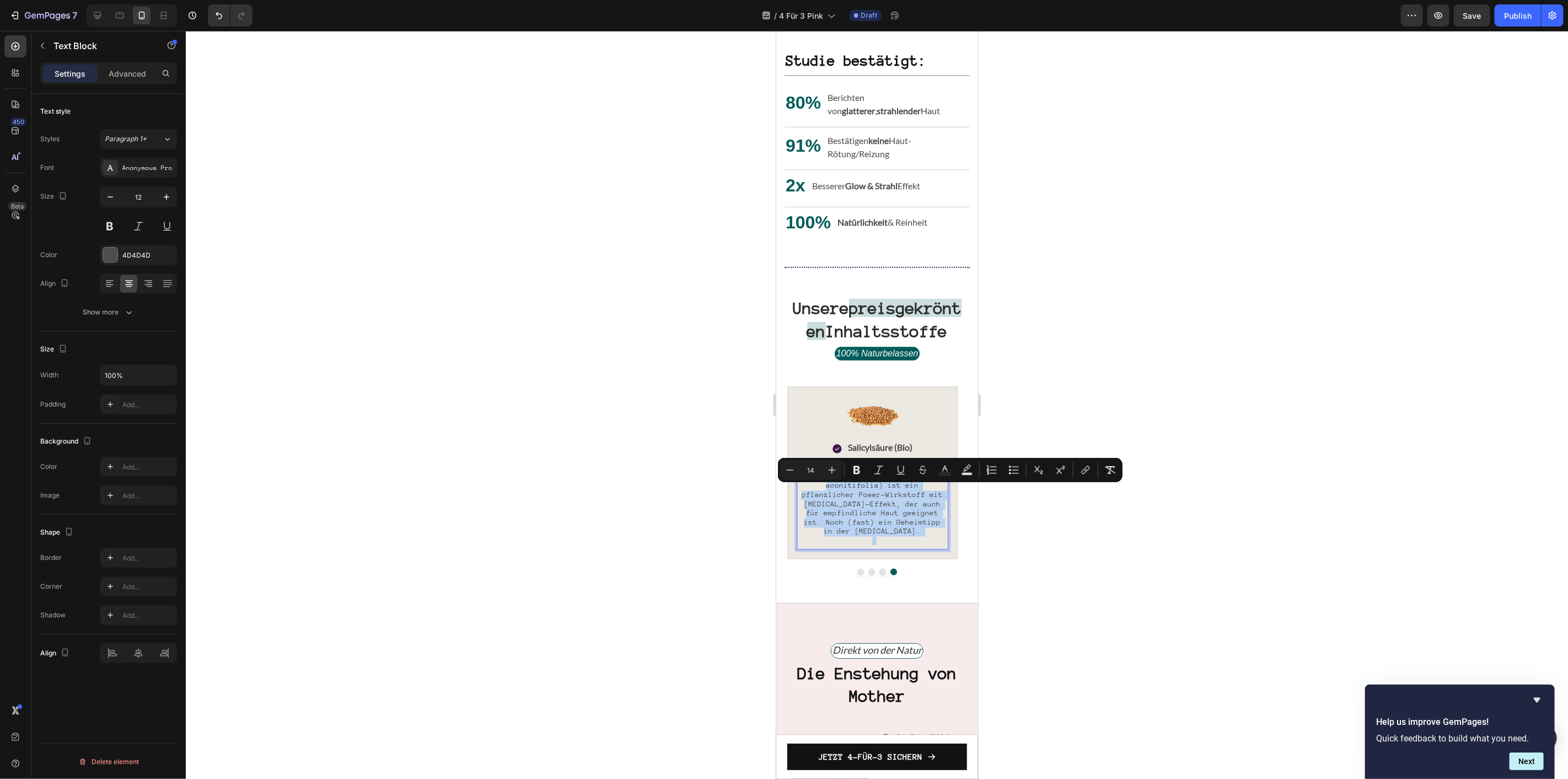
type input "16"
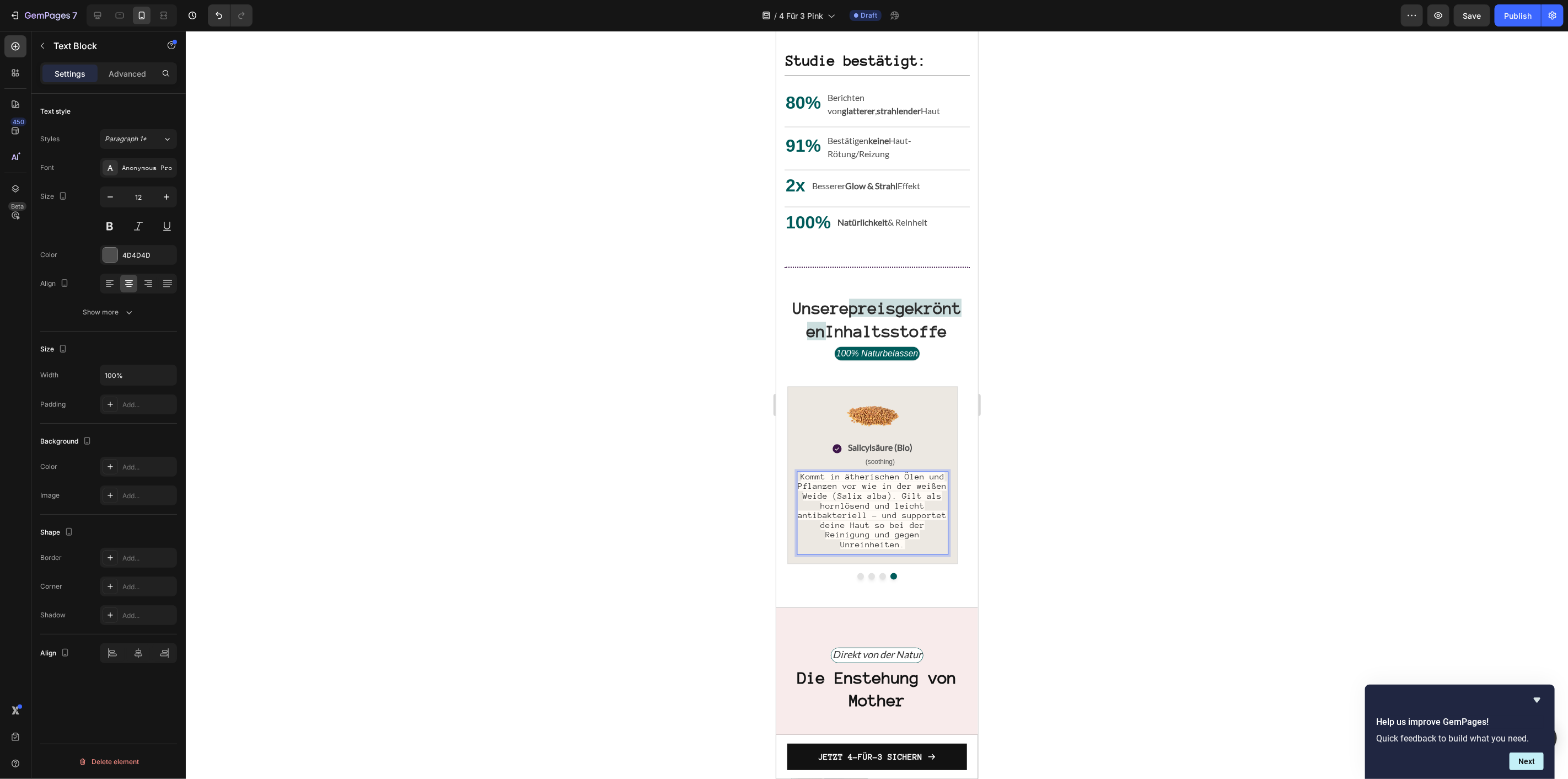
click at [911, 546] on span "Kommt in ätherischen Ölen und Pflanzen vor wie in der weißen Weide (Salix alba)…" at bounding box center [872, 510] width 149 height 77
drag, startPoint x: 903, startPoint y: 554, endPoint x: 766, endPoint y: 470, distance: 160.7
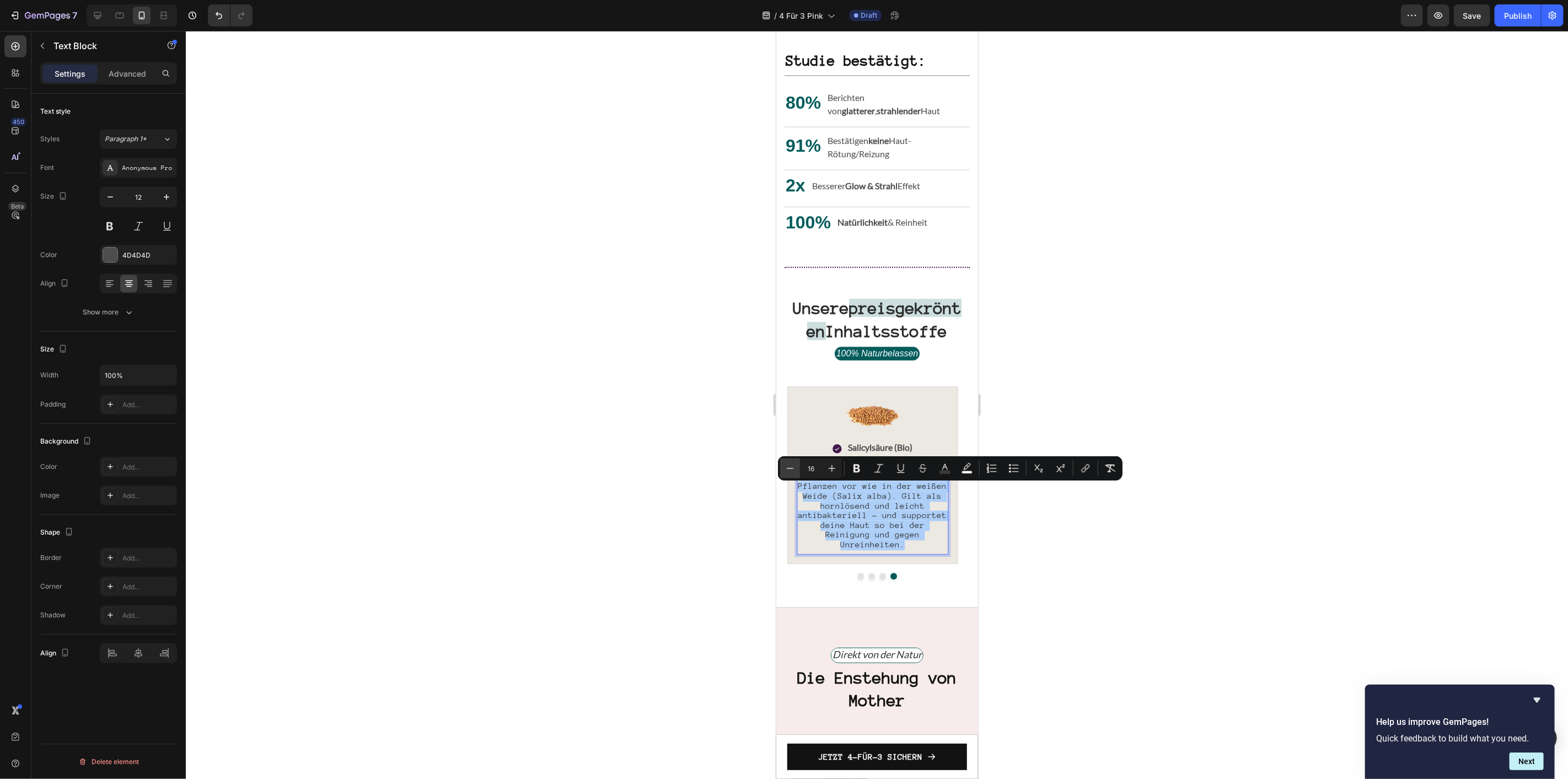
click at [798, 473] on button "Minus" at bounding box center [790, 468] width 20 height 20
type input "14"
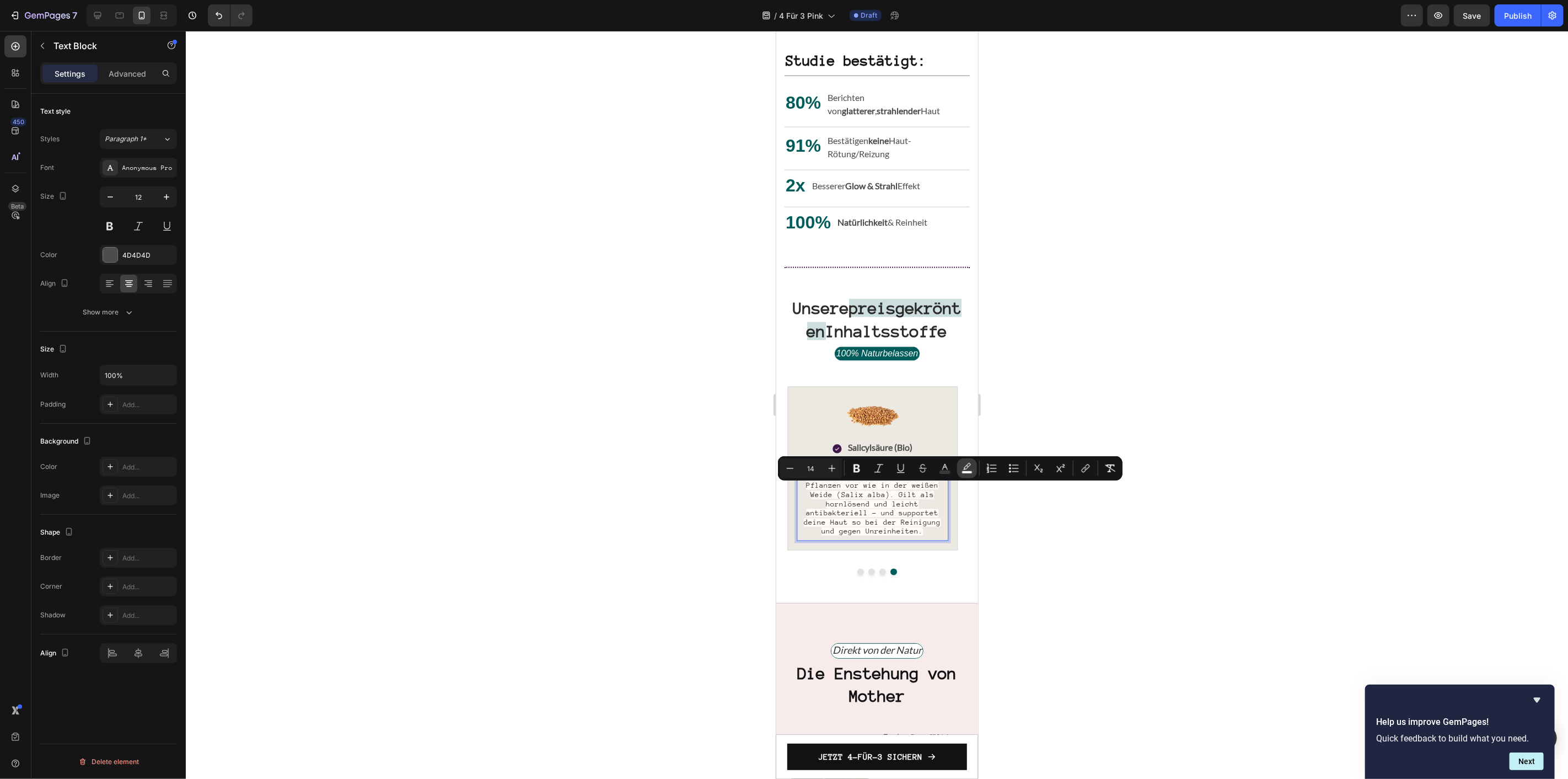
click at [957, 474] on button "color" at bounding box center [967, 468] width 20 height 20
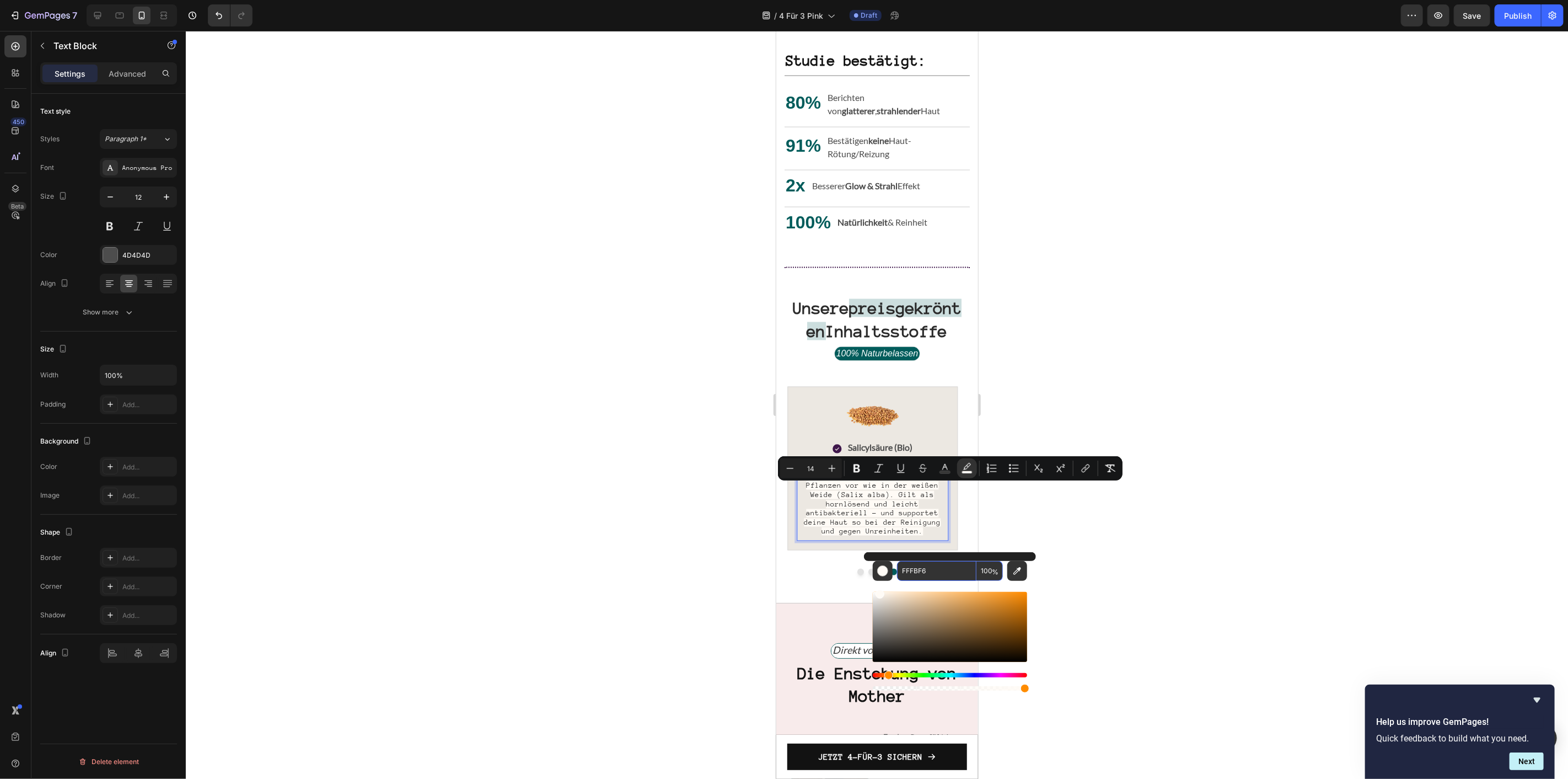
click at [990, 568] on input "100" at bounding box center [989, 571] width 26 height 20
type input "0"
click at [696, 387] on div at bounding box center [877, 405] width 1382 height 748
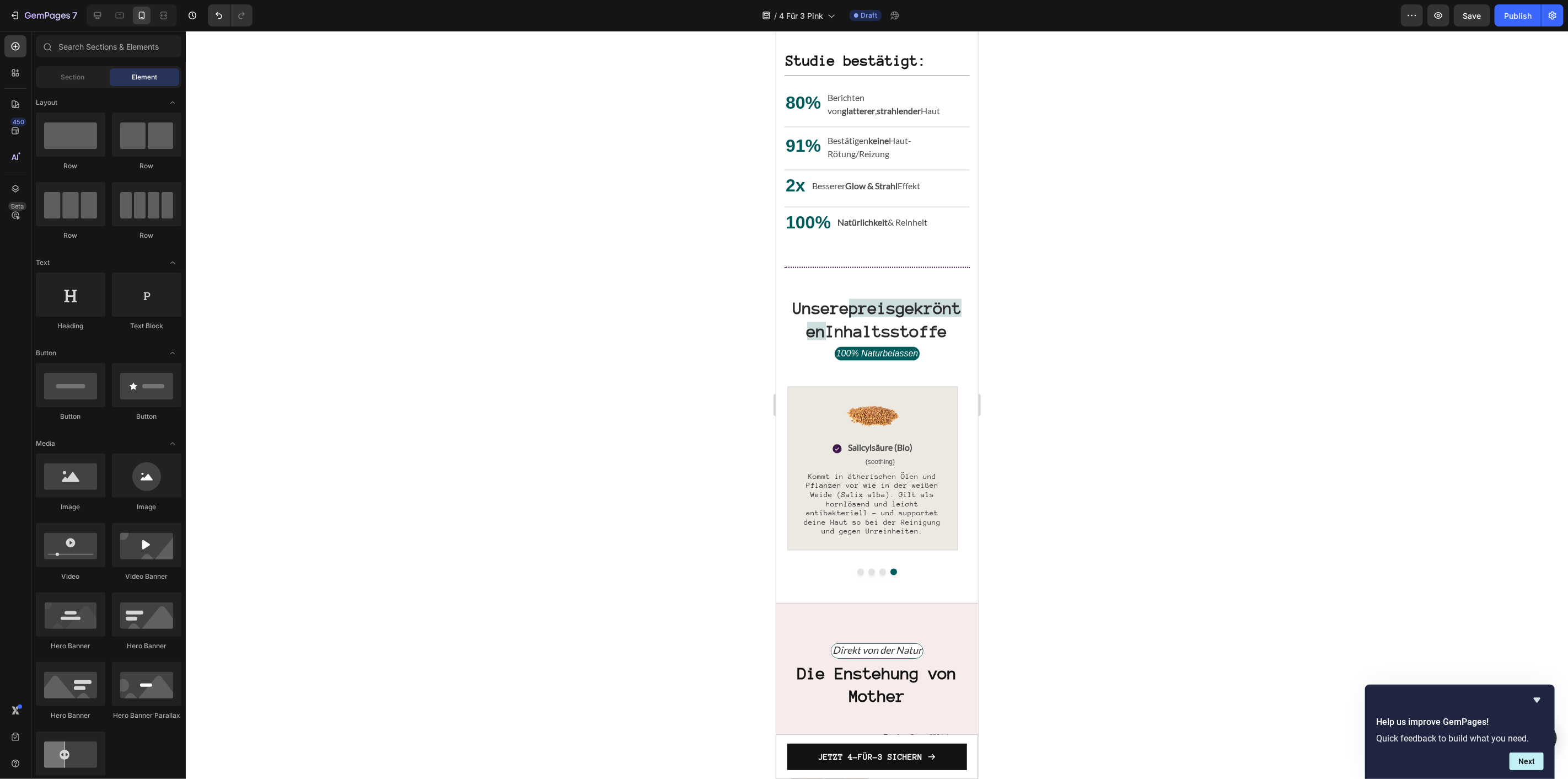
drag, startPoint x: 789, startPoint y: 474, endPoint x: 1642, endPoint y: 459, distance: 853.1
click at [876, 426] on img at bounding box center [872, 414] width 55 height 55
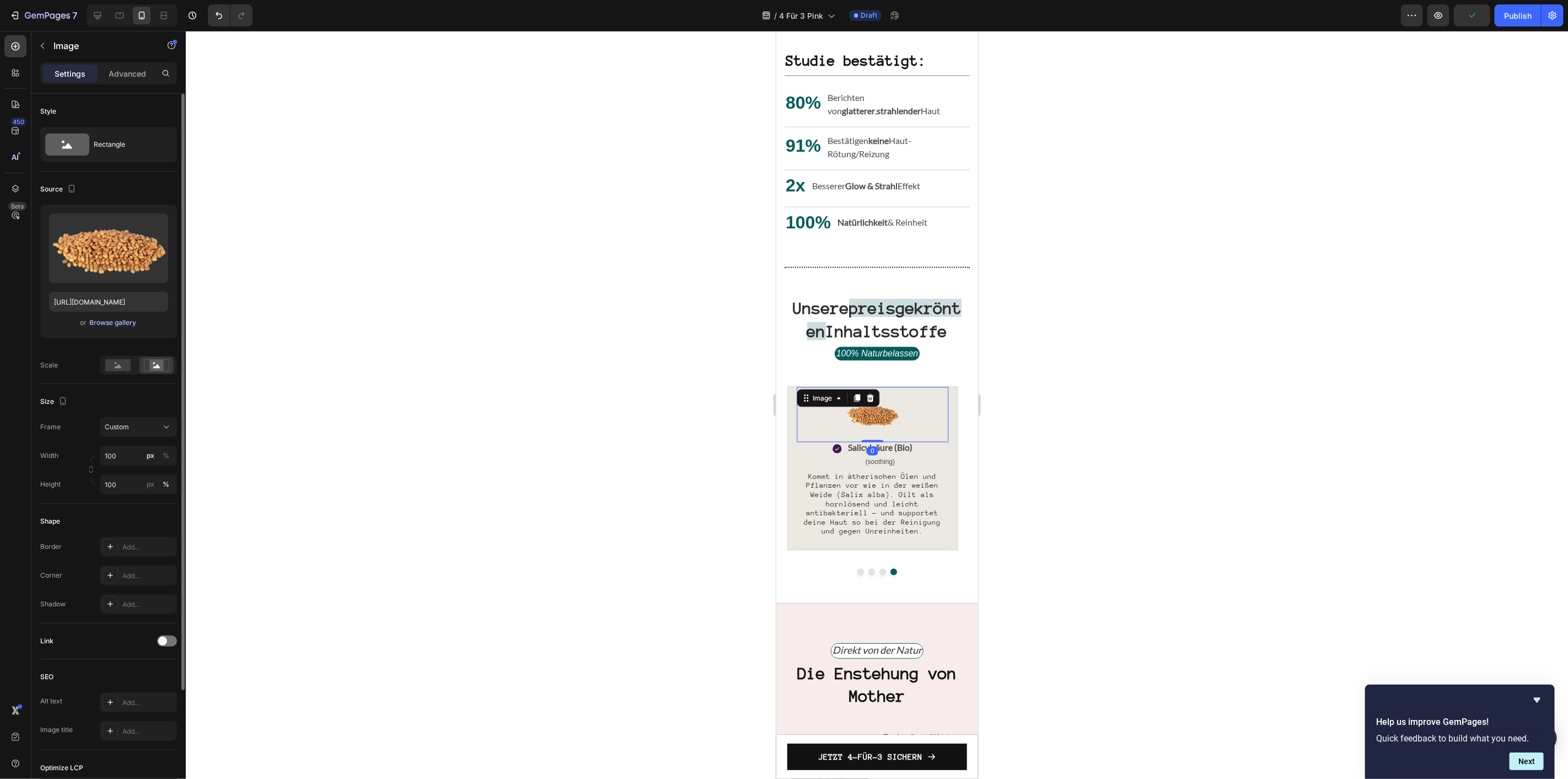
click at [105, 322] on div "Browse gallery" at bounding box center [113, 323] width 47 height 10
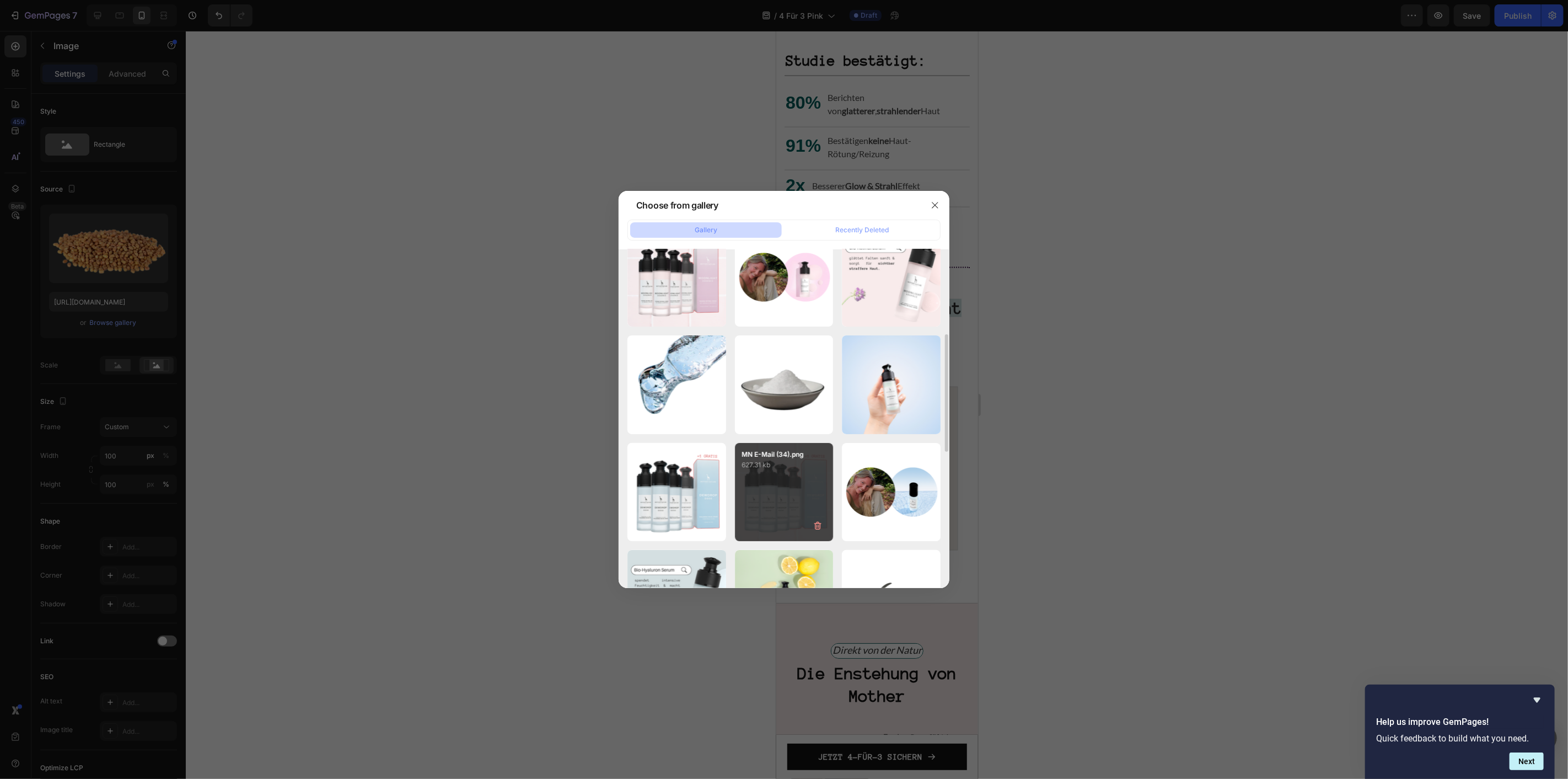
scroll to position [306, 0]
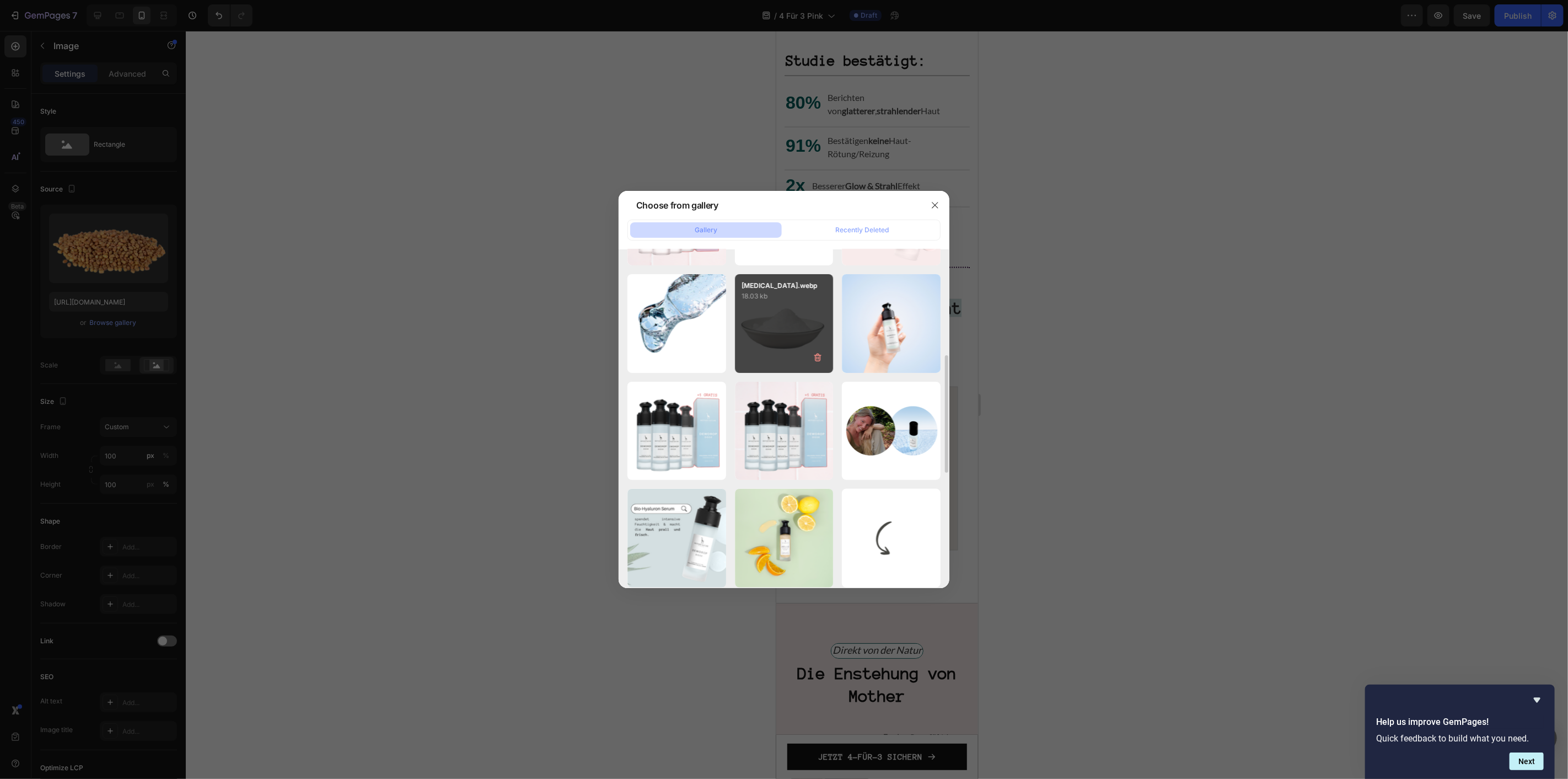
click at [774, 313] on div "Betaine.webp 18.03 kb" at bounding box center [784, 323] width 99 height 99
type input "https://cdn.shopify.com/s/files/1/1613/5255/files/gempages_585868164714201795-2…"
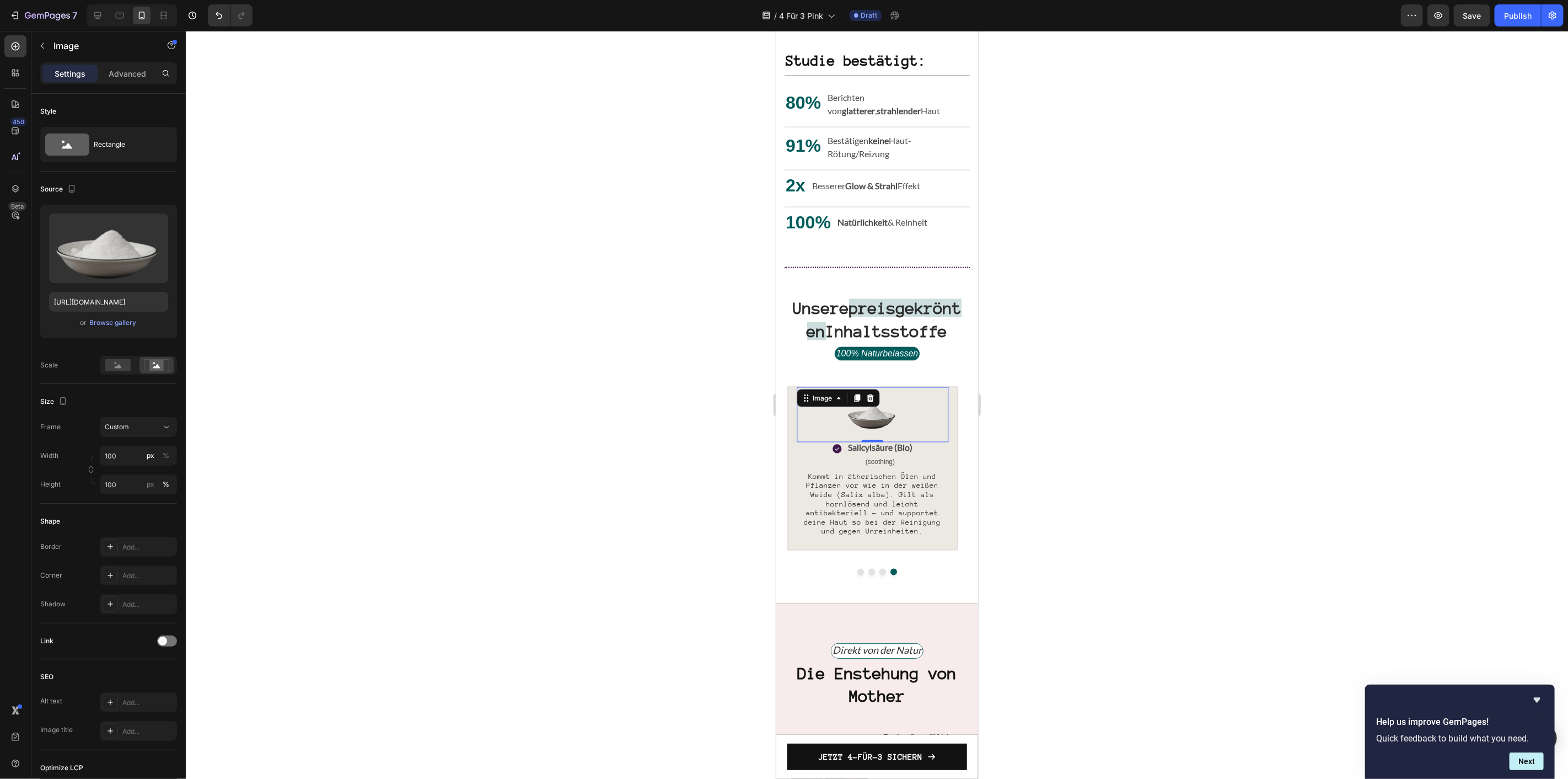
click at [708, 301] on div at bounding box center [877, 405] width 1382 height 748
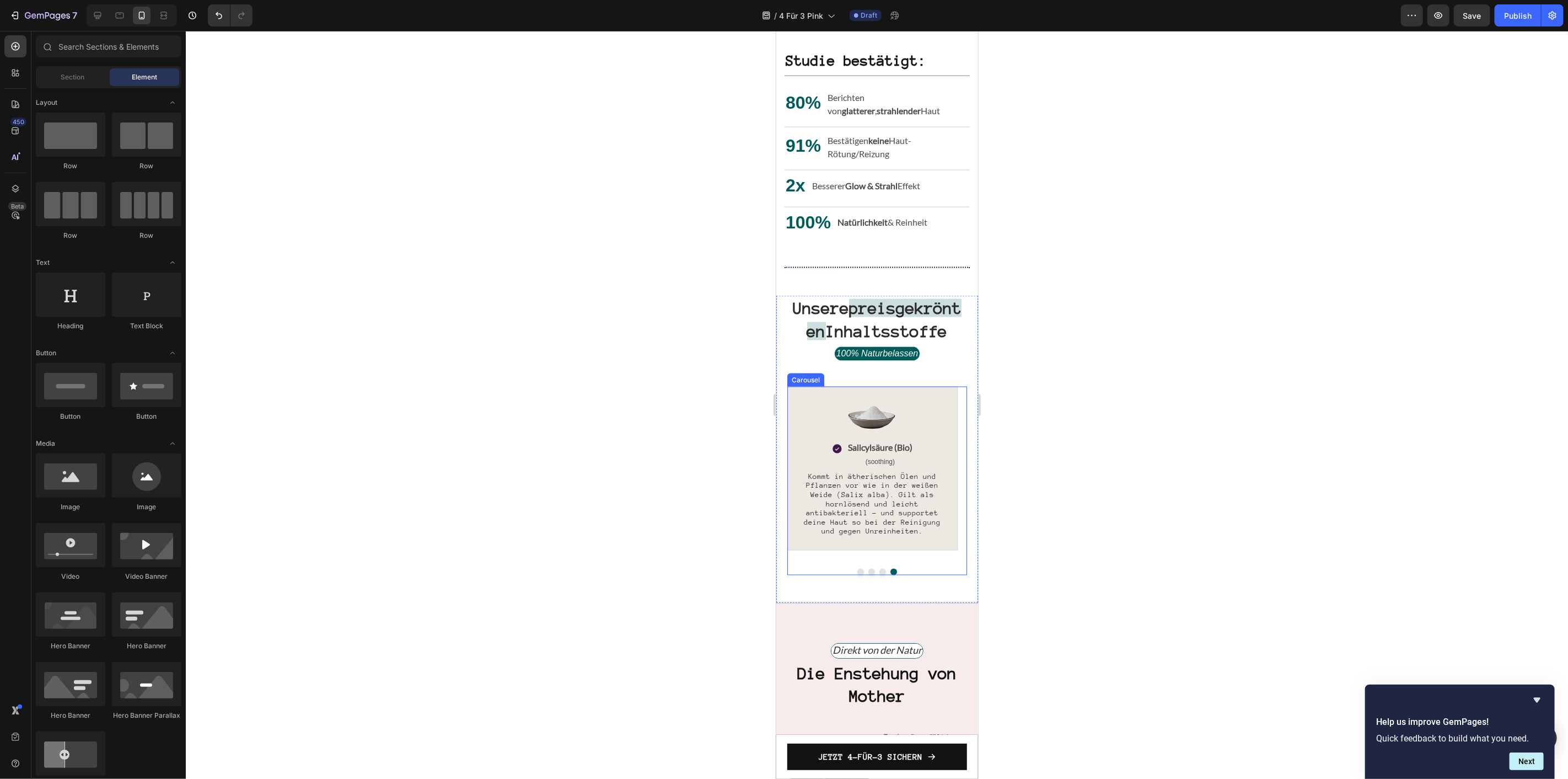
click at [857, 575] on button "Dot" at bounding box center [860, 571] width 7 height 7
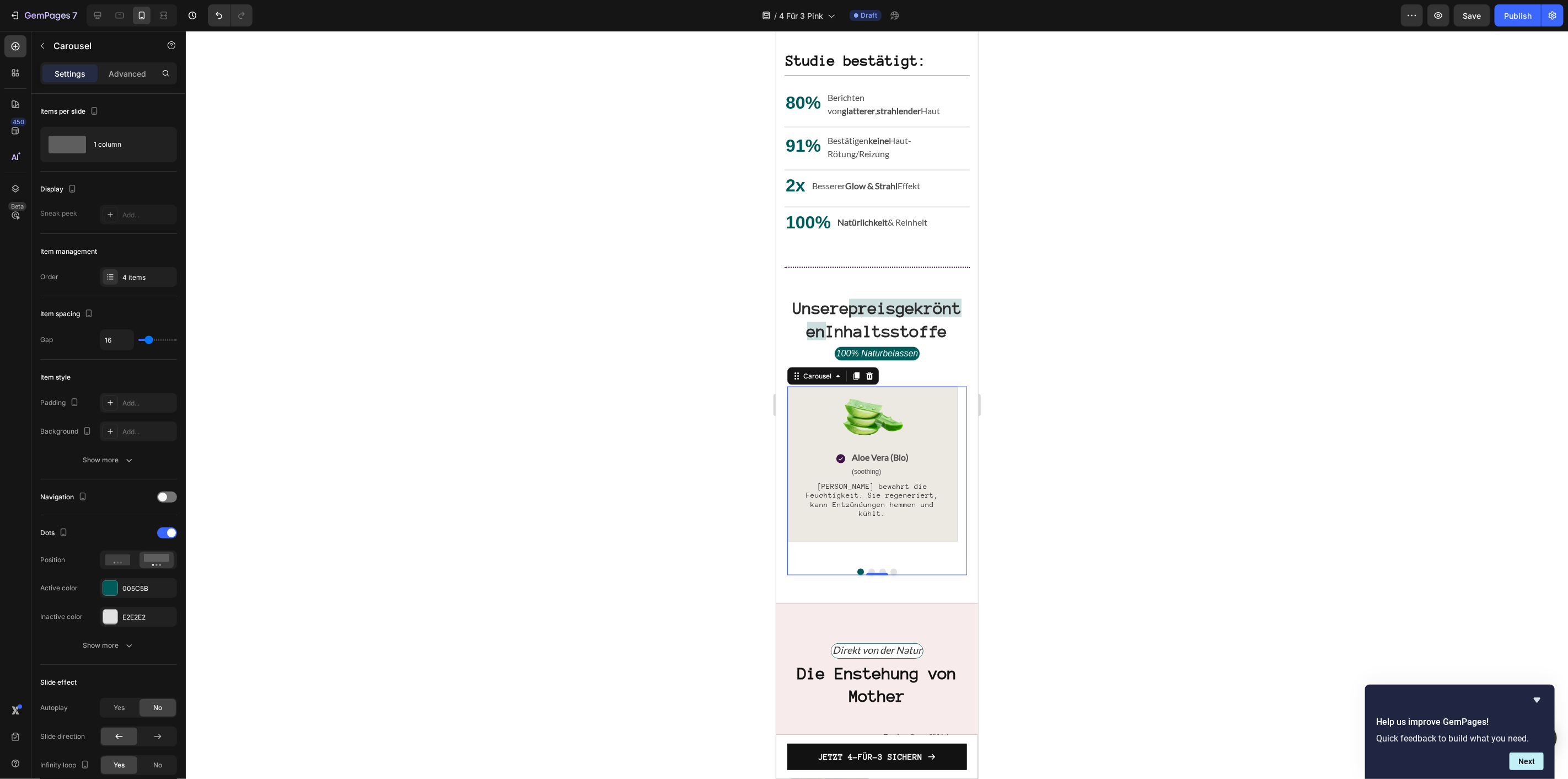
click at [868, 575] on button "Dot" at bounding box center [871, 571] width 7 height 7
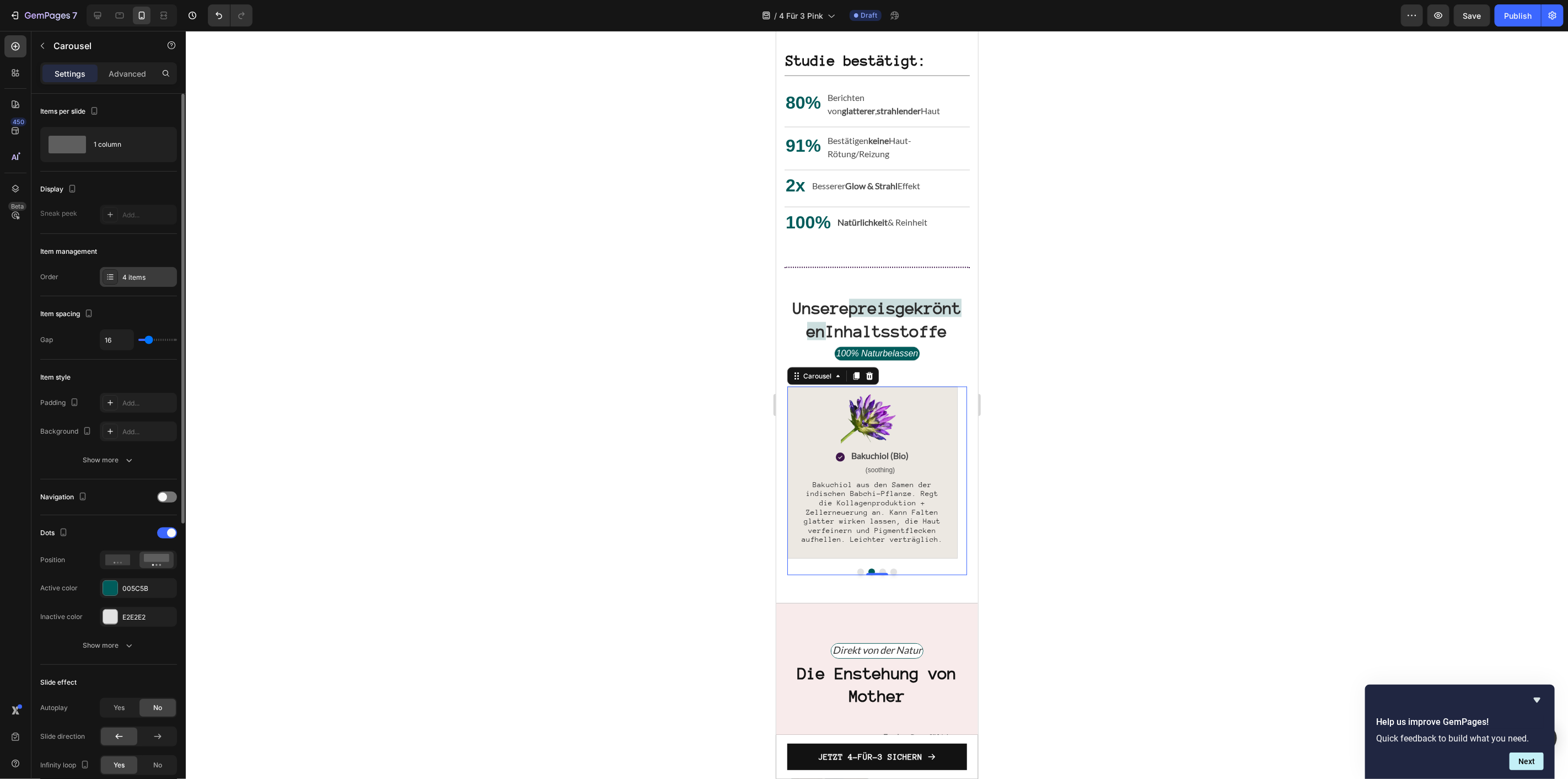
click at [135, 272] on div "4 items" at bounding box center [138, 277] width 77 height 20
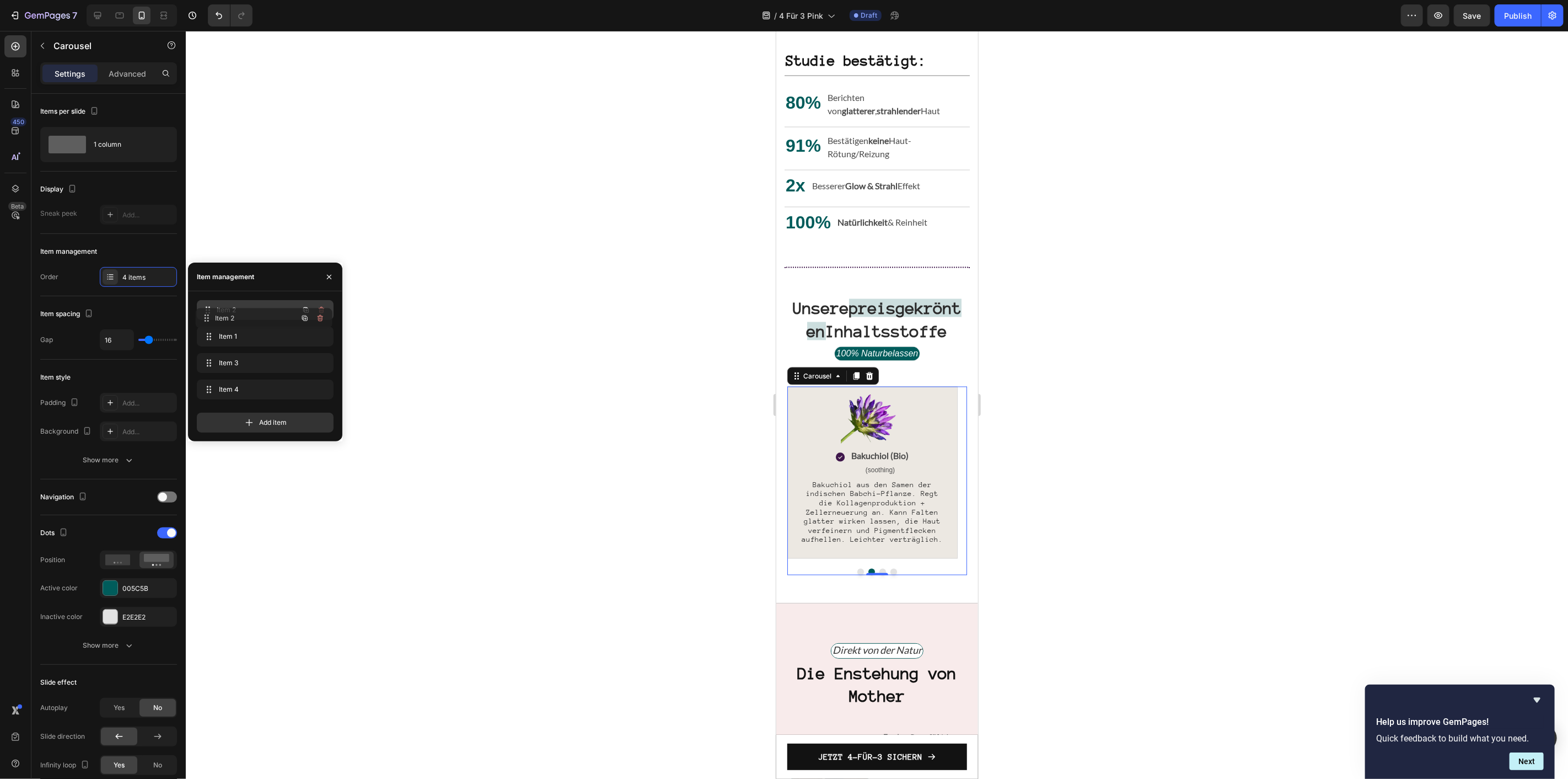
drag, startPoint x: 258, startPoint y: 329, endPoint x: 257, endPoint y: 311, distance: 18.0
click at [847, 217] on strong "Natürlichkeit" at bounding box center [862, 221] width 50 height 10
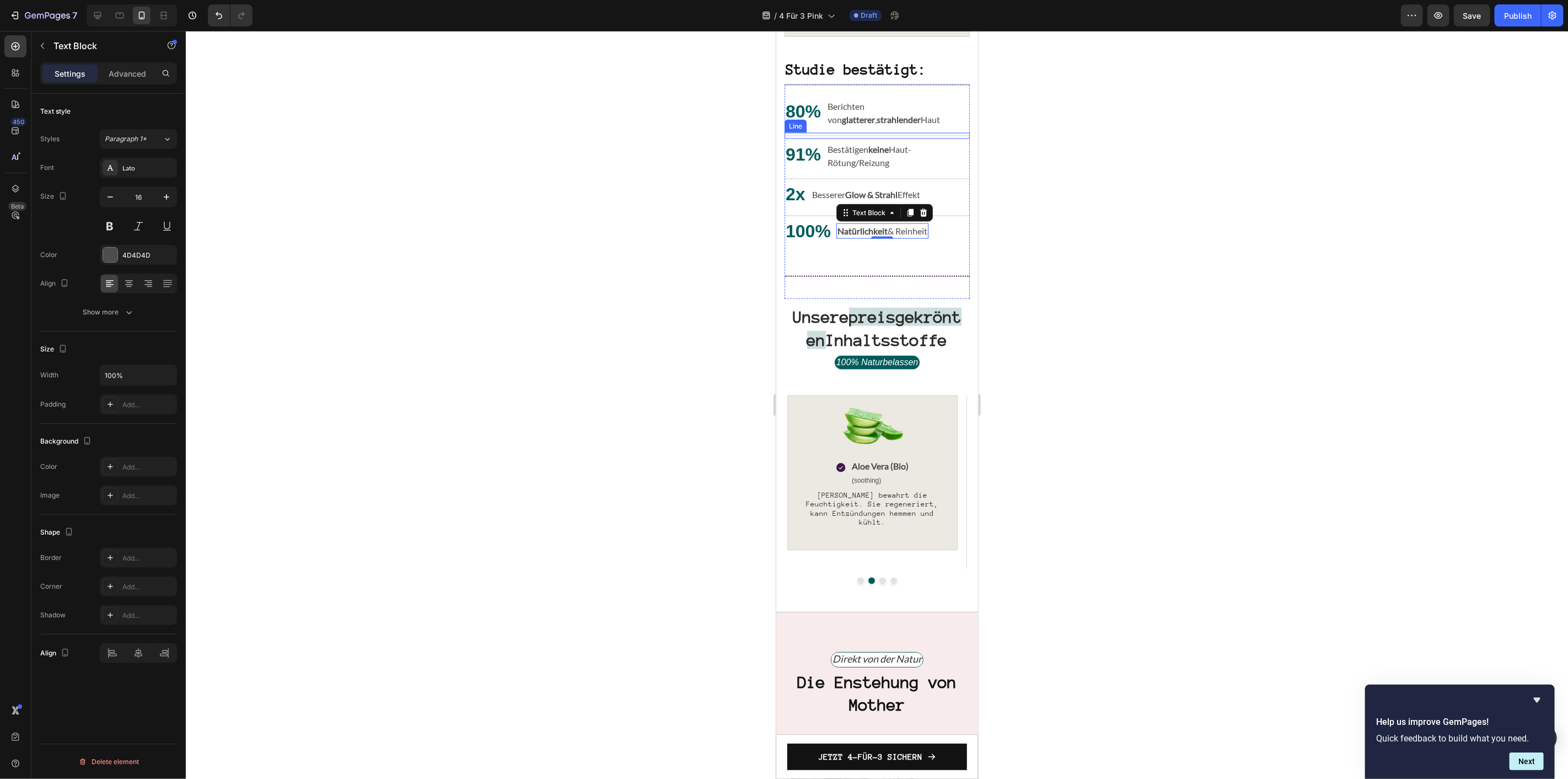
scroll to position [1397, 0]
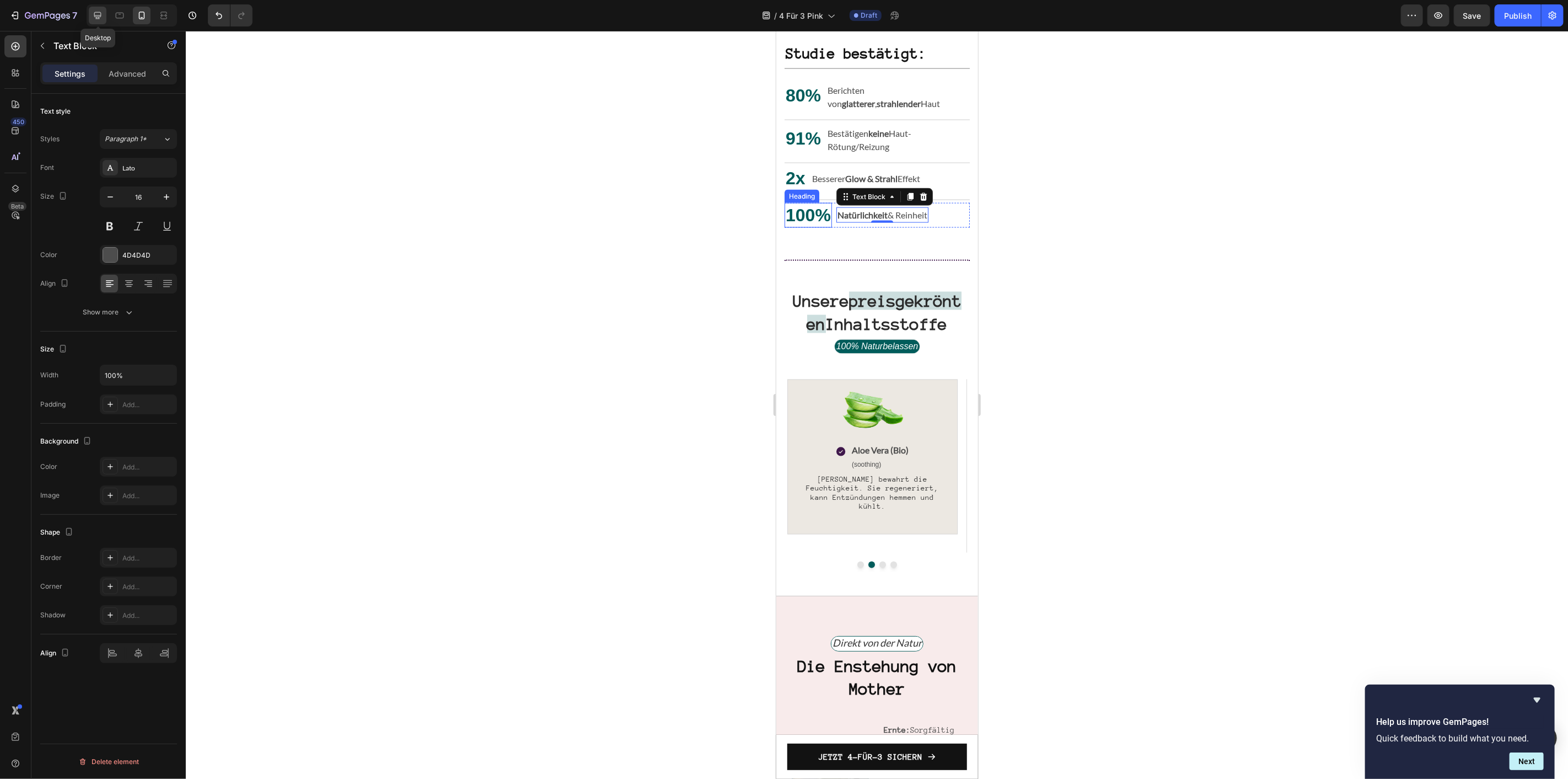
click at [95, 21] on icon at bounding box center [97, 15] width 11 height 11
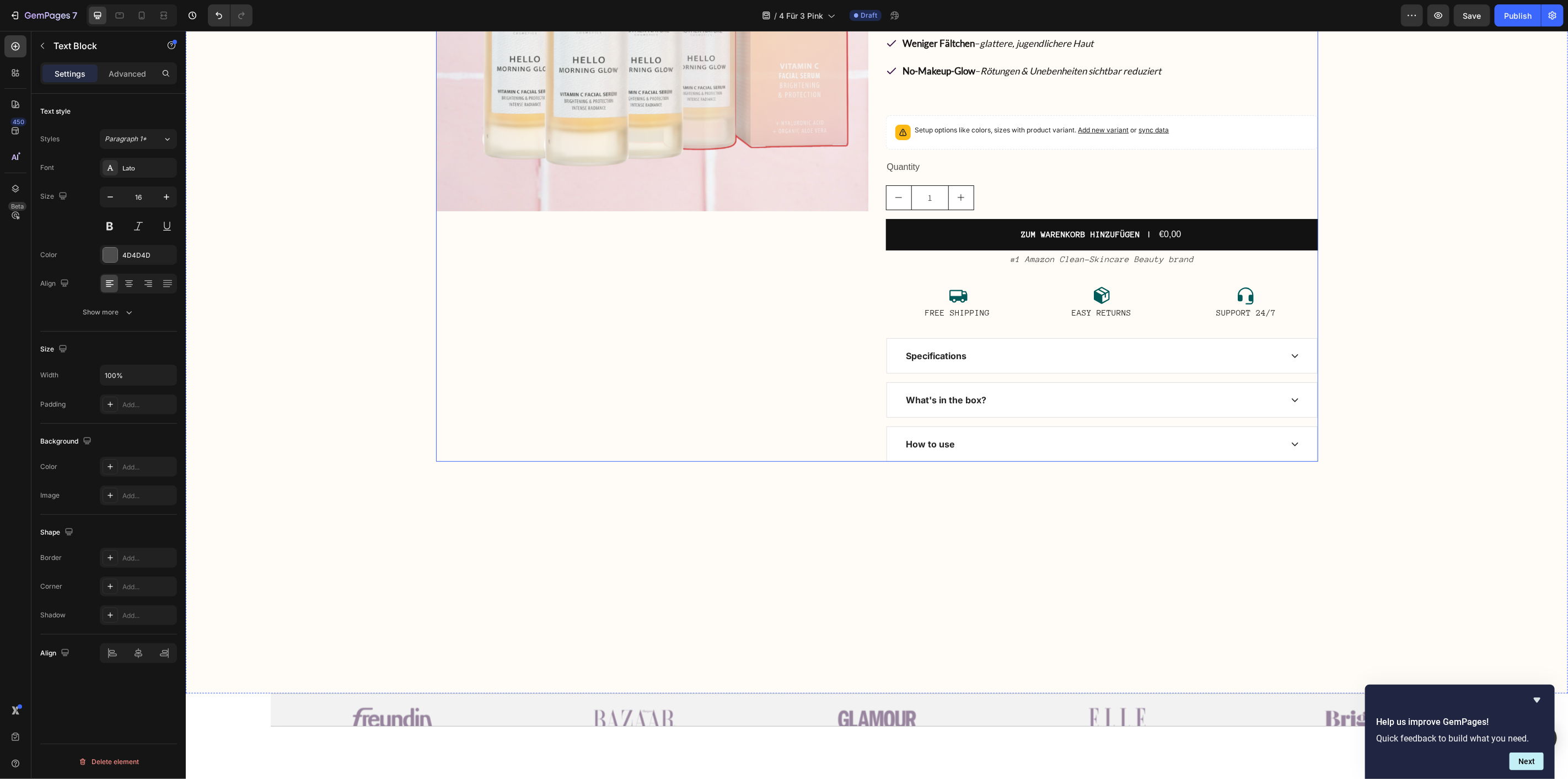
scroll to position [782, 0]
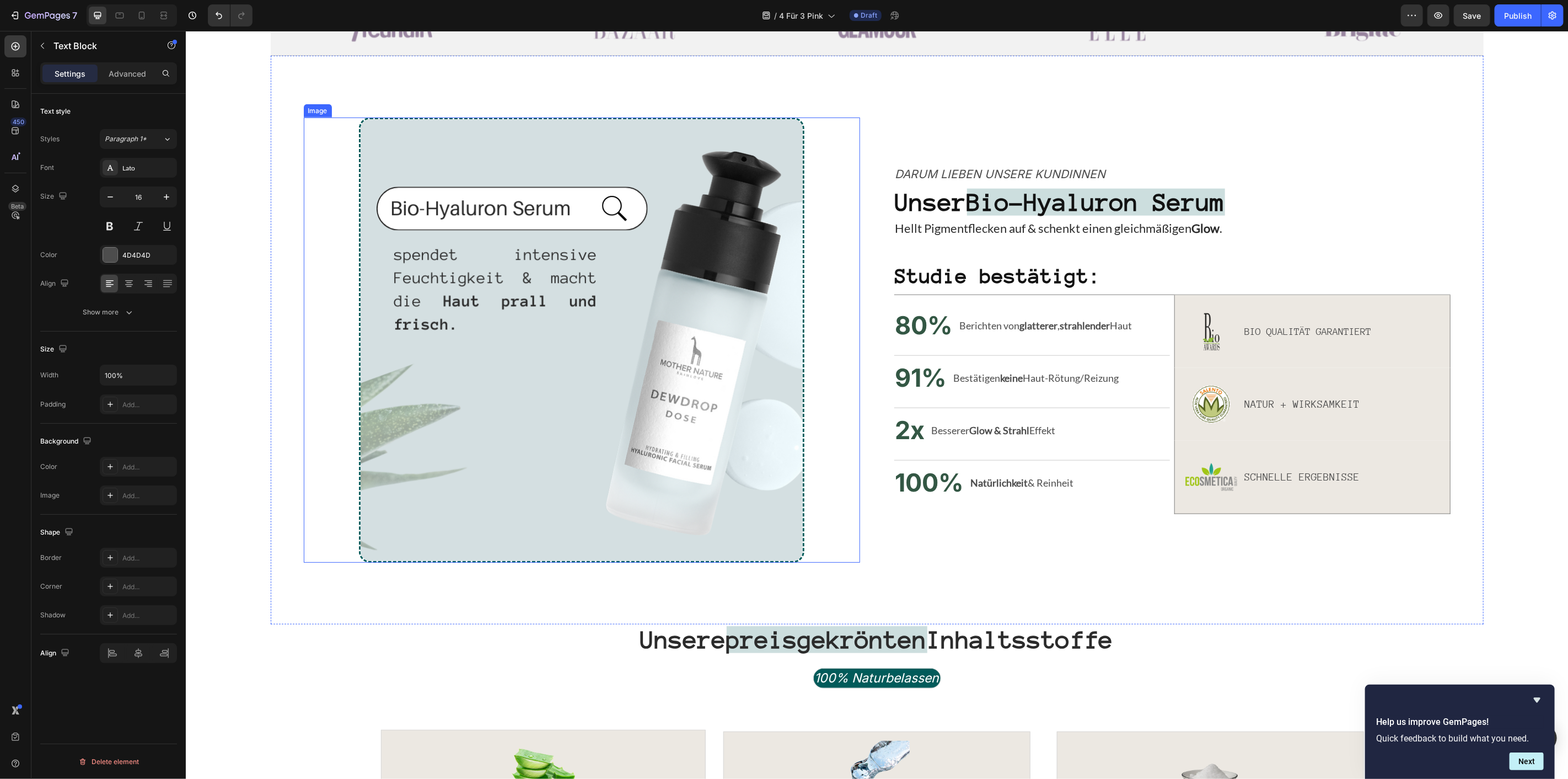
click at [508, 362] on img at bounding box center [581, 339] width 445 height 445
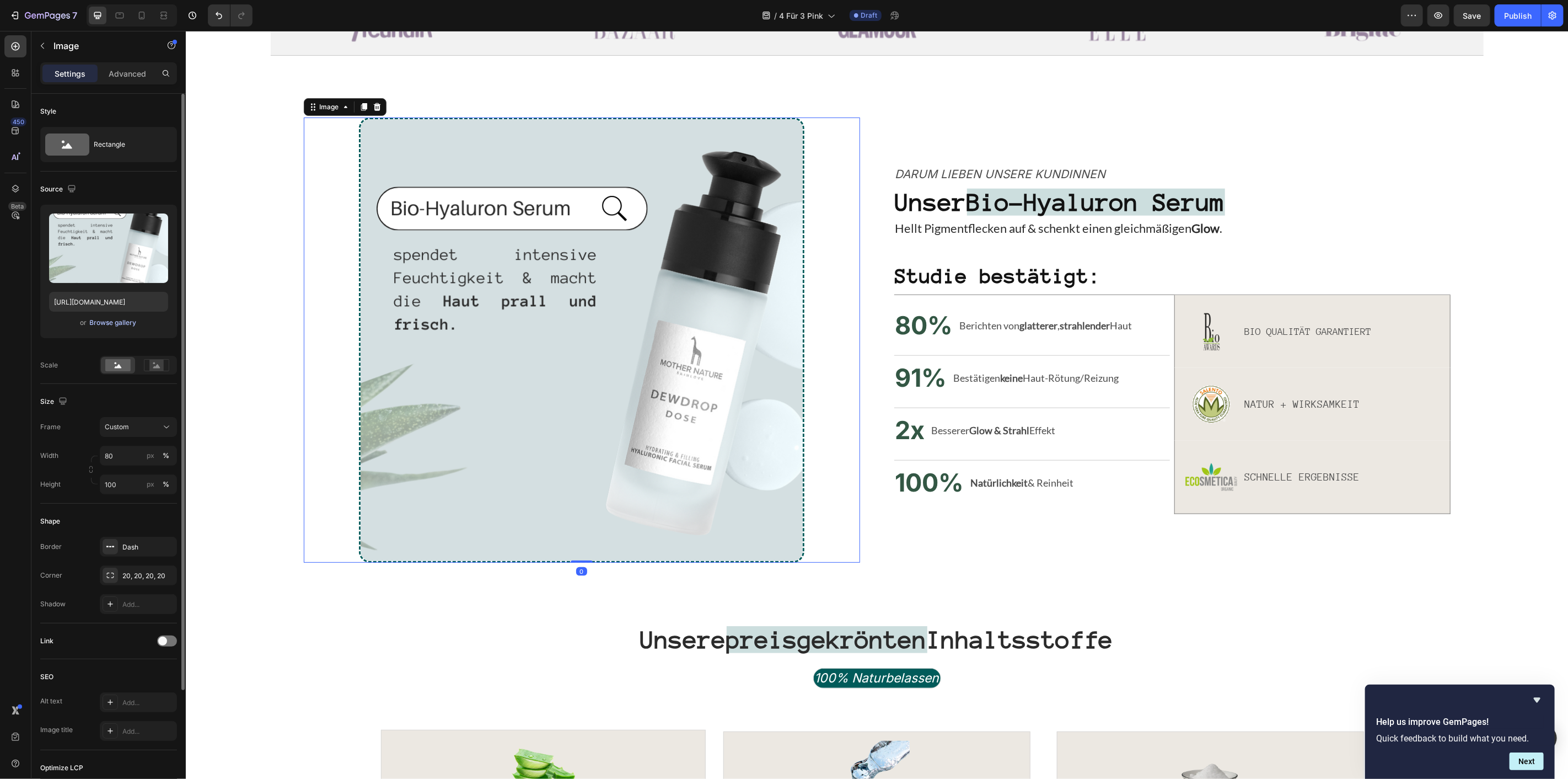
click at [122, 318] on div "Browse gallery" at bounding box center [113, 323] width 47 height 10
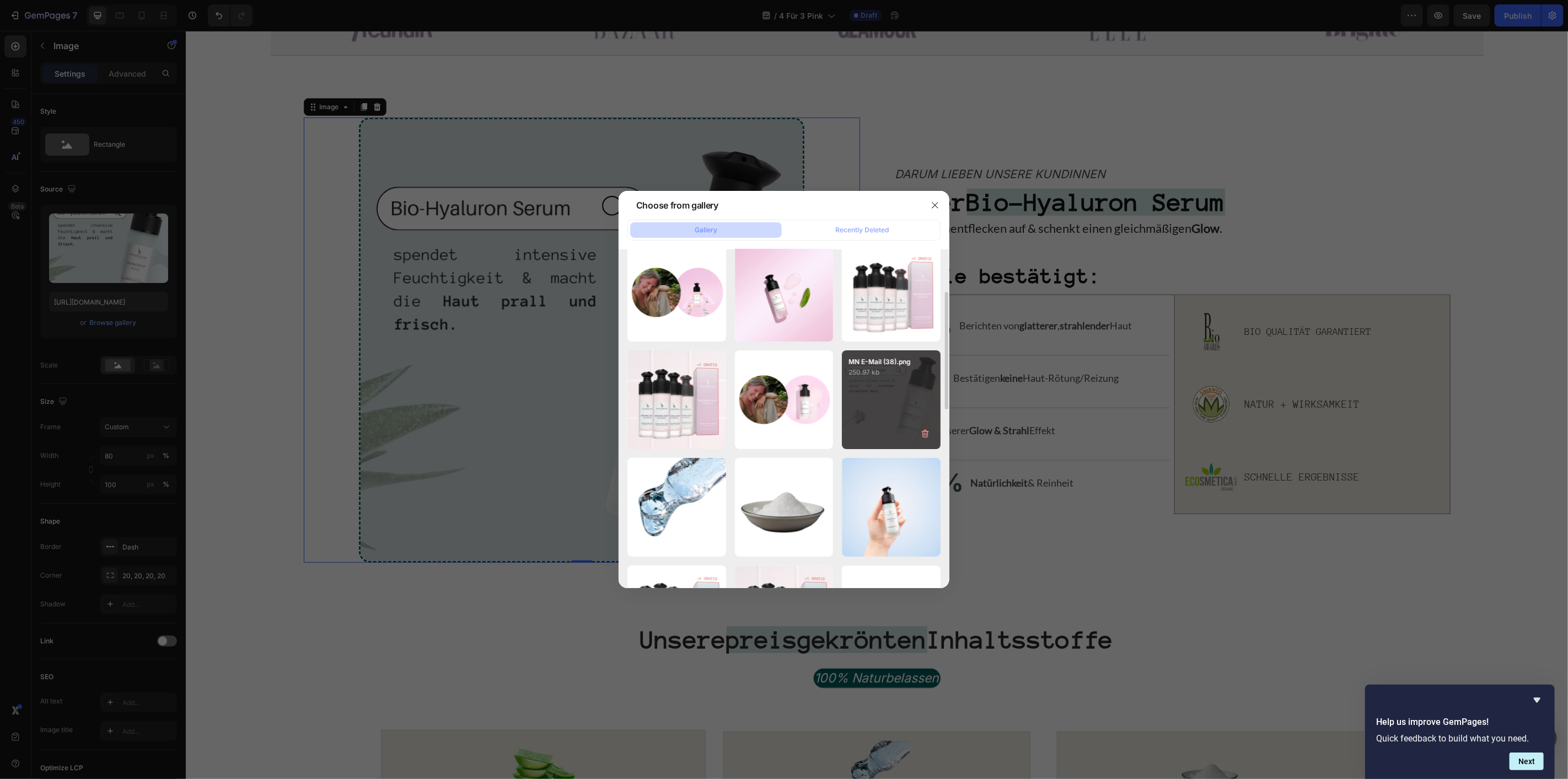
scroll to position [184, 0]
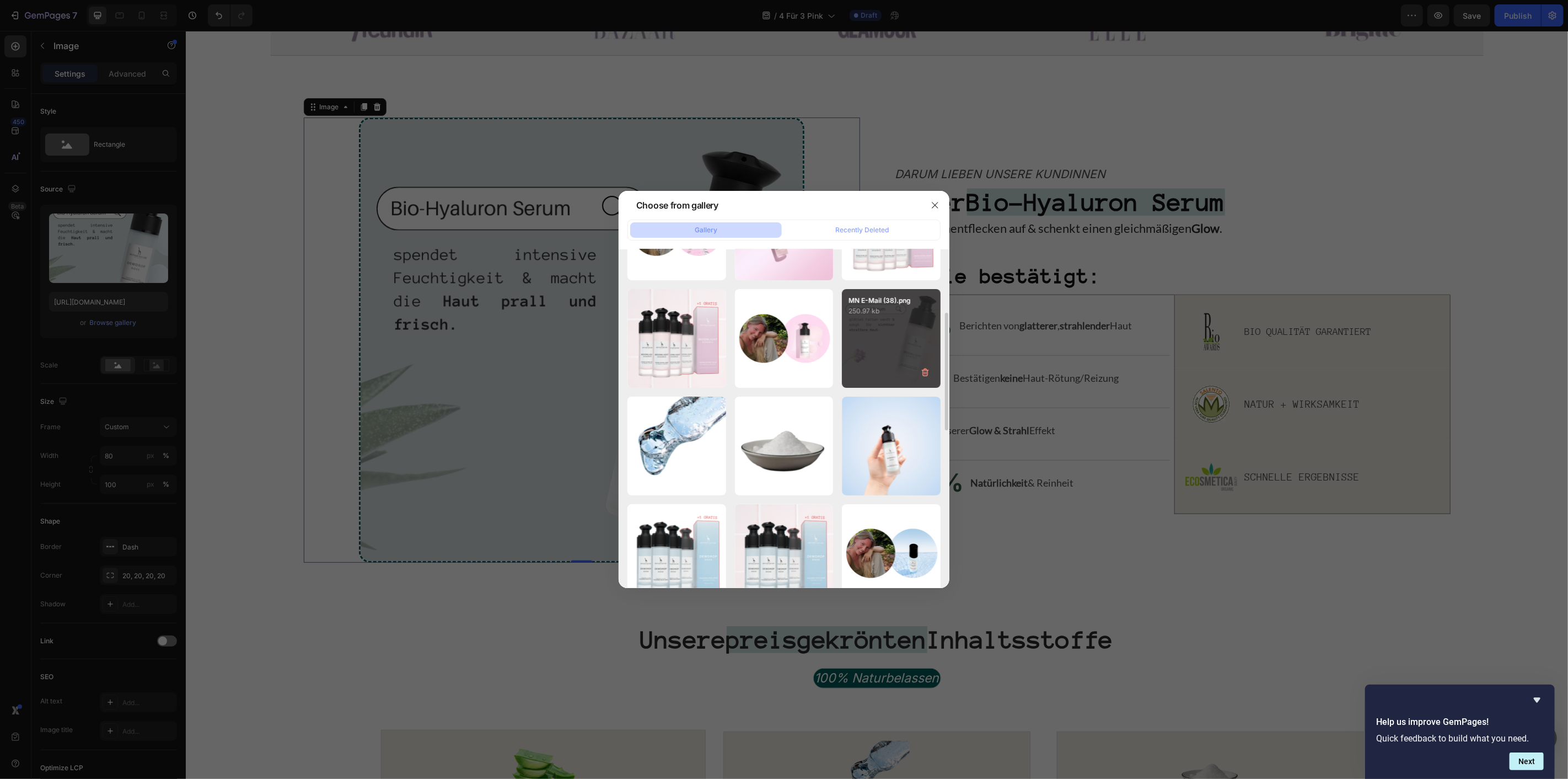
click at [861, 317] on div "MN E-Mail (38).png 250.97 kb" at bounding box center [891, 339] width 99 height 99
type input "https://cdn.shopify.com/s/files/1/1613/5255/files/gempages_585868164714201795-6…"
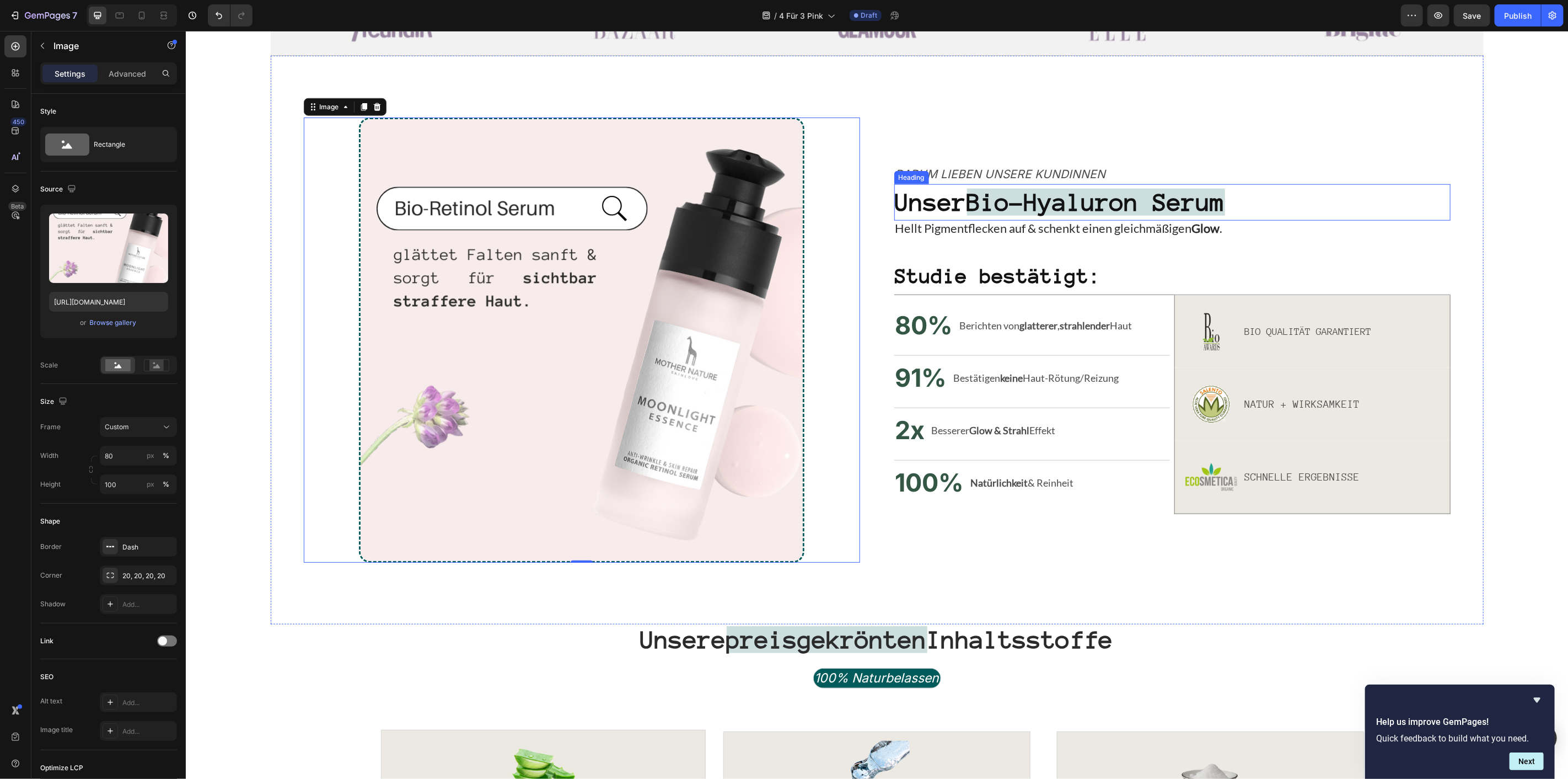
click at [1050, 205] on strong "Bio-Hyaluron Serum" at bounding box center [1096, 202] width 258 height 27
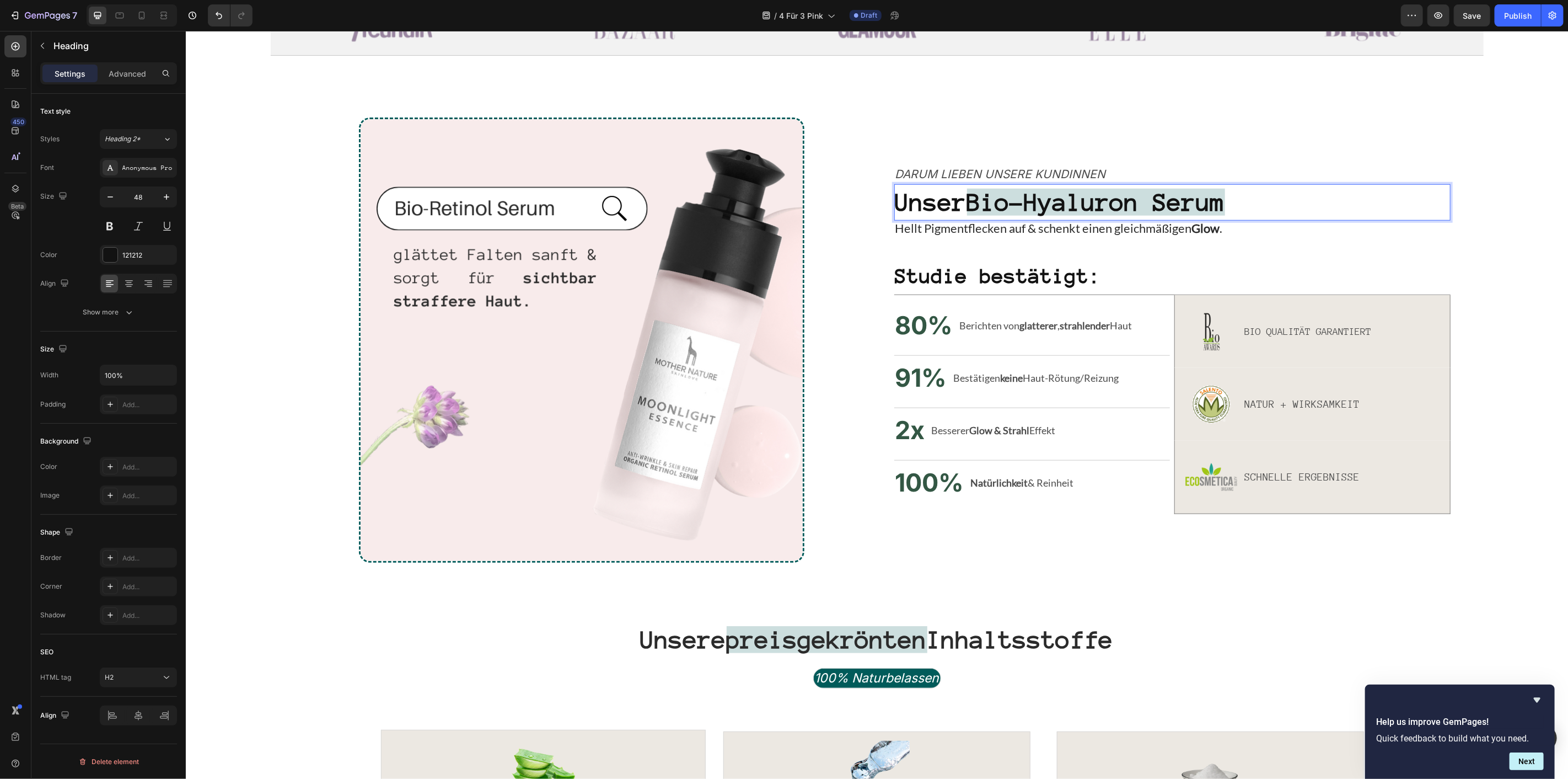
click at [1074, 203] on strong "Bio-Hyaluron Serum" at bounding box center [1096, 202] width 258 height 27
drag, startPoint x: 1032, startPoint y: 202, endPoint x: 1149, endPoint y: 208, distance: 117.2
click at [1149, 208] on strong "Bio-Hyaluron Serum" at bounding box center [1096, 202] width 258 height 27
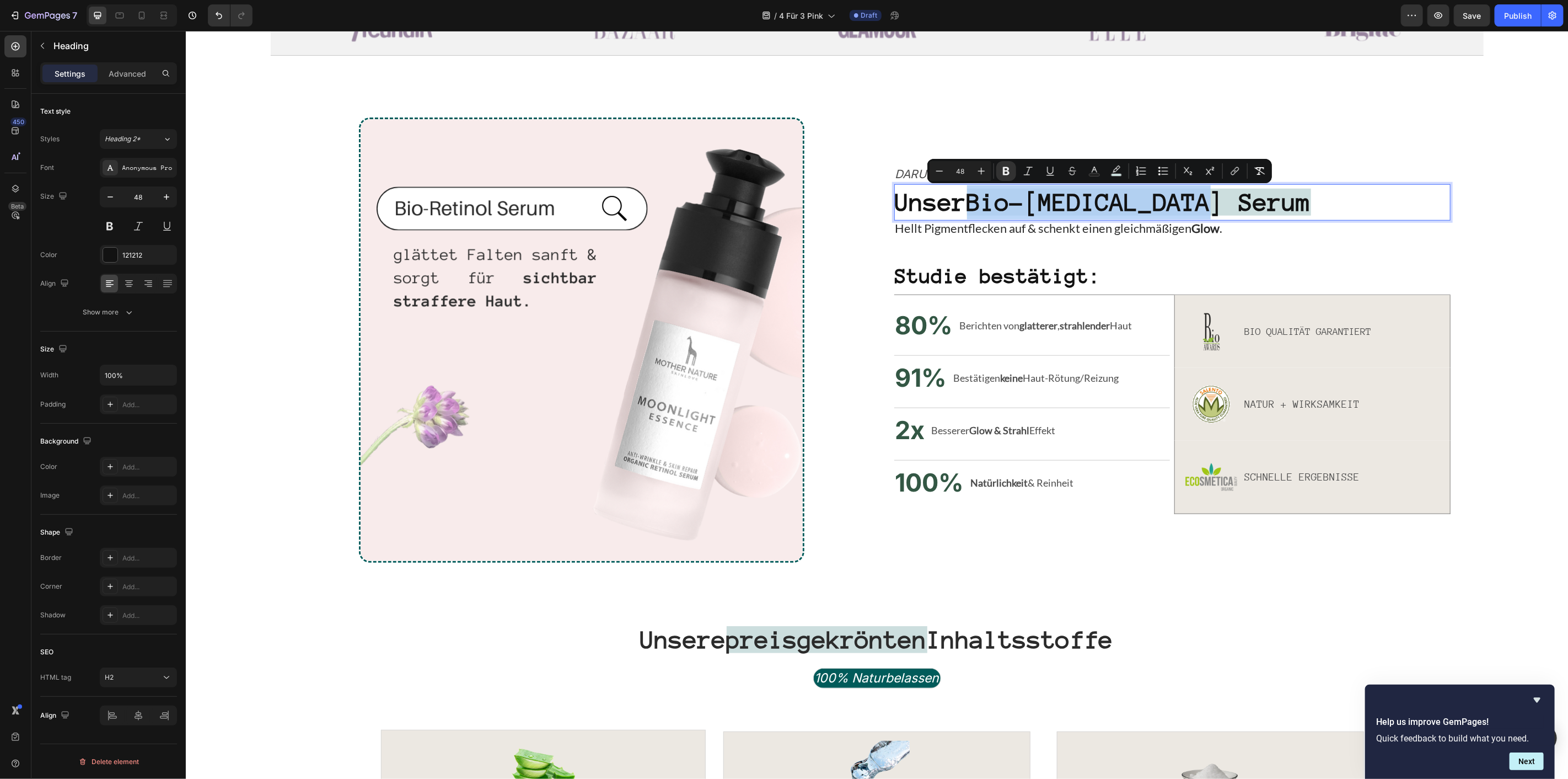
drag, startPoint x: 1222, startPoint y: 196, endPoint x: 979, endPoint y: 198, distance: 243.0
click at [979, 198] on p "Unser Bio-Retinol Serum" at bounding box center [1172, 202] width 554 height 34
click at [1122, 170] on button "color" at bounding box center [1116, 171] width 20 height 20
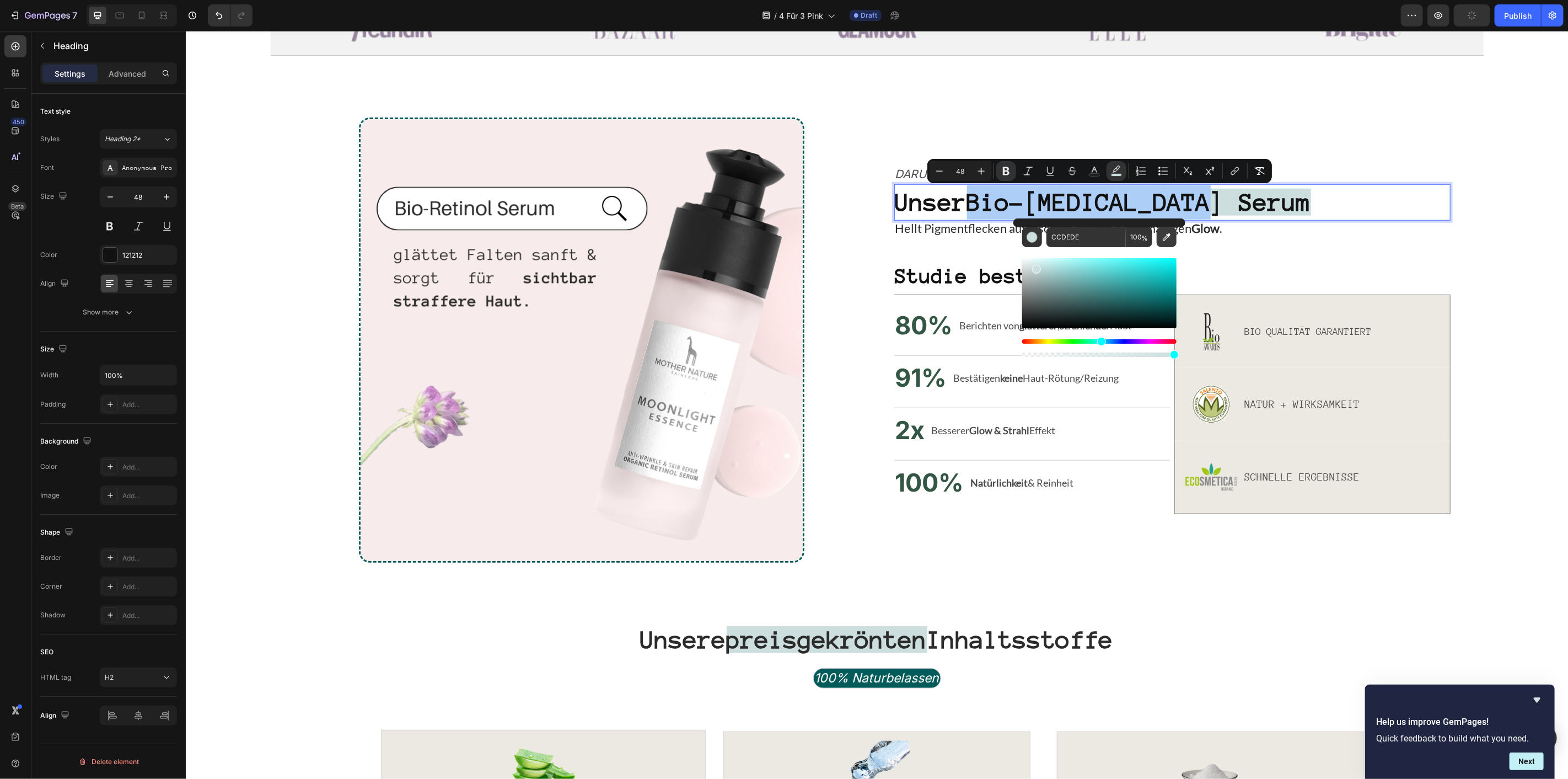
click at [1165, 239] on icon "Editor contextual toolbar" at bounding box center [1167, 237] width 11 height 11
type input "F8EBEB"
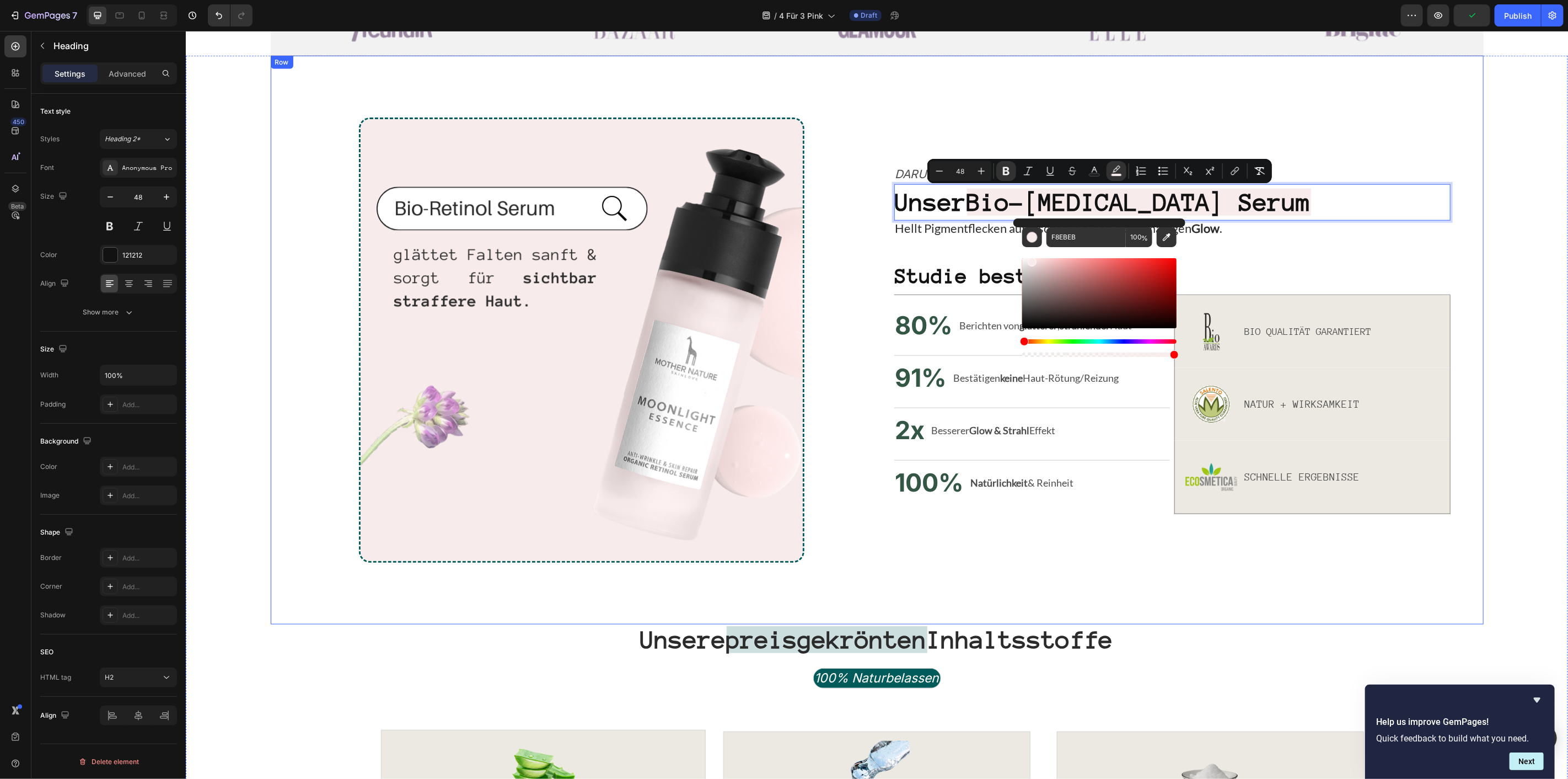
click at [979, 99] on div "Image Darum lieben unsere Kundinnen Text Block Unser Bio-Retinol Serum Heading …" at bounding box center [877, 340] width 1213 height 569
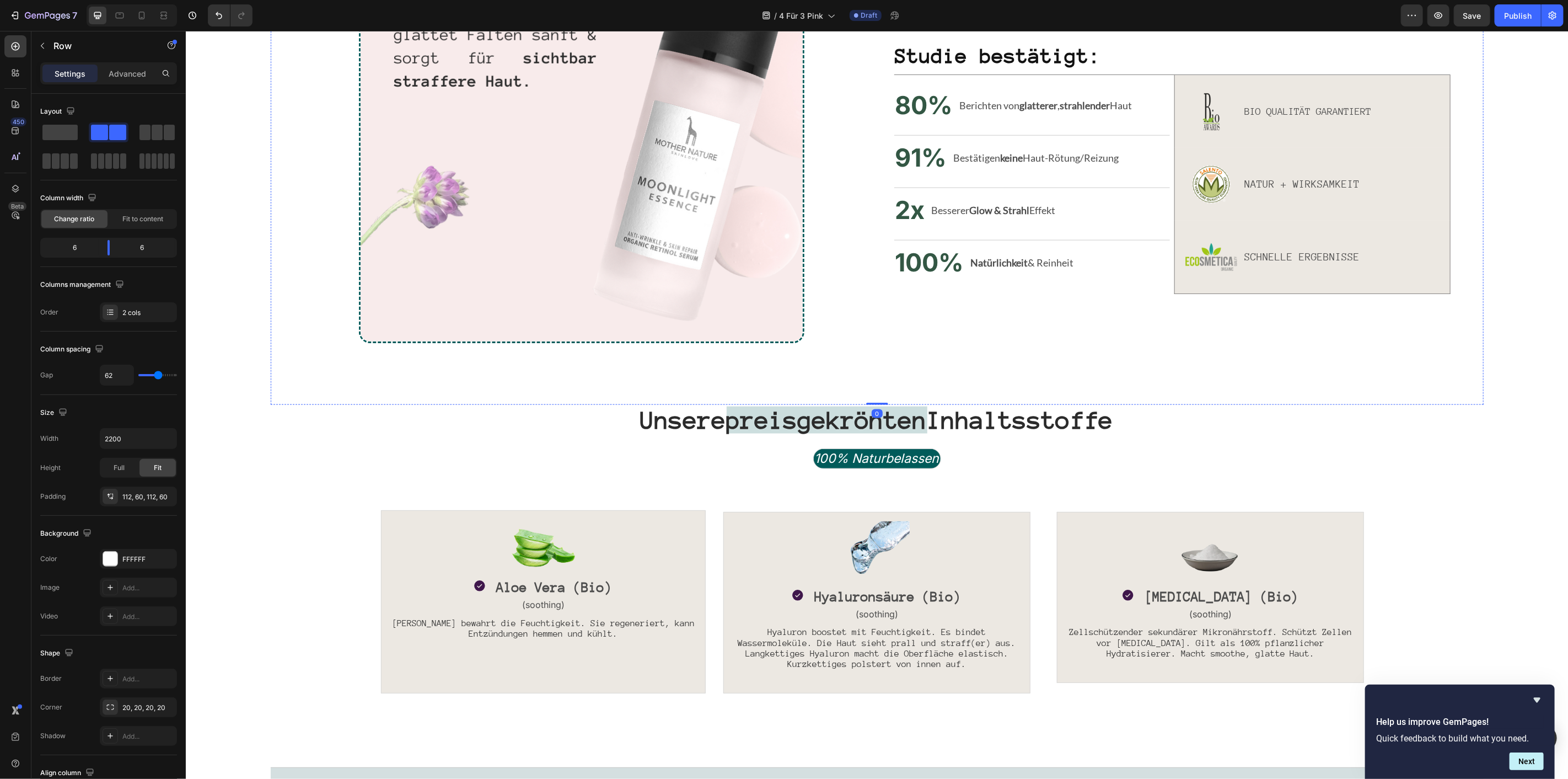
scroll to position [1089, 0]
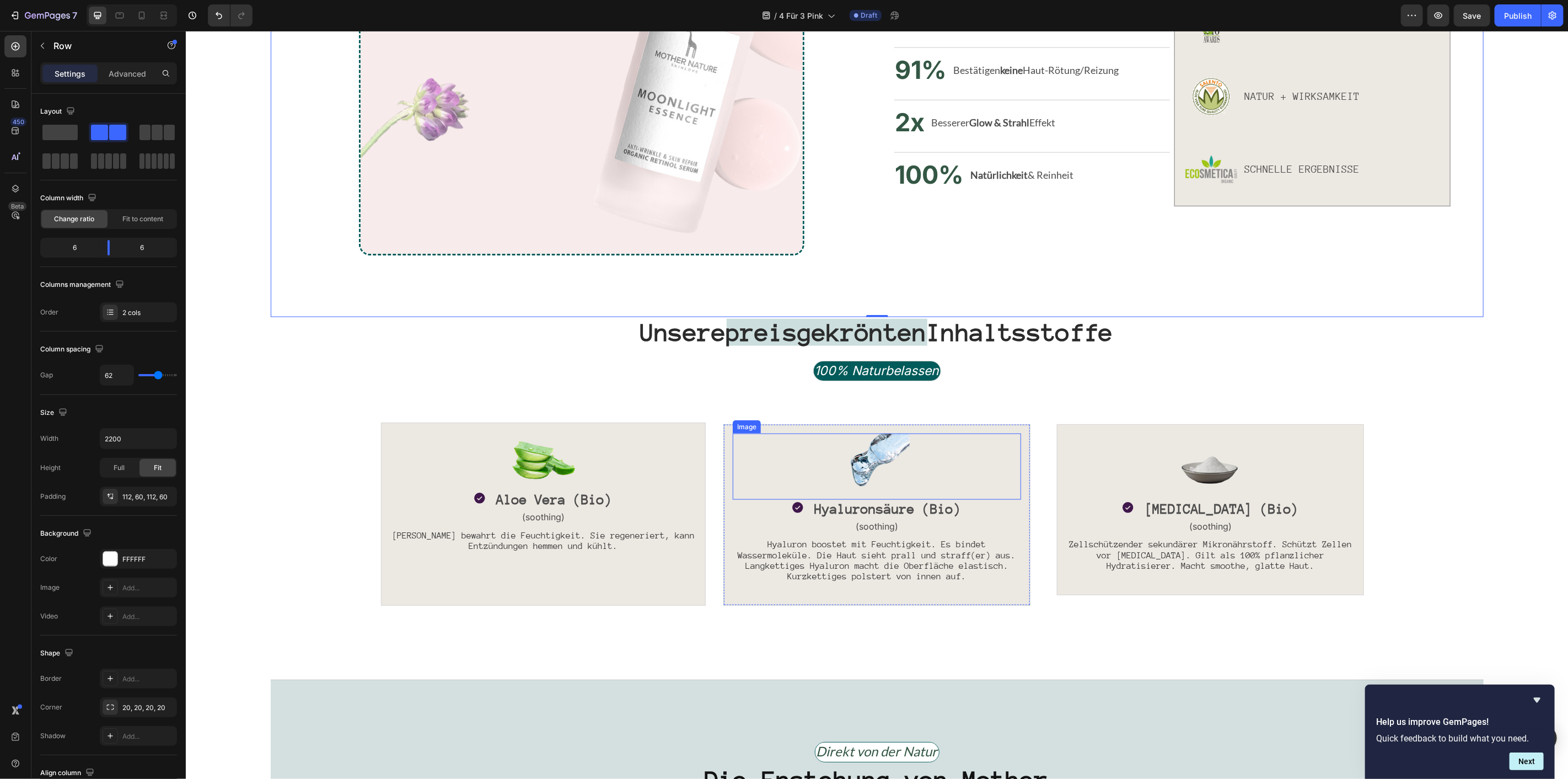
click at [890, 458] on img at bounding box center [876, 466] width 66 height 66
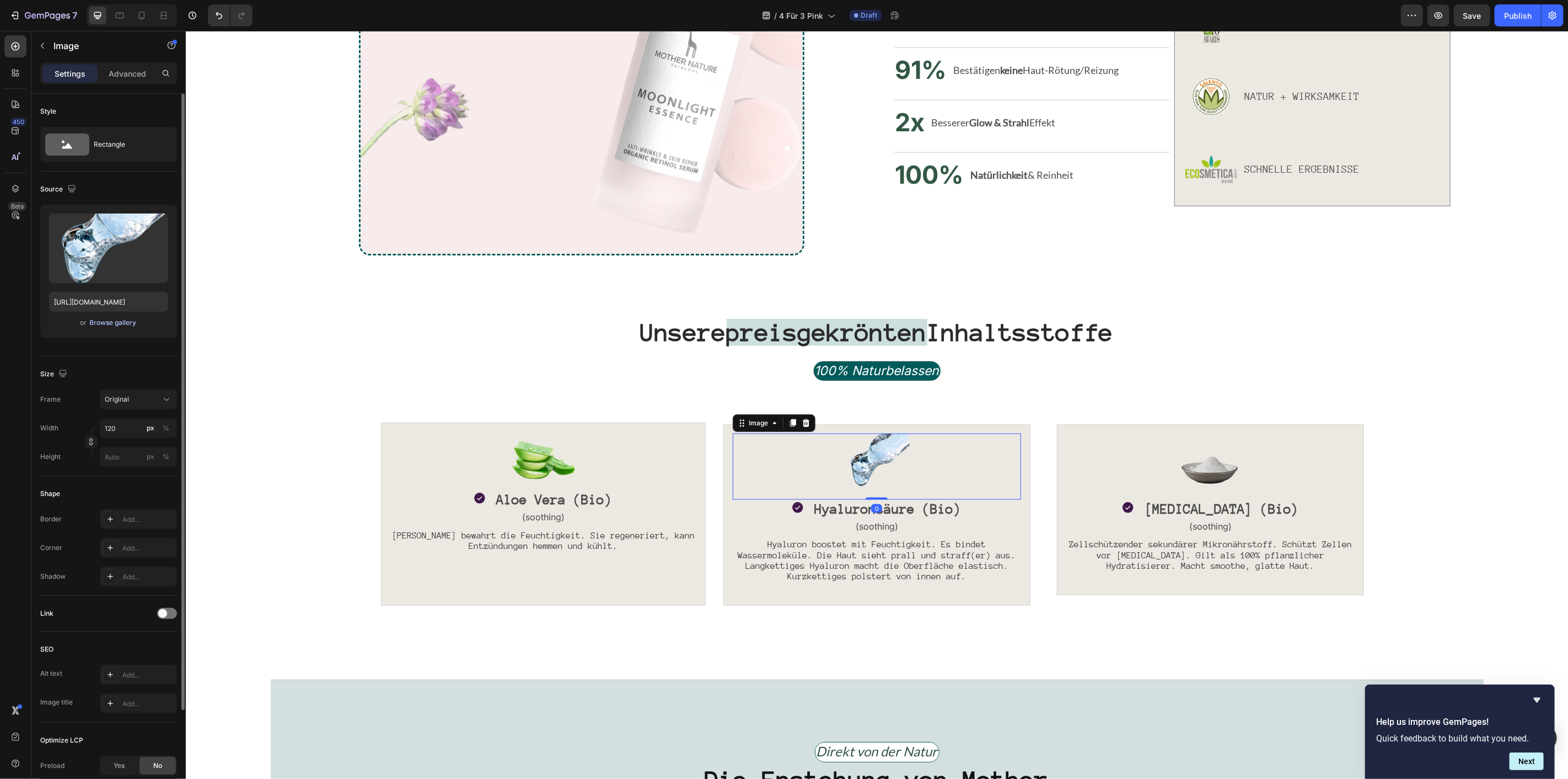
click at [111, 320] on div "Browse gallery" at bounding box center [113, 323] width 47 height 10
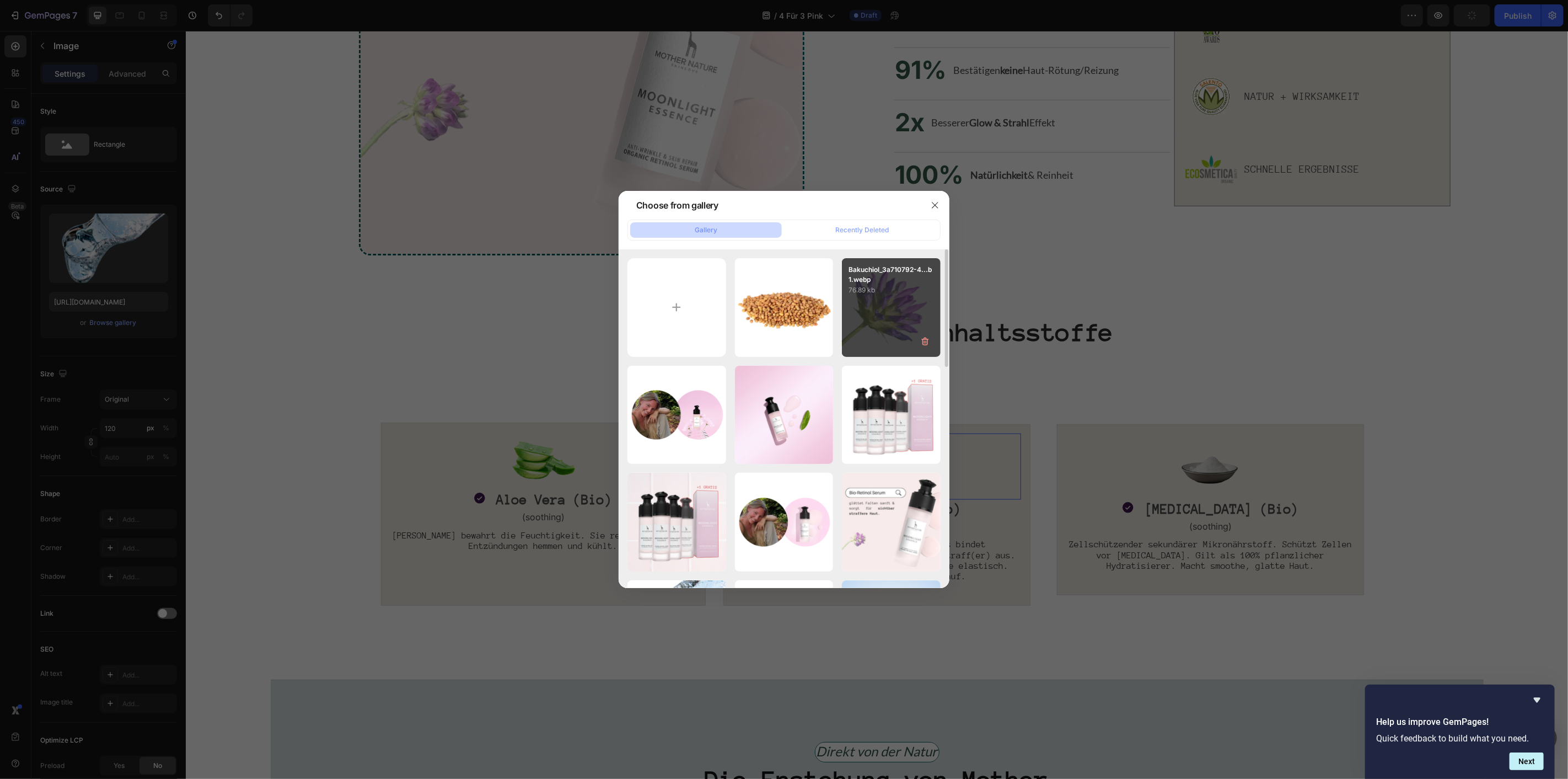
click at [863, 320] on div "Bakuchiol_3a710792-4...b1.webp 76.89 kb" at bounding box center [891, 308] width 99 height 99
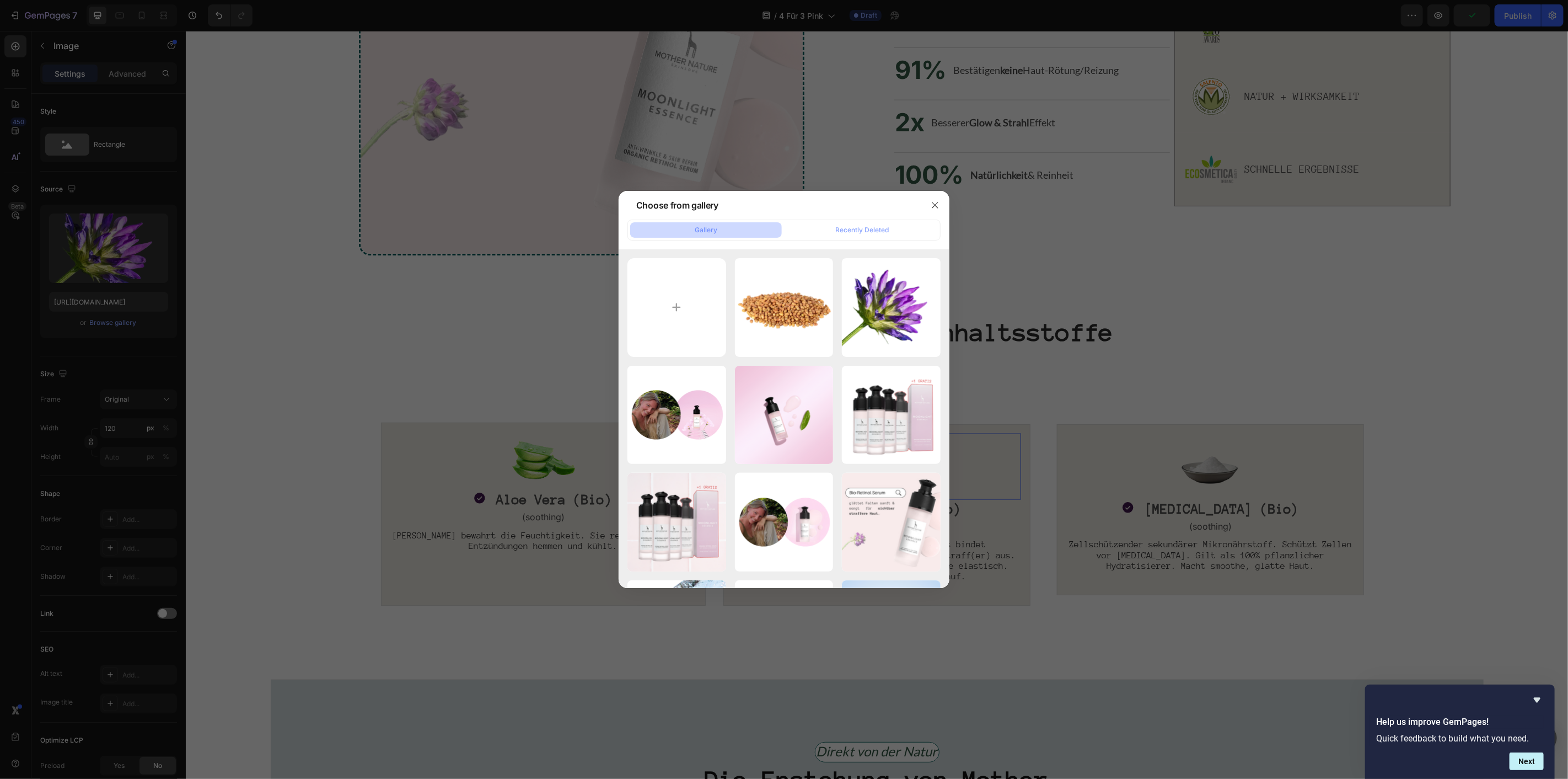
type input "https://cdn.shopify.com/s/files/1/1613/5255/files/gempages_585868164714201795-5…"
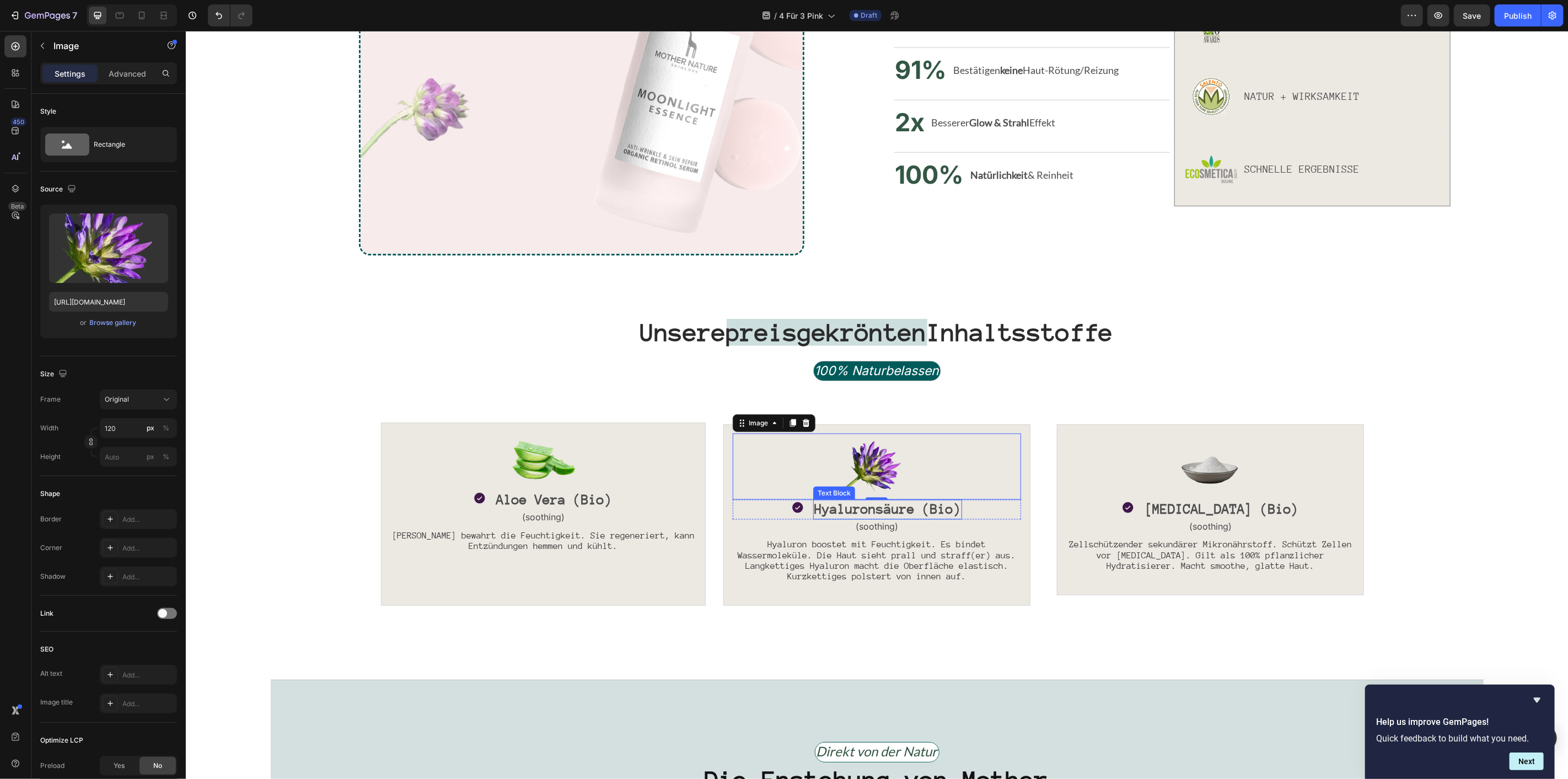
click at [845, 509] on span "Hyaluronsäure (Bio)" at bounding box center [887, 508] width 147 height 15
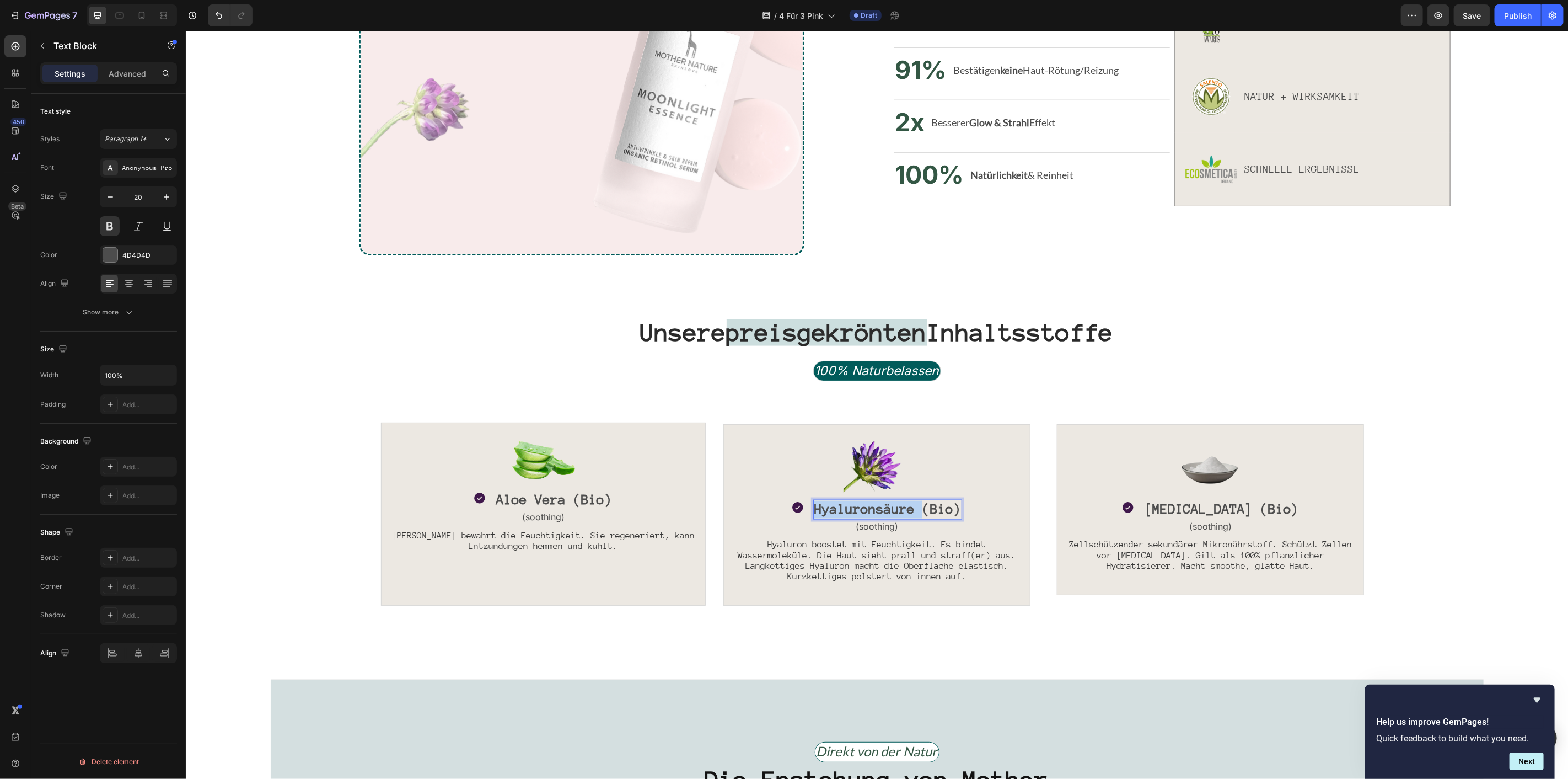
click at [845, 509] on span "Hyaluronsäure (Bio)" at bounding box center [887, 508] width 147 height 15
click at [908, 507] on span "Hyaluronsäure (Bio)" at bounding box center [887, 508] width 147 height 15
drag, startPoint x: 908, startPoint y: 507, endPoint x: 836, endPoint y: 506, distance: 72.0
click at [836, 506] on span "Hyaluronsäure (Bio)" at bounding box center [887, 508] width 147 height 15
click at [834, 503] on span "Hyaluronsäure (Bio)" at bounding box center [887, 508] width 147 height 15
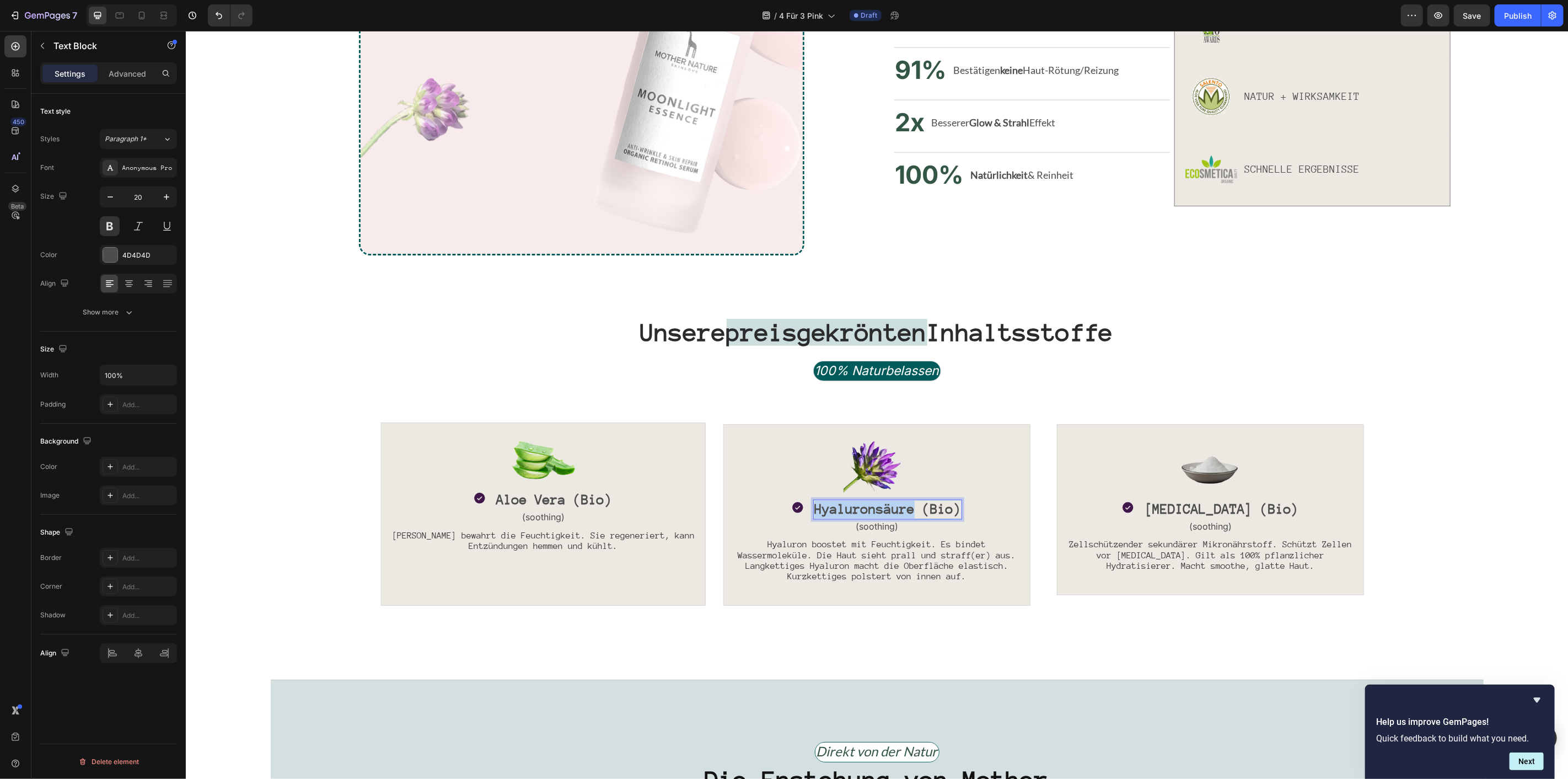
drag, startPoint x: 811, startPoint y: 504, endPoint x: 908, endPoint y: 513, distance: 97.4
click at [908, 513] on span "Hyaluronsäure (Bio)" at bounding box center [887, 508] width 147 height 15
click at [734, 417] on div "Image Icon Bakuchiol (Bio) Text Block 0 Row (soothing) Text Block Hyaluron boos…" at bounding box center [876, 515] width 324 height 200
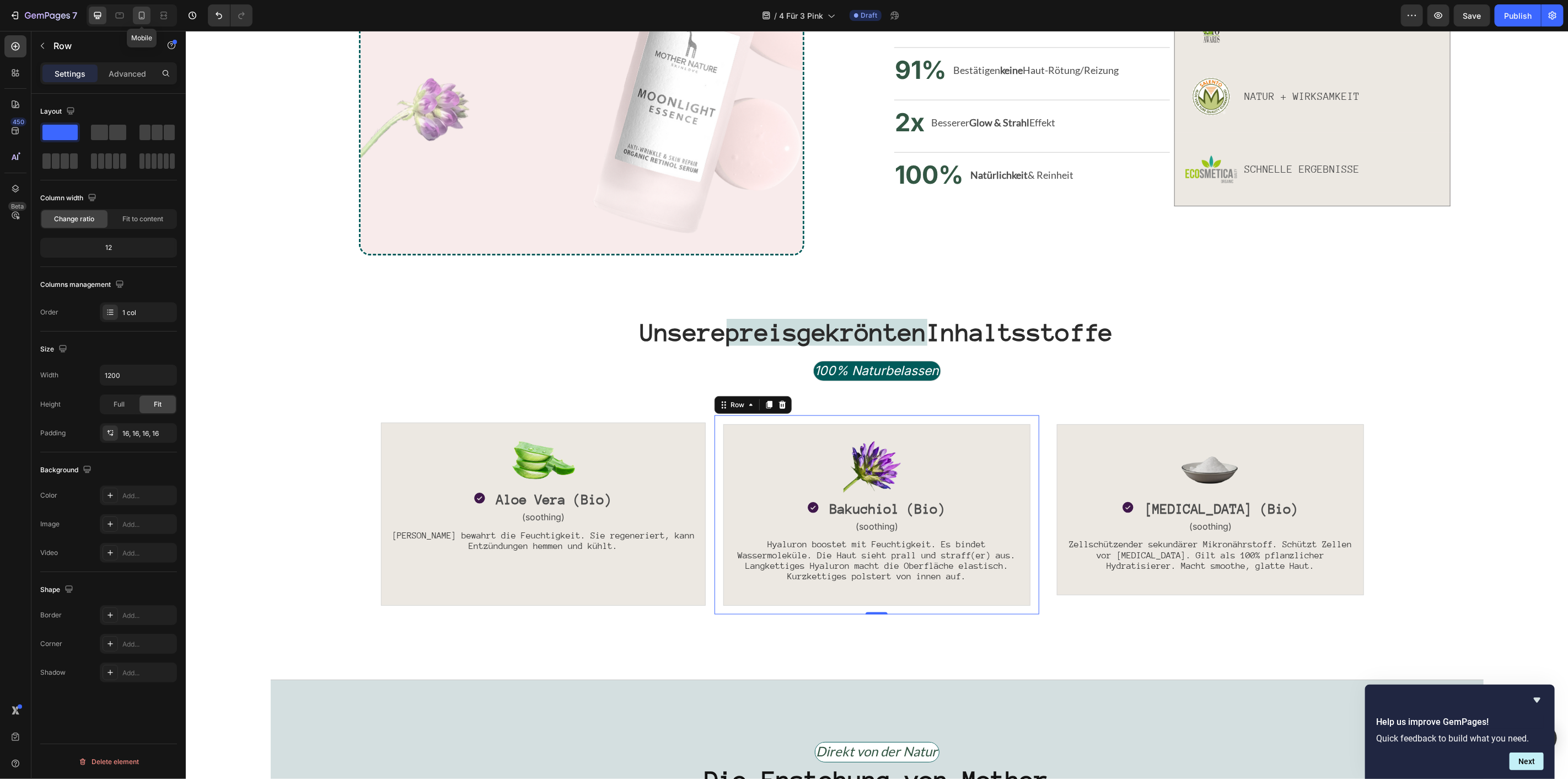
click at [141, 12] on icon at bounding box center [142, 15] width 6 height 8
type input "100%"
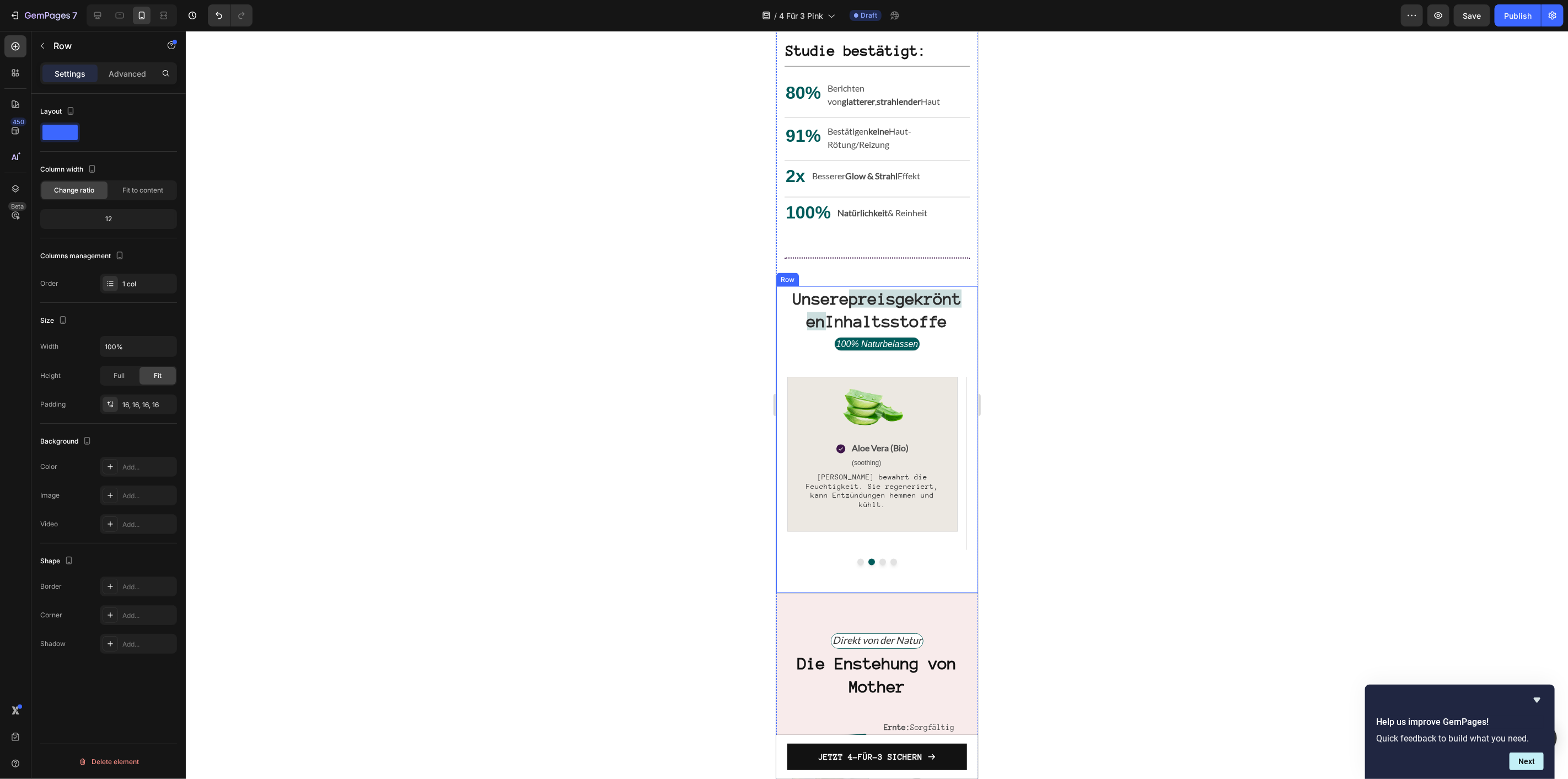
scroll to position [1234, 0]
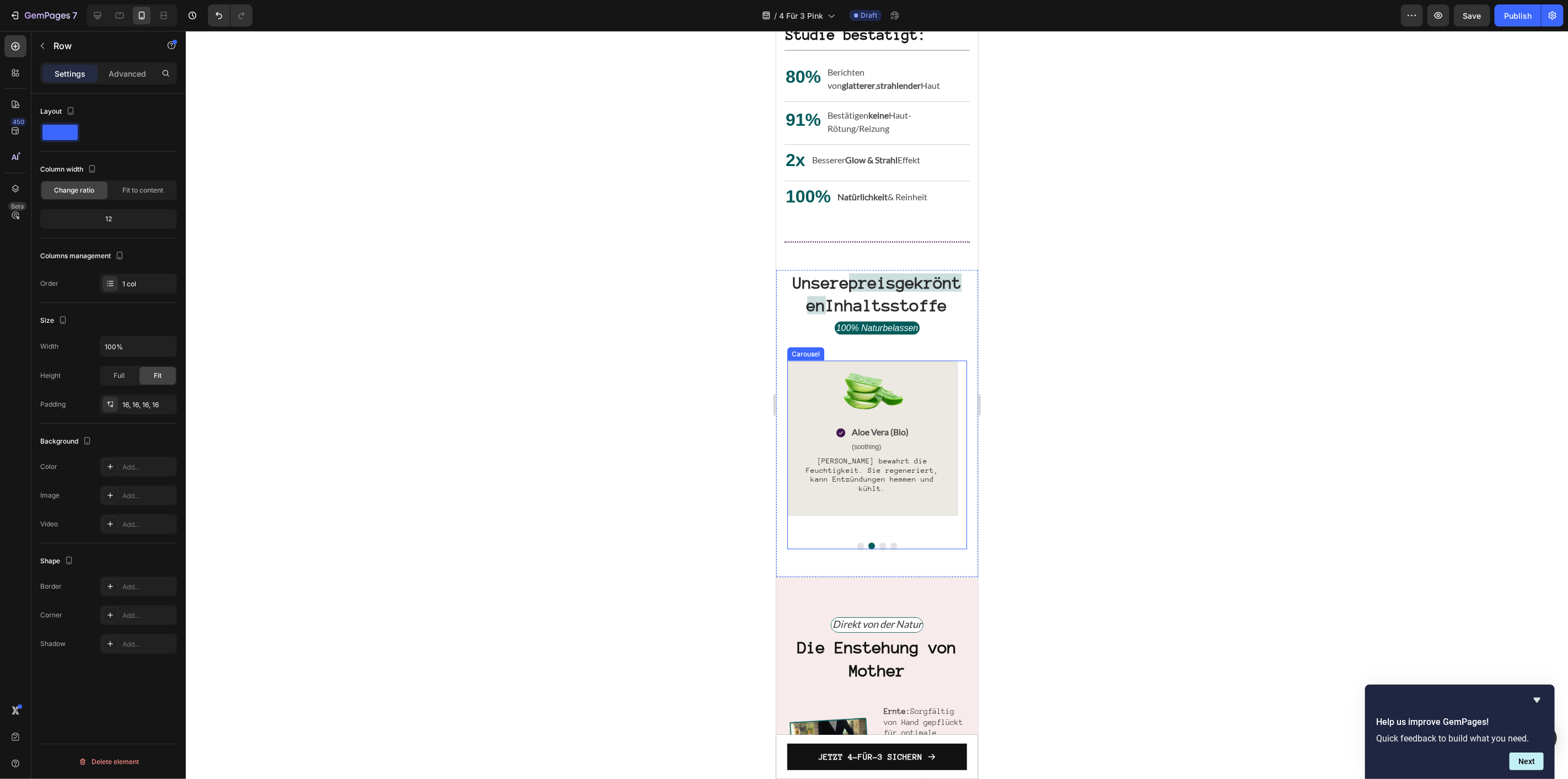
click at [861, 549] on div at bounding box center [877, 545] width 180 height 7
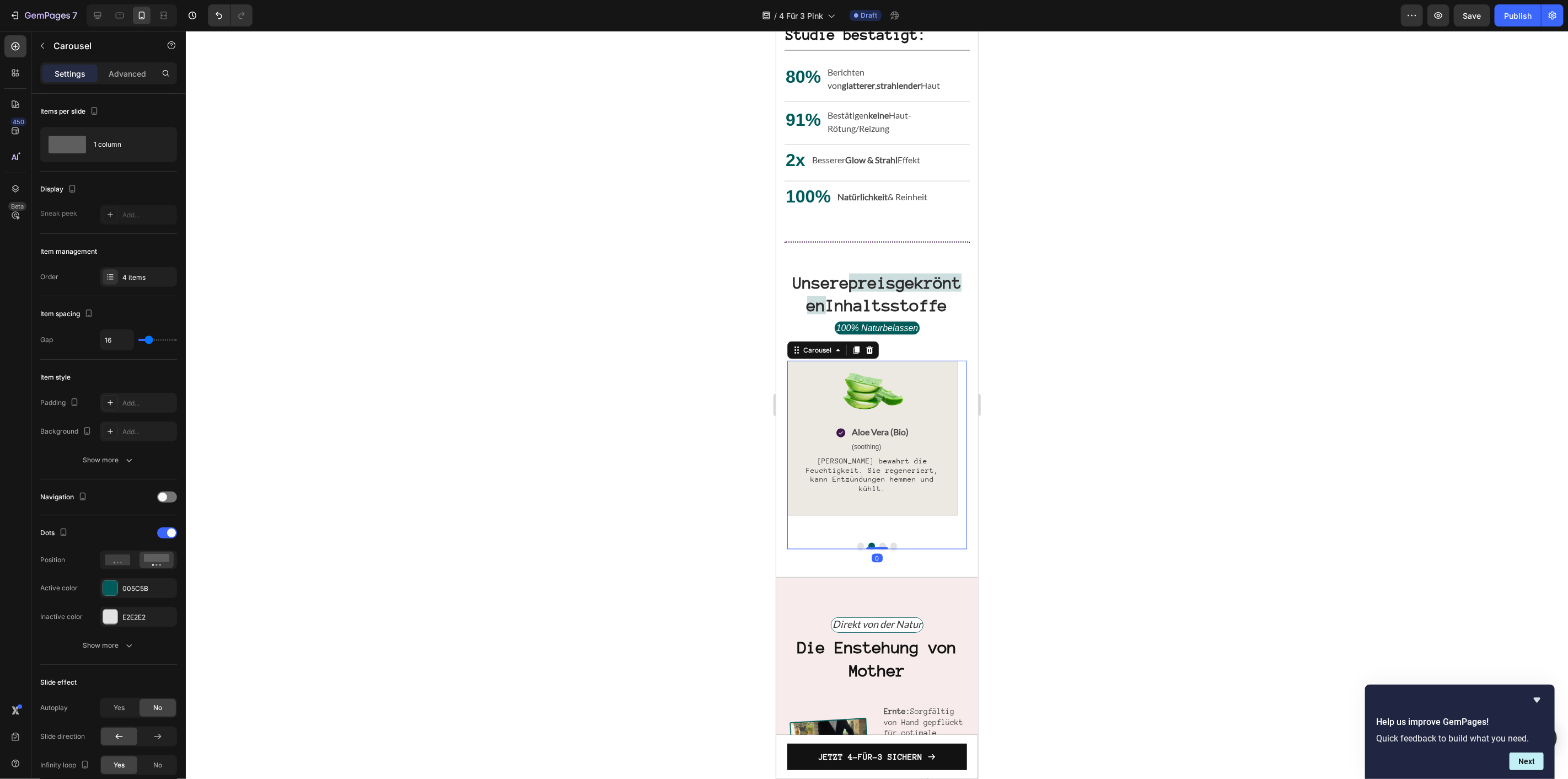
click at [857, 549] on button "Dot" at bounding box center [860, 545] width 7 height 7
click at [871, 490] on span "Bakuchiol aus den Samen der indischen Babchi-Pflanze. Regt die Kollagenprodukti…" at bounding box center [872, 486] width 141 height 63
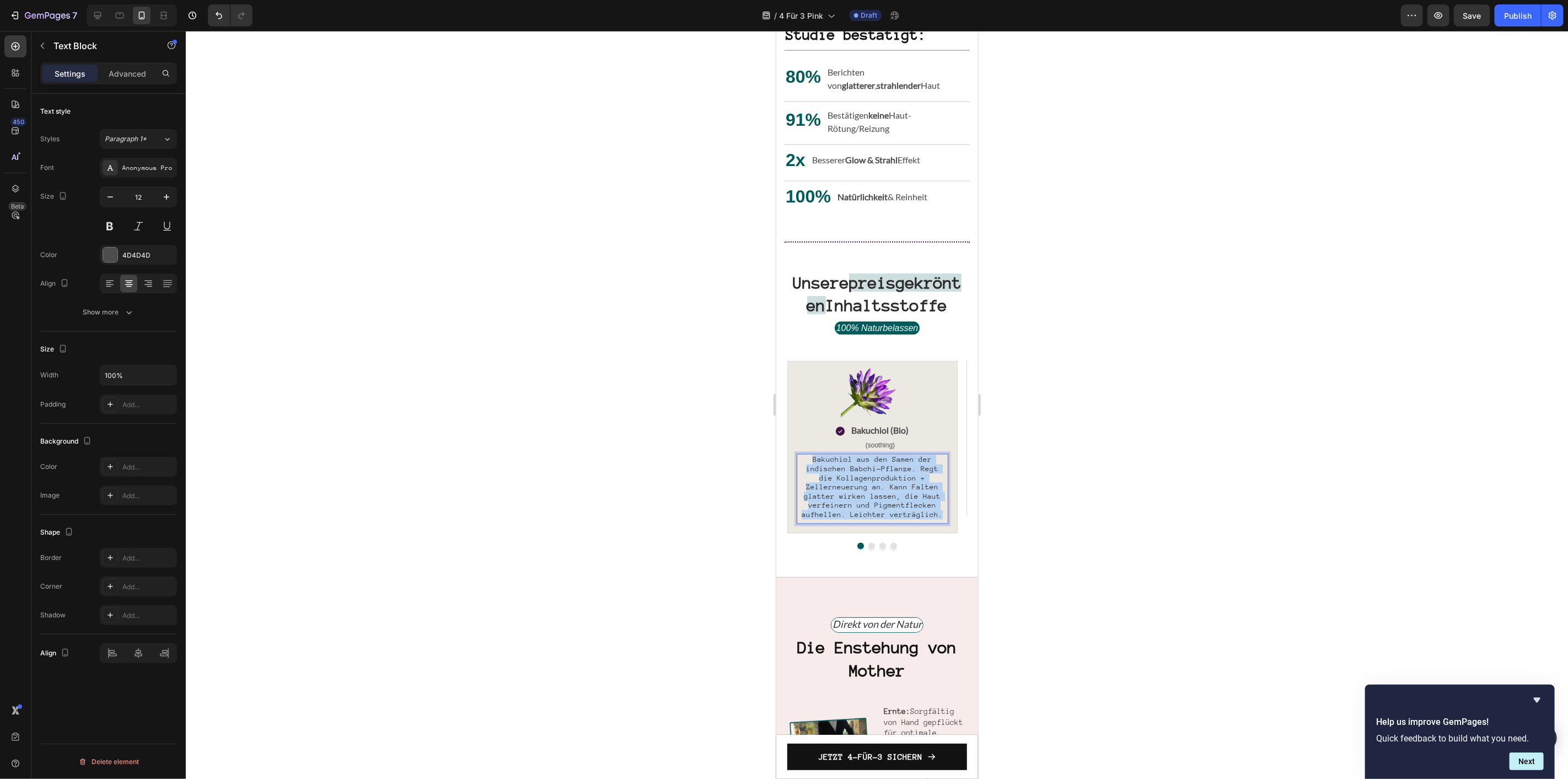
click at [871, 490] on span "Bakuchiol aus den Samen der indischen Babchi-Pflanze. Regt die Kollagenprodukti…" at bounding box center [872, 486] width 141 height 63
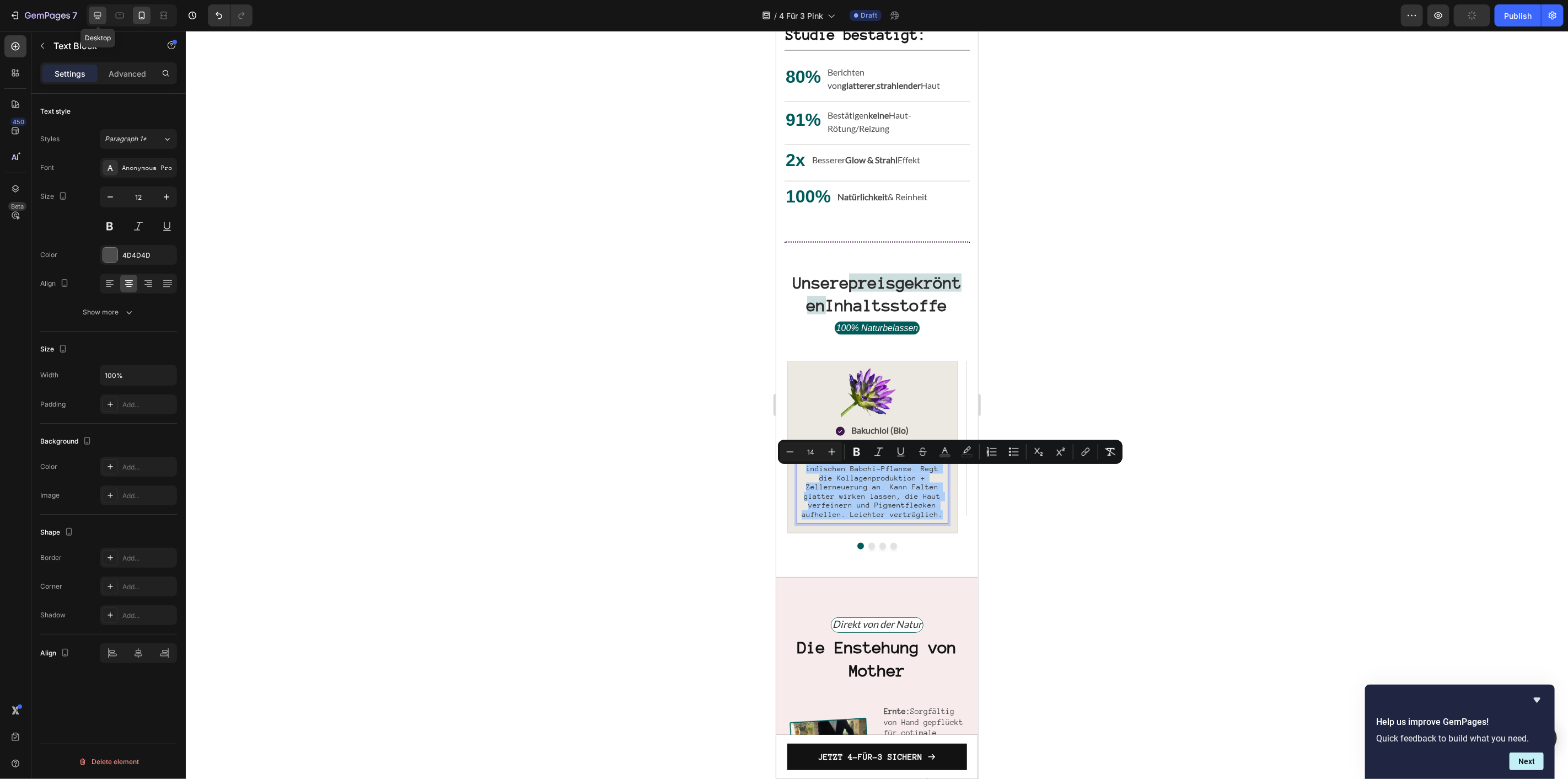
click at [91, 15] on div at bounding box center [97, 15] width 18 height 18
type input "14"
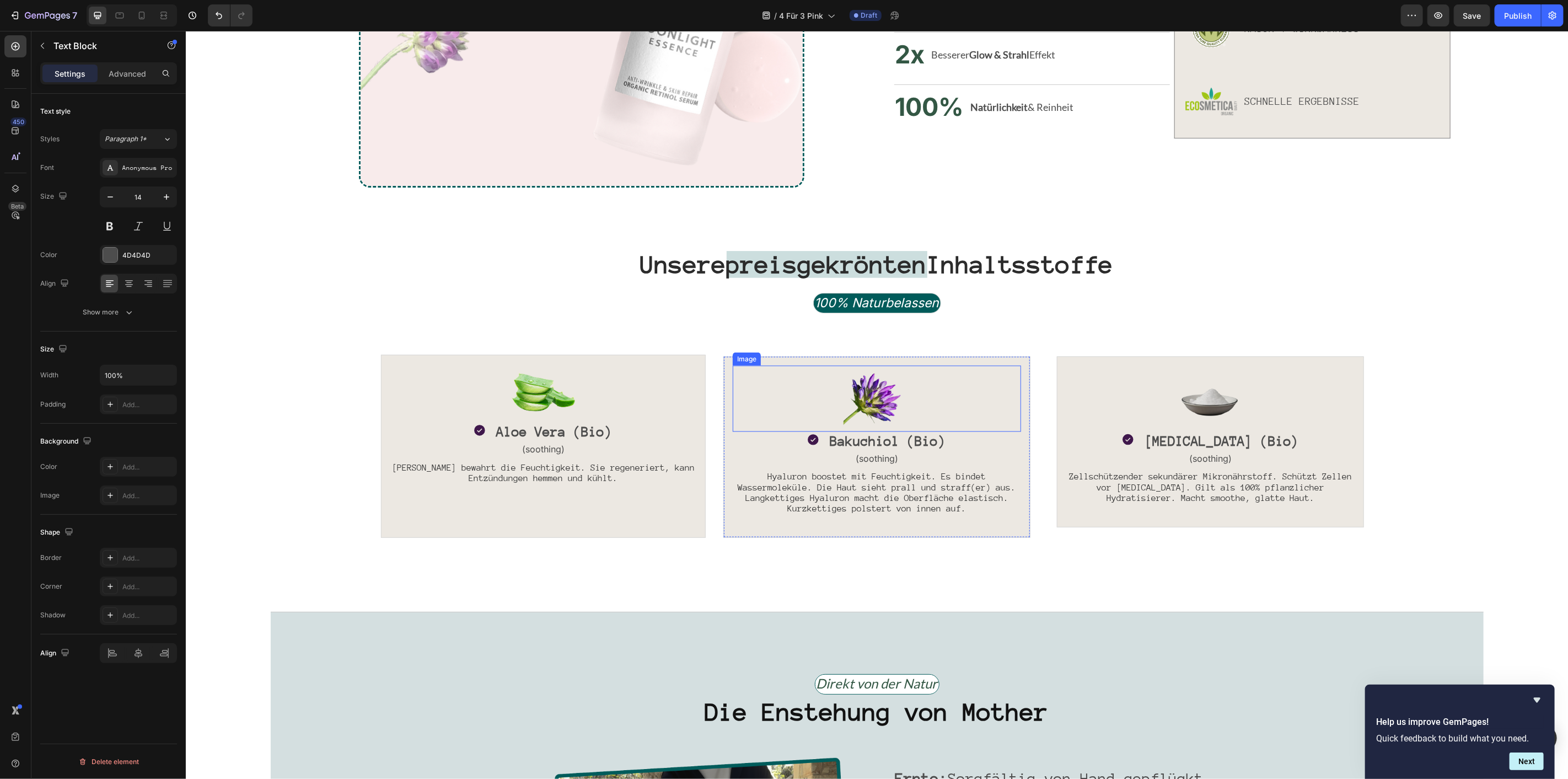
scroll to position [1126, 0]
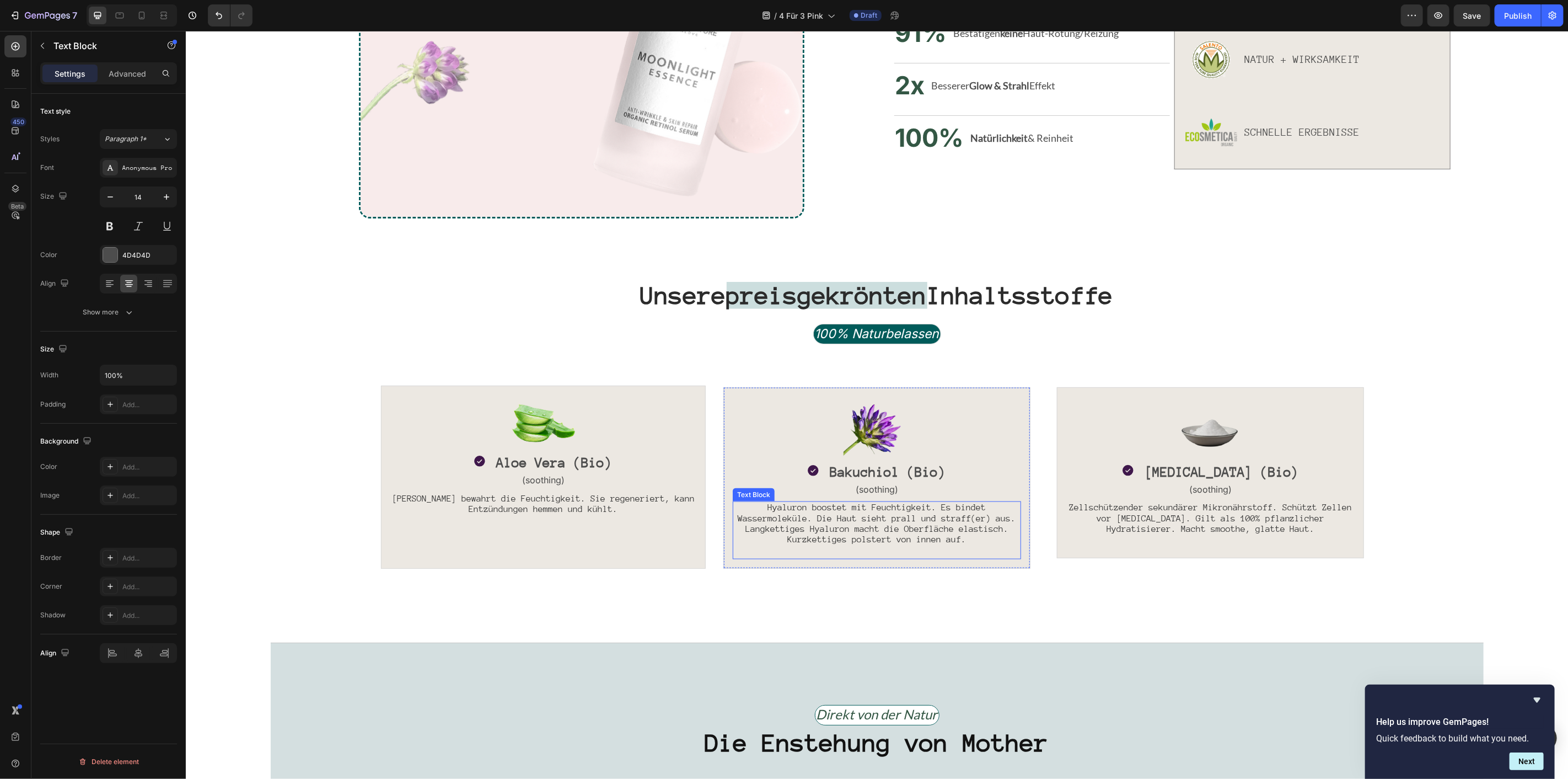
click at [876, 520] on span "Hyaluron boostet mit Feuchtigkeit. Es bindet Wassermoleküle. Die Haut sieht pra…" at bounding box center [876, 523] width 278 height 42
click at [876, 520] on span "Bakuchiol aus den Samen der indischen Babchi-Pflanze. Regt die Kollagenprodukti…" at bounding box center [876, 521] width 282 height 38
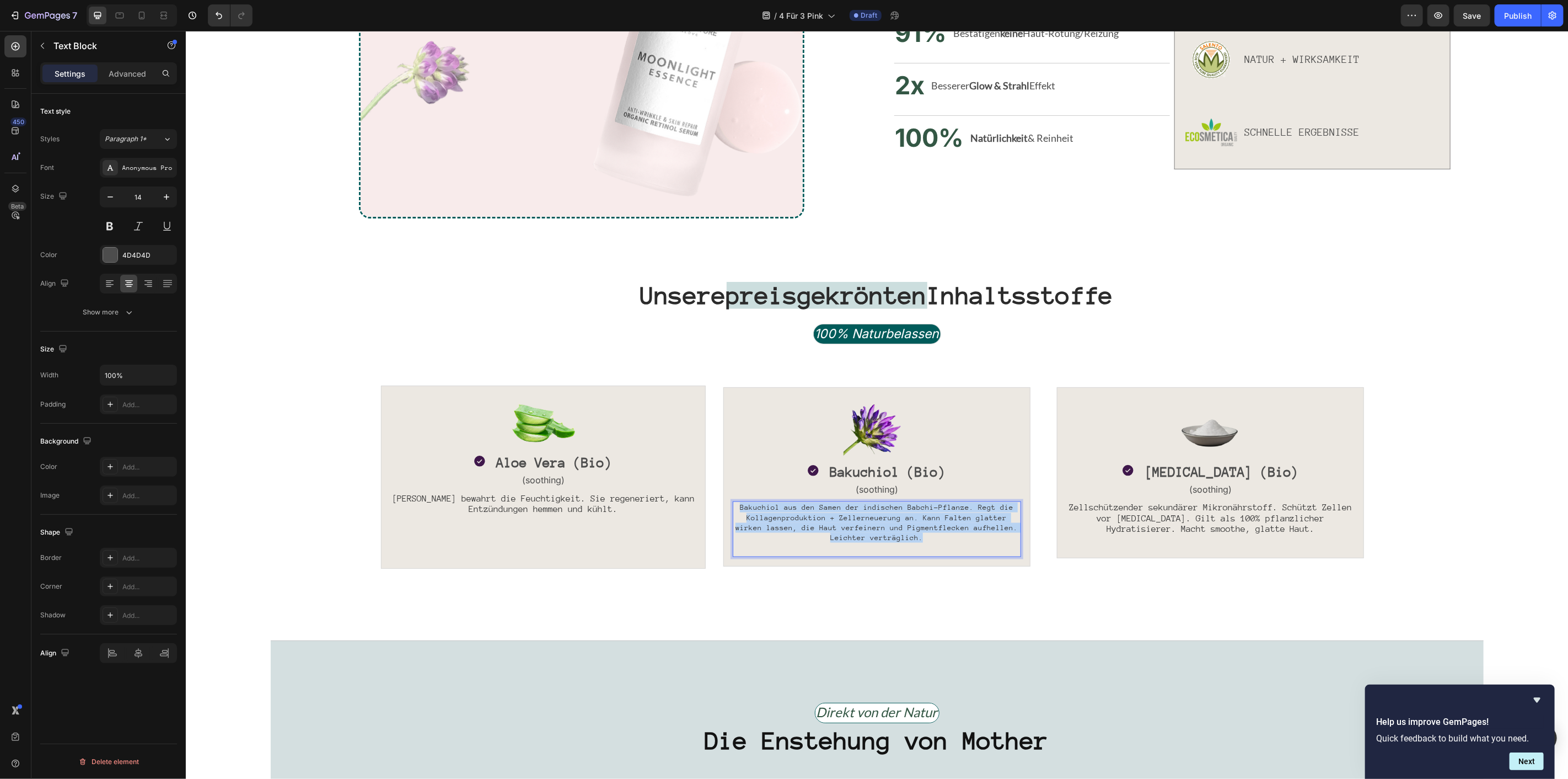
click at [876, 520] on span "Bakuchiol aus den Samen der indischen Babchi-Pflanze. Regt die Kollagenprodukti…" at bounding box center [876, 521] width 282 height 38
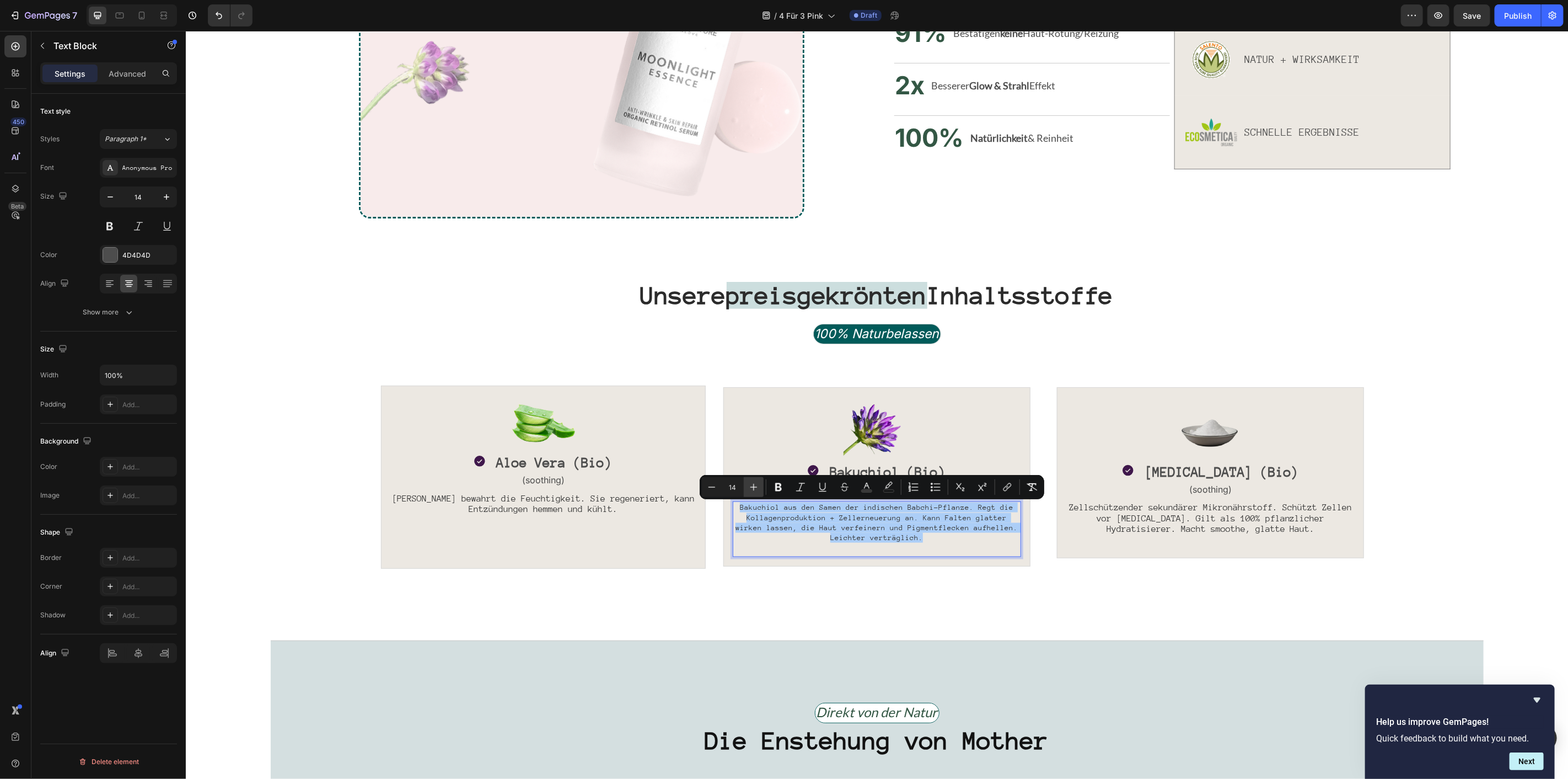
click at [756, 494] on button "Plus" at bounding box center [754, 487] width 20 height 20
type input "17"
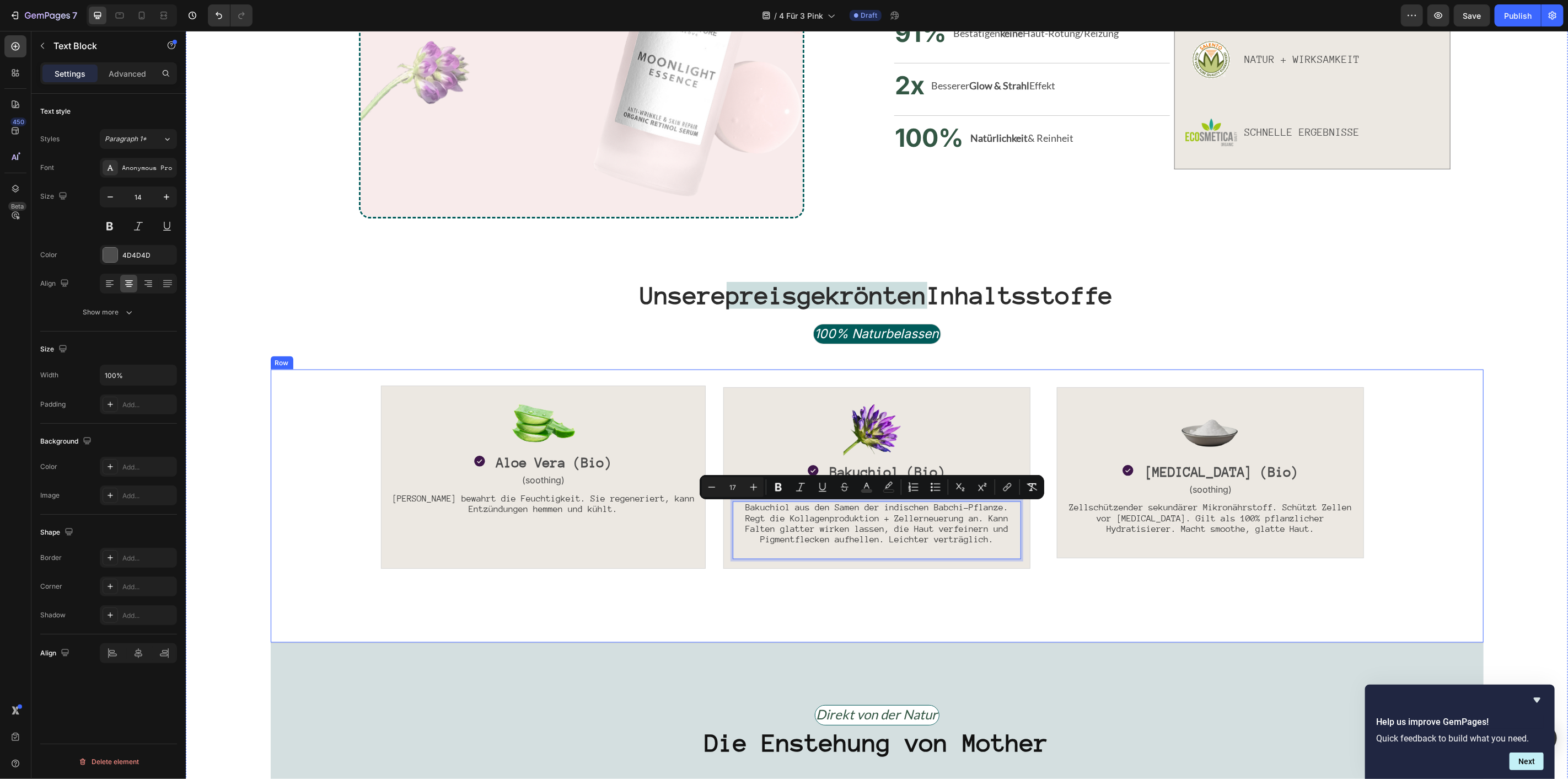
click at [1105, 331] on div "100% Naturbelassen Text Block Row" at bounding box center [877, 346] width 1316 height 46
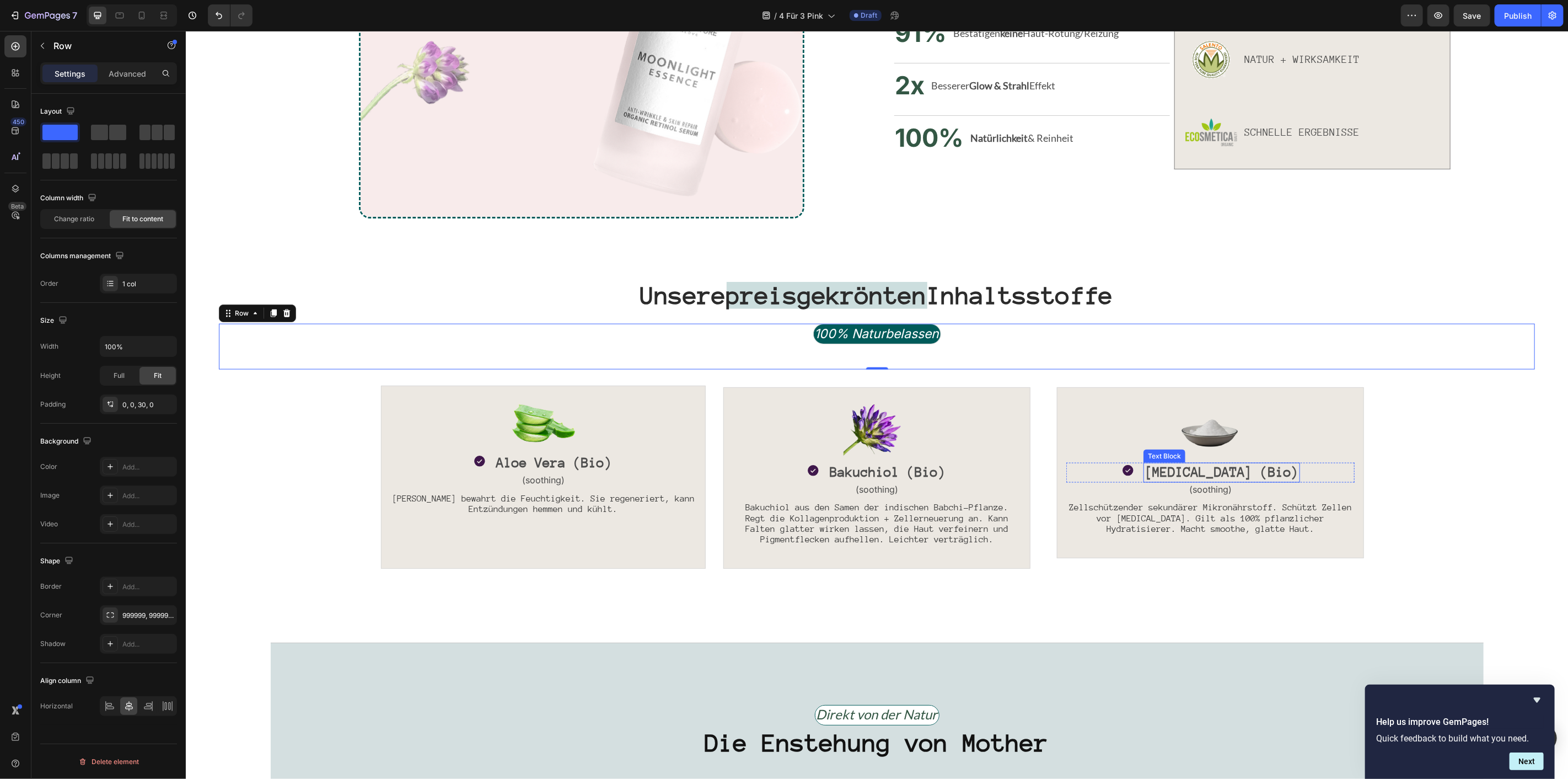
click at [1191, 471] on span "Betaine (Bio)" at bounding box center [1221, 471] width 155 height 15
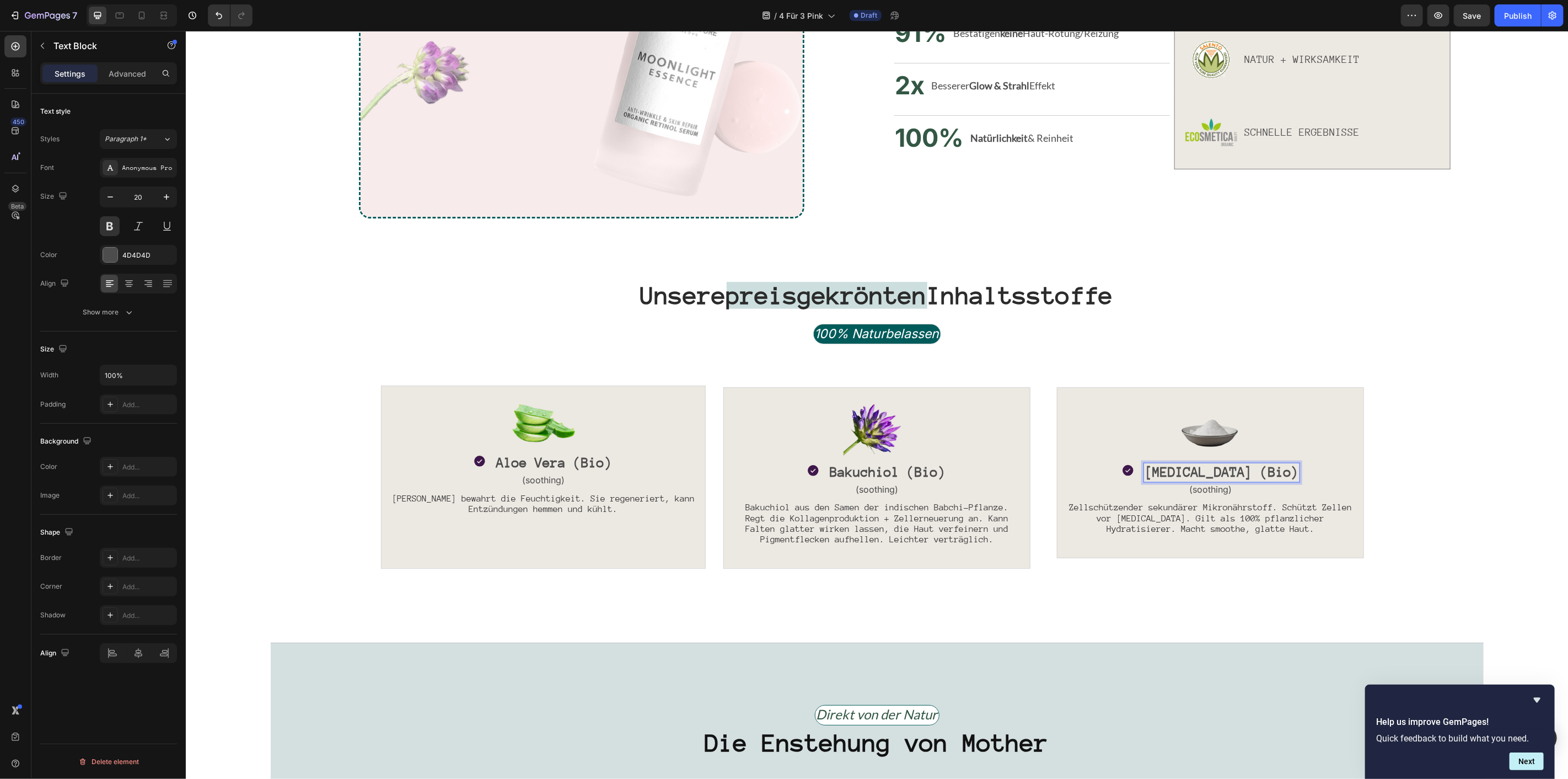
click at [1191, 471] on span "Betaine (Bio)" at bounding box center [1221, 471] width 155 height 15
click at [1200, 431] on img at bounding box center [1210, 429] width 66 height 66
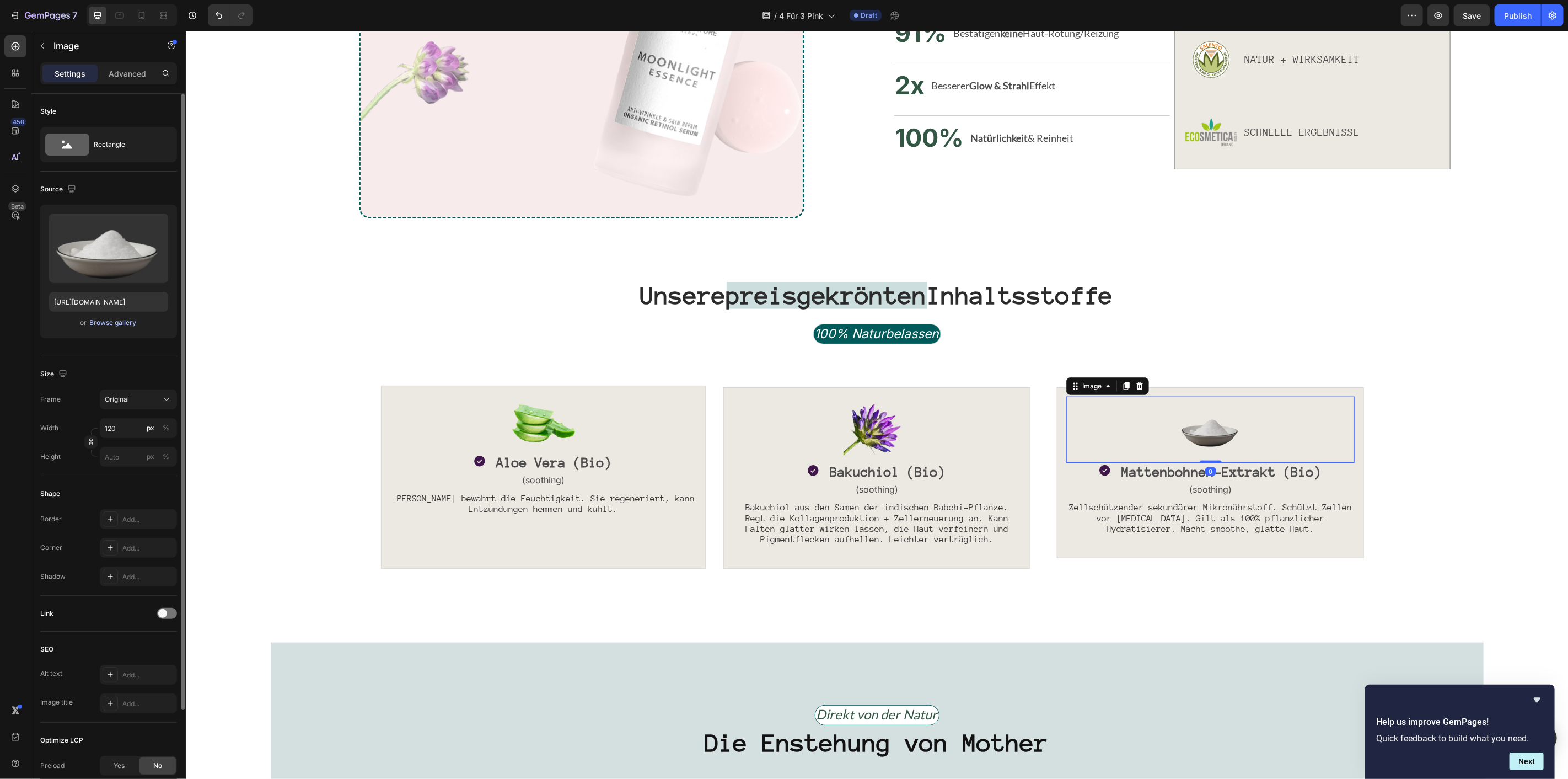
click at [119, 326] on div "Browse gallery" at bounding box center [113, 323] width 47 height 10
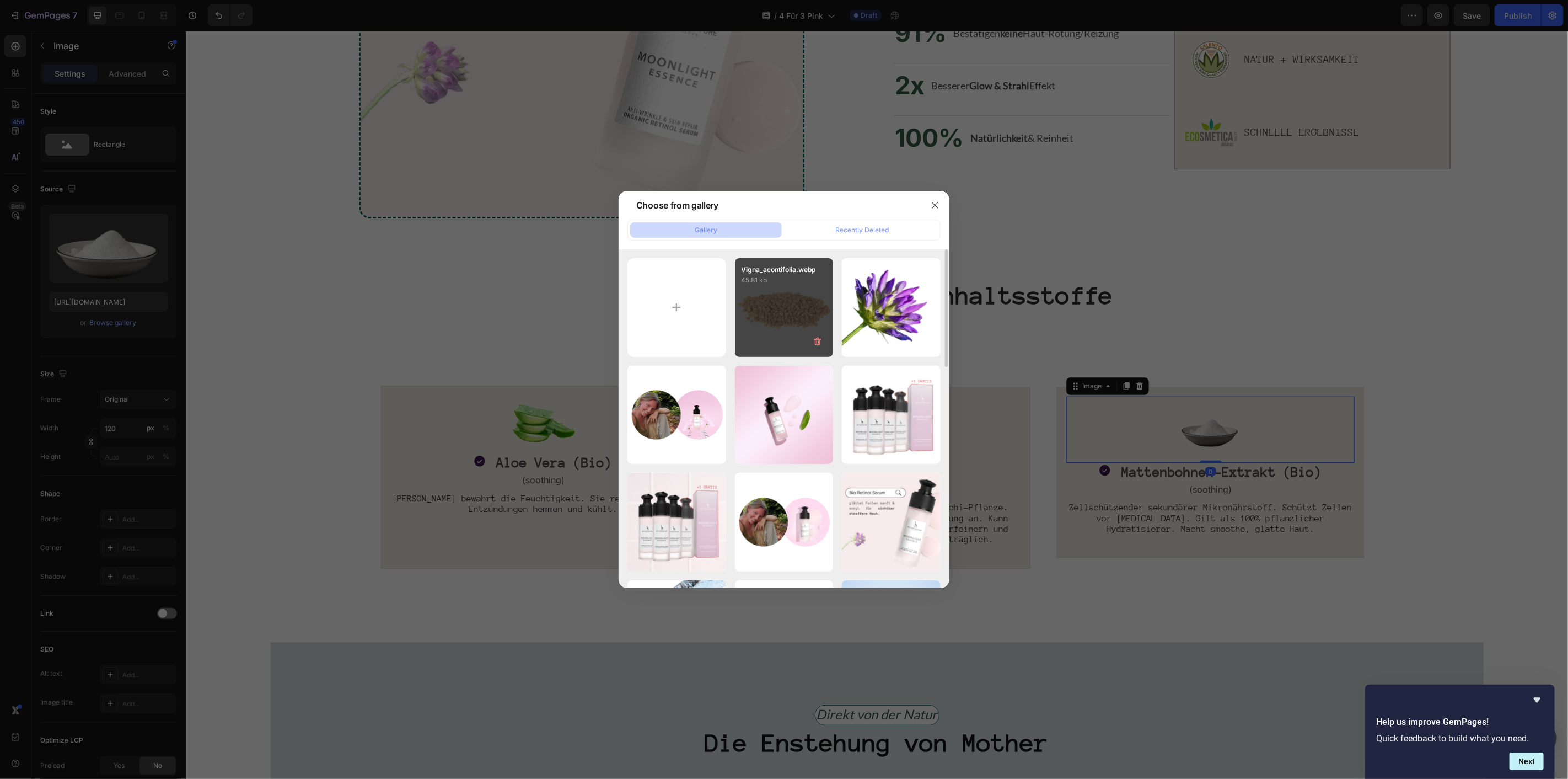
click at [794, 322] on div "Vigna_acontifolia.webp 45.81 kb" at bounding box center [784, 308] width 99 height 99
type input "https://cdn.shopify.com/s/files/1/1613/5255/files/gempages_585868164714201795-e…"
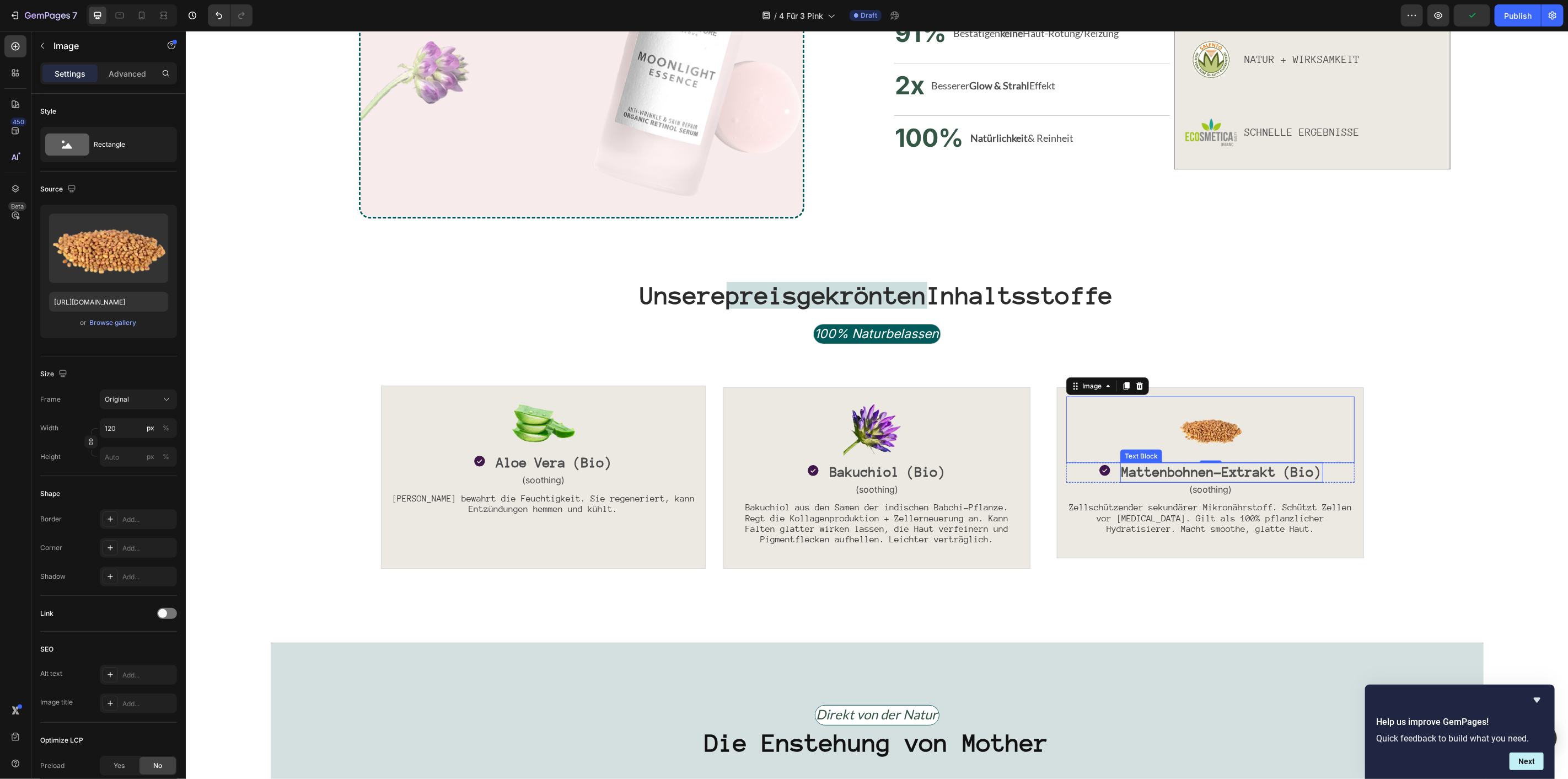
click at [1135, 525] on span "Zellschützender sekundärer Mikronährstoff. Schützt Zellen vor [MEDICAL_DATA]. G…" at bounding box center [1209, 517] width 283 height 31
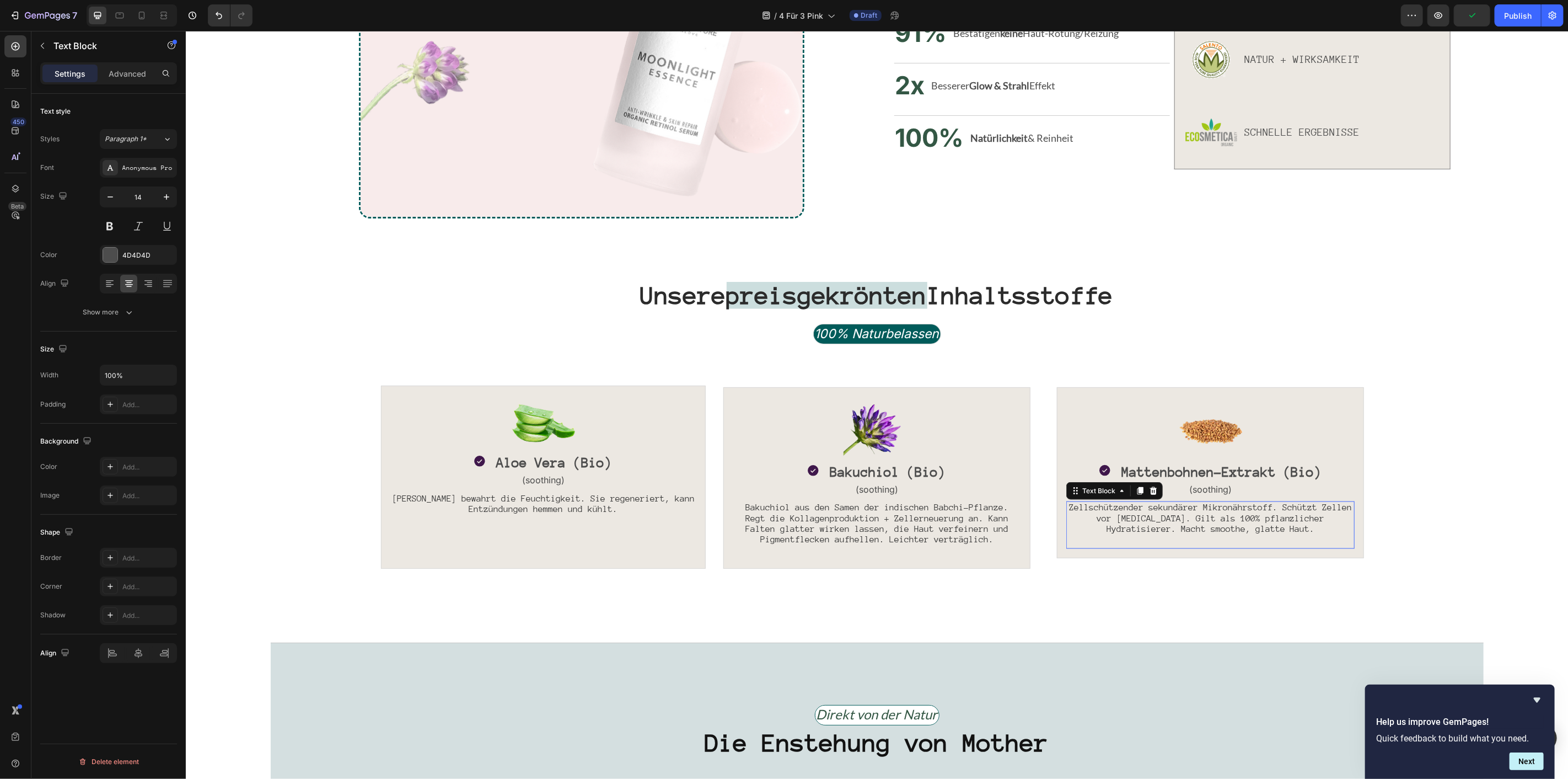
click at [1135, 525] on span "Zellschützender sekundärer Mikronährstoff. Schützt Zellen vor [MEDICAL_DATA]. G…" at bounding box center [1209, 517] width 283 height 31
click at [1149, 530] on span "Mattenbohnen-Extrakt (vigna aconitifolia) ist ein pflanzlicher Power-Wirkstoff …" at bounding box center [1210, 523] width 278 height 41
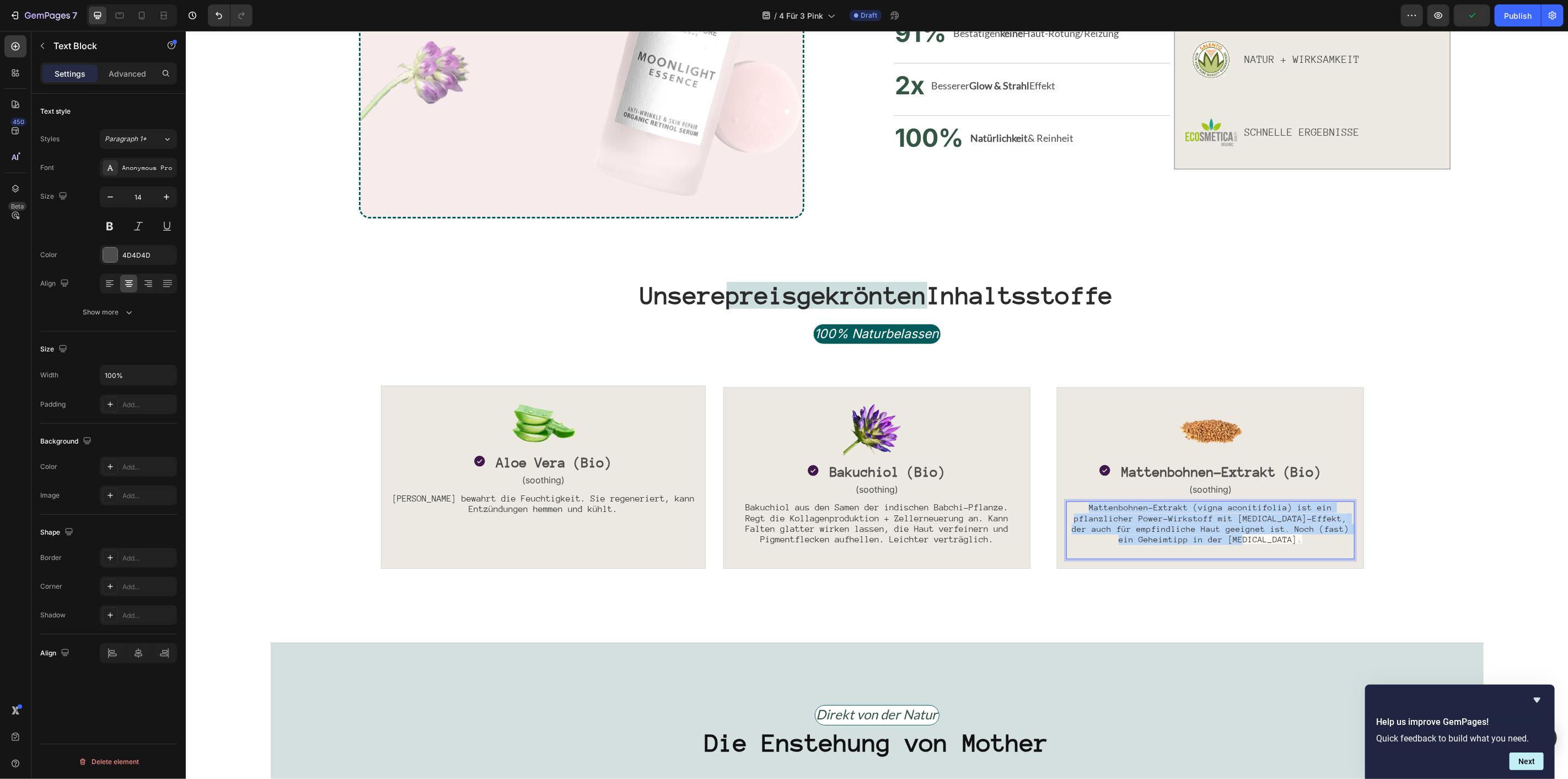
click at [1149, 530] on span "Mattenbohnen-Extrakt (vigna aconitifolia) ist ein pflanzlicher Power-Wirkstoff …" at bounding box center [1210, 523] width 278 height 41
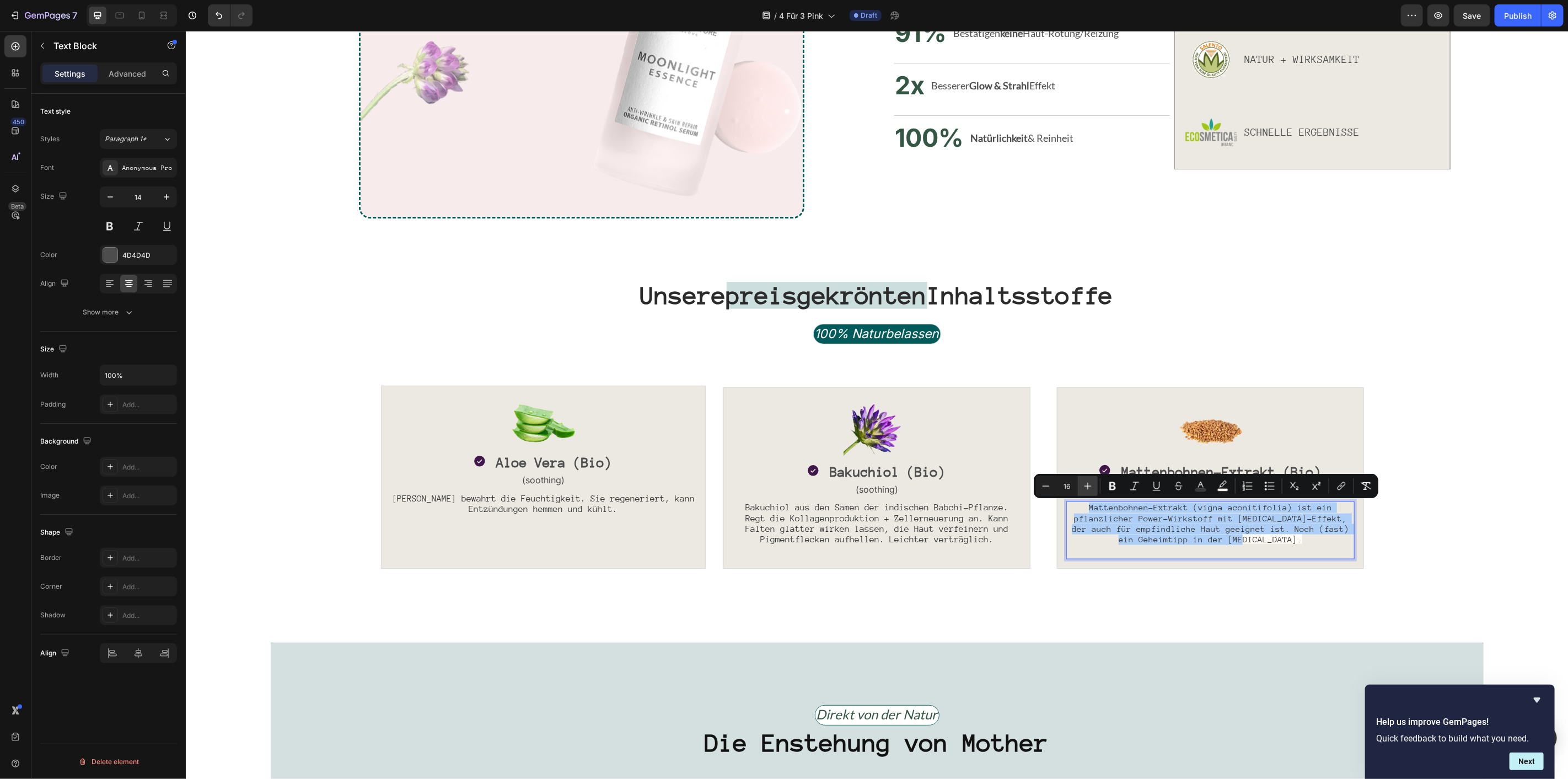
click at [1087, 492] on button "Plus" at bounding box center [1088, 486] width 20 height 20
type input "17"
click at [1216, 488] on button "color" at bounding box center [1223, 486] width 20 height 20
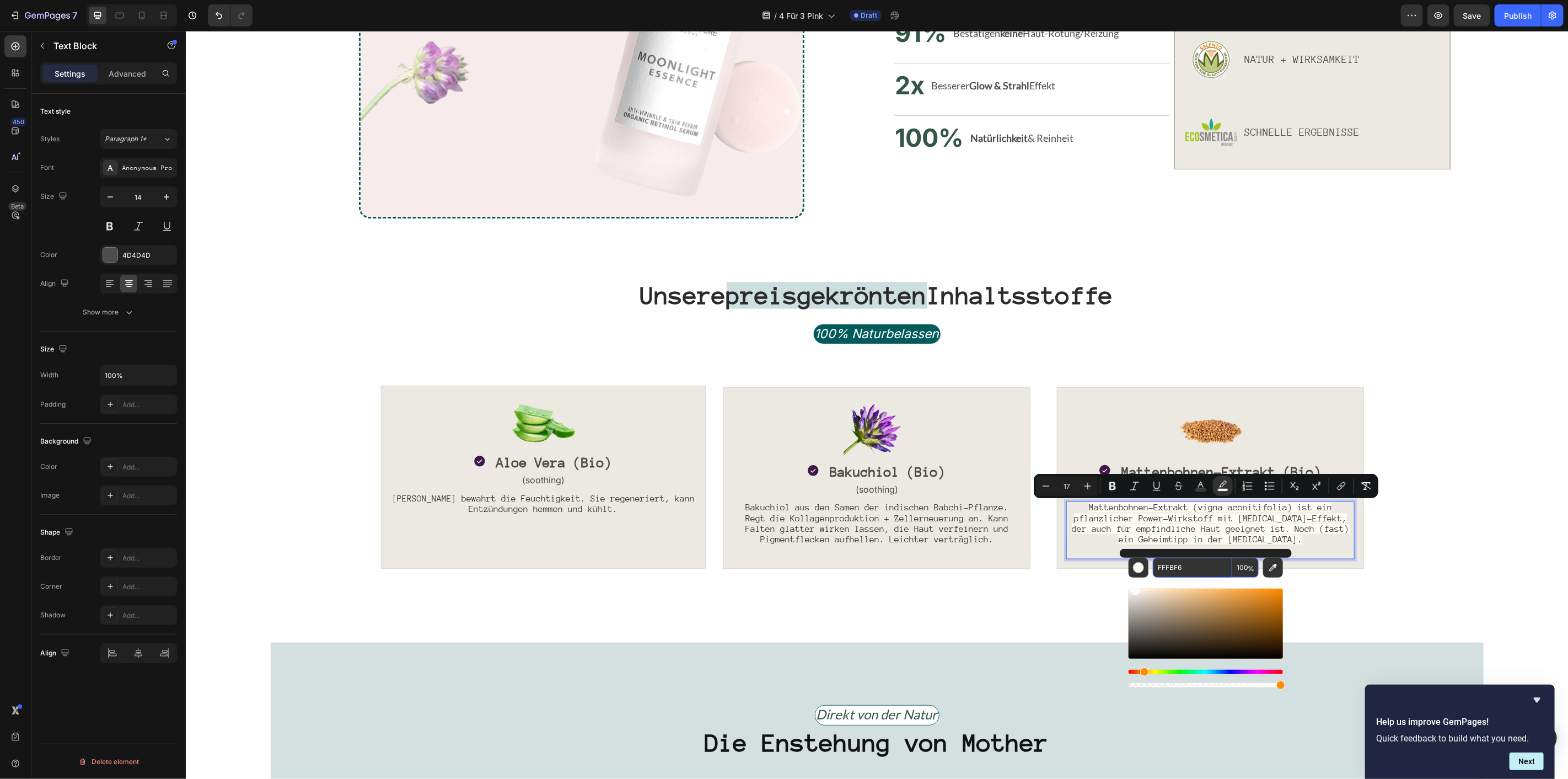
click at [1247, 569] on input "100" at bounding box center [1245, 568] width 26 height 20
type input "0"
click at [1225, 321] on div "Unsere preisgekrönten Inhaltsstoffe Heading" at bounding box center [877, 301] width 1316 height 44
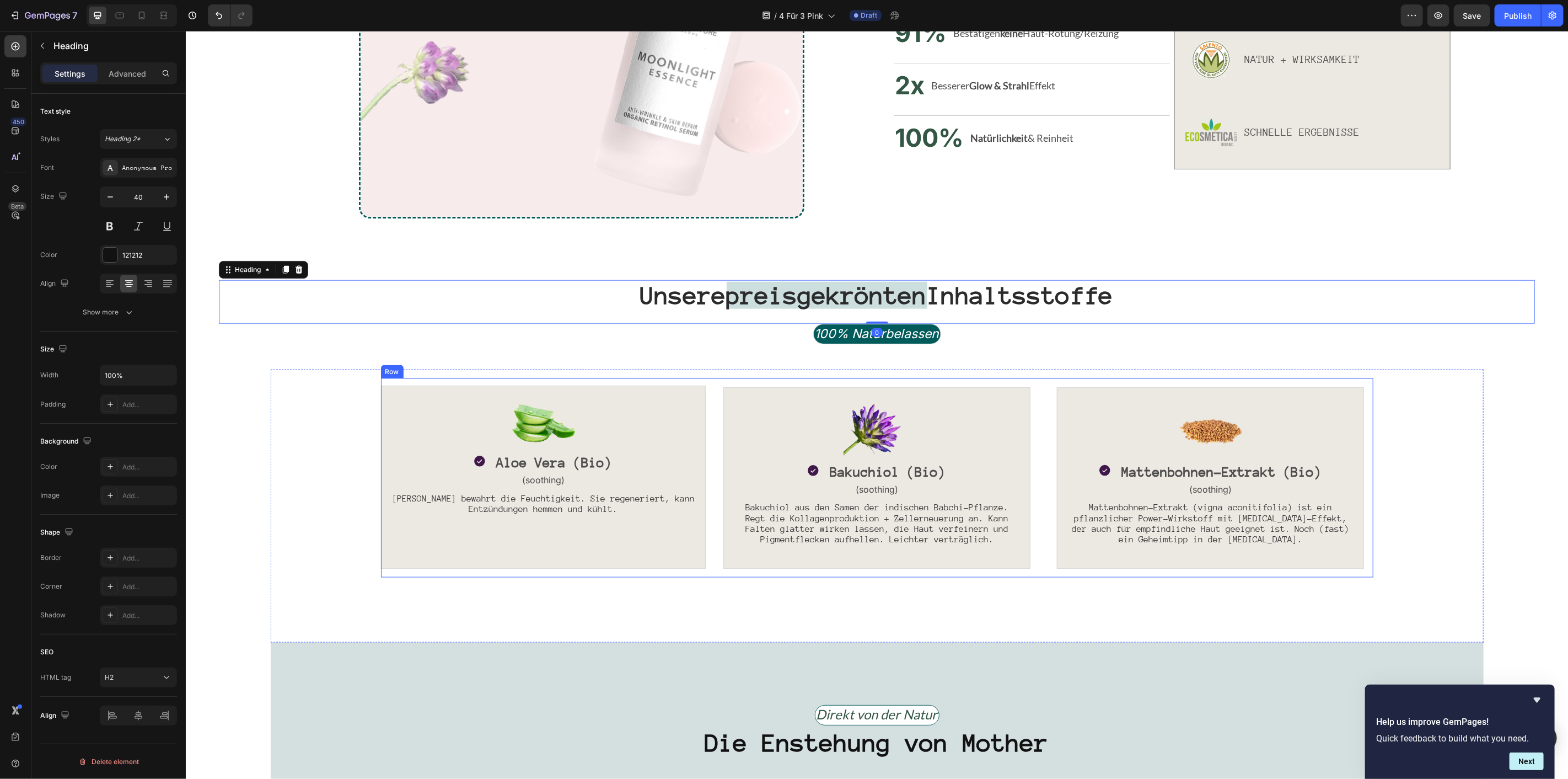
click at [1038, 437] on div "Image Icon Aloe Vera (Bio) Text Block Row (soothing) Text Block Aloe Vera bewah…" at bounding box center [877, 478] width 992 height 200
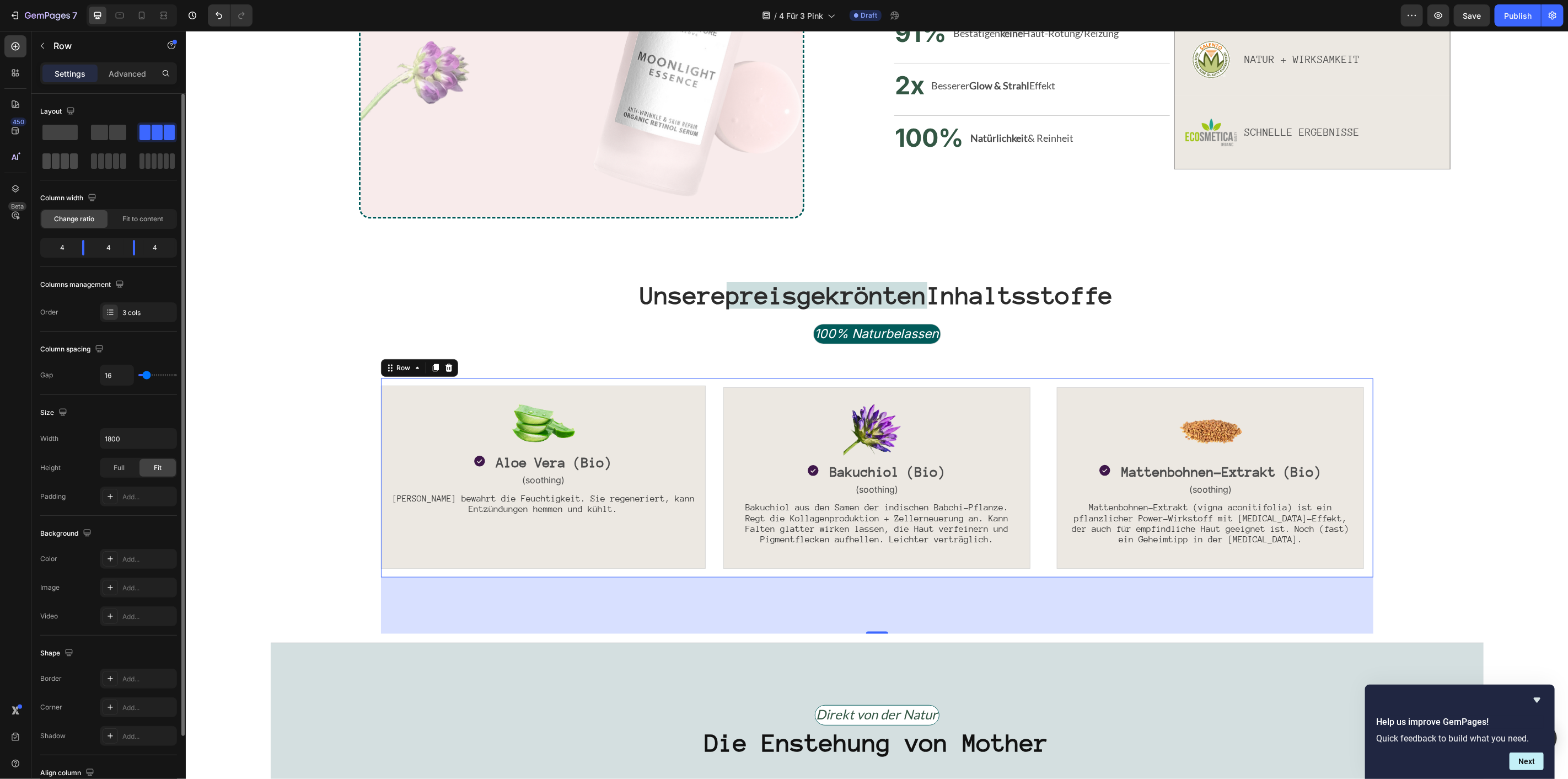
click at [58, 161] on span at bounding box center [56, 161] width 9 height 15
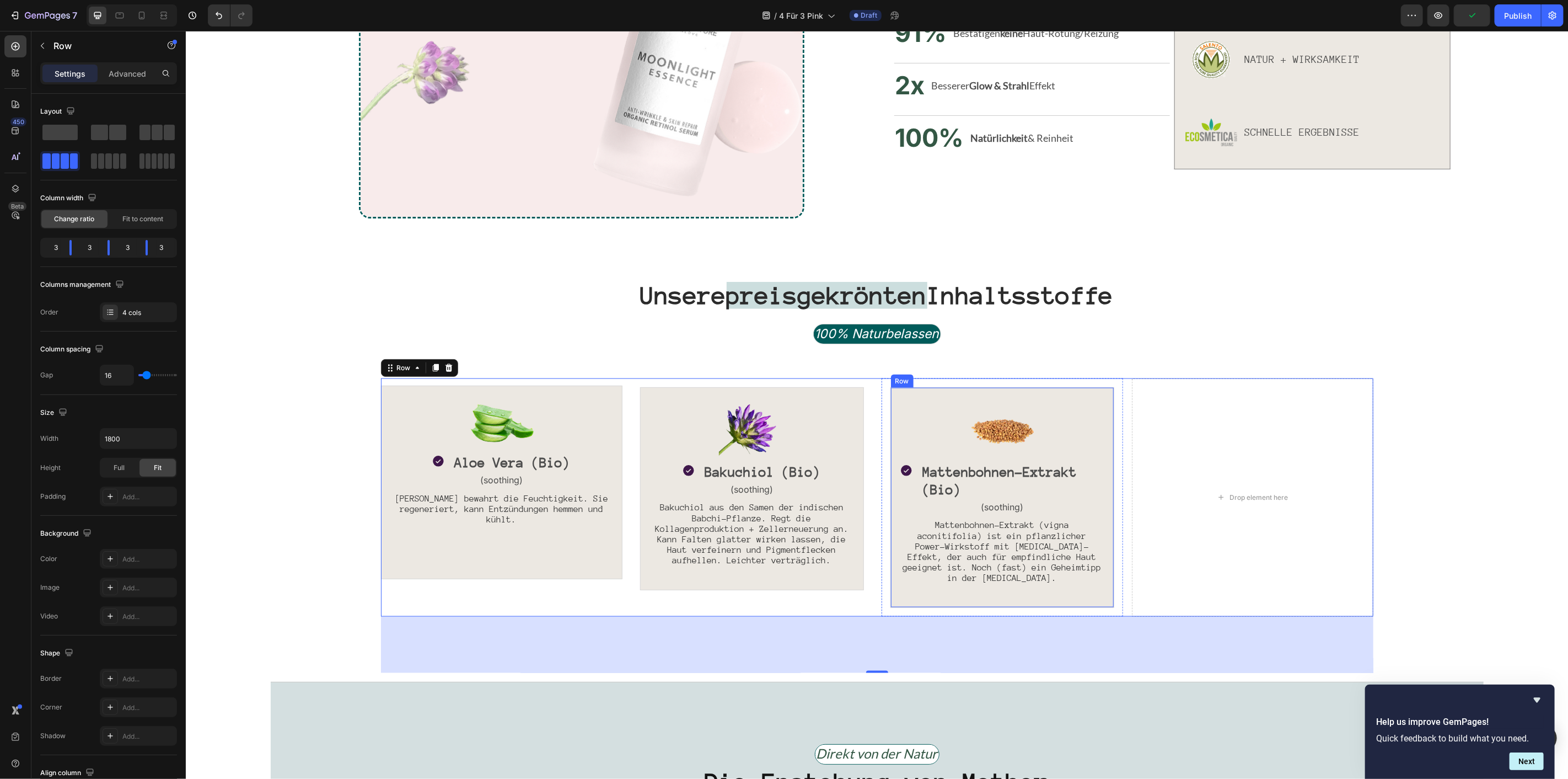
click at [1095, 393] on div "Image Icon Mattenbohnen-Extrakt (Bio) Text Block Row (soothing) Text Block Matt…" at bounding box center [1002, 497] width 224 height 220
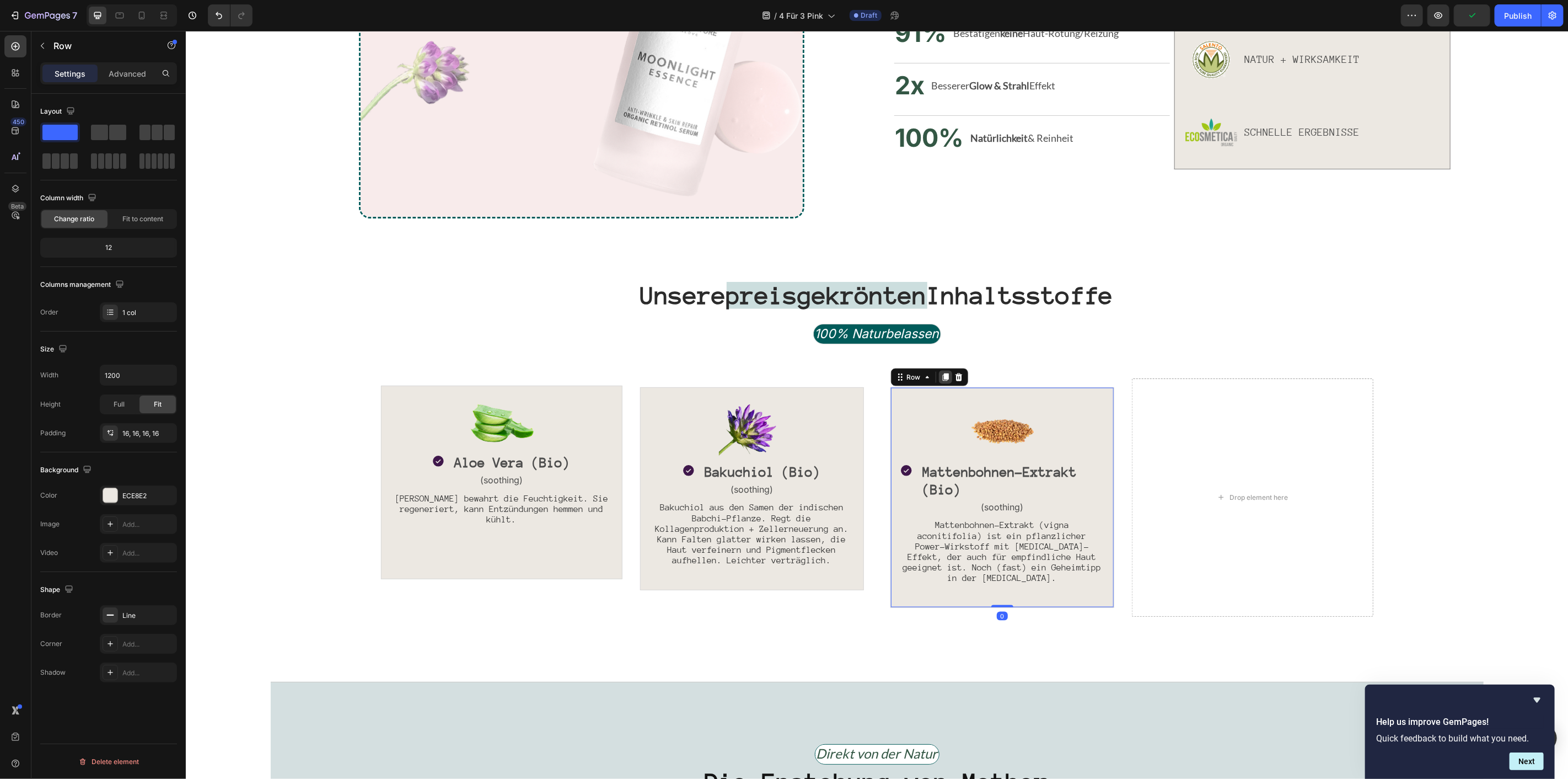
click at [940, 376] on icon at bounding box center [945, 376] width 9 height 9
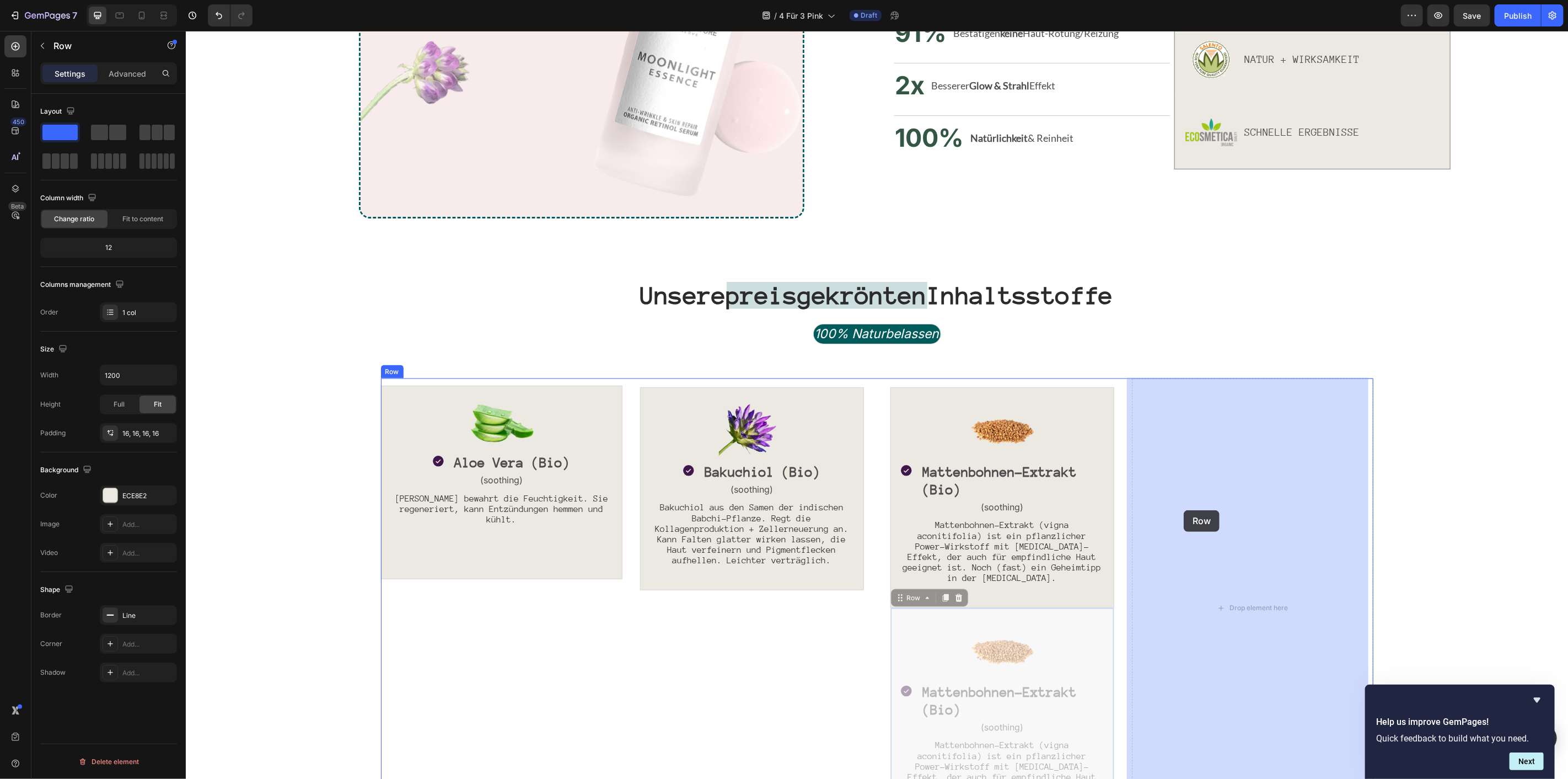
drag, startPoint x: 886, startPoint y: 593, endPoint x: 1183, endPoint y: 510, distance: 308.4
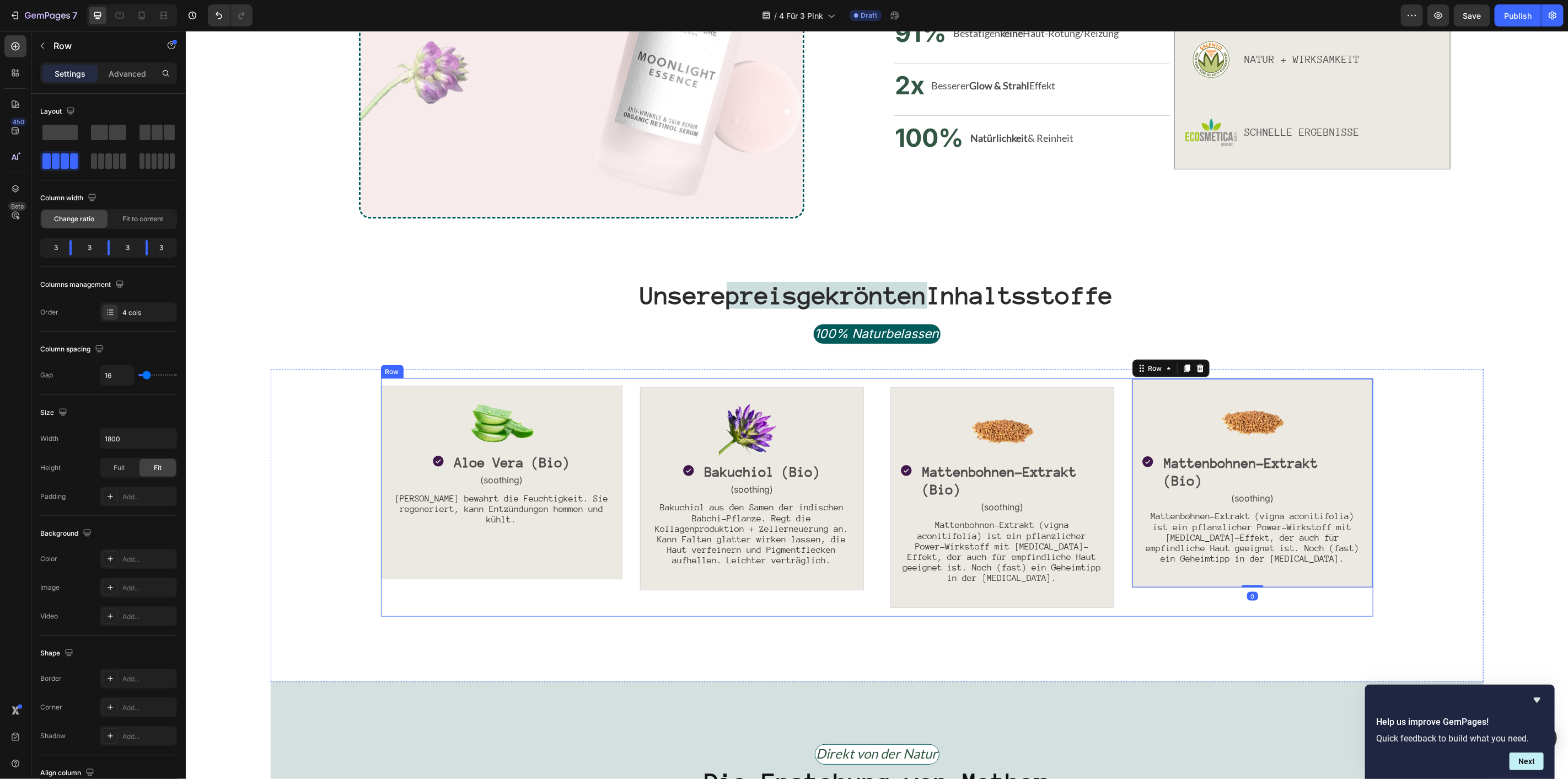
click at [482, 604] on div "Image Icon Aloe Vera (Bio) Text Block Row (soothing) Text Block Aloe Vera bewah…" at bounding box center [501, 496] width 242 height 238
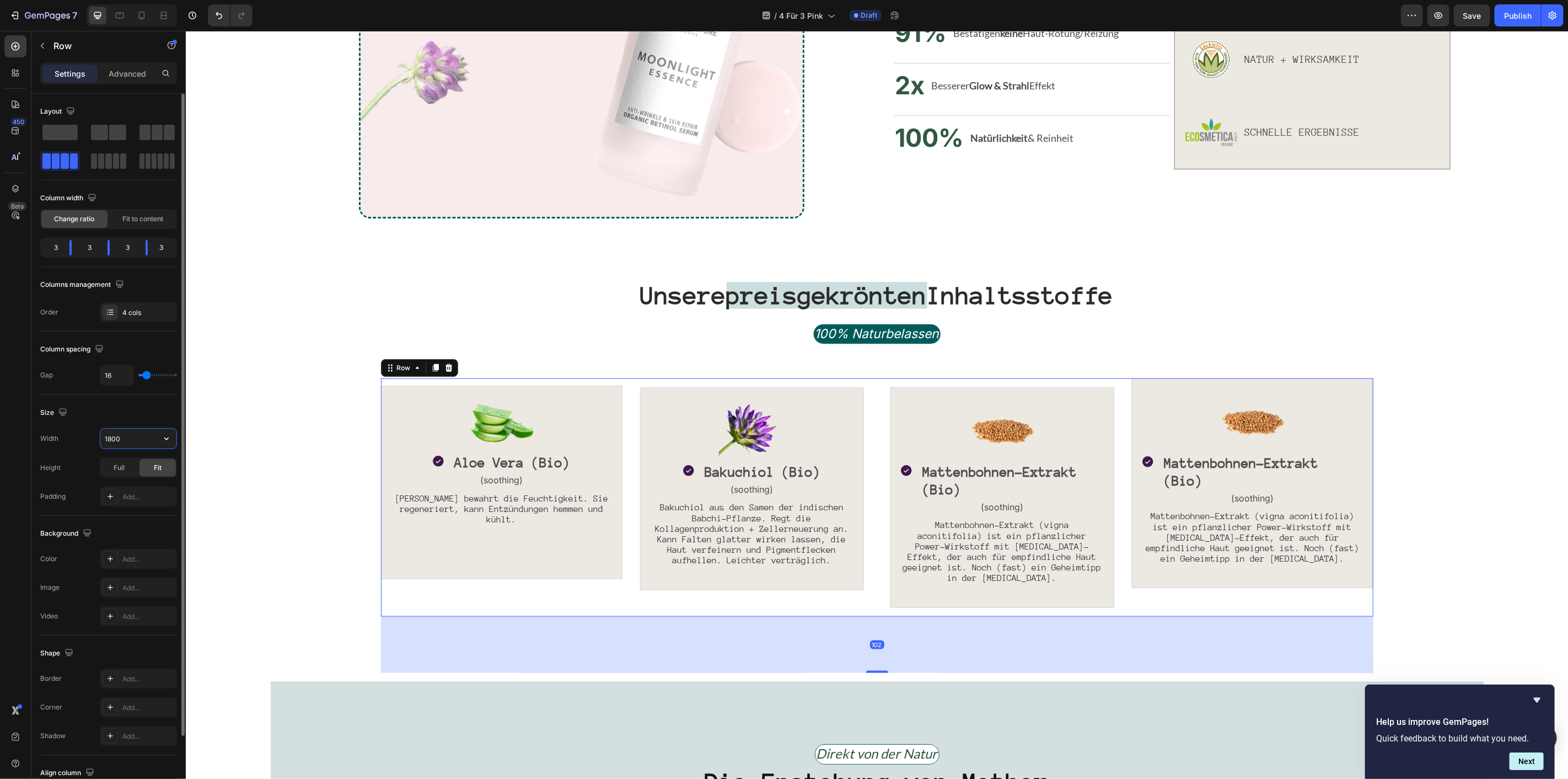
click at [137, 442] on input "1800" at bounding box center [138, 439] width 76 height 20
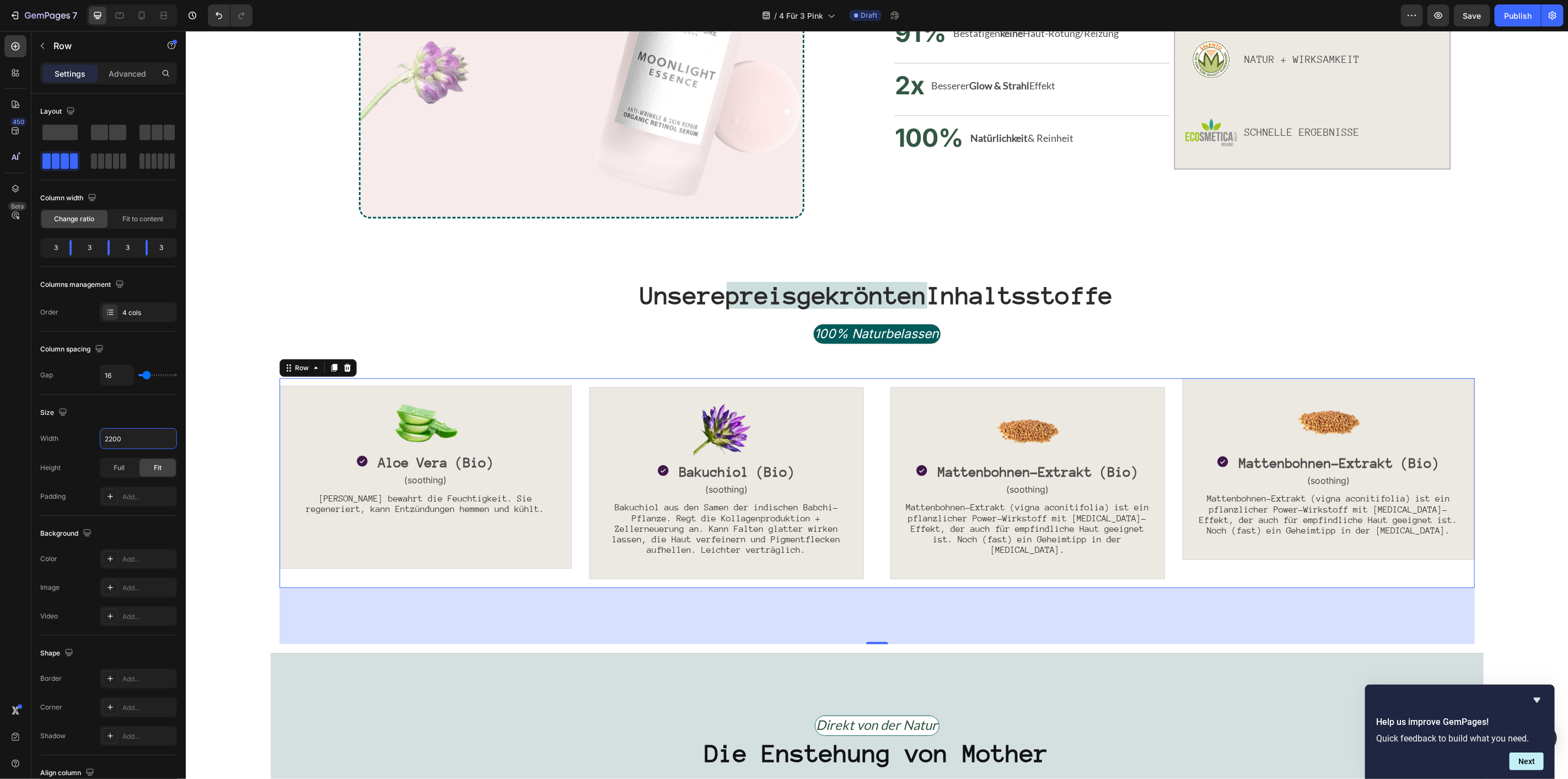
type input "2200"
click at [1220, 580] on div "Image Icon Mattenbohnen-Extrakt (Bio) Text Block Row (soothing) Text Block Matt…" at bounding box center [1328, 482] width 292 height 210
click at [924, 399] on div at bounding box center [1027, 429] width 256 height 66
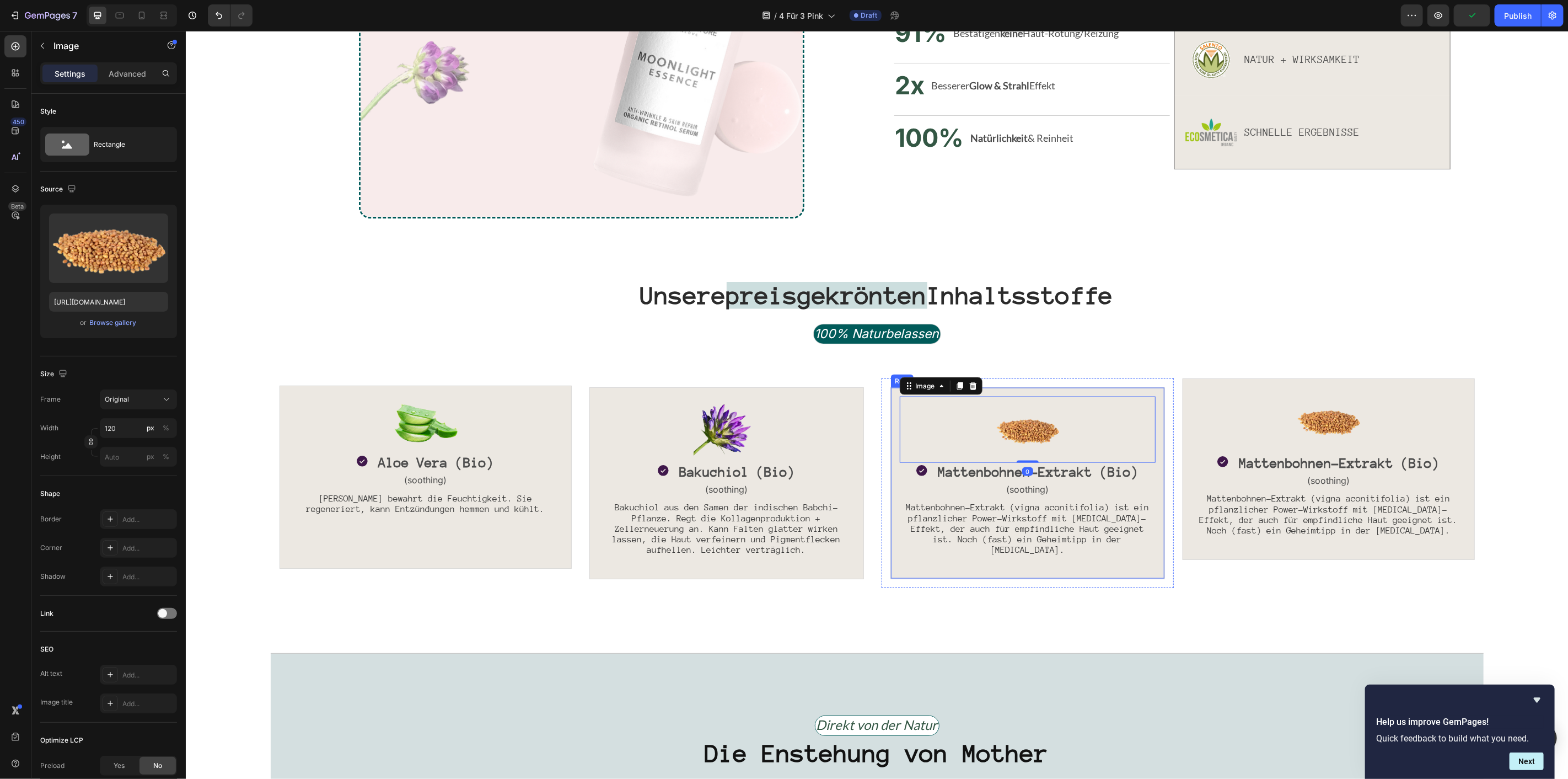
click at [890, 399] on div "Image 0 Icon Mattenbohnen-Extrakt (Bio) Text Block Row (soothing) Text Block Ma…" at bounding box center [1027, 483] width 275 height 192
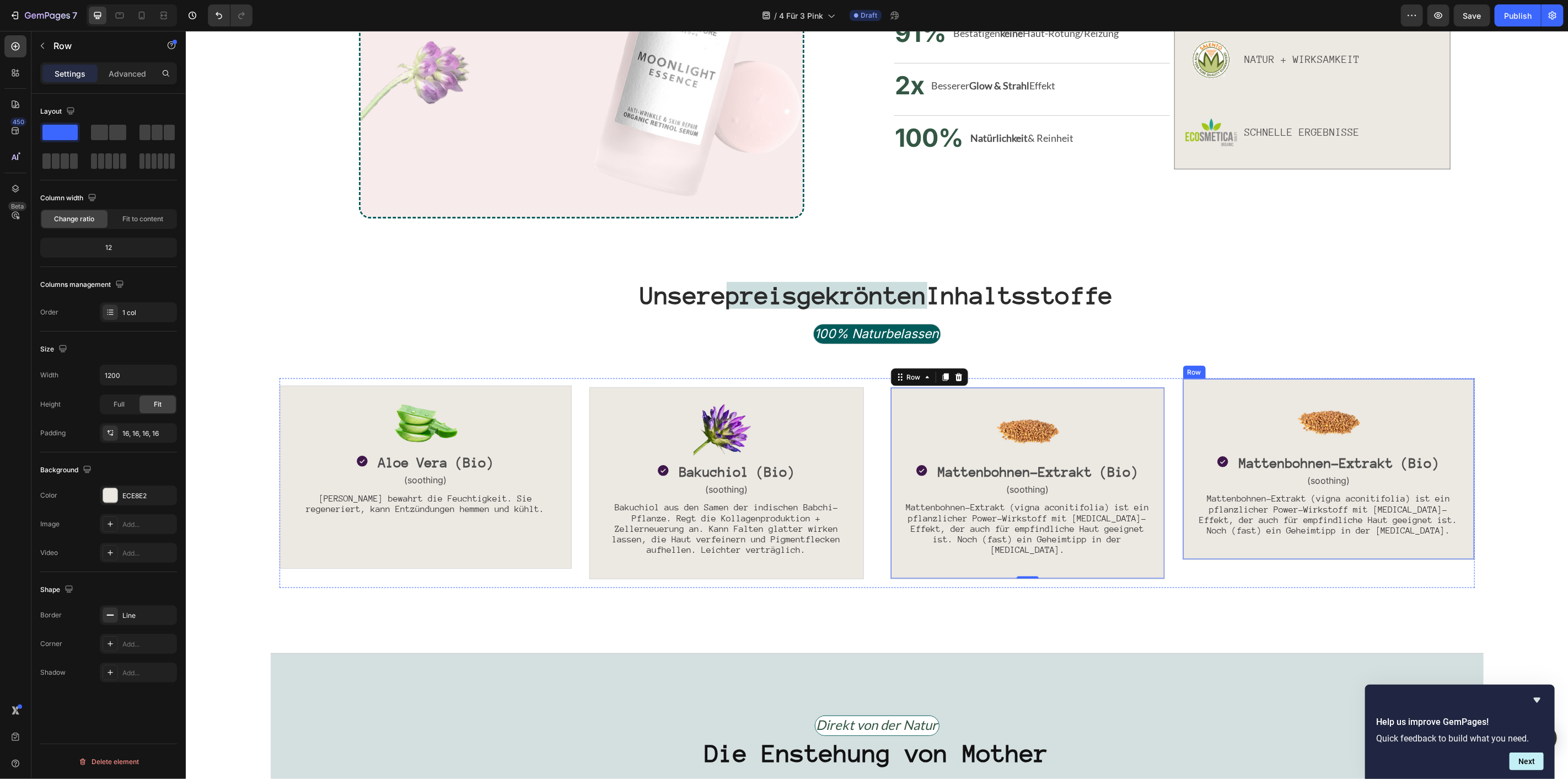
click at [1182, 419] on div "Image Icon Mattenbohnen-Extrakt (Bio) Text Block Row (soothing) Text Block Matt…" at bounding box center [1328, 468] width 292 height 182
click at [881, 389] on div "Image Icon Mattenbohnen-Extrakt (Bio) Text Block Row (soothing) Text Block Matt…" at bounding box center [1027, 482] width 292 height 210
click at [125, 76] on p "Advanced" at bounding box center [127, 73] width 38 height 12
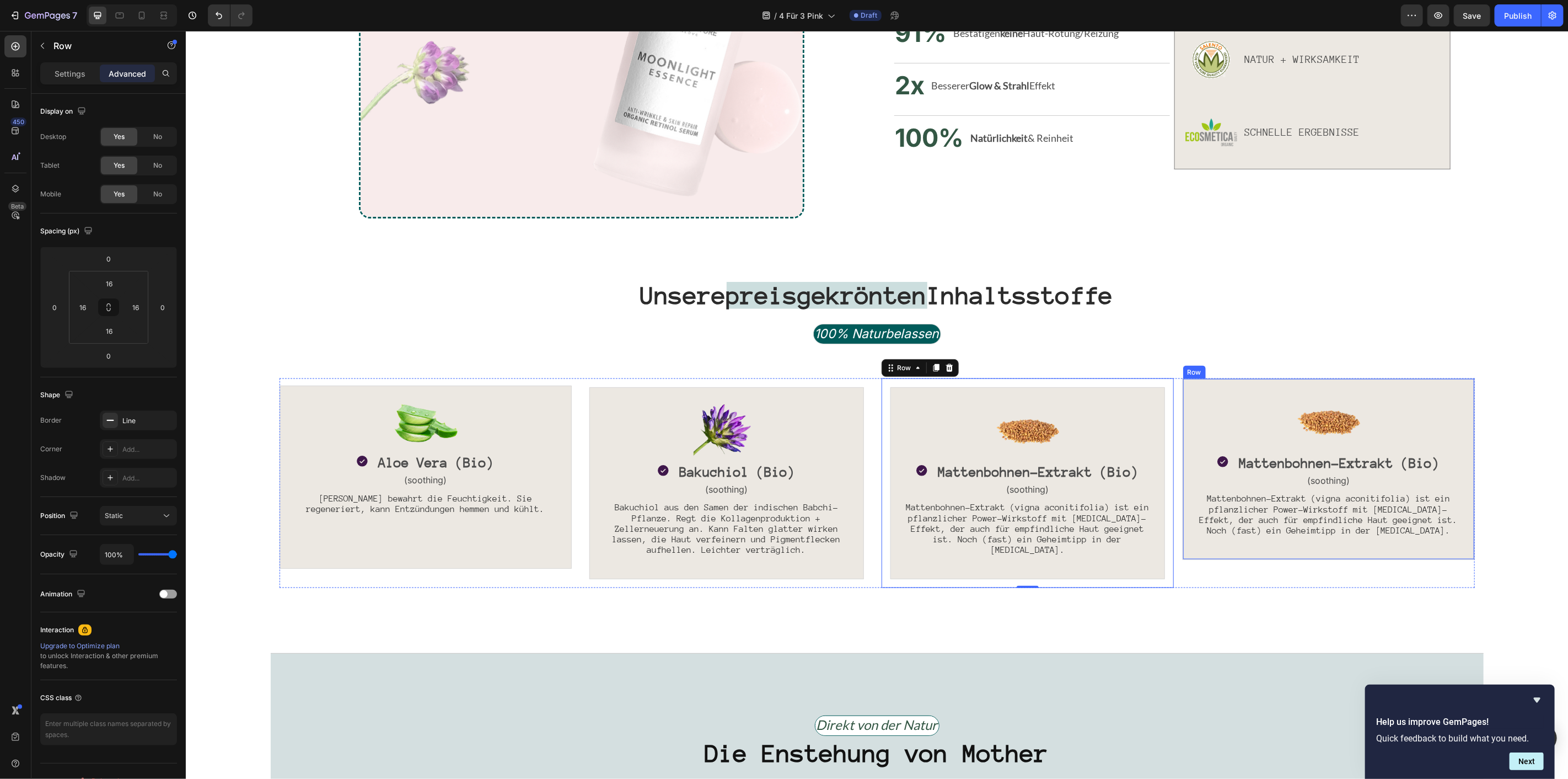
click at [1183, 375] on div "Row" at bounding box center [1194, 372] width 23 height 13
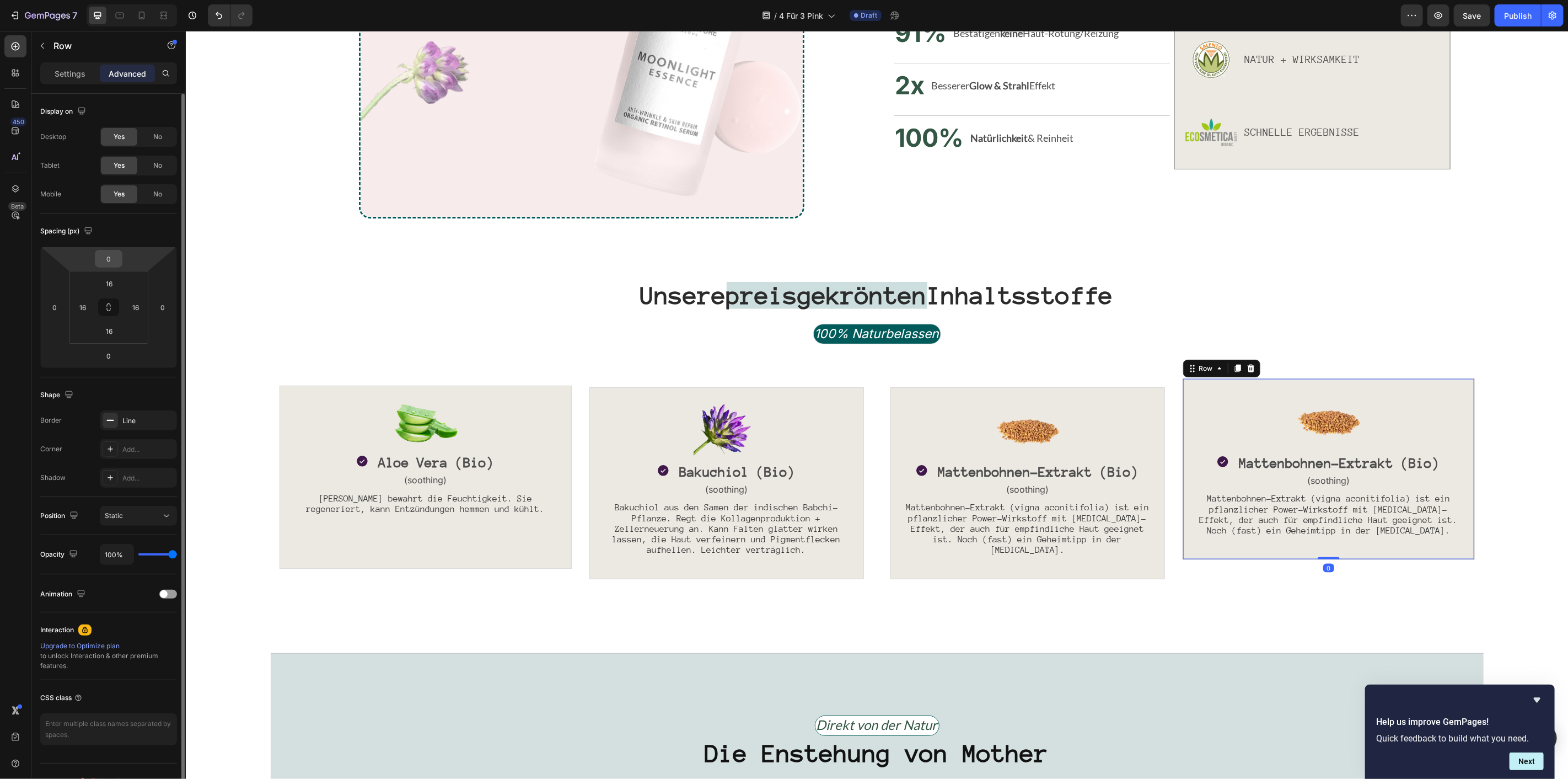
click at [120, 252] on div "0" at bounding box center [108, 258] width 27 height 18
click at [112, 263] on input "0" at bounding box center [108, 258] width 22 height 16
type input "2"
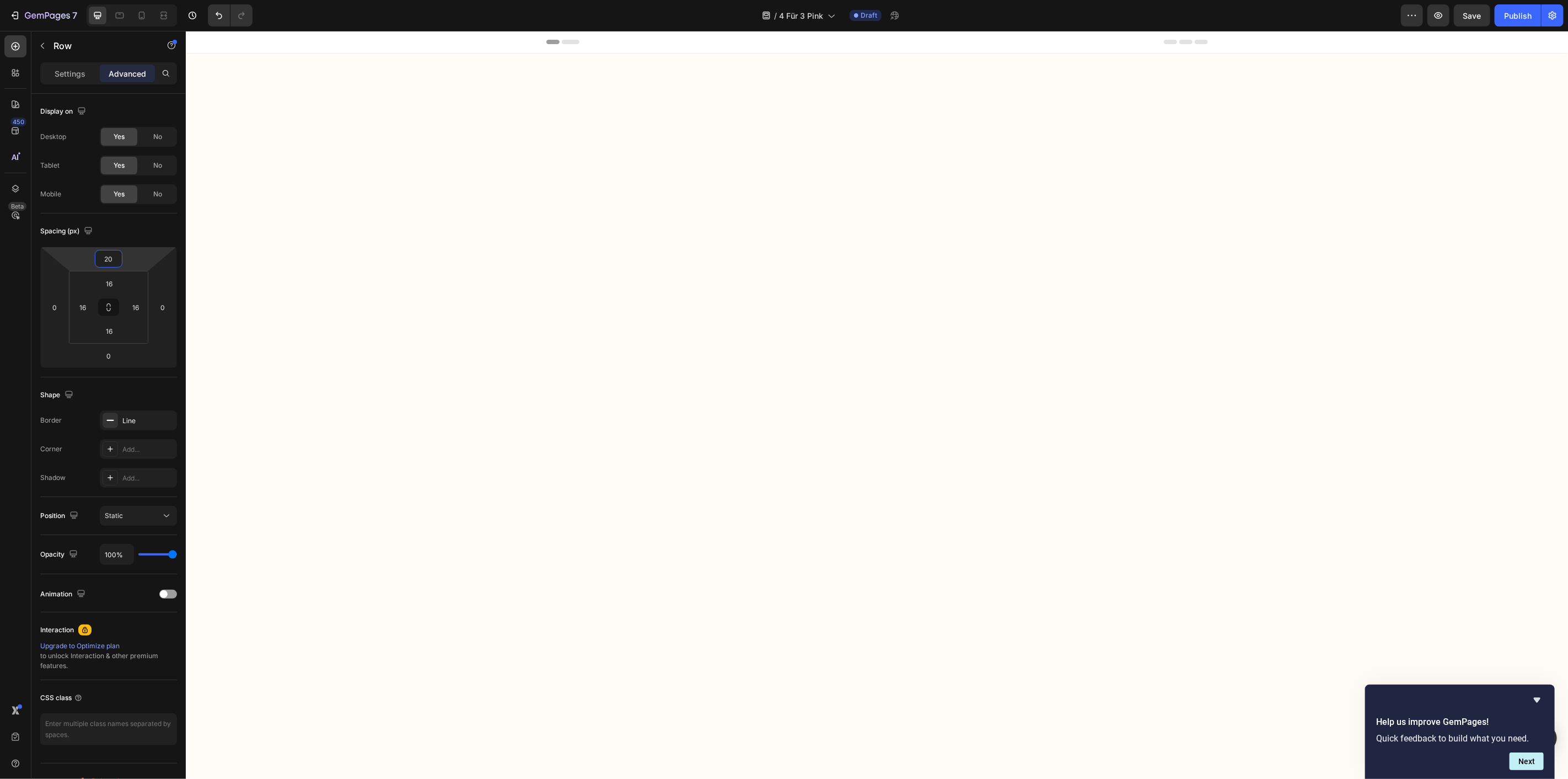
scroll to position [1126, 0]
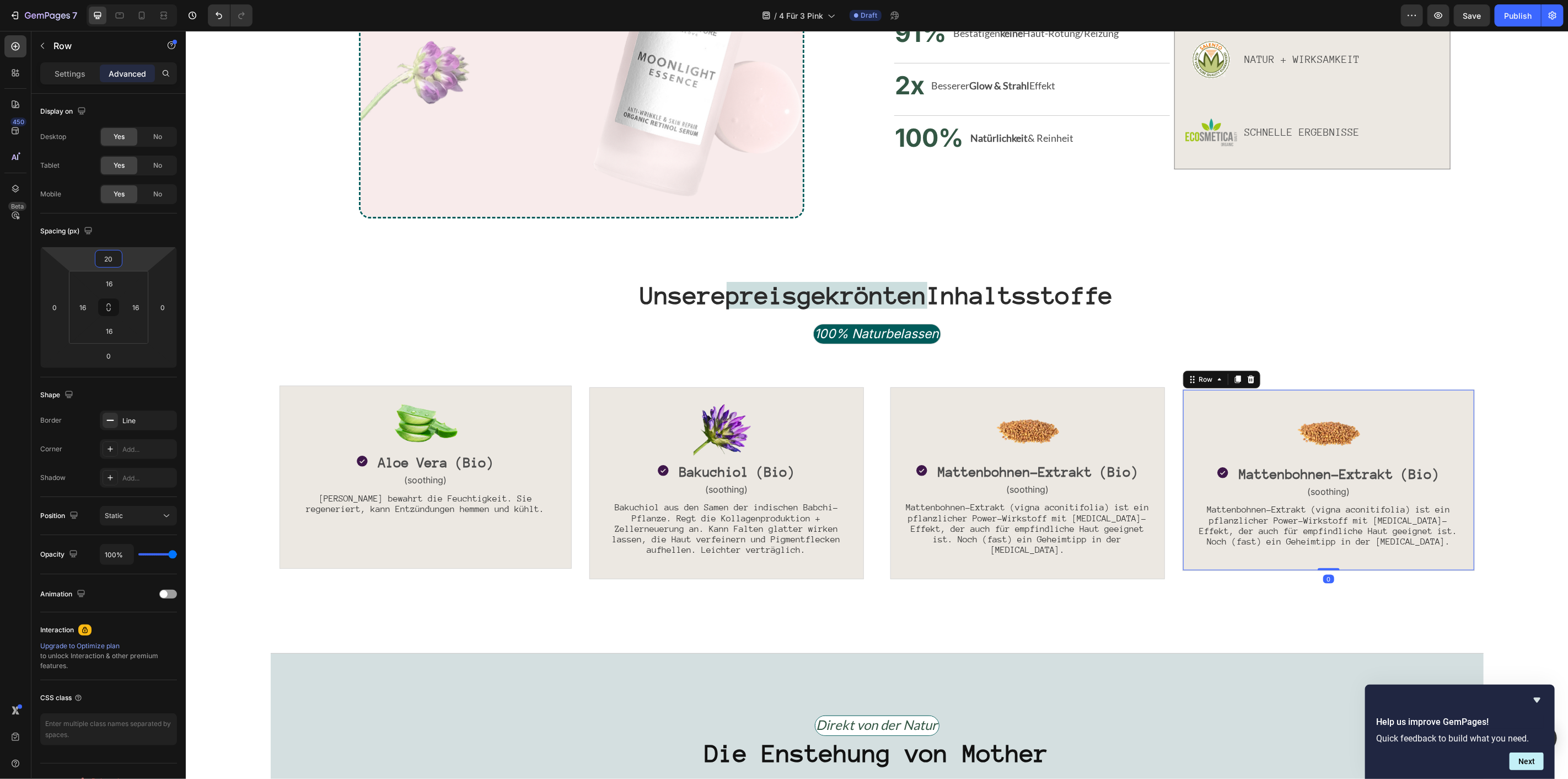
type input "2"
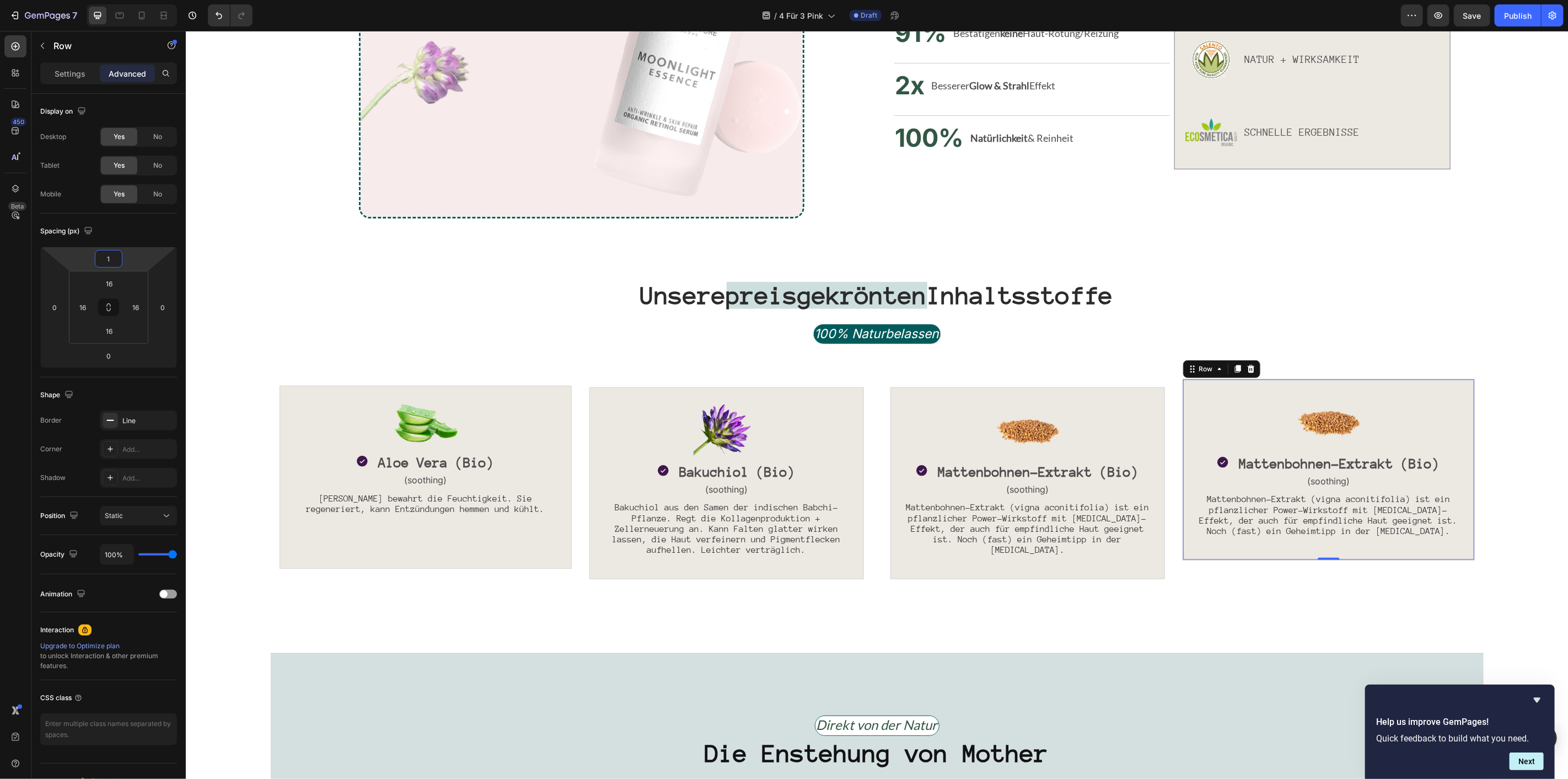
type input "15"
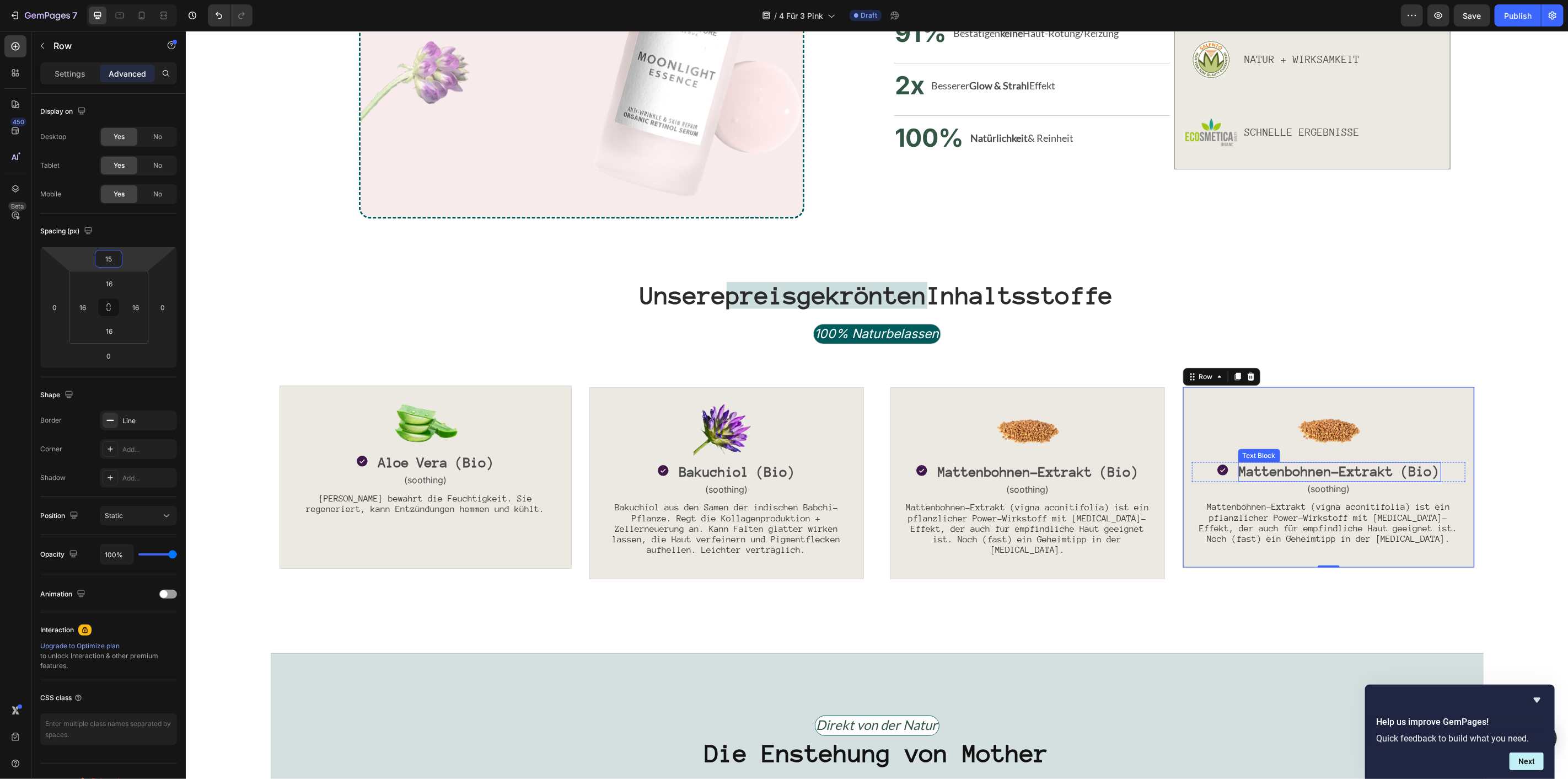
click at [1274, 474] on span "Mattenbohnen-Extrakt (Bio)" at bounding box center [1339, 471] width 201 height 15
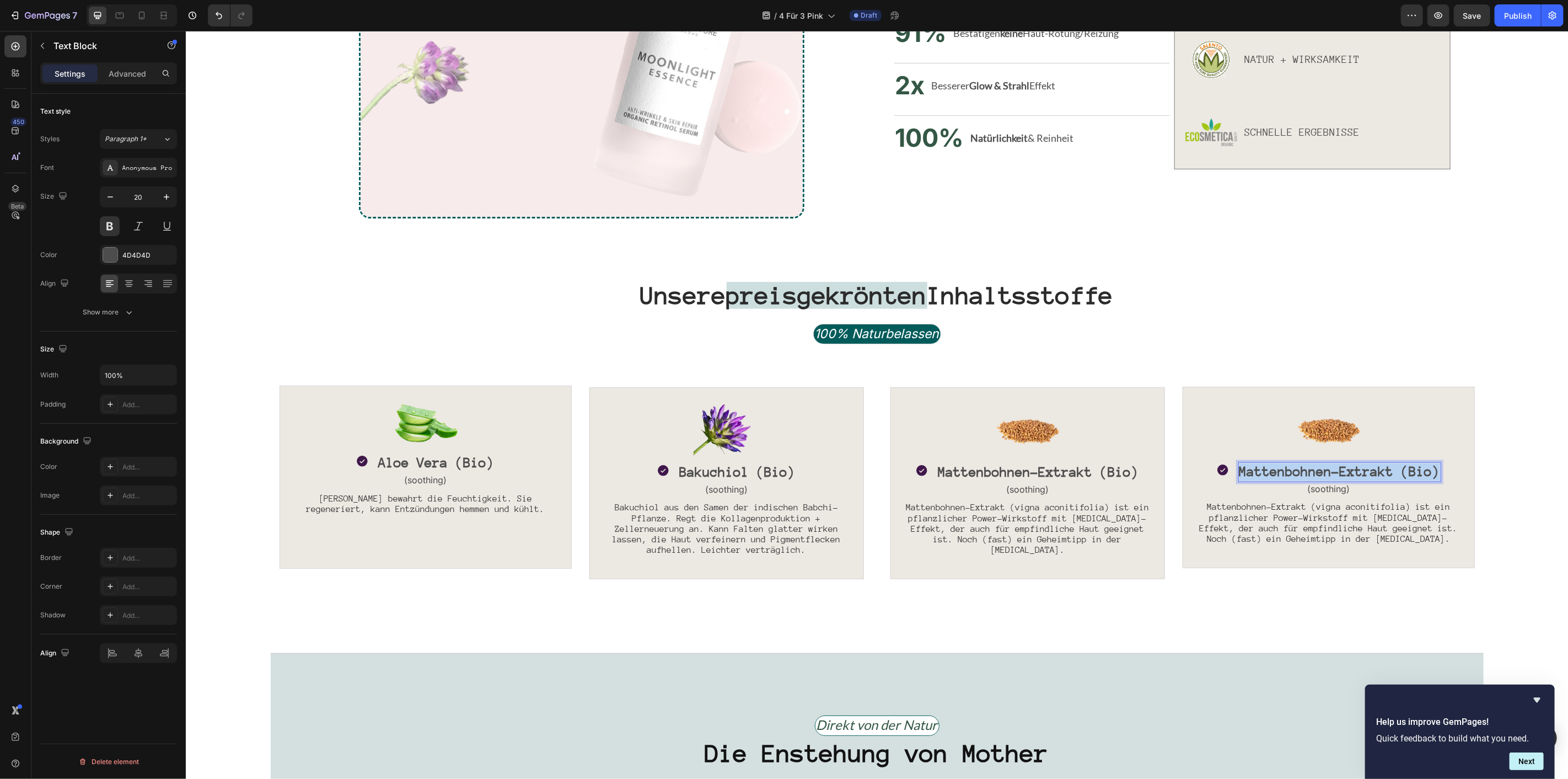
click at [1274, 474] on span "Mattenbohnen-Extrakt (Bio)" at bounding box center [1339, 471] width 201 height 15
click at [1388, 470] on span "Mattenbohnen-Extrakt (Bio)" at bounding box center [1339, 471] width 201 height 15
click at [1388, 470] on span "Mattenbohnen-Extrakt (Bio)" at bounding box center [1339, 471] width 201 height 15
drag, startPoint x: 1384, startPoint y: 470, endPoint x: 1332, endPoint y: 470, distance: 52.0
click at [1332, 470] on span "Mattenbohnen-Extrakt (Bio)" at bounding box center [1339, 471] width 201 height 15
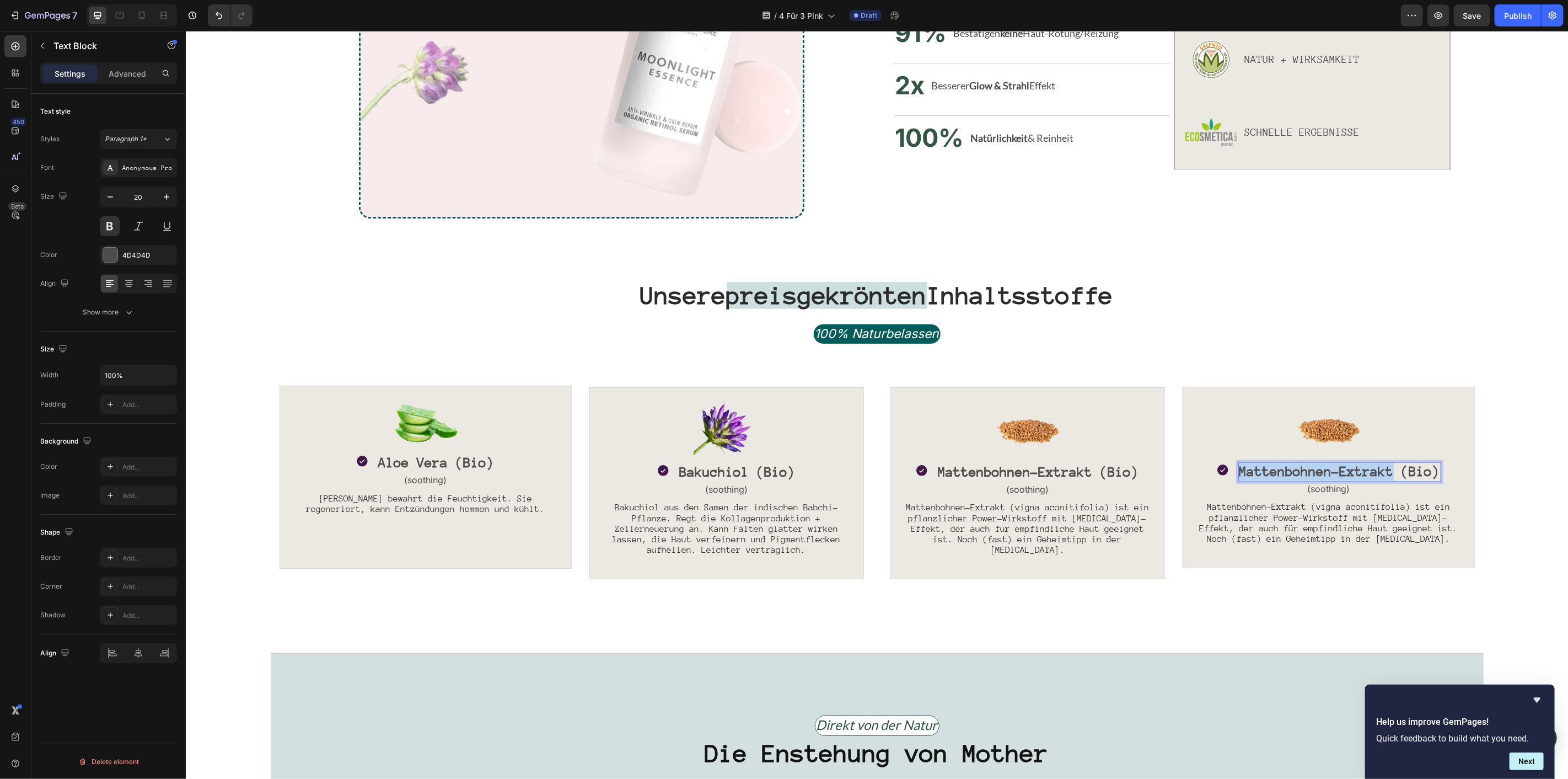
drag, startPoint x: 1387, startPoint y: 473, endPoint x: 1236, endPoint y: 474, distance: 151.0
click at [1239, 474] on span "Mattenbohnen-Extrakt (Bio)" at bounding box center [1339, 471] width 201 height 15
click at [1363, 524] on span "Mattenbohnen-Extrakt (vigna aconitifolia) ist ein pflanzlicher Power-Wirkstoff …" at bounding box center [1328, 522] width 258 height 42
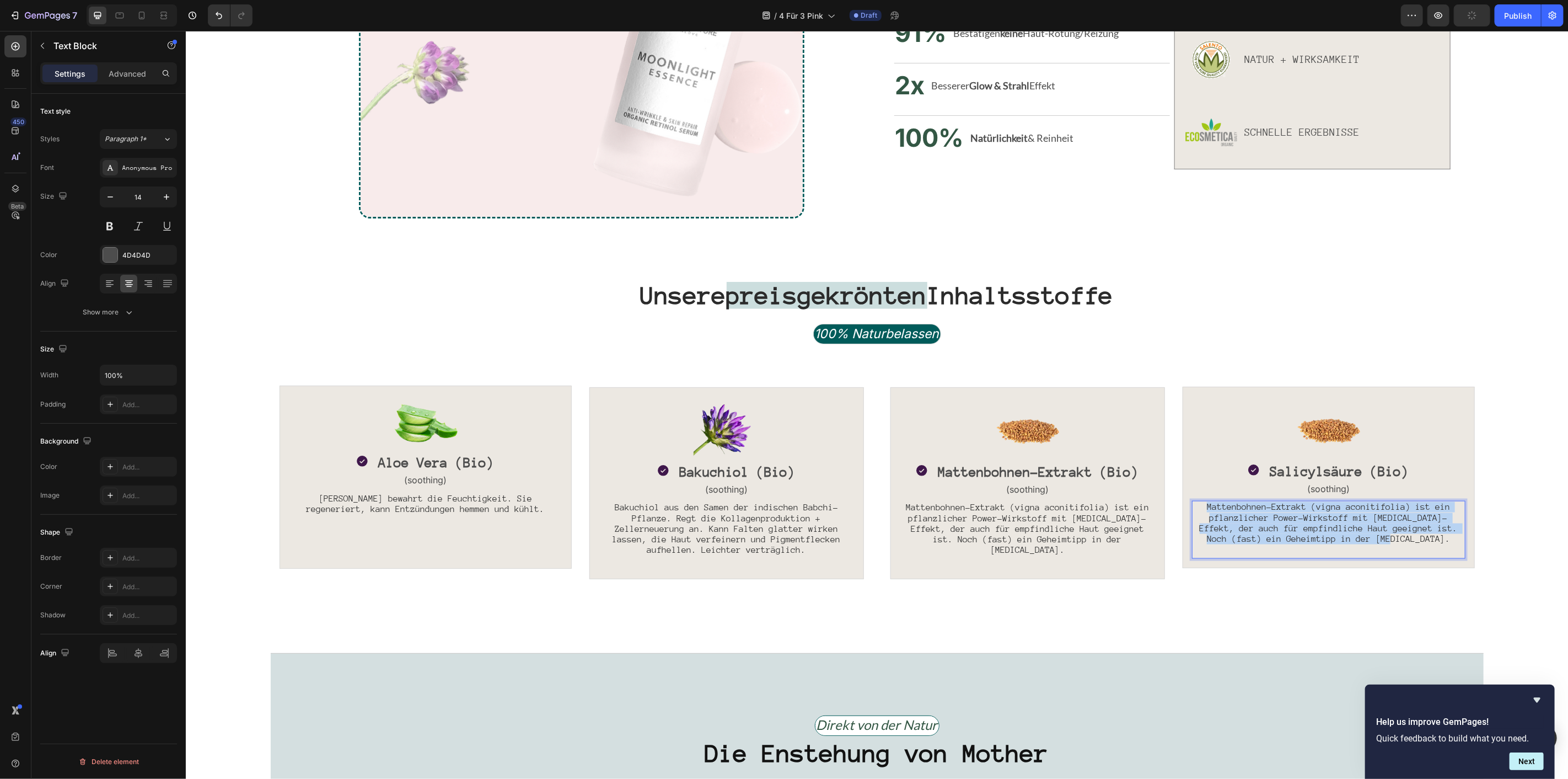
click at [1363, 524] on span "Mattenbohnen-Extrakt (vigna aconitifolia) ist ein pflanzlicher Power-Wirkstoff …" at bounding box center [1328, 522] width 258 height 42
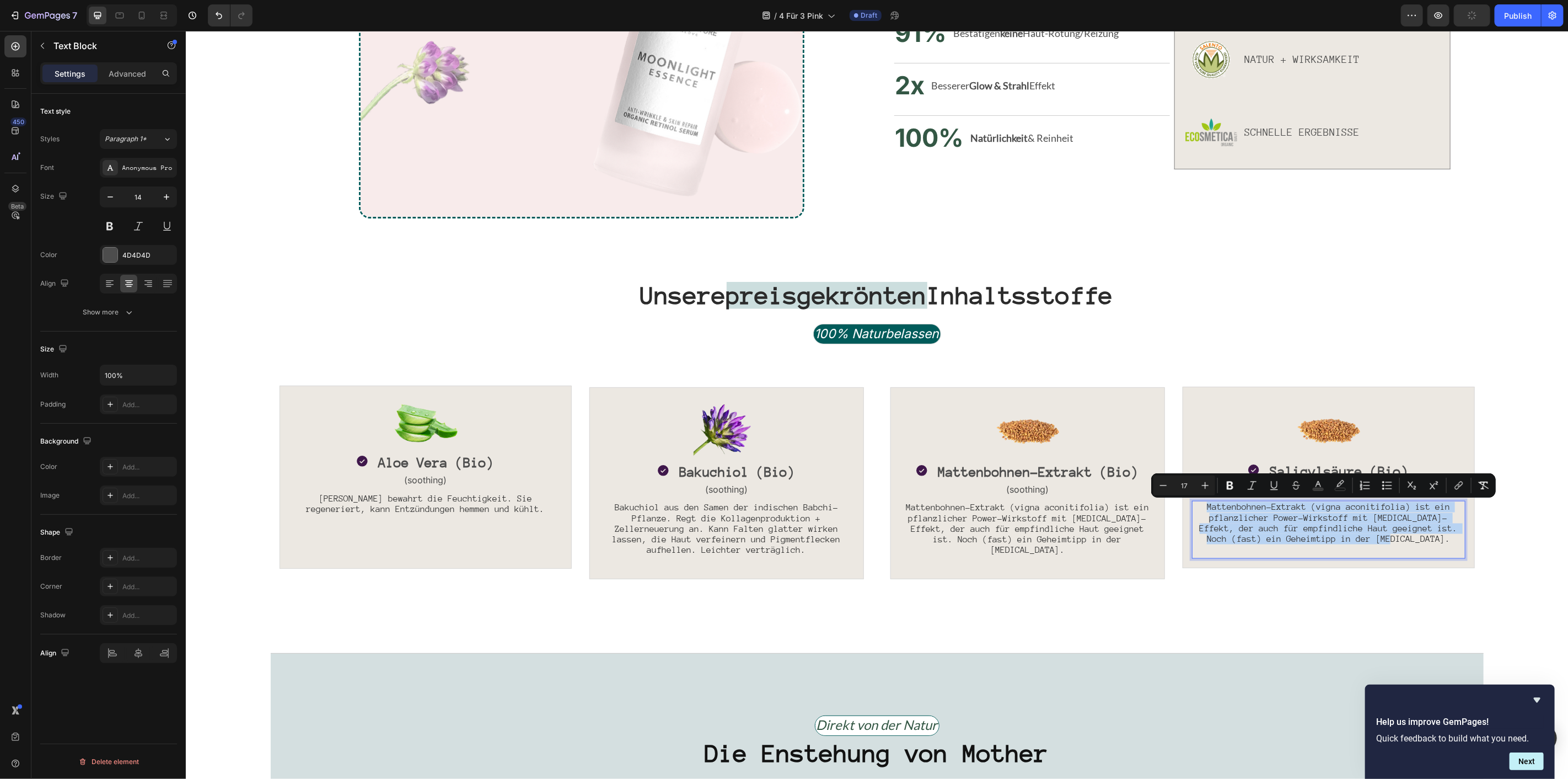
type input "16"
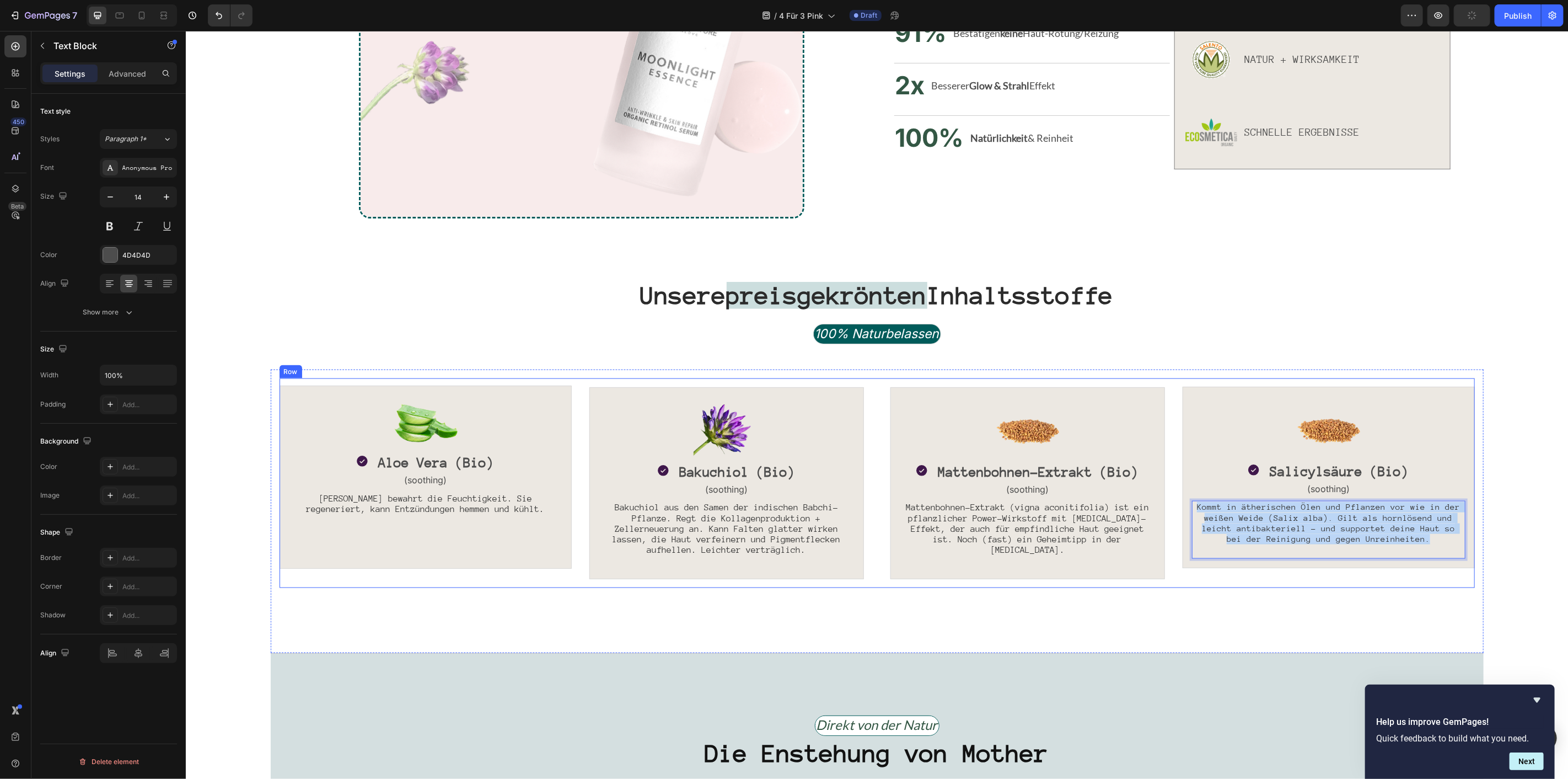
drag, startPoint x: 1415, startPoint y: 540, endPoint x: 1172, endPoint y: 504, distance: 245.7
click at [1172, 504] on div "Image Icon Aloe Vera (Bio) Text Block Row (soothing) Text Block Aloe Vera bewah…" at bounding box center [877, 482] width 1195 height 210
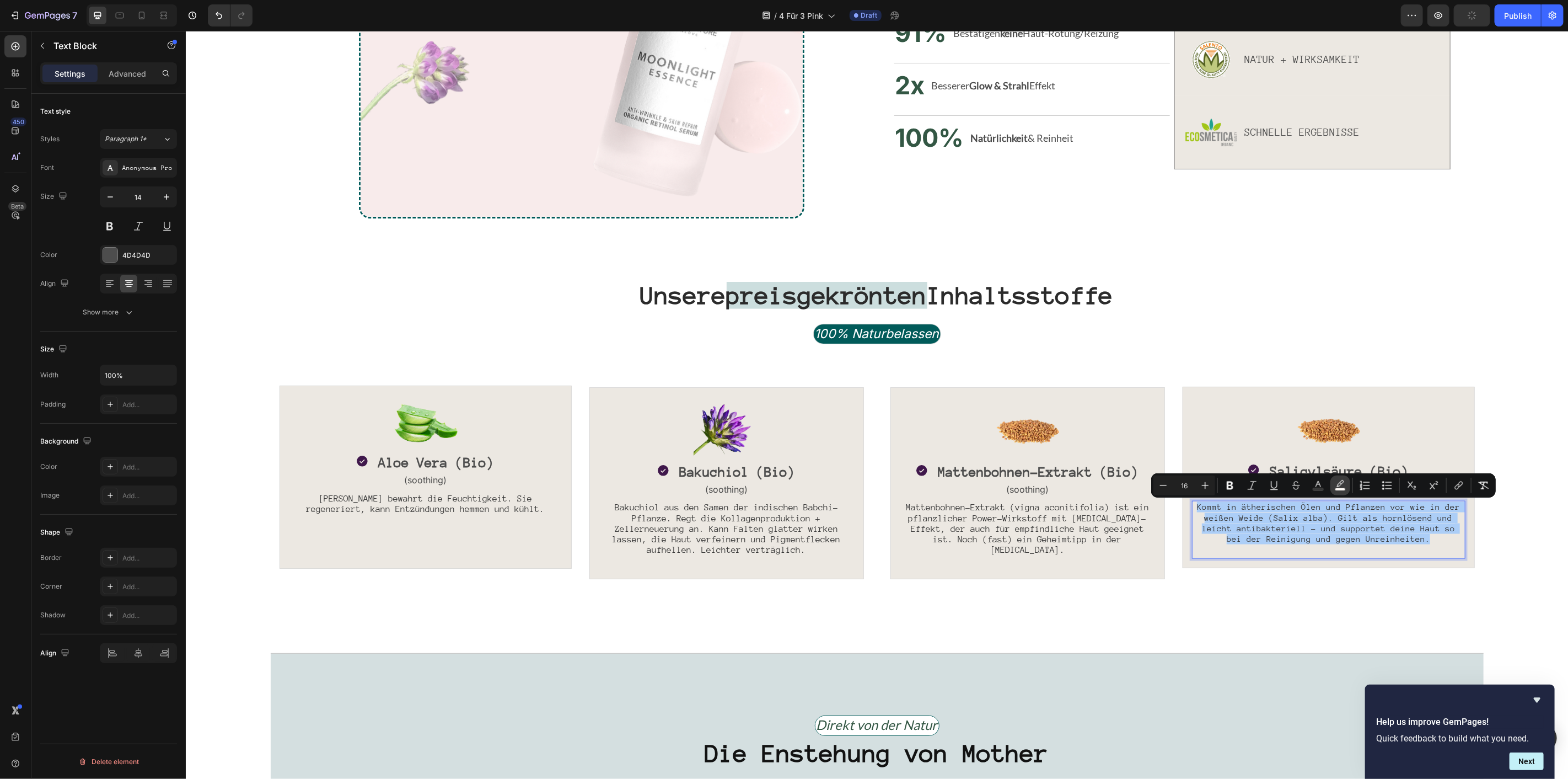
click at [1337, 487] on icon "Editor contextual toolbar" at bounding box center [1340, 483] width 8 height 7
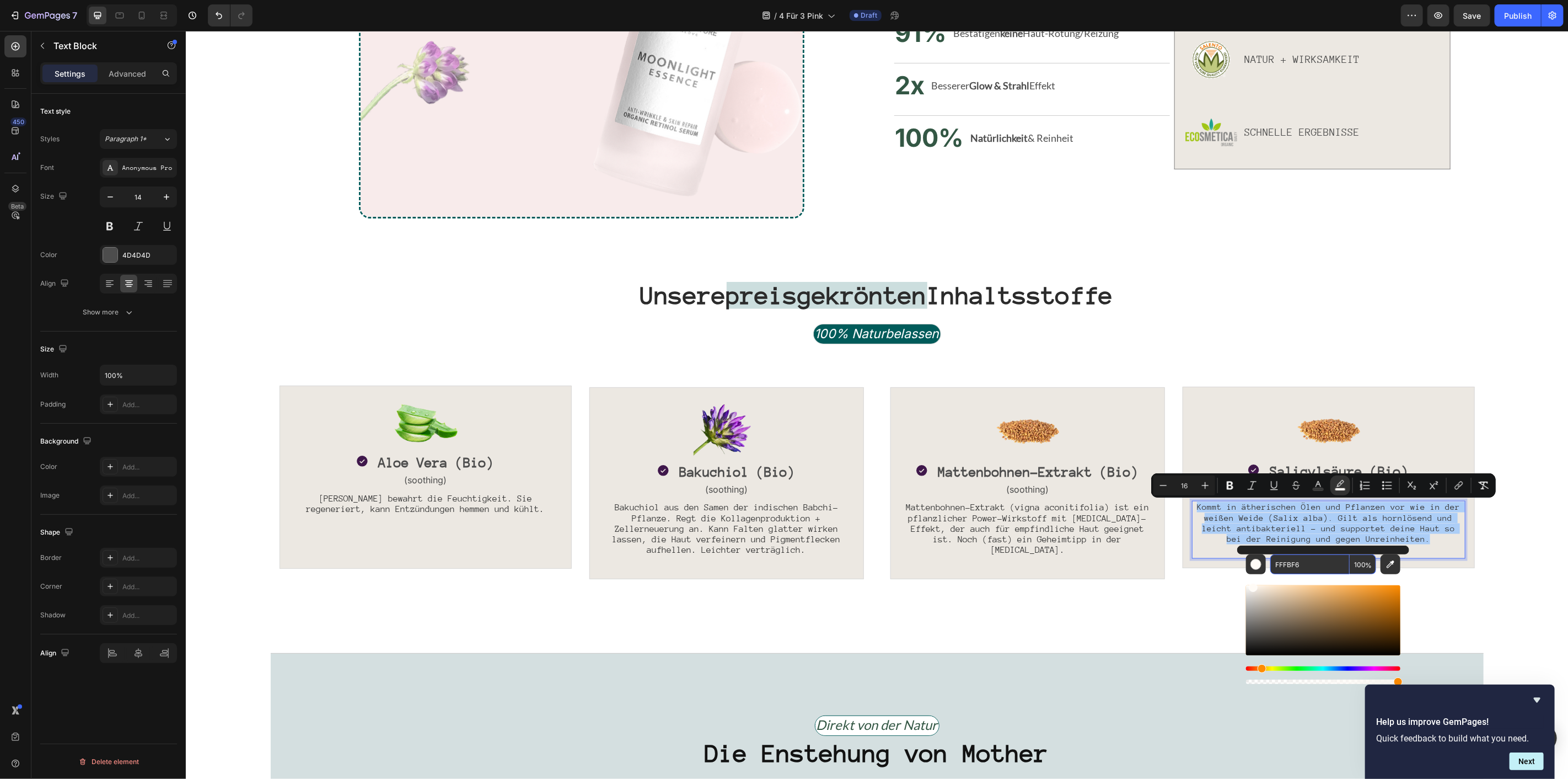
click at [1365, 565] on span "%" at bounding box center [1368, 565] width 7 height 12
click at [1359, 563] on input "100" at bounding box center [1362, 564] width 26 height 20
type input "0"
click at [1205, 488] on icon "Editor contextual toolbar" at bounding box center [1206, 486] width 7 height 7
type input "17"
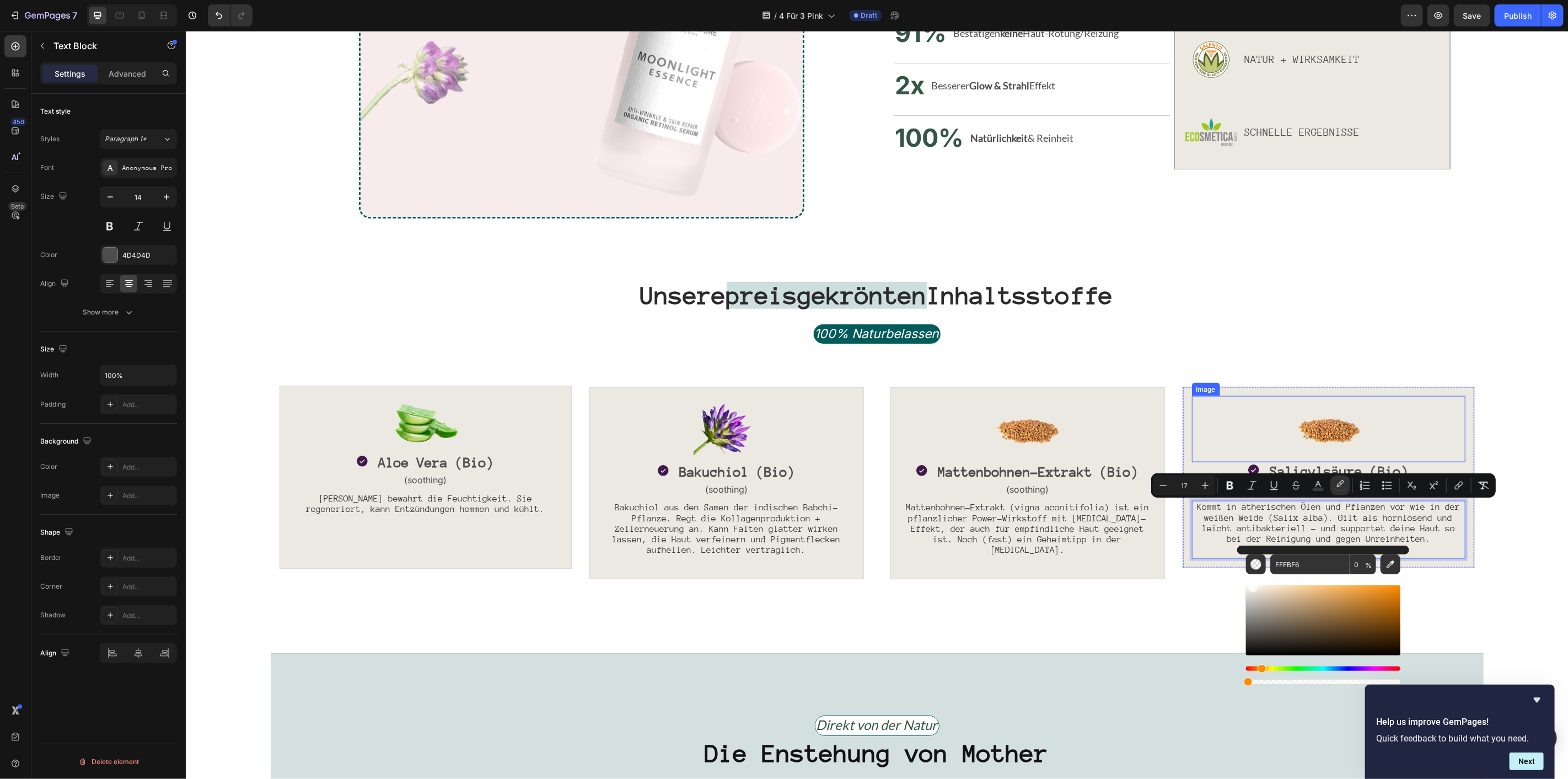
click at [1326, 414] on img at bounding box center [1328, 428] width 66 height 66
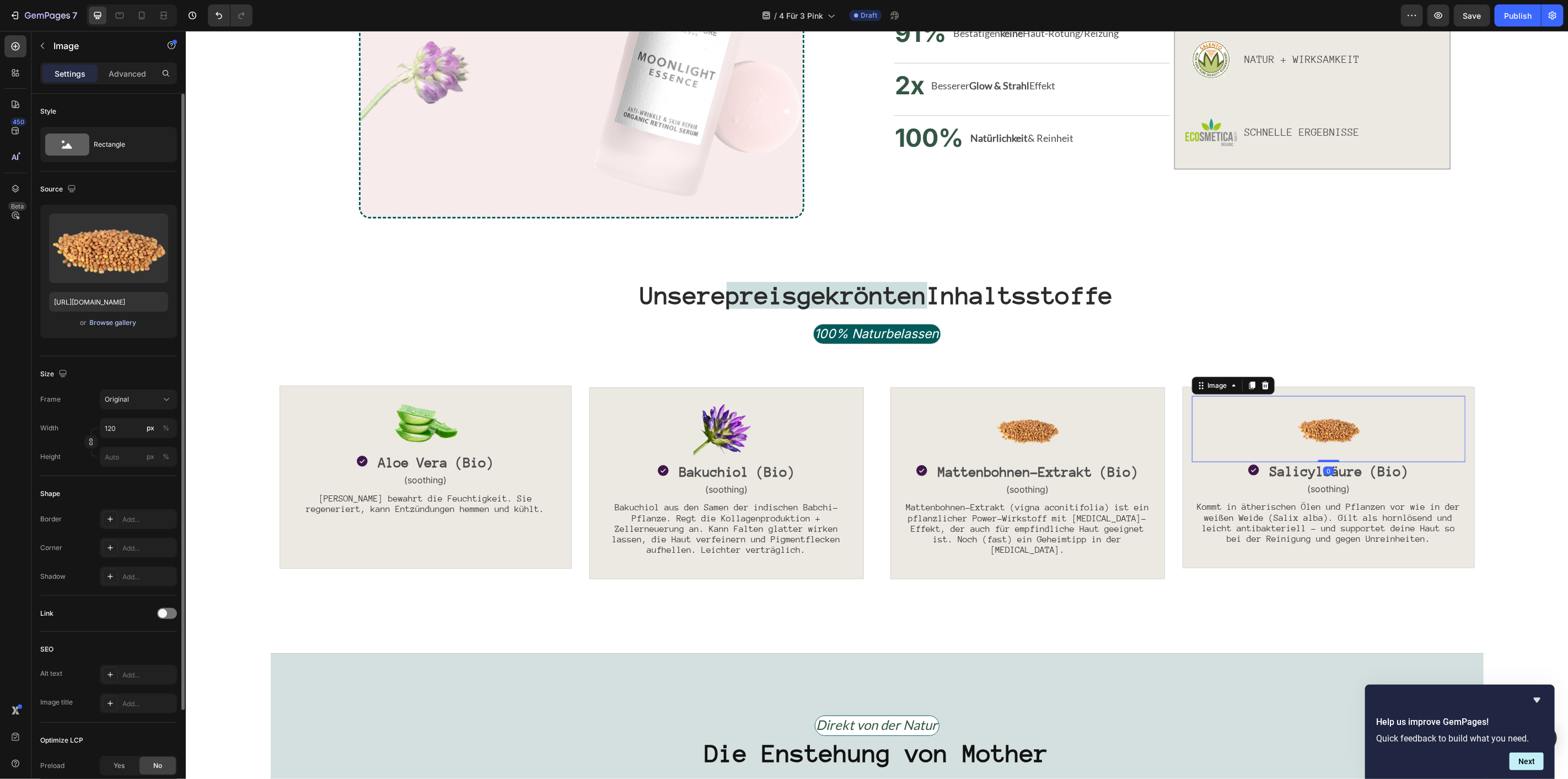
click at [123, 320] on div "Browse gallery" at bounding box center [113, 323] width 47 height 10
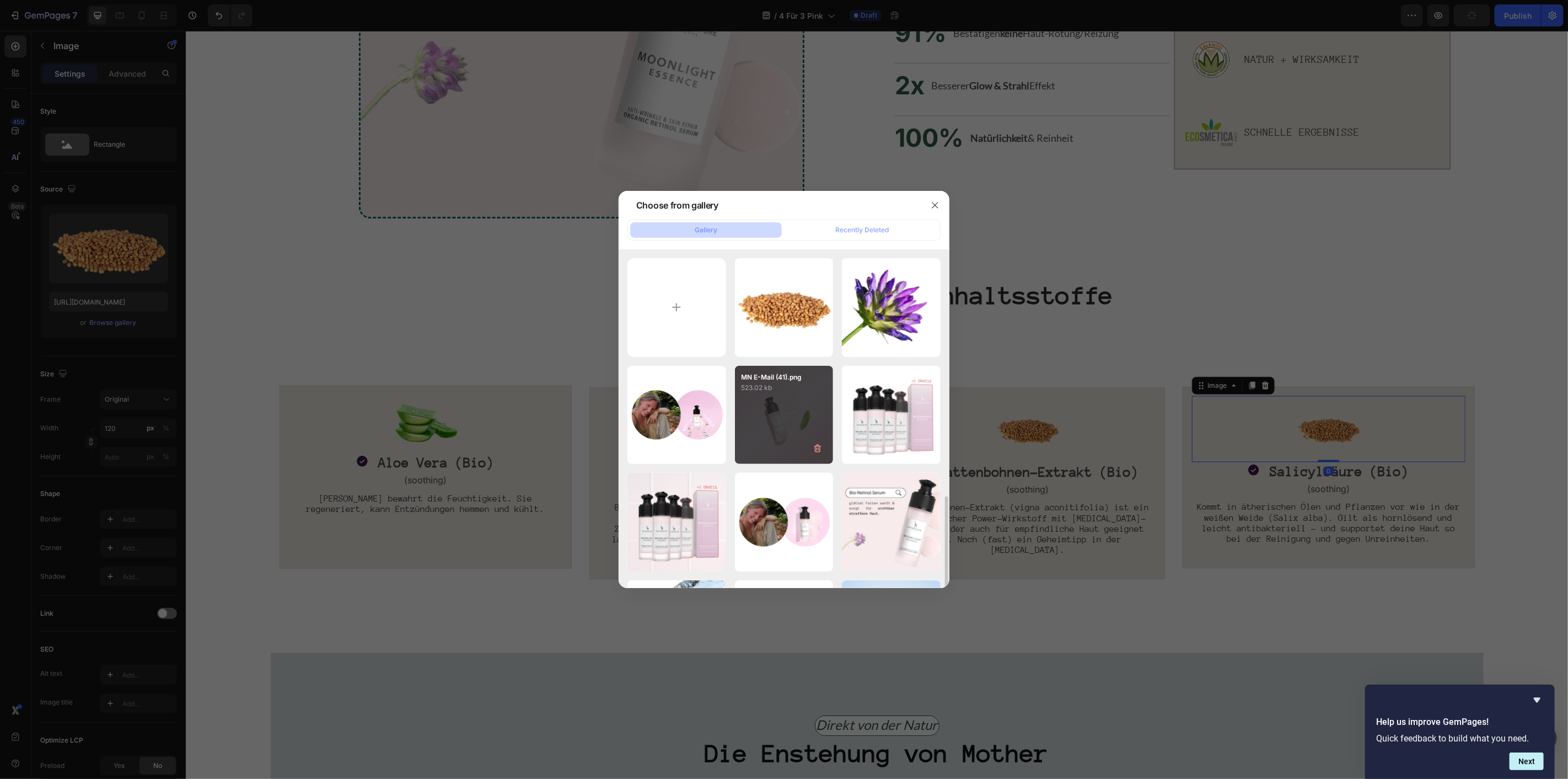
scroll to position [245, 0]
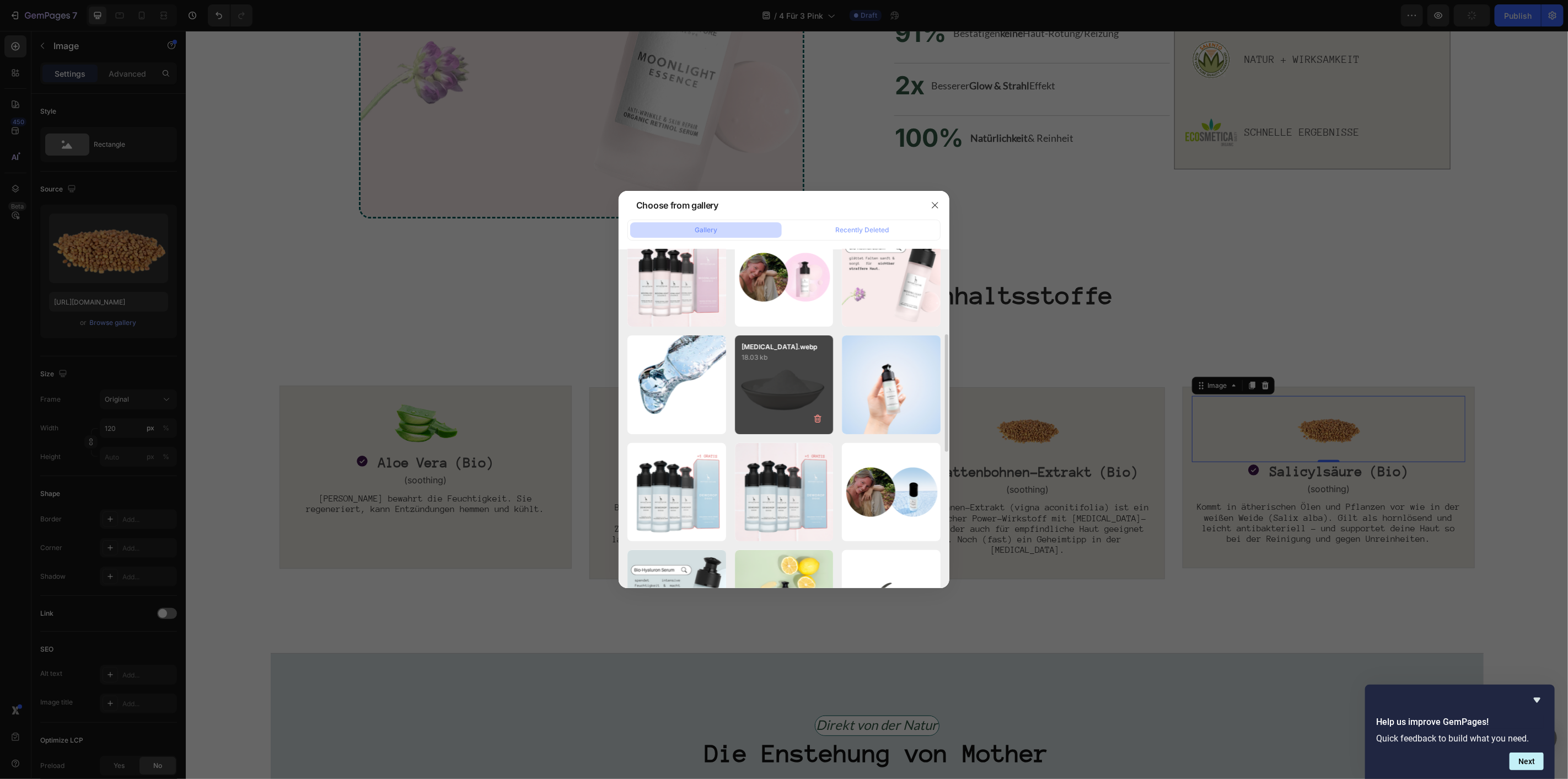
click at [774, 399] on div "Betaine.webp 18.03 kb" at bounding box center [784, 385] width 99 height 99
type input "https://cdn.shopify.com/s/files/1/1613/5255/files/gempages_585868164714201795-2…"
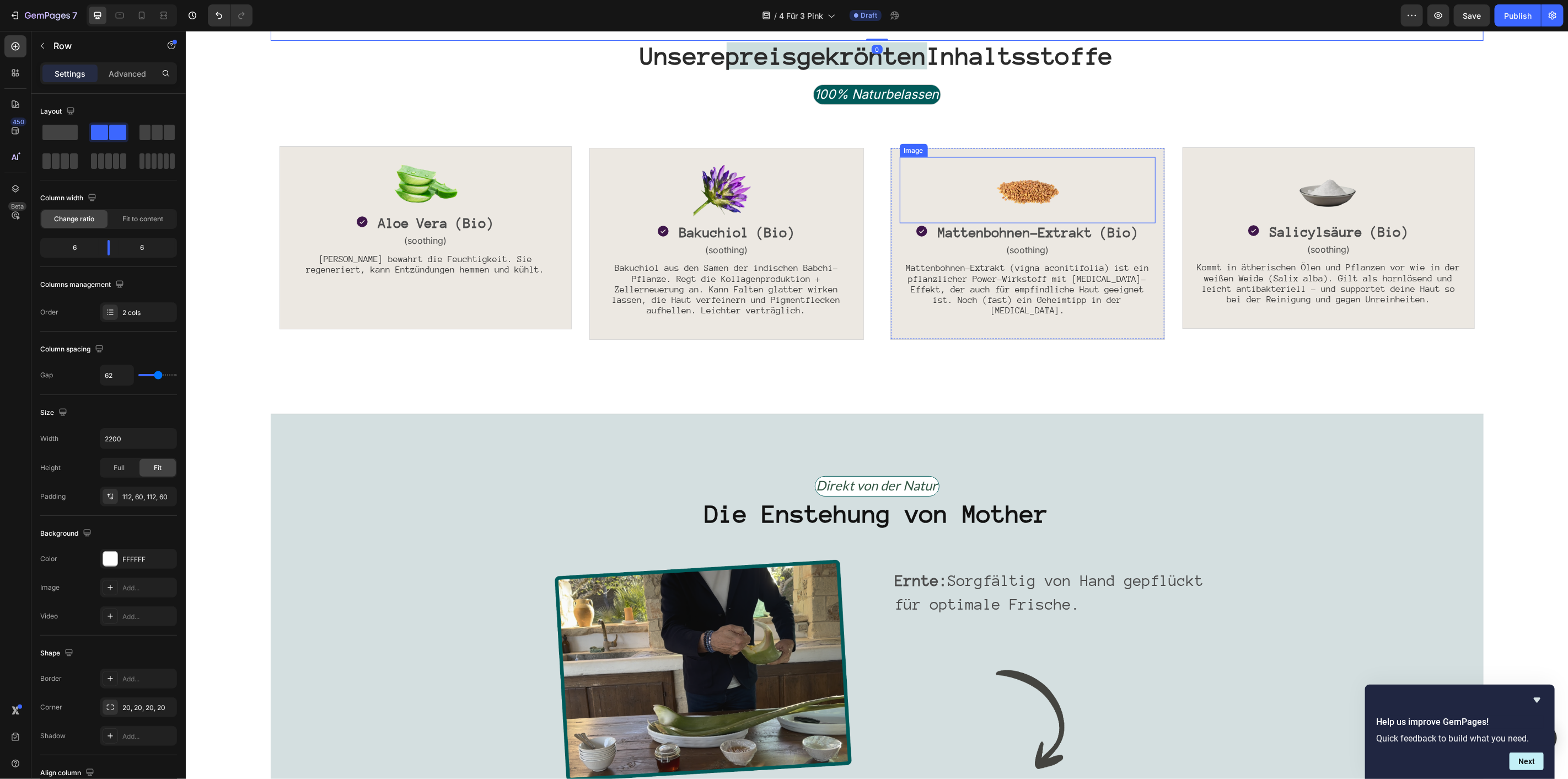
scroll to position [1371, 0]
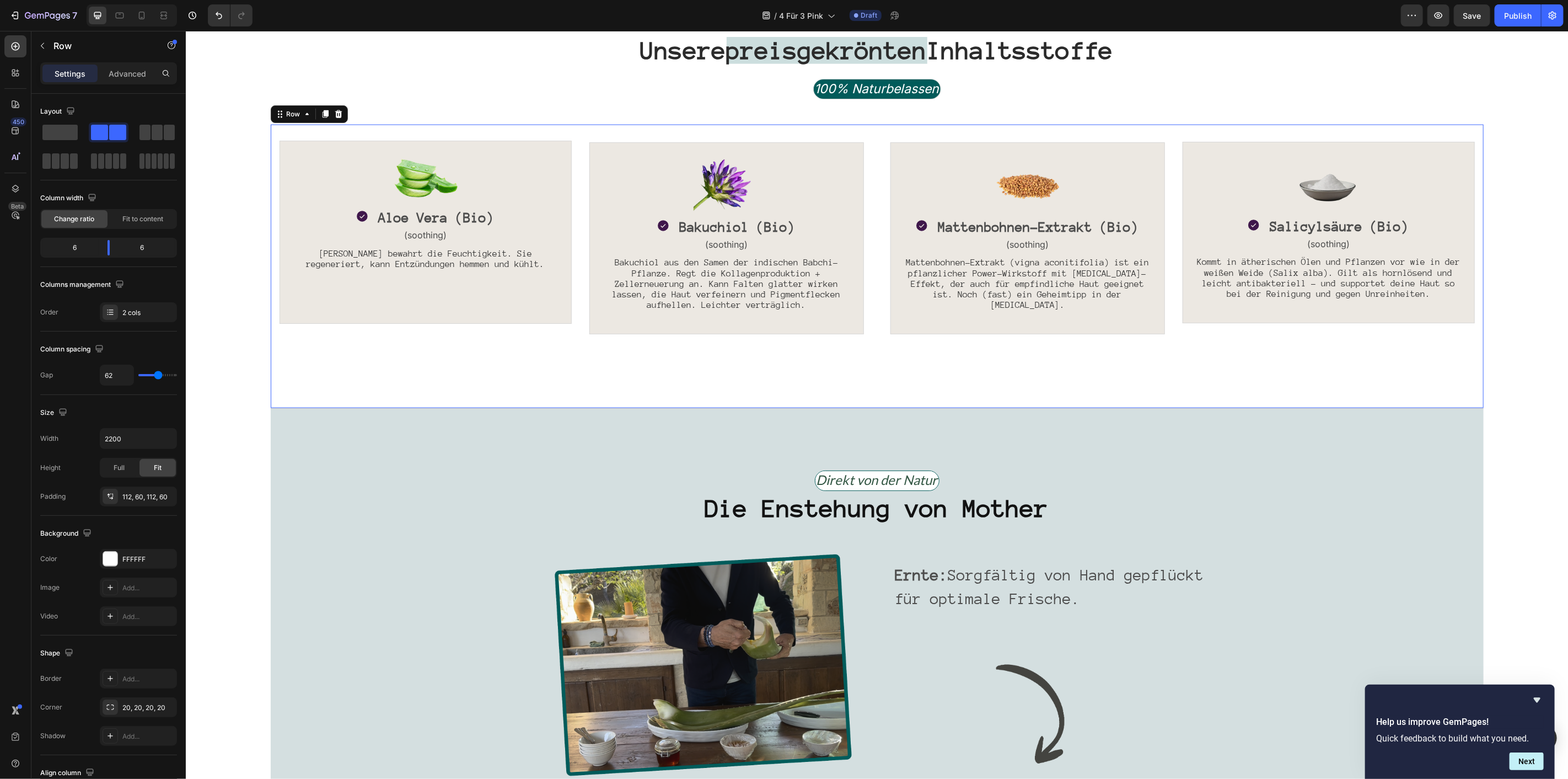
click at [1115, 395] on div "Image Icon Aloe Vera (Bio) Text Block Row (soothing) Text Block Aloe Vera bewah…" at bounding box center [877, 266] width 1195 height 266
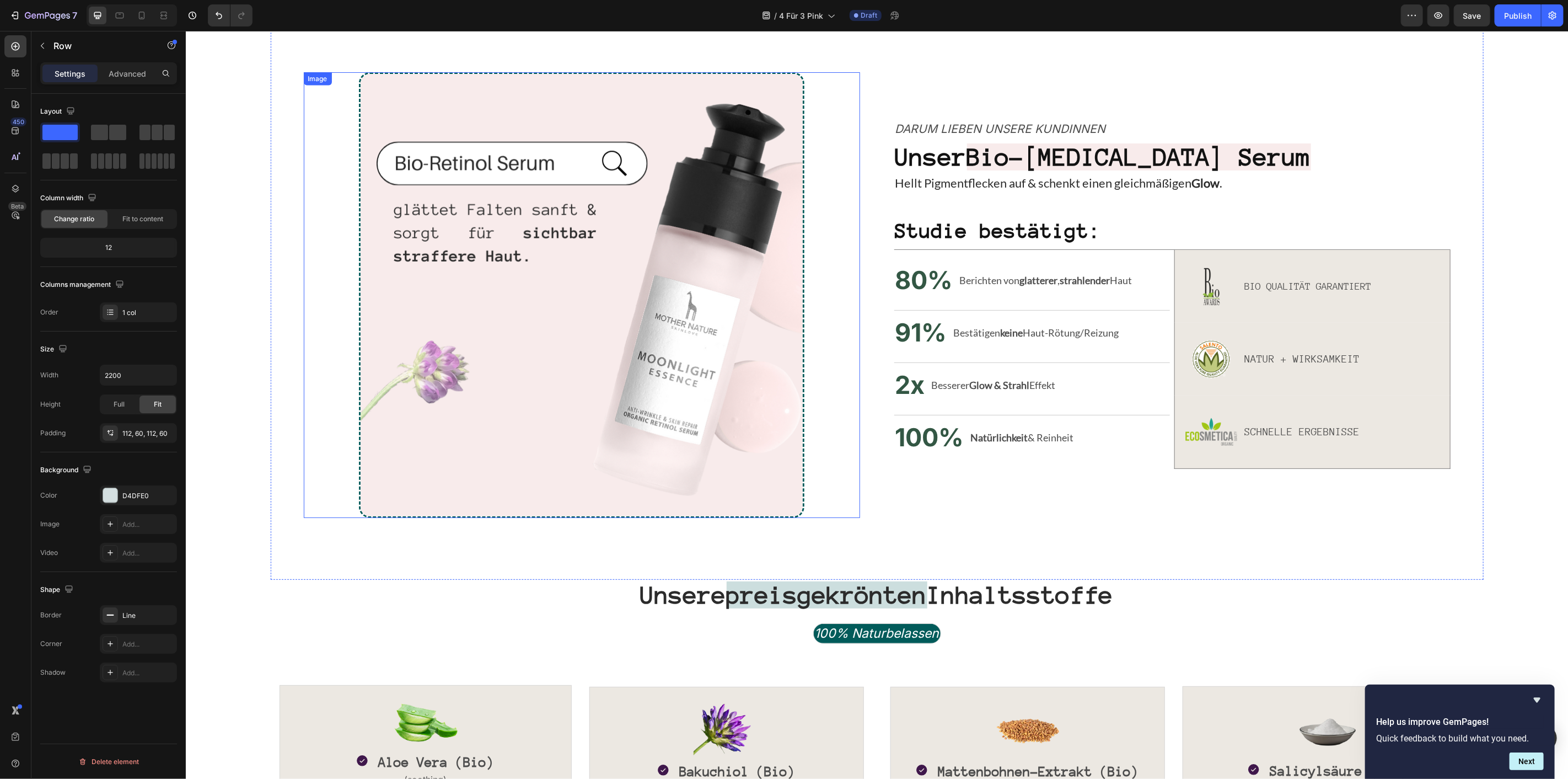
scroll to position [819, 0]
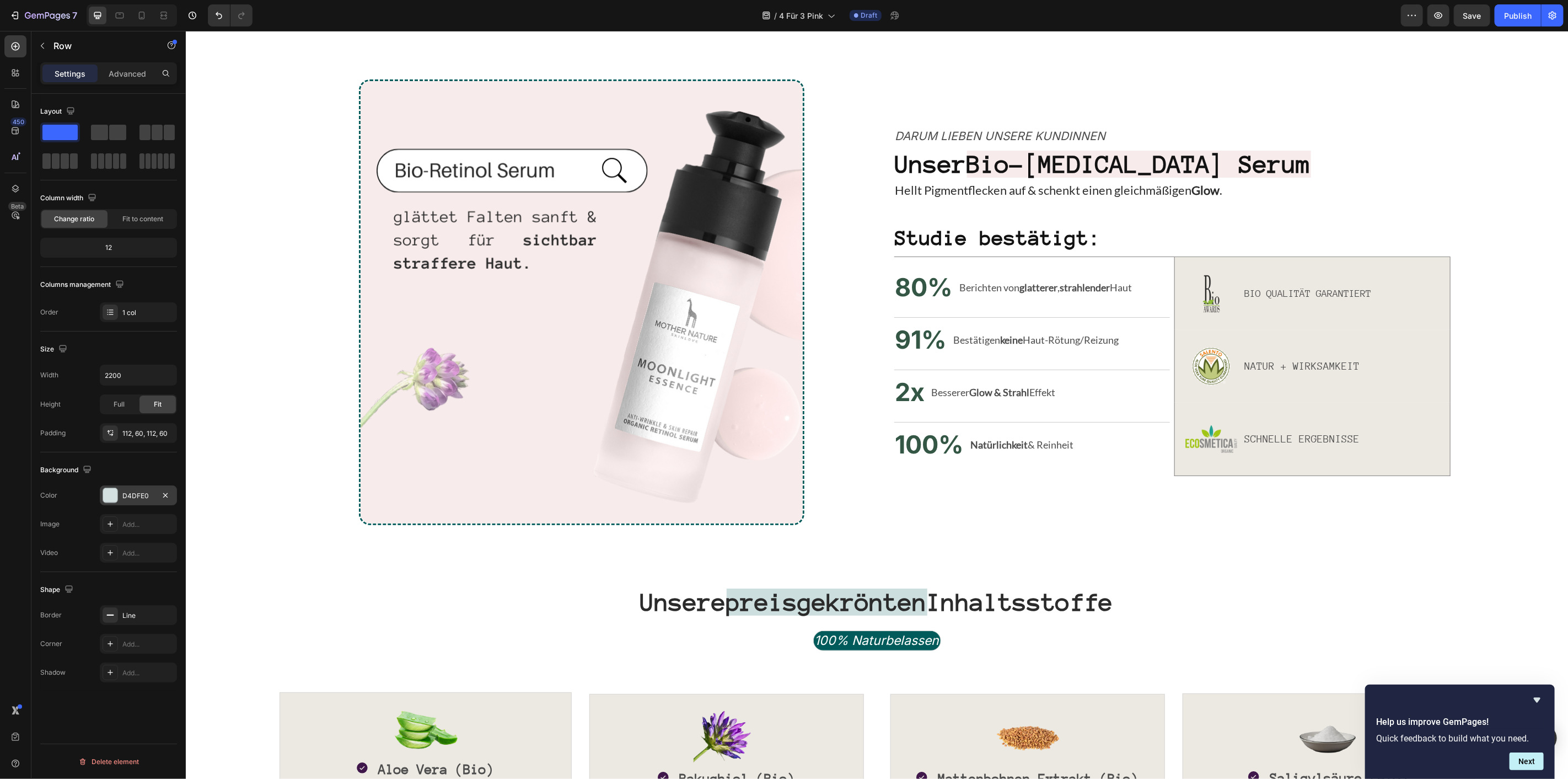
click at [119, 493] on div "D4DFE0" at bounding box center [138, 495] width 77 height 20
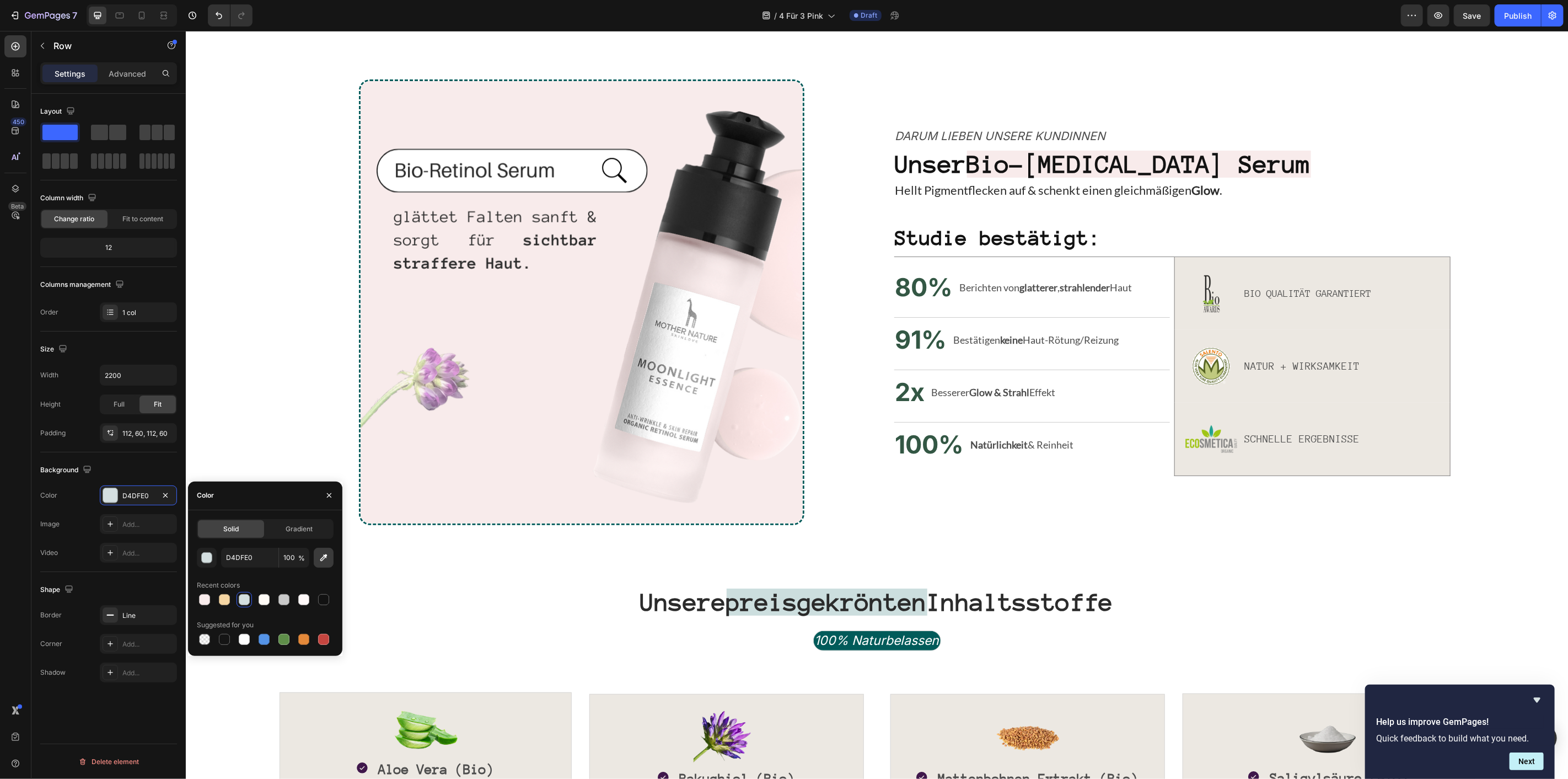
click at [313, 557] on button "button" at bounding box center [323, 557] width 20 height 20
type input "F8EBEB"
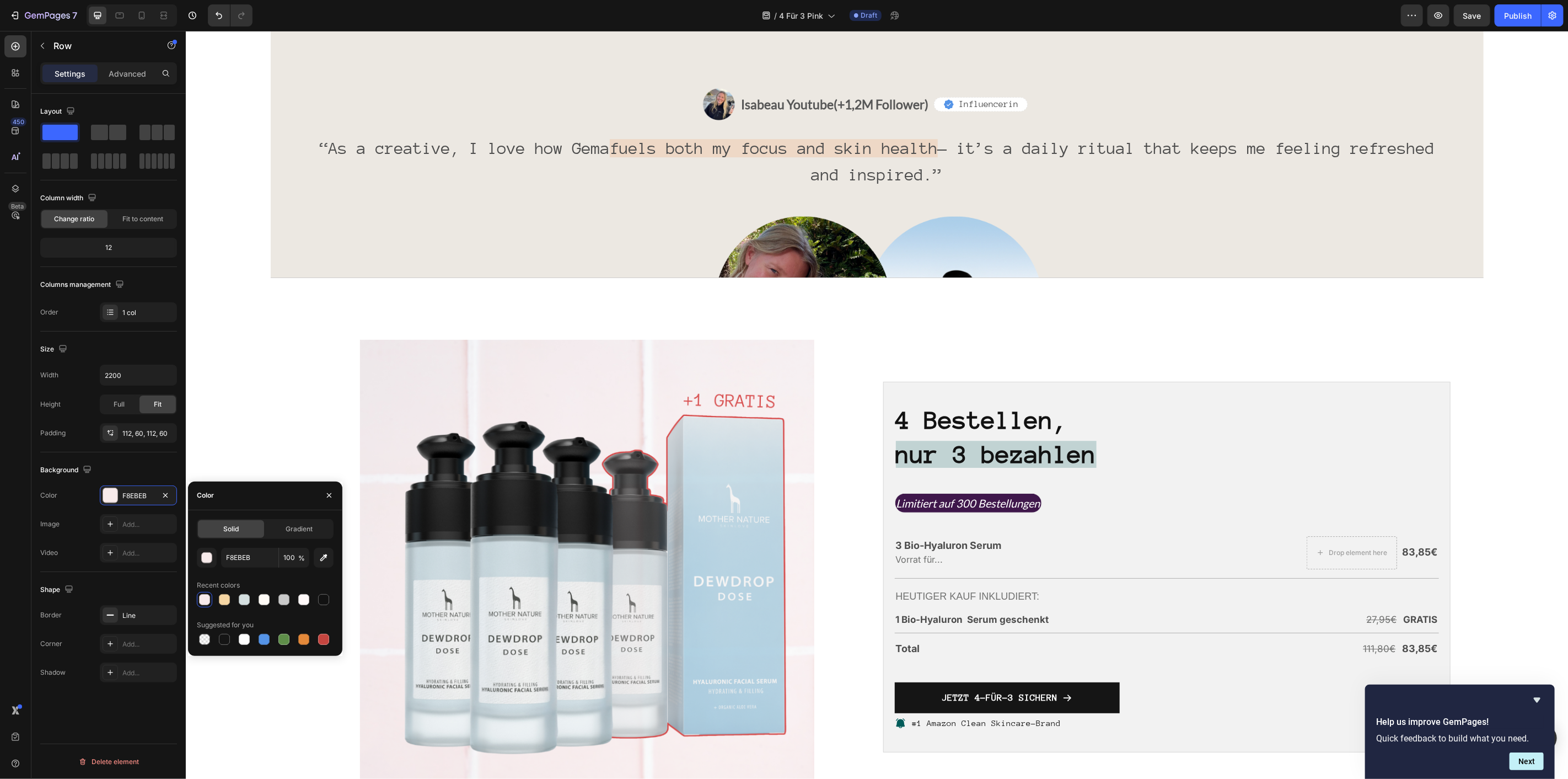
scroll to position [2536, 0]
click at [856, 214] on div "“As a creative, I love how Gema fuels both my focus and skin health — it’s a da…" at bounding box center [877, 173] width 1147 height 82
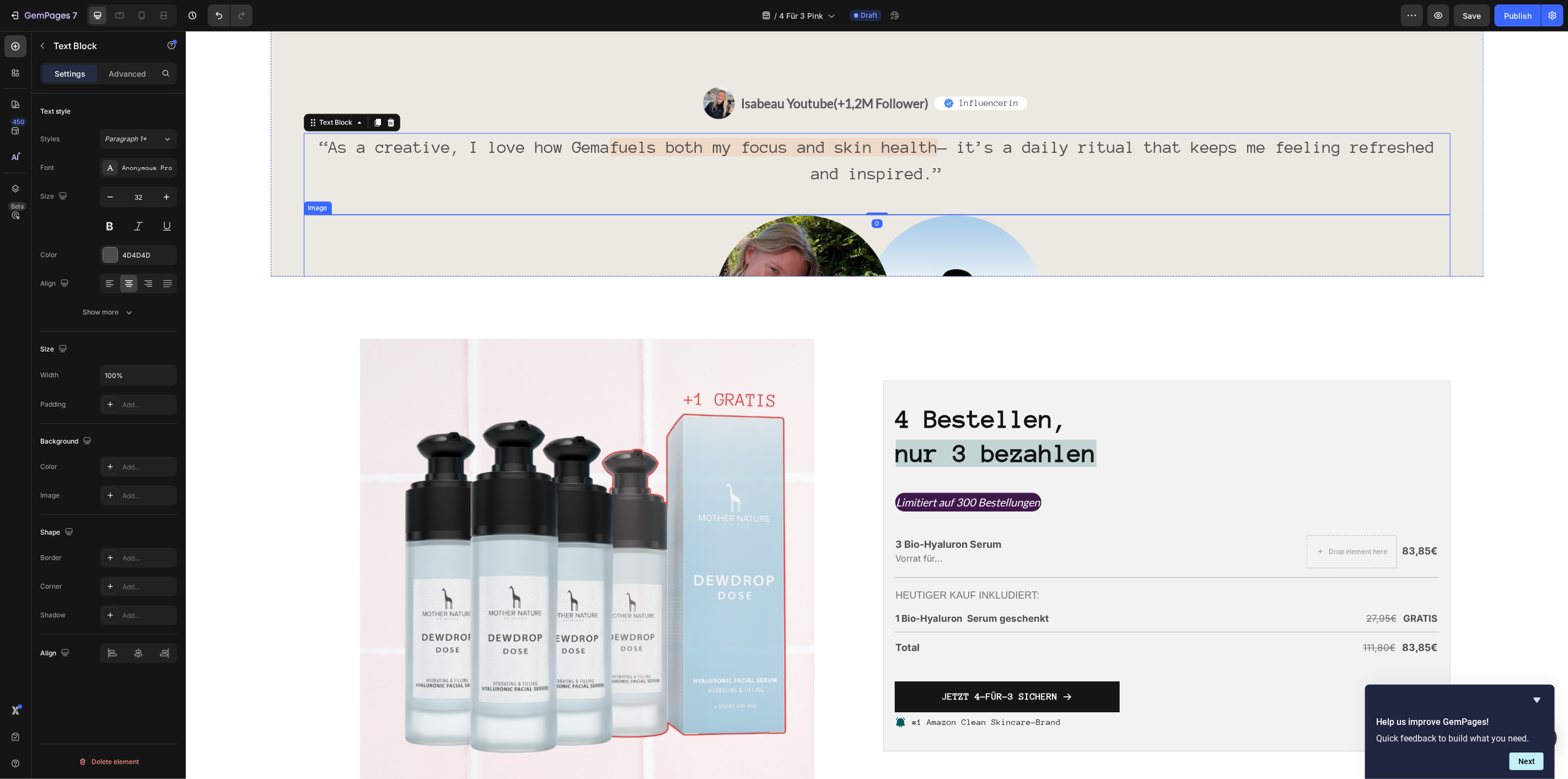
click at [830, 392] on img at bounding box center [877, 303] width 355 height 178
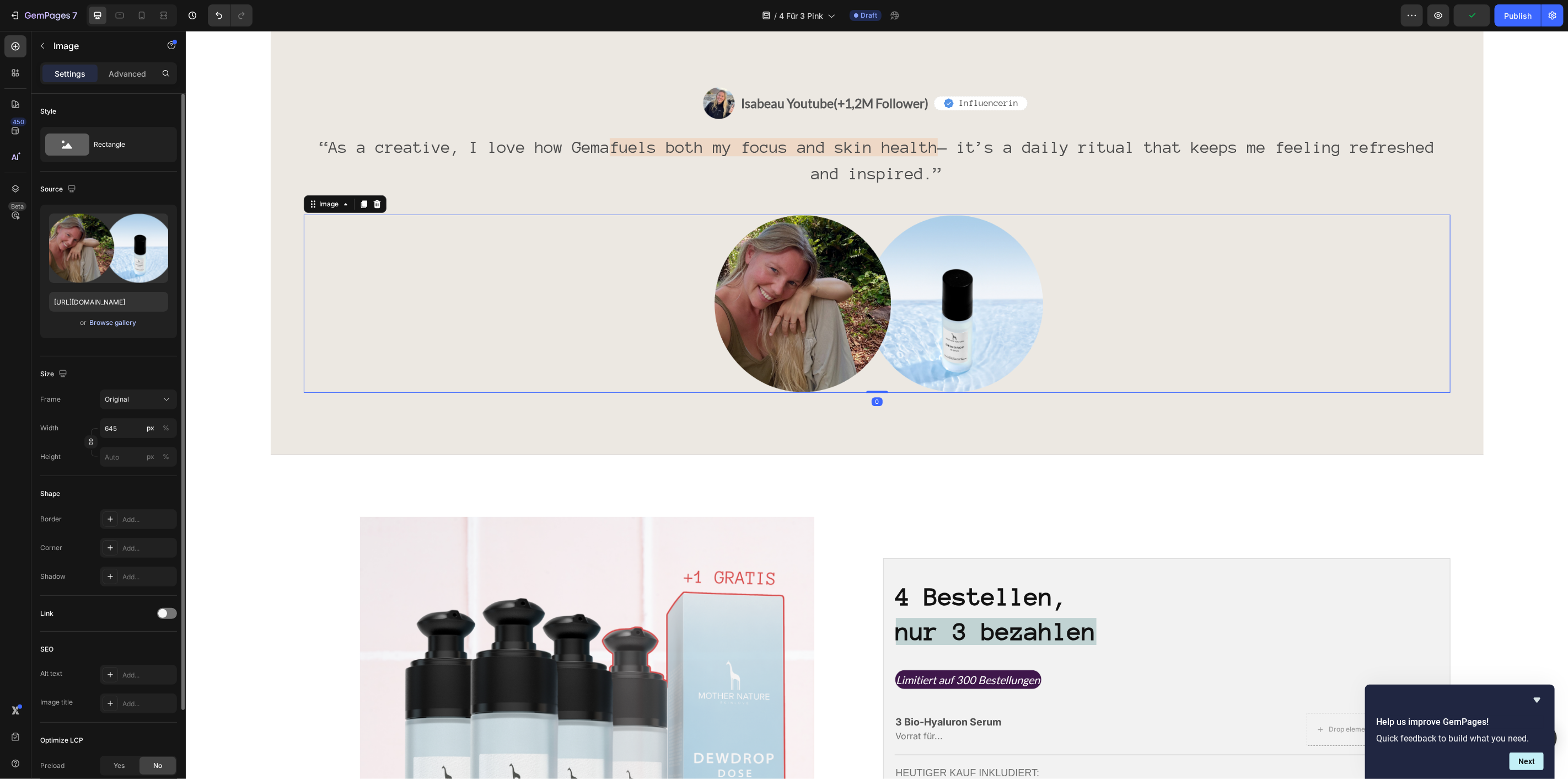
click at [101, 325] on div "Browse gallery" at bounding box center [113, 323] width 47 height 10
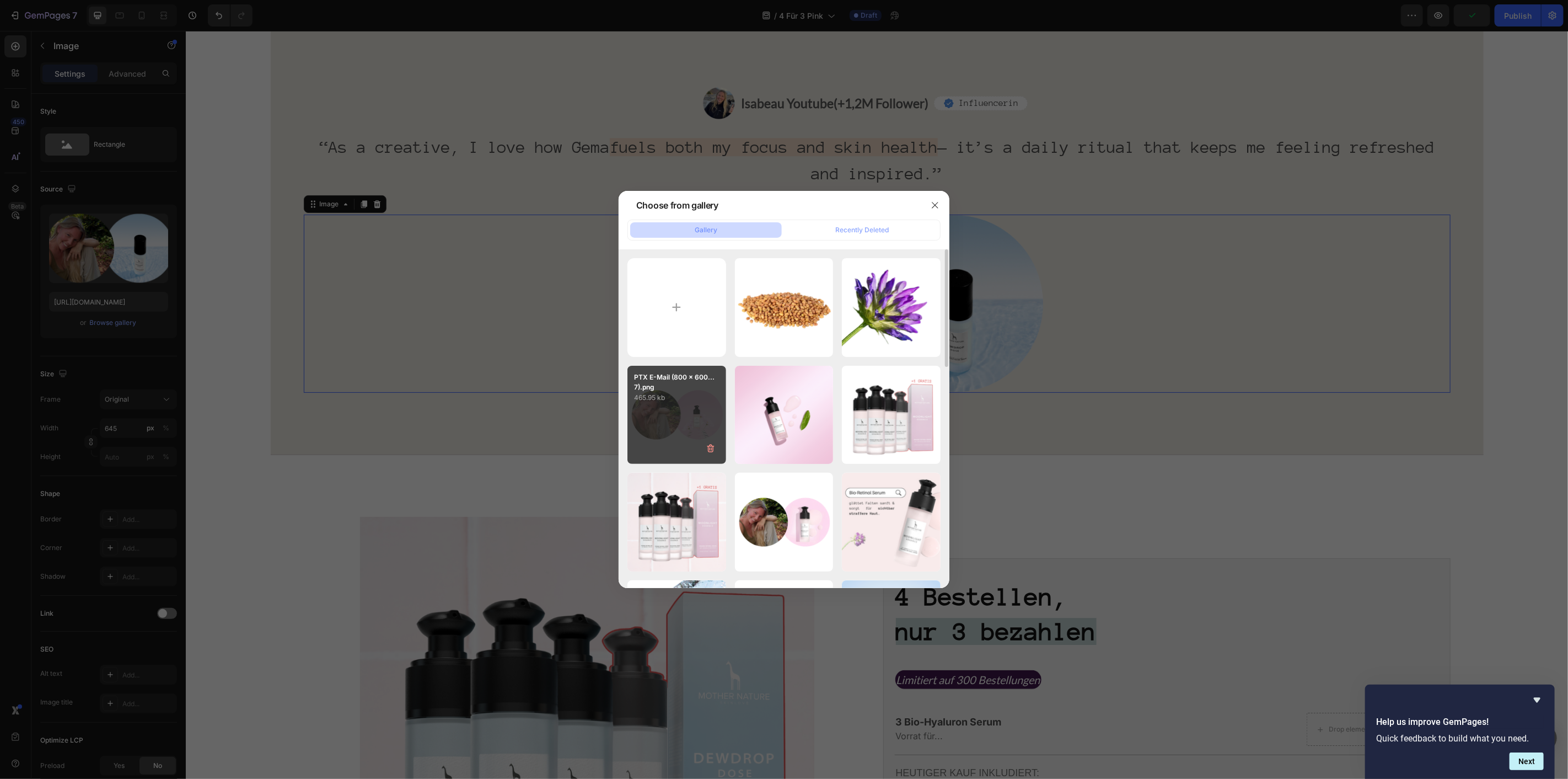
click at [667, 389] on p "PTX E-Mail (800 x 600...7).png" at bounding box center [677, 382] width 85 height 20
type input "https://cdn.shopify.com/s/files/1/1613/5255/files/gempages_585868164714201795-d…"
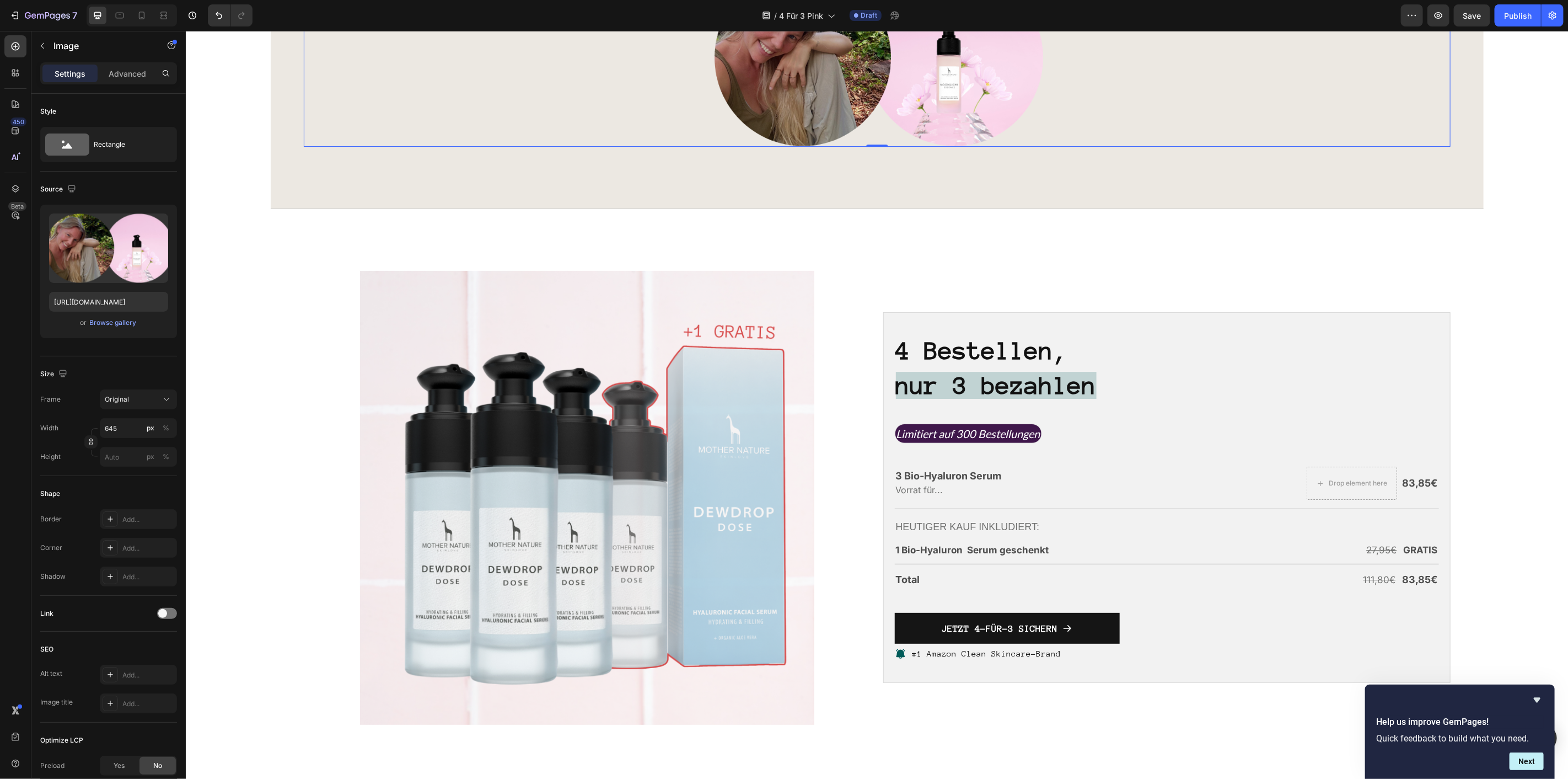
scroll to position [3026, 0]
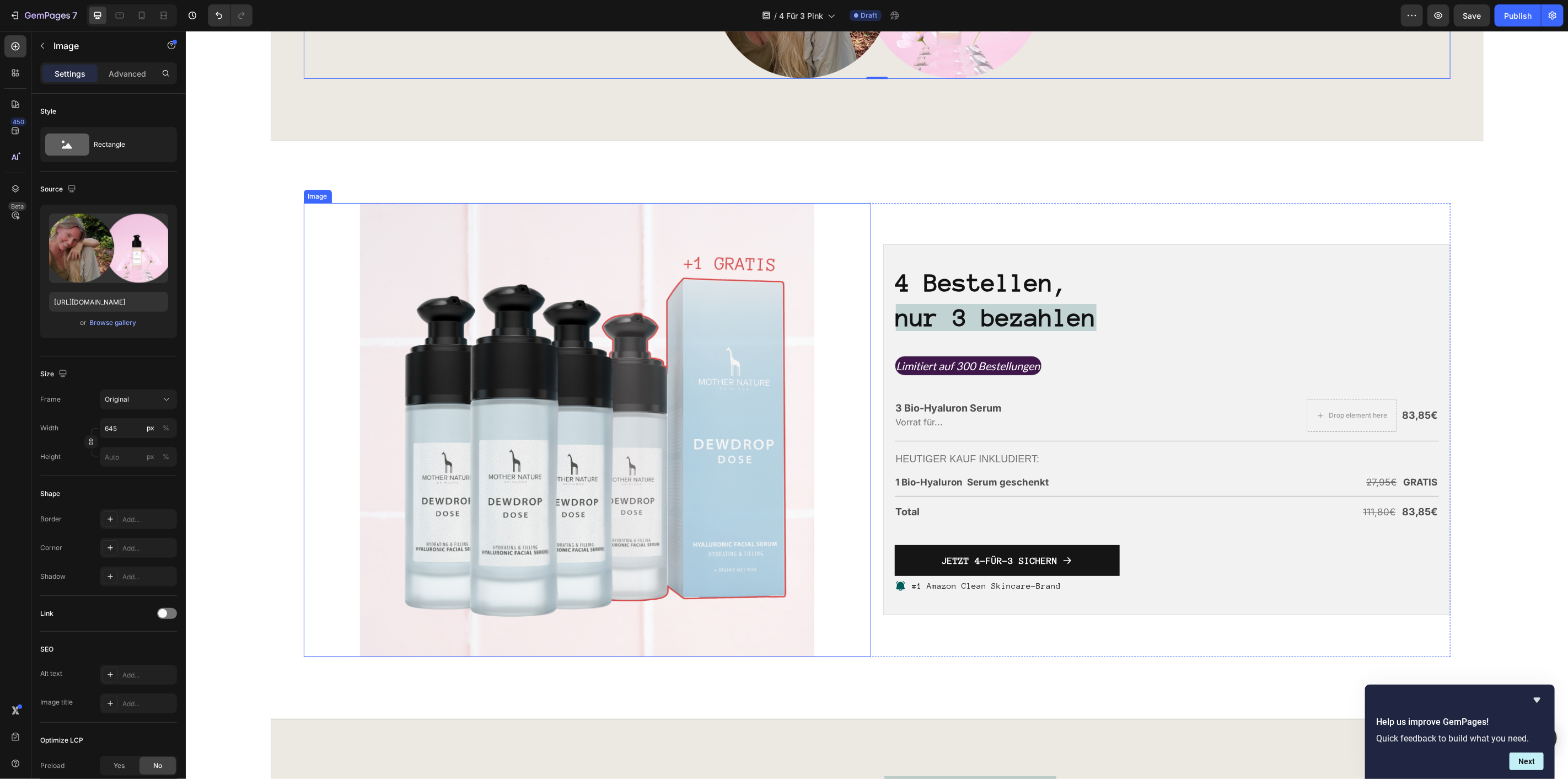
click at [588, 307] on img at bounding box center [586, 429] width 453 height 454
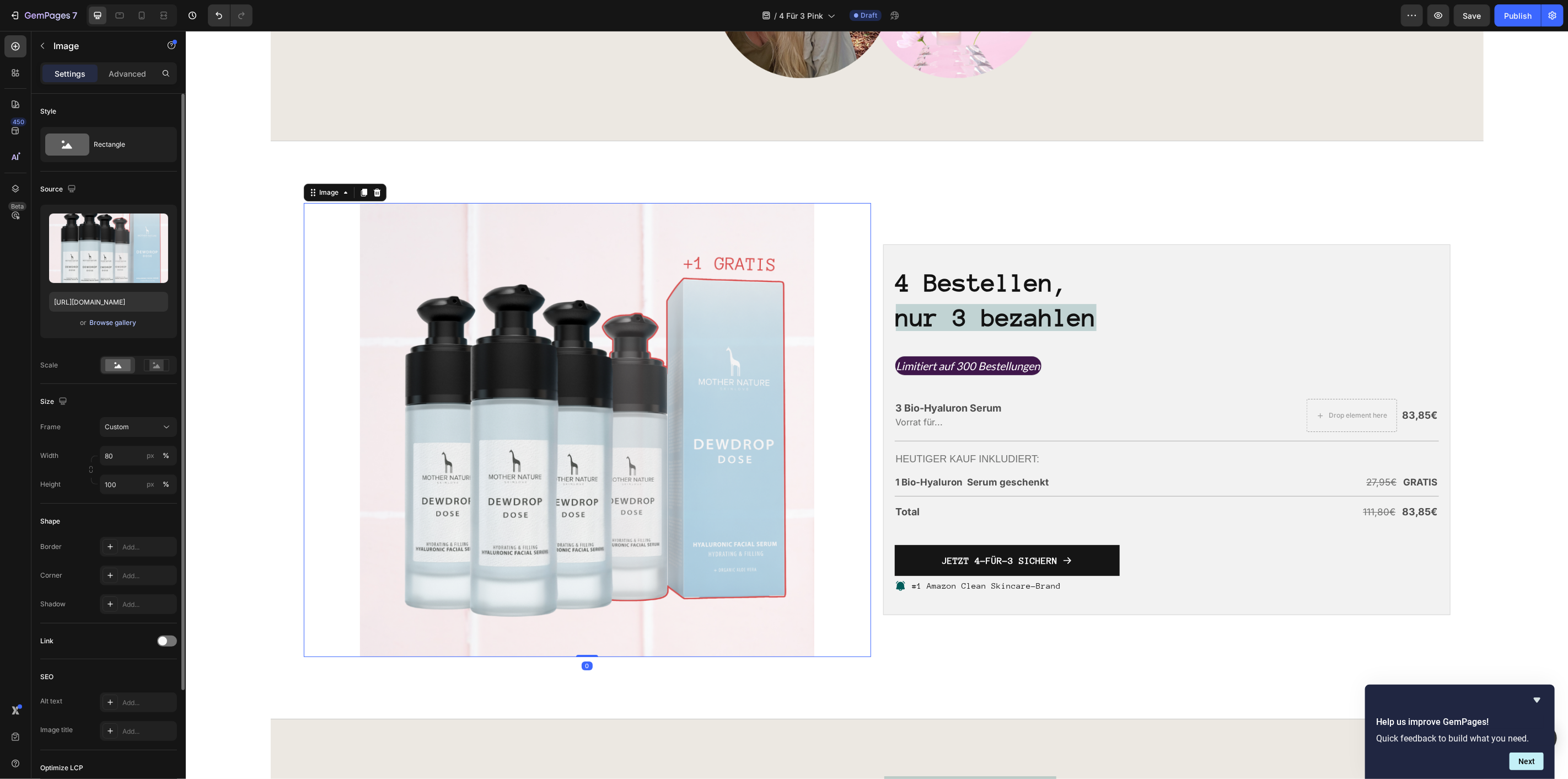
click at [118, 327] on div "Browse gallery" at bounding box center [113, 323] width 47 height 10
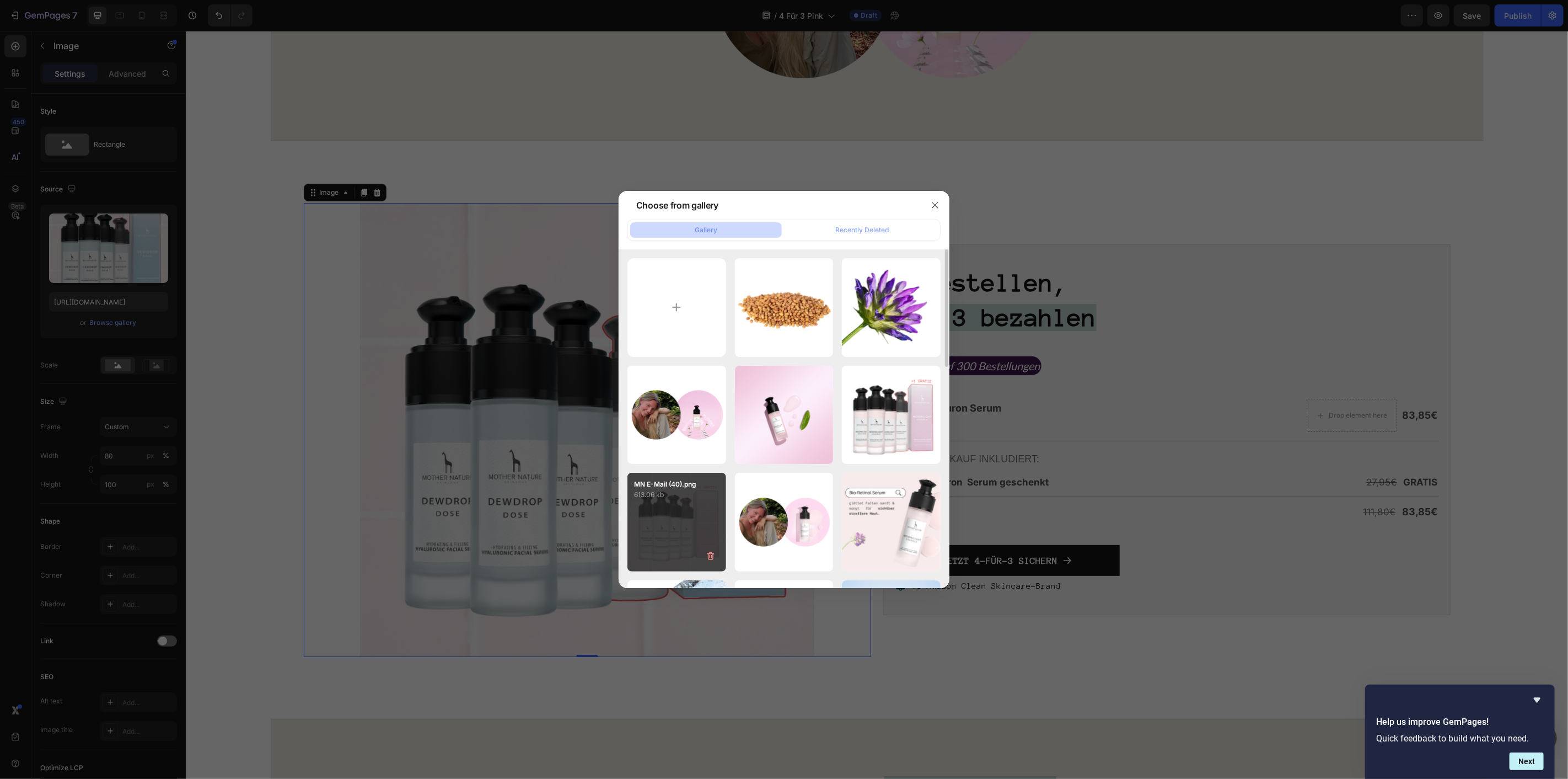
click at [696, 517] on div "MN E-Mail (40).png 613.06 kb" at bounding box center [677, 522] width 99 height 99
type input "https://cdn.shopify.com/s/files/1/1613/5255/files/gempages_585868164714201795-6…"
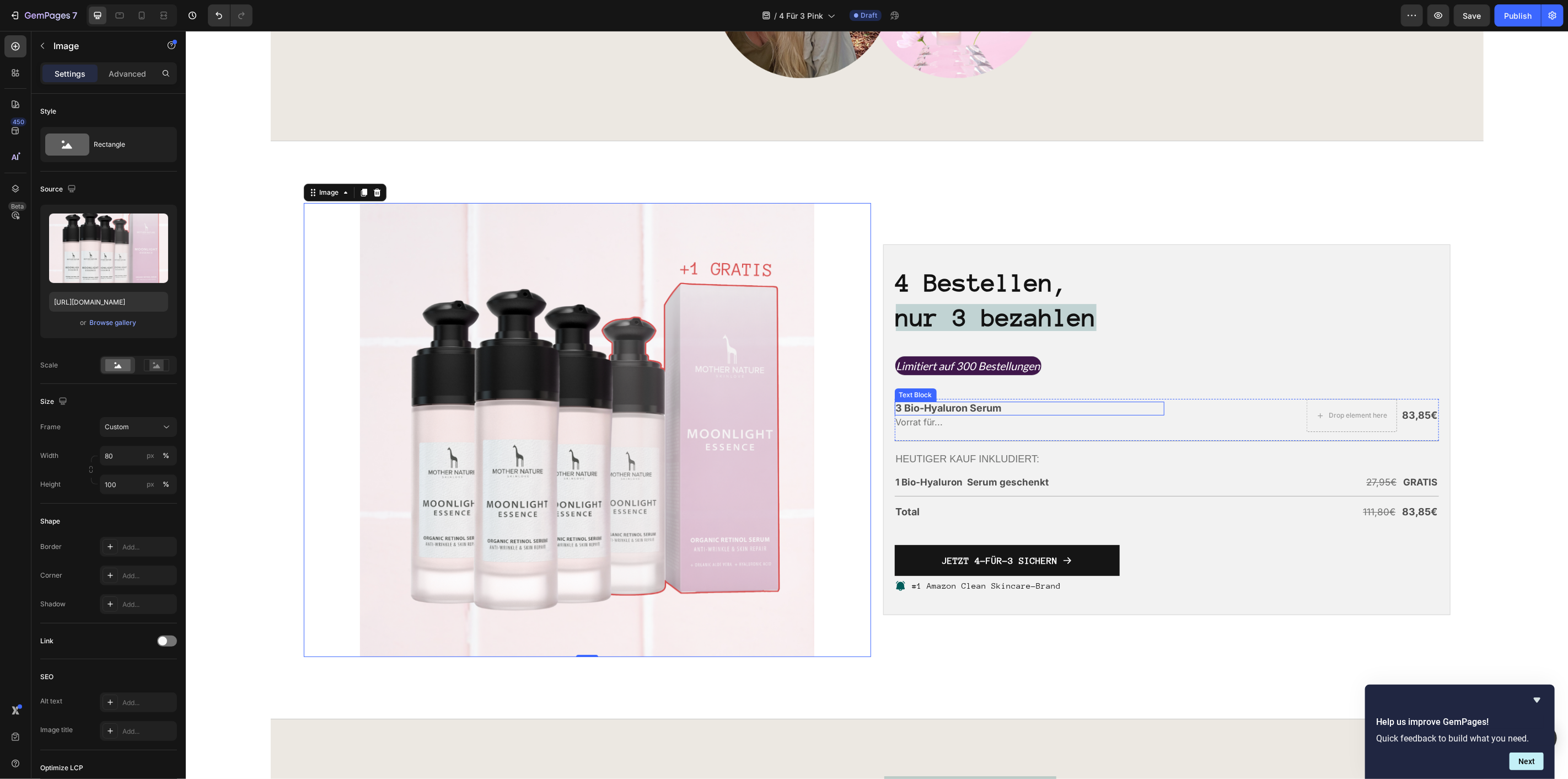
click at [933, 407] on span "3 Bio-Hyaluron Serum" at bounding box center [948, 407] width 106 height 12
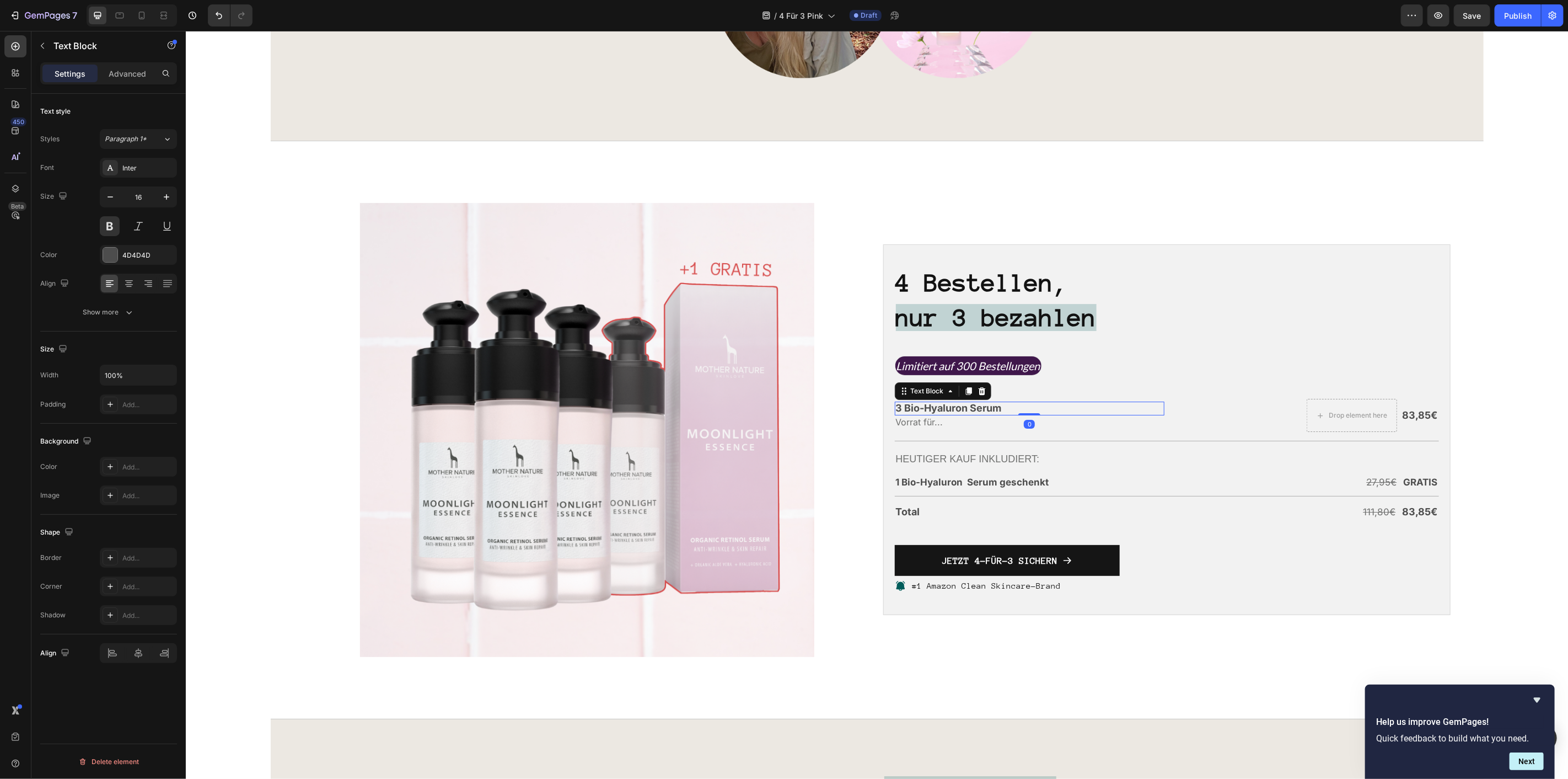
click at [931, 407] on span "3 Bio-Hyaluron Serum" at bounding box center [948, 407] width 106 height 12
click at [938, 406] on span "3 Bio-Hyaluron Serum" at bounding box center [948, 407] width 106 height 12
click at [950, 478] on span "1 Bio-Hyaluron Serum geschenkt" at bounding box center [972, 482] width 153 height 11
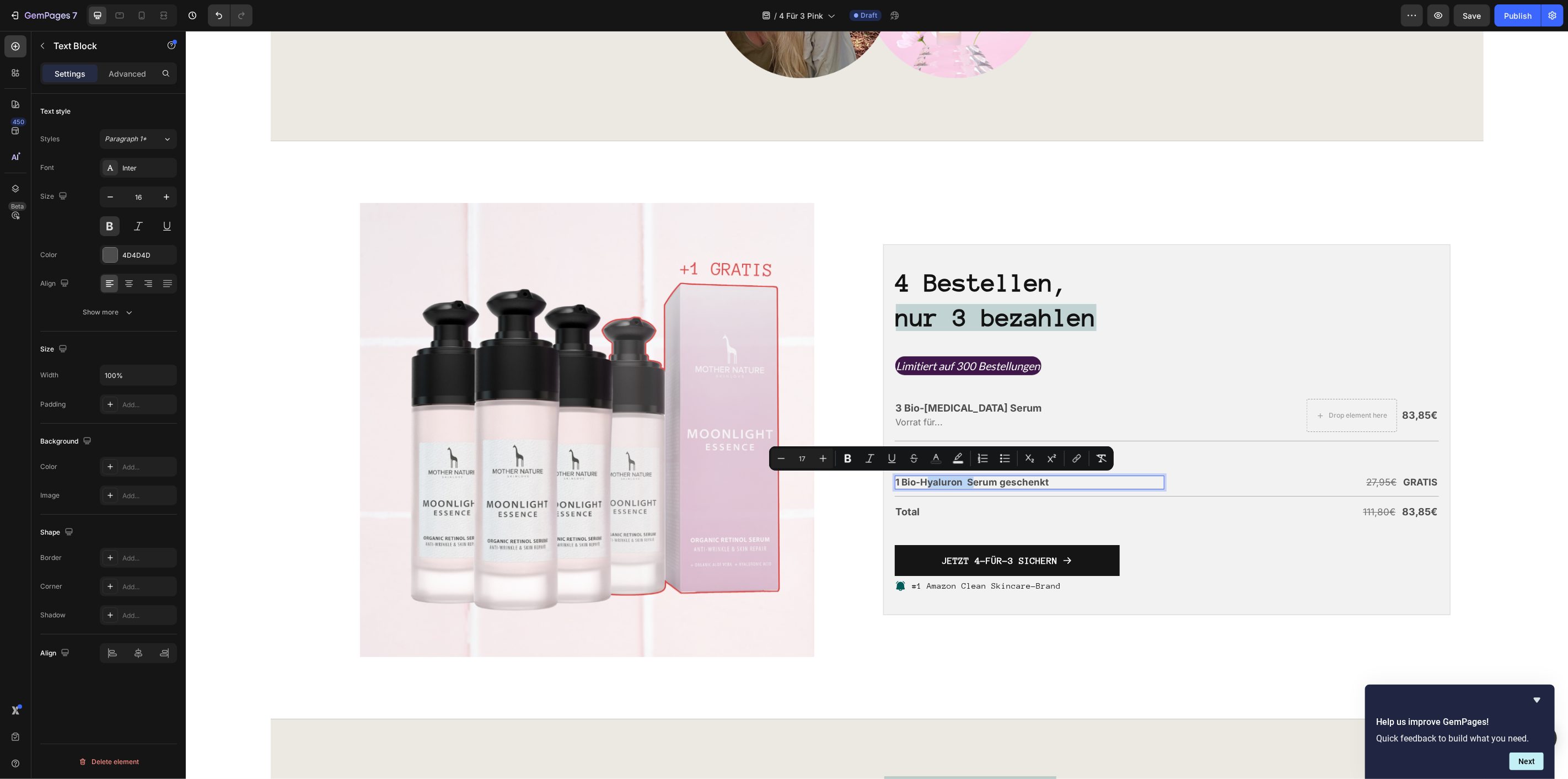
click at [931, 478] on span "1 Bio-Hyaluron Serum geschenkt" at bounding box center [972, 482] width 153 height 11
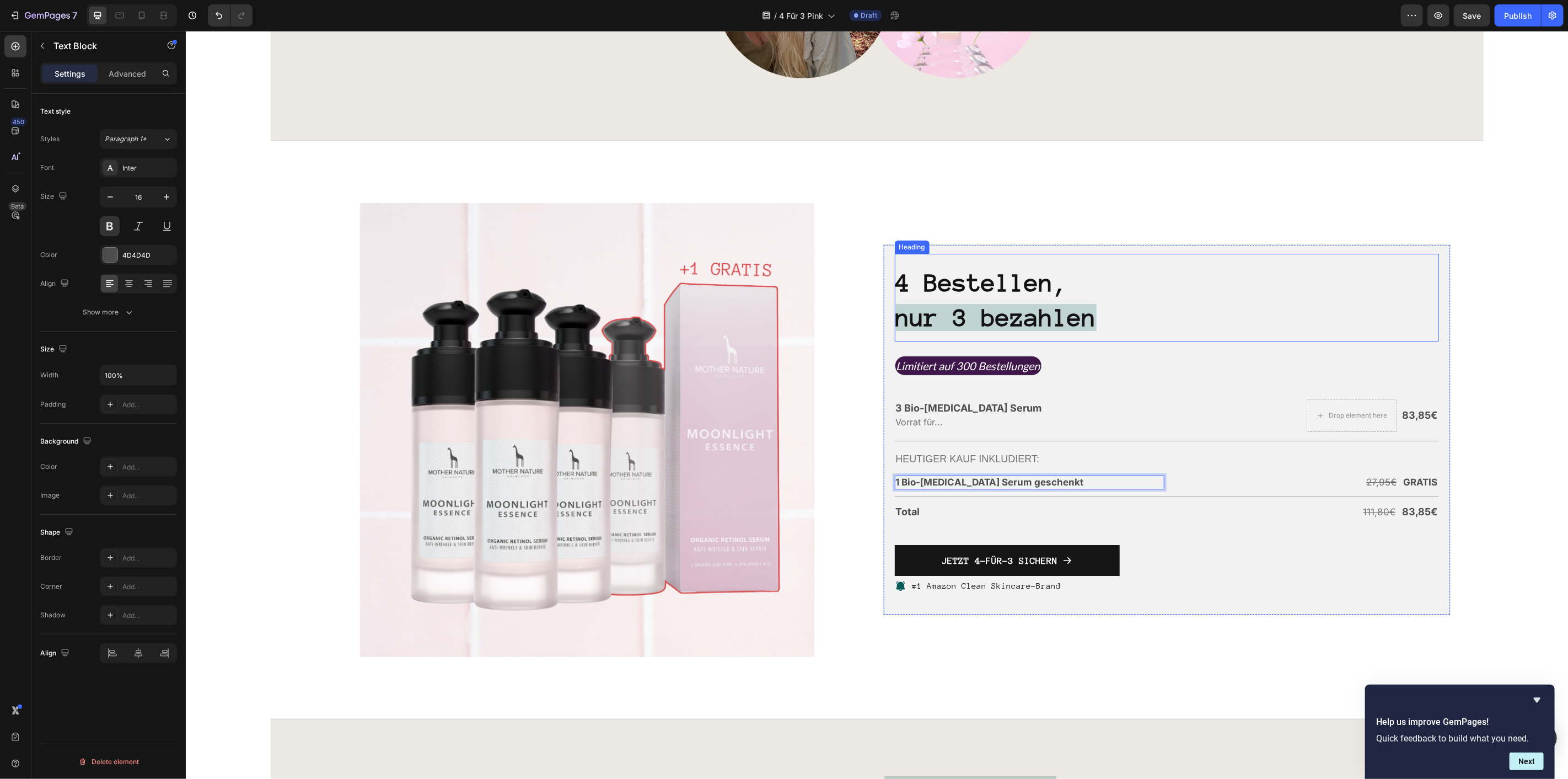
click at [1206, 289] on h2 "4 Bestellen, nur 3 bezahlen" at bounding box center [1166, 300] width 544 height 71
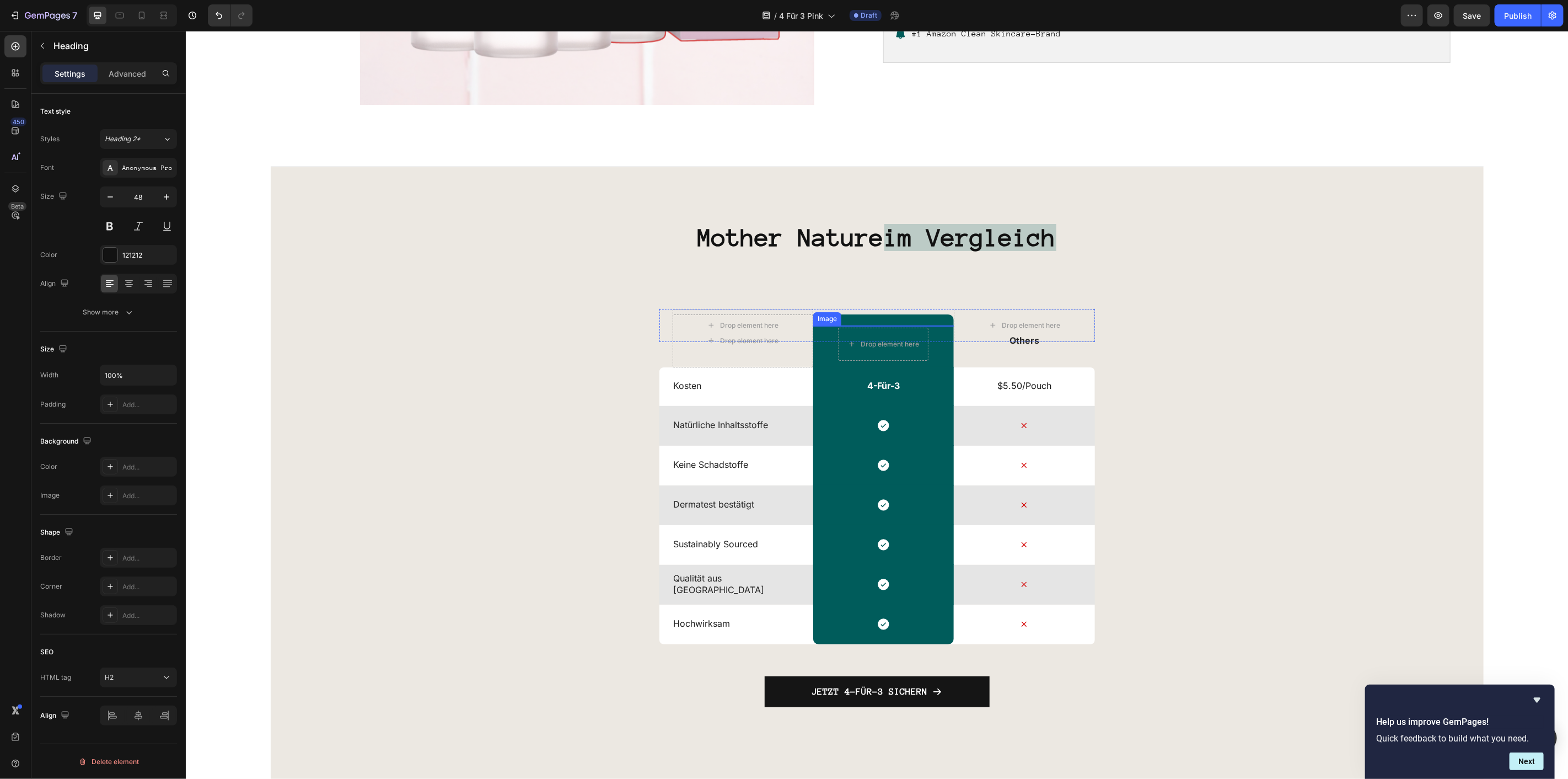
scroll to position [3578, 0]
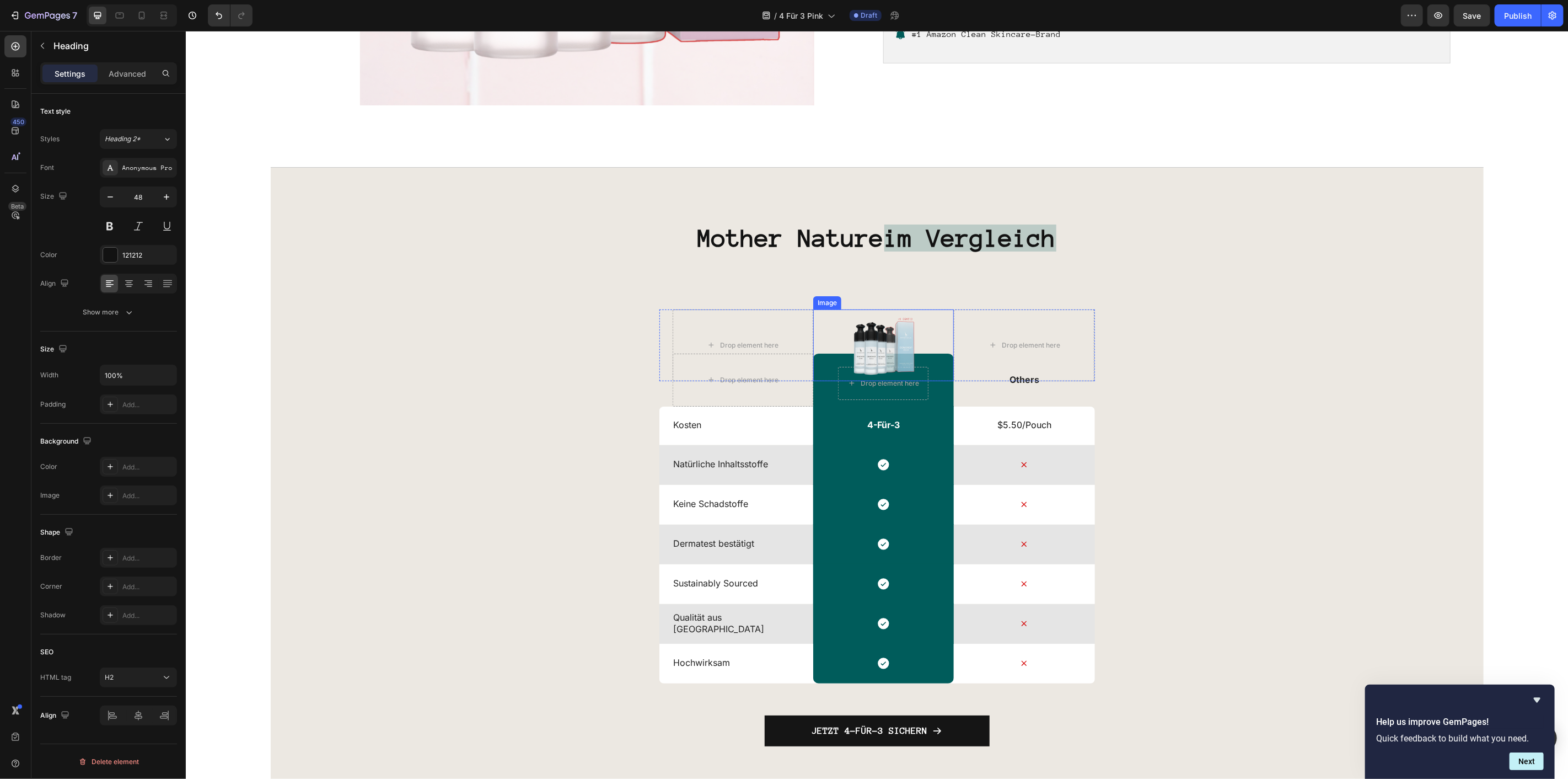
click at [876, 348] on img at bounding box center [883, 345] width 72 height 72
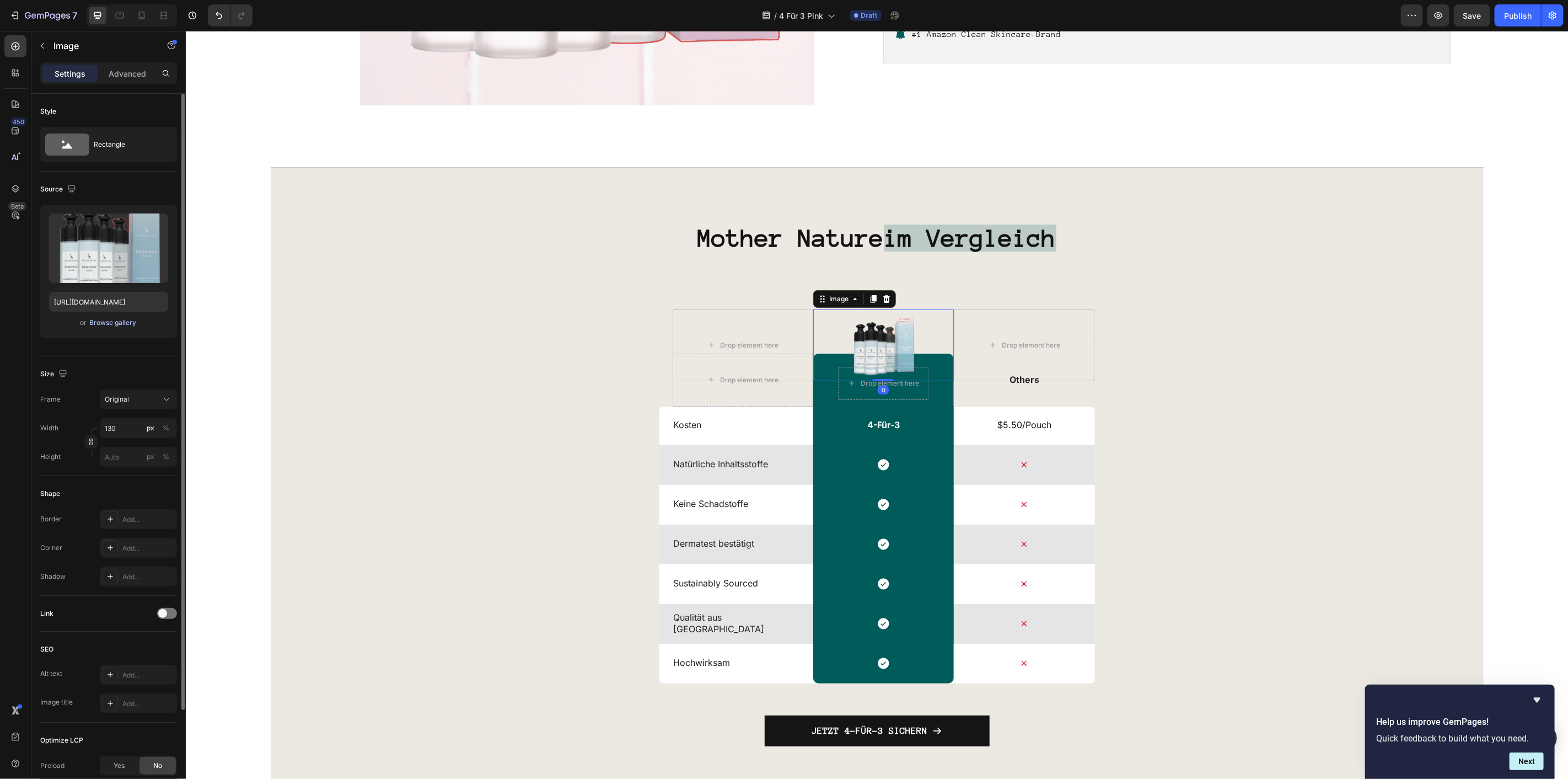
click at [126, 319] on div "Browse gallery" at bounding box center [113, 323] width 47 height 10
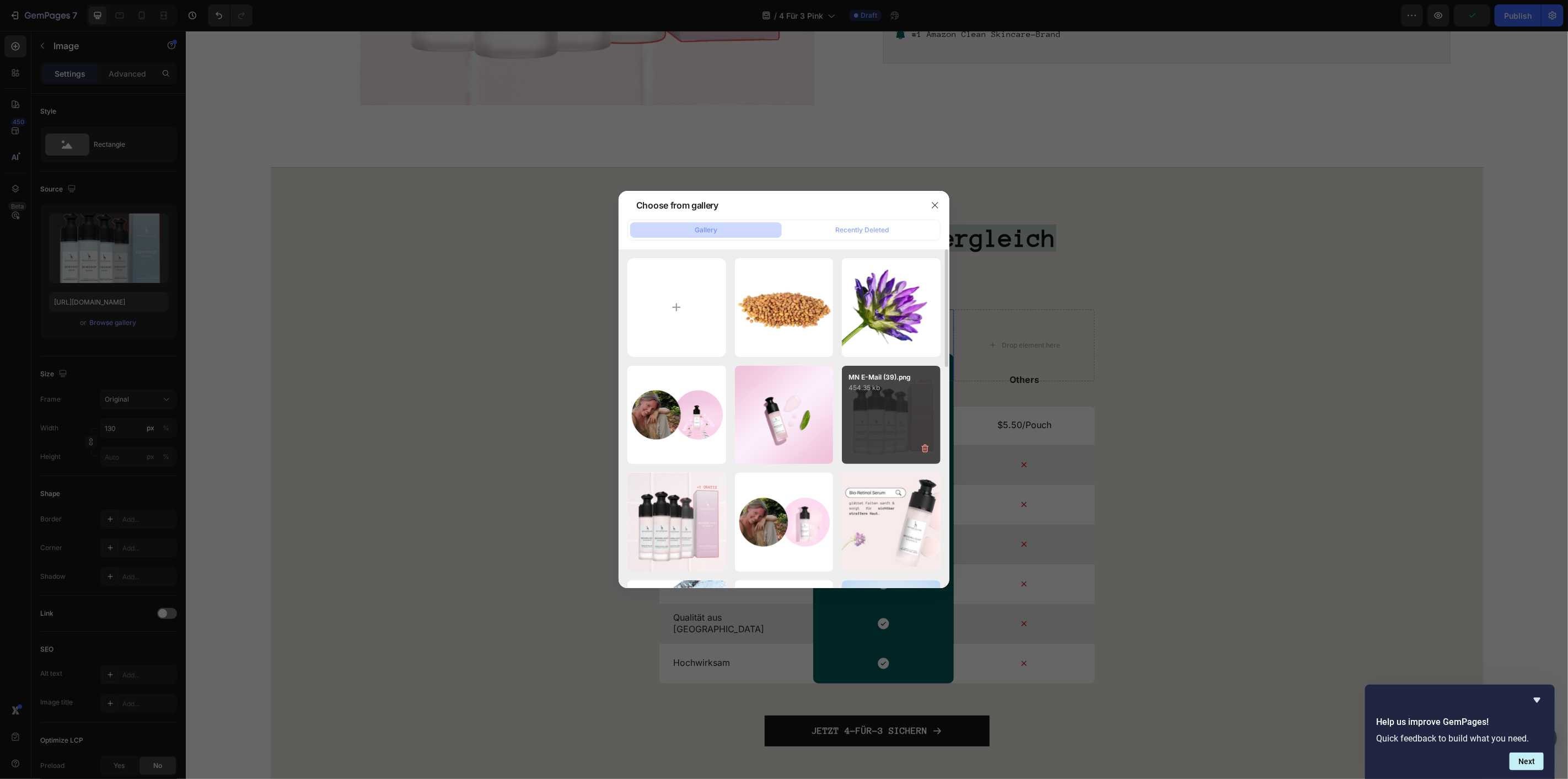
click at [866, 427] on div "MN E-Mail (39).png 454.35 kb" at bounding box center [891, 415] width 99 height 99
type input "https://cdn.shopify.com/s/files/1/1613/5255/files/gempages_585868164714201795-e…"
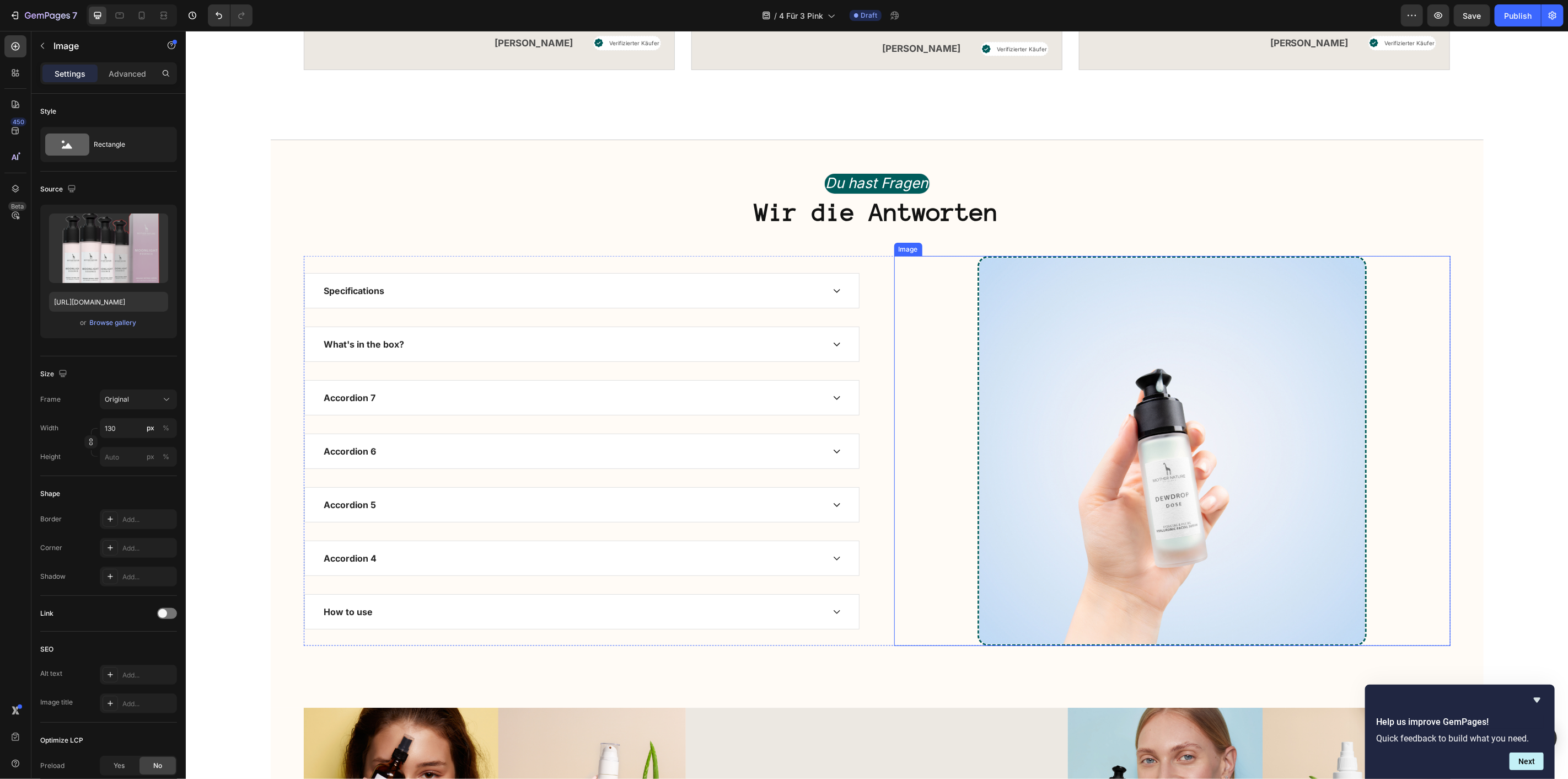
scroll to position [4681, 0]
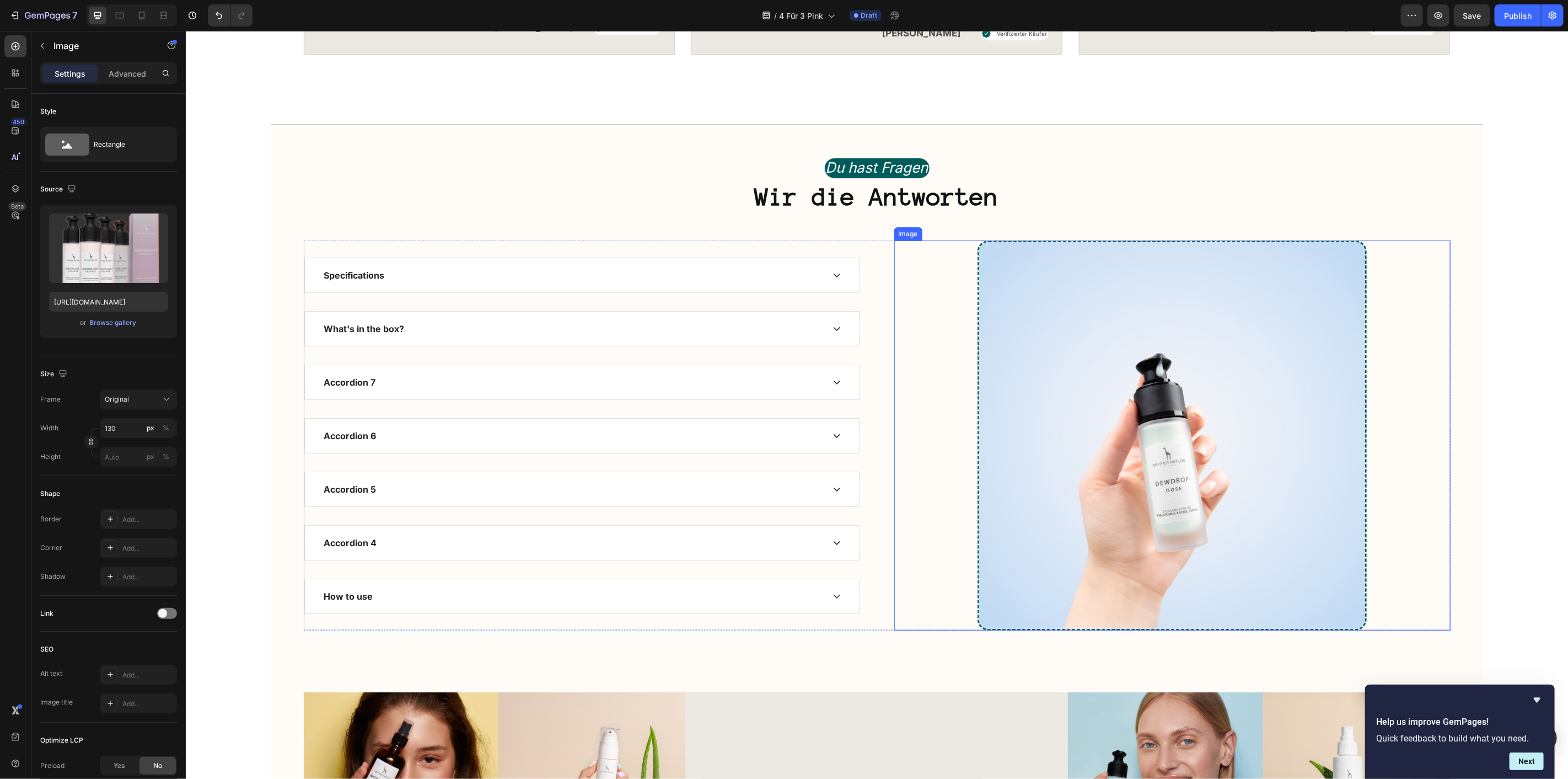
click at [1084, 387] on img at bounding box center [1171, 434] width 389 height 389
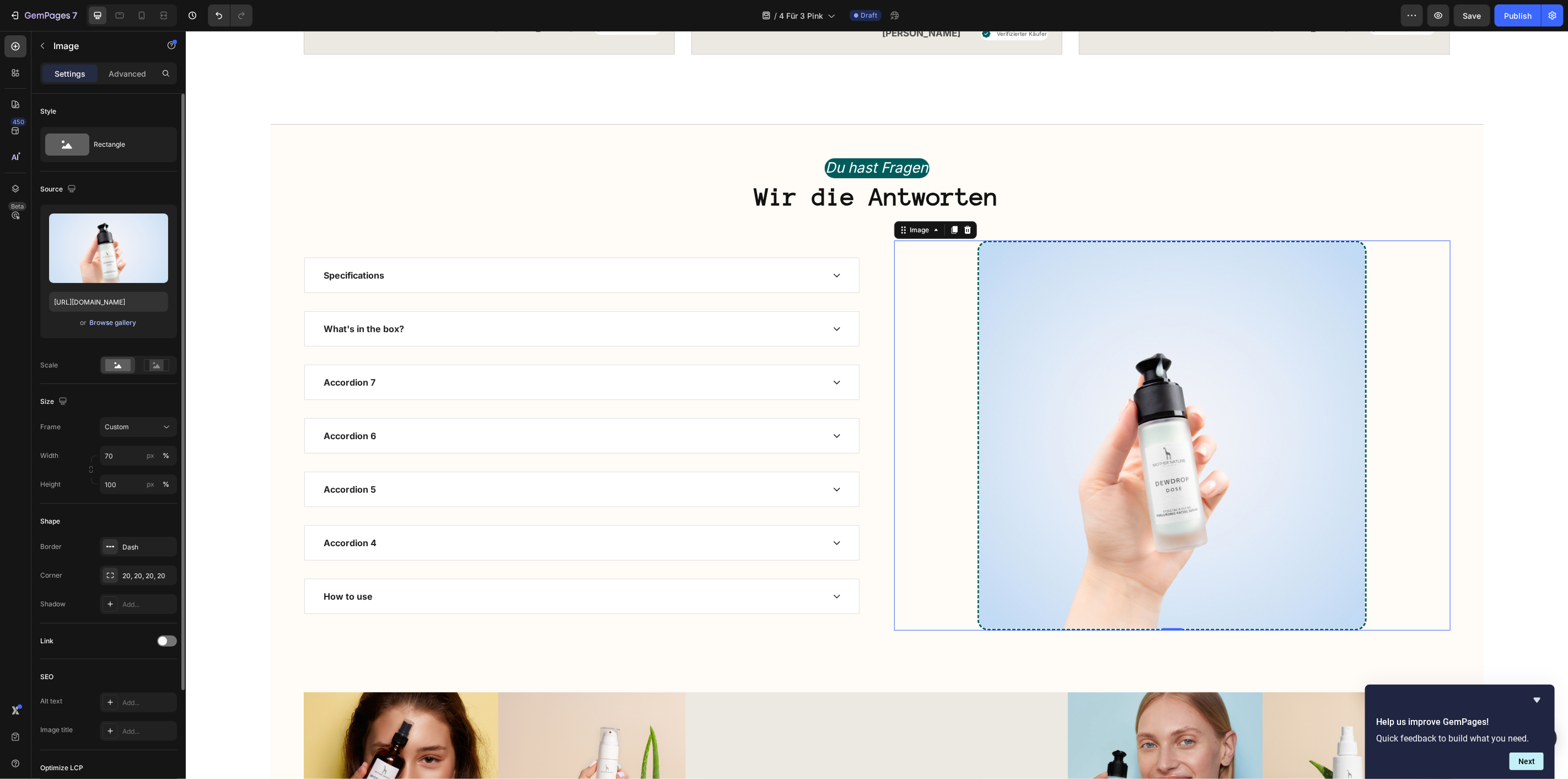
click at [125, 322] on div "Browse gallery" at bounding box center [113, 323] width 47 height 10
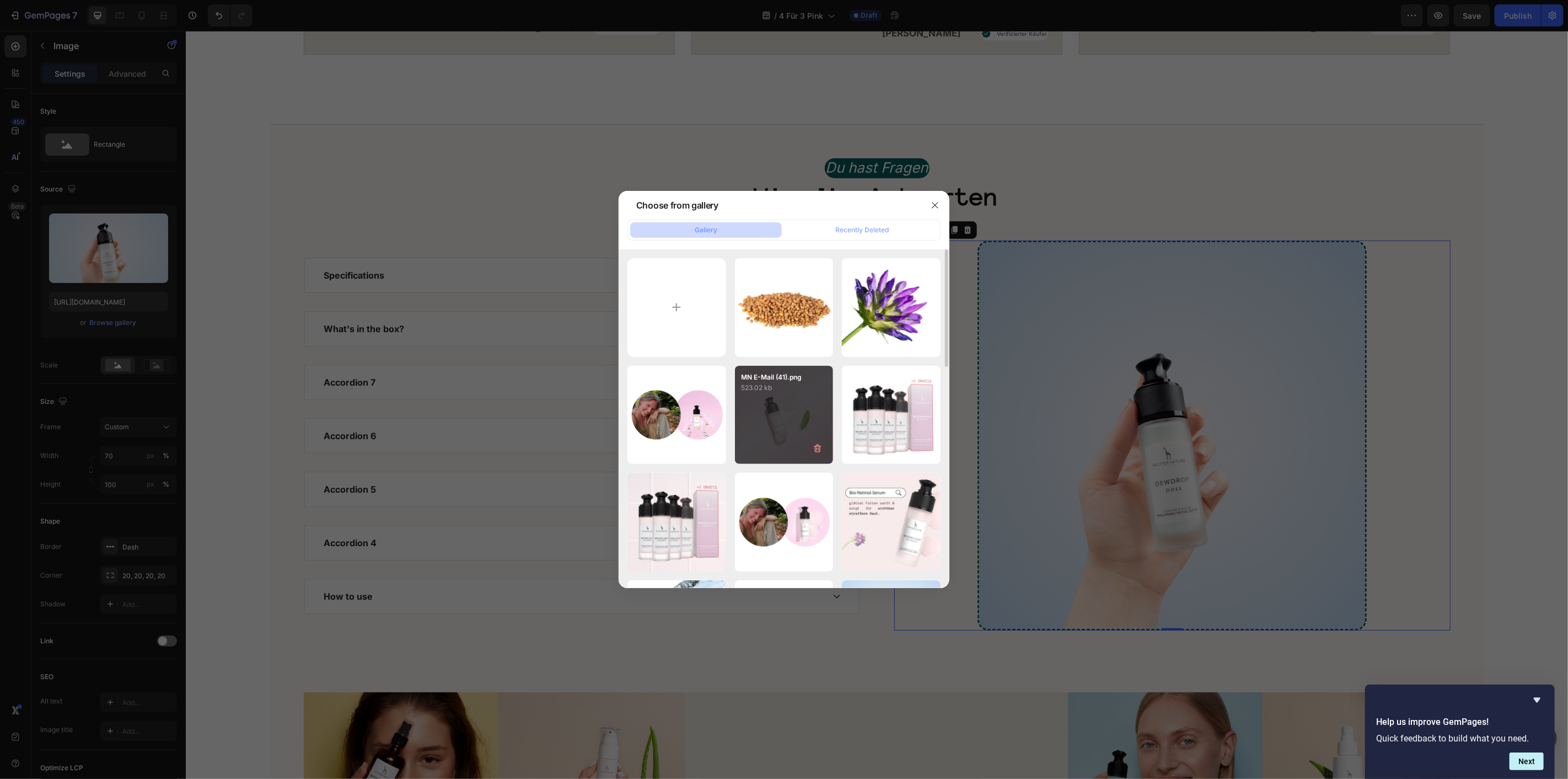
click at [795, 398] on div "MN E-Mail (41).png 523.02 kb" at bounding box center [784, 415] width 99 height 99
type input "https://cdn.shopify.com/s/files/1/1613/5255/files/gempages_585868164714201795-0…"
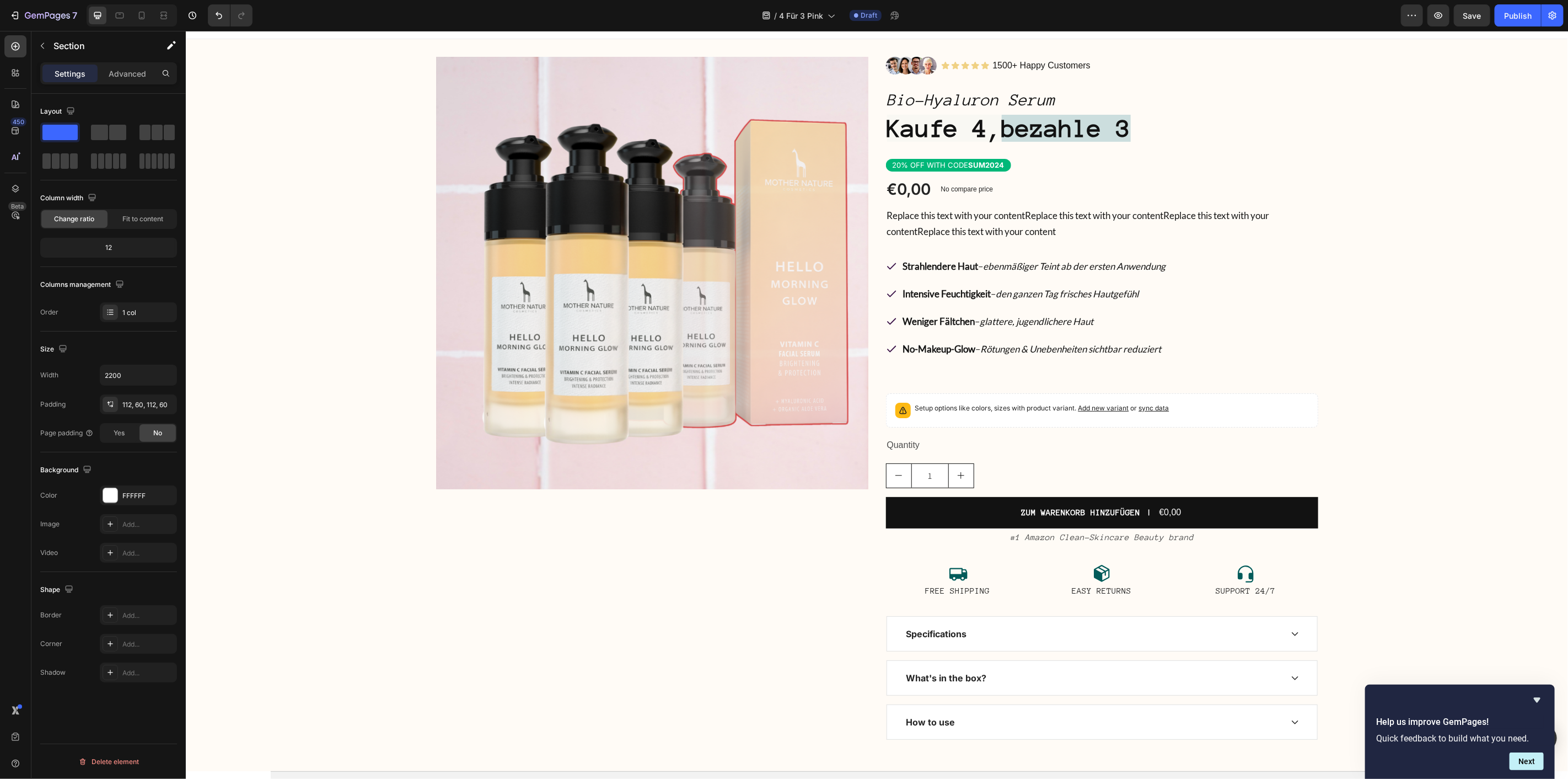
scroll to position [0, 0]
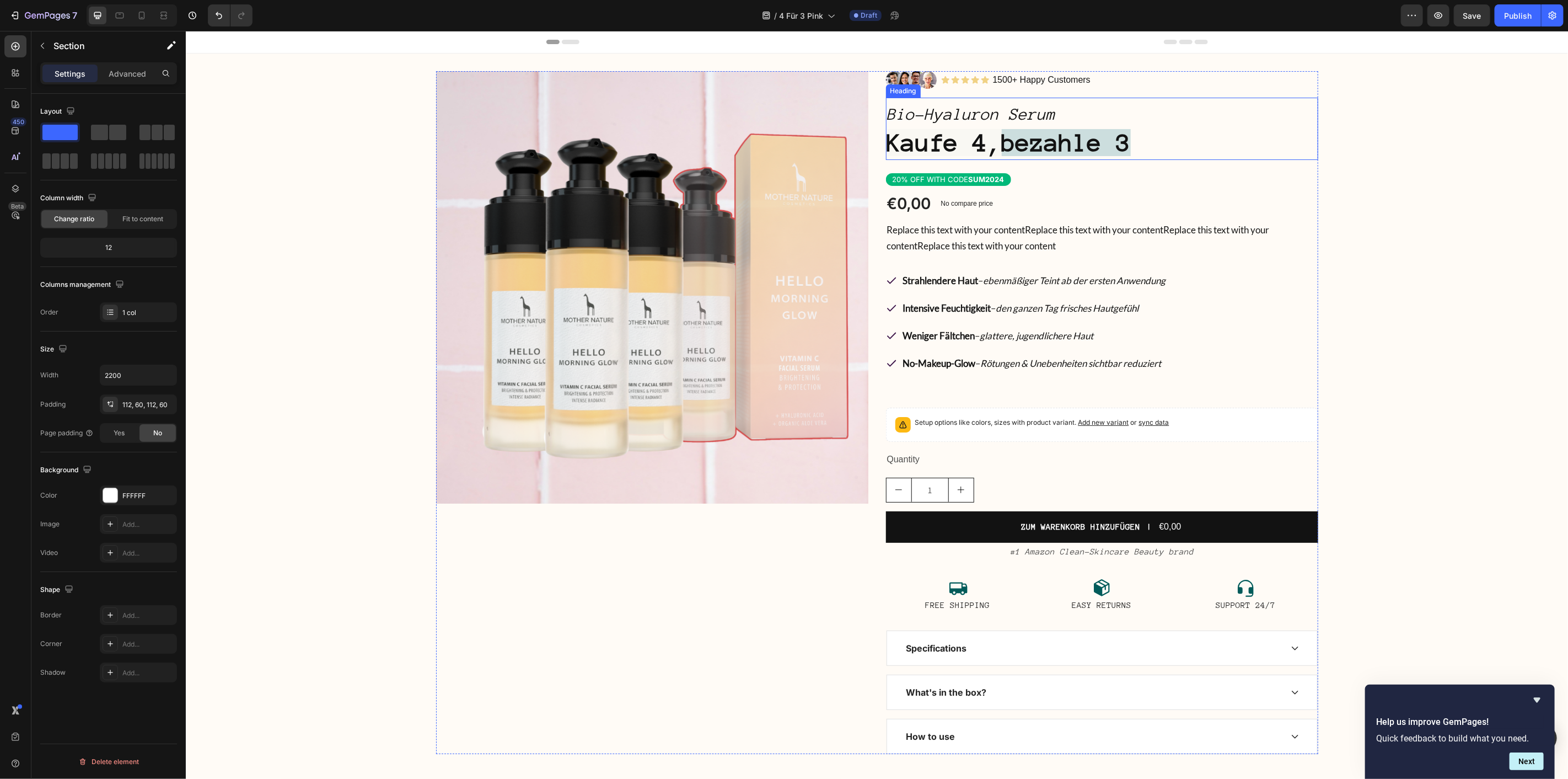
click at [952, 139] on strong "Kaufe 4," at bounding box center [943, 142] width 114 height 27
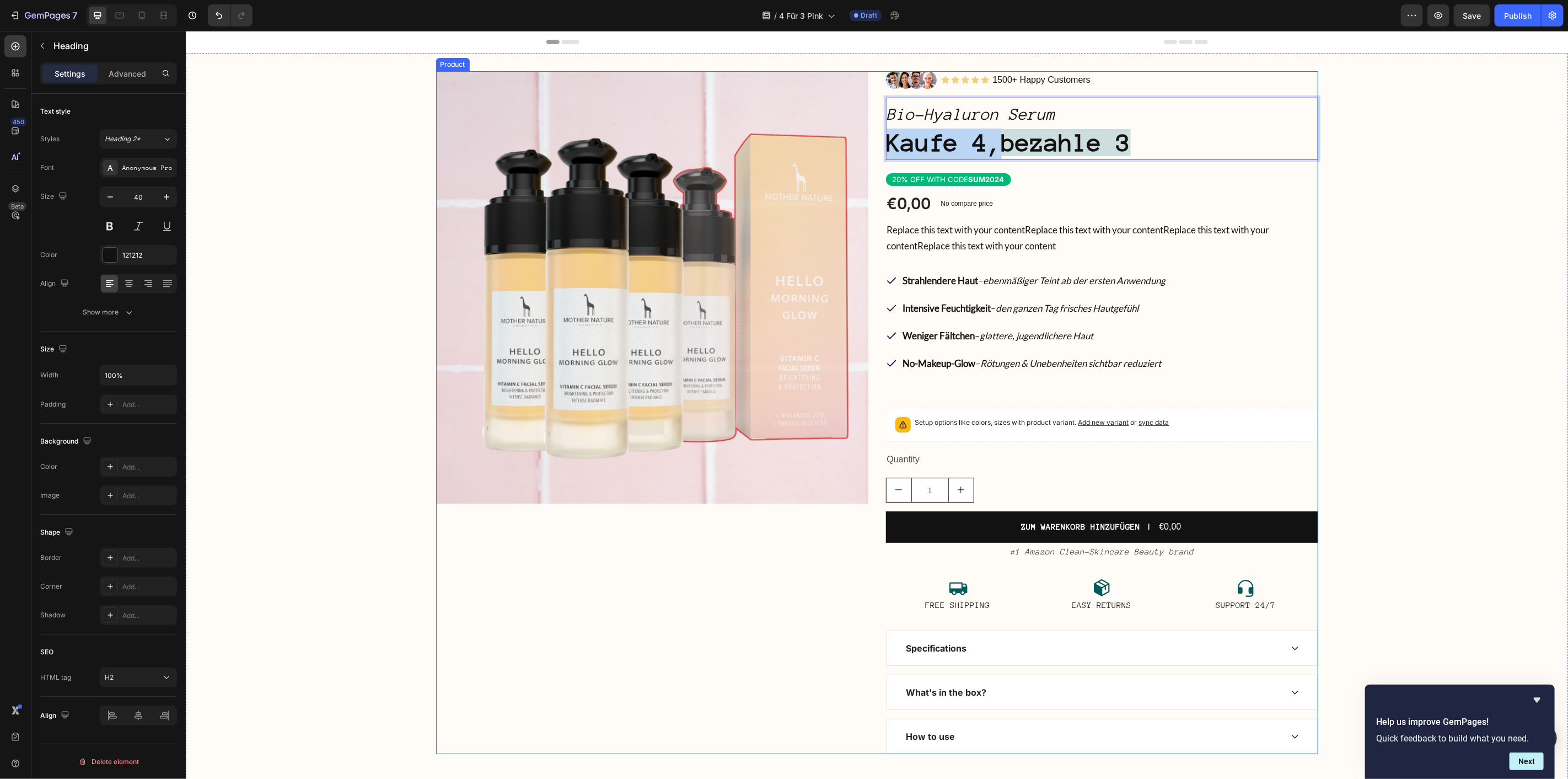
drag, startPoint x: 994, startPoint y: 145, endPoint x: 872, endPoint y: 145, distance: 122.0
click at [872, 145] on div "Product Images Image Icon Icon Icon Icon Icon Icon List 1500+ Happy Customers T…" at bounding box center [877, 412] width 882 height 683
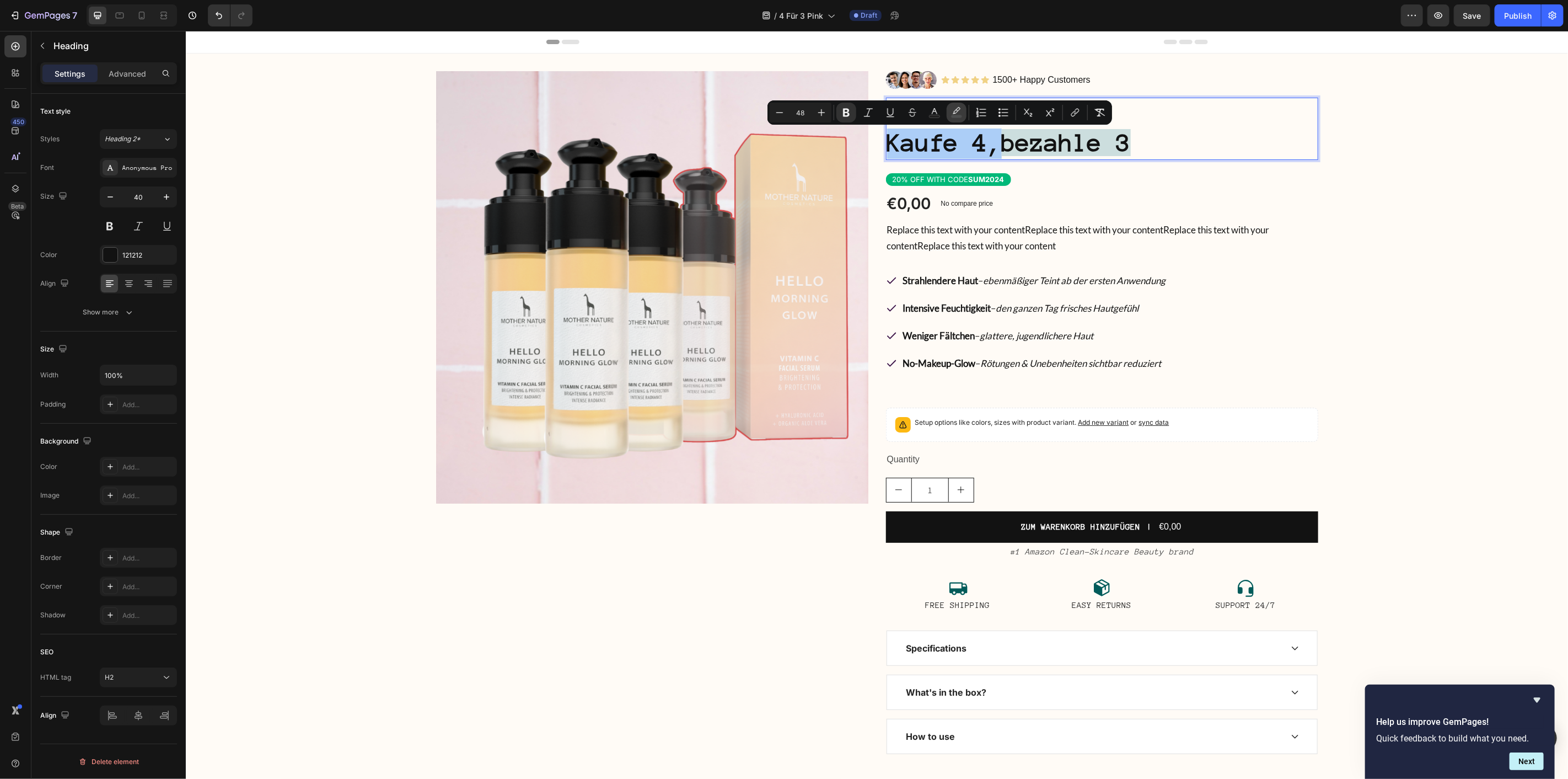
click at [951, 116] on icon "Editor contextual toolbar" at bounding box center [956, 113] width 11 height 11
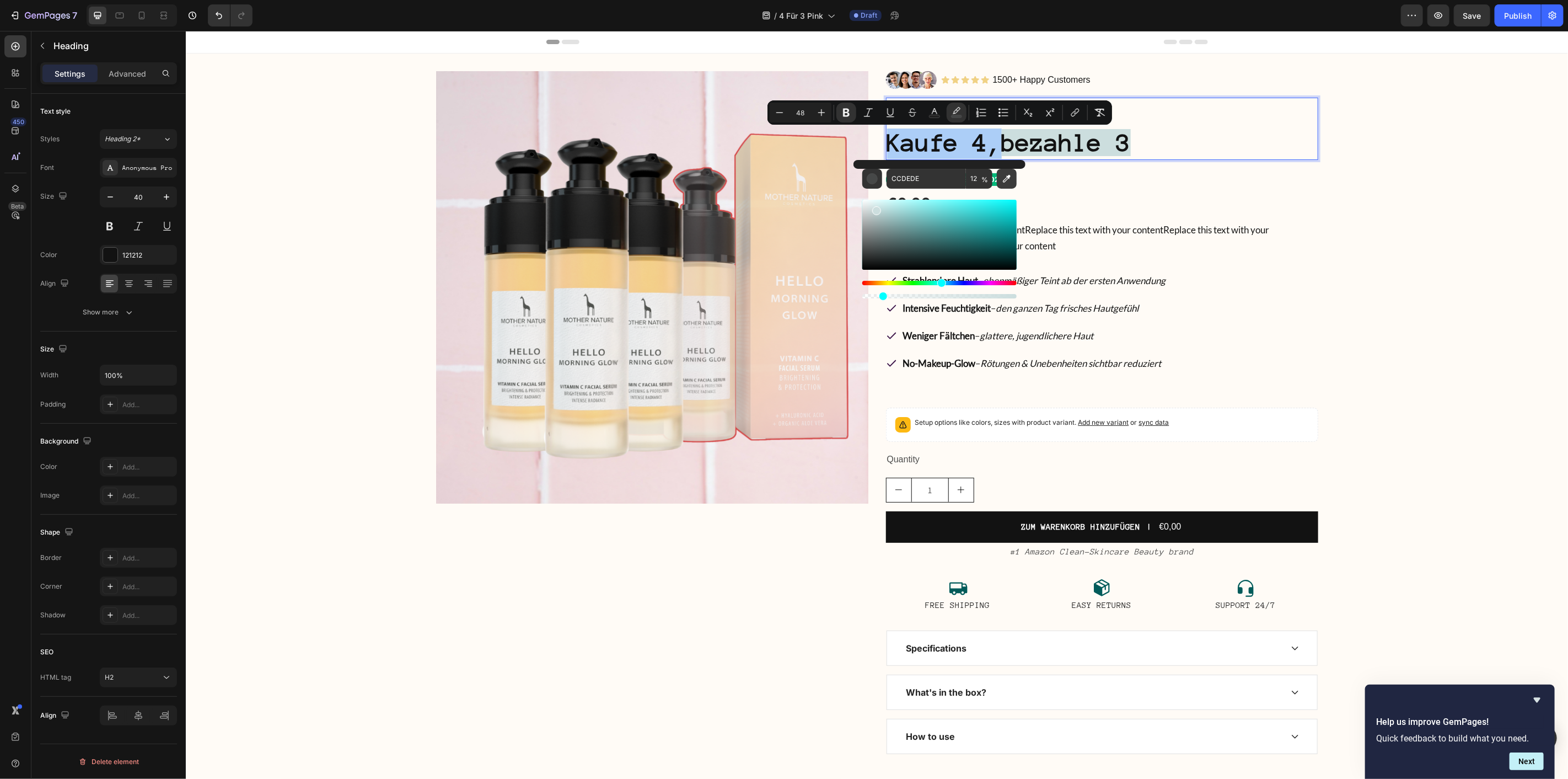
click at [1000, 188] on button "Editor contextual toolbar" at bounding box center [1007, 178] width 20 height 20
type input "100"
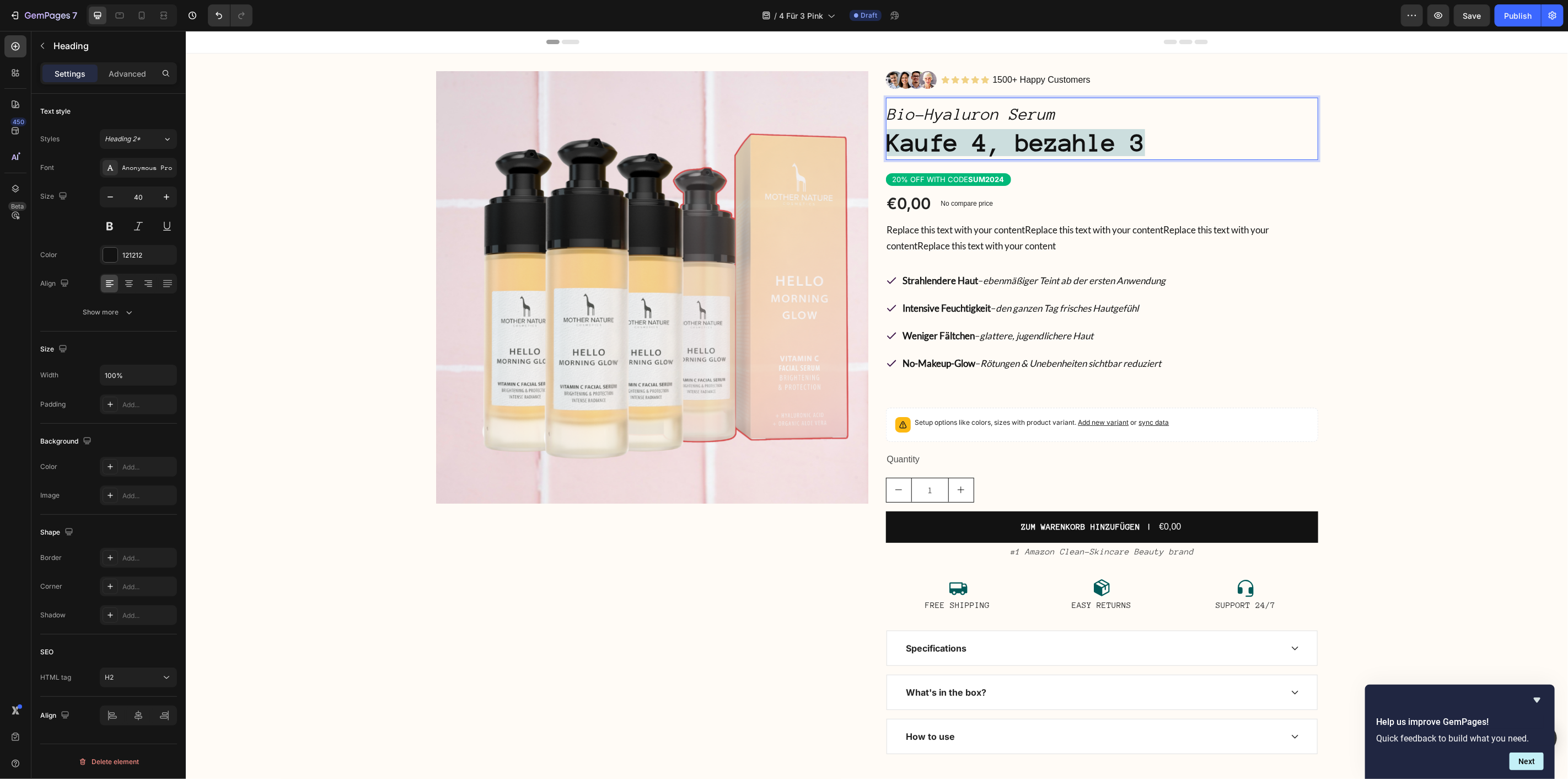
click at [1097, 144] on strong "Kaufe 4, bezahle 3" at bounding box center [1015, 142] width 258 height 27
click at [1005, 115] on icon "Bio-Hyaluron Serum" at bounding box center [970, 113] width 169 height 18
click at [951, 114] on icon "Bio-Hyaluron Serum" at bounding box center [970, 113] width 169 height 18
drag, startPoint x: 1149, startPoint y: 136, endPoint x: 868, endPoint y: 142, distance: 281.1
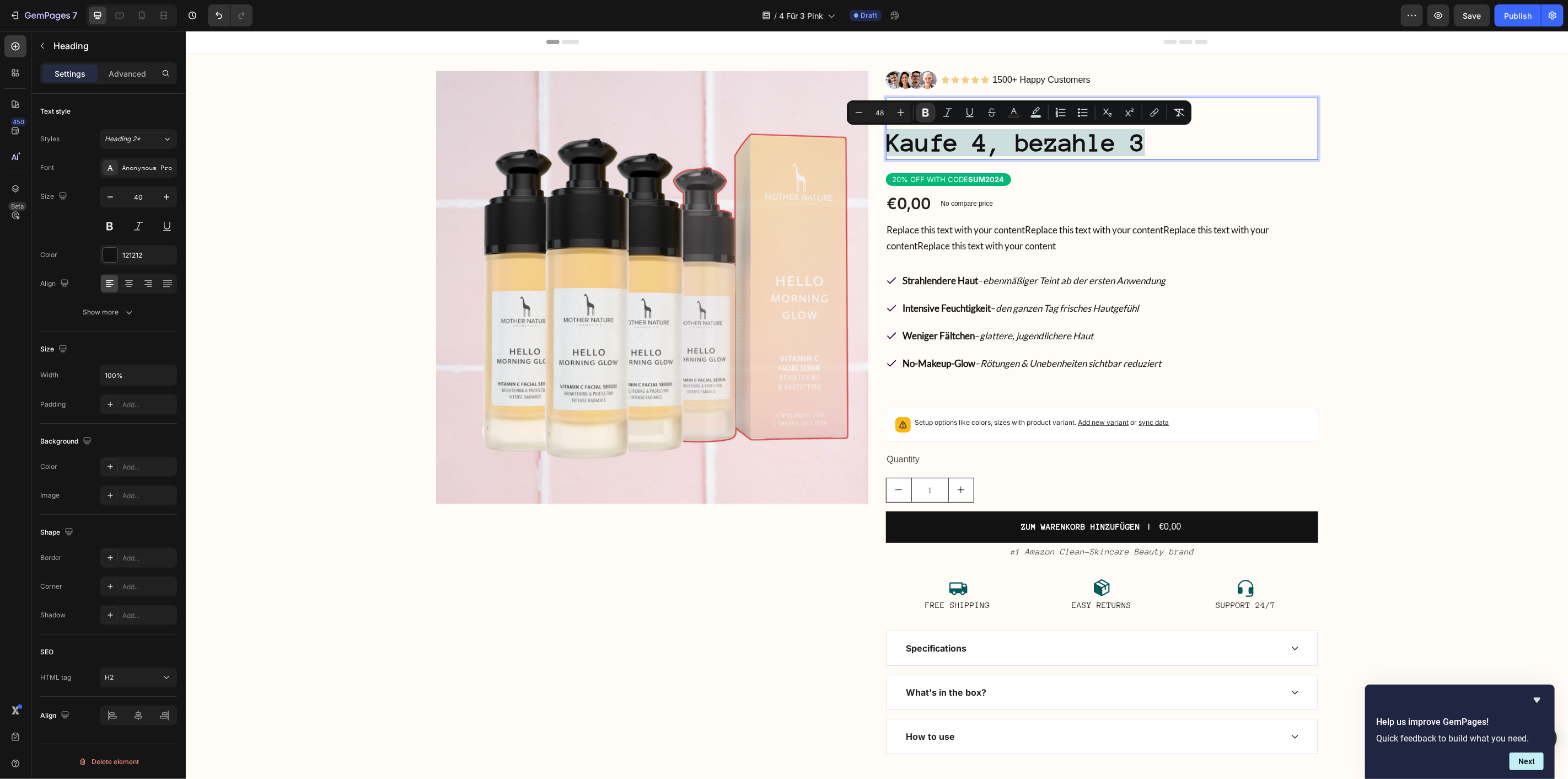
click at [868, 142] on div "Product Images Image Icon Icon Icon Icon Icon Icon List 1500+ Happy Customers T…" at bounding box center [877, 412] width 882 height 683
click at [1177, 141] on p "Bio-Retinol Serum Kaufe 4, bezahle 3" at bounding box center [1101, 128] width 430 height 60
click at [1071, 139] on strong "Kaufe 4, bezahle 3" at bounding box center [1015, 142] width 258 height 27
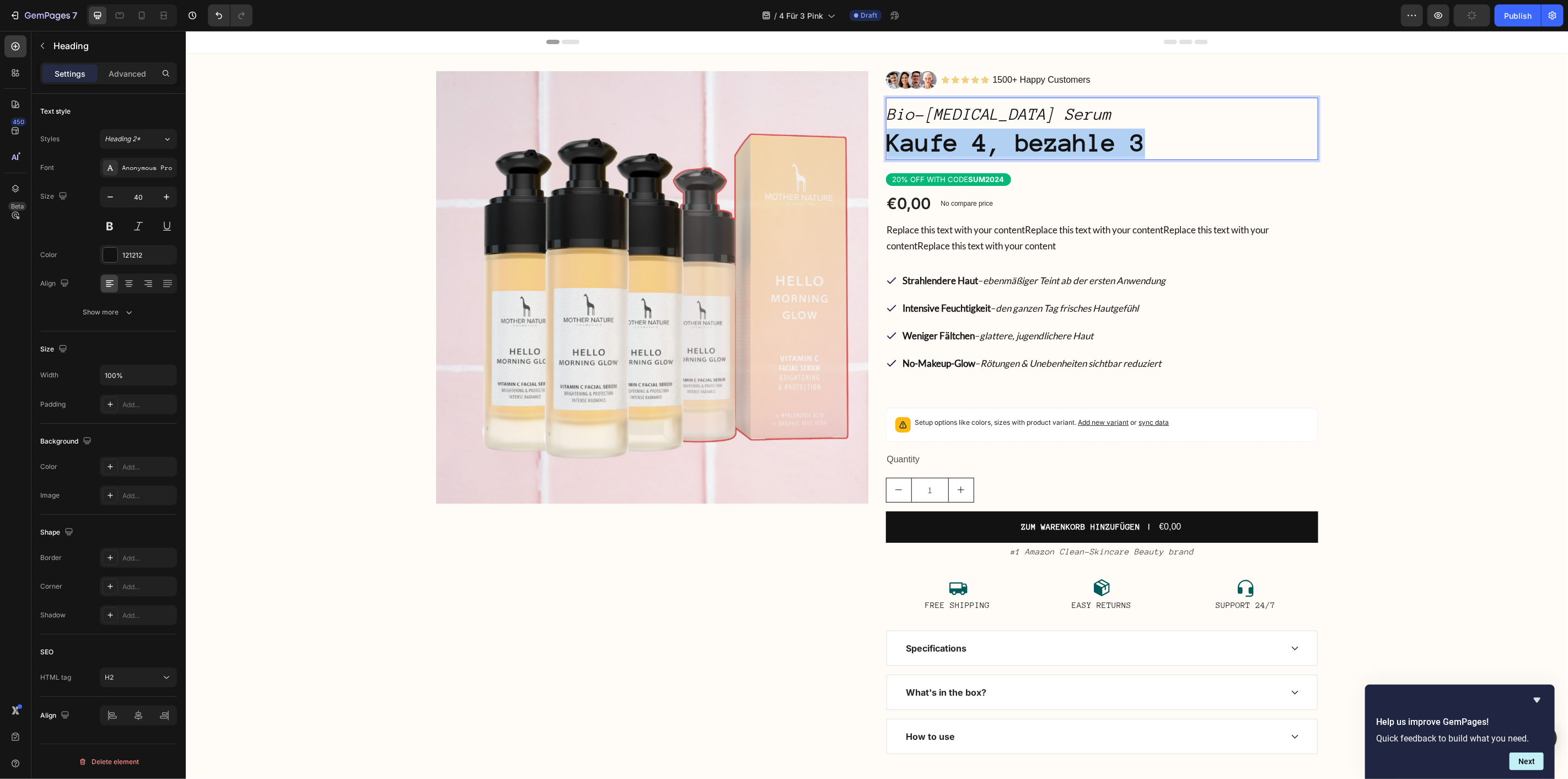
click at [1071, 139] on strong "Kaufe 4, bezahle 3" at bounding box center [1015, 142] width 258 height 27
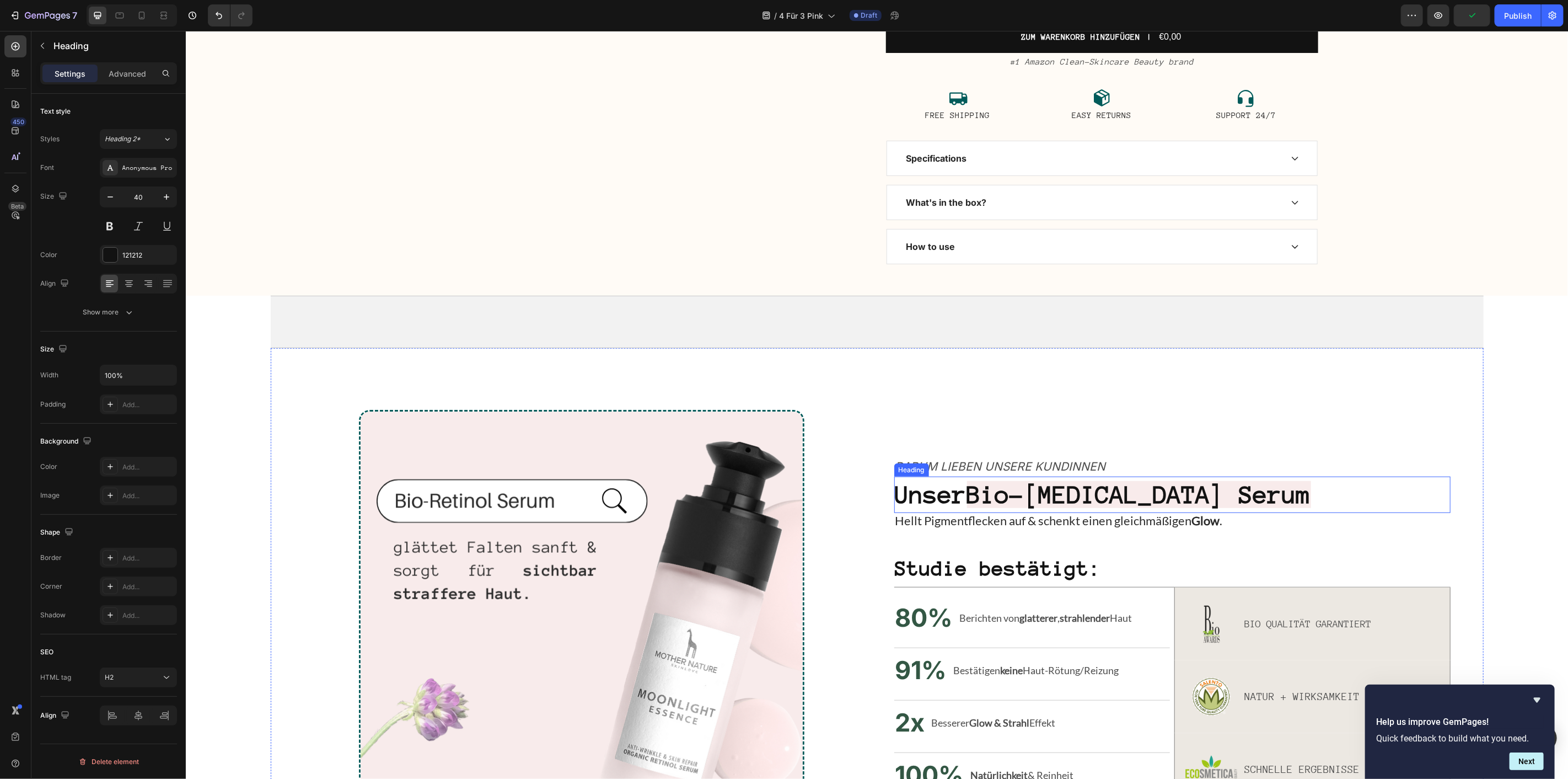
click at [1072, 492] on strong "Bio-[MEDICAL_DATA] Serum" at bounding box center [1138, 494] width 344 height 27
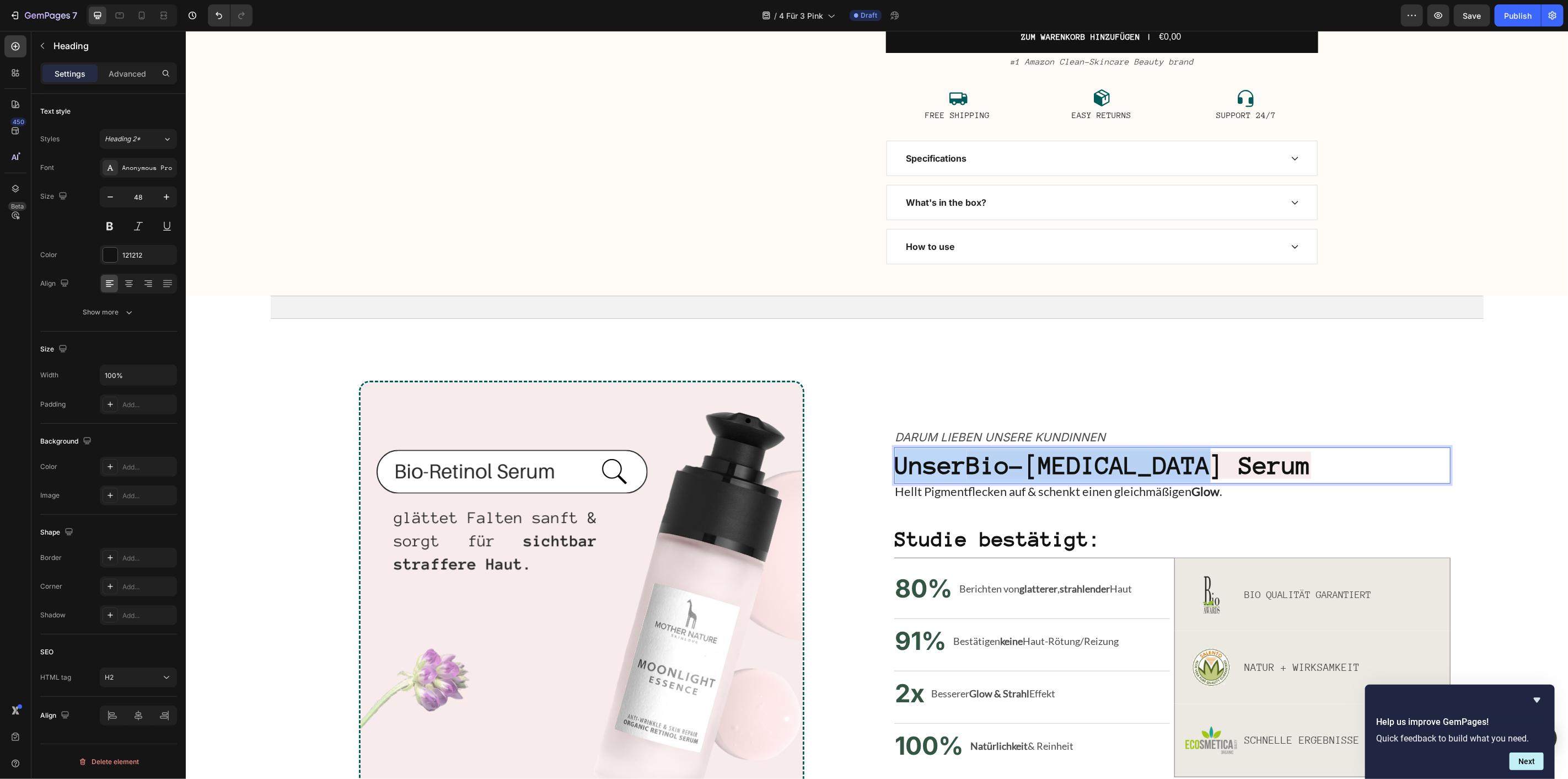
click at [1072, 478] on strong "Bio-[MEDICAL_DATA] Serum" at bounding box center [1138, 465] width 344 height 27
click at [1074, 478] on strong "Bio-[MEDICAL_DATA] Serum" at bounding box center [1138, 465] width 344 height 27
click at [1054, 478] on strong "Bio-[MEDICAL_DATA] Serum" at bounding box center [1138, 465] width 344 height 27
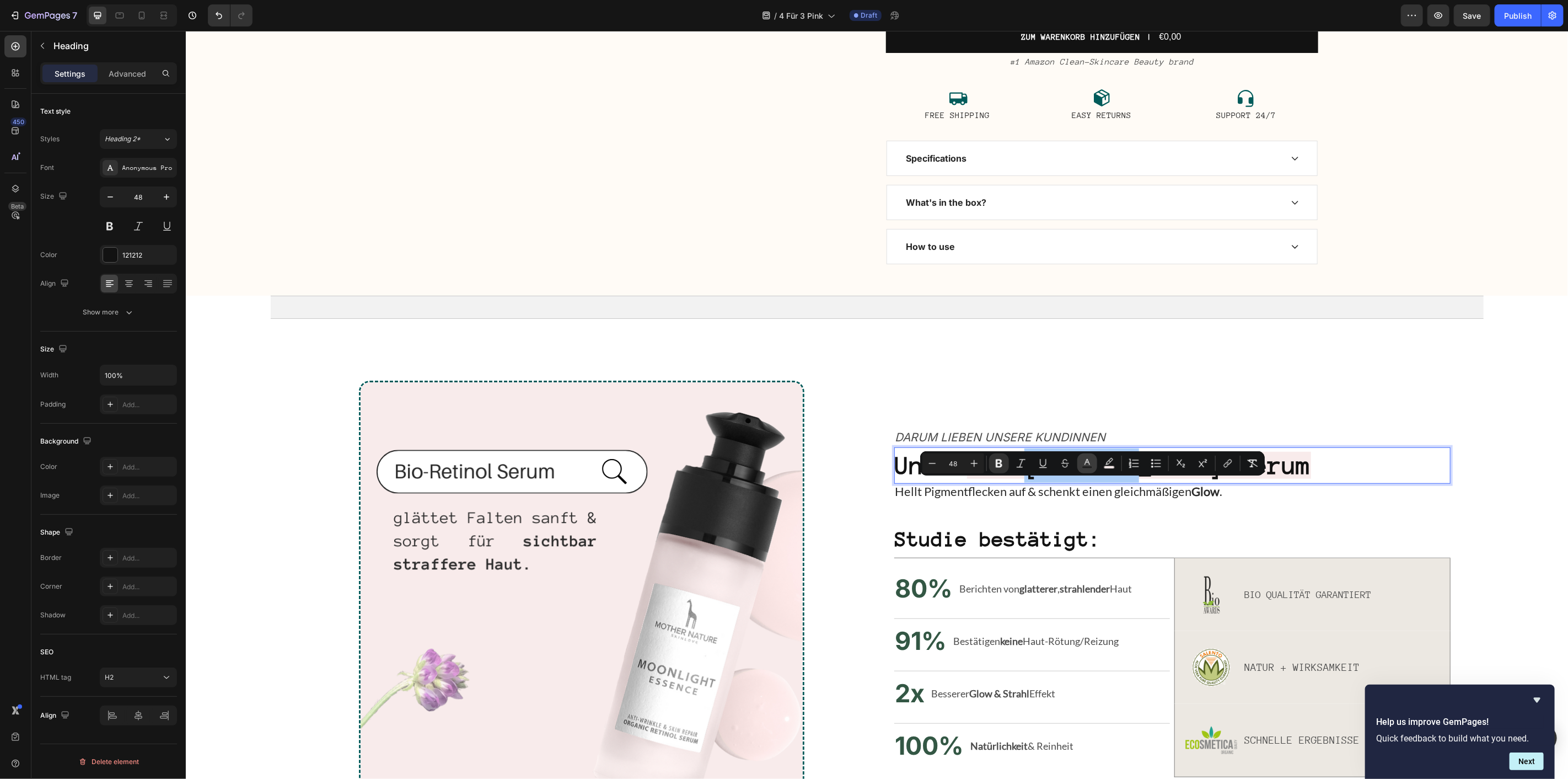
click at [1096, 458] on button "Text Color" at bounding box center [1087, 464] width 20 height 20
type input "121212"
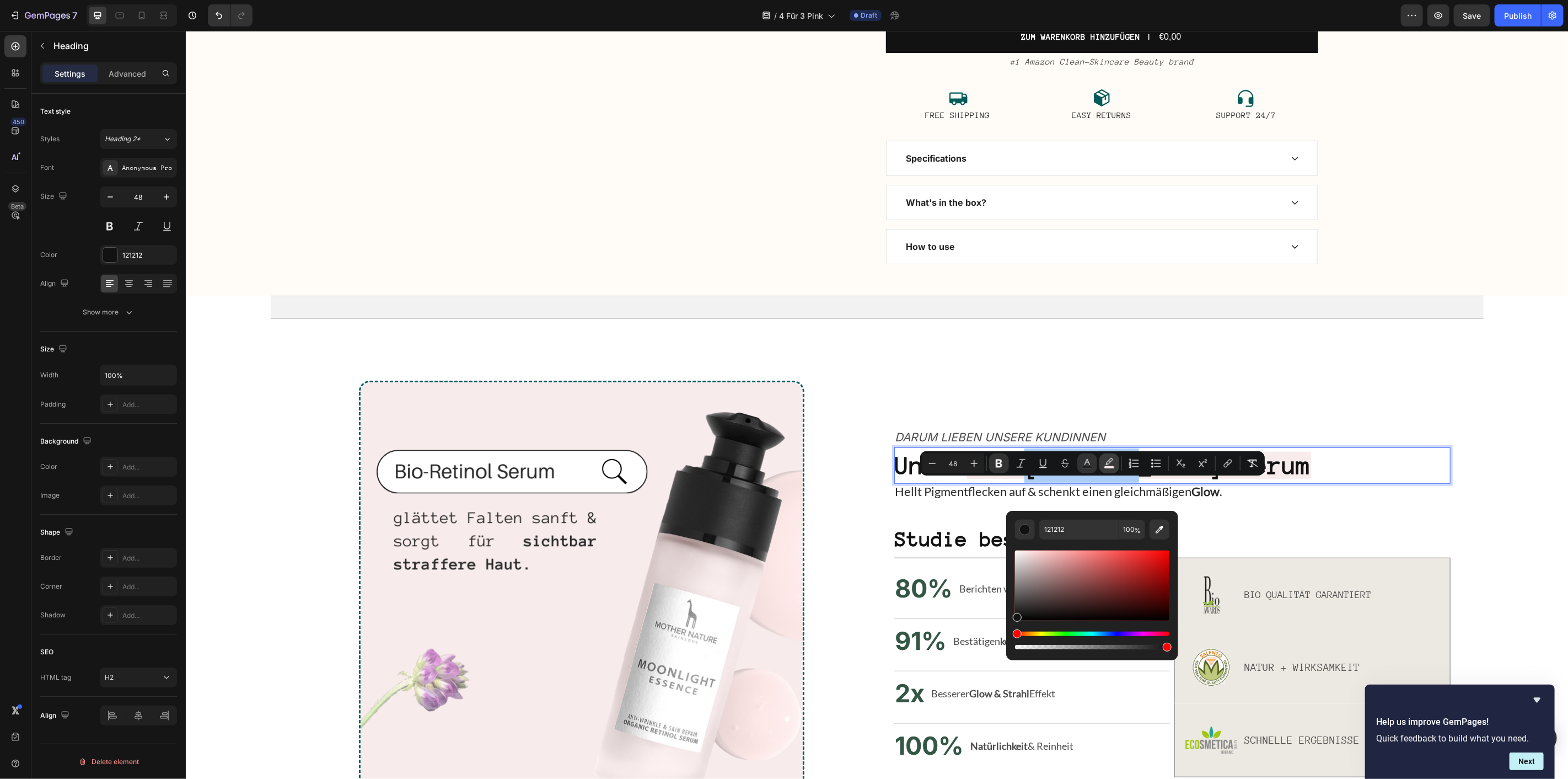
click at [1103, 464] on button "color" at bounding box center [1109, 464] width 20 height 20
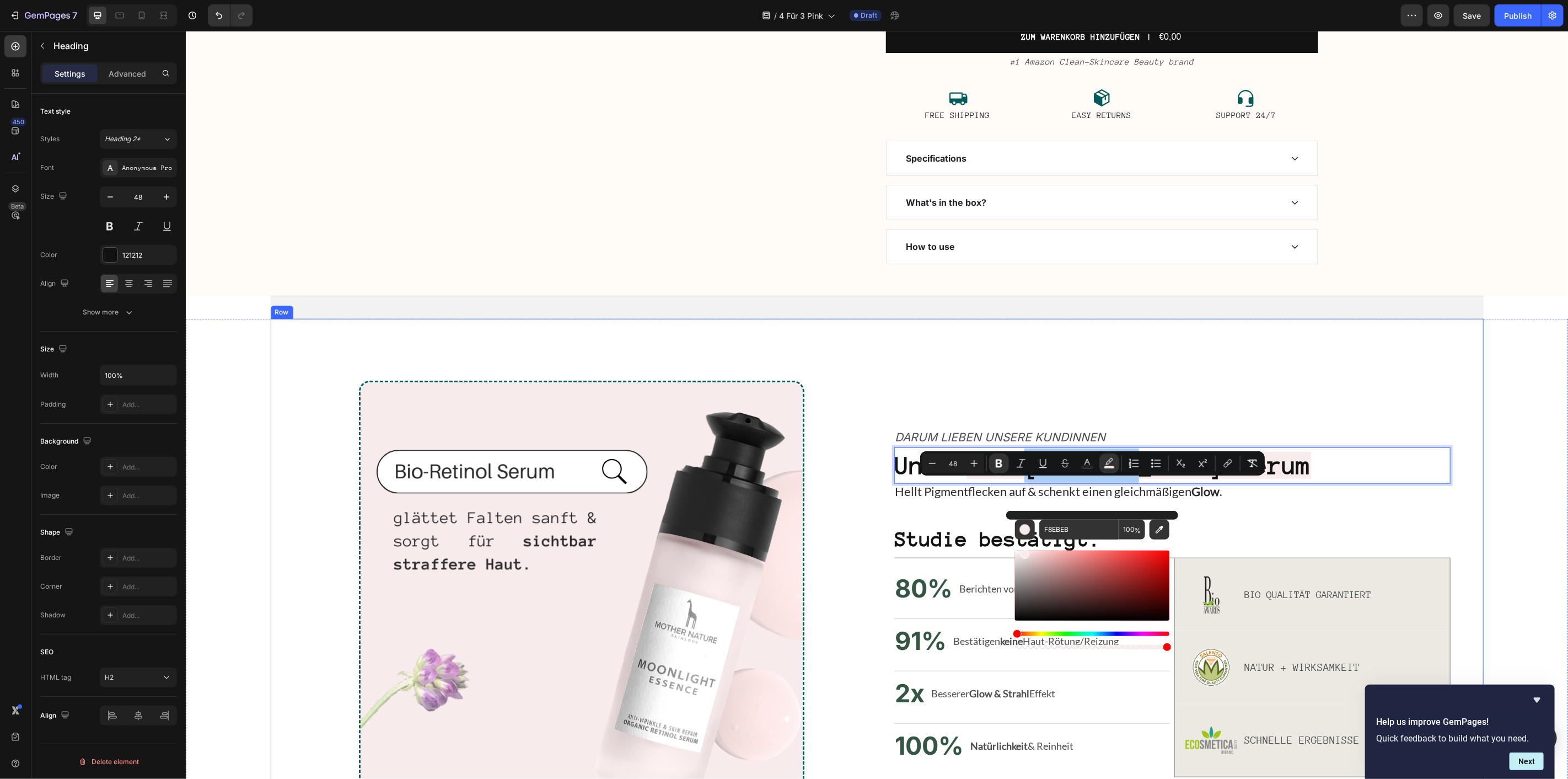
click at [1320, 307] on img at bounding box center [1362, 307] width 110 height 0
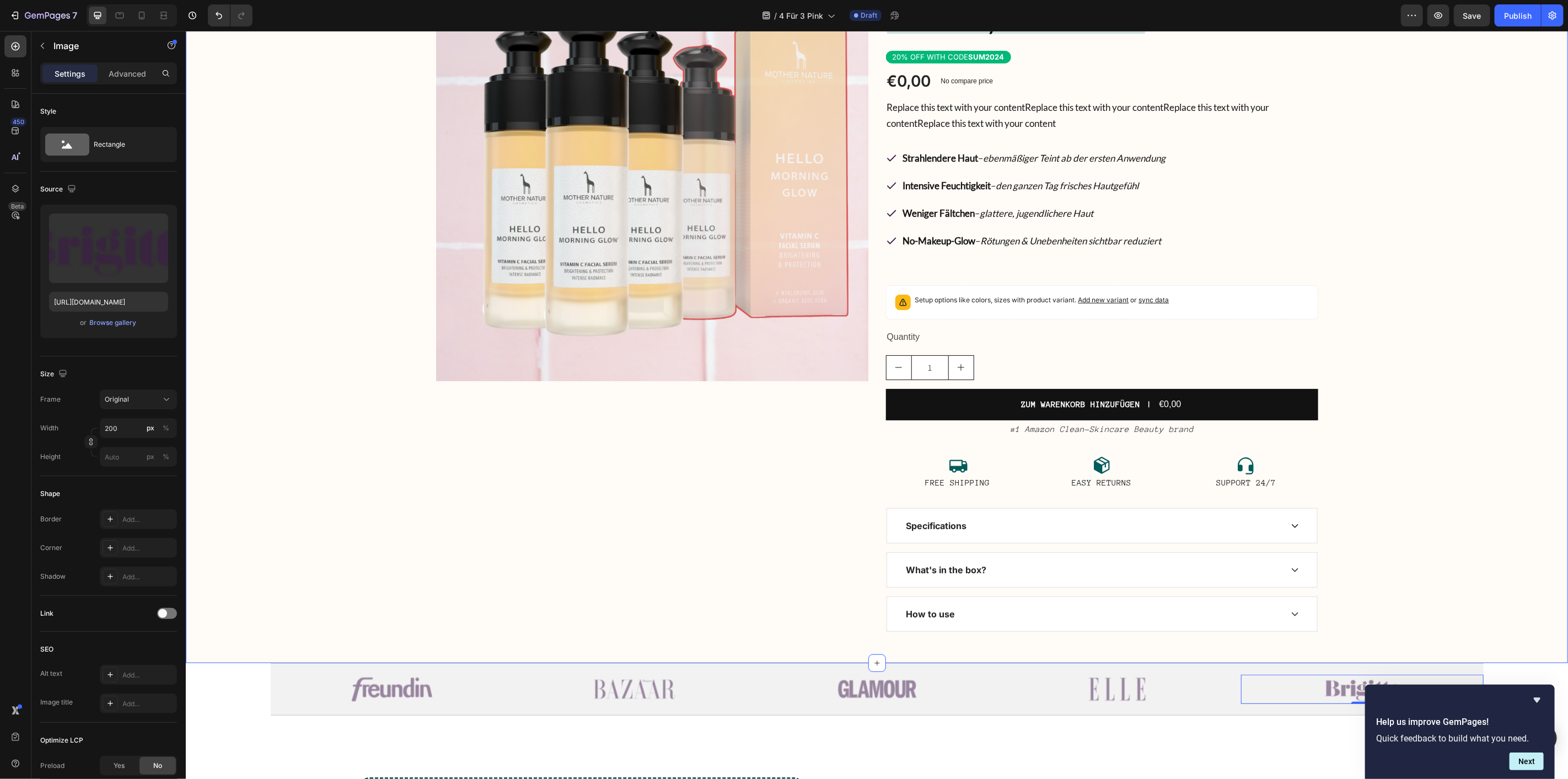
scroll to position [0, 0]
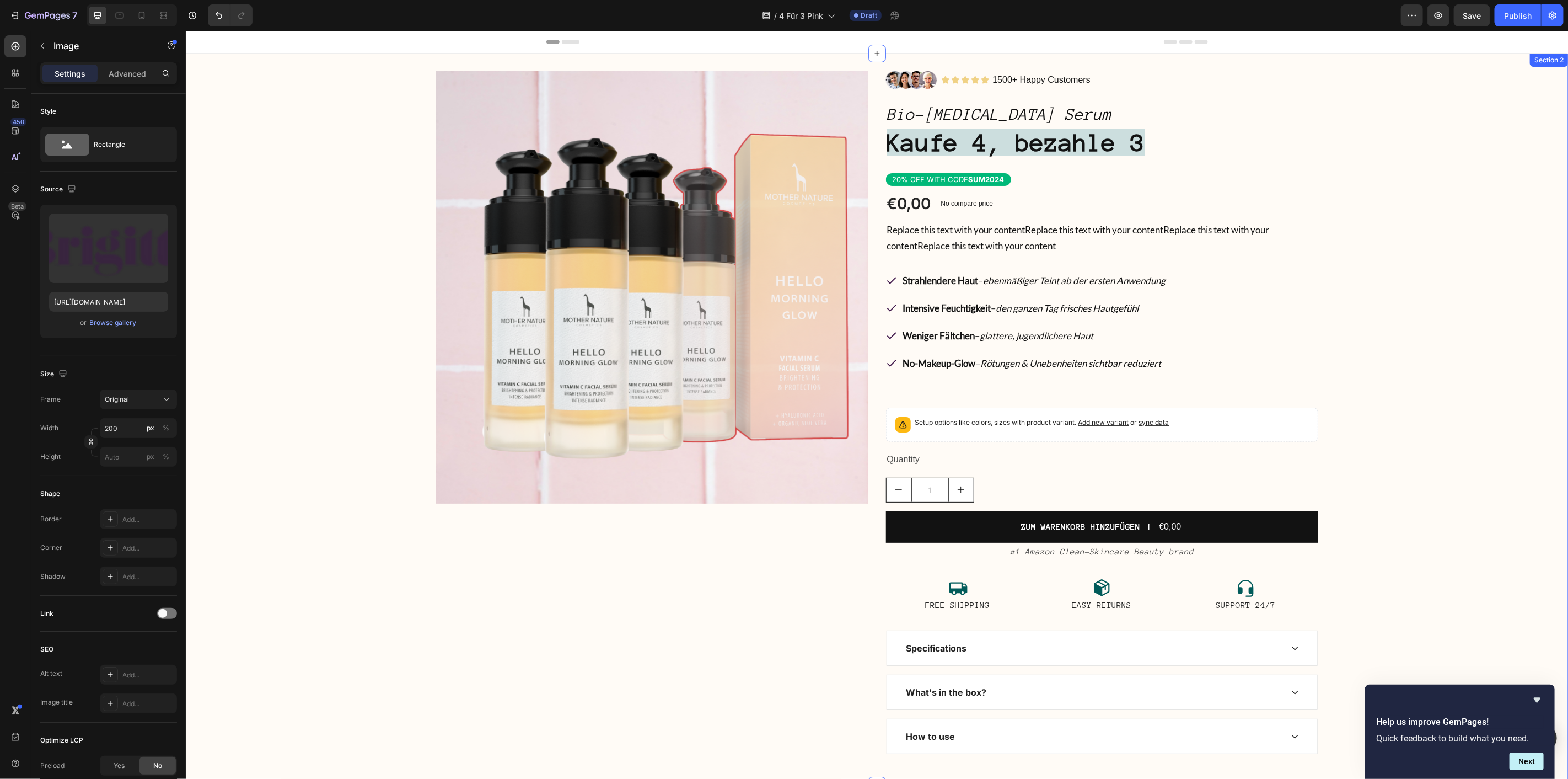
click at [1395, 230] on div "Product Images Image Icon Icon Icon Icon Icon Icon List 1500+ Happy Customers T…" at bounding box center [876, 419] width 1382 height 697
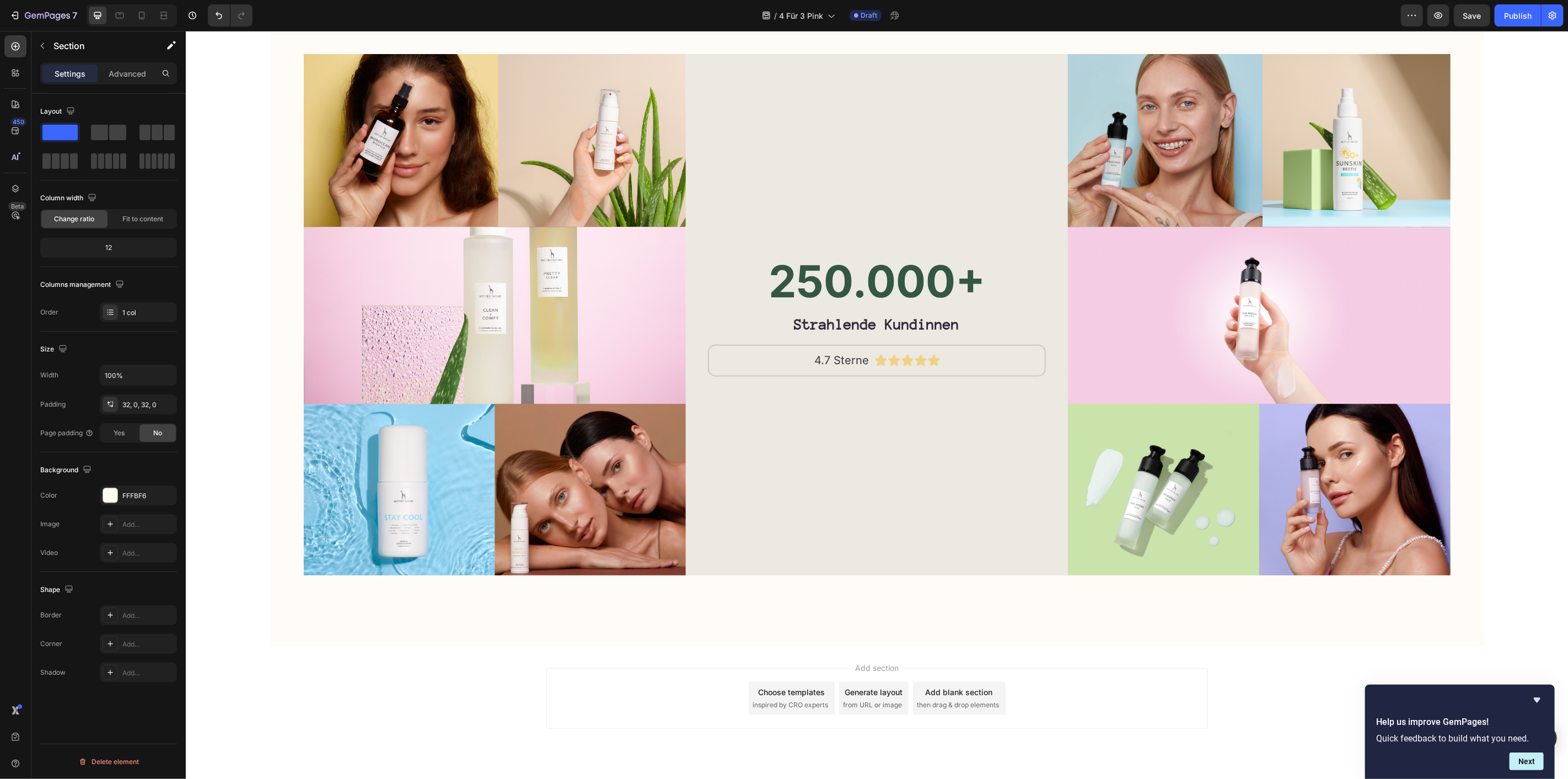
scroll to position [5343, 0]
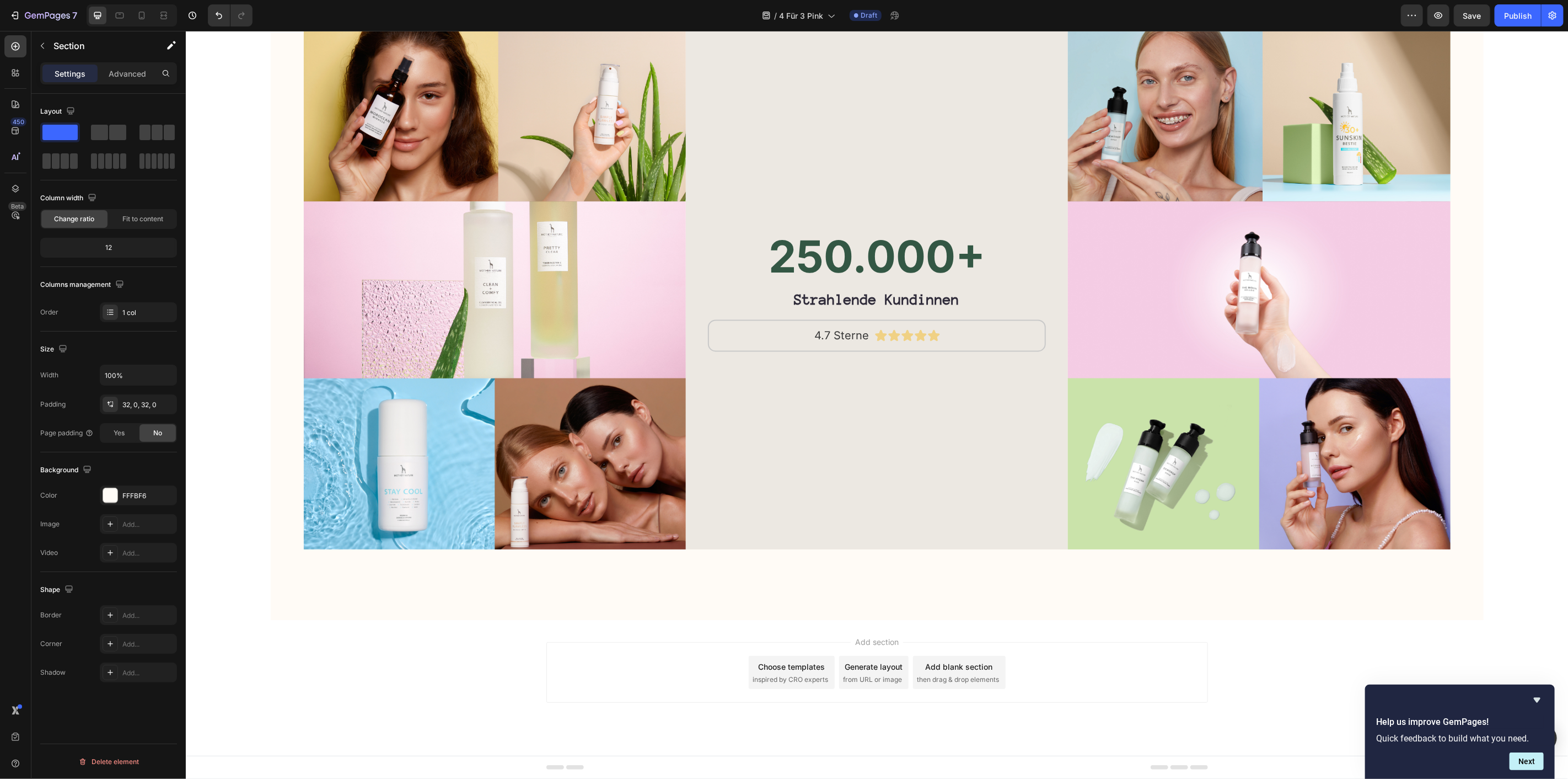
click at [153, 21] on div at bounding box center [131, 15] width 91 height 22
drag, startPoint x: 135, startPoint y: 18, endPoint x: 120, endPoint y: 352, distance: 334.3
click at [135, 18] on div at bounding box center [141, 15] width 18 height 18
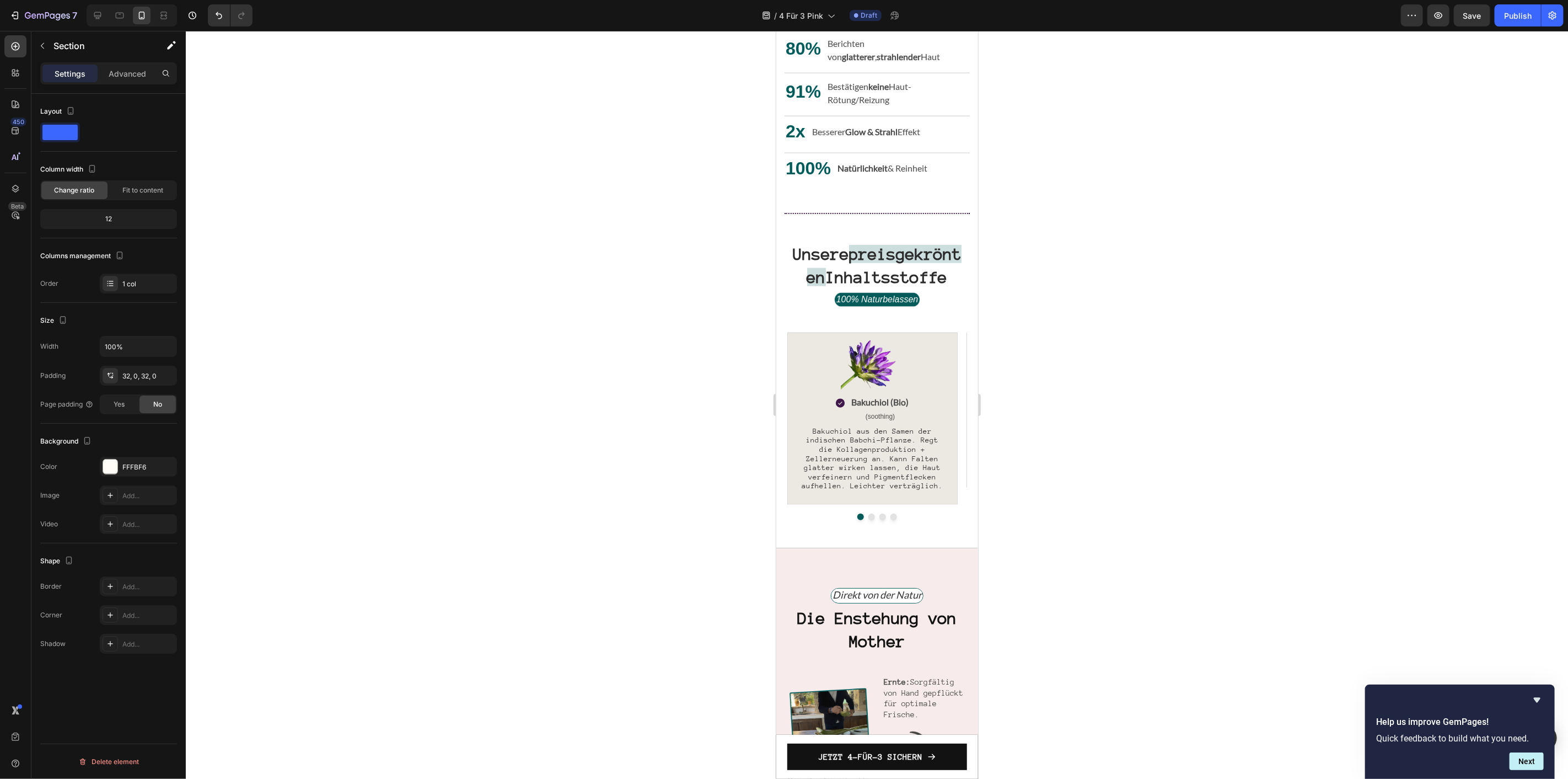
scroll to position [1287, 0]
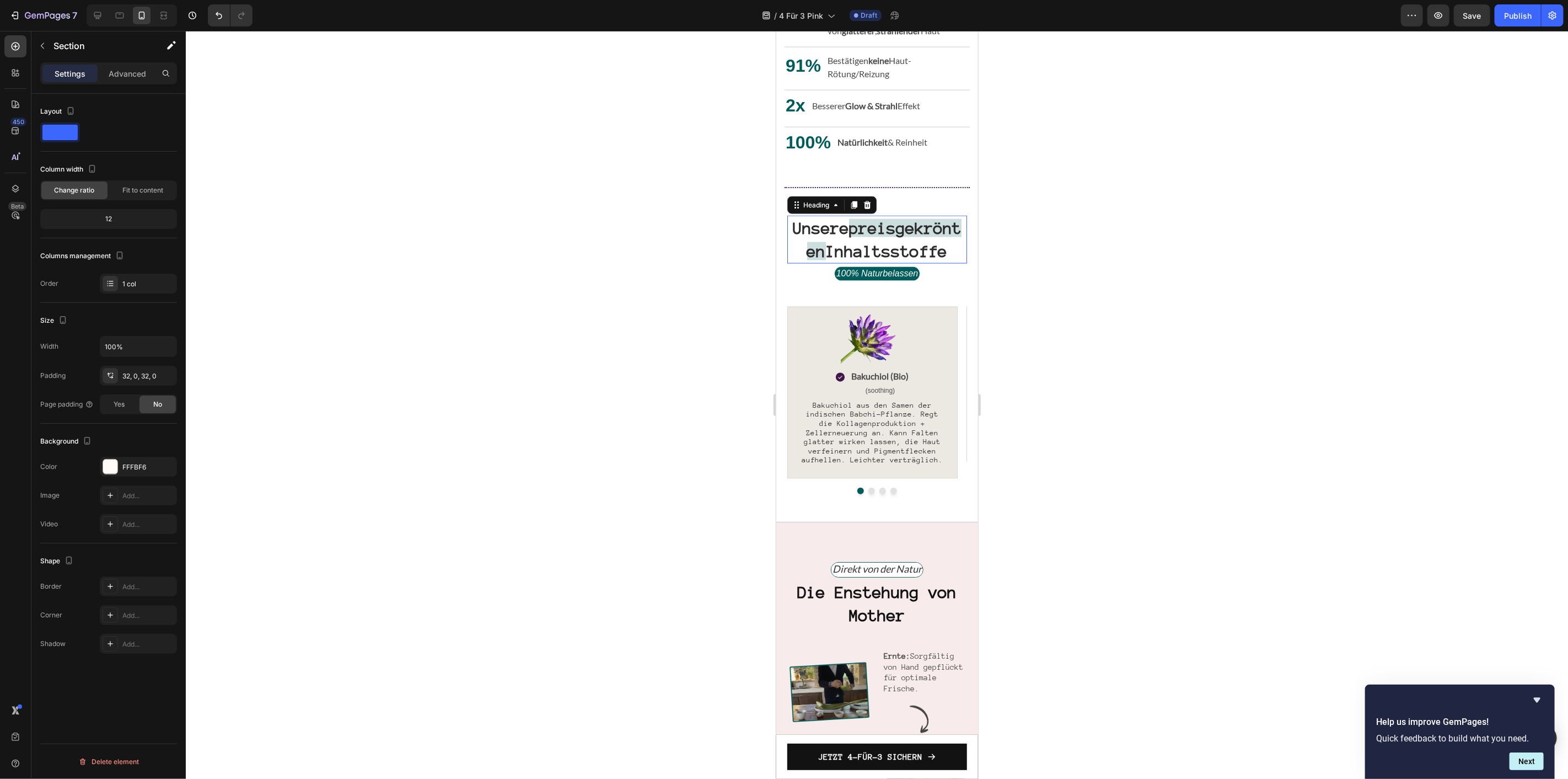
click at [878, 260] on strong "preisgekrönten" at bounding box center [884, 239] width 155 height 41
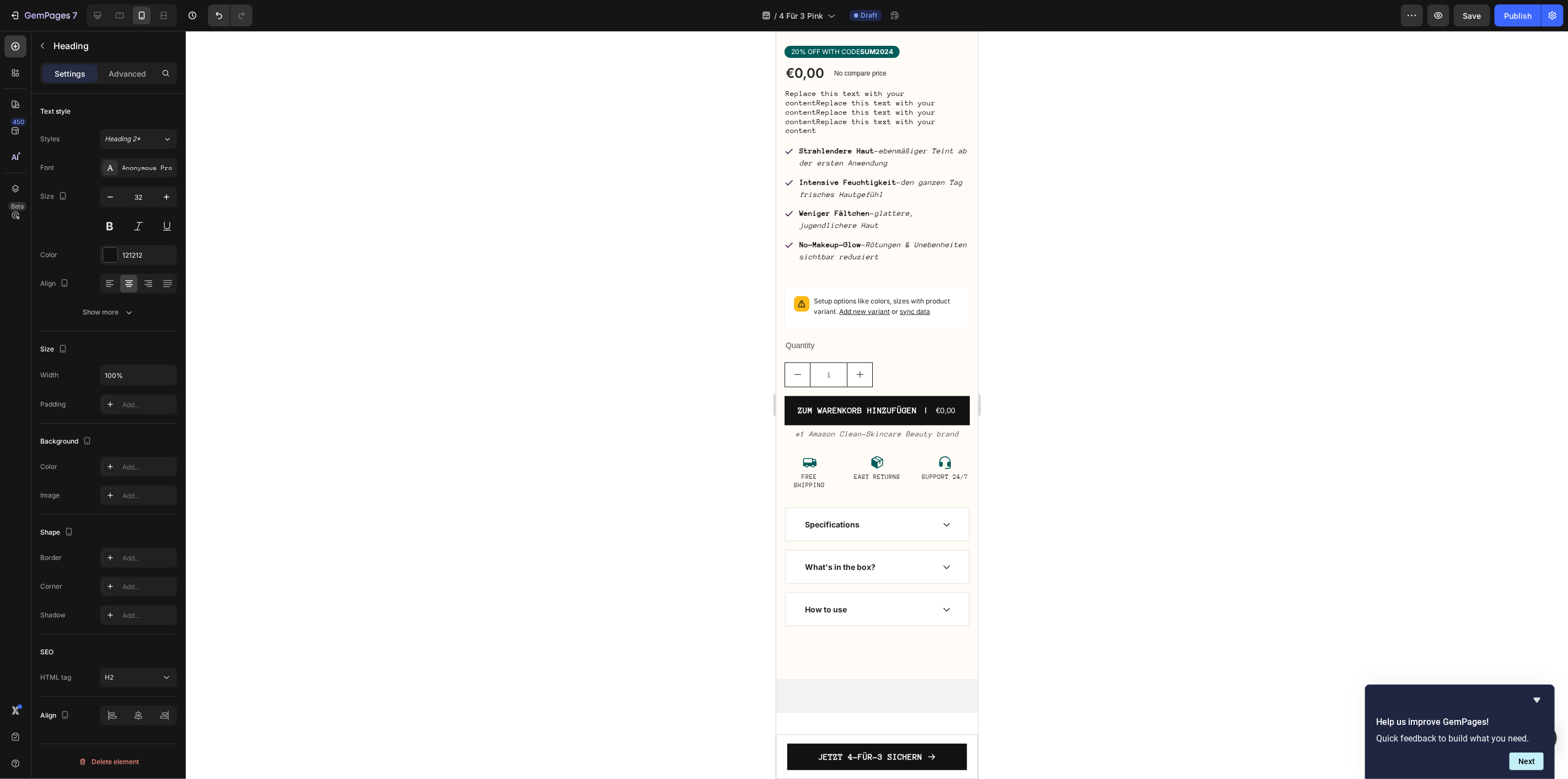
scroll to position [0, 0]
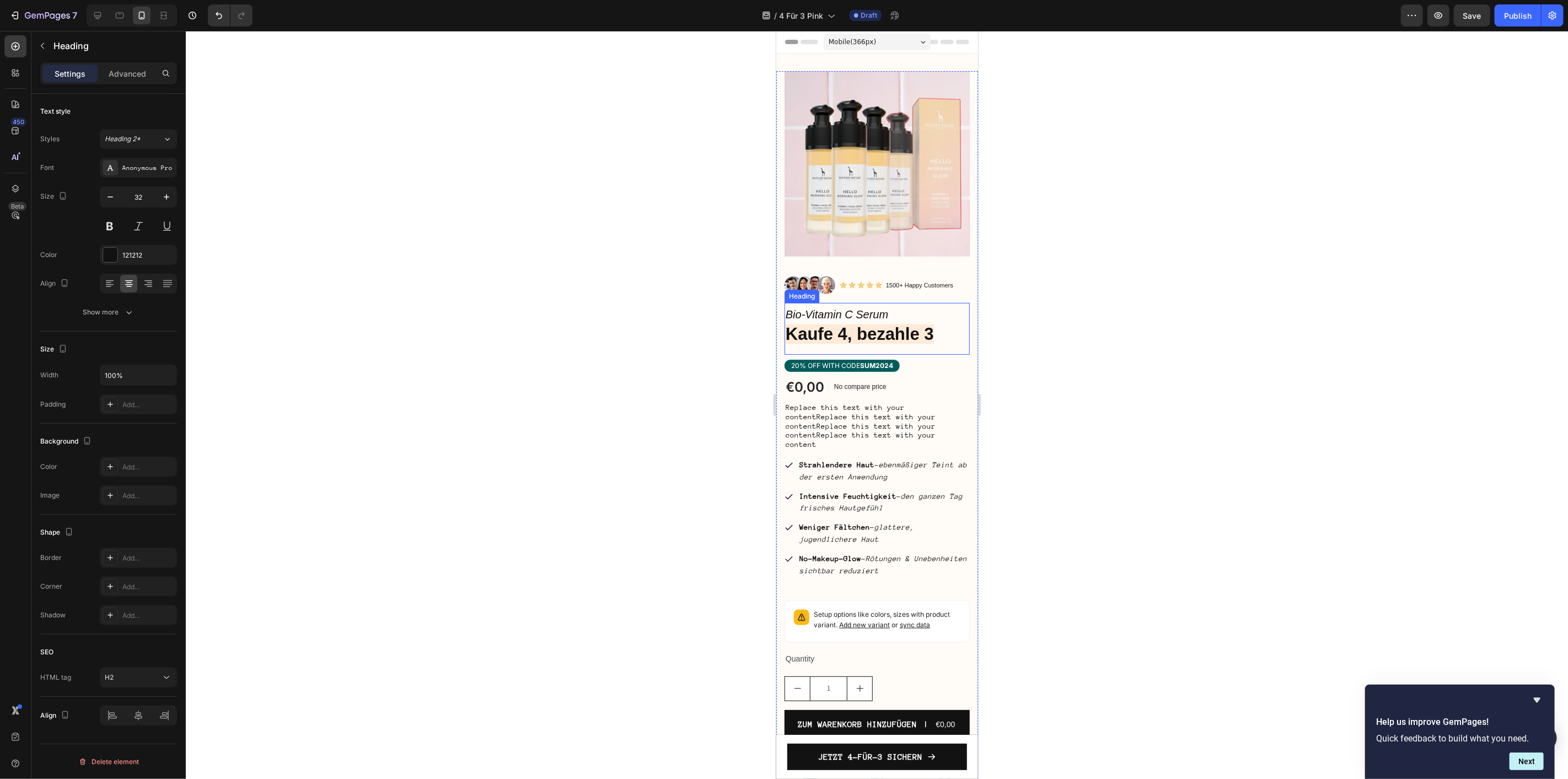
click at [889, 324] on strong "Kaufe 4, bezahle 3" at bounding box center [859, 334] width 149 height 19
drag, startPoint x: 937, startPoint y: 322, endPoint x: 1550, endPoint y: 356, distance: 613.9
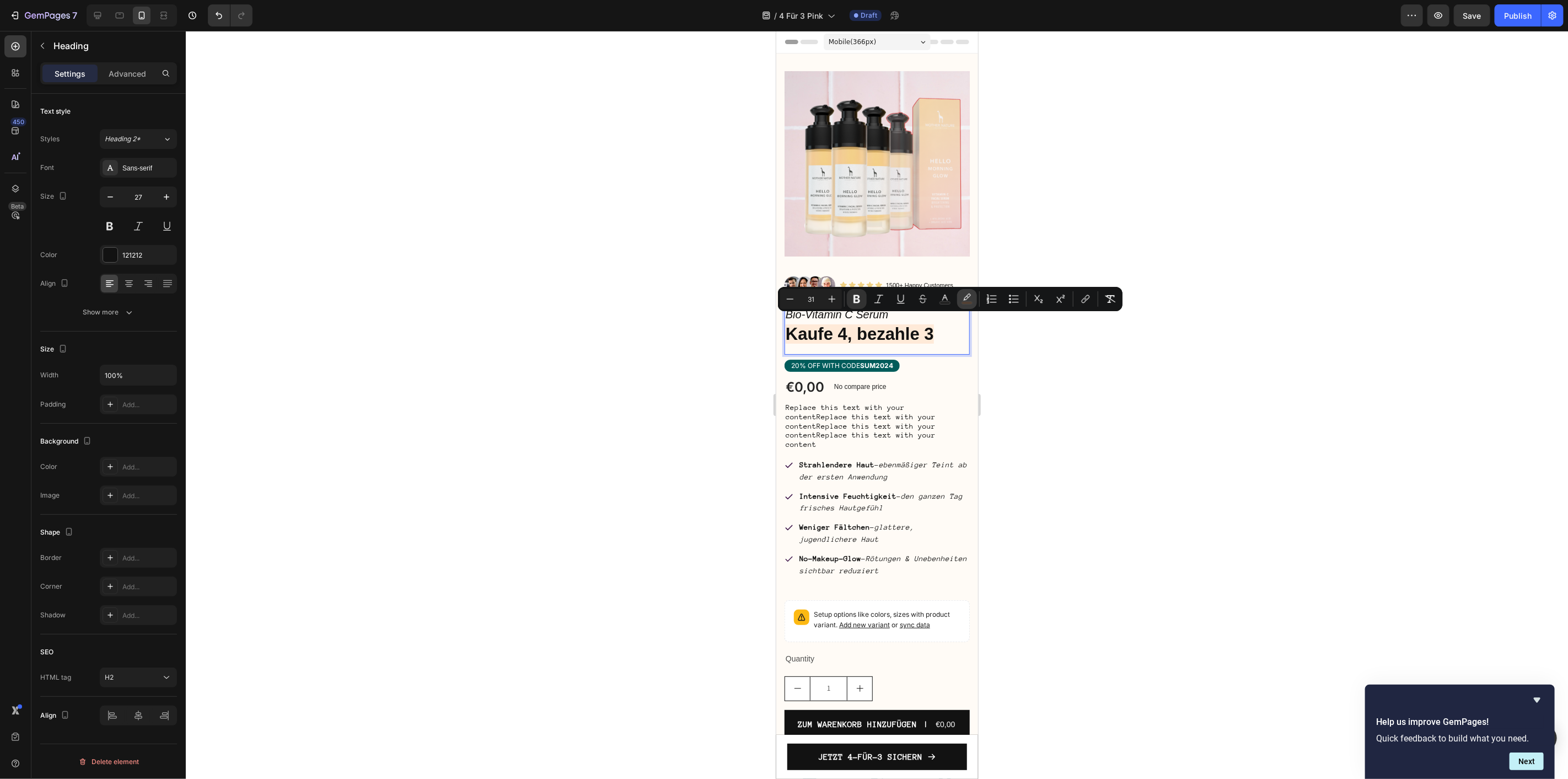
click at [969, 295] on icon "Editor contextual toolbar" at bounding box center [967, 299] width 11 height 11
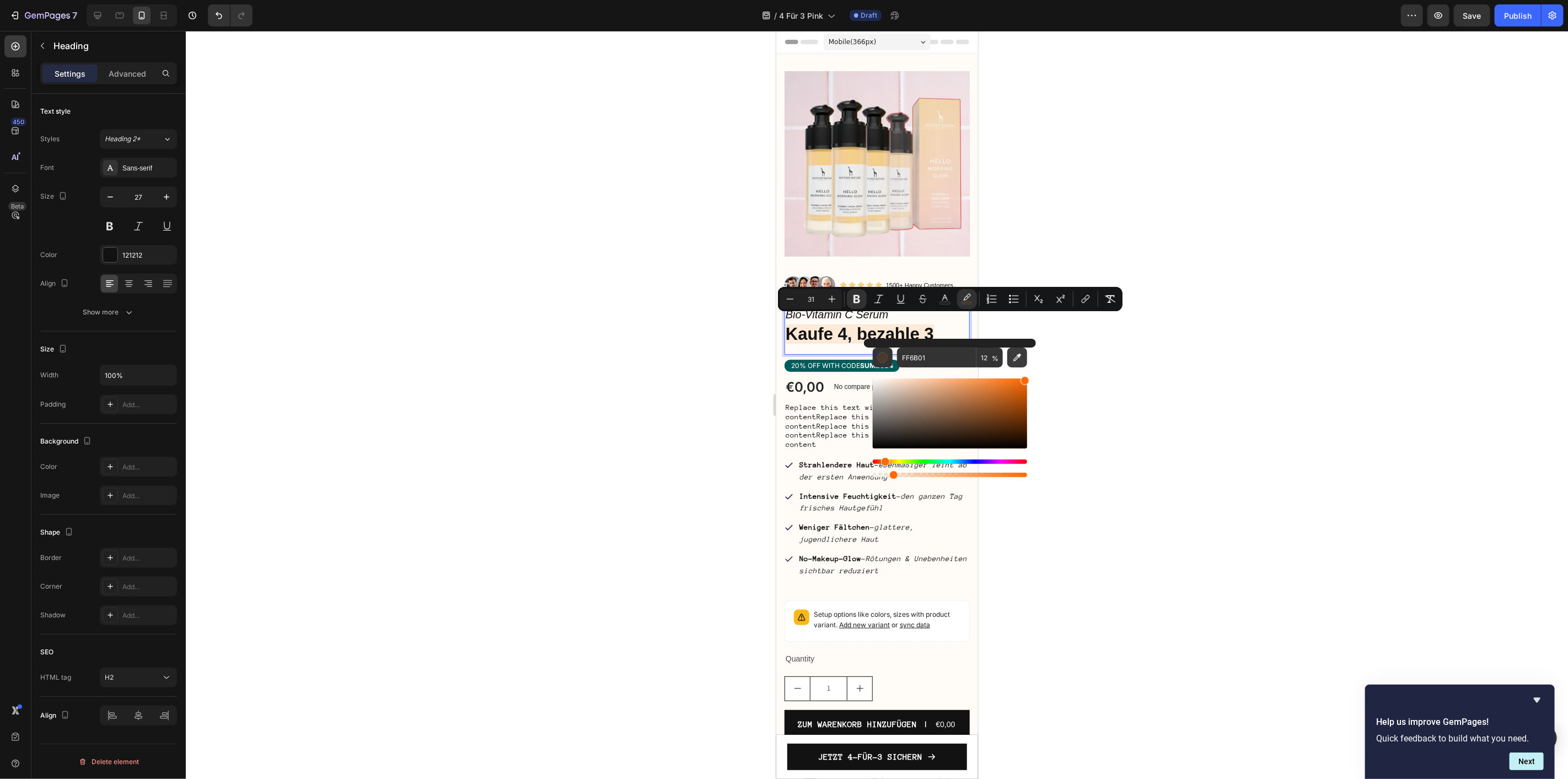
click at [1012, 357] on icon "Editor contextual toolbar" at bounding box center [1017, 358] width 11 height 11
type input "005C5B"
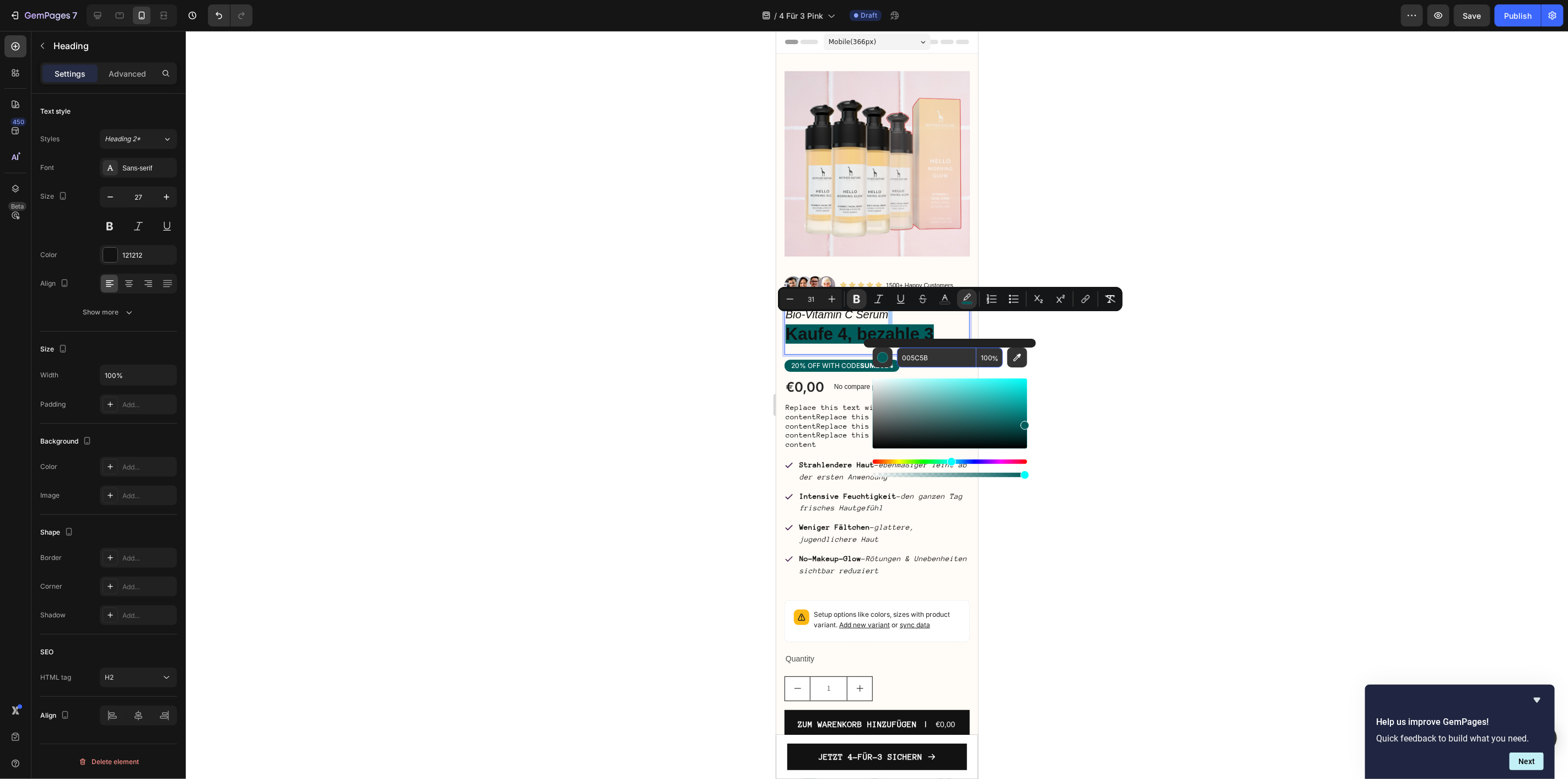
click at [986, 356] on input "100" at bounding box center [989, 358] width 26 height 20
type input "20"
click at [884, 177] on img at bounding box center [877, 163] width 185 height 185
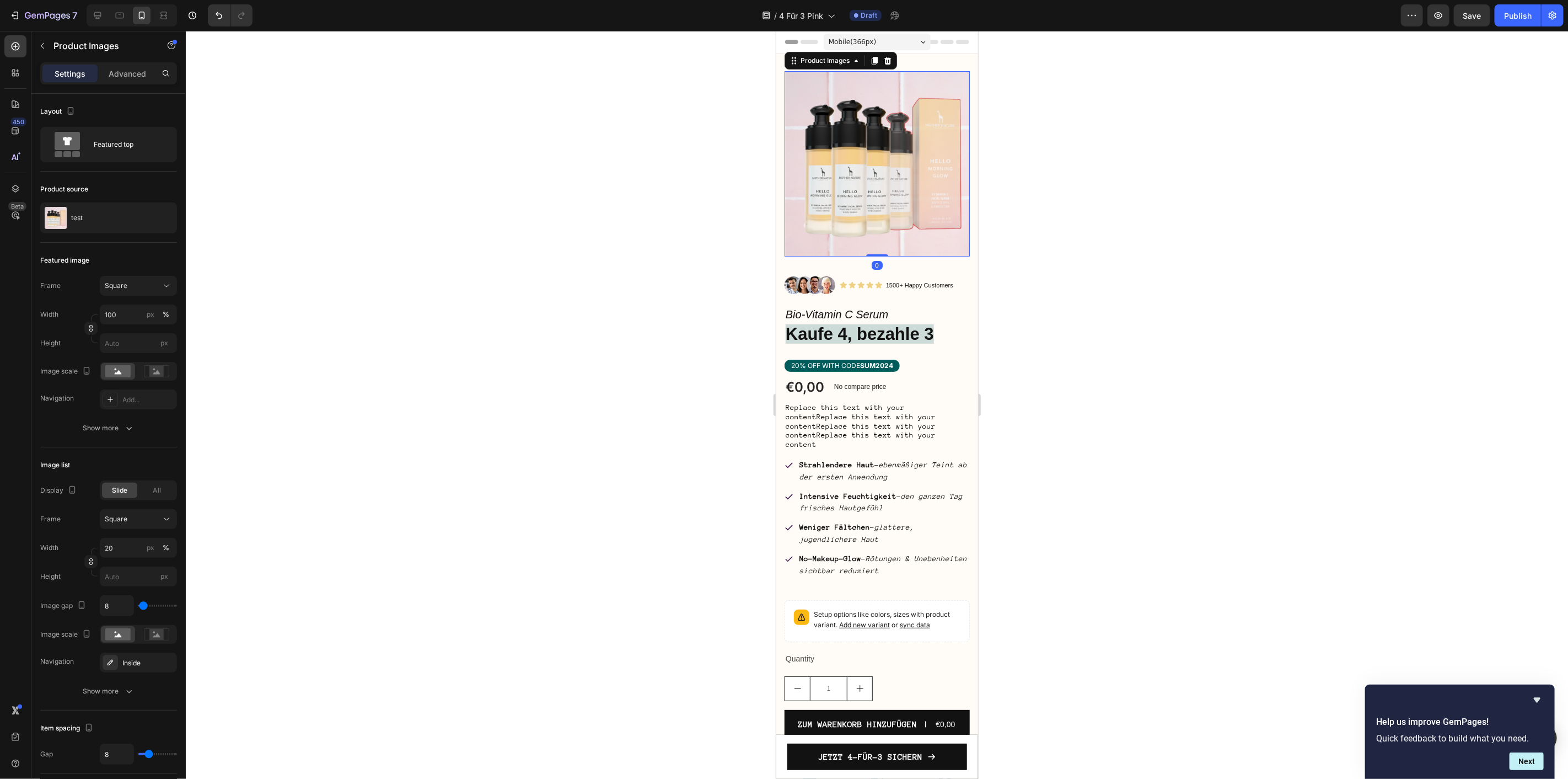
click at [526, 276] on div at bounding box center [877, 405] width 1382 height 748
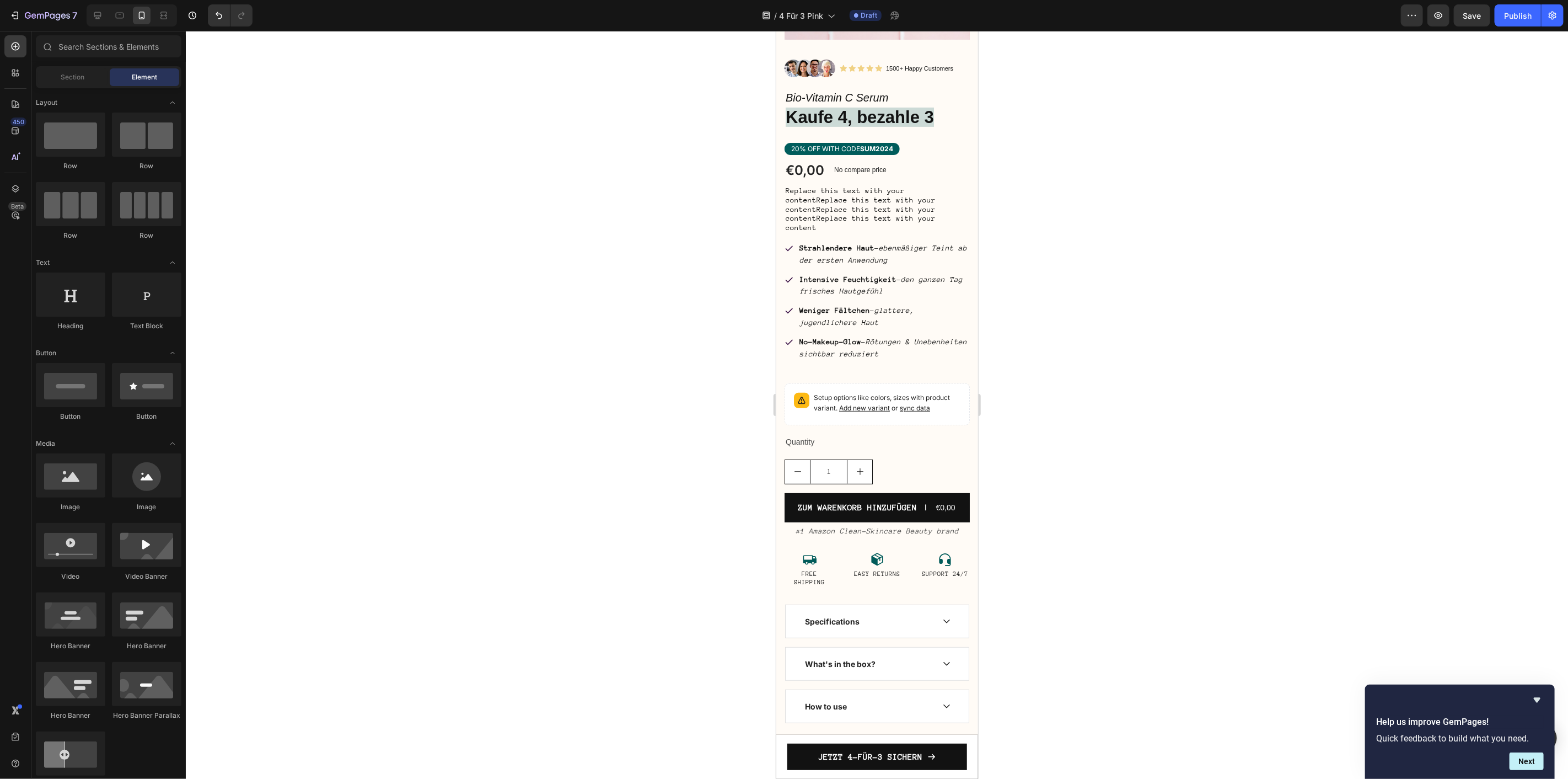
scroll to position [245, 0]
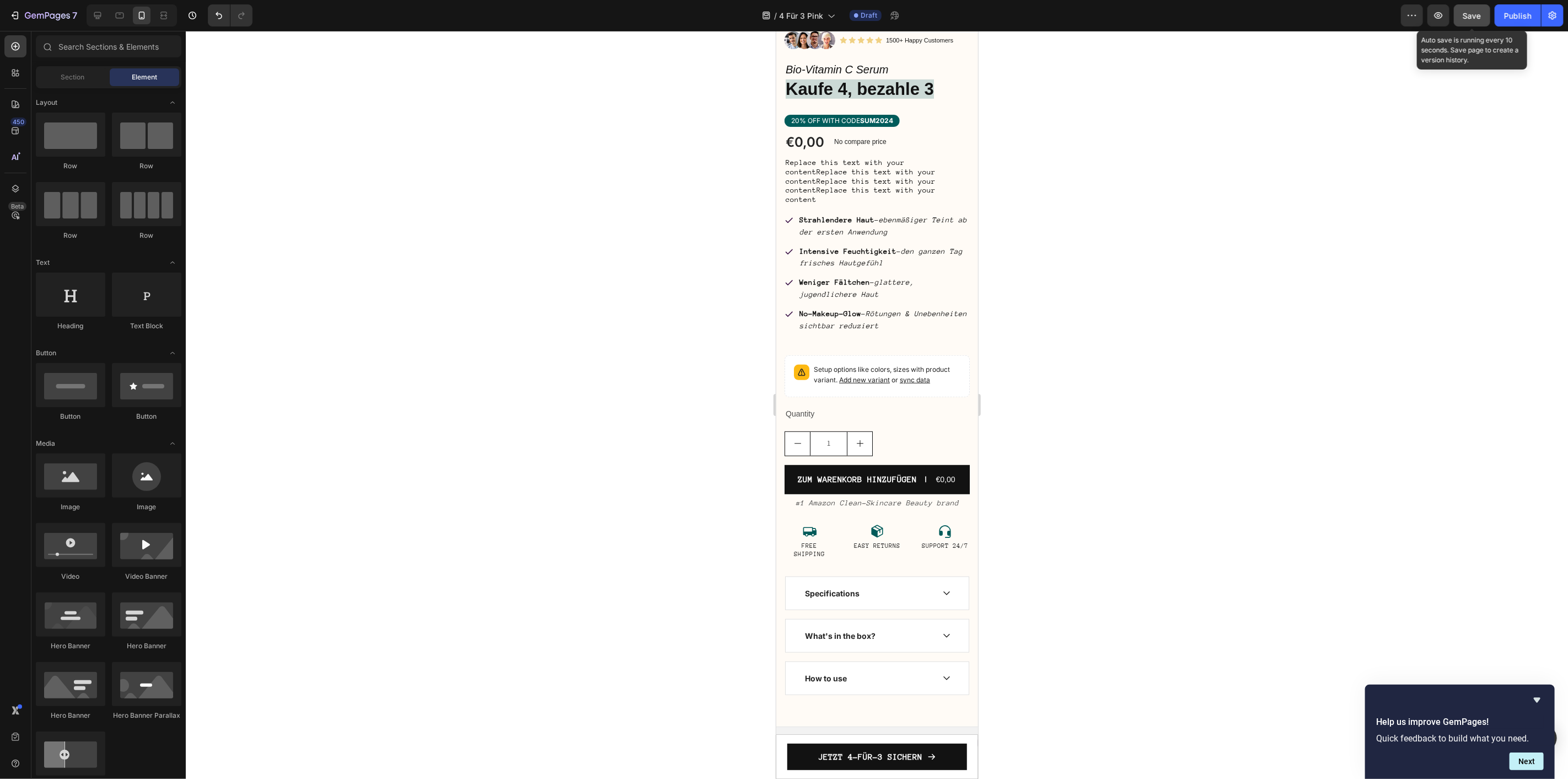
click at [1474, 7] on button "Save" at bounding box center [1472, 15] width 37 height 22
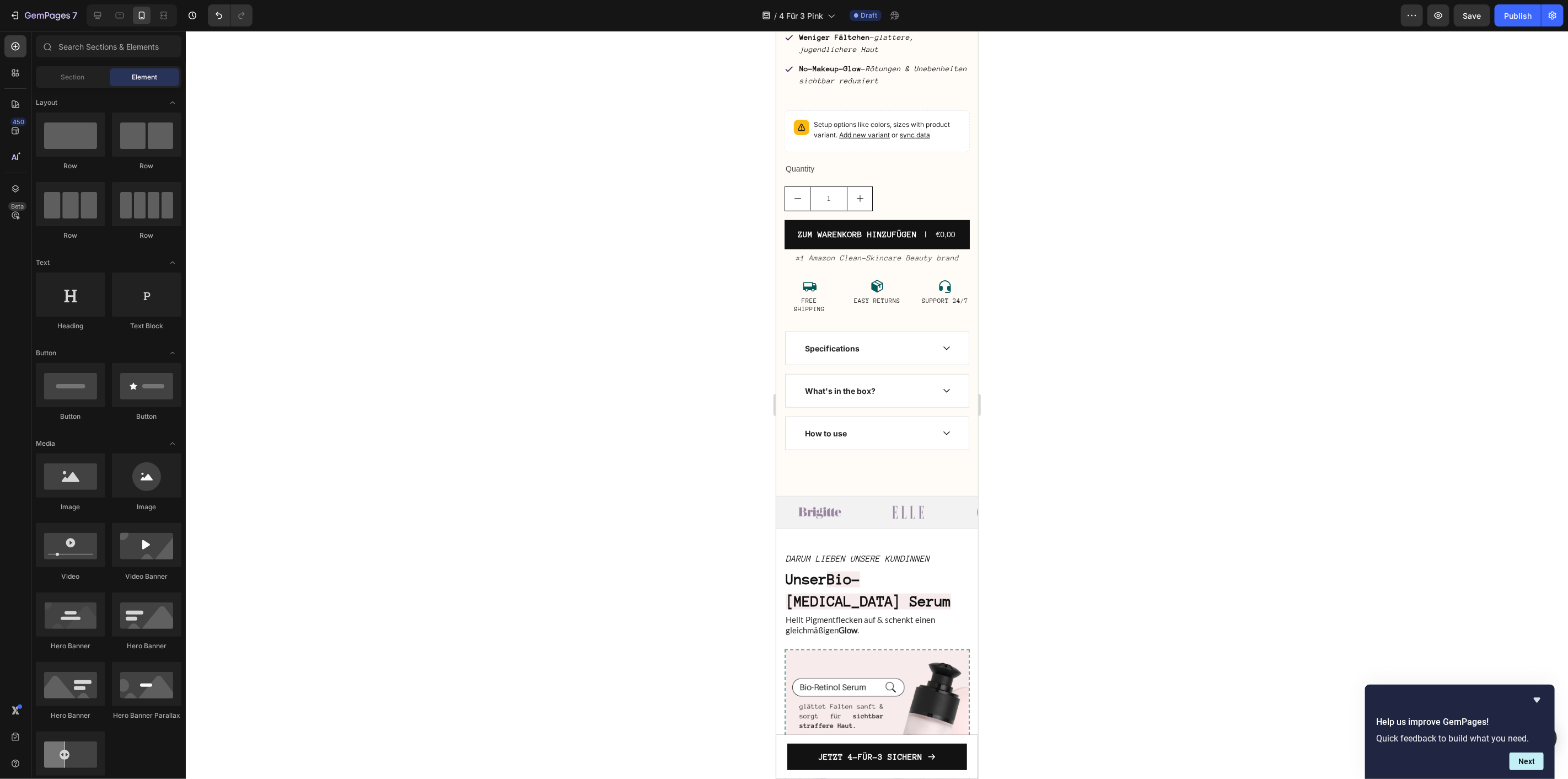
scroll to position [0, 0]
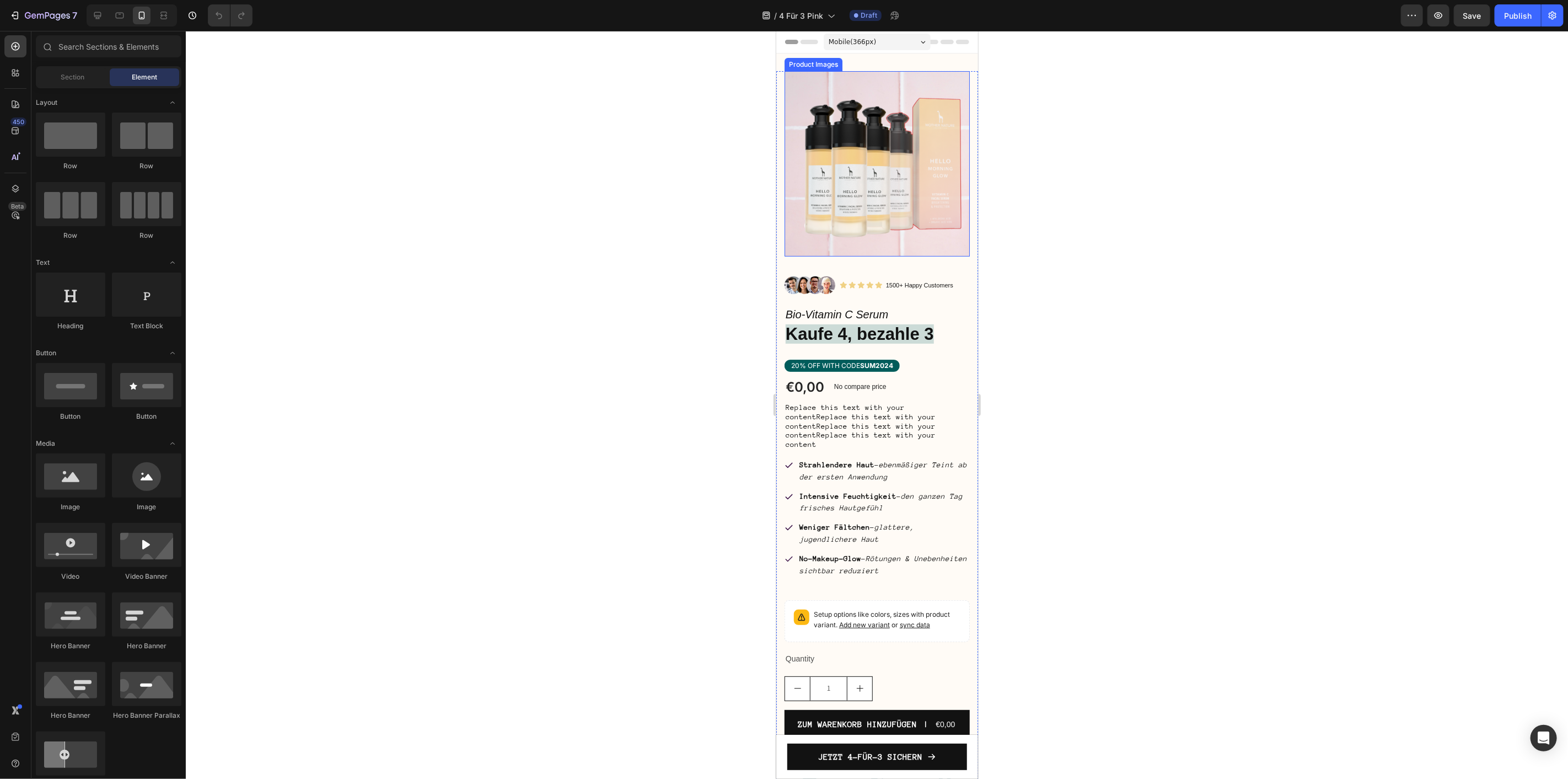
click at [885, 175] on img at bounding box center [877, 163] width 185 height 185
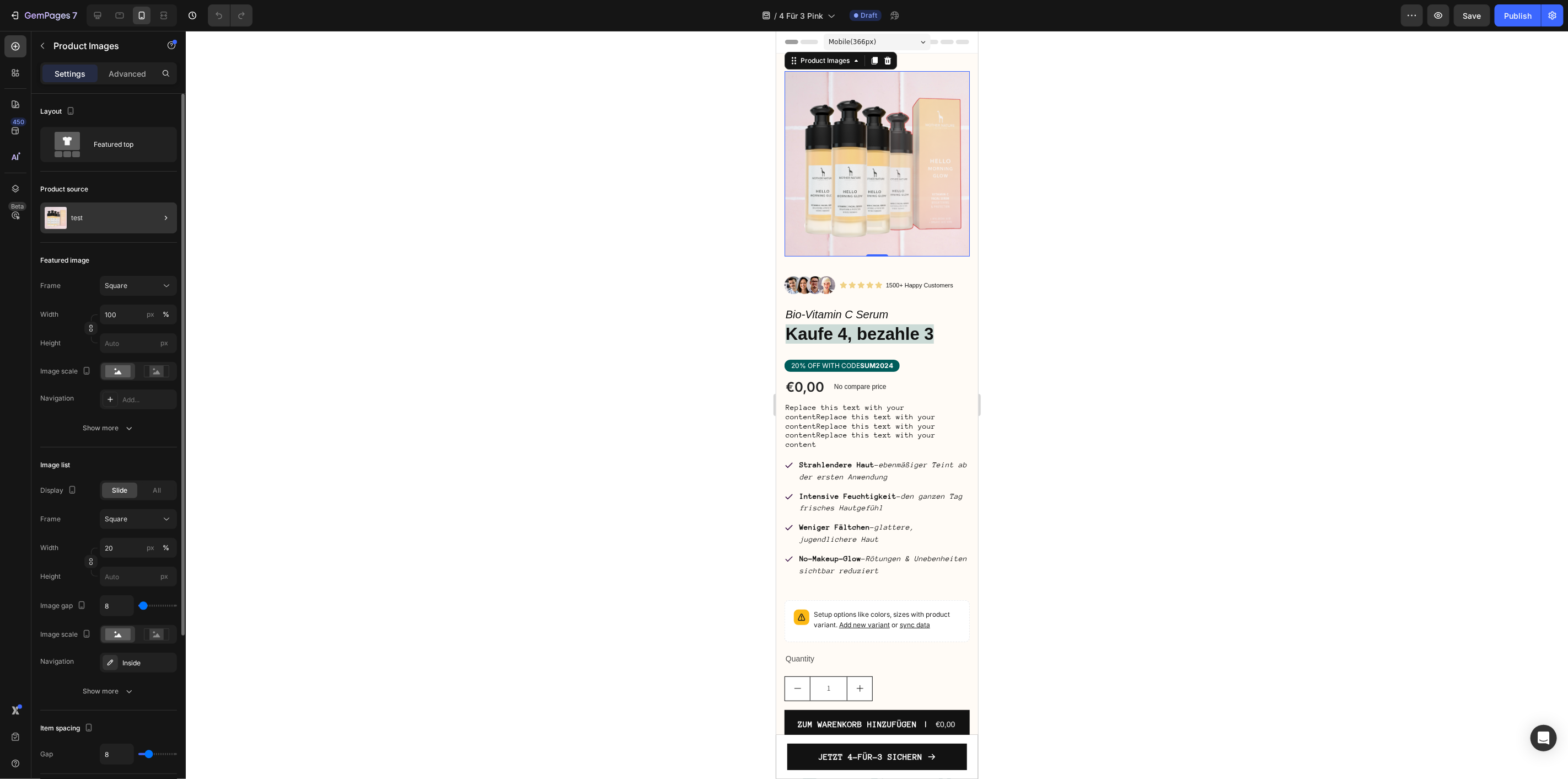
click at [157, 216] on div at bounding box center [161, 217] width 31 height 31
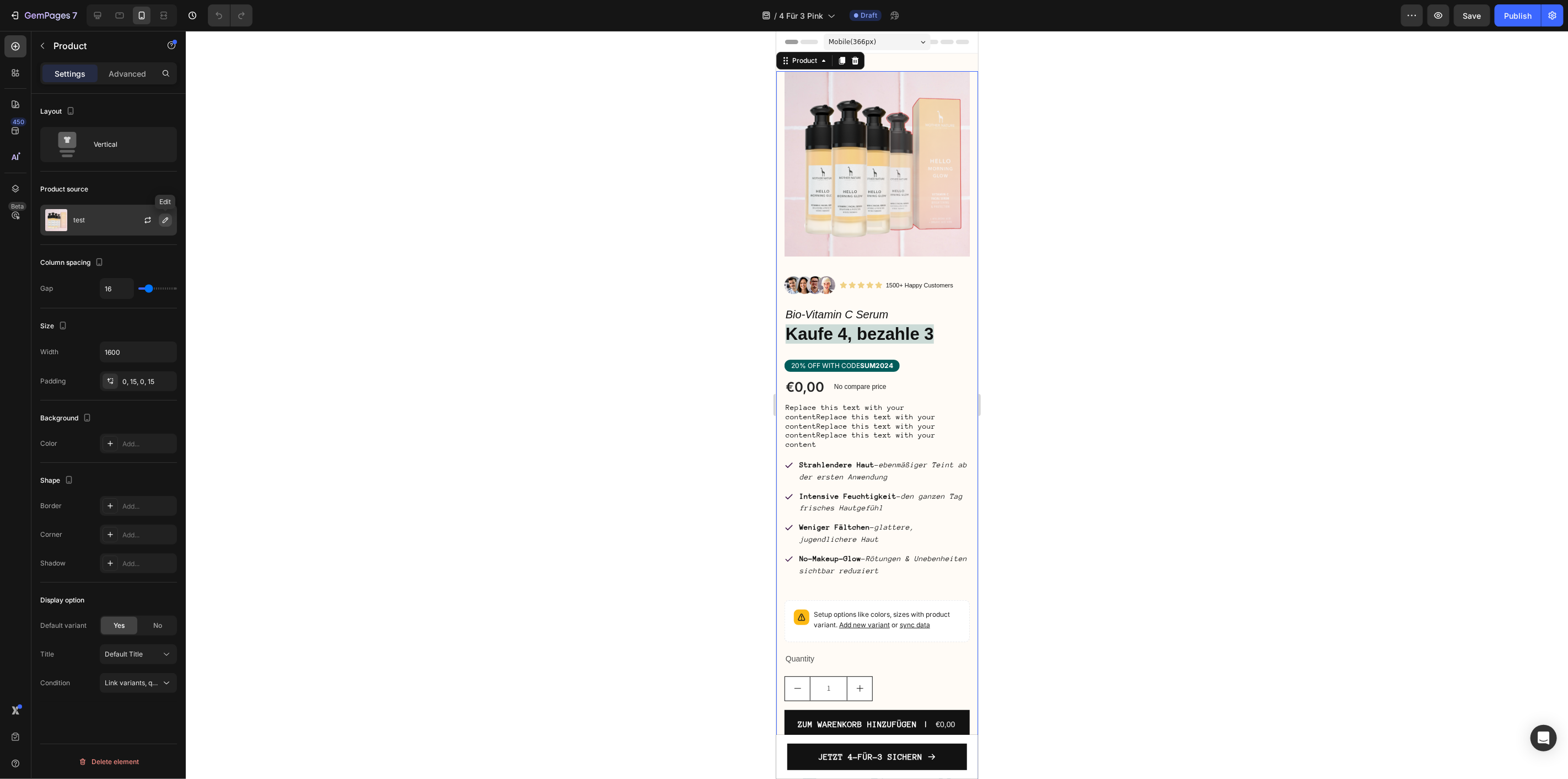
click at [161, 226] on button "button" at bounding box center [166, 220] width 13 height 13
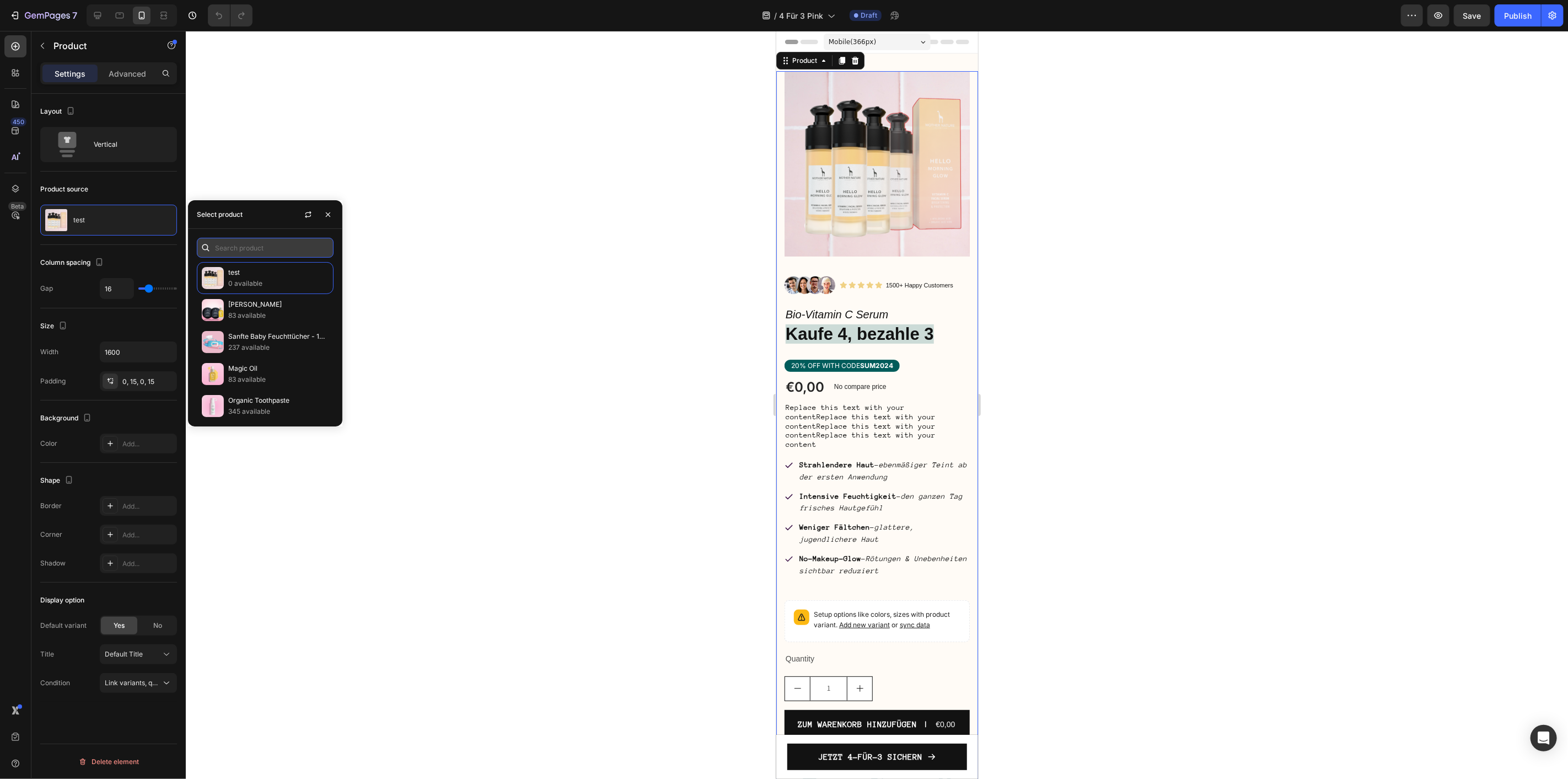
click at [256, 250] on input "text" at bounding box center [265, 247] width 137 height 20
click at [306, 215] on icon "button" at bounding box center [308, 214] width 9 height 9
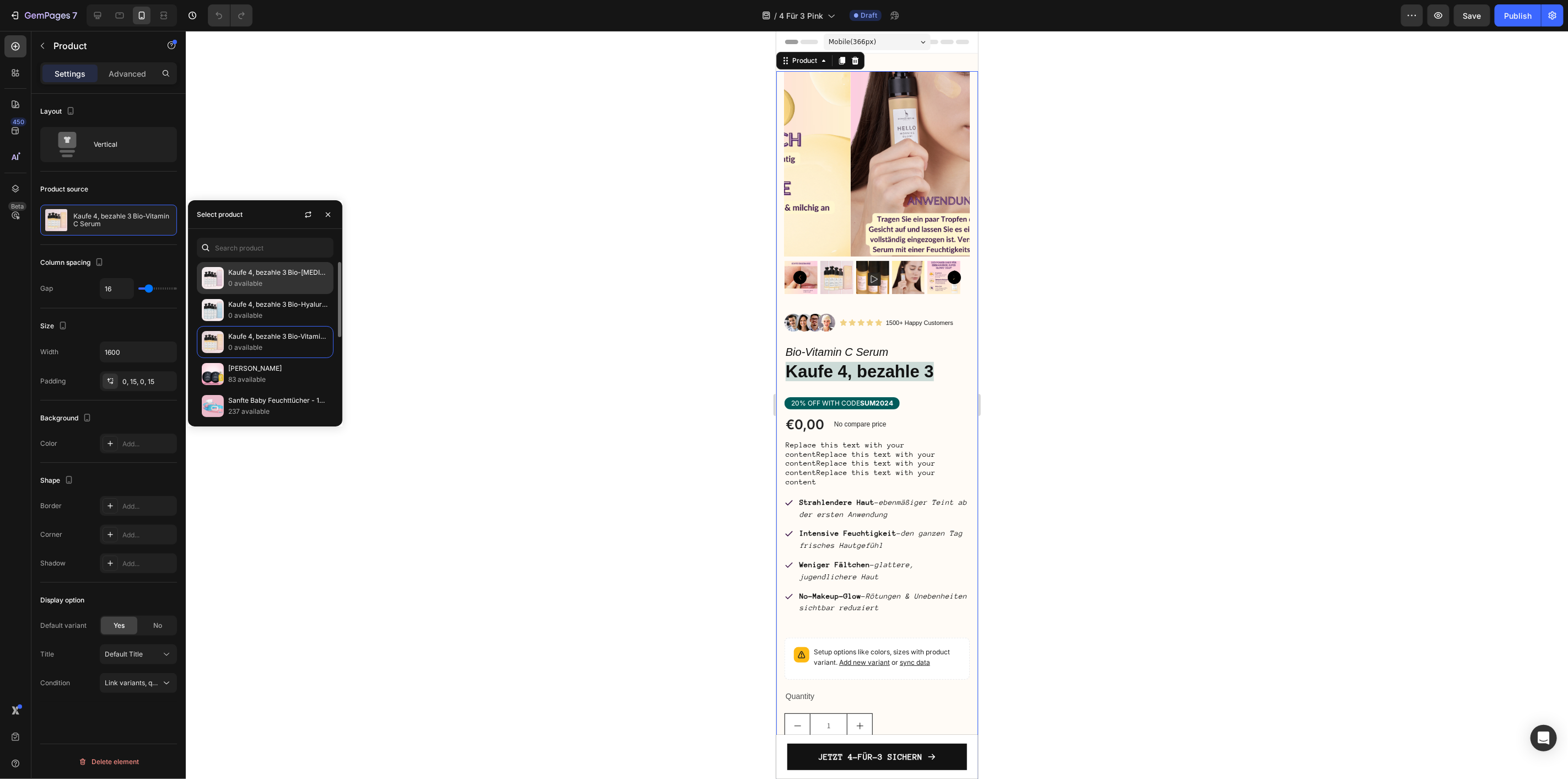
click at [258, 276] on p "Kaufe 4, bezahle 3 Bio-Retinol Serum" at bounding box center [278, 272] width 100 height 11
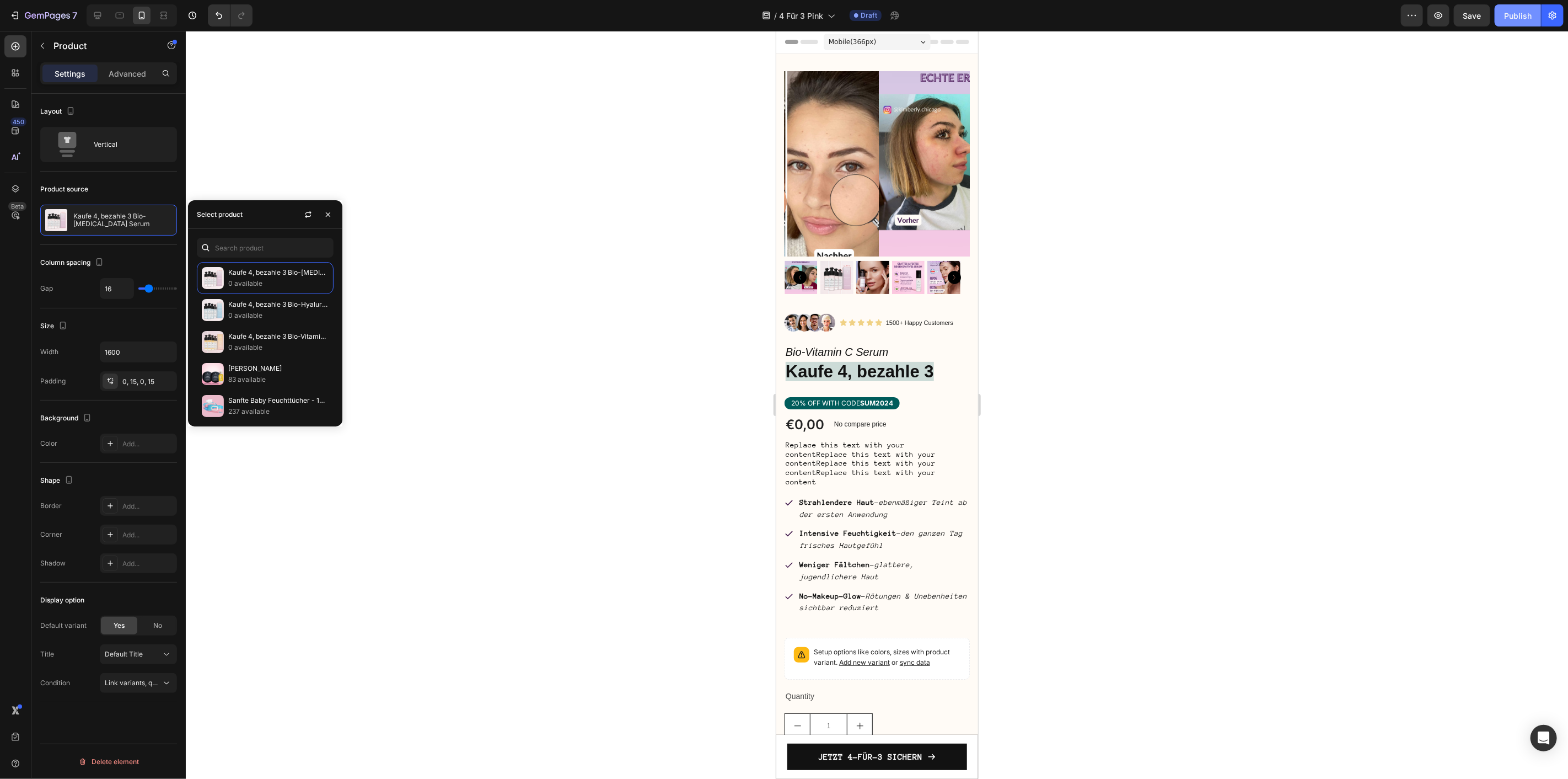
click at [1513, 23] on button "Publish" at bounding box center [1518, 15] width 46 height 22
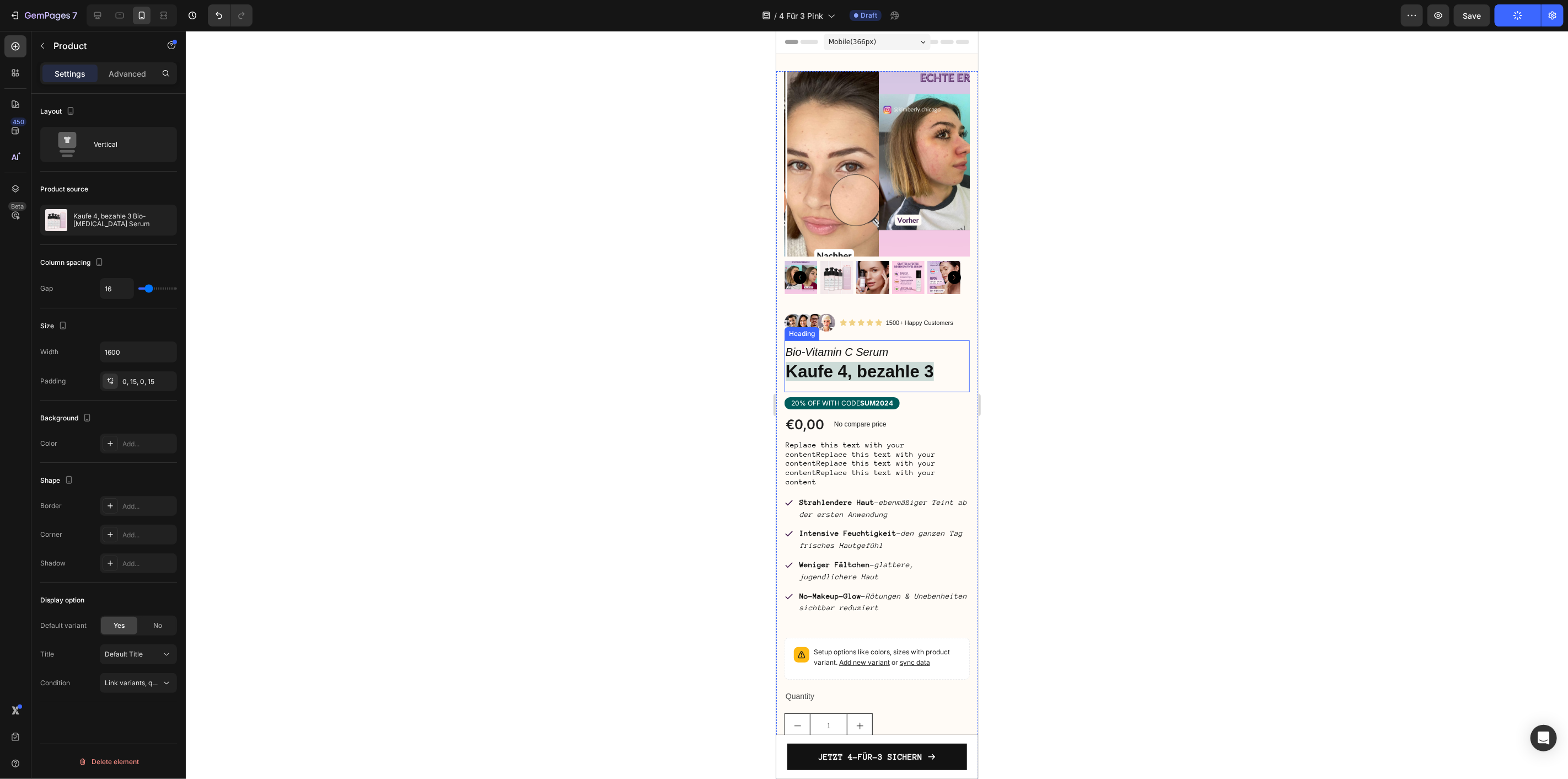
click at [842, 345] on icon "Bio-Vitamin C Serum" at bounding box center [836, 351] width 102 height 12
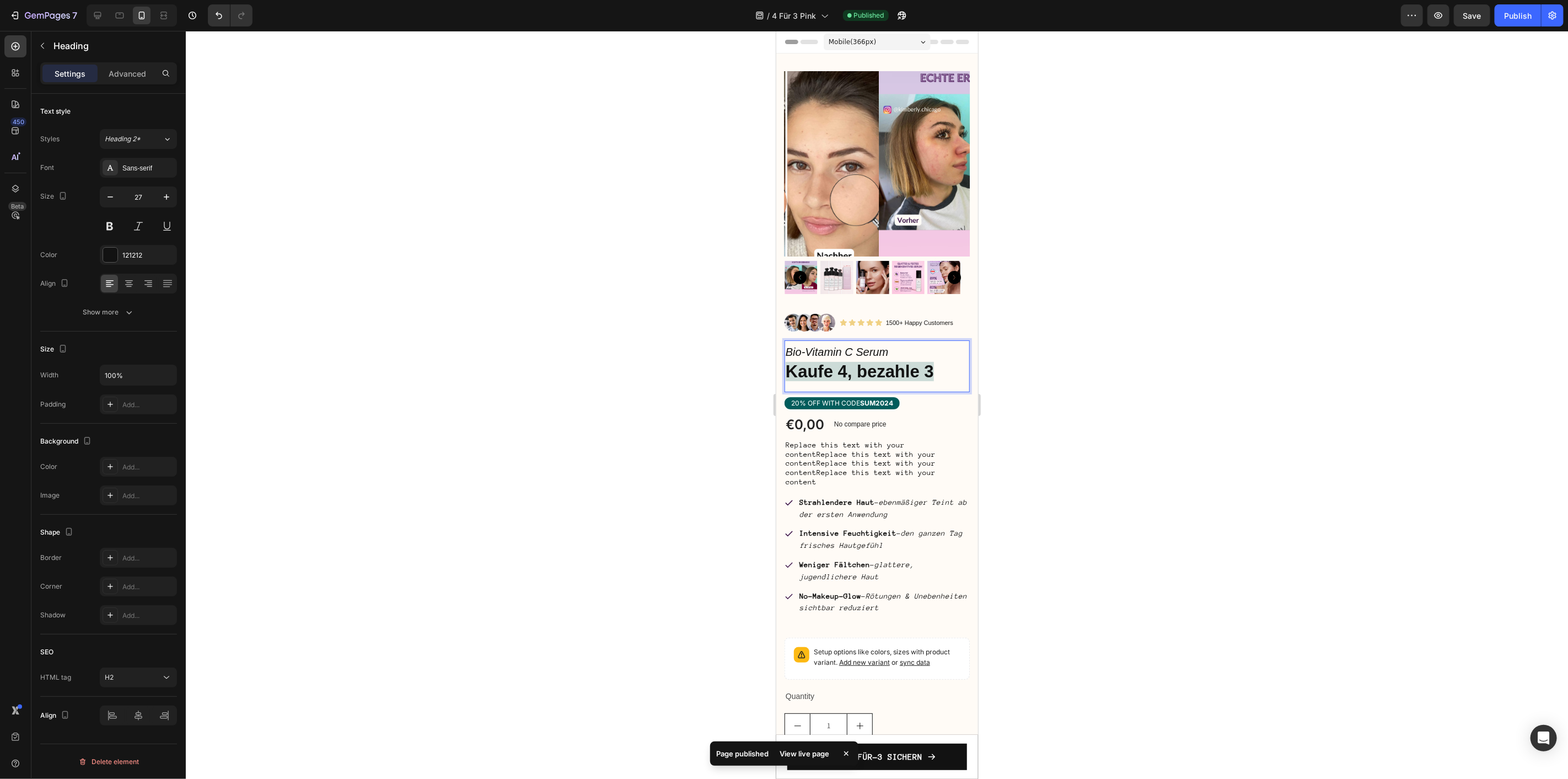
click at [864, 345] on icon "Bio-Vitamin C Serum" at bounding box center [836, 351] width 102 height 12
click at [805, 345] on icon "Bio-Vitamin C Serum" at bounding box center [836, 351] width 102 height 12
click at [804, 345] on icon "Bio-Vitamin C Serum" at bounding box center [836, 351] width 102 height 12
drag, startPoint x: 804, startPoint y: 340, endPoint x: 853, endPoint y: 340, distance: 49.0
click at [853, 345] on icon "Bio-Vitamin C Serum" at bounding box center [836, 351] width 102 height 12
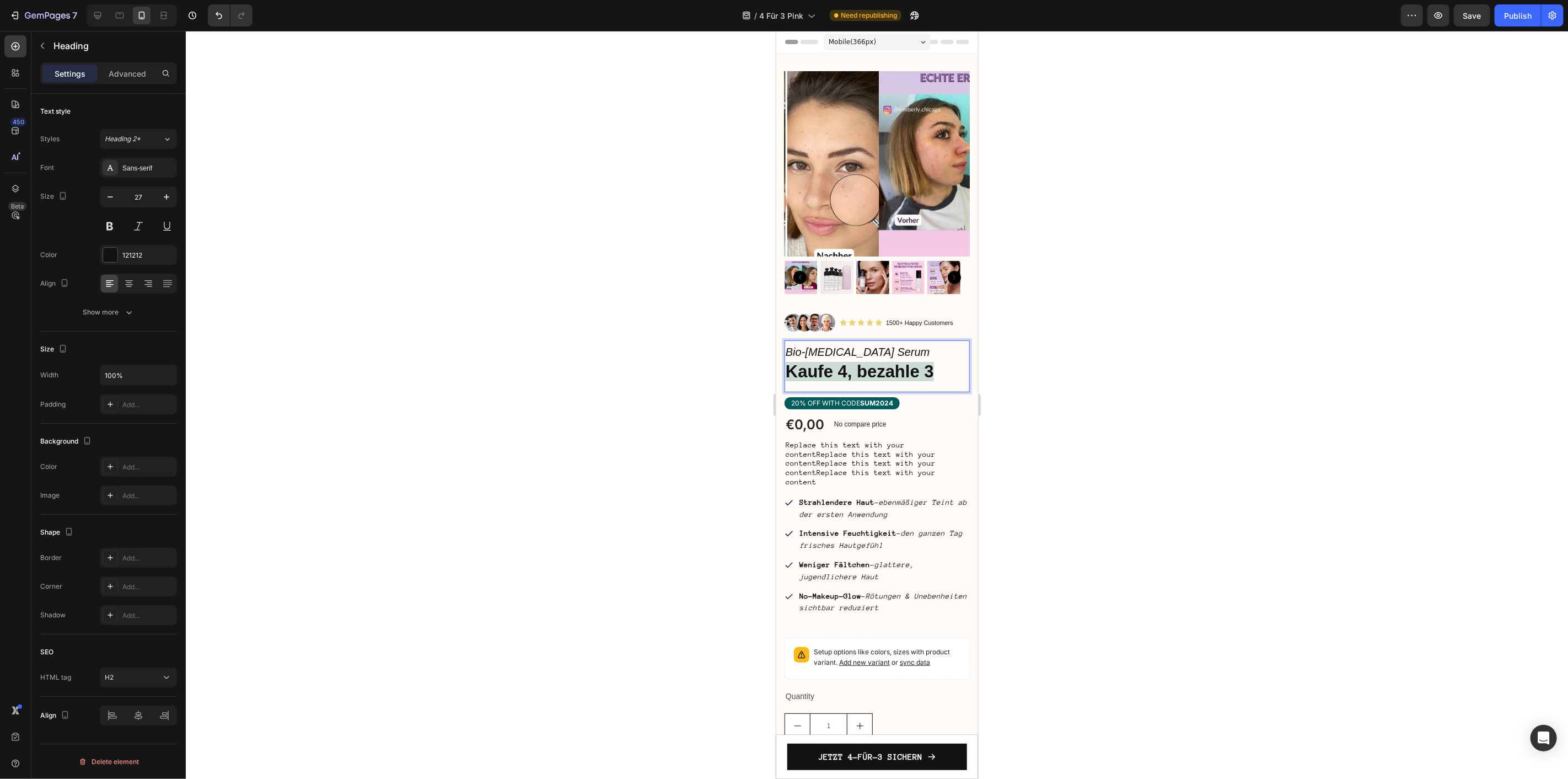
click at [859, 471] on p "Replace this text with your contentReplace this text with your contentReplace t…" at bounding box center [877, 464] width 183 height 46
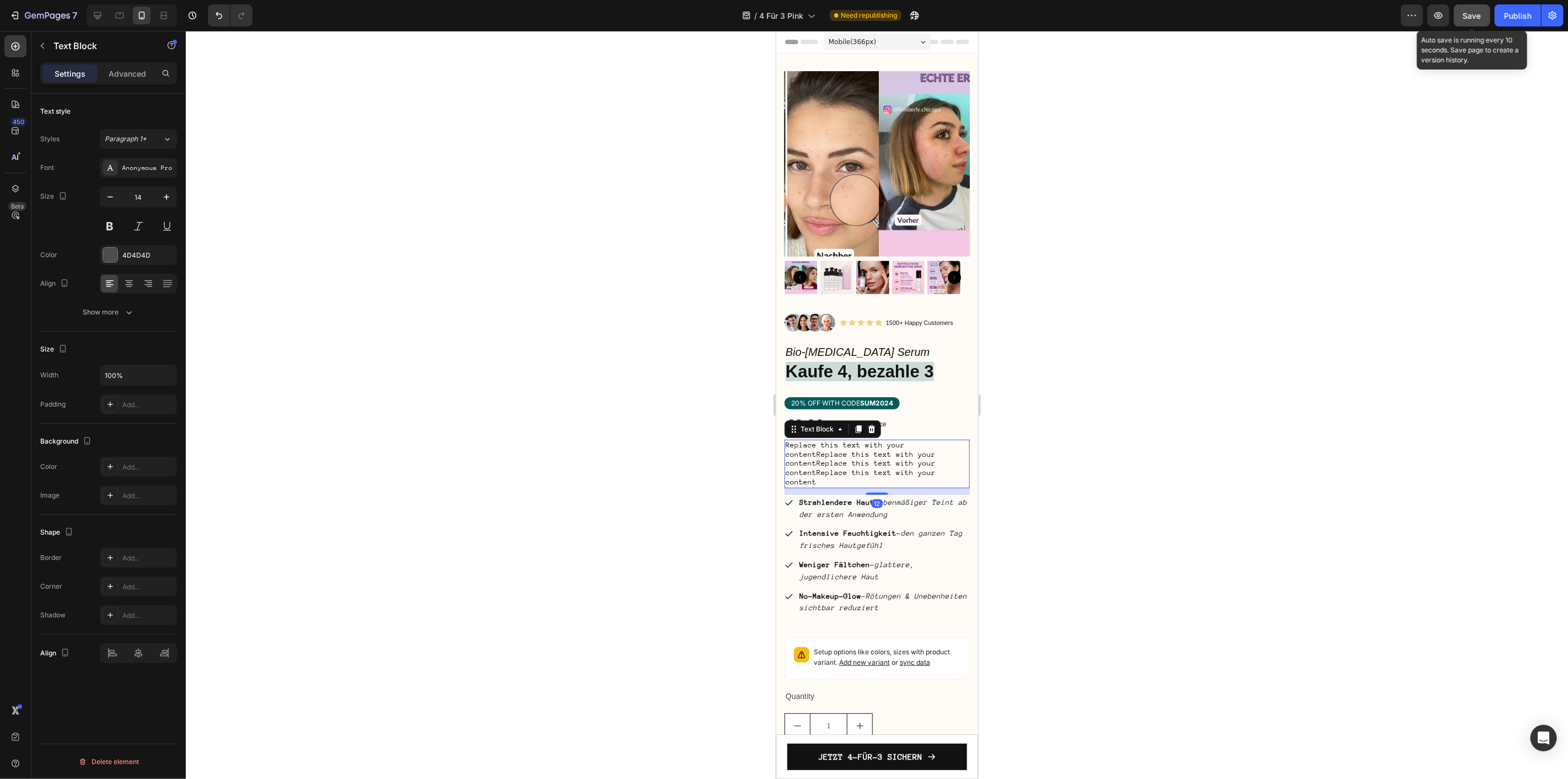
click at [1462, 23] on button "Save" at bounding box center [1472, 15] width 37 height 22
click at [1527, 15] on div "Publish" at bounding box center [1517, 15] width 27 height 12
click at [21, 15] on div "7" at bounding box center [43, 15] width 68 height 13
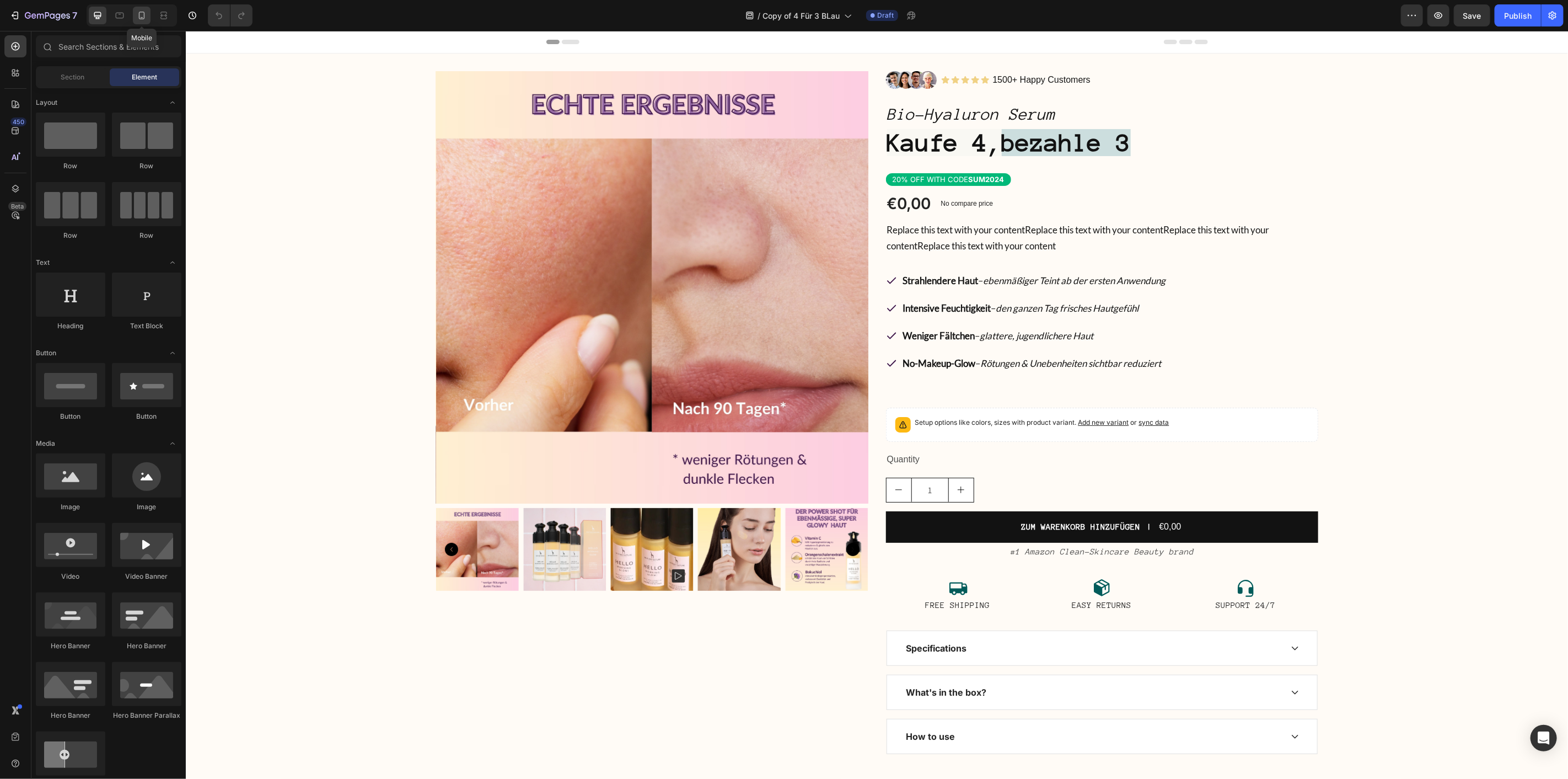
click at [145, 12] on icon at bounding box center [142, 15] width 11 height 11
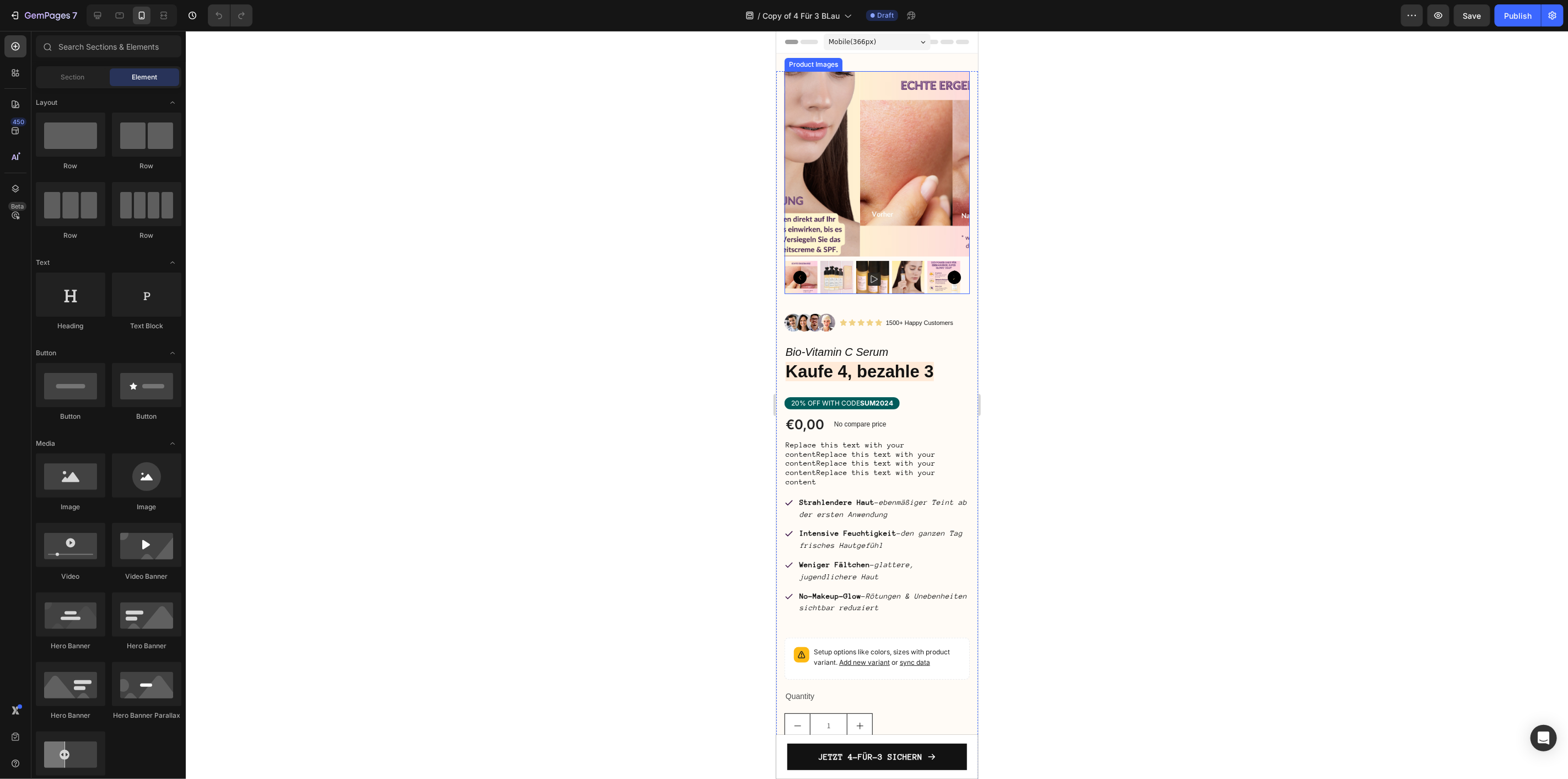
click at [864, 155] on img at bounding box center [952, 163] width 185 height 185
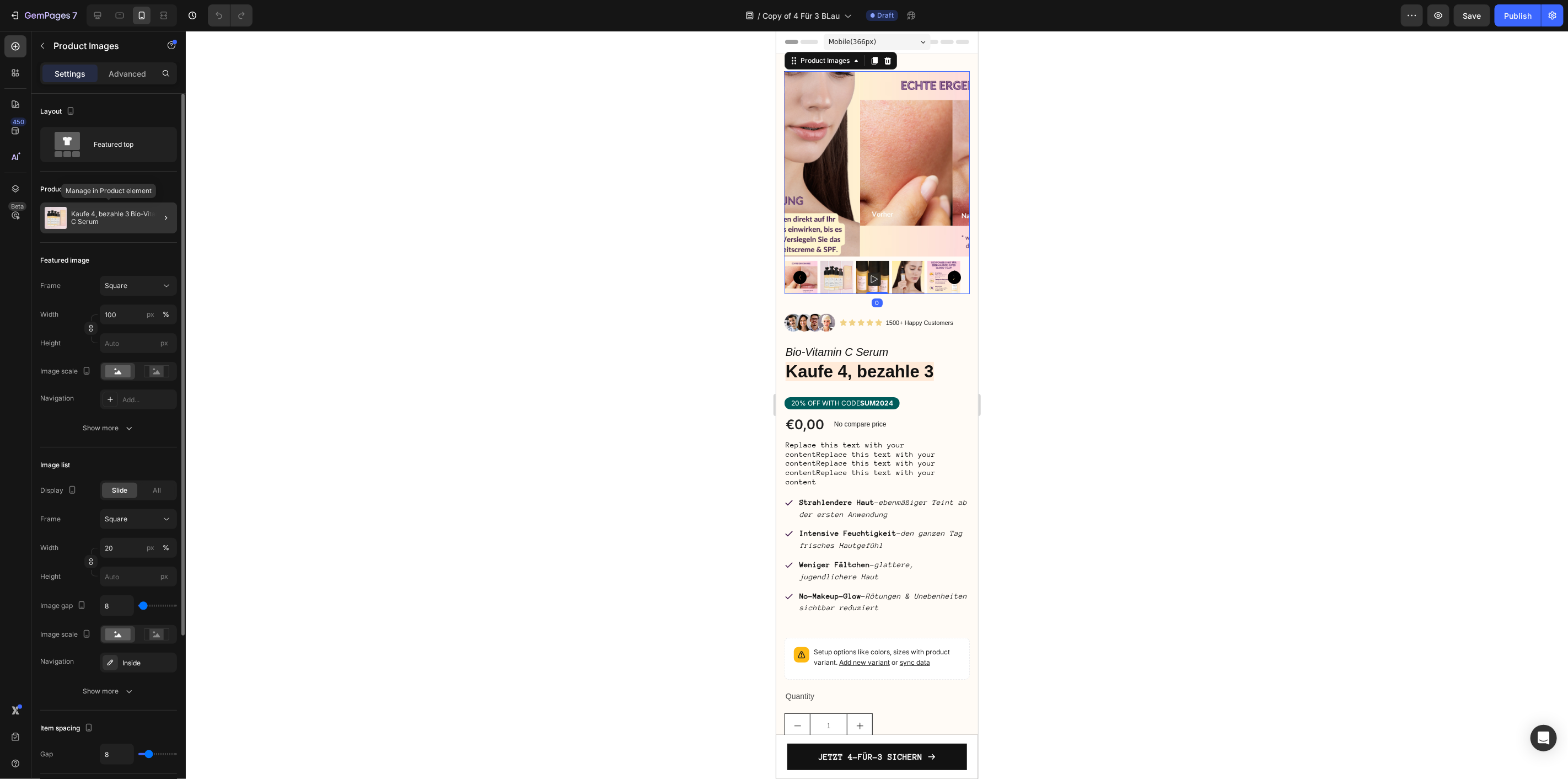
click at [94, 215] on p "Kaufe 4, bezahle 3 Bio-Vitamin C Serum" at bounding box center [122, 217] width 102 height 15
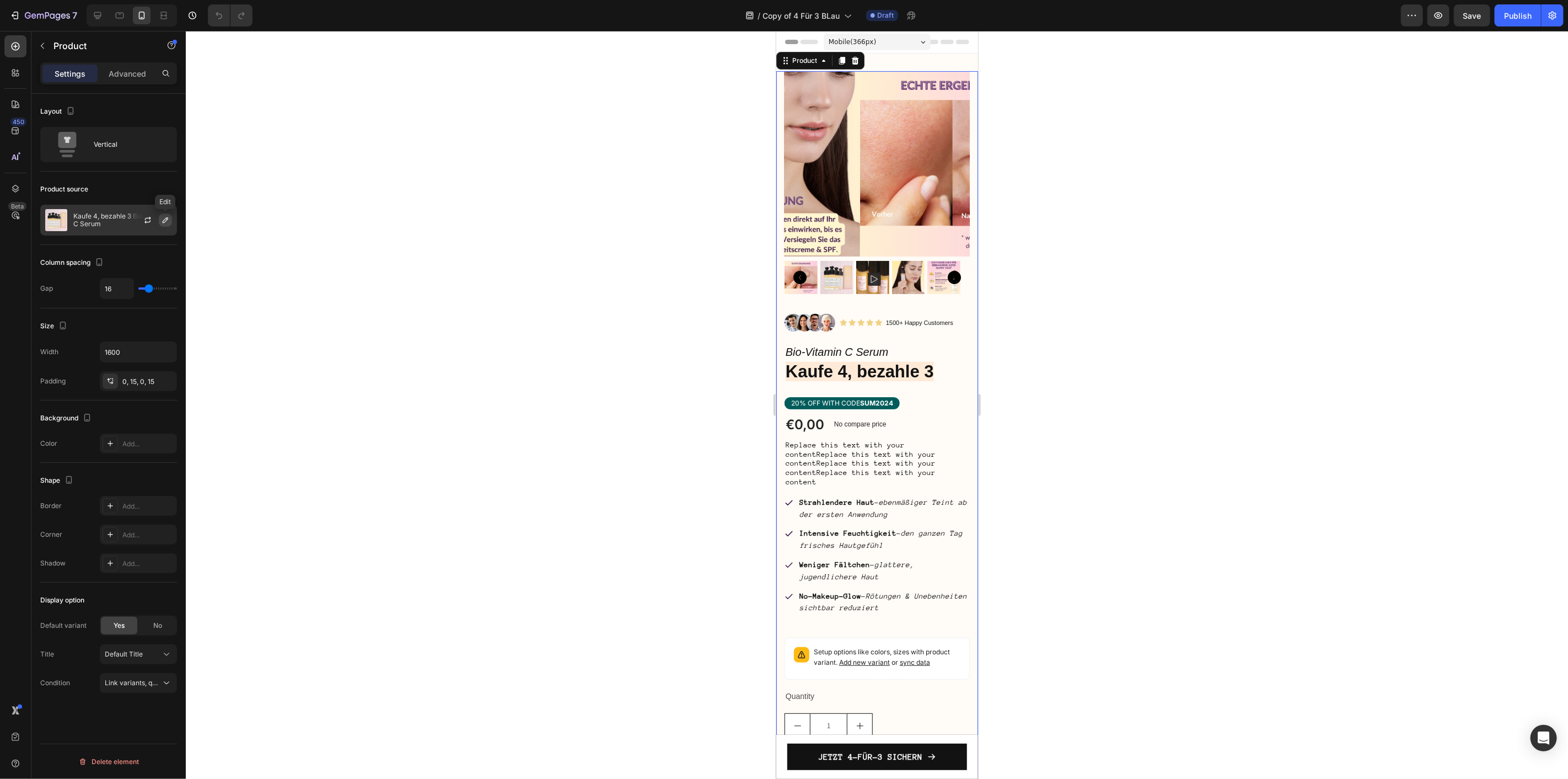
click at [166, 221] on icon "button" at bounding box center [165, 220] width 9 height 9
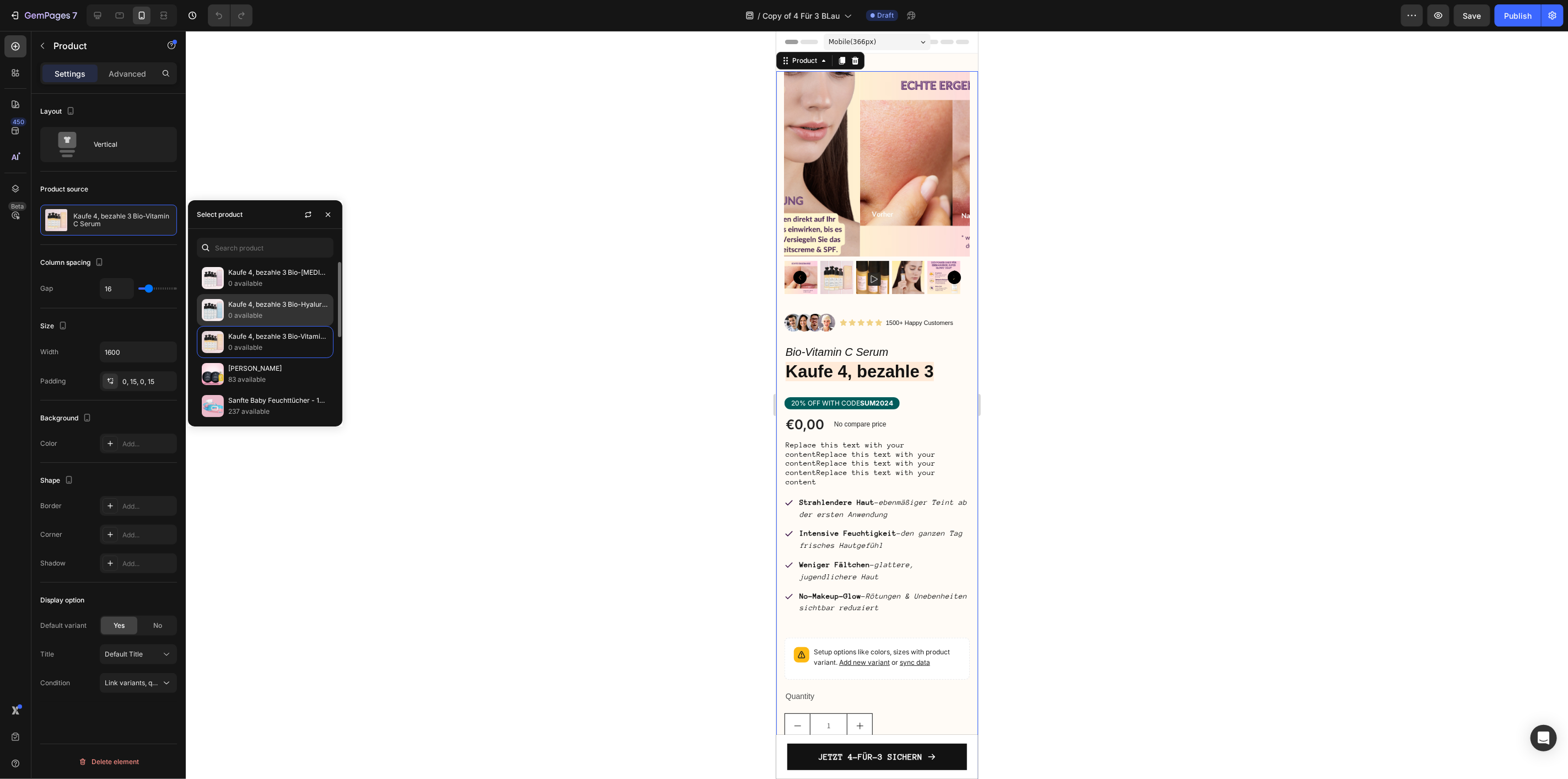
click at [271, 309] on p "Kaufe 4, bezahle 3 Bio-Hyaluron Serum" at bounding box center [278, 305] width 100 height 11
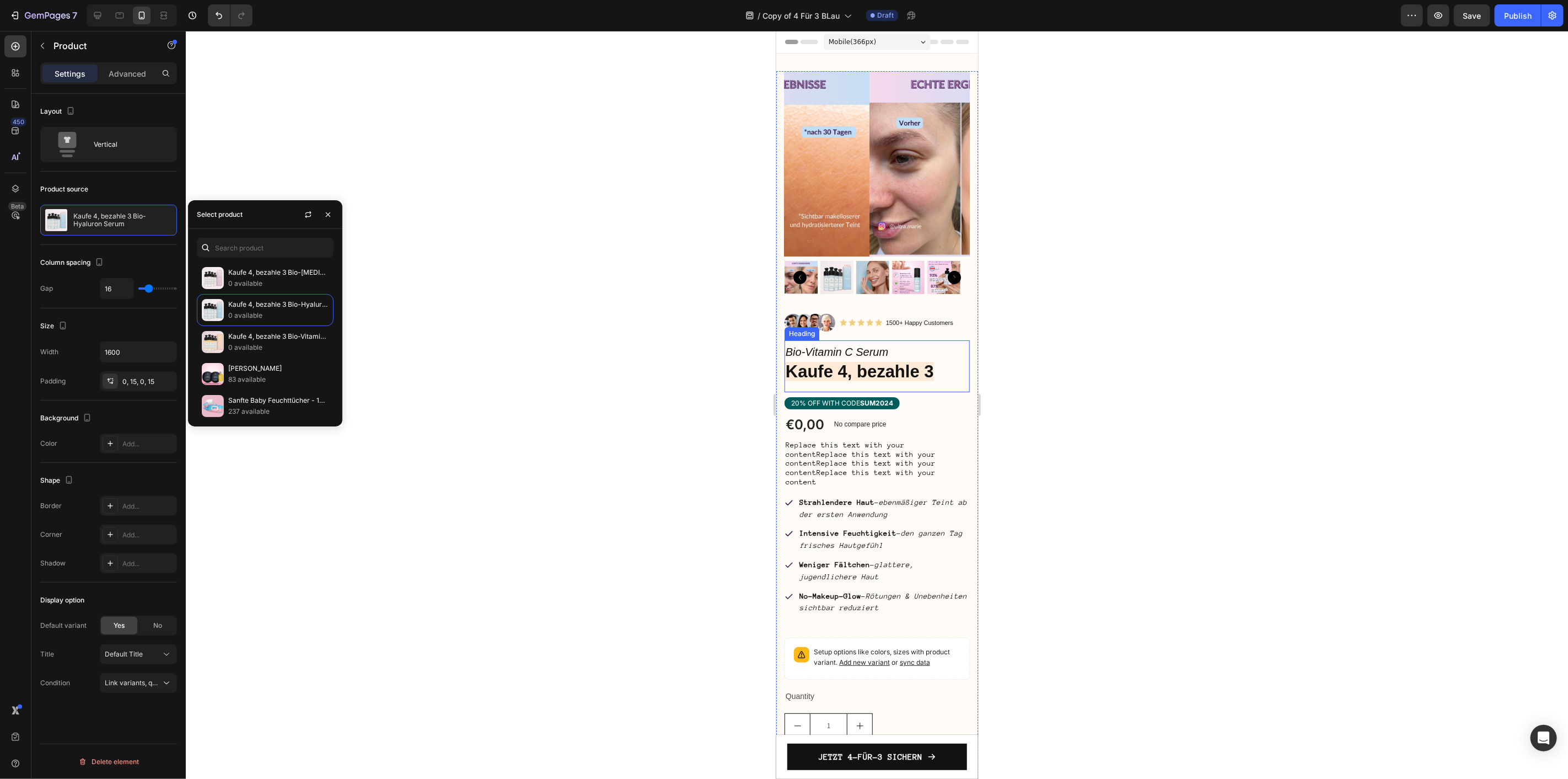
click at [832, 345] on icon "Bio-Vitamin C Serum" at bounding box center [836, 351] width 102 height 12
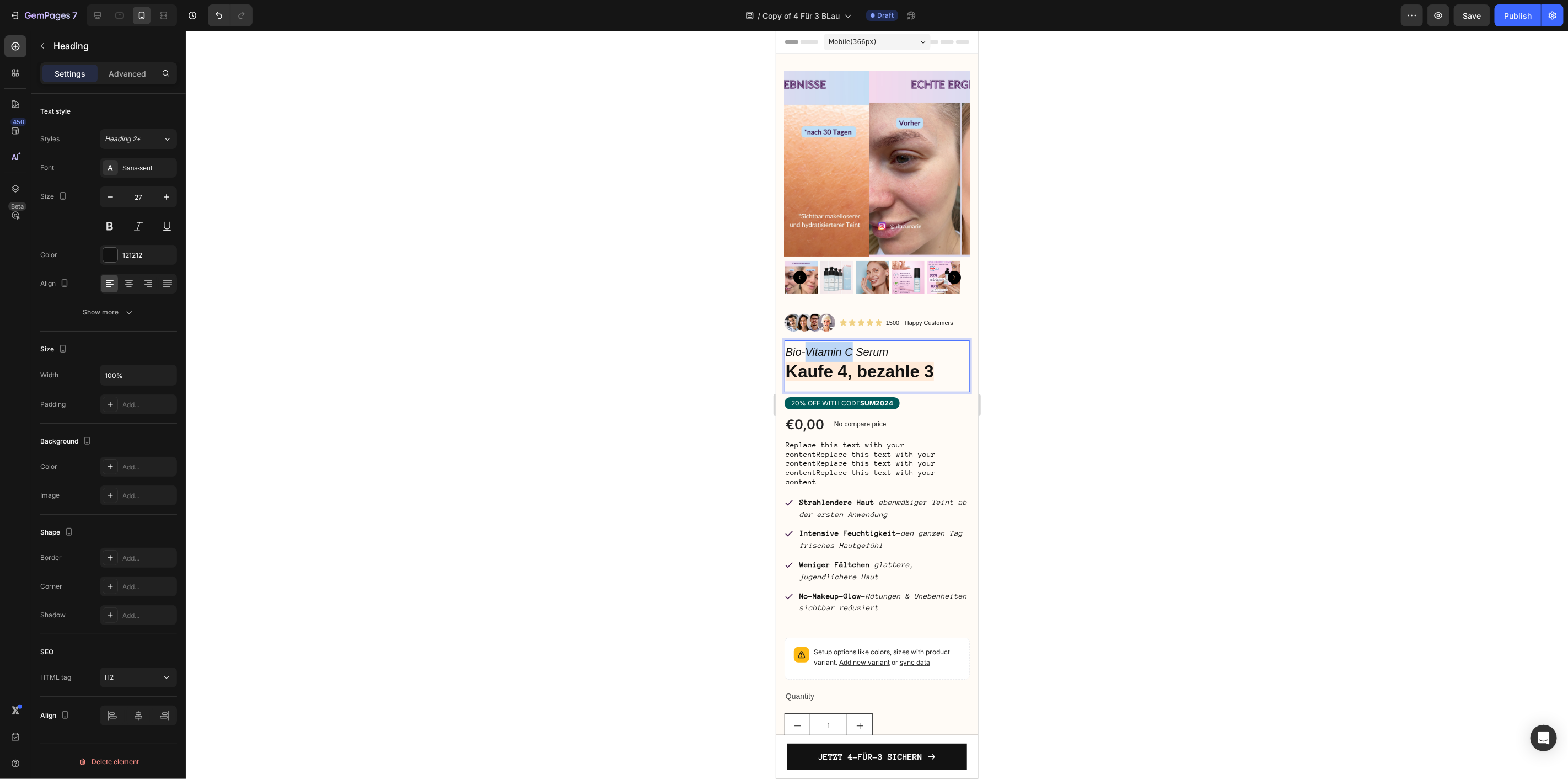
drag, startPoint x: 850, startPoint y: 338, endPoint x: 807, endPoint y: 339, distance: 43.0
click at [807, 345] on icon "Bio-Vitamin C Serum" at bounding box center [836, 351] width 102 height 12
click at [900, 420] on div "€0,00 Product Price Product Price No compare price Product Price Row" at bounding box center [877, 424] width 185 height 19
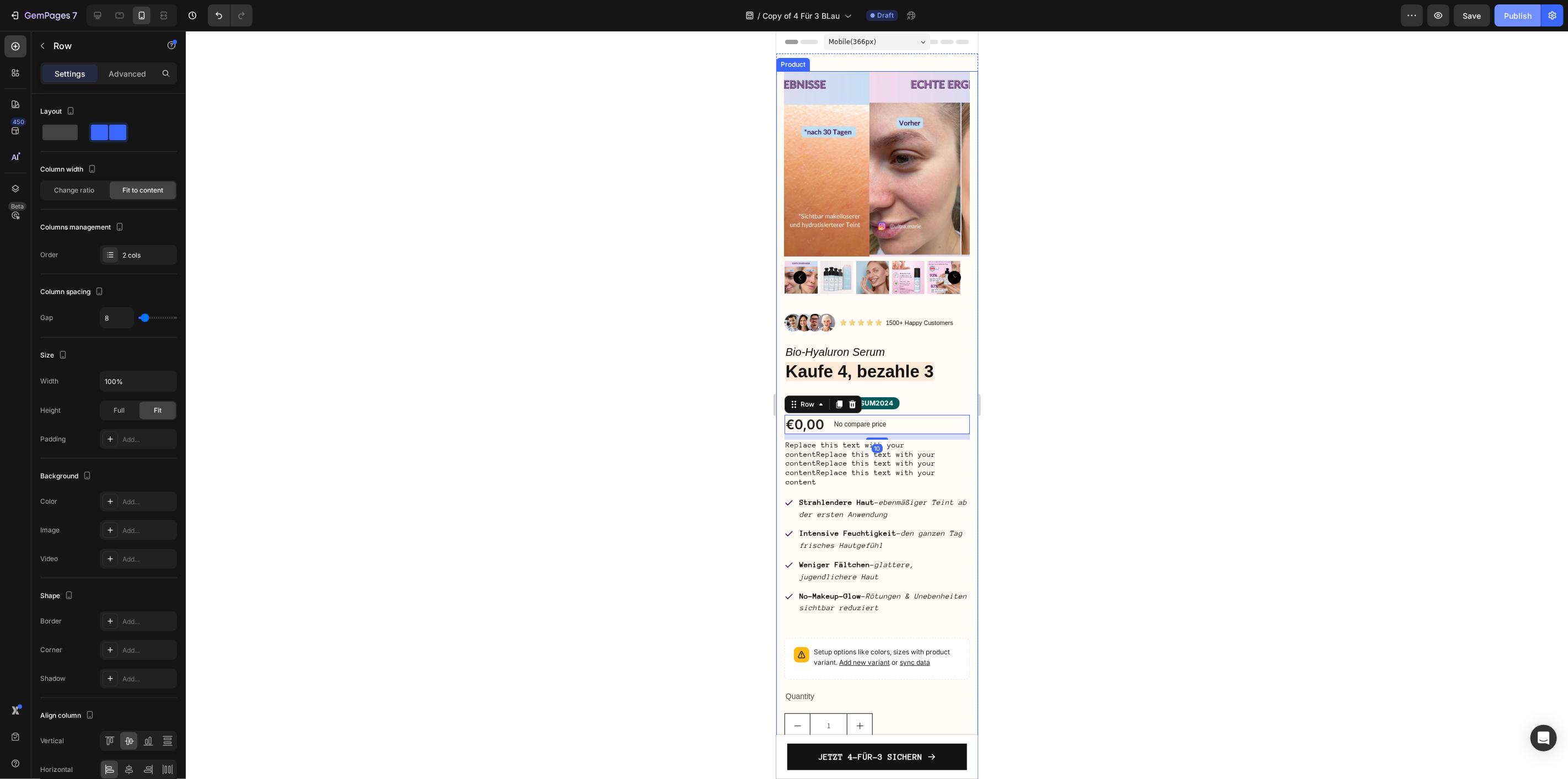
click at [1513, 10] on div "Publish" at bounding box center [1517, 15] width 27 height 12
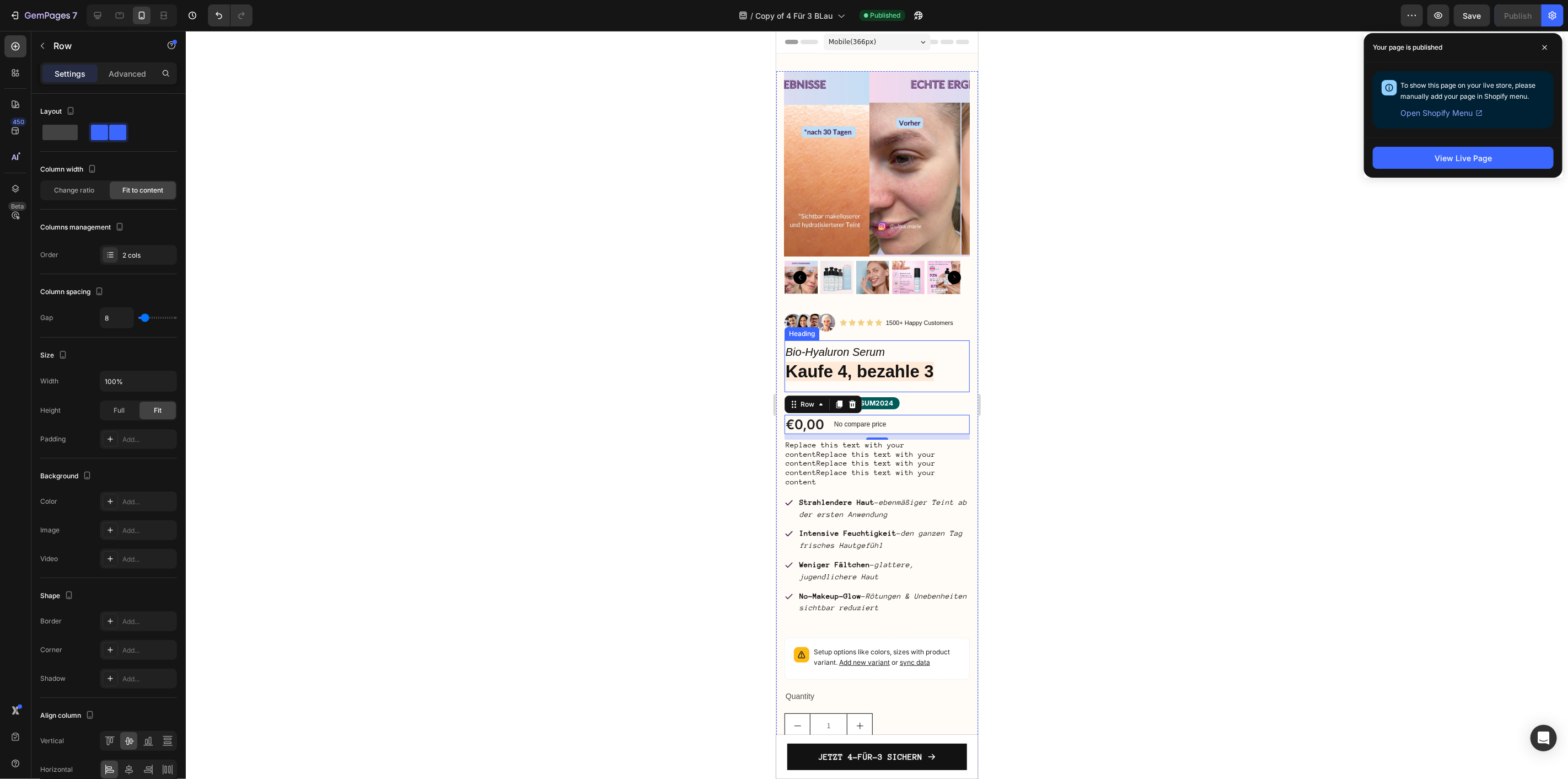
click at [918, 362] on strong "Kaufe 4, bezahle 3" at bounding box center [859, 371] width 149 height 19
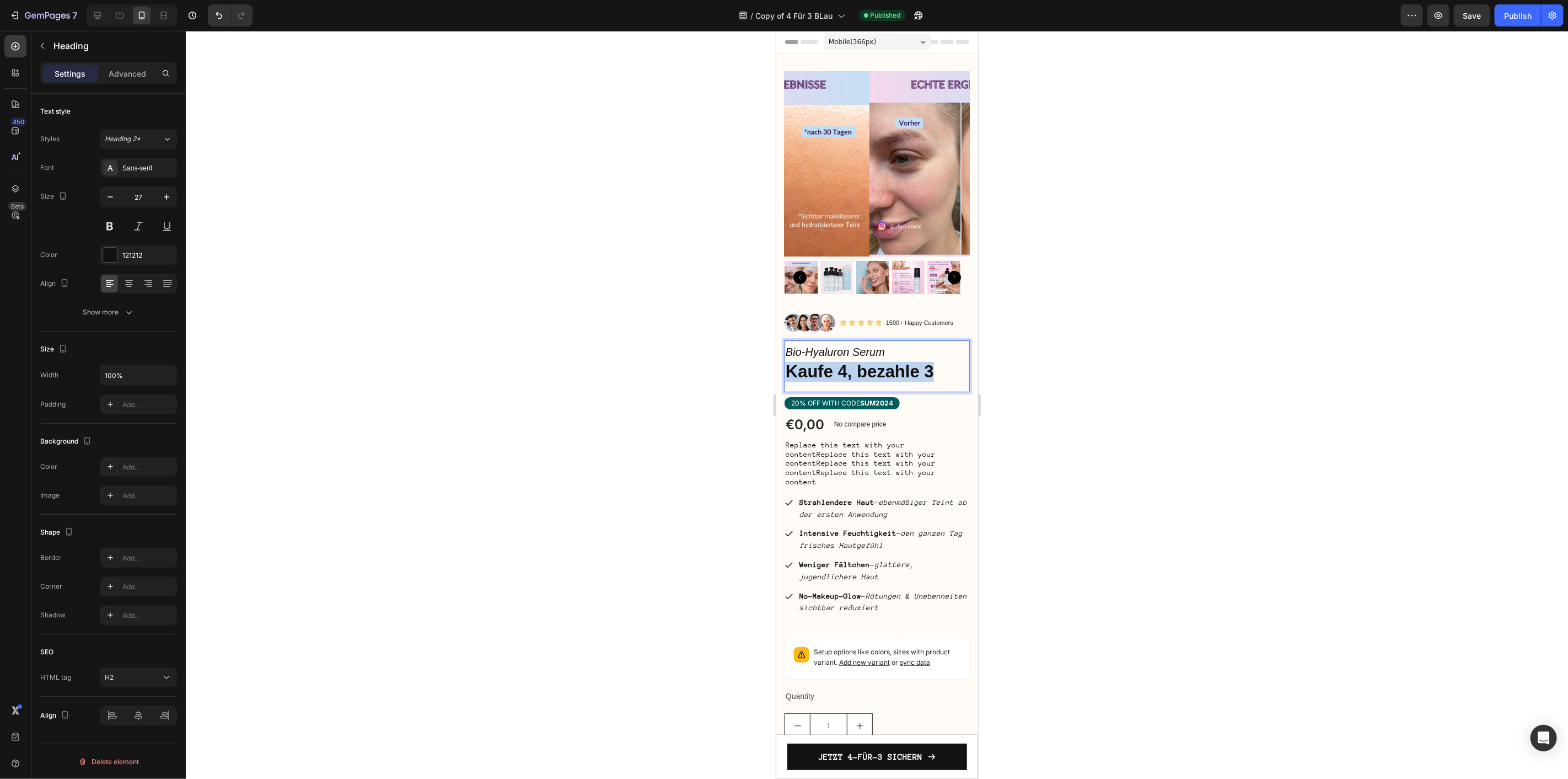
drag, startPoint x: 934, startPoint y: 362, endPoint x: 788, endPoint y: 364, distance: 146.0
click at [788, 364] on strong "Kaufe 4, bezahle 3" at bounding box center [859, 371] width 149 height 19
click at [933, 367] on strong "Kaufe 4, bezahle 3" at bounding box center [859, 371] width 149 height 19
drag, startPoint x: 937, startPoint y: 368, endPoint x: 777, endPoint y: 367, distance: 160.0
click at [777, 367] on div "Product Images Image Icon Icon Icon Icon Icon Icon List 1500+ Happy Customers T…" at bounding box center [877, 524] width 202 height 906
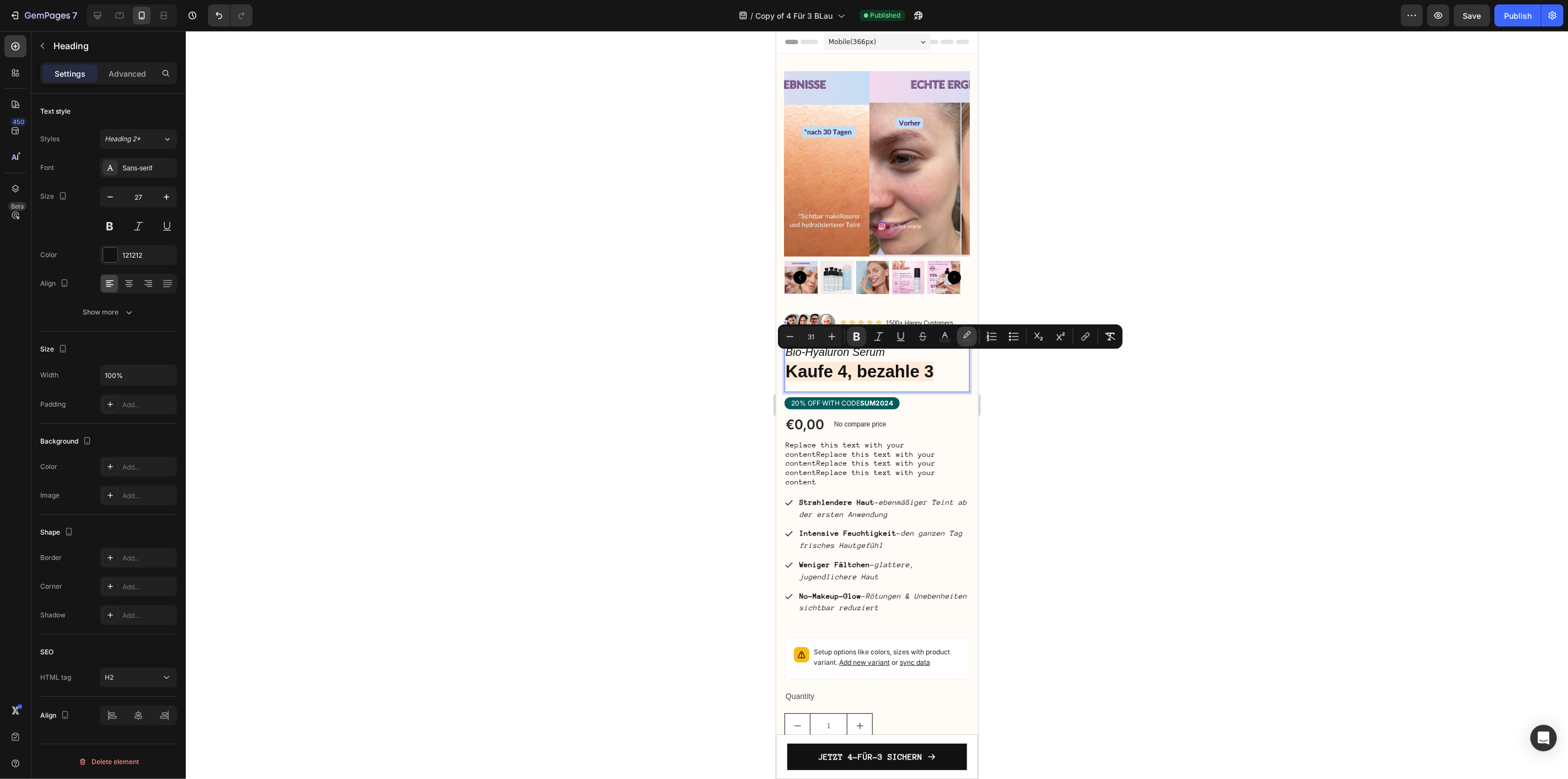
click at [967, 337] on icon "Editor contextual toolbar" at bounding box center [967, 336] width 11 height 11
type input "FF6B01"
type input "12"
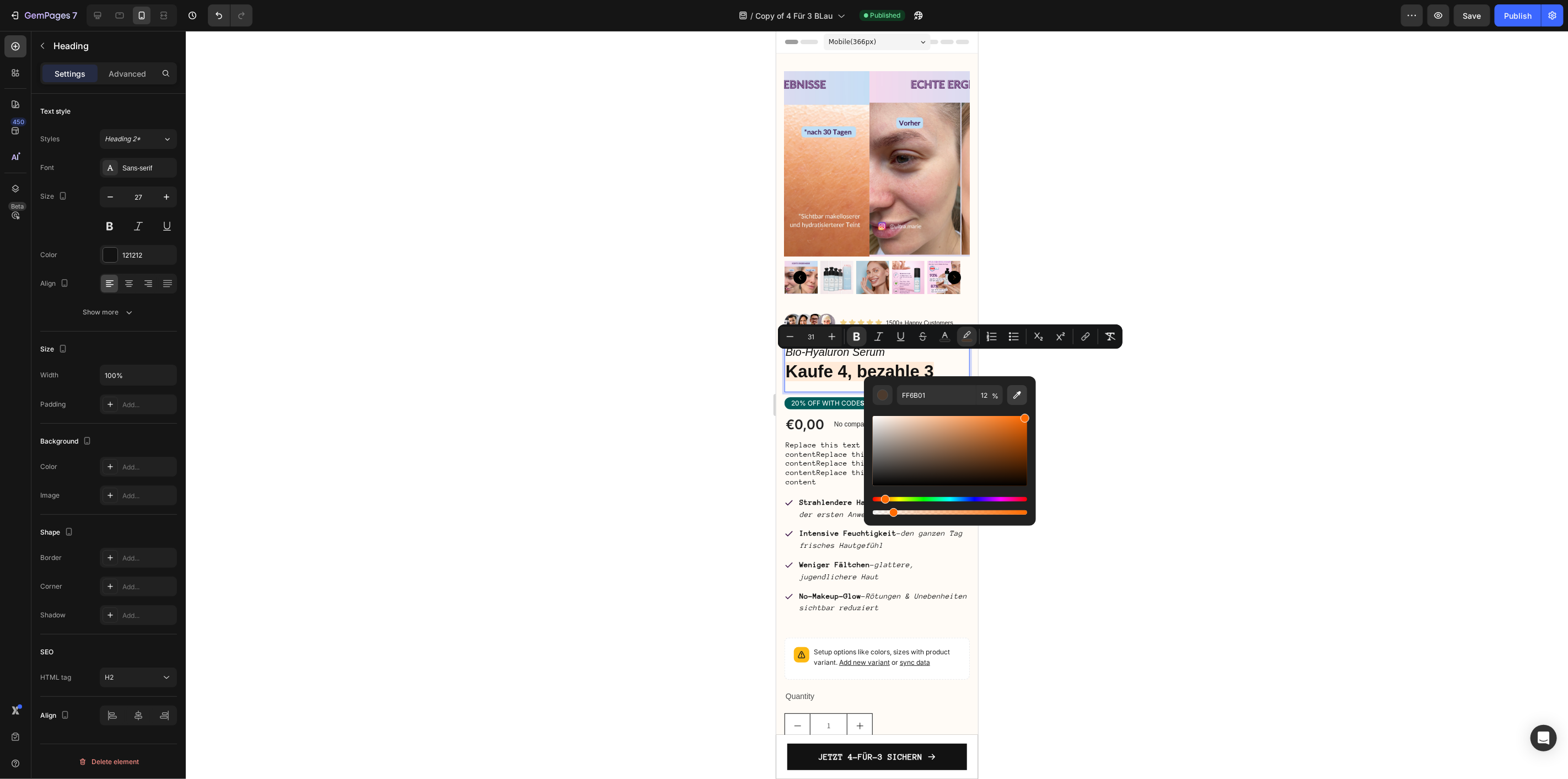
click at [1018, 395] on icon "Editor contextual toolbar" at bounding box center [1017, 395] width 11 height 11
type input "005C5B"
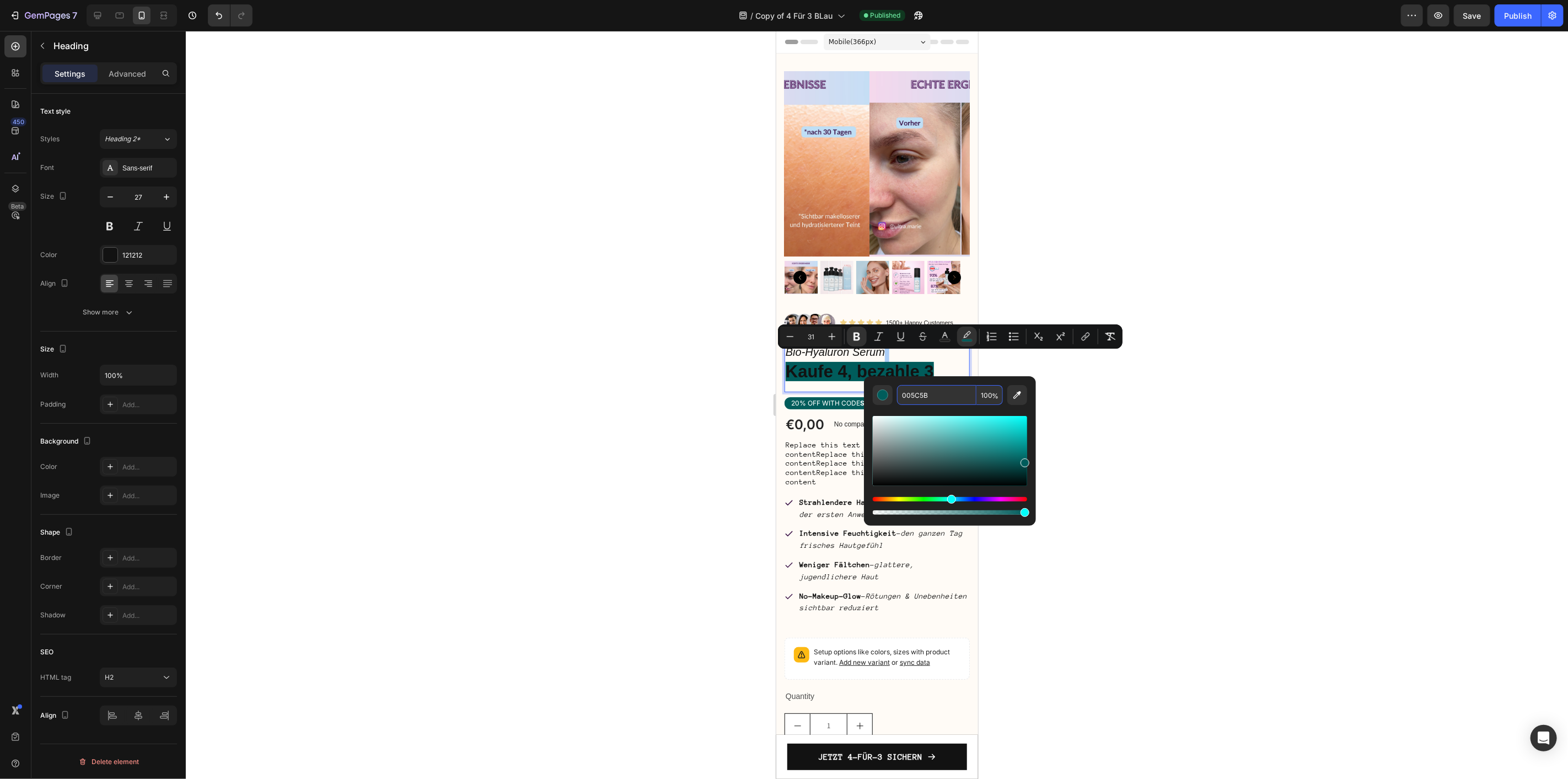
click at [983, 398] on input "100" at bounding box center [989, 395] width 26 height 20
type input "20"
click at [1071, 401] on div at bounding box center [877, 405] width 1382 height 748
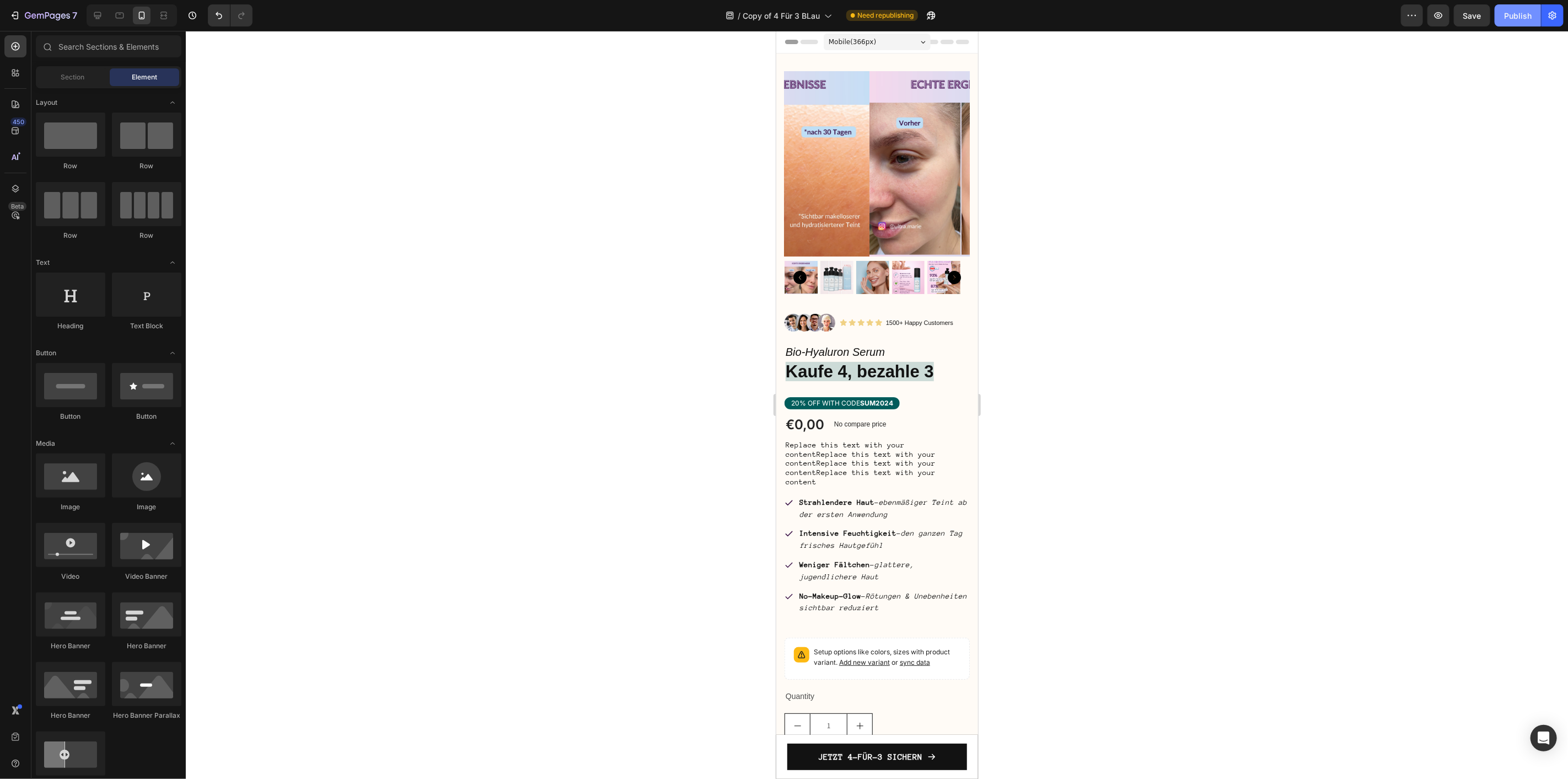
click at [1513, 9] on button "Publish" at bounding box center [1518, 15] width 46 height 22
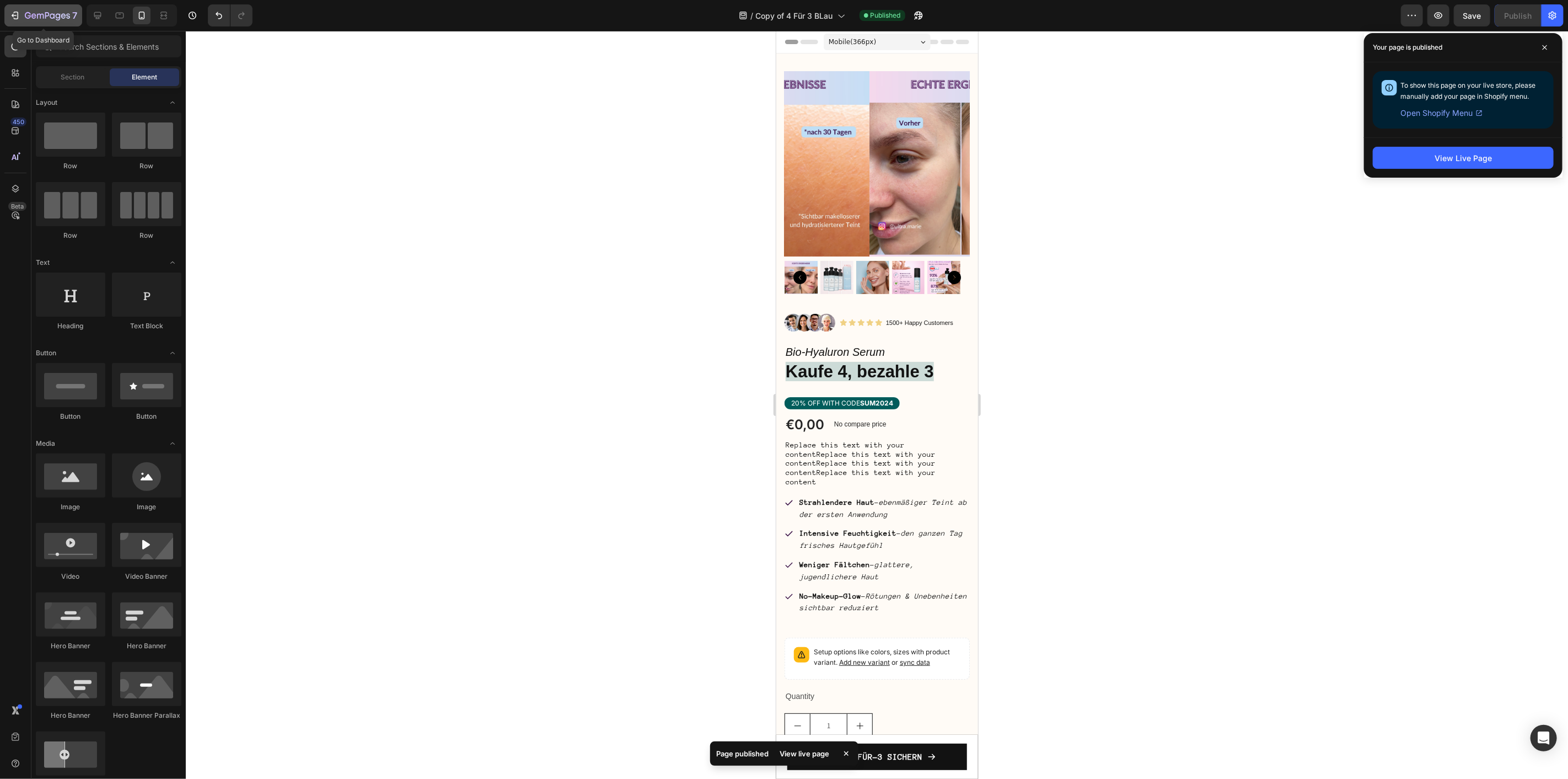
click at [14, 14] on icon "button" at bounding box center [15, 15] width 11 height 11
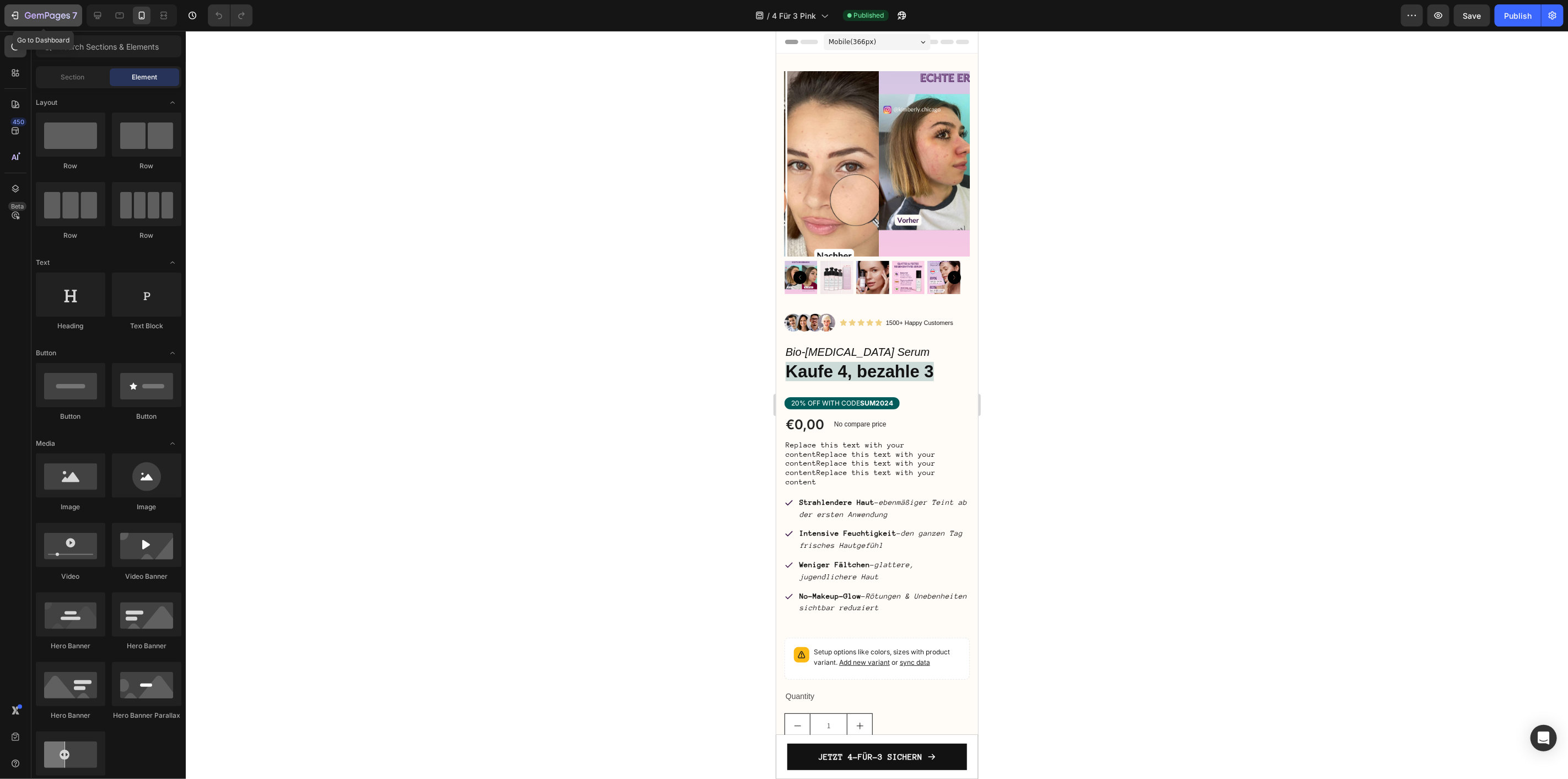
click at [37, 18] on icon "button" at bounding box center [40, 16] width 7 height 5
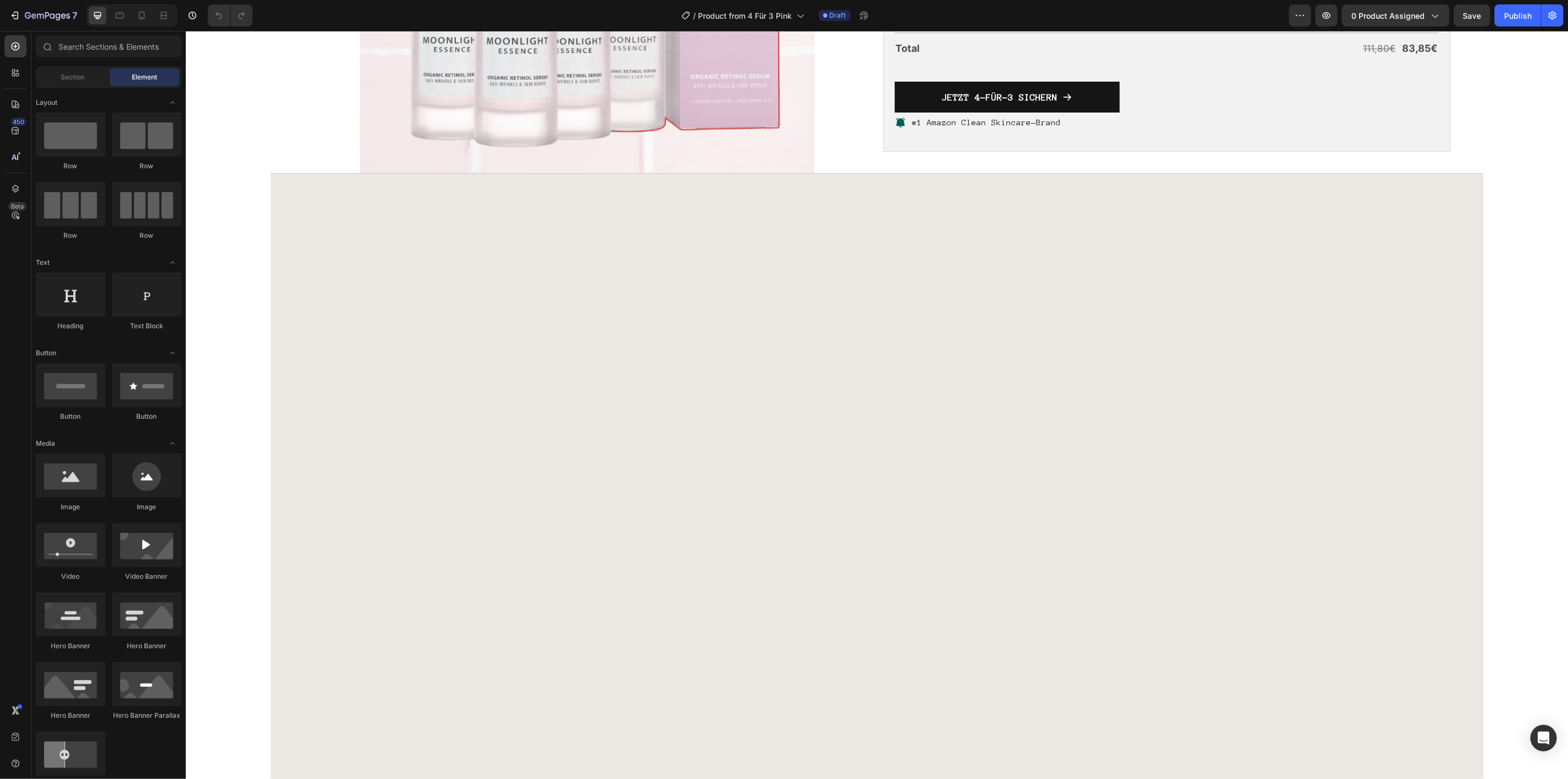
scroll to position [2758, 0]
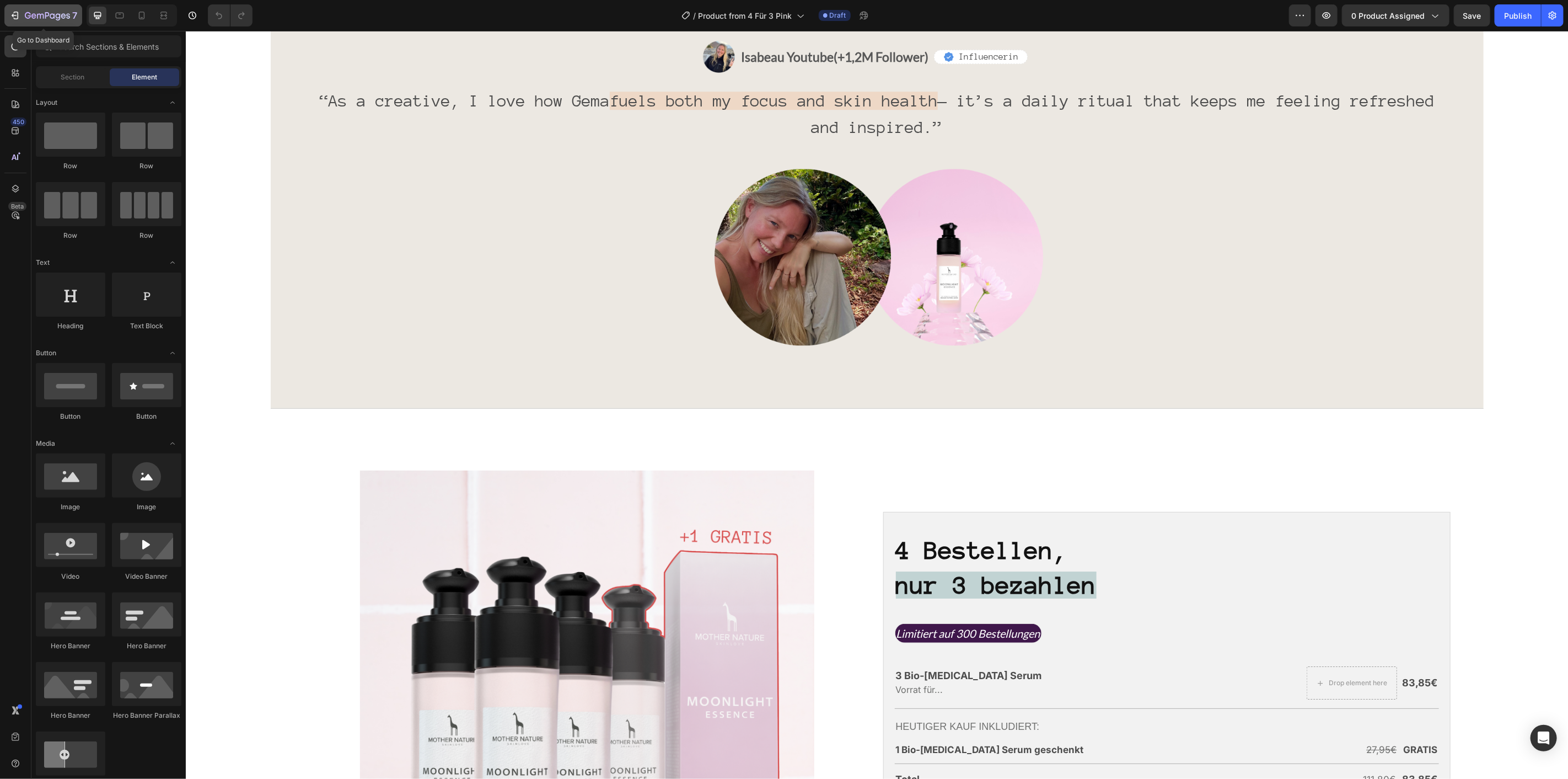
click at [18, 11] on icon "button" at bounding box center [15, 15] width 11 height 11
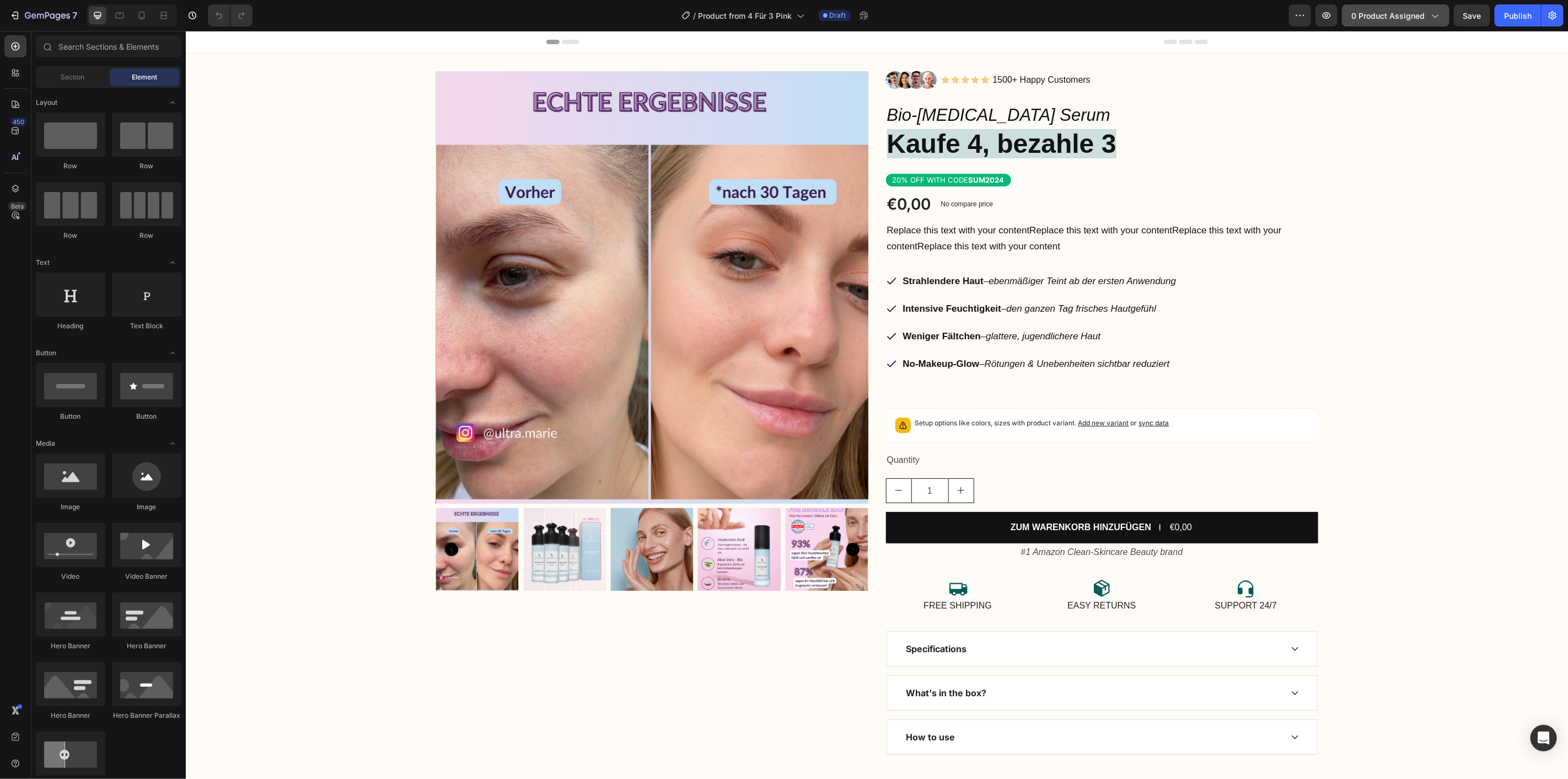
click at [1424, 19] on span "0 product assigned" at bounding box center [1388, 15] width 73 height 12
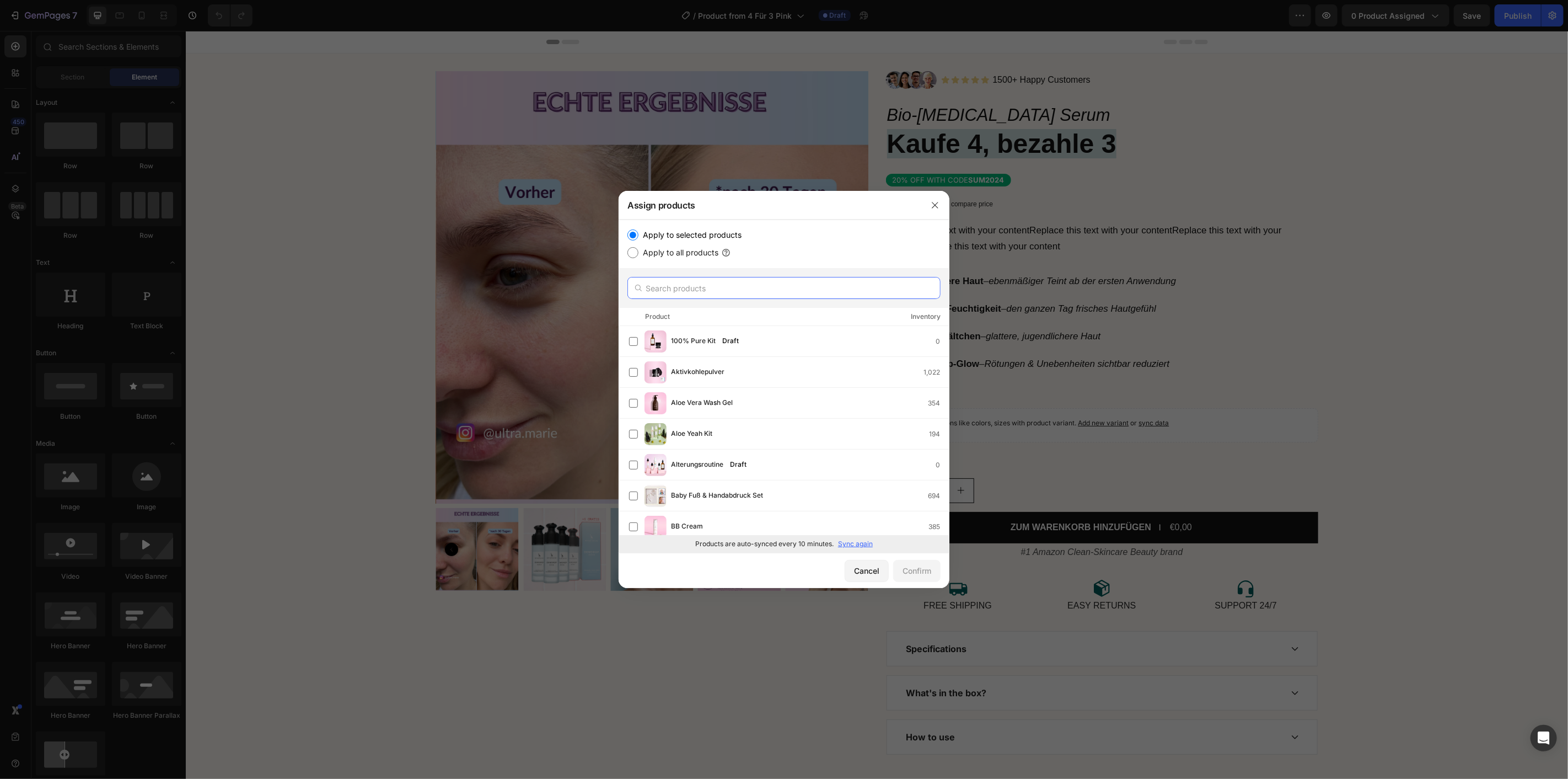
click at [687, 287] on input "text" at bounding box center [784, 288] width 313 height 22
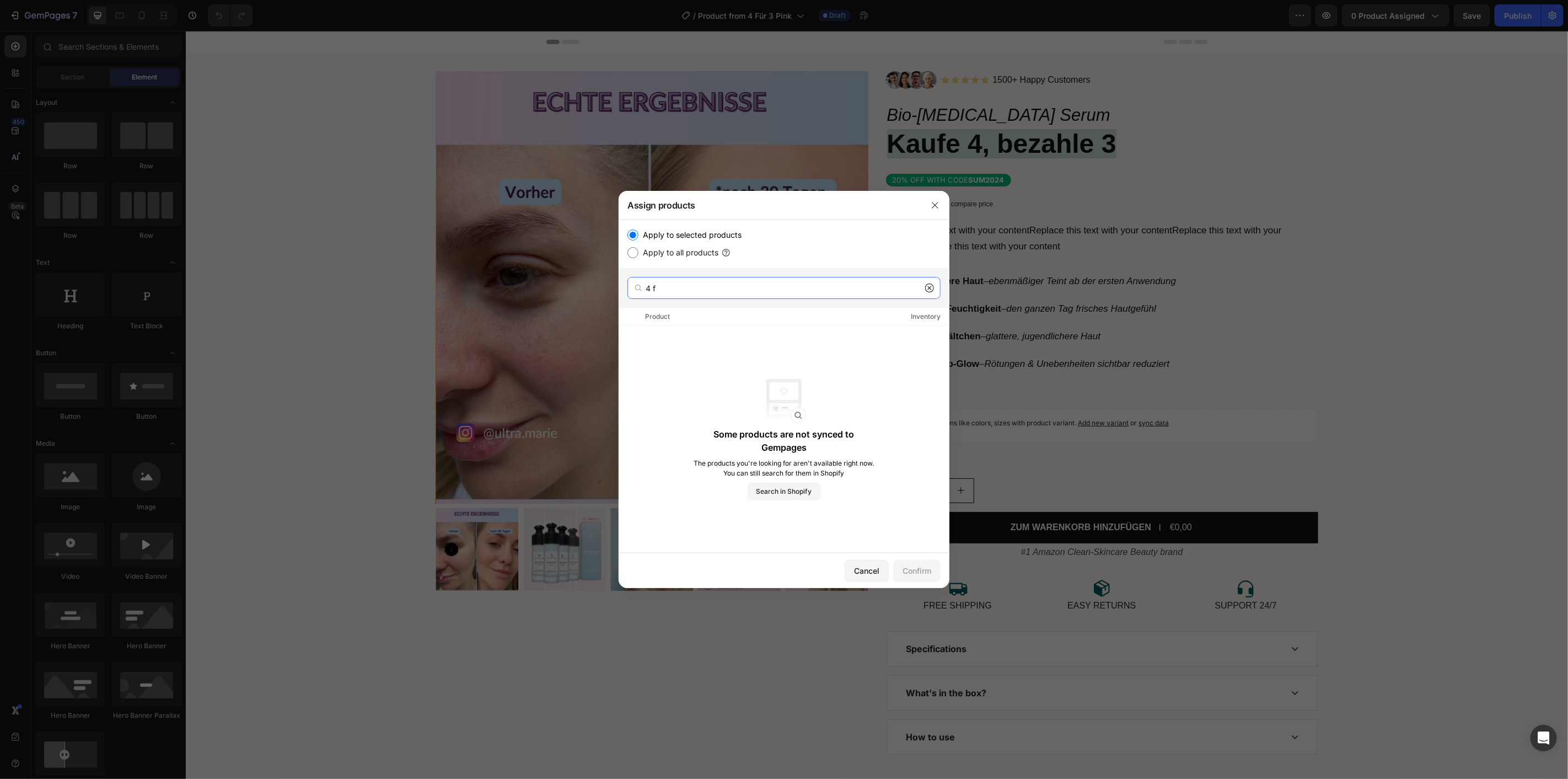
type input "4 f"
click at [926, 290] on icon at bounding box center [929, 288] width 9 height 9
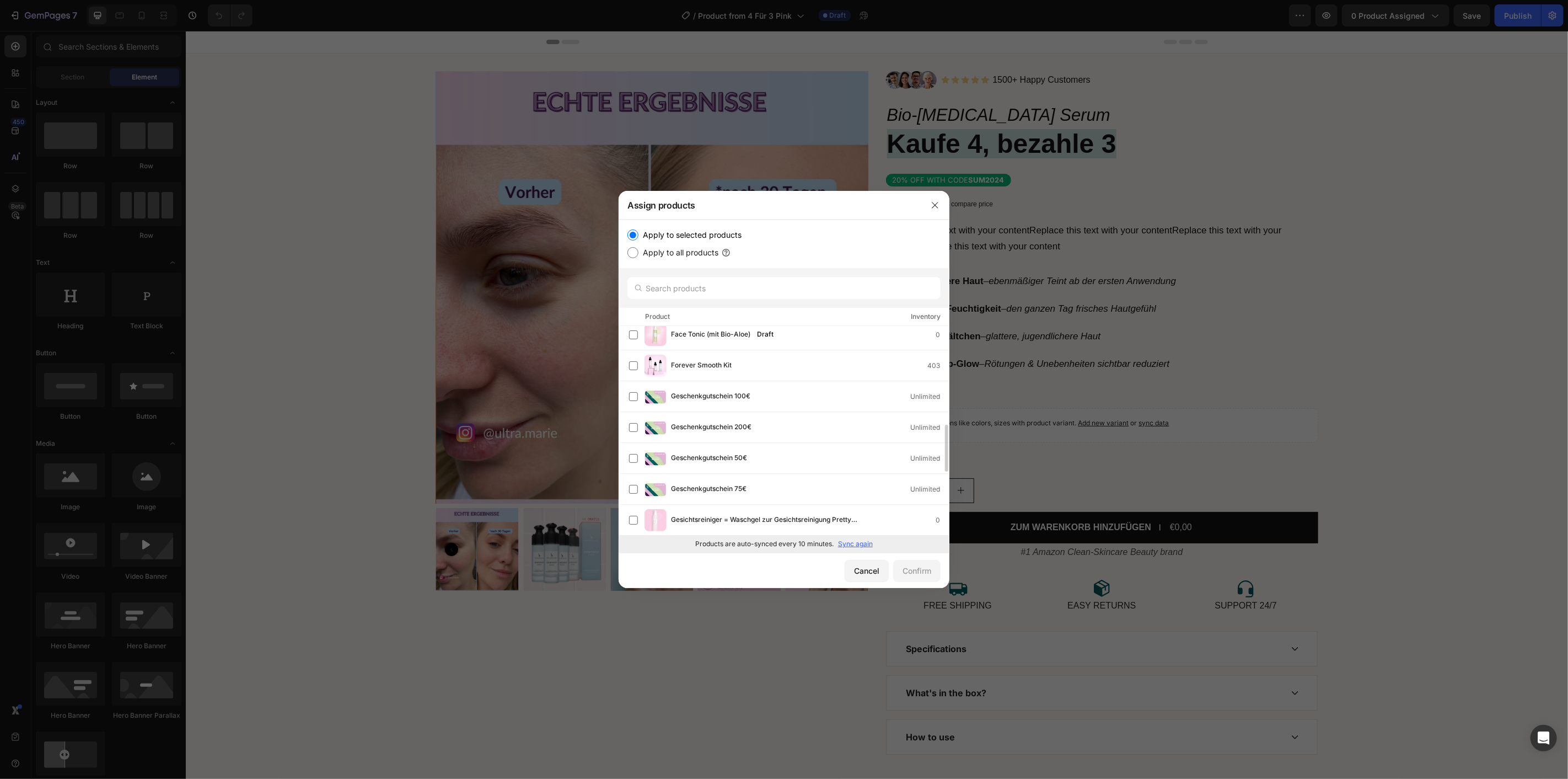
scroll to position [717, 0]
click at [637, 484] on label at bounding box center [633, 488] width 9 height 9
click at [911, 560] on button "Confirm" at bounding box center [917, 571] width 47 height 22
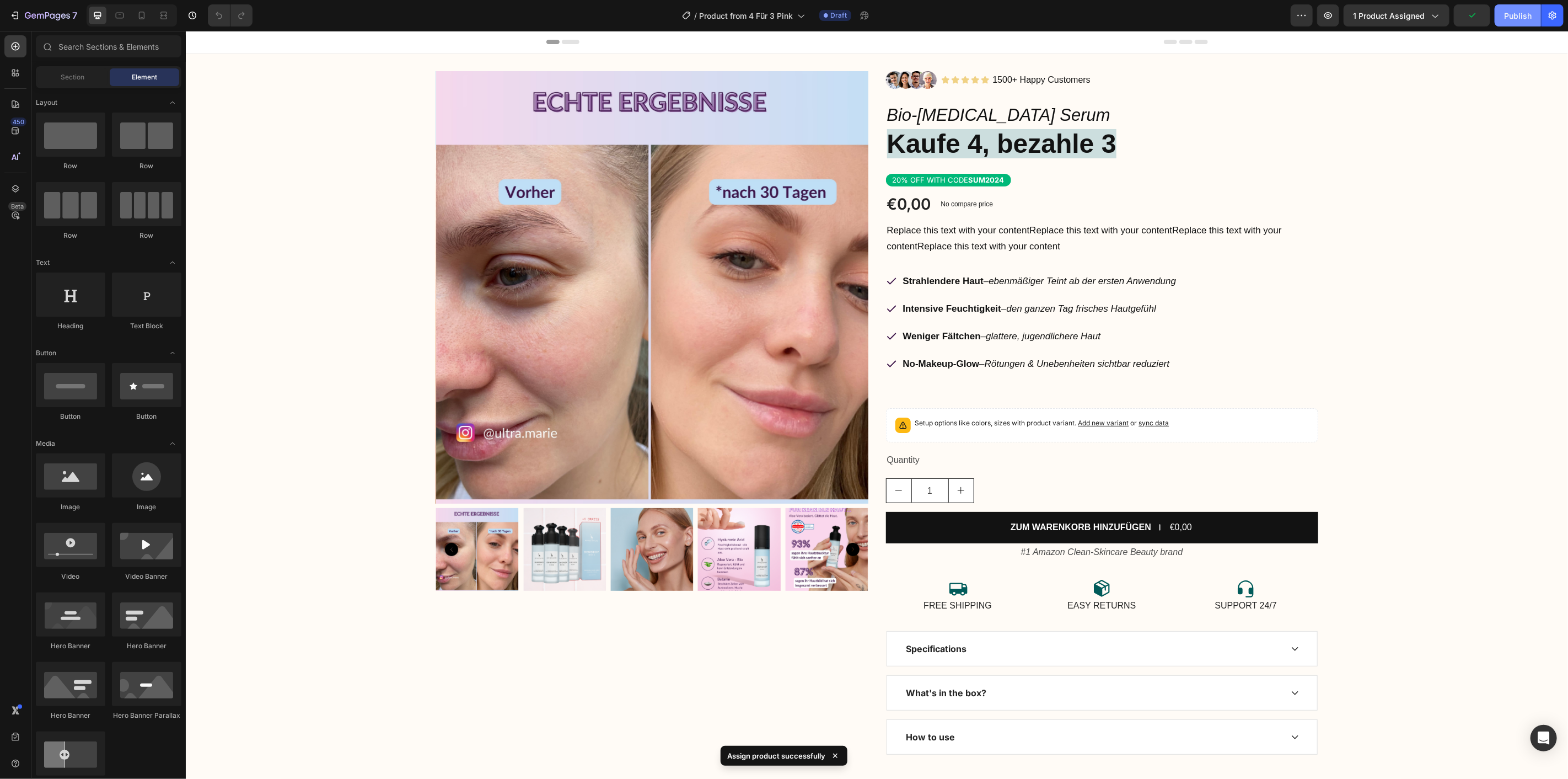
click at [1512, 18] on div "Publish" at bounding box center [1517, 15] width 27 height 12
click at [704, 590] on img at bounding box center [739, 549] width 83 height 83
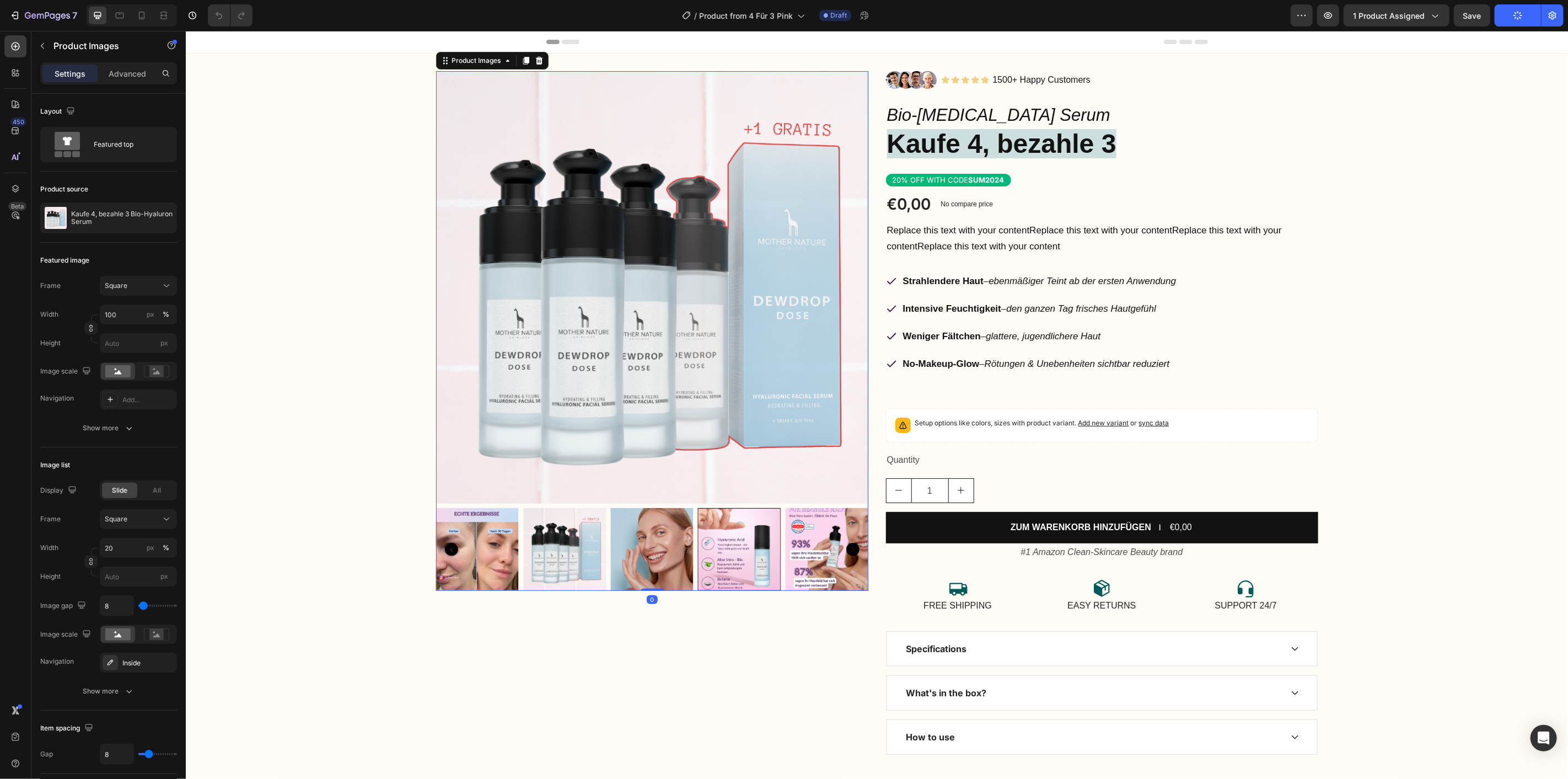
click at [534, 515] on img at bounding box center [564, 549] width 83 height 83
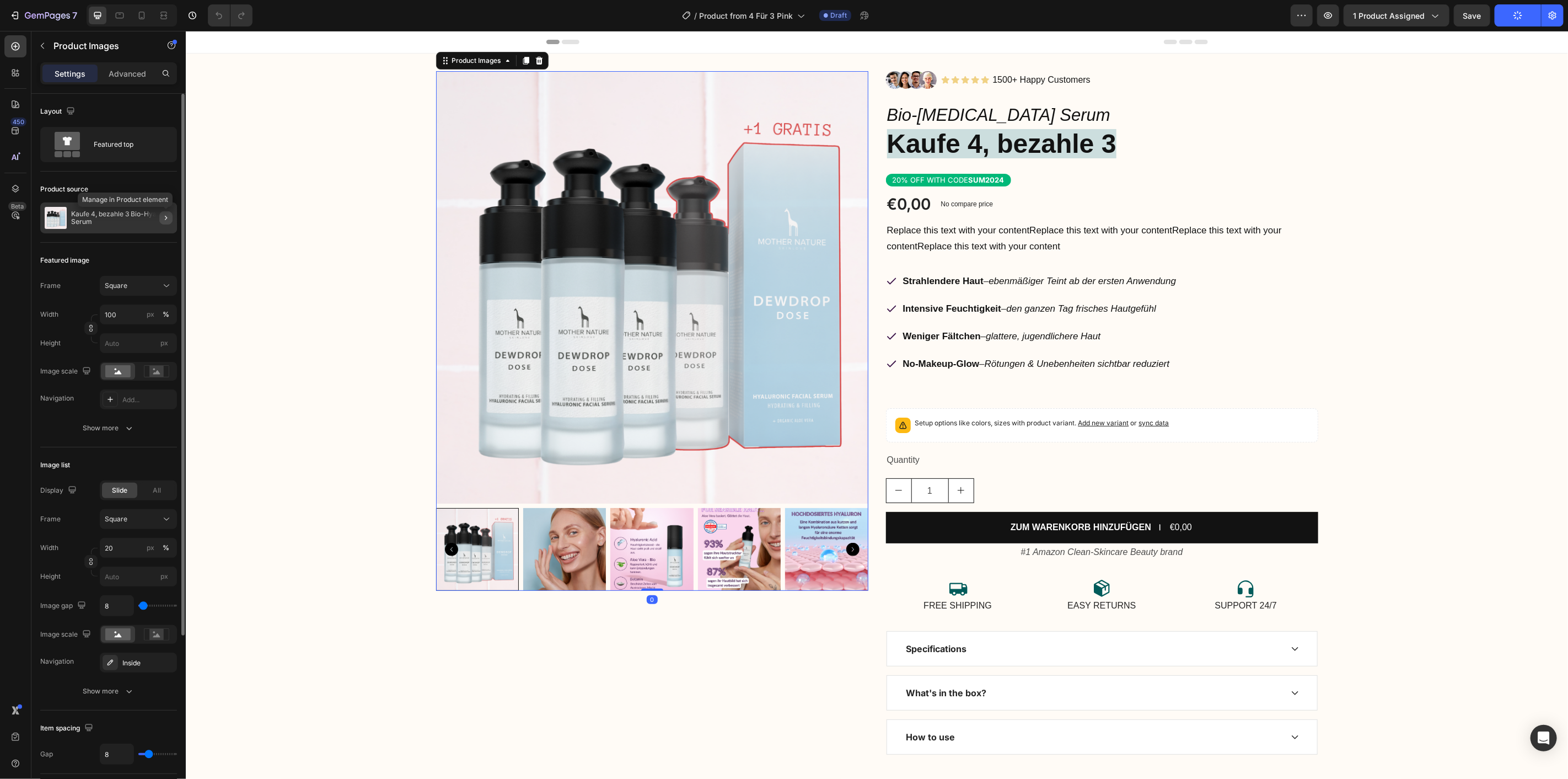
click at [169, 219] on icon "button" at bounding box center [166, 218] width 9 height 9
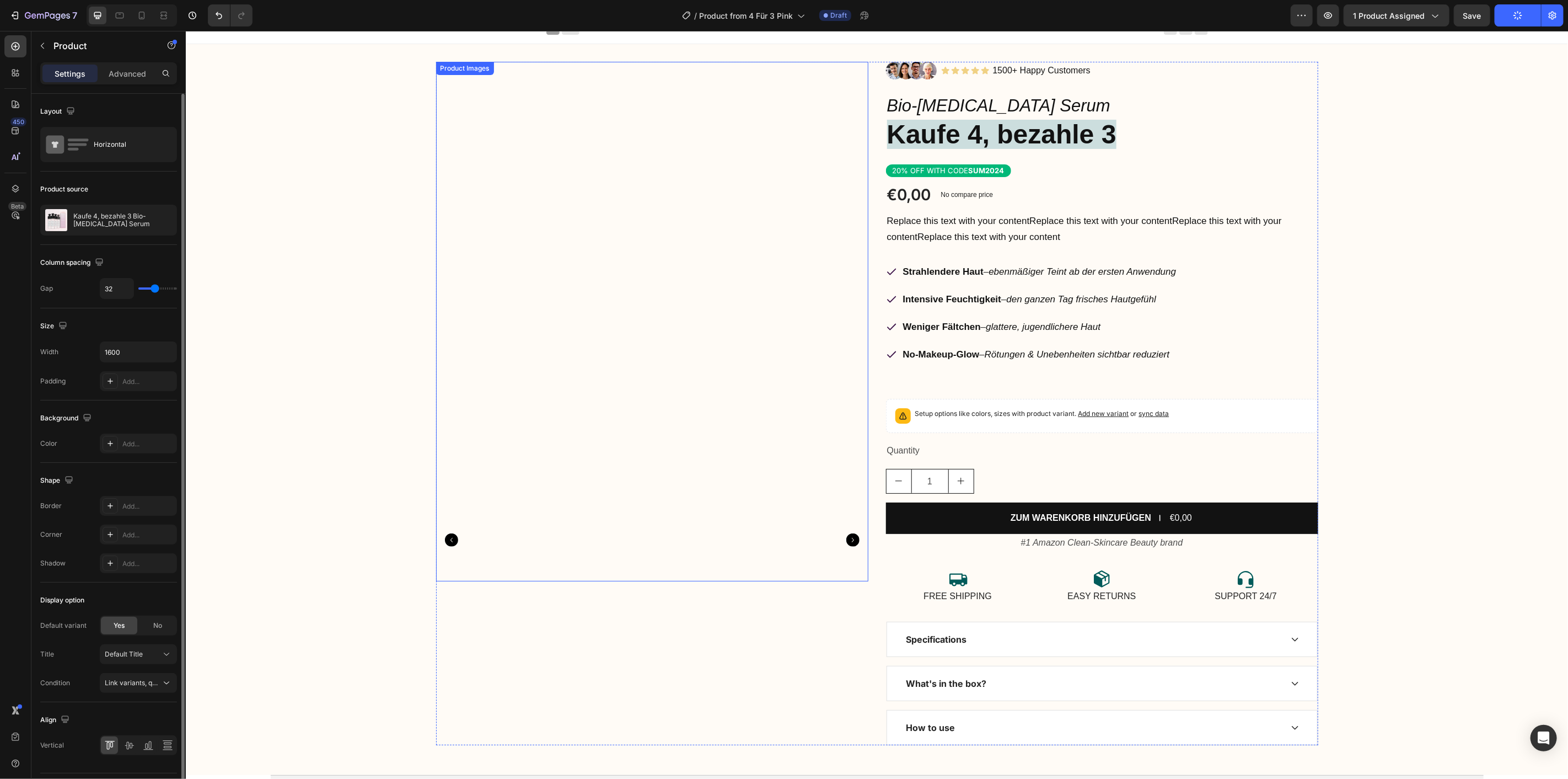
scroll to position [0, 0]
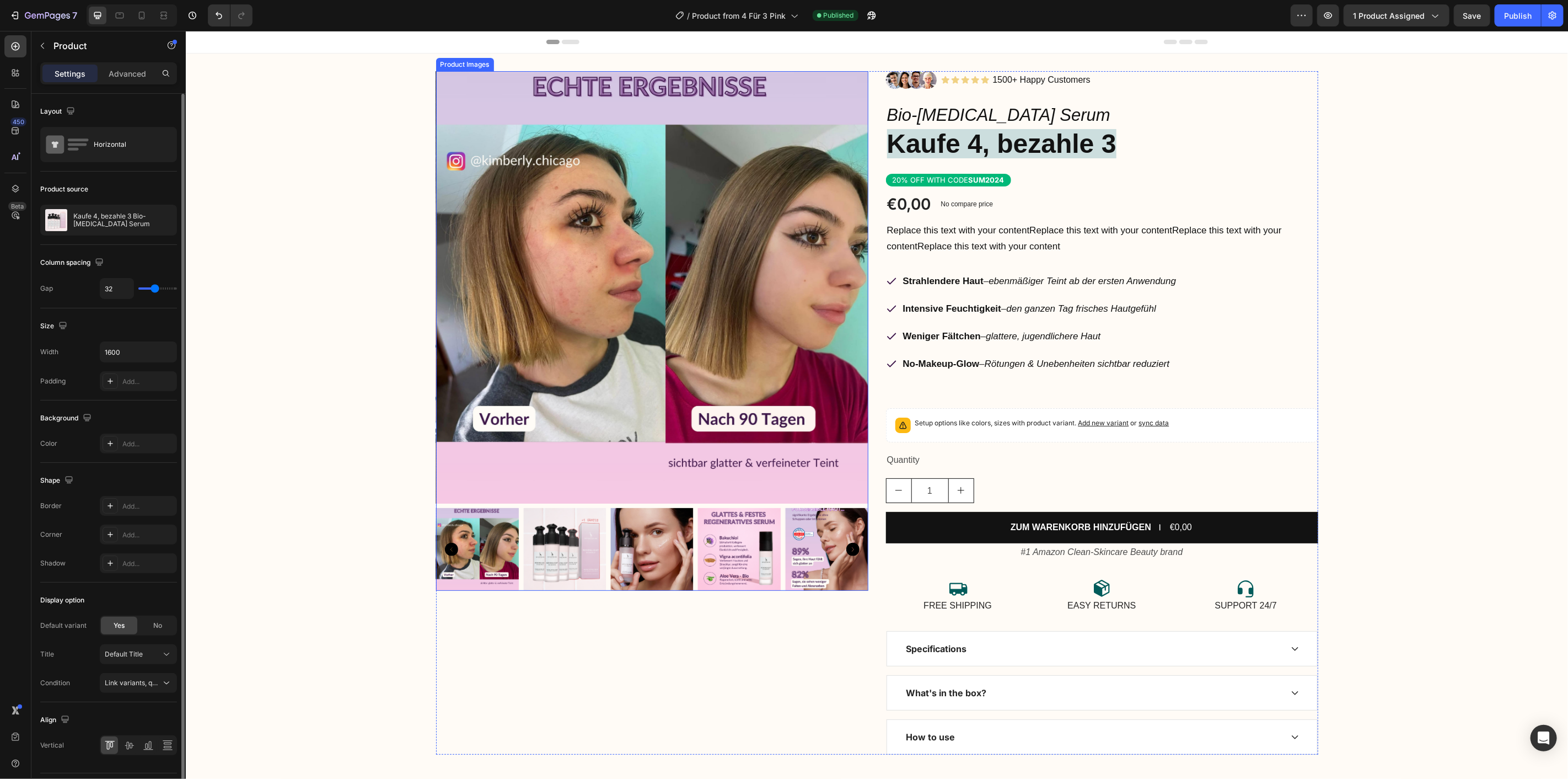
click at [730, 281] on img at bounding box center [652, 287] width 432 height 432
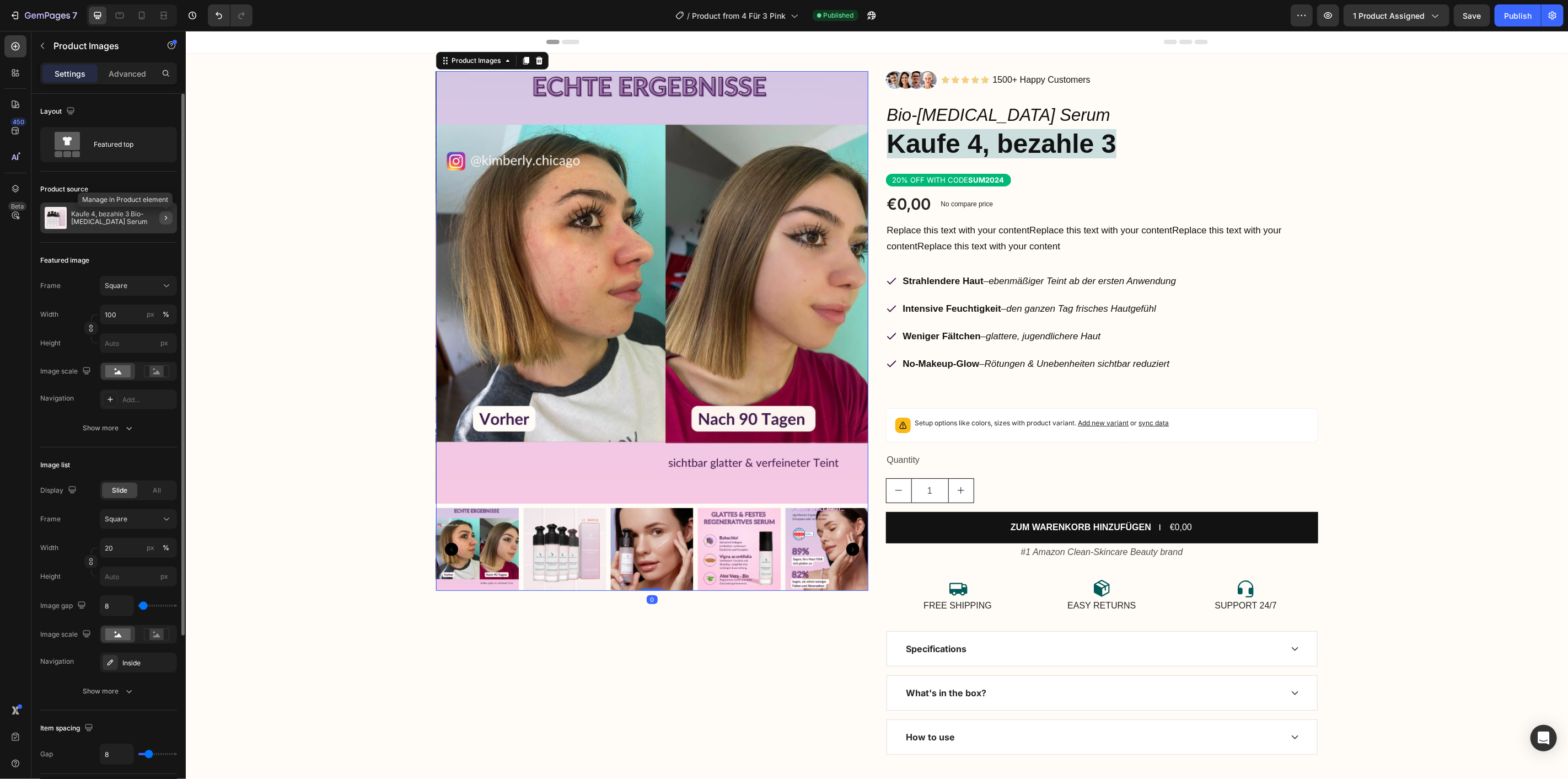
click at [167, 219] on icon "button" at bounding box center [166, 218] width 9 height 9
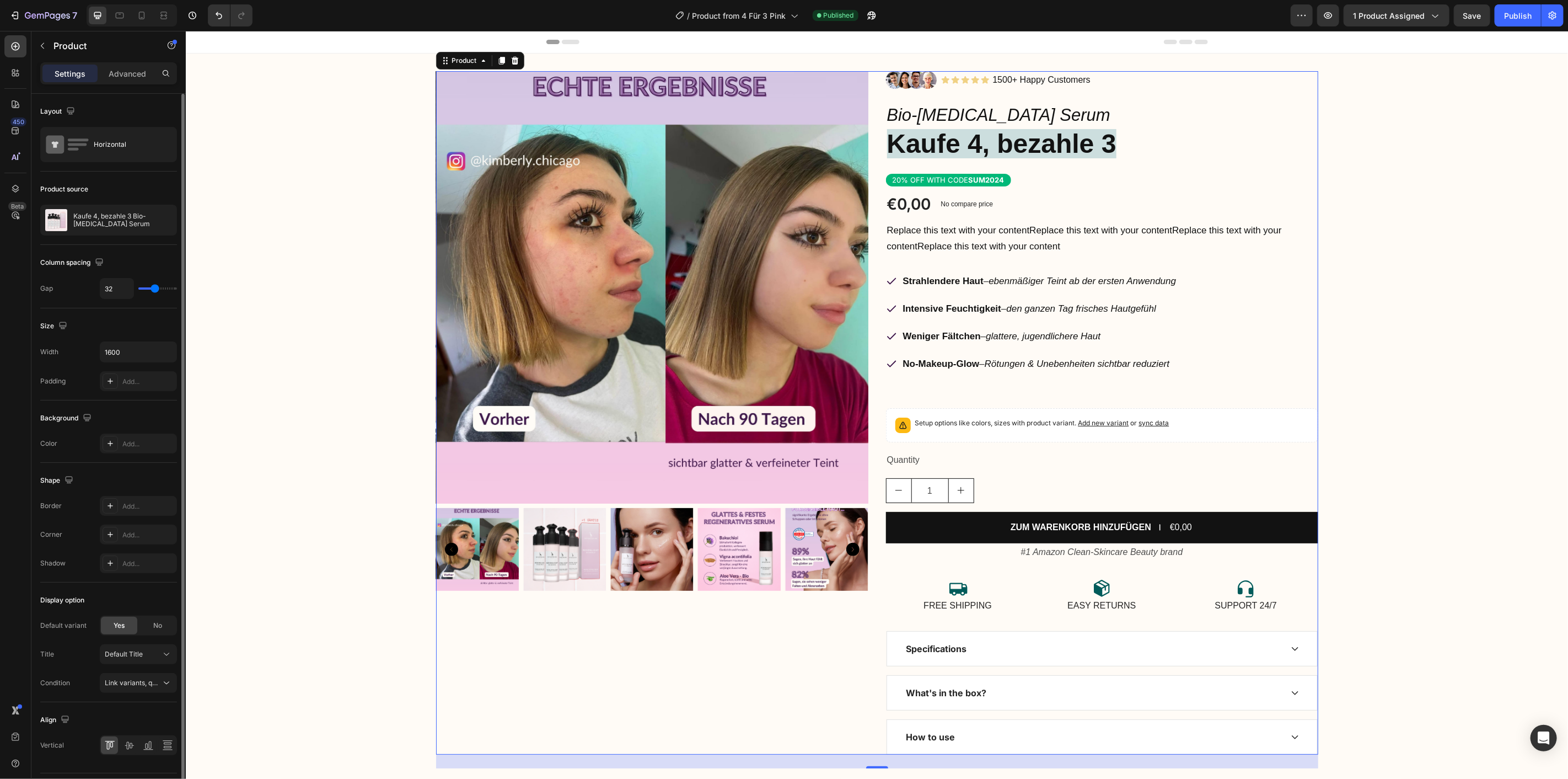
click at [256, 182] on div "Product Images Image Icon Icon Icon Icon Icon Icon List 1500+ Happy Customers T…" at bounding box center [876, 419] width 1382 height 697
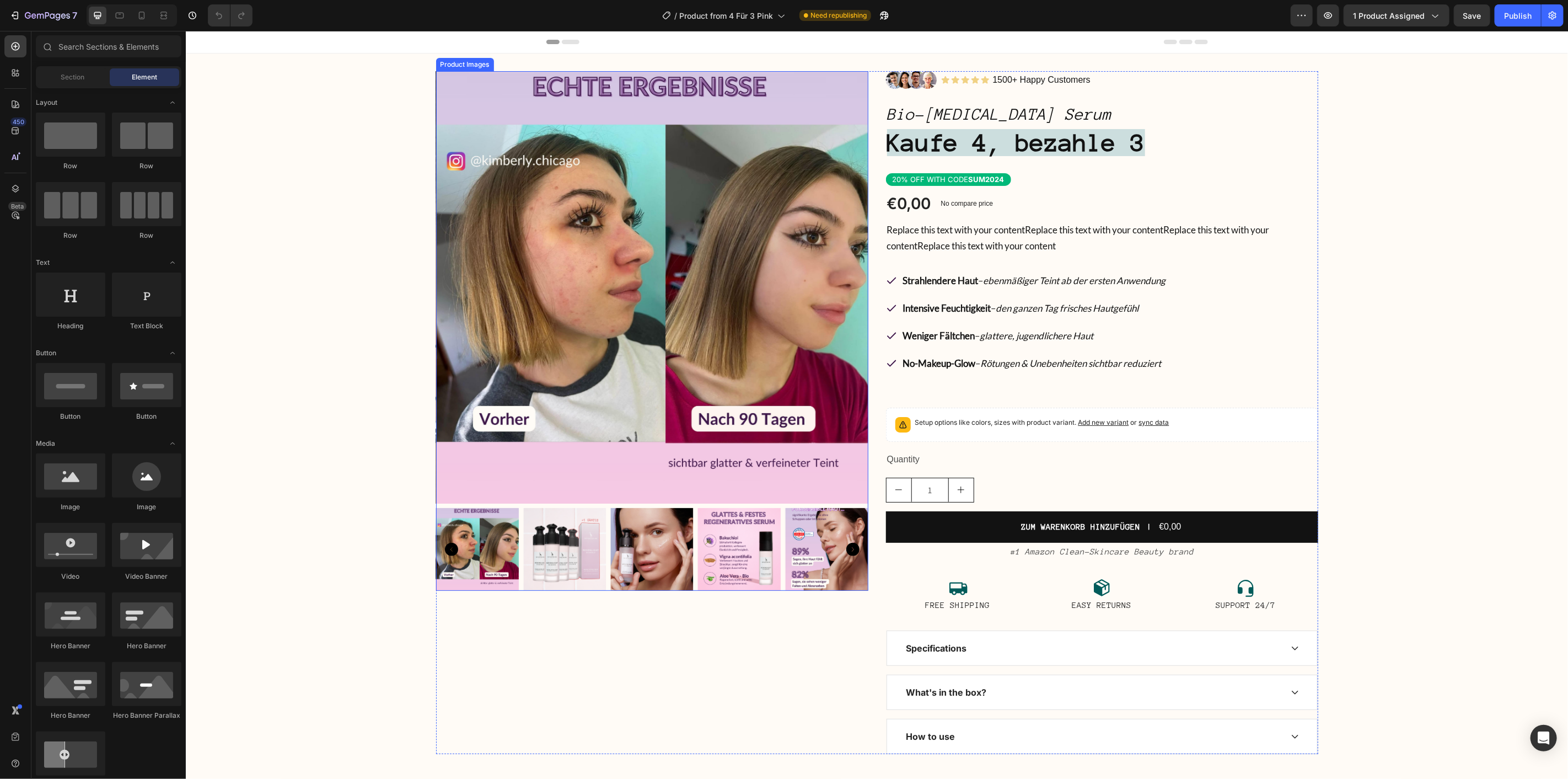
click at [602, 571] on div at bounding box center [652, 549] width 432 height 83
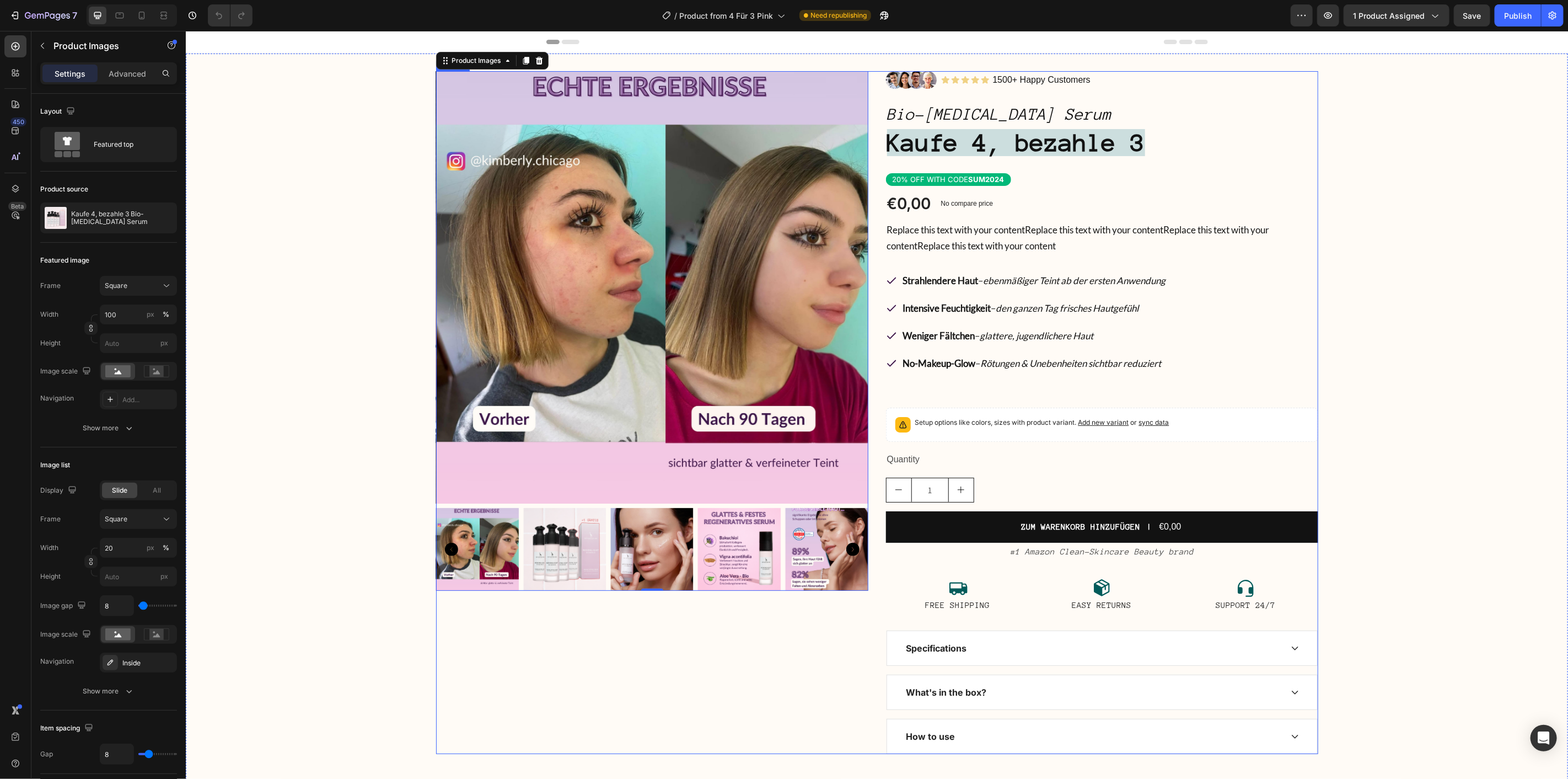
click at [547, 658] on div "Product Images 0" at bounding box center [652, 412] width 432 height 683
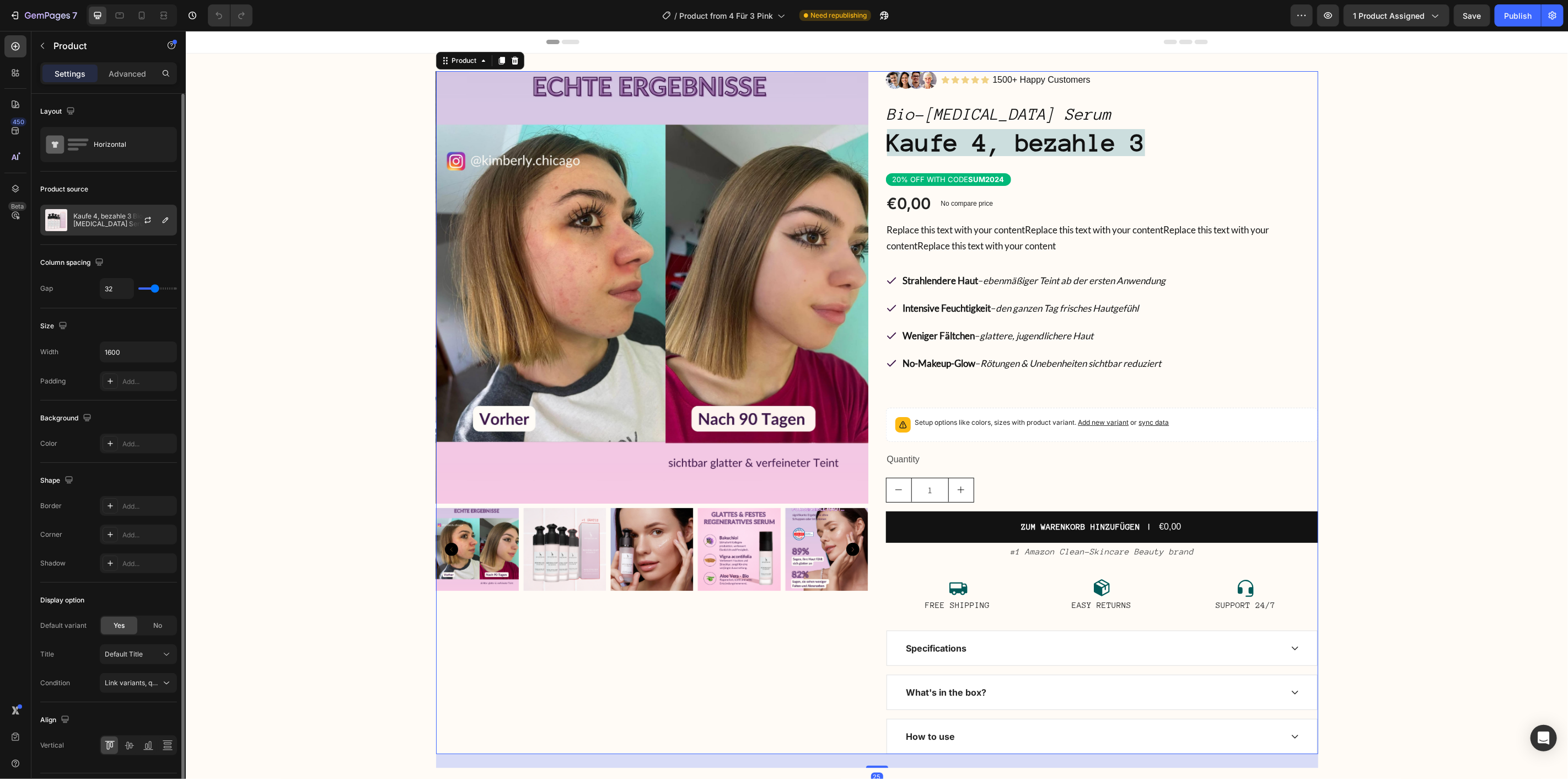
click at [126, 229] on div "Kaufe 4, bezahle 3 Bio-[MEDICAL_DATA] Serum" at bounding box center [108, 220] width 137 height 31
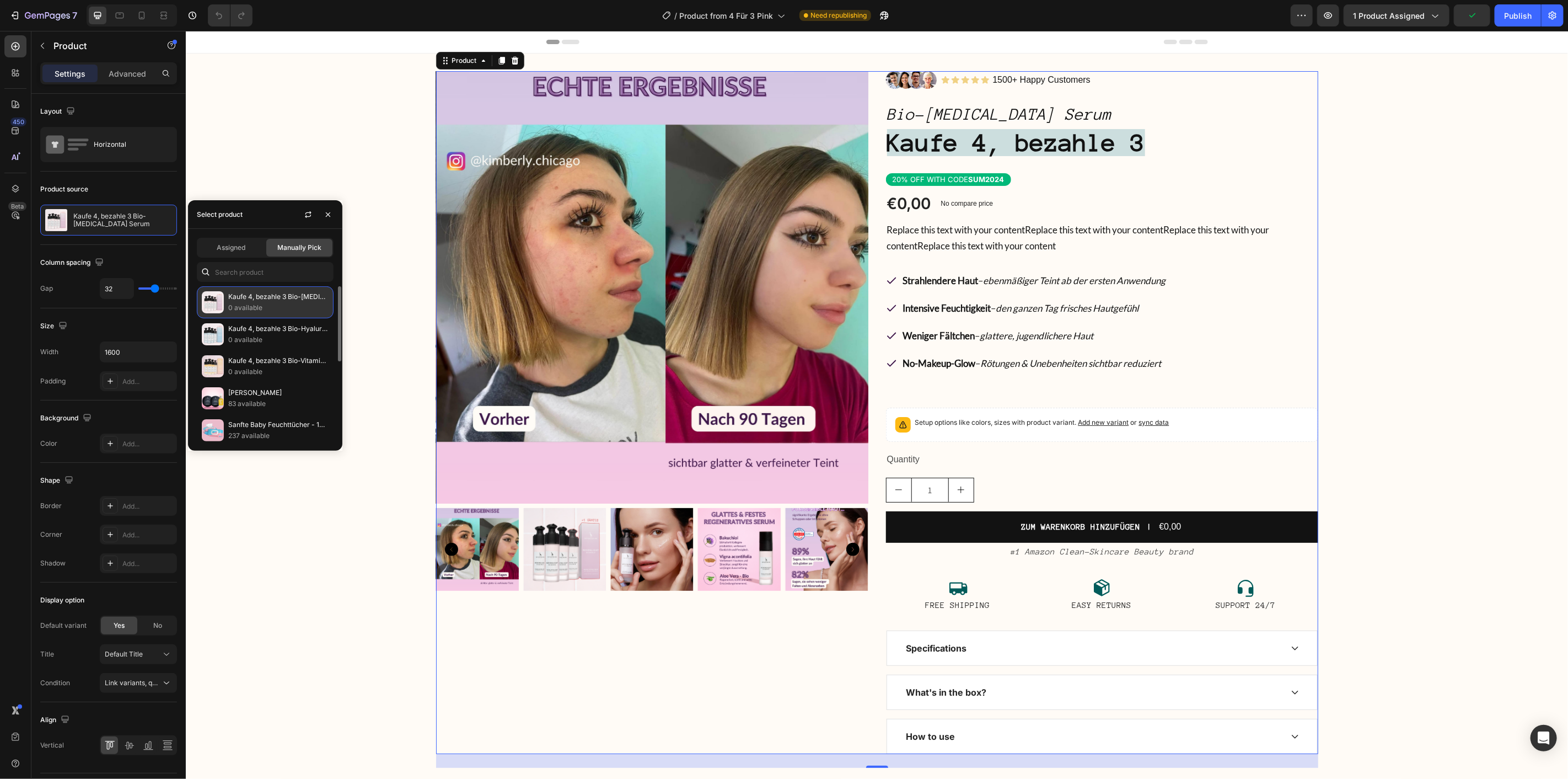
click at [265, 300] on p "Kaufe 4, bezahle 3 Bio-[MEDICAL_DATA] Serum" at bounding box center [278, 297] width 100 height 11
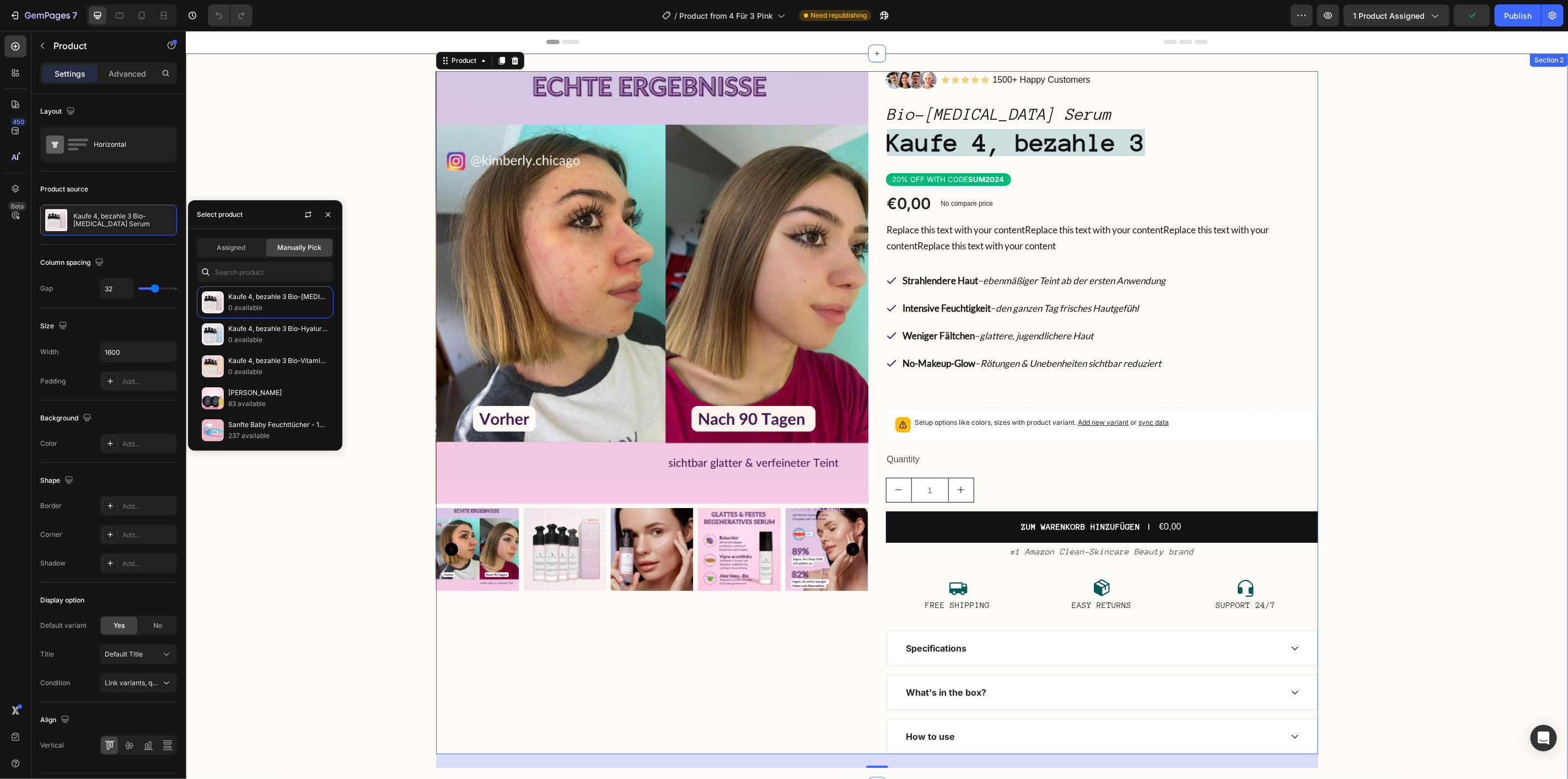
click at [358, 132] on div "Product Images Image Icon Icon Icon Icon Icon Icon List 1500+ Happy Customers T…" at bounding box center [876, 419] width 1382 height 697
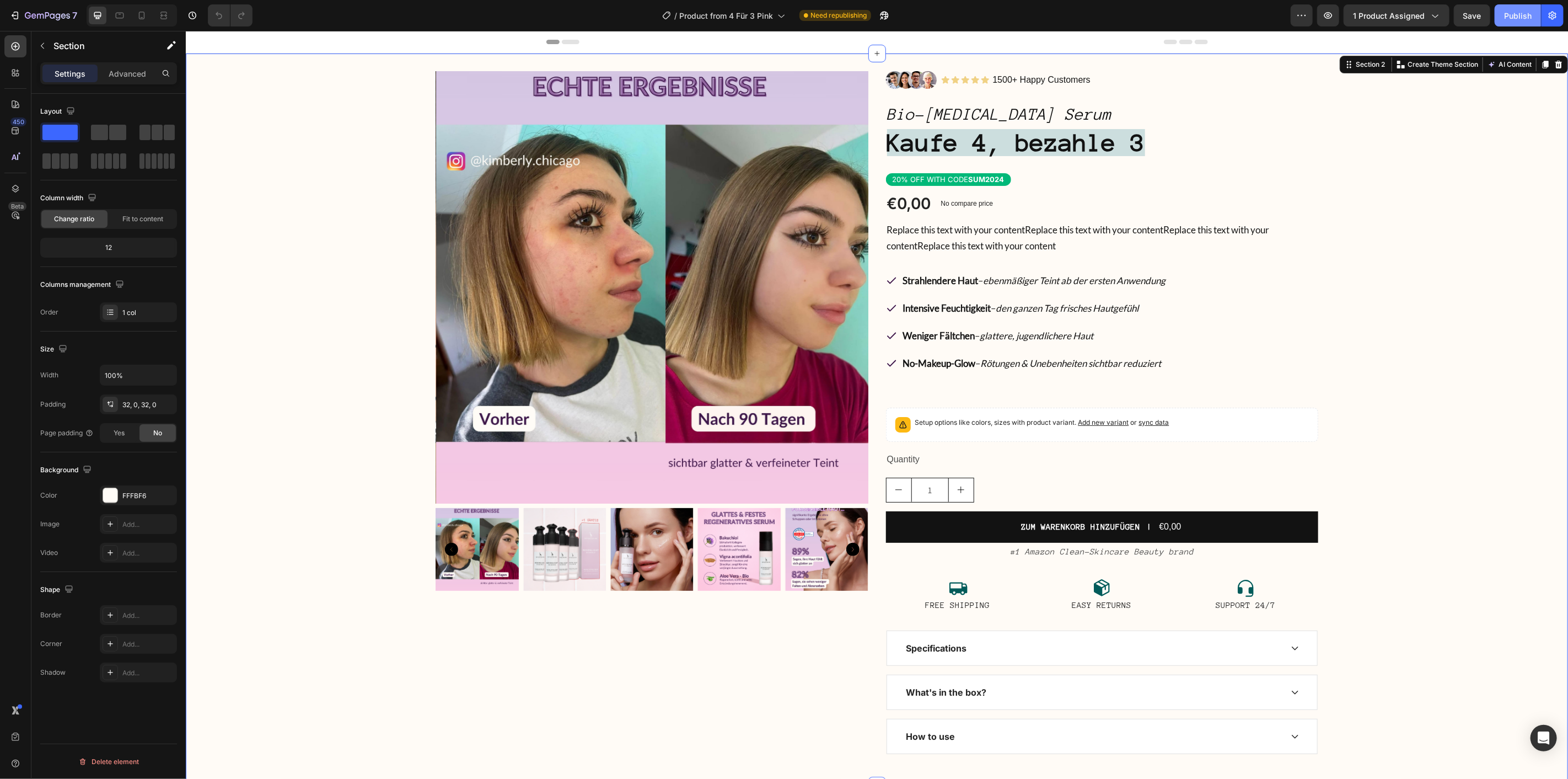
click at [1521, 11] on div "Publish" at bounding box center [1517, 15] width 27 height 12
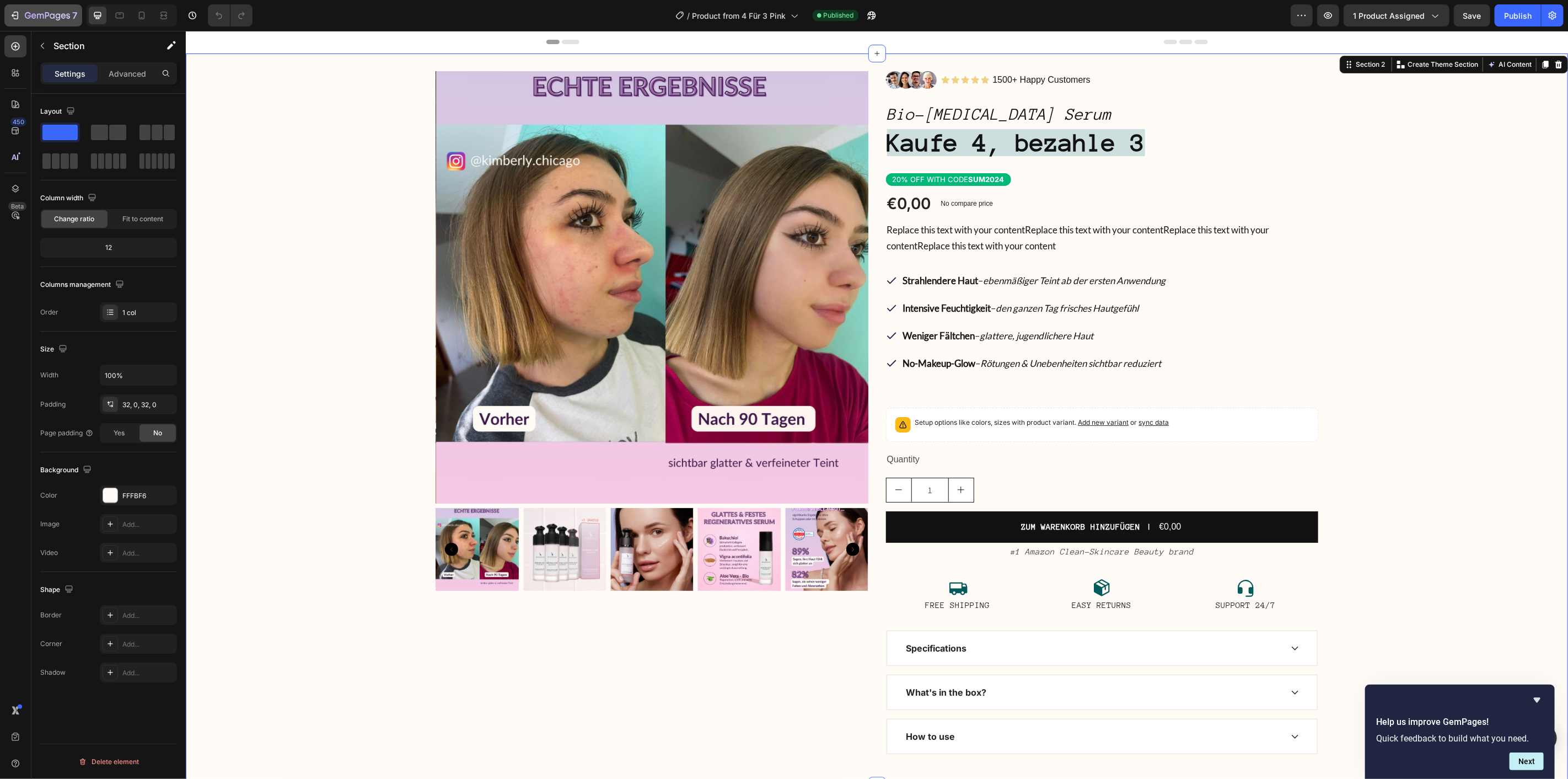
click at [23, 14] on div "7" at bounding box center [43, 15] width 68 height 13
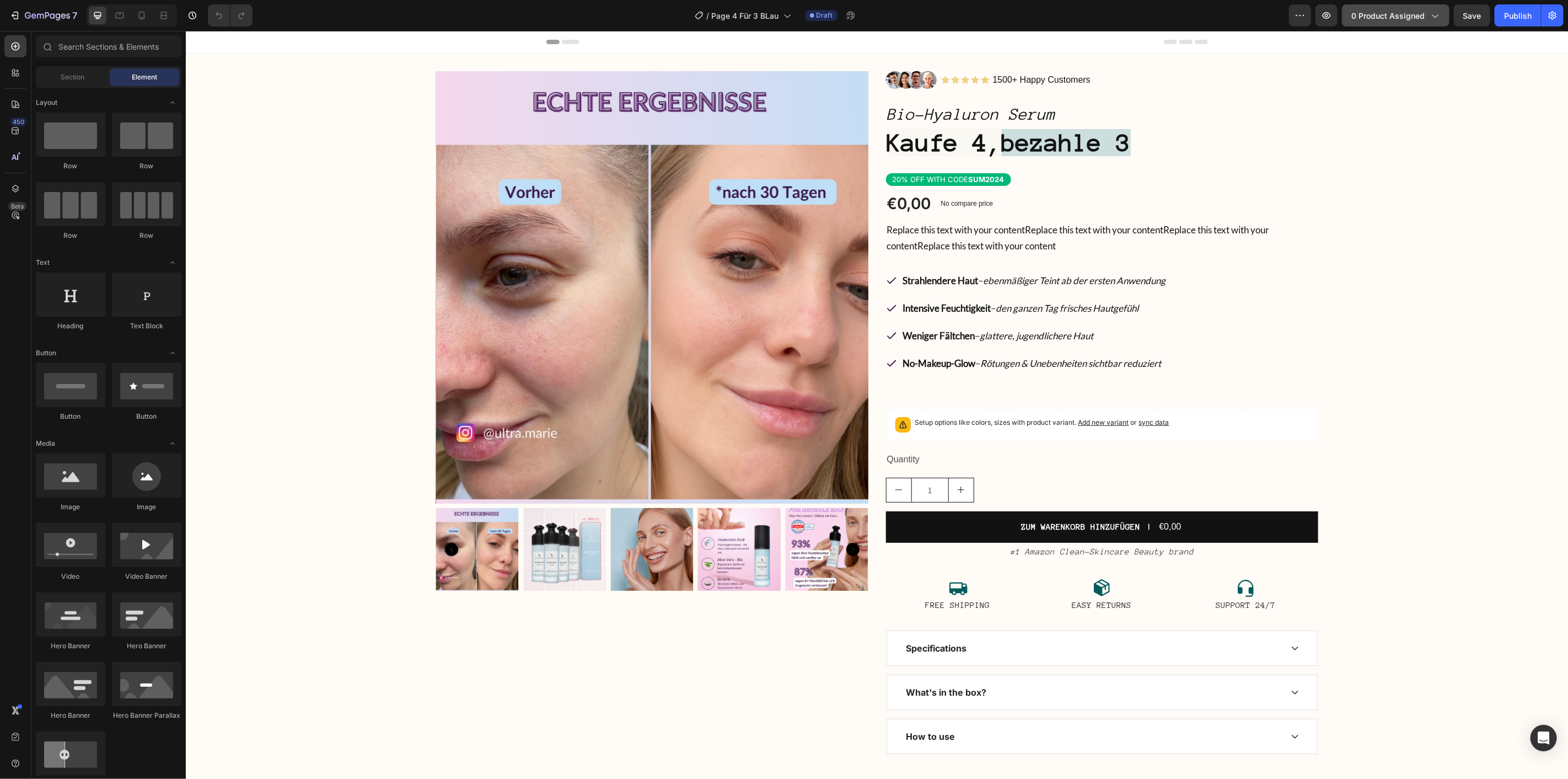
click at [1404, 10] on span "0 product assigned" at bounding box center [1388, 15] width 73 height 12
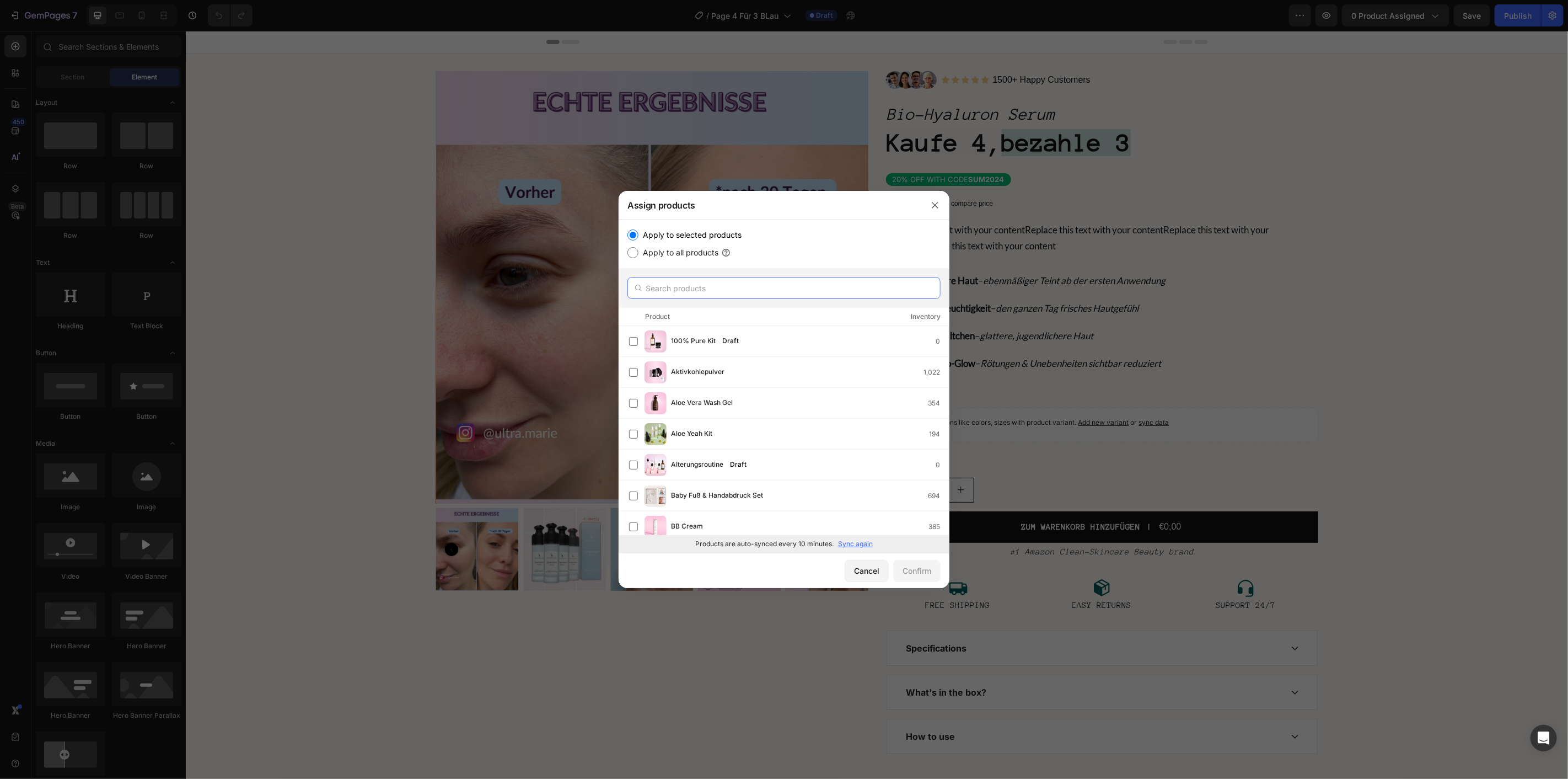
click at [721, 289] on input "text" at bounding box center [784, 288] width 313 height 22
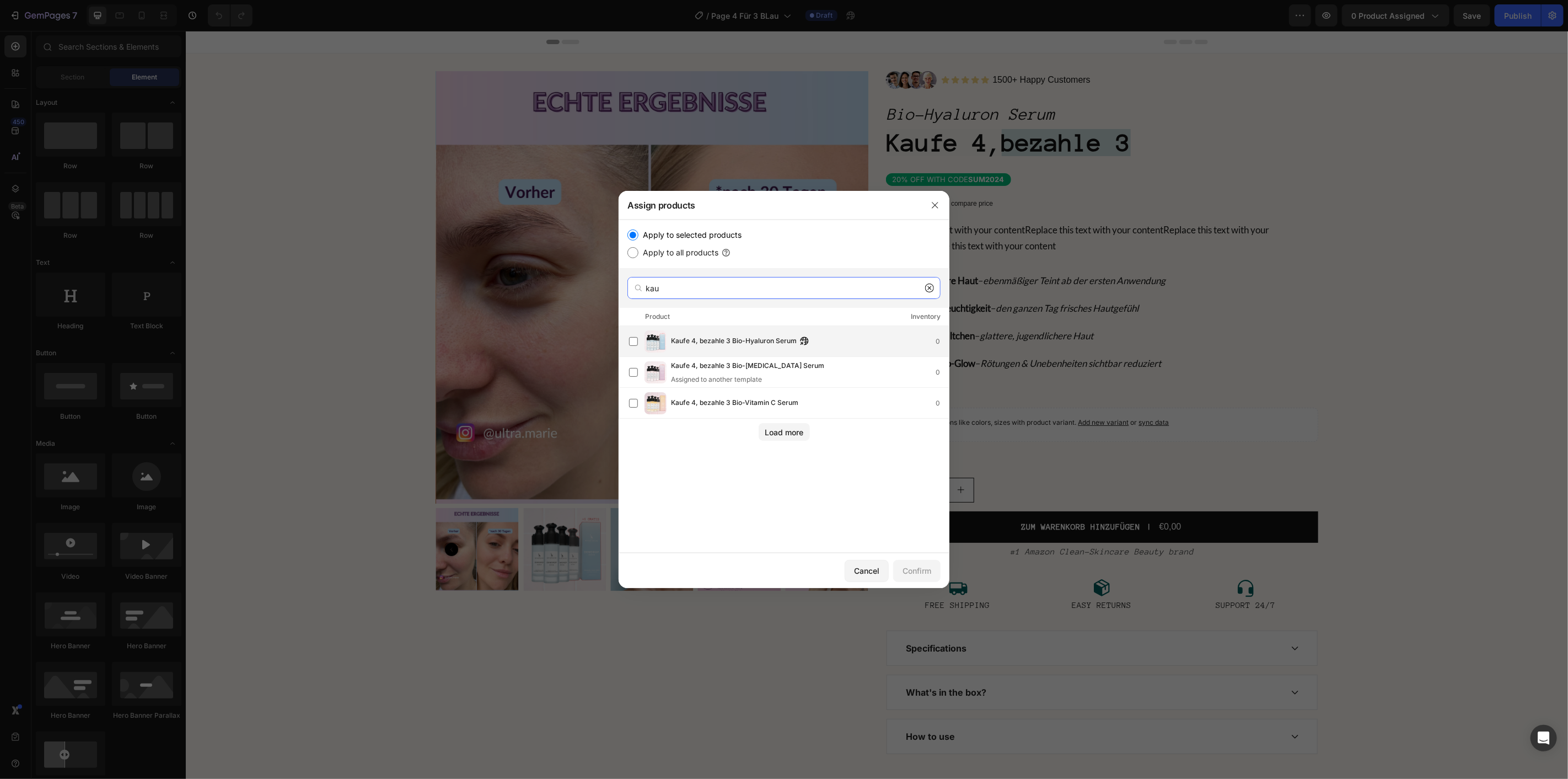
type input "kau"
click at [641, 341] on div "Kaufe 4, bezahle 3 Bio-Hyaluron Serum 0" at bounding box center [788, 342] width 320 height 22
click at [927, 571] on div "Confirm" at bounding box center [917, 571] width 29 height 12
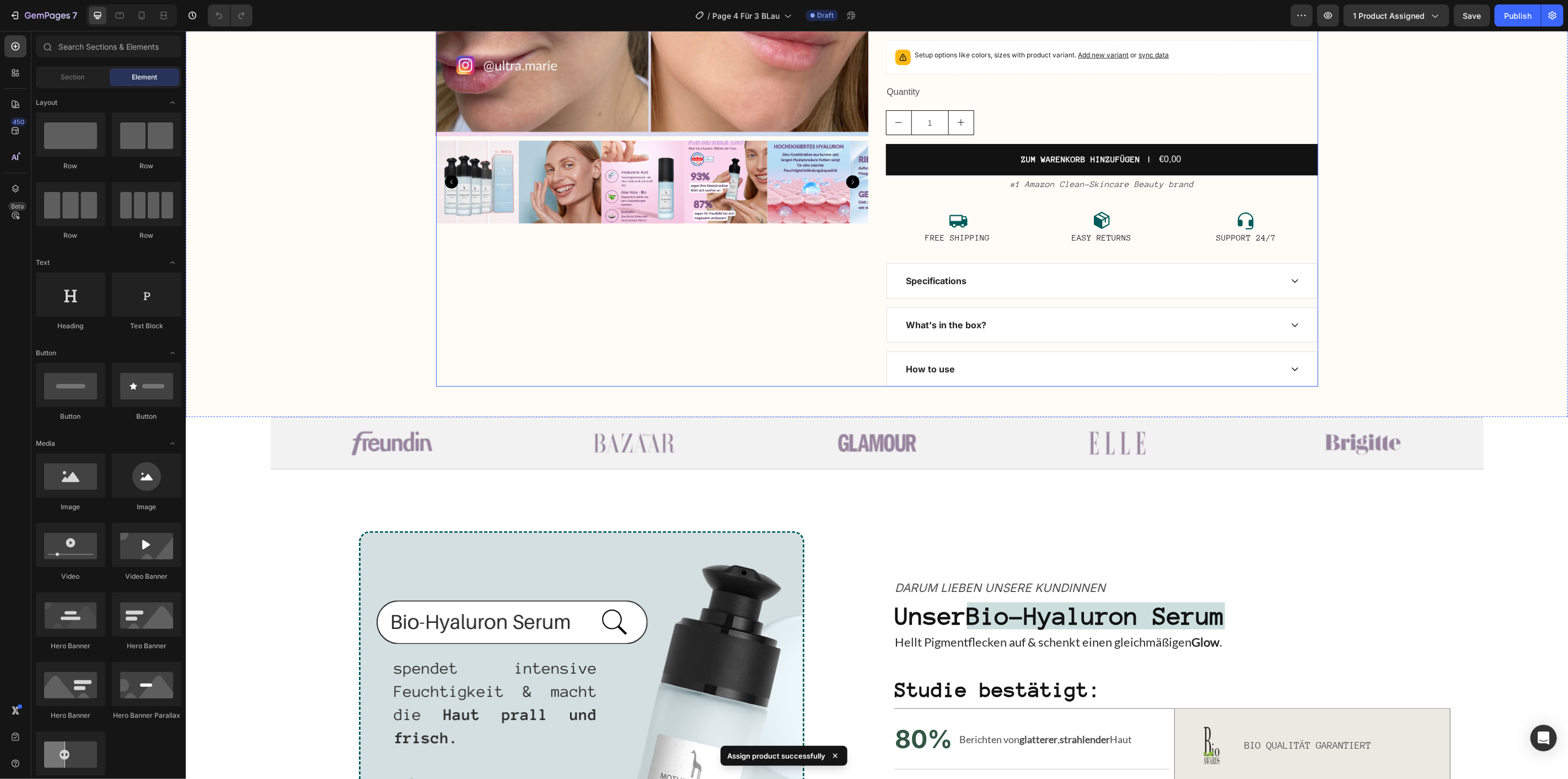
scroll to position [184, 0]
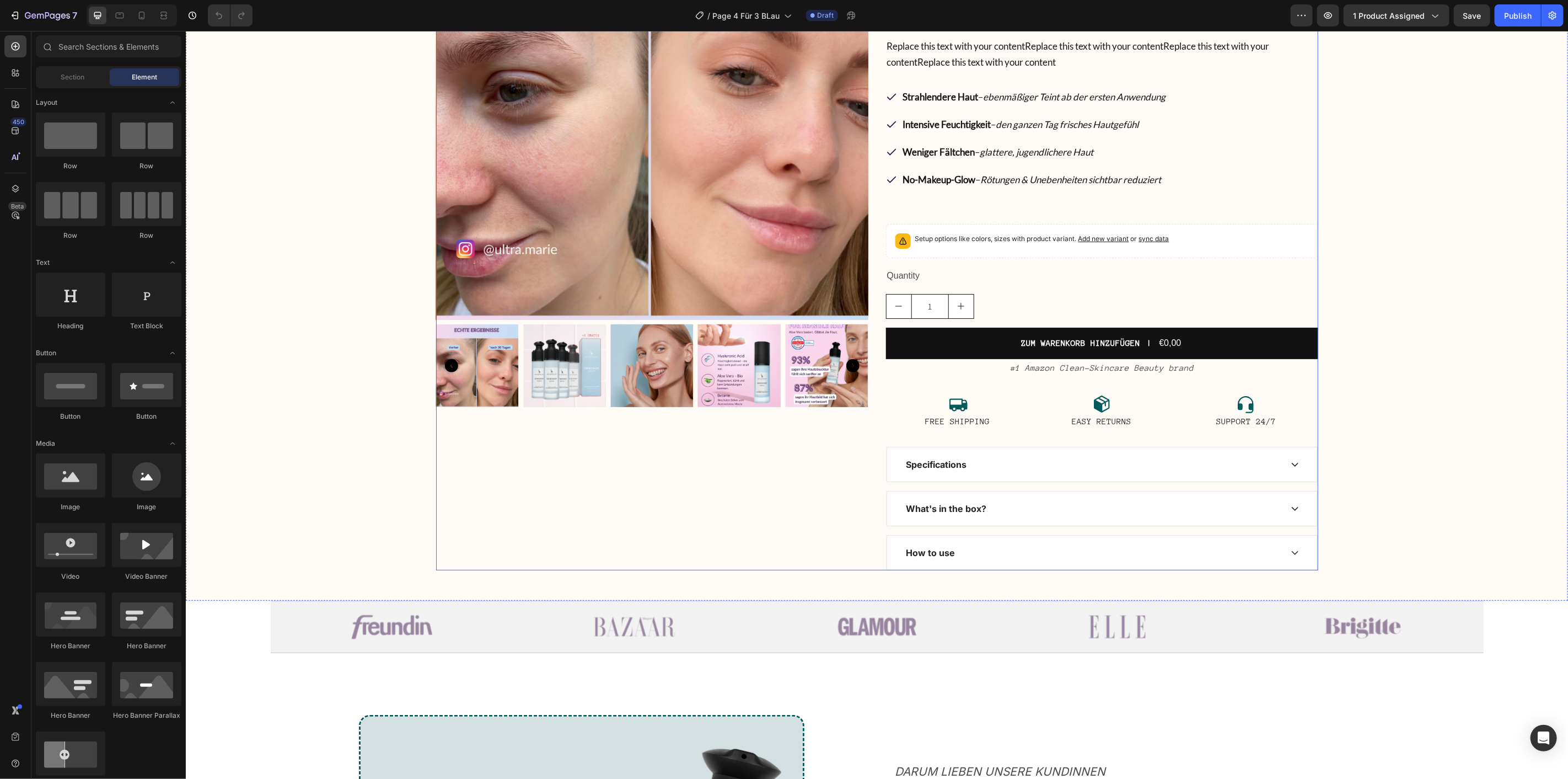
click at [707, 471] on div "Product Images" at bounding box center [652, 228] width 432 height 683
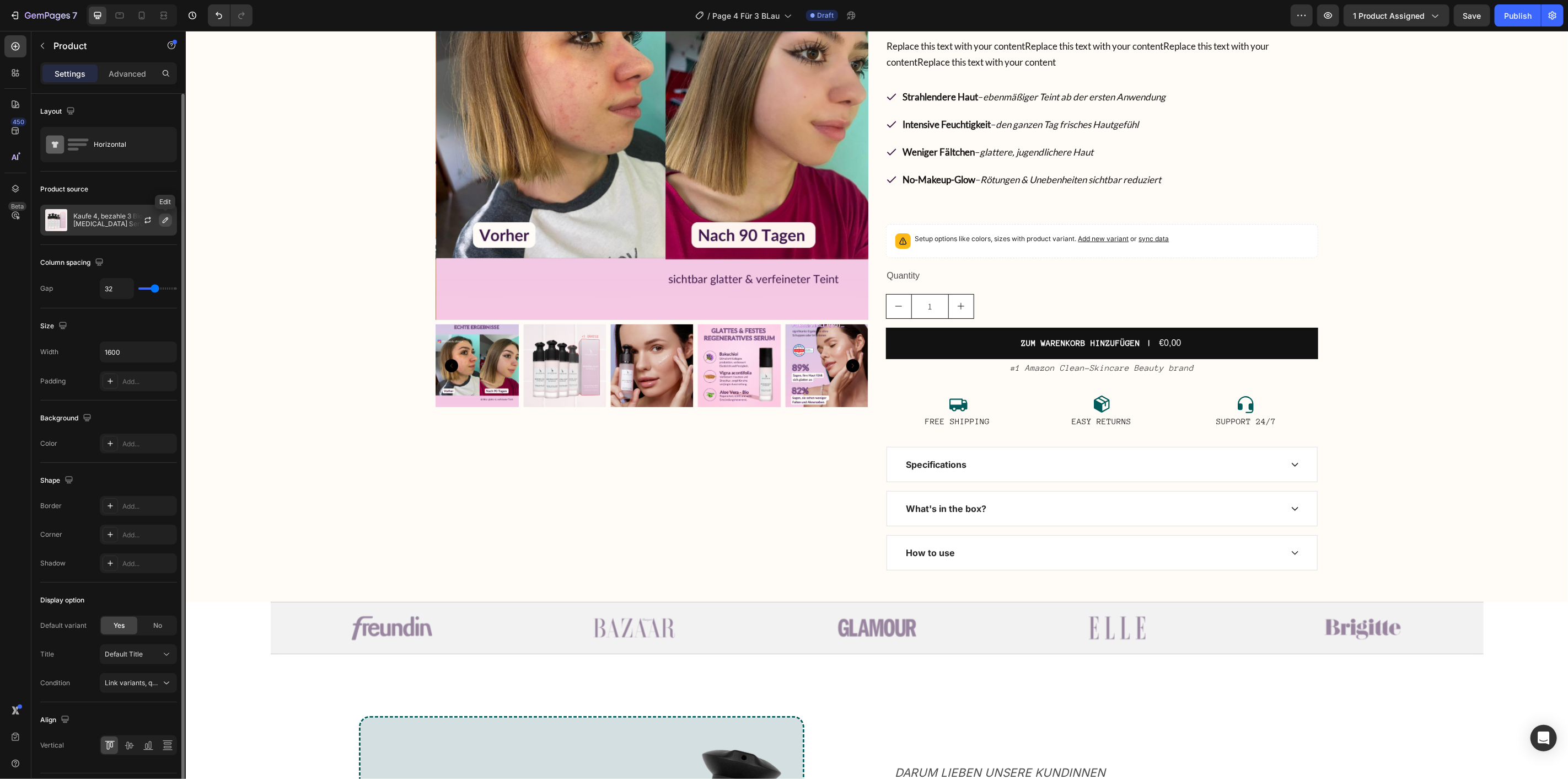
click at [163, 224] on icon "button" at bounding box center [165, 220] width 9 height 9
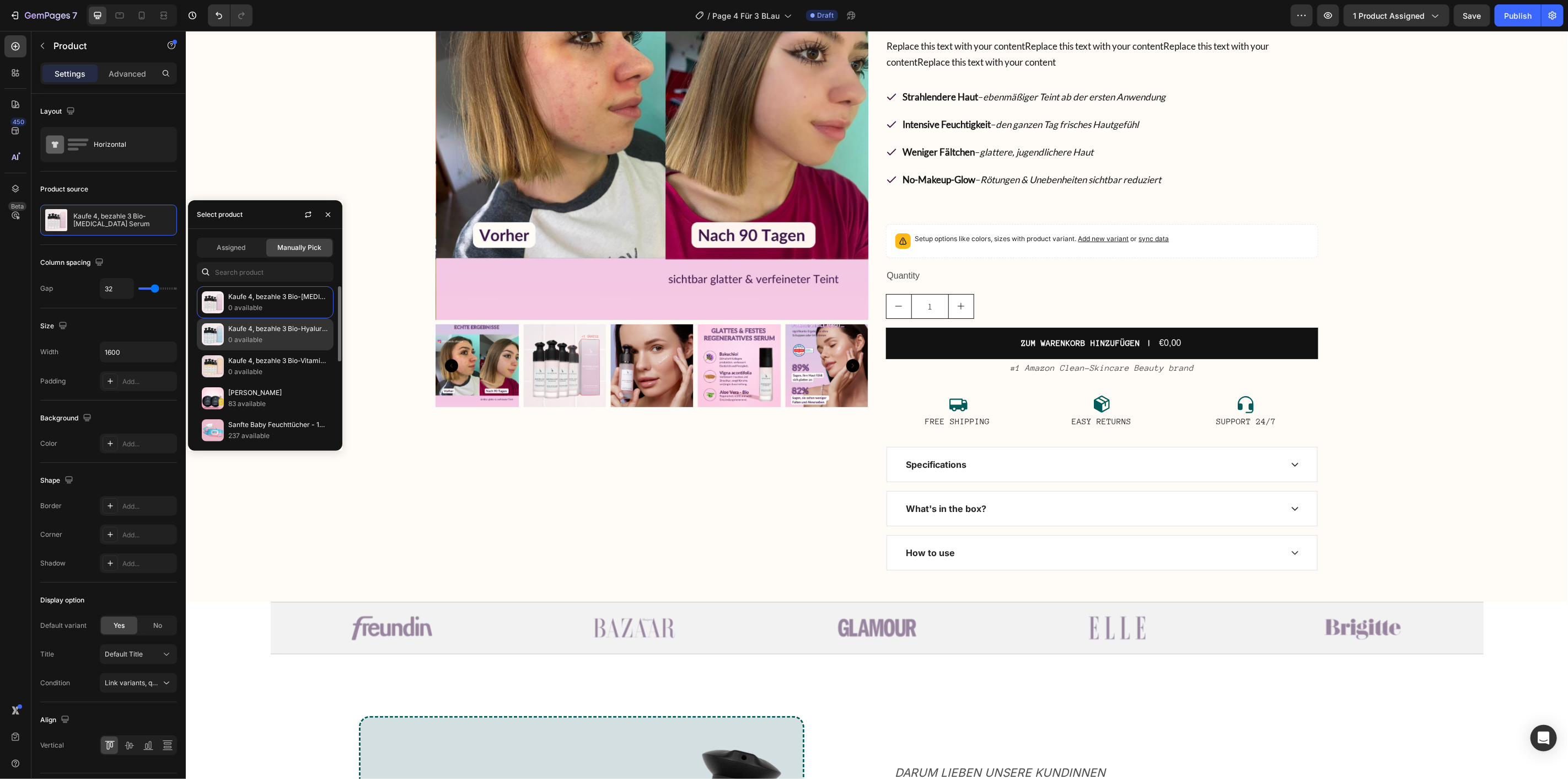
click at [256, 331] on p "Kaufe 4, bezahle 3 Bio-Hyaluron Serum" at bounding box center [278, 329] width 100 height 11
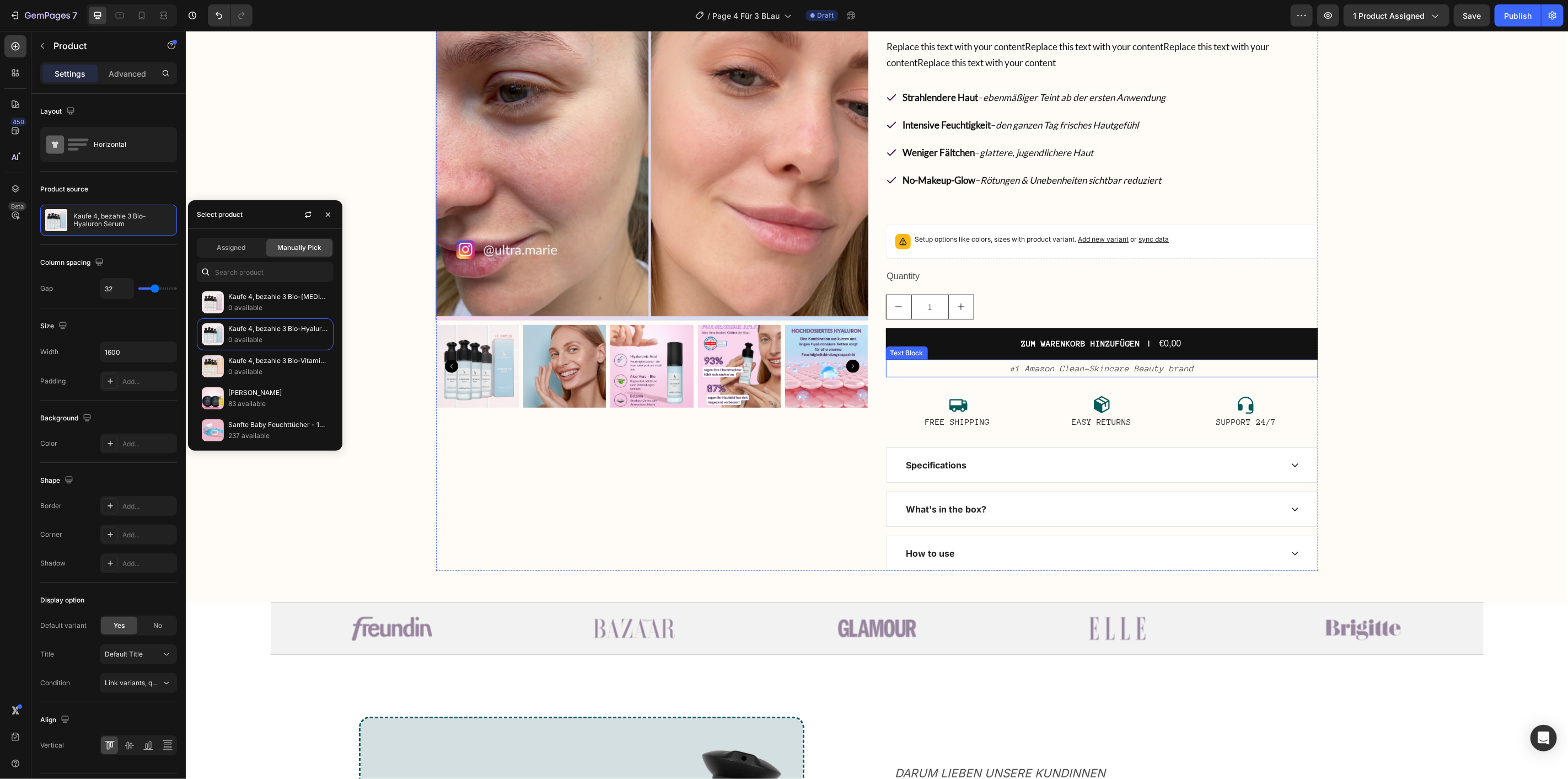
scroll to position [0, 0]
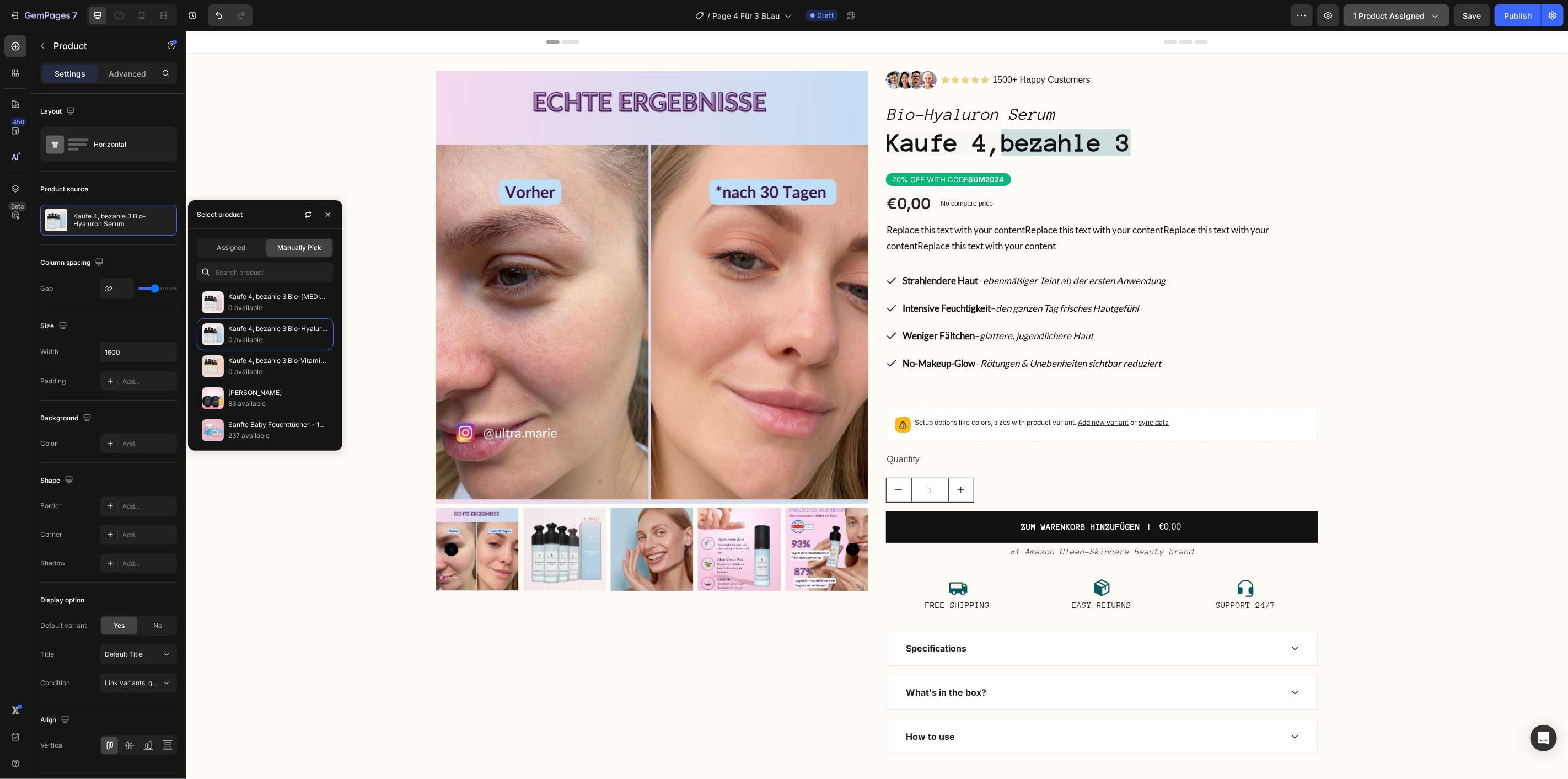
click at [1402, 13] on span "1 product assigned" at bounding box center [1389, 15] width 72 height 12
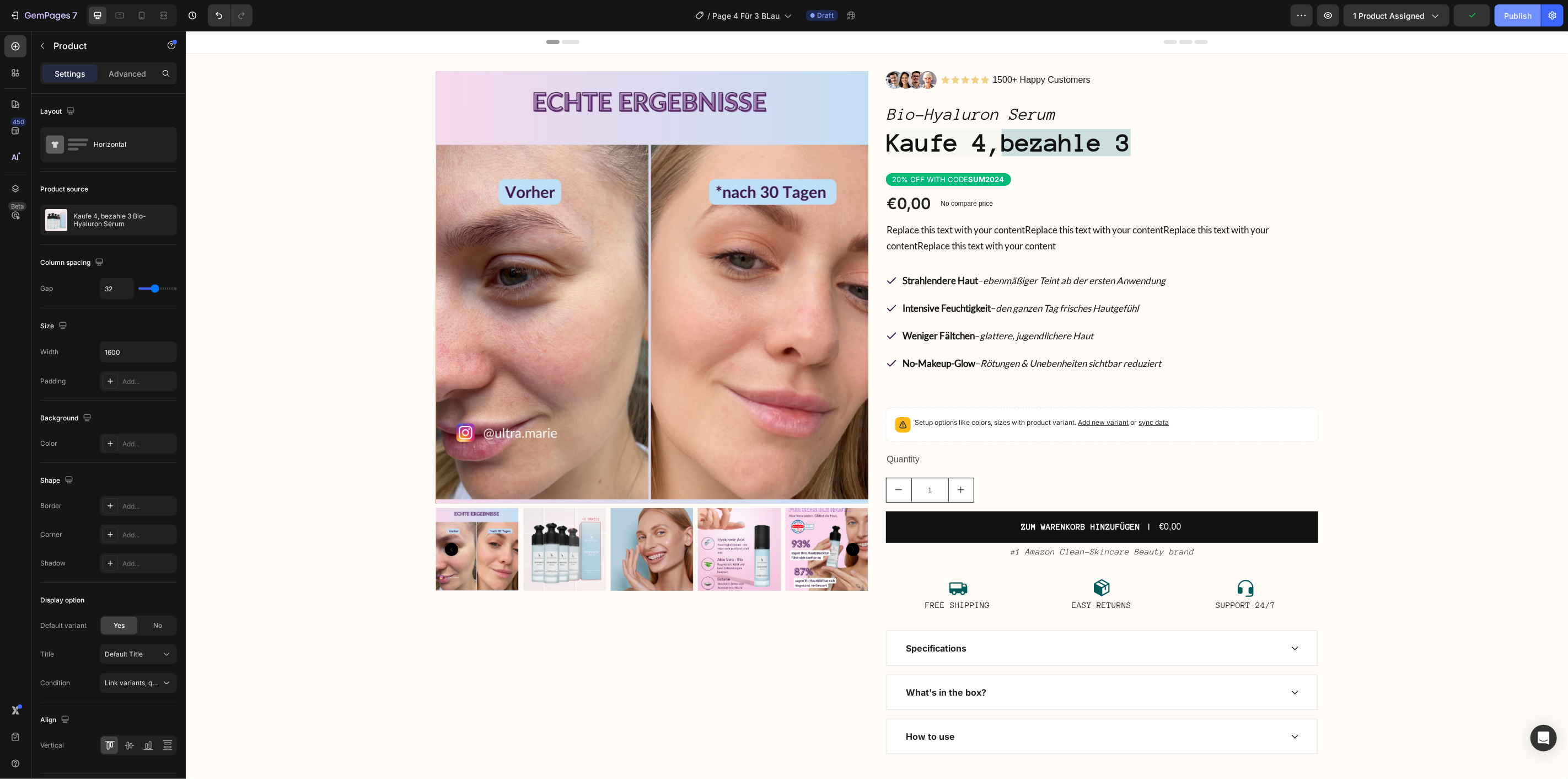
click at [1513, 19] on div "Publish" at bounding box center [1517, 15] width 27 height 12
click at [1472, 11] on span "Save" at bounding box center [1472, 15] width 18 height 9
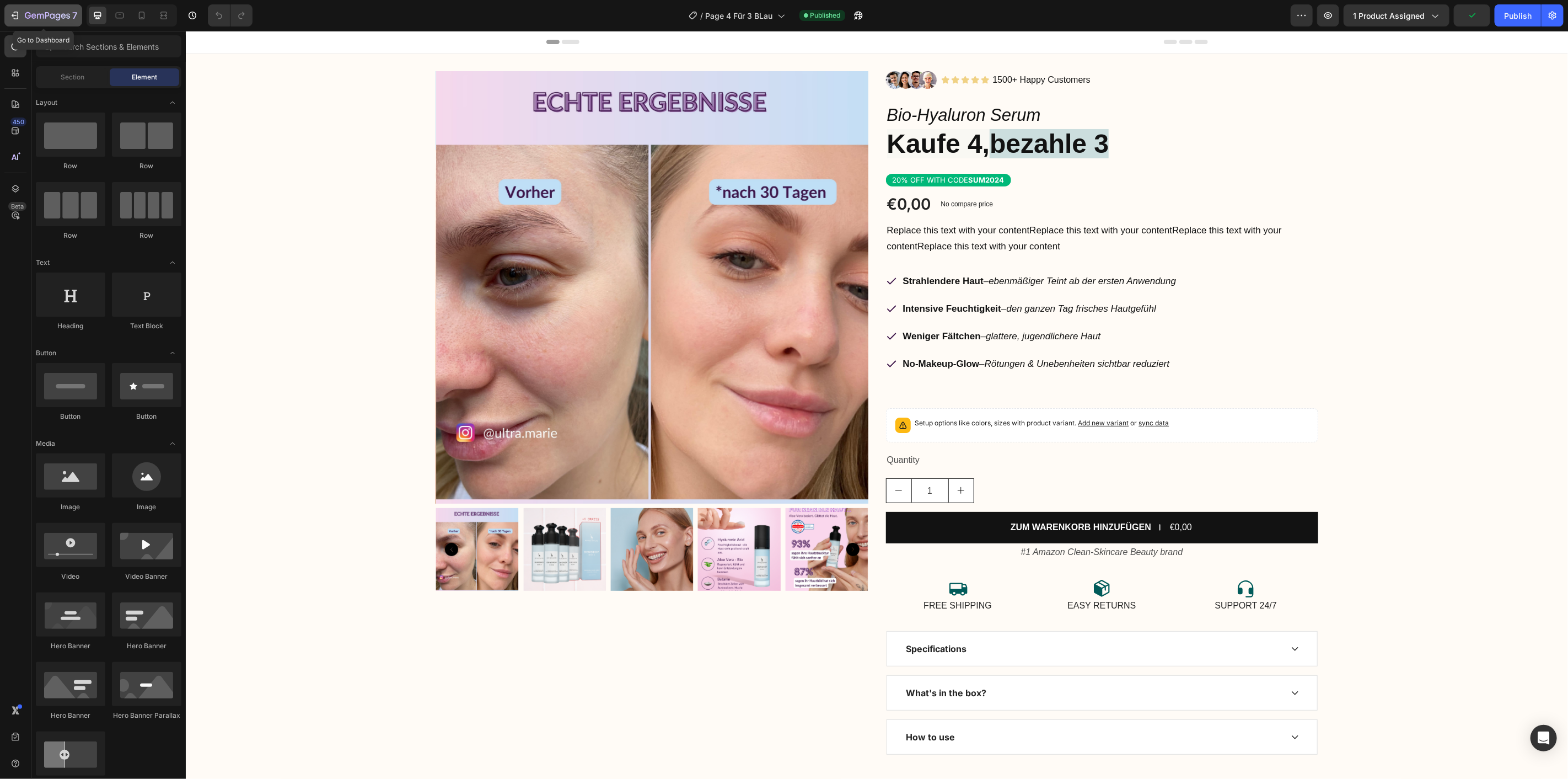
click at [19, 21] on icon "button" at bounding box center [15, 15] width 11 height 11
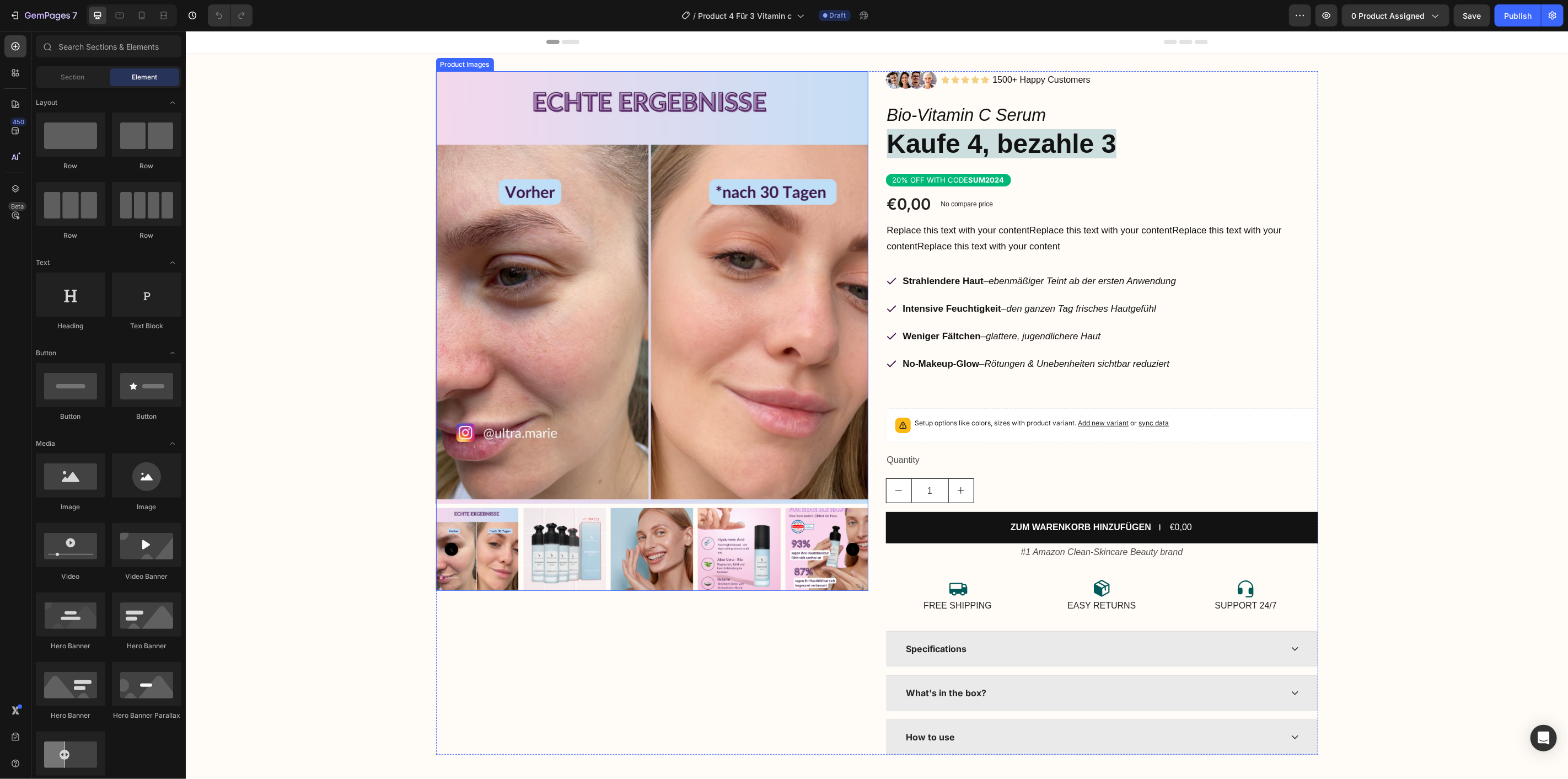
click at [555, 272] on img at bounding box center [652, 287] width 432 height 432
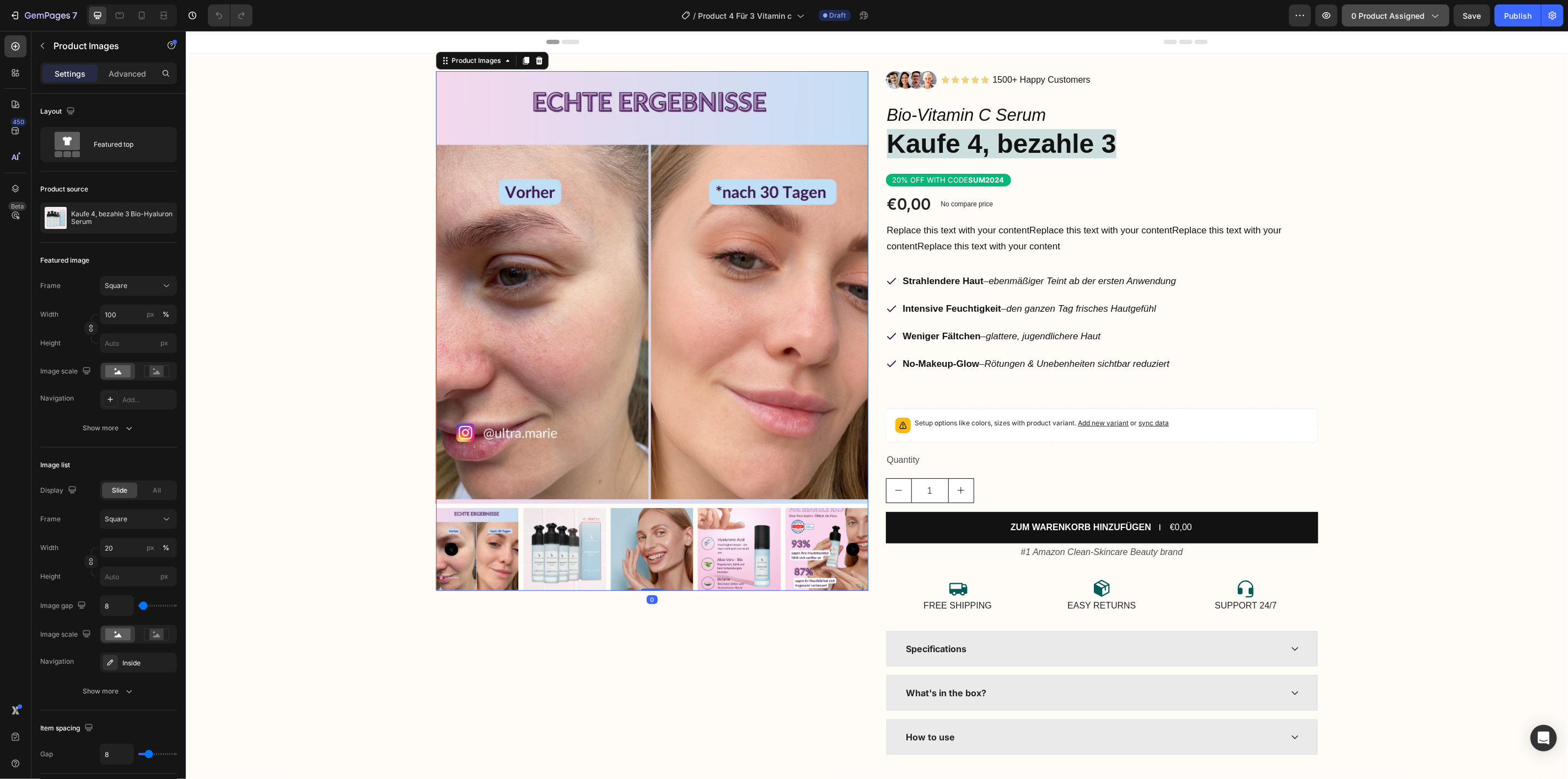
click at [1419, 14] on span "0 product assigned" at bounding box center [1388, 15] width 73 height 12
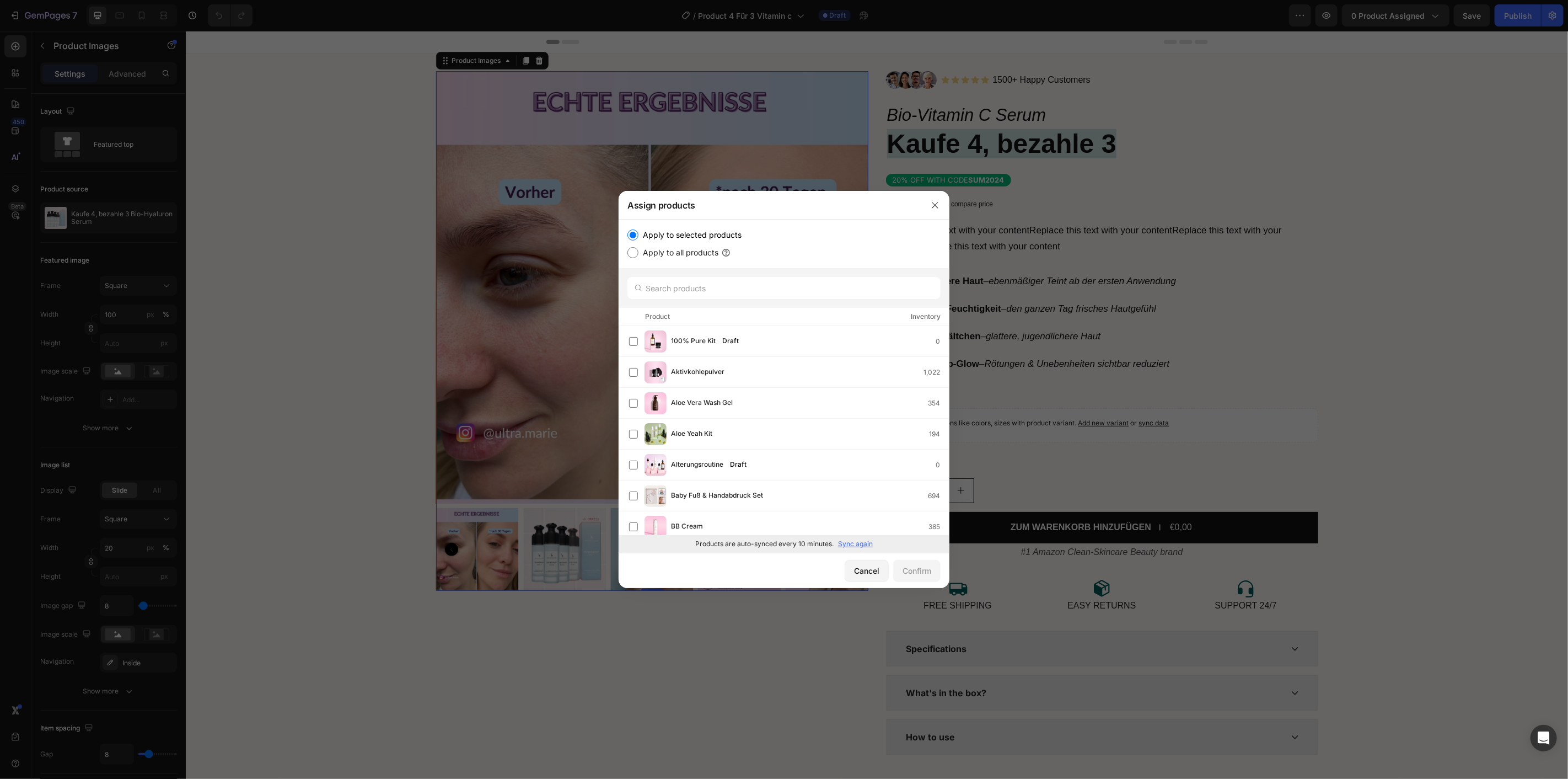
click at [671, 276] on div at bounding box center [783, 287] width 331 height 40
click at [671, 287] on input "text" at bounding box center [784, 288] width 313 height 22
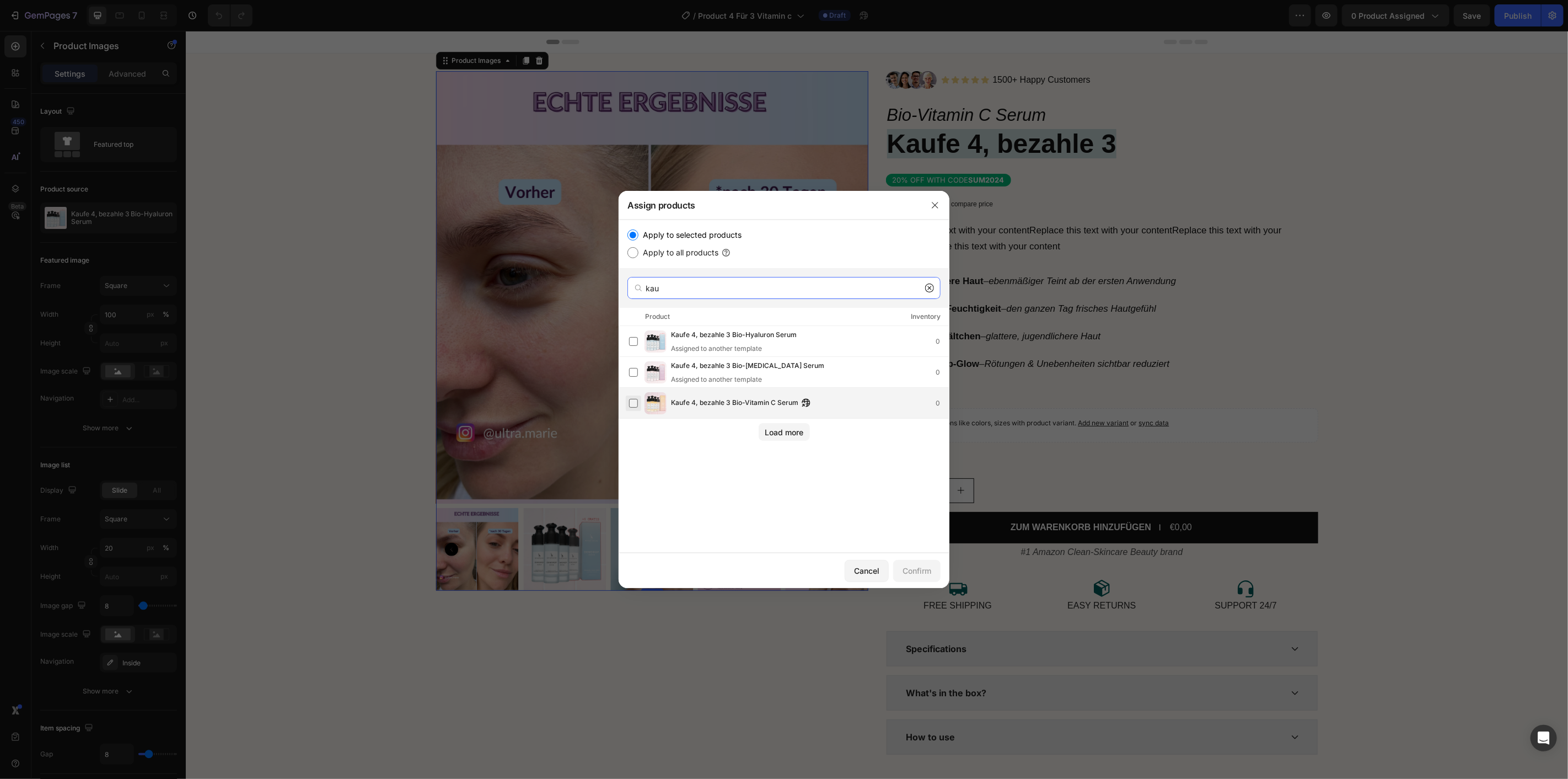
type input "kau"
click at [638, 404] on label at bounding box center [633, 403] width 9 height 9
click at [919, 571] on div "Confirm" at bounding box center [917, 571] width 29 height 12
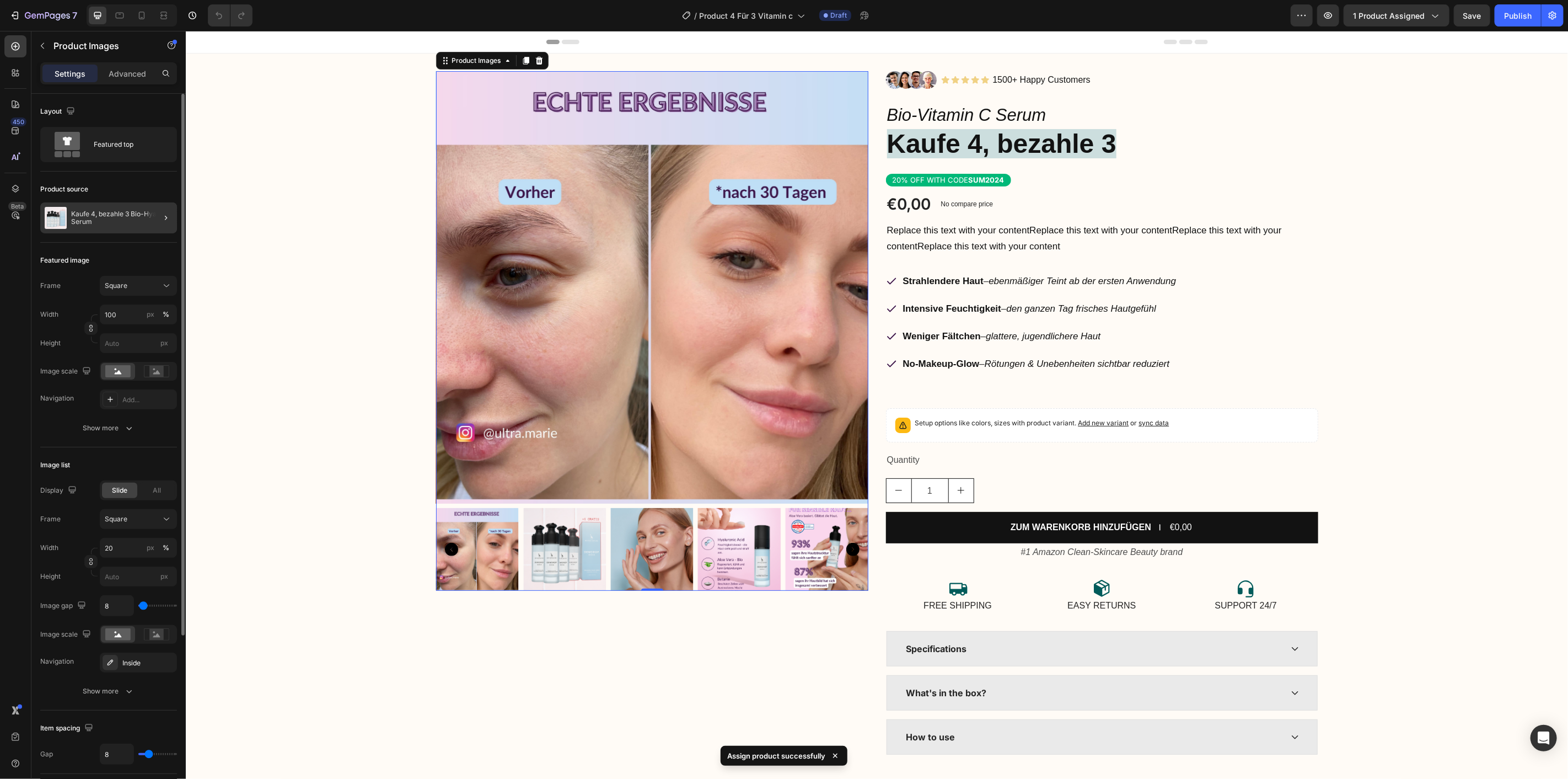
click at [146, 222] on div at bounding box center [161, 217] width 31 height 31
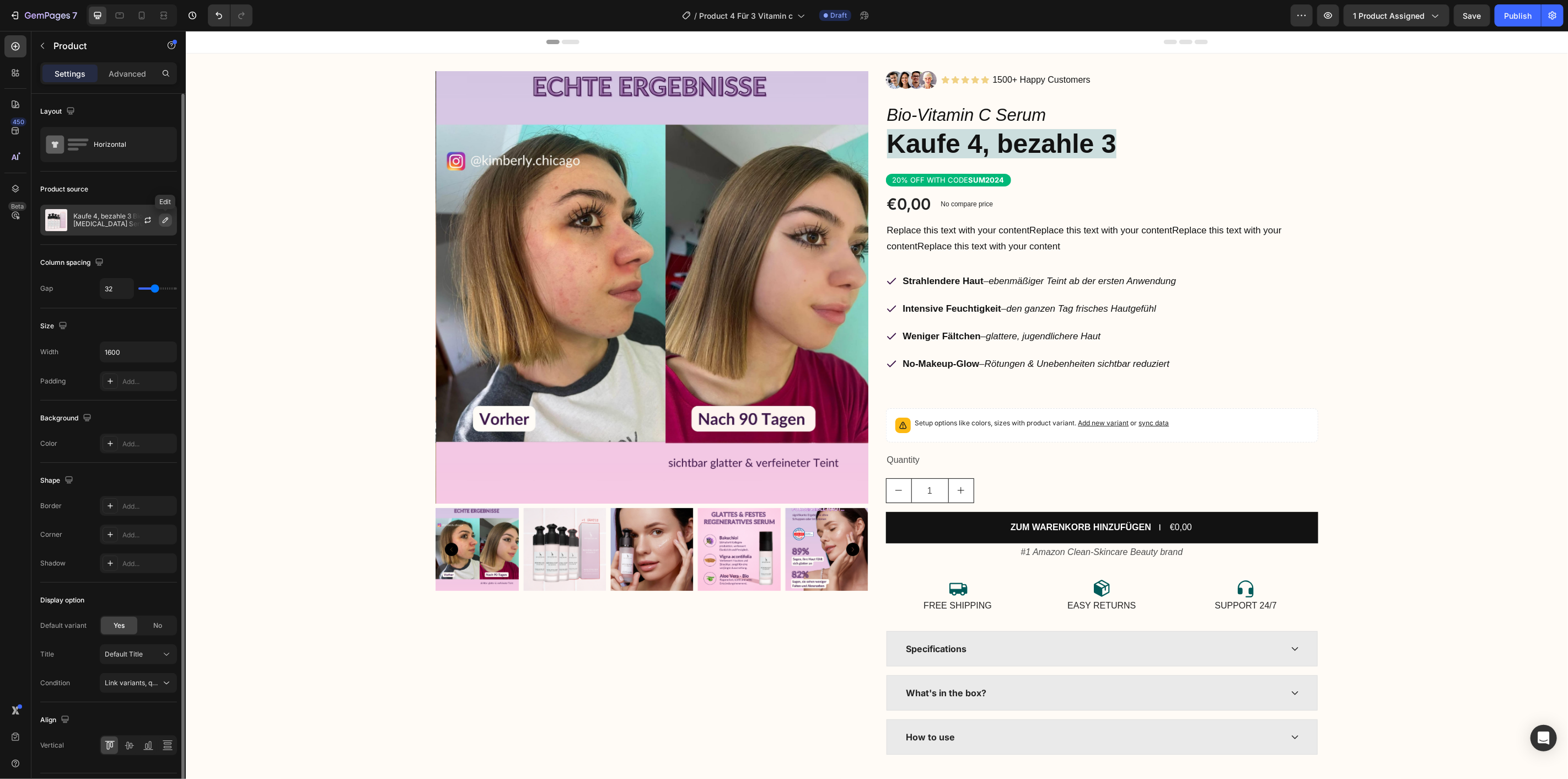
click at [163, 222] on icon "button" at bounding box center [165, 220] width 5 height 5
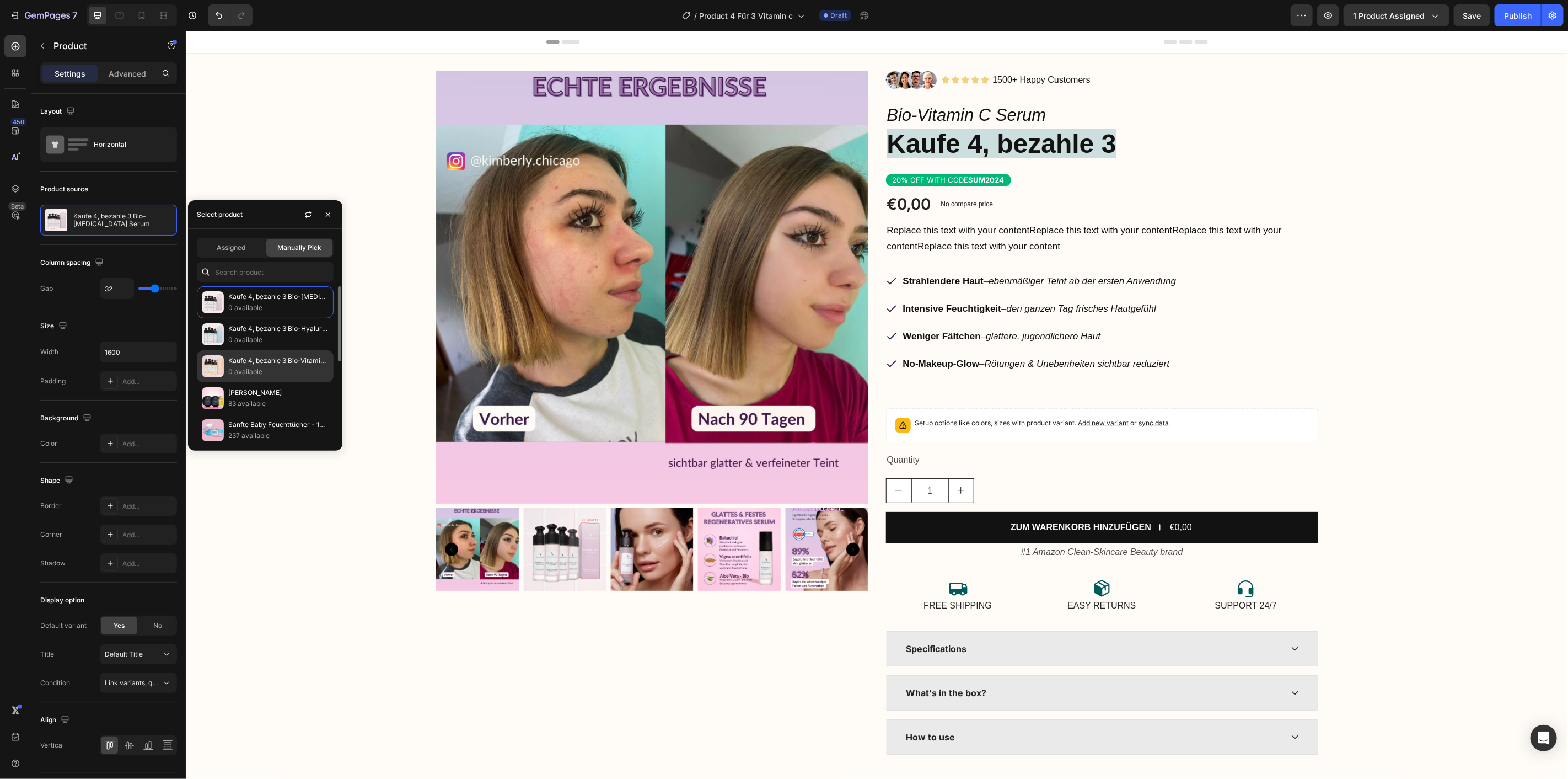
click at [237, 360] on p "Kaufe 4, bezahle 3 Bio-Vitamin C Serum" at bounding box center [278, 361] width 100 height 11
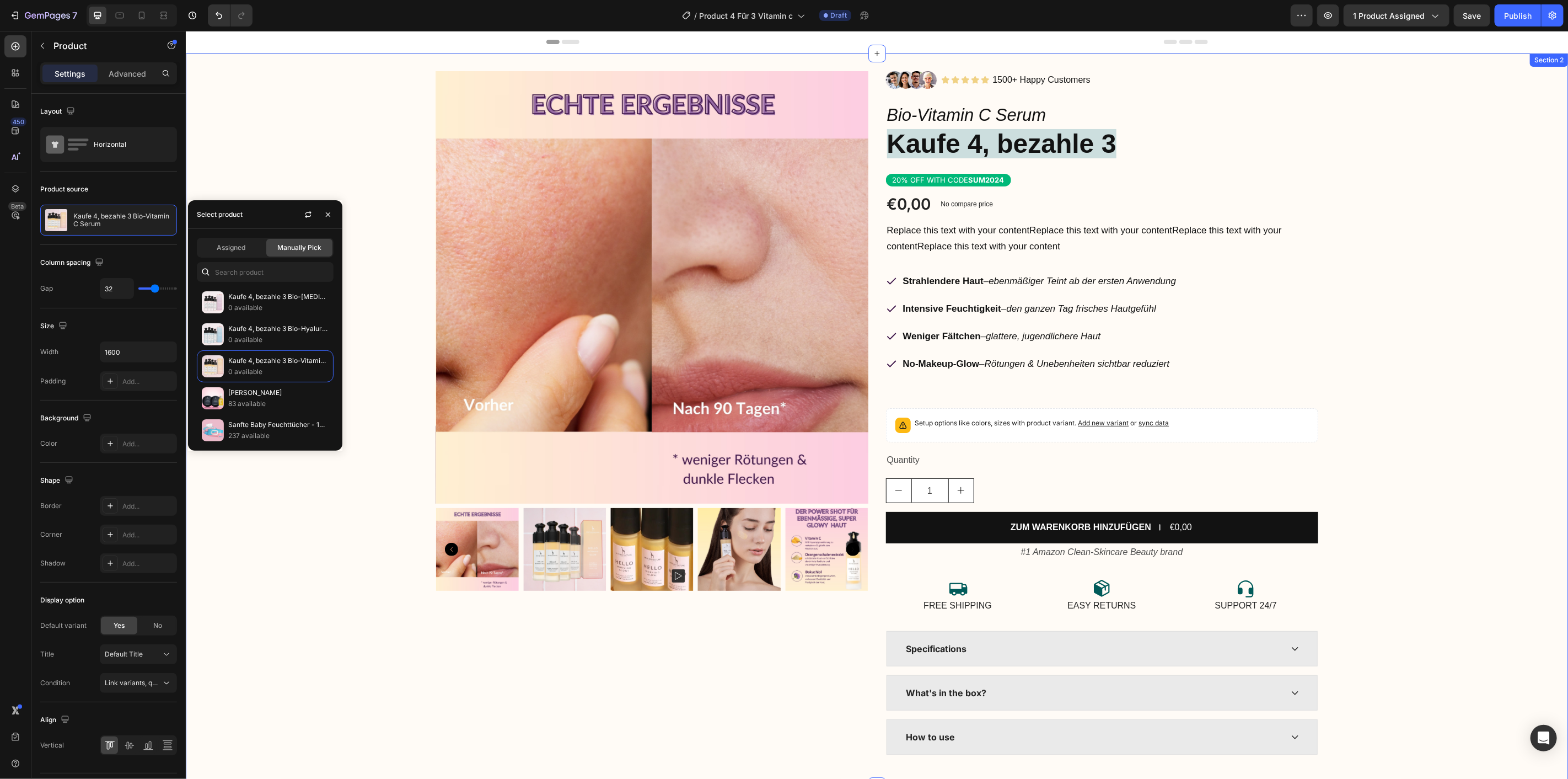
click at [1432, 217] on div "Product Images Image Icon Icon Icon Icon Icon Icon List 1500+ Happy Customers T…" at bounding box center [876, 419] width 1382 height 697
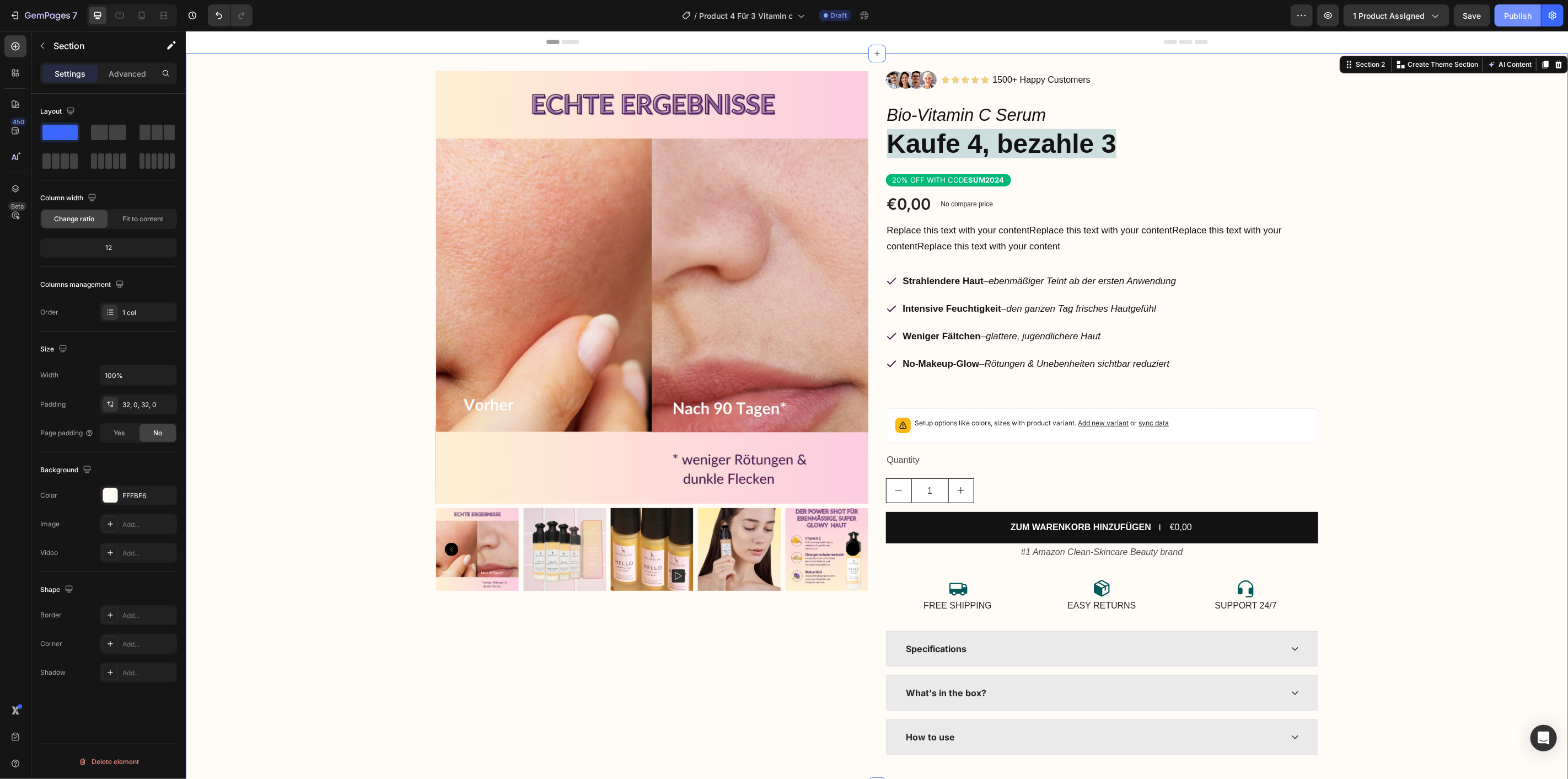
click at [1515, 15] on div "Publish" at bounding box center [1517, 15] width 27 height 12
click at [26, 12] on icon "button" at bounding box center [47, 16] width 45 height 9
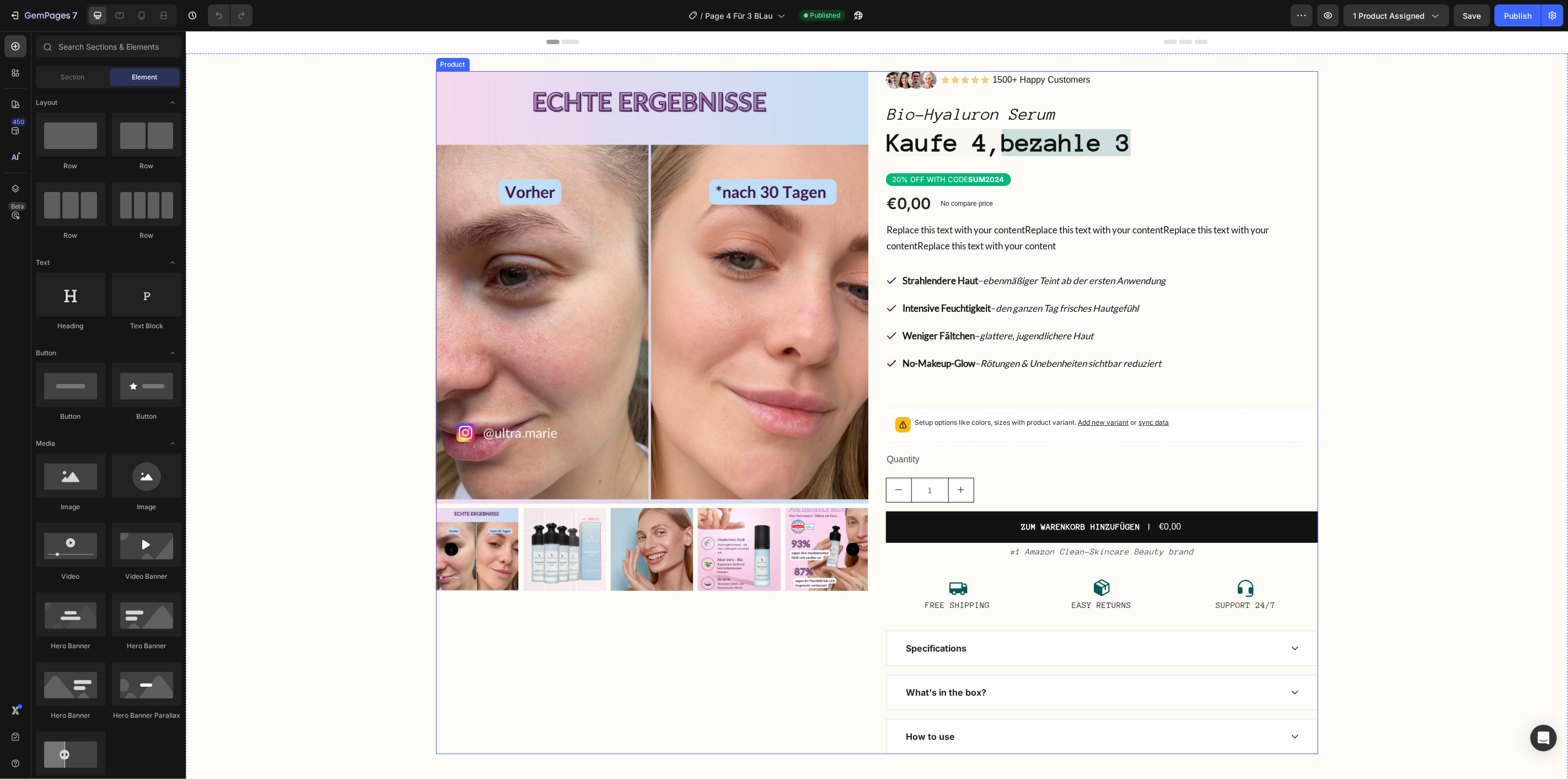
click at [503, 632] on div "Product Images" at bounding box center [652, 412] width 432 height 683
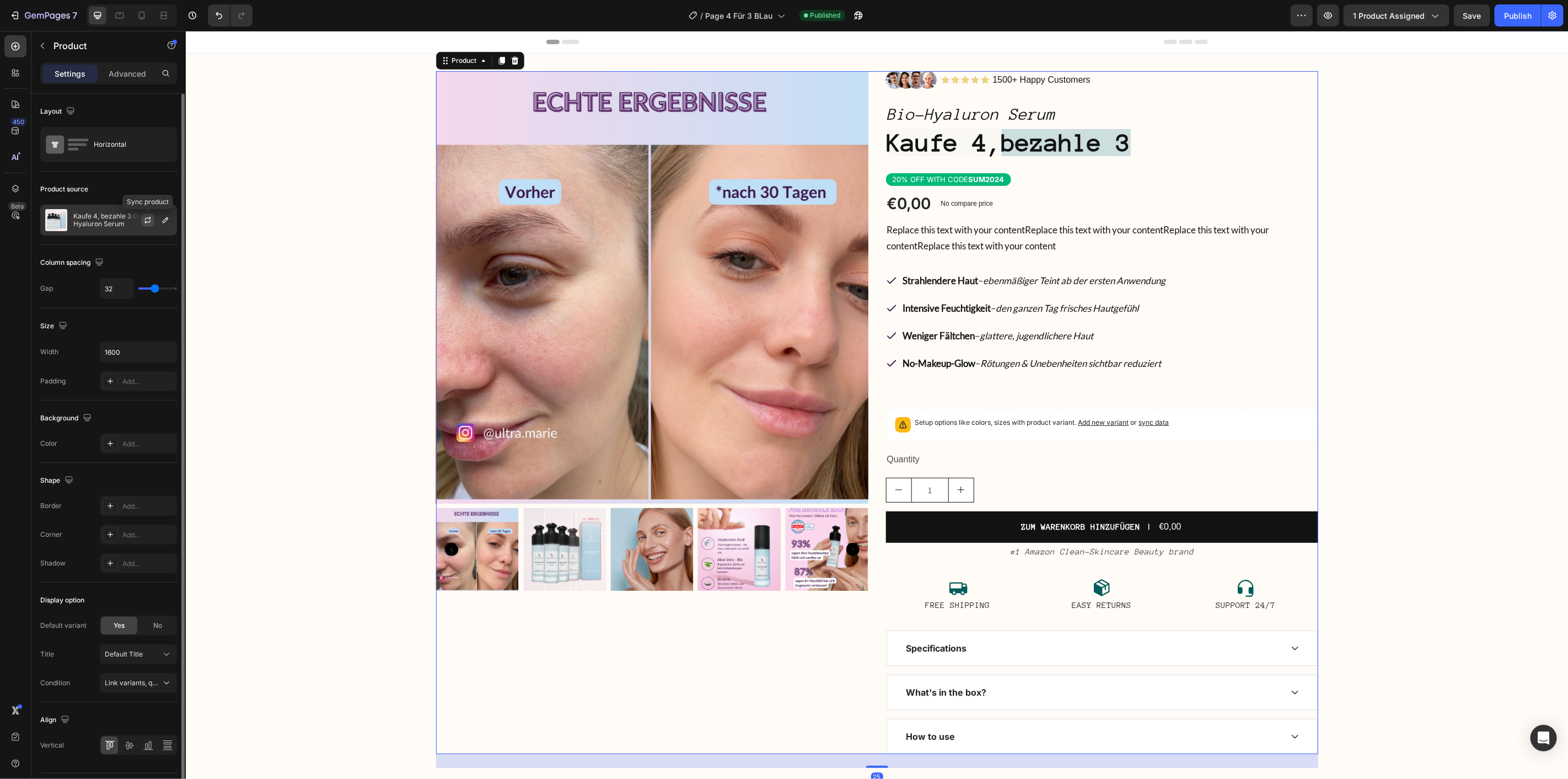
click at [149, 220] on icon "button" at bounding box center [147, 220] width 9 height 9
click at [1513, 13] on div "Publish" at bounding box center [1517, 15] width 27 height 12
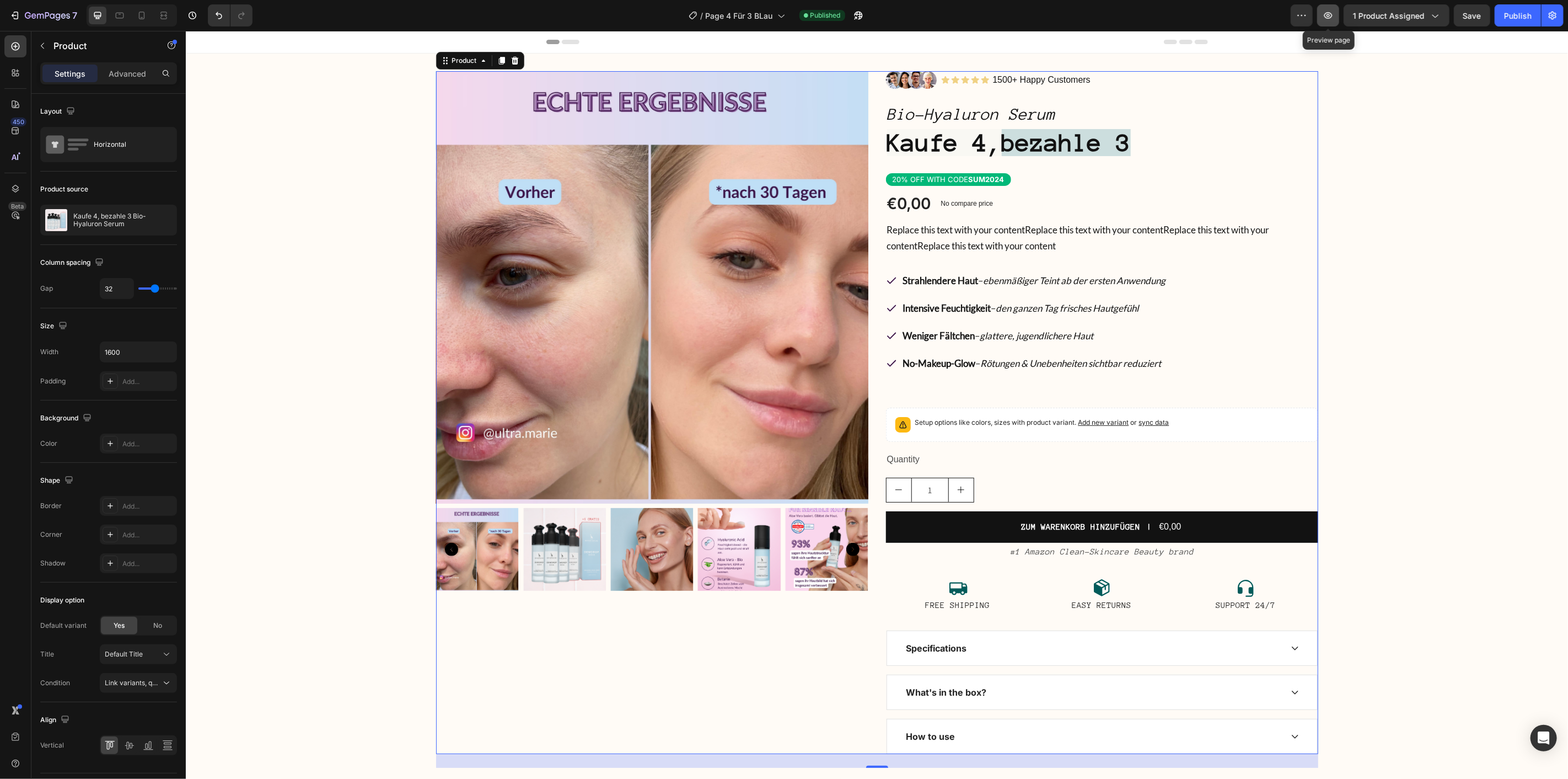
click at [1327, 10] on icon "button" at bounding box center [1328, 15] width 11 height 11
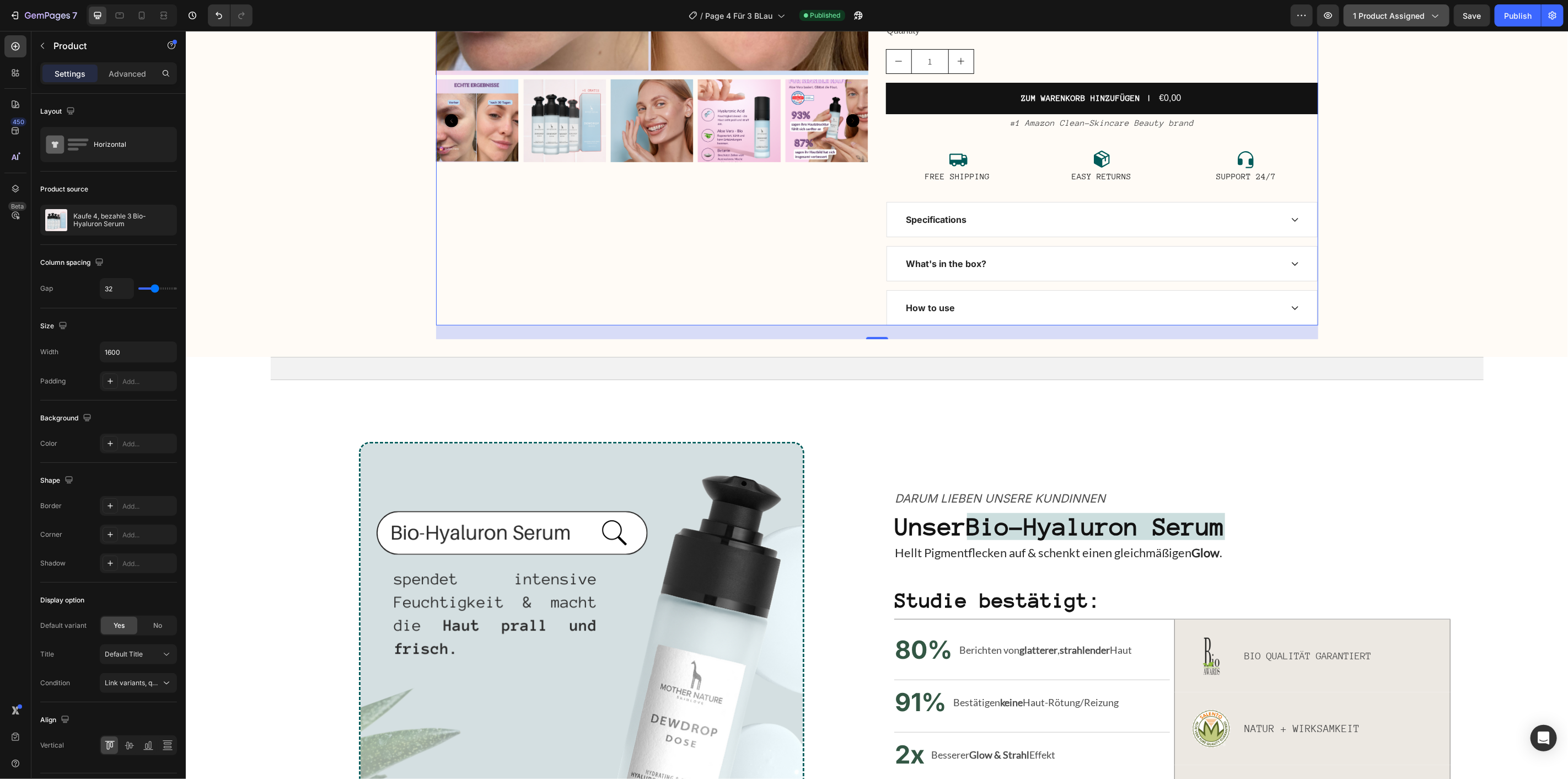
click at [1394, 15] on span "1 product assigned" at bounding box center [1389, 15] width 72 height 12
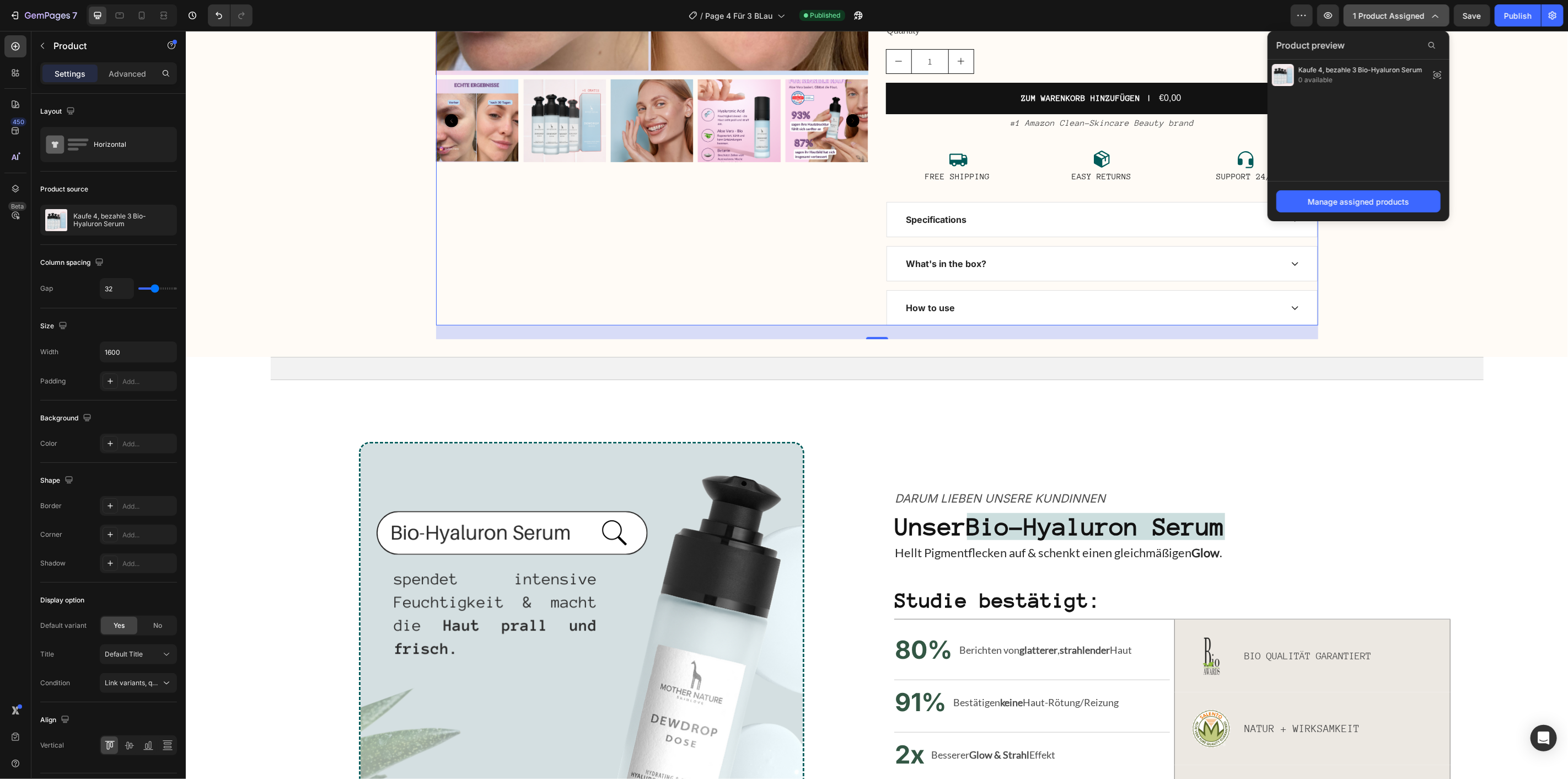
click at [1394, 15] on span "1 product assigned" at bounding box center [1389, 15] width 72 height 12
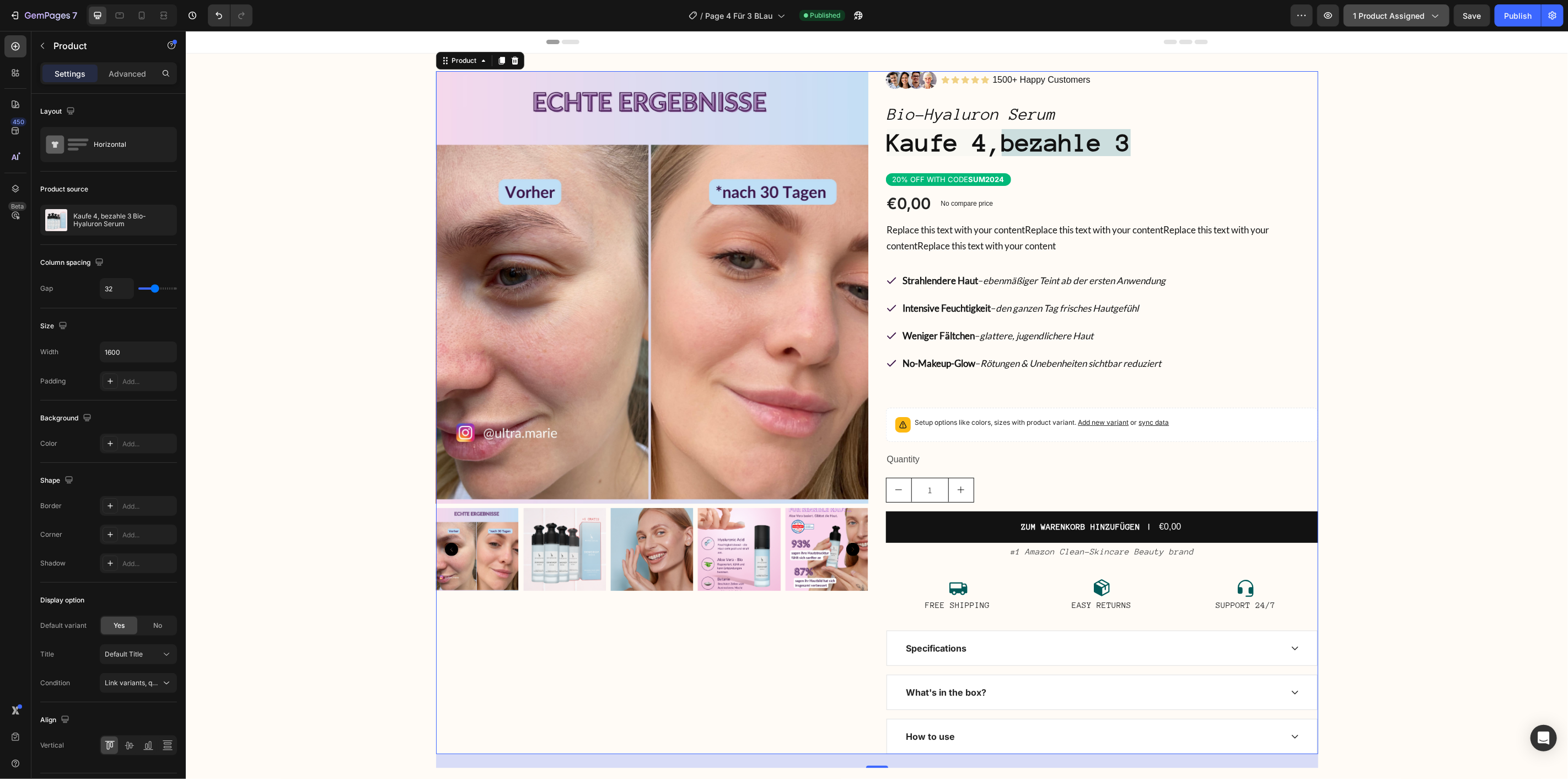
click at [1412, 13] on span "1 product assigned" at bounding box center [1389, 15] width 72 height 12
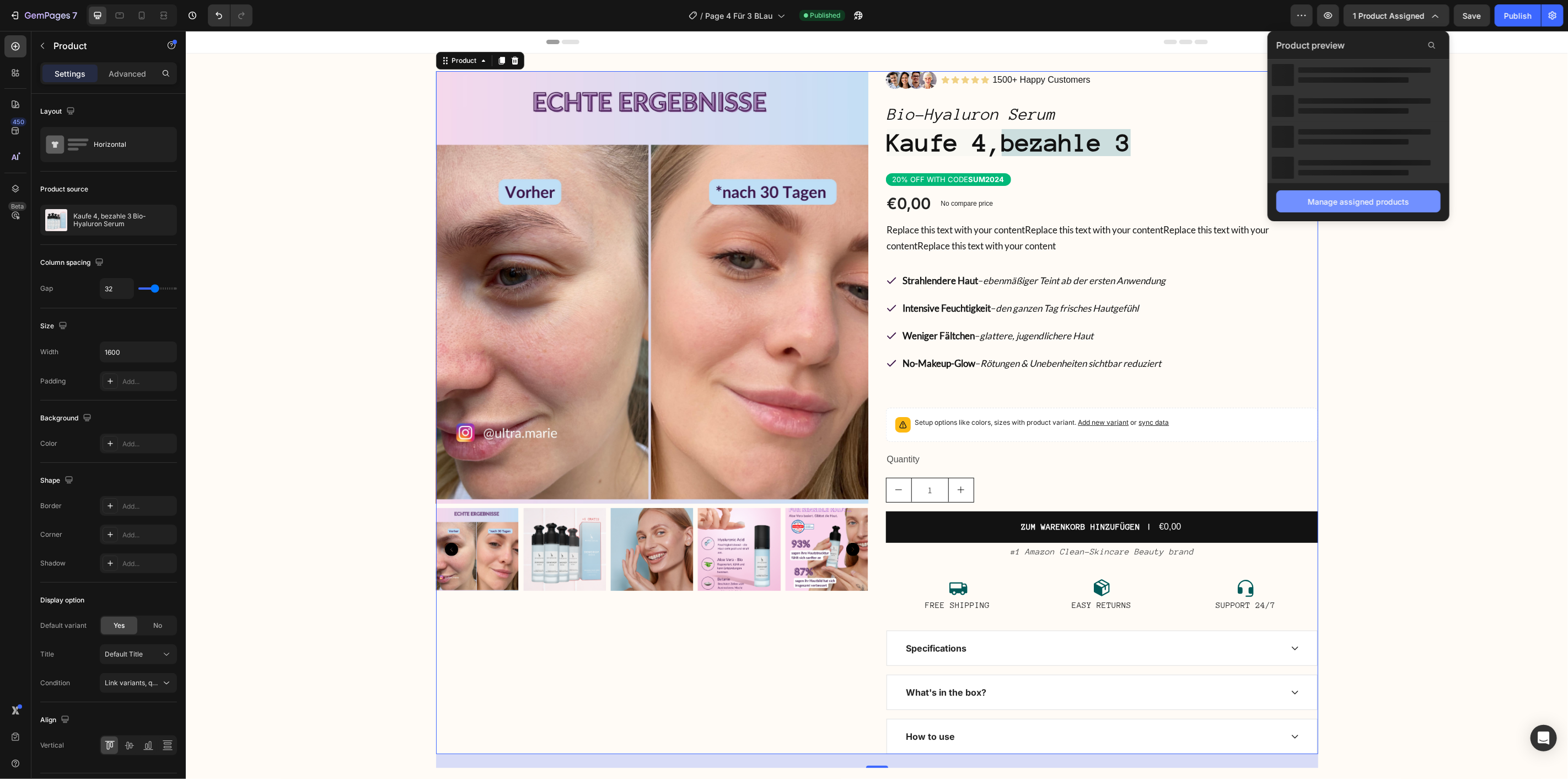
click at [1354, 206] on div "Manage assigned products" at bounding box center [1358, 202] width 102 height 12
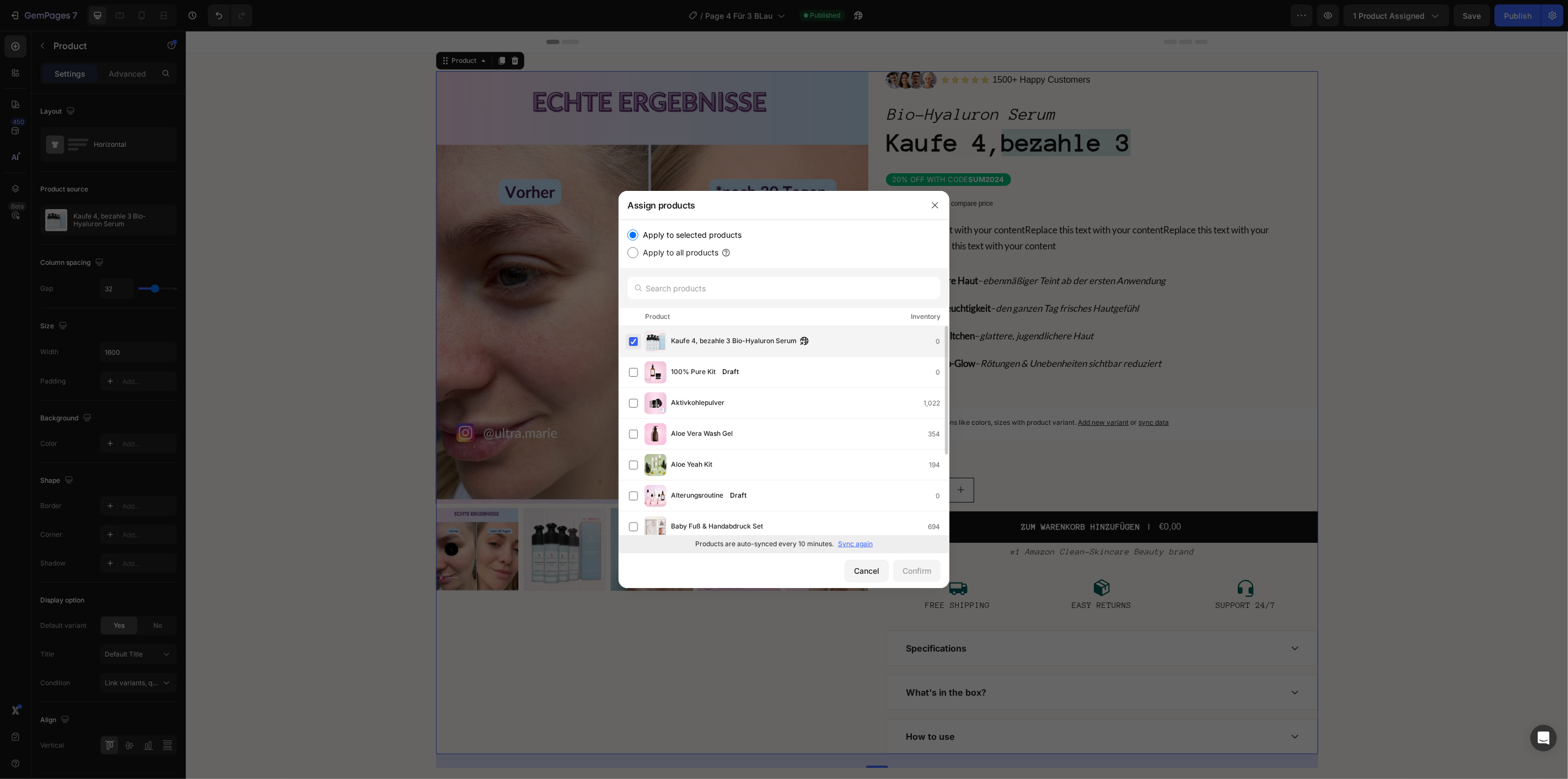
click at [629, 337] on label at bounding box center [633, 341] width 9 height 9
click at [914, 574] on div "Confirm" at bounding box center [917, 571] width 29 height 12
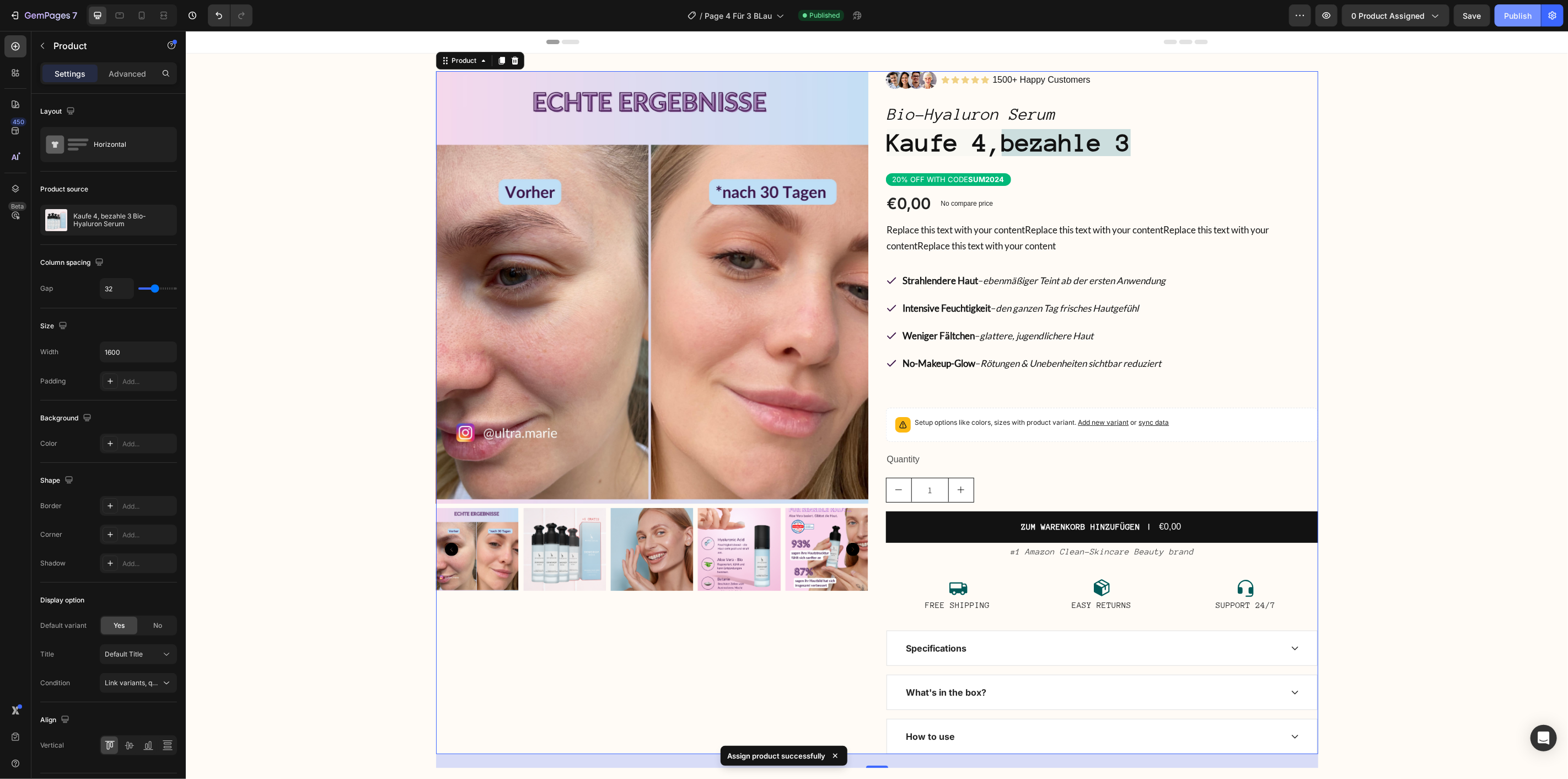
click at [1511, 21] on div "Publish" at bounding box center [1517, 15] width 27 height 12
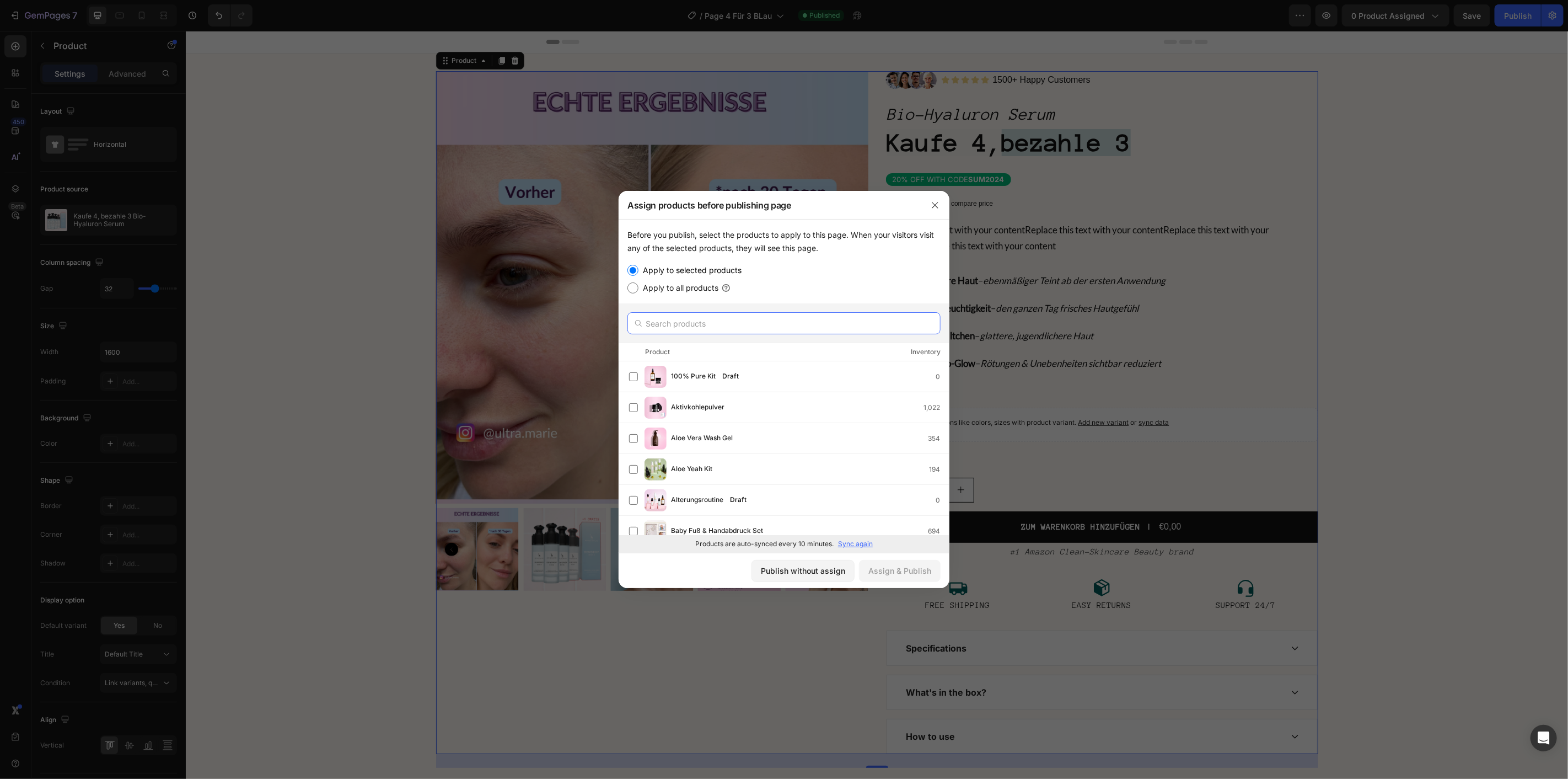
click at [716, 317] on input "text" at bounding box center [784, 323] width 313 height 22
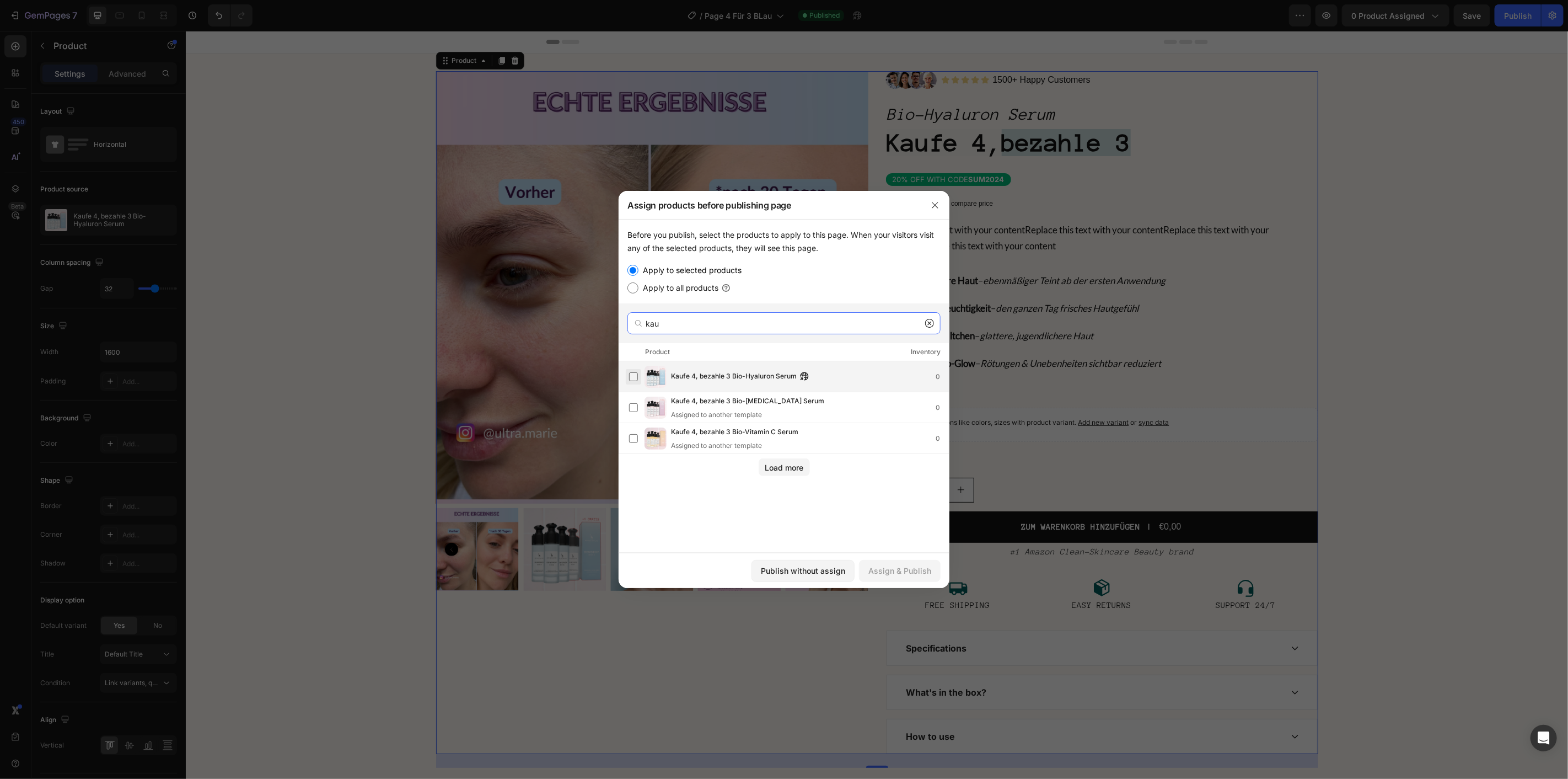
type input "kau"
click at [635, 373] on label at bounding box center [633, 376] width 9 height 9
click at [871, 571] on div "Assign & Publish" at bounding box center [900, 571] width 63 height 12
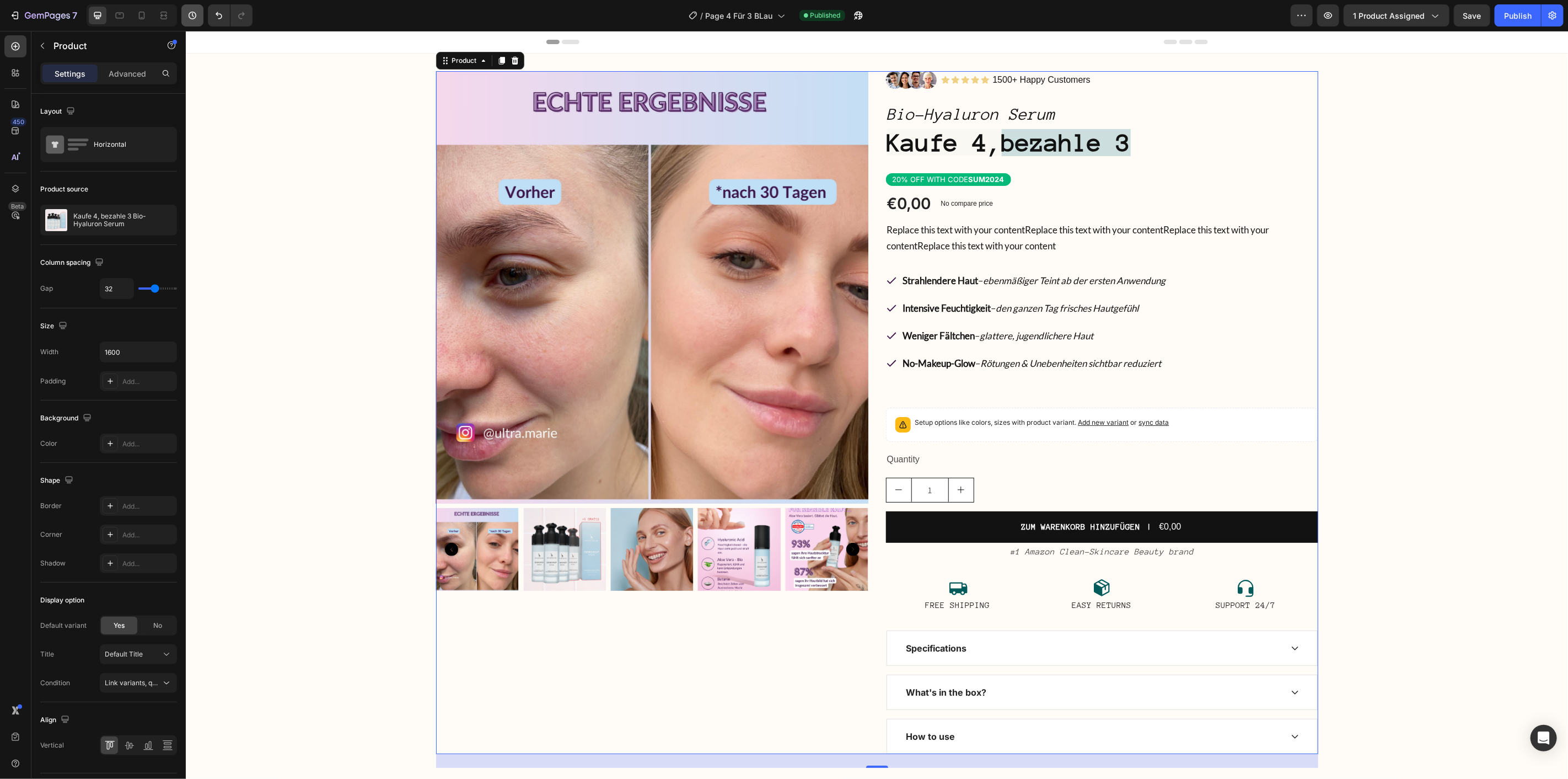
scroll to position [367, 0]
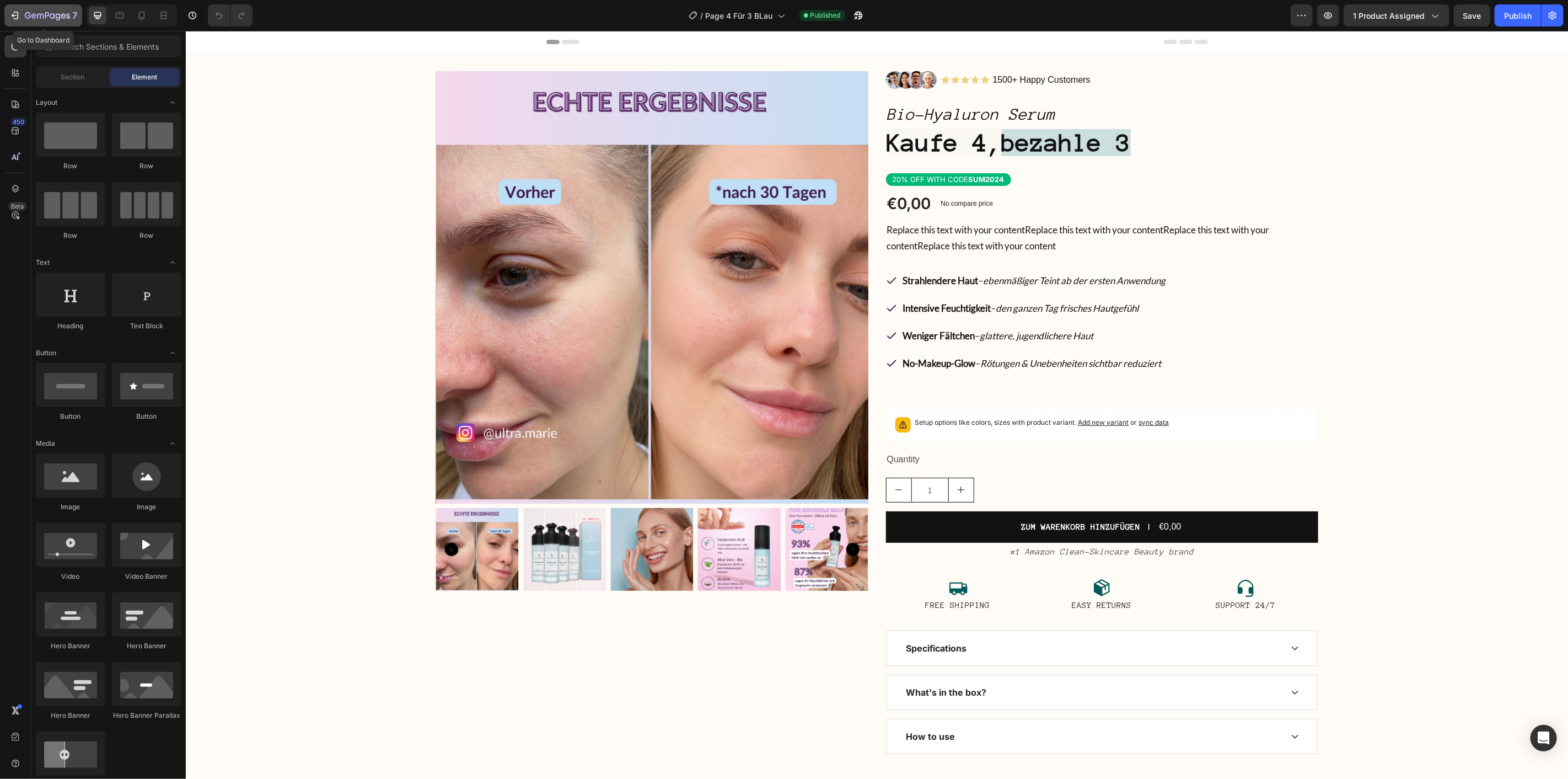
click at [21, 18] on div "7" at bounding box center [43, 15] width 68 height 13
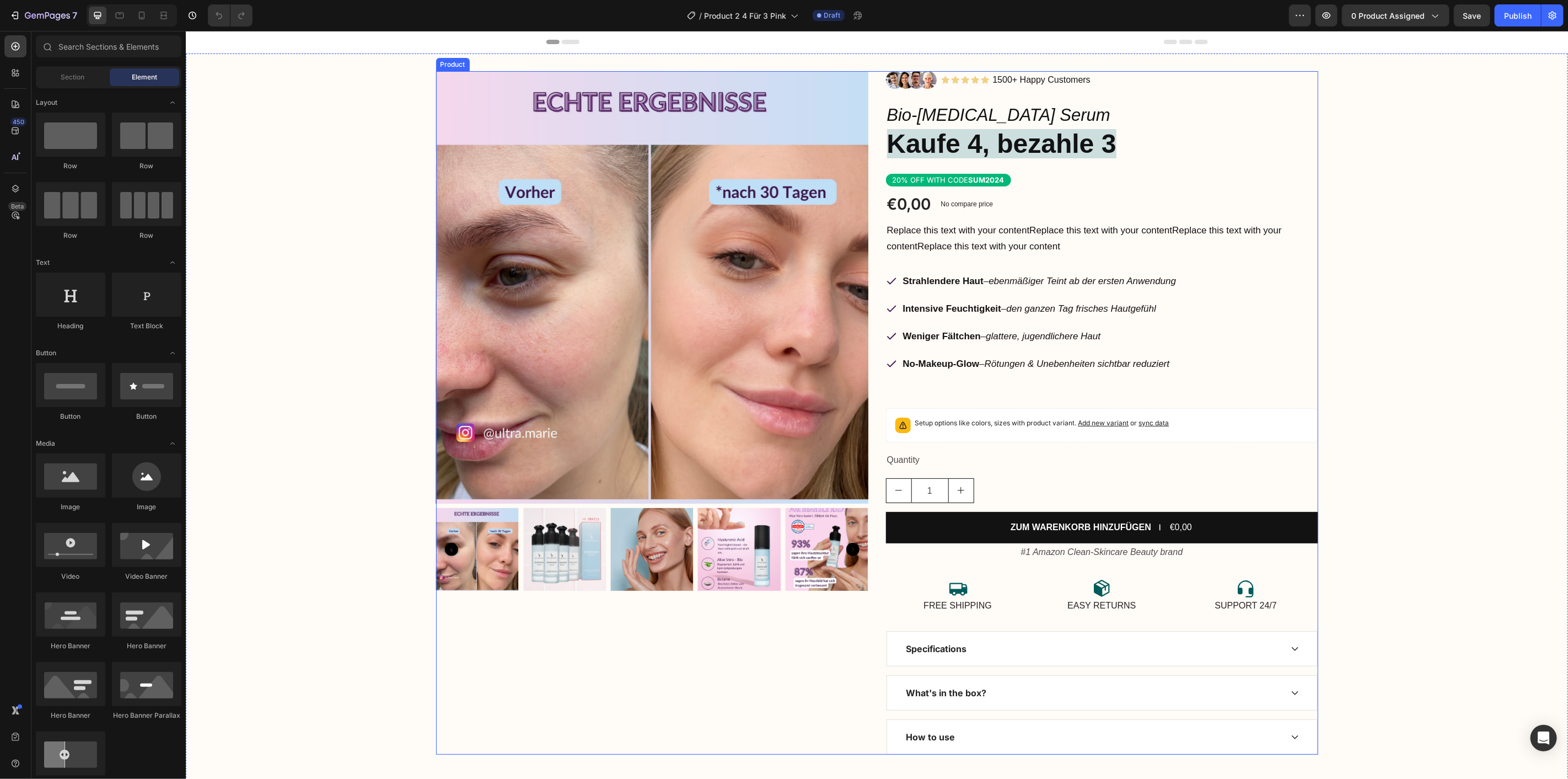
click at [658, 680] on div "Product Images" at bounding box center [652, 412] width 432 height 683
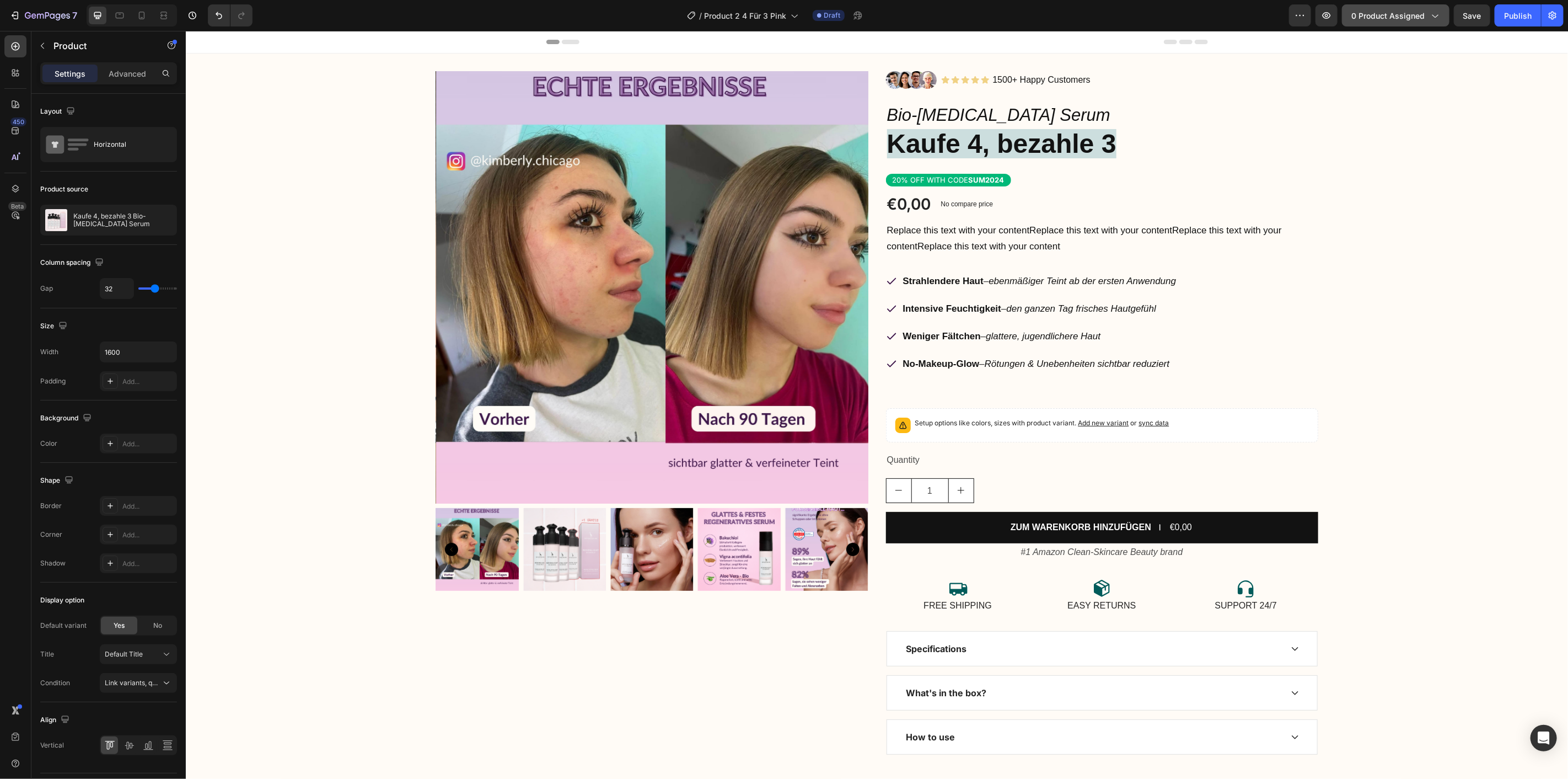
click at [1417, 11] on span "0 product assigned" at bounding box center [1388, 15] width 73 height 12
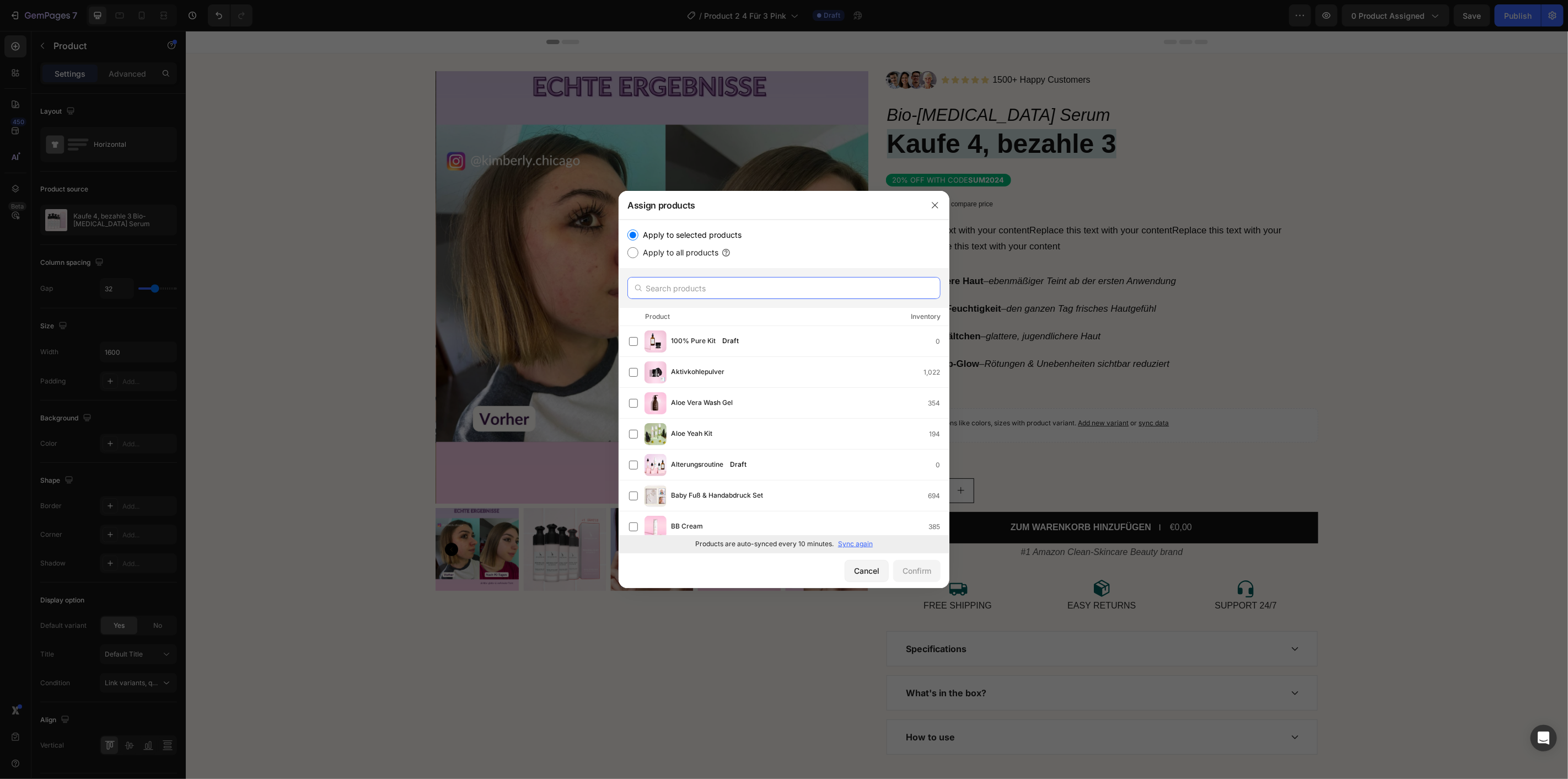
click at [715, 284] on input "text" at bounding box center [784, 288] width 313 height 22
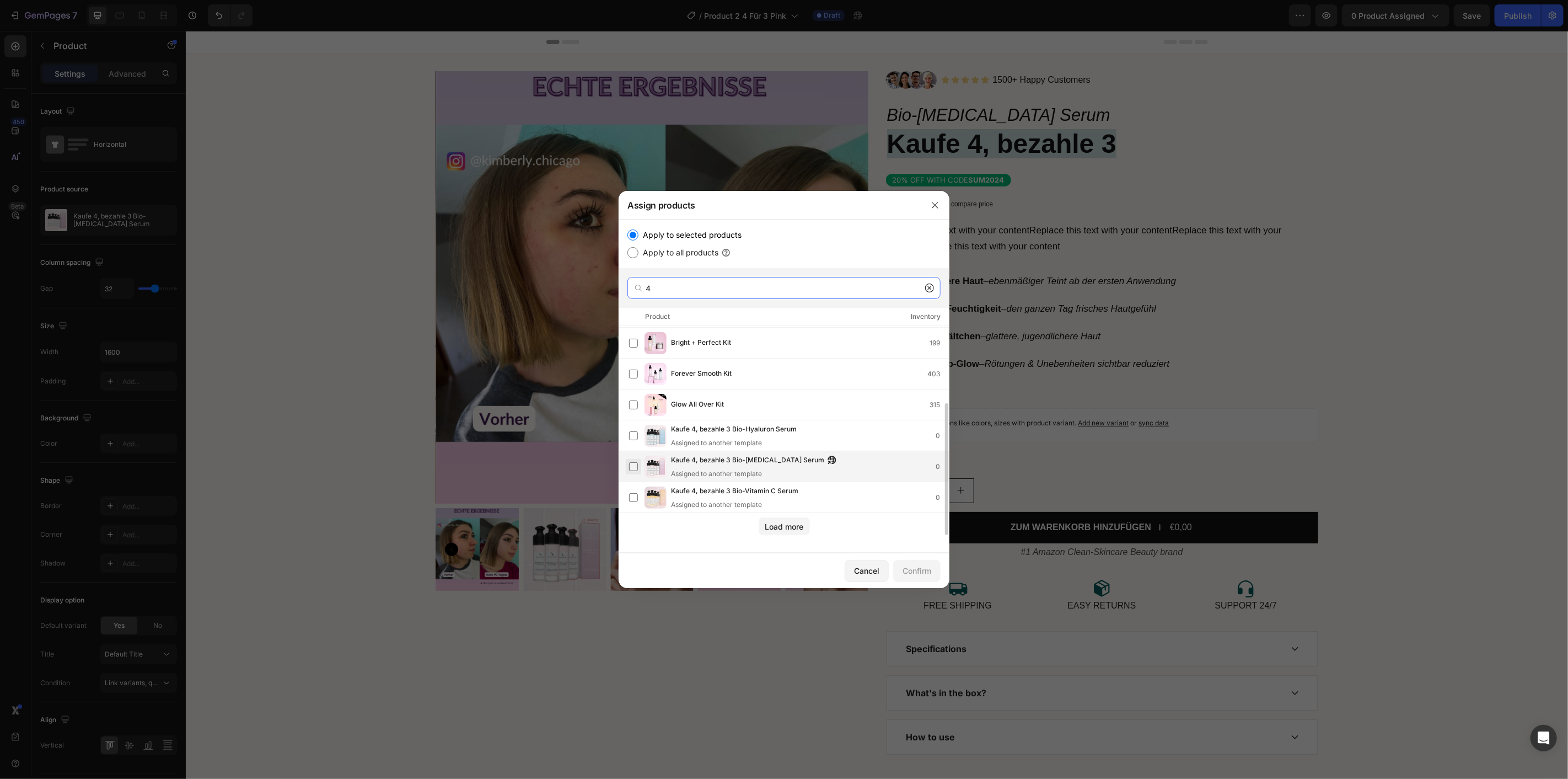
type input "4"
click at [633, 465] on label at bounding box center [633, 467] width 9 height 9
click at [904, 570] on div "Confirm" at bounding box center [917, 571] width 29 height 12
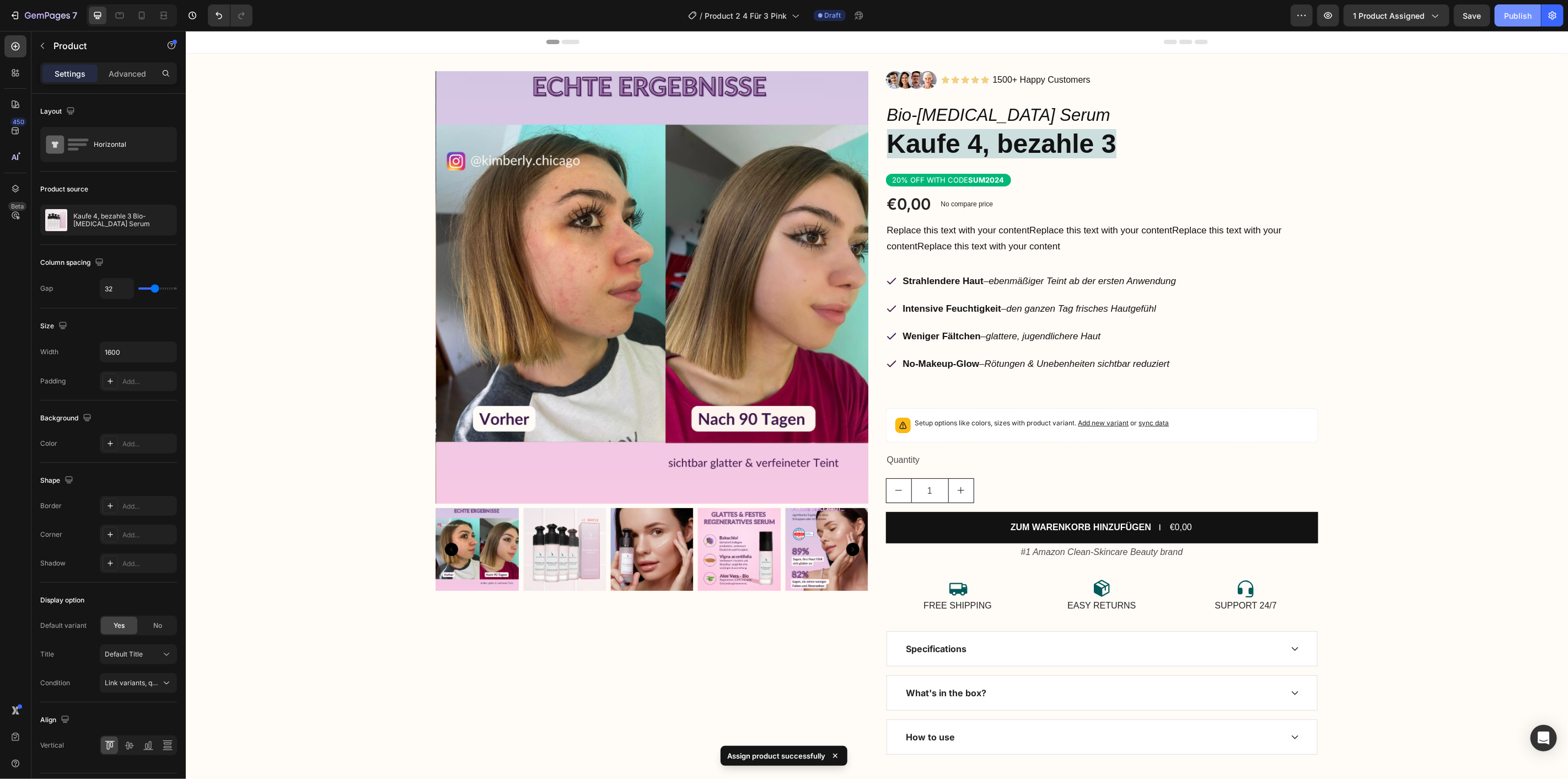
click at [1529, 18] on div "Publish" at bounding box center [1517, 15] width 27 height 12
click at [1334, 15] on icon "button" at bounding box center [1328, 15] width 11 height 11
click at [21, 19] on div "7" at bounding box center [43, 15] width 68 height 13
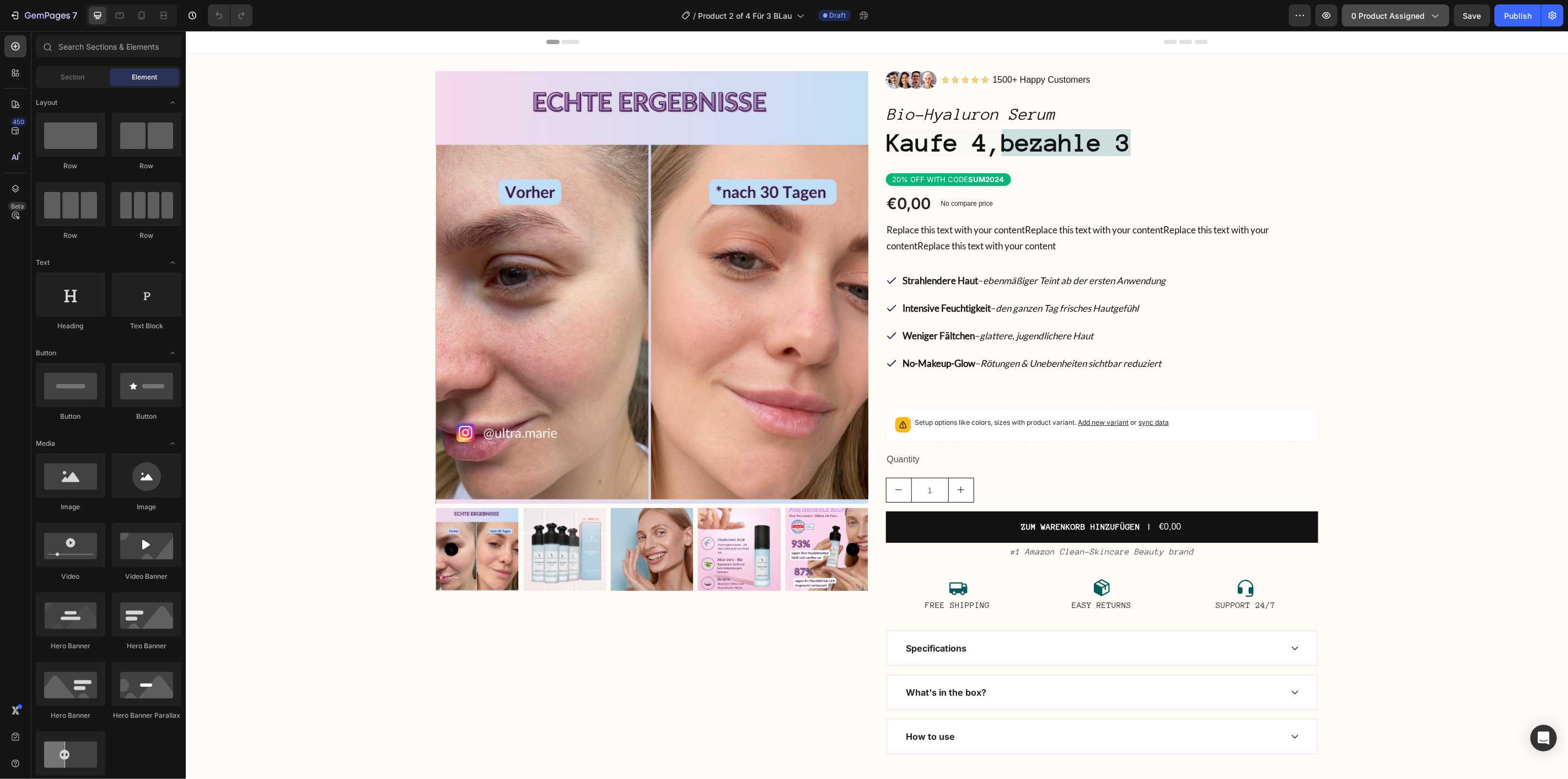
click at [1401, 19] on span "0 product assigned" at bounding box center [1388, 15] width 73 height 12
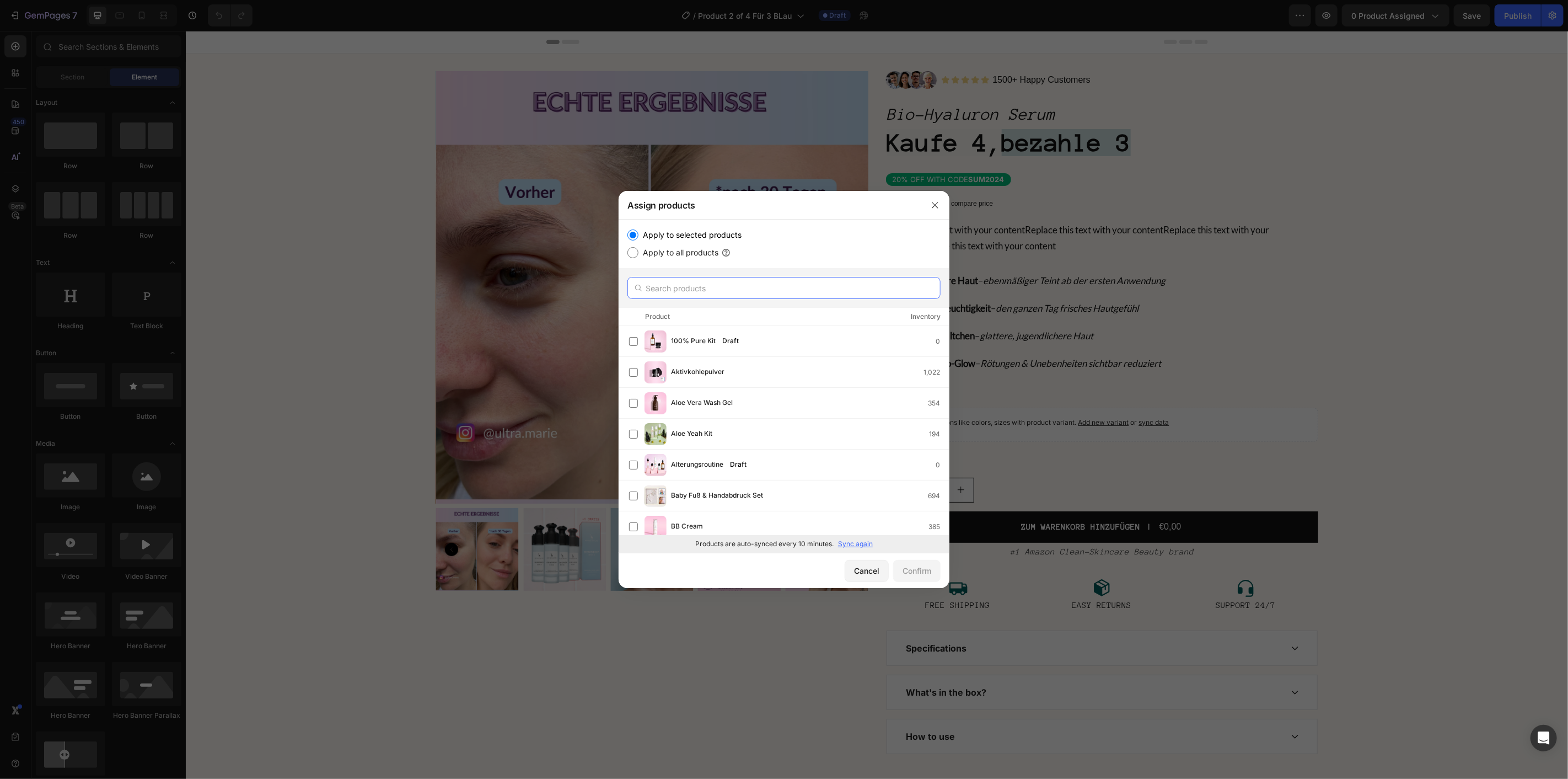
click at [712, 284] on input "text" at bounding box center [784, 288] width 313 height 22
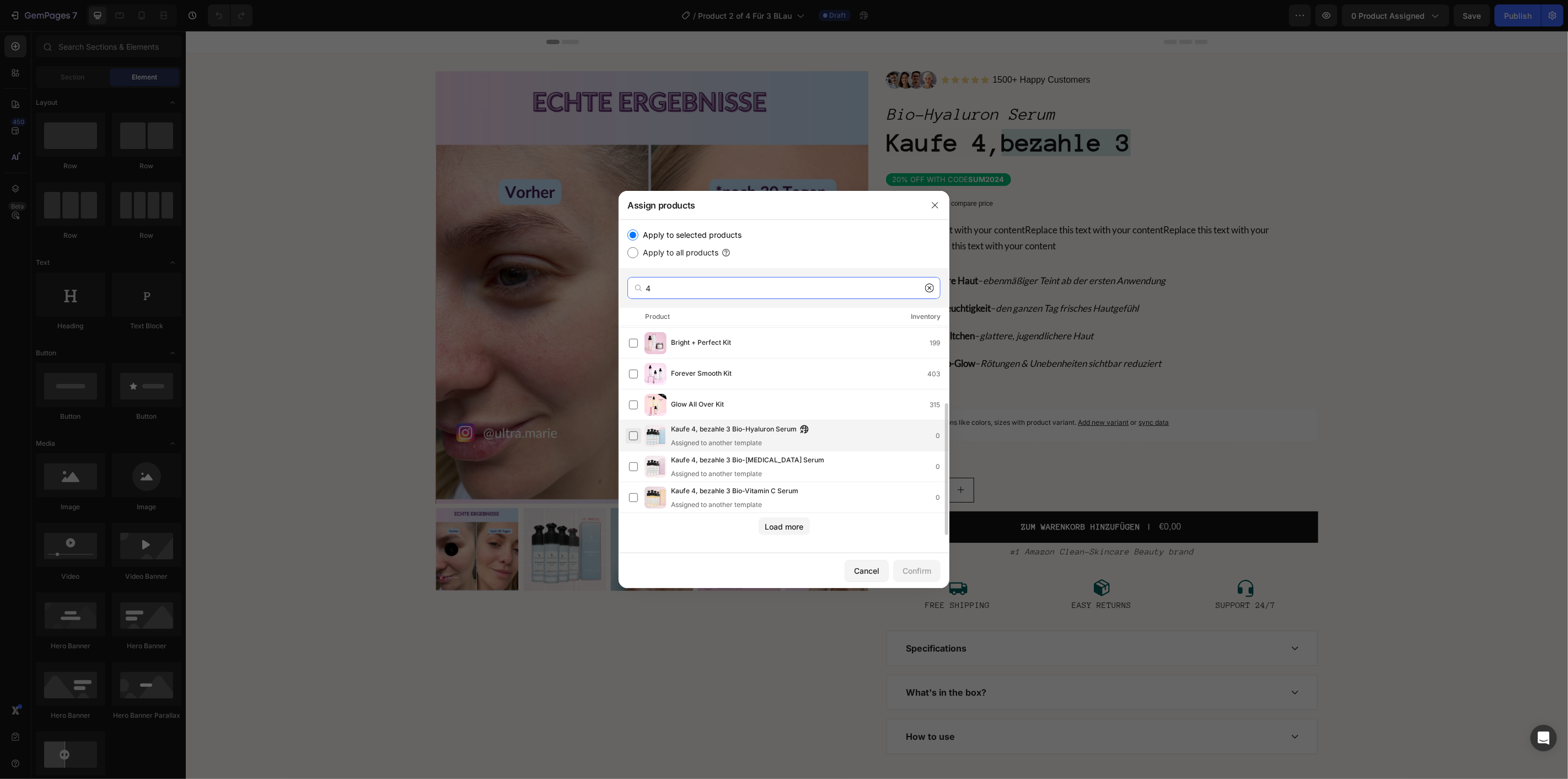
type input "4"
click at [631, 440] on label at bounding box center [633, 435] width 9 height 9
click at [905, 559] on div "Cancel Confirm" at bounding box center [783, 571] width 331 height 35
click at [906, 566] on div "Confirm" at bounding box center [917, 571] width 29 height 12
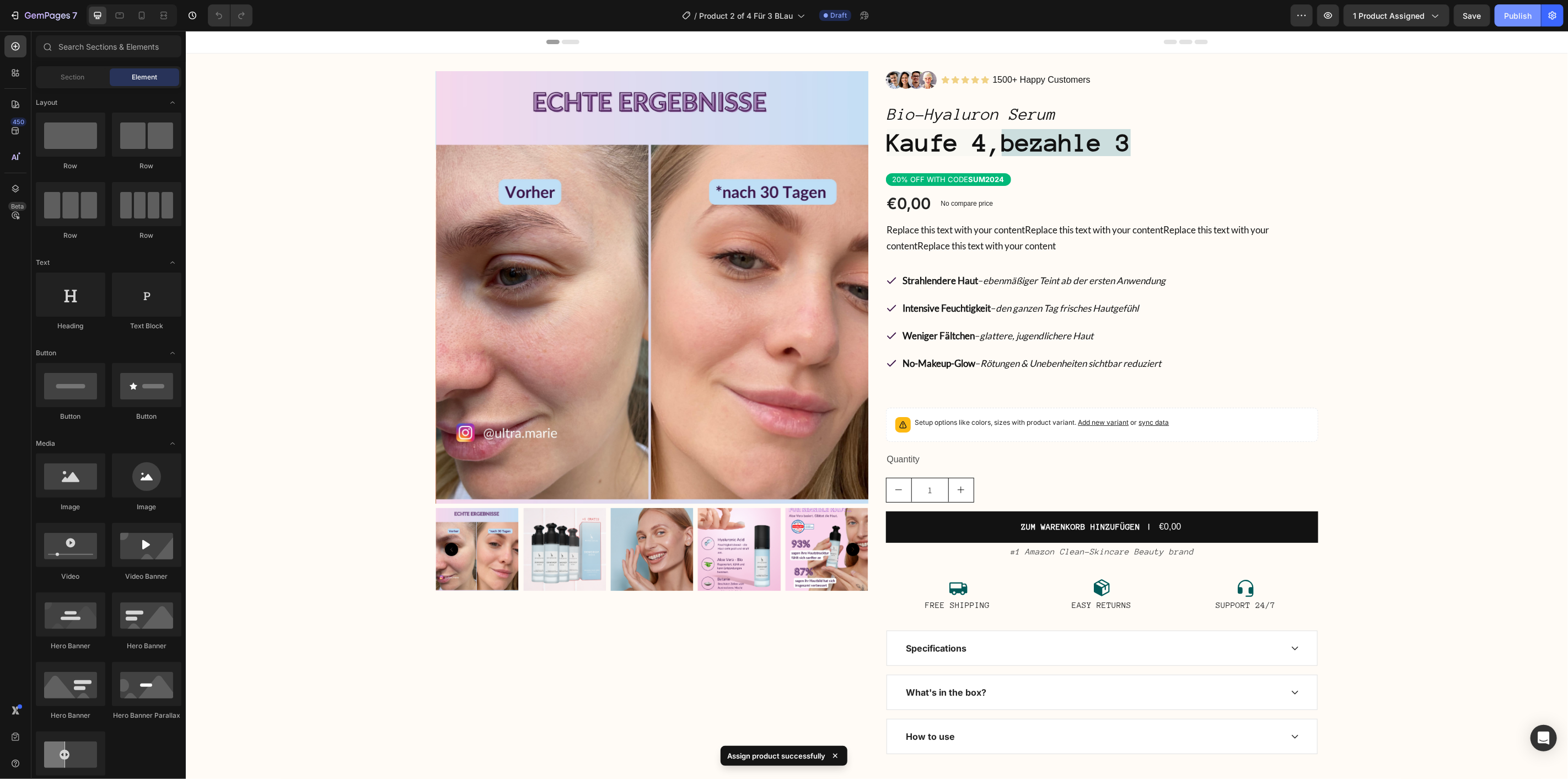
click at [1520, 15] on div "Publish" at bounding box center [1517, 15] width 27 height 12
click at [16, 19] on icon "button" at bounding box center [15, 15] width 11 height 11
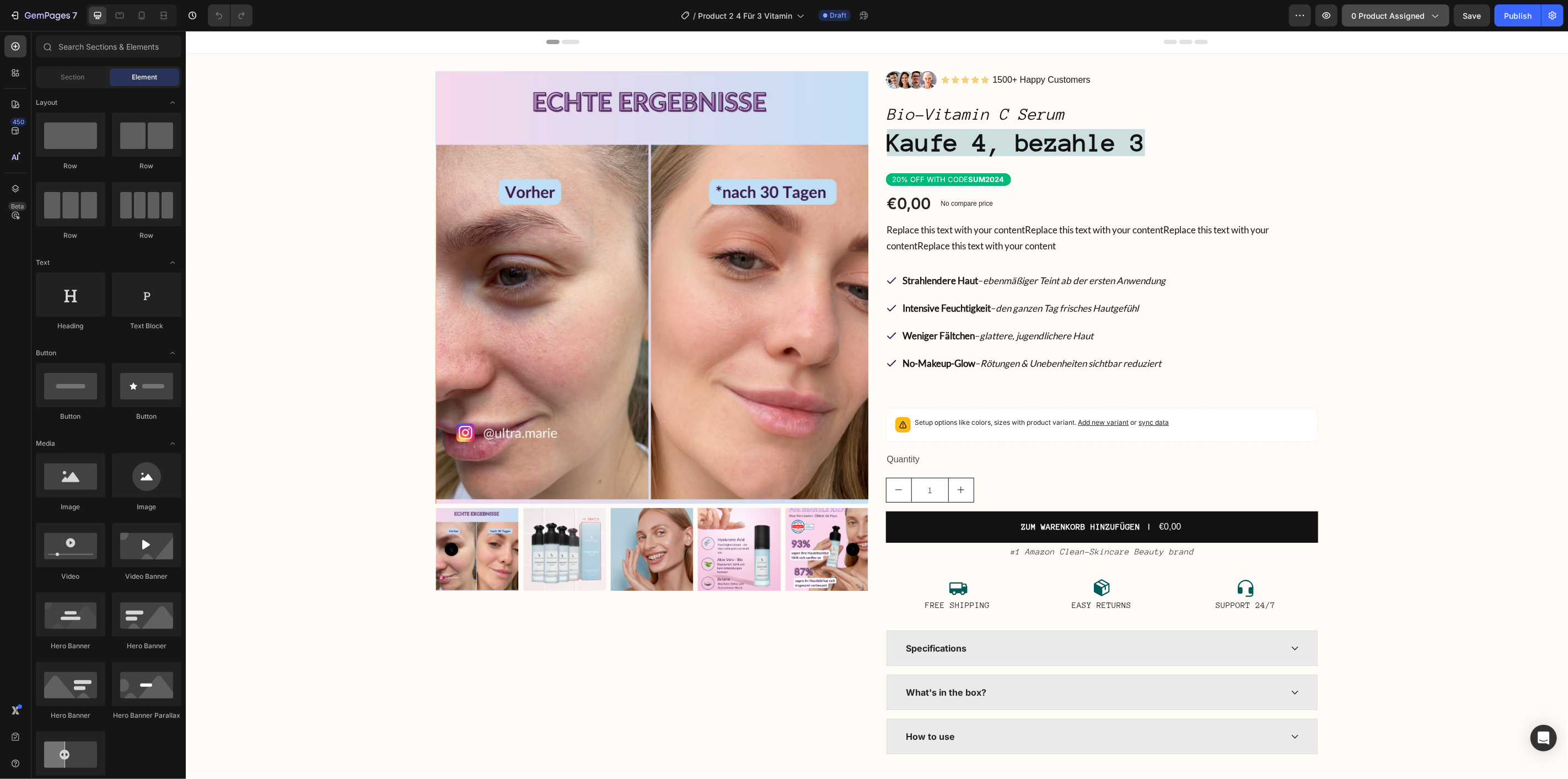
click at [1429, 16] on icon "button" at bounding box center [1435, 15] width 11 height 11
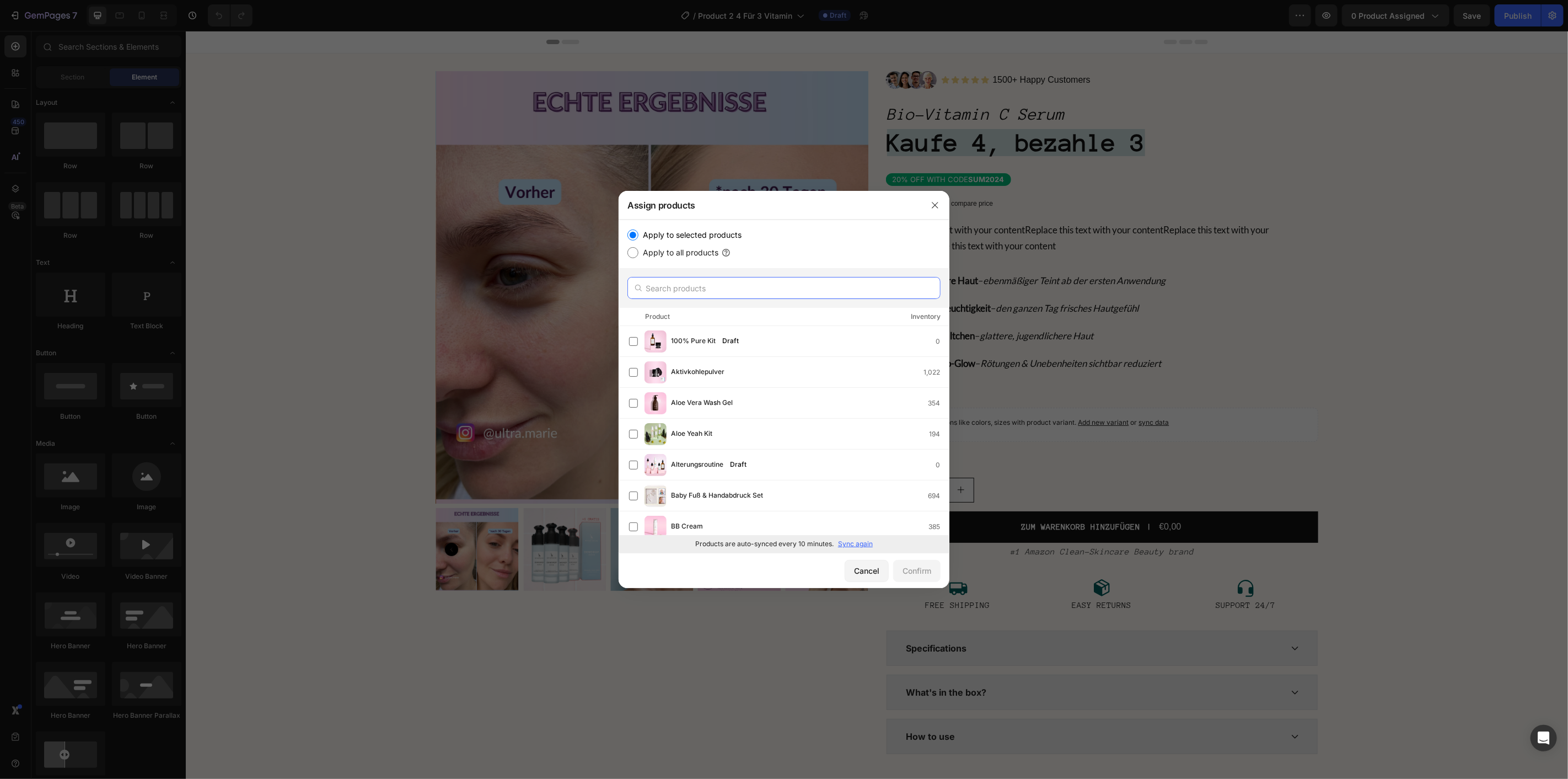
click at [712, 291] on input "text" at bounding box center [784, 288] width 313 height 22
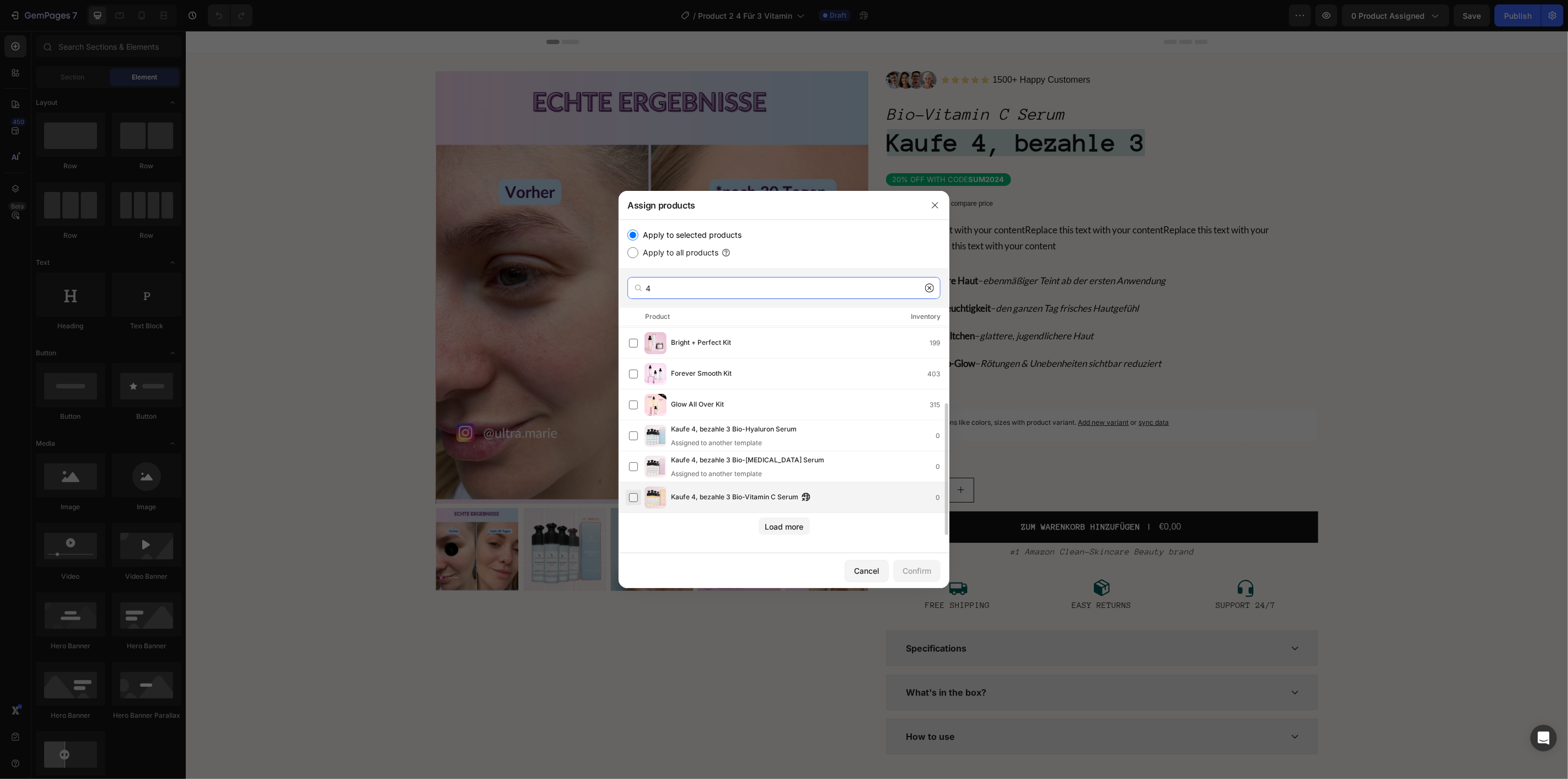
type input "4"
click at [630, 493] on label at bounding box center [633, 498] width 9 height 9
click at [925, 575] on div "Confirm" at bounding box center [917, 571] width 29 height 12
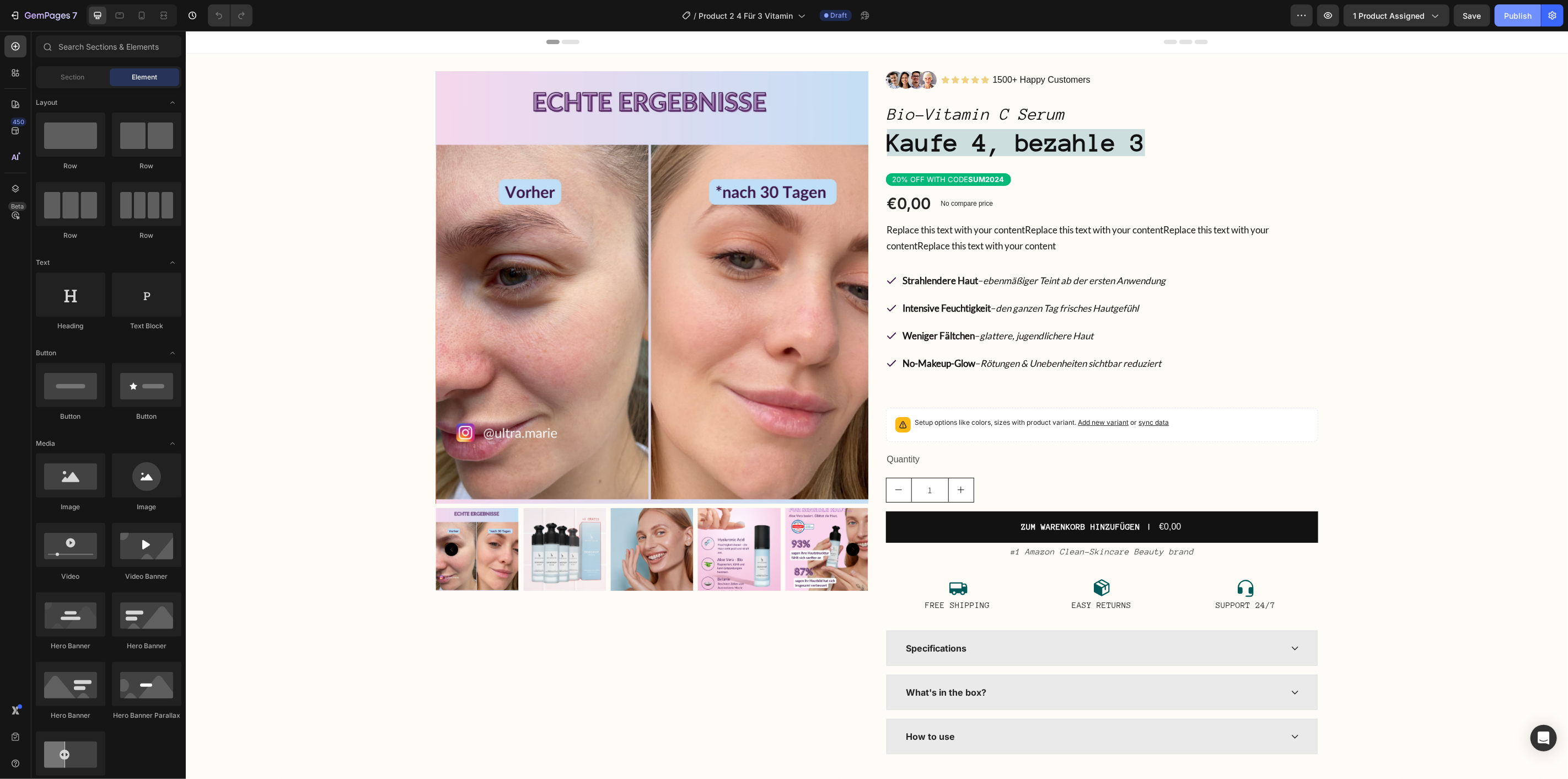
click at [1530, 15] on div "Publish" at bounding box center [1517, 15] width 27 height 12
click at [813, 661] on div "Product Images" at bounding box center [652, 412] width 432 height 683
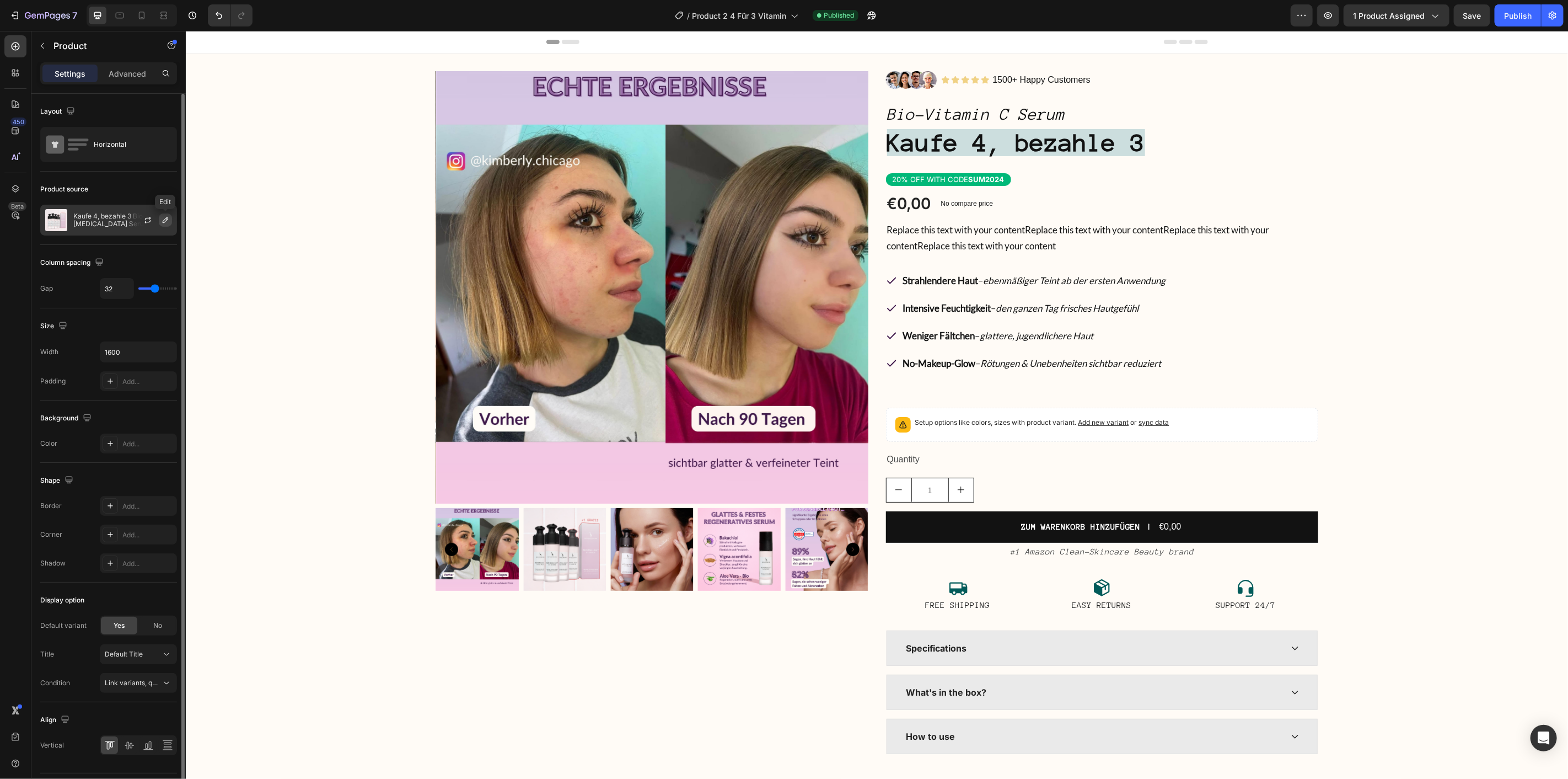
click at [169, 222] on icon "button" at bounding box center [165, 220] width 9 height 9
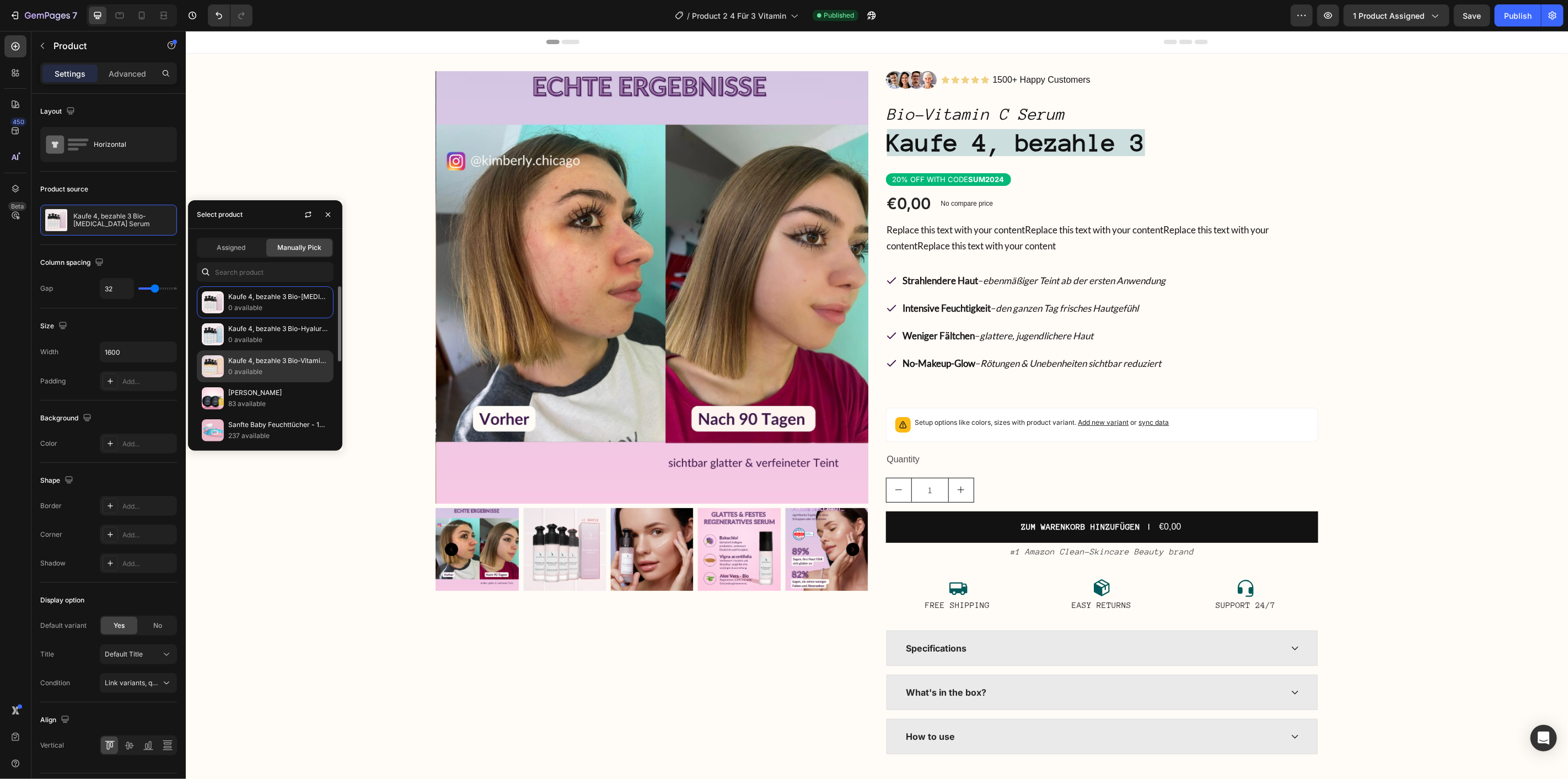
click at [289, 374] on p "0 available" at bounding box center [278, 372] width 100 height 11
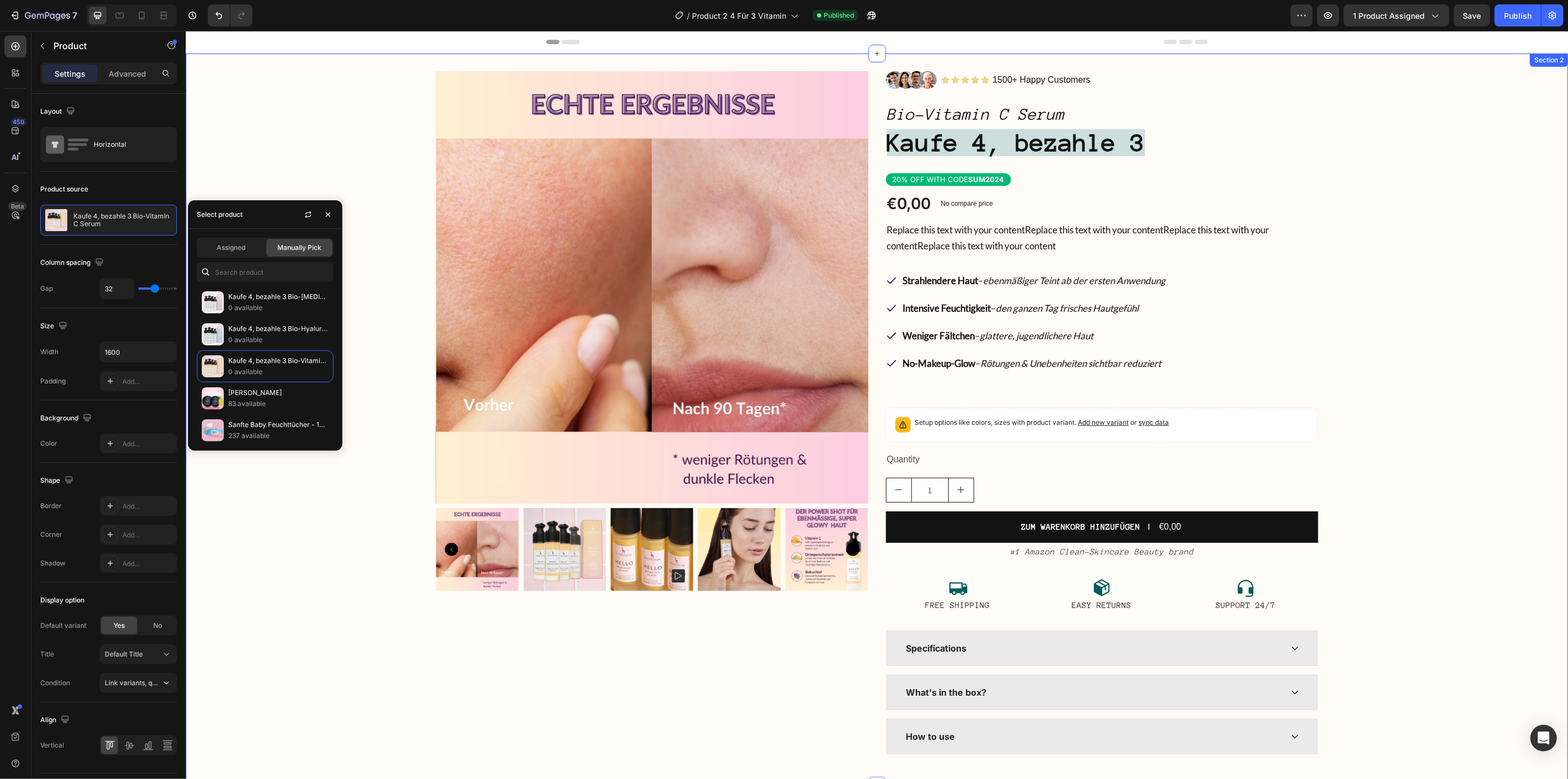
click at [1471, 248] on div "Product Images Image Icon Icon Icon Icon Icon Icon List 1500+ Happy Customers T…" at bounding box center [876, 419] width 1382 height 697
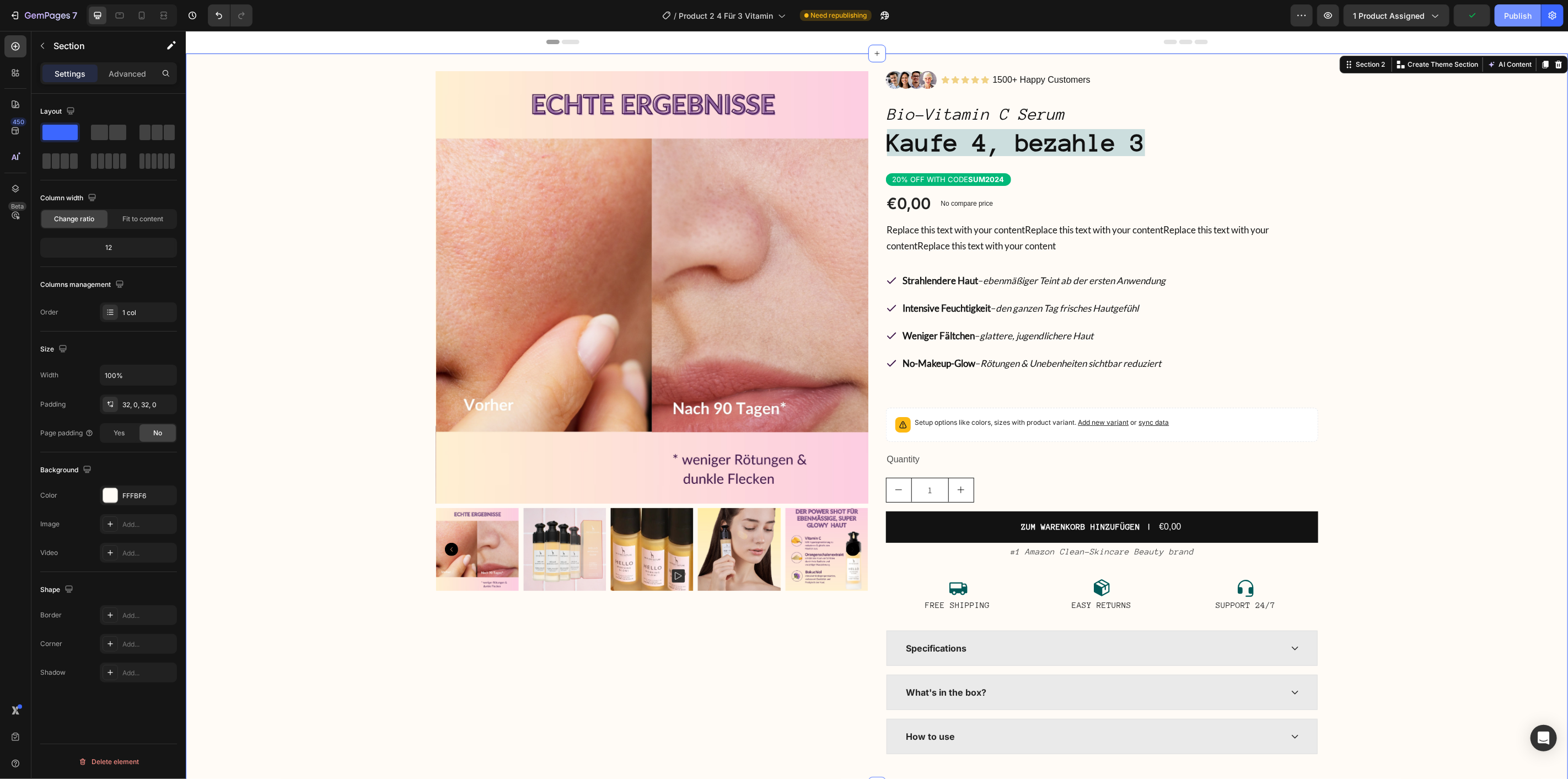
click at [1519, 21] on div "Publish" at bounding box center [1517, 15] width 27 height 12
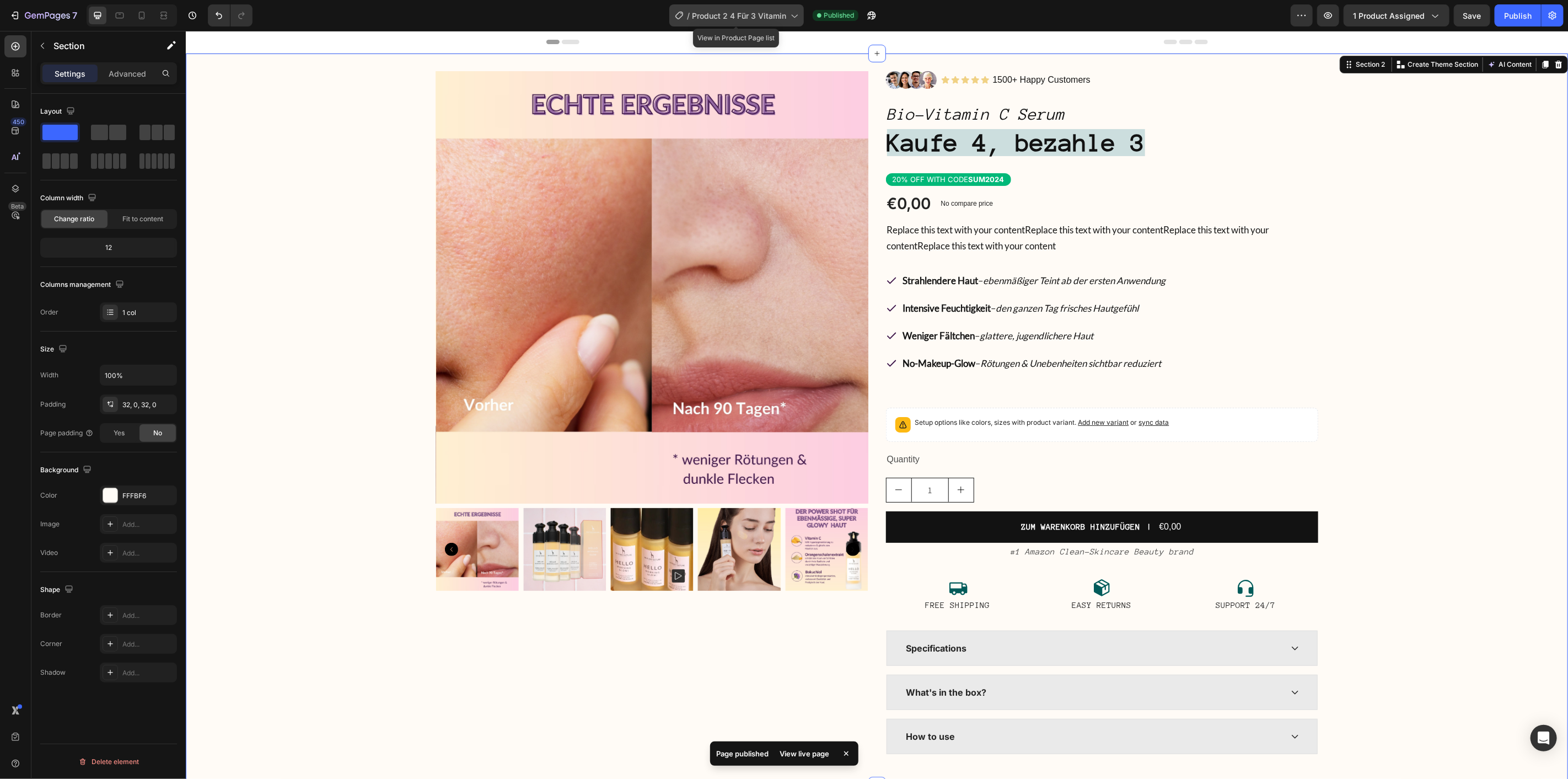
click at [791, 10] on icon at bounding box center [794, 15] width 11 height 11
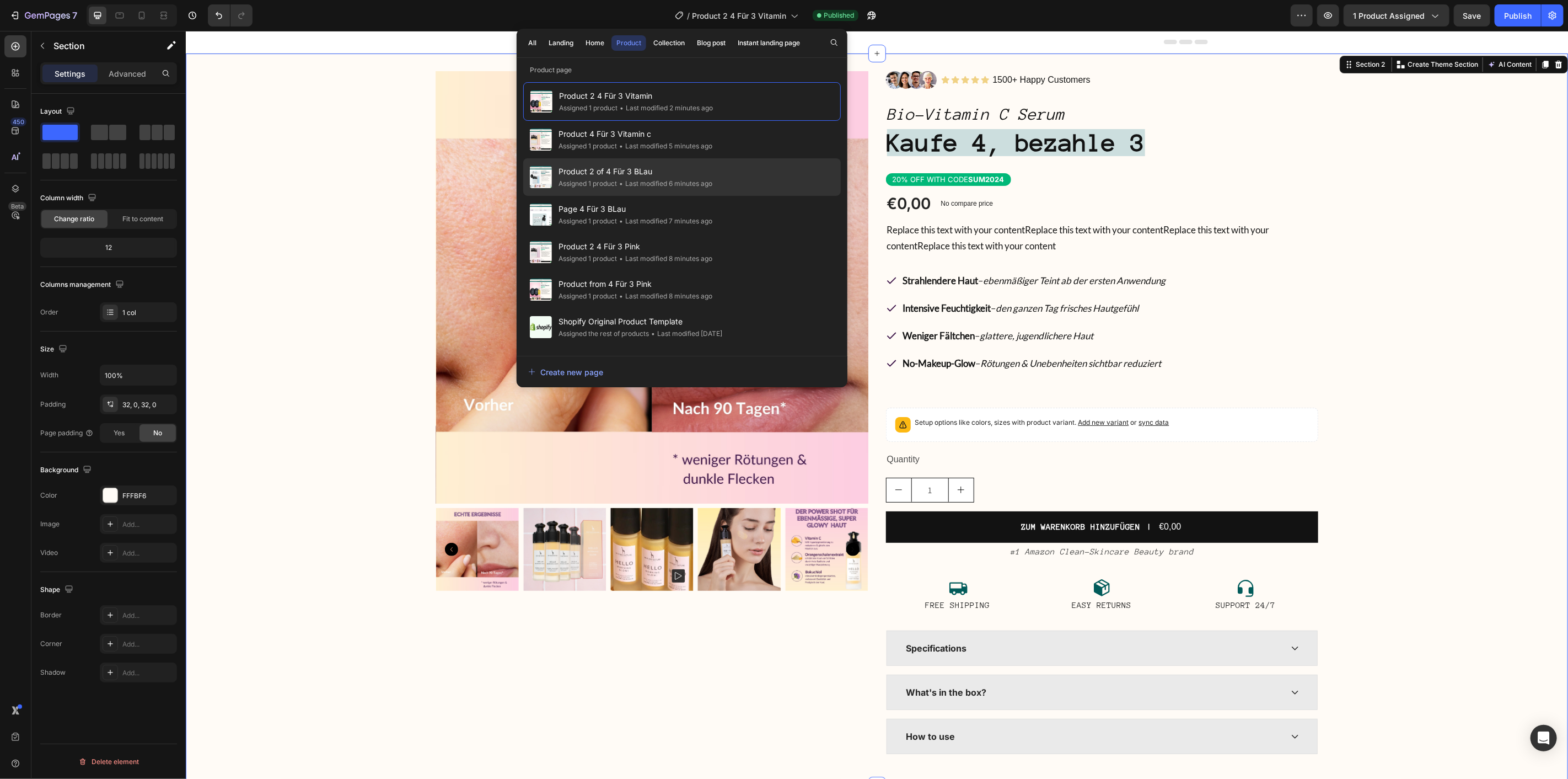
click at [679, 181] on div "• Last modified 6 minutes ago" at bounding box center [665, 184] width 96 height 11
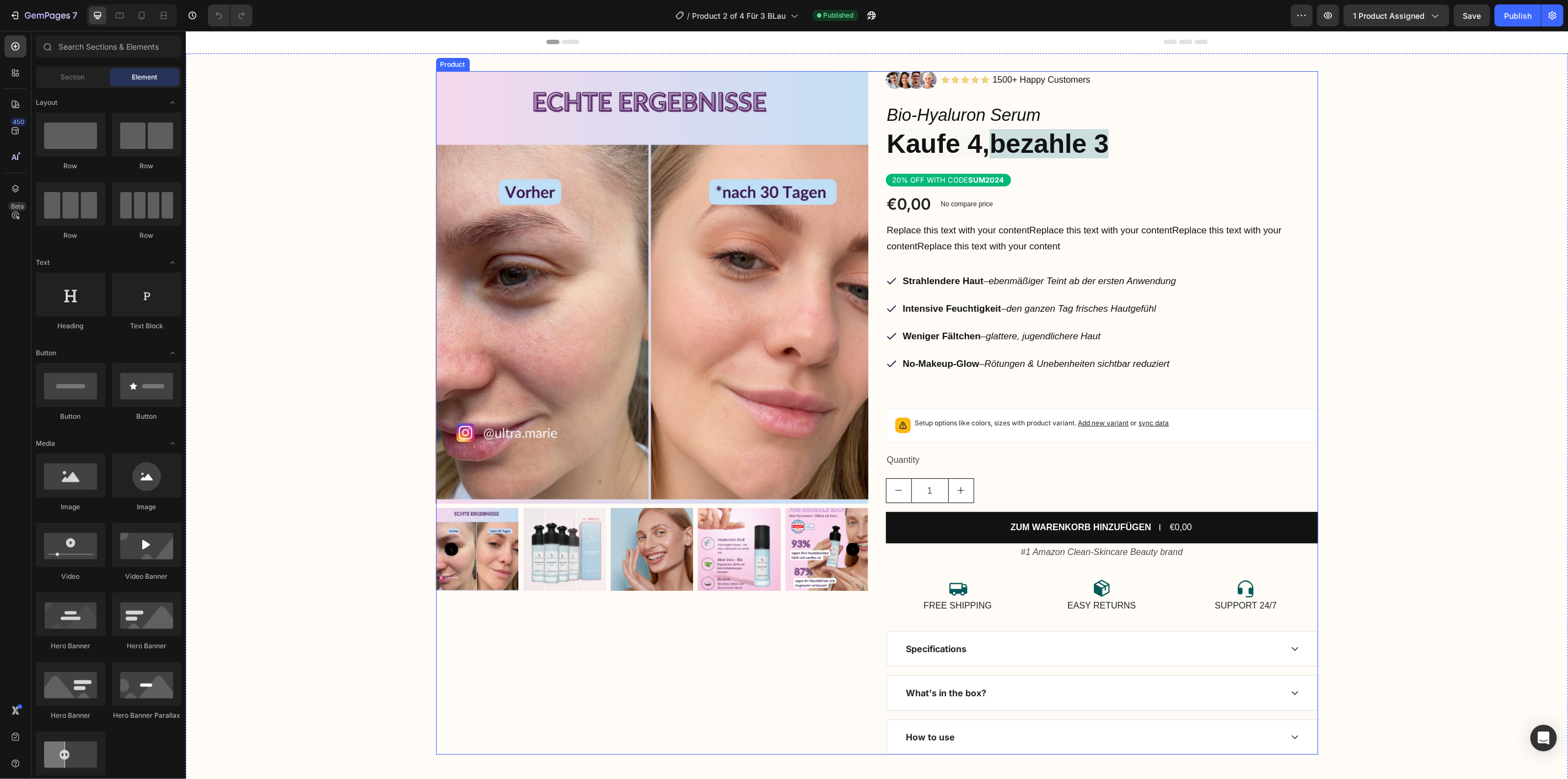
click at [752, 672] on div "Product Images" at bounding box center [652, 412] width 432 height 683
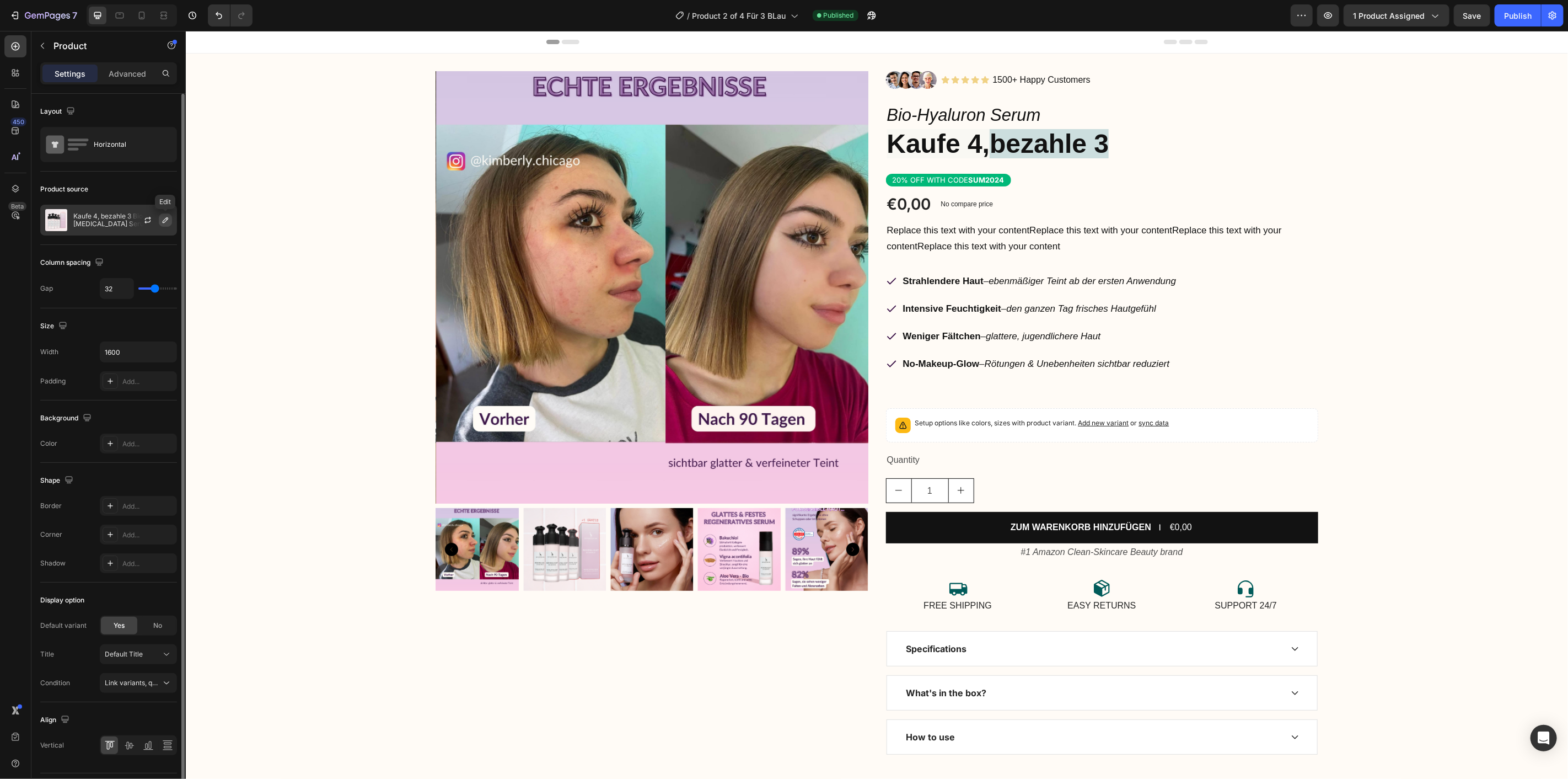
click at [167, 219] on icon "button" at bounding box center [165, 220] width 5 height 5
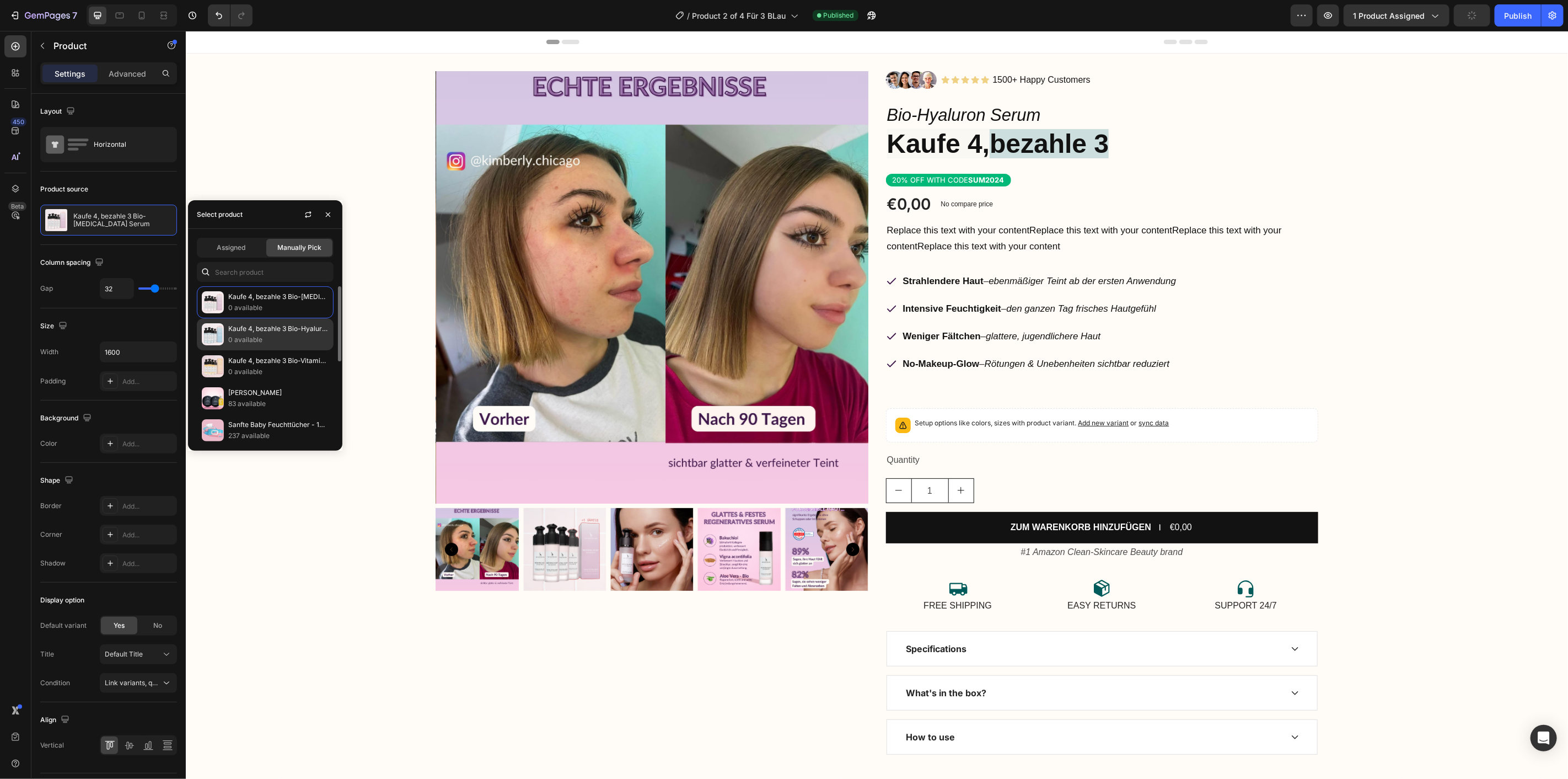
click at [252, 338] on p "0 available" at bounding box center [278, 340] width 100 height 11
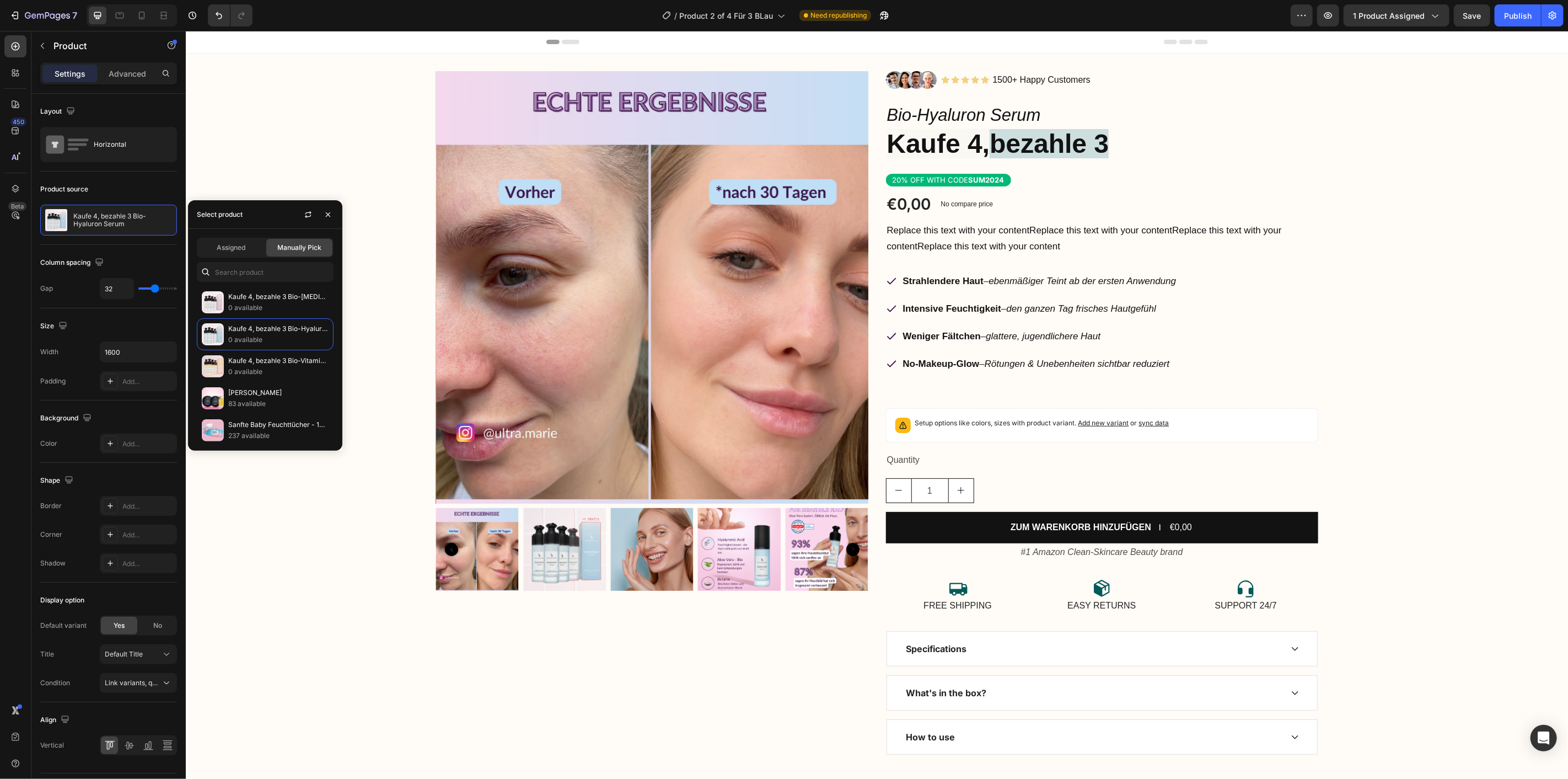
click at [272, 217] on div "Select product" at bounding box center [265, 214] width 155 height 29
click at [1508, 14] on div "Publish" at bounding box center [1517, 15] width 27 height 12
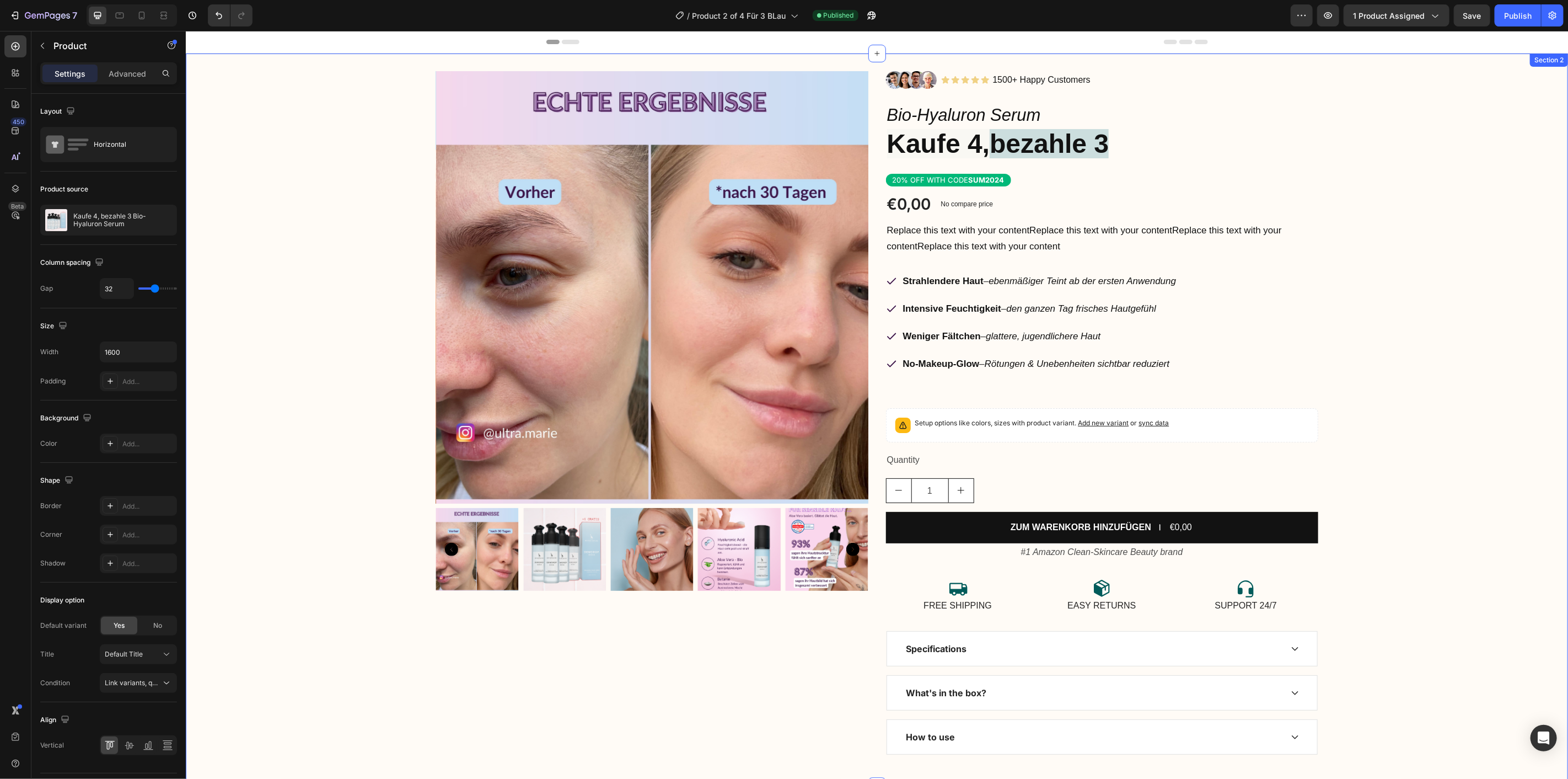
click at [264, 124] on div "Product Images Image Icon Icon Icon Icon Icon Icon List 1500+ Happy Customers T…" at bounding box center [876, 419] width 1382 height 697
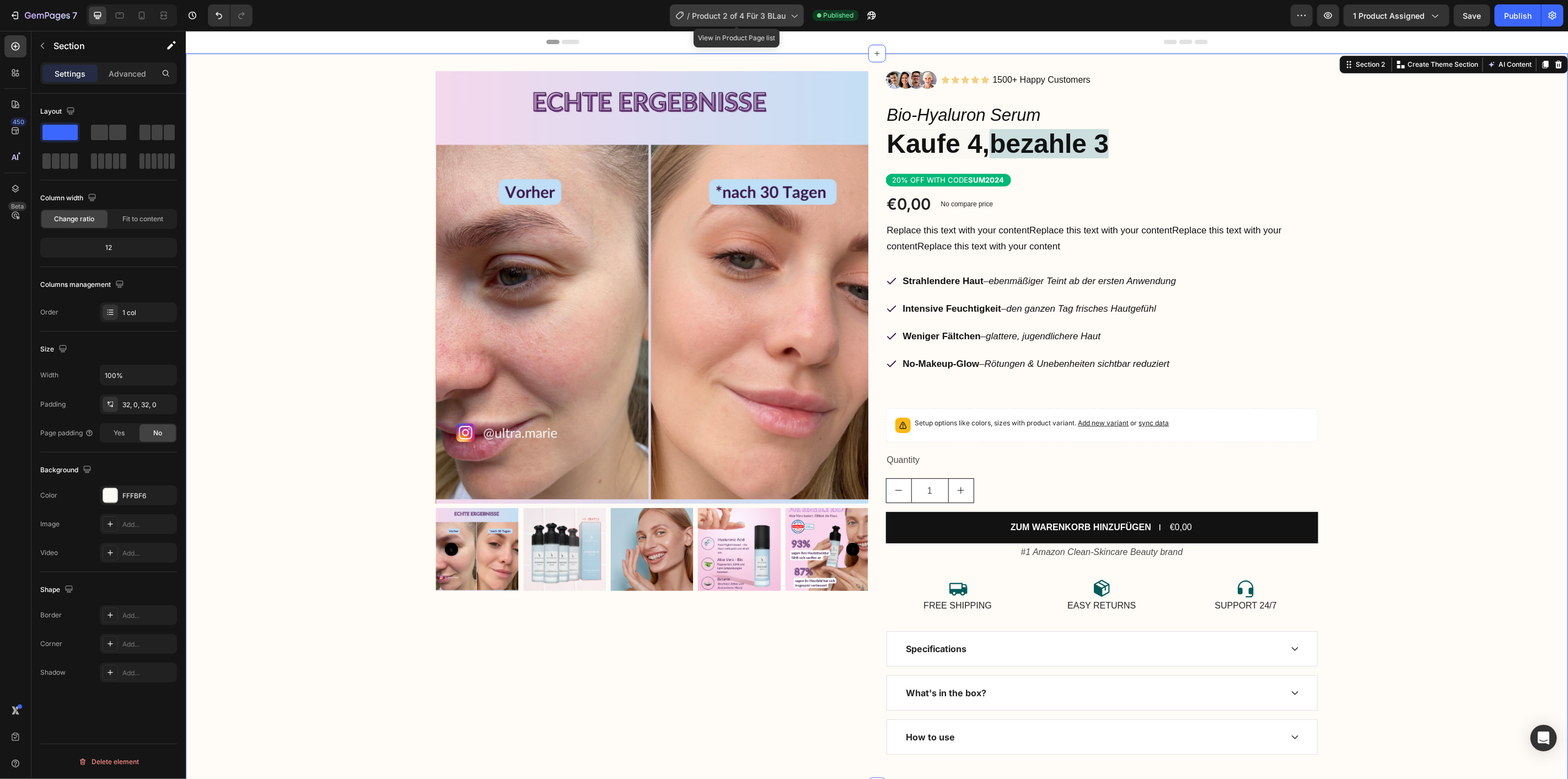
click at [787, 18] on div "/ Product 2 of 4 Für 3 BLau" at bounding box center [737, 15] width 134 height 22
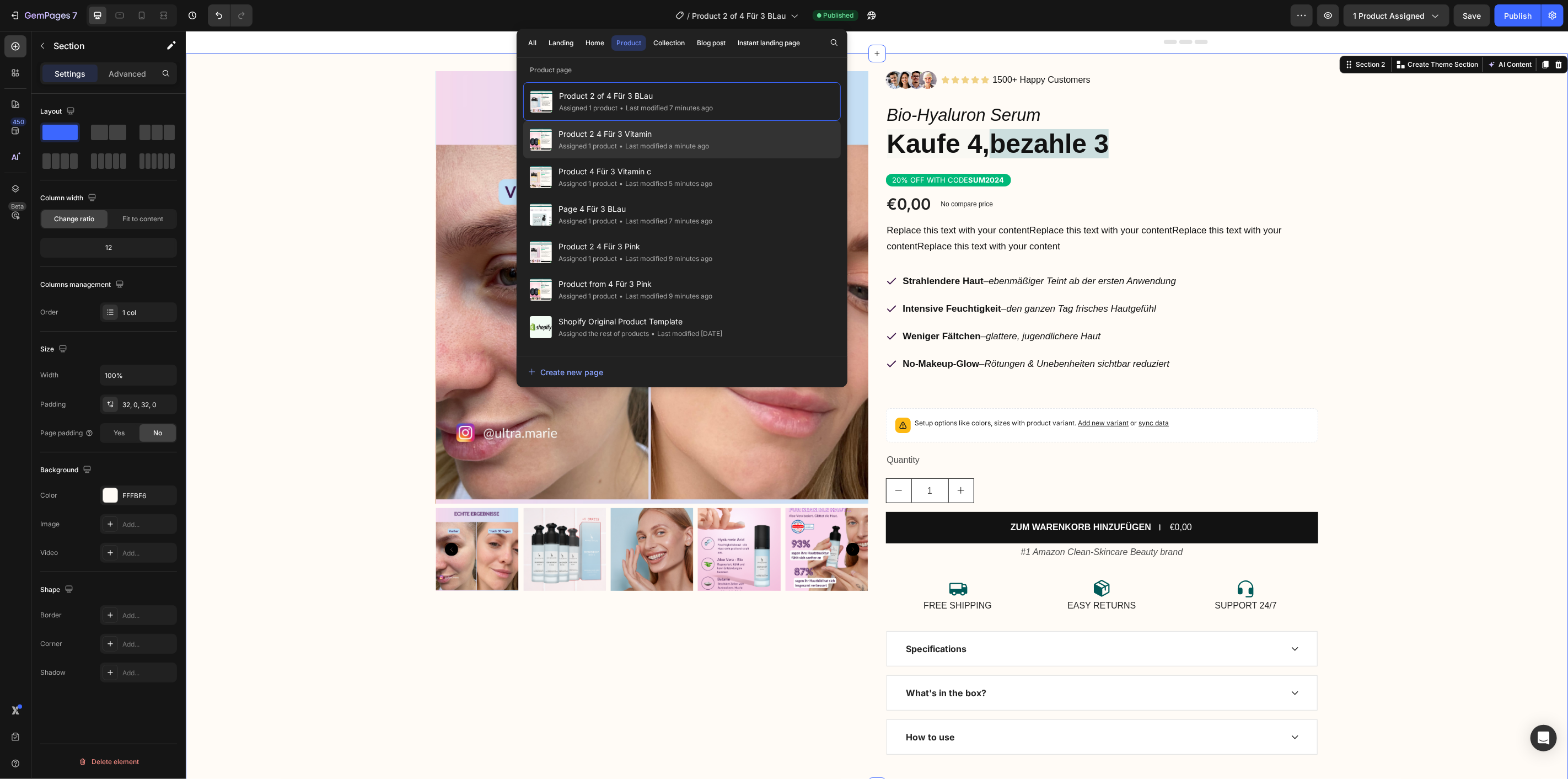
click at [668, 144] on div "• Last modified a minute ago" at bounding box center [663, 146] width 92 height 11
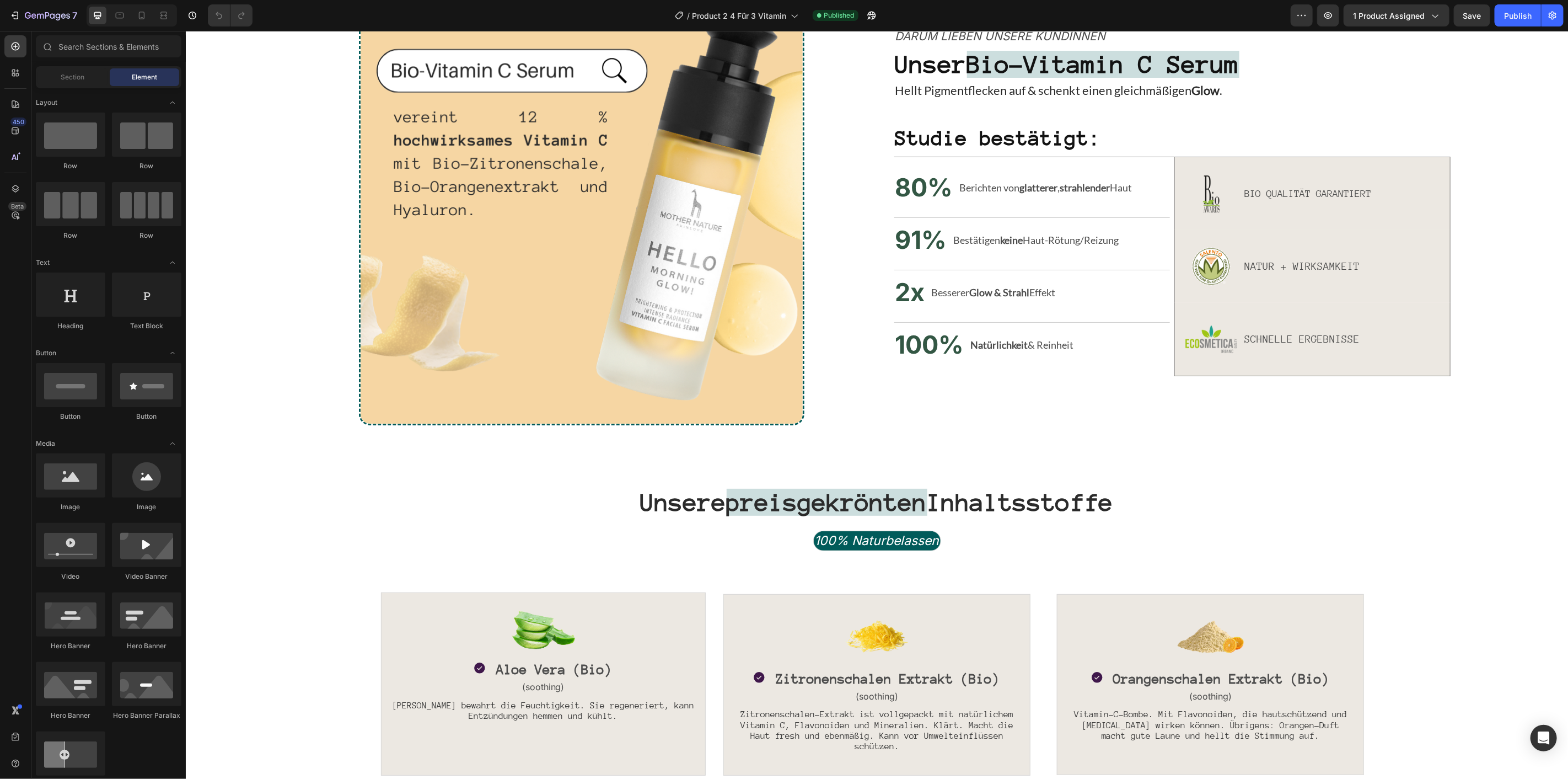
scroll to position [1348, 0]
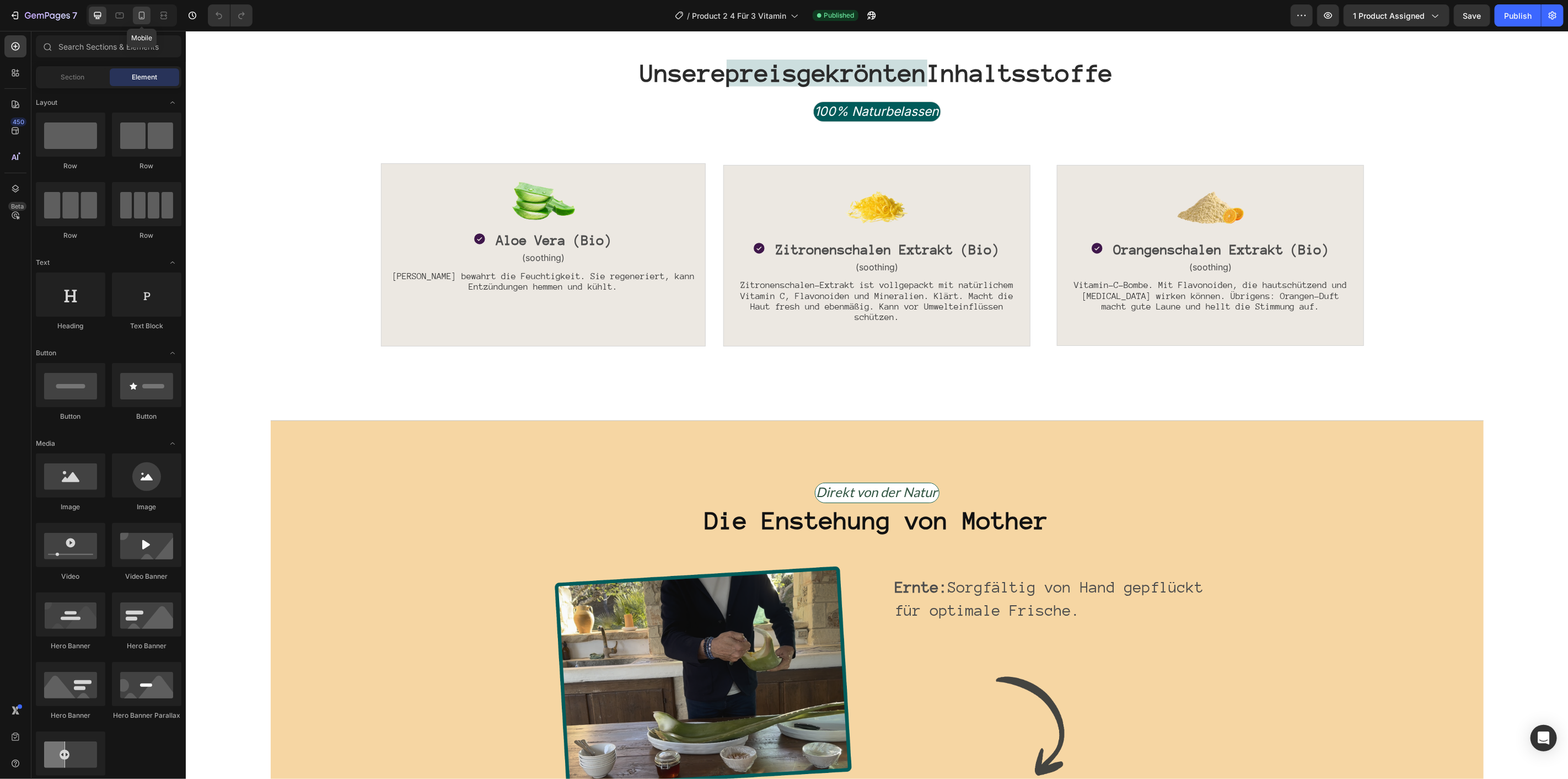
click at [145, 14] on icon at bounding box center [142, 15] width 11 height 11
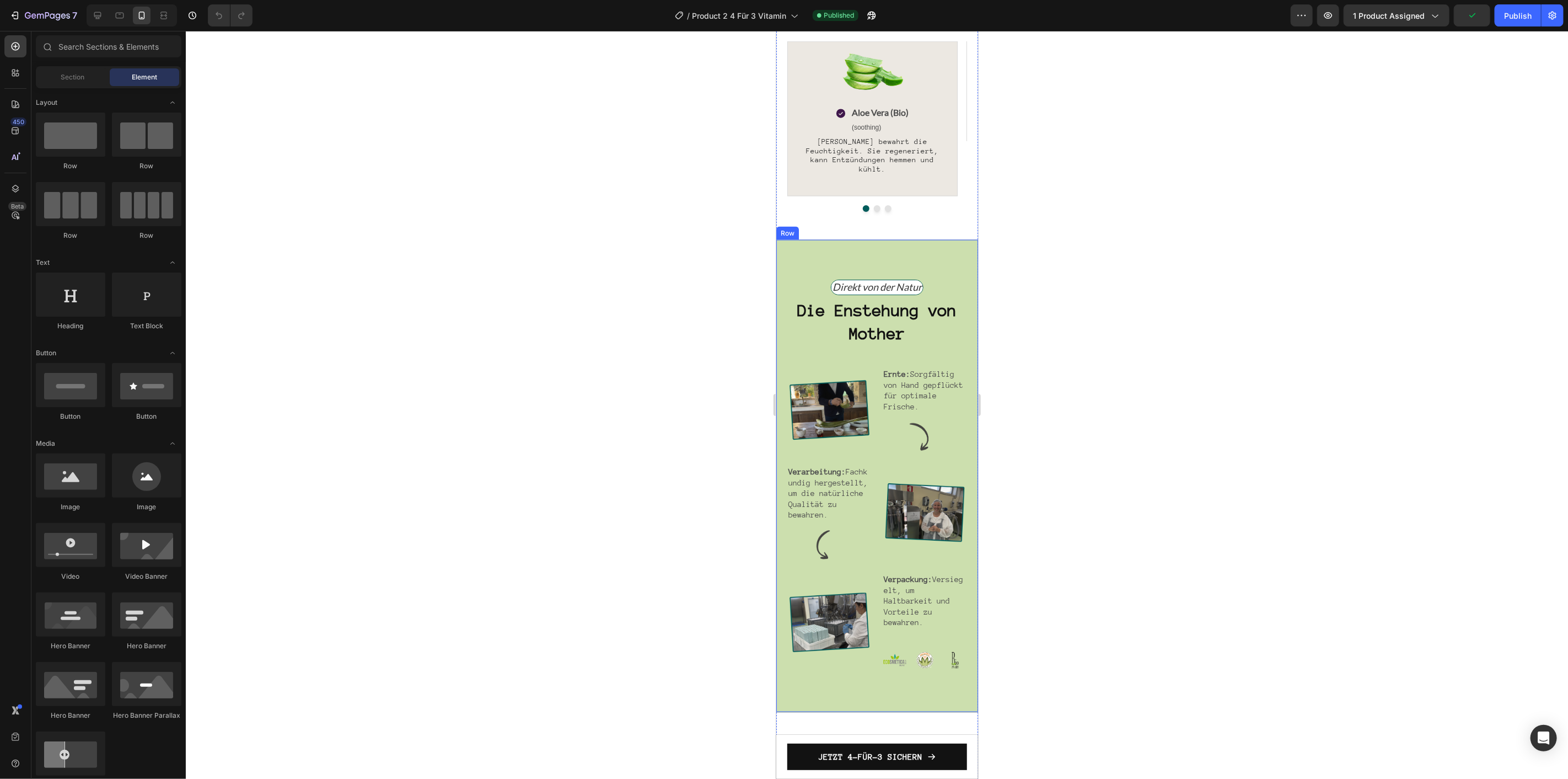
click at [930, 449] on div "Direkt von der Natur Text Block Row Die Enstehung von Mother Heading Image Ernt…" at bounding box center [877, 475] width 202 height 473
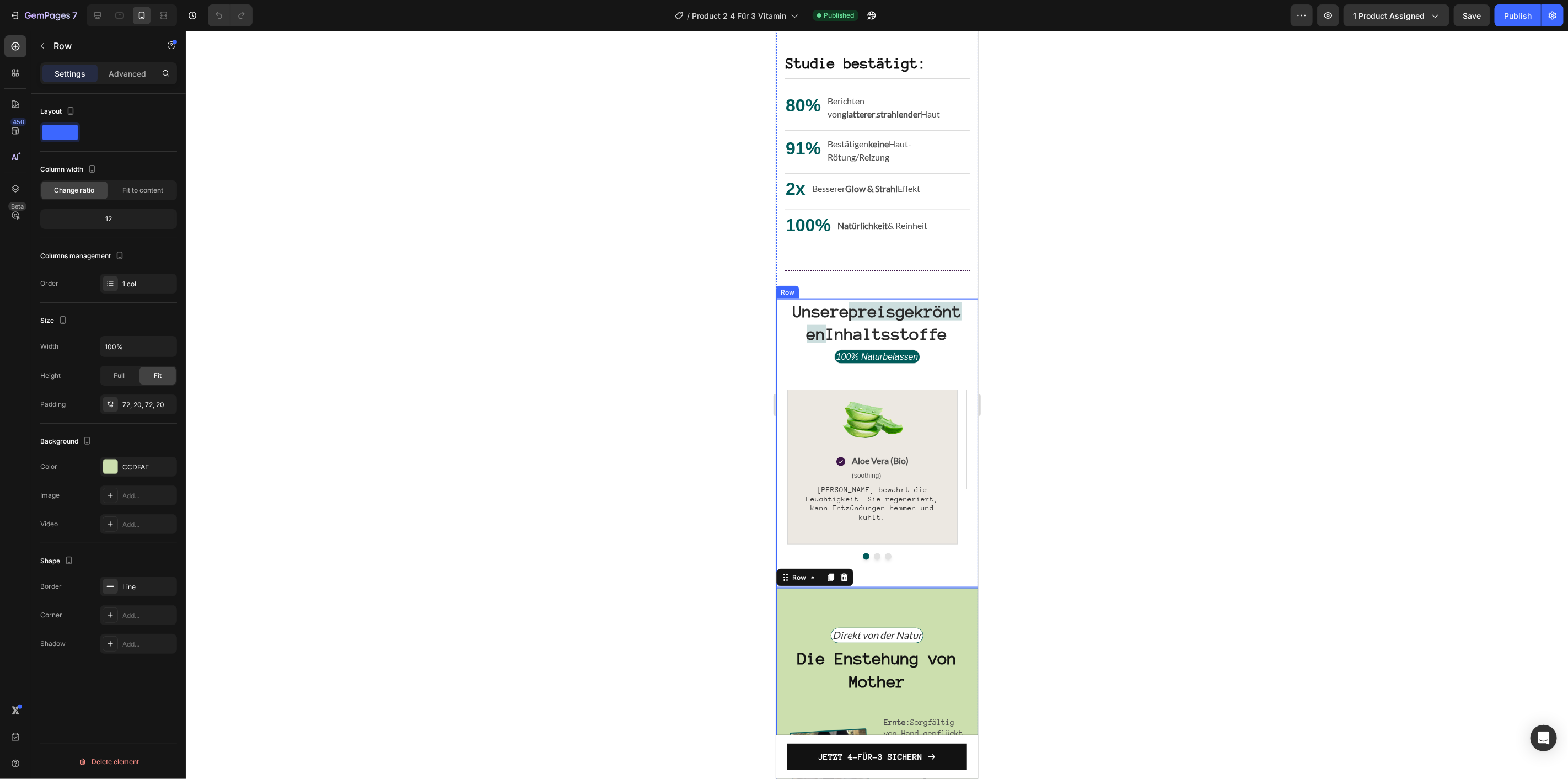
scroll to position [919, 0]
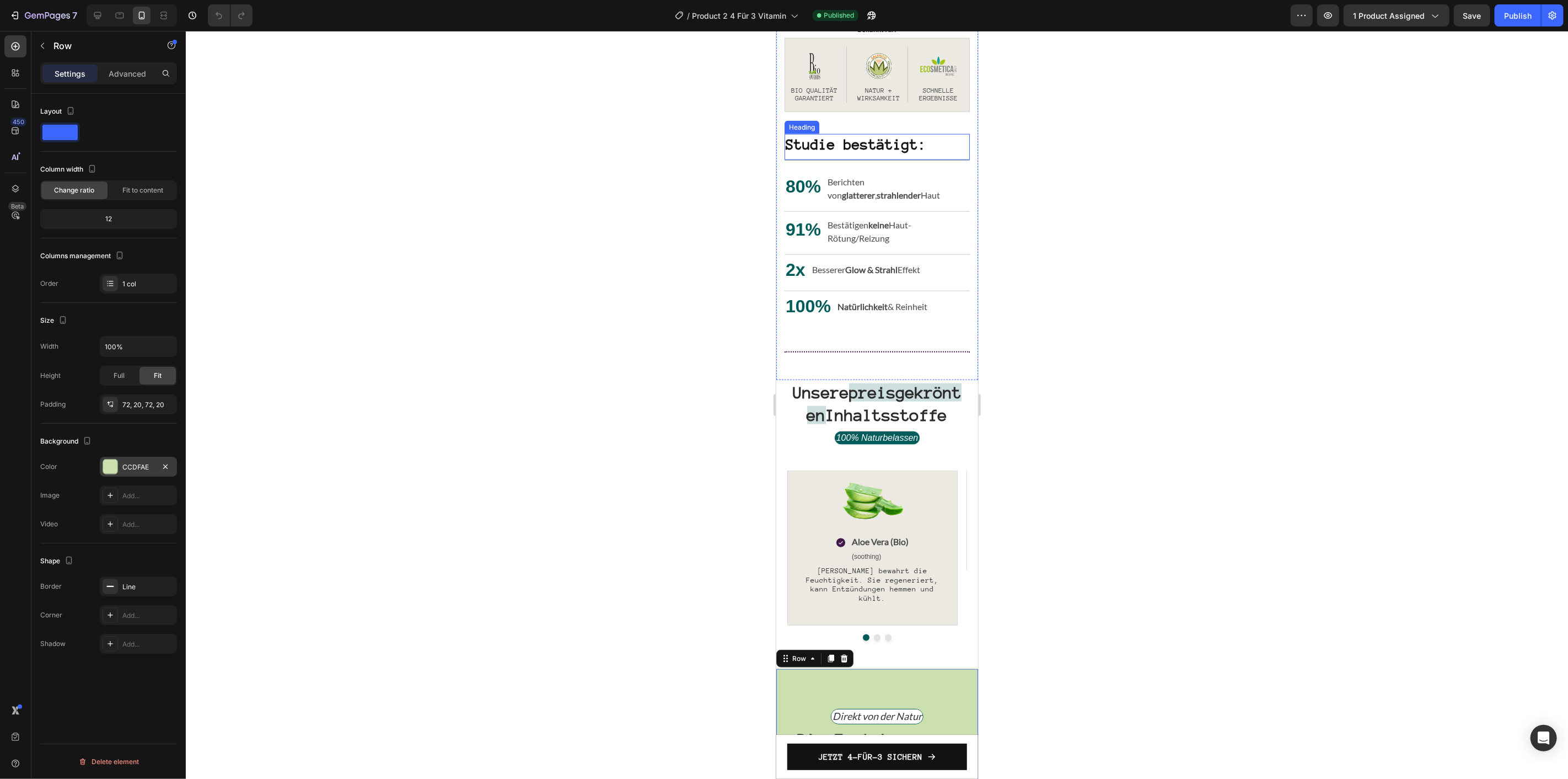
click at [135, 462] on div "CCDFAE" at bounding box center [138, 467] width 32 height 10
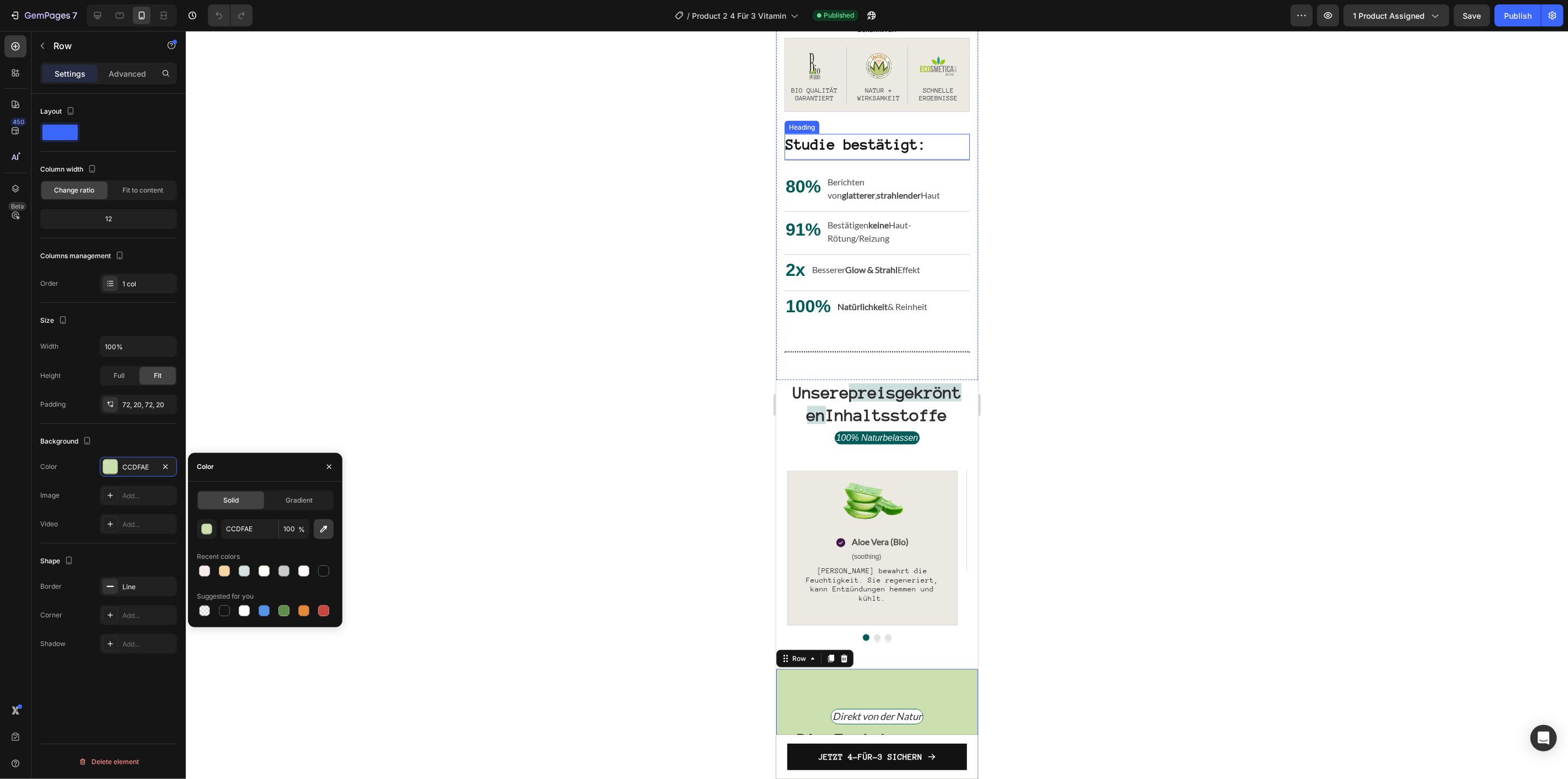
click at [330, 532] on button "button" at bounding box center [323, 529] width 20 height 20
type input "F6D6A3"
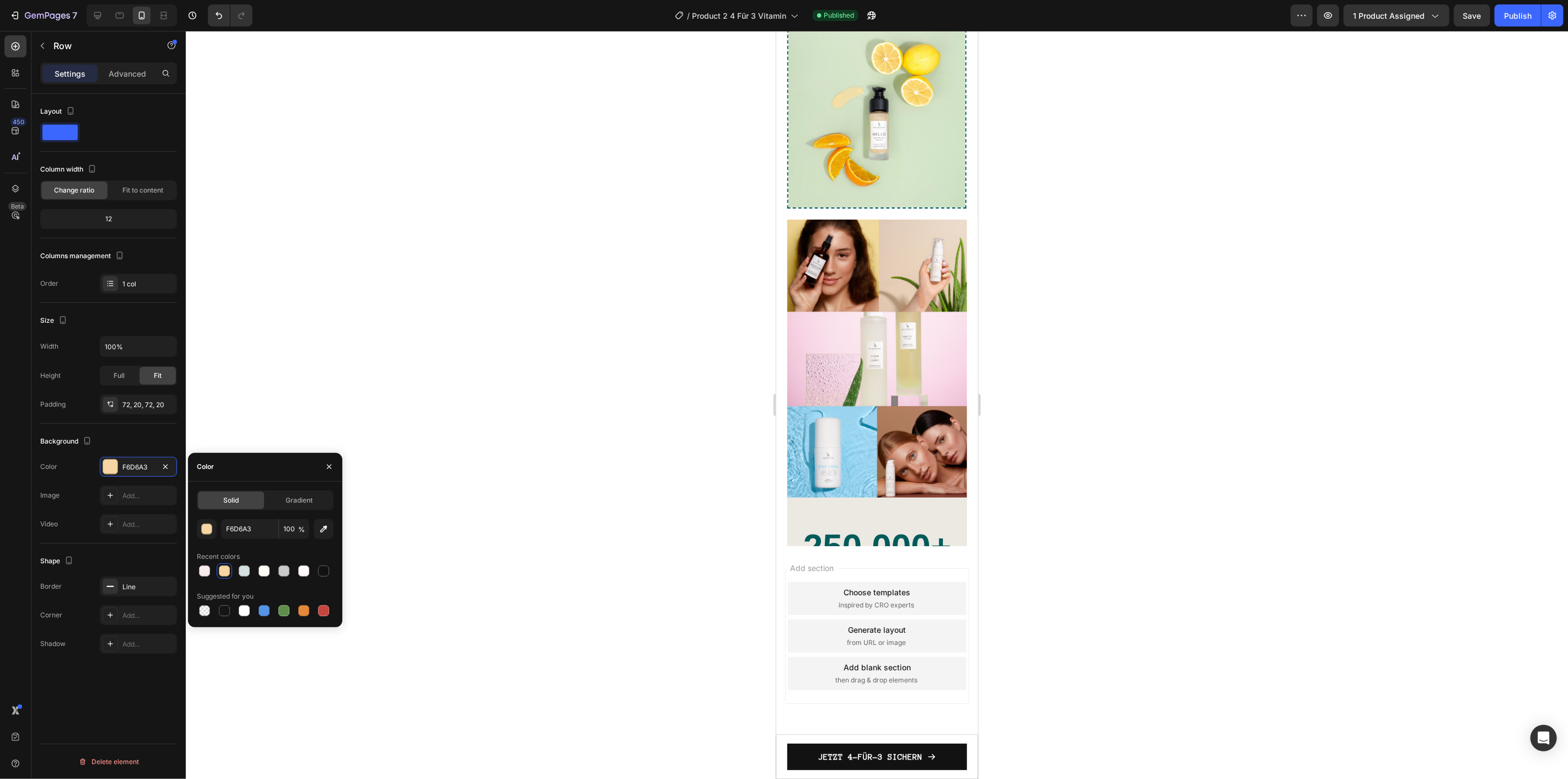
scroll to position [4142, 0]
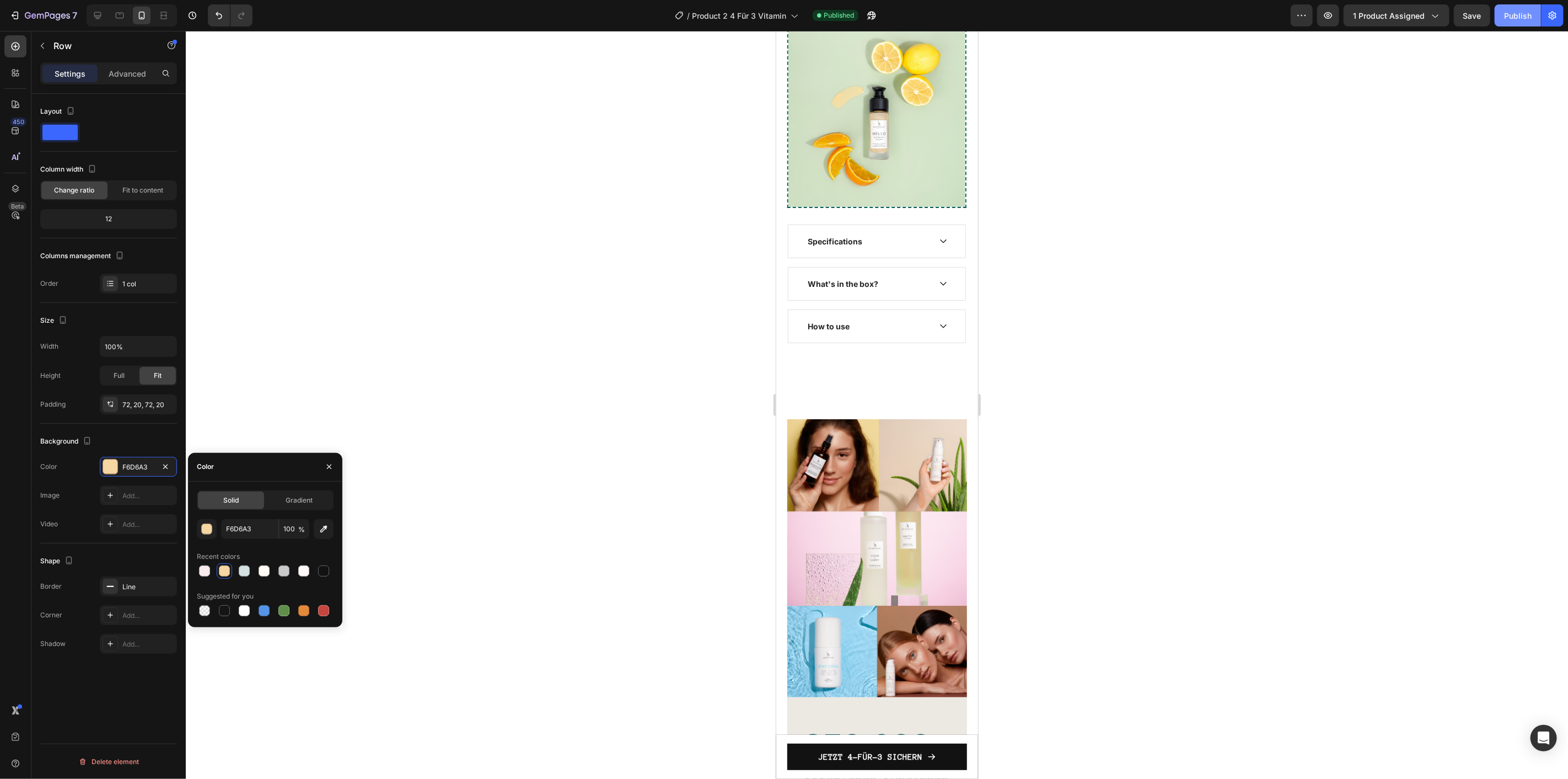
click at [1506, 18] on div "Publish" at bounding box center [1517, 15] width 27 height 12
